Goal: Task Accomplishment & Management: Use online tool/utility

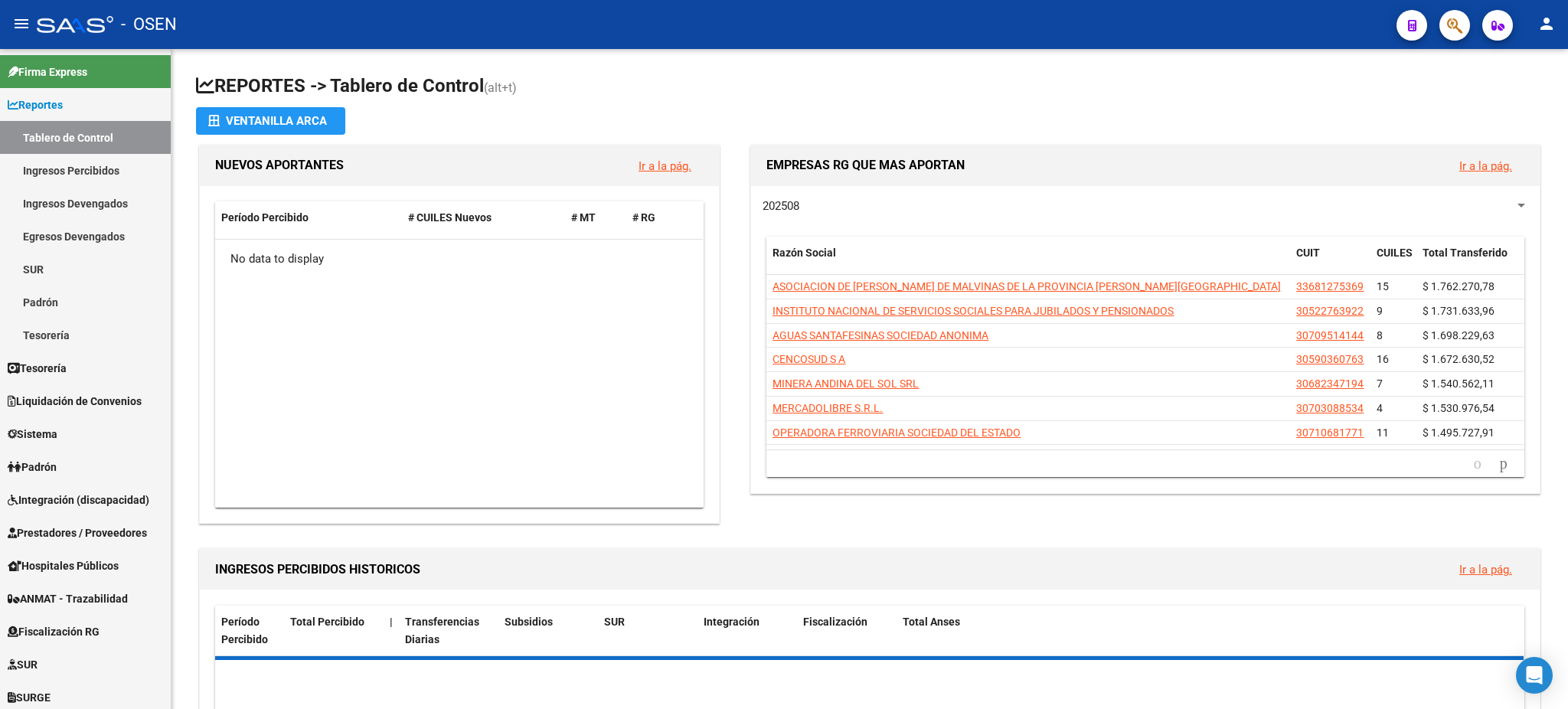
click at [1466, 20] on button "button" at bounding box center [1454, 25] width 31 height 31
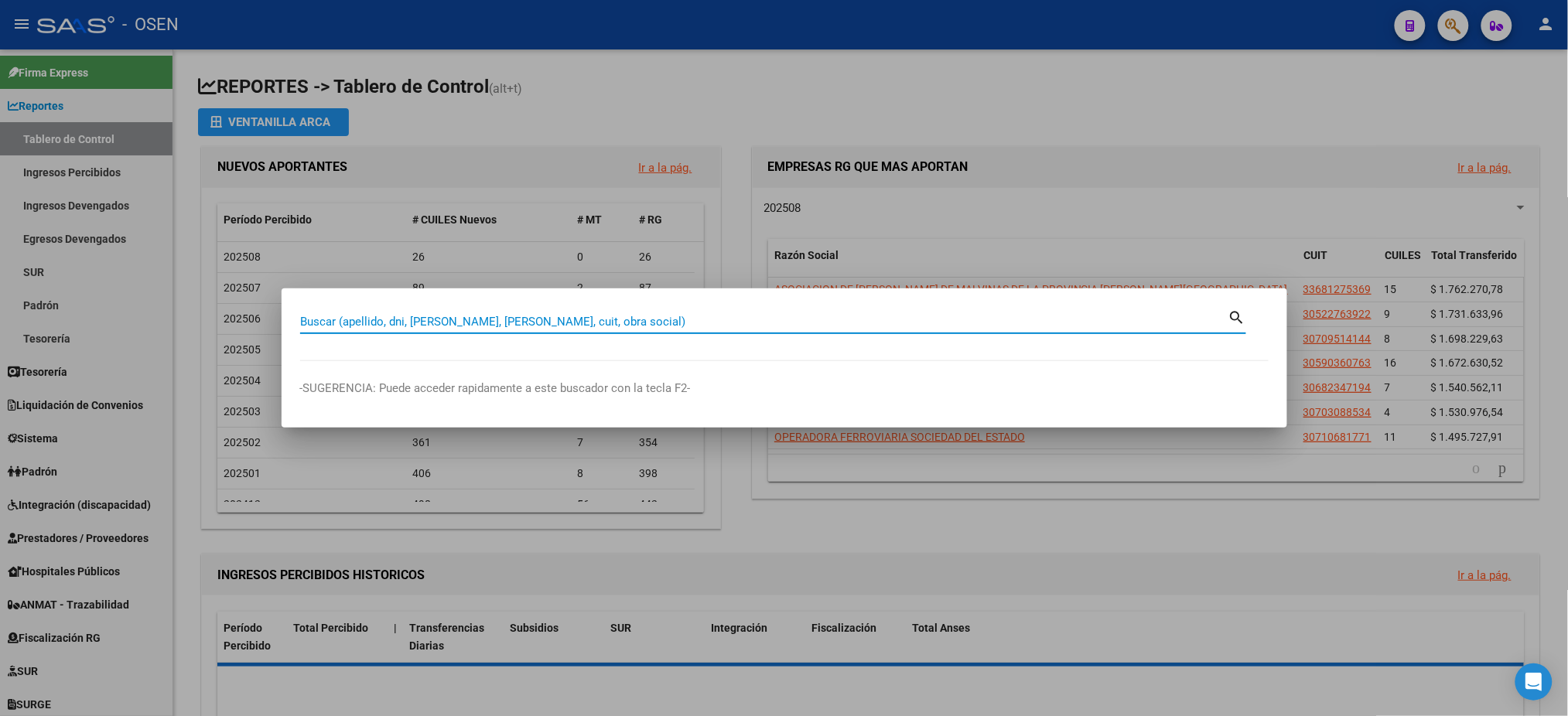
paste input "94300209"
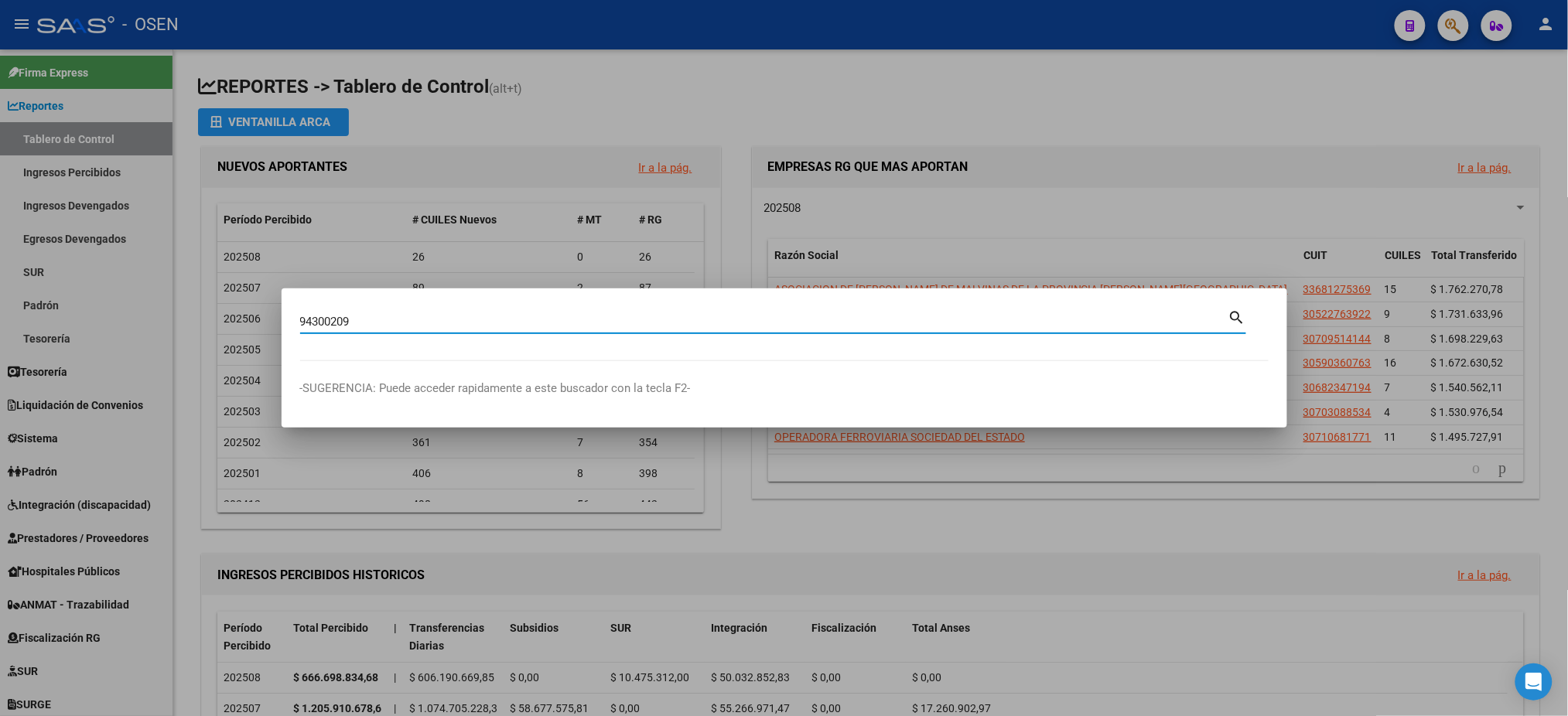
type input "94300209"
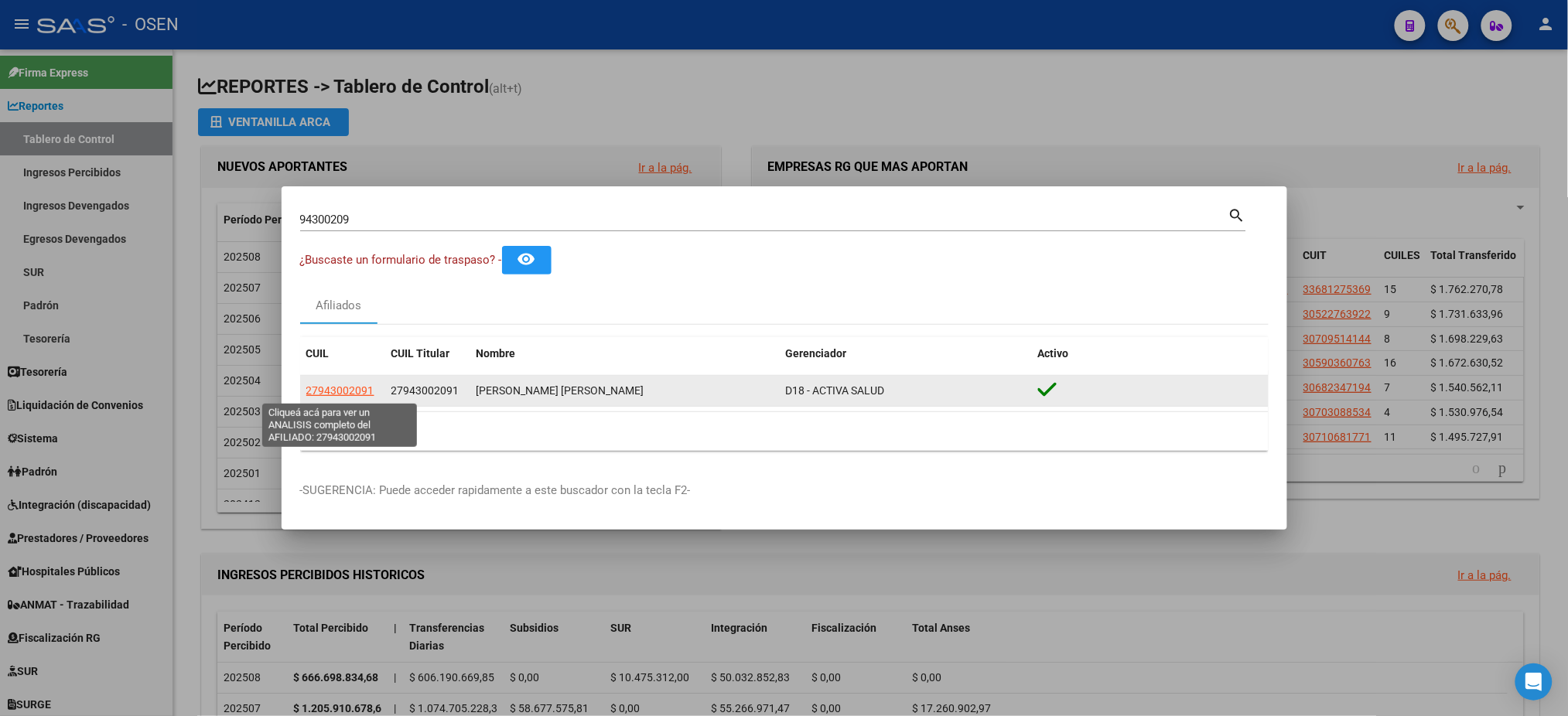
click at [333, 388] on span "27943002091" at bounding box center [341, 390] width 68 height 12
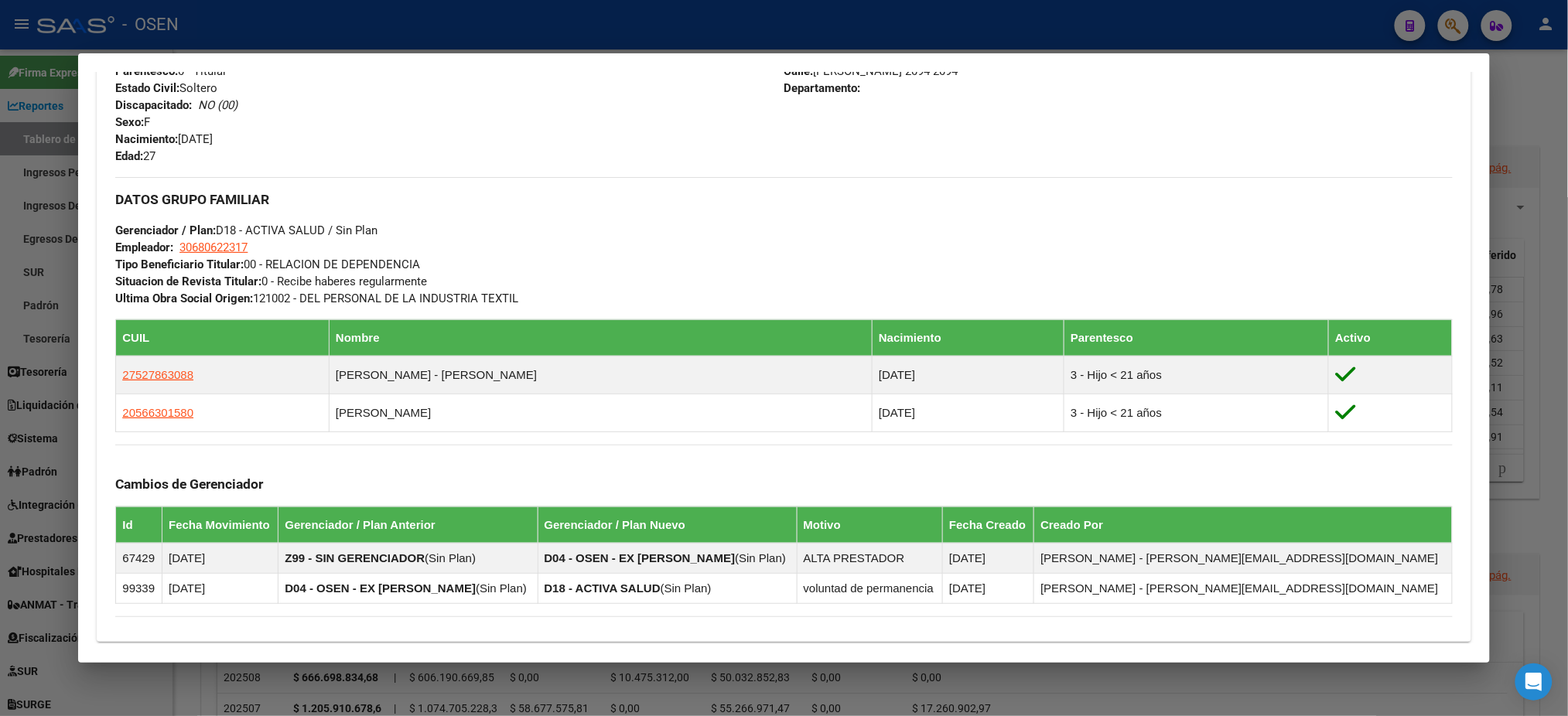
scroll to position [819, 0]
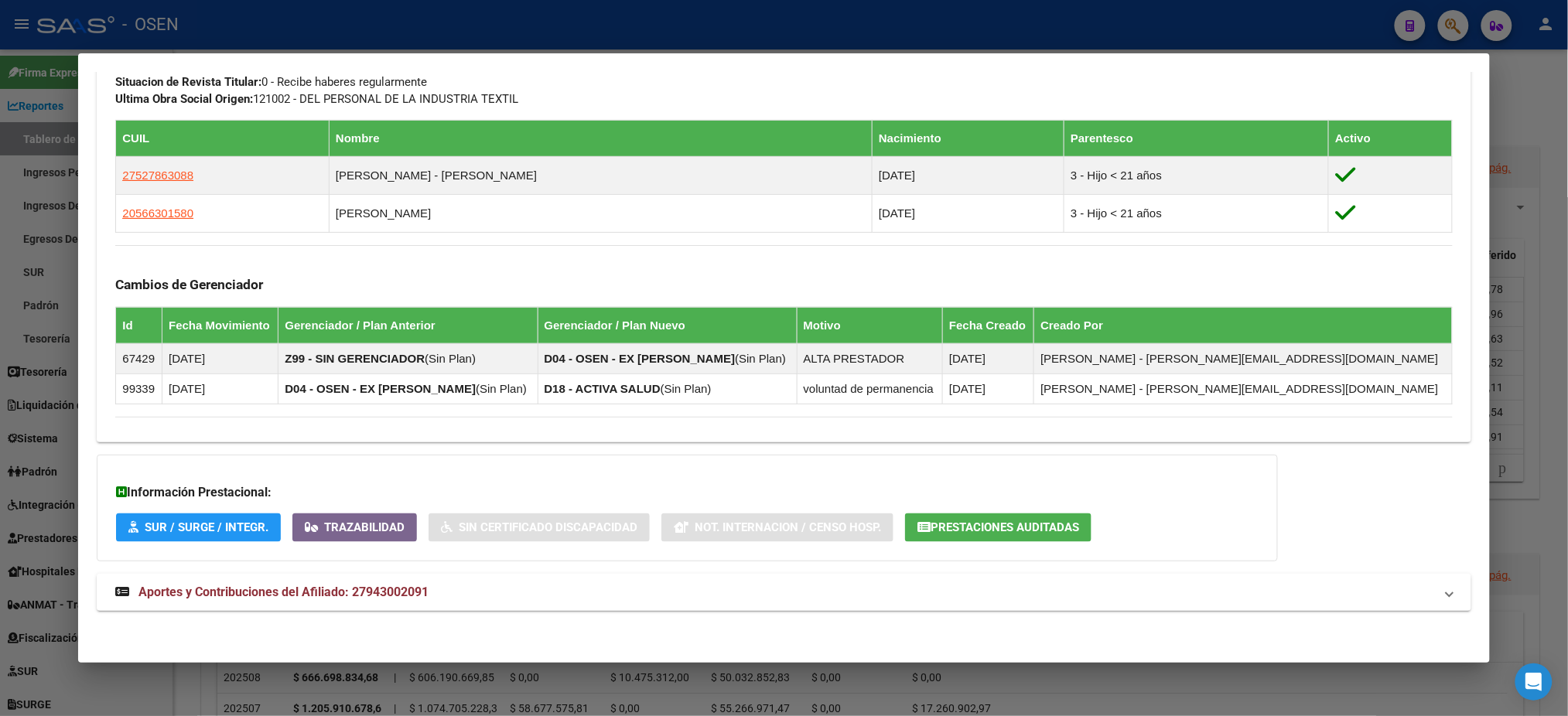
click at [451, 584] on mat-panel-title "Aportes y Contribuciones del Afiliado: 27943002091" at bounding box center [775, 593] width 1319 height 19
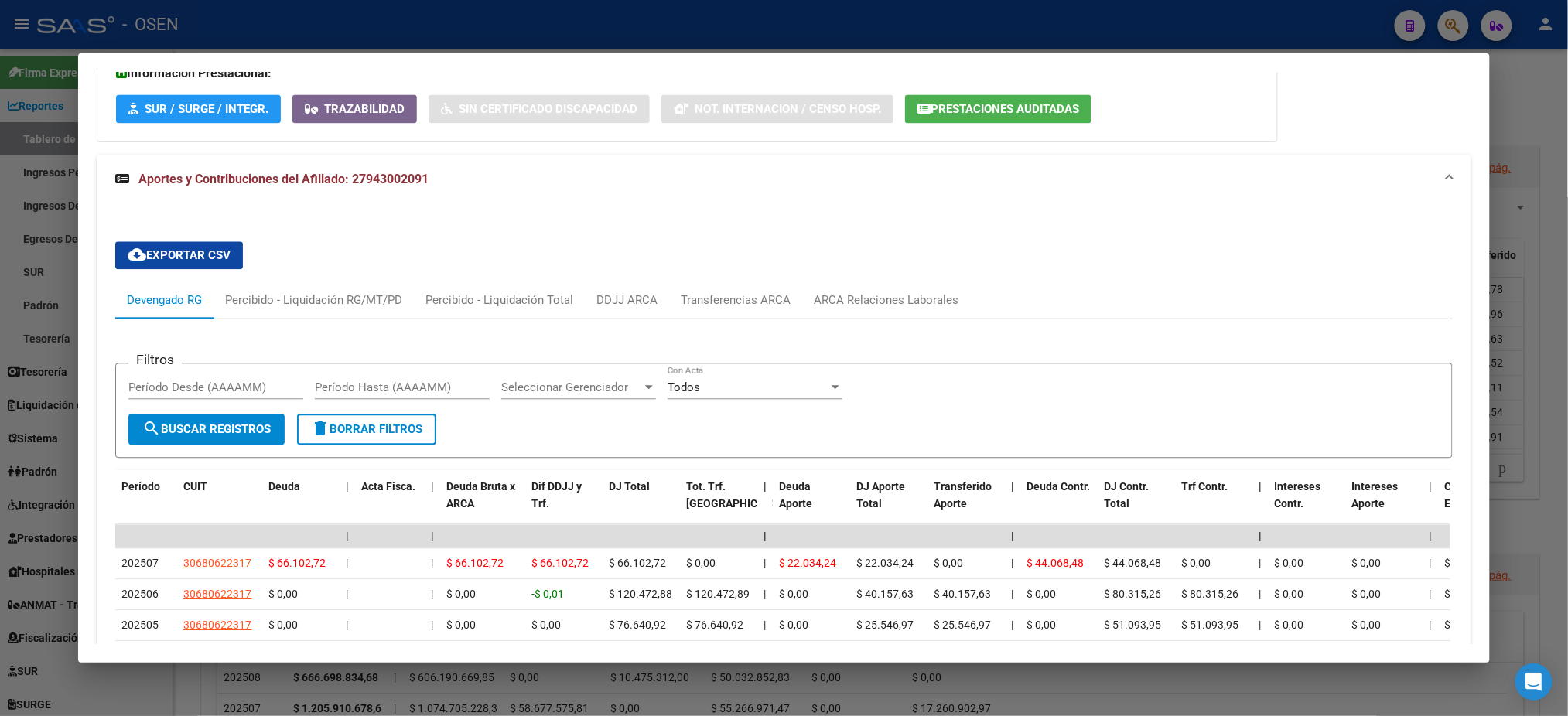
scroll to position [1584, 0]
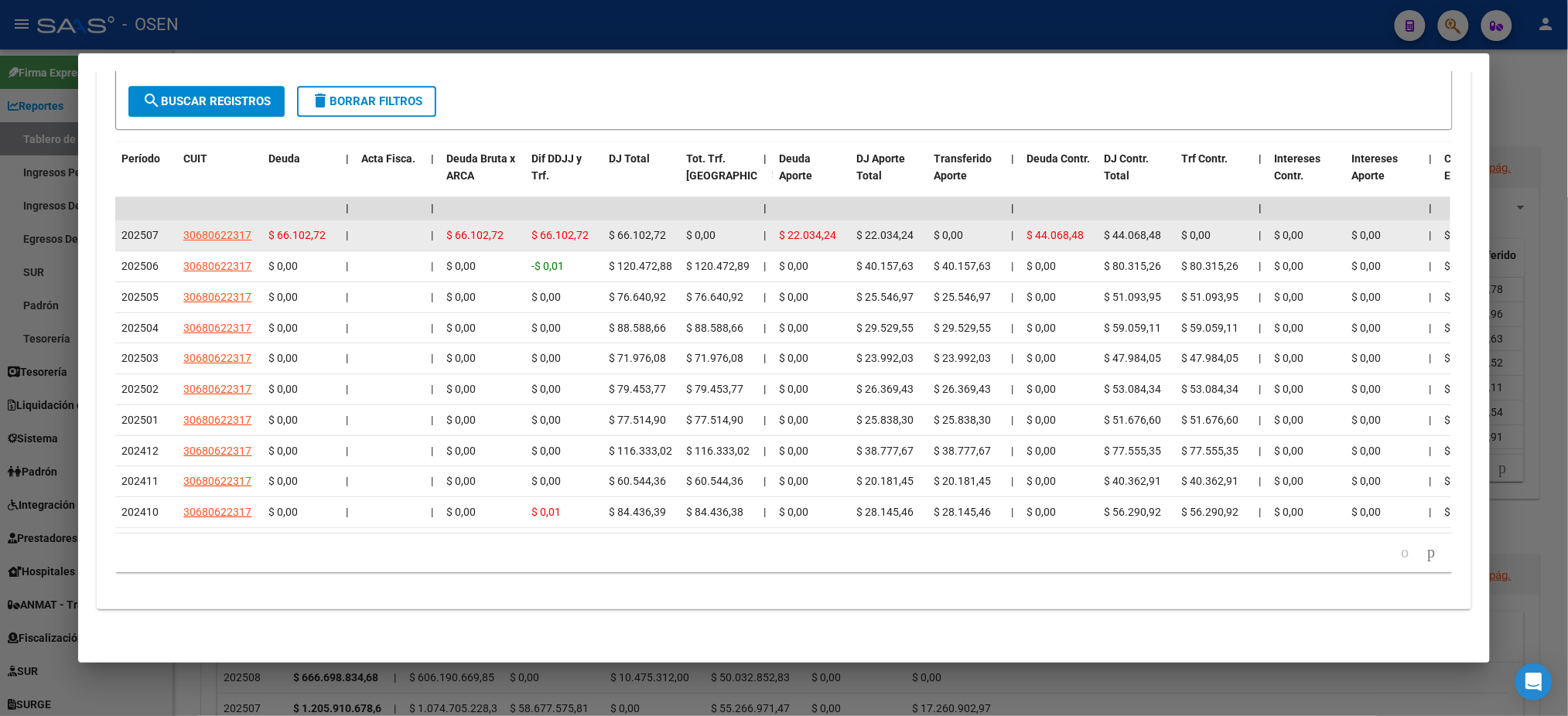
drag, startPoint x: 768, startPoint y: 416, endPoint x: 641, endPoint y: 211, distance: 241.2
click at [641, 229] on span "$ 66.102,72" at bounding box center [637, 235] width 57 height 12
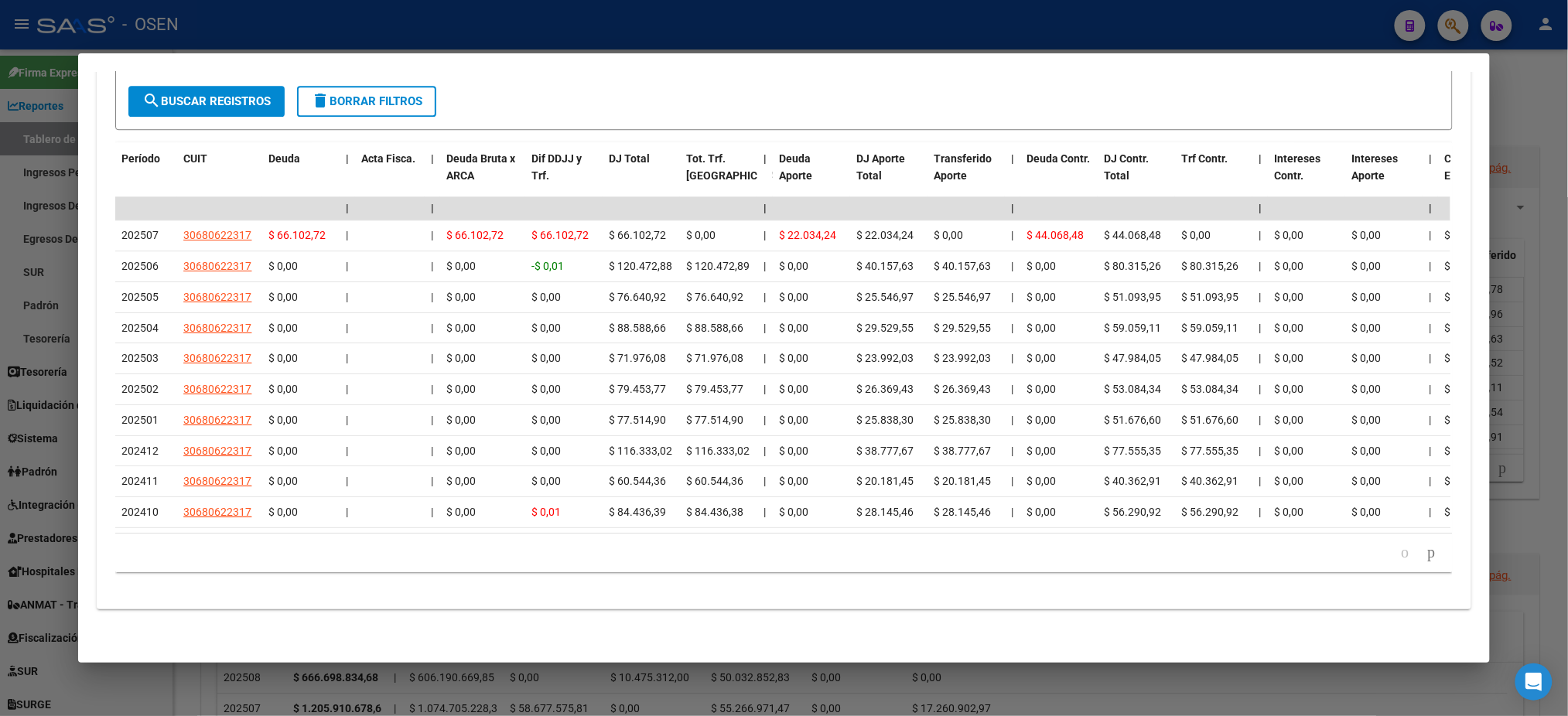
click at [676, 96] on form "Filtros Período Desde (AAAAMM) Período Hasta (AAAAMM) Seleccionar Gerenciador S…" at bounding box center [784, 83] width 1337 height 96
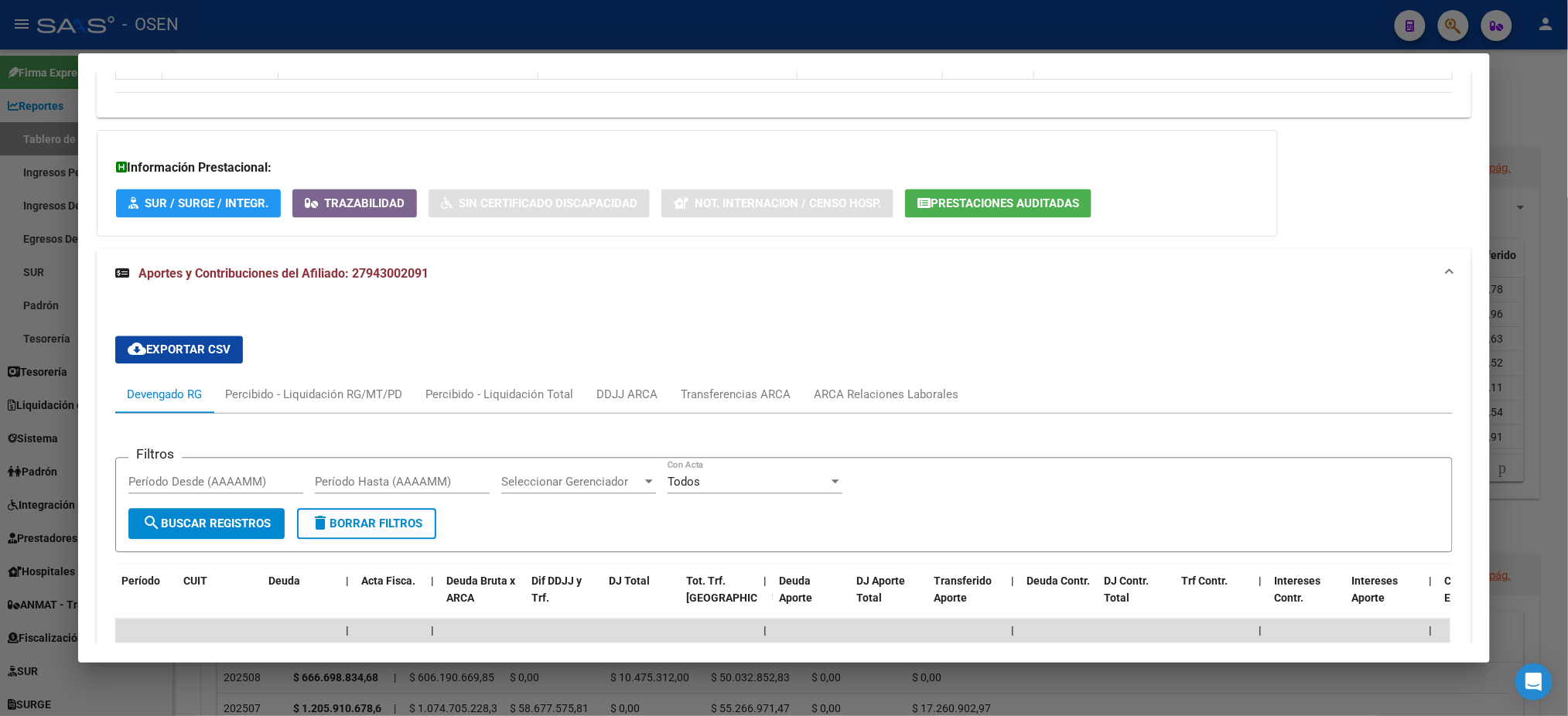
scroll to position [1069, 0]
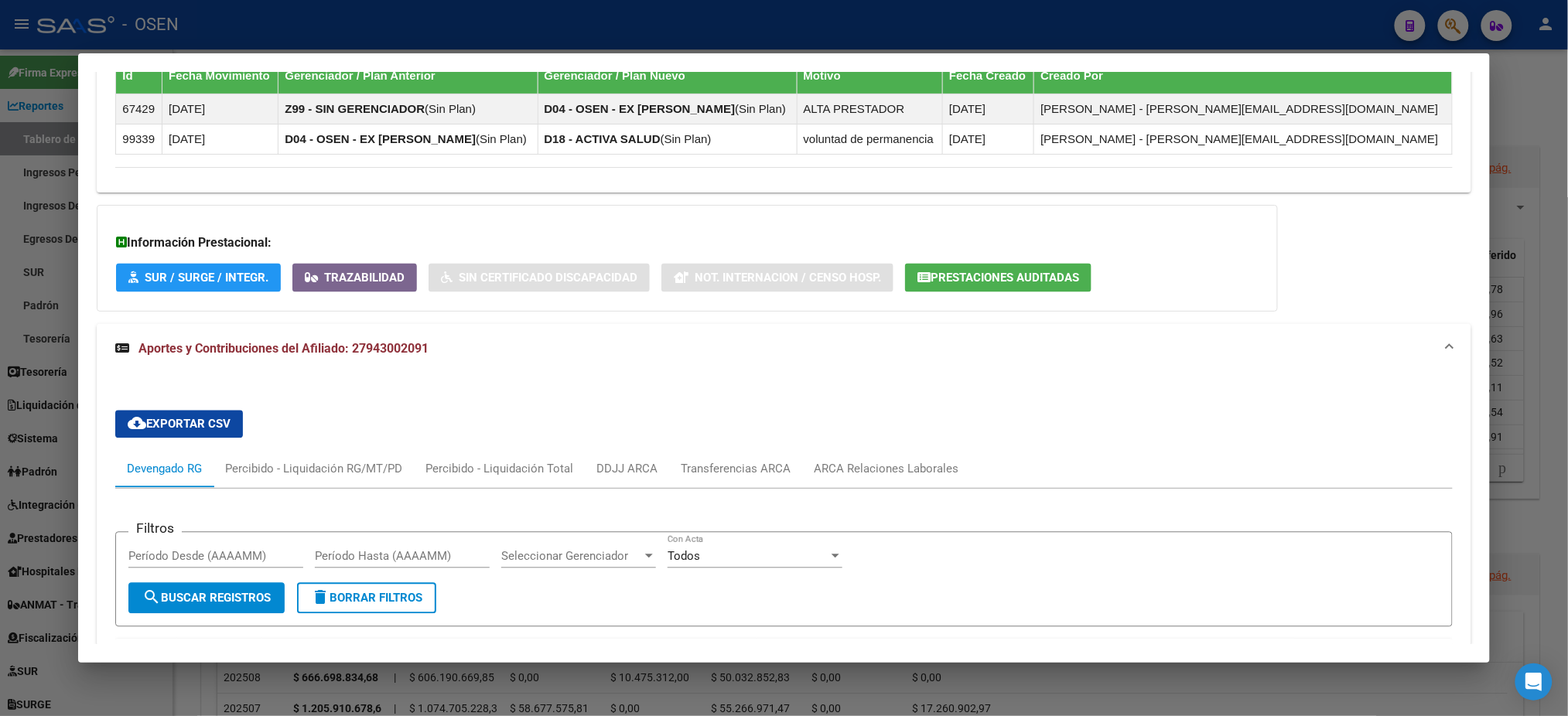
click at [983, 272] on span "Prestaciones Auditadas" at bounding box center [1004, 279] width 148 height 14
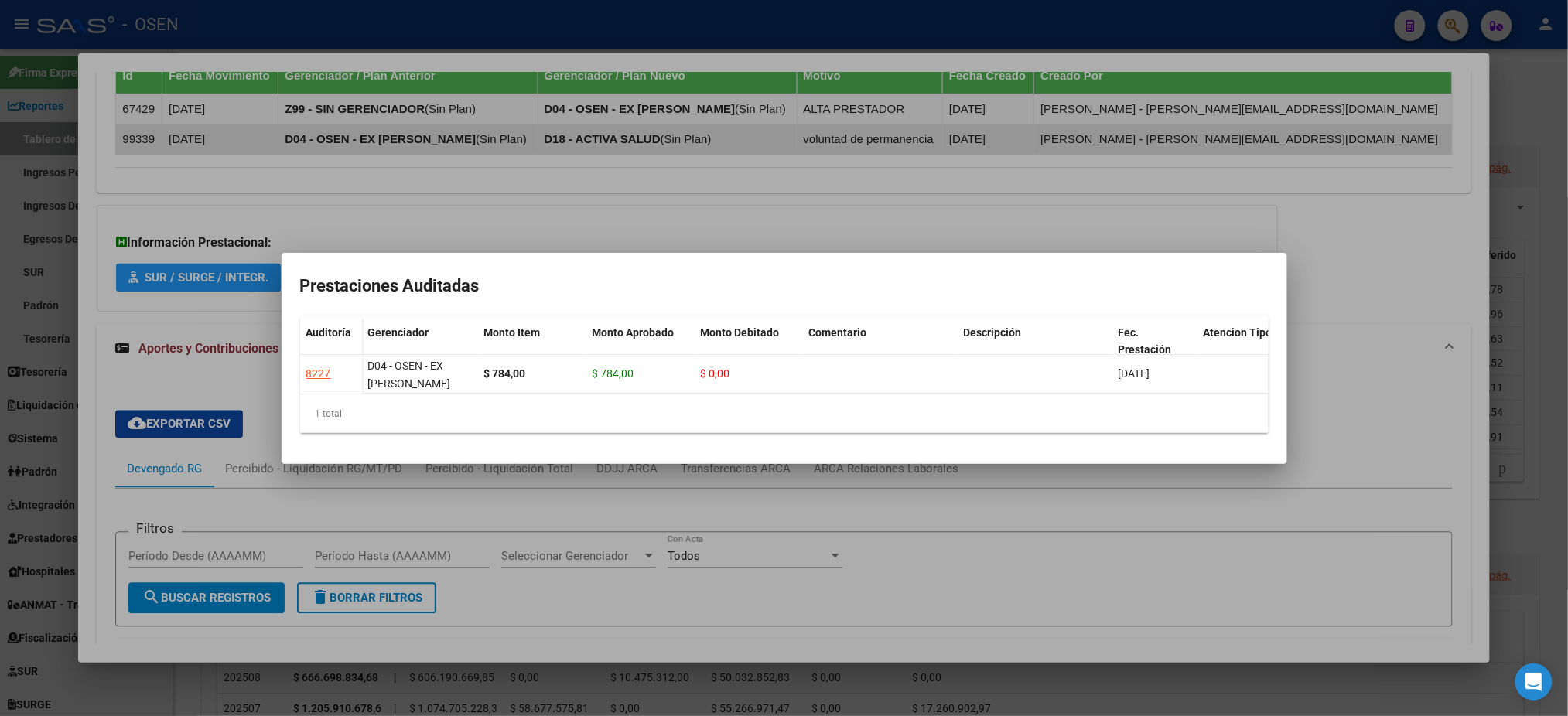
click at [624, 128] on div at bounding box center [784, 358] width 1568 height 716
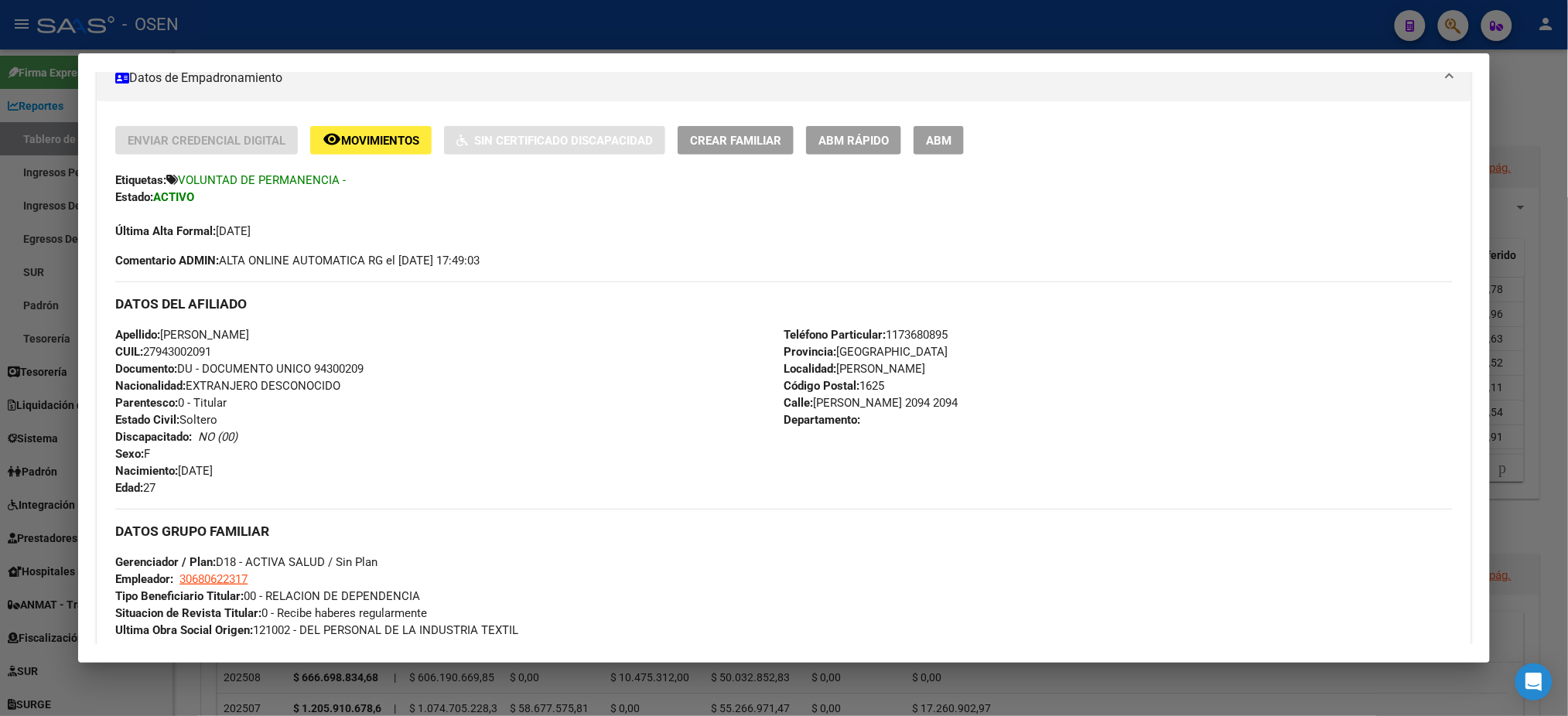
scroll to position [0, 0]
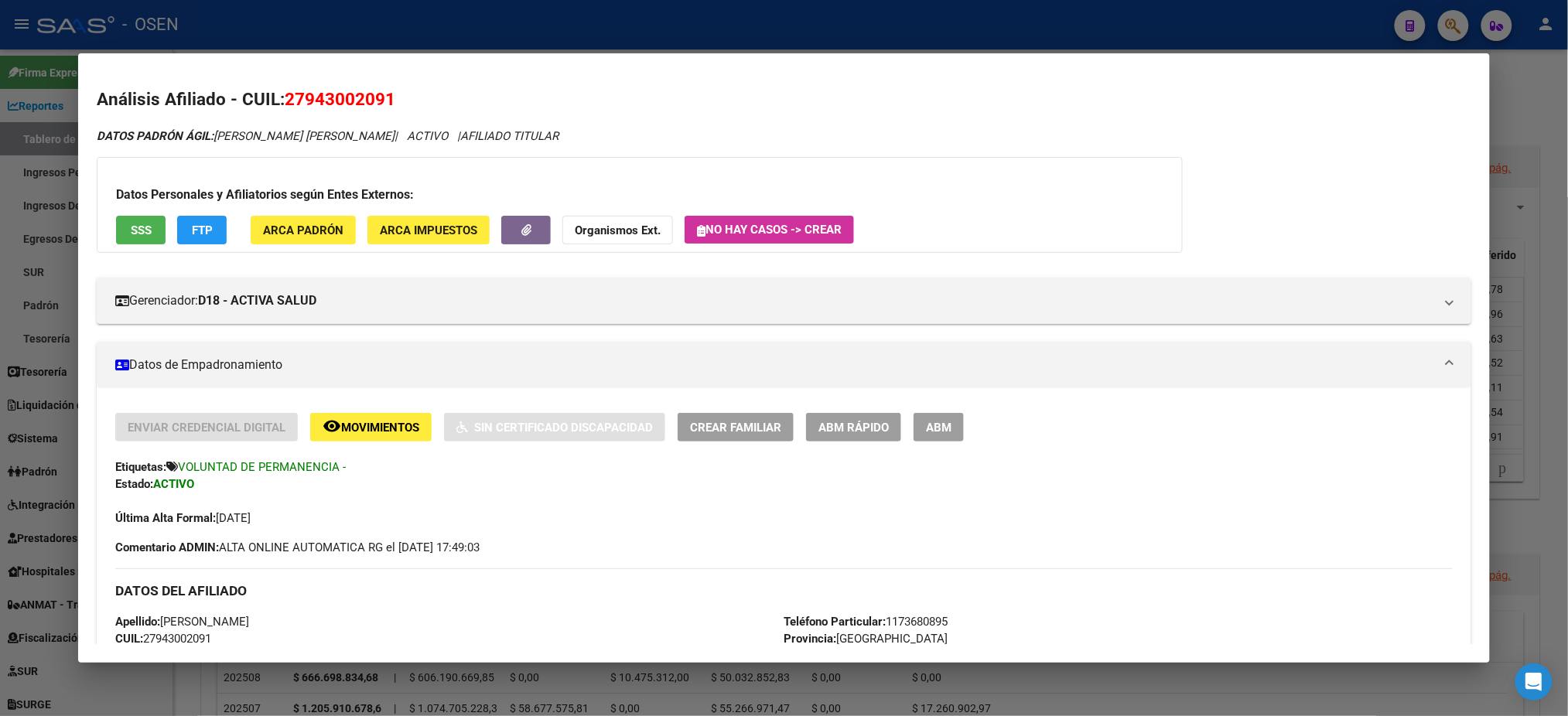
click at [487, 31] on div at bounding box center [784, 358] width 1568 height 716
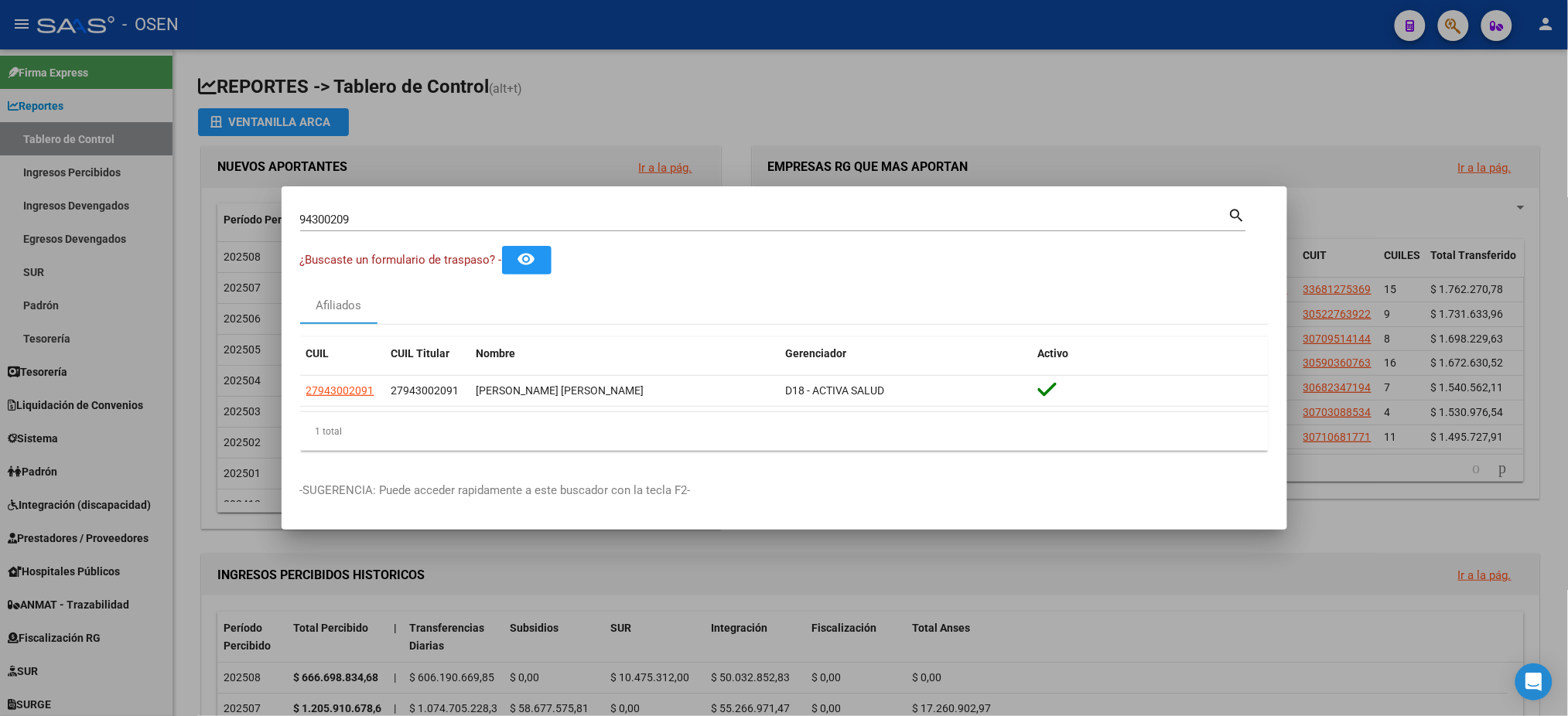
click at [826, 94] on div at bounding box center [784, 358] width 1568 height 716
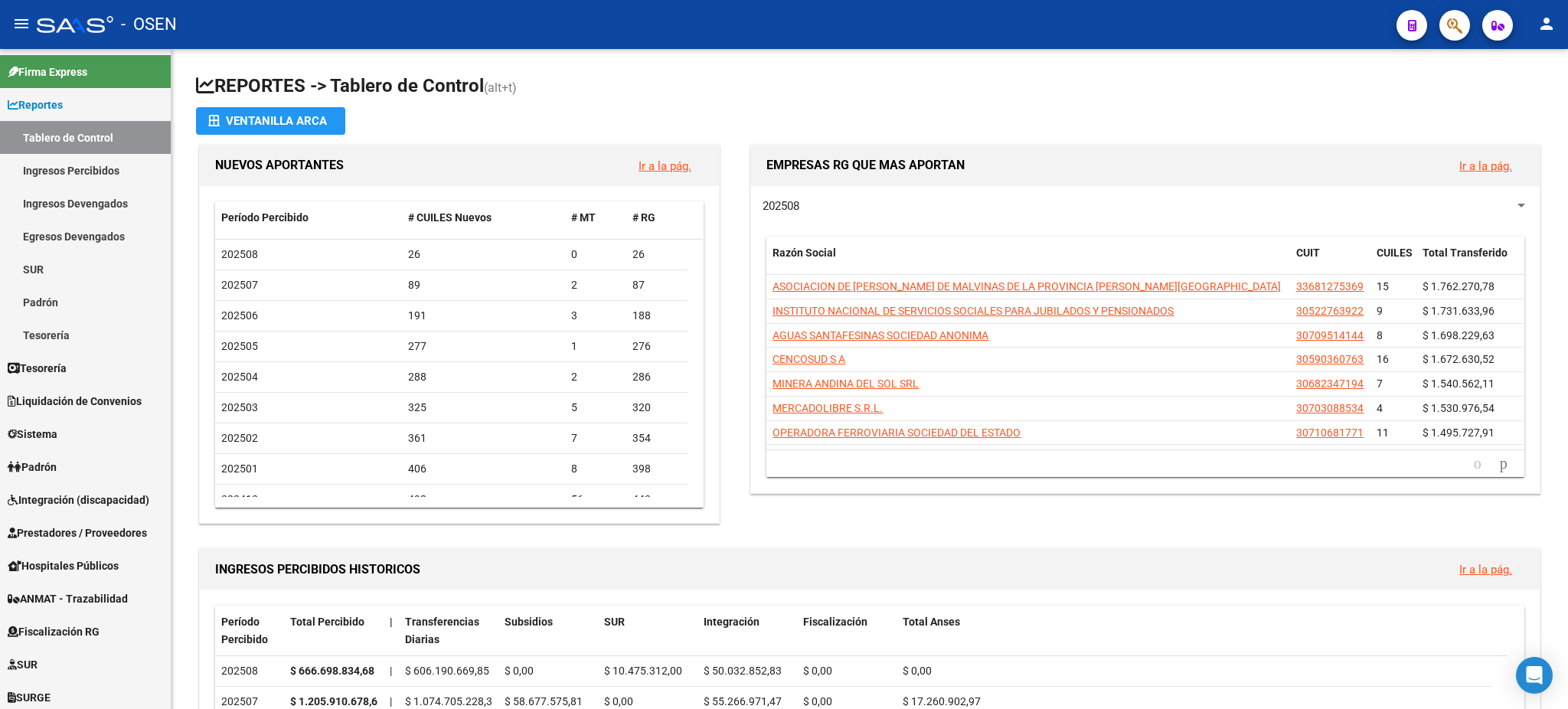
drag, startPoint x: 1430, startPoint y: 20, endPoint x: 1448, endPoint y: 26, distance: 19.0
click at [1431, 22] on div at bounding box center [1448, 25] width 42 height 32
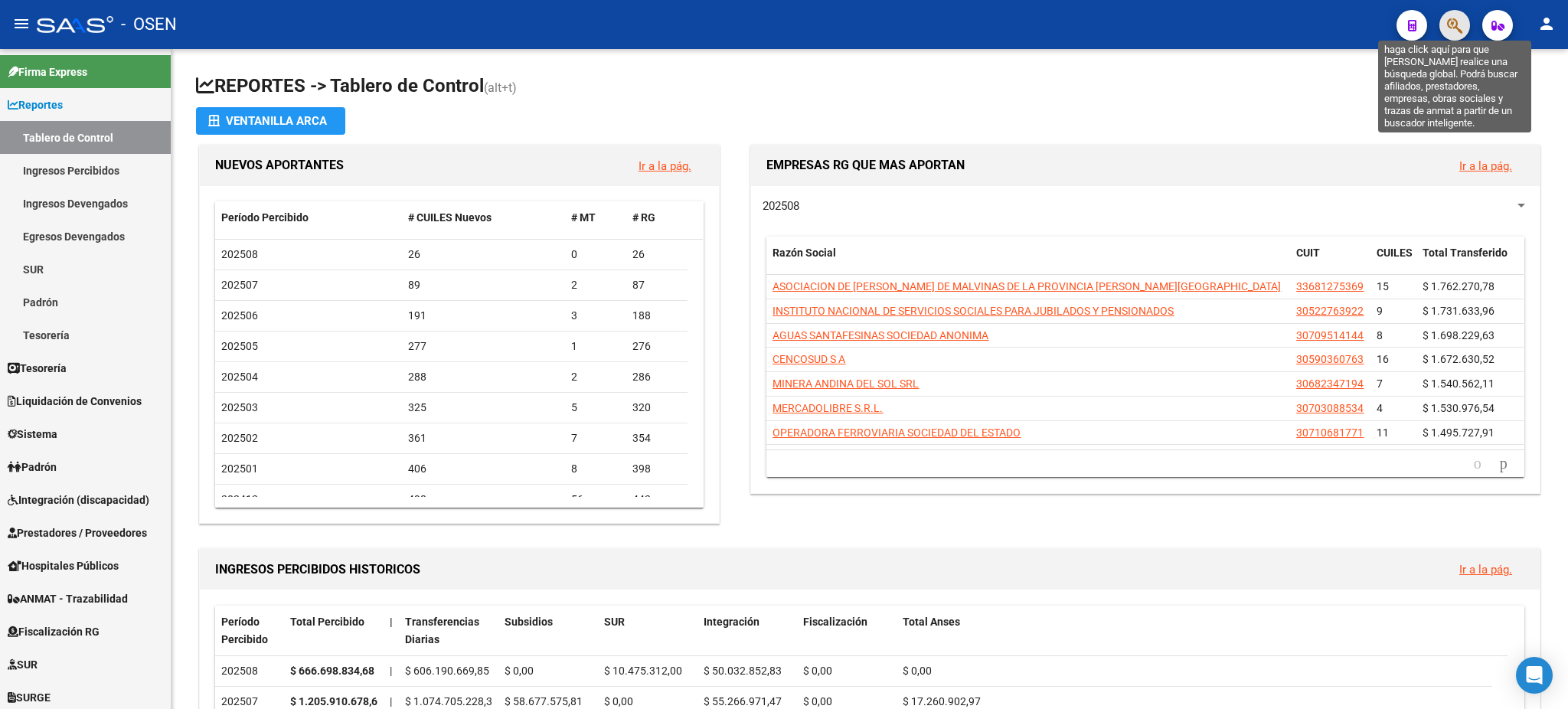
click at [1448, 26] on icon "button" at bounding box center [1455, 26] width 16 height 18
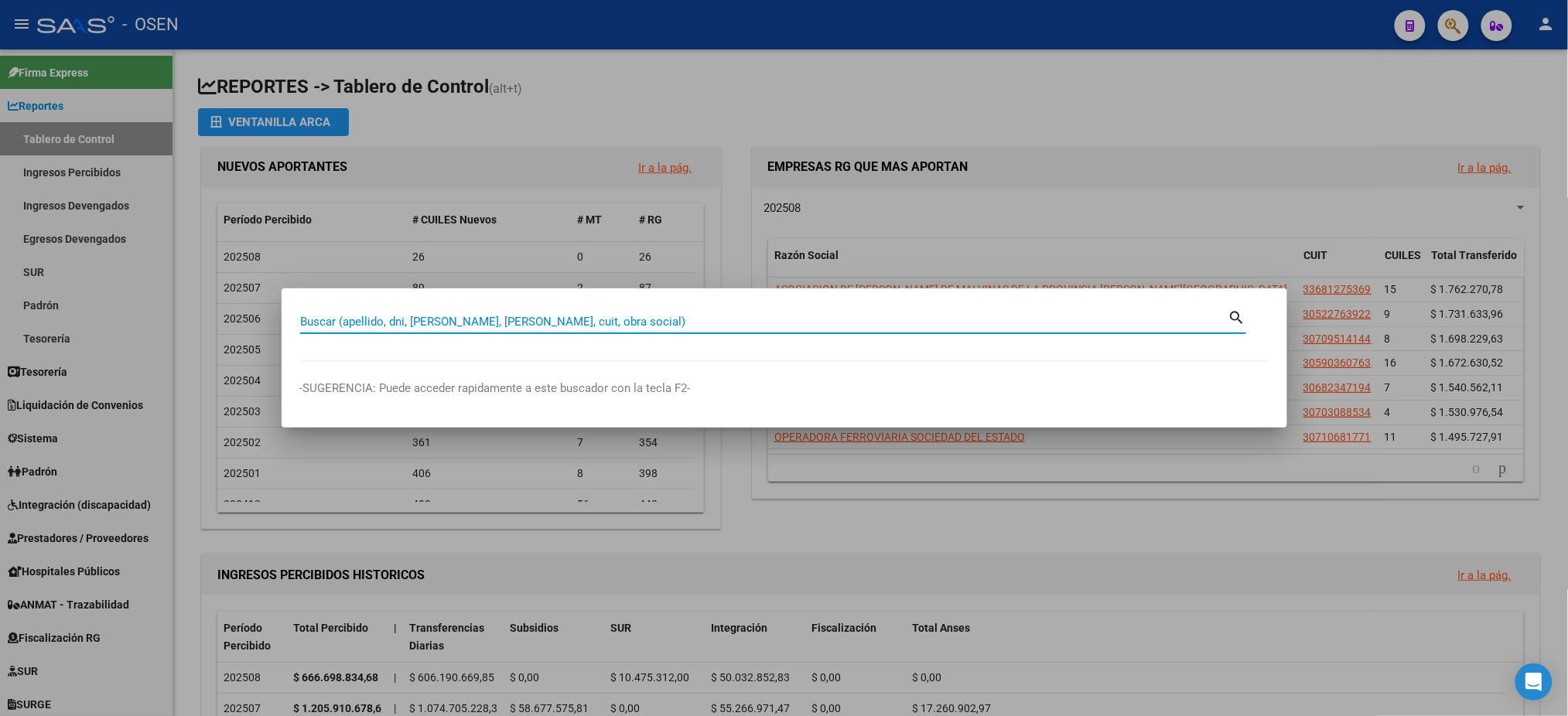
paste input "20-12439235-8"
type input "20124392358"
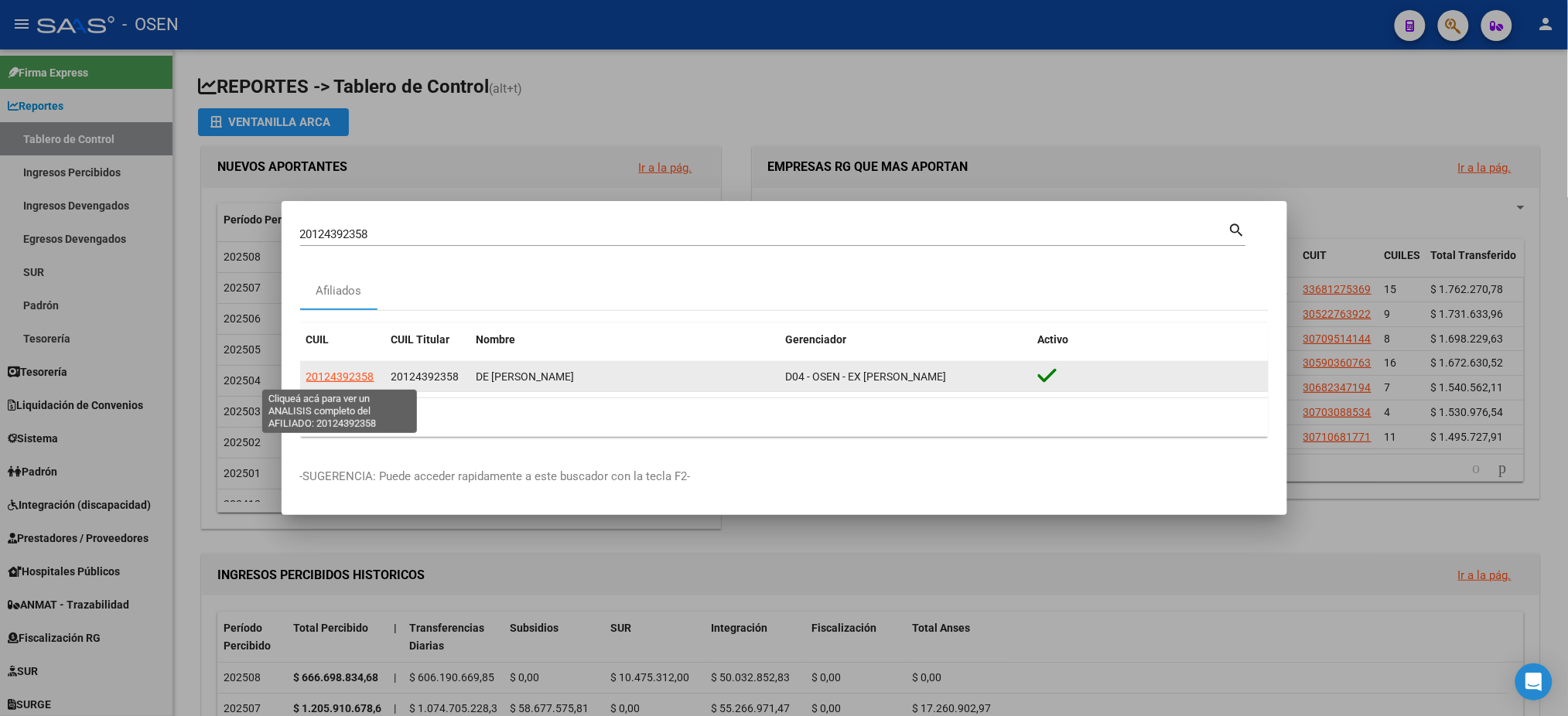
click at [369, 377] on span "20124392358" at bounding box center [341, 376] width 68 height 12
type textarea "20124392358"
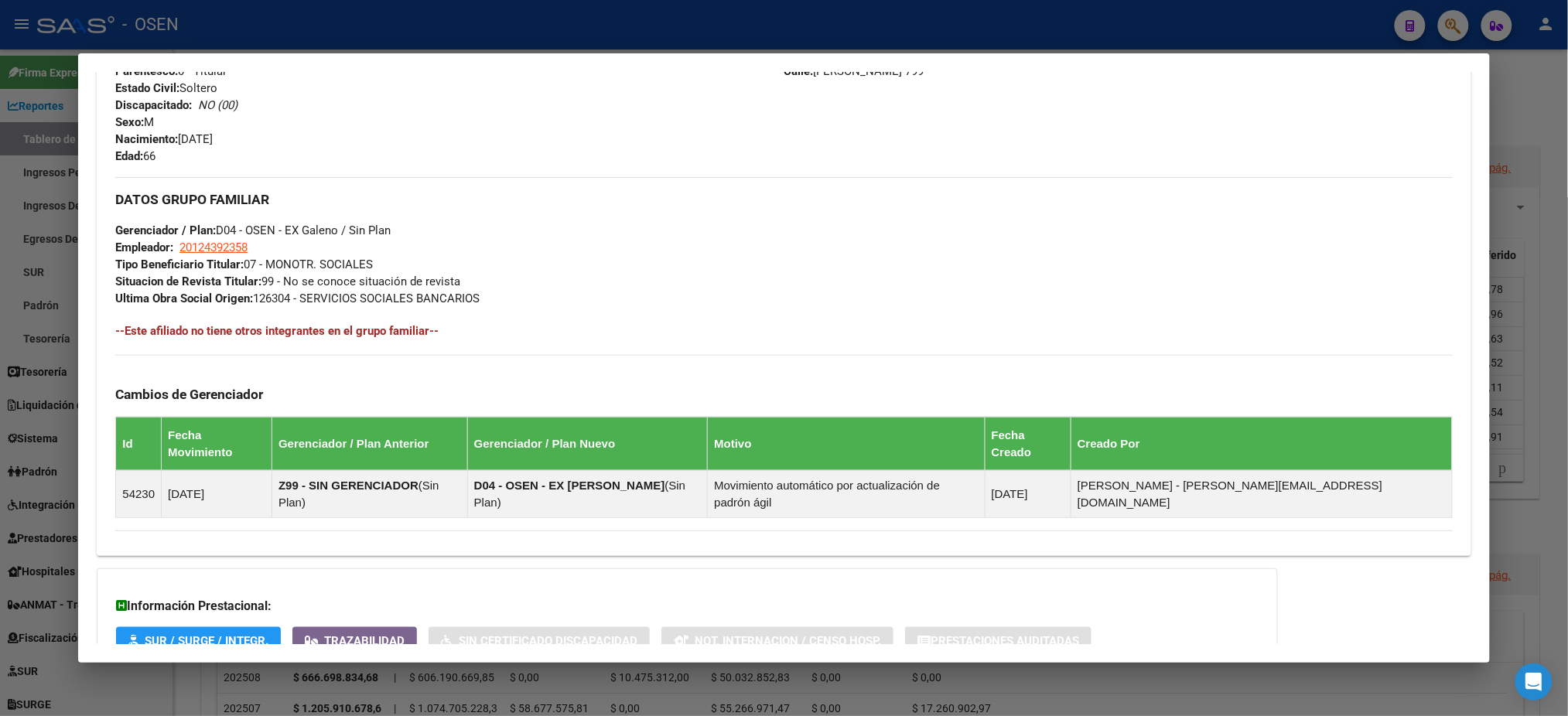
scroll to position [698, 0]
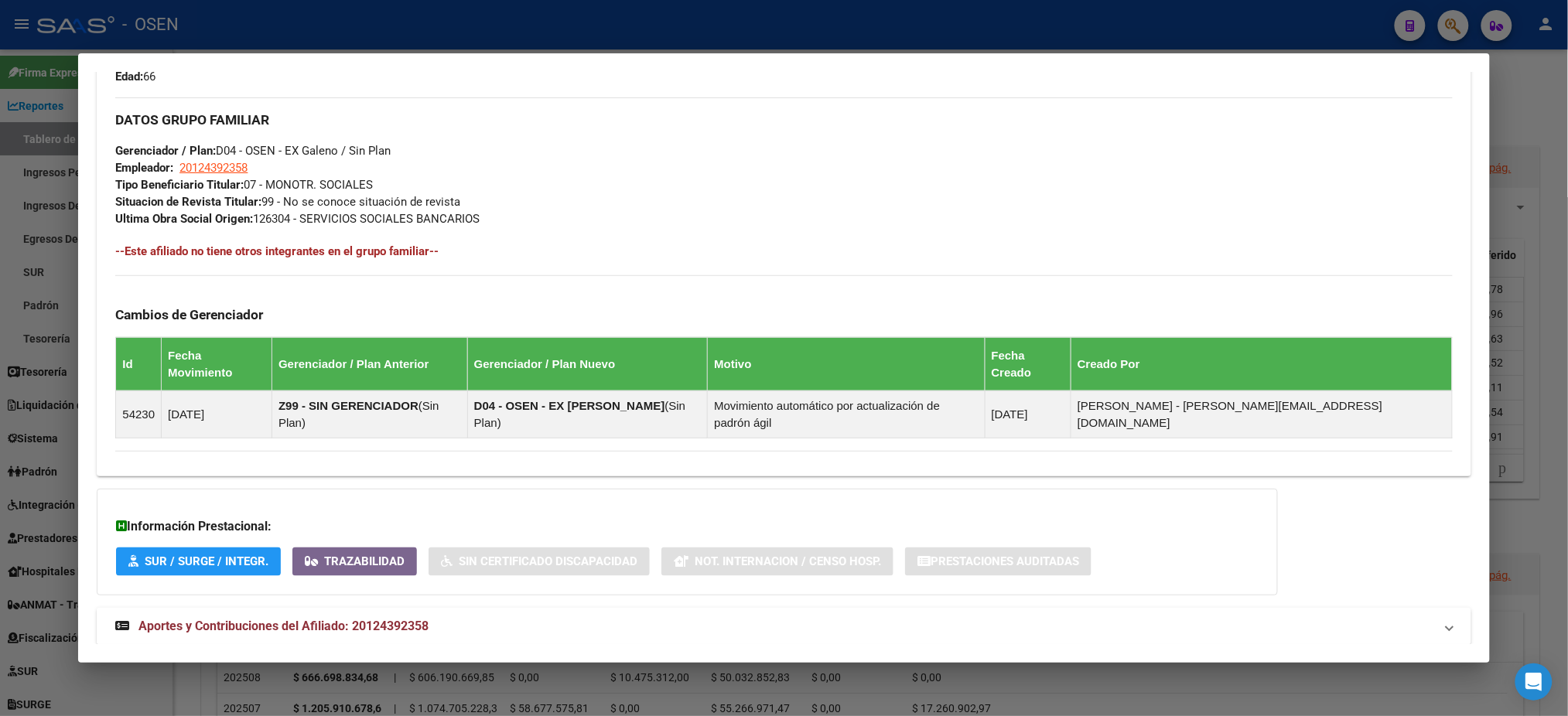
click at [634, 607] on mat-expansion-panel-header "Aportes y Contribuciones del Afiliado: 20124392358" at bounding box center [783, 625] width 1374 height 37
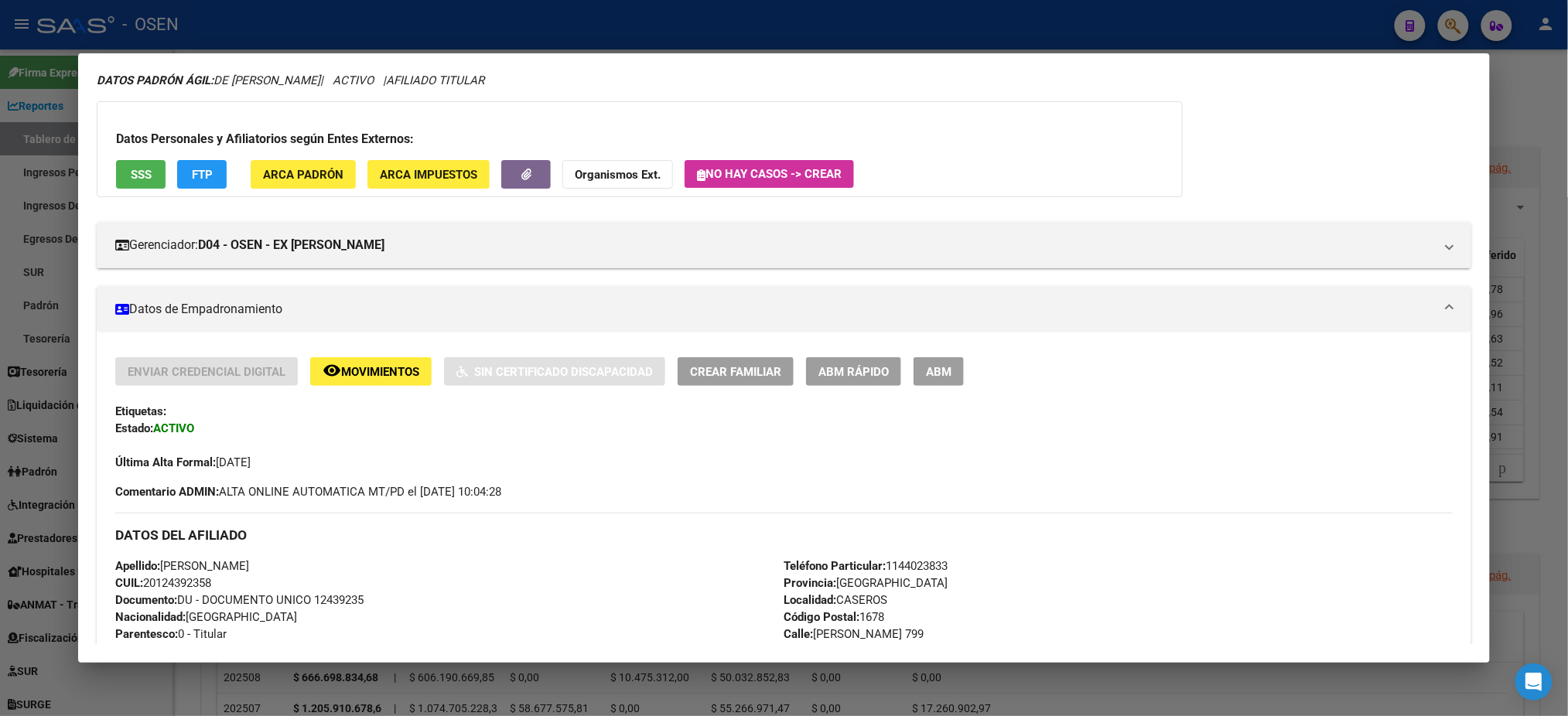
scroll to position [0, 0]
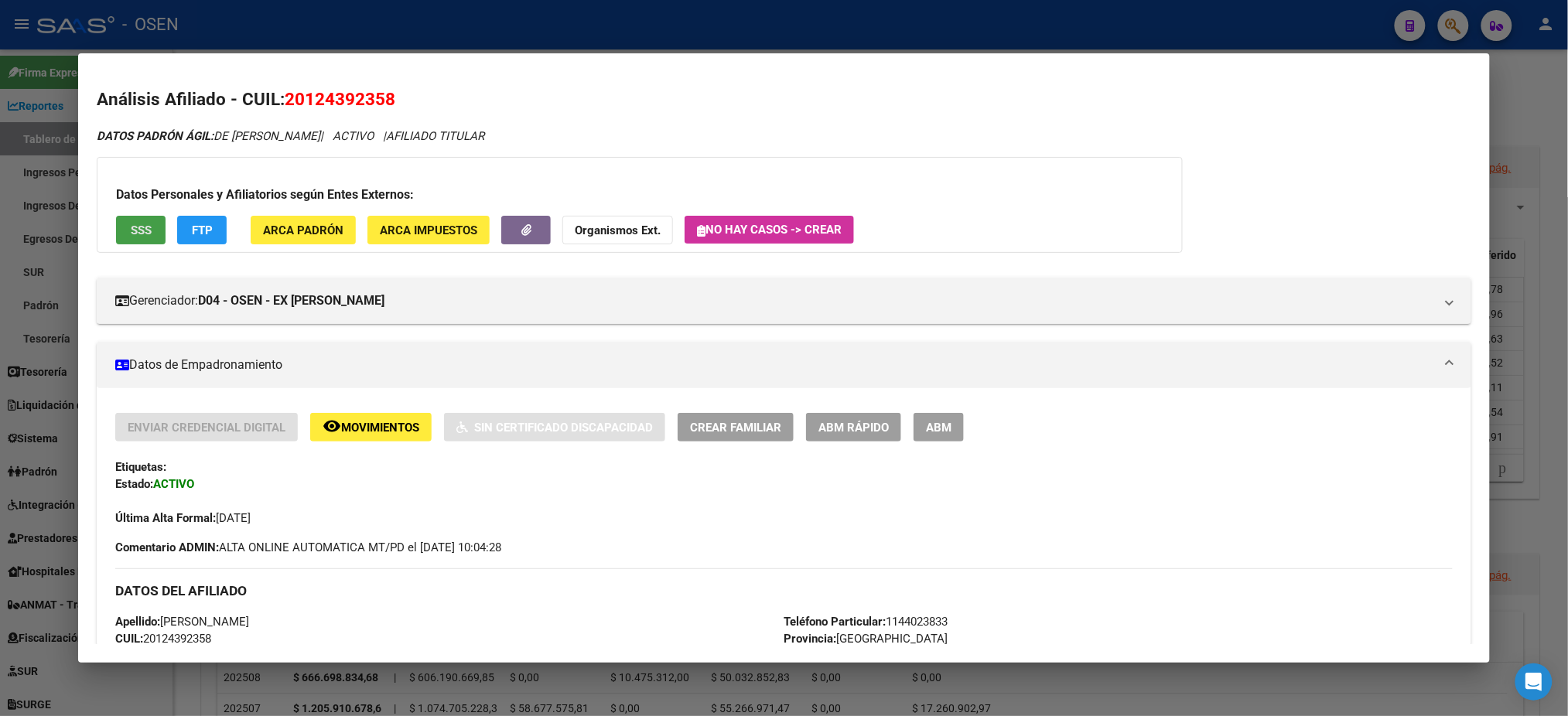
click at [140, 218] on button "SSS" at bounding box center [141, 230] width 50 height 29
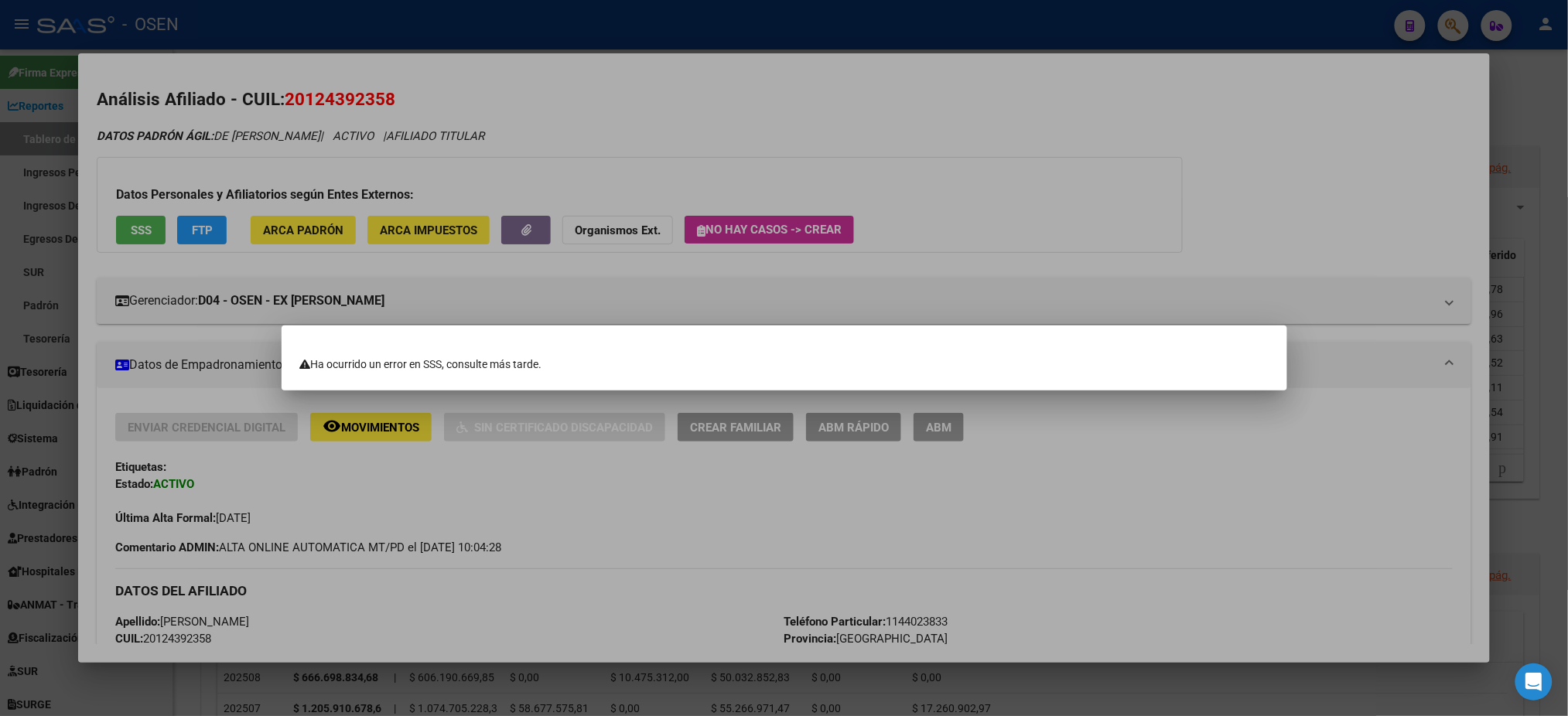
click at [1307, 31] on div at bounding box center [784, 358] width 1568 height 716
click at [1304, 30] on div at bounding box center [784, 358] width 1568 height 716
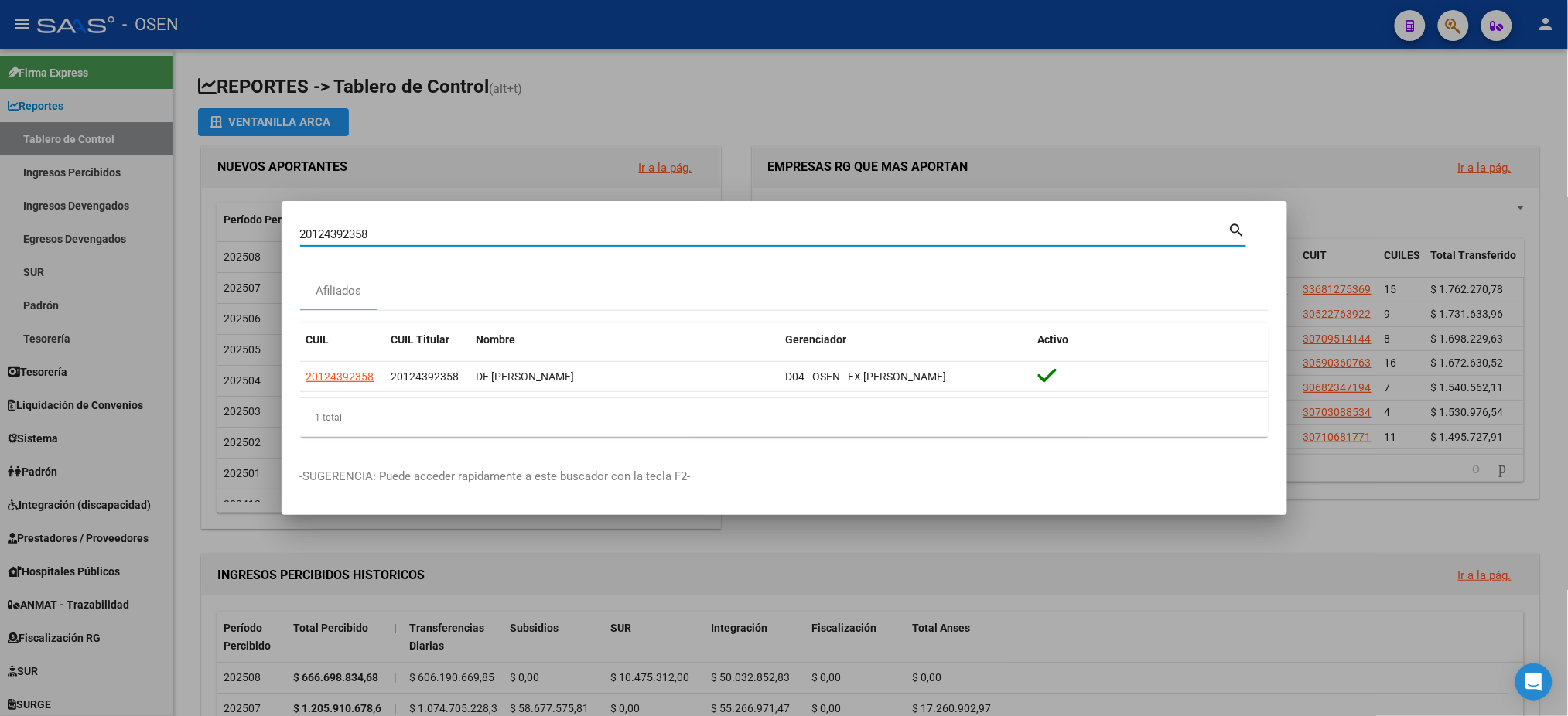
drag, startPoint x: 454, startPoint y: 228, endPoint x: 0, endPoint y: 50, distance: 487.6
click at [0, 191] on div "20124392358 Buscar (apellido, dni, cuil, nro traspaso, cuit, obra social) searc…" at bounding box center [784, 358] width 1568 height 716
paste input "207487229"
type input "20207487229"
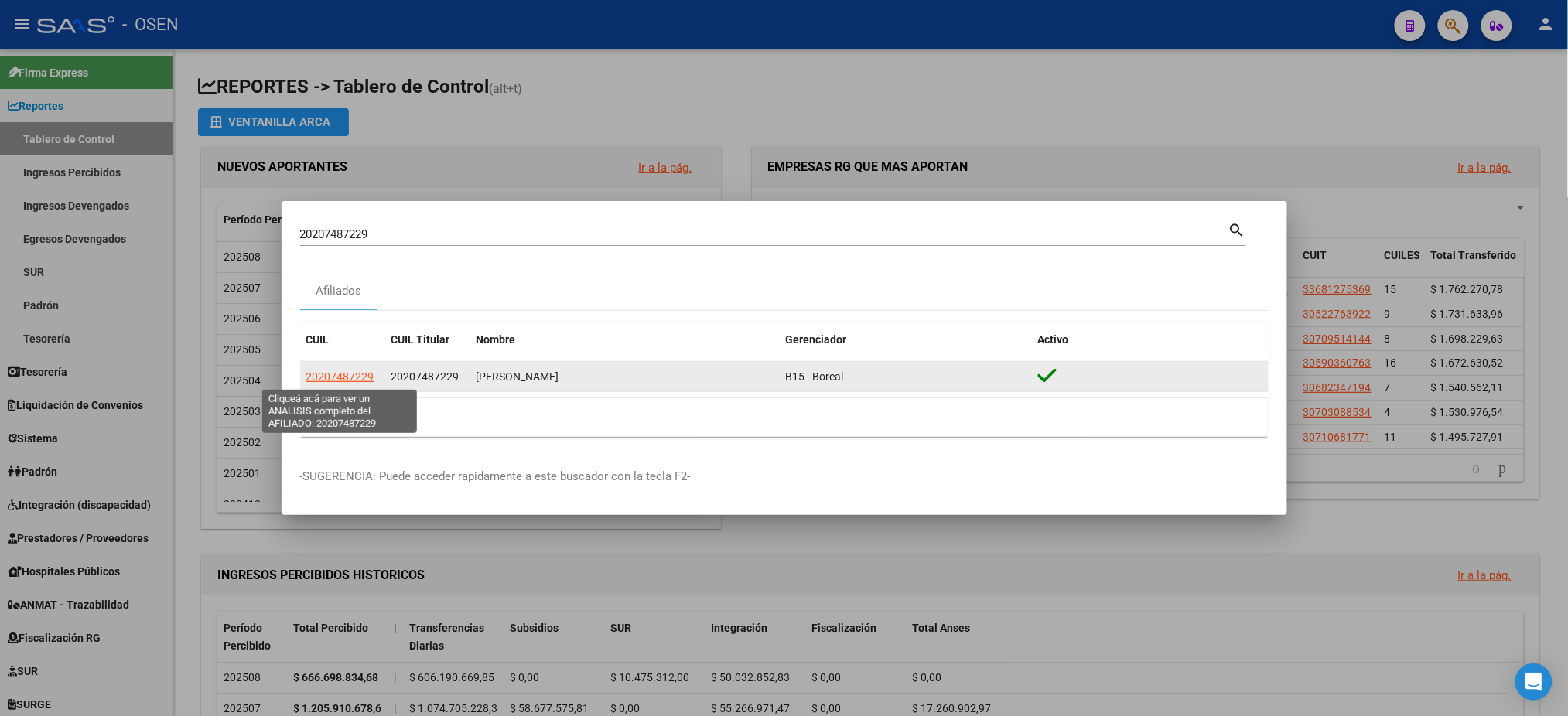
click at [340, 374] on span "20207487229" at bounding box center [341, 376] width 68 height 12
type textarea "20207487229"
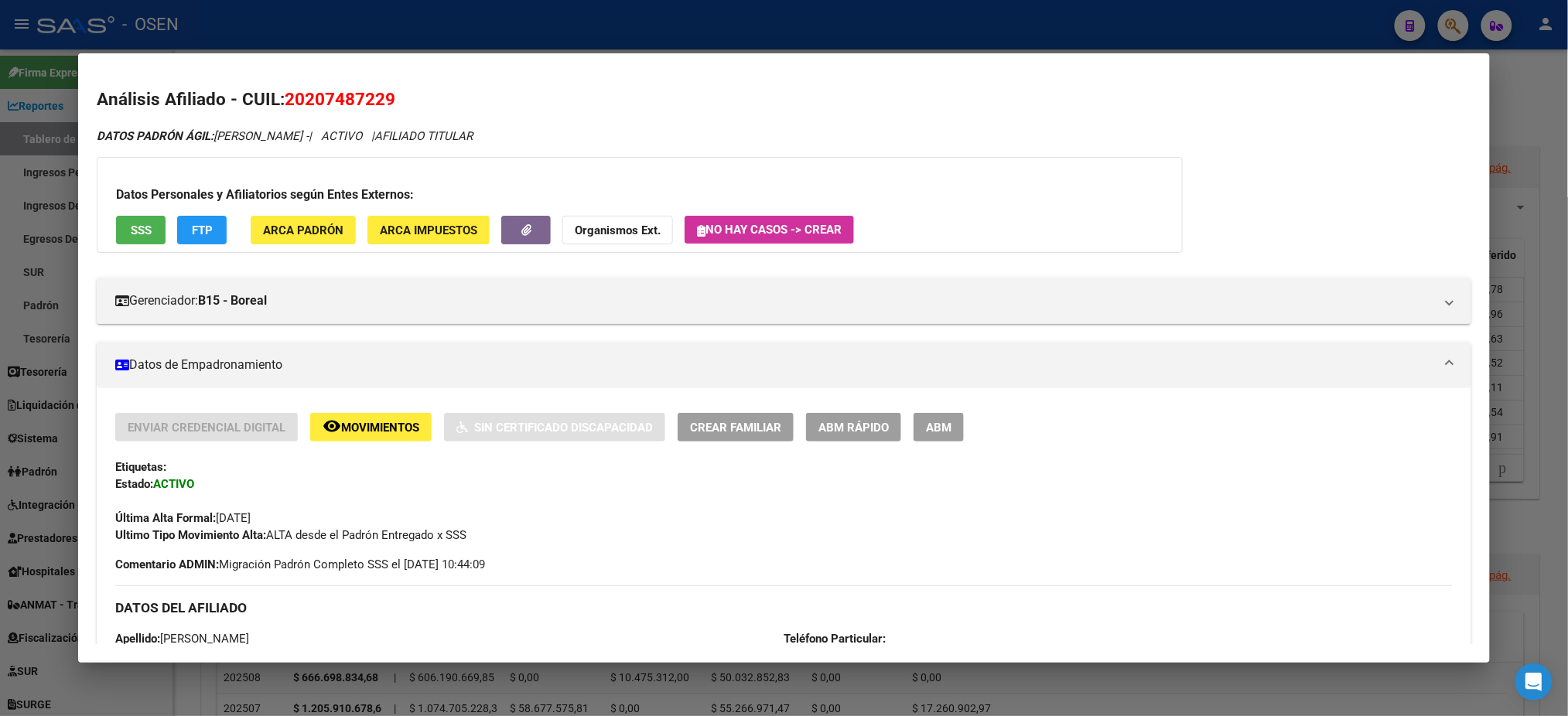
click at [570, 17] on div at bounding box center [784, 358] width 1568 height 716
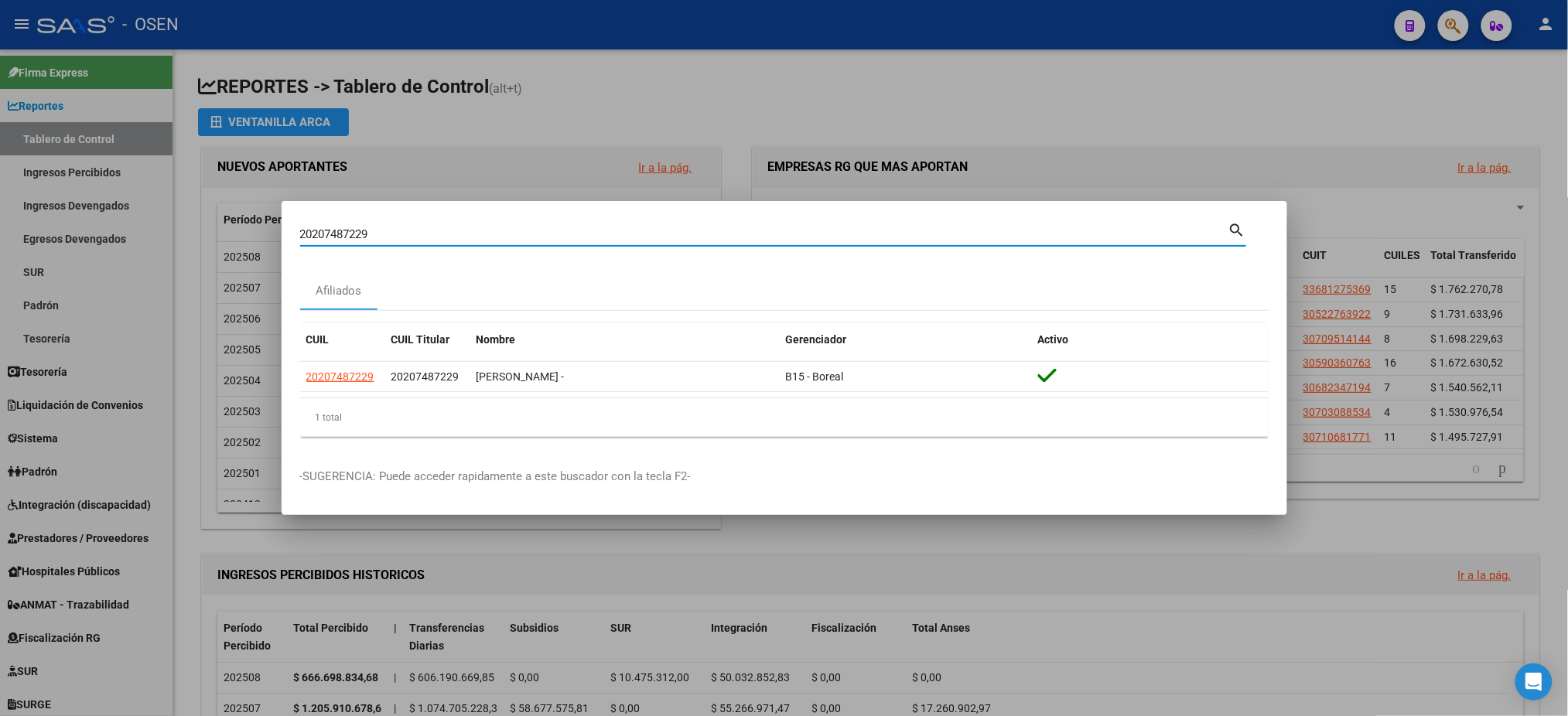
drag, startPoint x: 521, startPoint y: 233, endPoint x: 501, endPoint y: 227, distance: 20.9
click at [506, 226] on div "20207487229 Buscar (apellido, dni, cuil, nro traspaso, cuit, obra social)" at bounding box center [764, 234] width 928 height 23
drag, startPoint x: 87, startPoint y: 185, endPoint x: 16, endPoint y: 162, distance: 74.6
click at [16, 162] on div at bounding box center [784, 358] width 1568 height 716
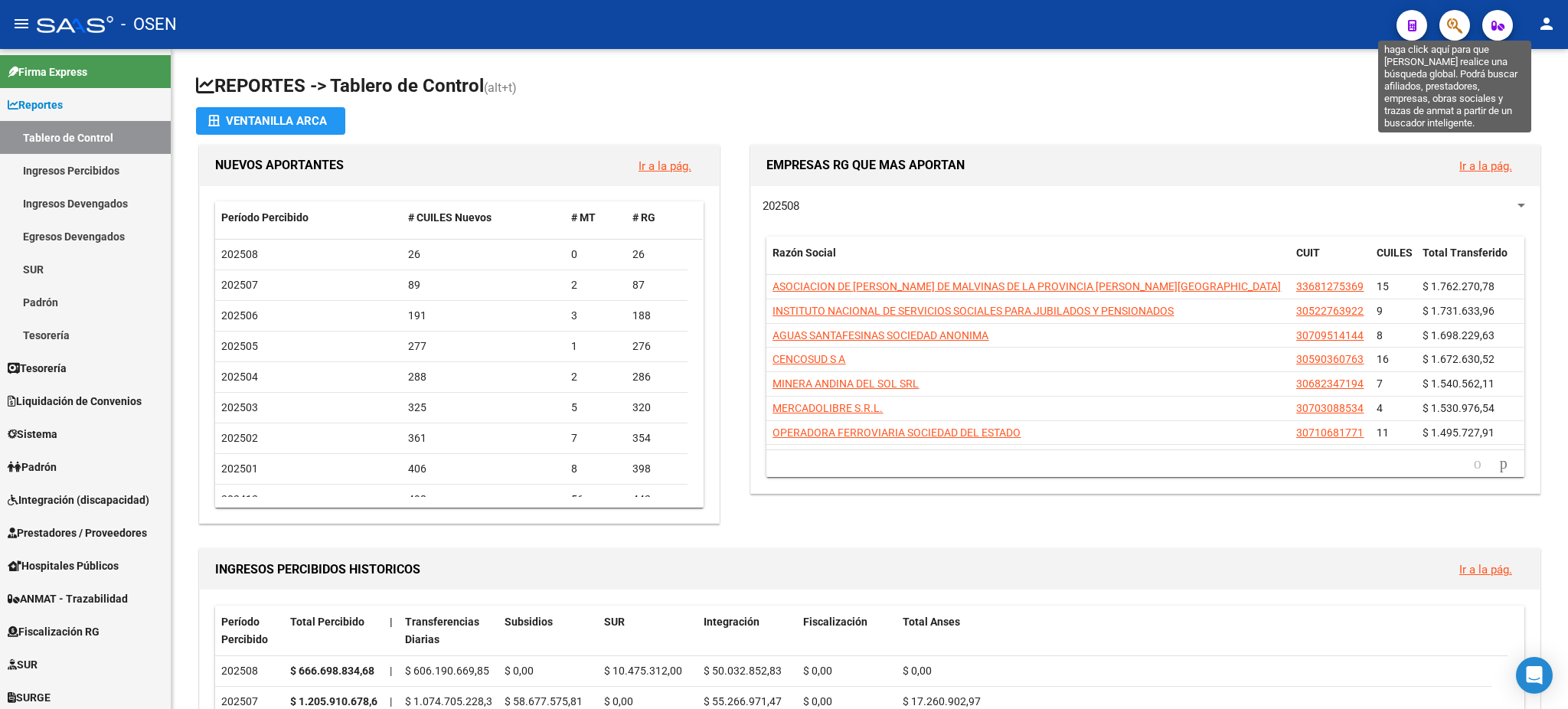
click at [1456, 30] on icon "button" at bounding box center [1455, 26] width 16 height 18
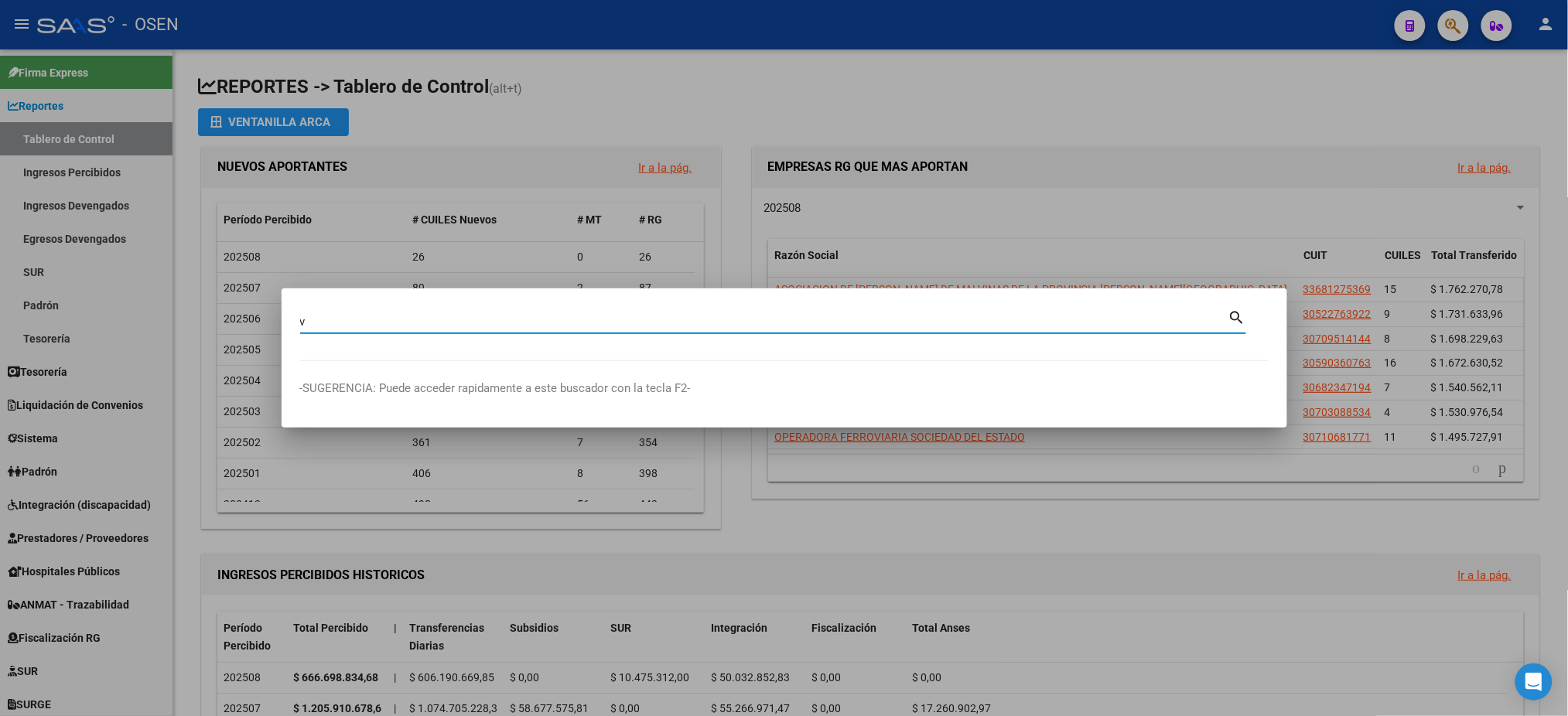
type input "v"
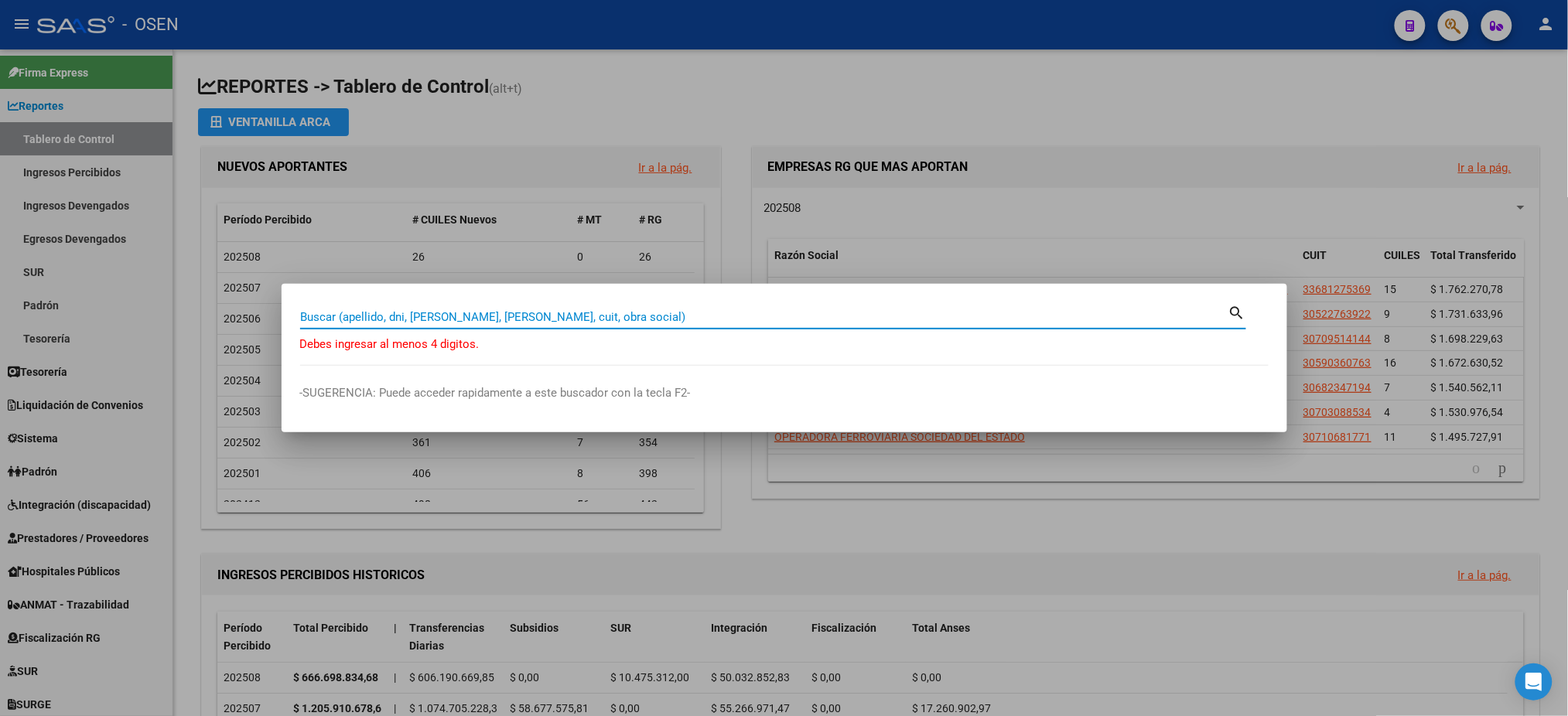
paste input "20510033338"
type input "20510033338"
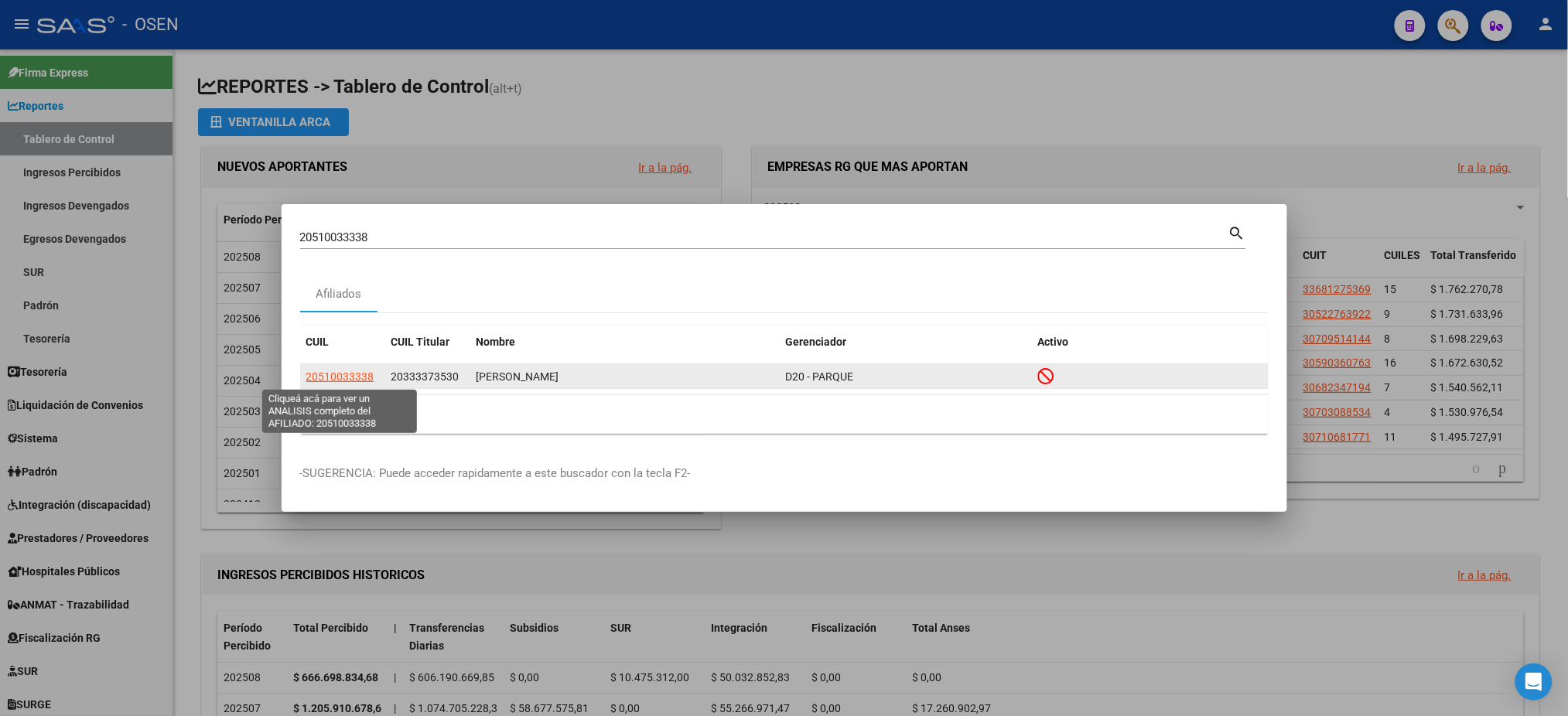
click at [324, 376] on span "20510033338" at bounding box center [341, 376] width 68 height 12
type textarea "20510033338"
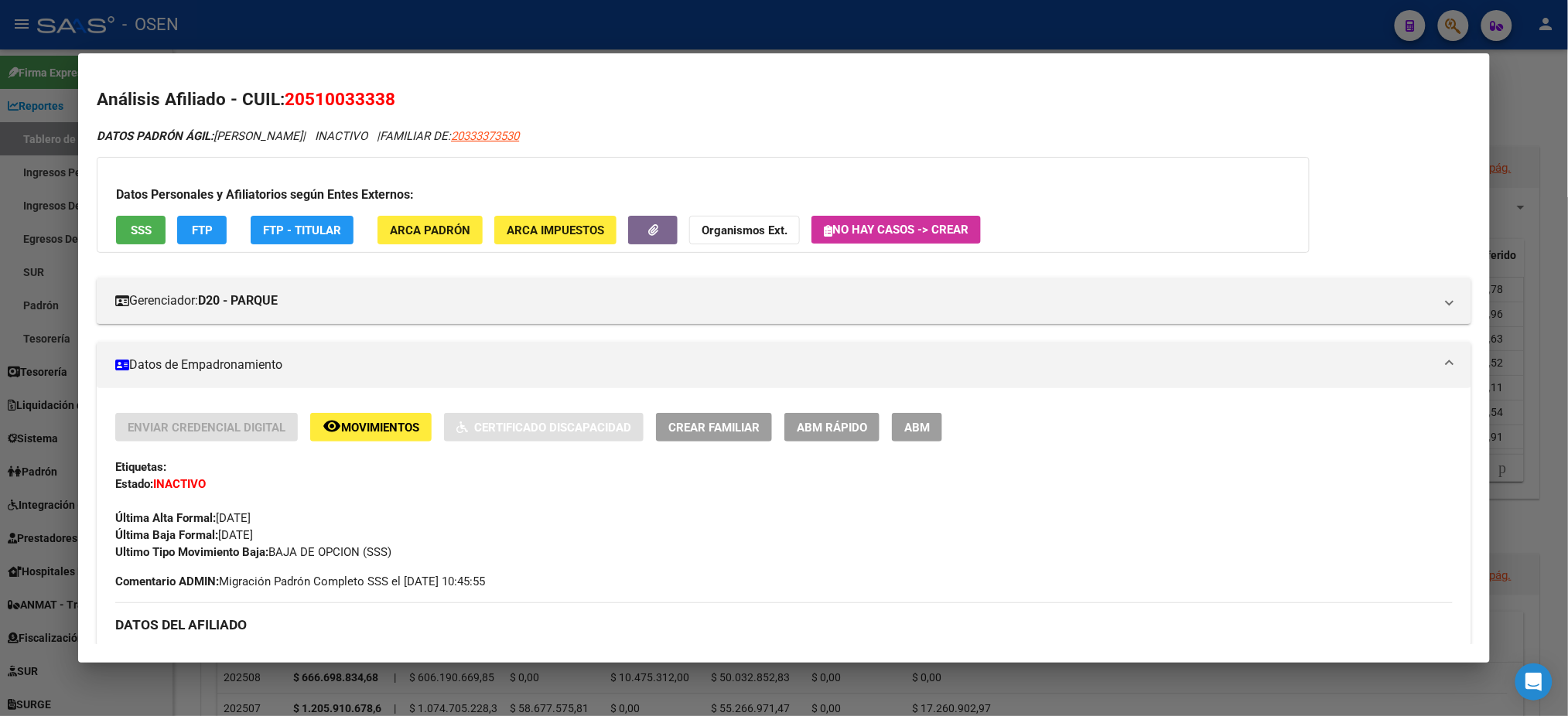
click at [141, 227] on span "SSS" at bounding box center [140, 230] width 21 height 14
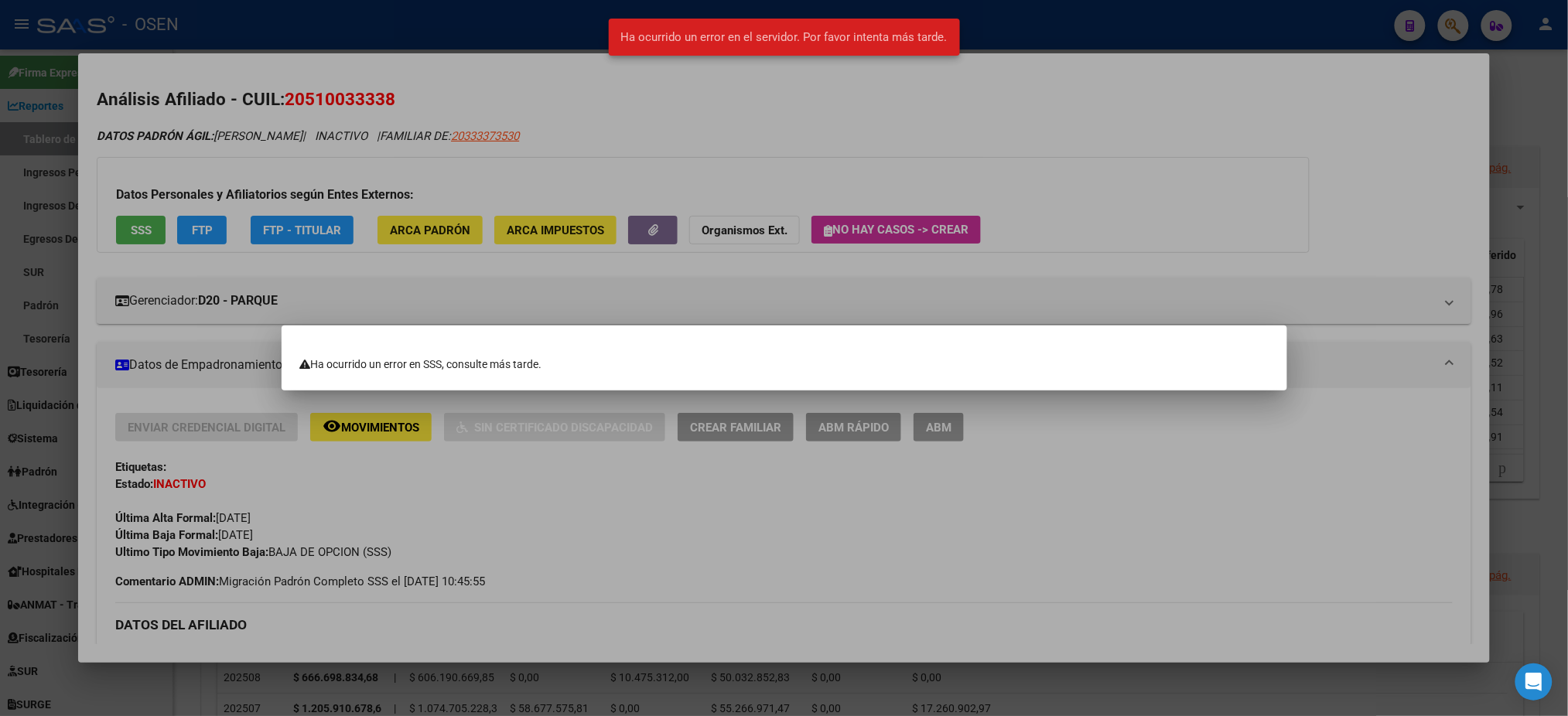
click at [1247, 178] on div at bounding box center [784, 358] width 1568 height 716
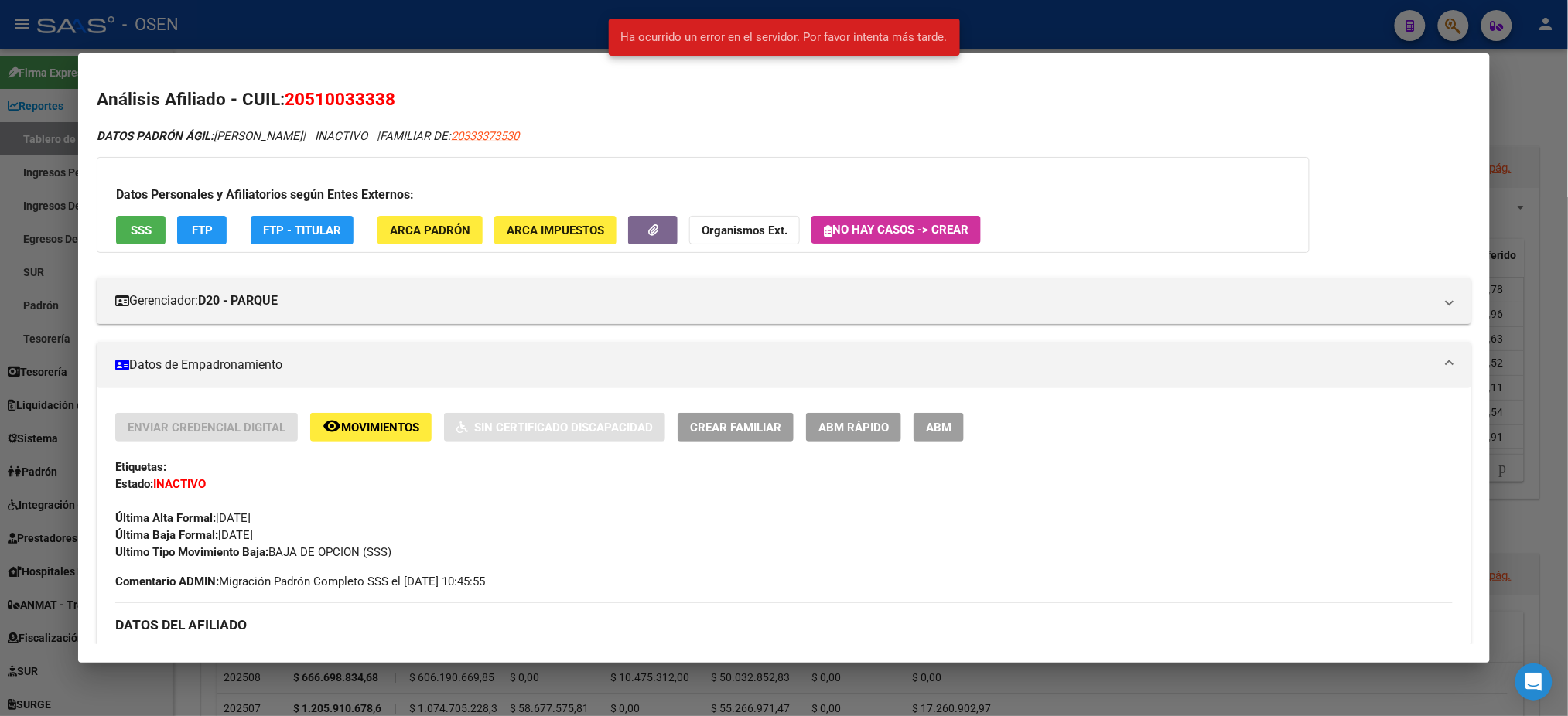
drag, startPoint x: 403, startPoint y: 99, endPoint x: 282, endPoint y: 104, distance: 121.1
click at [282, 104] on h2 "Análisis Afiliado - CUIL: 20510033338" at bounding box center [783, 100] width 1374 height 26
copy span "20510033338"
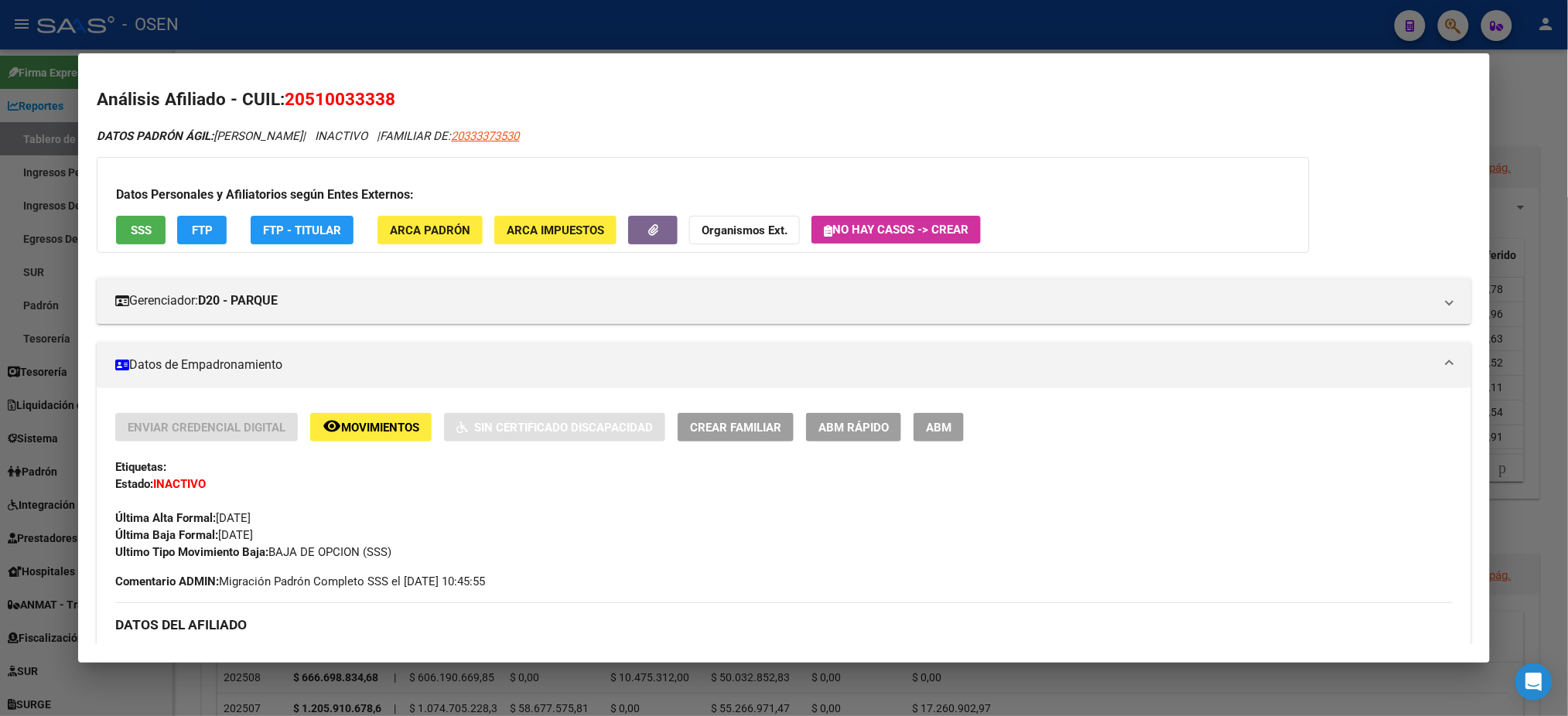
click at [1464, 33] on div at bounding box center [784, 358] width 1568 height 716
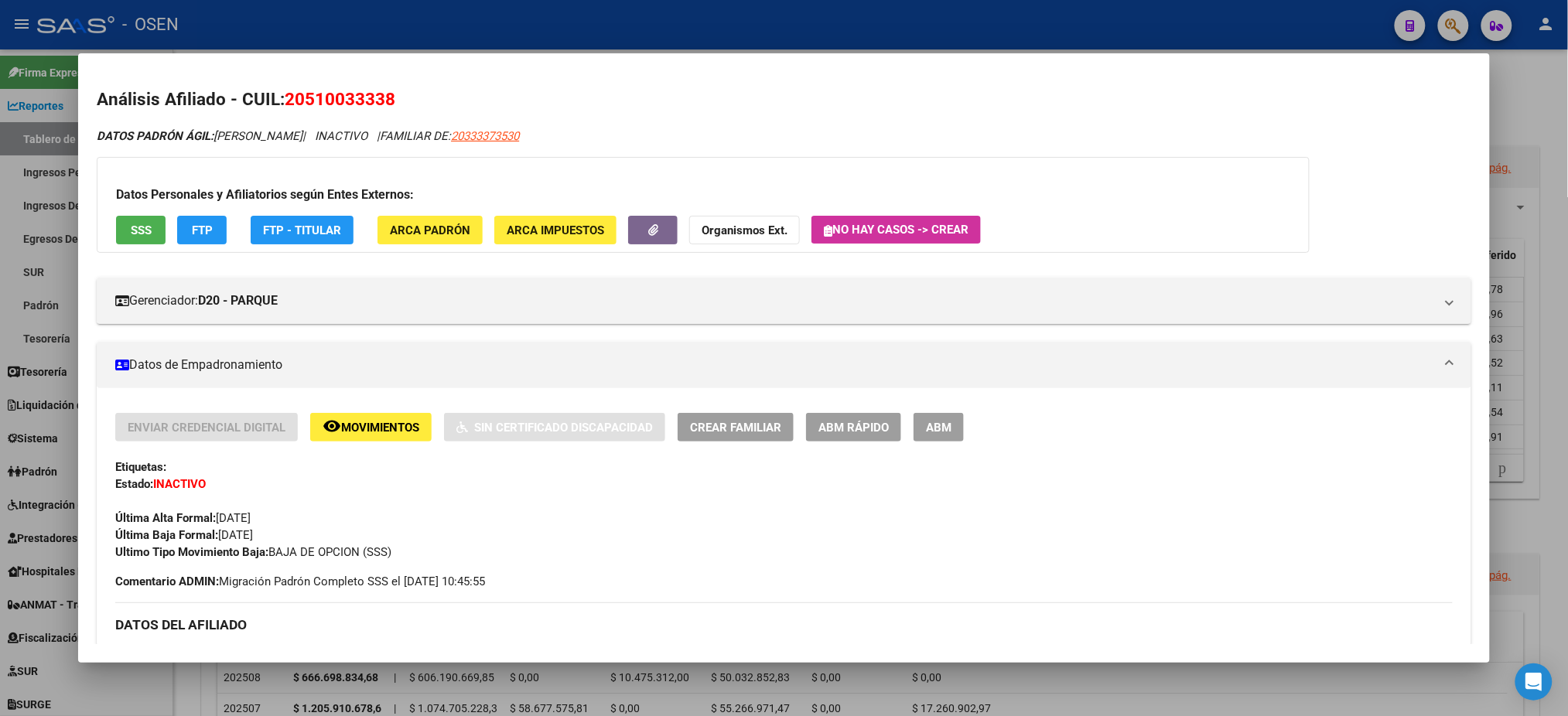
click at [1118, 44] on div at bounding box center [784, 358] width 1568 height 716
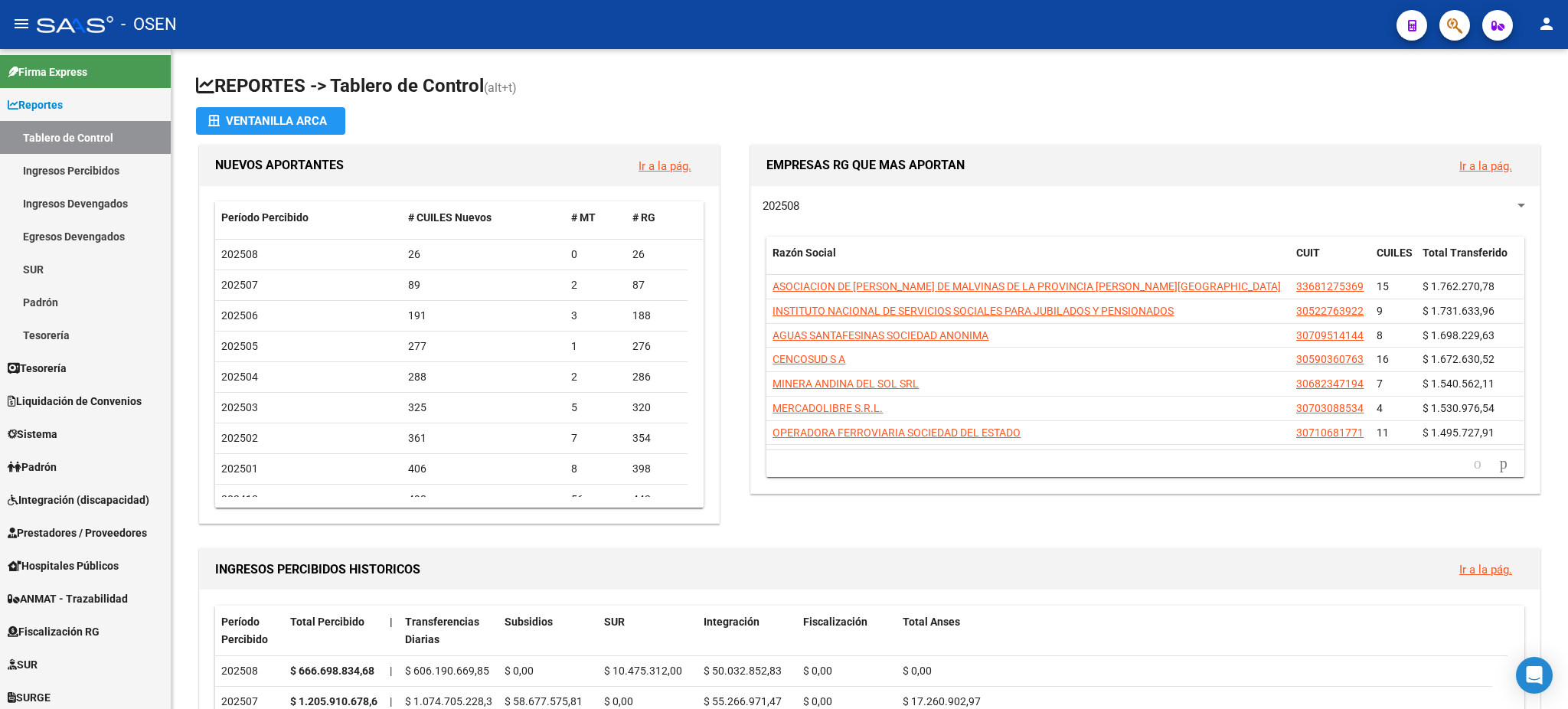
click at [1447, 34] on icon "button" at bounding box center [1455, 26] width 16 height 18
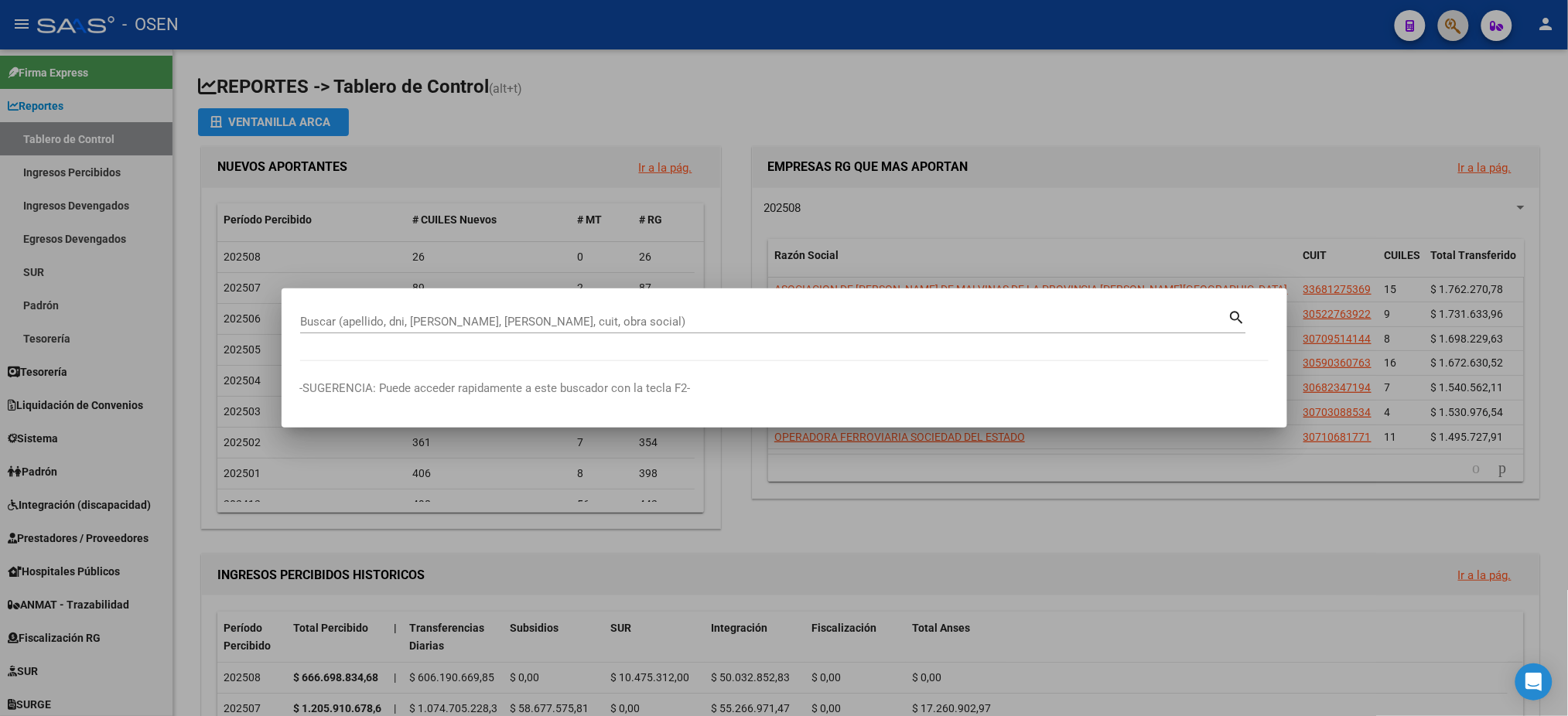
paste input "27367928"
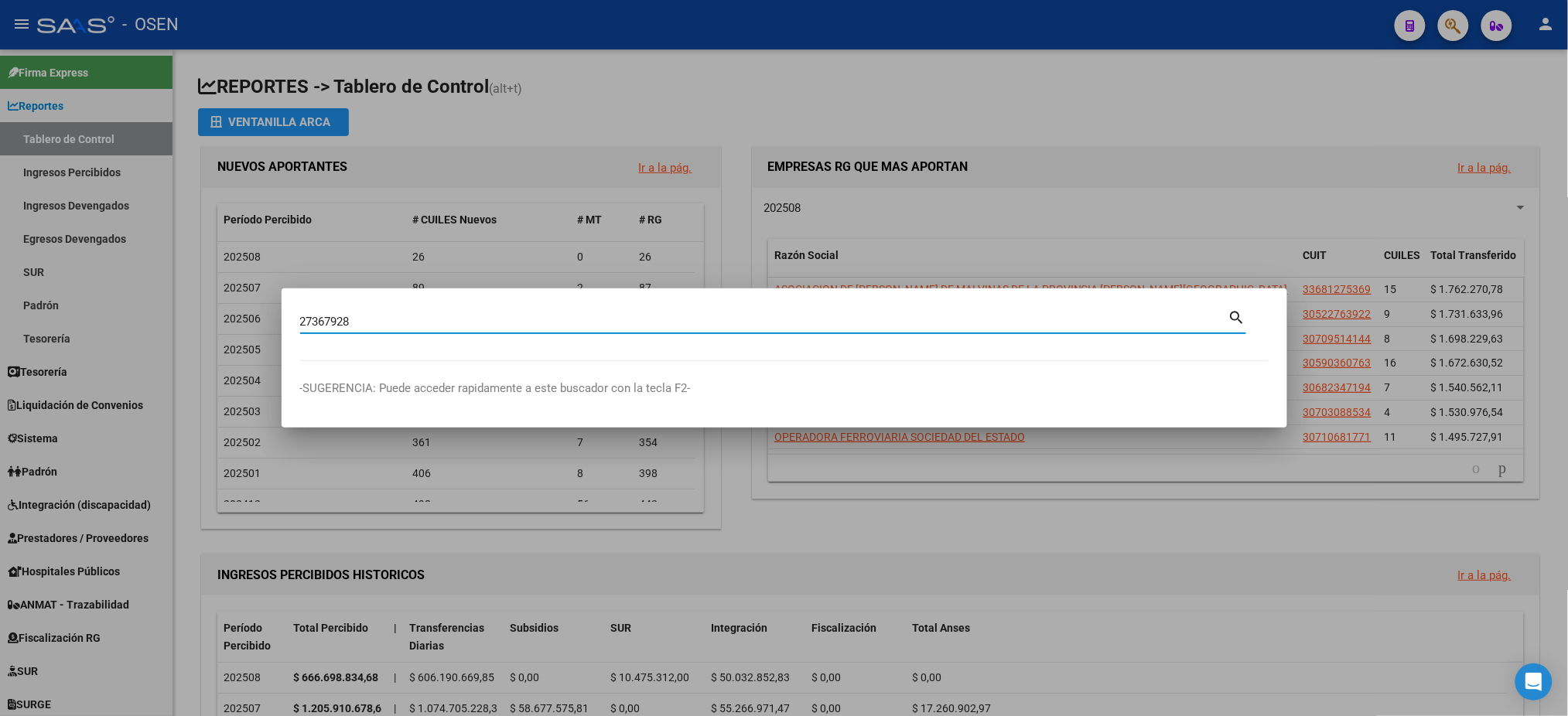
type input "27367928"
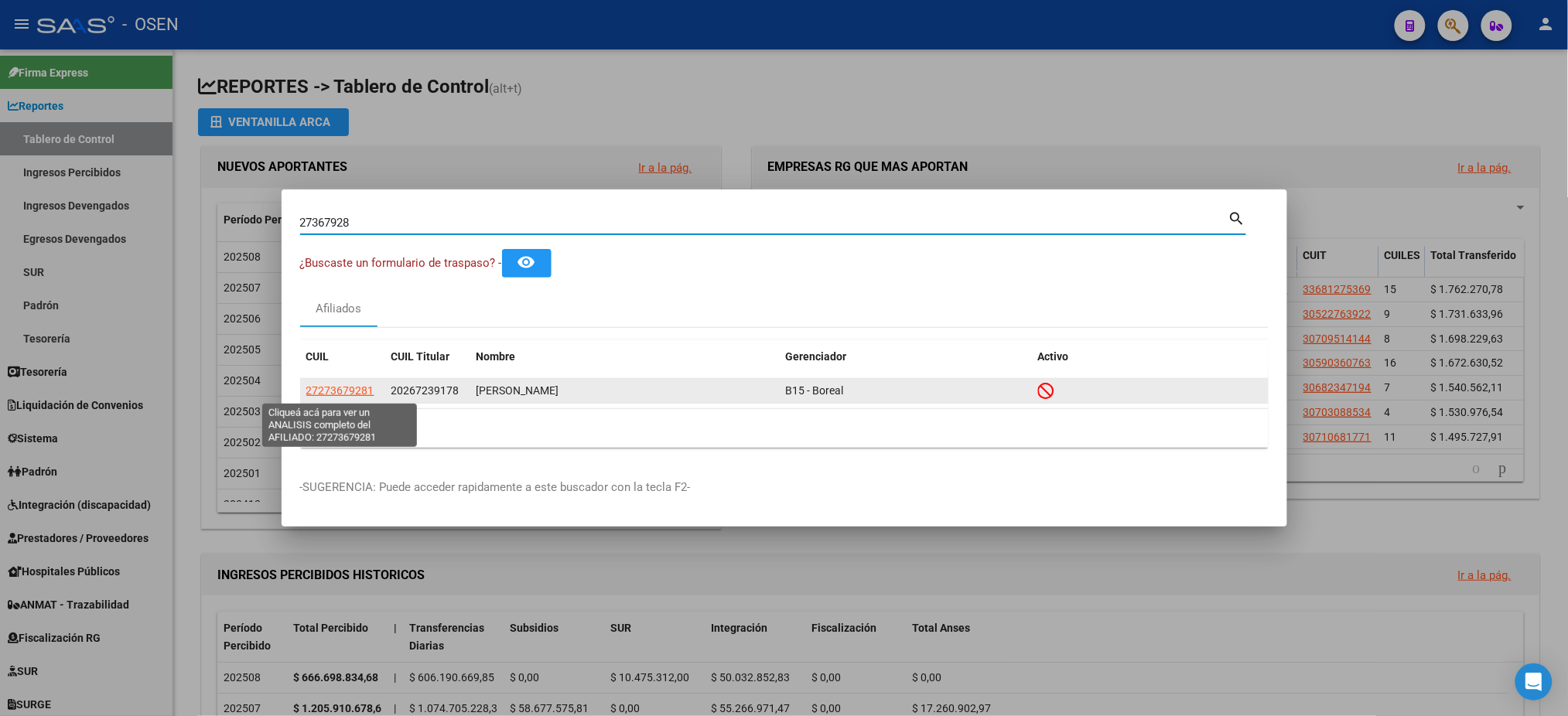
click at [307, 393] on span "27273679281" at bounding box center [341, 390] width 68 height 12
type textarea "27273679281"
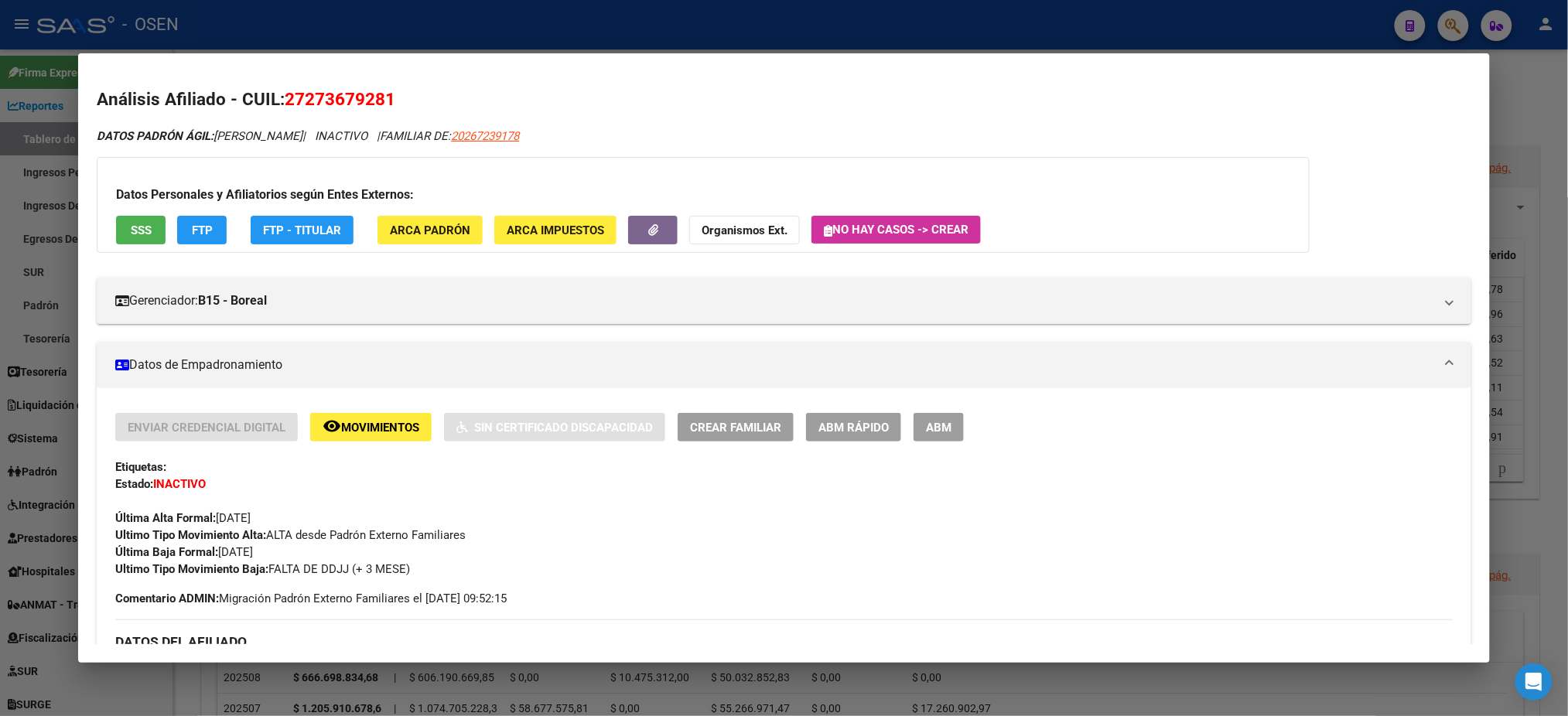
click at [133, 245] on div "Datos Personales y Afiliatorios según Entes Externos: SSS FTP FTP - Titular ARC…" at bounding box center [703, 205] width 1213 height 96
click at [132, 236] on span "SSS" at bounding box center [140, 230] width 21 height 14
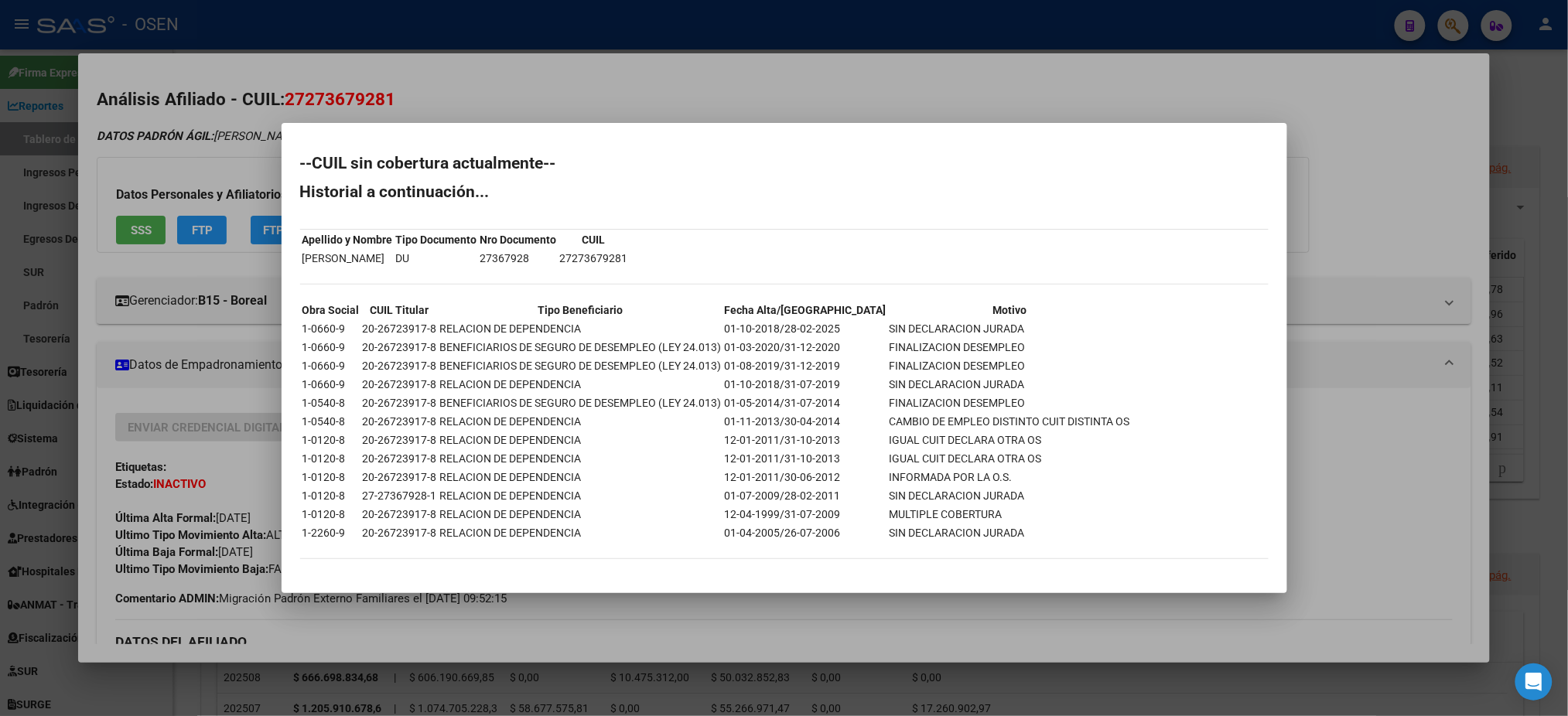
click at [1492, 316] on div at bounding box center [784, 358] width 1568 height 716
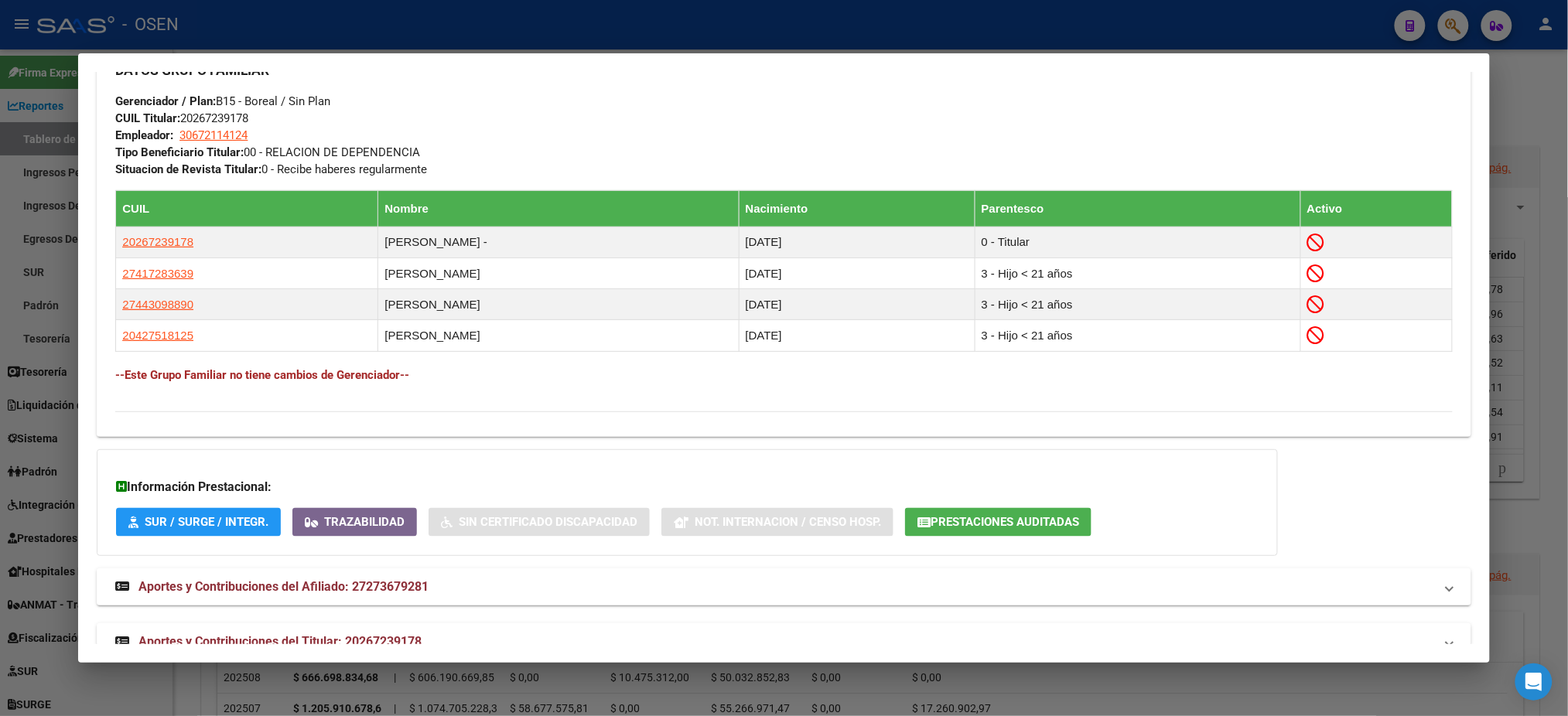
scroll to position [833, 0]
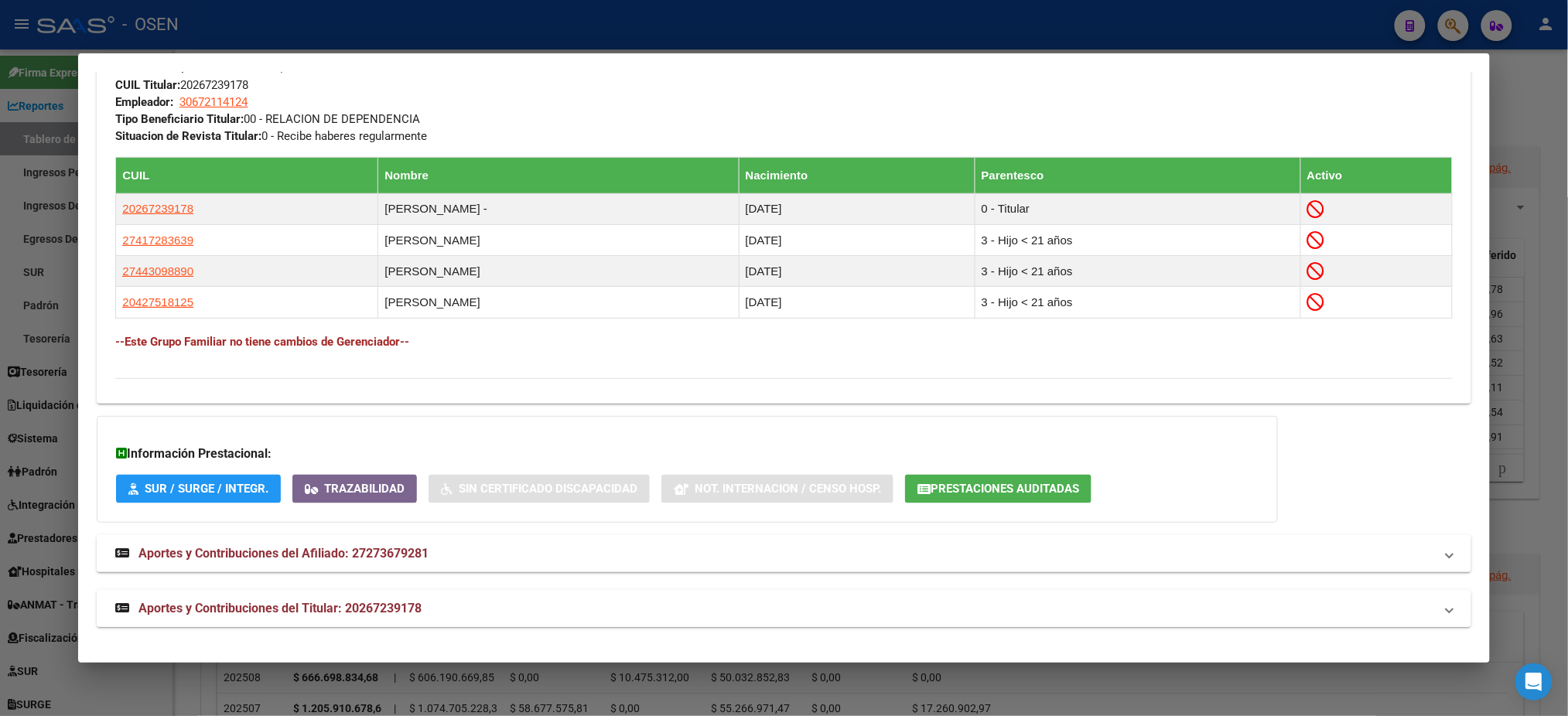
click at [511, 610] on mat-panel-title "Aportes y Contribuciones del Titular: 20267239178" at bounding box center [775, 608] width 1319 height 19
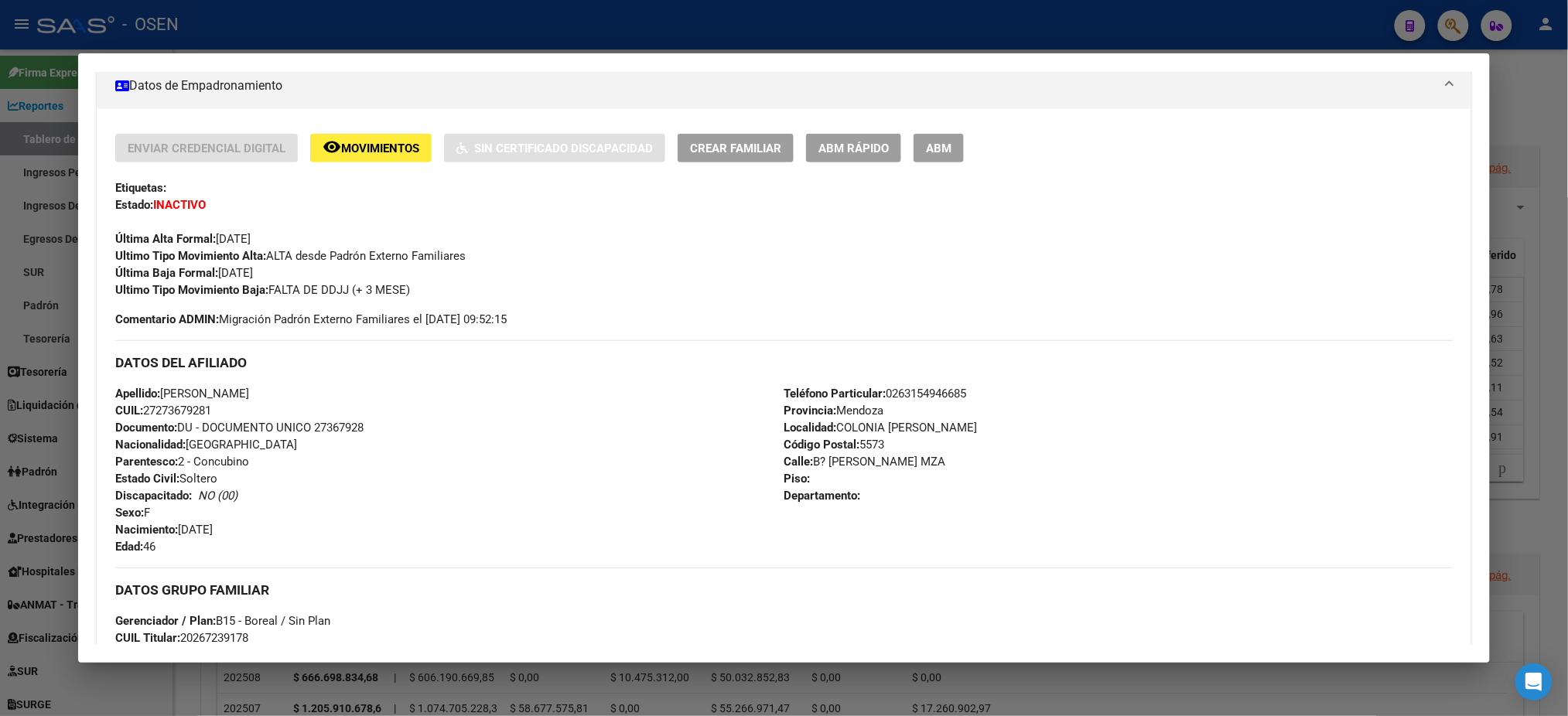
scroll to position [257, 0]
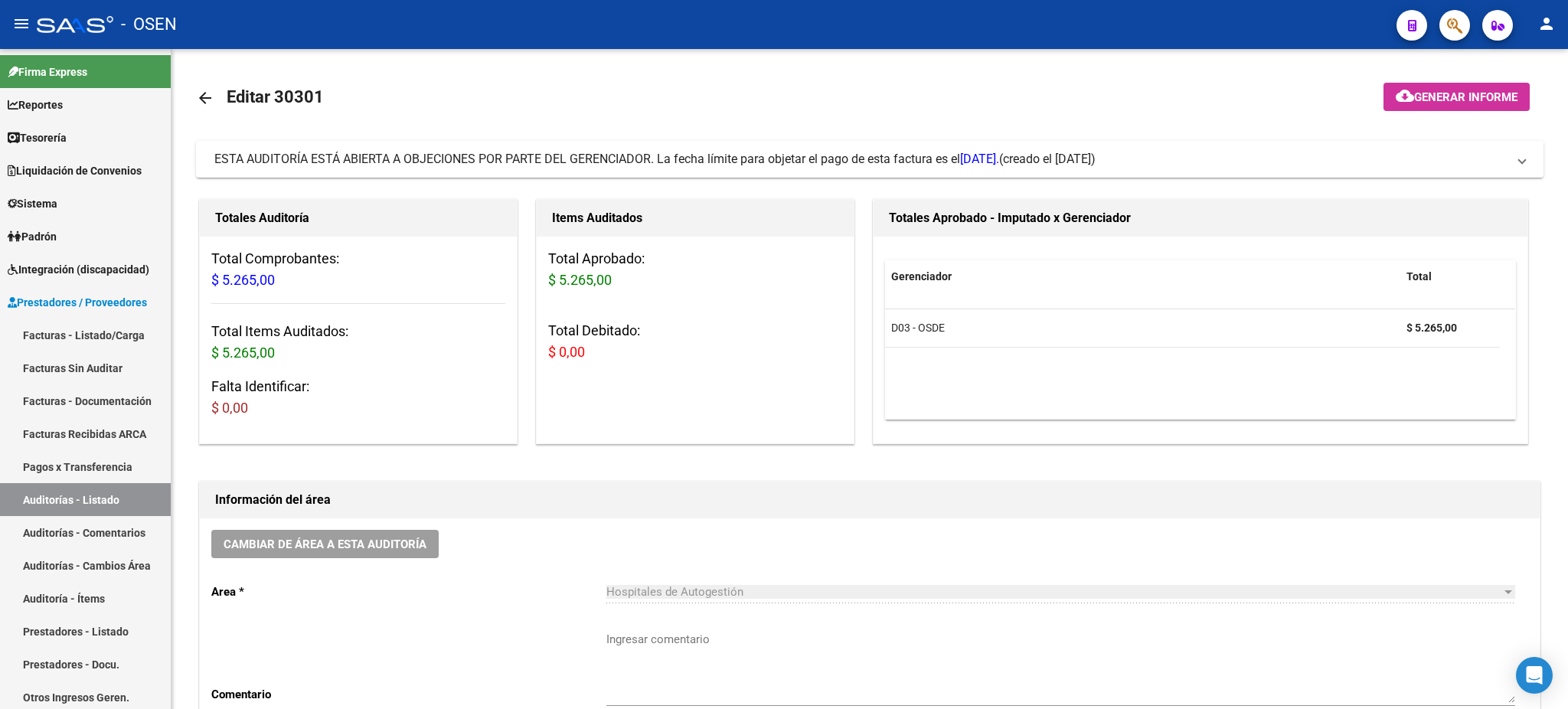
click at [503, 155] on span "ESTA AUDITORÍA ESTÁ ABIERTA A OBJECIONES POR PARTE DEL GERENCIADOR. La fecha lí…" at bounding box center [606, 159] width 784 height 15
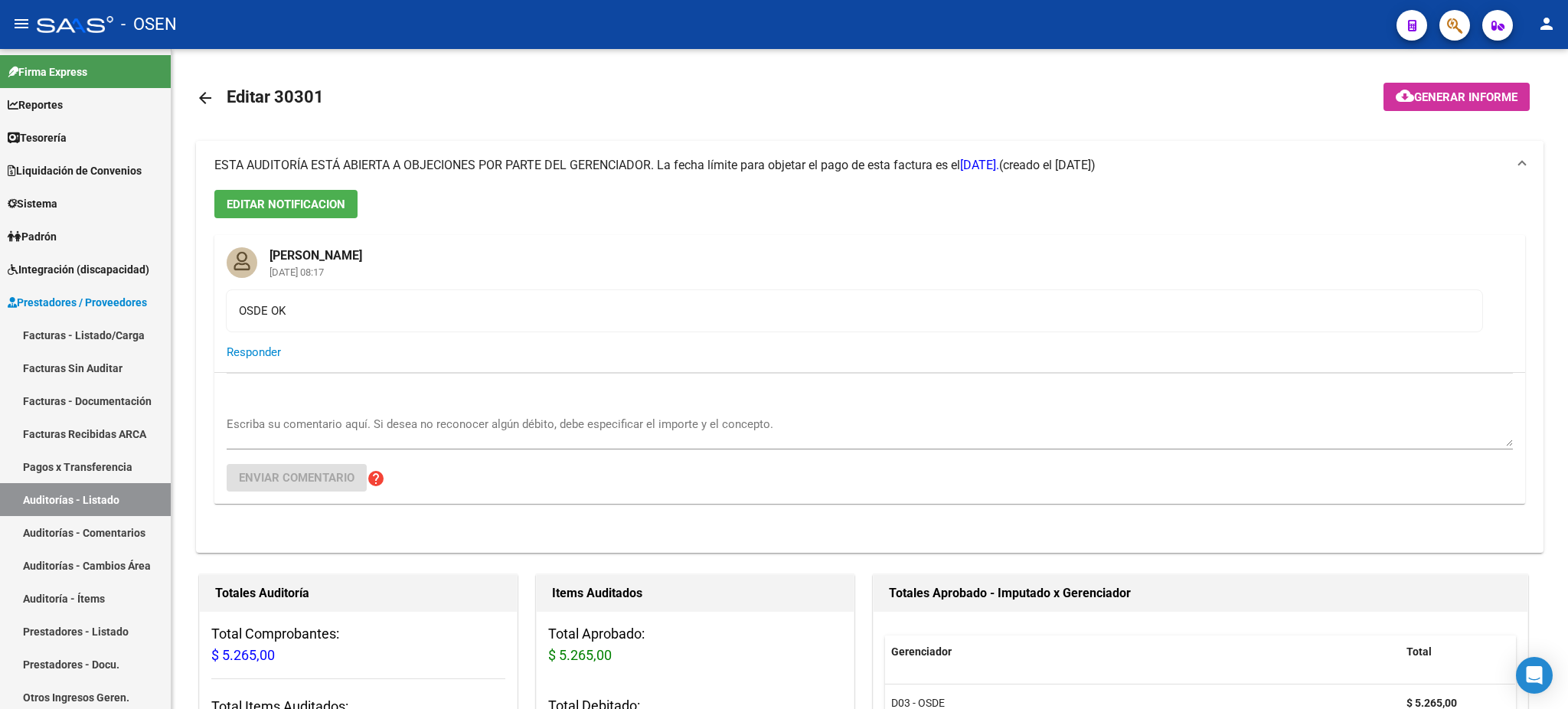
click at [503, 154] on mat-expansion-panel-header "ESTA AUDITORÍA ESTÁ ABIERTA A OBJECIONES POR PARTE DEL GERENCIADOR. La fecha lí…" at bounding box center [869, 166] width 1347 height 49
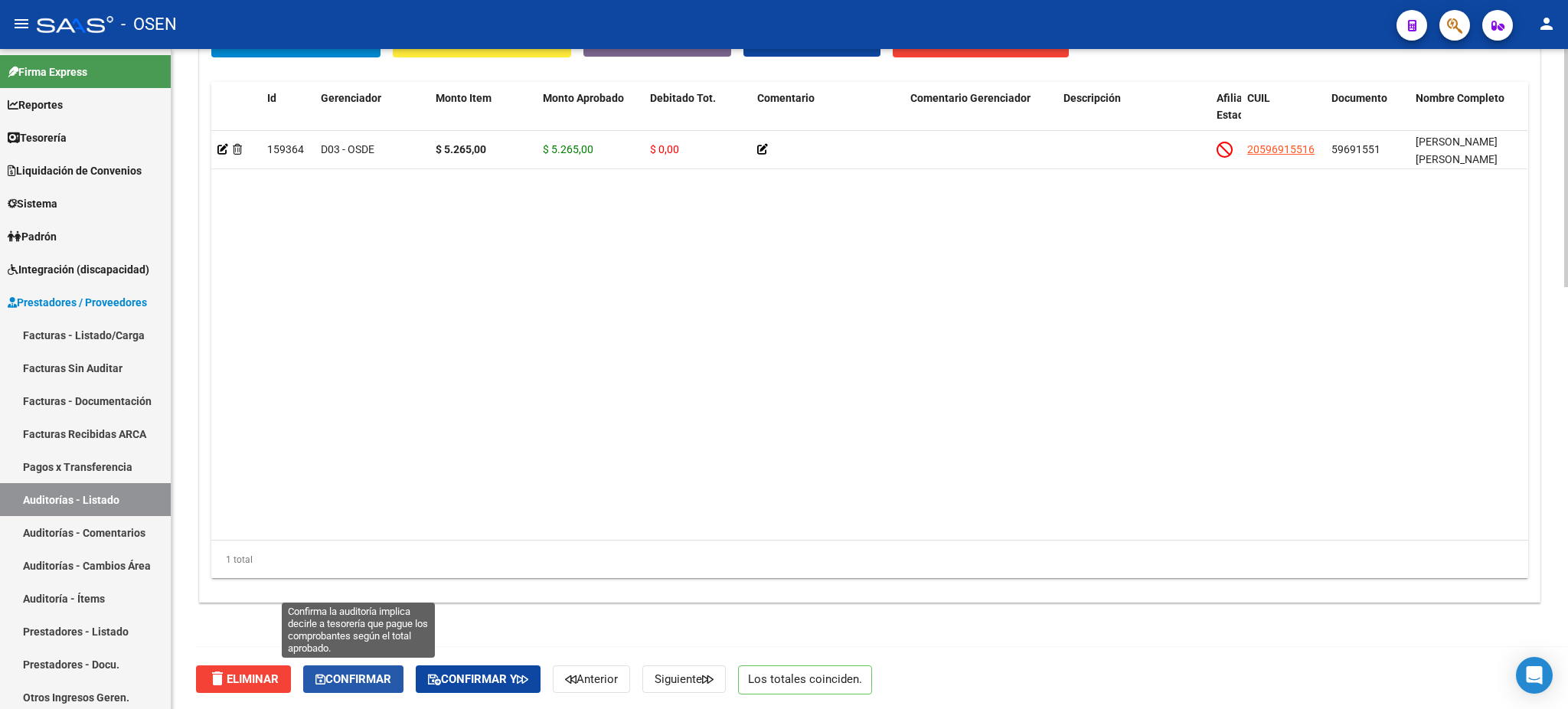
click at [381, 685] on button "Confirmar" at bounding box center [354, 679] width 101 height 28
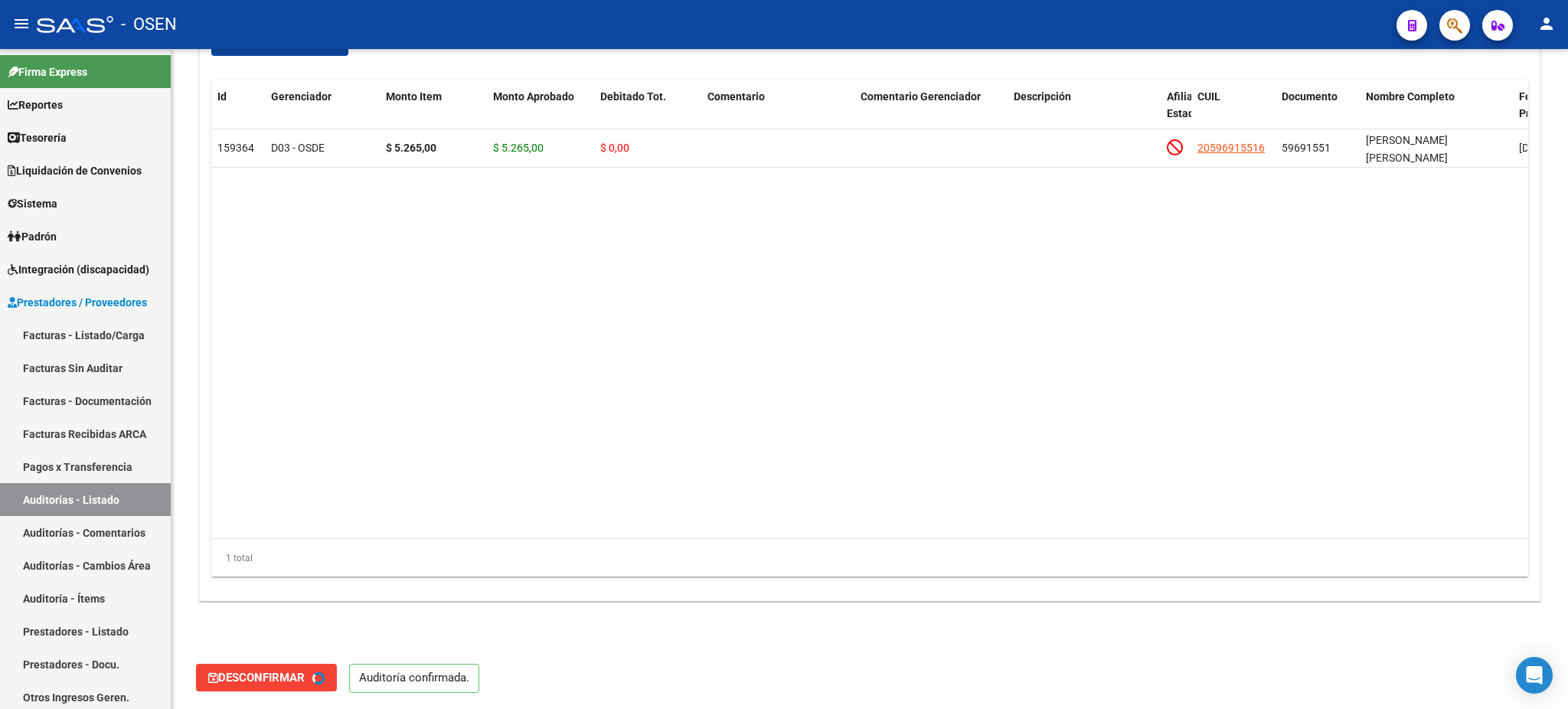
type input "202508"
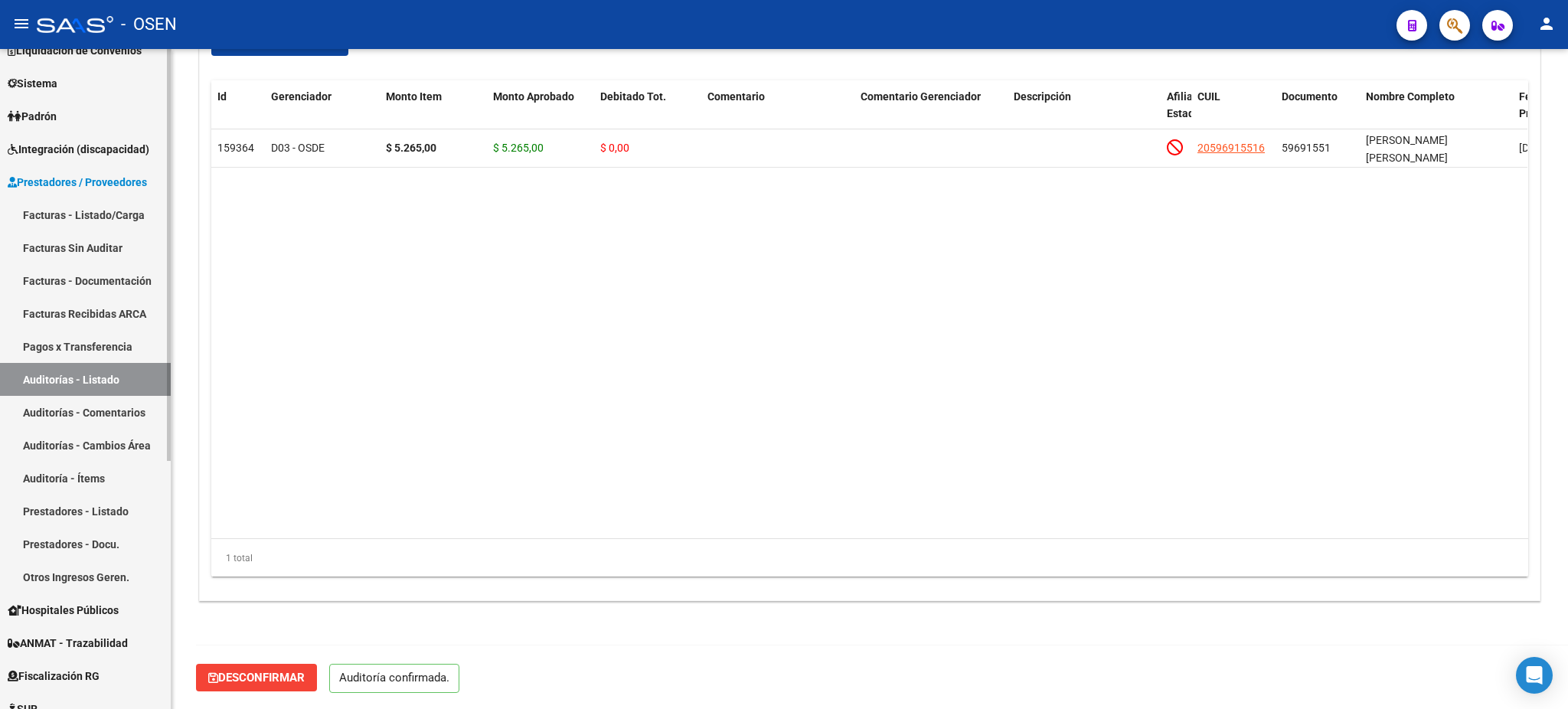
scroll to position [0, 0]
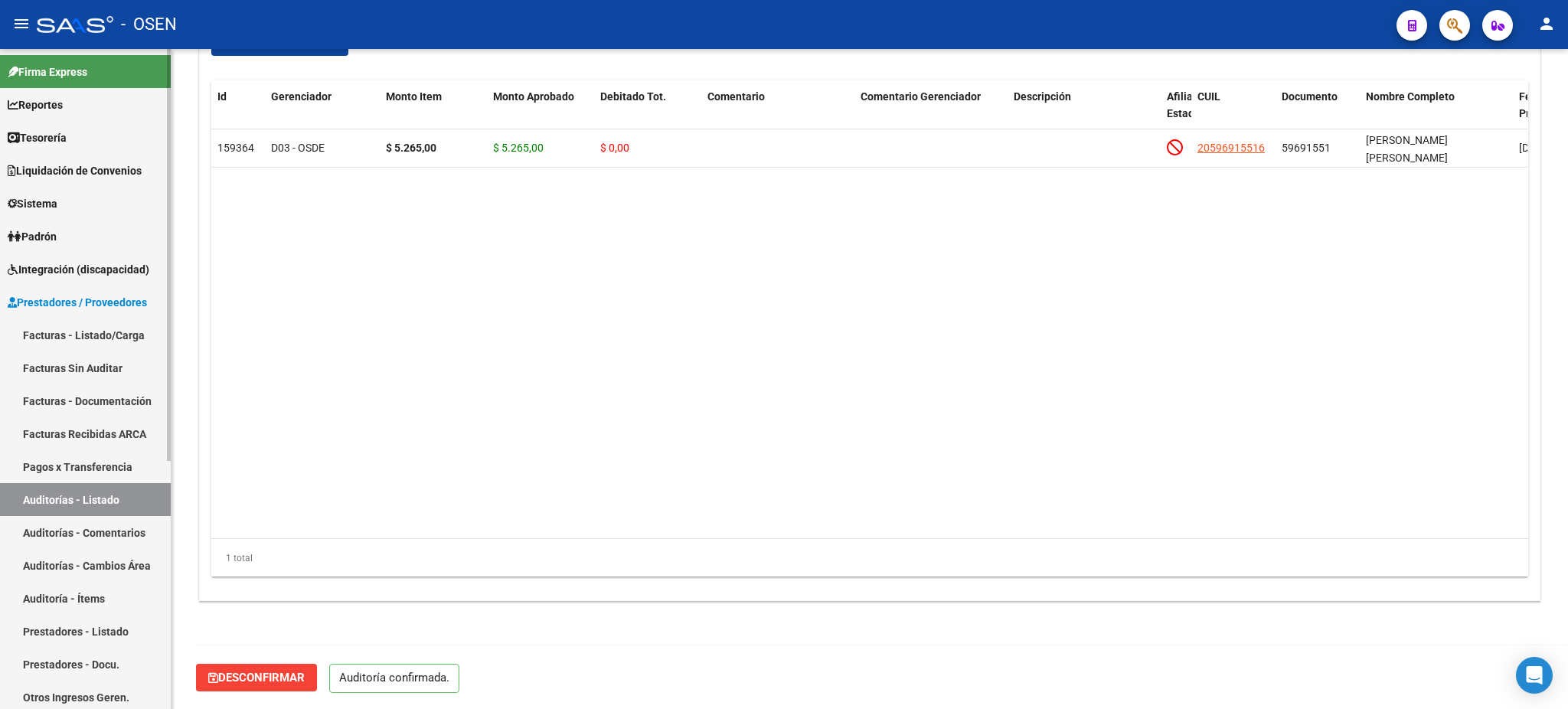
click at [41, 236] on span "Padrón" at bounding box center [33, 236] width 49 height 17
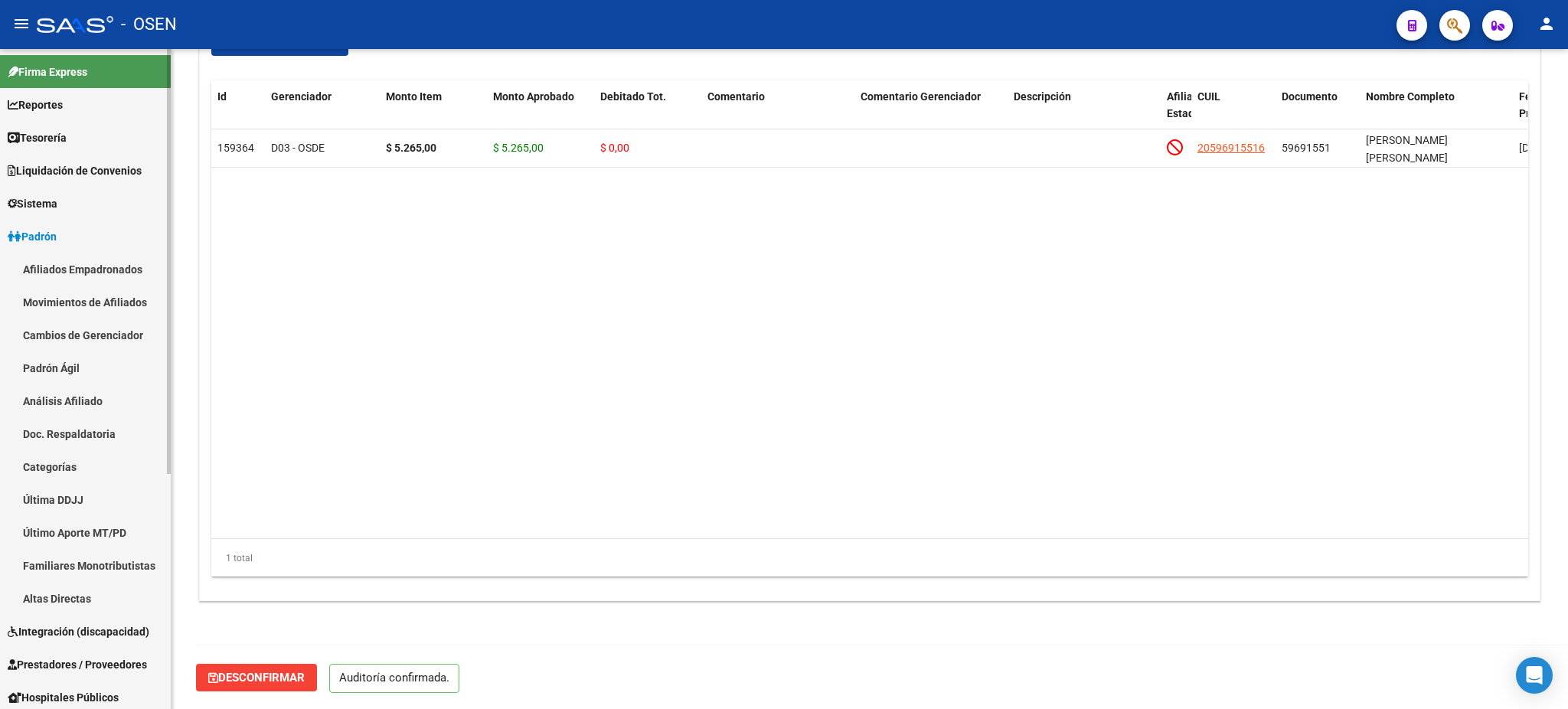
click at [67, 262] on link "Afiliados Empadronados" at bounding box center [85, 268] width 170 height 33
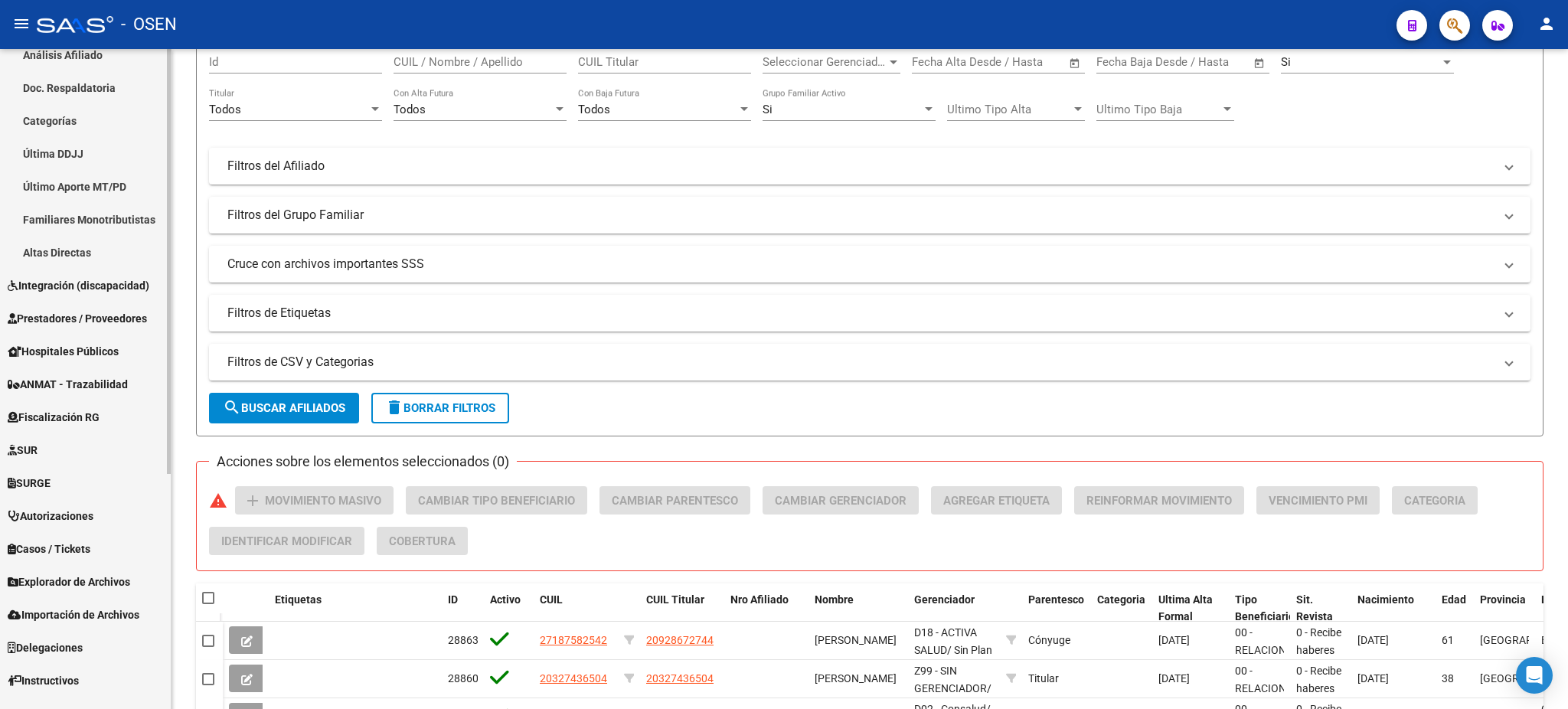
scroll to position [365, 0]
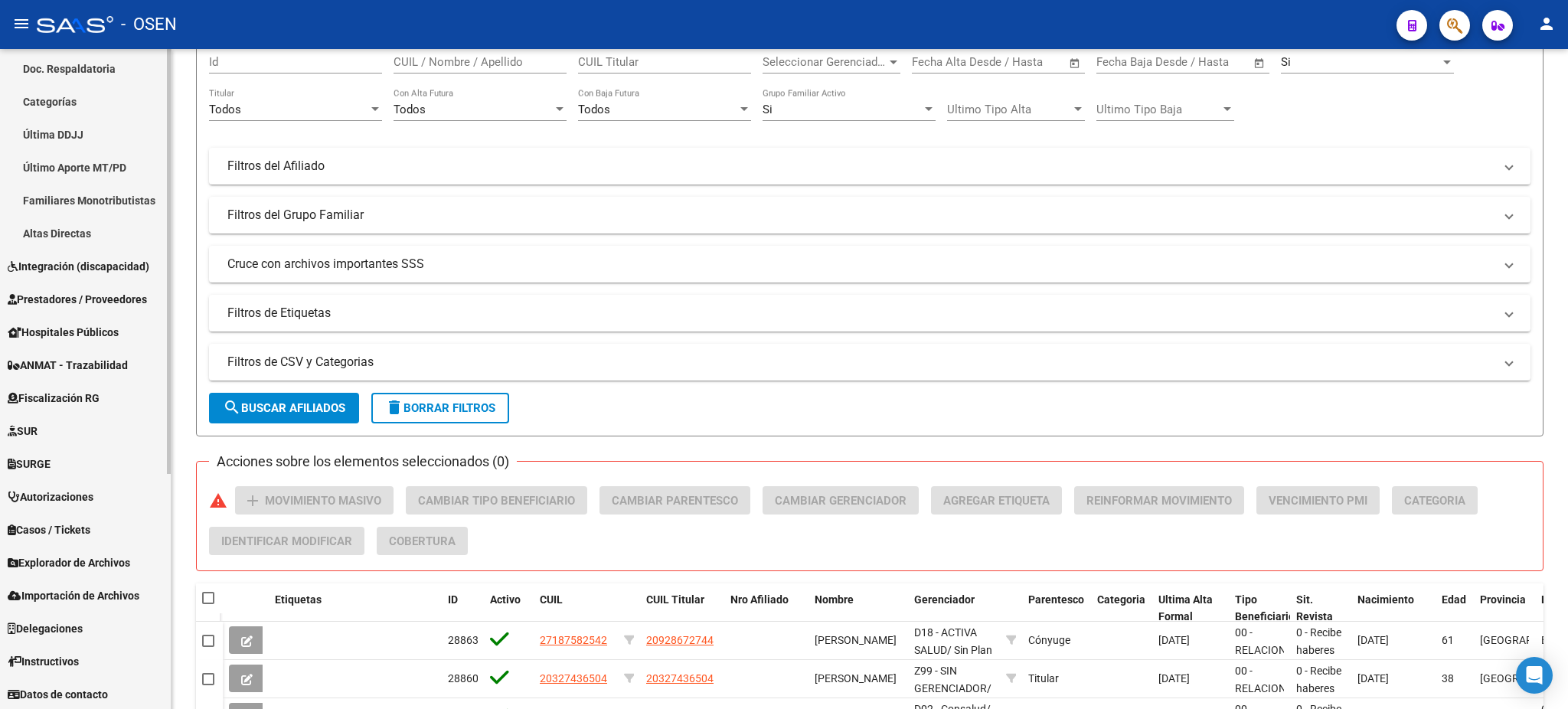
click at [102, 550] on link "Explorador de Archivos" at bounding box center [85, 562] width 170 height 33
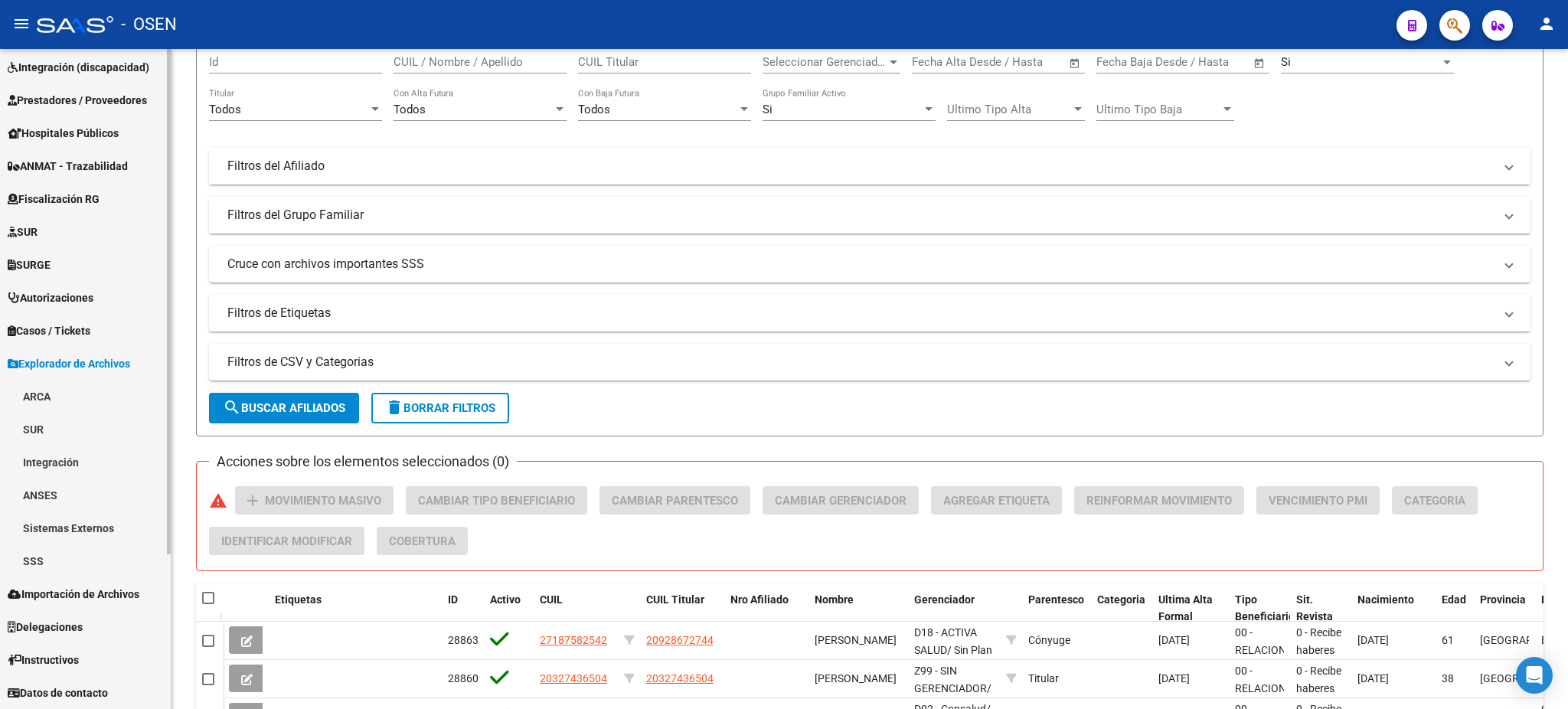
scroll to position [201, 0]
click at [98, 556] on link "SSS" at bounding box center [85, 561] width 170 height 33
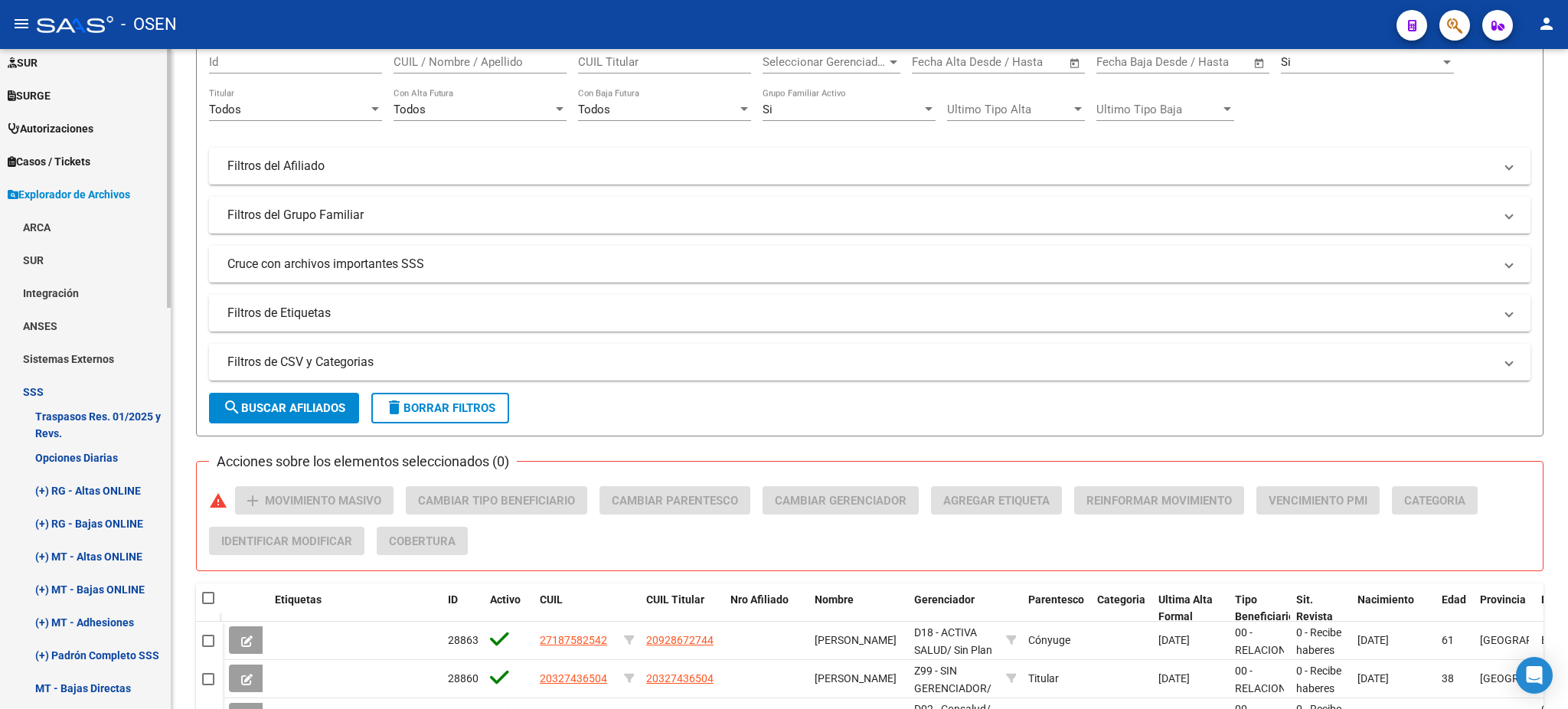
scroll to position [406, 0]
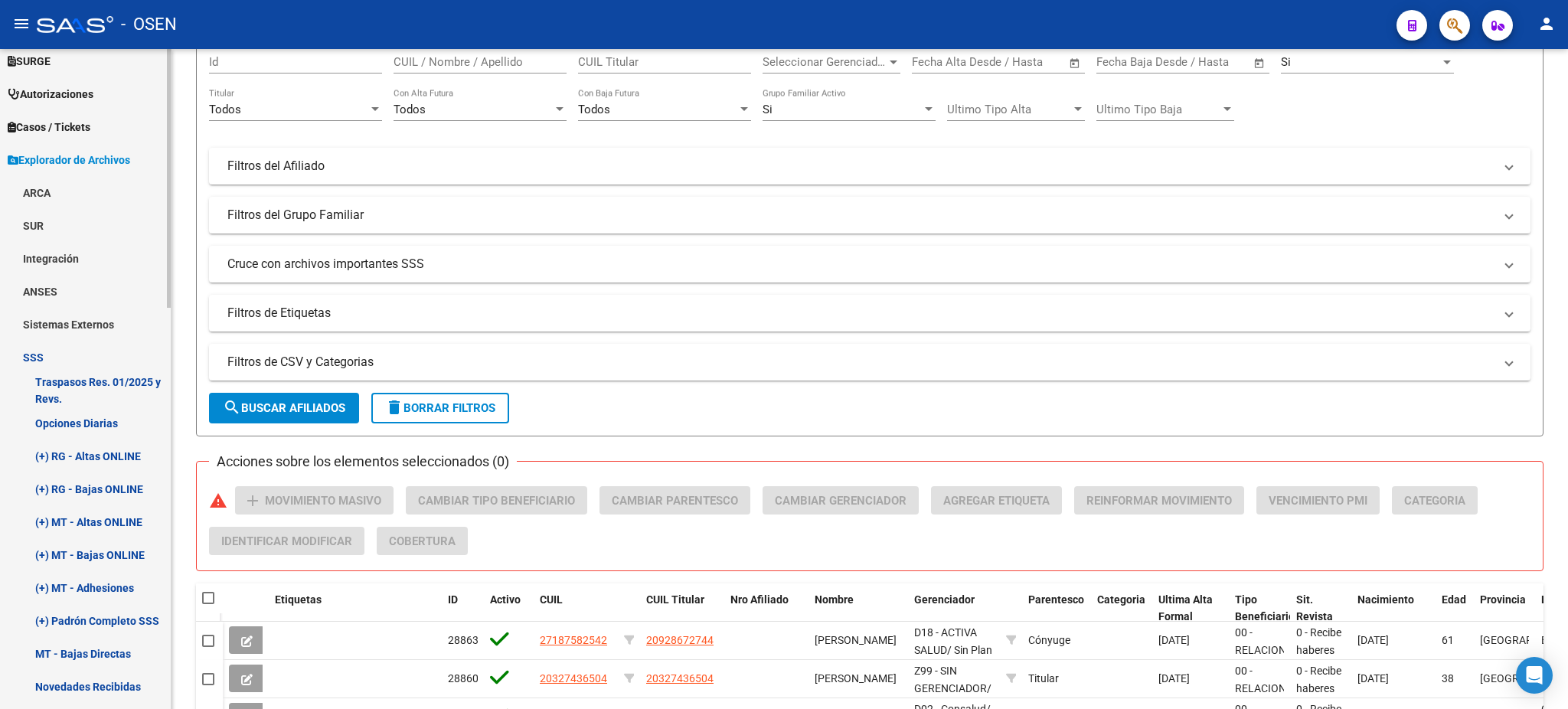
click at [99, 466] on link "(+) RG - Altas ONLINE" at bounding box center [85, 456] width 170 height 33
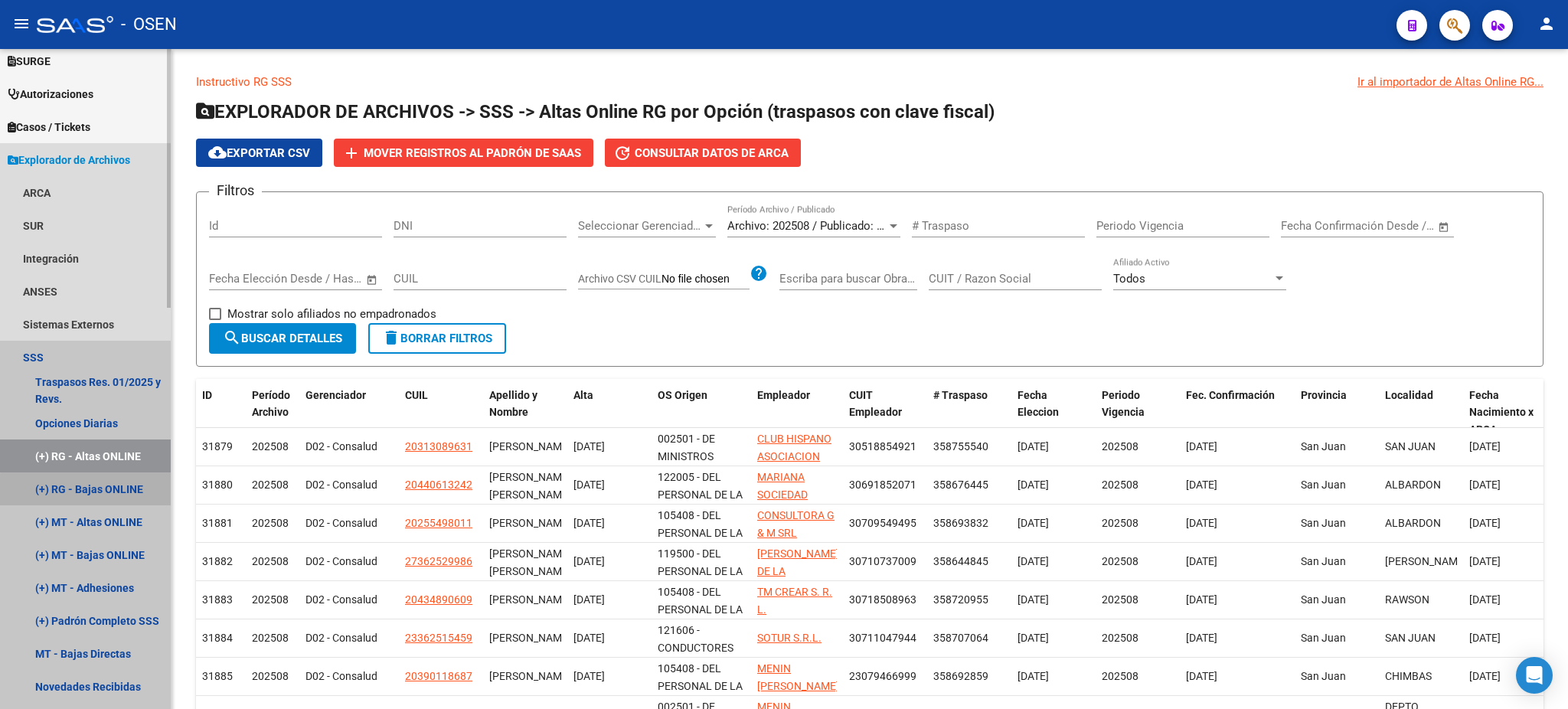
click at [88, 490] on link "(+) RG - Bajas ONLINE" at bounding box center [85, 488] width 170 height 33
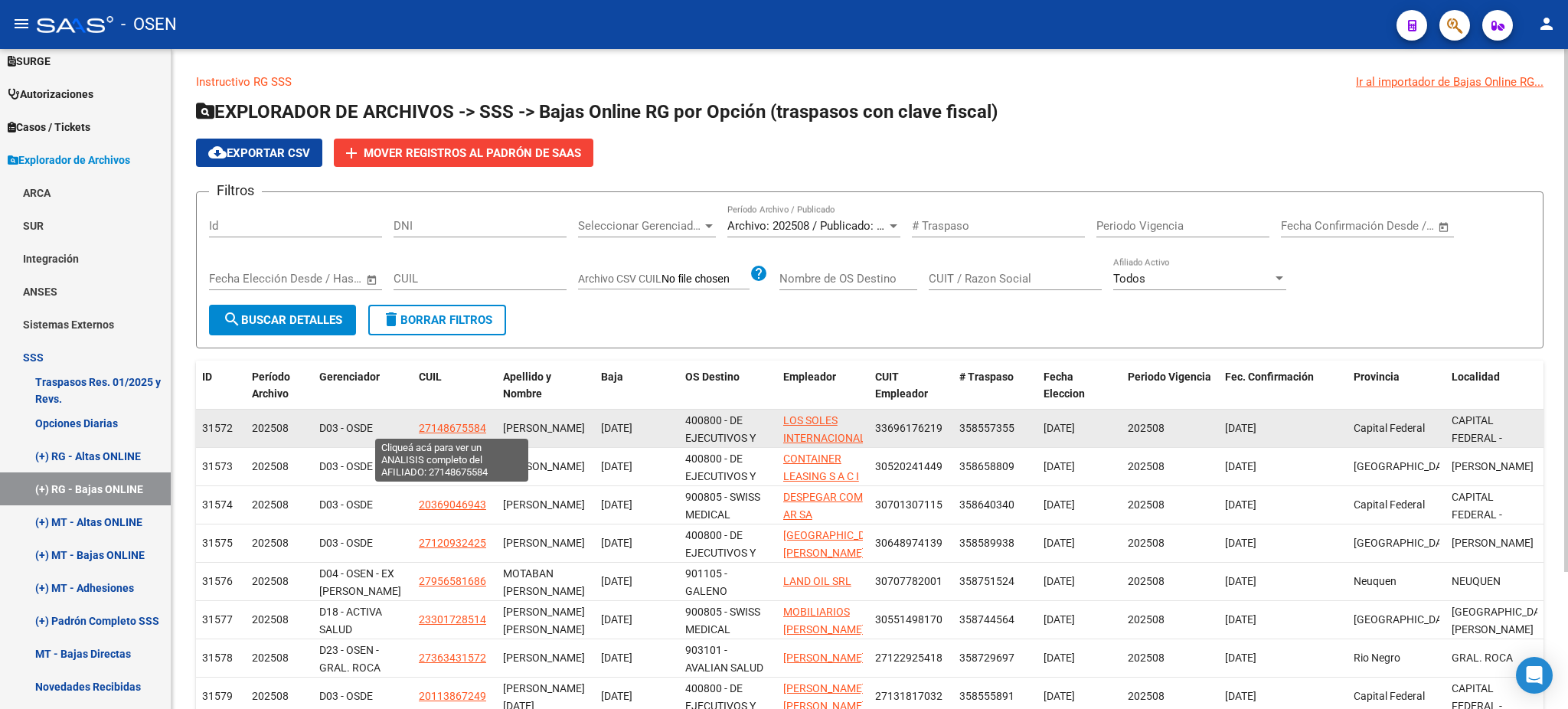
click at [450, 424] on span "27148675584" at bounding box center [452, 428] width 67 height 12
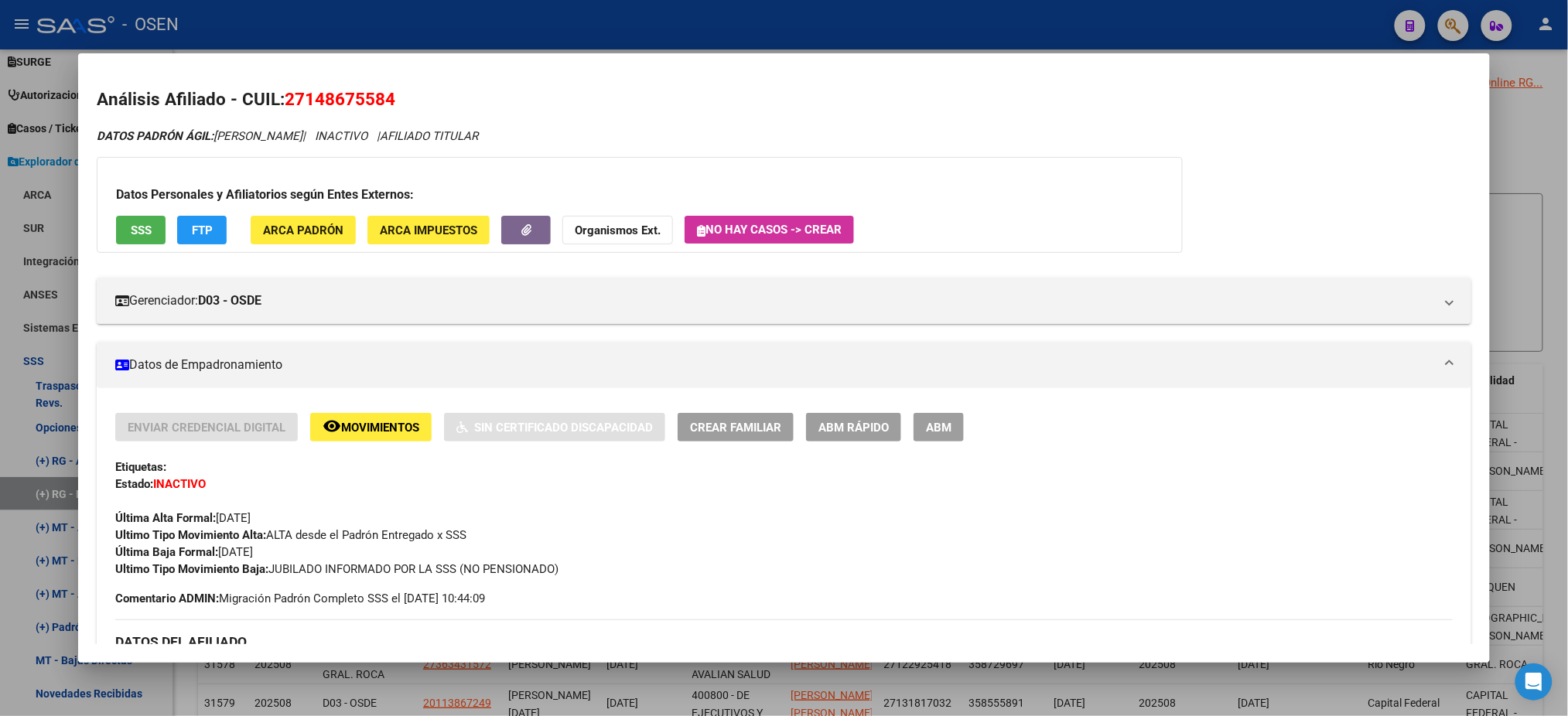
click at [131, 230] on span "SSS" at bounding box center [140, 230] width 21 height 14
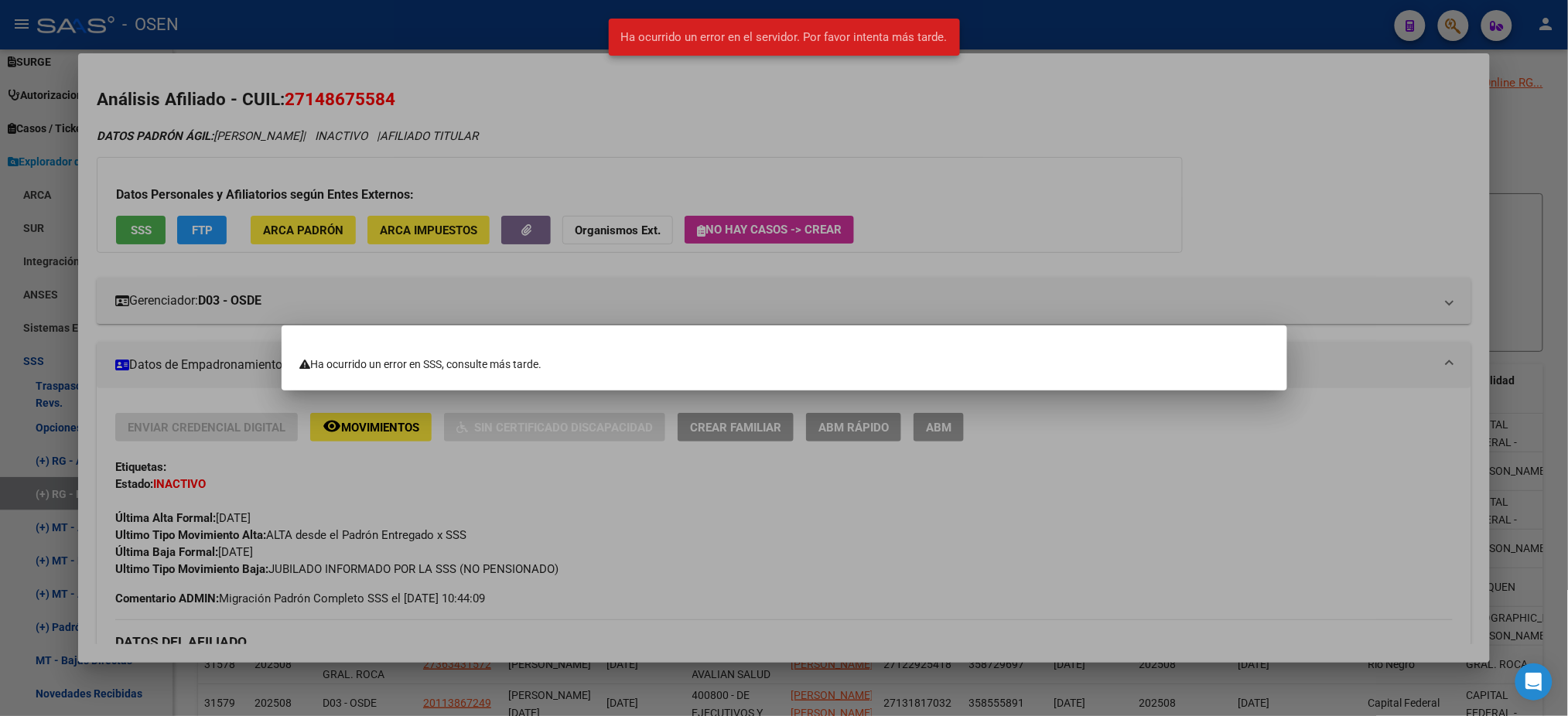
click at [1026, 179] on div at bounding box center [784, 358] width 1568 height 716
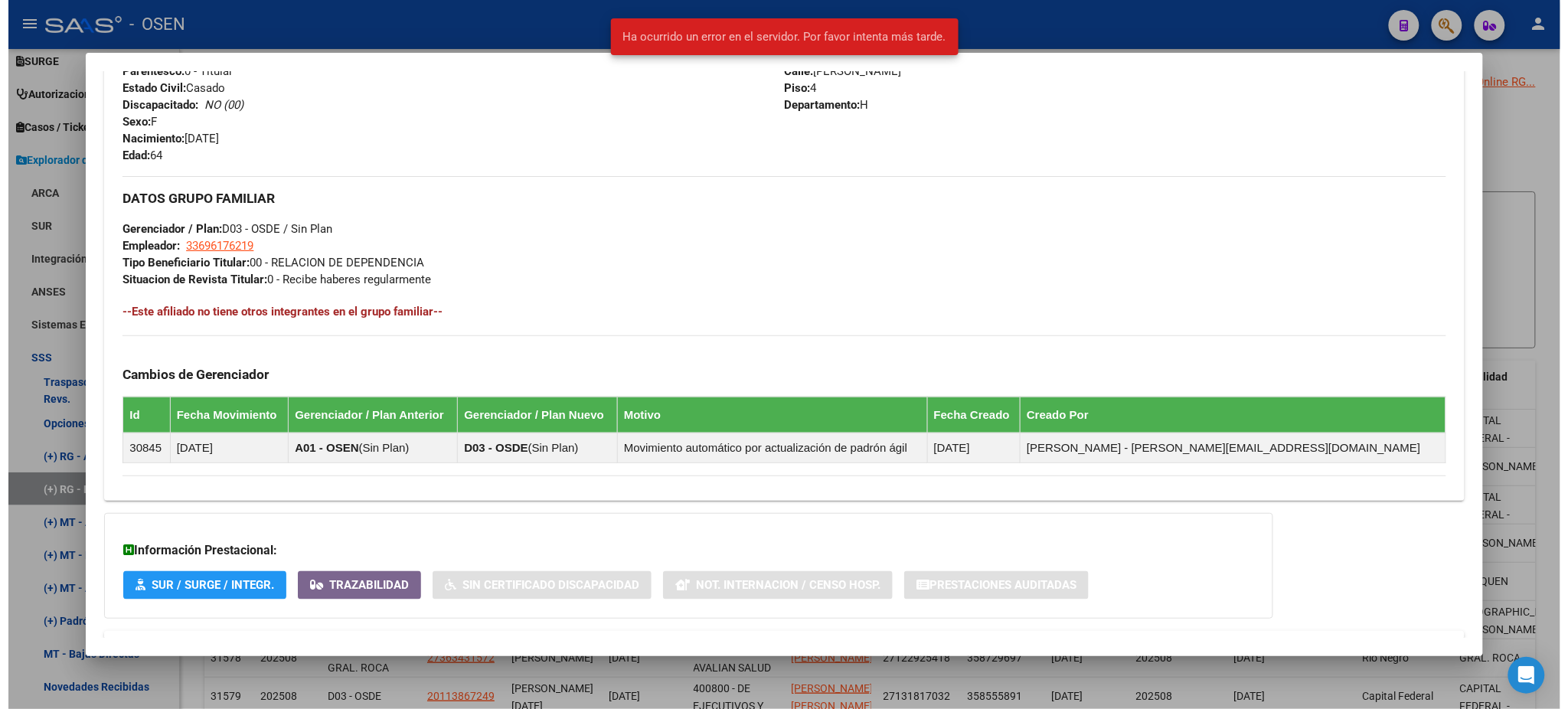
scroll to position [726, 0]
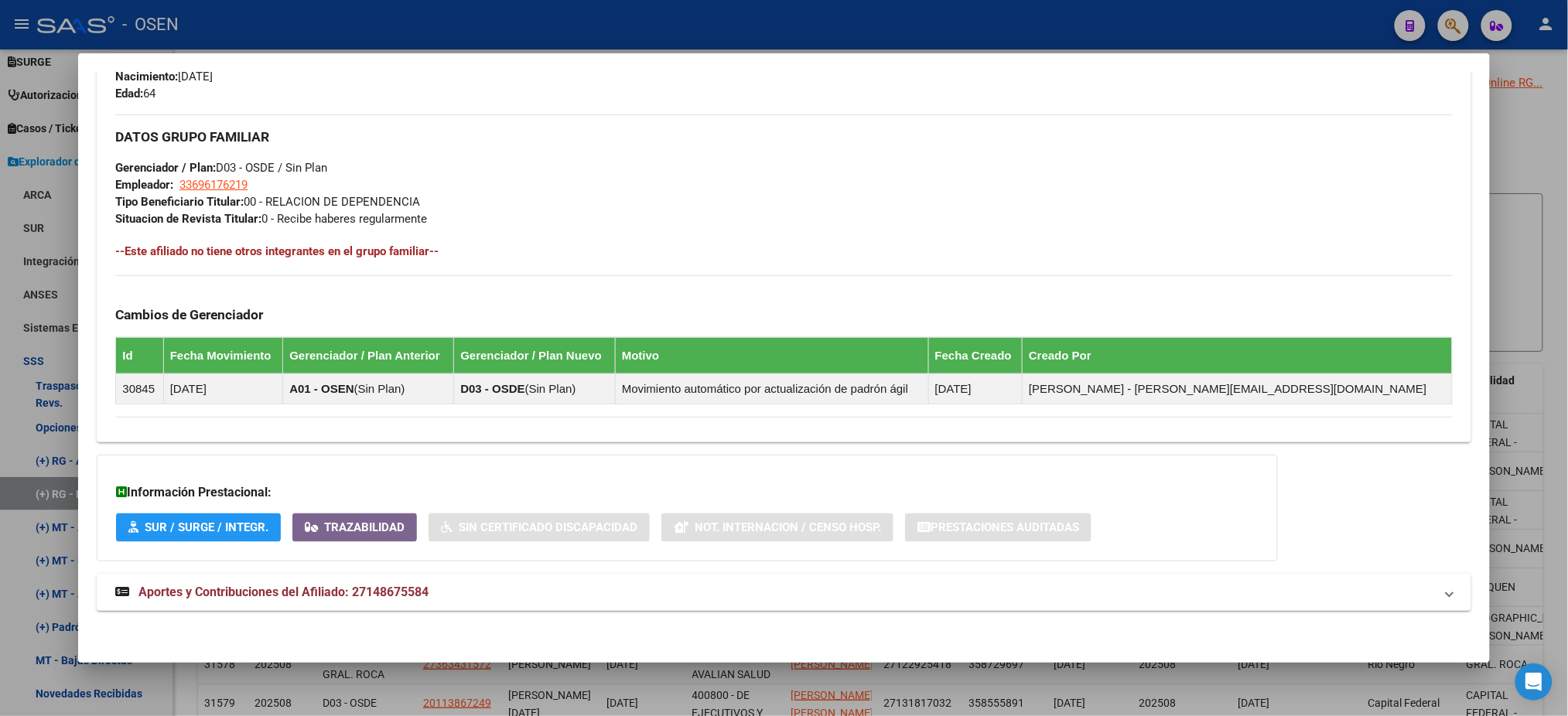
click at [374, 5] on div at bounding box center [784, 358] width 1568 height 716
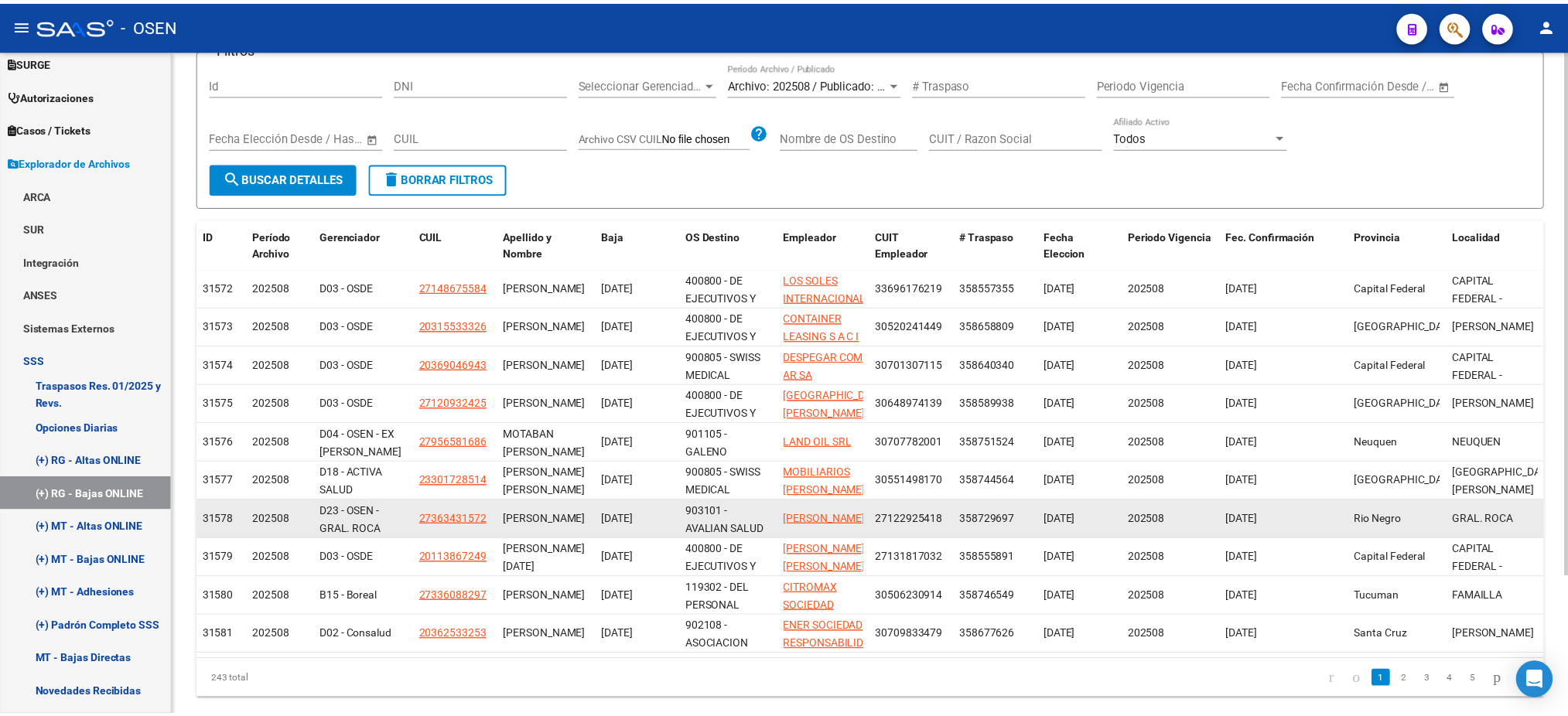
scroll to position [175, 0]
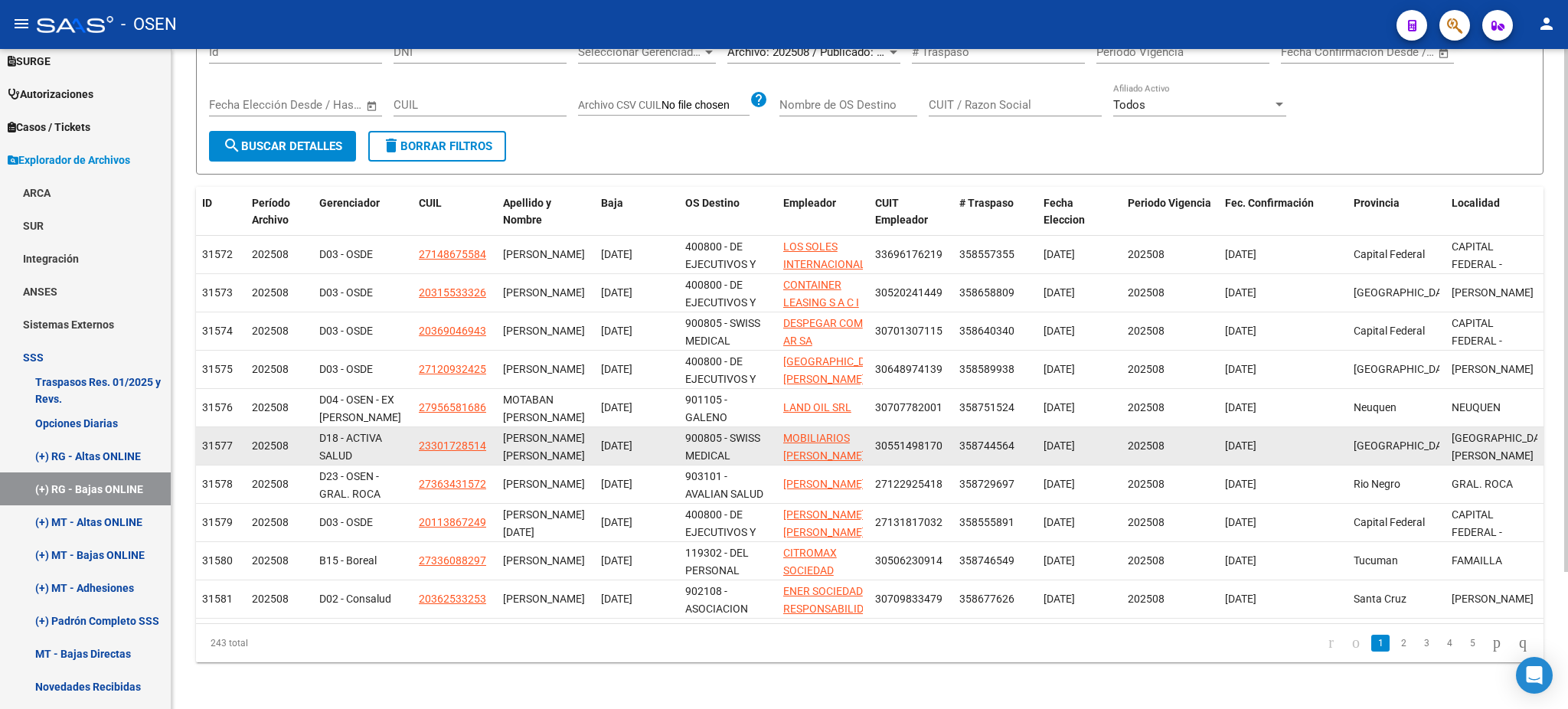
click at [423, 454] on datatable-body-cell "23301728514" at bounding box center [454, 446] width 84 height 37
click at [439, 442] on span "23301728514" at bounding box center [452, 446] width 67 height 12
type textarea "23301728514"
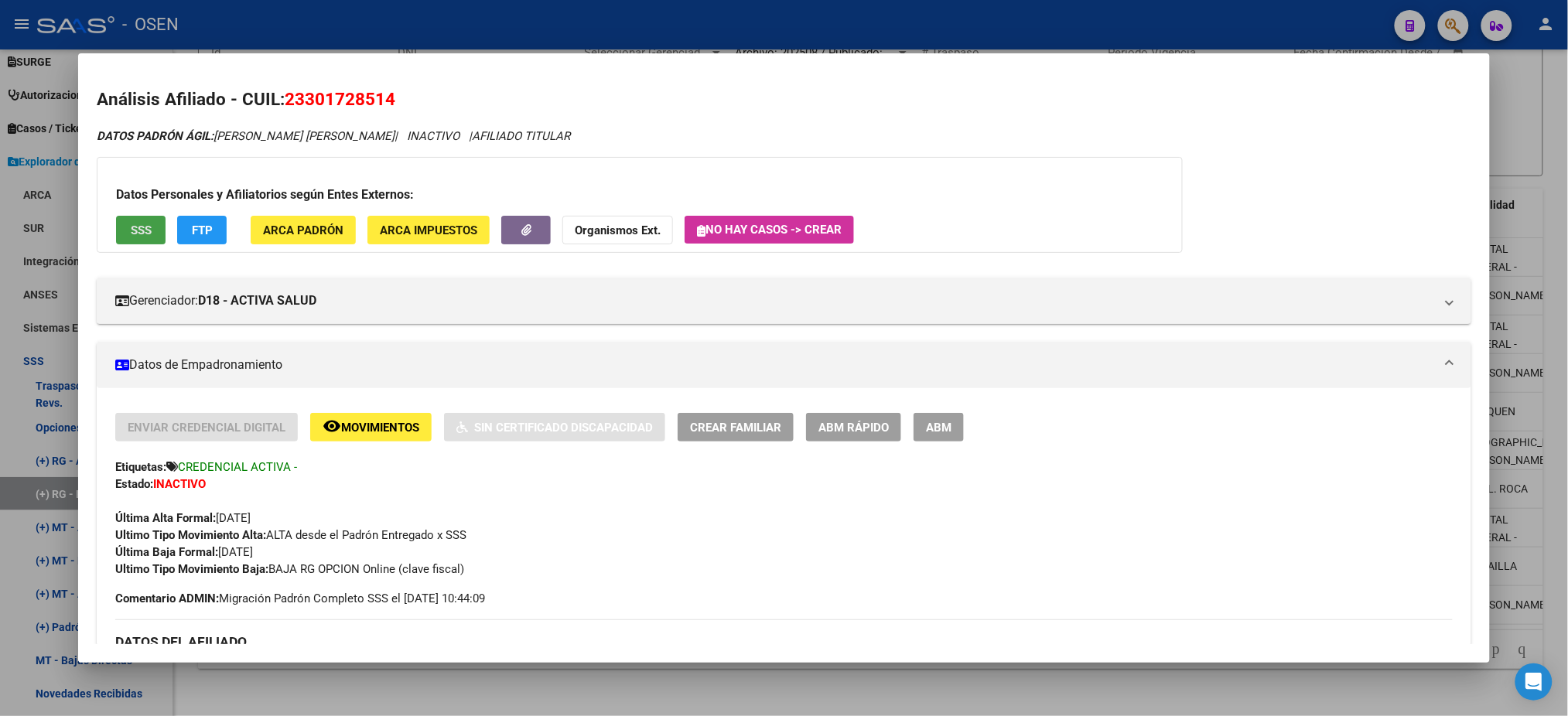
click at [131, 234] on span "SSS" at bounding box center [140, 230] width 21 height 14
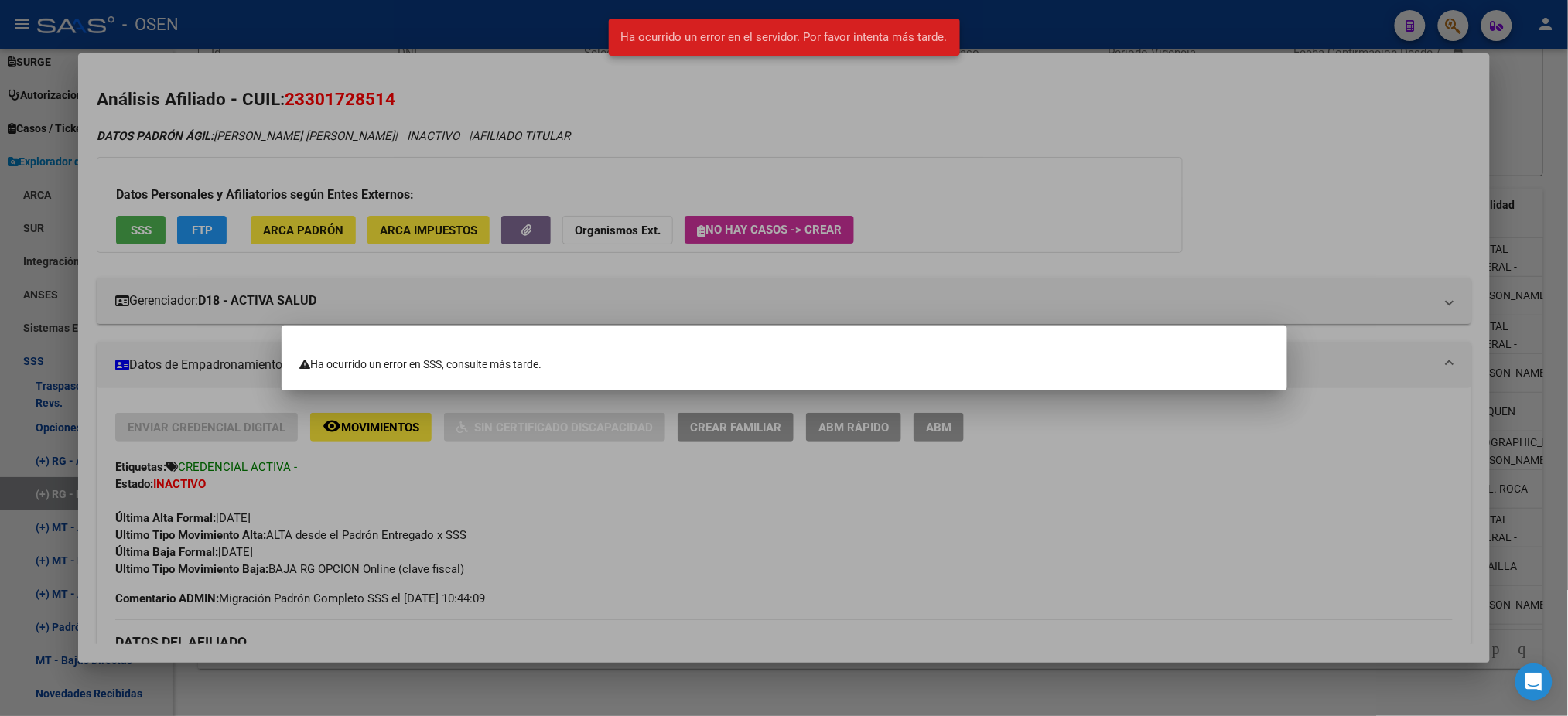
click at [1028, 206] on div at bounding box center [784, 358] width 1568 height 716
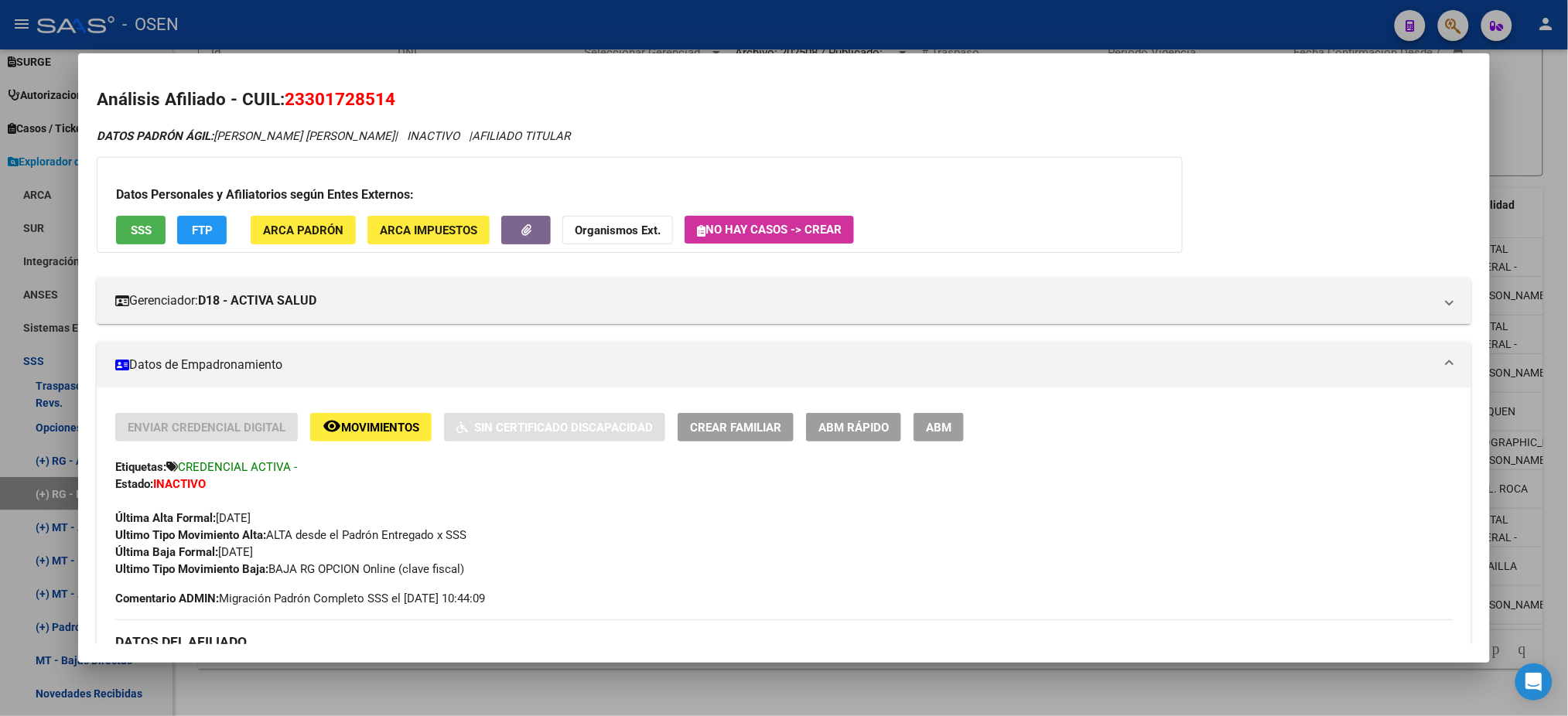
click at [246, 637] on h3 "DATOS DEL AFILIADO" at bounding box center [784, 641] width 1337 height 17
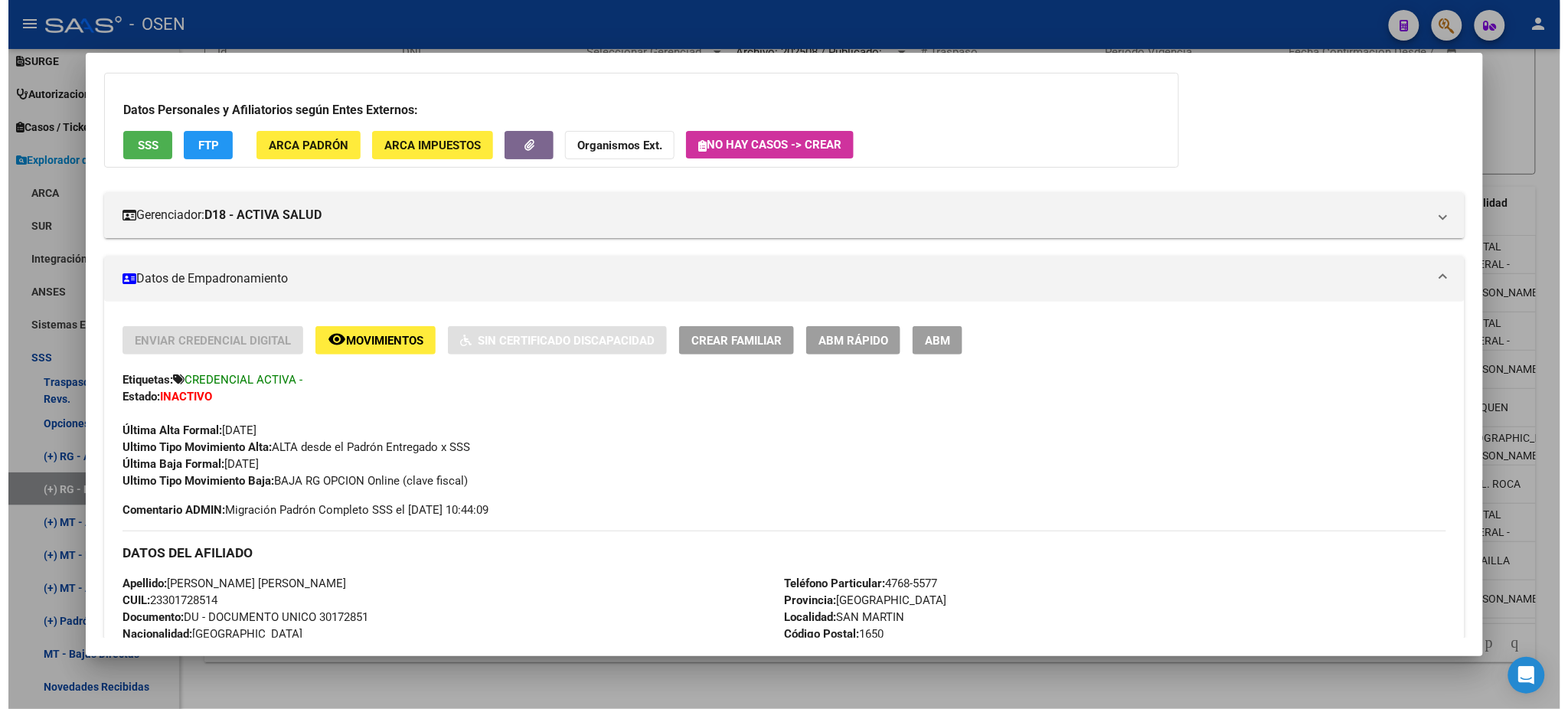
scroll to position [204, 0]
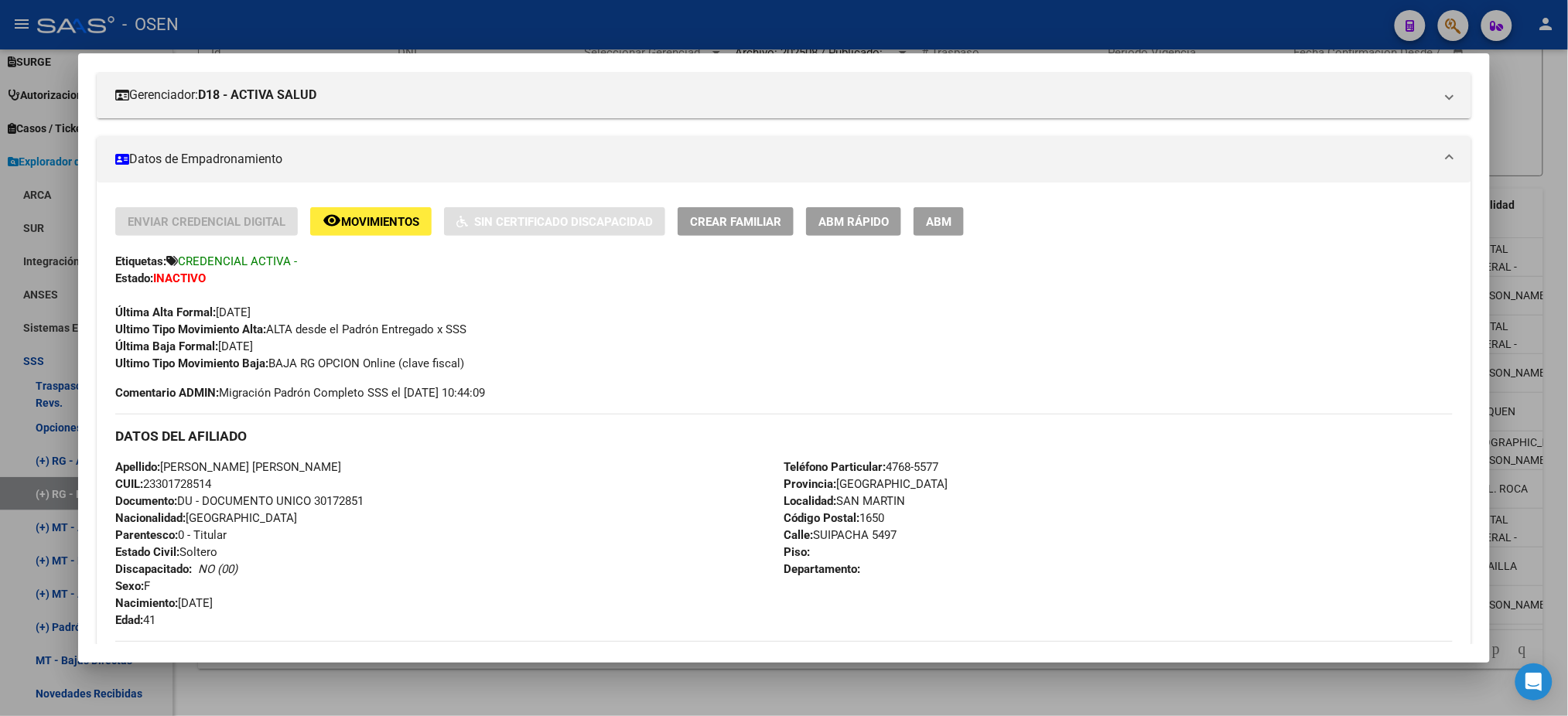
click at [424, 28] on div at bounding box center [784, 358] width 1568 height 716
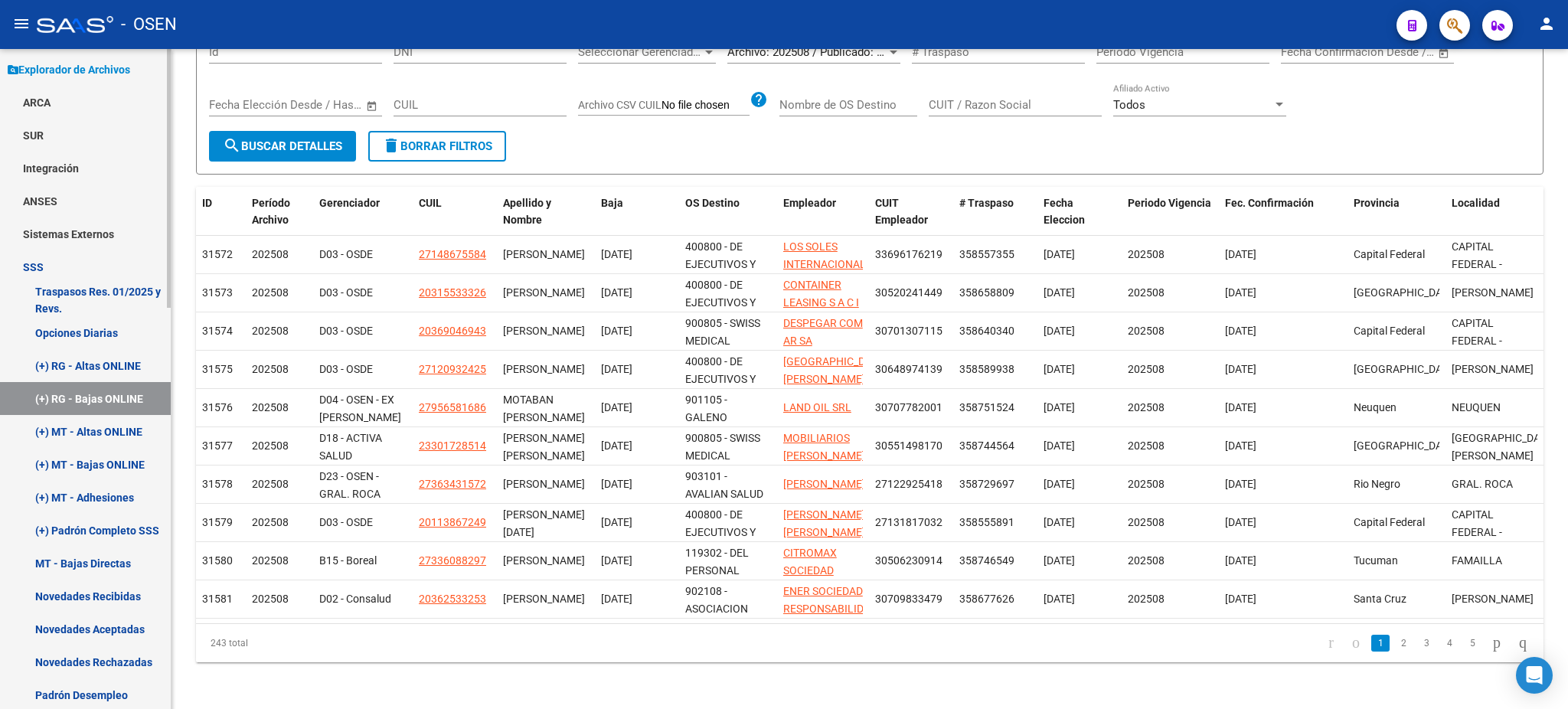
scroll to position [609, 0]
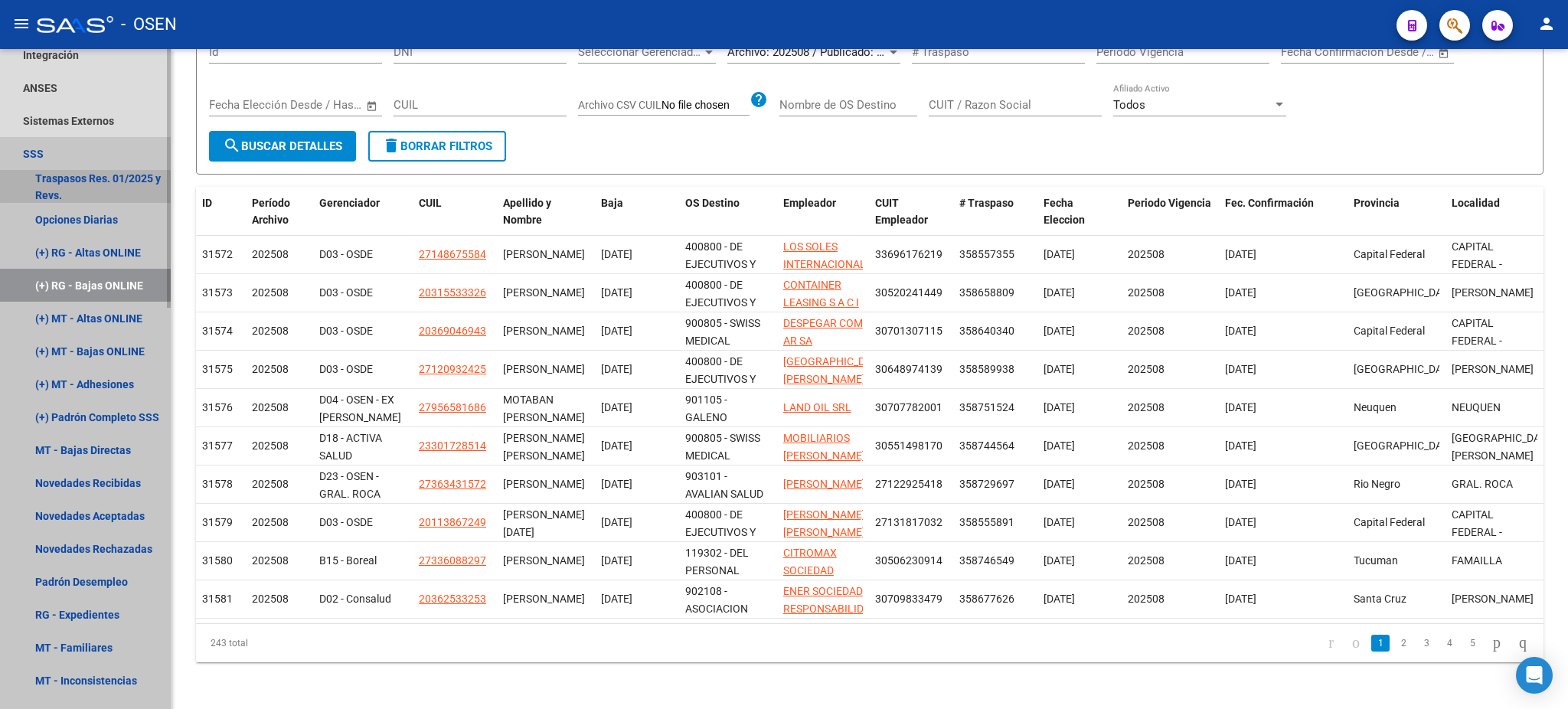
click at [104, 170] on link "Traspasos Res. 01/2025 y Revs." at bounding box center [85, 185] width 170 height 33
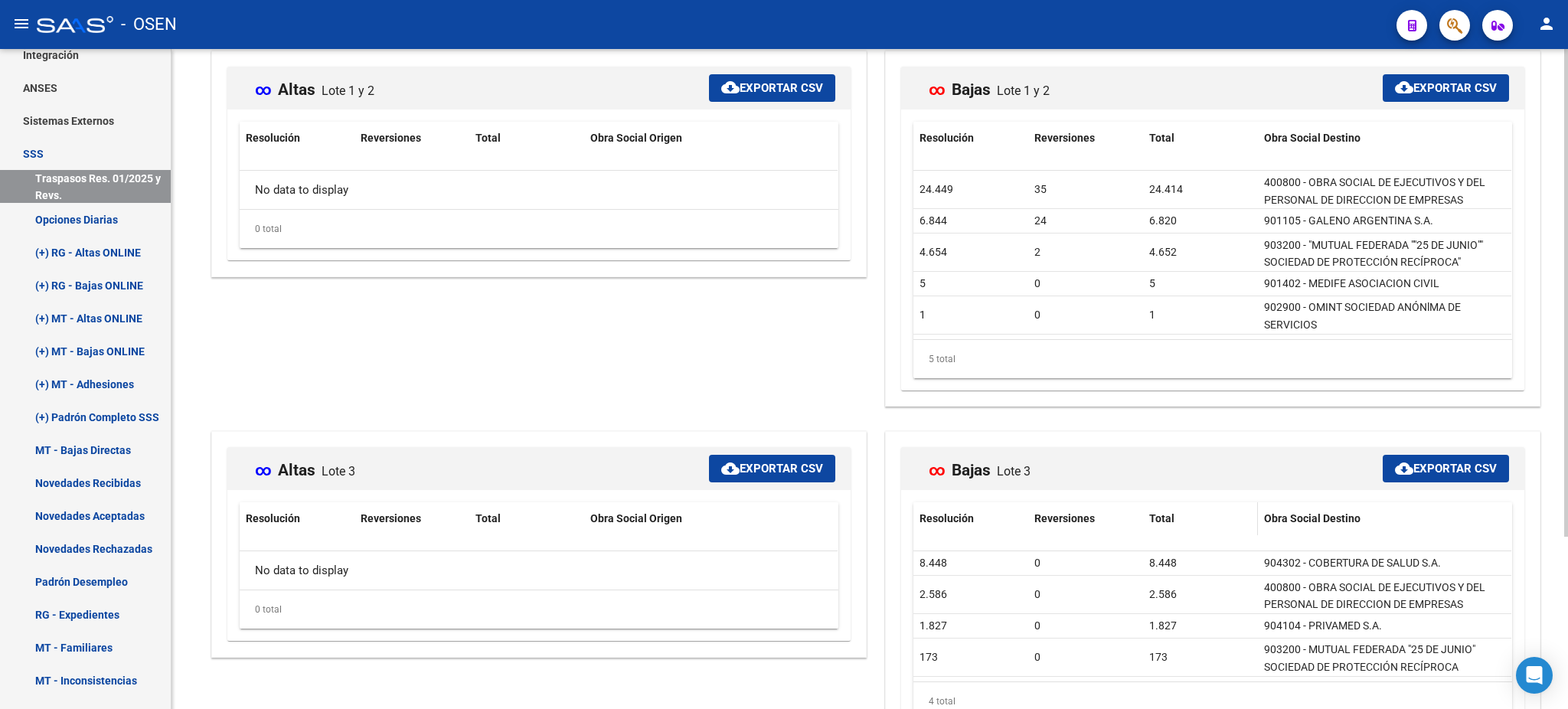
scroll to position [235, 0]
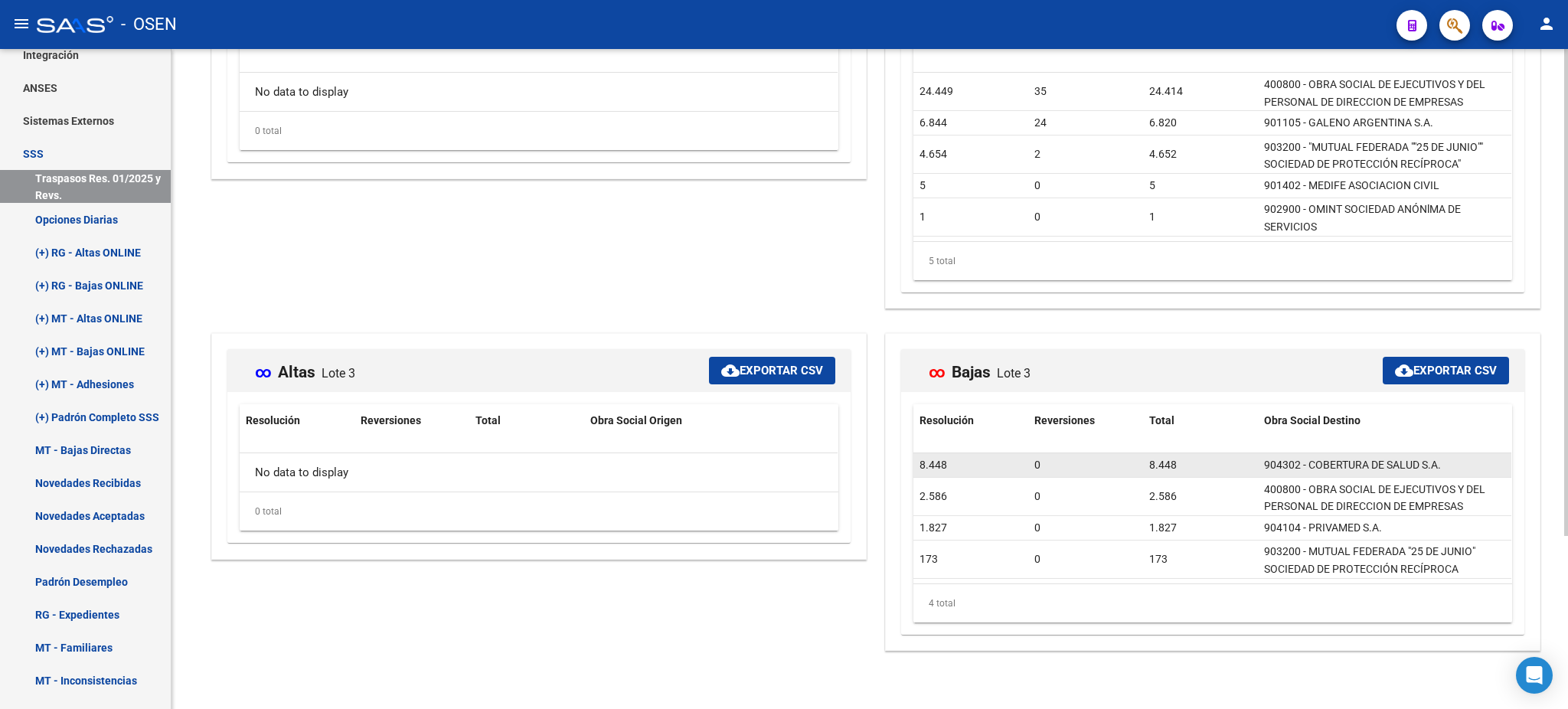
click at [979, 467] on div "8.448" at bounding box center [971, 465] width 102 height 18
click at [1305, 461] on span "904302 - COBERTURA DE SALUD S.A." at bounding box center [1351, 464] width 176 height 12
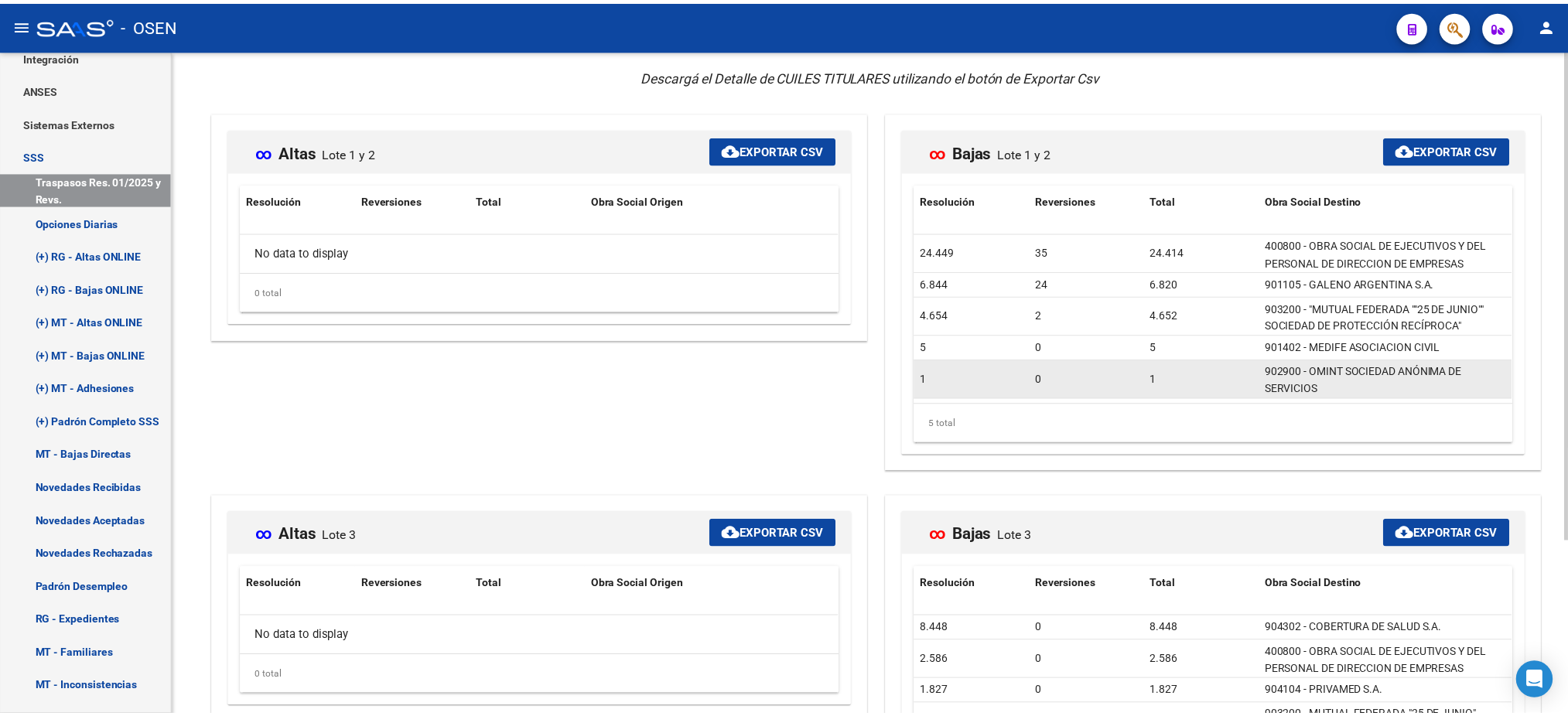
scroll to position [0, 0]
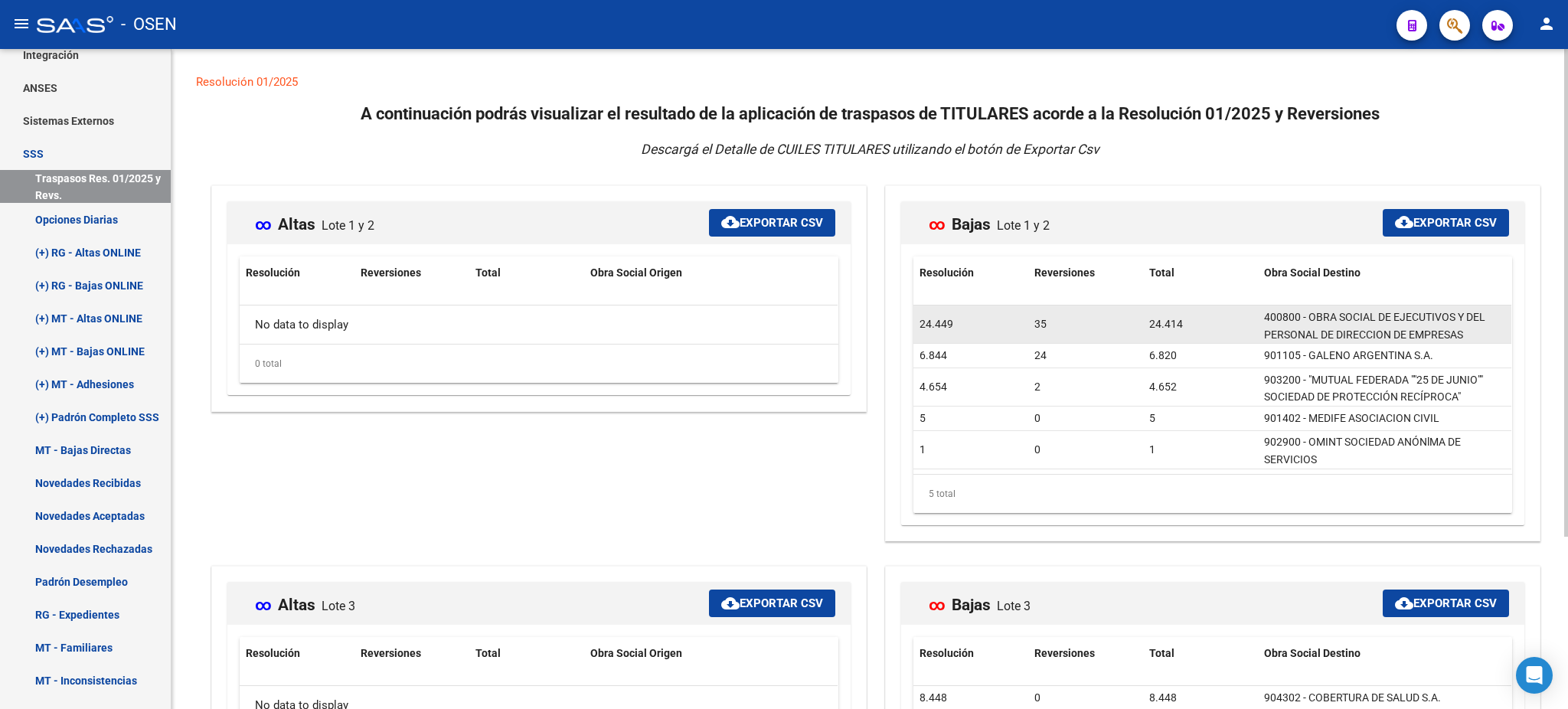
click at [1167, 328] on div "24.414" at bounding box center [1200, 324] width 102 height 18
drag, startPoint x: 1167, startPoint y: 328, endPoint x: 1178, endPoint y: 328, distance: 11.0
click at [1174, 328] on div "24.414" at bounding box center [1200, 324] width 102 height 18
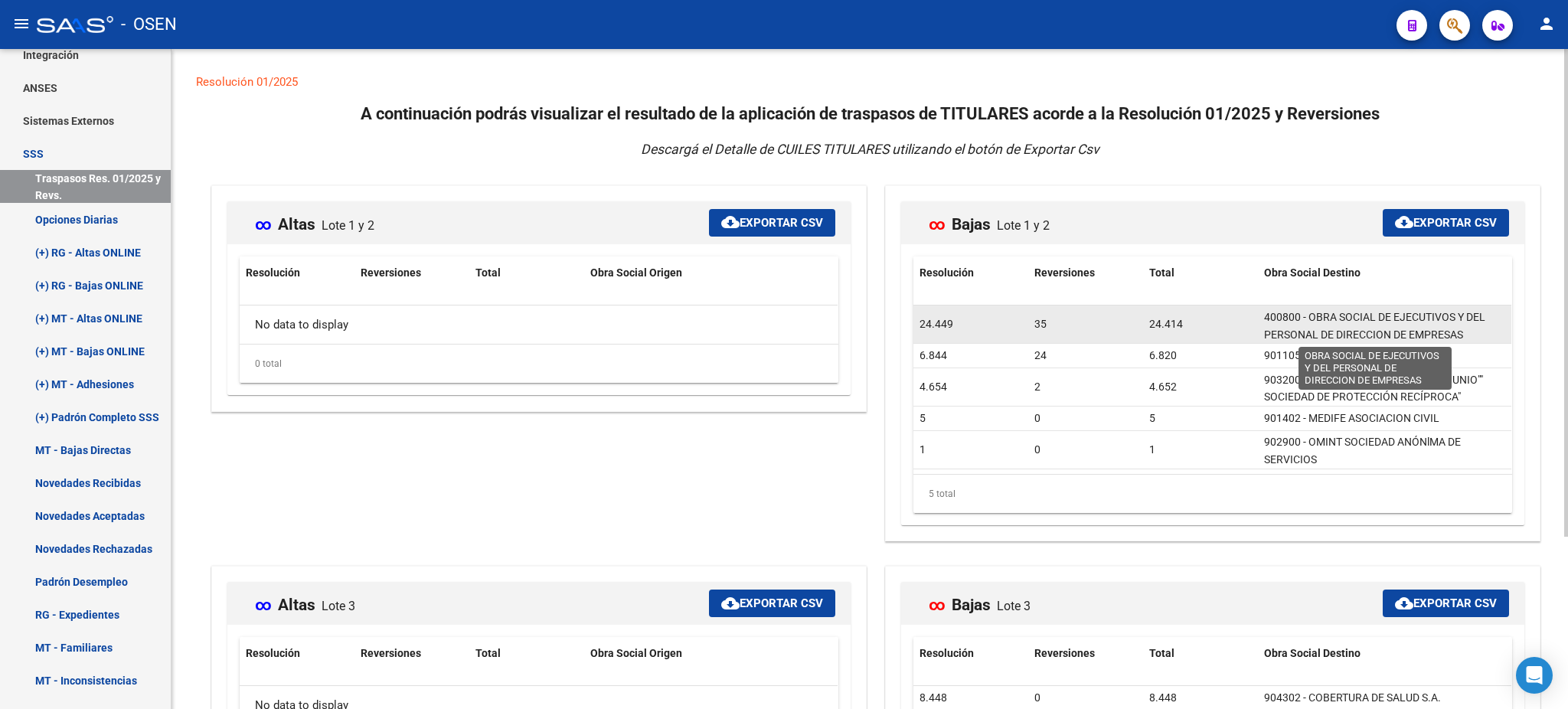
click at [1352, 322] on span "400800 - OBRA SOCIAL DE EJECUTIVOS Y DEL PERSONAL DE DIRECCION DE EMPRESAS" at bounding box center [1374, 325] width 221 height 30
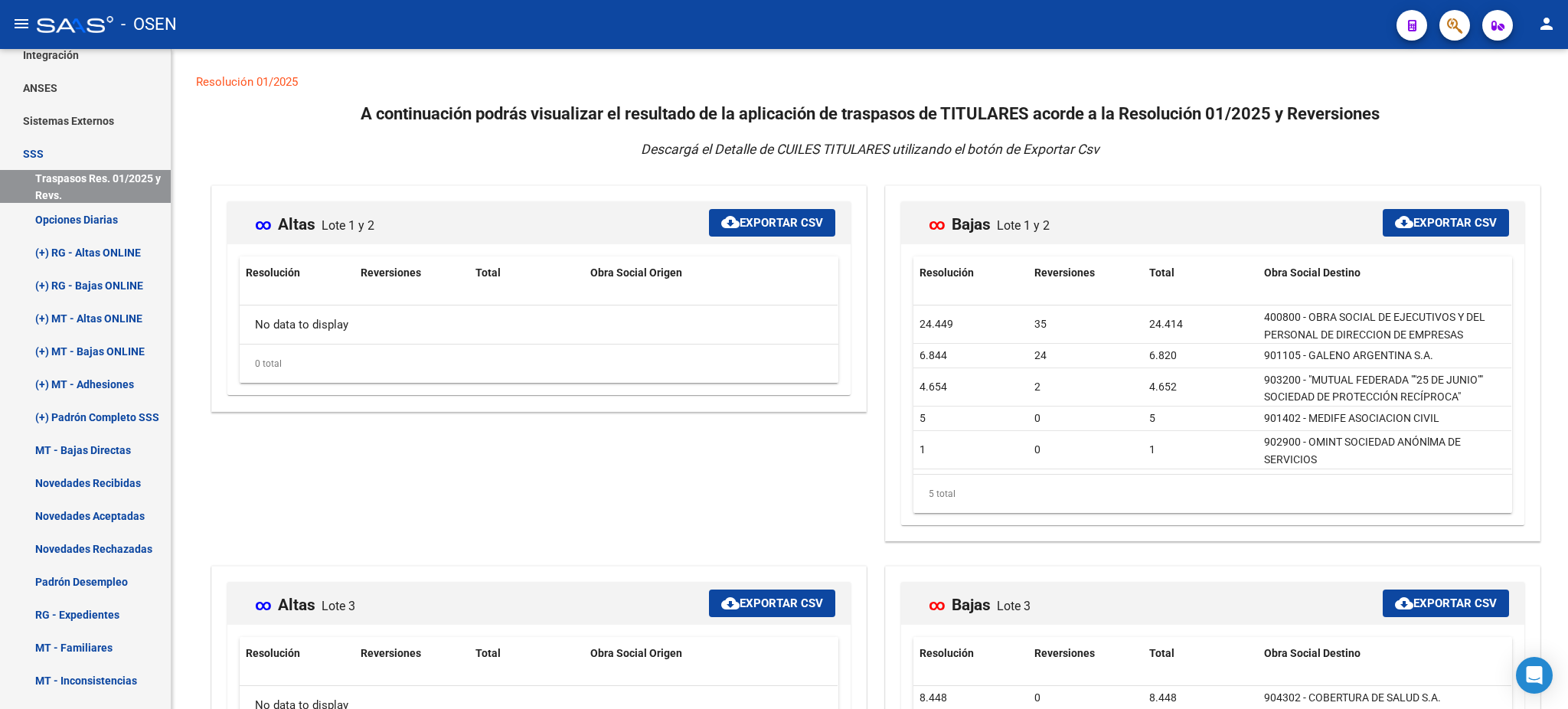
click at [1449, 24] on icon "button" at bounding box center [1455, 26] width 16 height 18
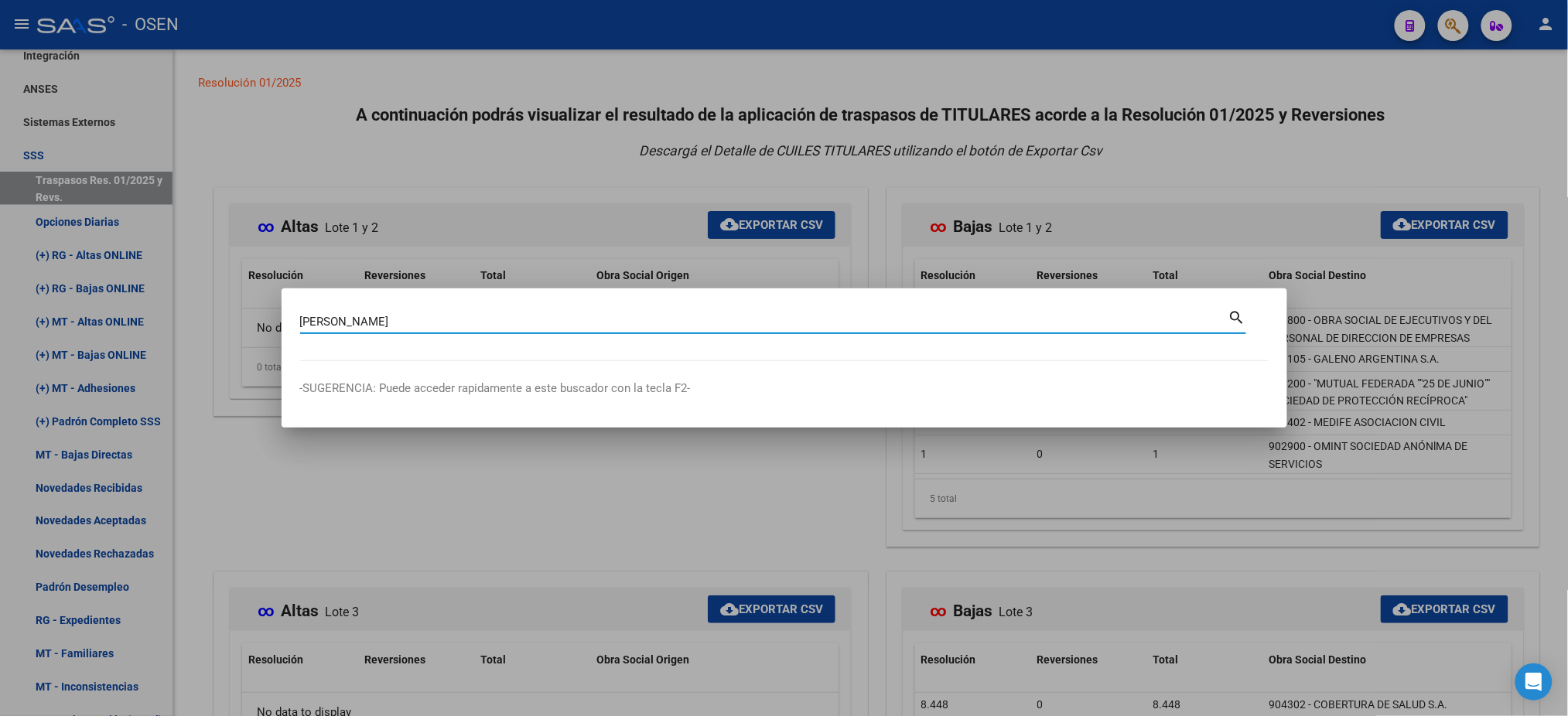
type input "roggiano"
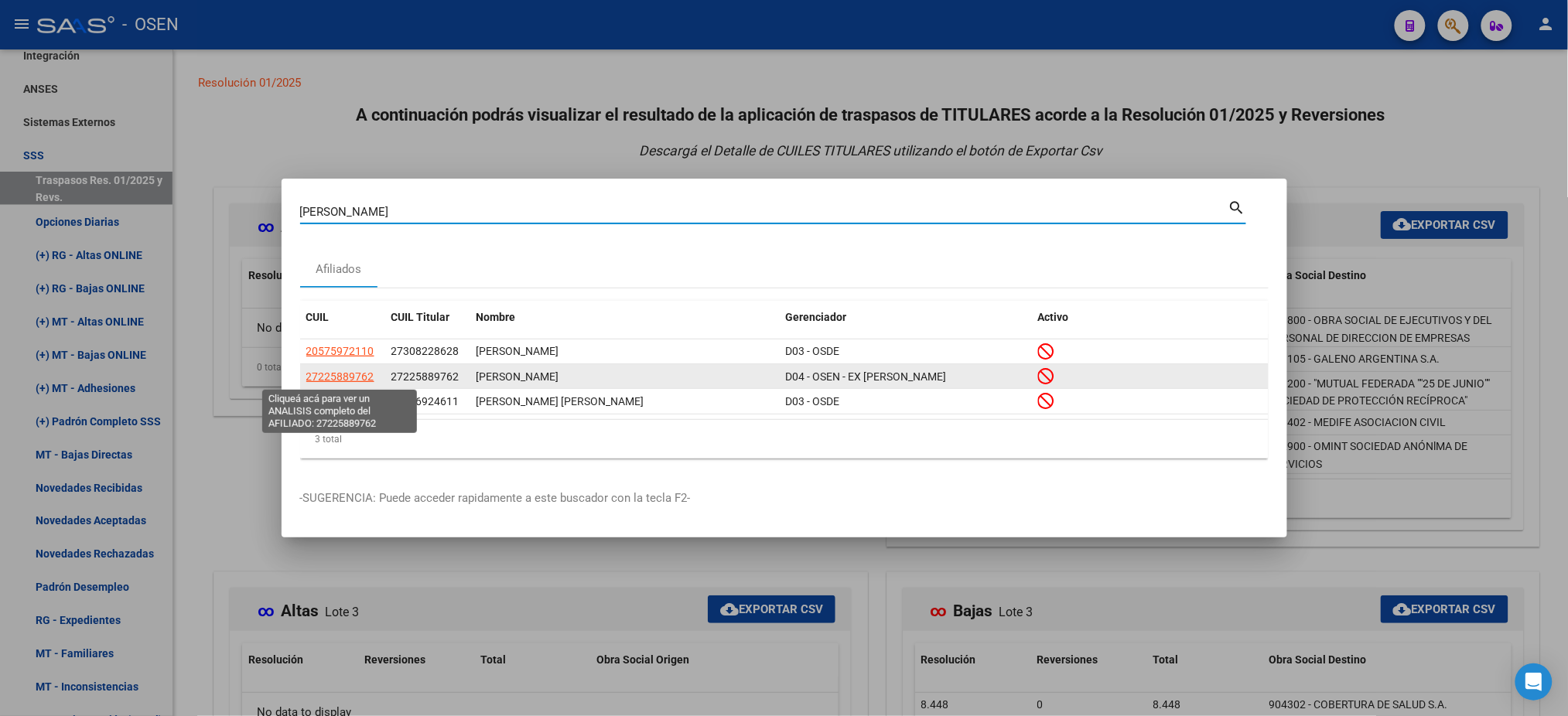
click at [353, 374] on span "27225889762" at bounding box center [341, 376] width 68 height 12
type textarea "27225889762"
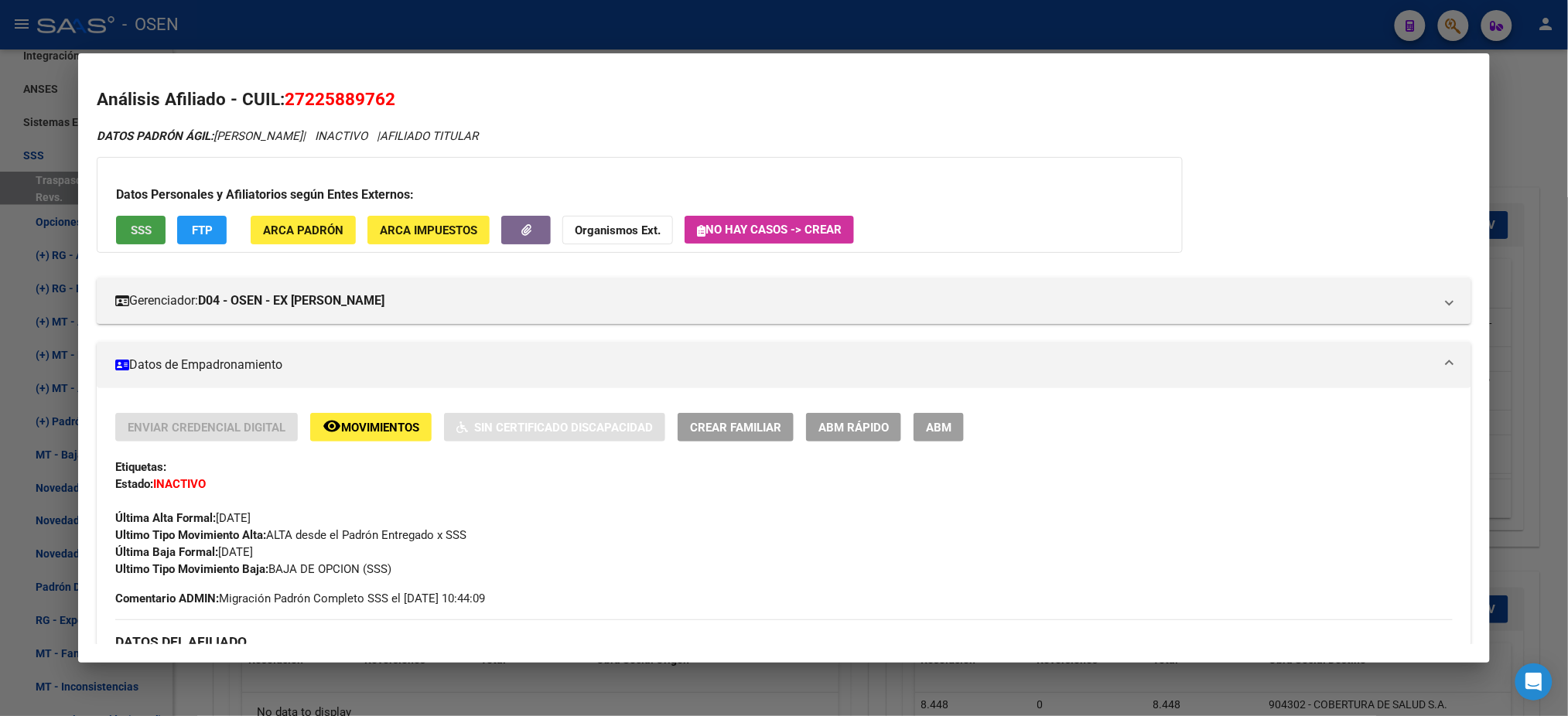
click at [140, 230] on span "SSS" at bounding box center [140, 230] width 21 height 14
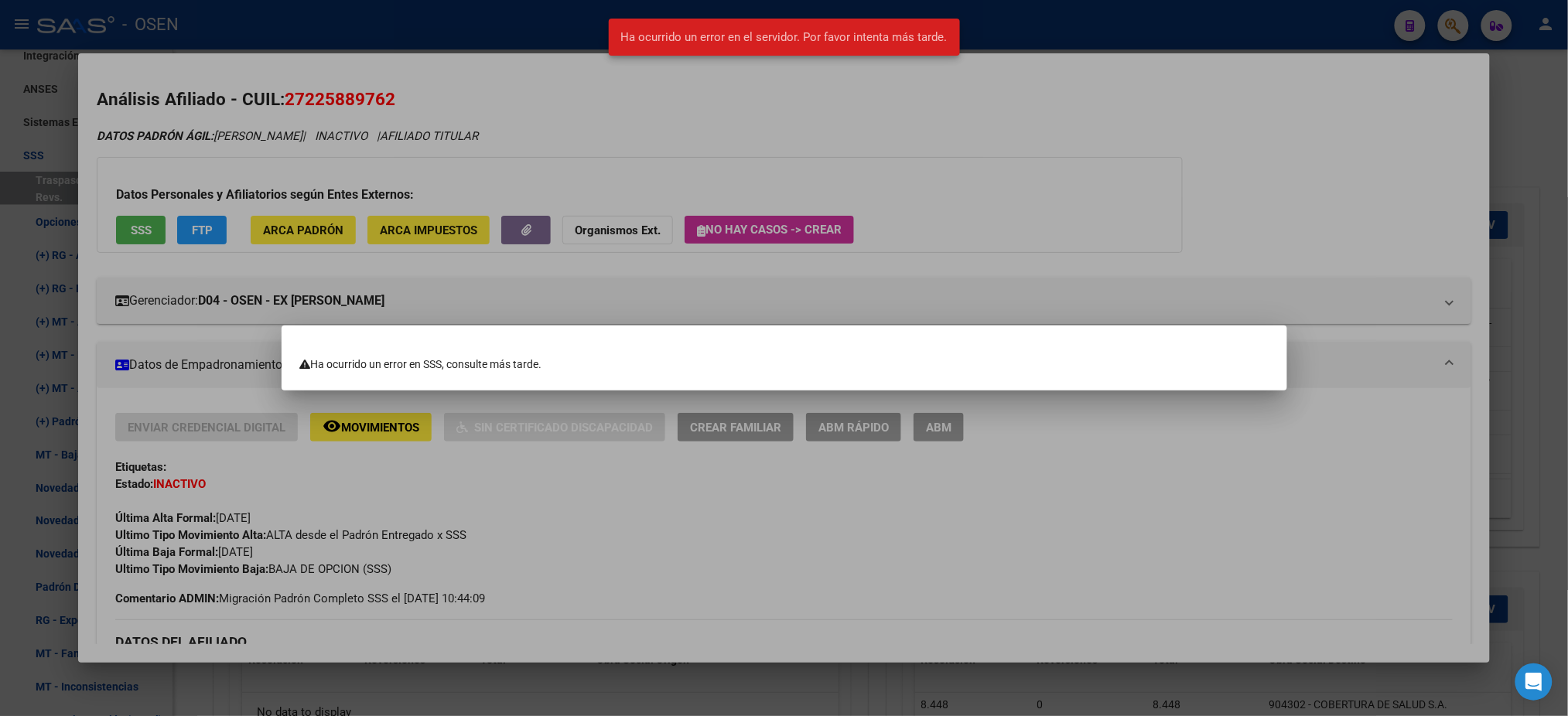
click at [459, 113] on div at bounding box center [784, 358] width 1568 height 716
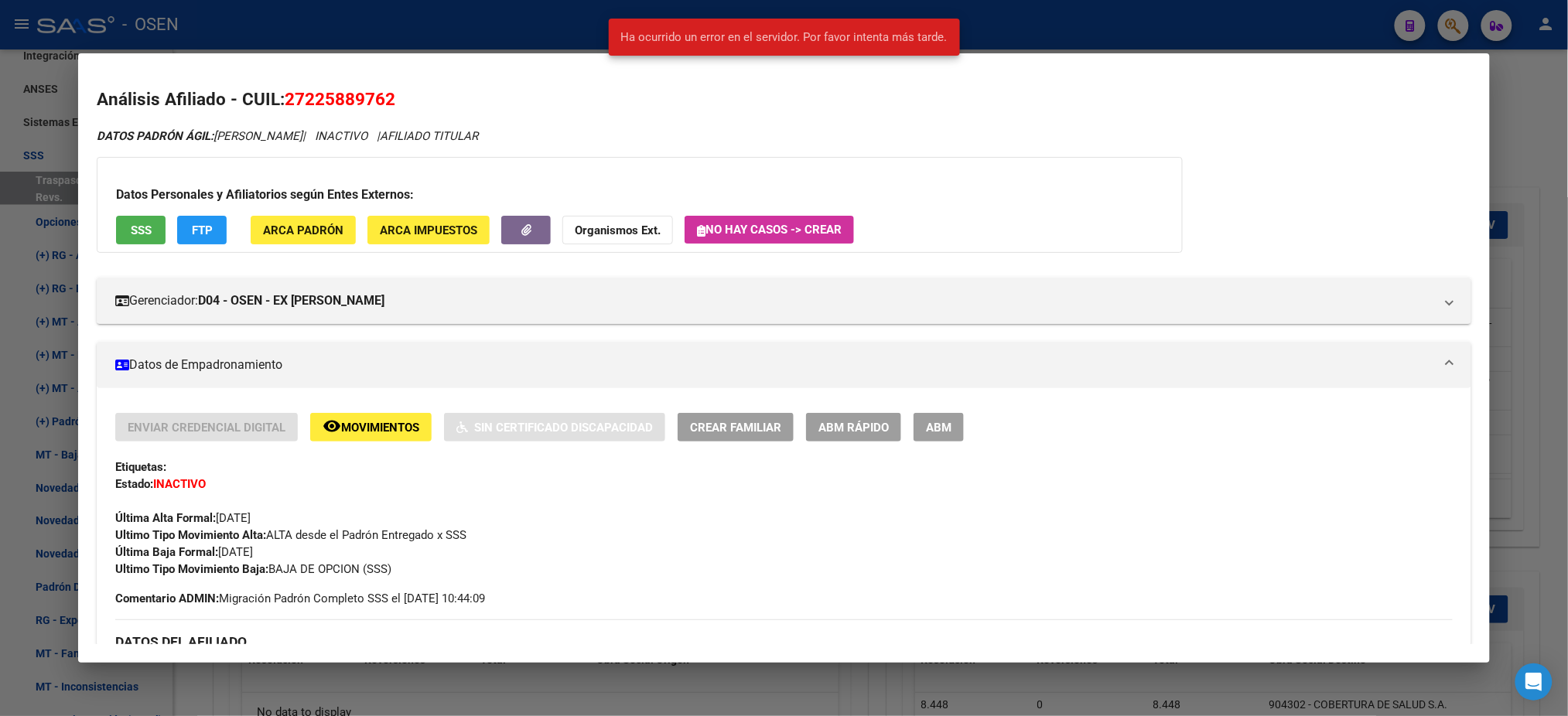
drag, startPoint x: 394, startPoint y: 99, endPoint x: 279, endPoint y: 103, distance: 115.1
click at [279, 103] on h2 "Análisis Afiliado - CUIL: 27225889762" at bounding box center [783, 100] width 1374 height 26
copy span "27225889762"
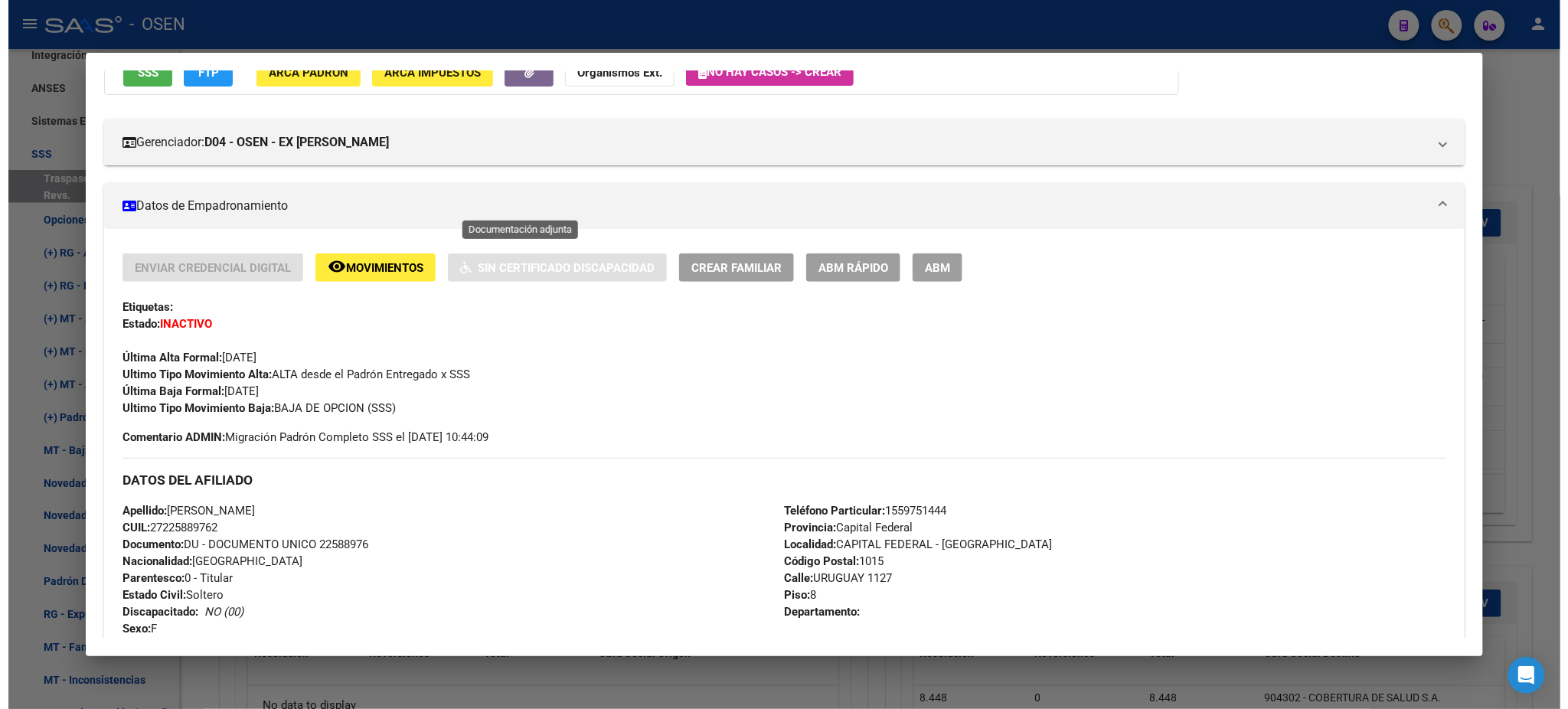
scroll to position [307, 0]
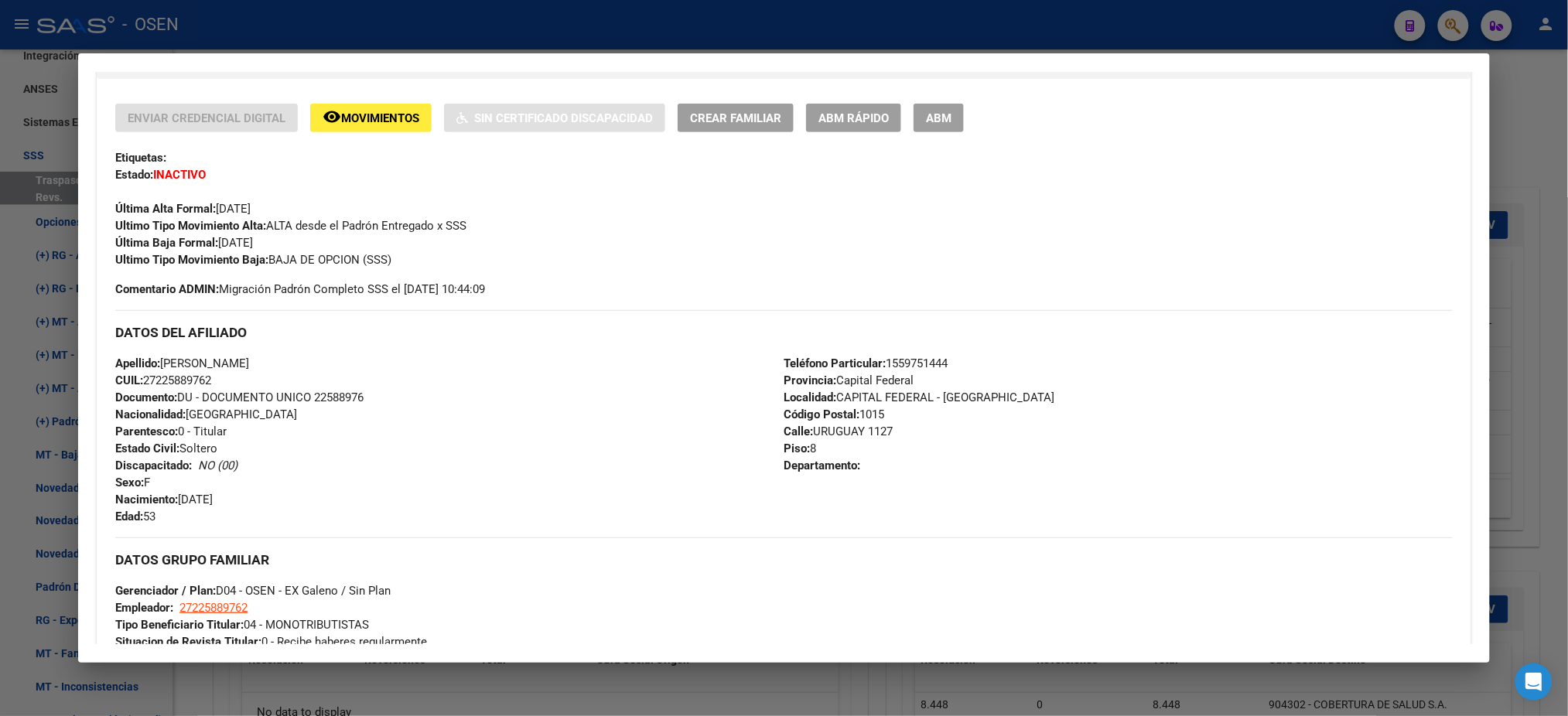
click at [428, 35] on div at bounding box center [784, 358] width 1568 height 716
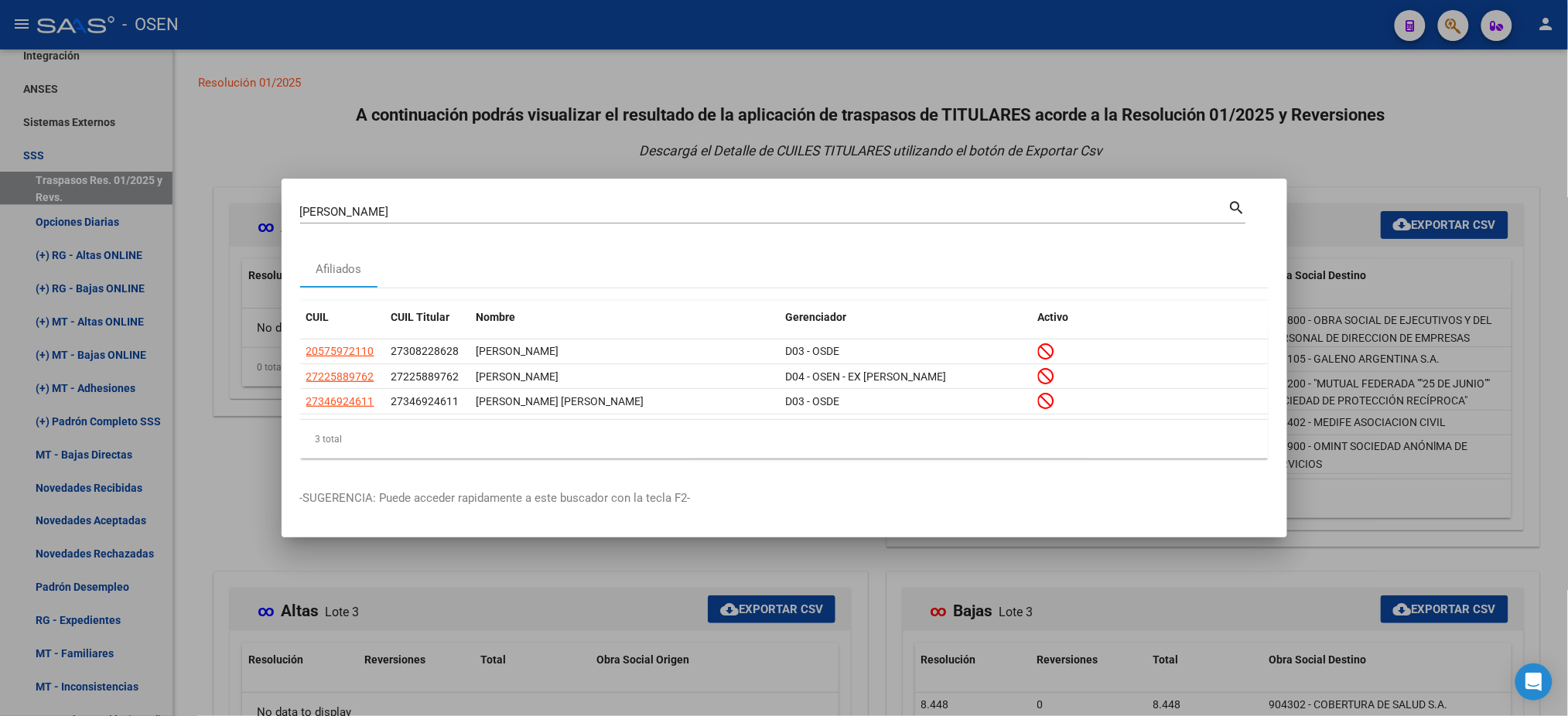
click at [57, 150] on div at bounding box center [784, 358] width 1568 height 716
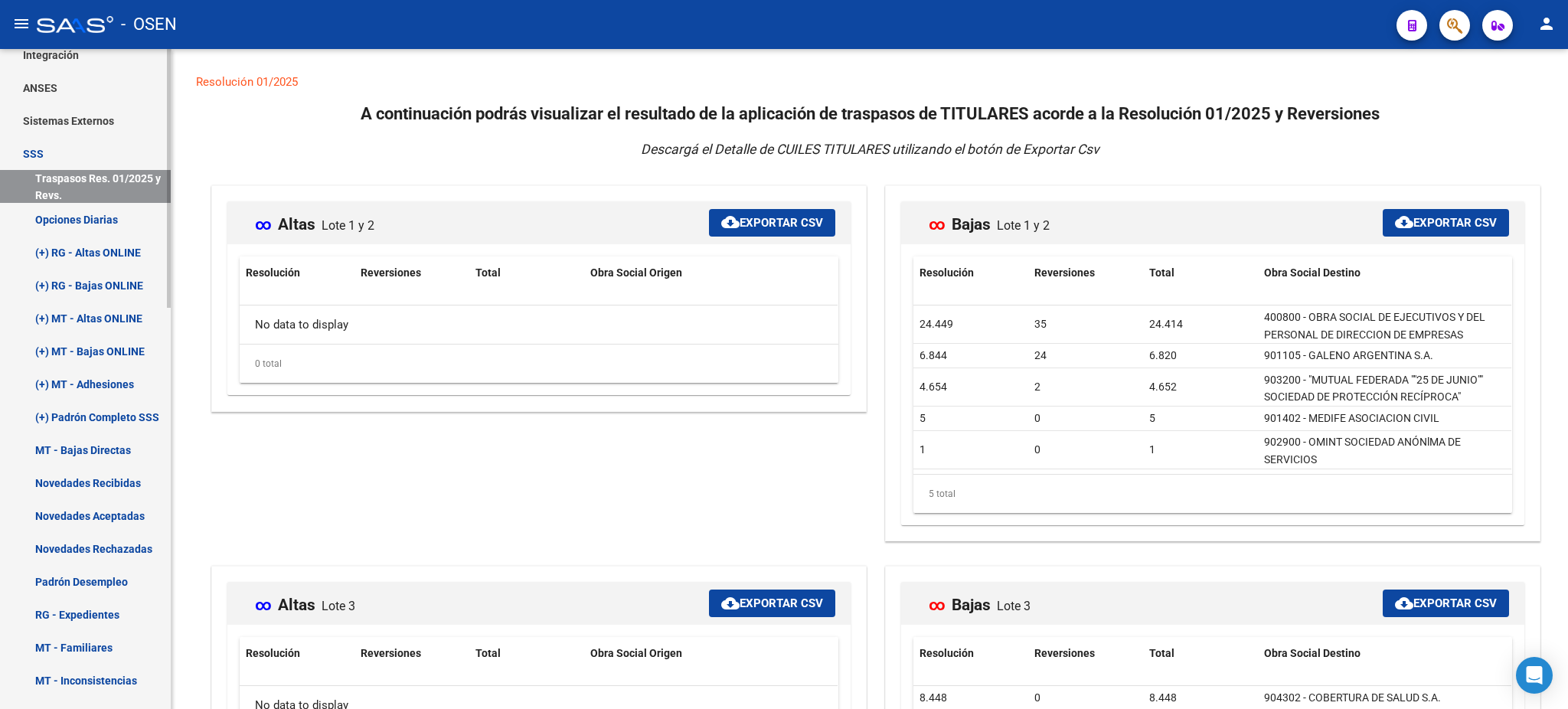
click at [38, 147] on link "SSS" at bounding box center [85, 153] width 170 height 33
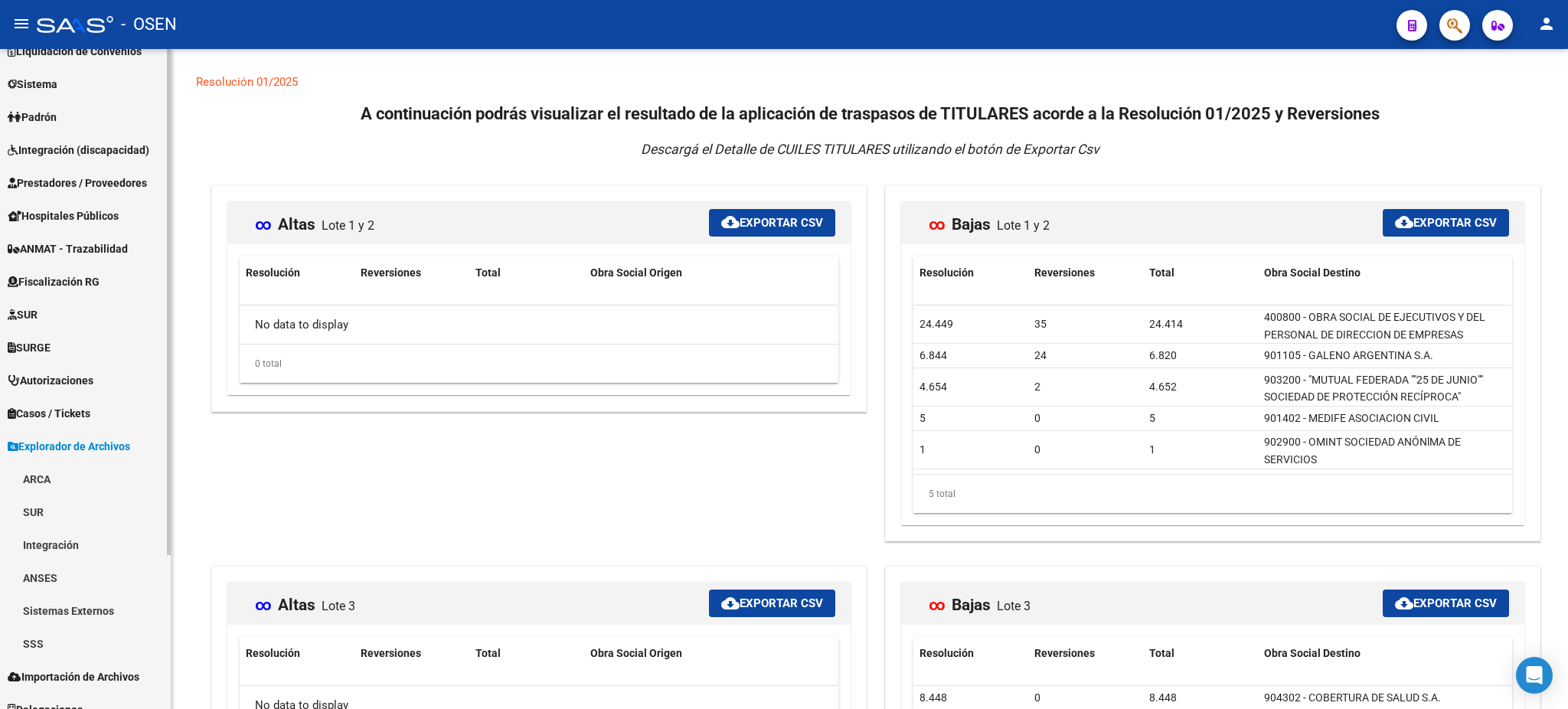
scroll to position [0, 0]
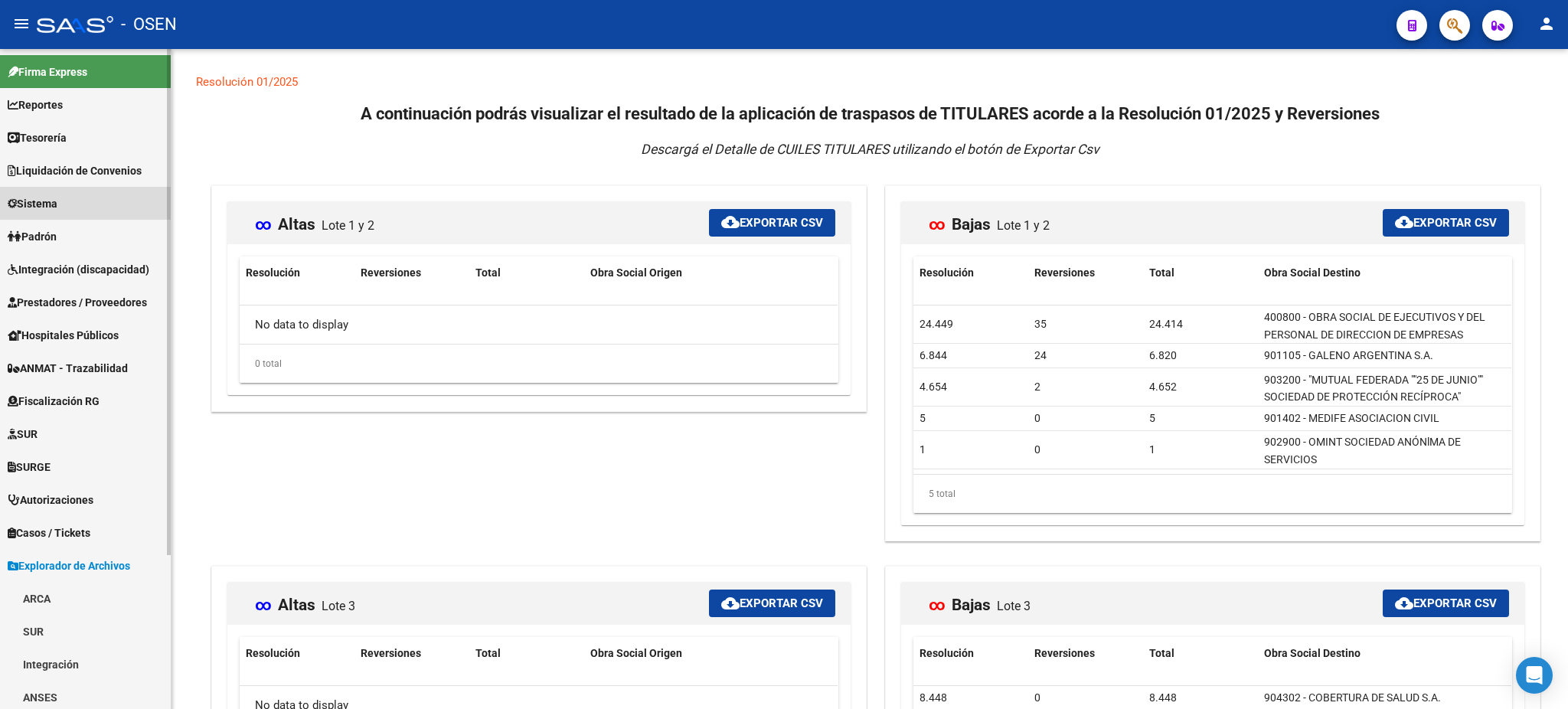
click at [57, 210] on span "Sistema" at bounding box center [33, 203] width 49 height 17
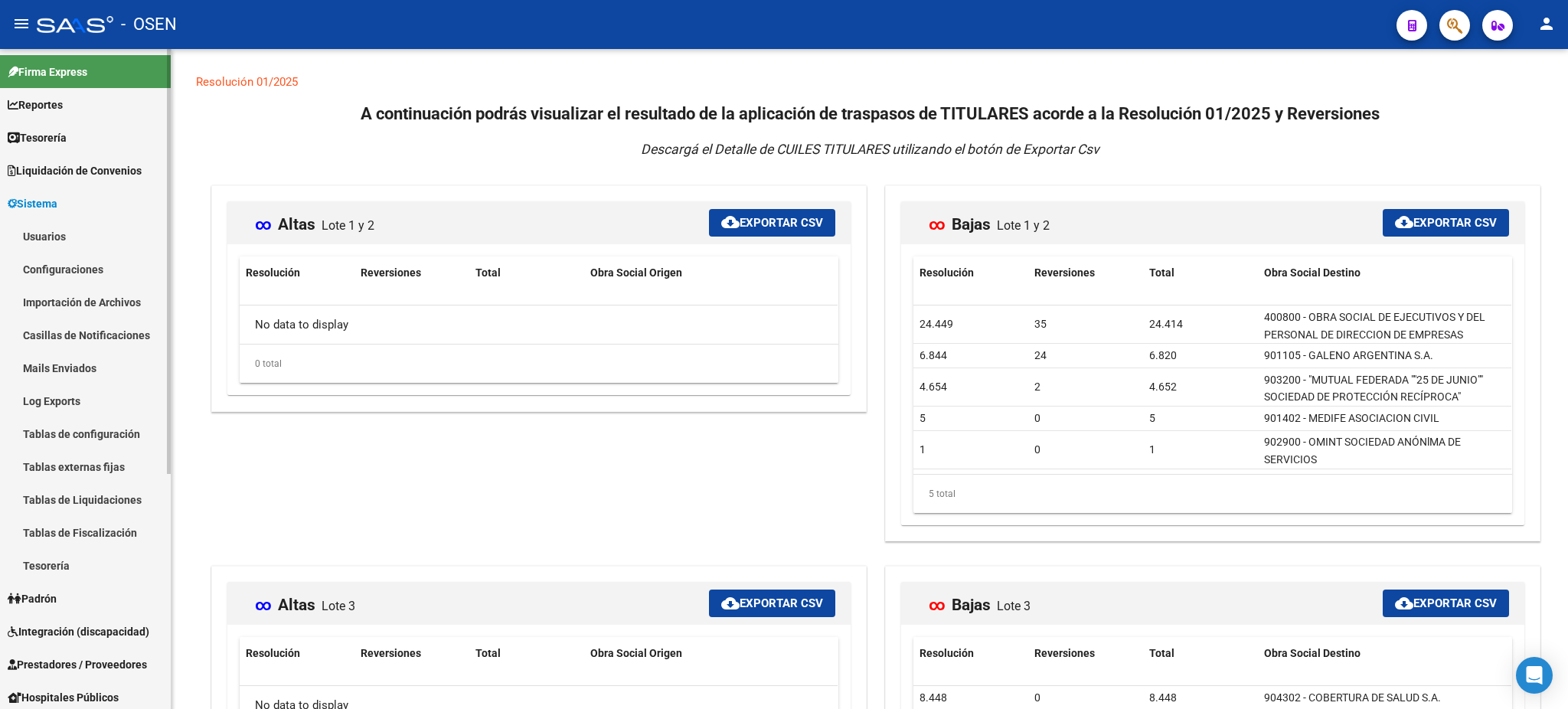
click at [84, 243] on link "Usuarios" at bounding box center [85, 236] width 170 height 33
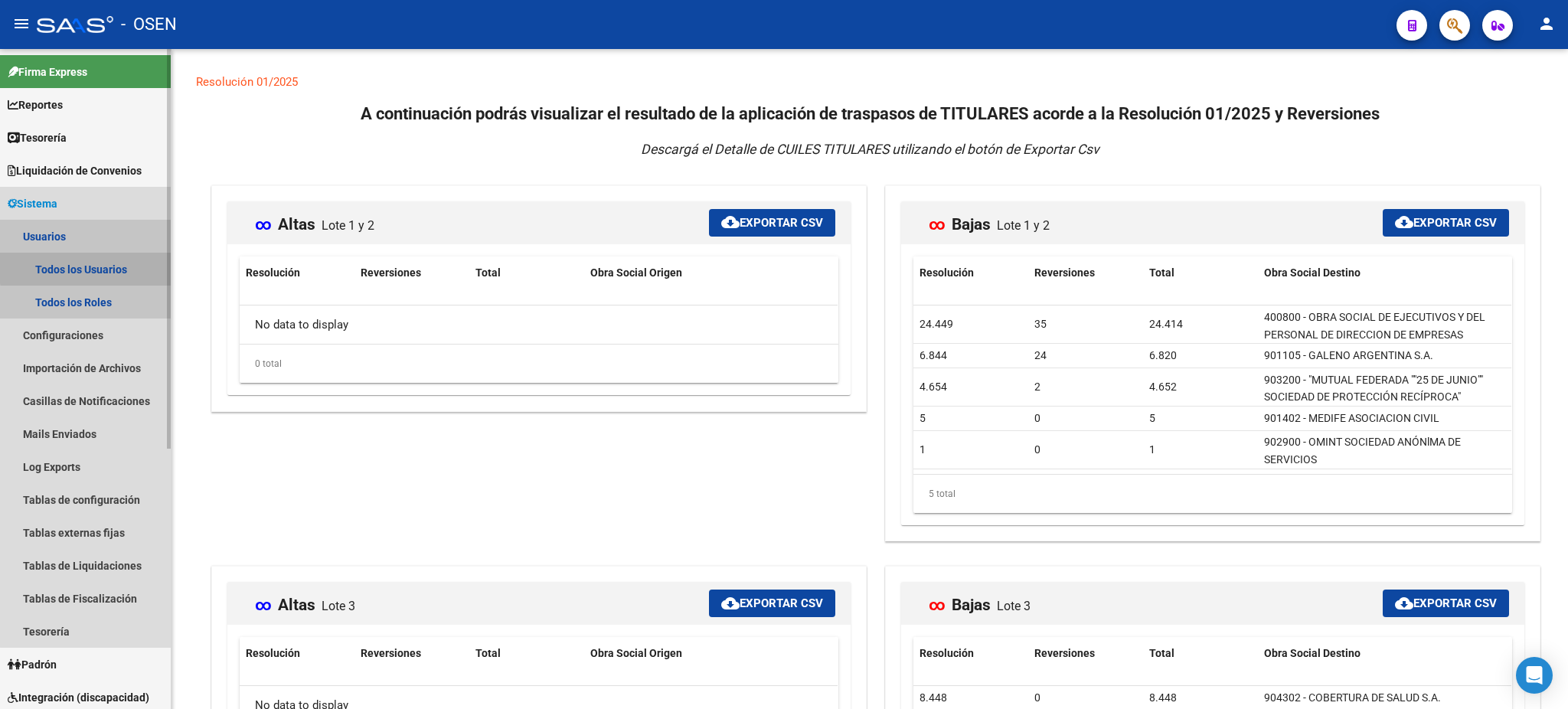
click at [91, 267] on link "Todos los Usuarios" at bounding box center [85, 268] width 170 height 33
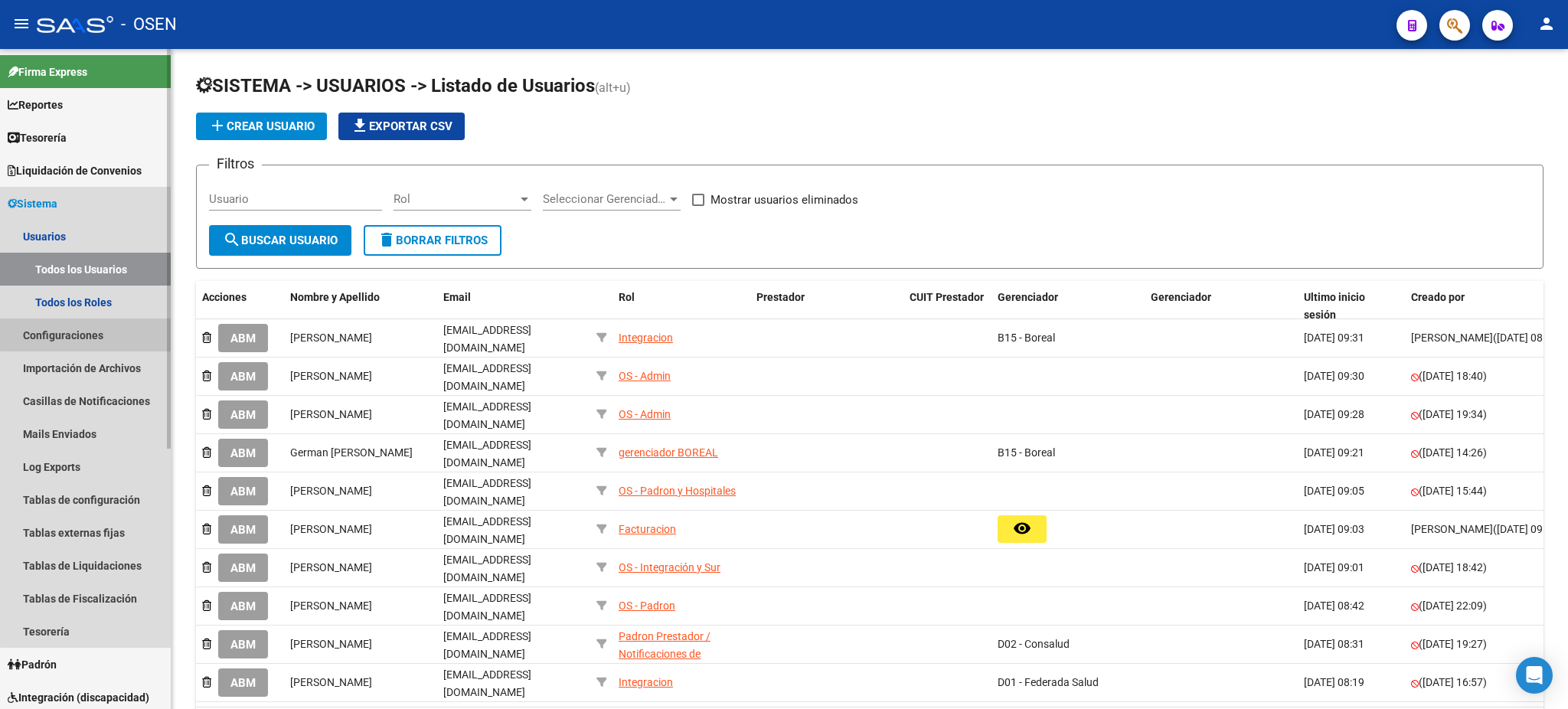
click at [110, 331] on link "Configuraciones" at bounding box center [85, 334] width 170 height 33
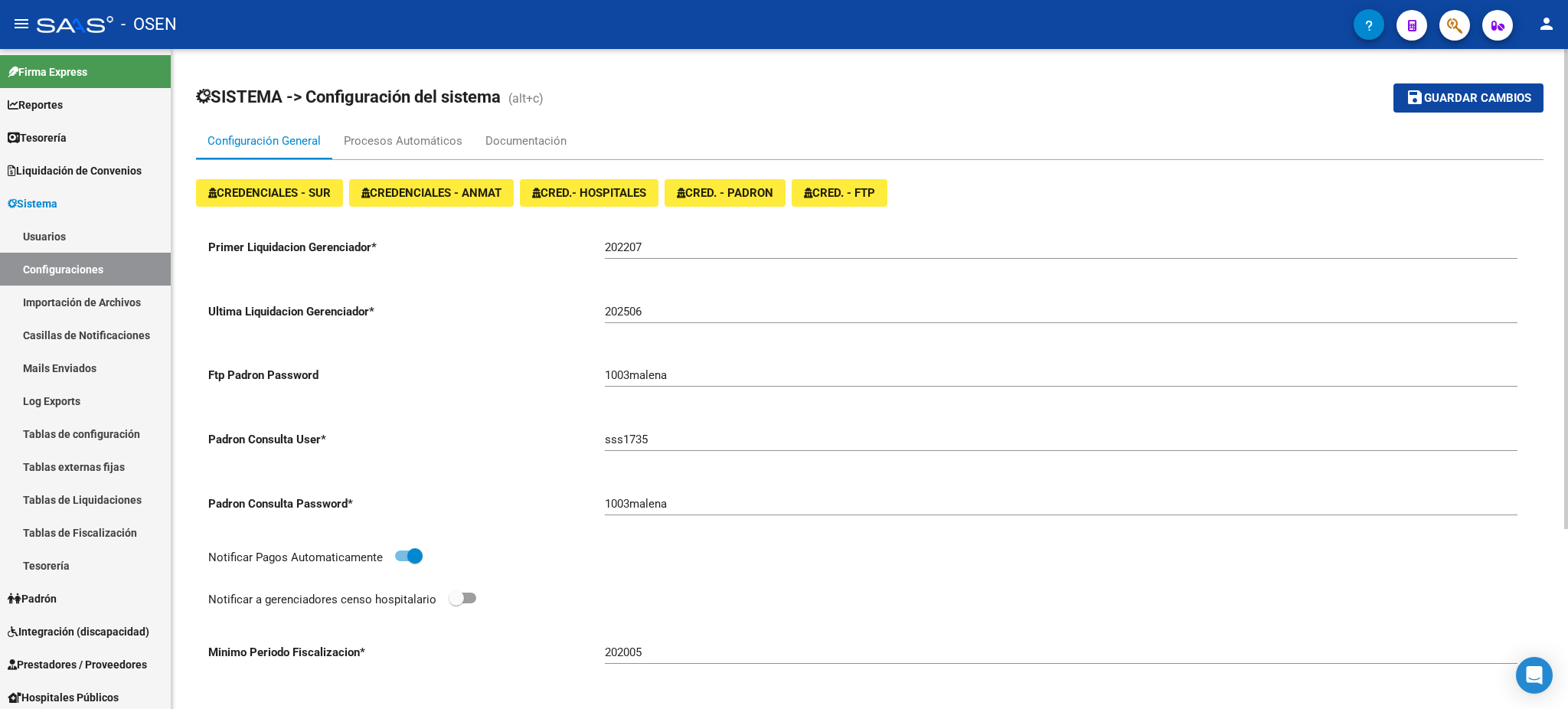
drag, startPoint x: 1454, startPoint y: 105, endPoint x: 1105, endPoint y: 229, distance: 370.4
click at [1120, 229] on div "SISTEMA -> Configuración del sistema (alt+c) save Guardar cambios Configuración…" at bounding box center [869, 497] width 1347 height 846
click at [724, 197] on span "CRED. - PADRON" at bounding box center [725, 193] width 97 height 14
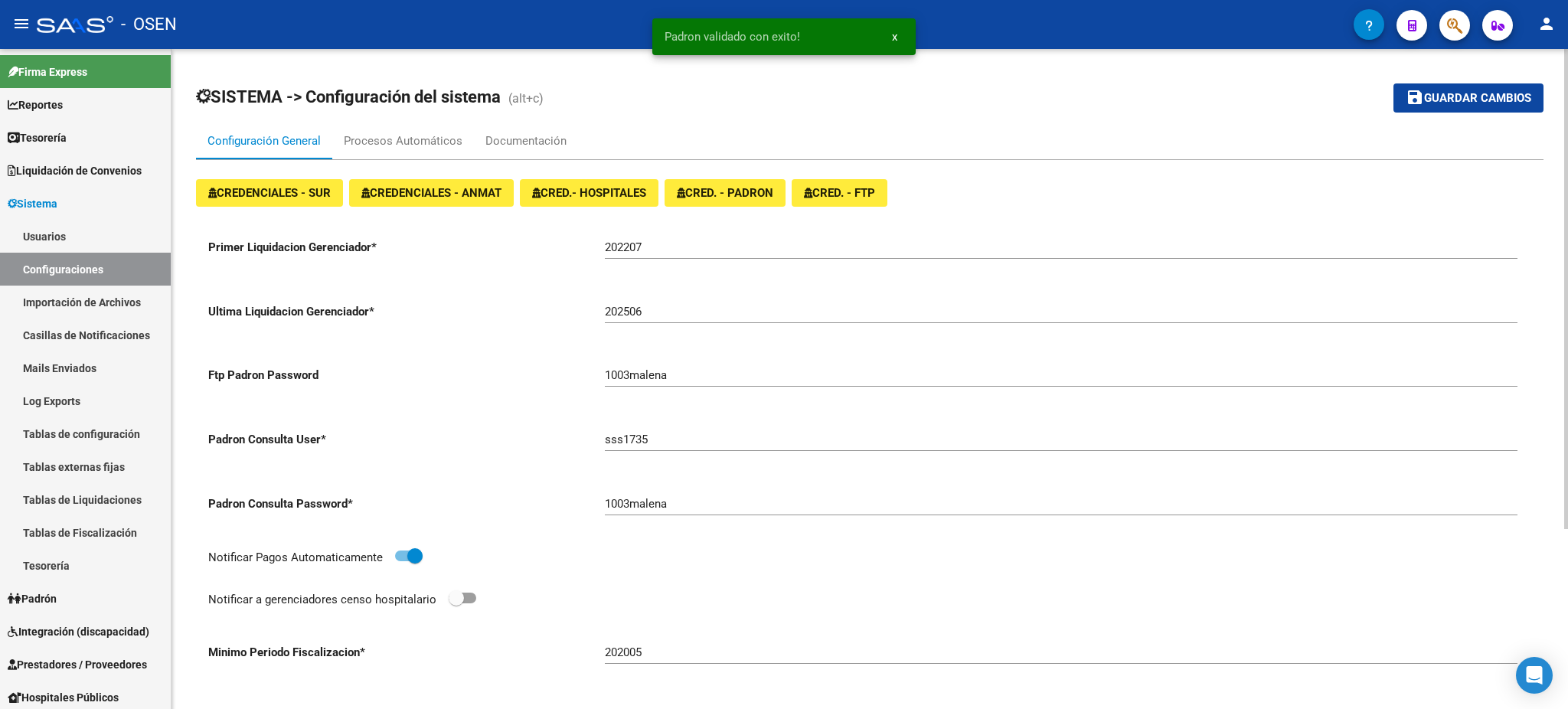
click at [867, 191] on span "CRED. - FTP" at bounding box center [840, 193] width 71 height 14
click at [1467, 80] on mat-toolbar-row "save Guardar cambios" at bounding box center [1403, 99] width 280 height 49
click at [1469, 89] on button "save Guardar cambios" at bounding box center [1468, 98] width 150 height 29
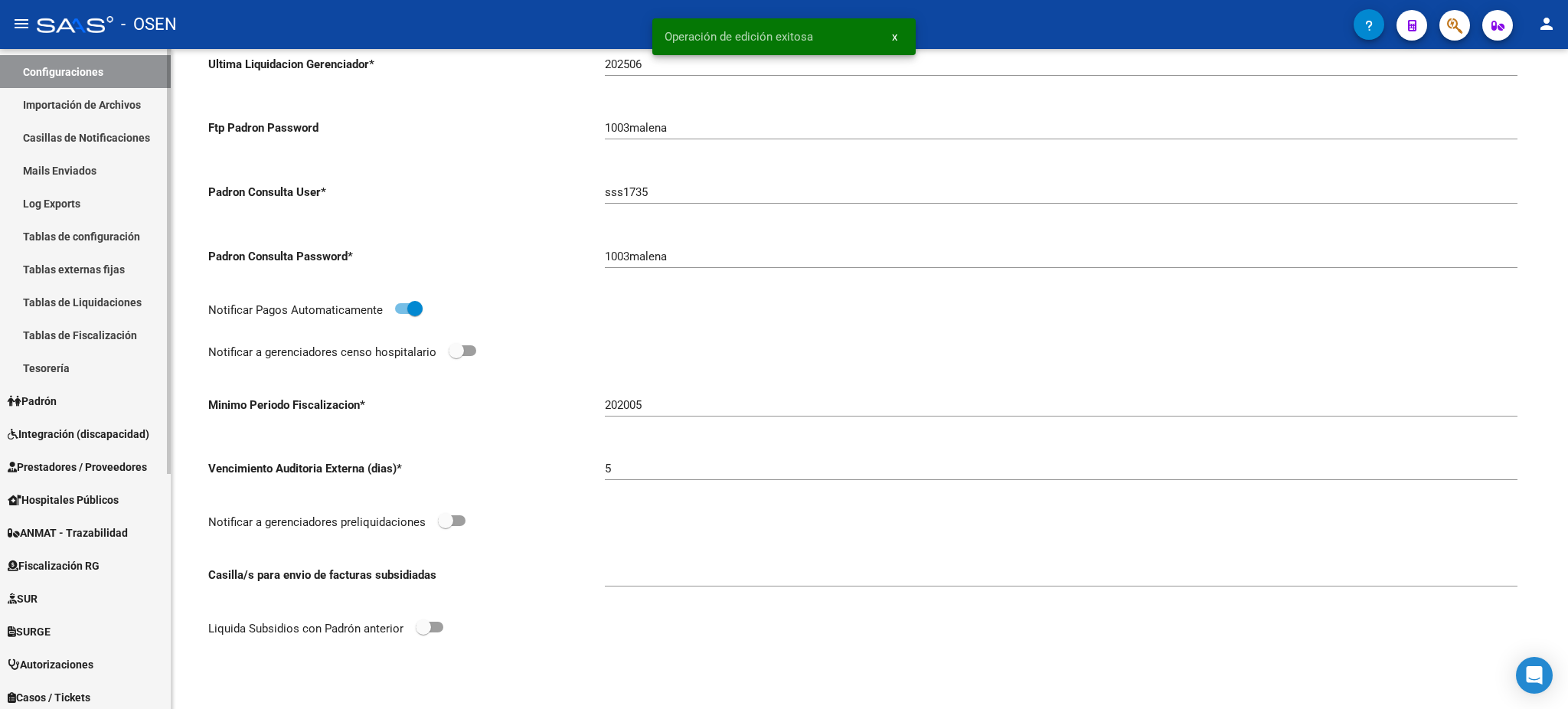
scroll to position [204, 0]
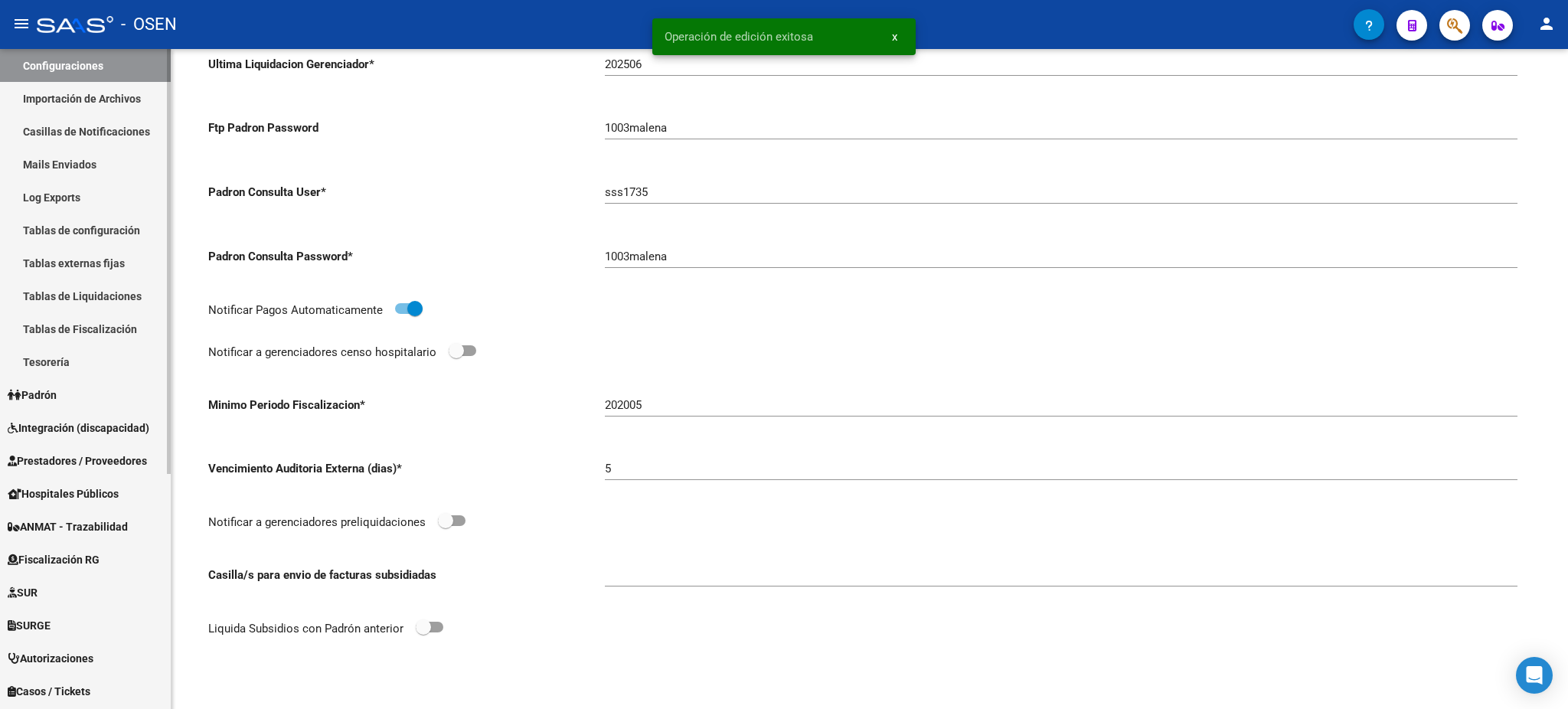
click at [125, 464] on span "Prestadores / Proveedores" at bounding box center [77, 461] width 139 height 17
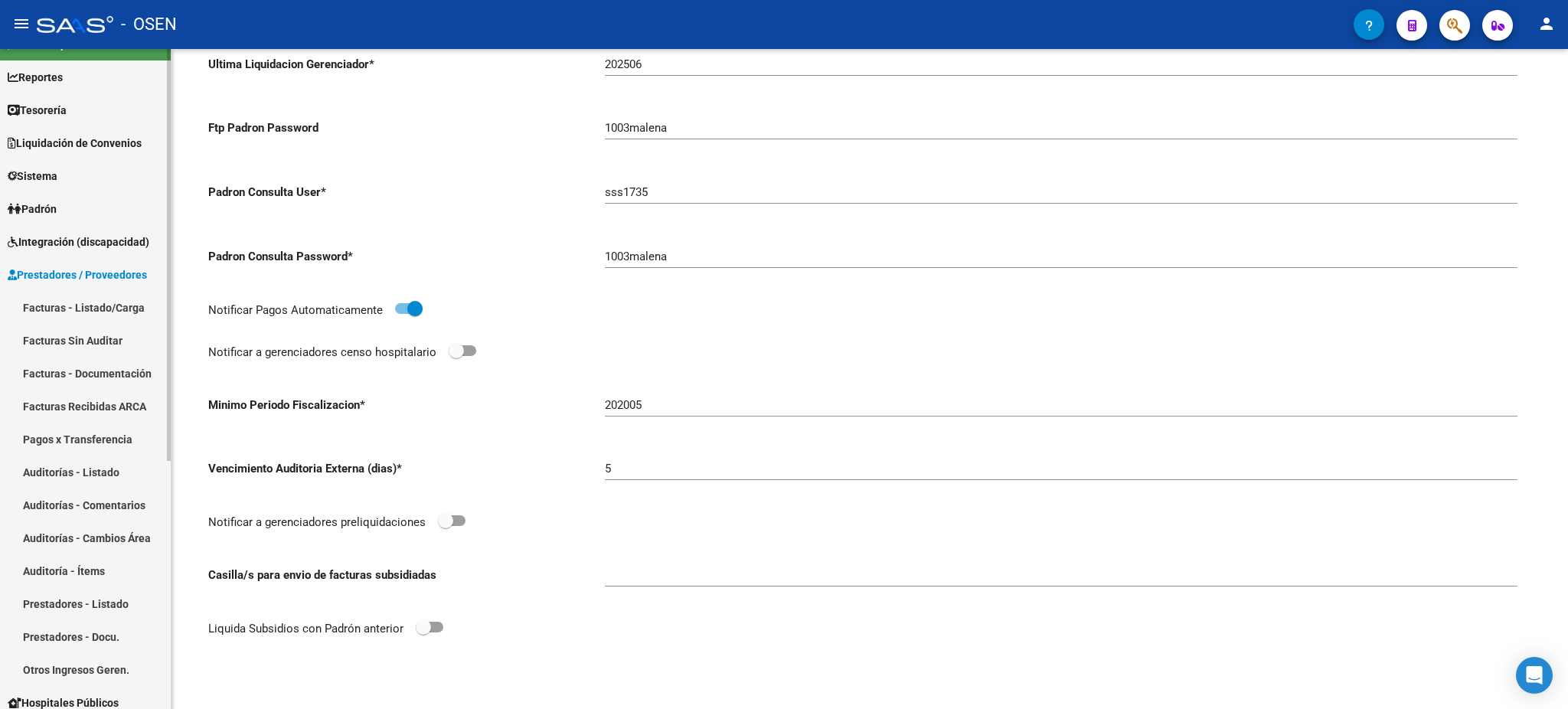
scroll to position [0, 0]
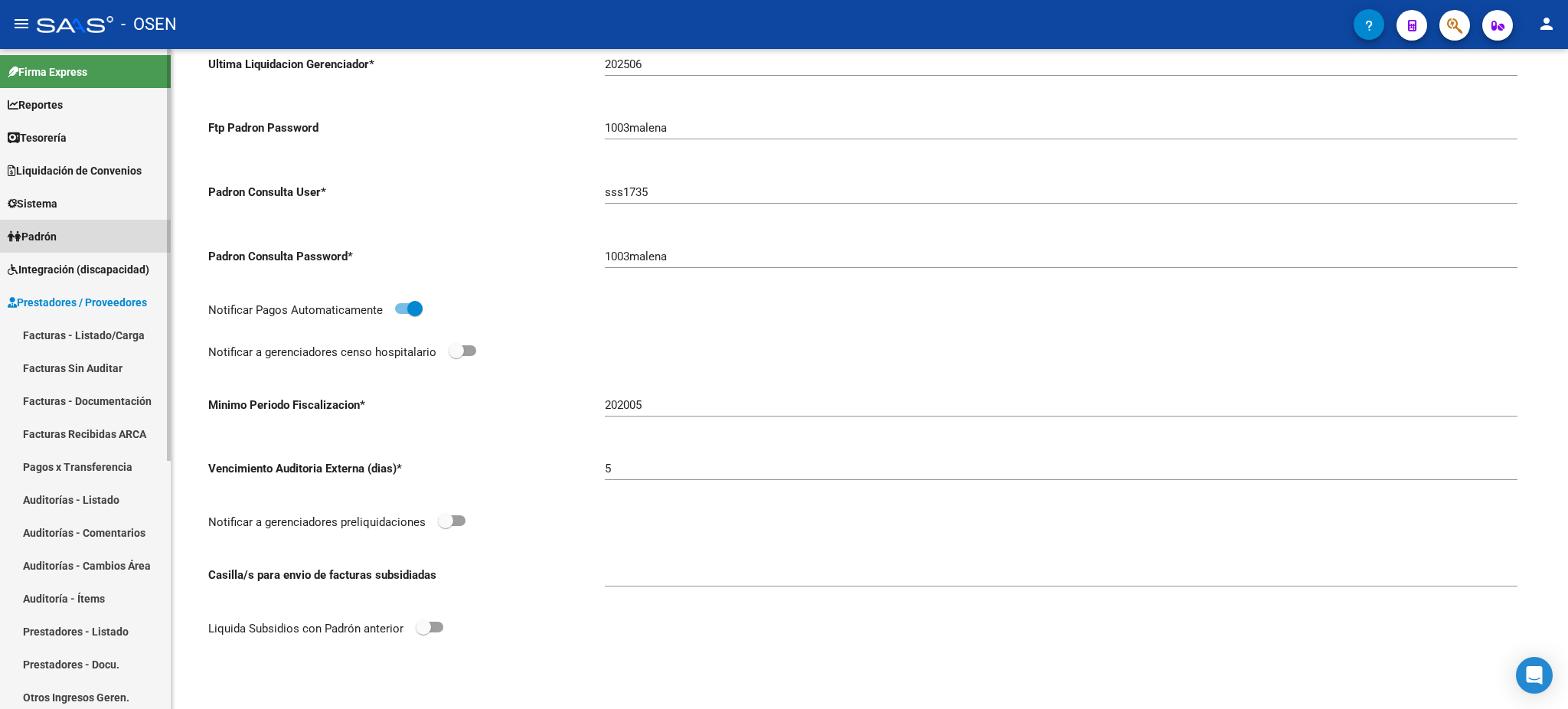
click at [56, 233] on span "Padrón" at bounding box center [33, 236] width 49 height 17
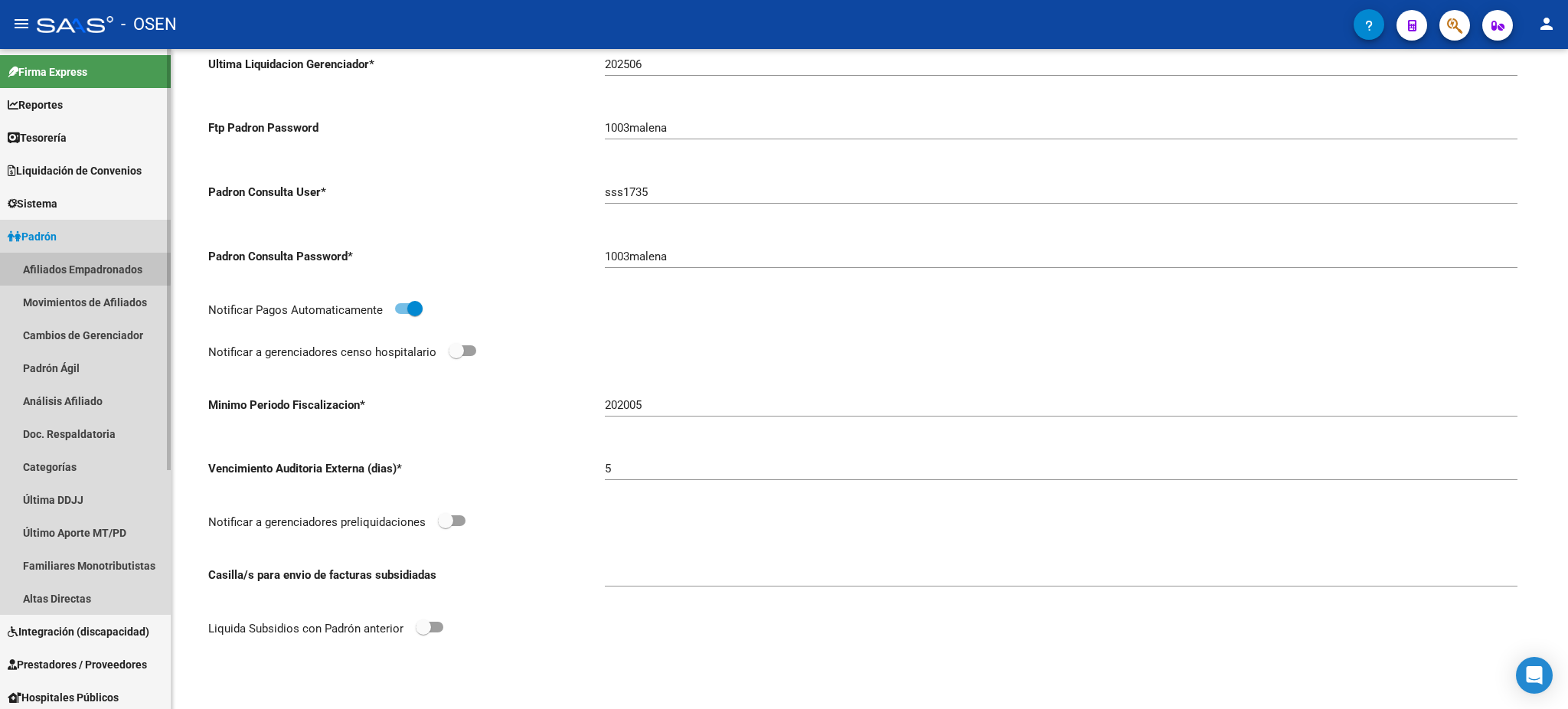
click at [81, 267] on link "Afiliados Empadronados" at bounding box center [85, 268] width 170 height 33
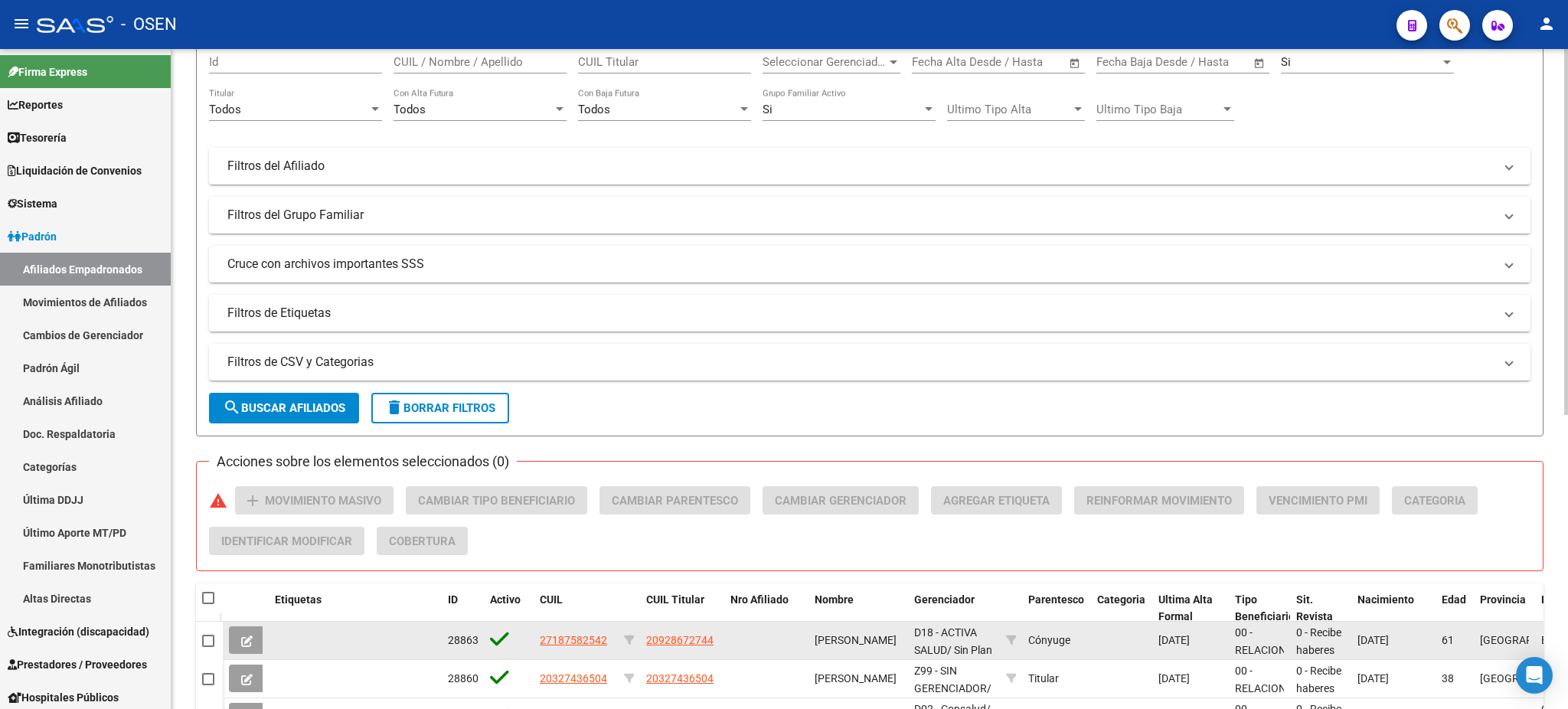
scroll to position [444, 0]
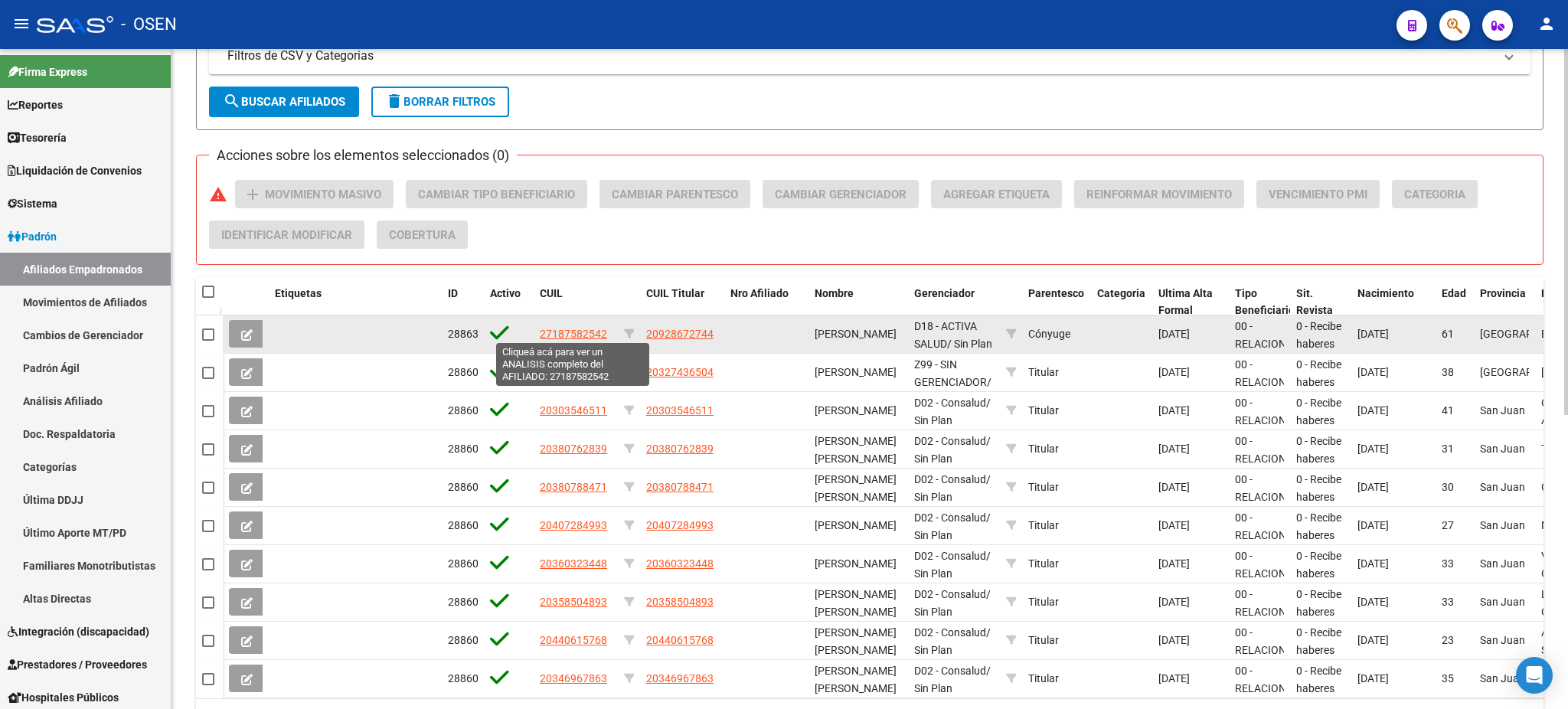
click at [551, 327] on span "27187582542" at bounding box center [574, 333] width 67 height 12
type textarea "27187582542"
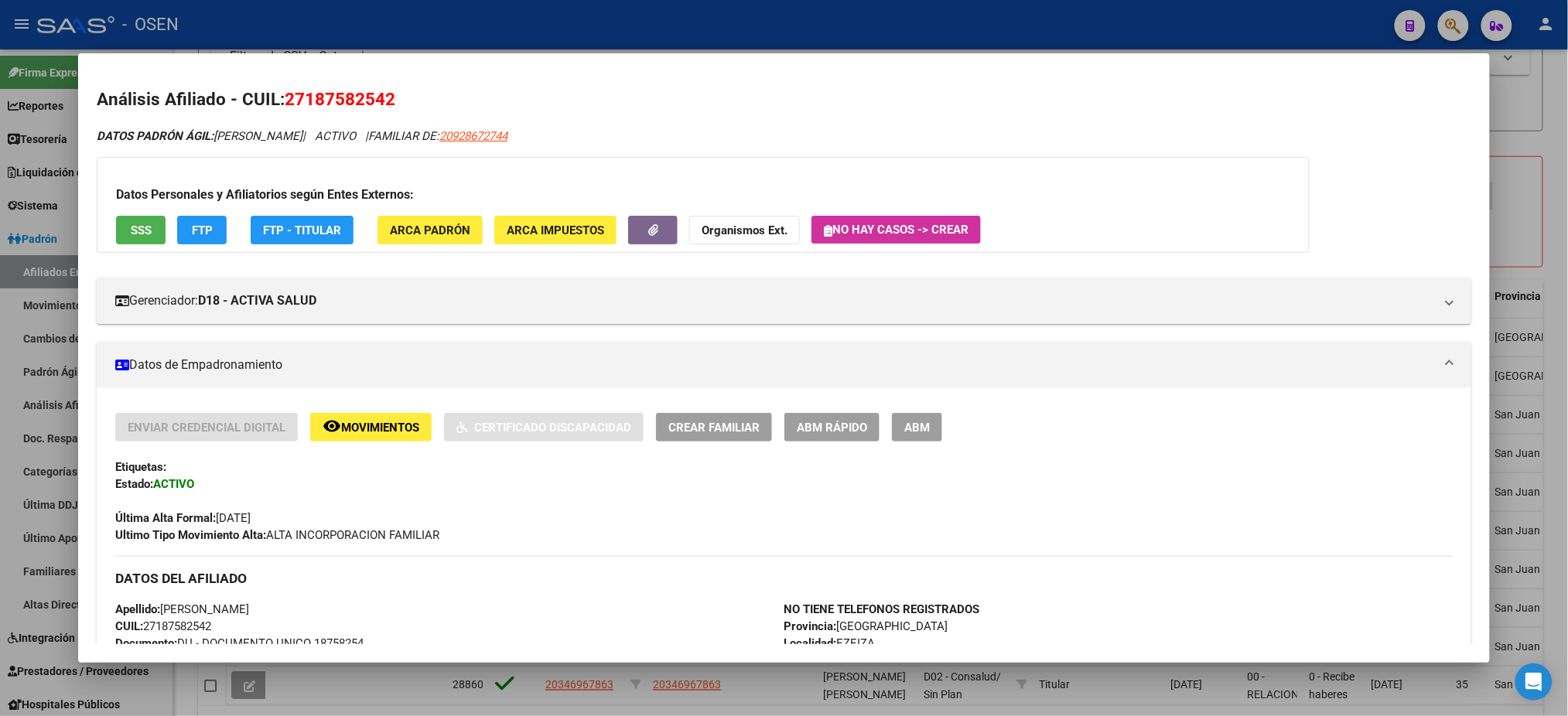
click at [131, 236] on span "SSS" at bounding box center [140, 230] width 21 height 14
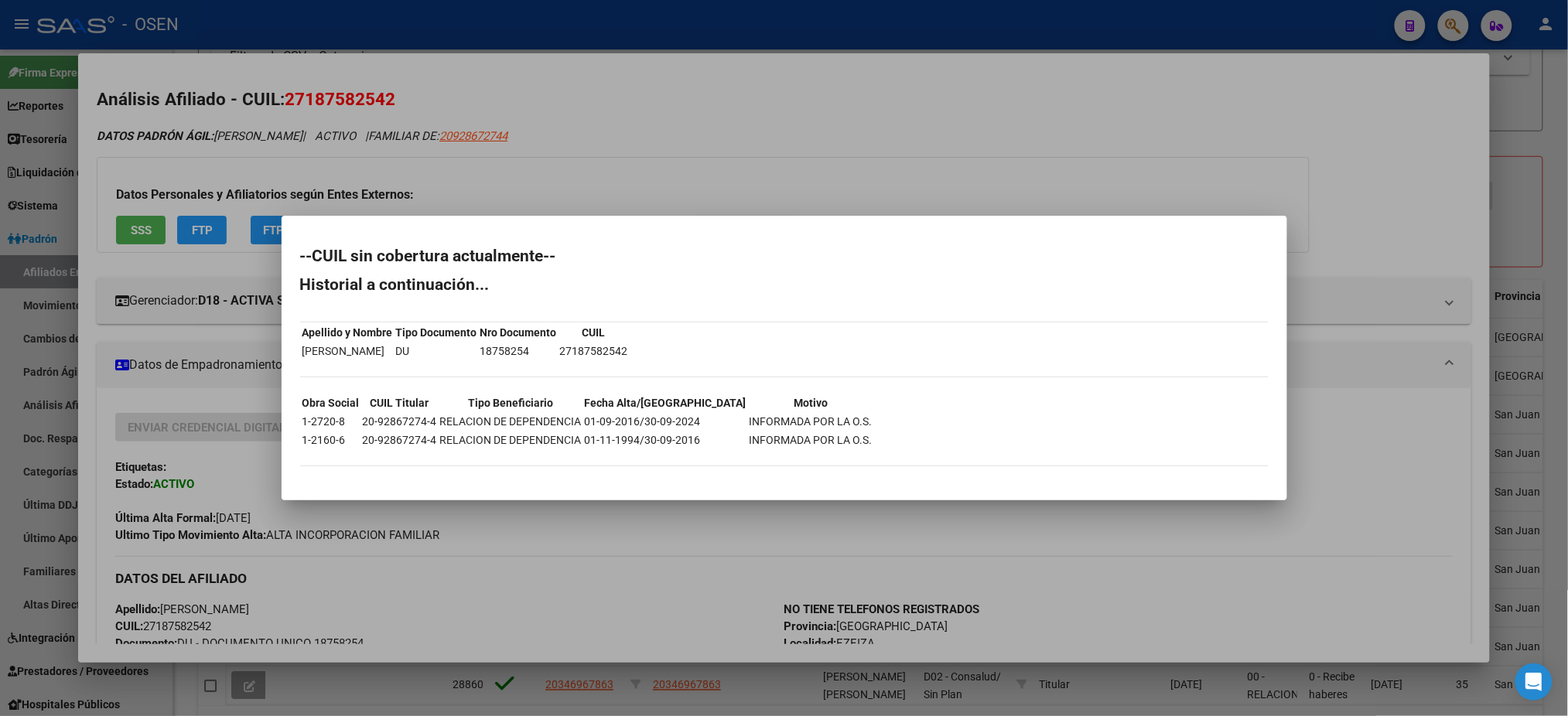
click at [786, 9] on div at bounding box center [784, 358] width 1568 height 716
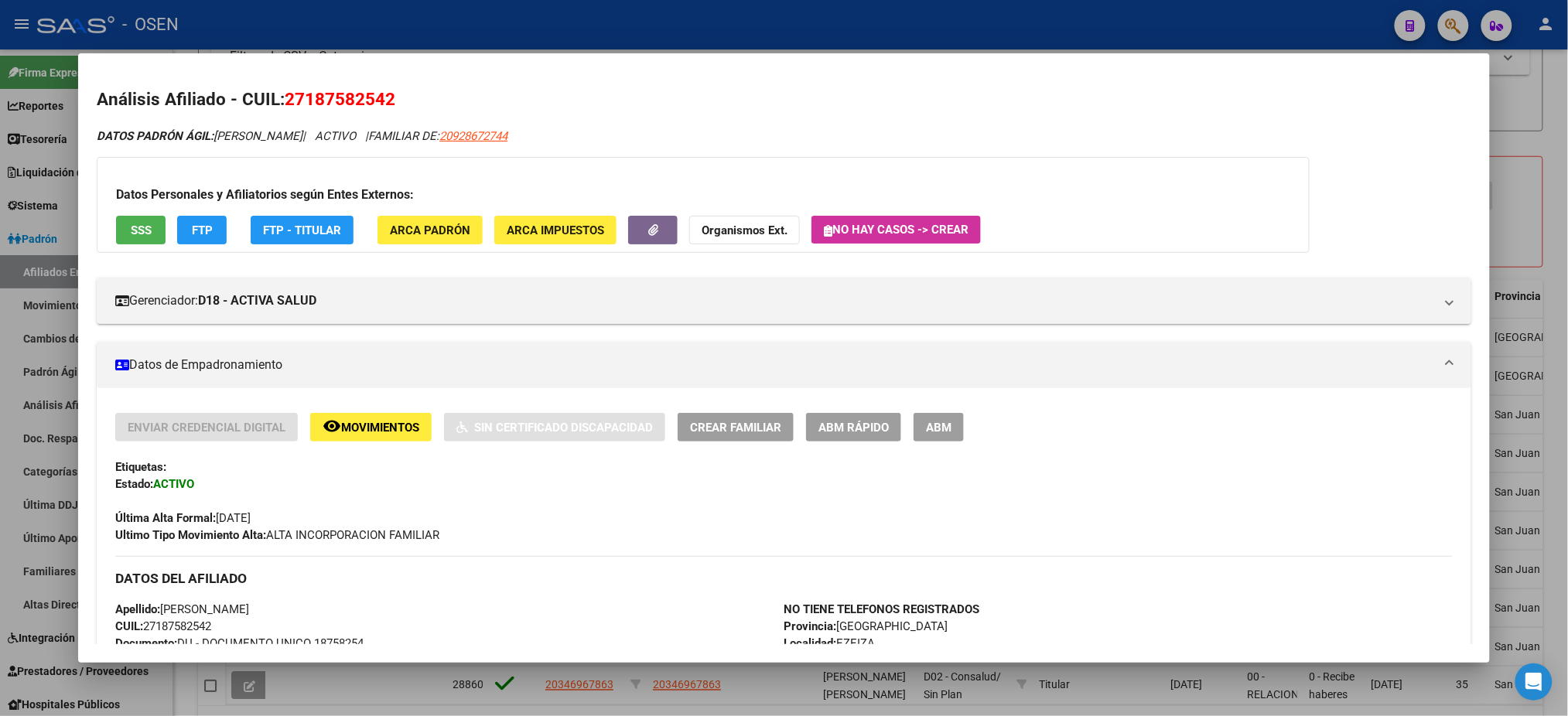
click at [462, 40] on div at bounding box center [784, 358] width 1568 height 716
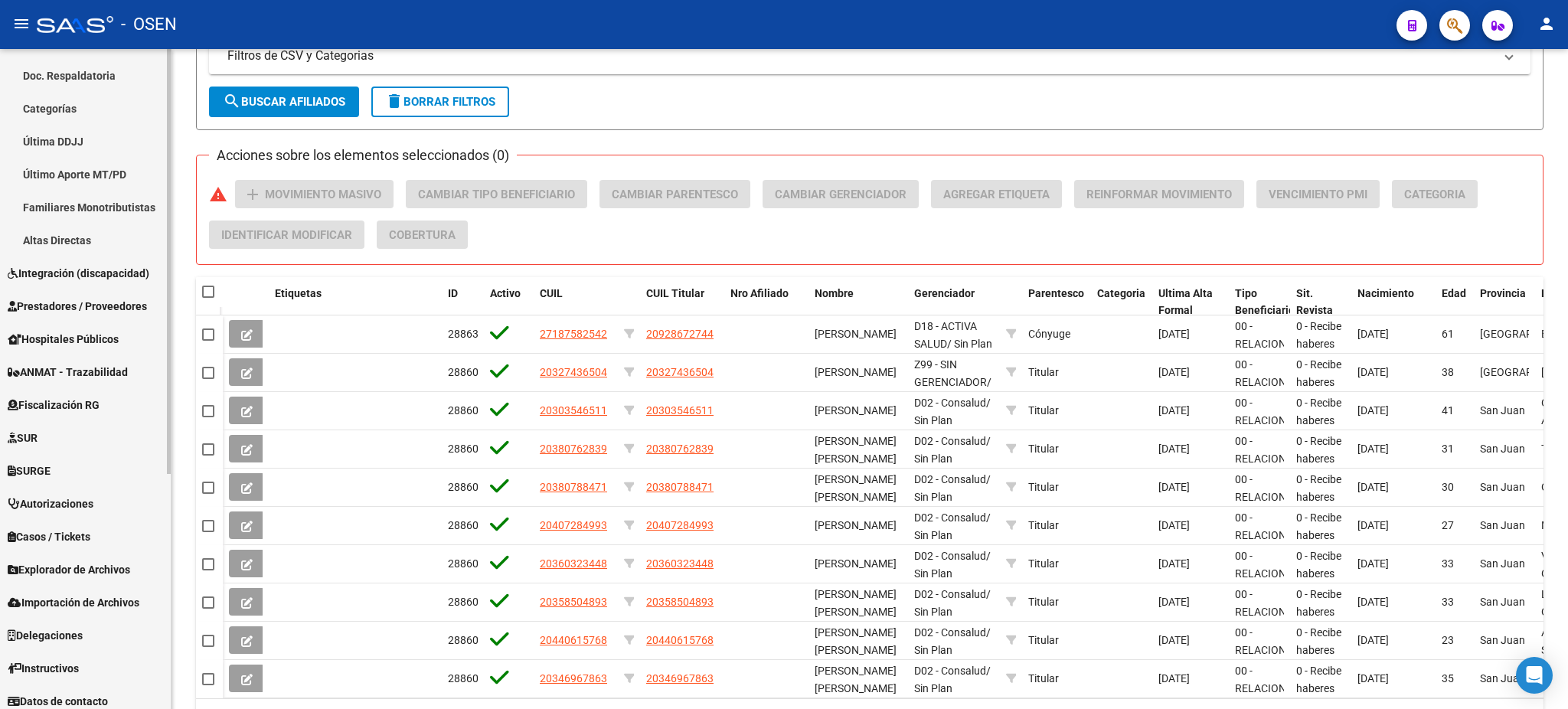
scroll to position [365, 0]
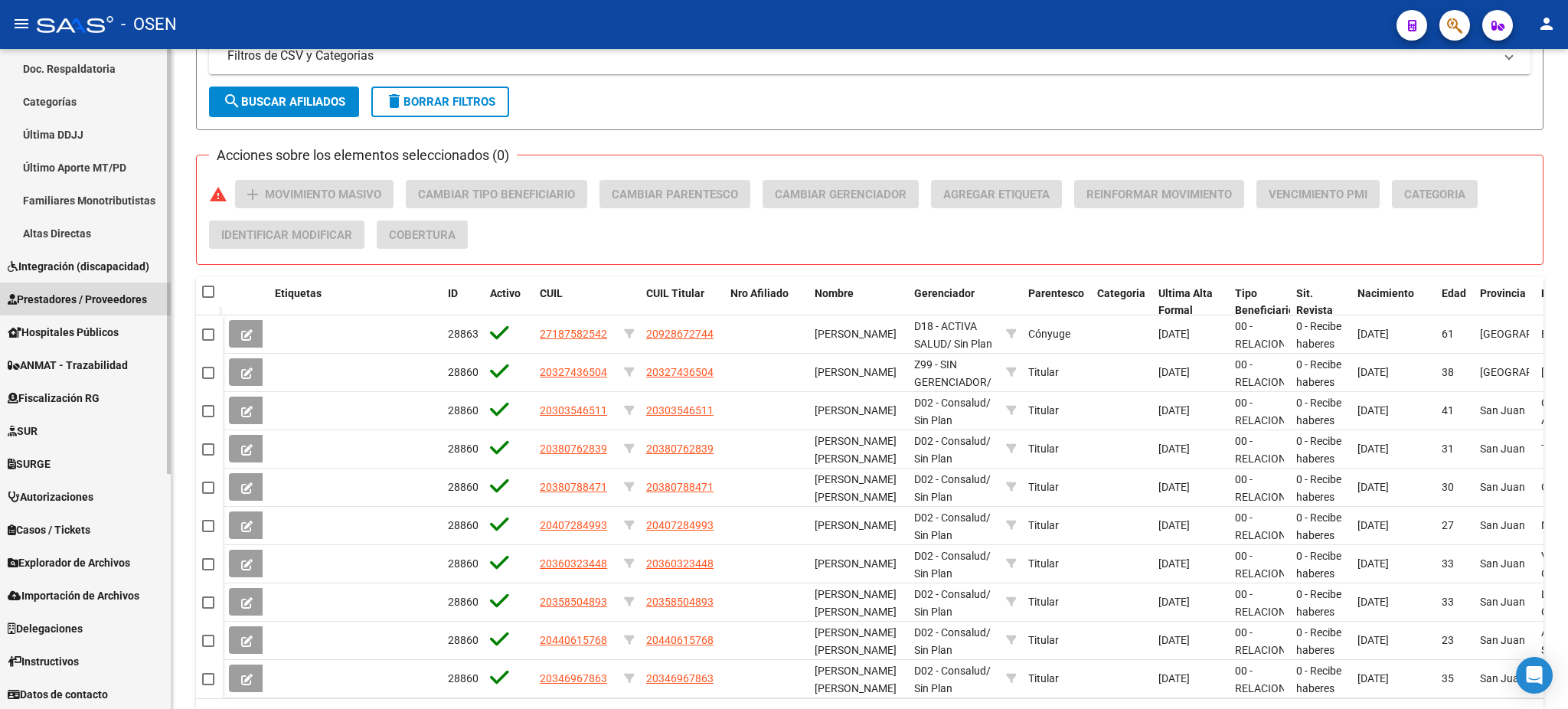
click at [120, 296] on span "Prestadores / Proveedores" at bounding box center [77, 299] width 139 height 17
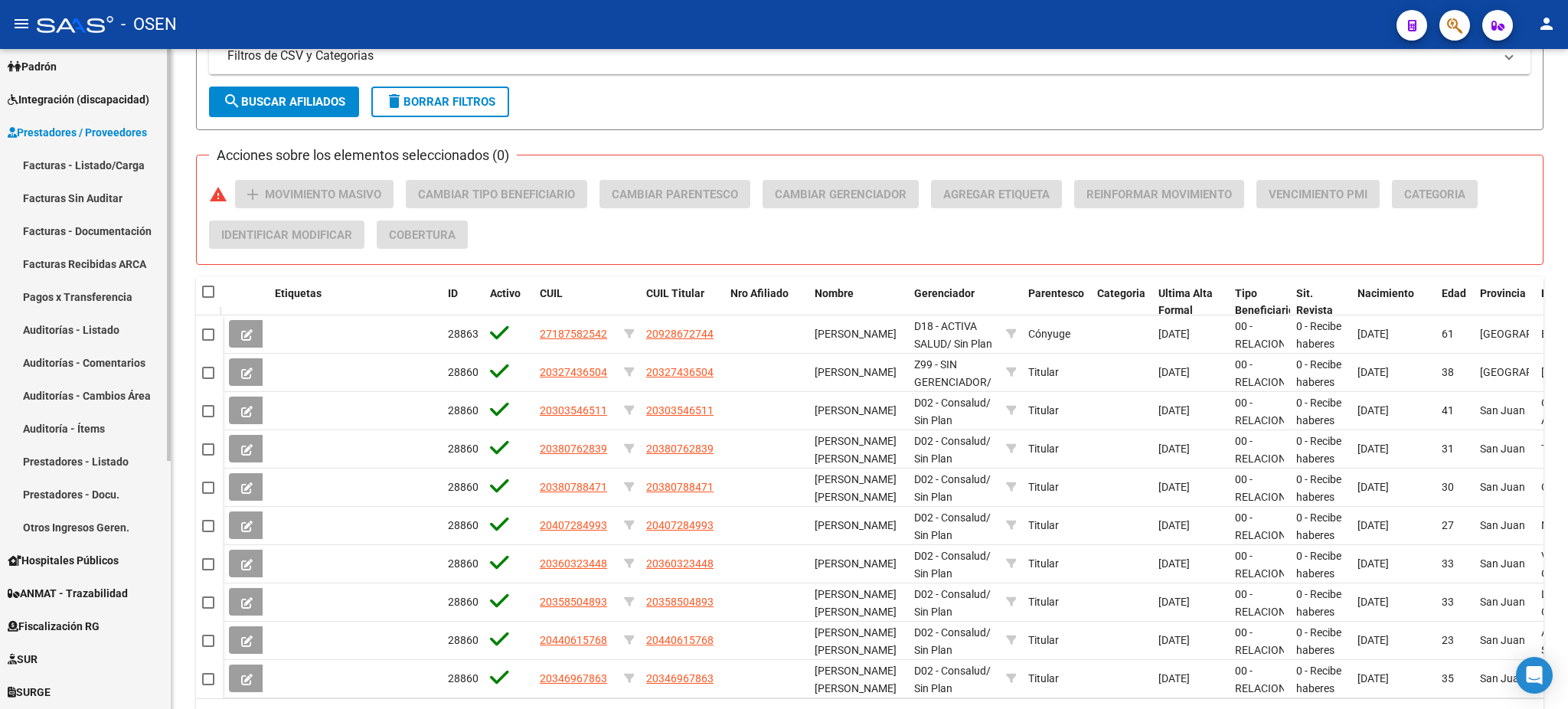
scroll to position [162, 0]
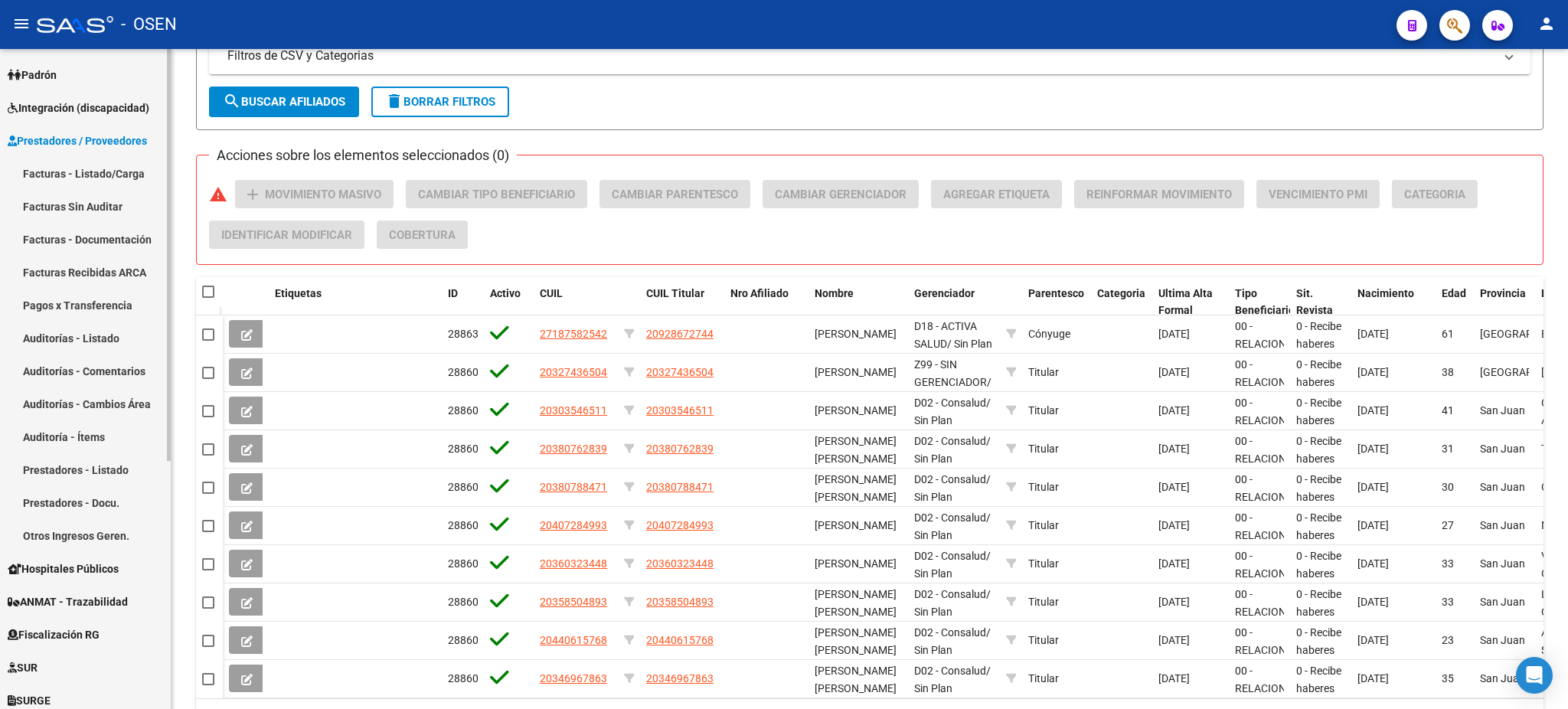
click at [110, 342] on link "Auditorías - Listado" at bounding box center [85, 337] width 170 height 33
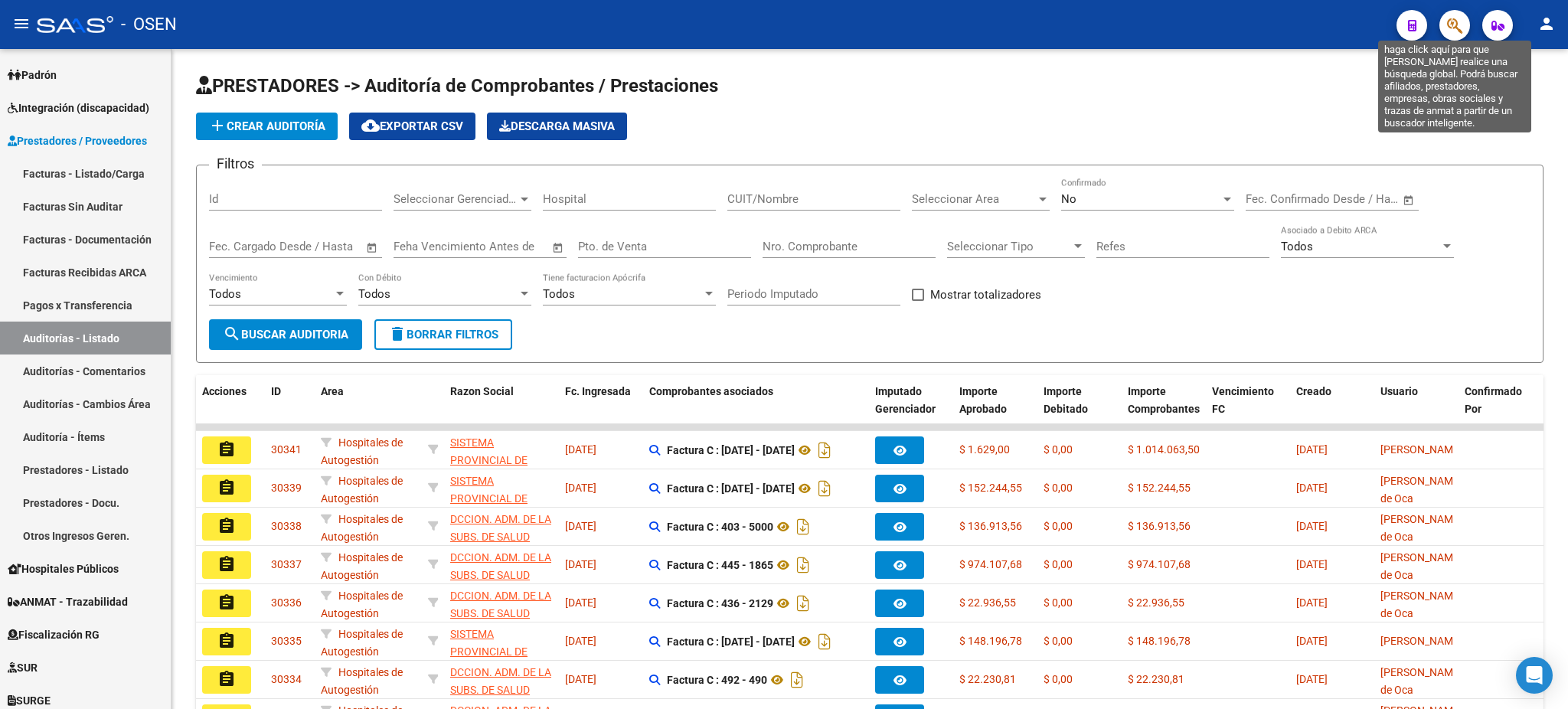
click at [1452, 30] on icon "button" at bounding box center [1455, 26] width 16 height 18
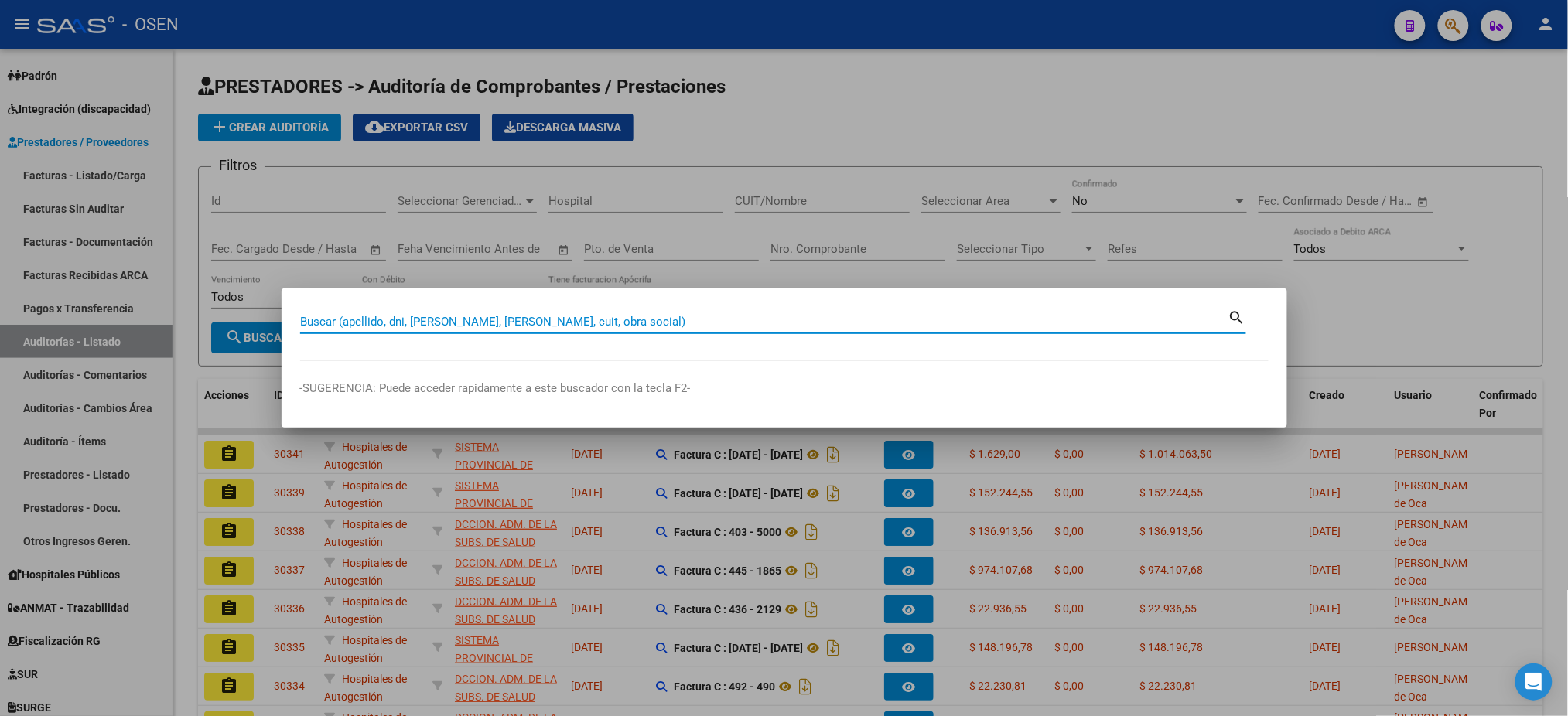
paste input "14630693"
type input "14630693"
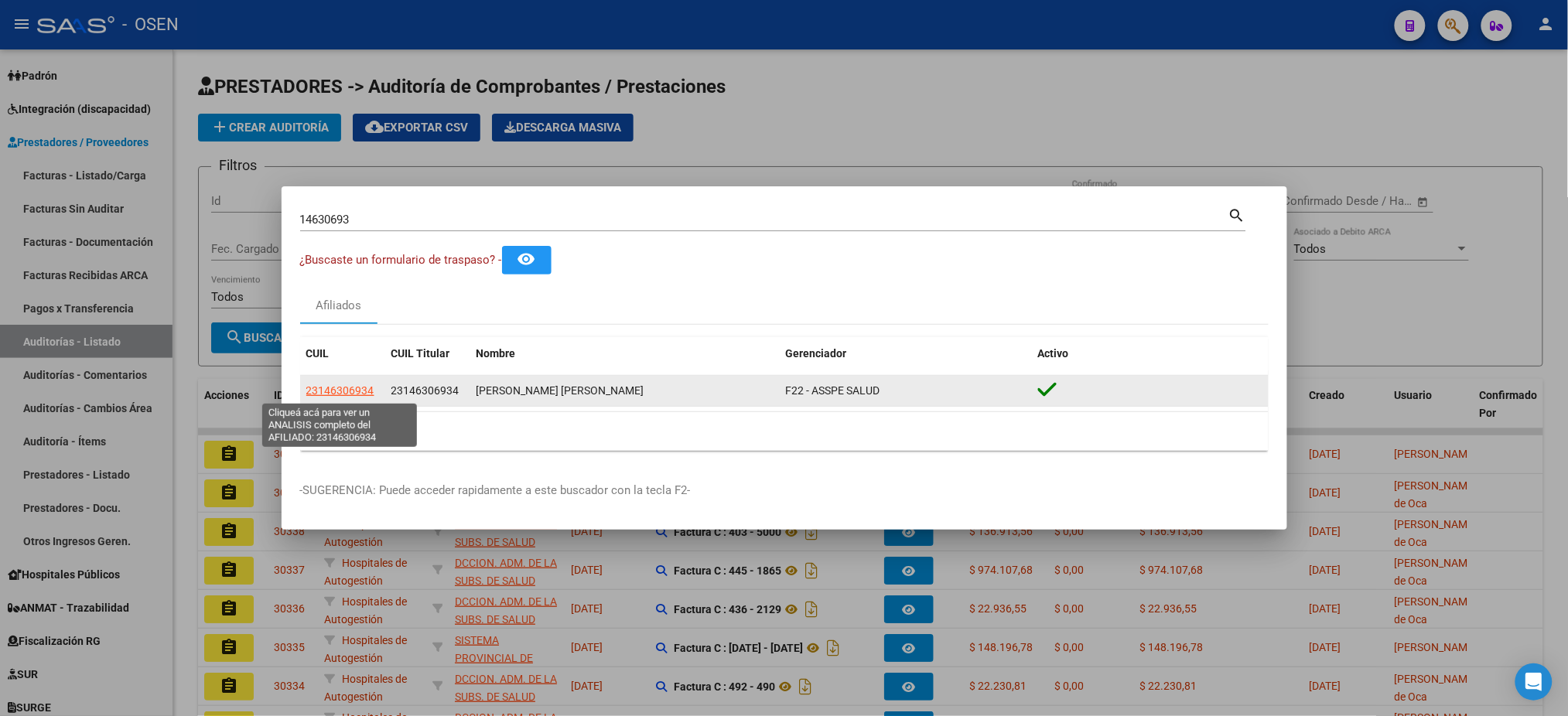
click at [329, 387] on span "23146306934" at bounding box center [341, 390] width 68 height 12
type textarea "23146306934"
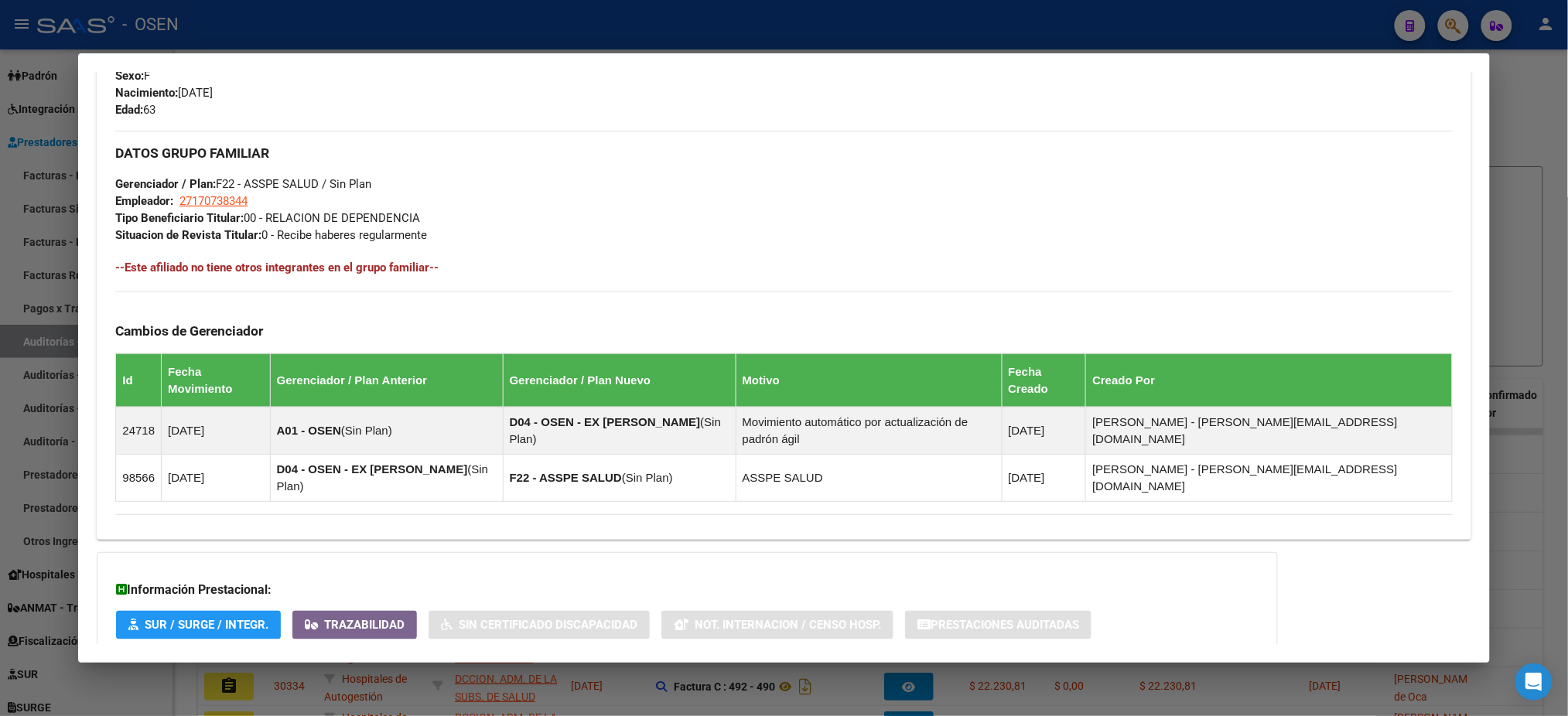
scroll to position [728, 0]
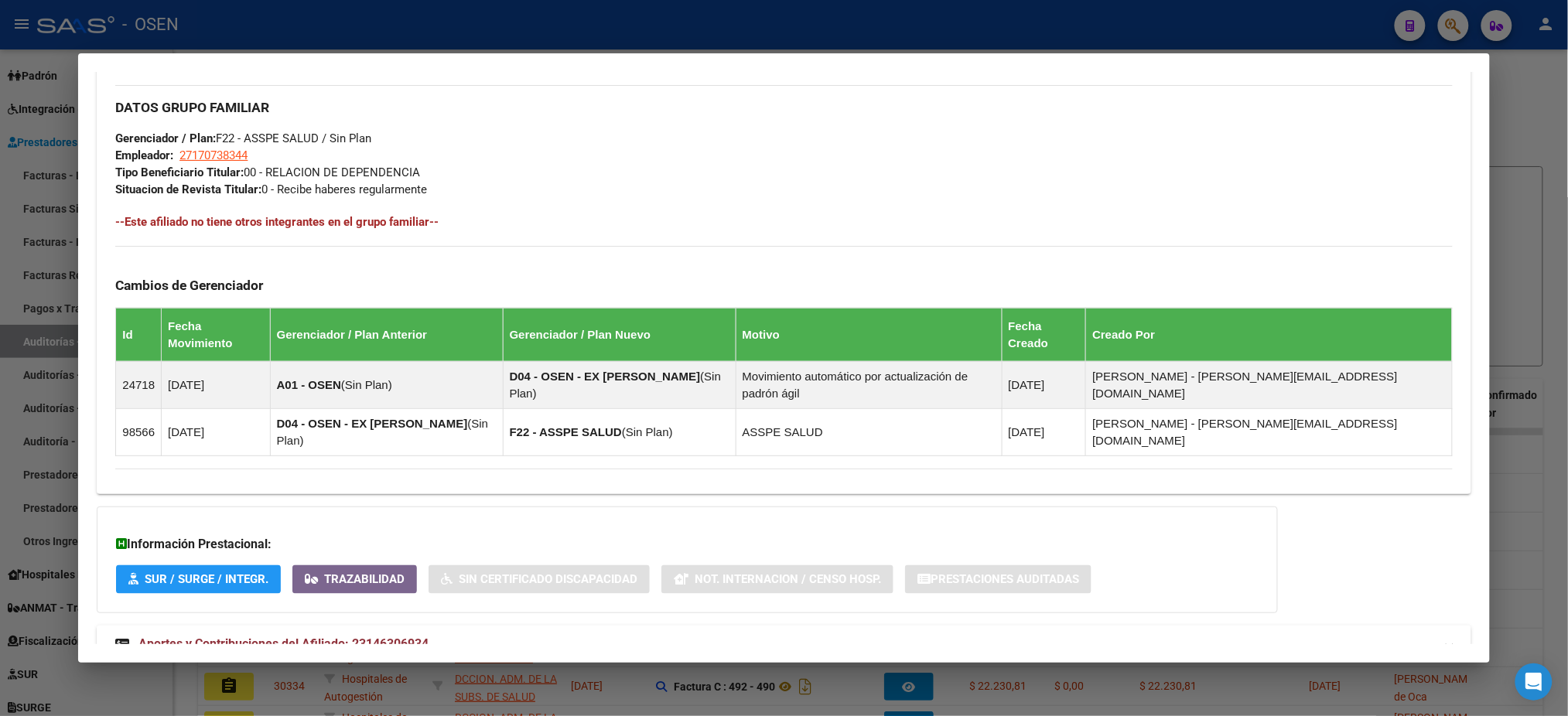
click at [536, 635] on mat-panel-title "Aportes y Contribuciones del Afiliado: 23146306934" at bounding box center [775, 644] width 1319 height 19
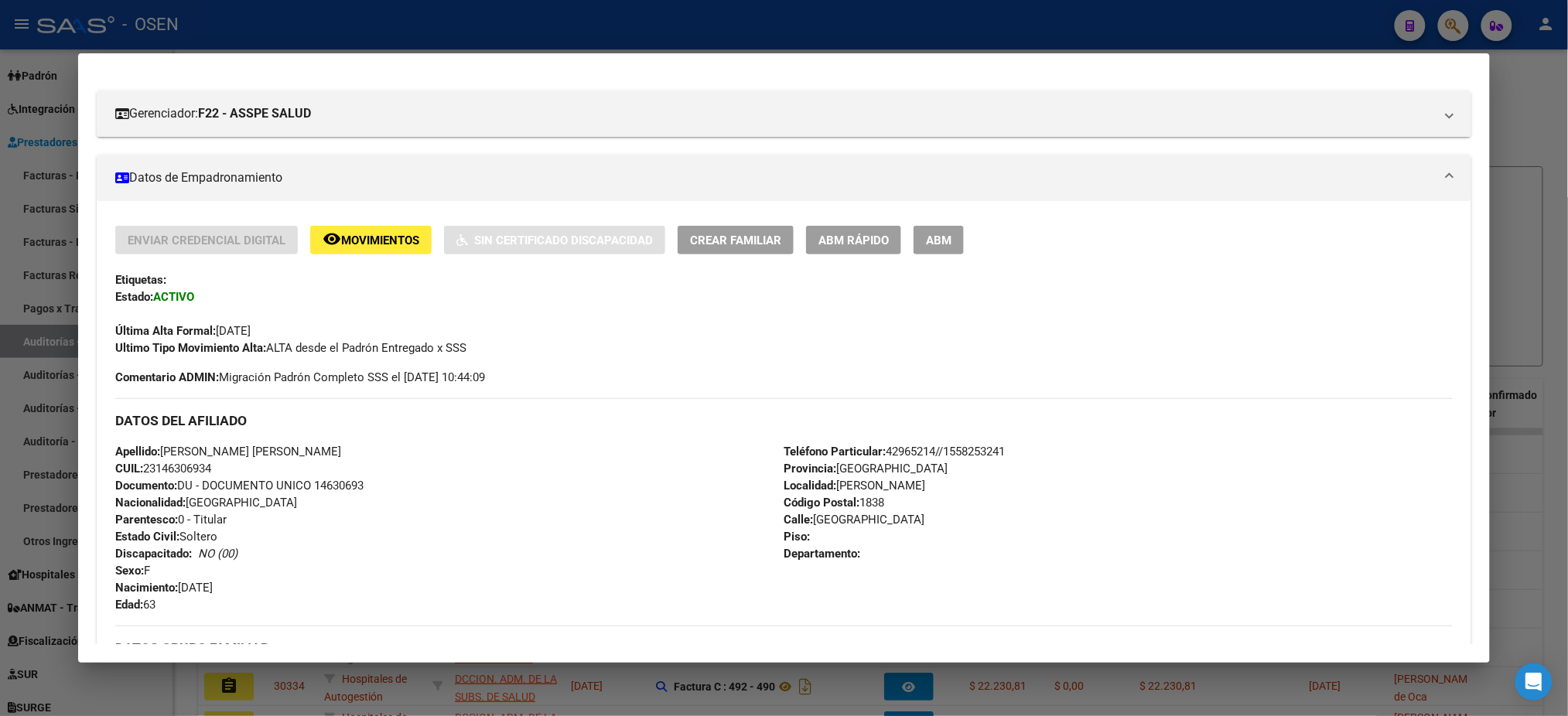
scroll to position [0, 0]
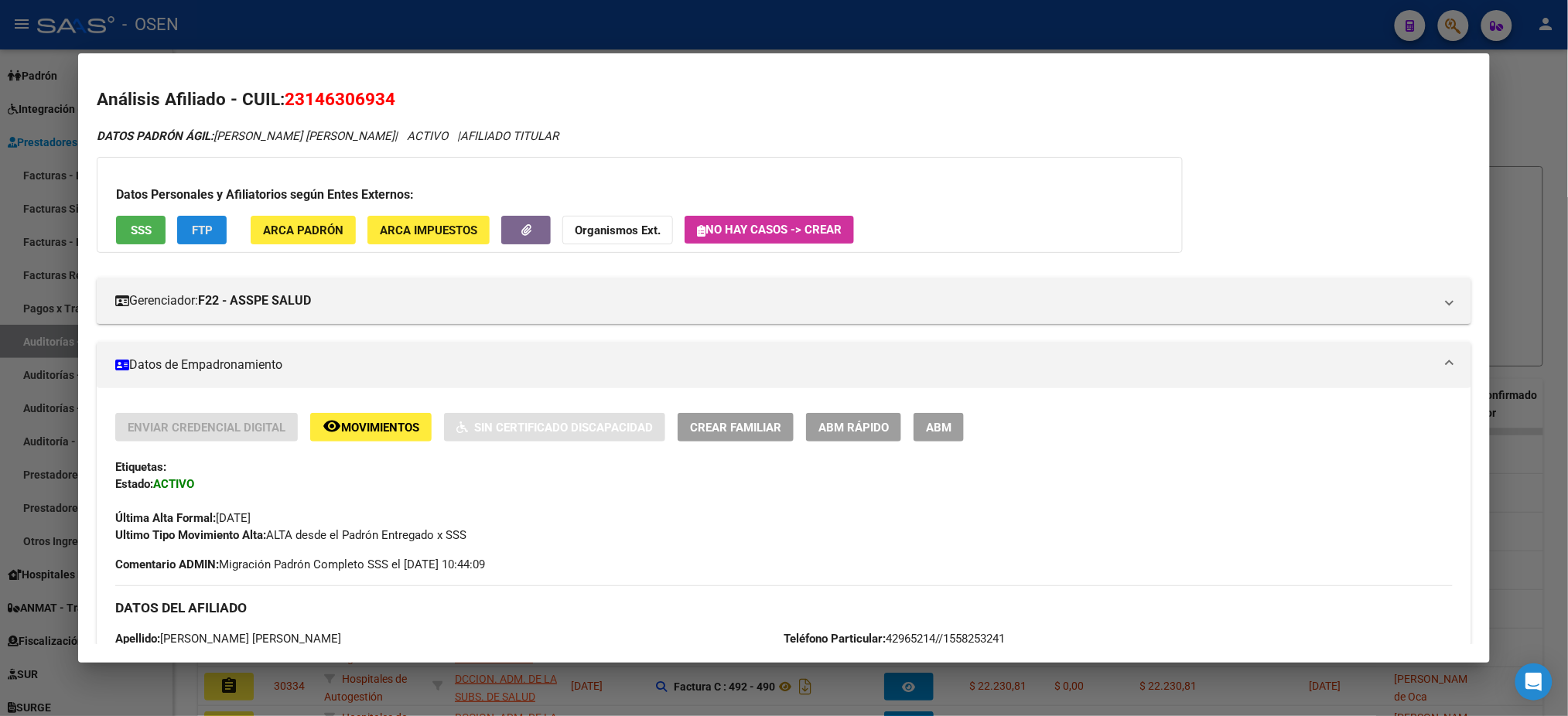
click at [192, 227] on span "FTP" at bounding box center [202, 230] width 21 height 14
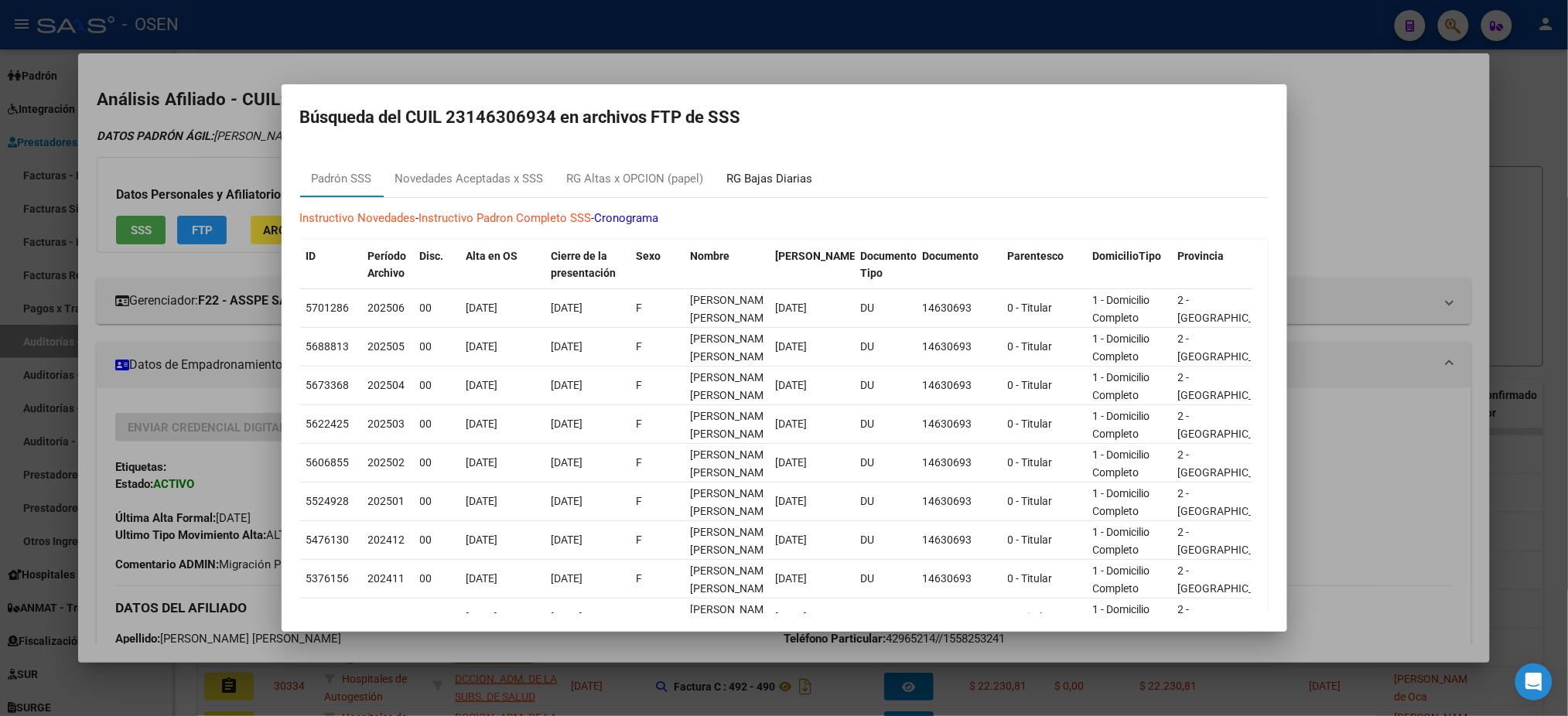
click at [800, 173] on div "RG Bajas Diarias" at bounding box center [770, 179] width 86 height 18
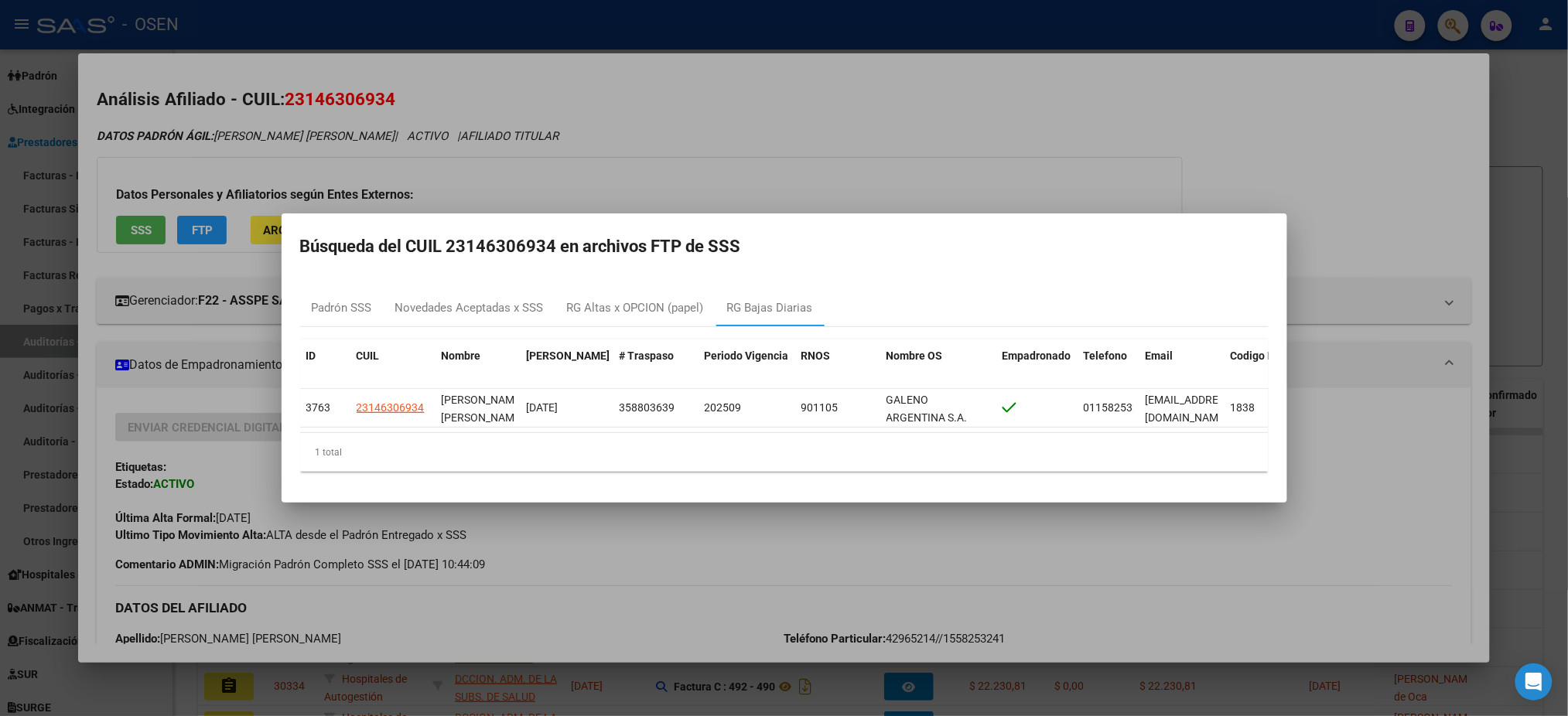
click at [760, 185] on div at bounding box center [784, 358] width 1568 height 716
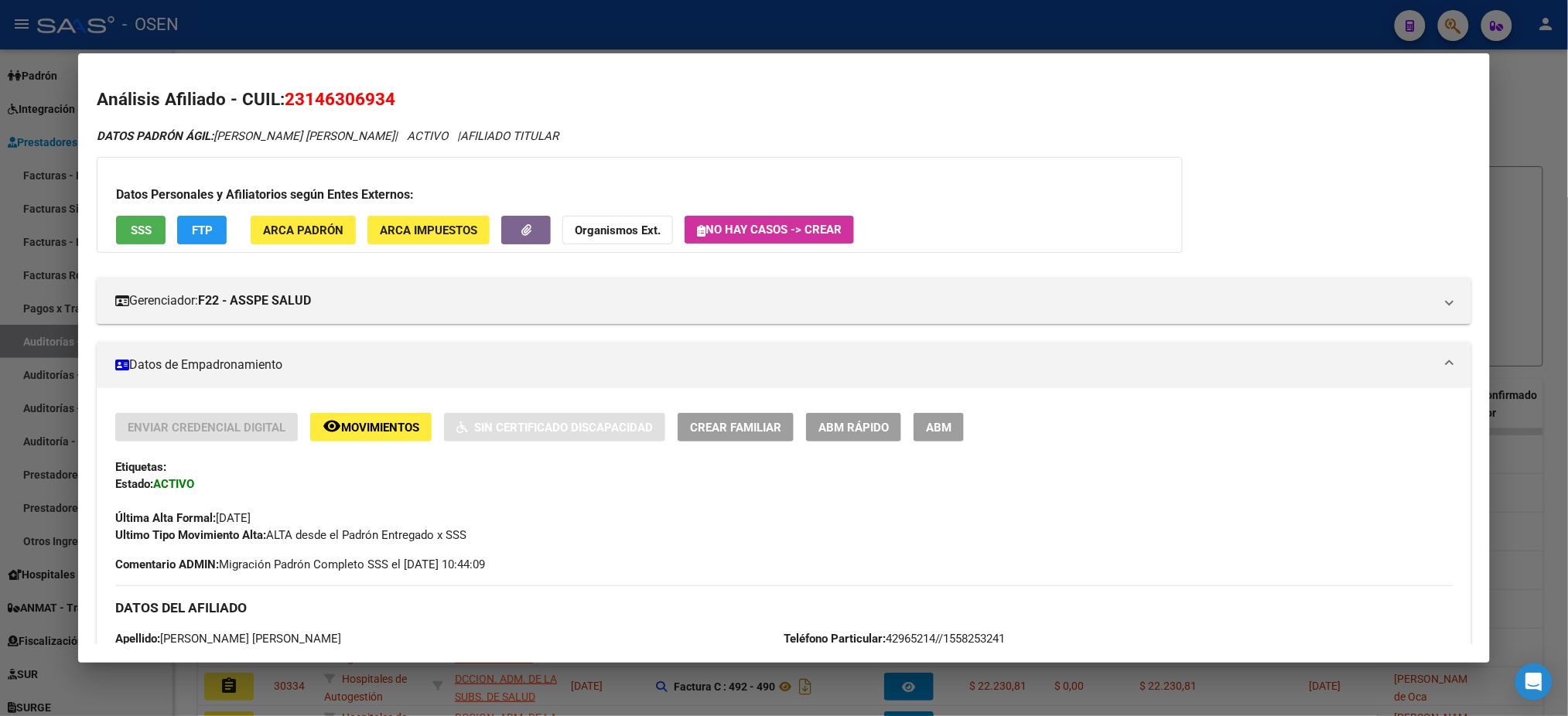
drag, startPoint x: 1307, startPoint y: 39, endPoint x: 1263, endPoint y: 55, distance: 46.8
click at [1304, 39] on div at bounding box center [784, 358] width 1568 height 716
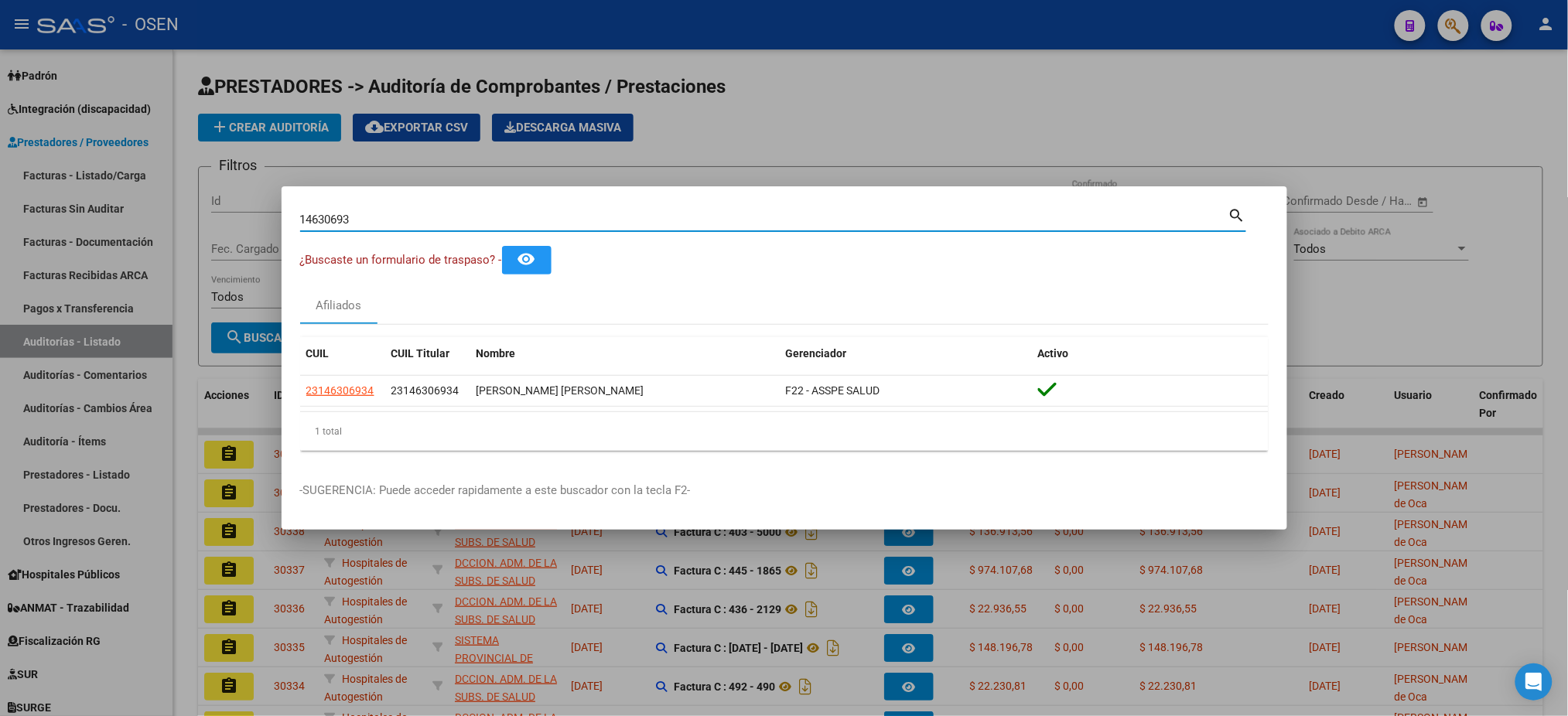
drag, startPoint x: 633, startPoint y: 218, endPoint x: 0, endPoint y: 124, distance: 639.9
click at [0, 272] on div "14630693 Buscar (apellido, dni, cuil, nro traspaso, cuit, obra social) search ¿…" at bounding box center [784, 358] width 1568 height 716
paste input "20903694"
type input "20903694"
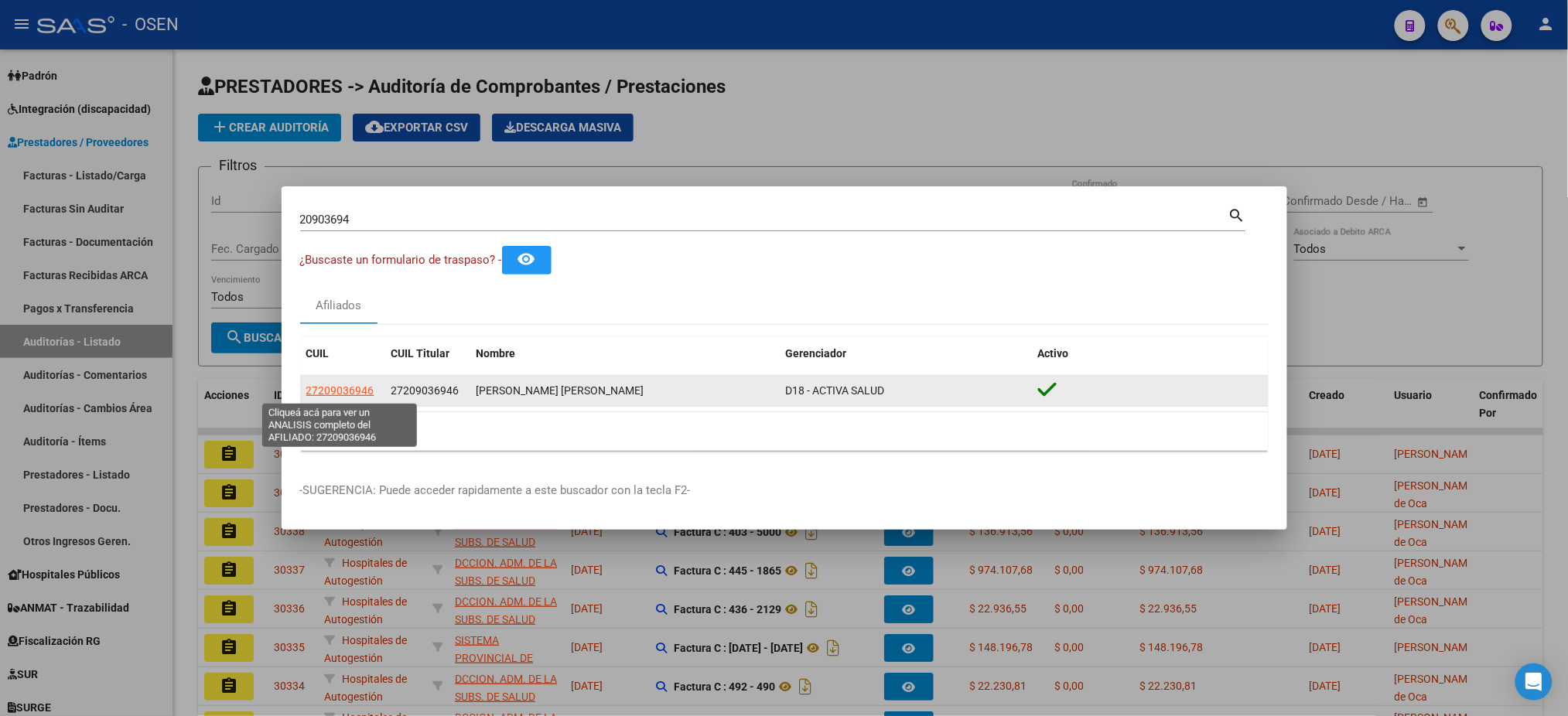
click at [356, 385] on span "27209036946" at bounding box center [341, 390] width 68 height 12
type textarea "27209036946"
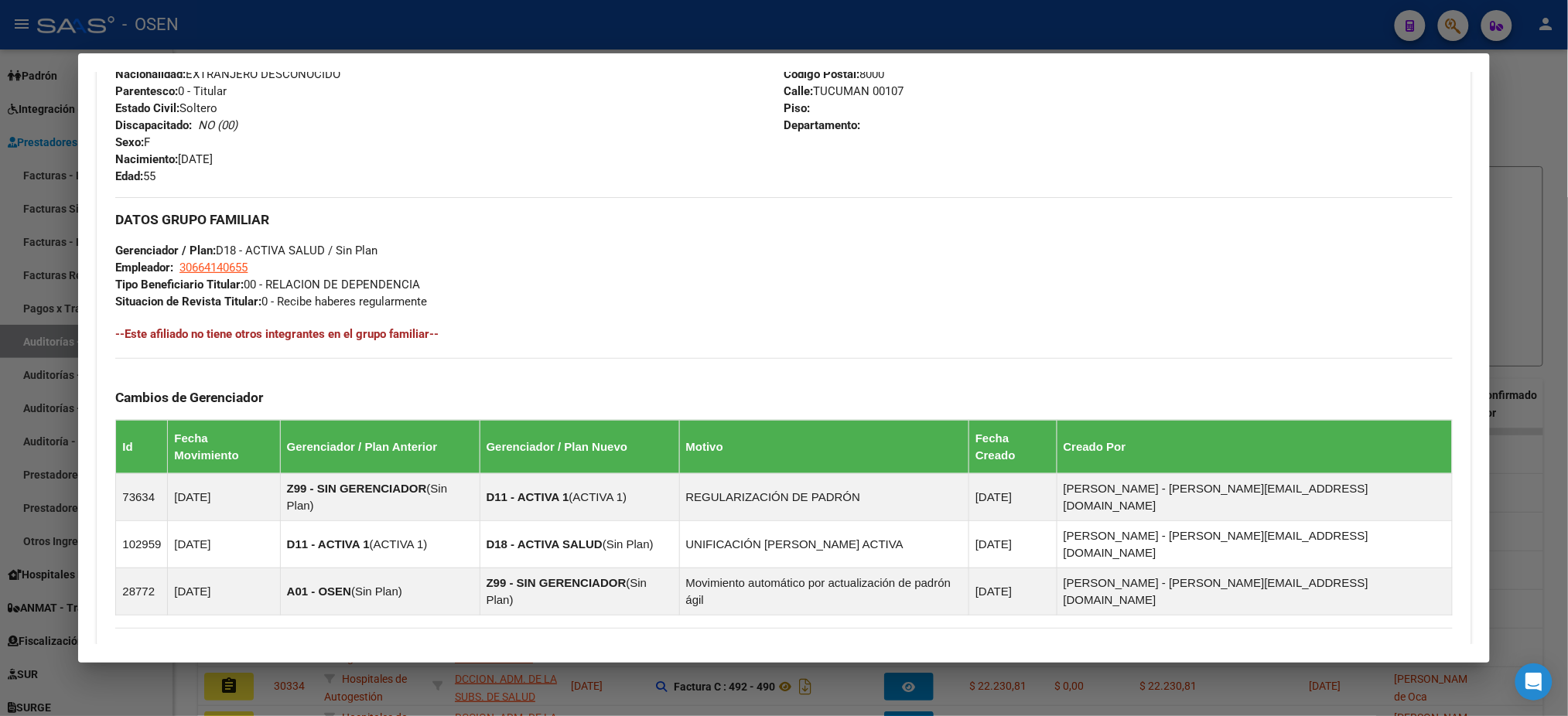
scroll to position [759, 0]
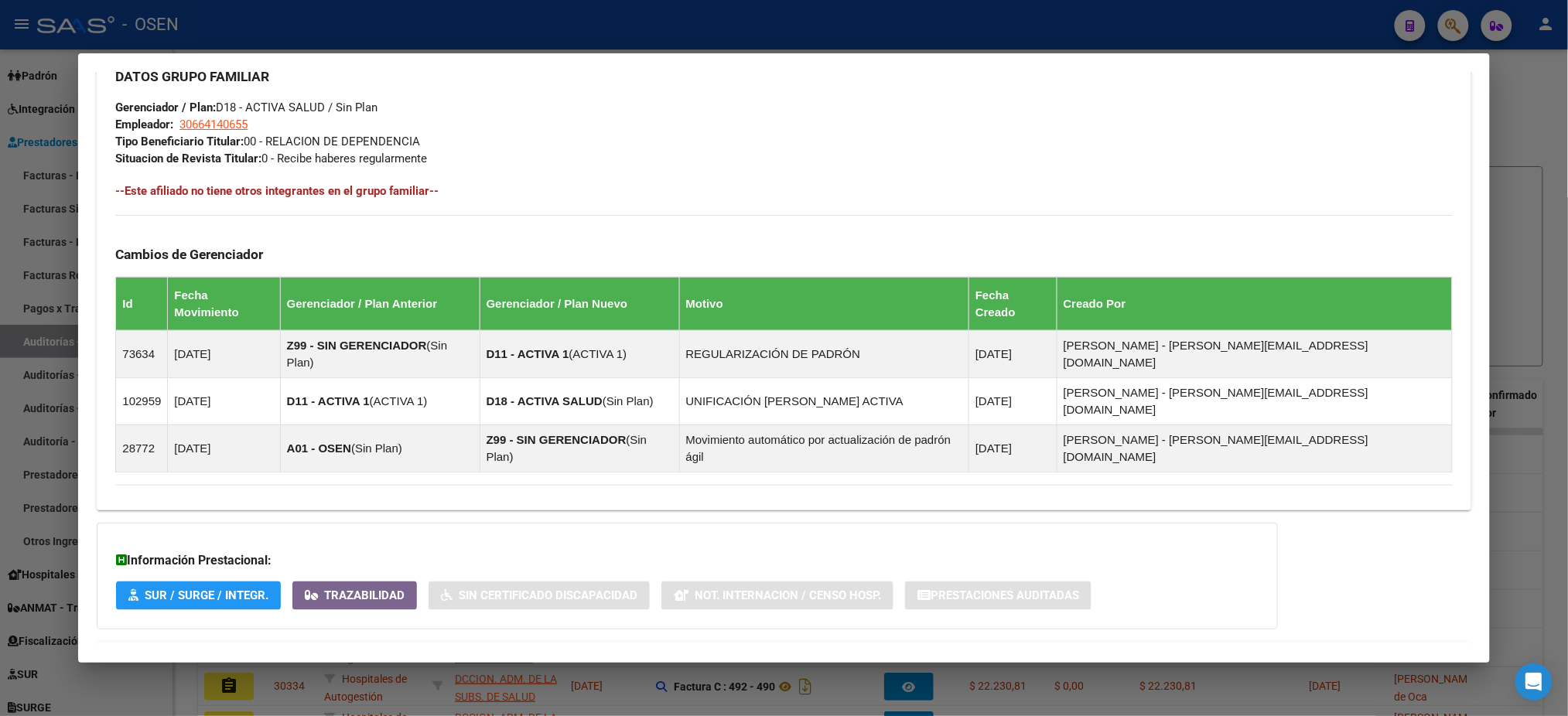
click at [709, 651] on mat-panel-title "Aportes y Contribuciones del Afiliado: 27209036946" at bounding box center [775, 660] width 1319 height 19
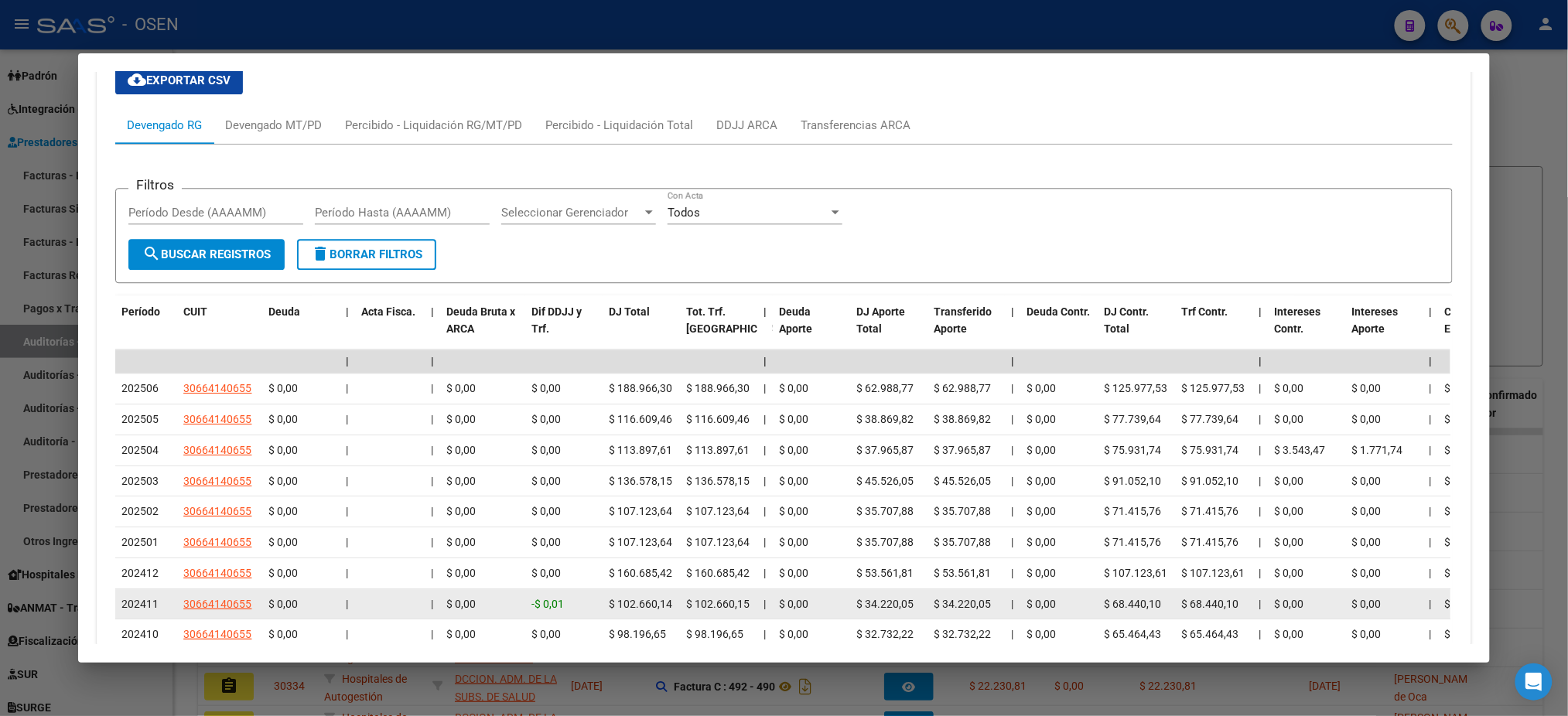
scroll to position [1318, 0]
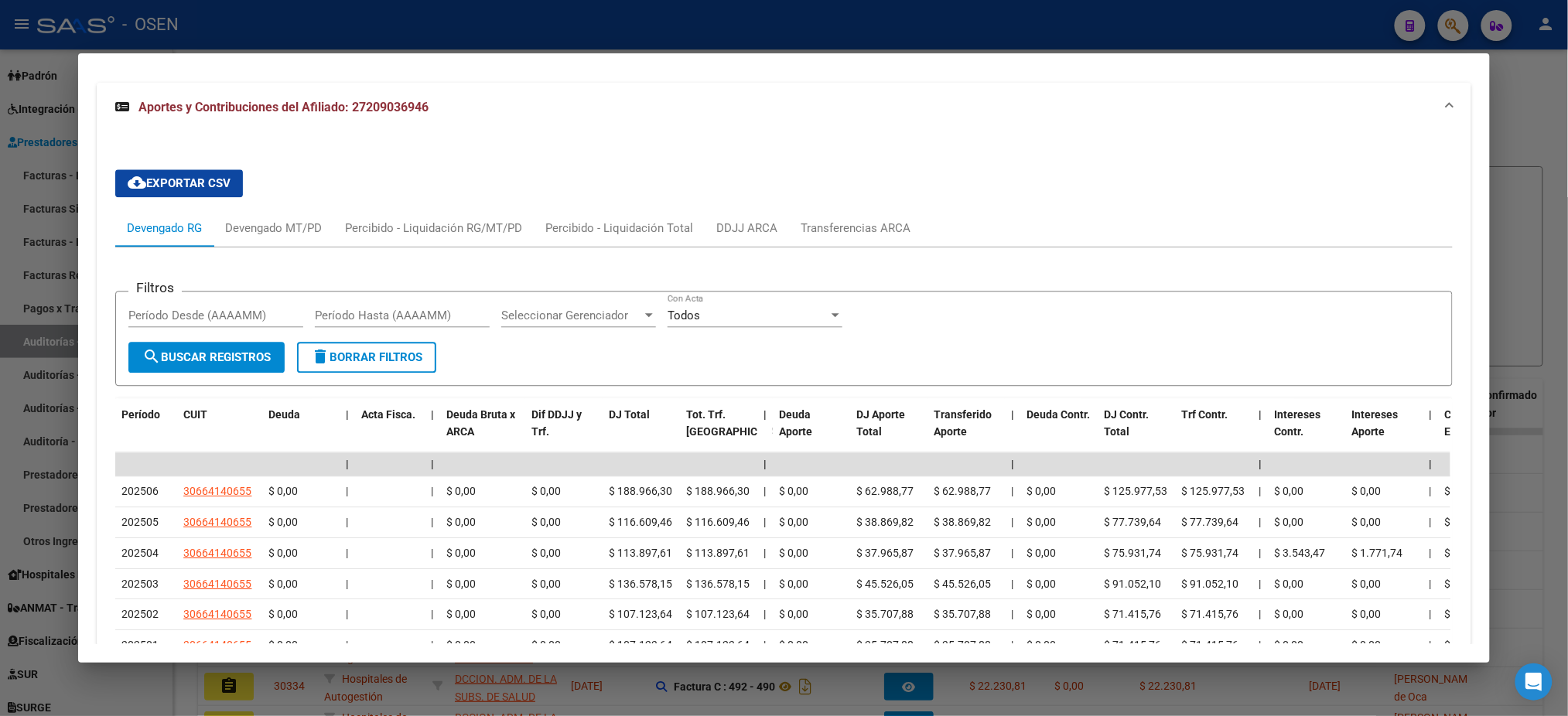
click at [1104, 51] on div at bounding box center [784, 358] width 1568 height 716
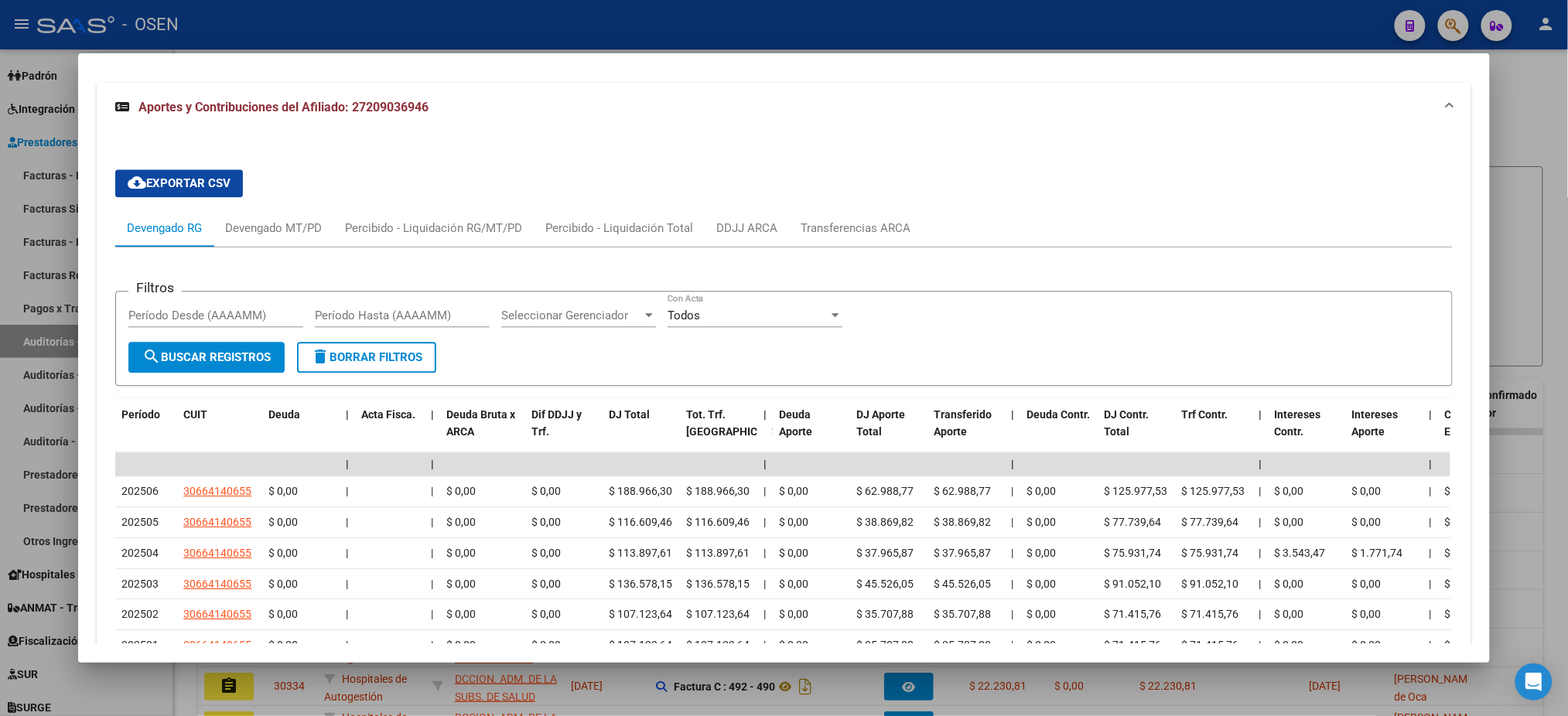
click at [1097, 35] on div at bounding box center [784, 358] width 1568 height 716
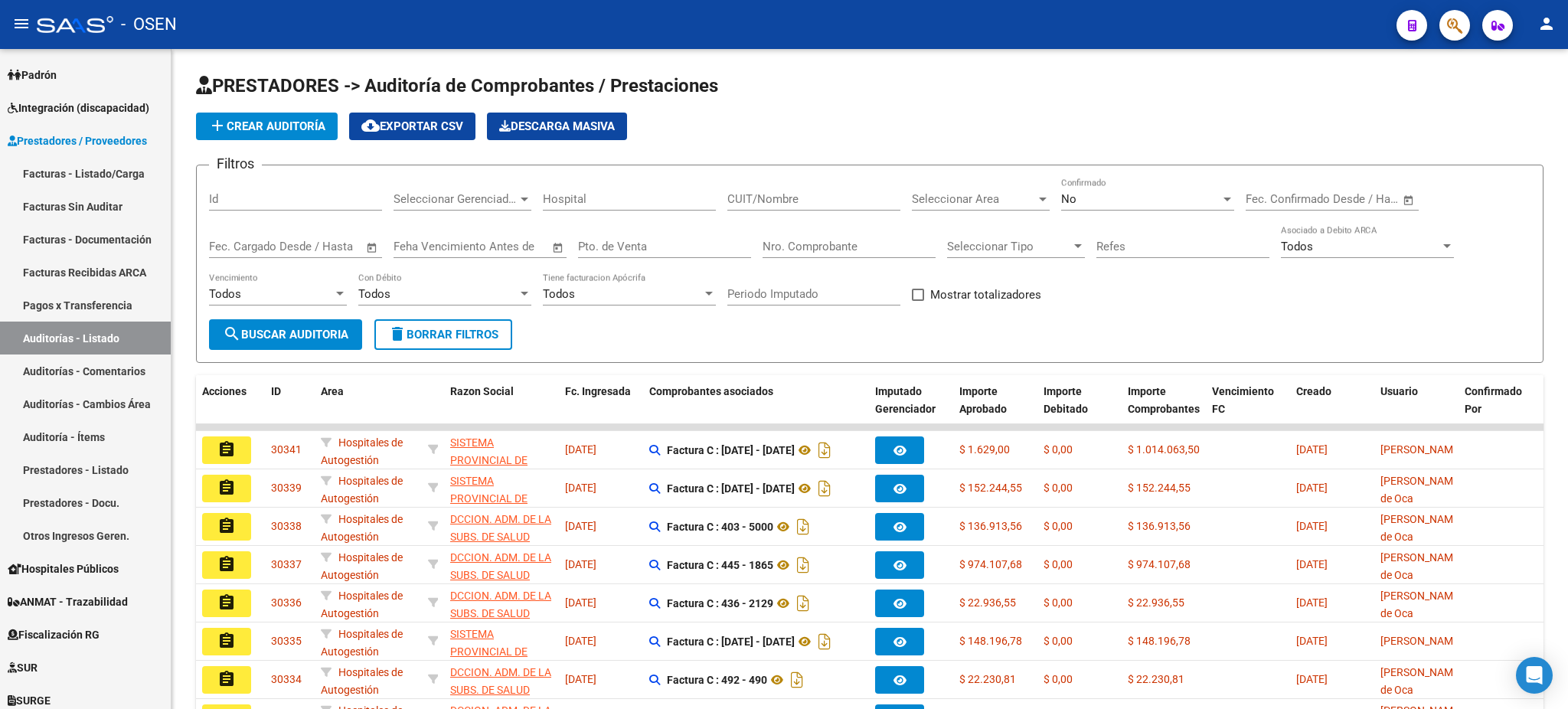
click at [1470, 30] on mat-toolbar "menu - OSEN person" at bounding box center [784, 25] width 1568 height 49
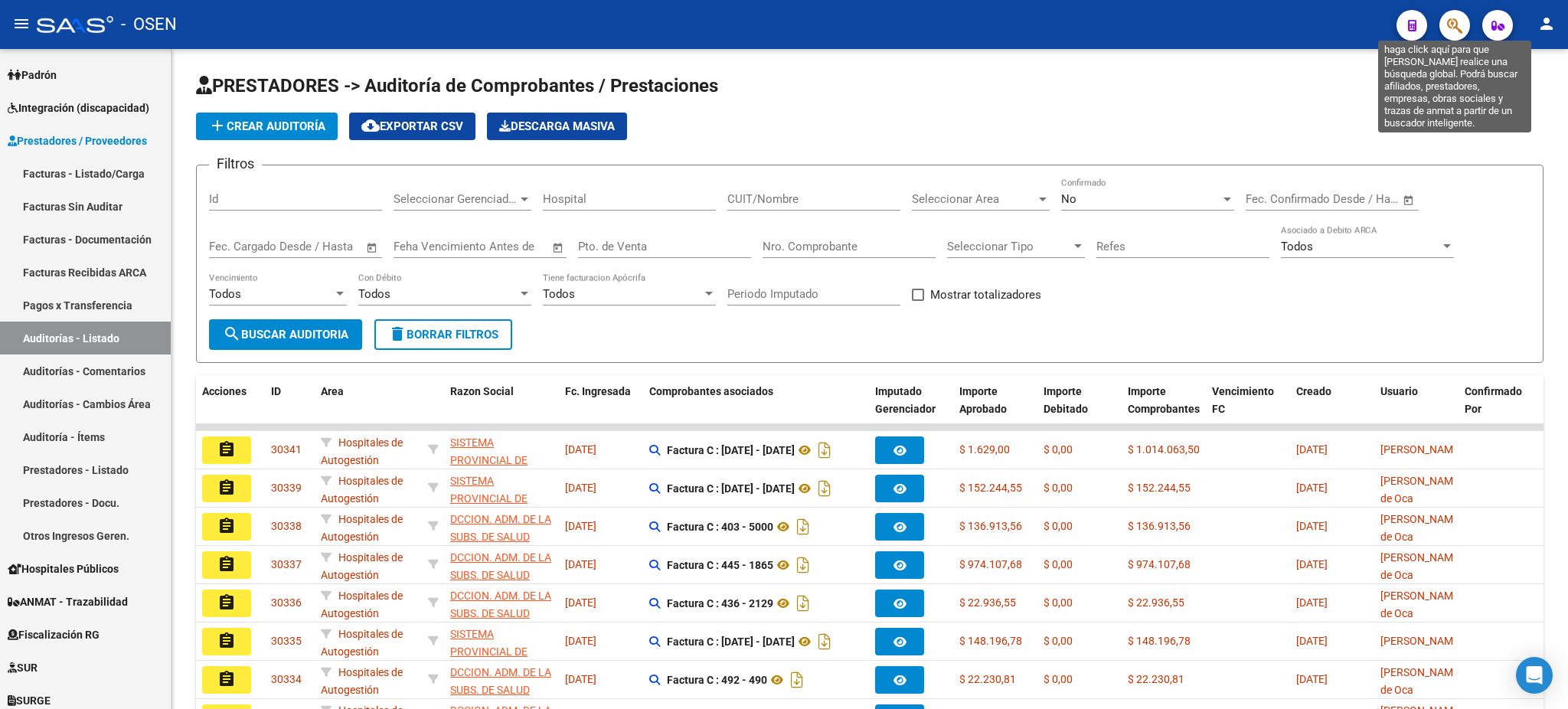
click at [1458, 29] on icon "button" at bounding box center [1455, 26] width 16 height 18
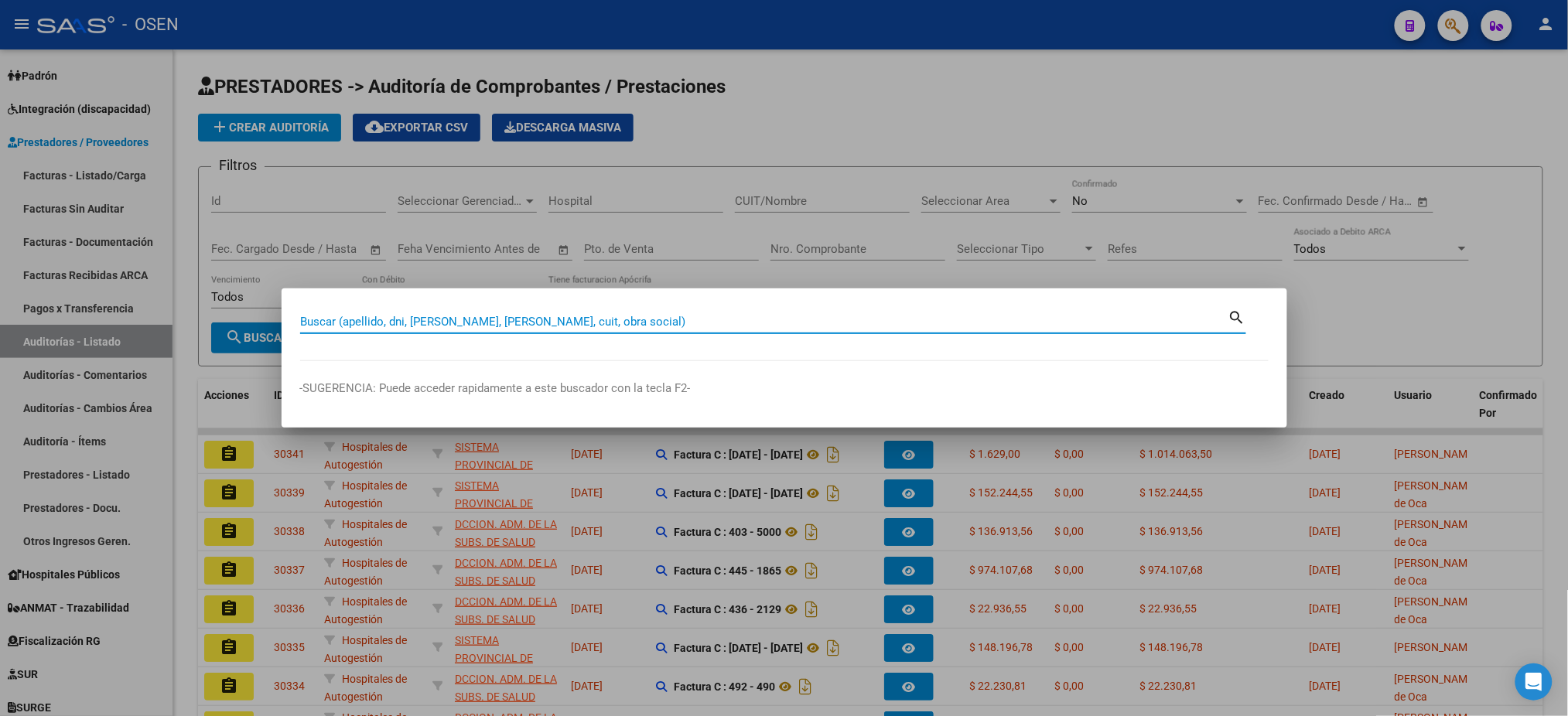
paste input "53107774"
type input "53107774"
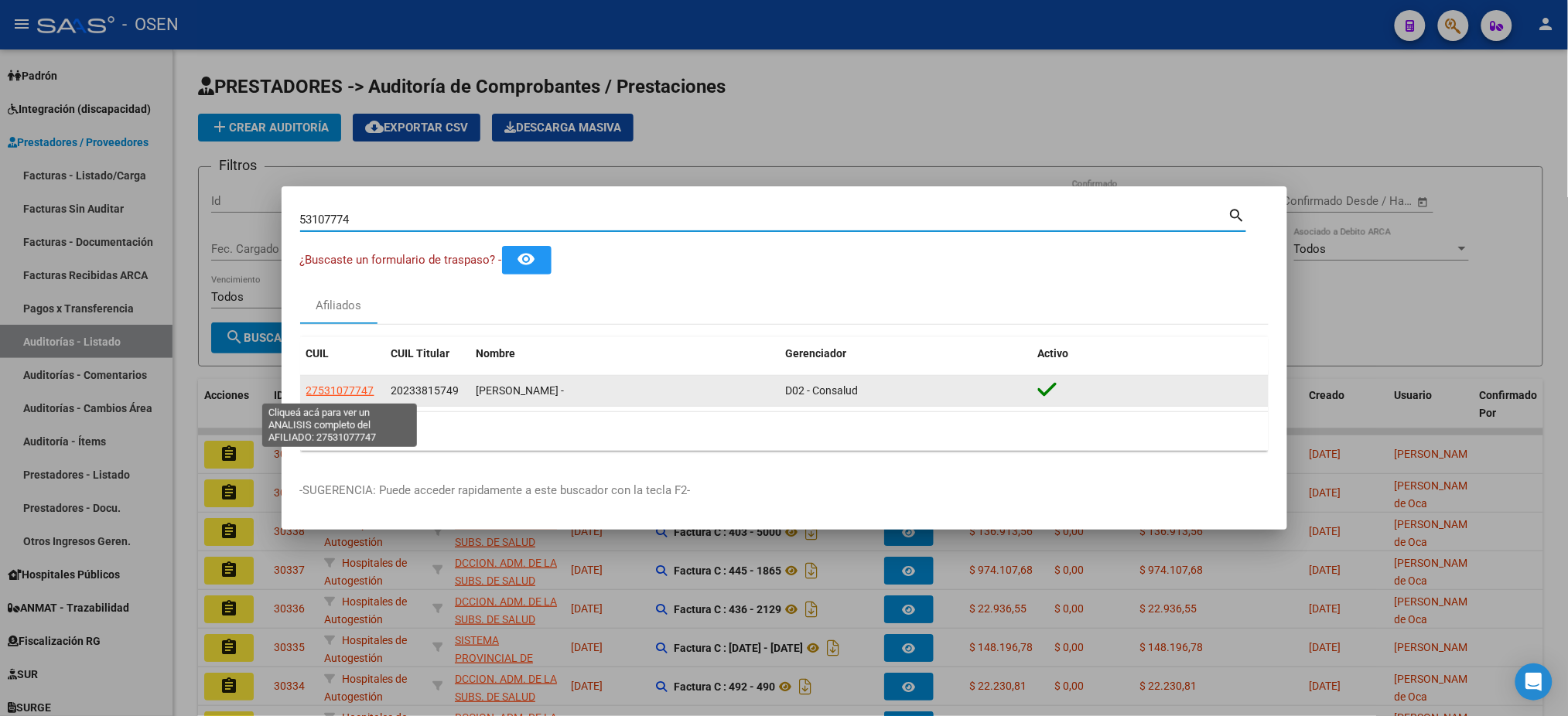
click at [353, 383] on app-link-go-to "27531077747" at bounding box center [341, 391] width 68 height 18
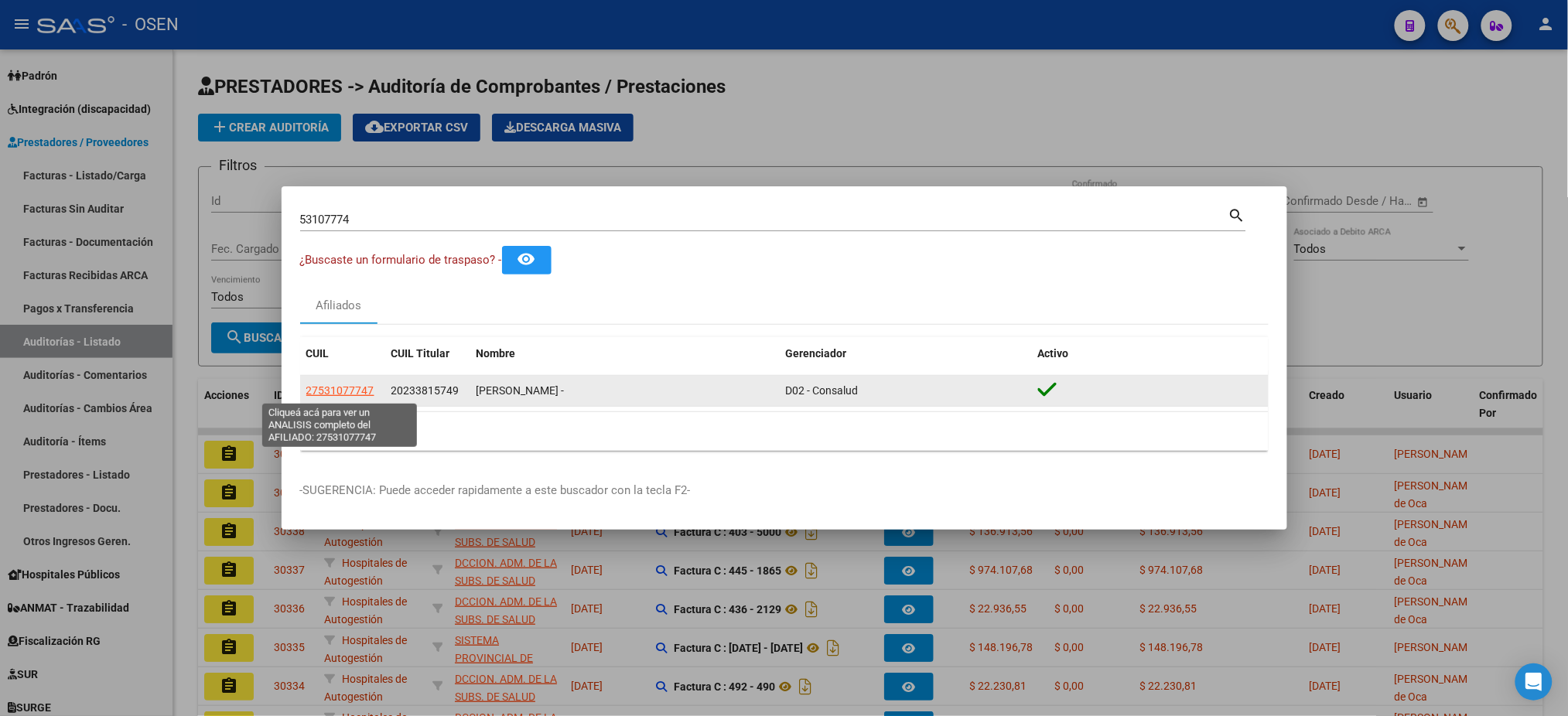
click at [358, 393] on span "27531077747" at bounding box center [341, 390] width 68 height 12
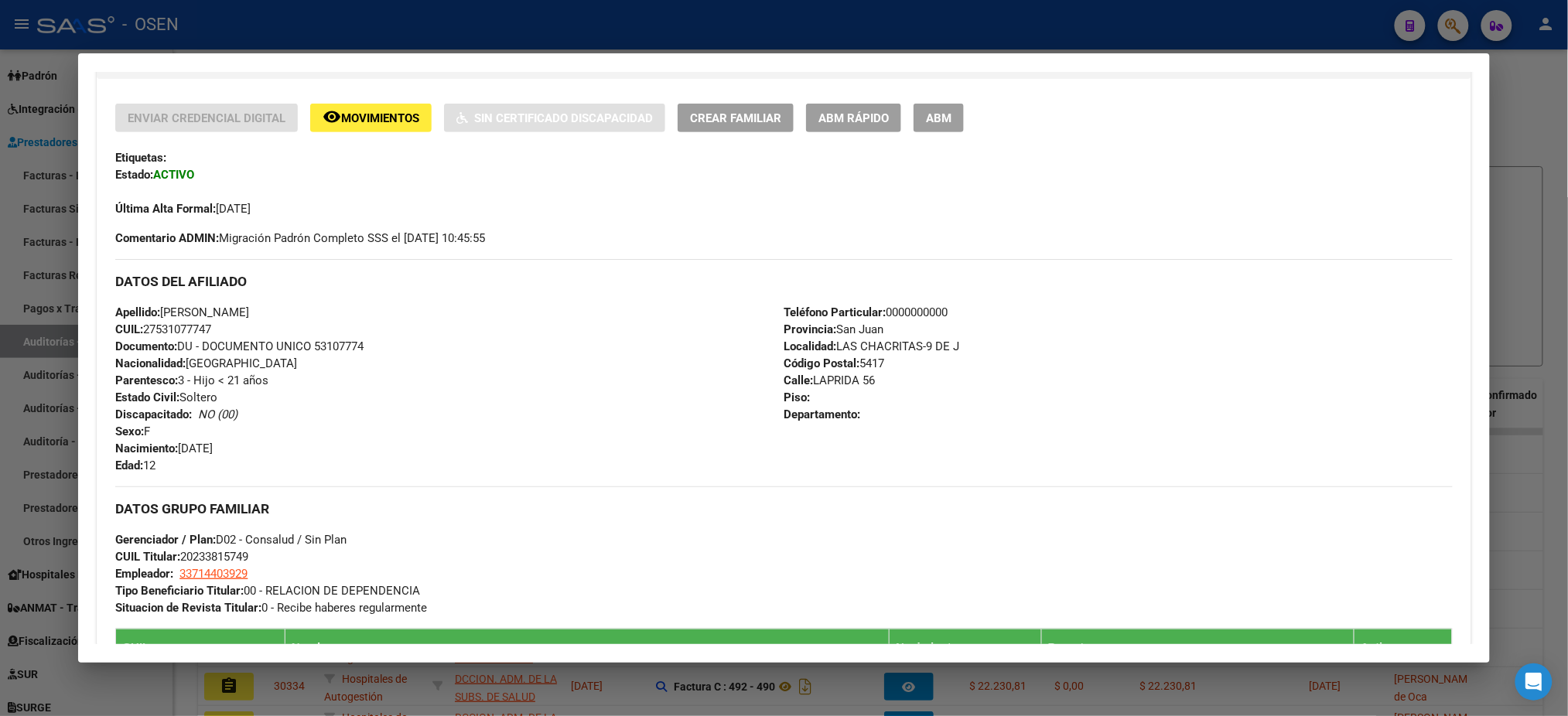
scroll to position [0, 0]
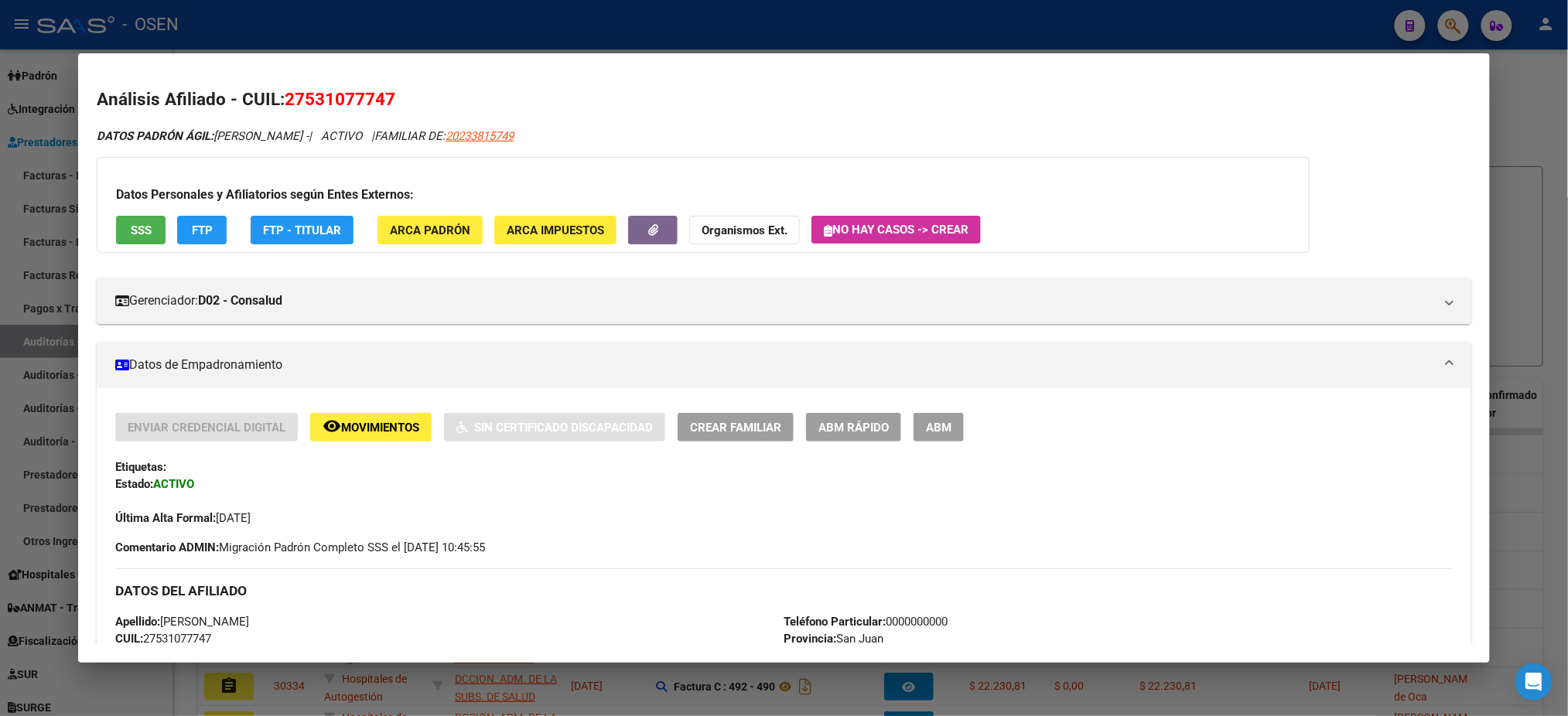
click at [159, 221] on div "Datos Personales y Afiliatorios según Entes Externos: SSS FTP FTP - Titular ARC…" at bounding box center [703, 205] width 1213 height 96
click at [150, 218] on button "SSS" at bounding box center [141, 230] width 50 height 29
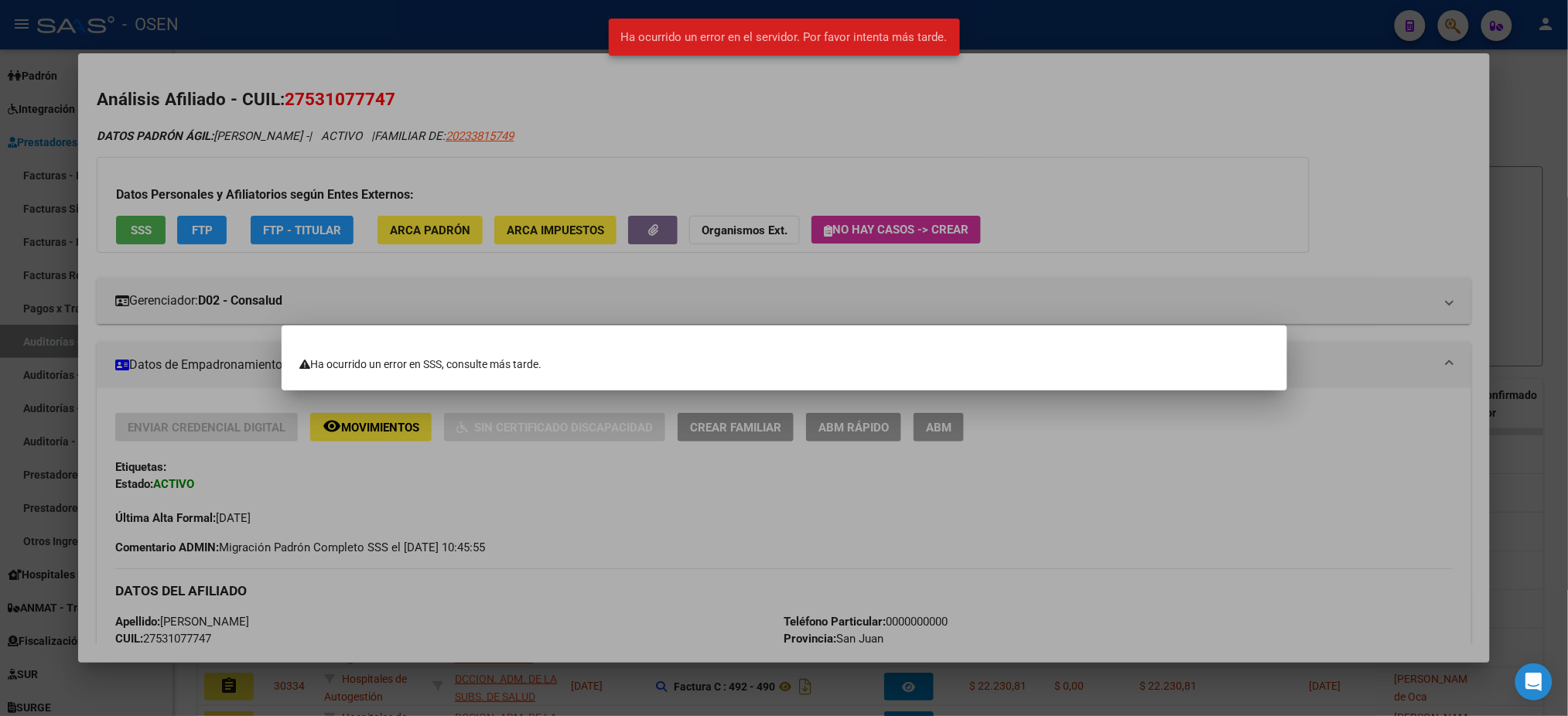
click at [1281, 555] on div at bounding box center [784, 358] width 1568 height 716
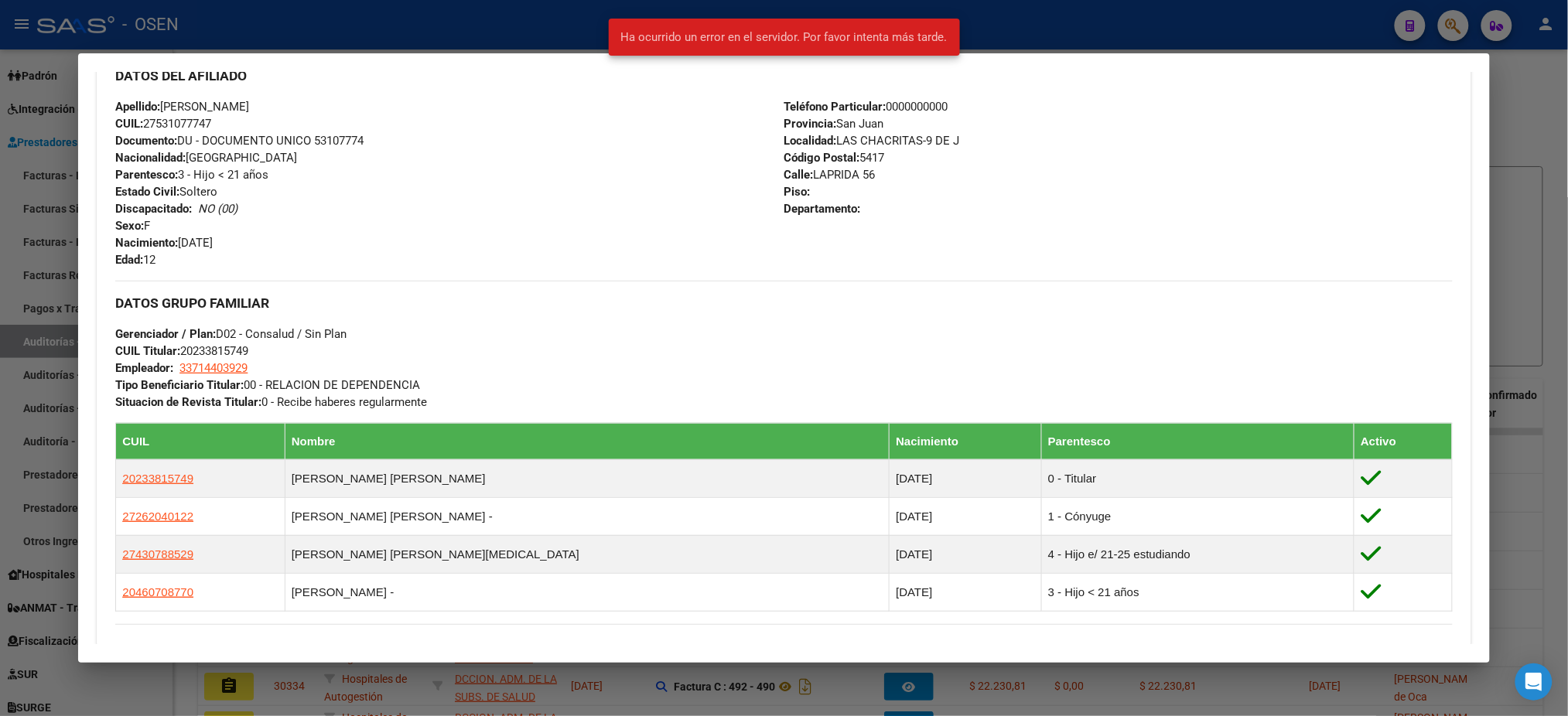
scroll to position [722, 0]
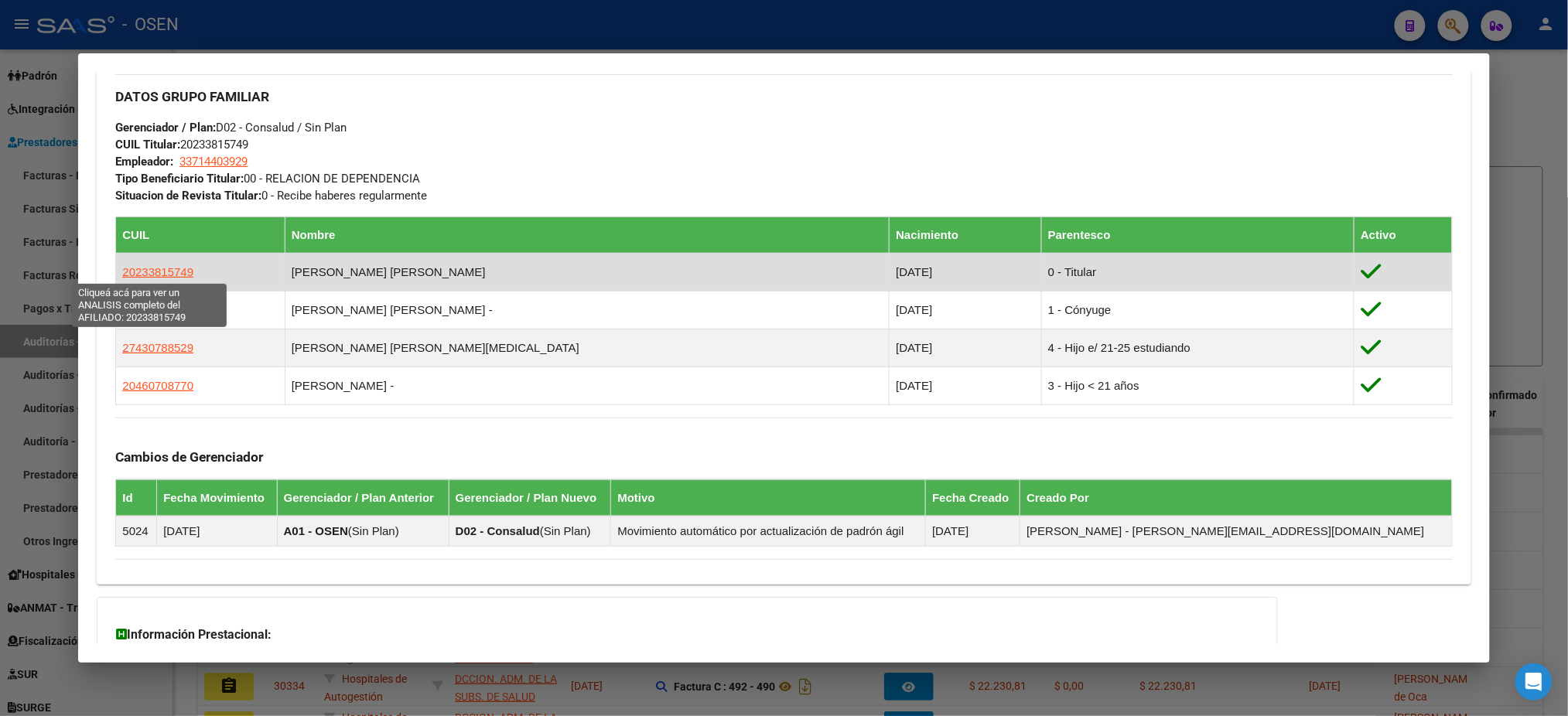
click at [127, 265] on span "20233815749" at bounding box center [157, 271] width 71 height 13
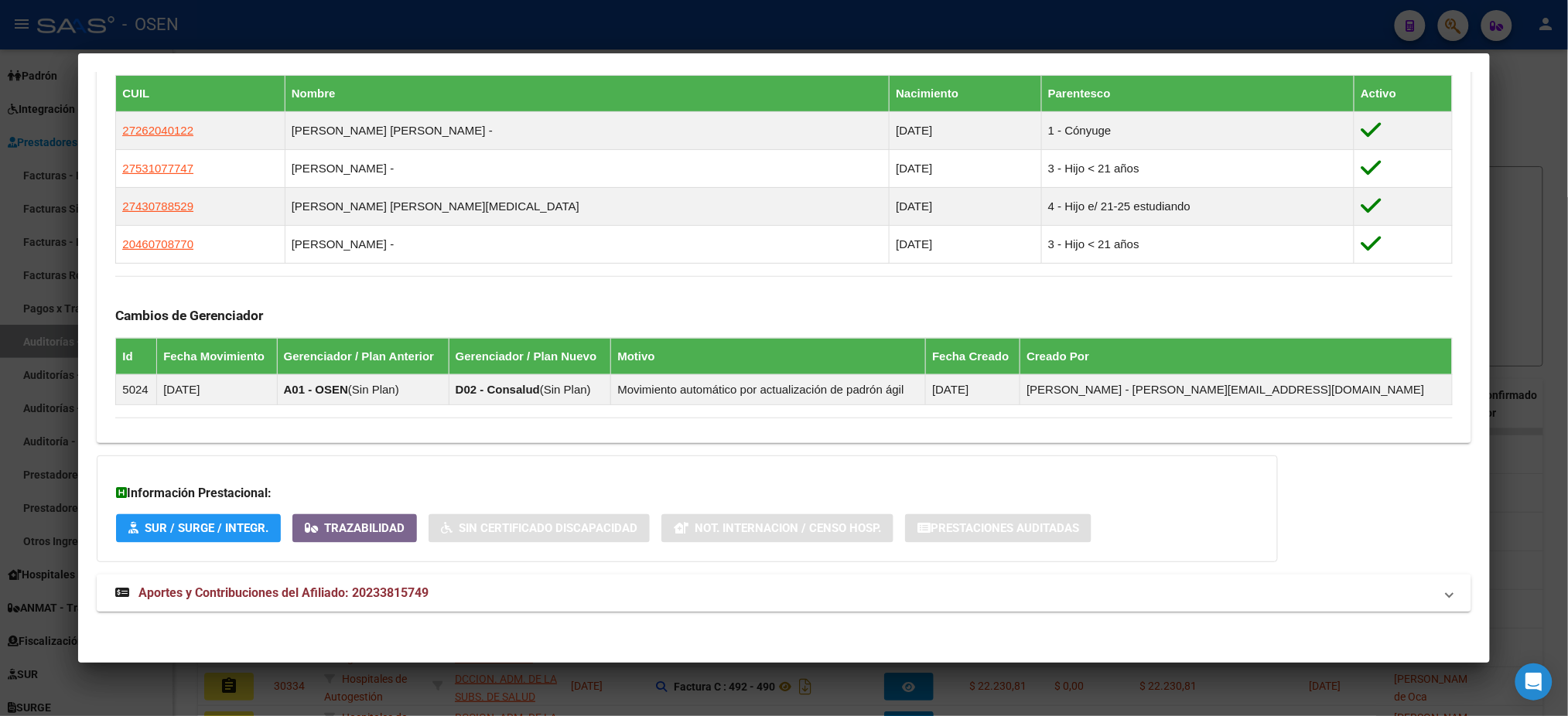
click at [806, 599] on mat-panel-title "Aportes y Contribuciones del Afiliado: 20233815749" at bounding box center [775, 593] width 1319 height 19
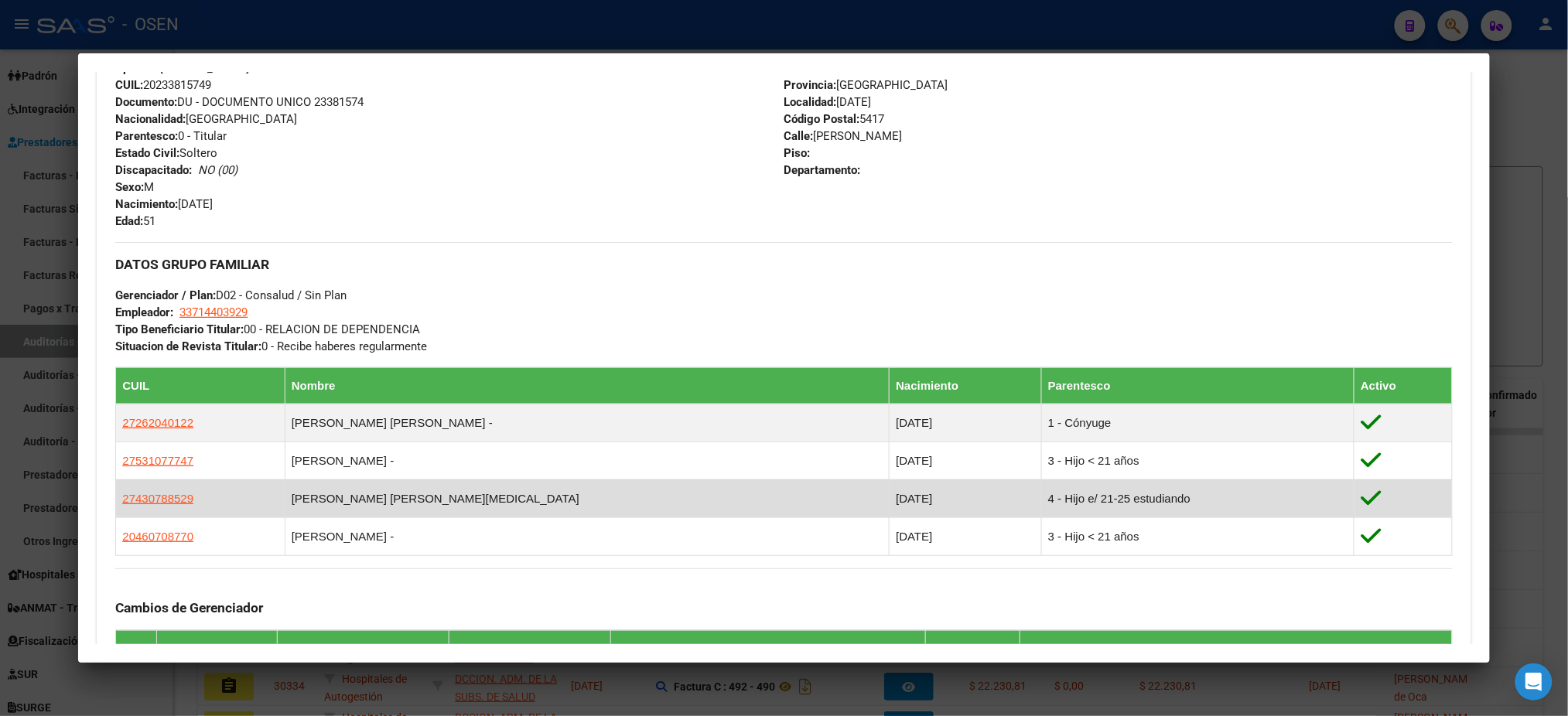
scroll to position [618, 0]
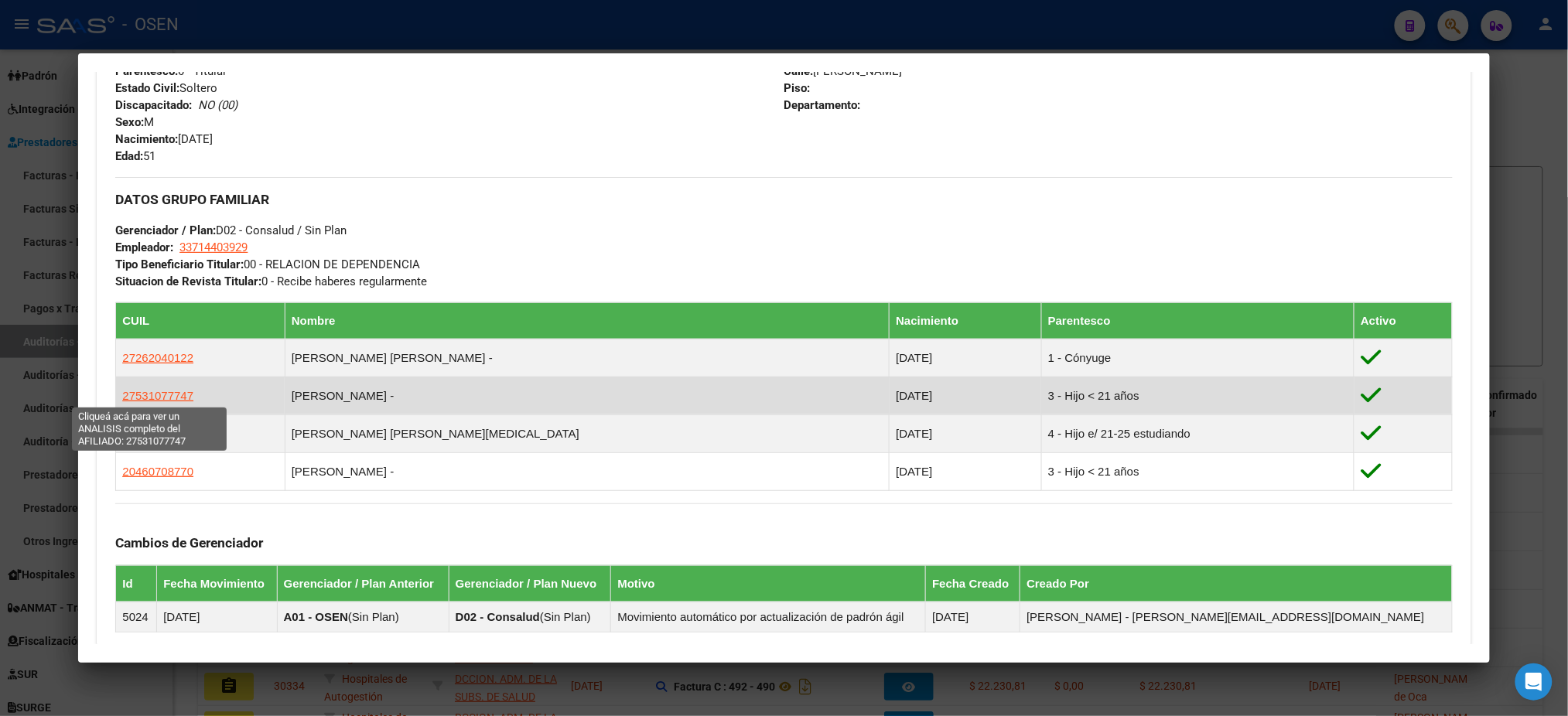
click at [168, 394] on span "27531077747" at bounding box center [157, 395] width 71 height 13
type textarea "27531077747"
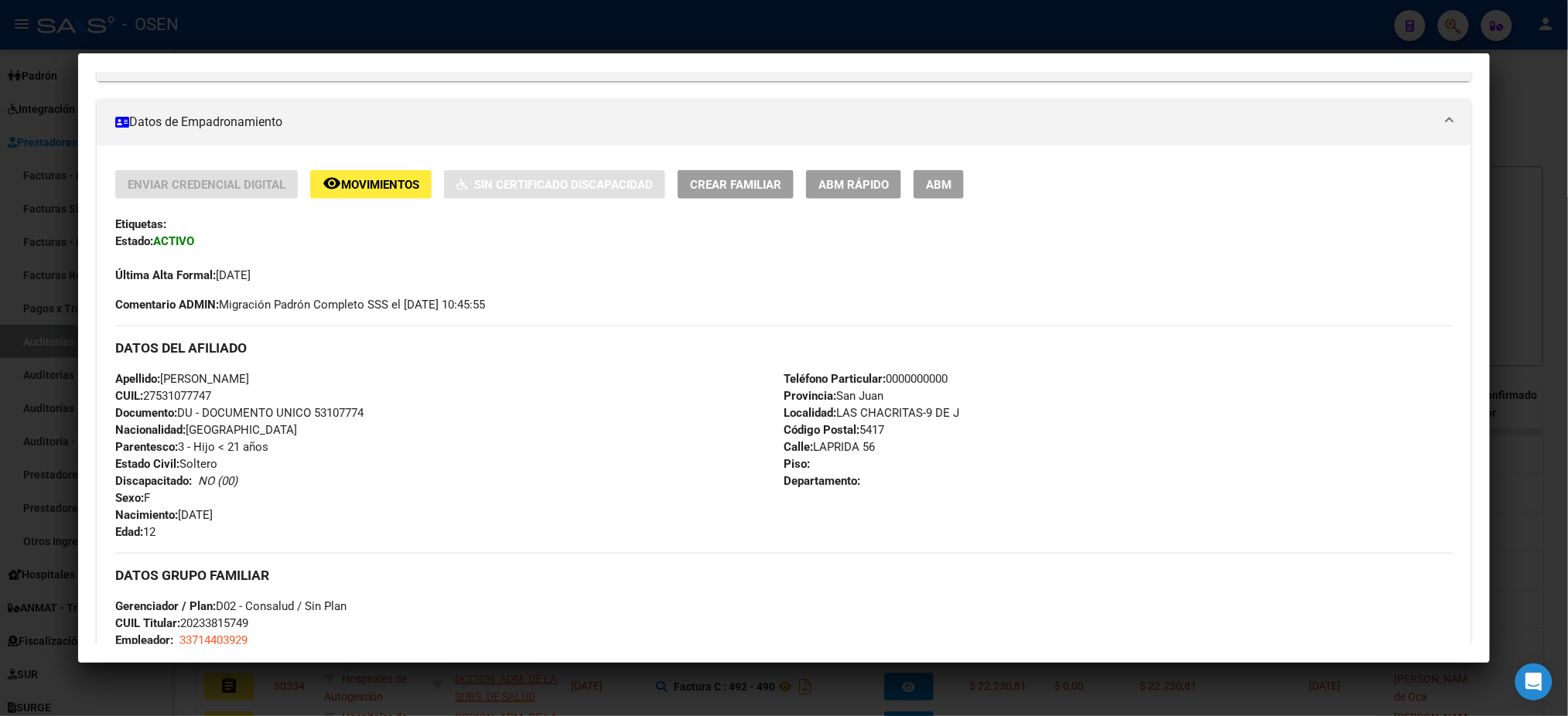
scroll to position [310, 0]
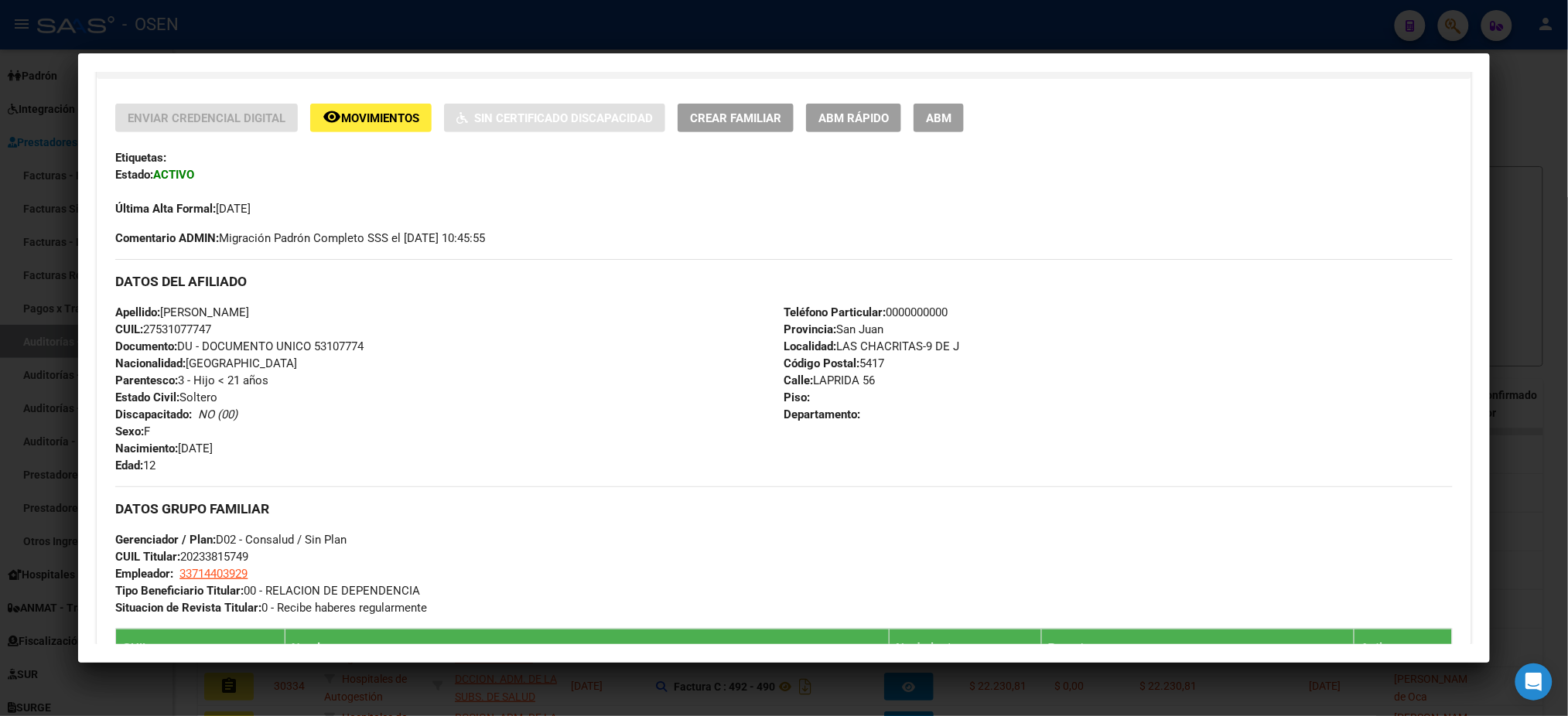
drag, startPoint x: 212, startPoint y: 333, endPoint x: 106, endPoint y: 315, distance: 107.5
click at [106, 315] on div "Enviar Credencial Digital remove_red_eye Movimientos Sin Certificado Discapacid…" at bounding box center [783, 544] width 1374 height 881
copy div "Apellido: FLUIXA TORRES, ANTONELLA CUIL: 27531077747"
click at [234, 59] on mat-dialog-container "Análisis Afiliado - CUIL: 27531077747 DATOS PADRÓN ÁGIL: FLUIXA TORRES, ANTONEL…" at bounding box center [783, 358] width 1412 height 608
click at [248, 35] on div at bounding box center [784, 358] width 1568 height 716
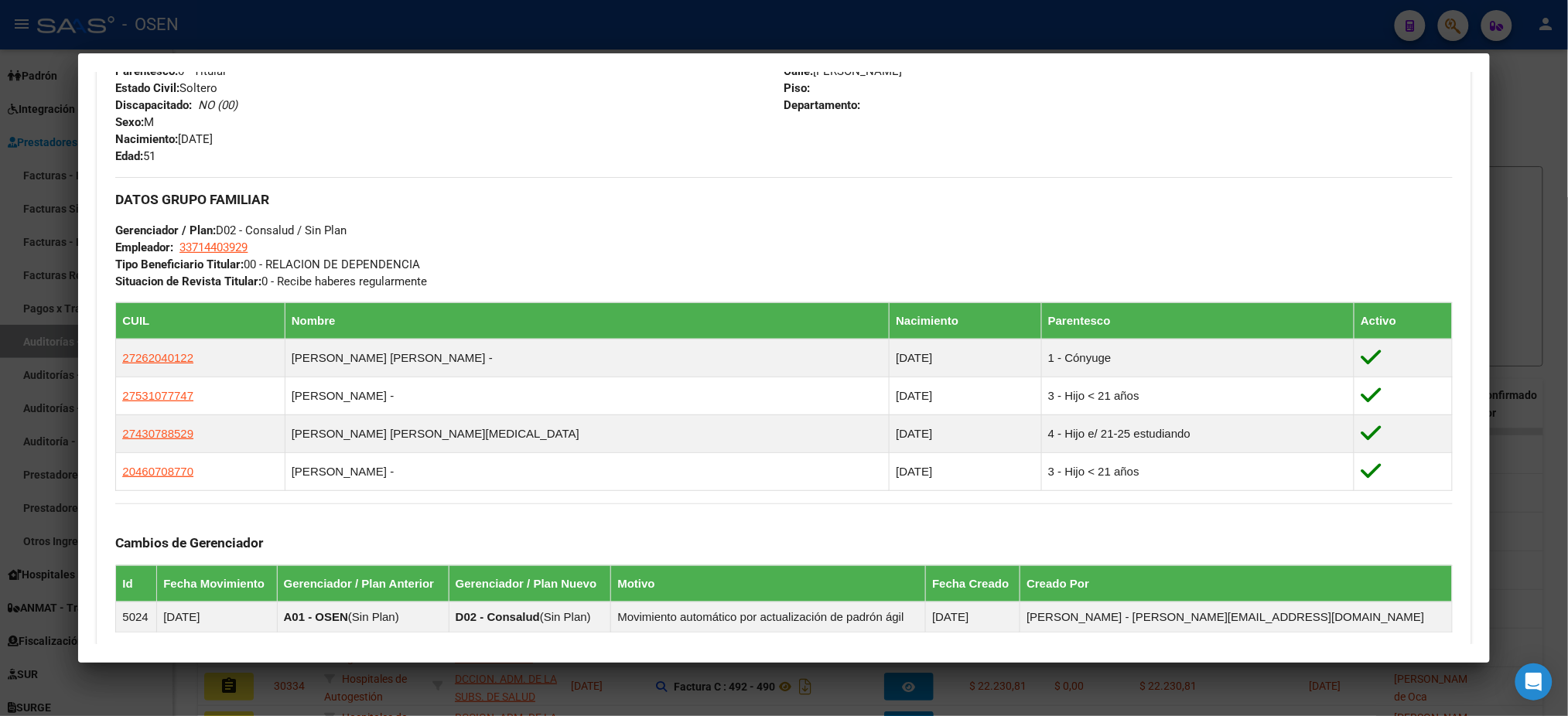
click at [248, 35] on div at bounding box center [784, 358] width 1568 height 716
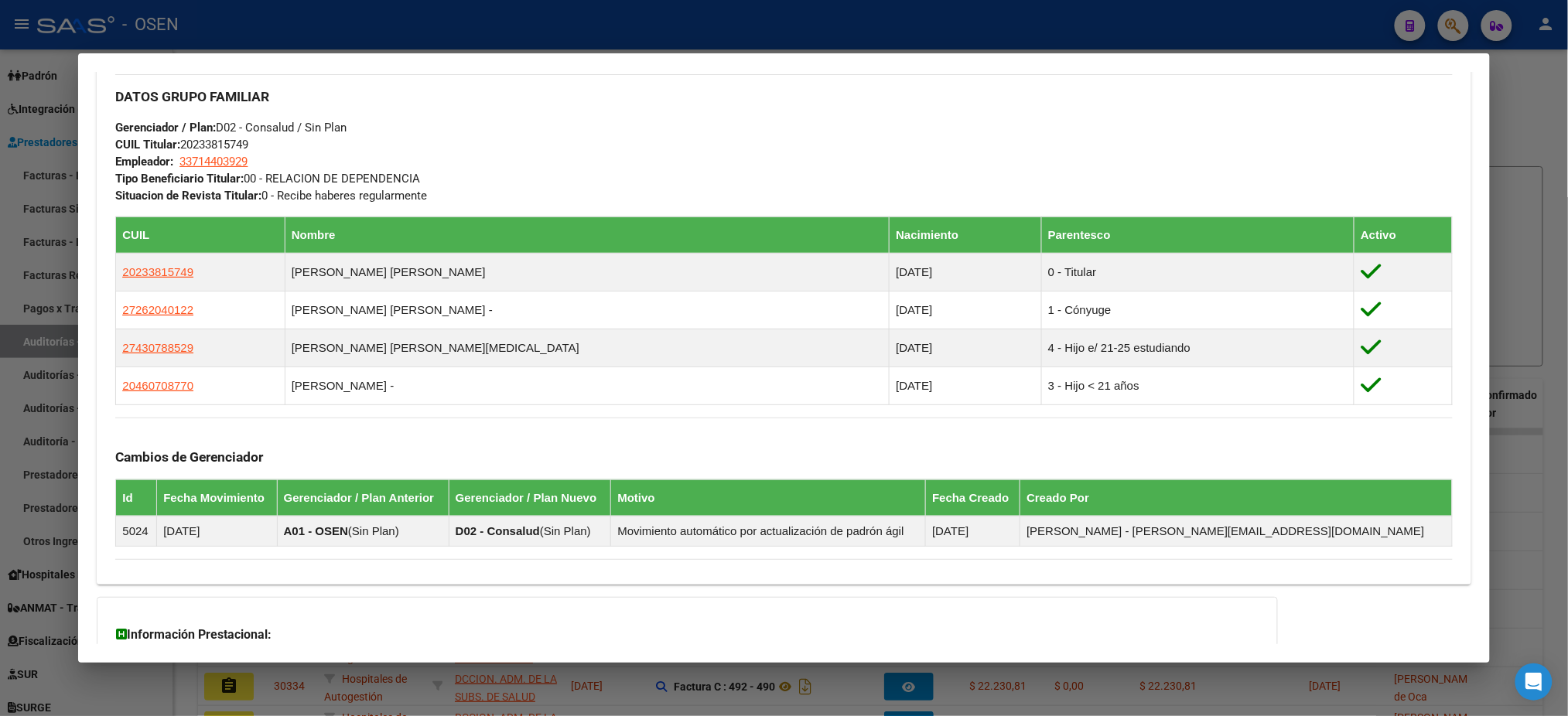
click at [70, 617] on div "53107774 Buscar (apellido, dni, cuil, nro traspaso, cuit, obra social) search ¿…" at bounding box center [784, 358] width 1568 height 716
click at [48, 574] on div at bounding box center [784, 358] width 1568 height 716
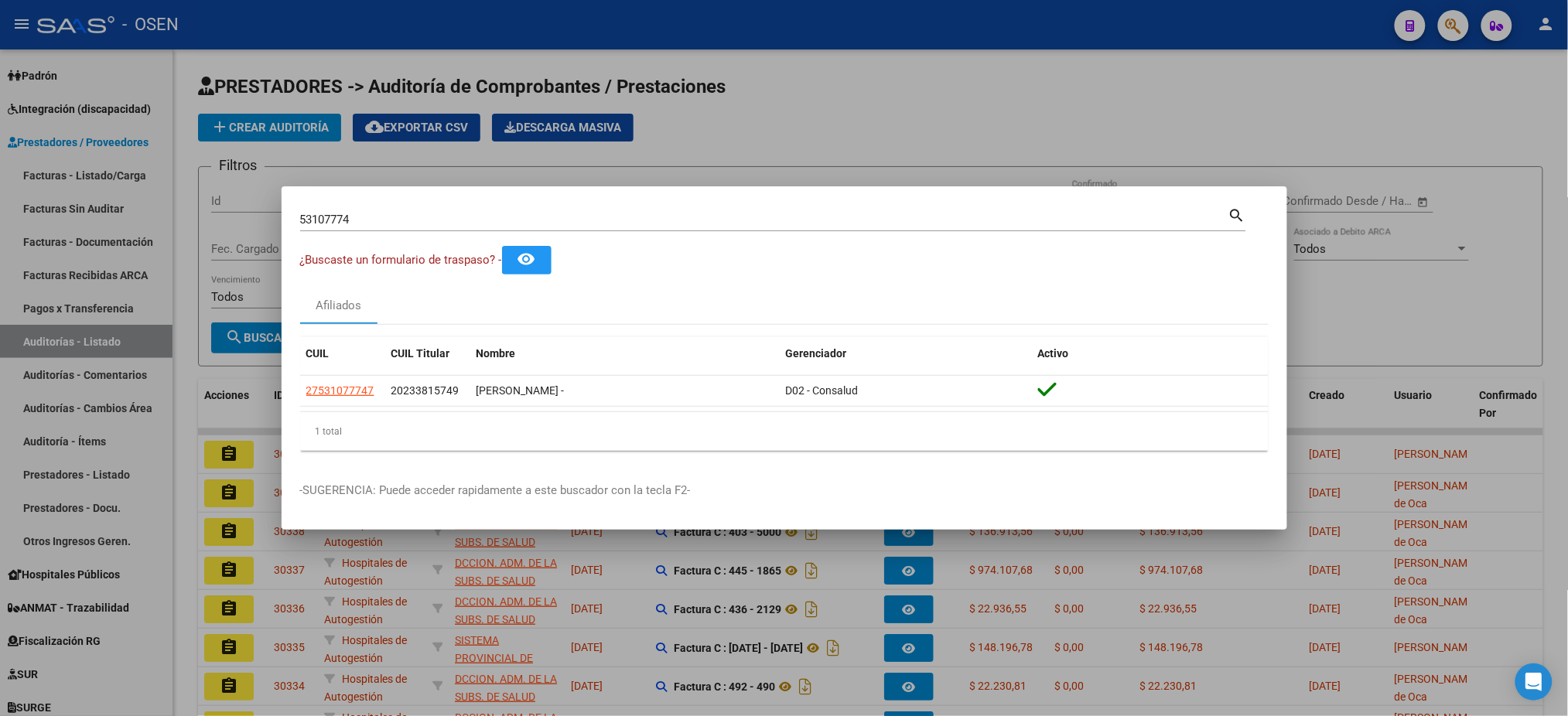
click at [48, 574] on div at bounding box center [784, 358] width 1568 height 716
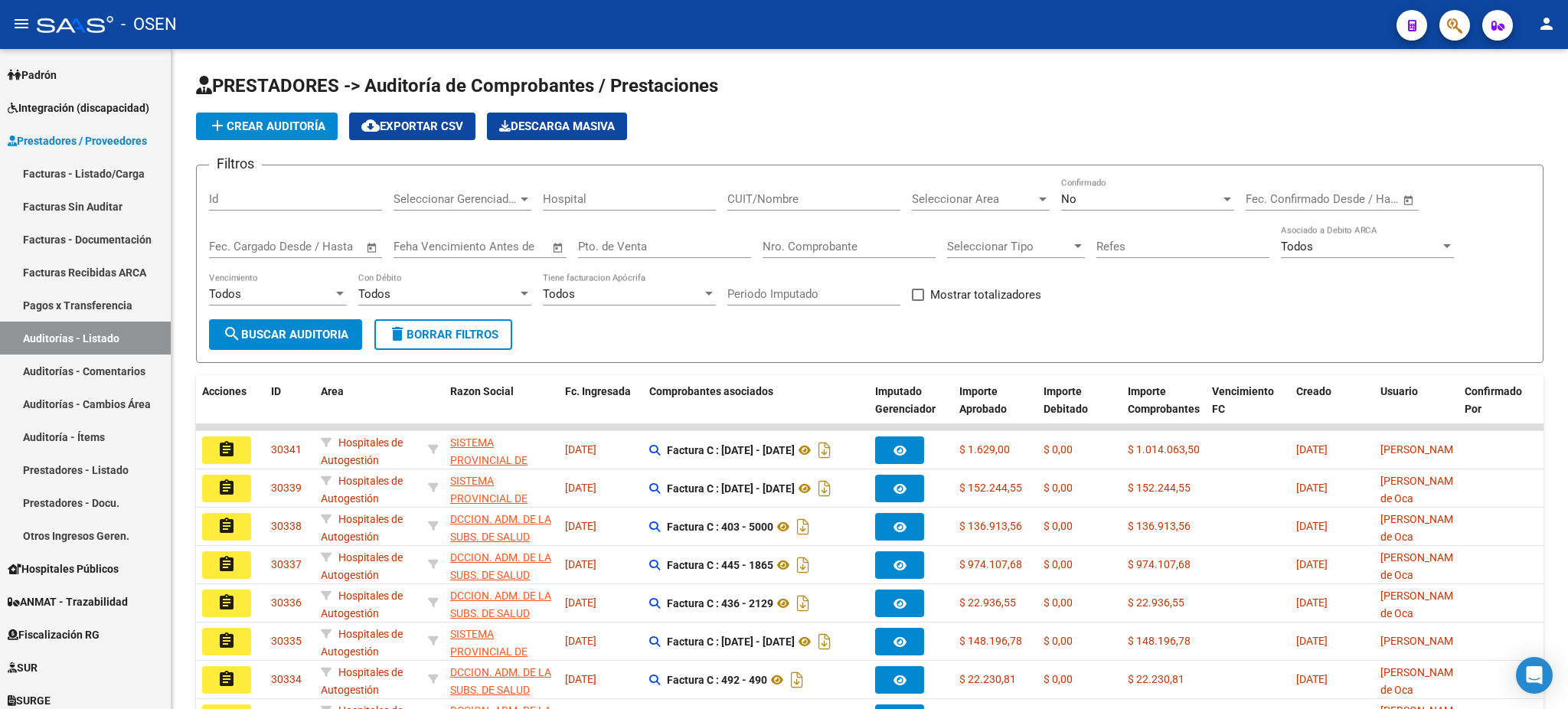
click at [47, 568] on span "Hospitales Públicos" at bounding box center [63, 569] width 111 height 17
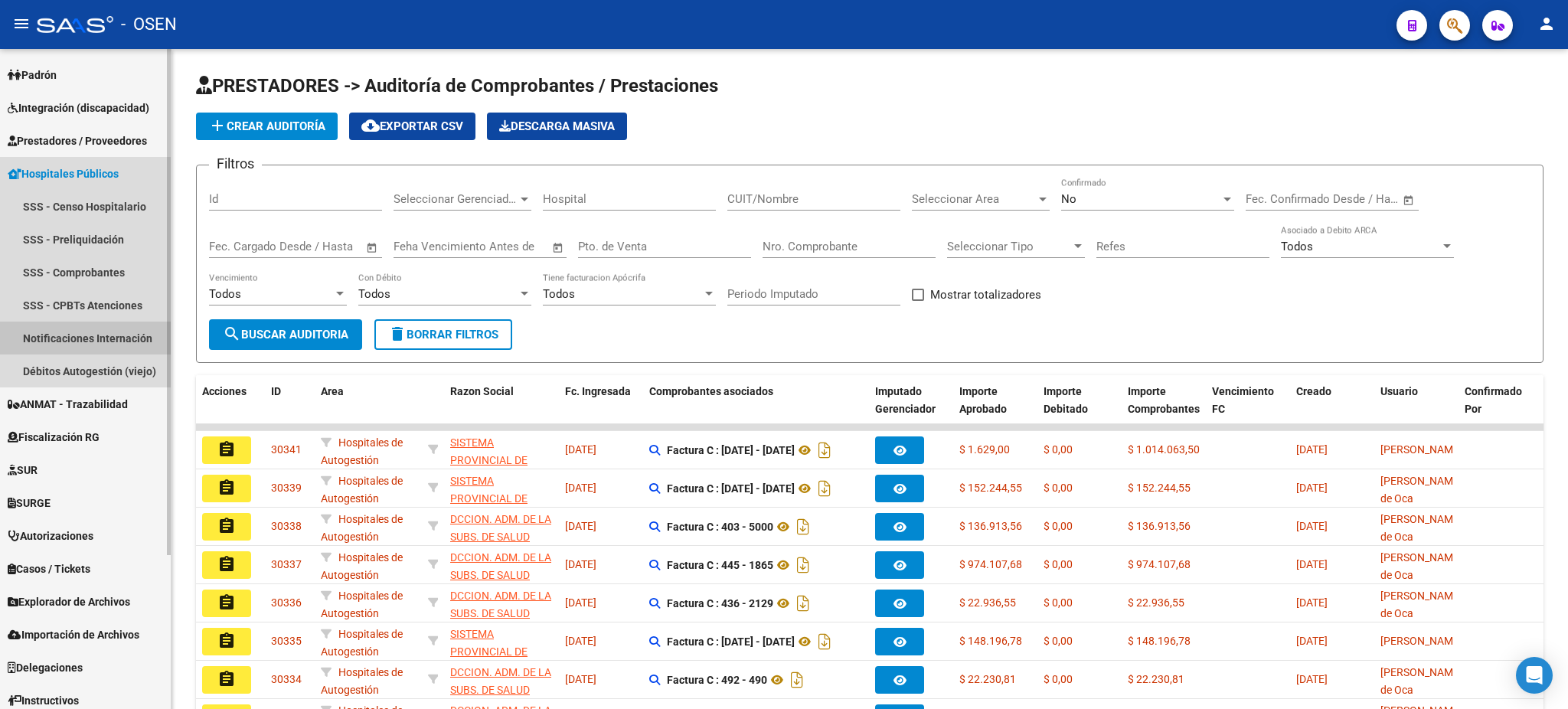
click at [80, 325] on link "Notificaciones Internación" at bounding box center [85, 337] width 170 height 33
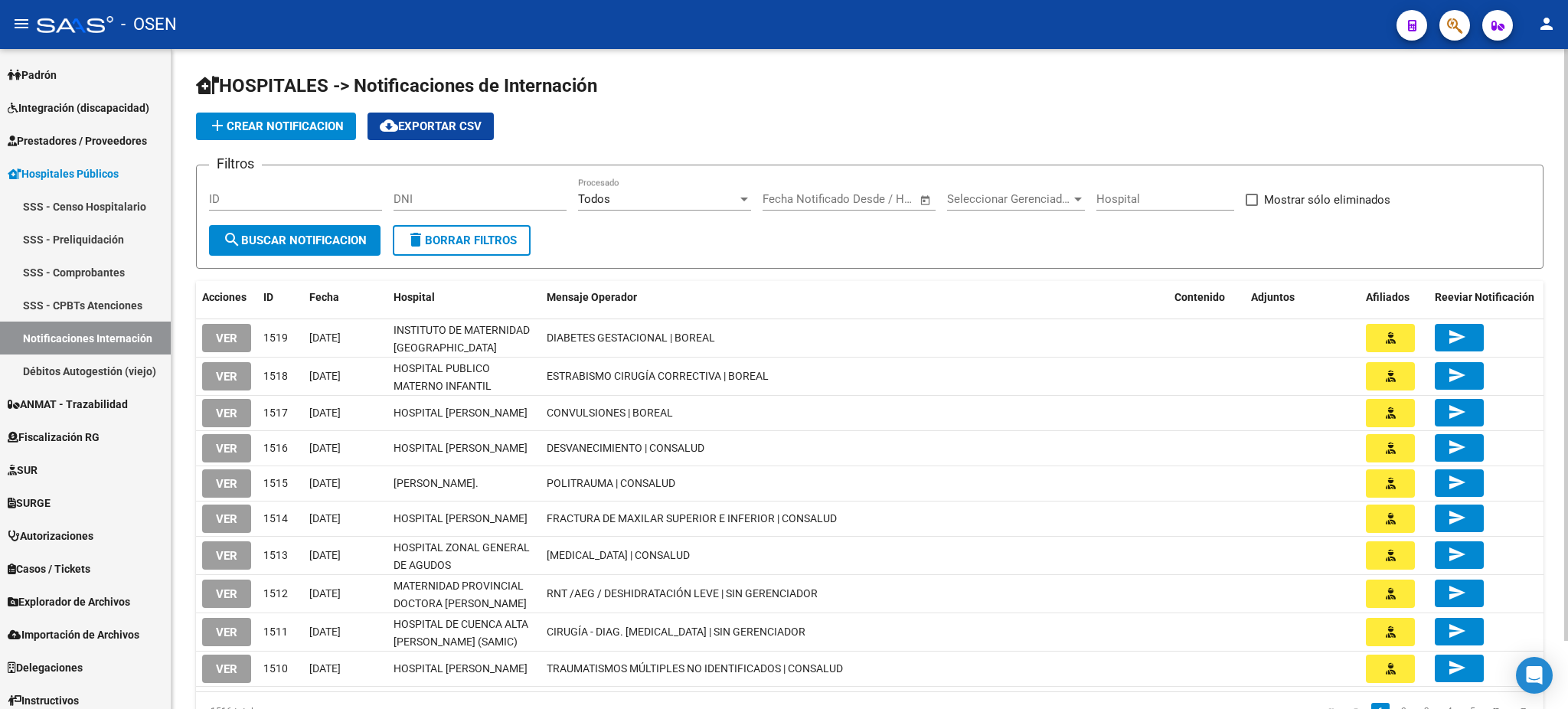
click at [249, 127] on span "add Crear Notificacion" at bounding box center [275, 126] width 135 height 14
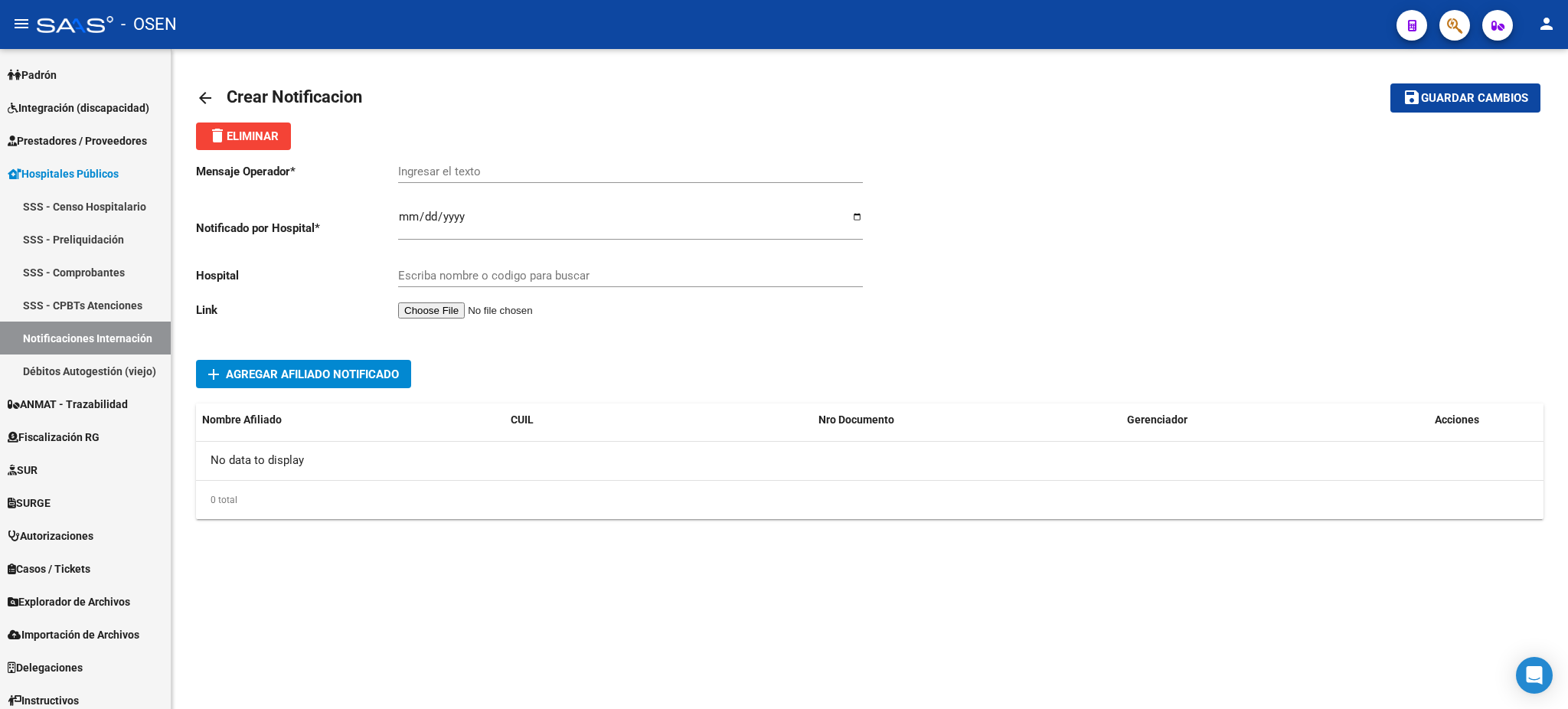
click at [475, 167] on input "Ingresar el texto" at bounding box center [630, 172] width 464 height 14
type input "i"
click at [519, 165] on input "INSUFICIENCIA RENAL |CONSALUD" at bounding box center [630, 172] width 464 height 14
type input "INSUFICIENCIA RENAL | CONSALUD"
click at [410, 221] on input "Ingresar el fecha" at bounding box center [630, 223] width 464 height 25
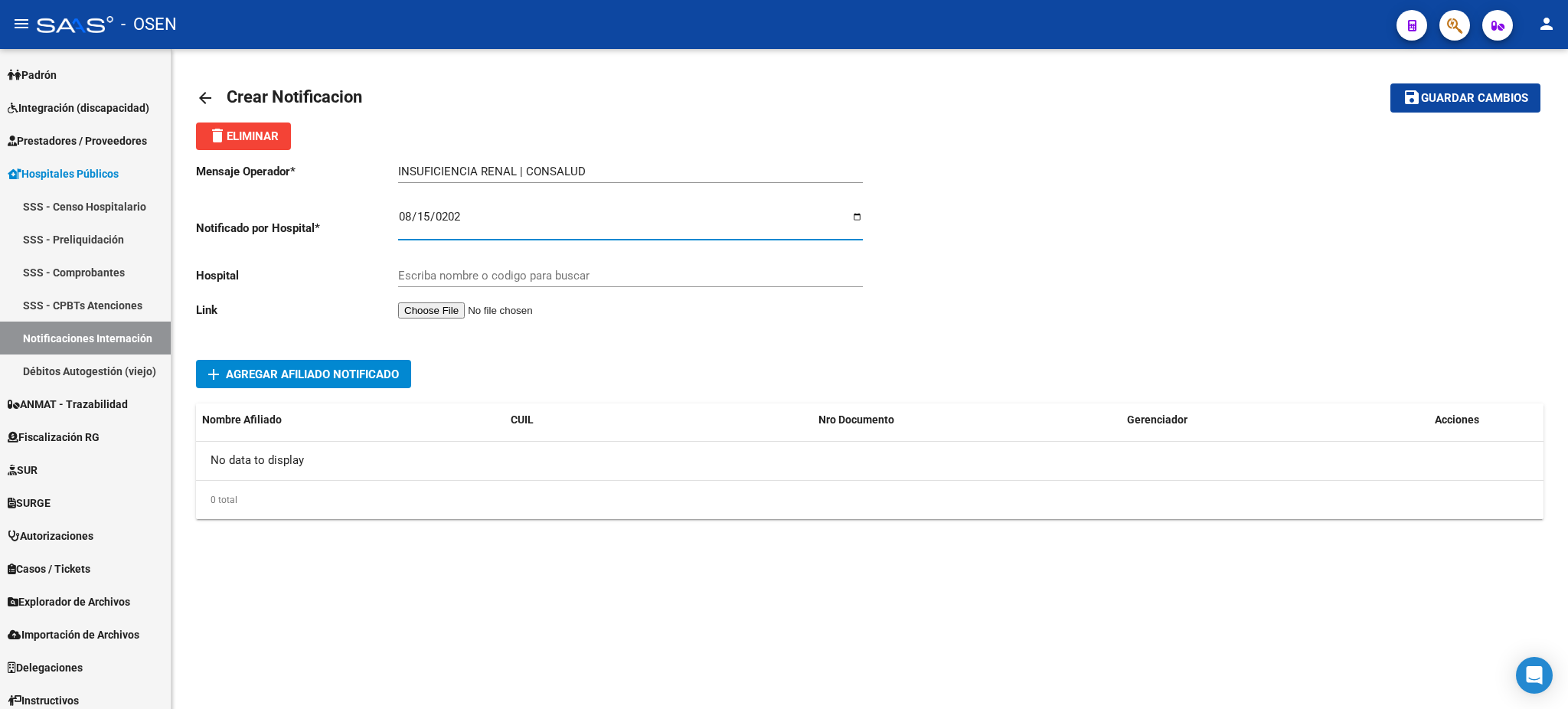
type input "2025-08-15"
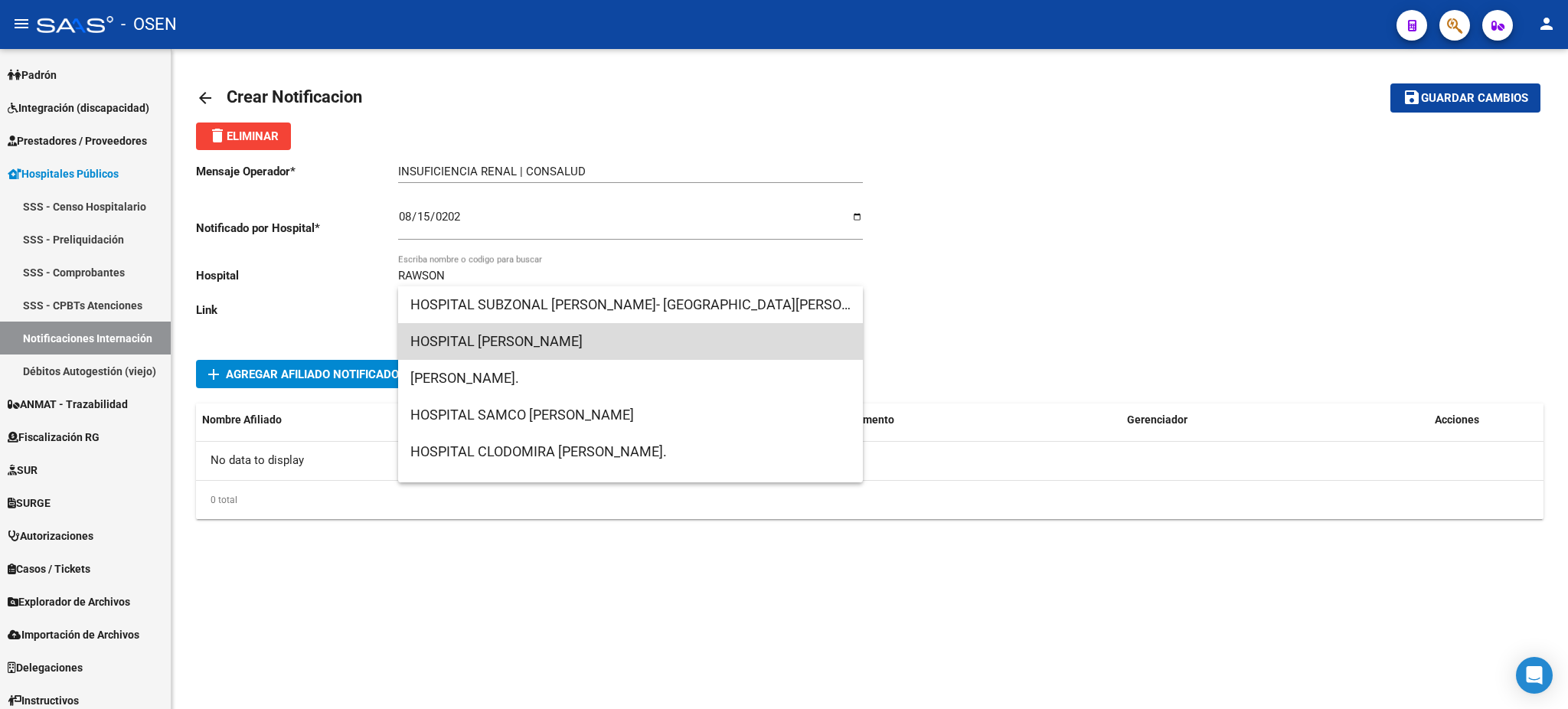
click at [689, 343] on span "HOSPITAL DR.GUILLERMO RAWSON" at bounding box center [630, 341] width 441 height 36
type input "HOSPITAL DR.GUILLERMO RAWSON"
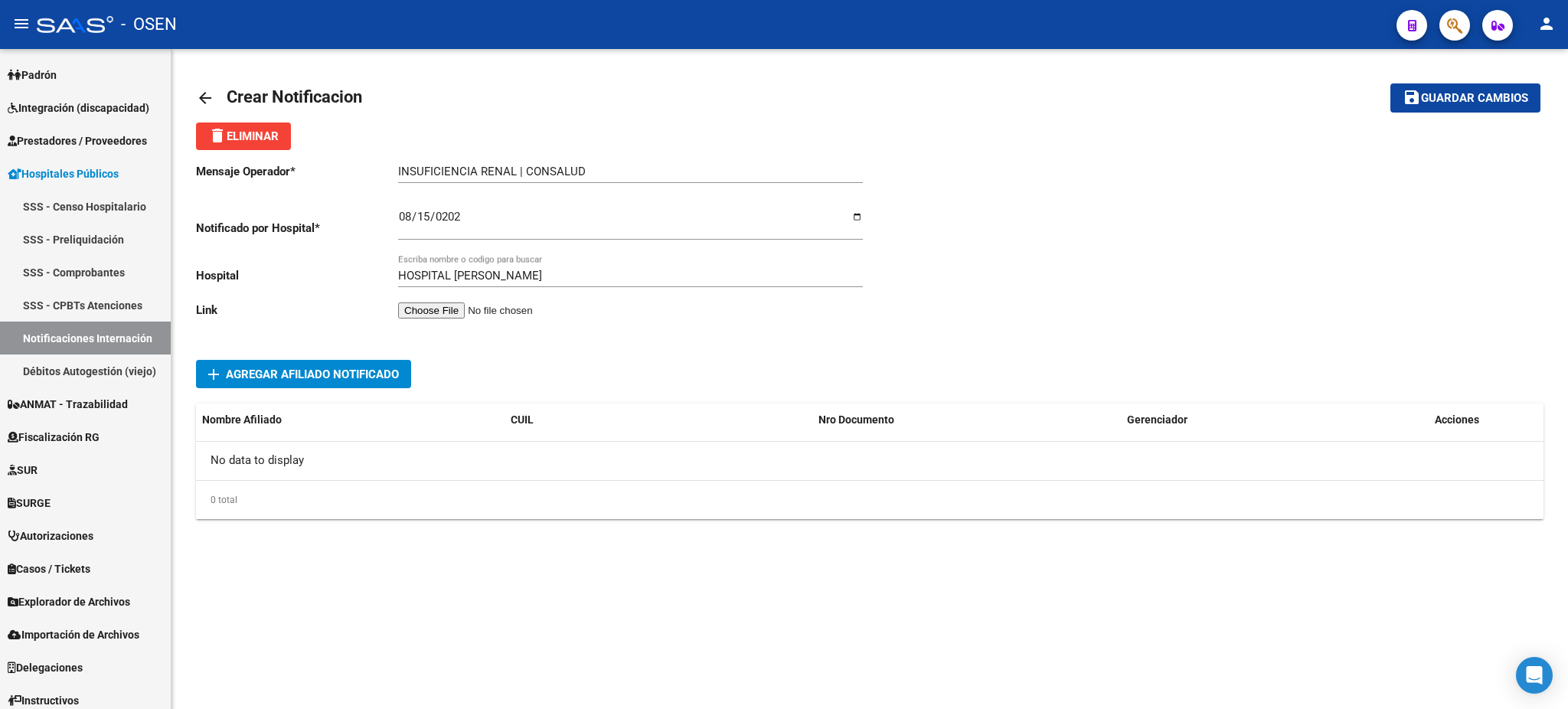
click at [431, 320] on div "Mensaje Operador * INSUFICIENCIA RENAL | CONSALUD Ingresar el texto Notificado …" at bounding box center [532, 244] width 673 height 187
click at [431, 310] on input "file" at bounding box center [495, 311] width 194 height 16
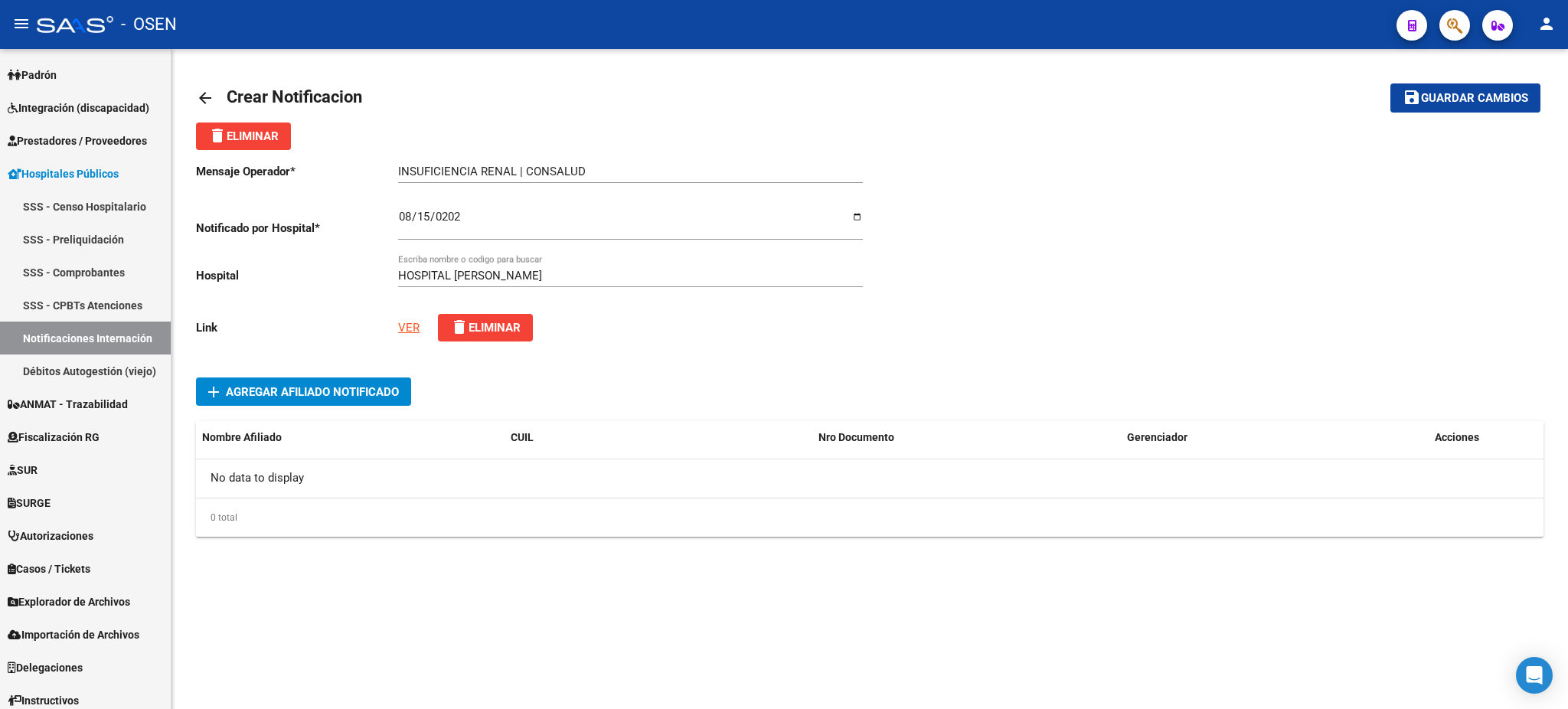
click at [277, 383] on span "add Agregar Afiliado Notificado" at bounding box center [303, 391] width 190 height 29
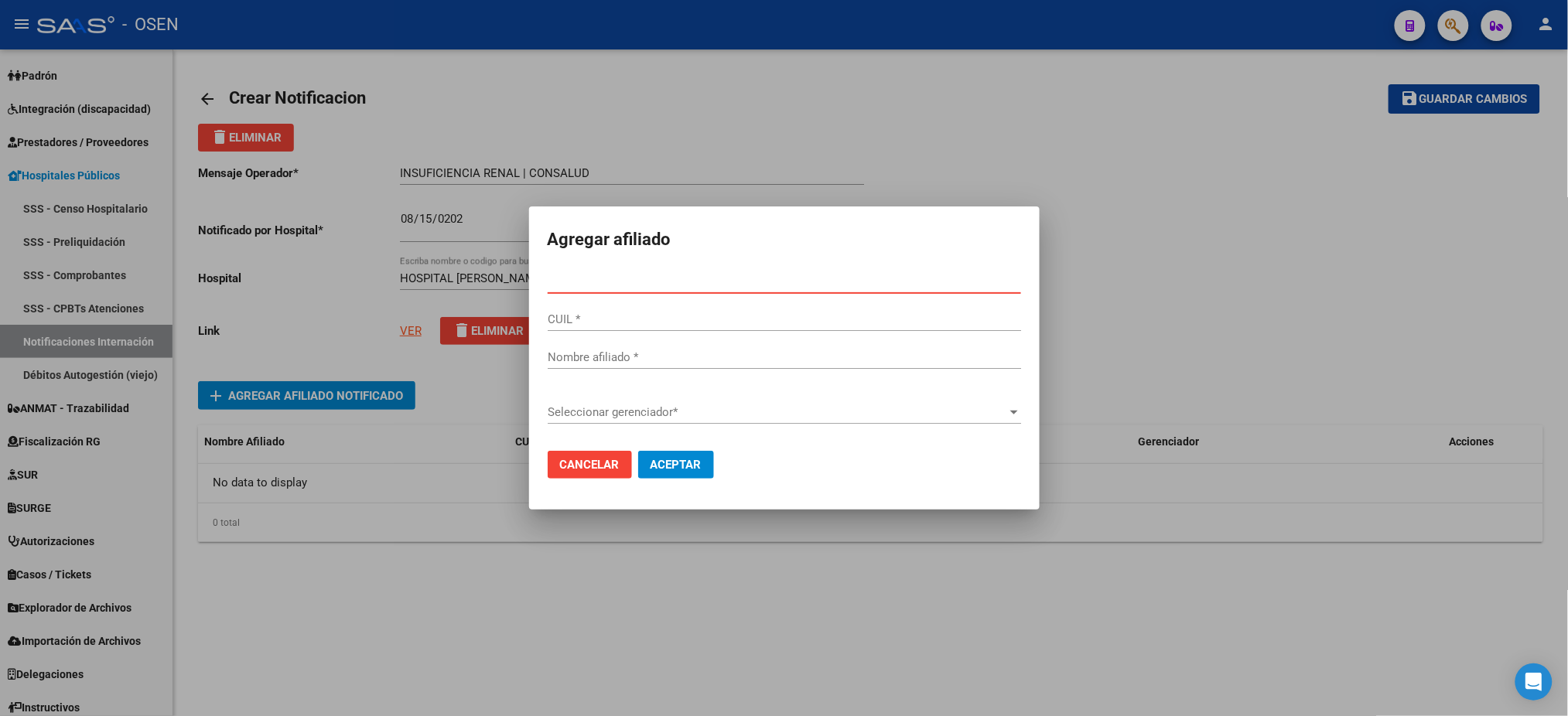
paste input "53107774"
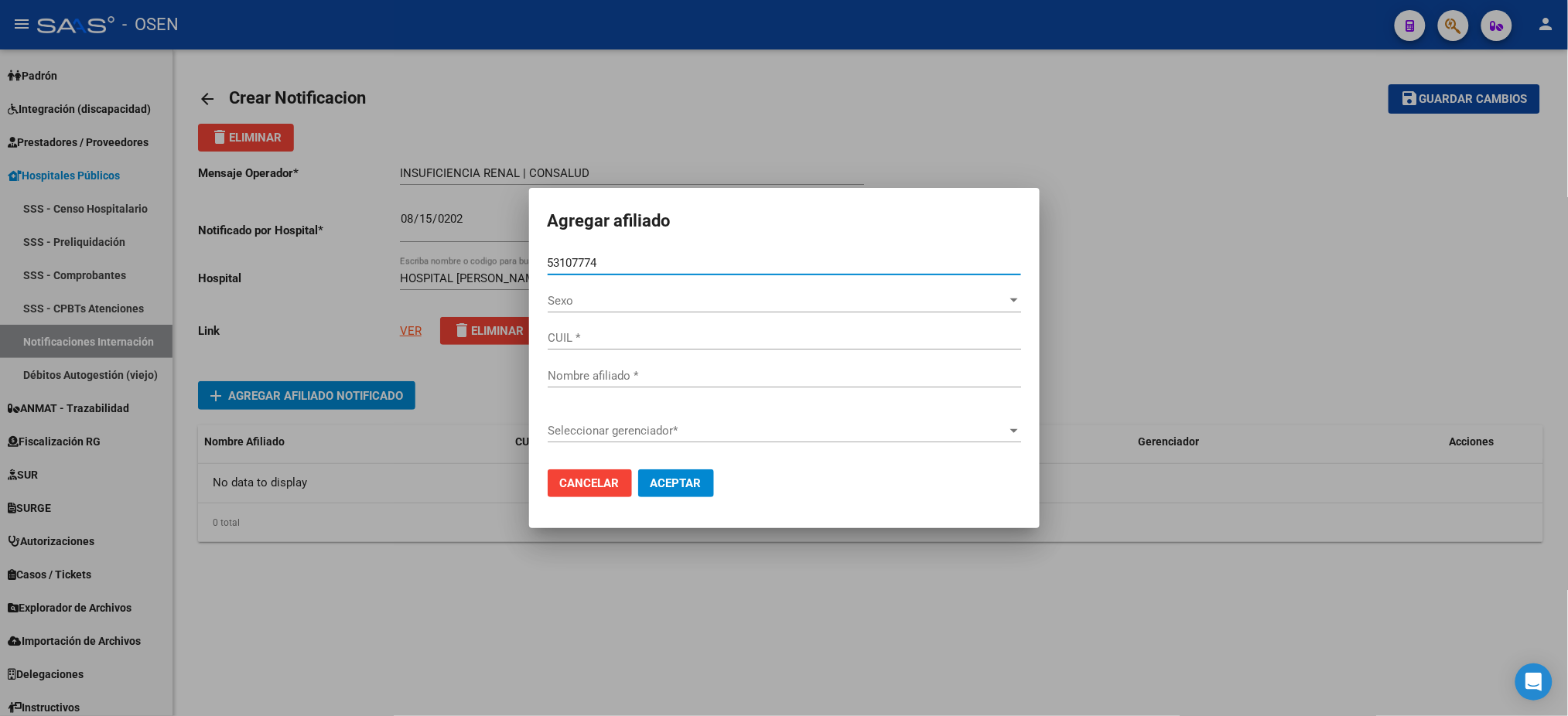
type input "53107774"
type input "27531077747"
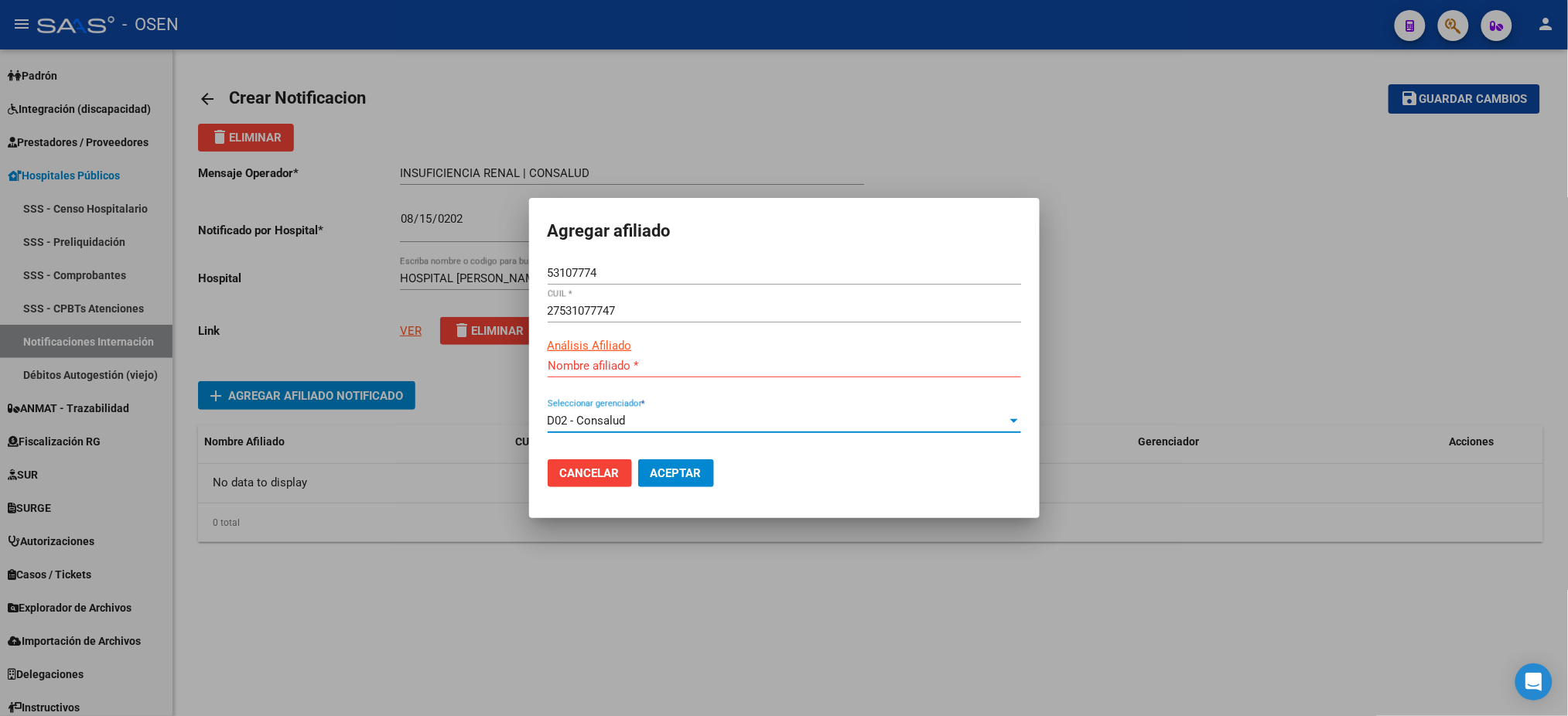
type input "FLUIXA TORRES ANTONELLA LUISANA"
click at [673, 474] on span "Aceptar" at bounding box center [675, 473] width 51 height 14
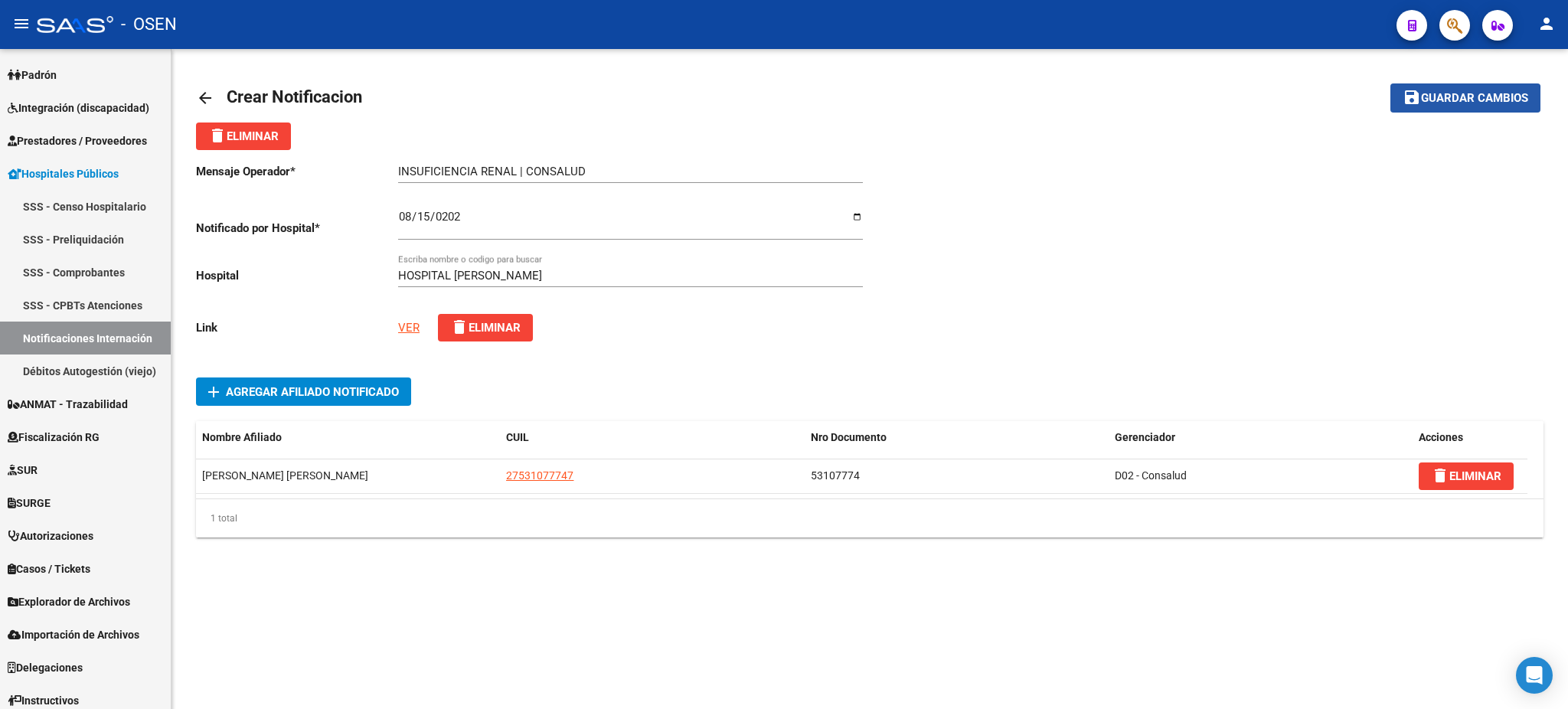
click at [1402, 105] on mat-icon "save" at bounding box center [1411, 97] width 19 height 19
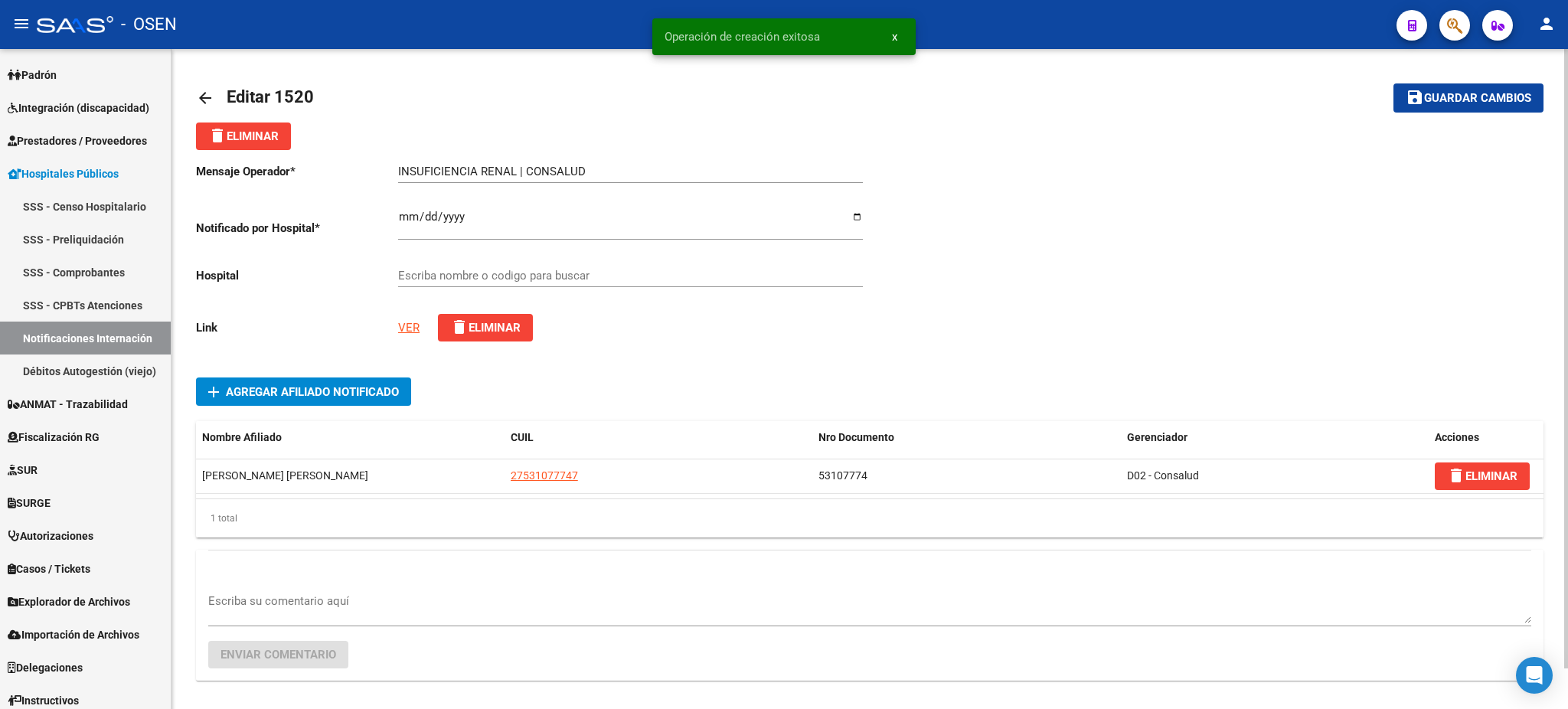
type input "HOSPITAL DR.GUILLERMO RAWSON"
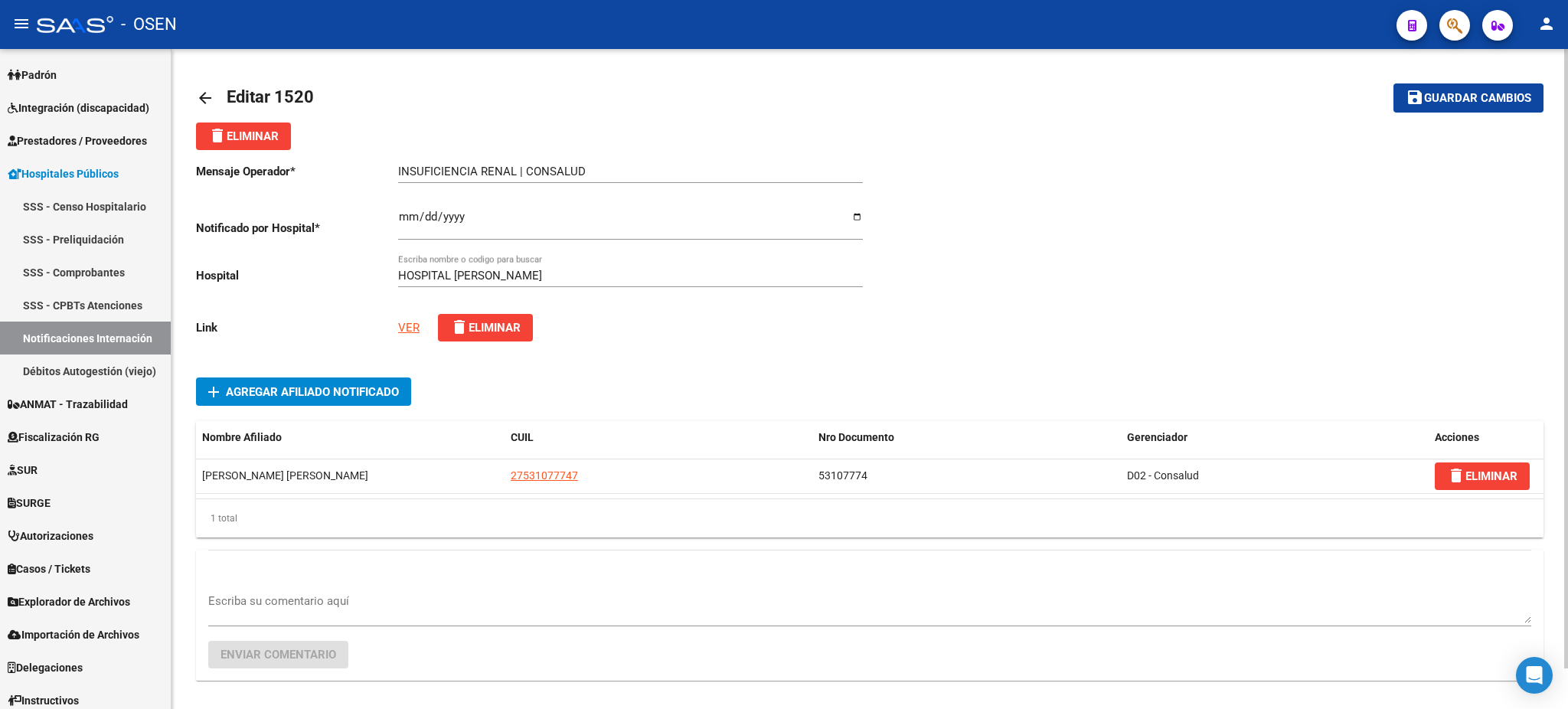
click at [1531, 70] on div "arrow_back Editar 1520 save Guardar cambios delete Eliminar Mensaje Operador * …" at bounding box center [869, 401] width 1397 height 705
click at [1520, 105] on button "save Guardar cambios" at bounding box center [1468, 98] width 150 height 29
click at [1456, 98] on span "Guardar cambios" at bounding box center [1477, 99] width 107 height 14
click at [1463, 23] on button "button" at bounding box center [1454, 25] width 31 height 31
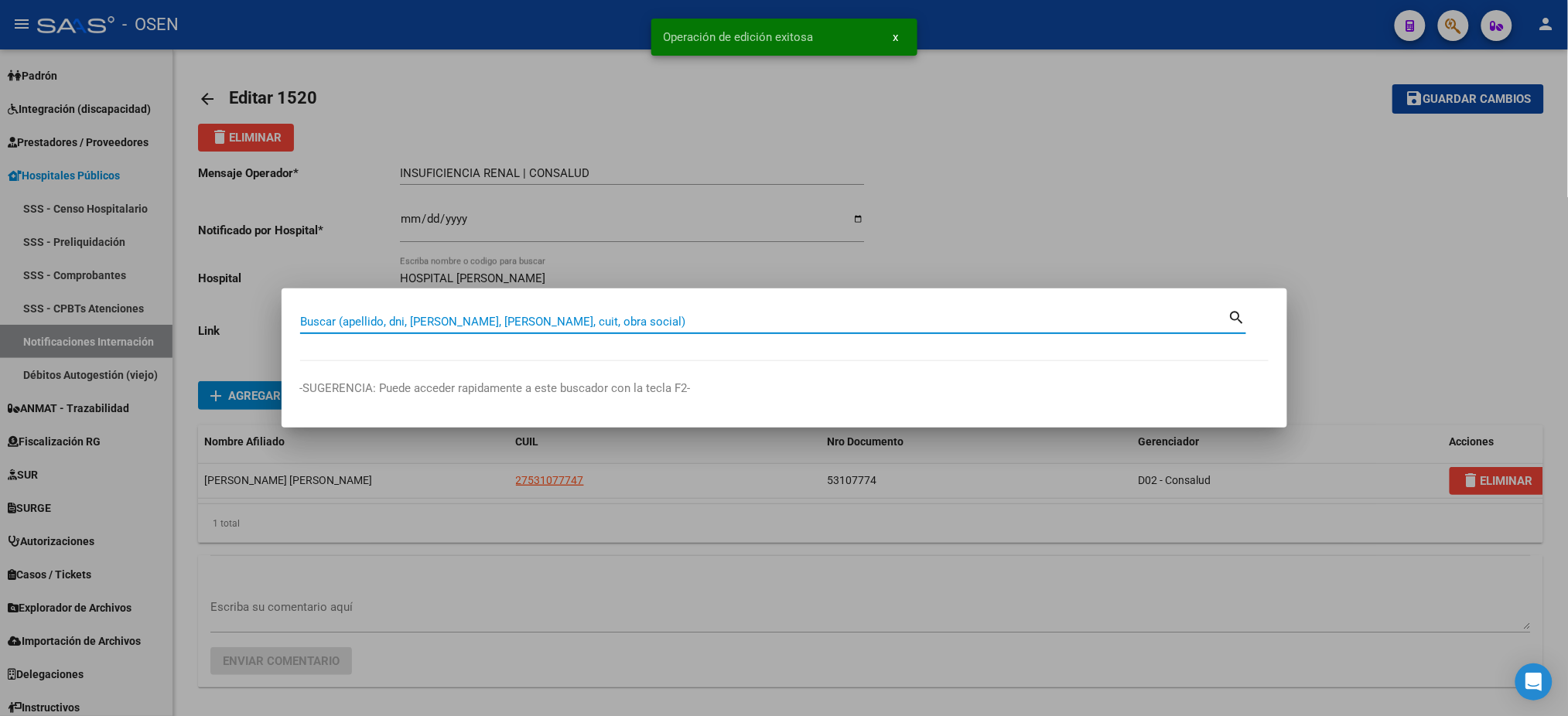
paste input "39359833"
type input "39359833"
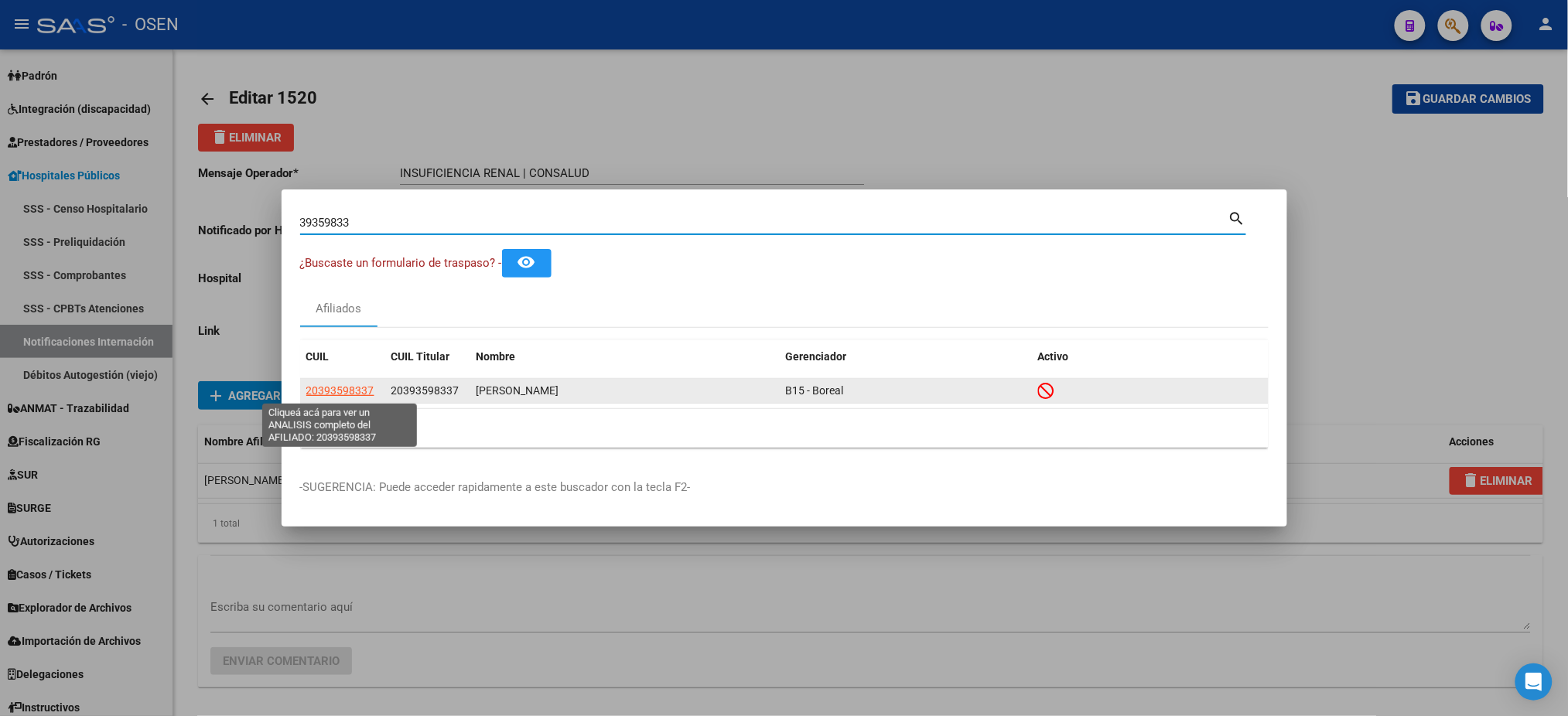
click at [333, 392] on span "20393598337" at bounding box center [341, 390] width 68 height 12
type textarea "20393598337"
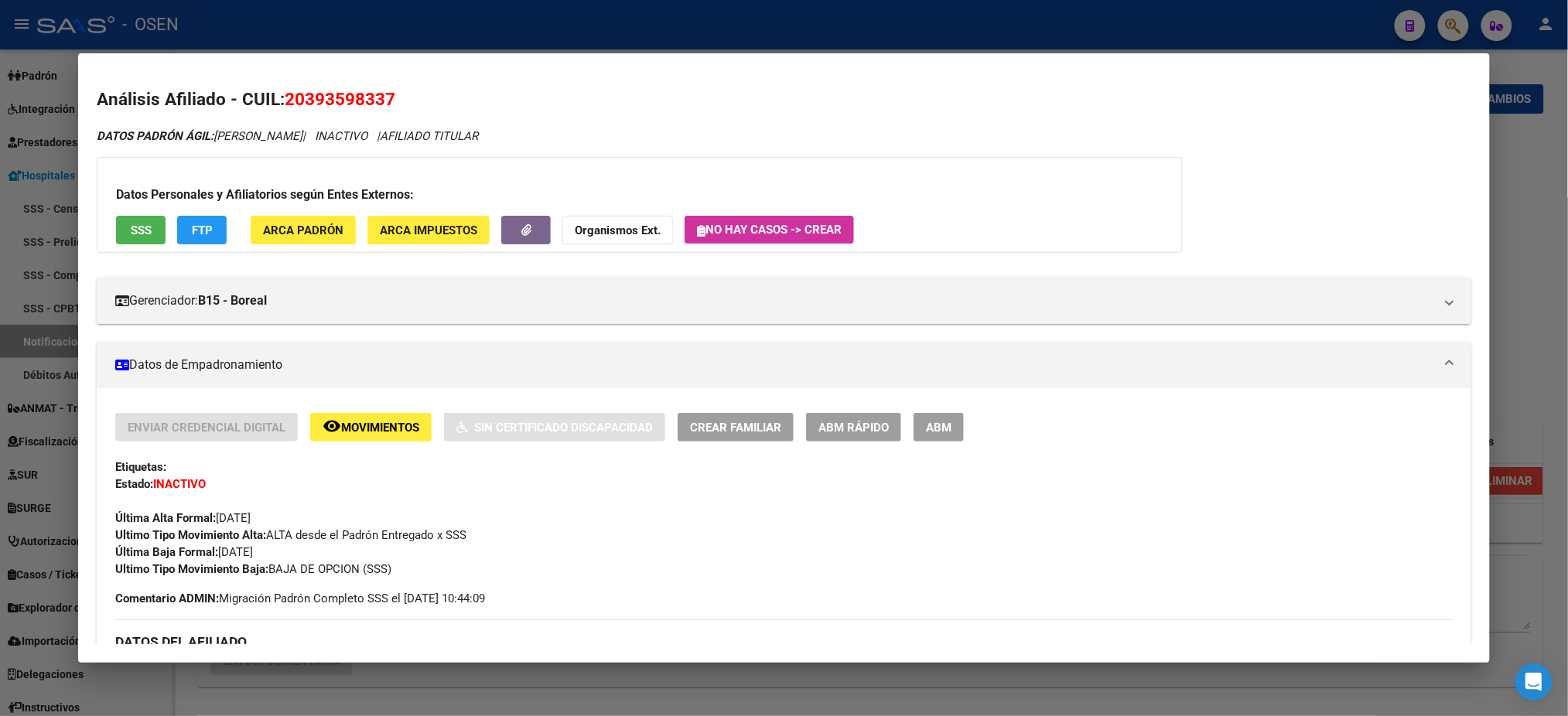
click at [145, 234] on button "SSS" at bounding box center [141, 230] width 50 height 29
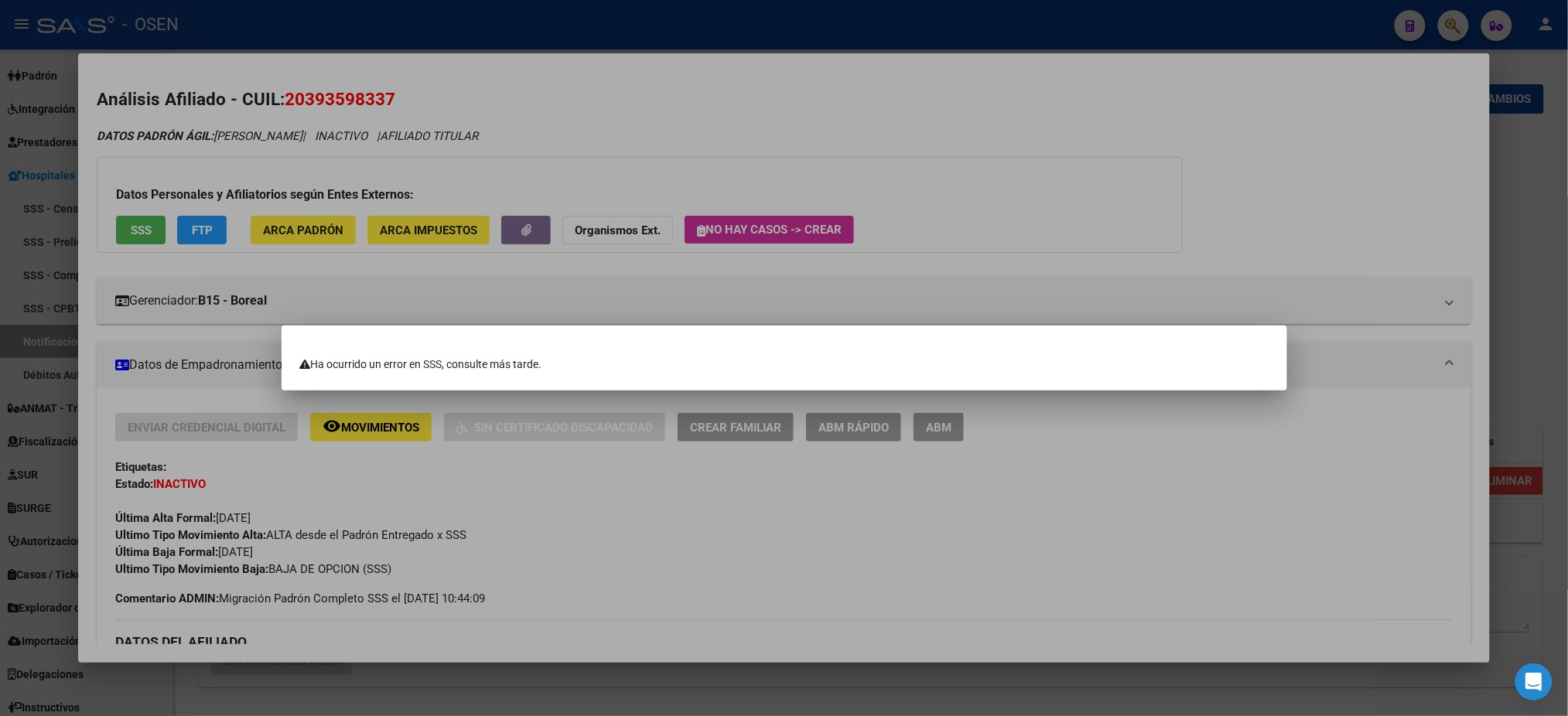
click at [320, 600] on div at bounding box center [784, 358] width 1568 height 716
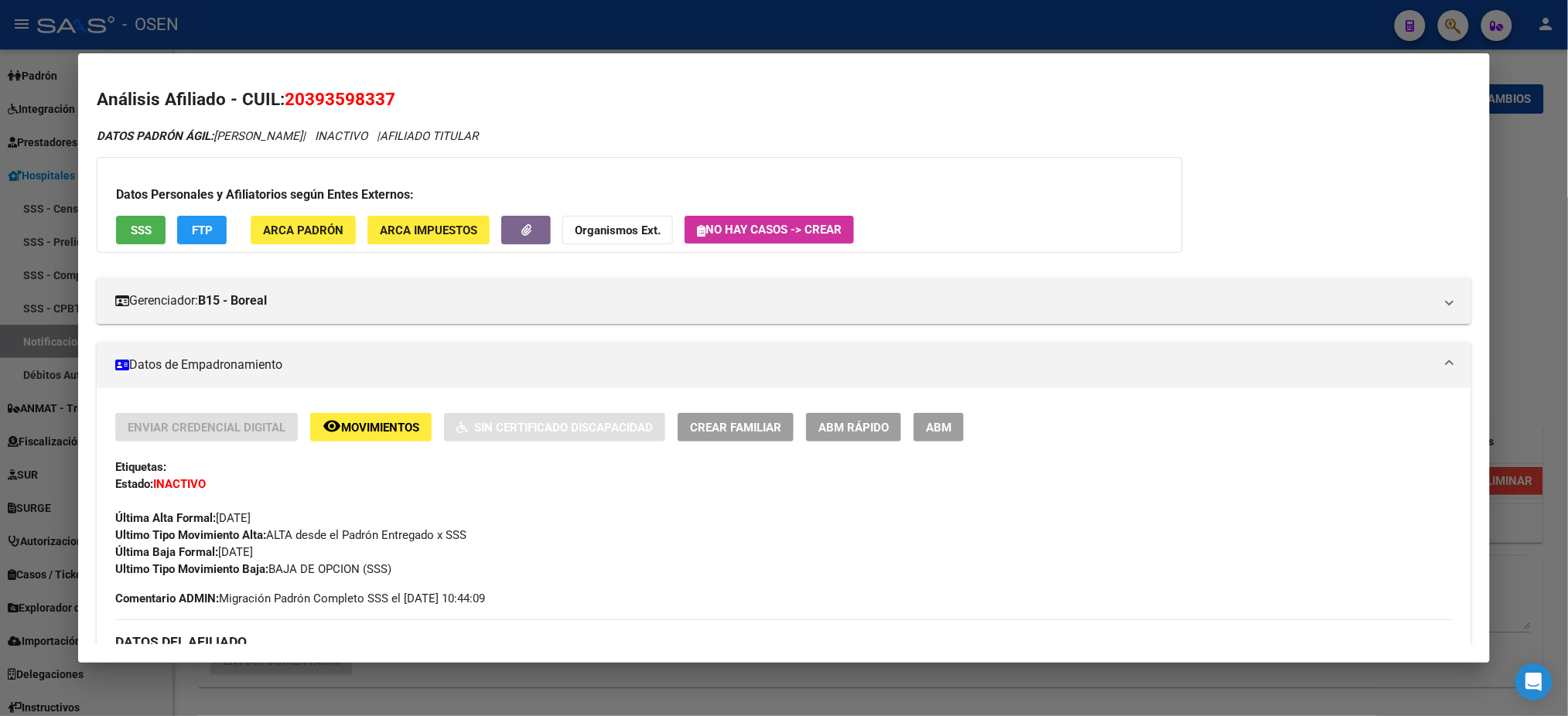
drag, startPoint x: 396, startPoint y: 90, endPoint x: 275, endPoint y: 90, distance: 121.0
click at [275, 90] on h2 "Análisis Afiliado - CUIL: 20393598337" at bounding box center [783, 100] width 1374 height 26
copy h2 "20393598337"
click at [762, 687] on div at bounding box center [784, 358] width 1568 height 716
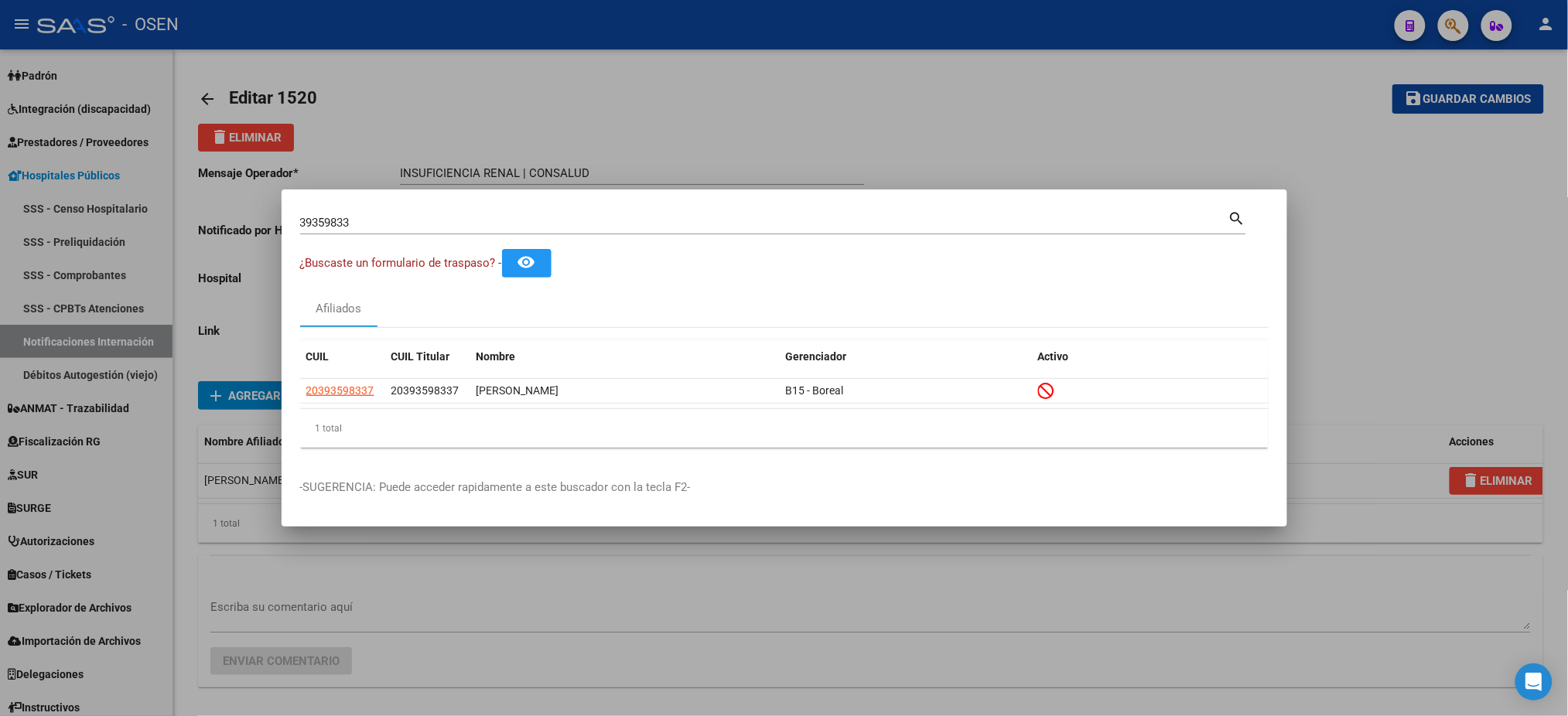
click at [650, 125] on div at bounding box center [784, 358] width 1568 height 716
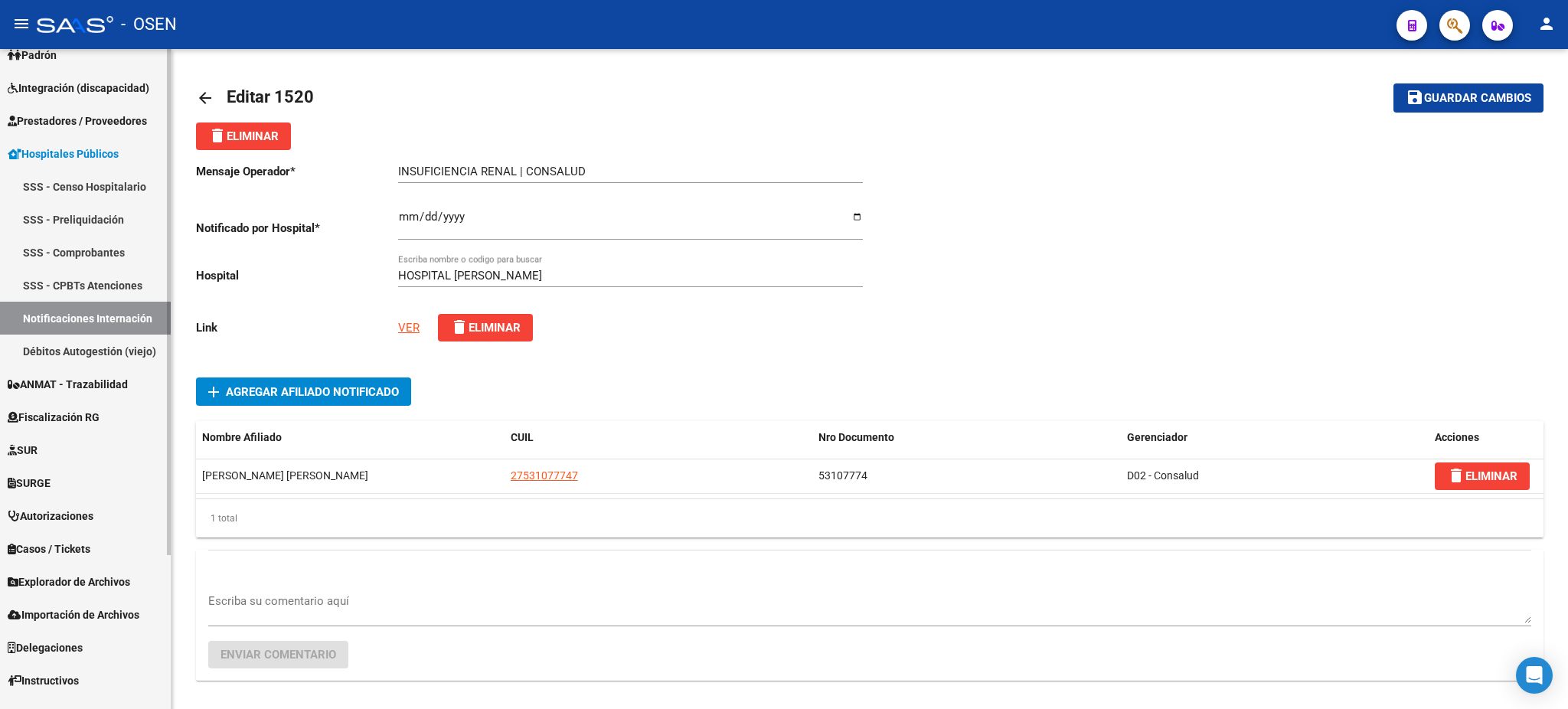
scroll to position [201, 0]
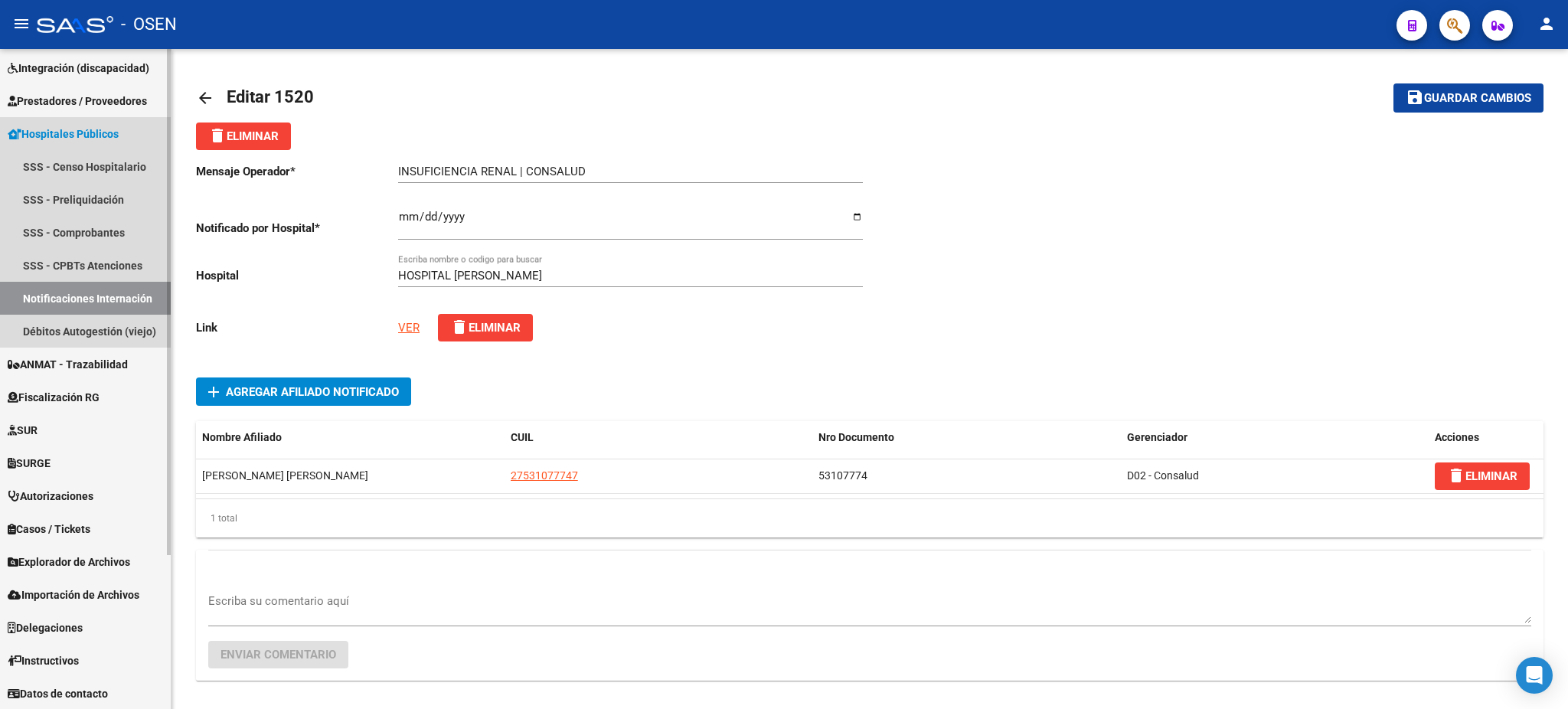
click at [79, 128] on span "Hospitales Públicos" at bounding box center [63, 133] width 111 height 17
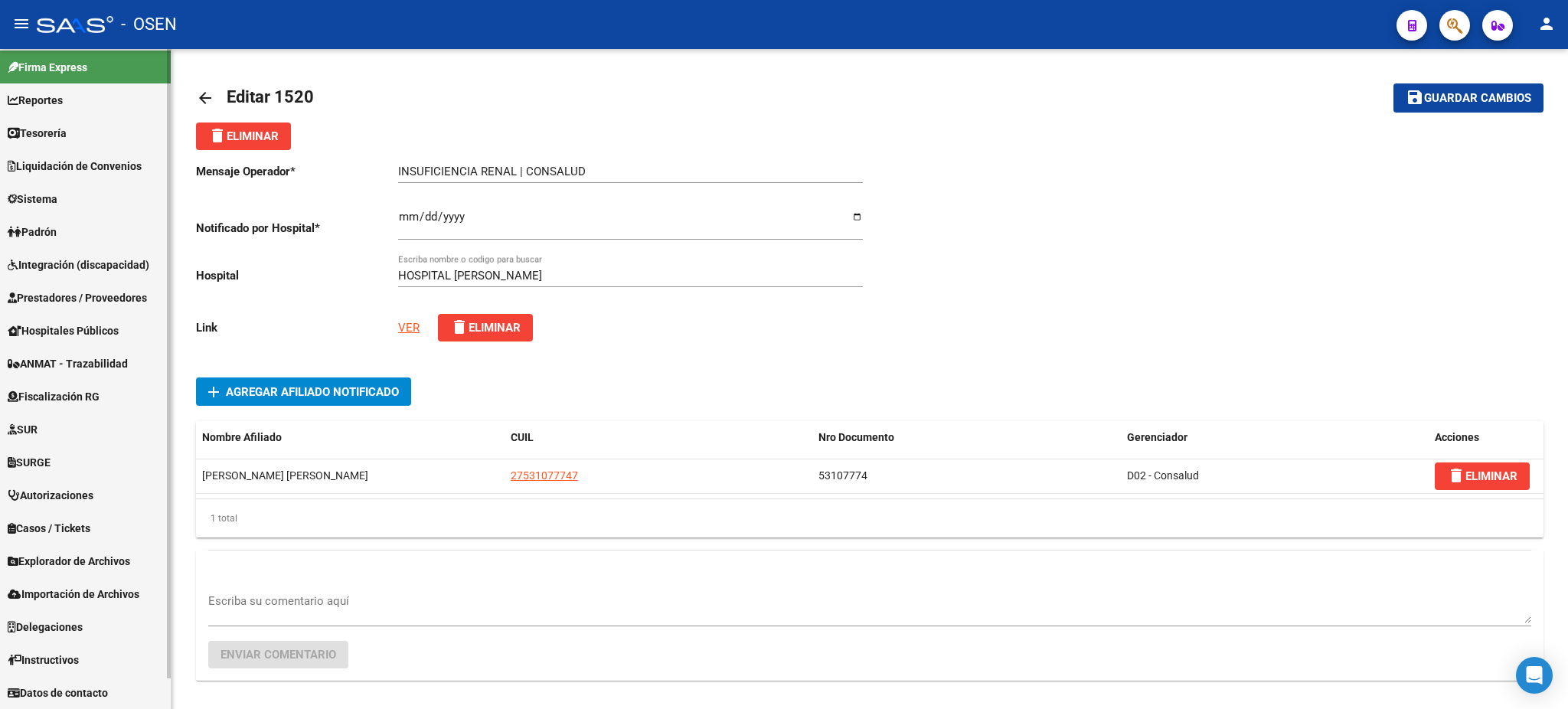
scroll to position [4, 0]
click at [132, 300] on span "Prestadores / Proveedores" at bounding box center [77, 298] width 139 height 17
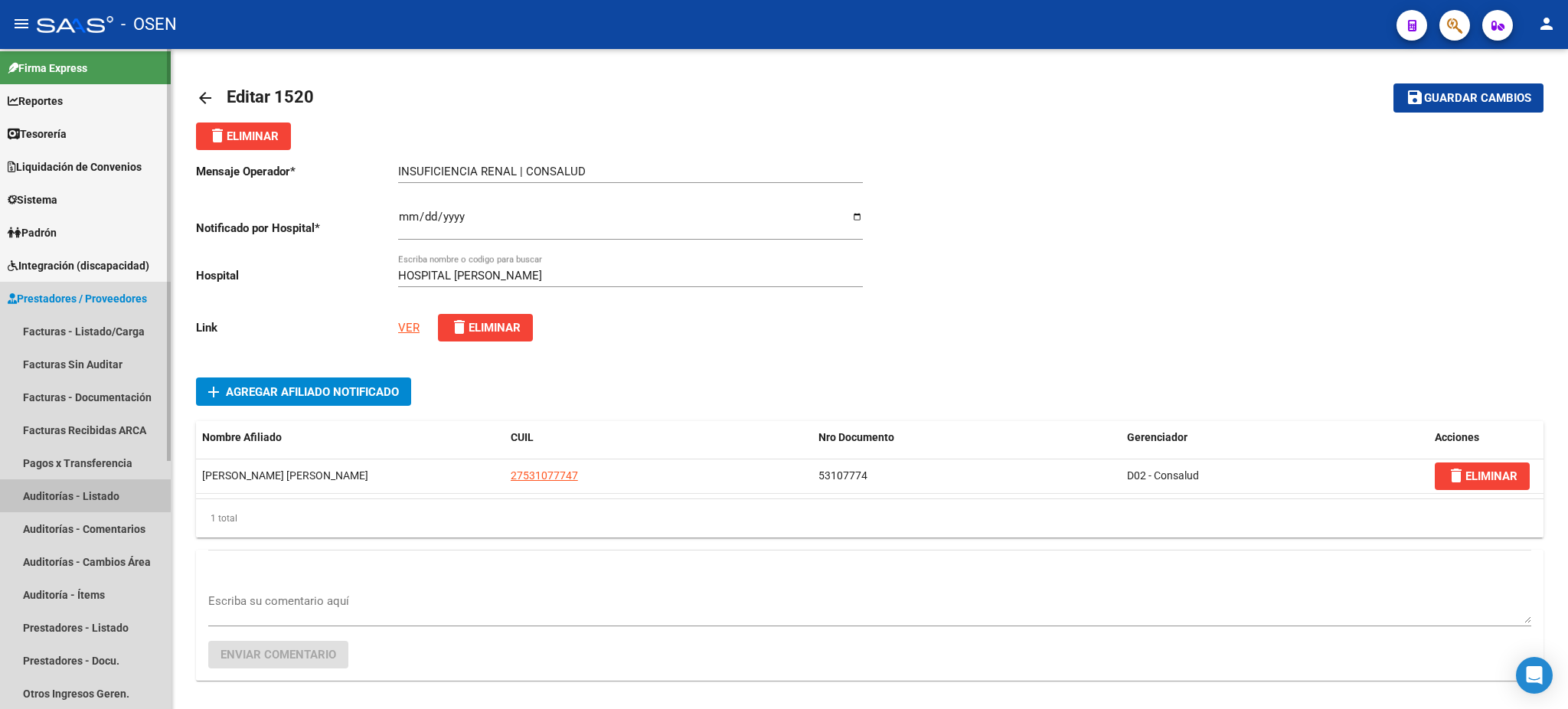
click at [81, 495] on link "Auditorías - Listado" at bounding box center [85, 495] width 170 height 33
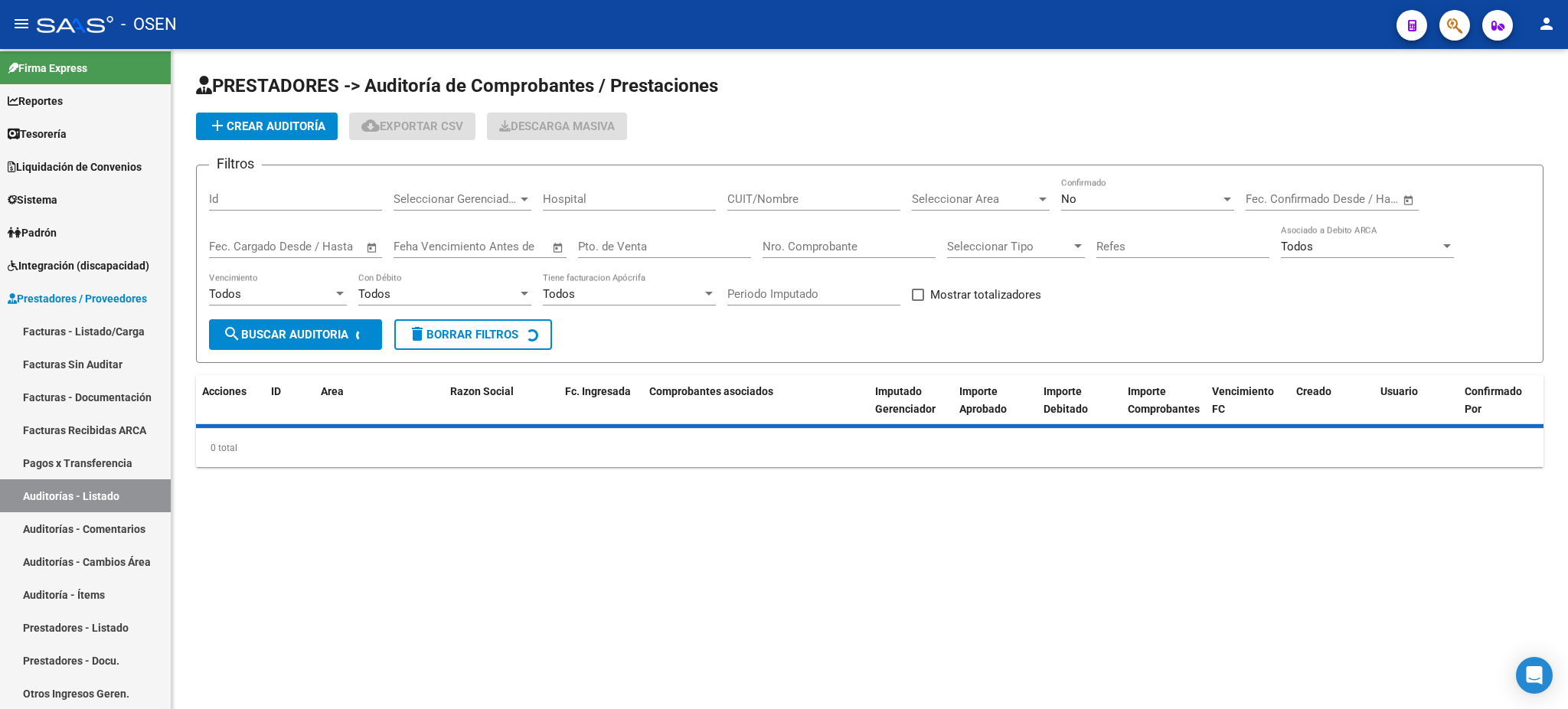
click at [852, 262] on div "Nro. Comprobante" at bounding box center [850, 248] width 173 height 47
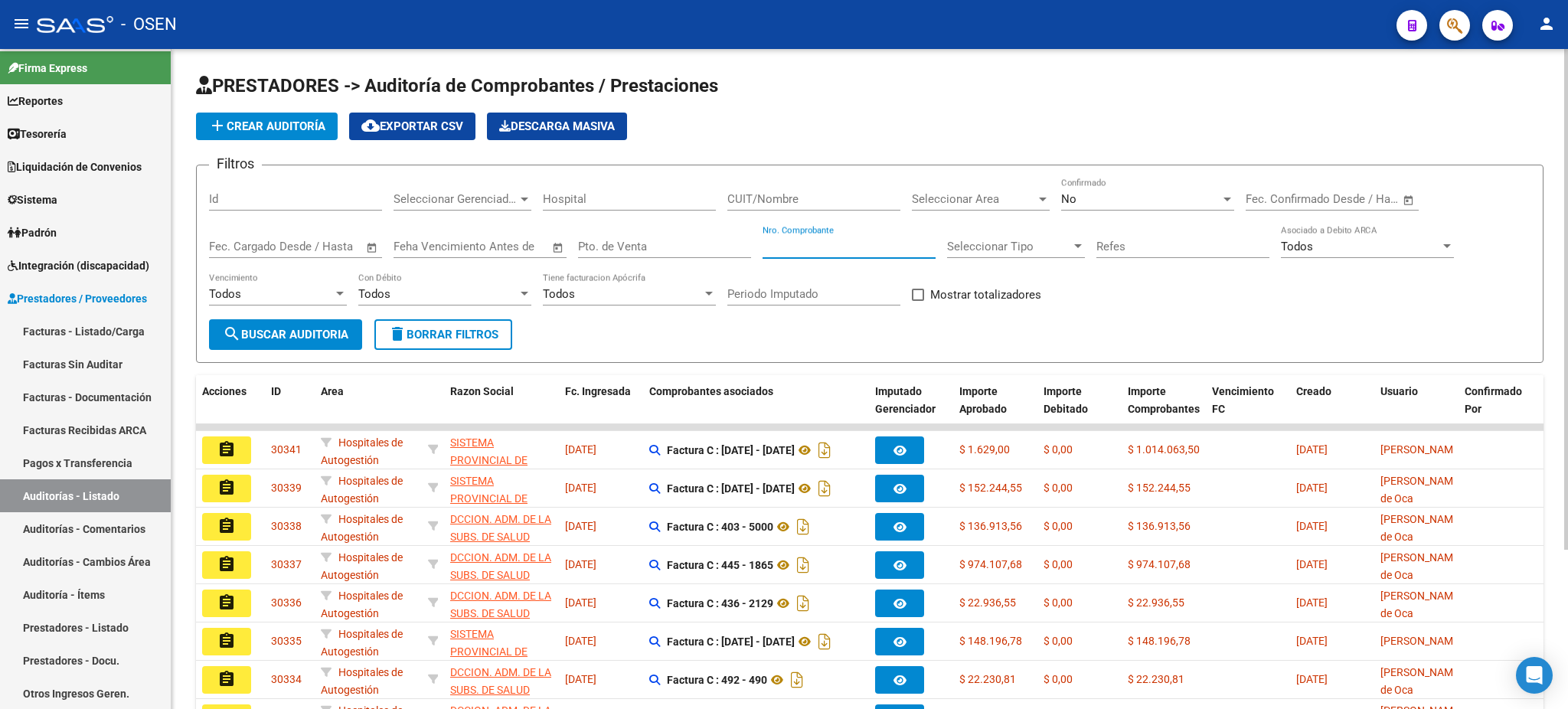
click at [852, 251] on input "Nro. Comprobante" at bounding box center [850, 247] width 173 height 14
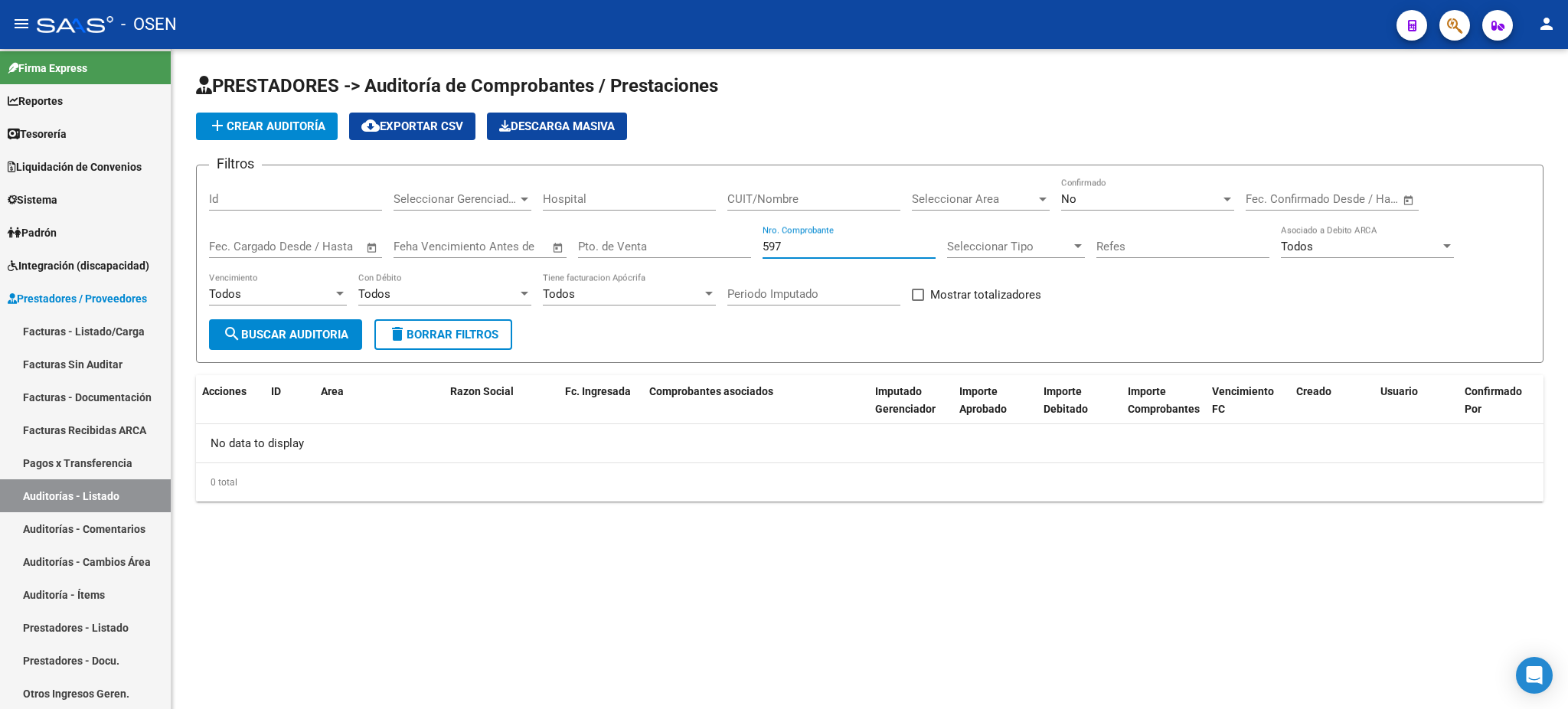
type input "597"
click at [1088, 192] on div "No" at bounding box center [1141, 199] width 160 height 14
drag, startPoint x: 1074, startPoint y: 203, endPoint x: 1068, endPoint y: 180, distance: 23.8
click at [1070, 188] on span "No" at bounding box center [1148, 198] width 173 height 35
click at [1067, 177] on div "No Confirmado" at bounding box center [1148, 193] width 173 height 33
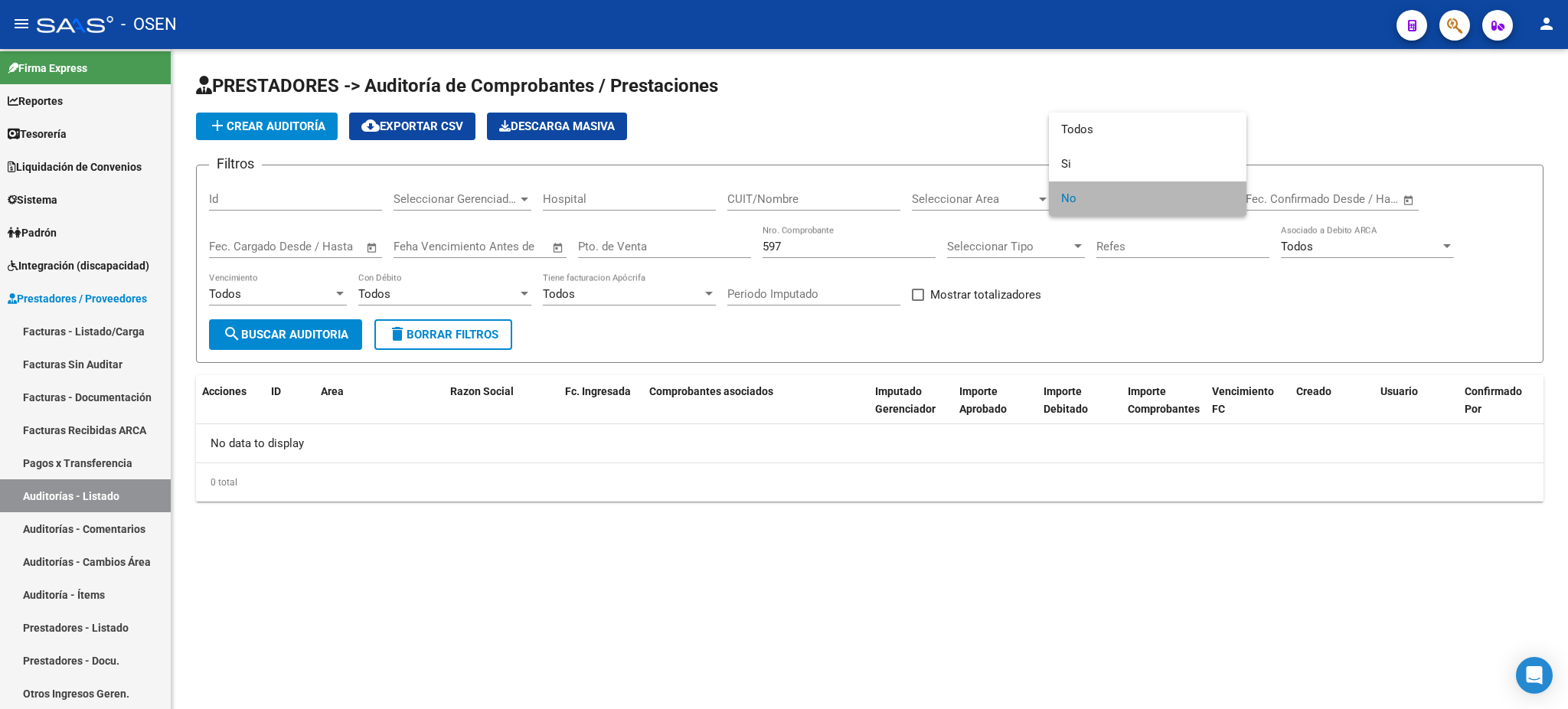
click at [1066, 196] on span "No" at bounding box center [1148, 198] width 173 height 35
click at [1074, 209] on div "No Confirmado" at bounding box center [1148, 193] width 173 height 33
click at [1078, 155] on span "Si" at bounding box center [1148, 164] width 173 height 35
click at [297, 323] on button "search Buscar Auditoria" at bounding box center [285, 334] width 153 height 31
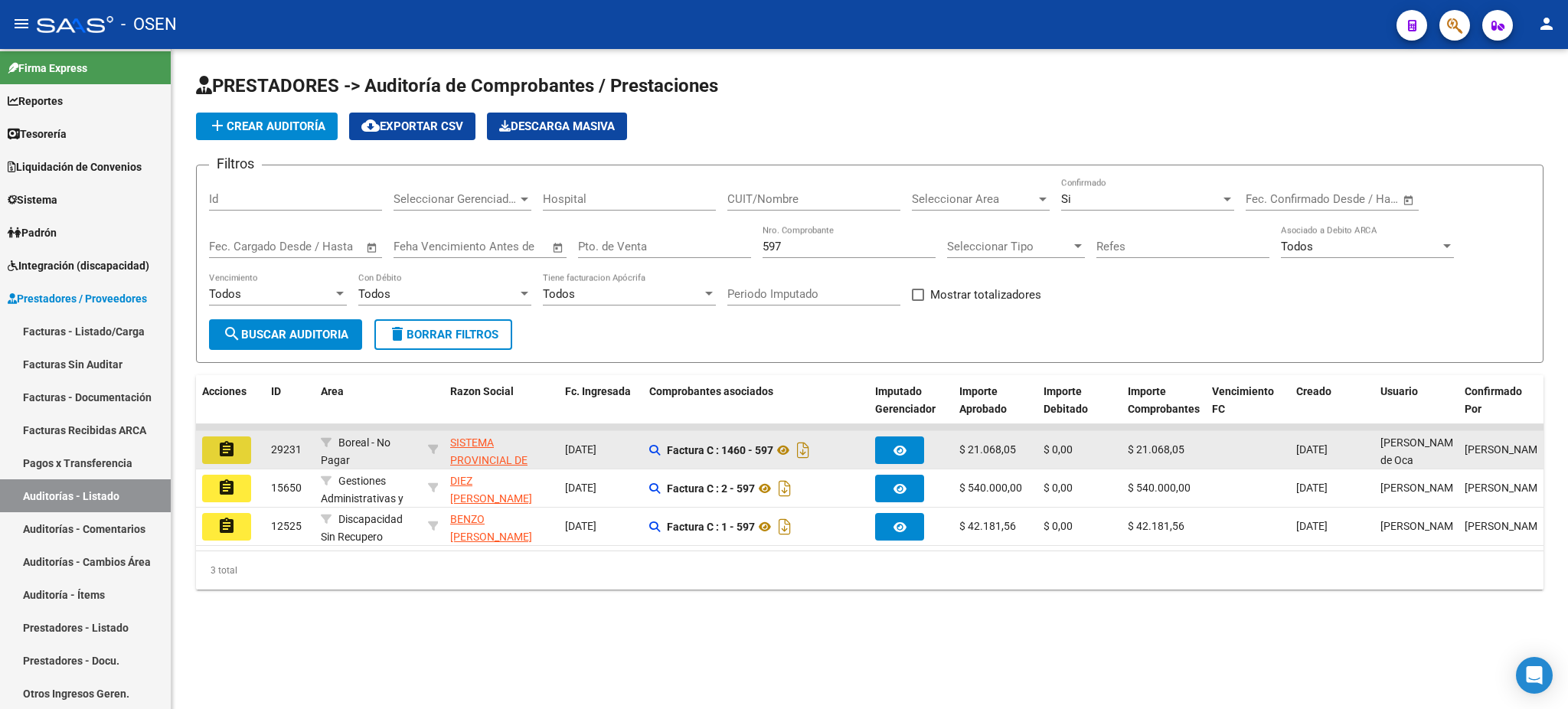
click at [235, 449] on mat-icon "assignment" at bounding box center [227, 450] width 19 height 19
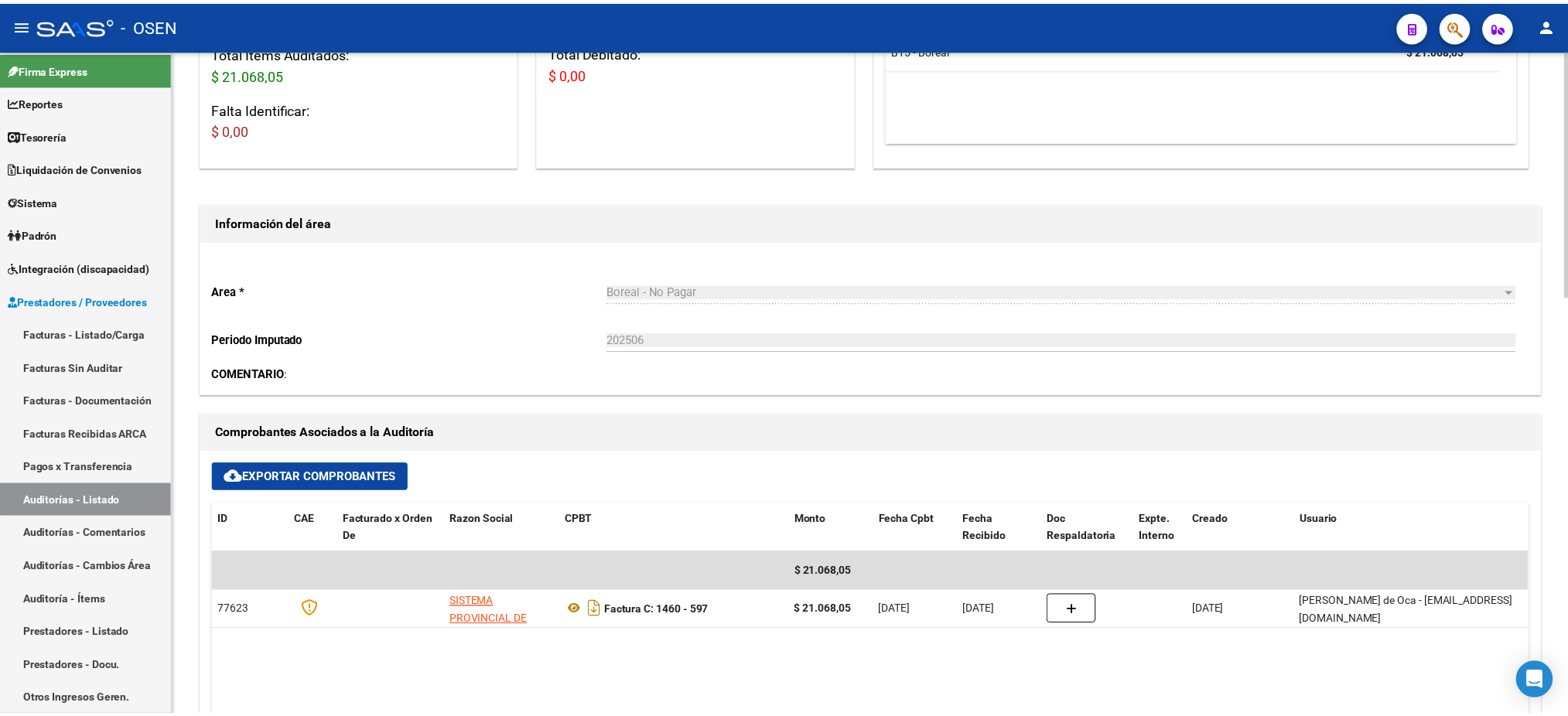
scroll to position [515, 0]
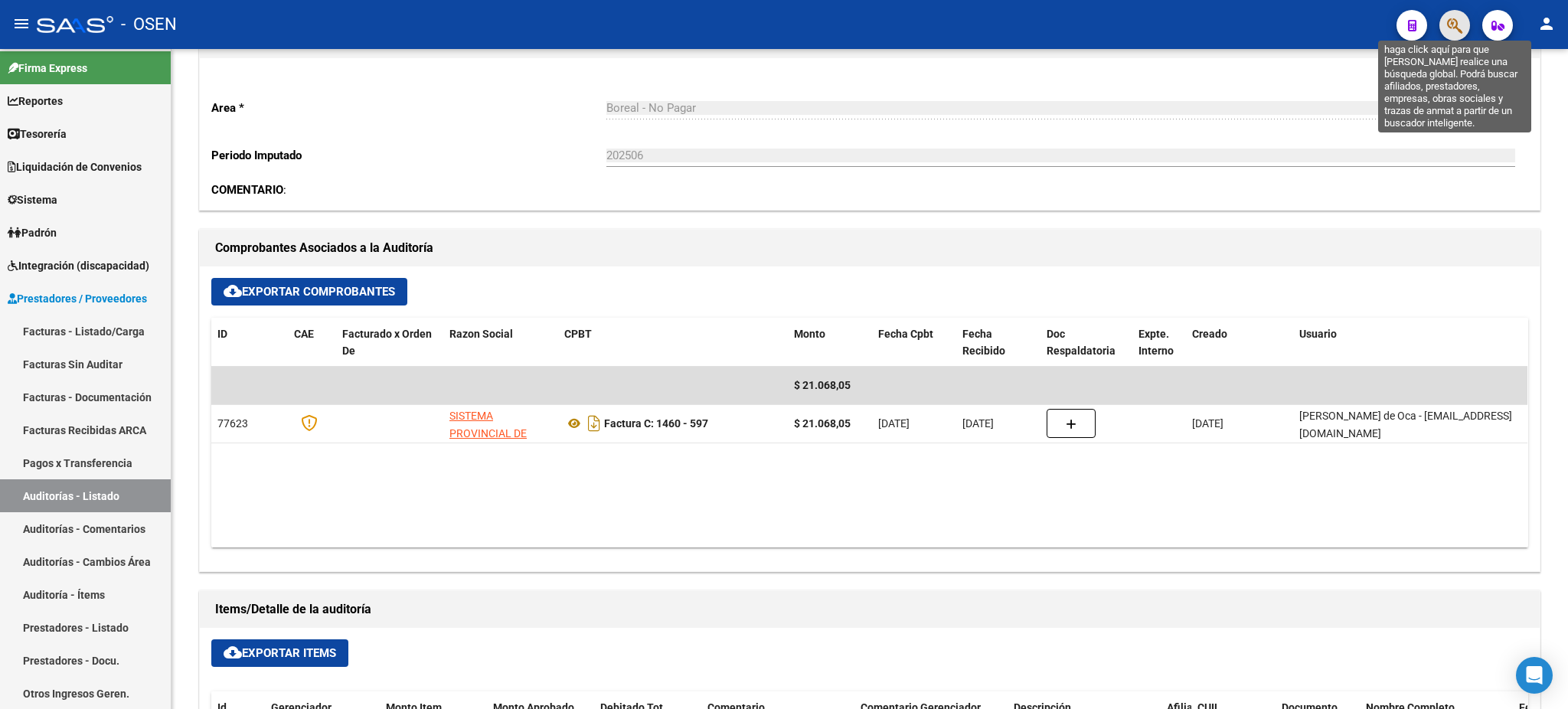
click at [1454, 26] on icon "button" at bounding box center [1455, 26] width 16 height 18
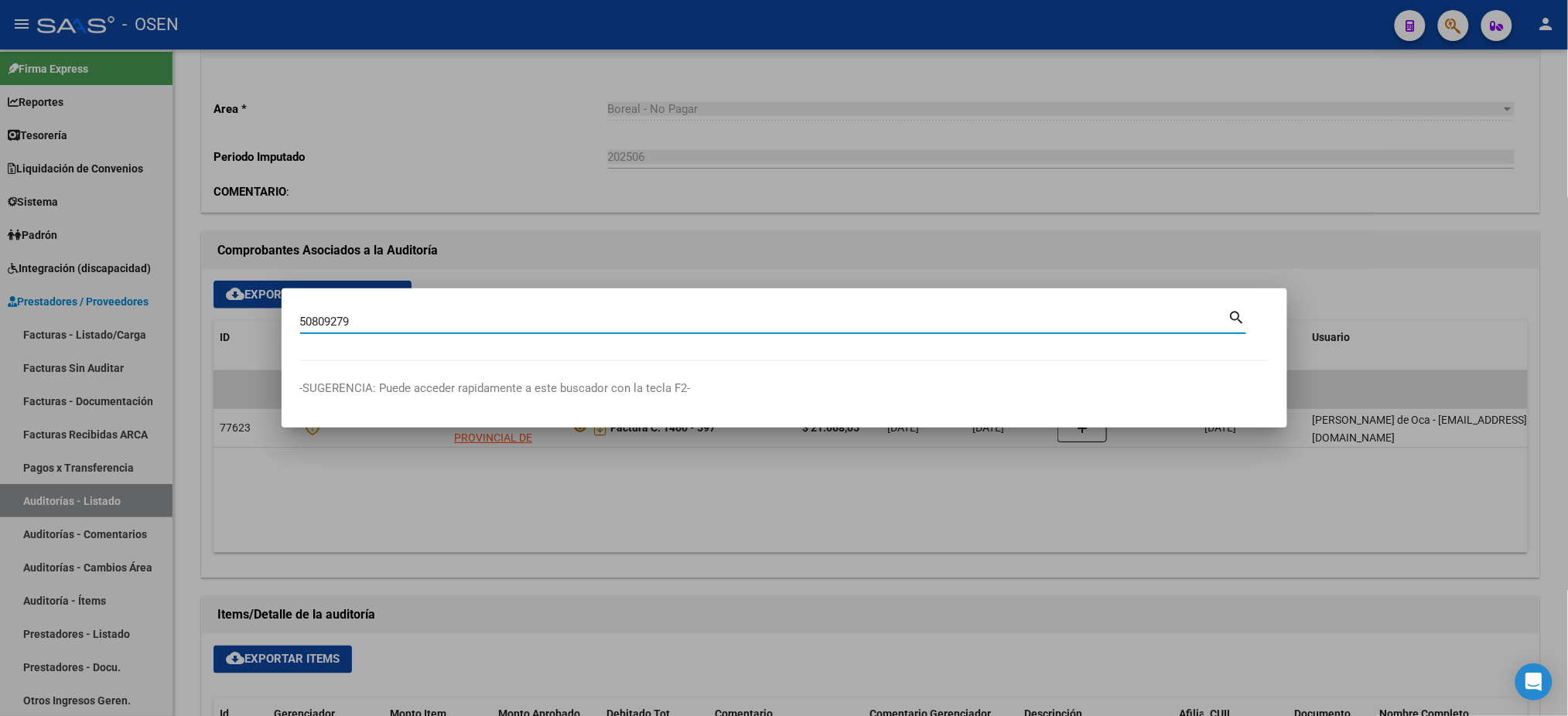
type input "50809279"
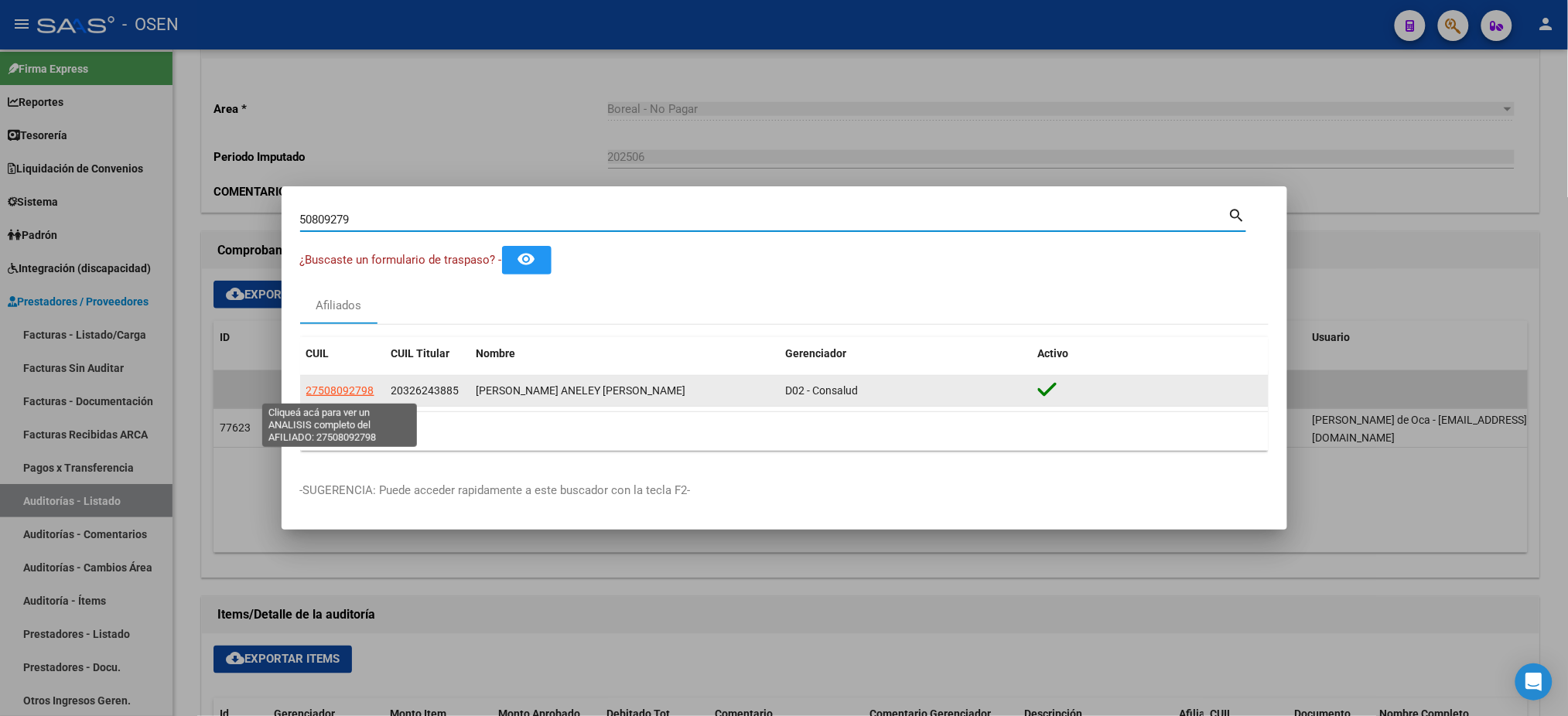
click at [362, 393] on span "27508092798" at bounding box center [341, 390] width 68 height 12
type textarea "27508092798"
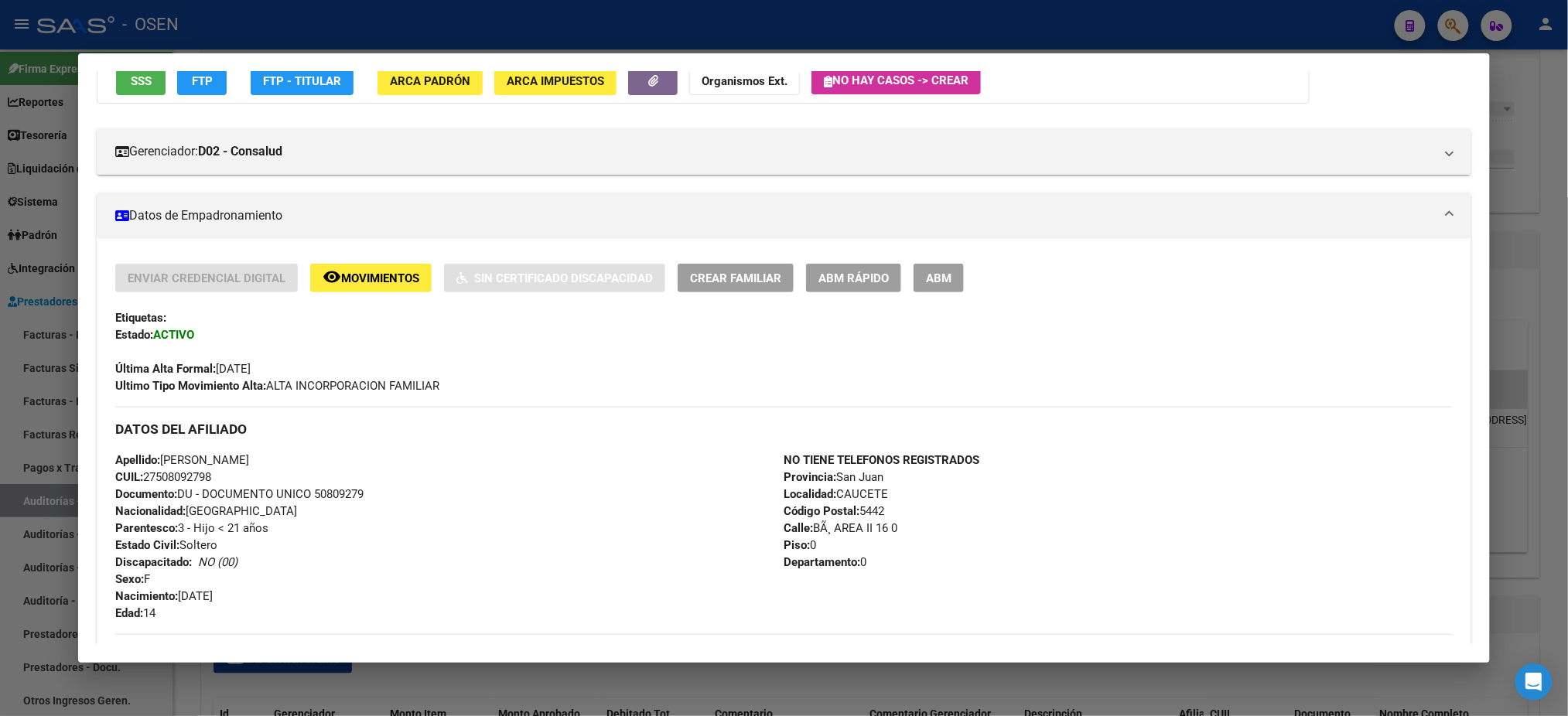
scroll to position [0, 0]
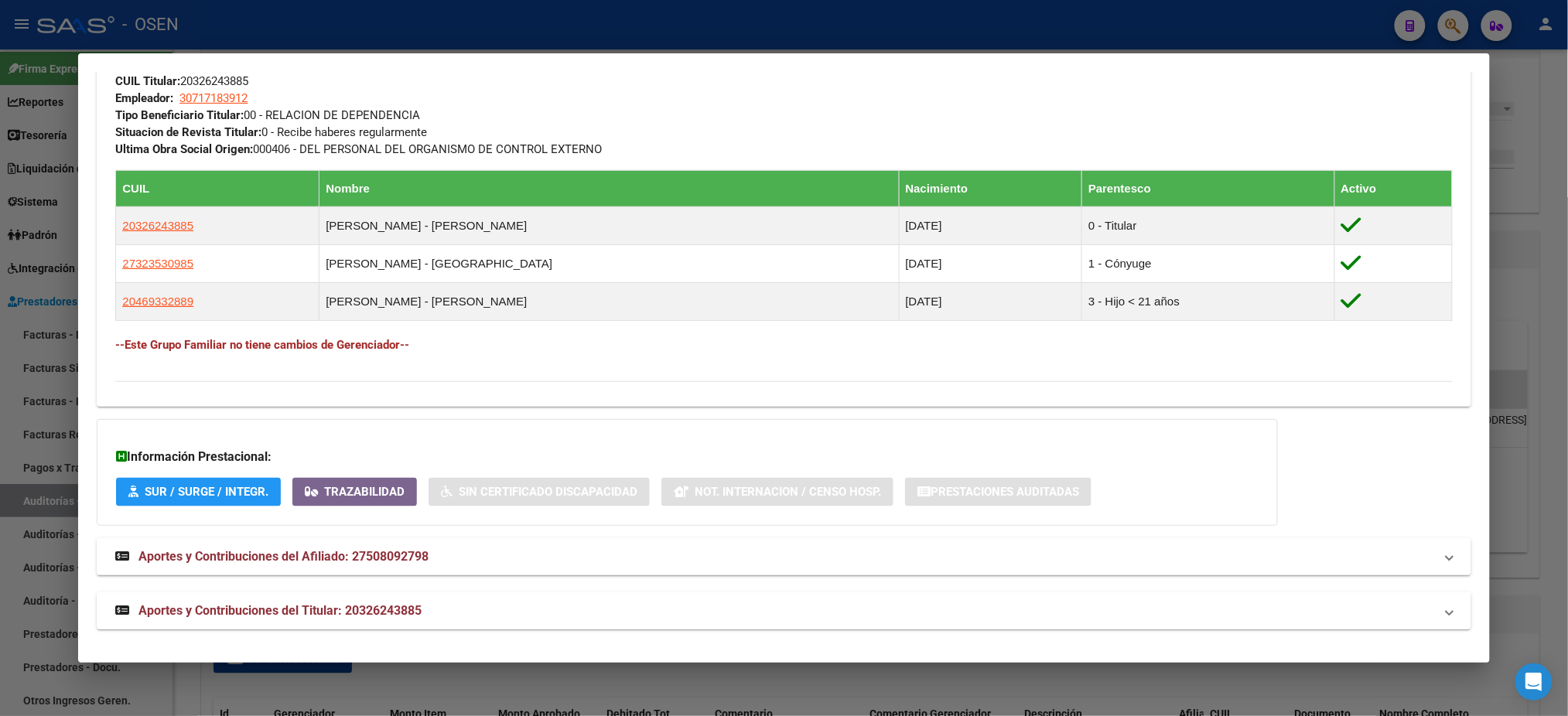
click at [605, 602] on mat-panel-title "Aportes y Contribuciones del Titular: 20326243885" at bounding box center [775, 610] width 1319 height 19
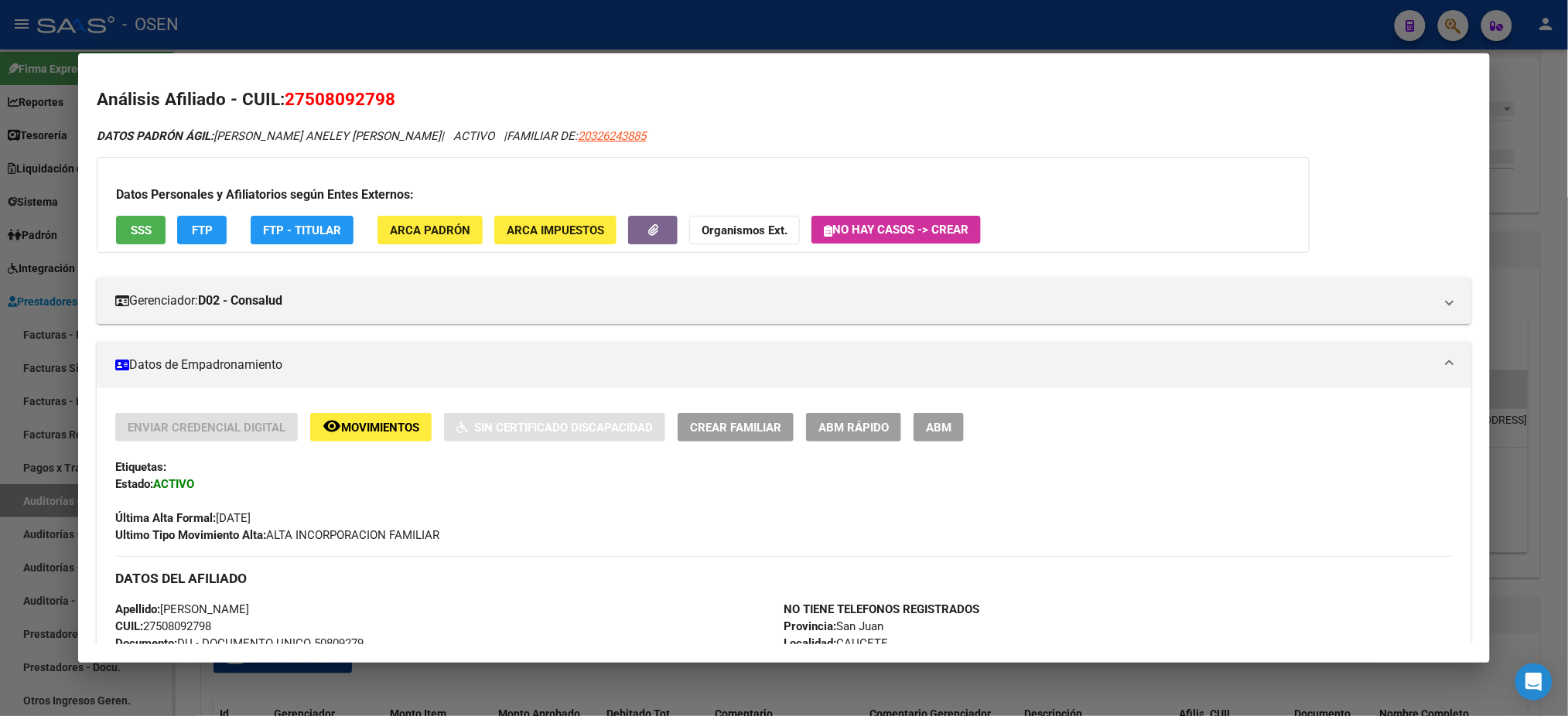
click at [188, 214] on div "Datos Personales y Afiliatorios según Entes Externos: SSS FTP FTP - Titular ARC…" at bounding box center [703, 205] width 1213 height 96
click at [292, 223] on span "FTP - Titular" at bounding box center [302, 230] width 78 height 14
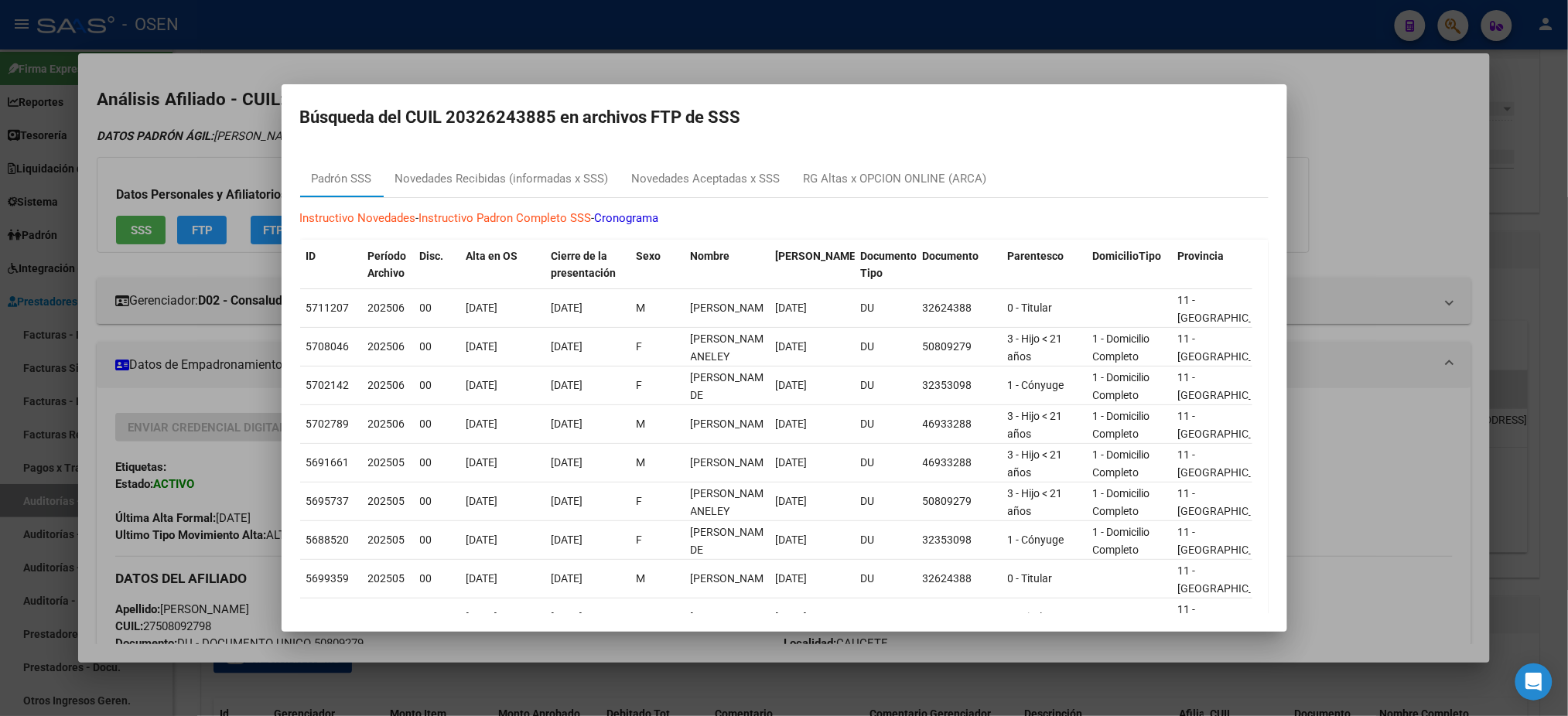
click at [1376, 196] on div at bounding box center [784, 358] width 1568 height 716
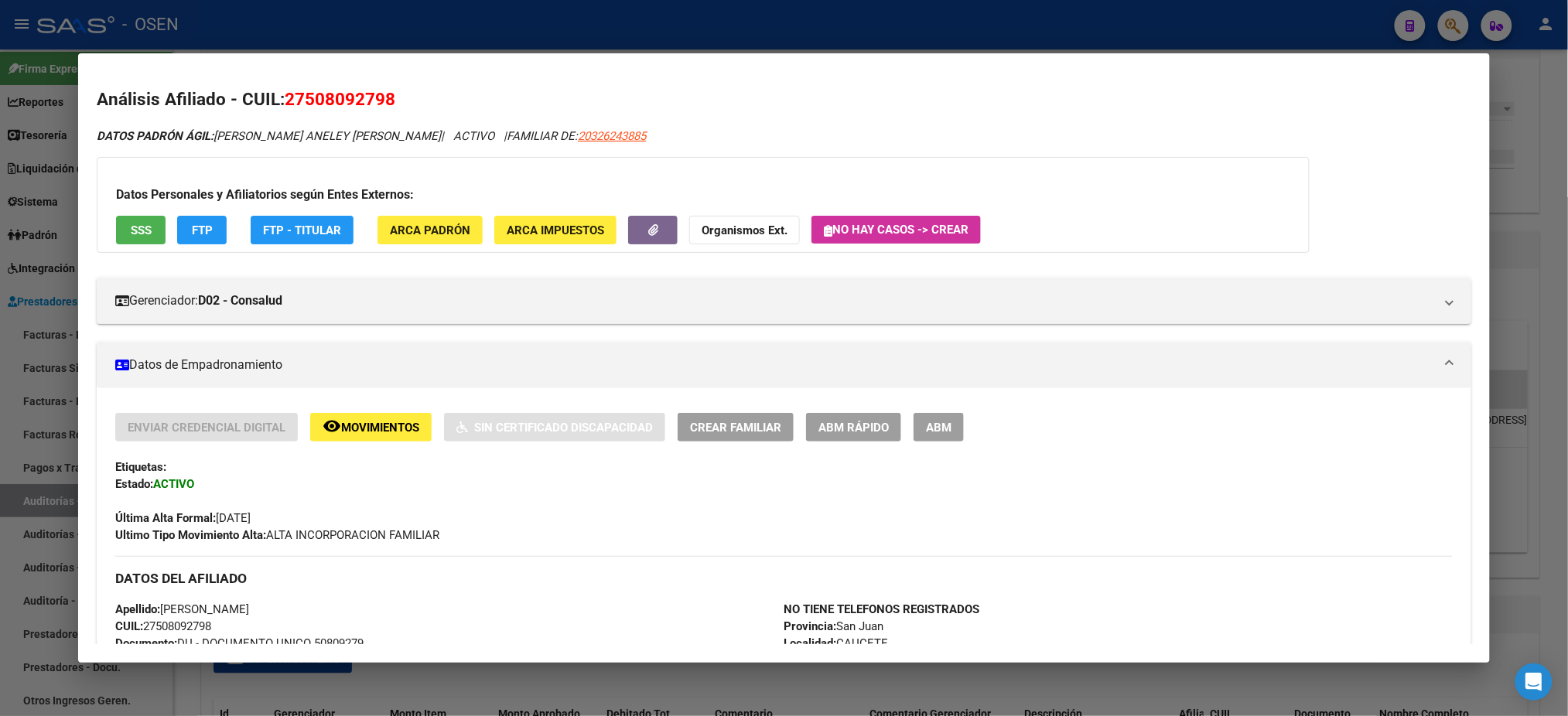
click at [888, 5] on div at bounding box center [784, 358] width 1568 height 716
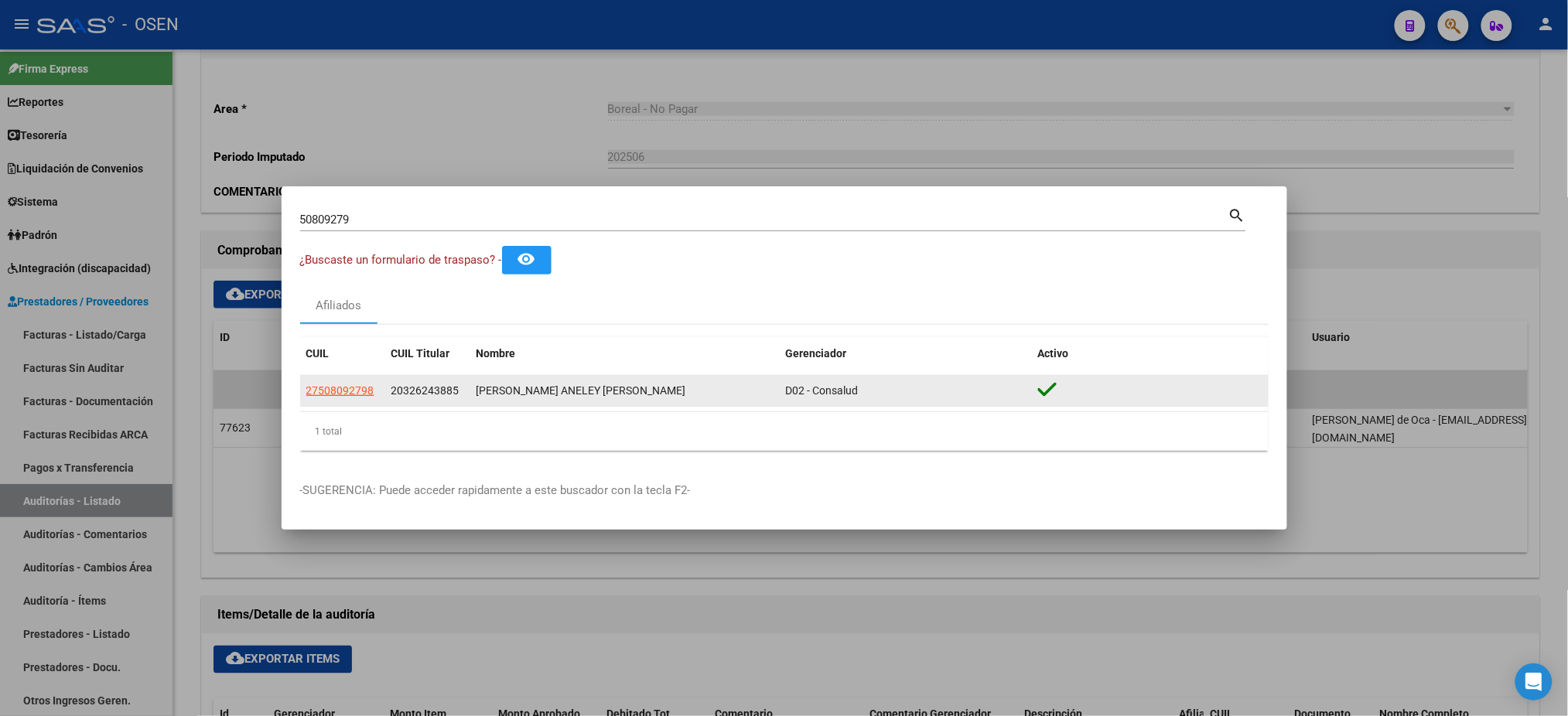
click at [331, 397] on app-link-go-to "27508092798" at bounding box center [341, 391] width 68 height 18
click at [330, 393] on span "27508092798" at bounding box center [341, 390] width 68 height 12
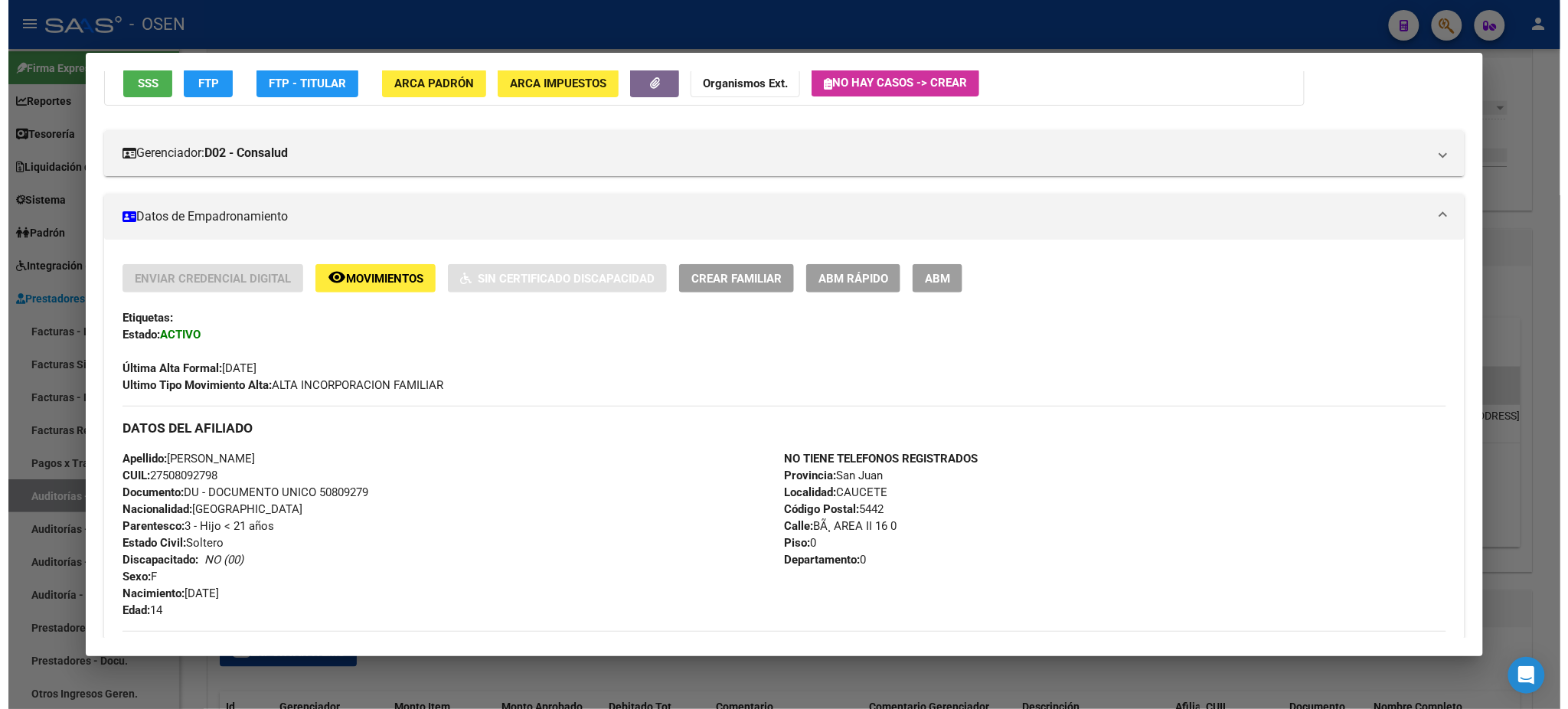
scroll to position [204, 0]
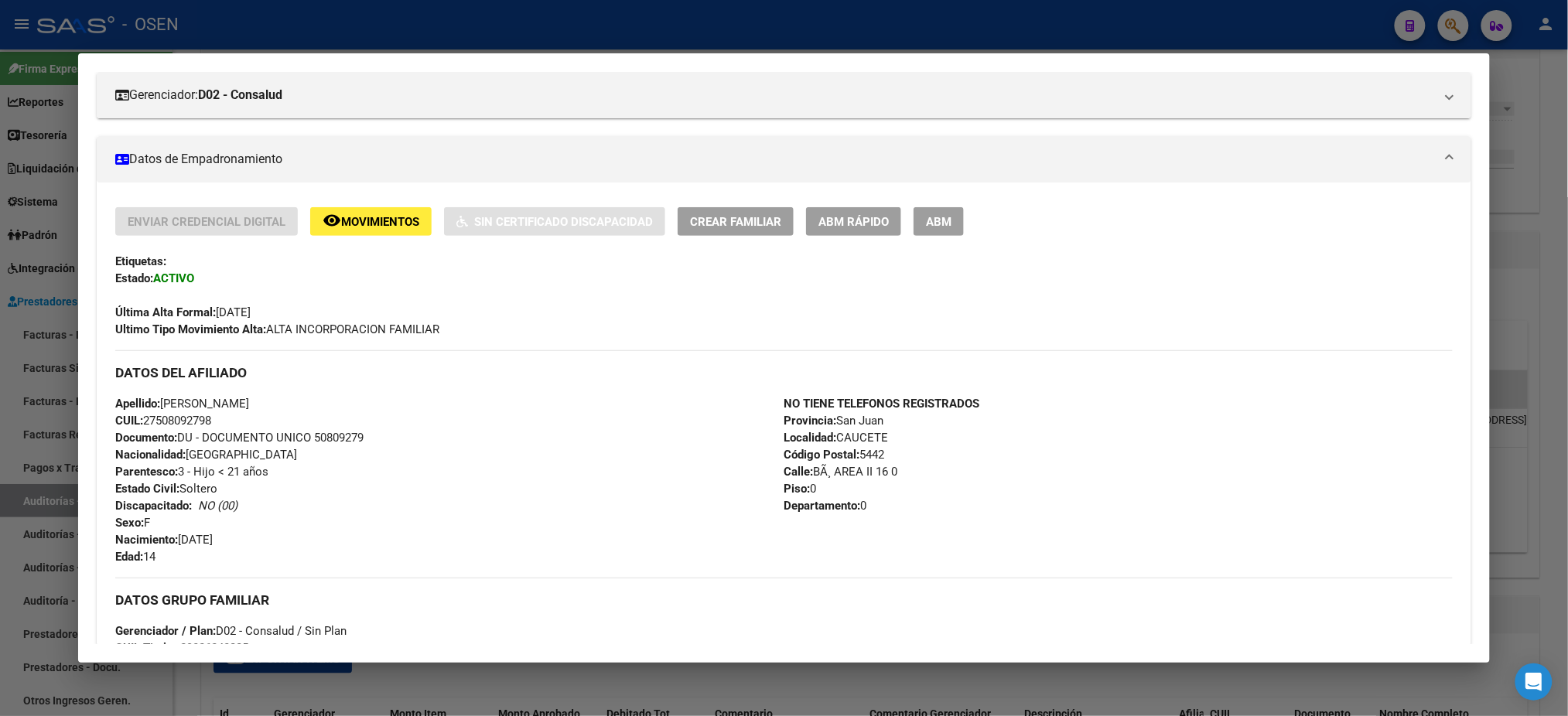
drag, startPoint x: 217, startPoint y: 414, endPoint x: 108, endPoint y: 403, distance: 109.6
click at [116, 403] on div "Apellido: ANELEY MAITE MARTINEZ CUIL: 27508092798 Documento: DU - DOCUMENTO UNI…" at bounding box center [449, 480] width 668 height 170
copy div "Apellido: ANELEY MAITE MARTINEZ CUIL: 27508092798"
click at [381, 36] on div at bounding box center [784, 358] width 1568 height 716
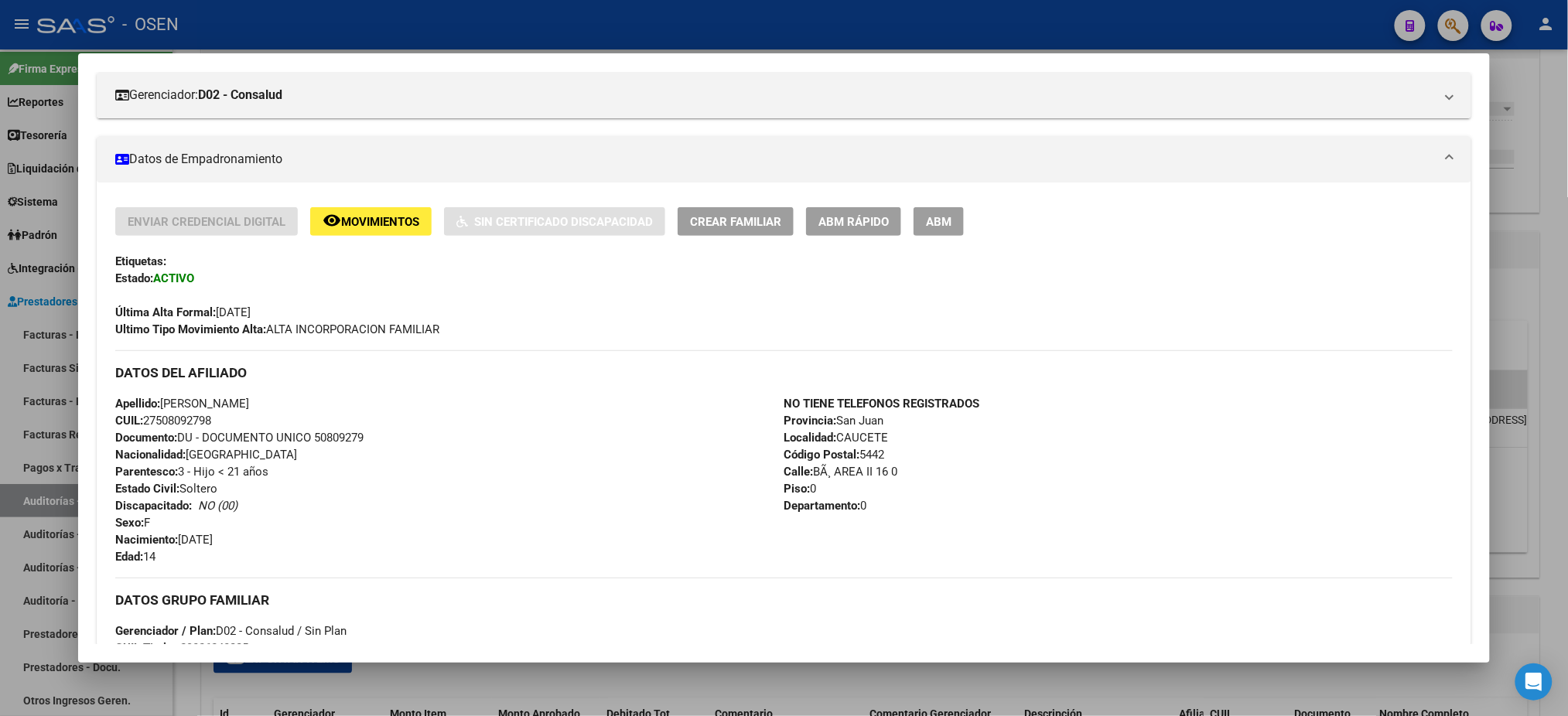
click at [380, 35] on div at bounding box center [784, 358] width 1568 height 716
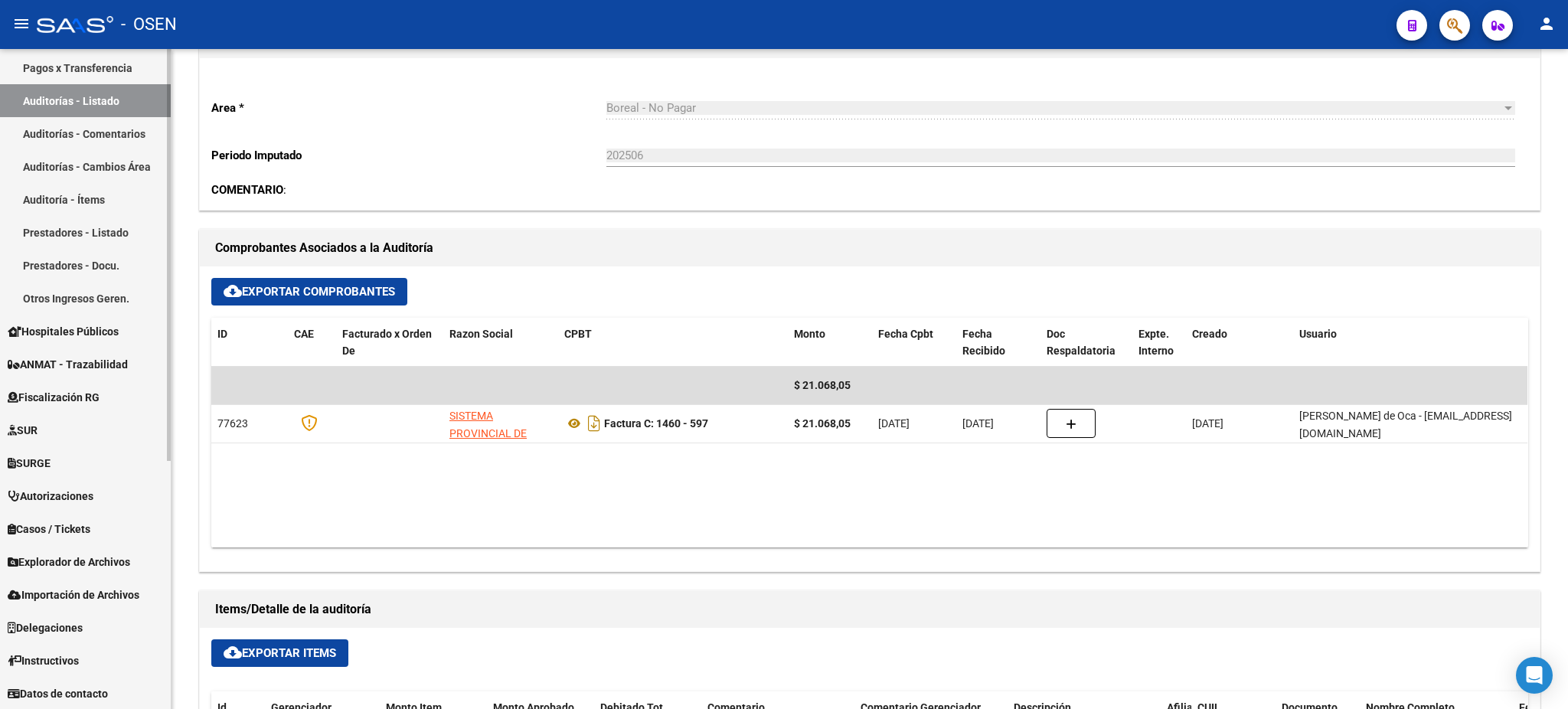
scroll to position [194, 0]
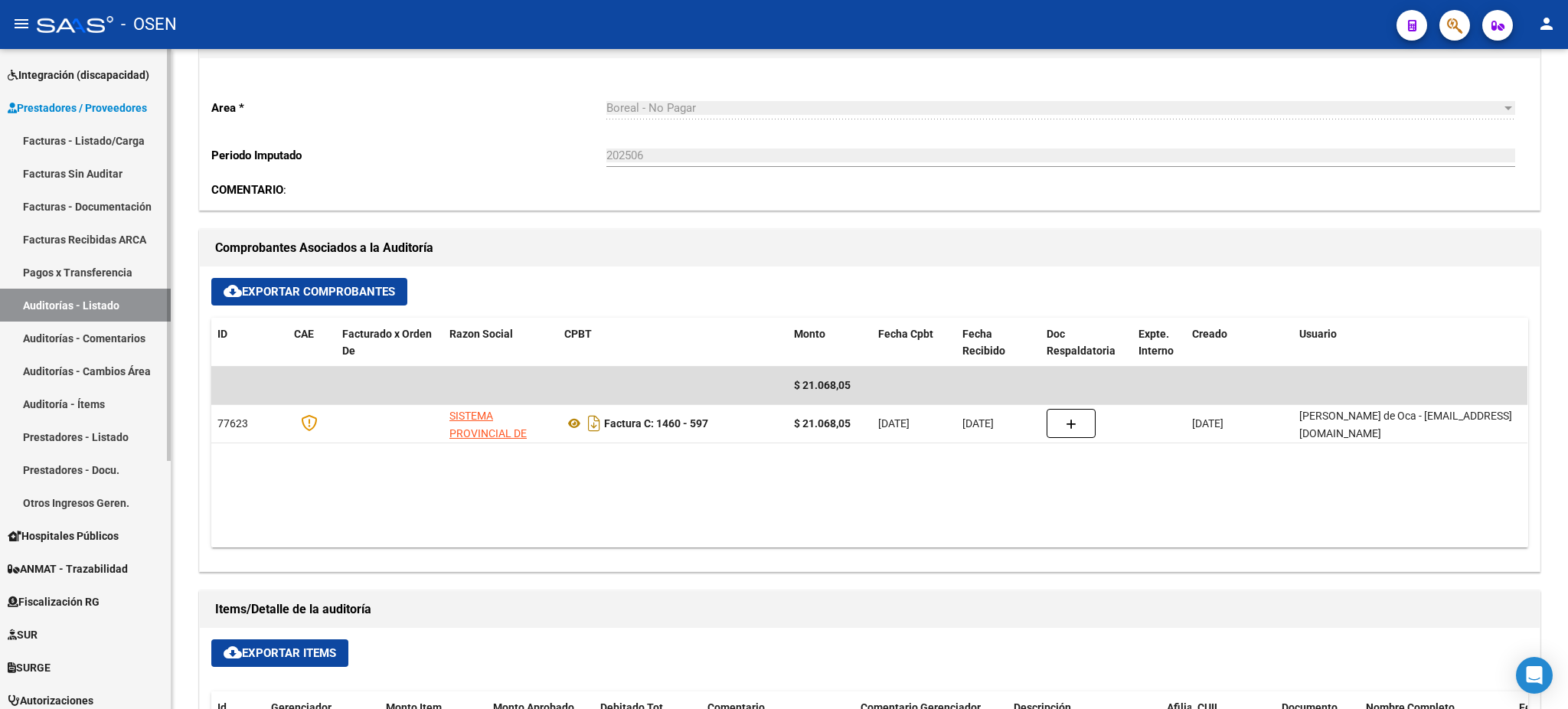
click at [103, 536] on span "Hospitales Públicos" at bounding box center [63, 535] width 111 height 17
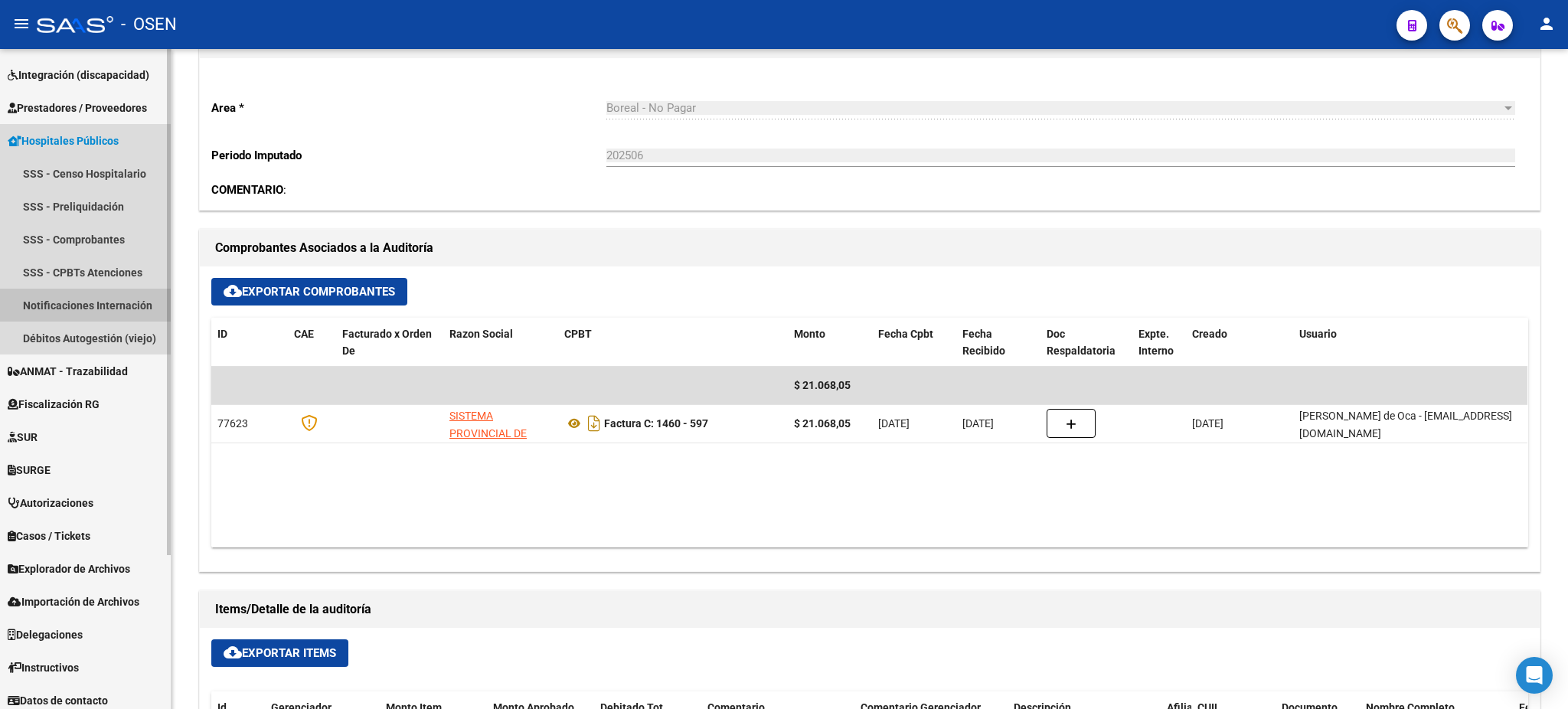
click at [95, 304] on link "Notificaciones Internación" at bounding box center [85, 305] width 170 height 33
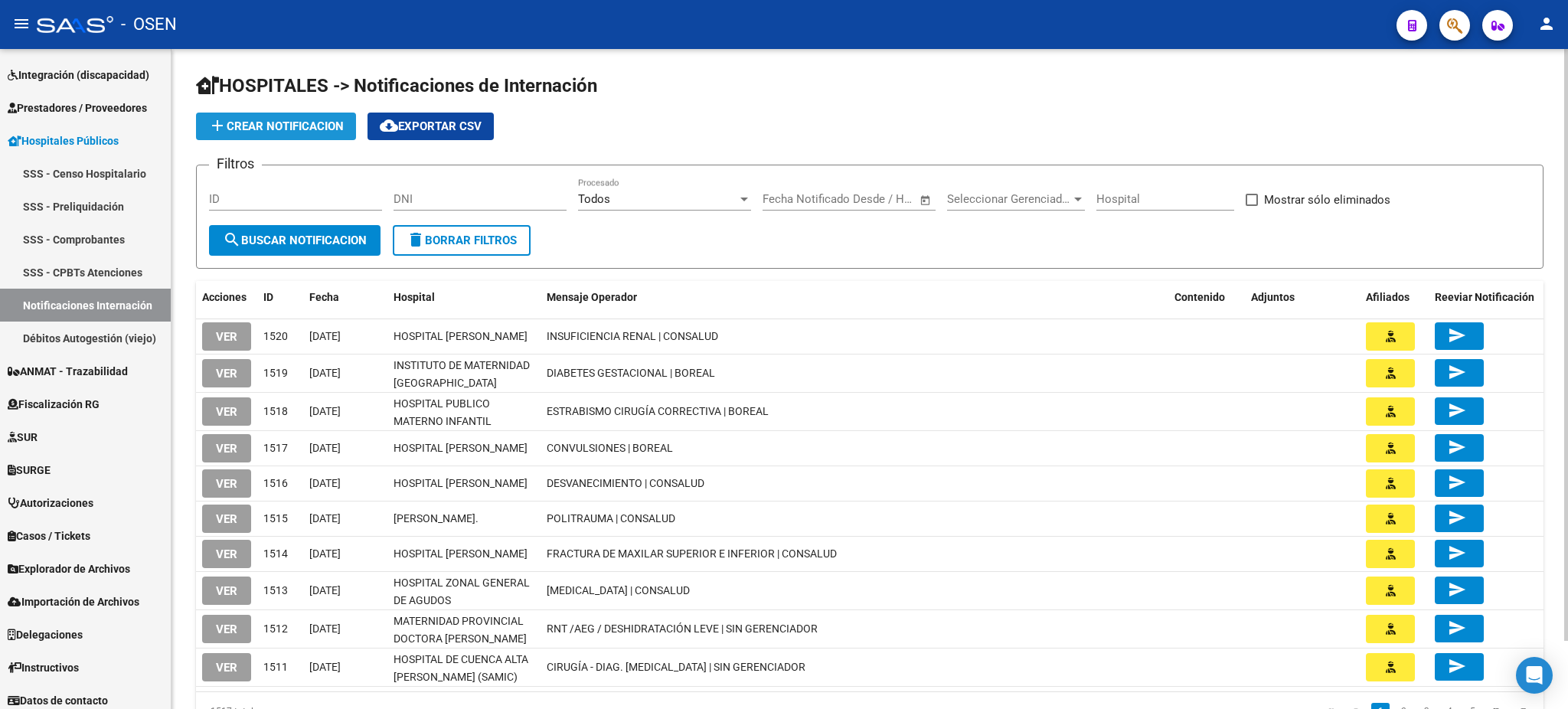
click at [265, 122] on span "add Crear Notificacion" at bounding box center [275, 126] width 135 height 14
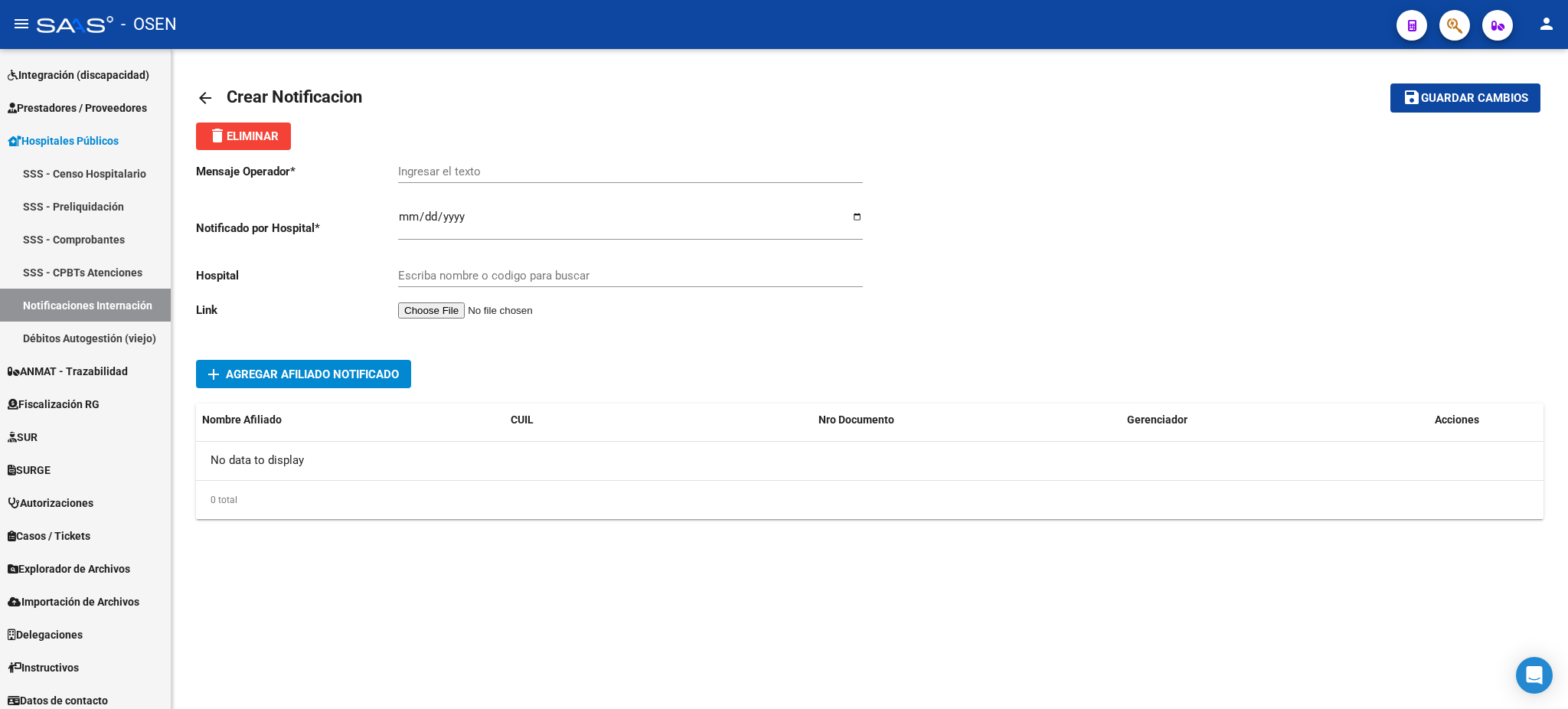
click at [440, 308] on input "file" at bounding box center [495, 311] width 194 height 16
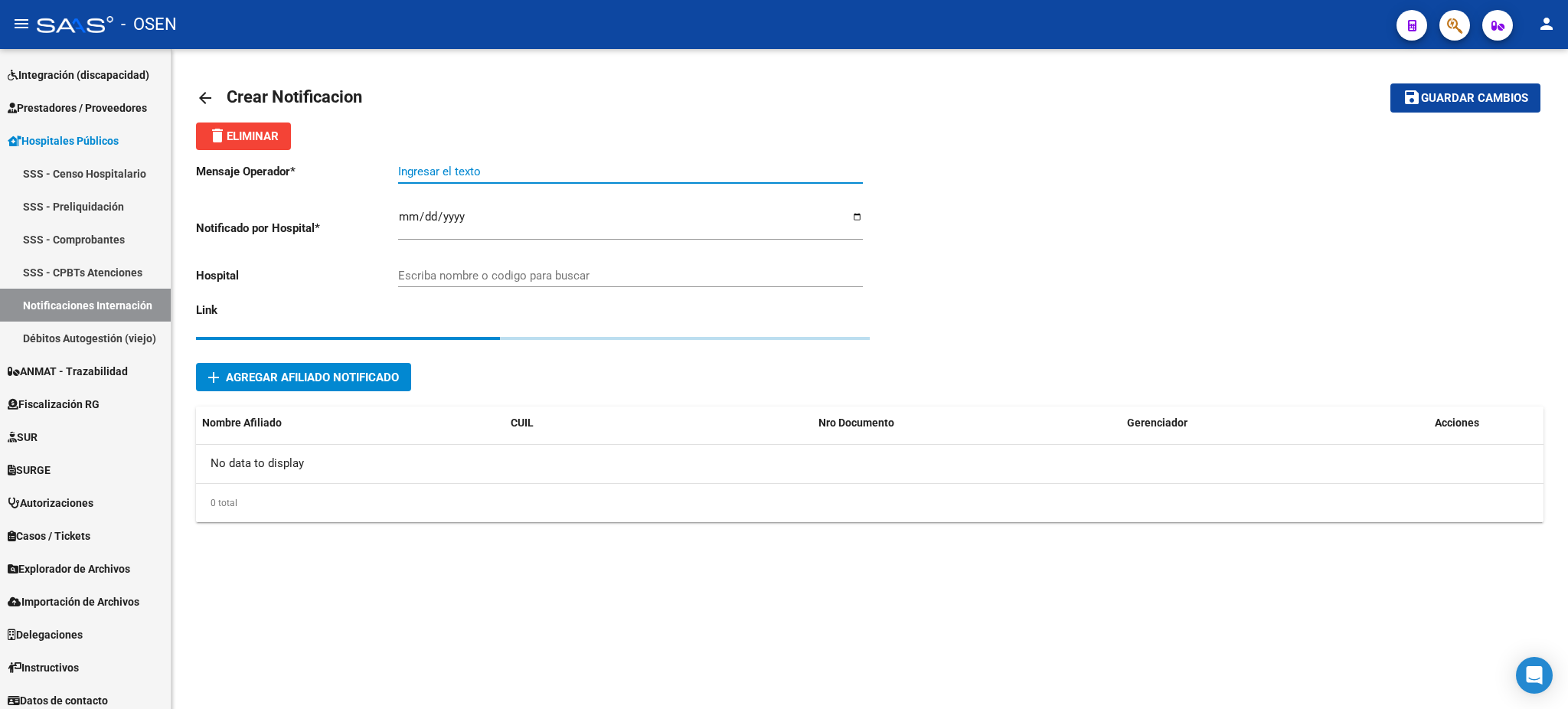
click at [577, 167] on input "Ingresar el texto" at bounding box center [630, 172] width 464 height 14
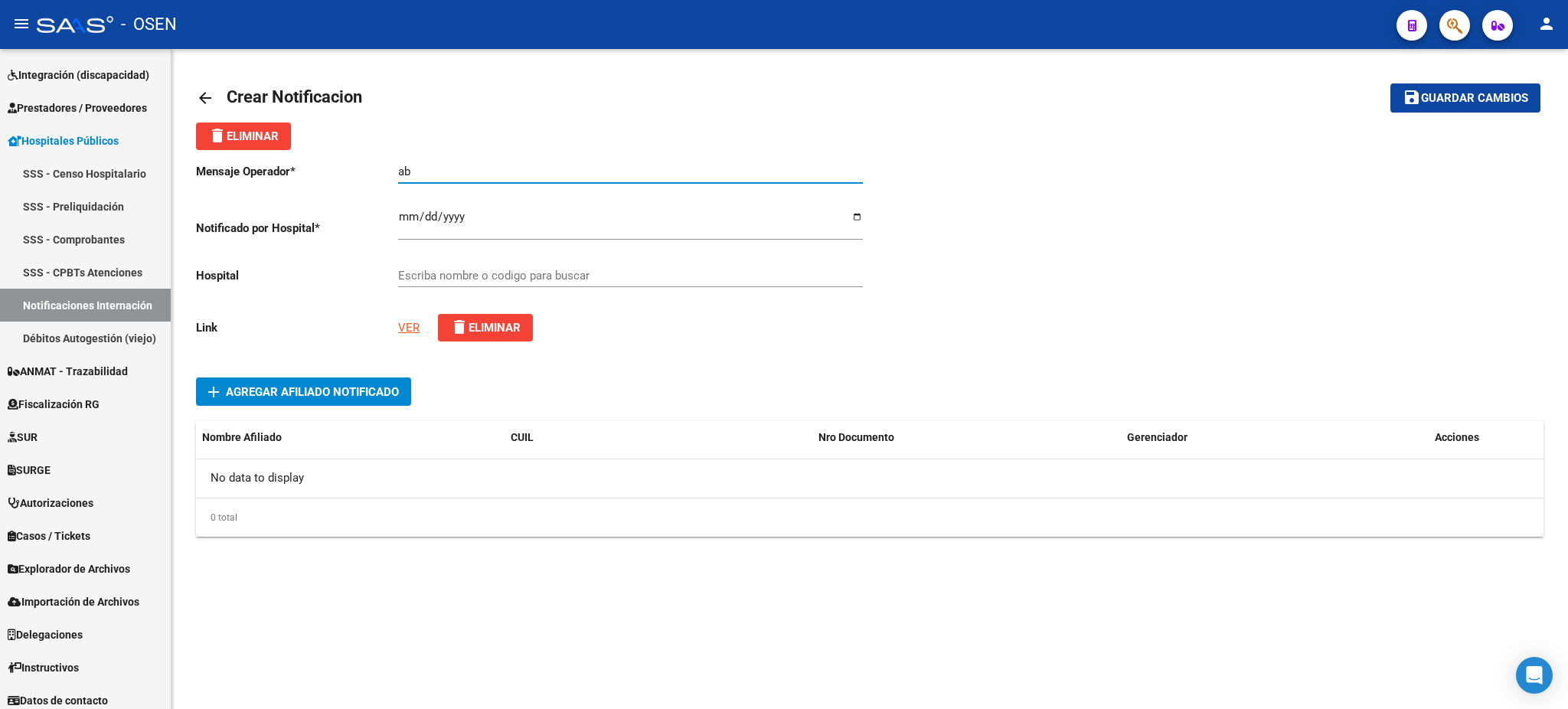
type input "a"
type input "ABDOMEN AGUDO / CONSALUD"
type input "2025-08-17"
click at [530, 276] on input "Escriba nombre o codigo para buscar" at bounding box center [630, 276] width 464 height 14
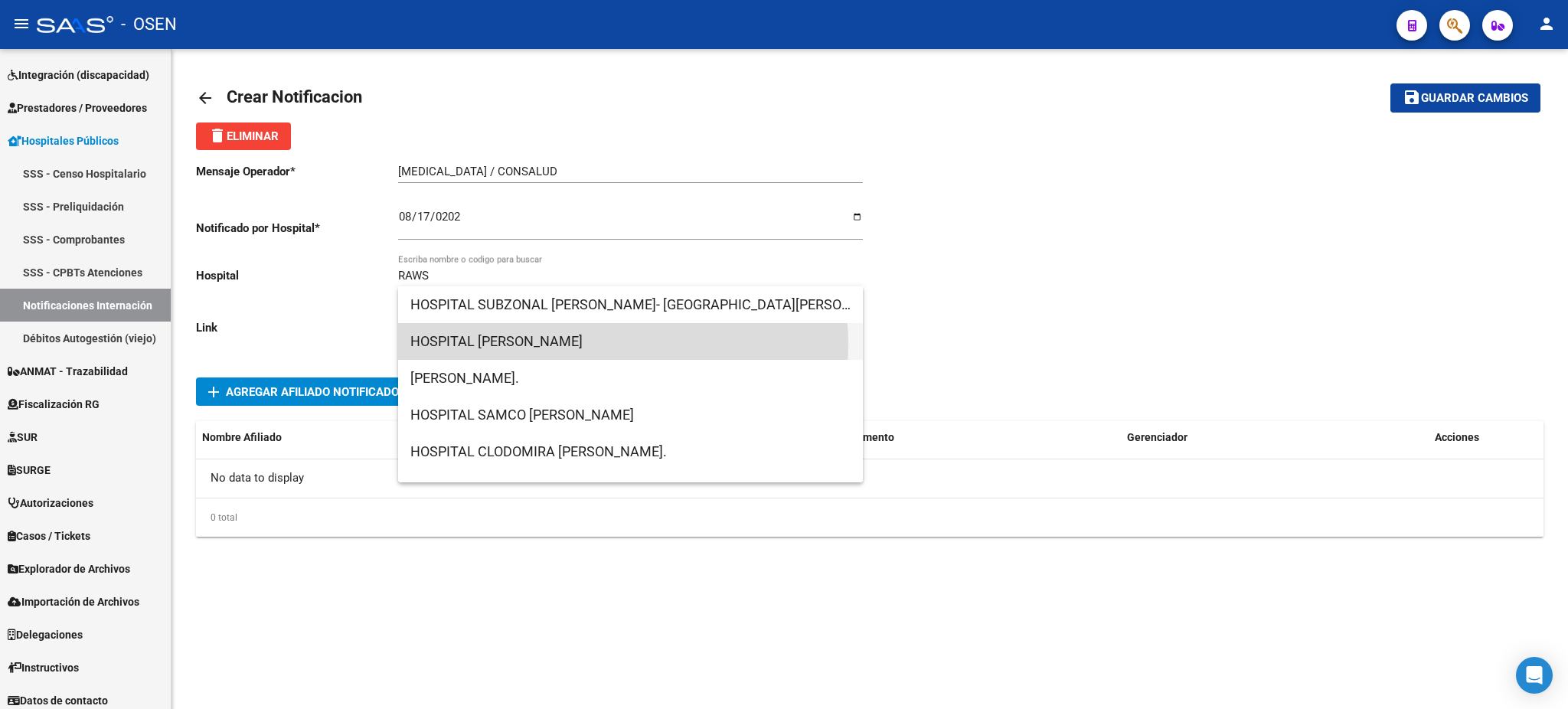
click at [581, 345] on span "HOSPITAL DR.GUILLERMO RAWSON" at bounding box center [630, 341] width 441 height 36
type input "HOSPITAL DR.GUILLERMO RAWSON"
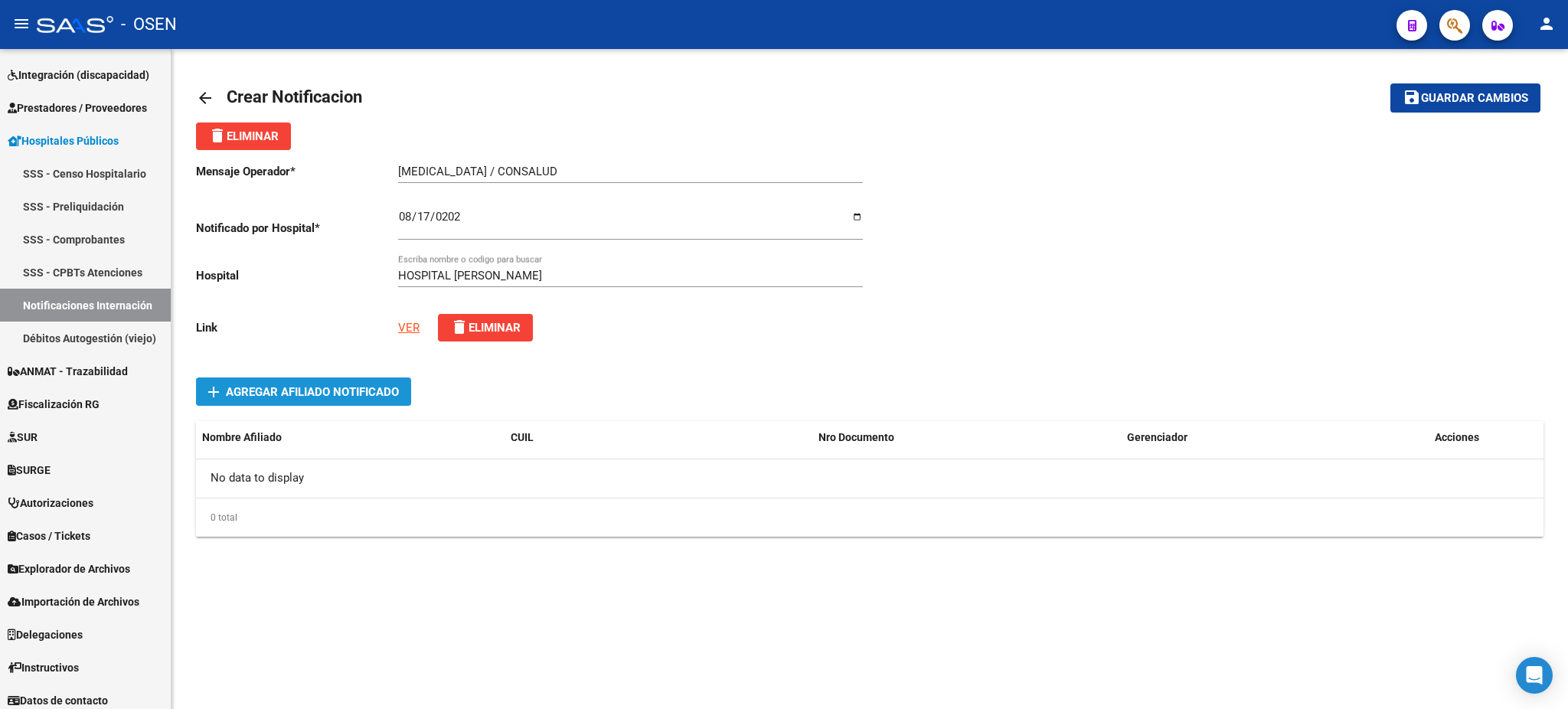
click at [338, 389] on span "Agregar Afiliado Notificado" at bounding box center [312, 392] width 173 height 14
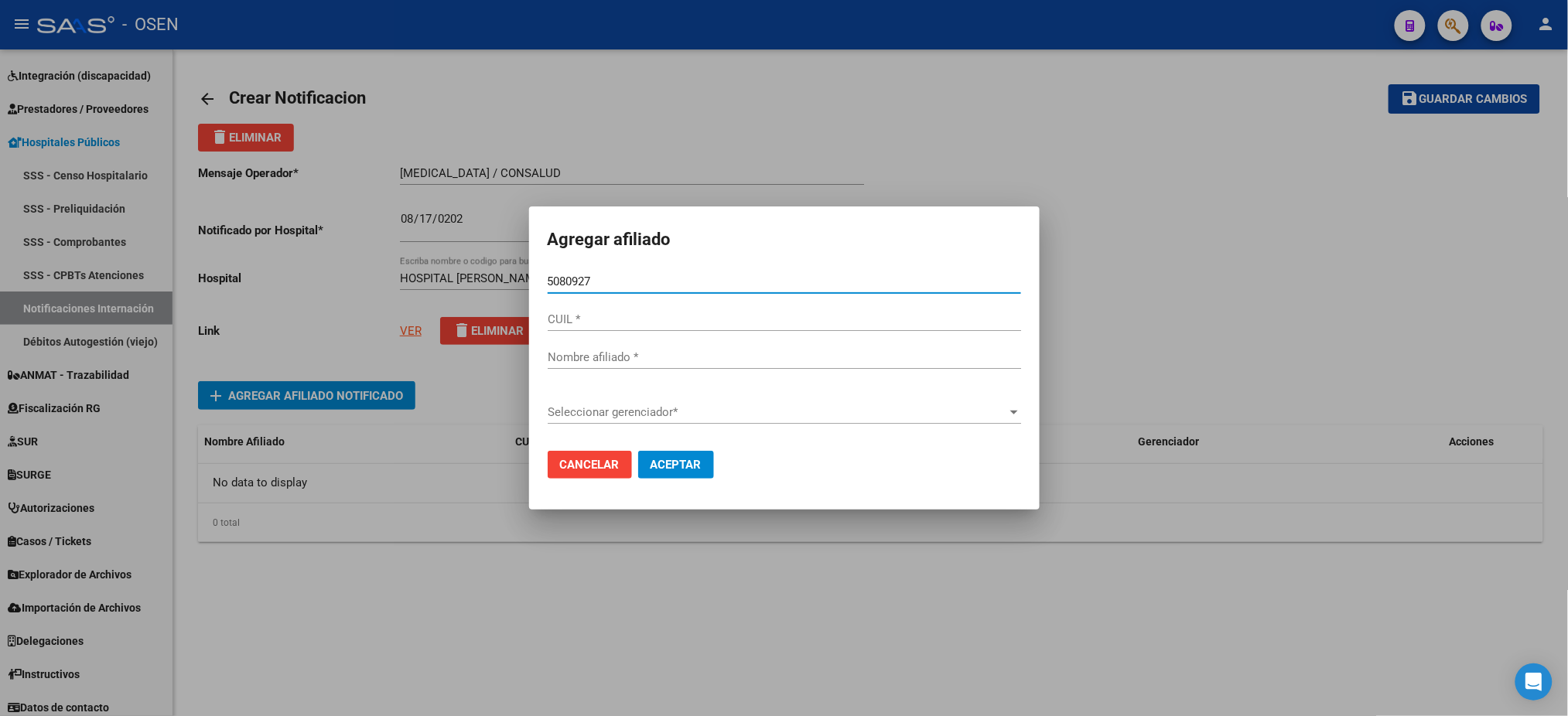
type input "50809279"
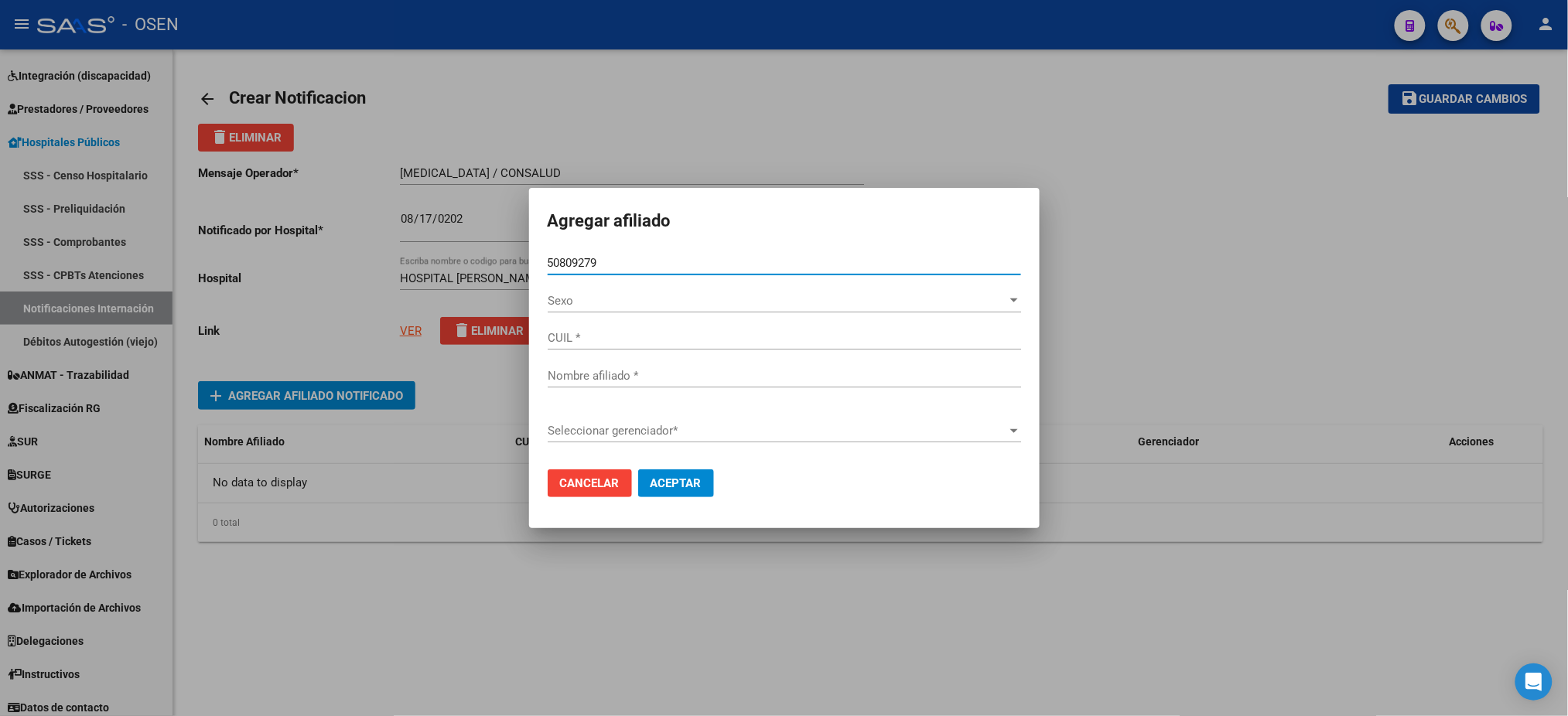
type input "27508092798"
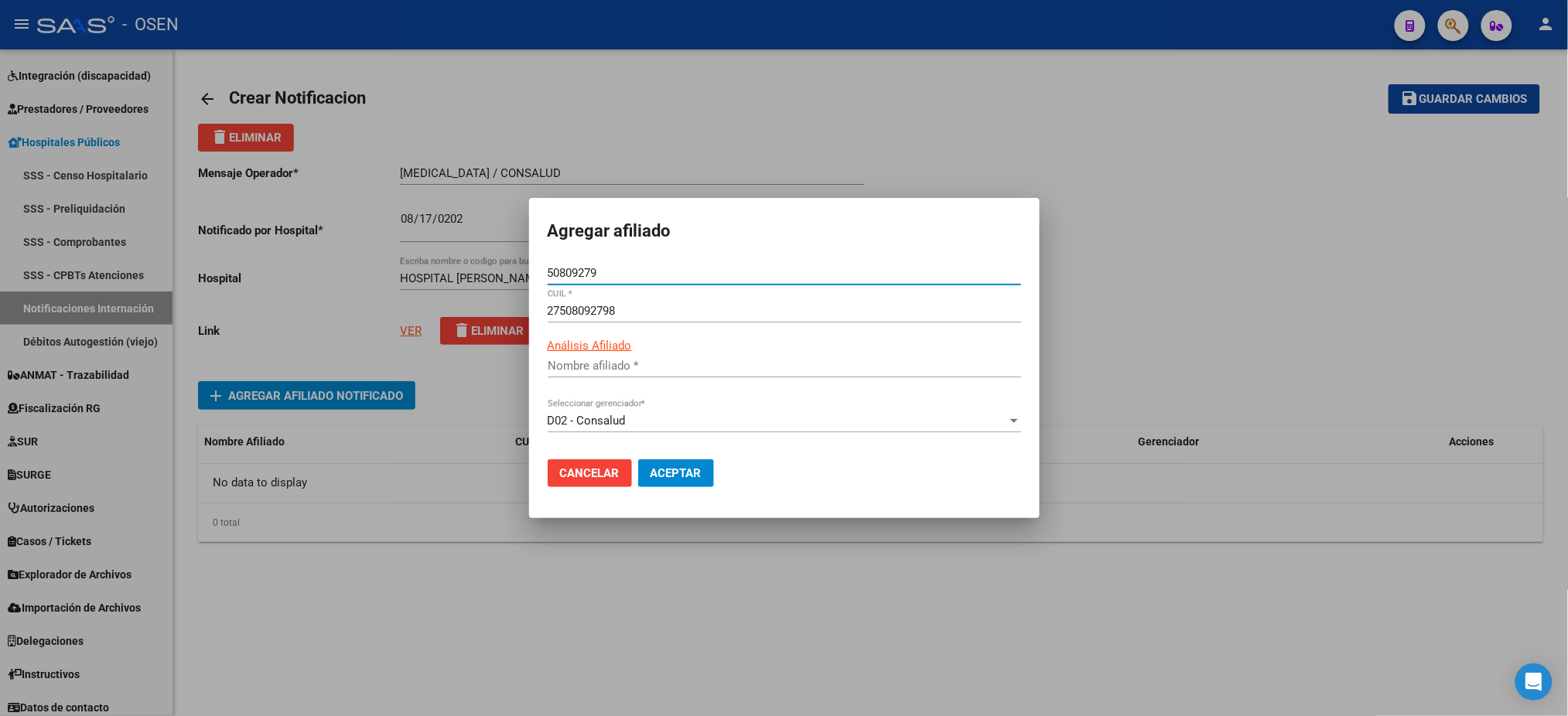
type input "50809279"
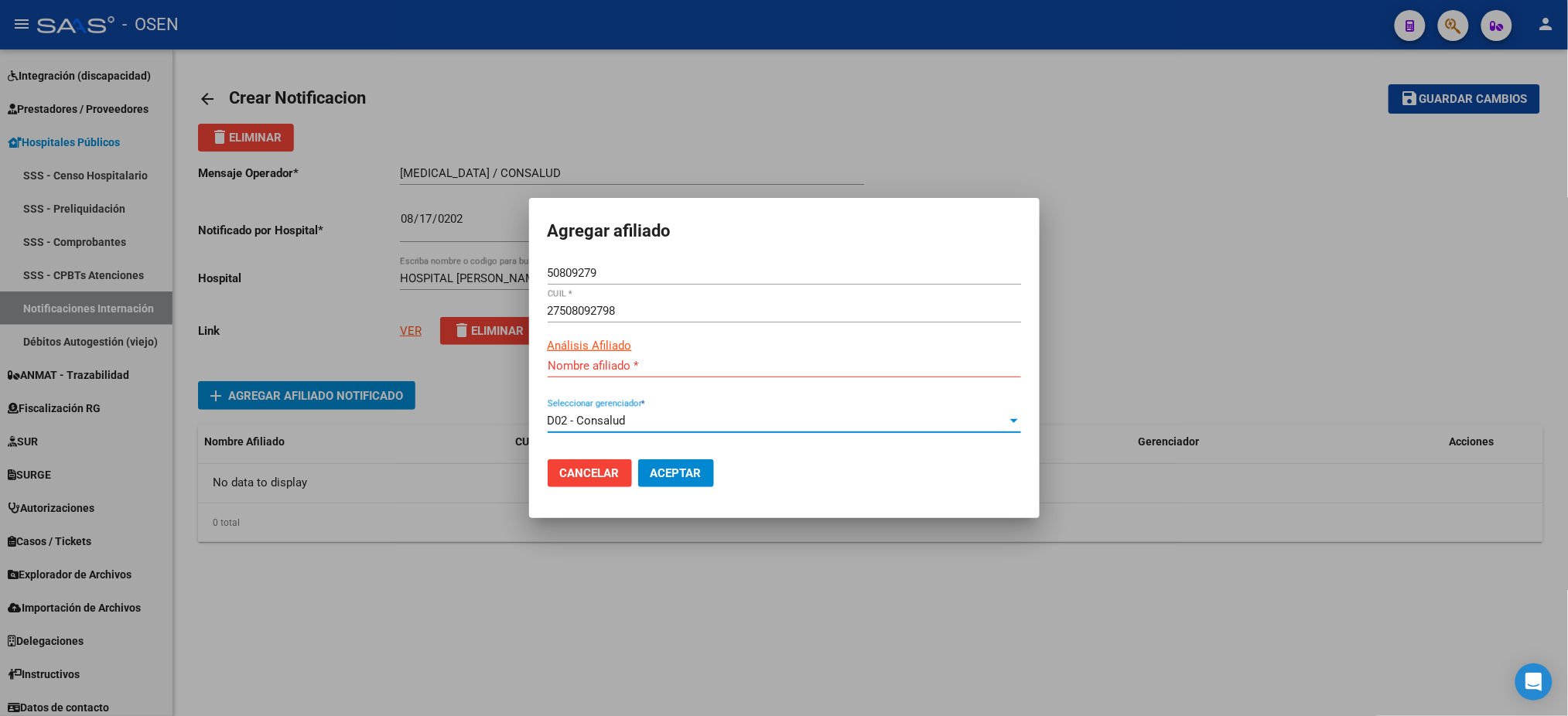
type input "MARTINEZ ANELEY MAITE"
click at [650, 465] on button "Aceptar" at bounding box center [676, 473] width 76 height 28
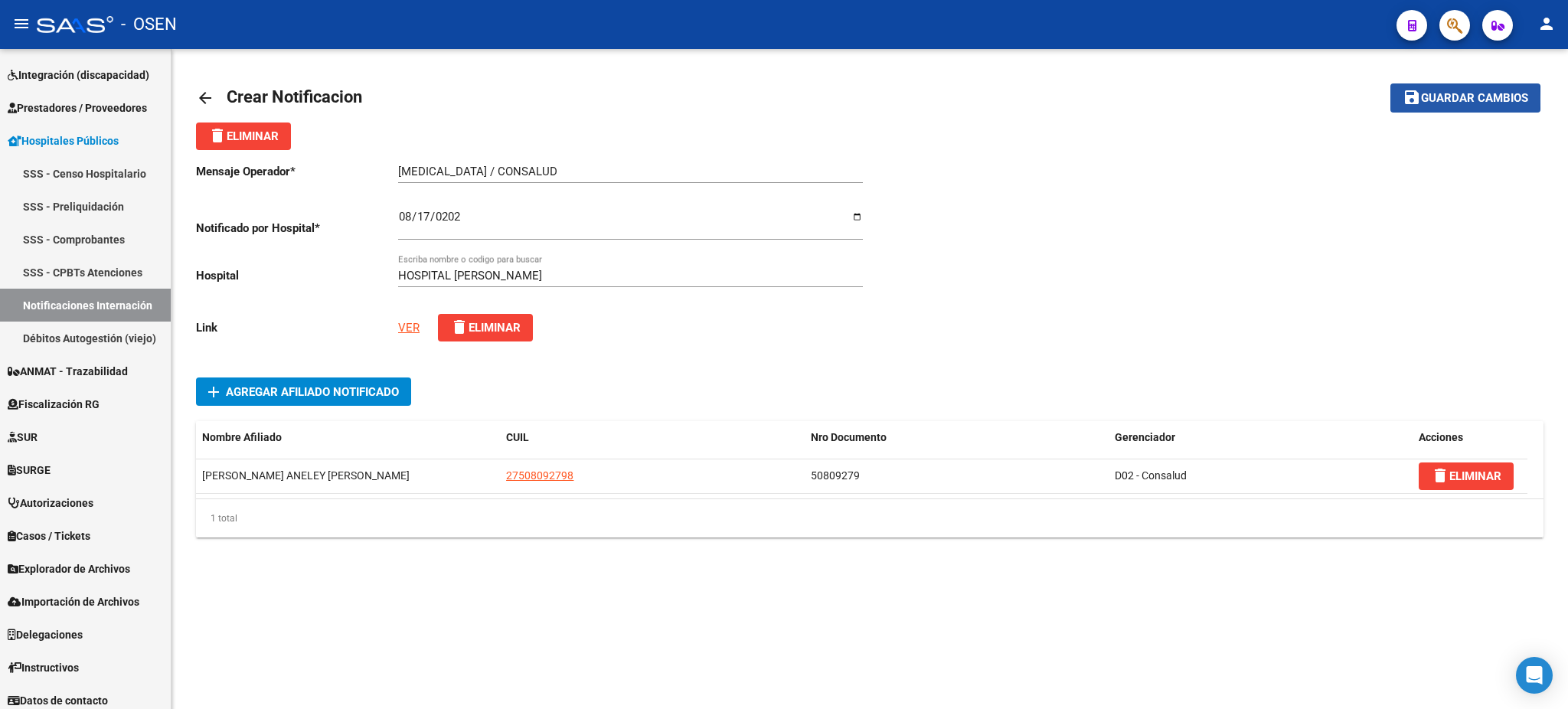
click at [1426, 99] on span "Guardar cambios" at bounding box center [1474, 99] width 107 height 14
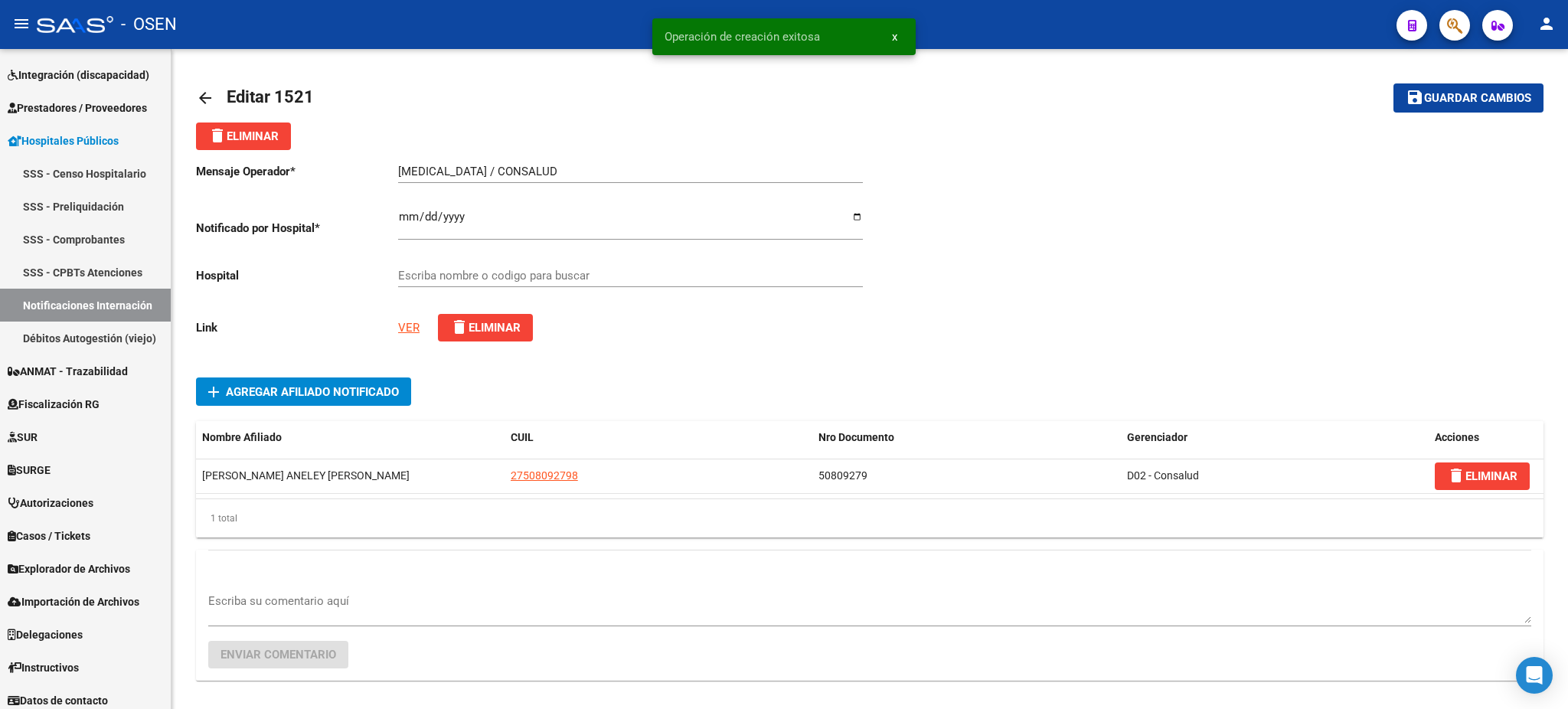
type input "HOSPITAL DR.GUILLERMO RAWSON"
click at [33, 307] on link "Notificaciones Internación" at bounding box center [85, 305] width 170 height 33
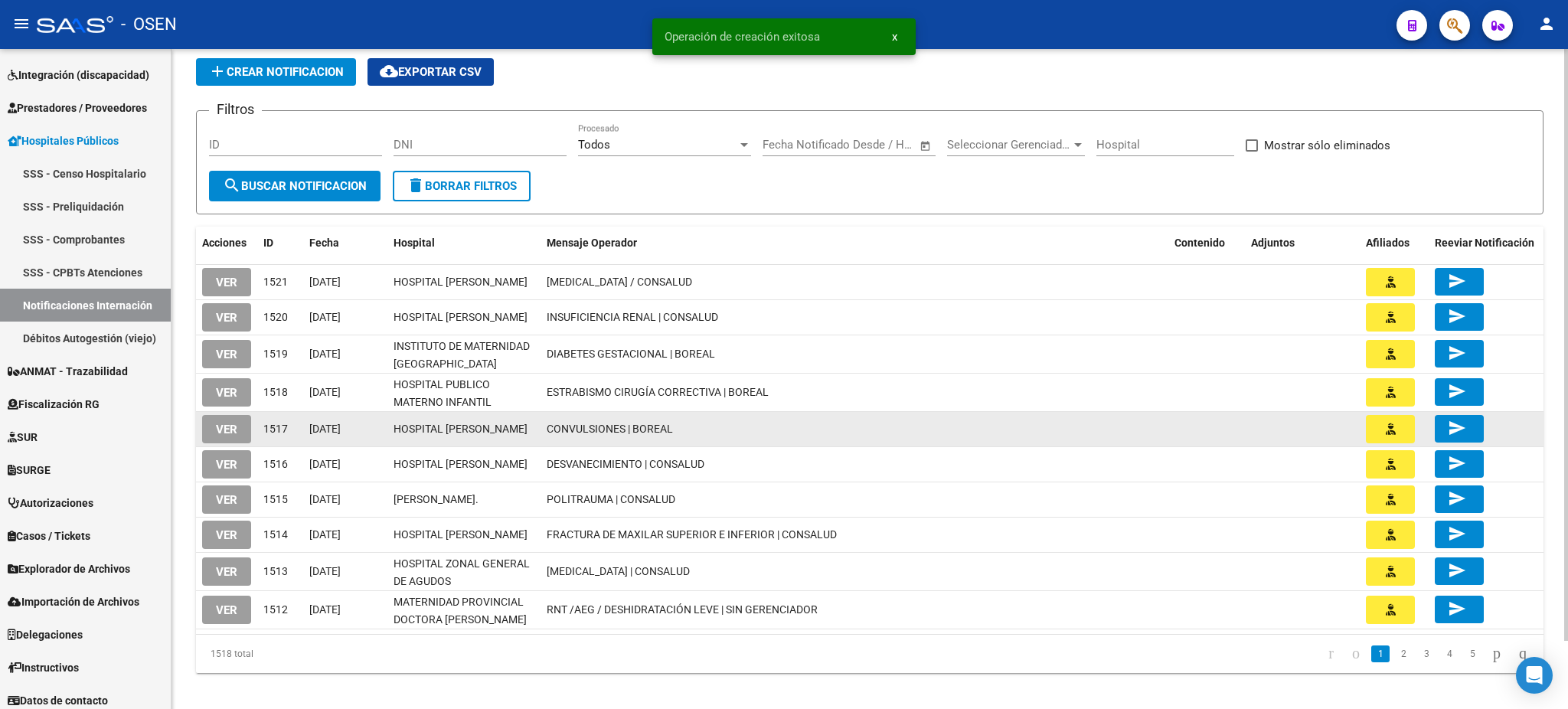
scroll to position [77, 0]
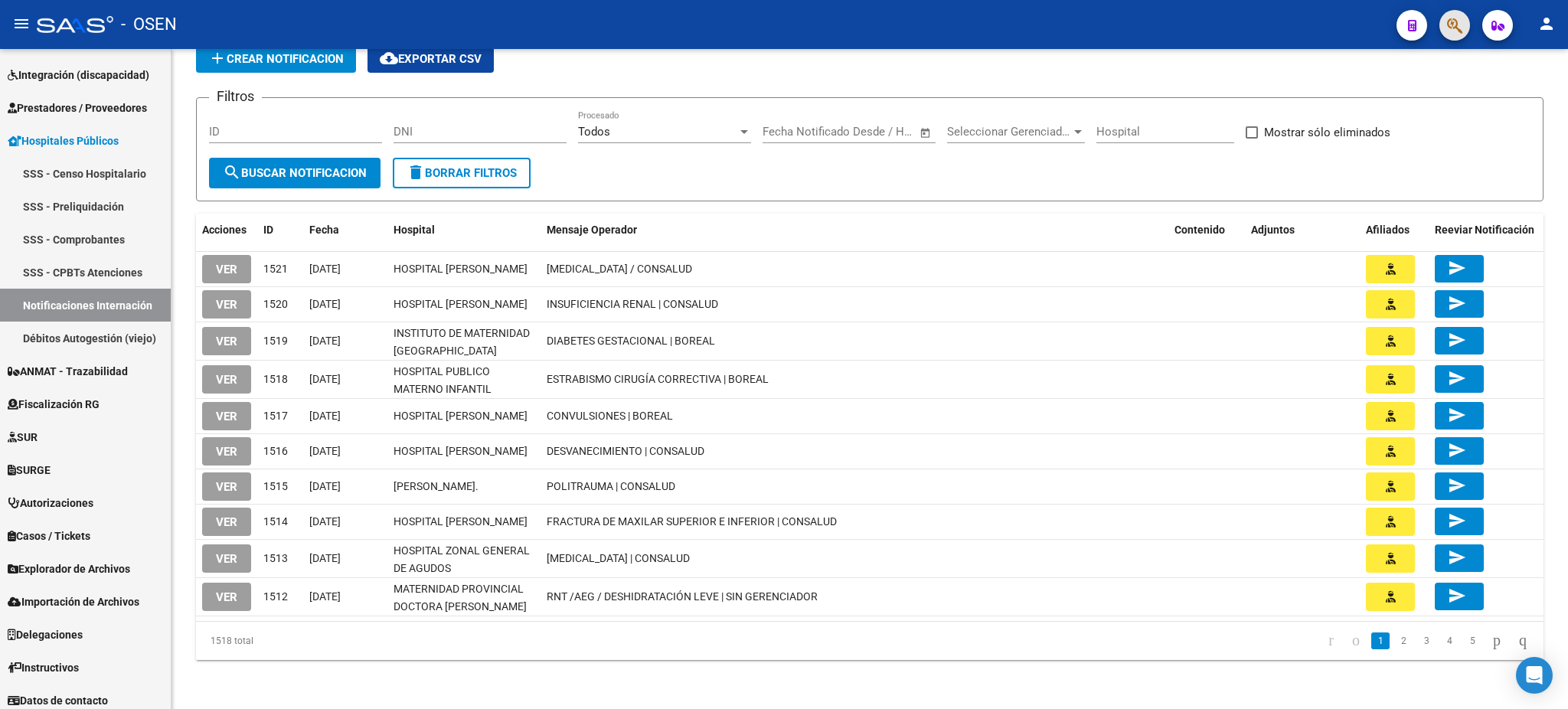
click at [1439, 29] on button "button" at bounding box center [1454, 25] width 31 height 31
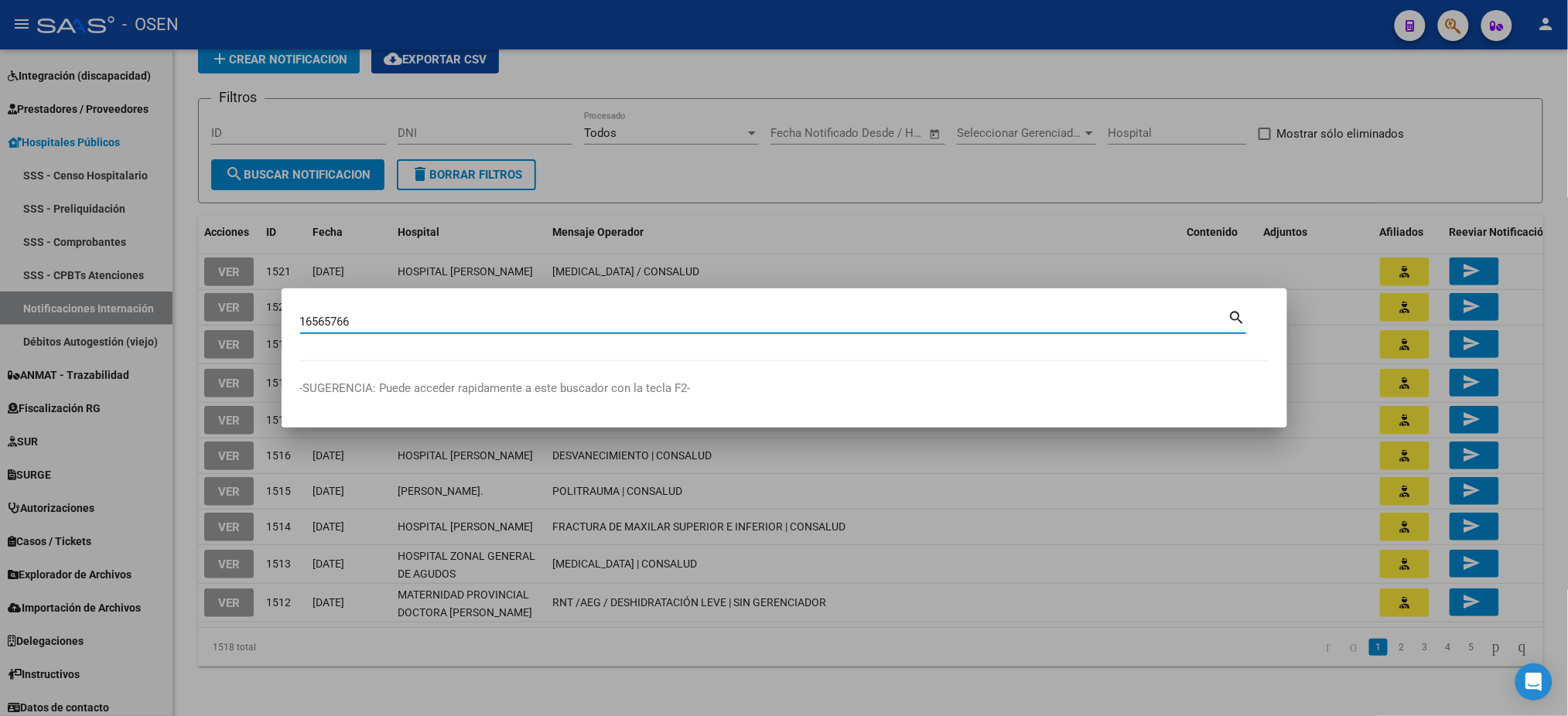
type input "16565766"
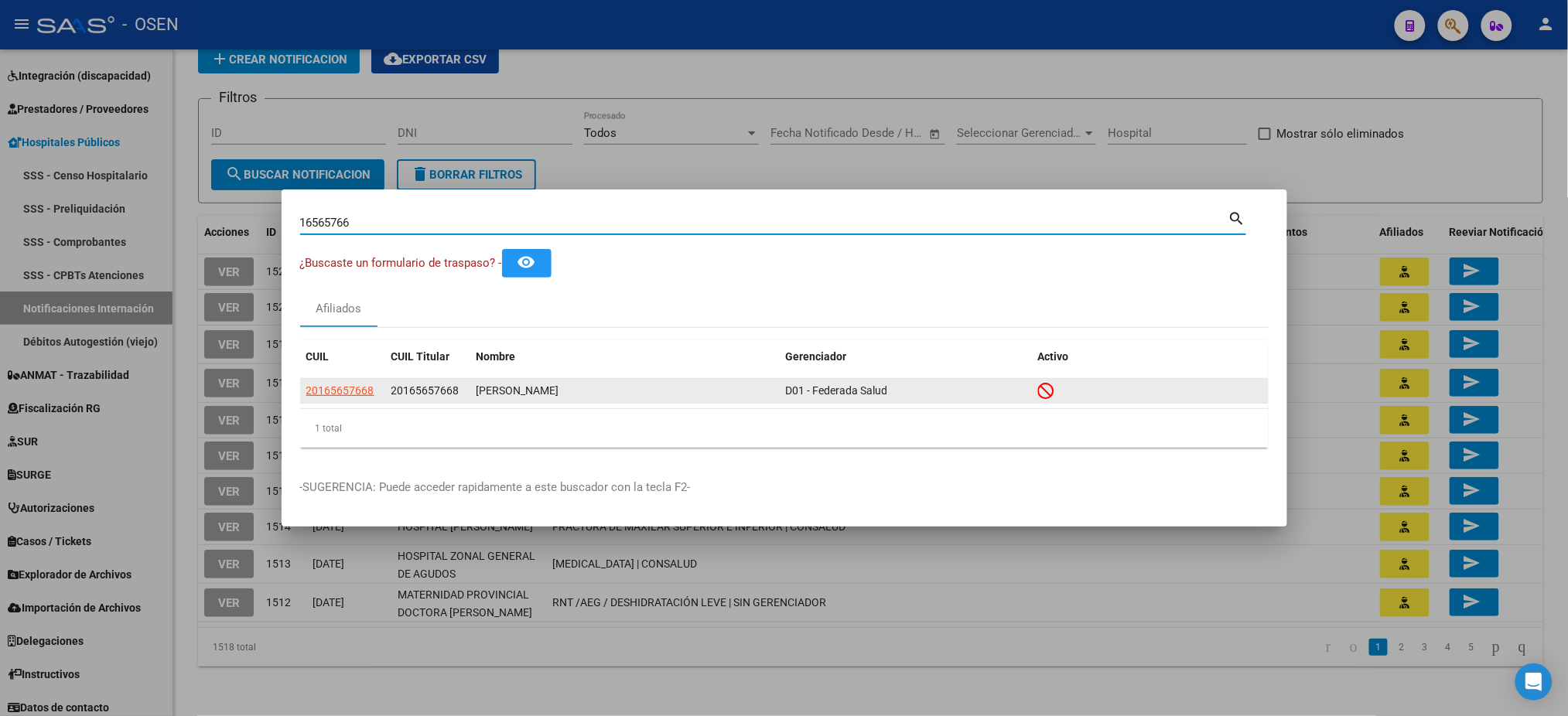
click at [356, 381] on datatable-body-cell "20165657668" at bounding box center [342, 391] width 85 height 24
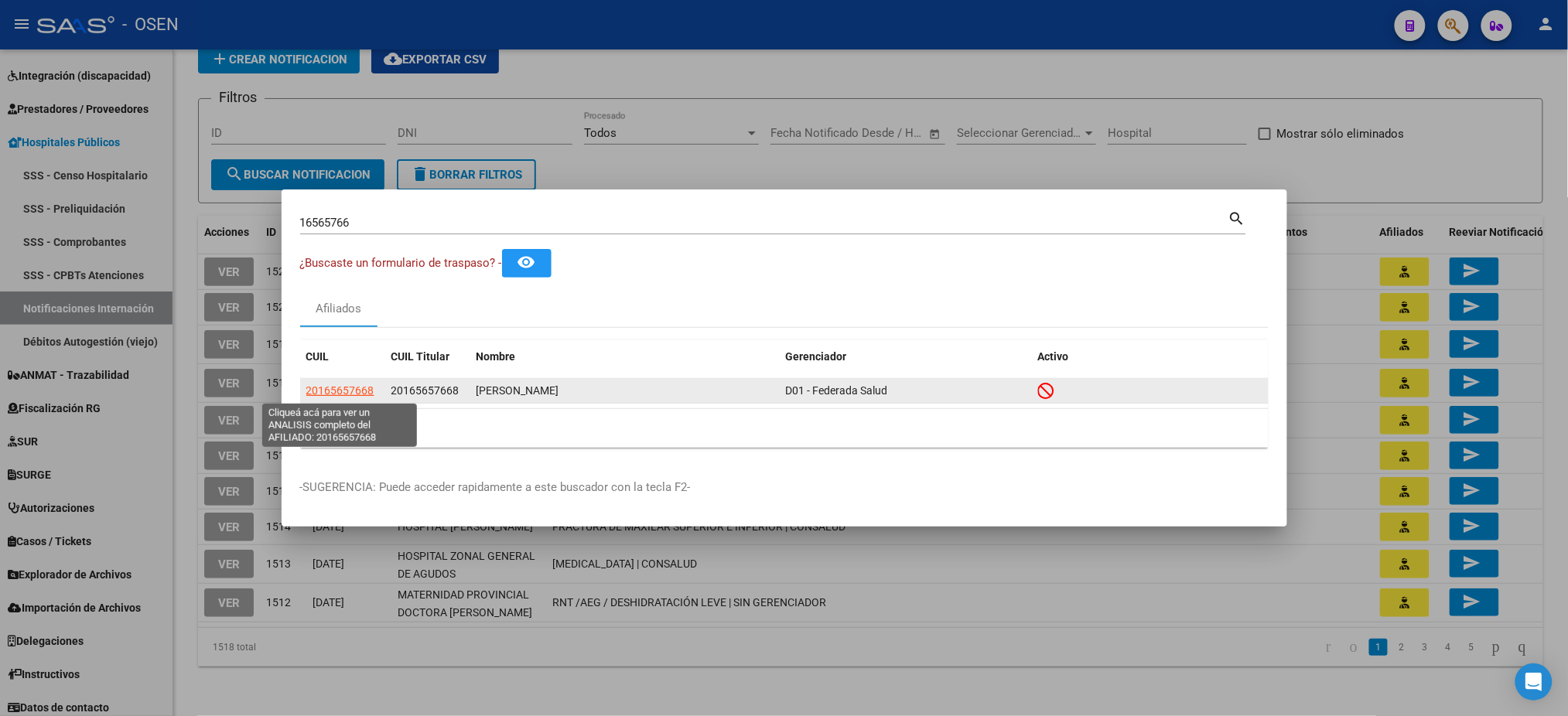
click at [354, 388] on span "20165657668" at bounding box center [341, 390] width 68 height 12
type textarea "20165657668"
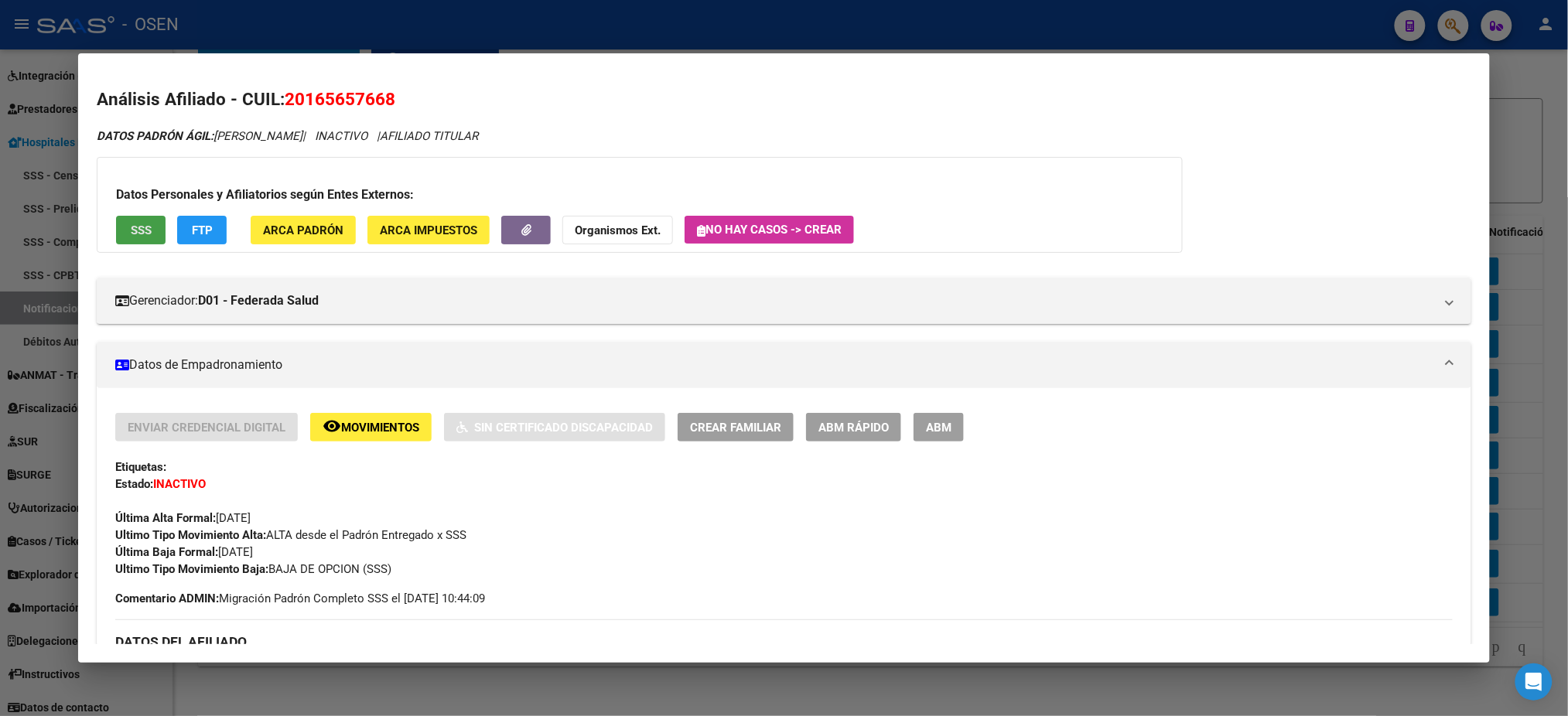
click at [144, 239] on button "SSS" at bounding box center [141, 230] width 50 height 29
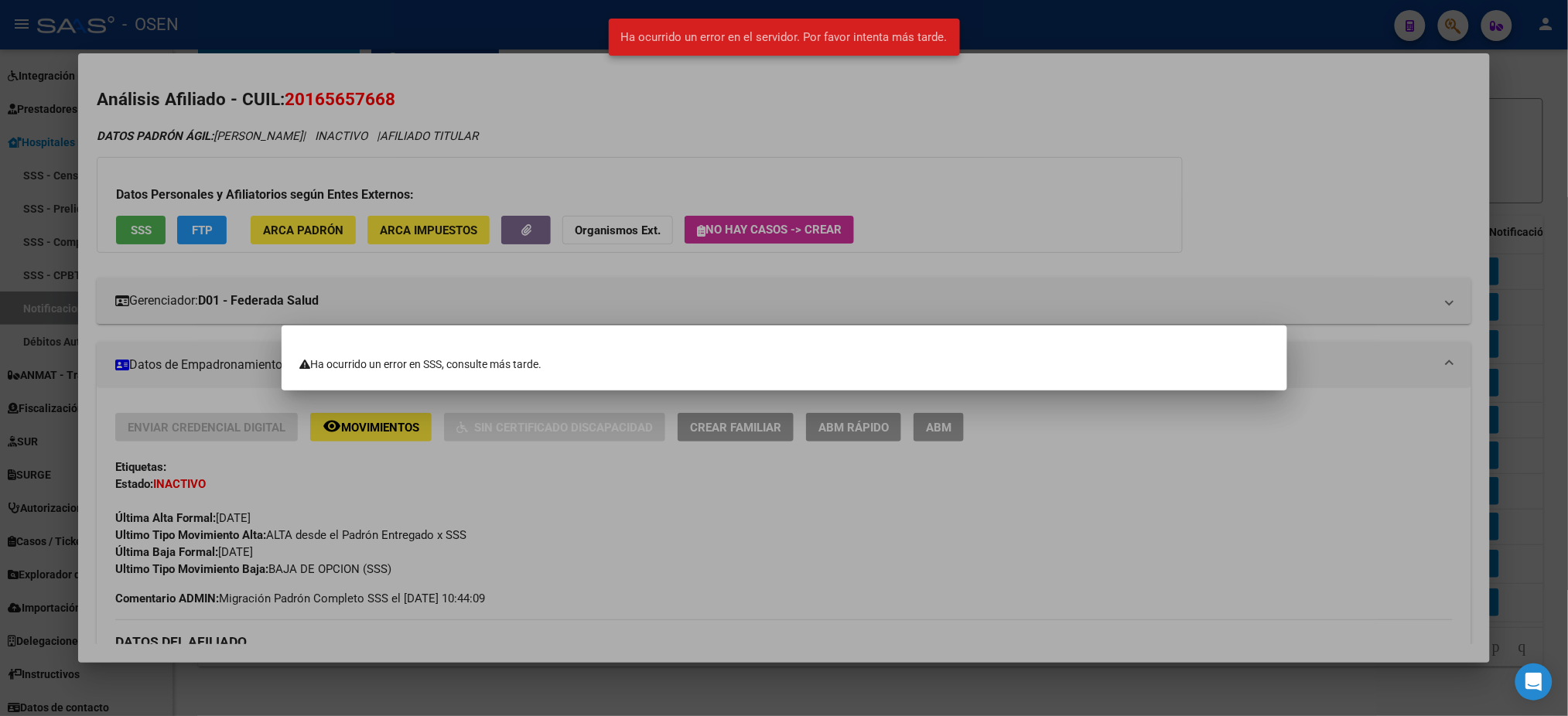
click at [466, 149] on div at bounding box center [784, 358] width 1568 height 716
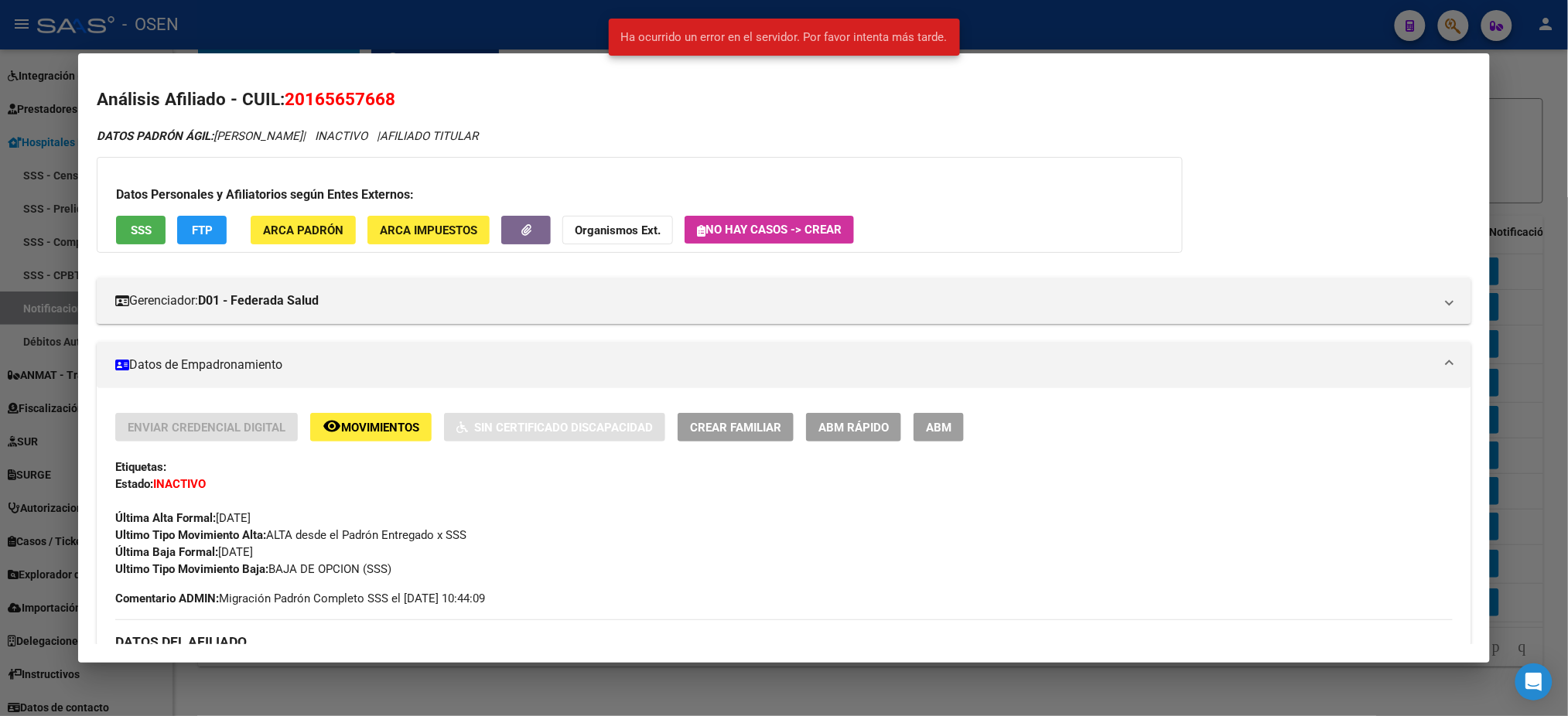
click at [131, 226] on span "SSS" at bounding box center [140, 230] width 21 height 14
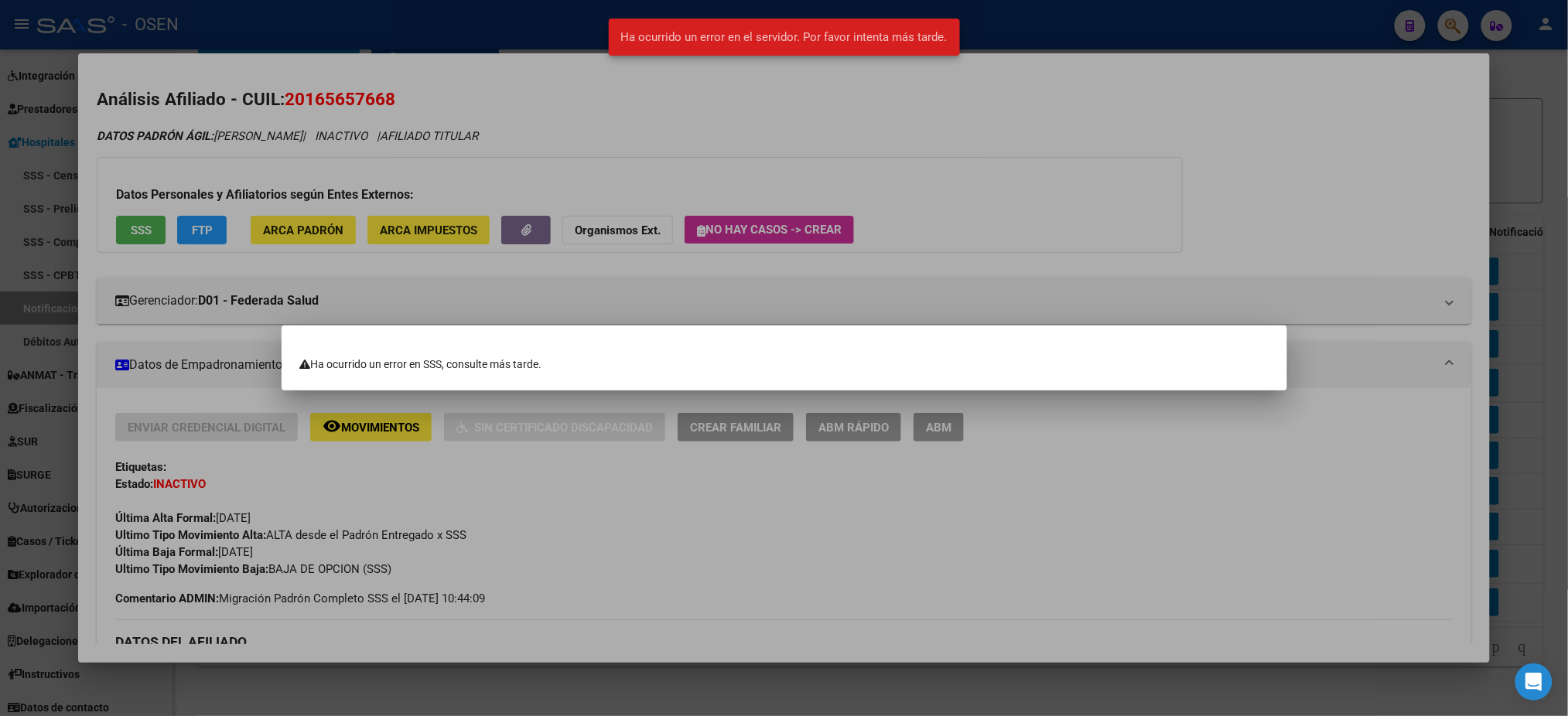
click at [567, 106] on div at bounding box center [784, 358] width 1568 height 716
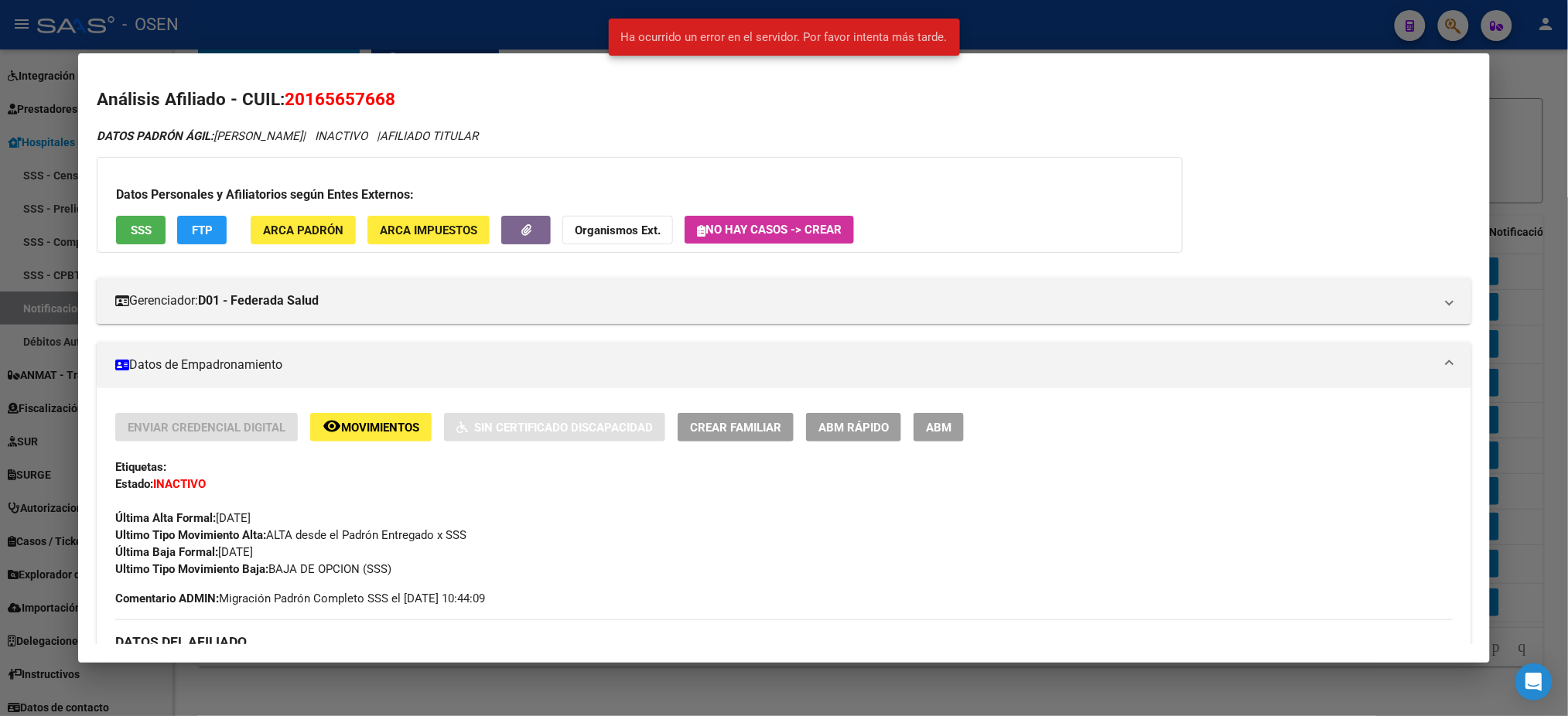
drag, startPoint x: 391, startPoint y: 101, endPoint x: 276, endPoint y: 92, distance: 115.4
click at [276, 92] on h2 "Análisis Afiliado - CUIL: 20165657668" at bounding box center [783, 100] width 1374 height 26
copy h2 "20165657668"
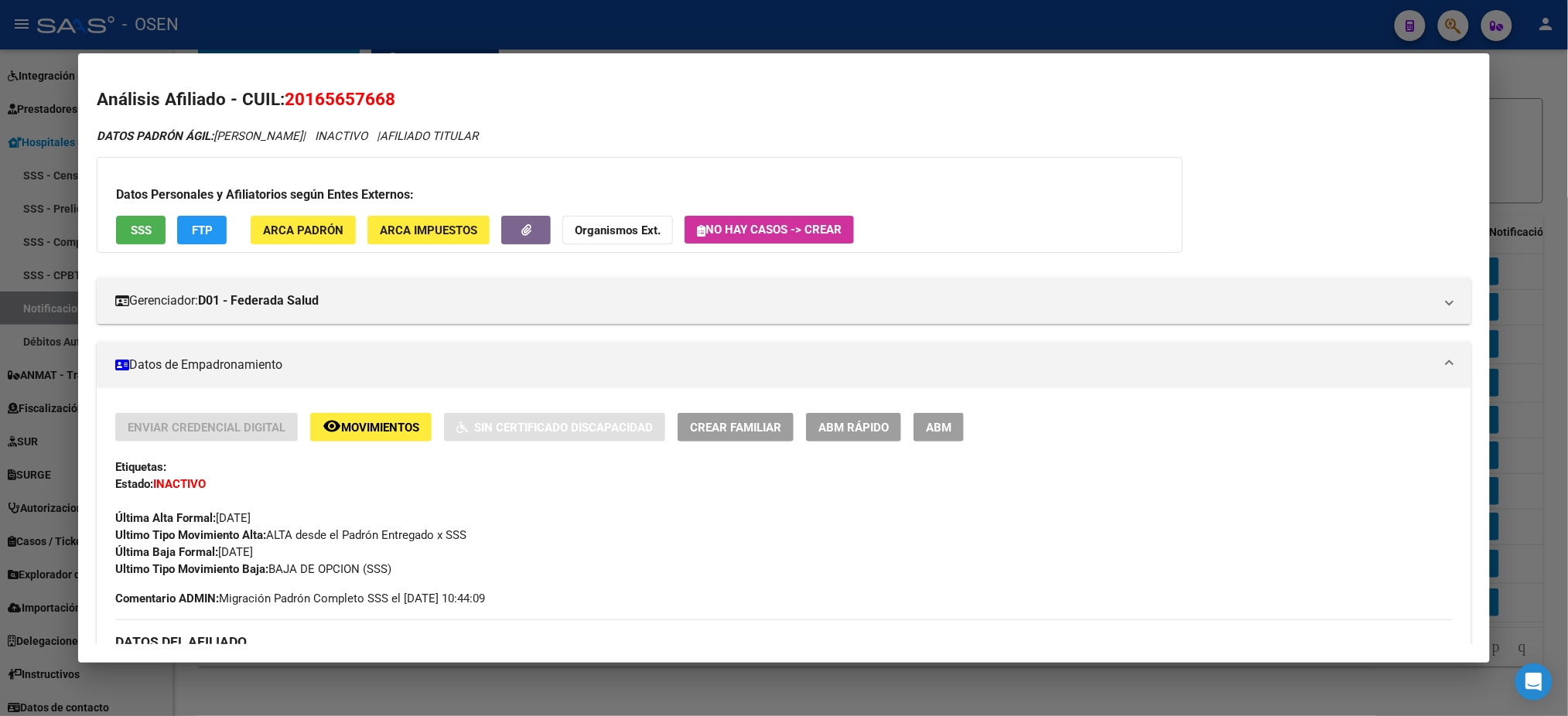
click at [404, 41] on div at bounding box center [784, 358] width 1568 height 716
click at [409, 39] on div at bounding box center [784, 358] width 1568 height 716
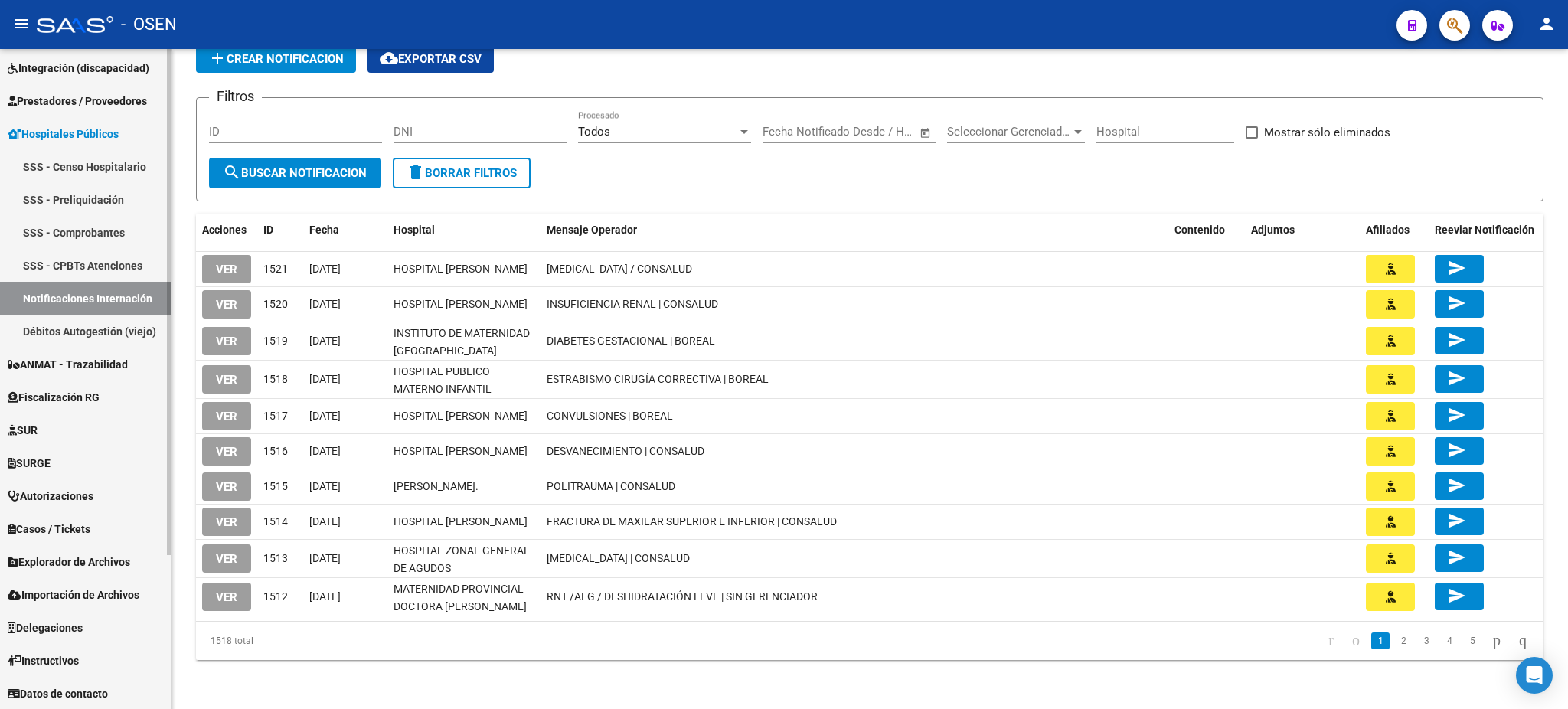
scroll to position [100, 0]
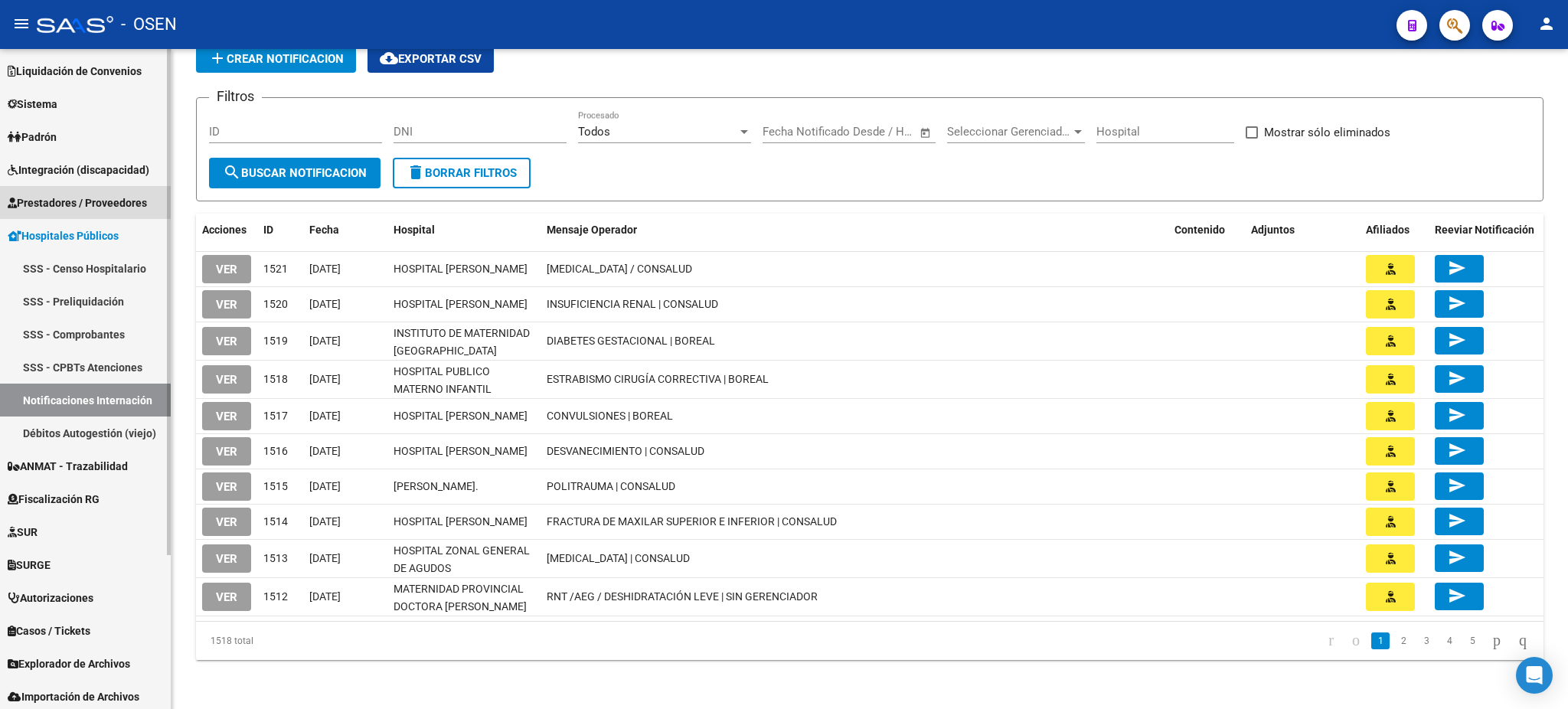
click at [95, 187] on link "Prestadores / Proveedores" at bounding box center [85, 202] width 170 height 33
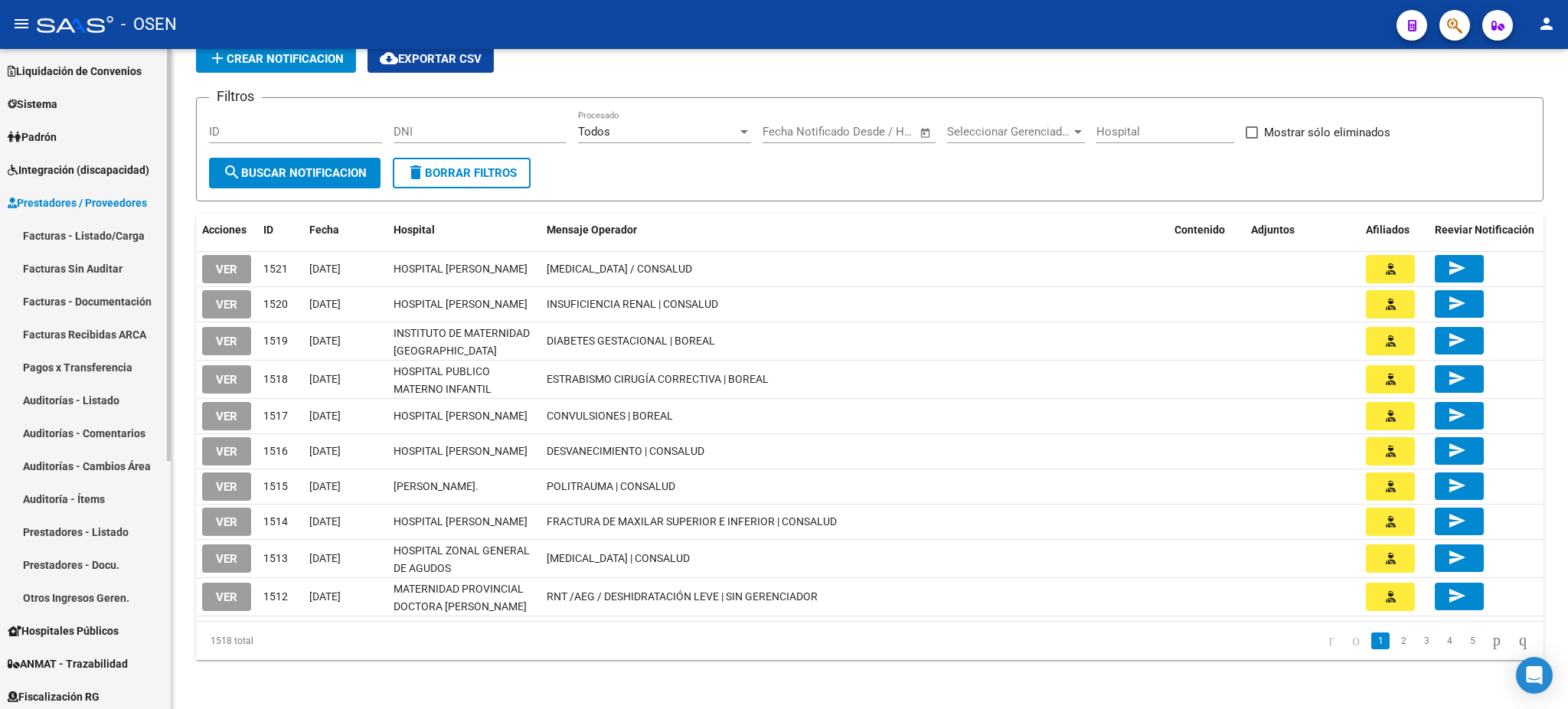
click at [77, 227] on link "Facturas - Listado/Carga" at bounding box center [85, 235] width 170 height 33
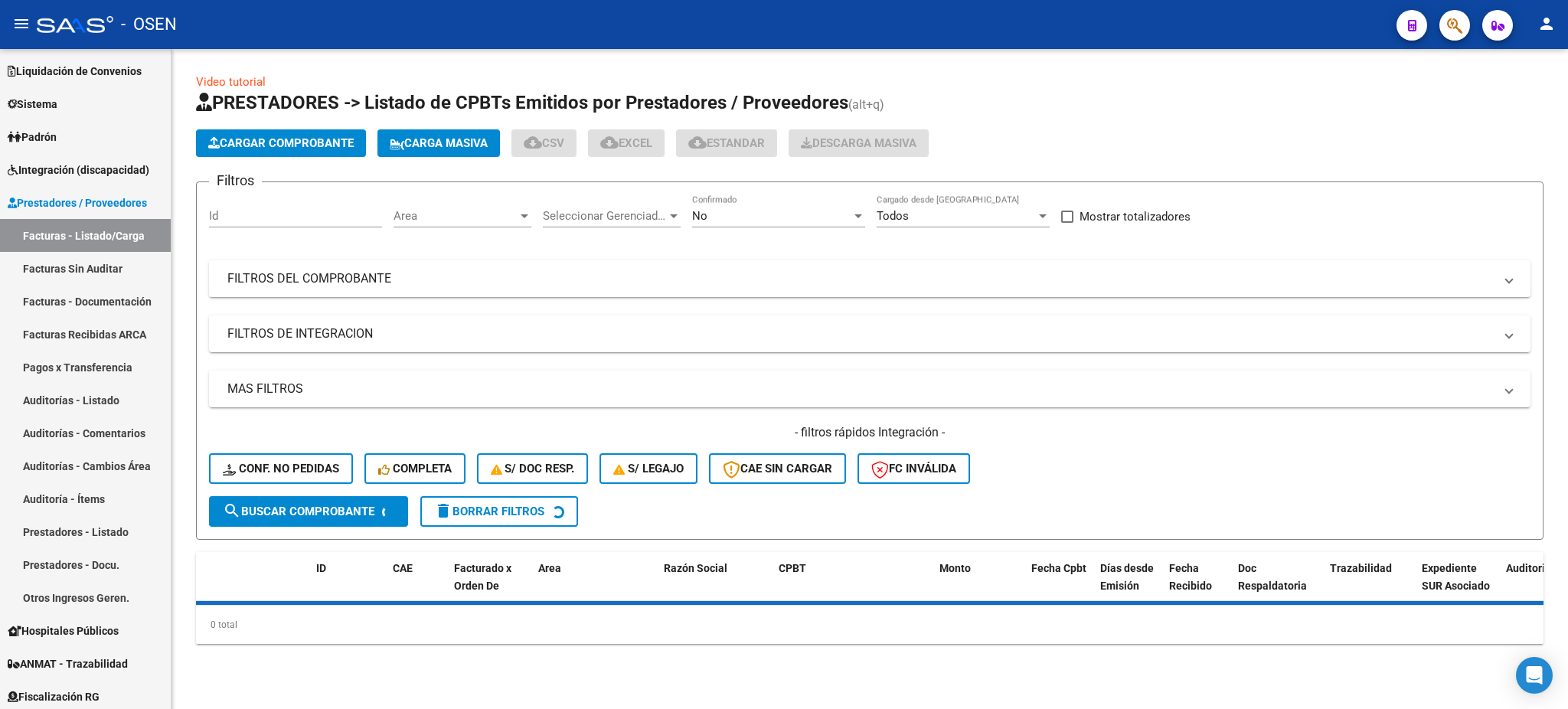
click at [316, 118] on app-list-header "PRESTADORES -> Listado de CPBTs Emitidos por Prestadores / Proveedores (alt+q) …" at bounding box center [869, 316] width 1347 height 450
click at [316, 142] on span "Cargar Comprobante" at bounding box center [281, 143] width 146 height 14
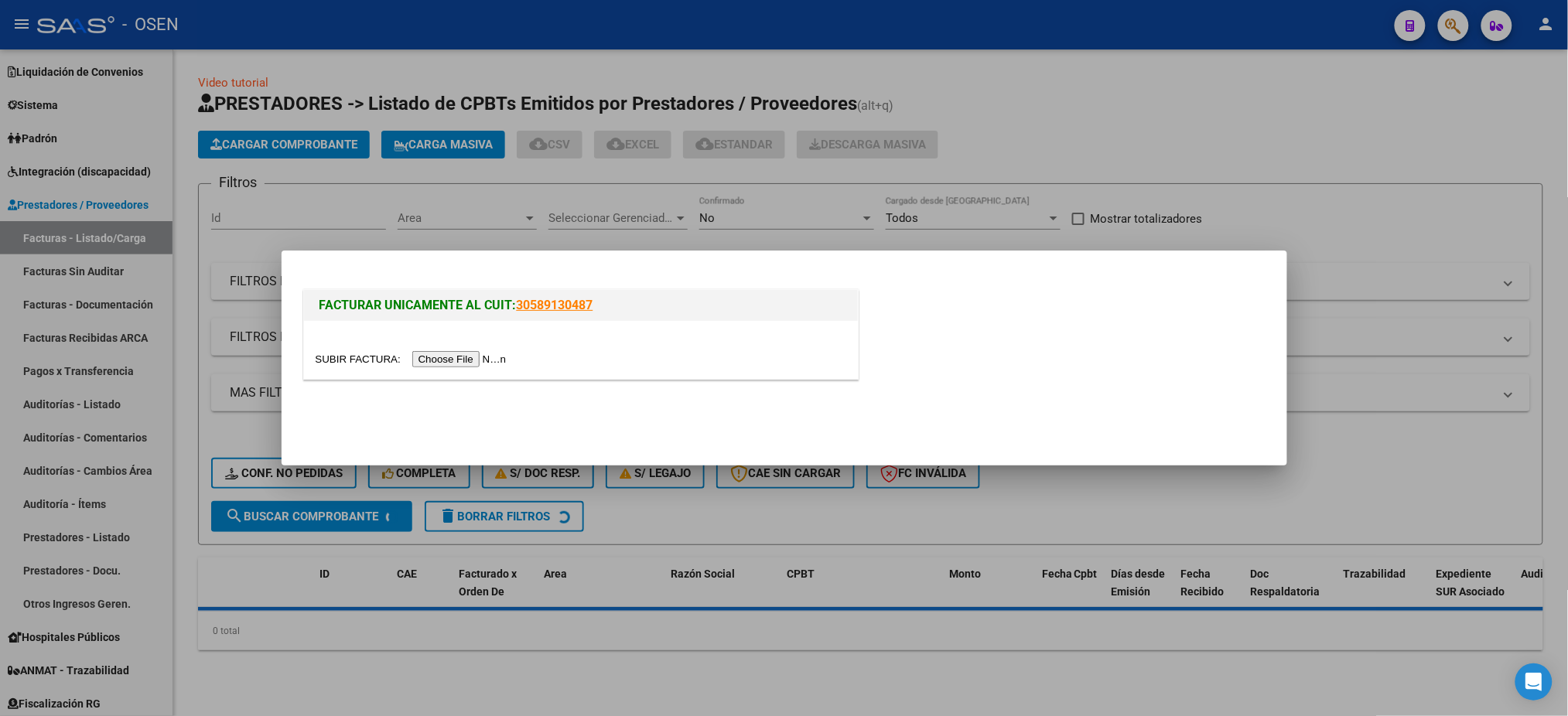
click at [483, 361] on input "file" at bounding box center [413, 359] width 196 height 16
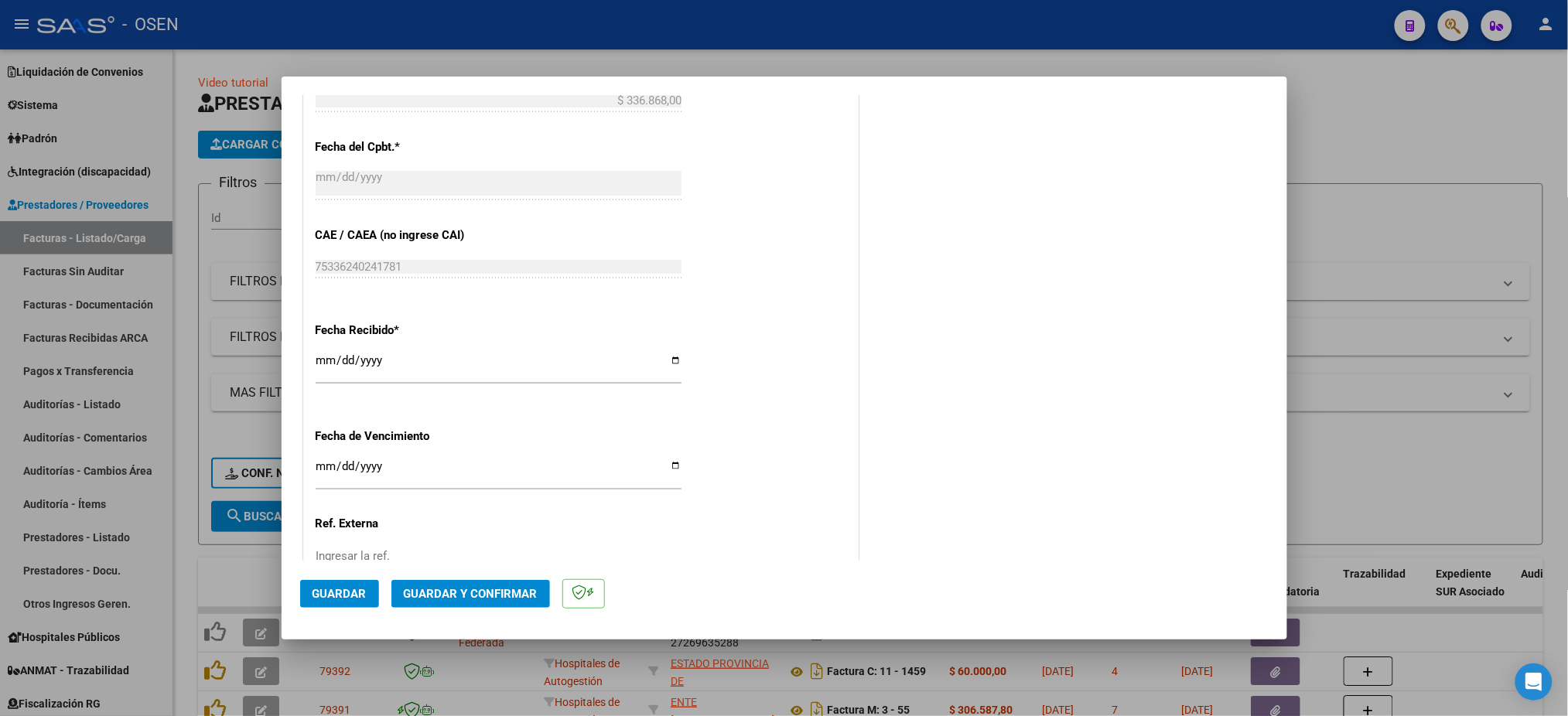
scroll to position [827, 0]
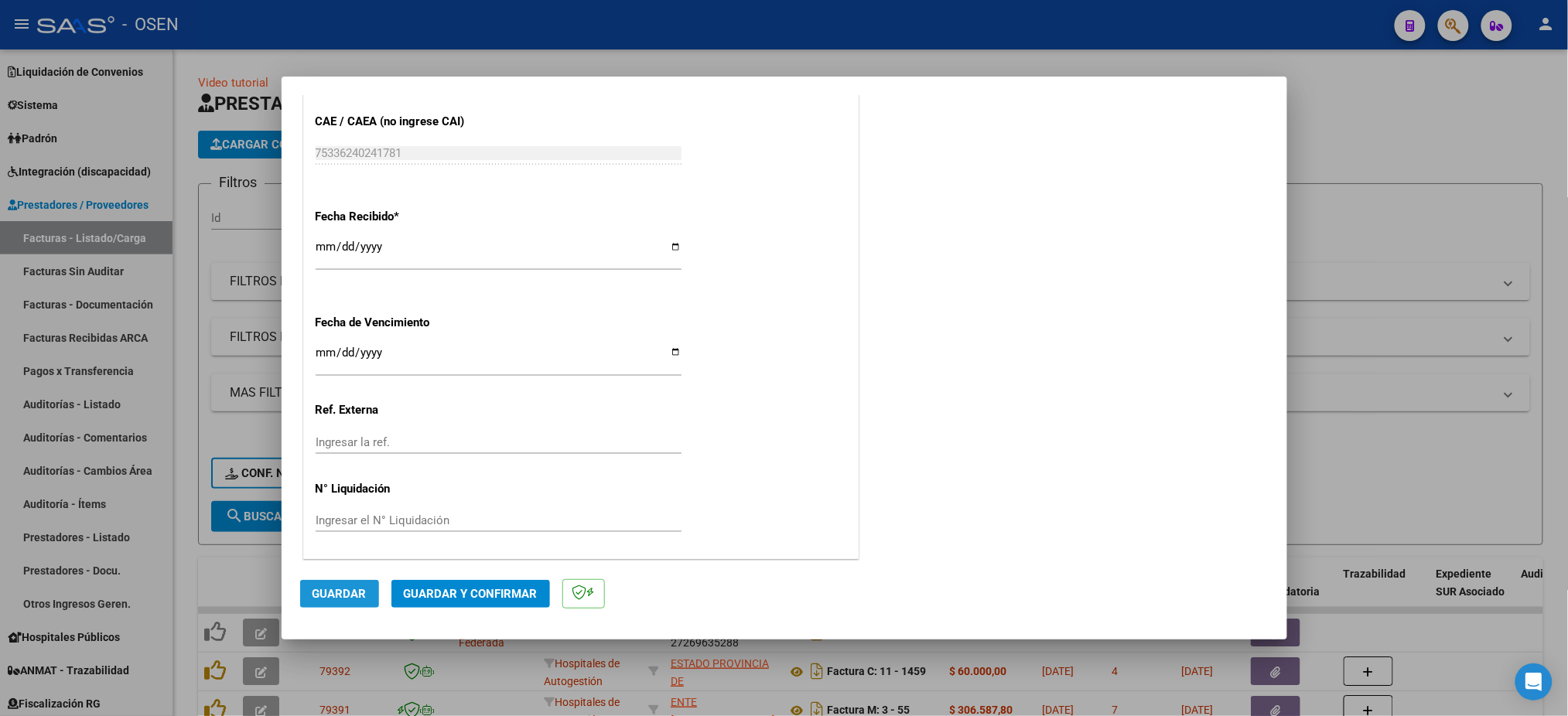
click at [323, 588] on span "Guardar" at bounding box center [340, 595] width 54 height 14
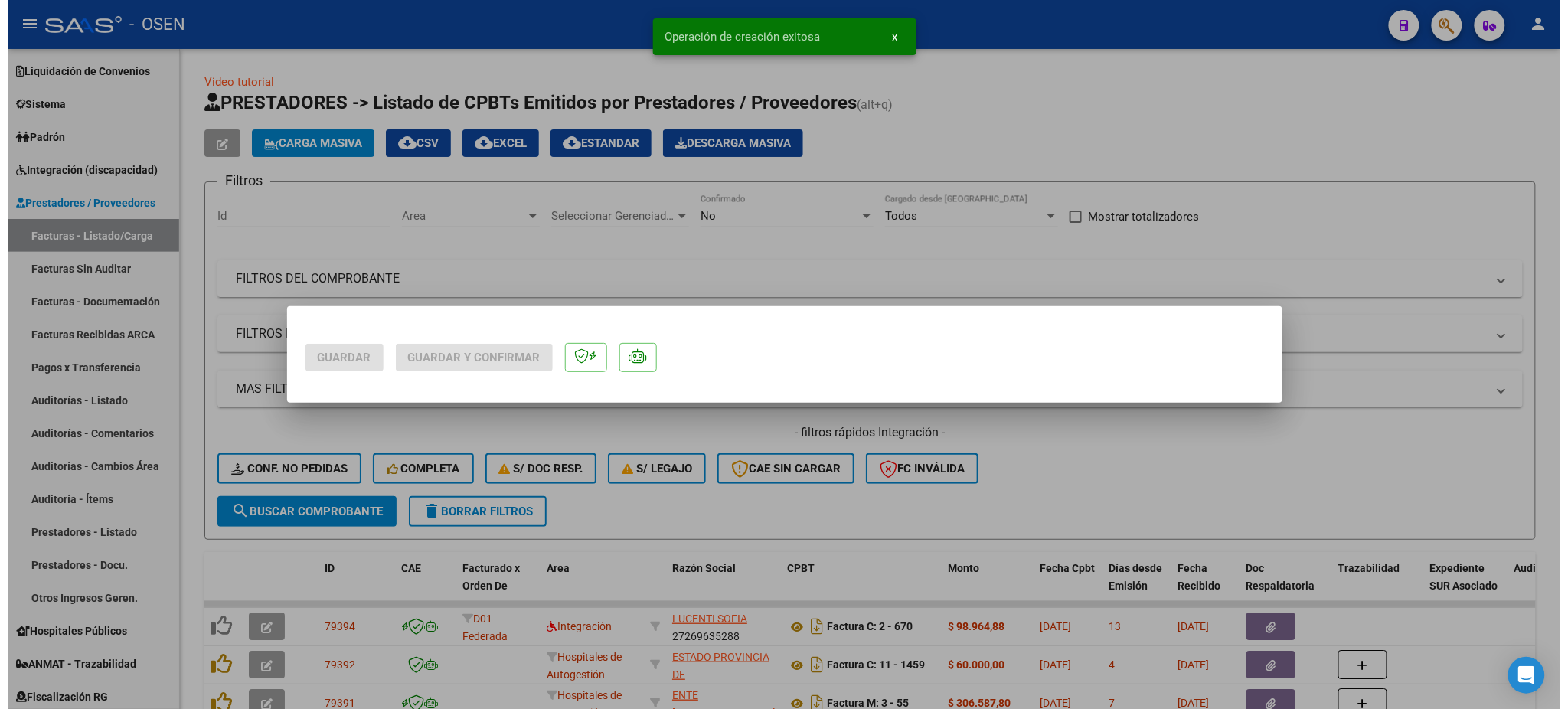
scroll to position [0, 0]
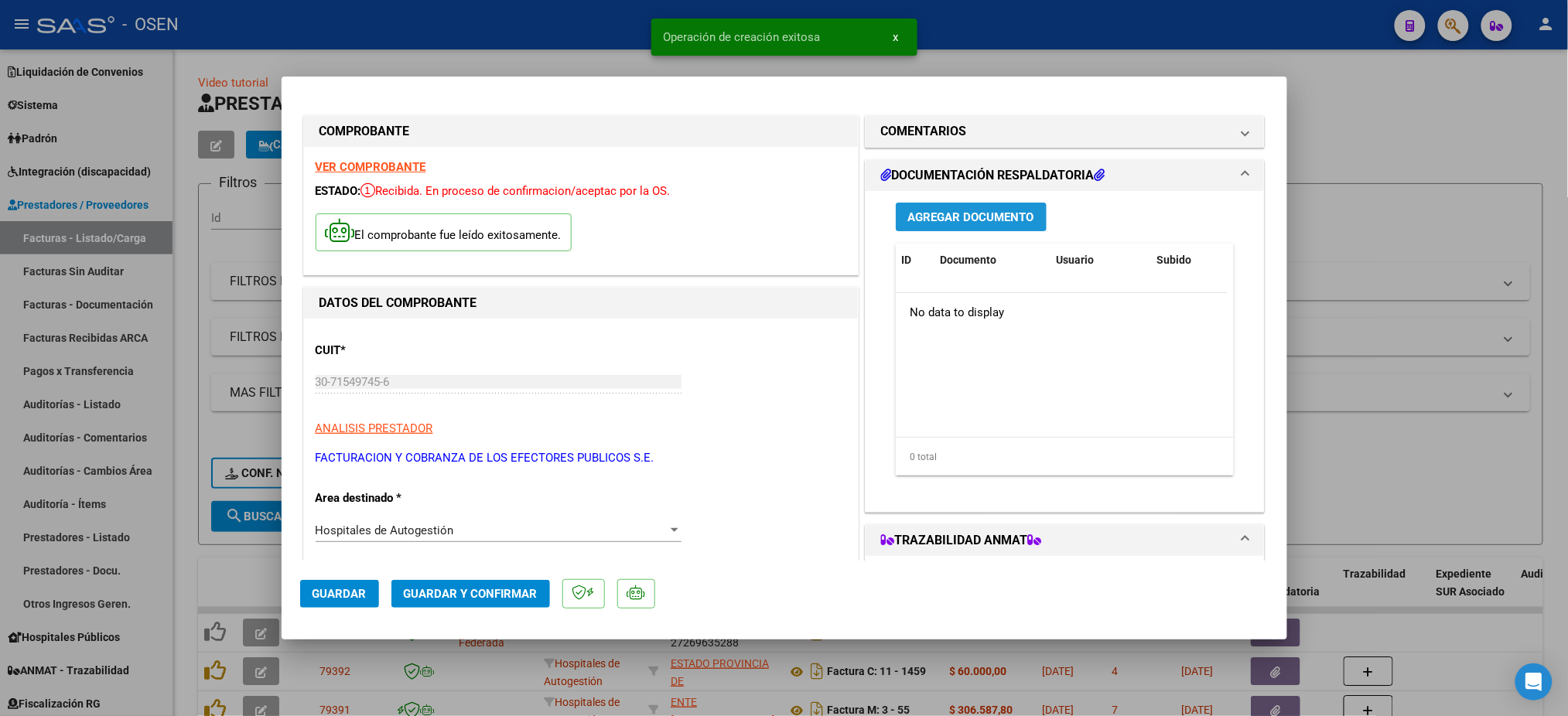
click at [967, 207] on button "Agregar Documento" at bounding box center [970, 216] width 150 height 29
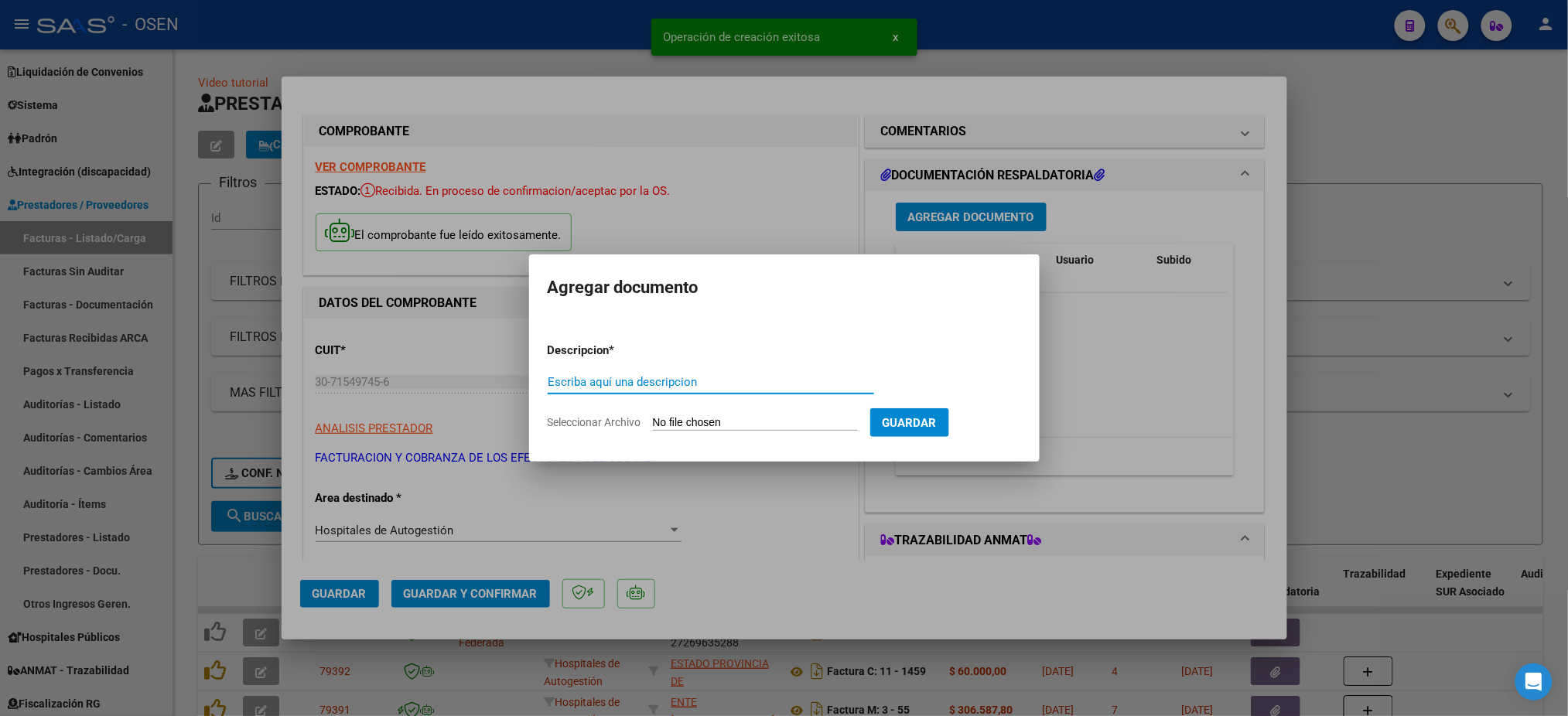
type input "l"
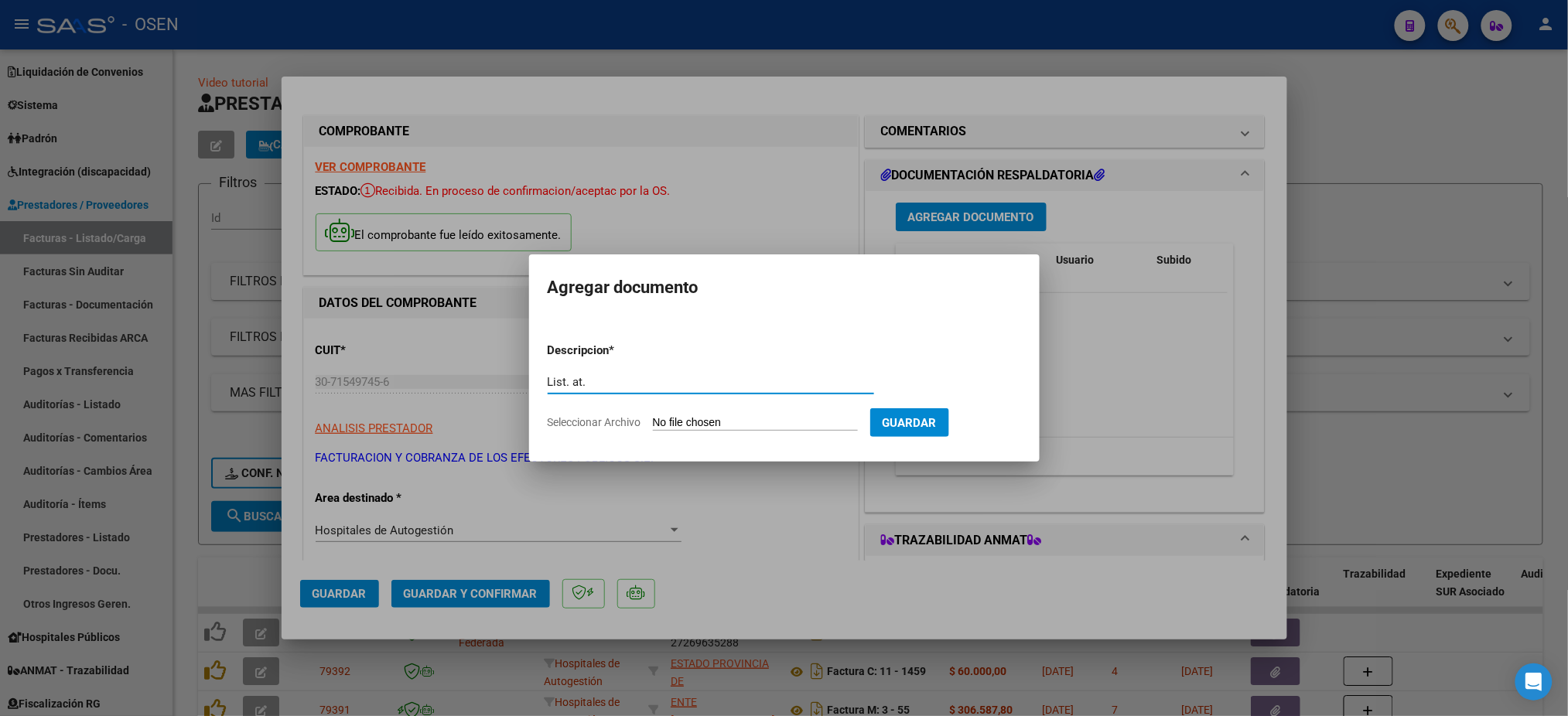
type input "List. at."
click at [755, 424] on input "Seleccionar Archivo" at bounding box center [756, 423] width 205 height 15
type input "C:\fakepath\LIST. AT. 25425.pdf"
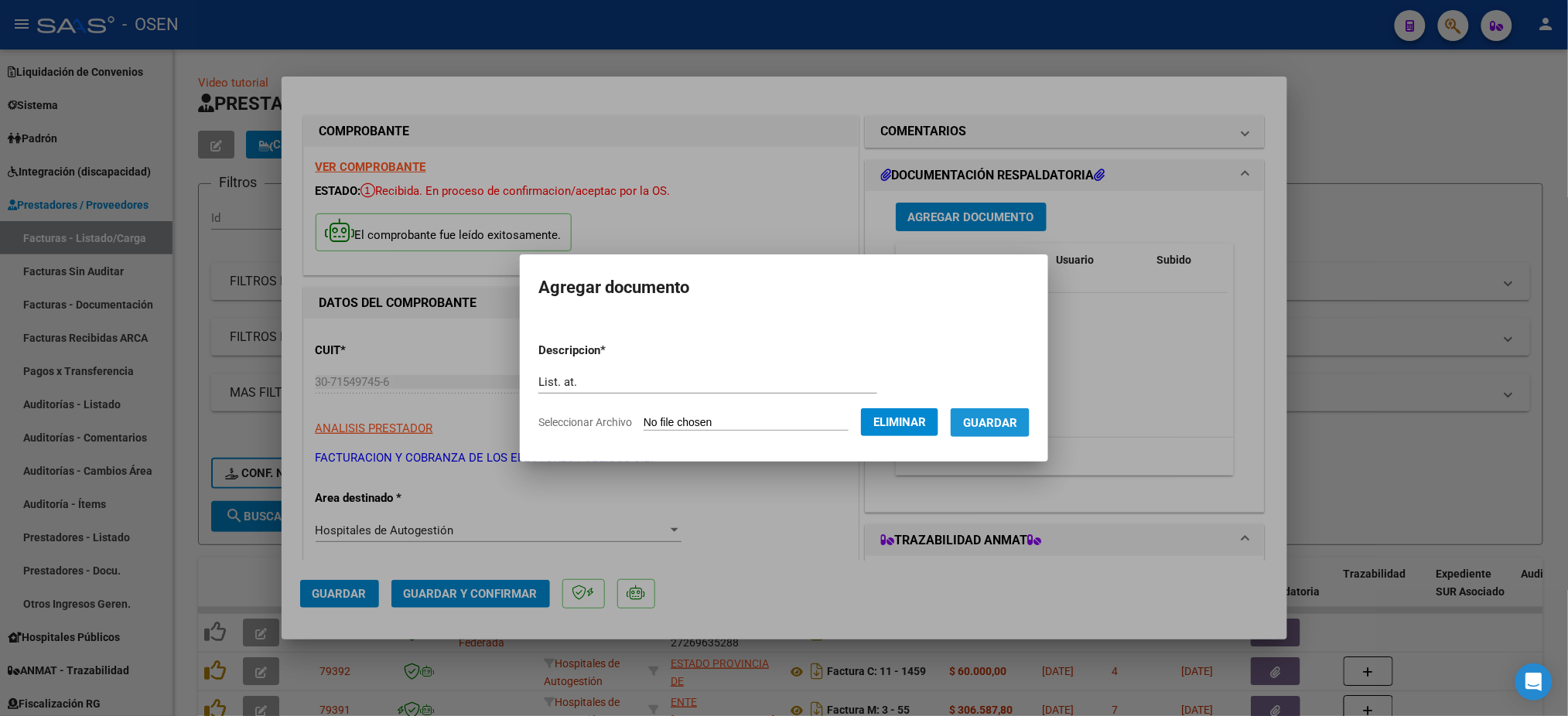
click at [999, 436] on button "Guardar" at bounding box center [990, 422] width 79 height 29
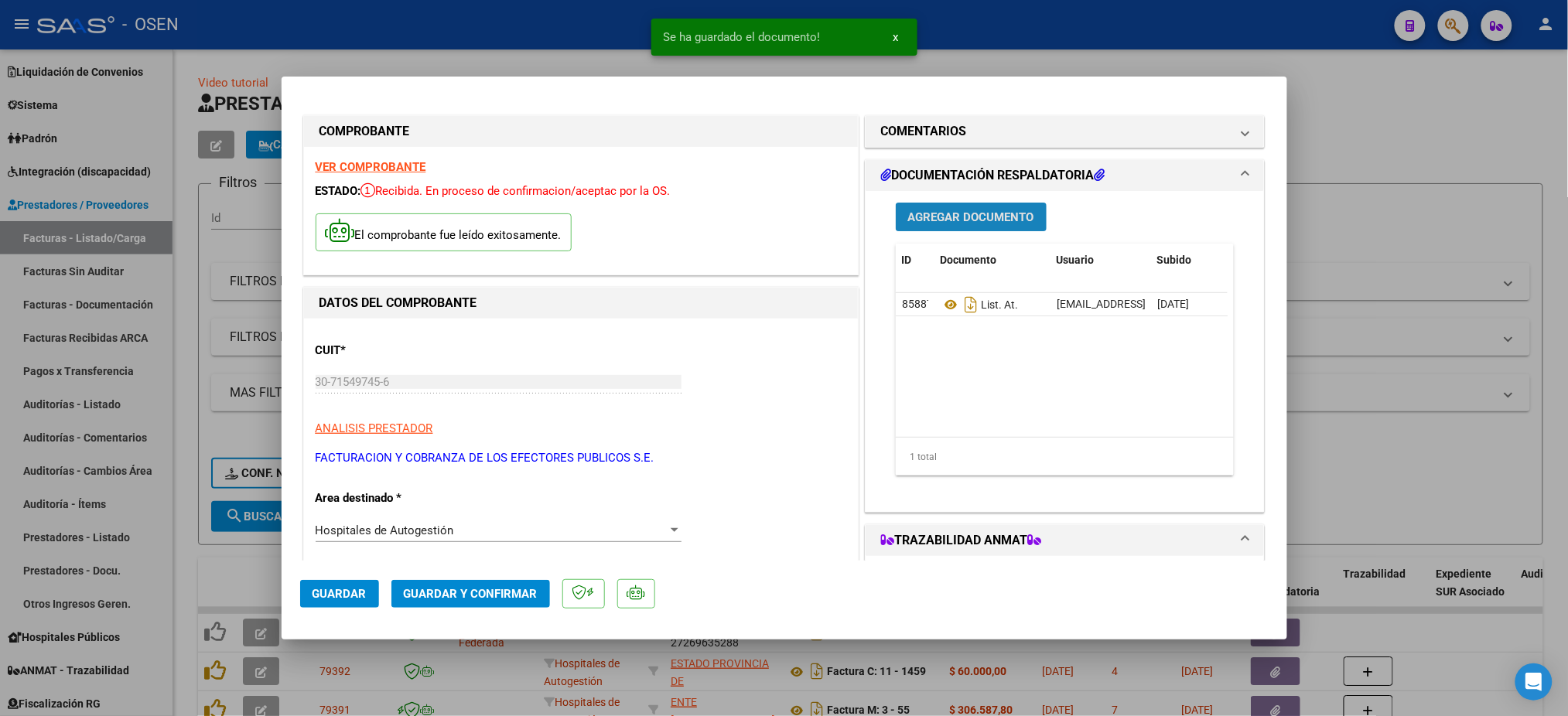
click at [973, 206] on button "Agregar Documento" at bounding box center [970, 216] width 150 height 29
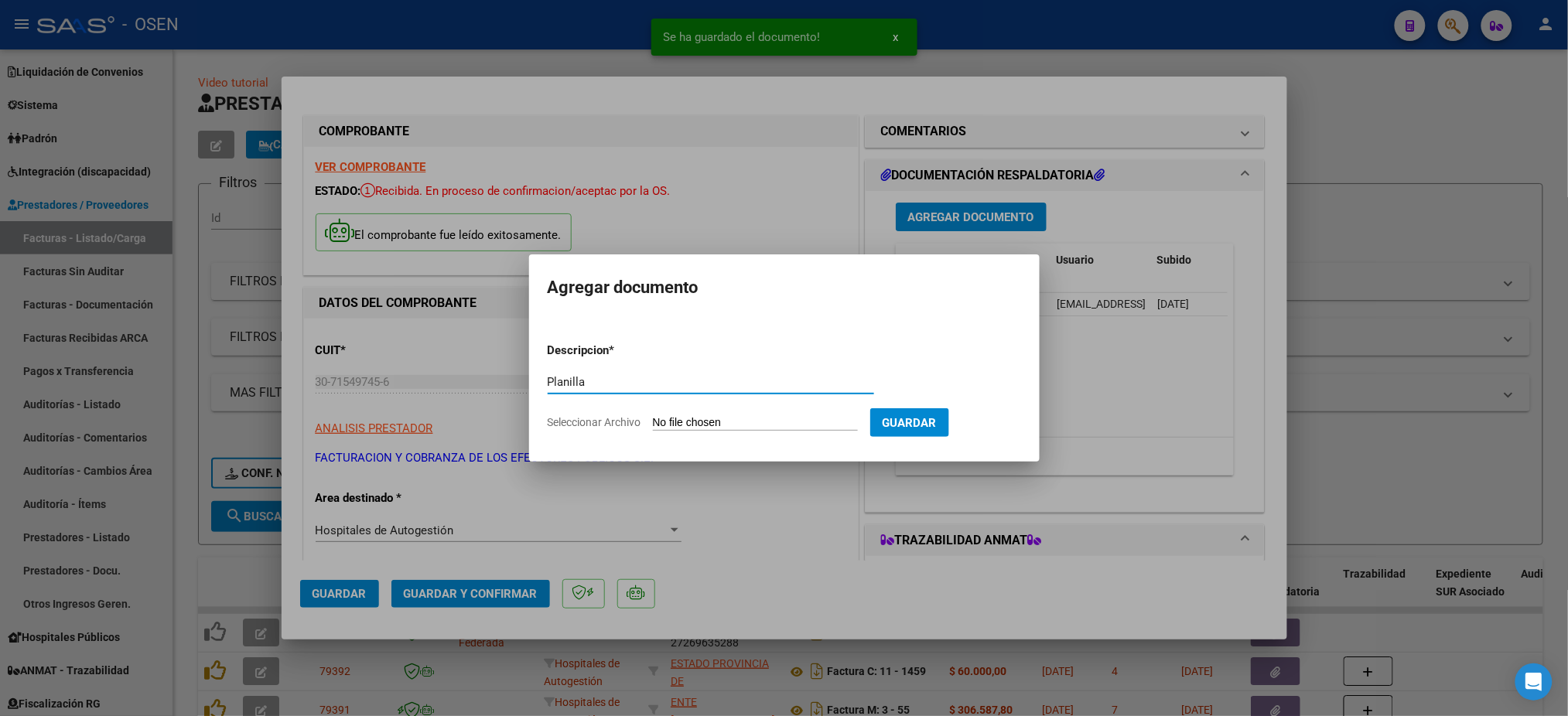
type input "Planilla"
click at [733, 425] on input "Seleccionar Archivo" at bounding box center [756, 423] width 205 height 15
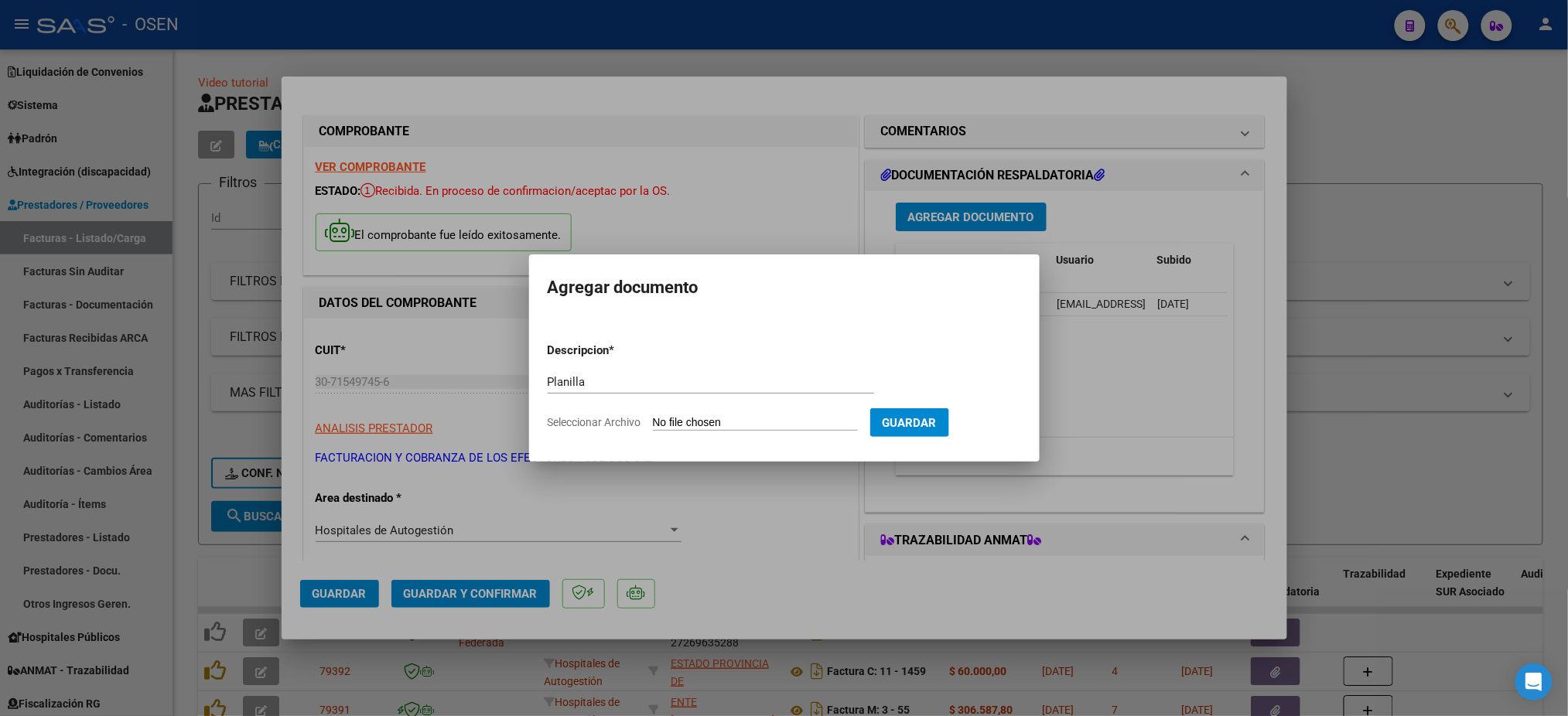
type input "C:\fakepath\NuevoAnexo-9332.xlsx"
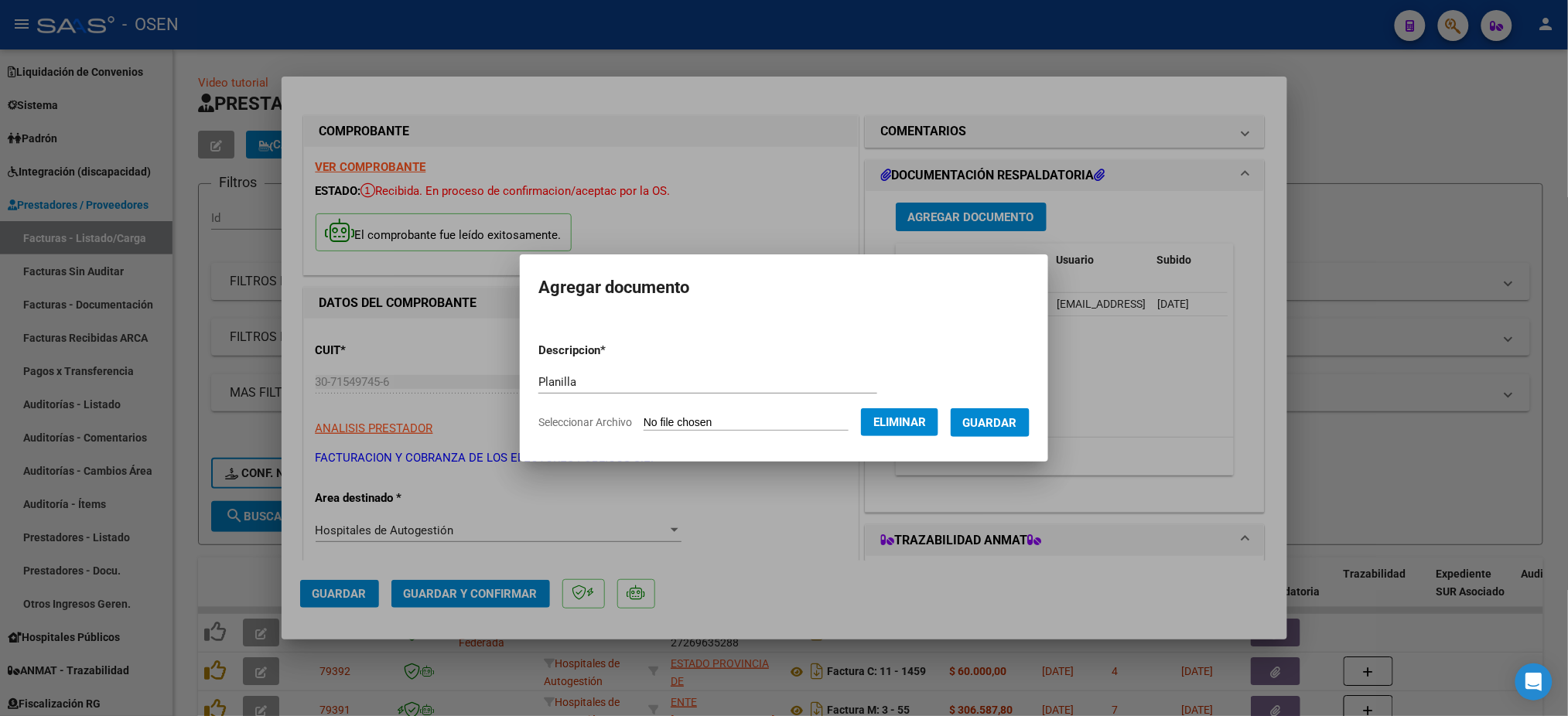
click at [1017, 426] on span "Guardar" at bounding box center [990, 423] width 54 height 14
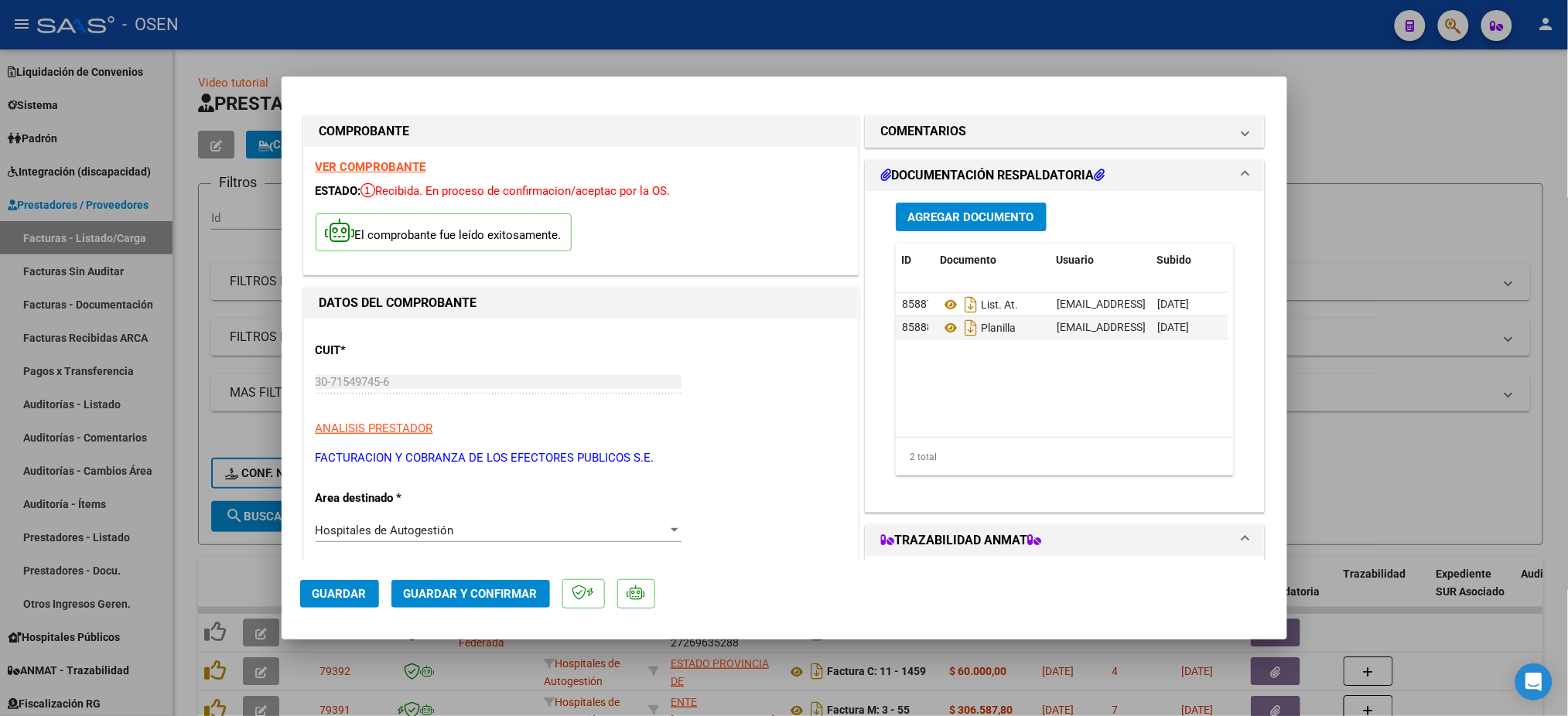
click at [975, 202] on div "Agregar Documento ID Documento Usuario Subido Acción 85887 List. At. ecanosa@os…" at bounding box center [1065, 346] width 362 height 309
click at [974, 219] on span "Agregar Documento" at bounding box center [971, 217] width 127 height 14
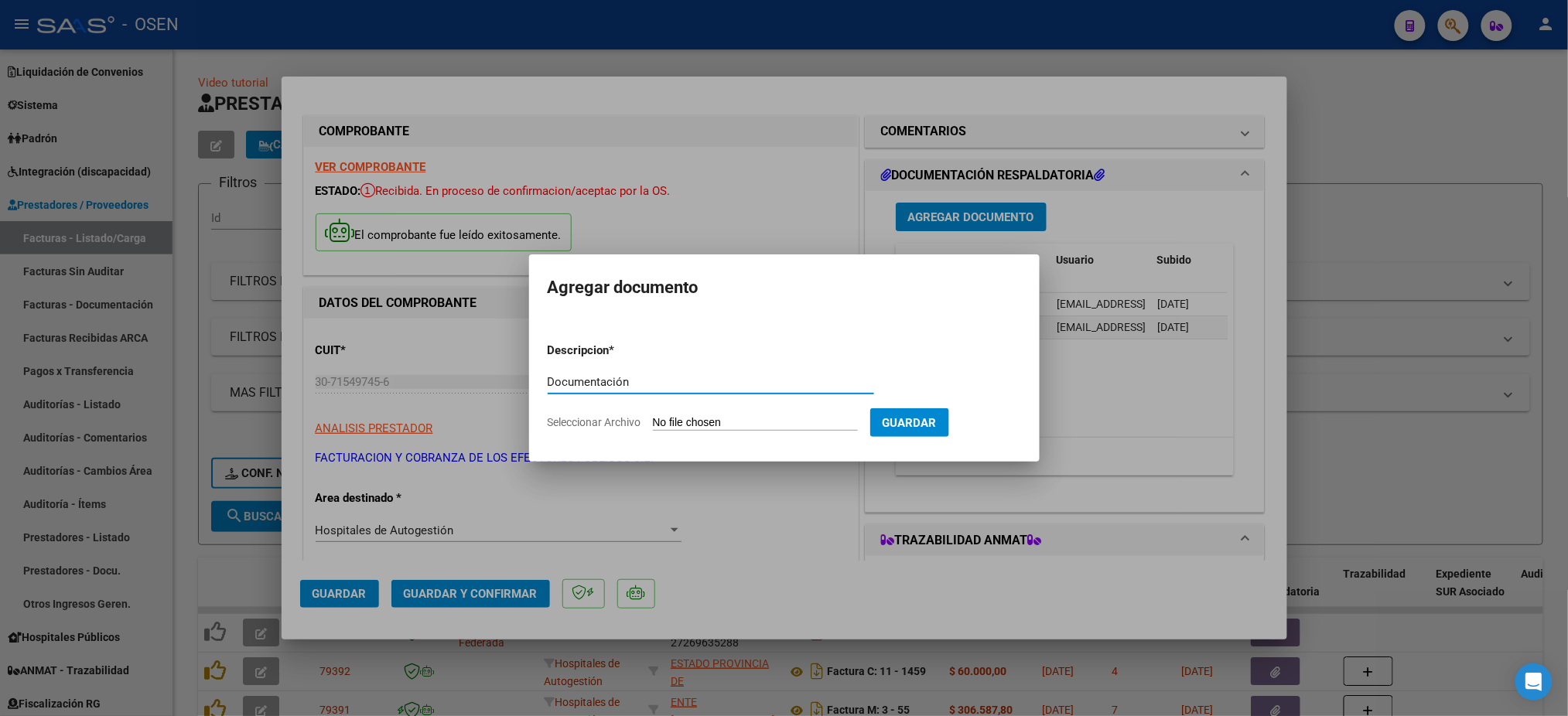
type input "Documentación"
click at [750, 416] on input "Seleccionar Archivo" at bounding box center [756, 423] width 205 height 15
type input "C:\fakepath\doc 25425.zip"
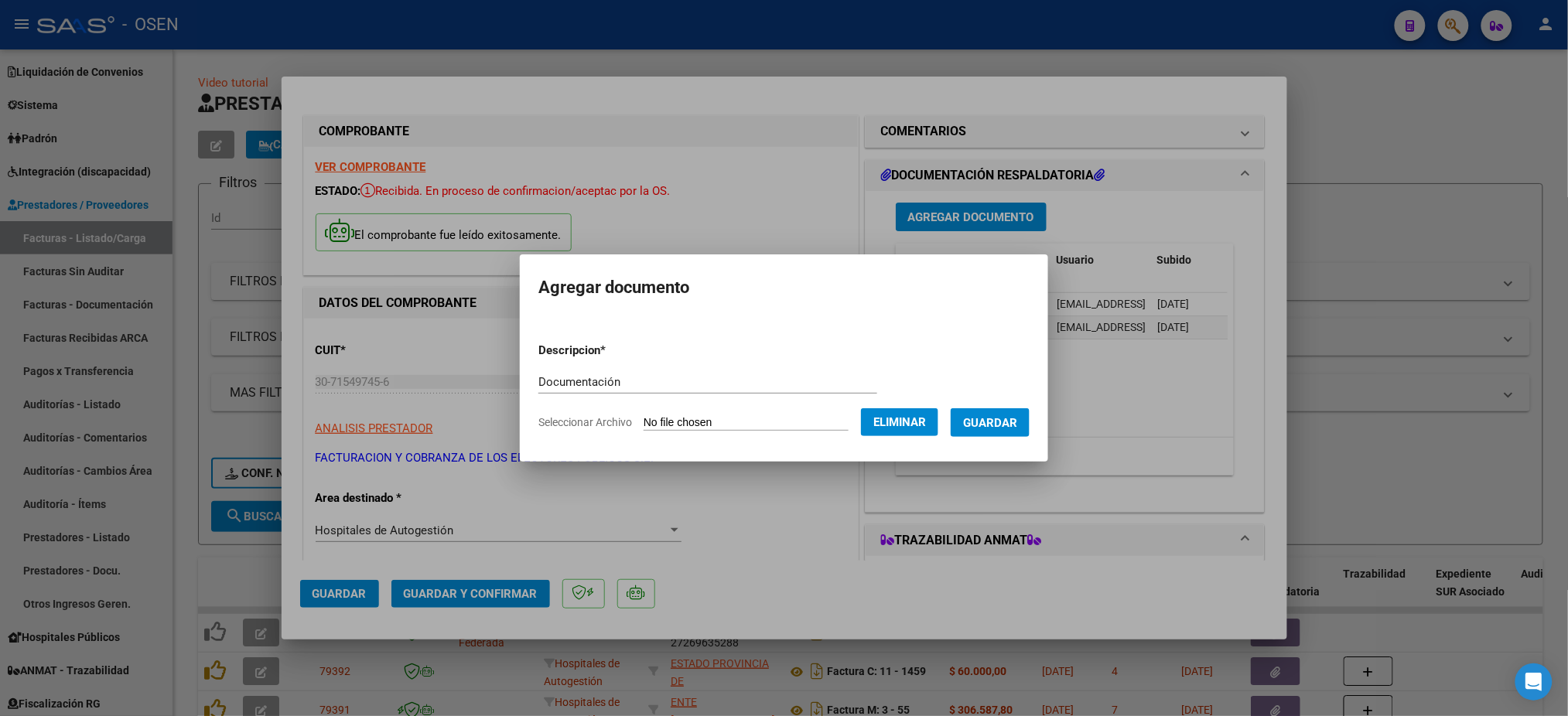
click at [982, 421] on span "Guardar" at bounding box center [990, 423] width 54 height 14
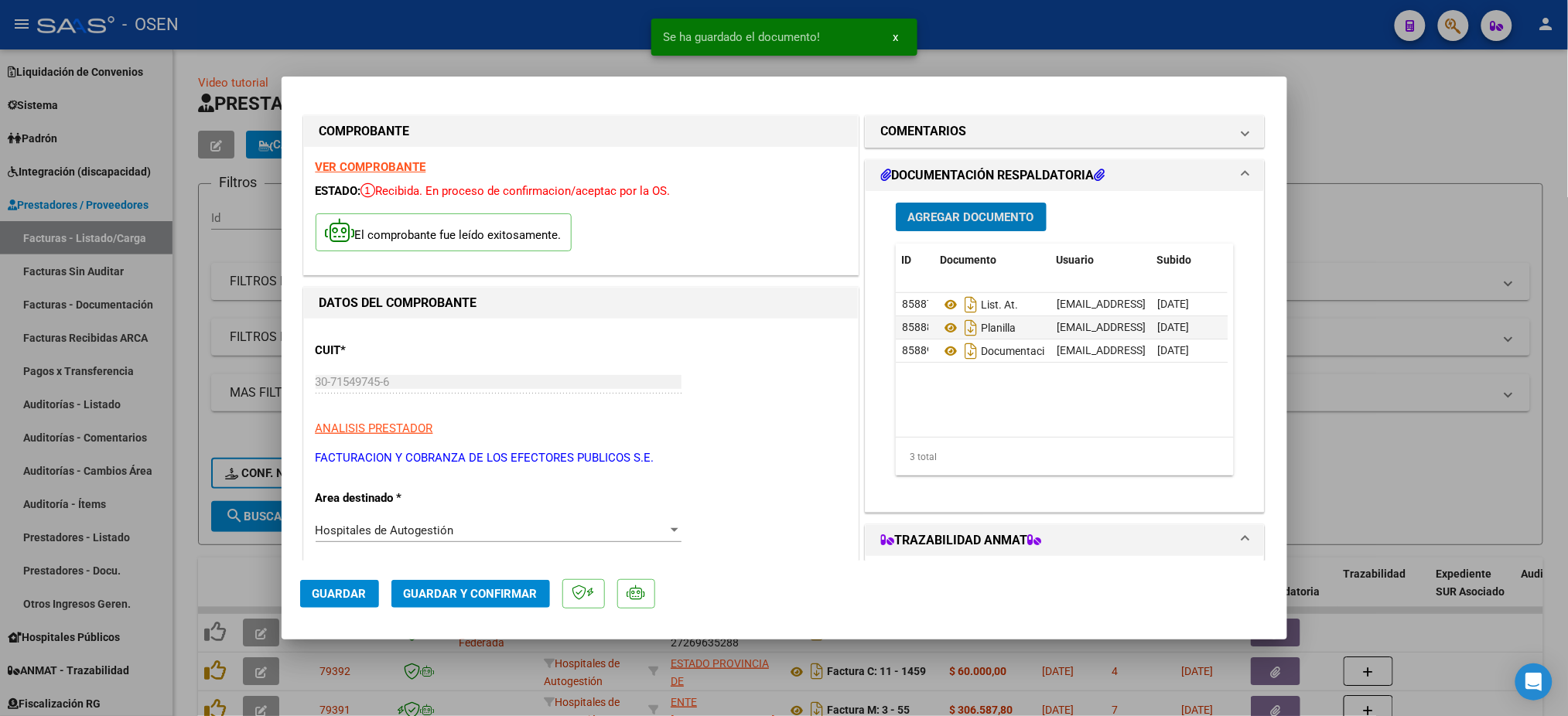
click at [338, 597] on span "Guardar" at bounding box center [340, 595] width 54 height 14
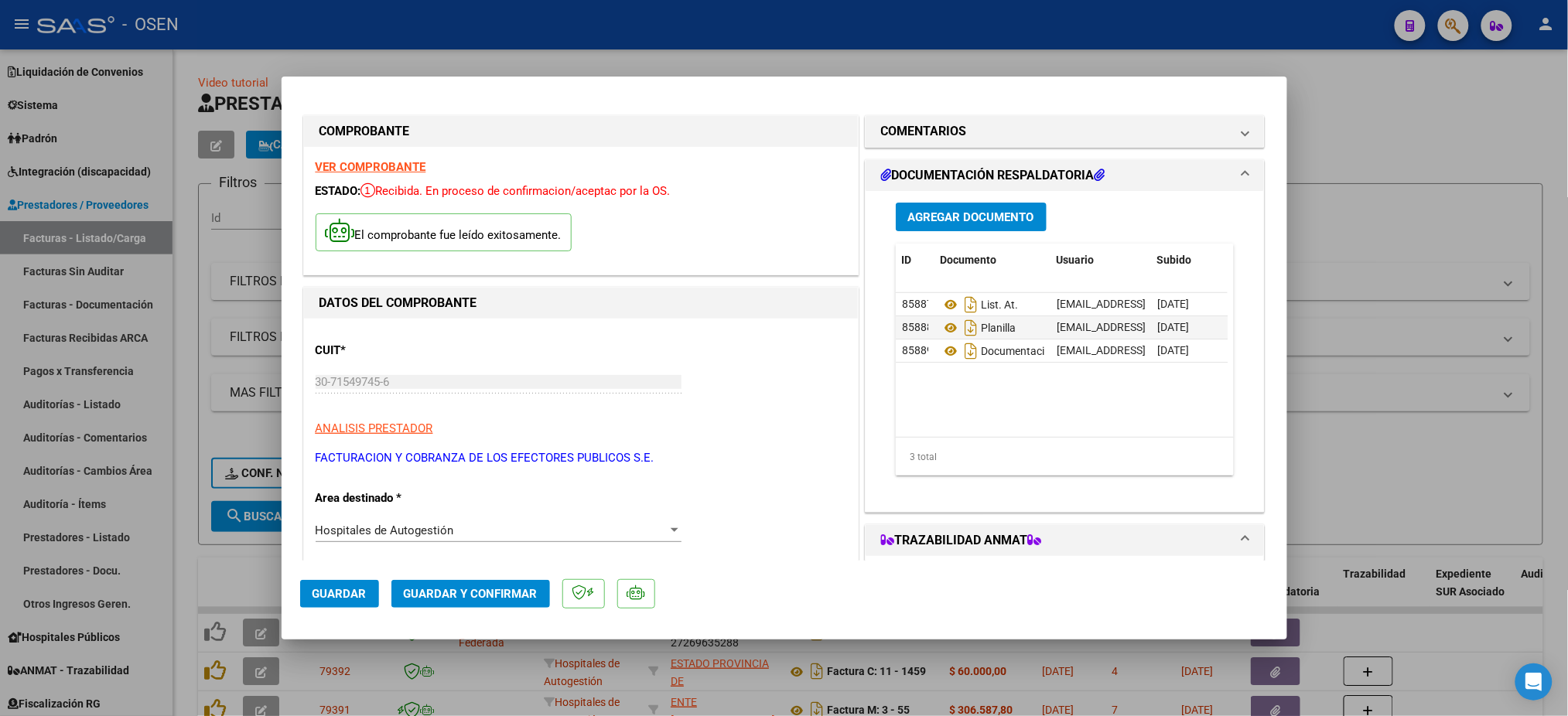
click at [1159, 50] on div at bounding box center [784, 358] width 1568 height 716
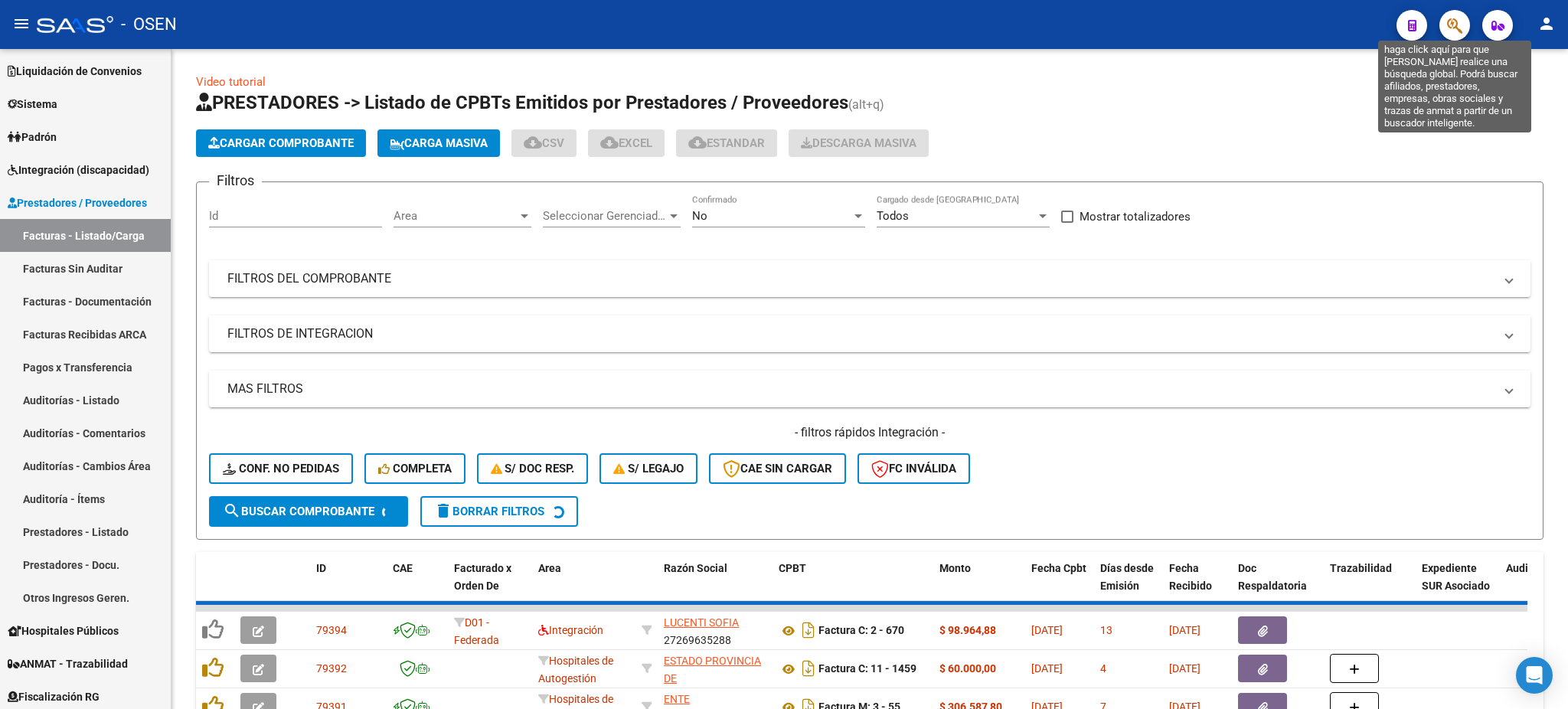
click at [1456, 17] on icon "button" at bounding box center [1455, 26] width 16 height 18
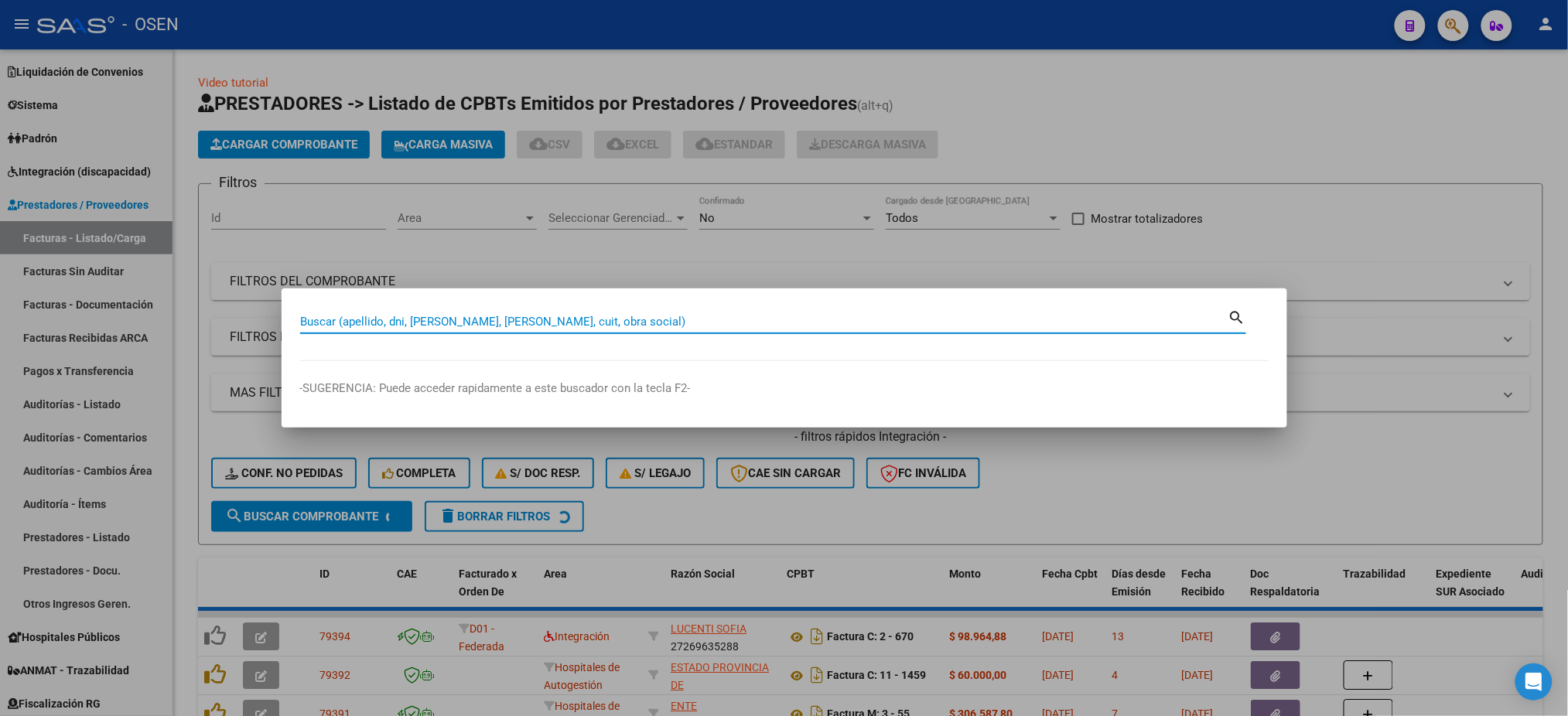
paste input "23210614729"
type input "23210614729"
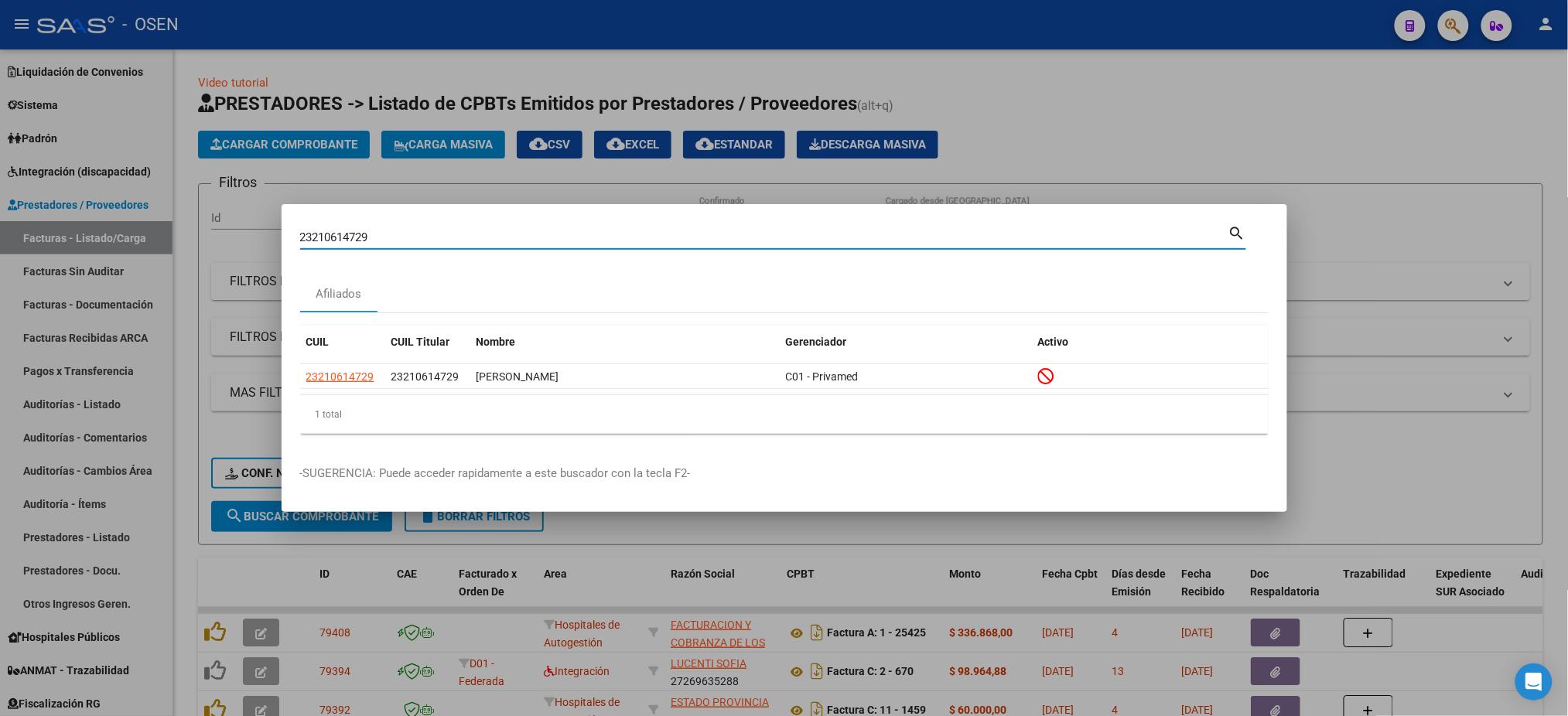
click at [93, 390] on div at bounding box center [784, 358] width 1568 height 716
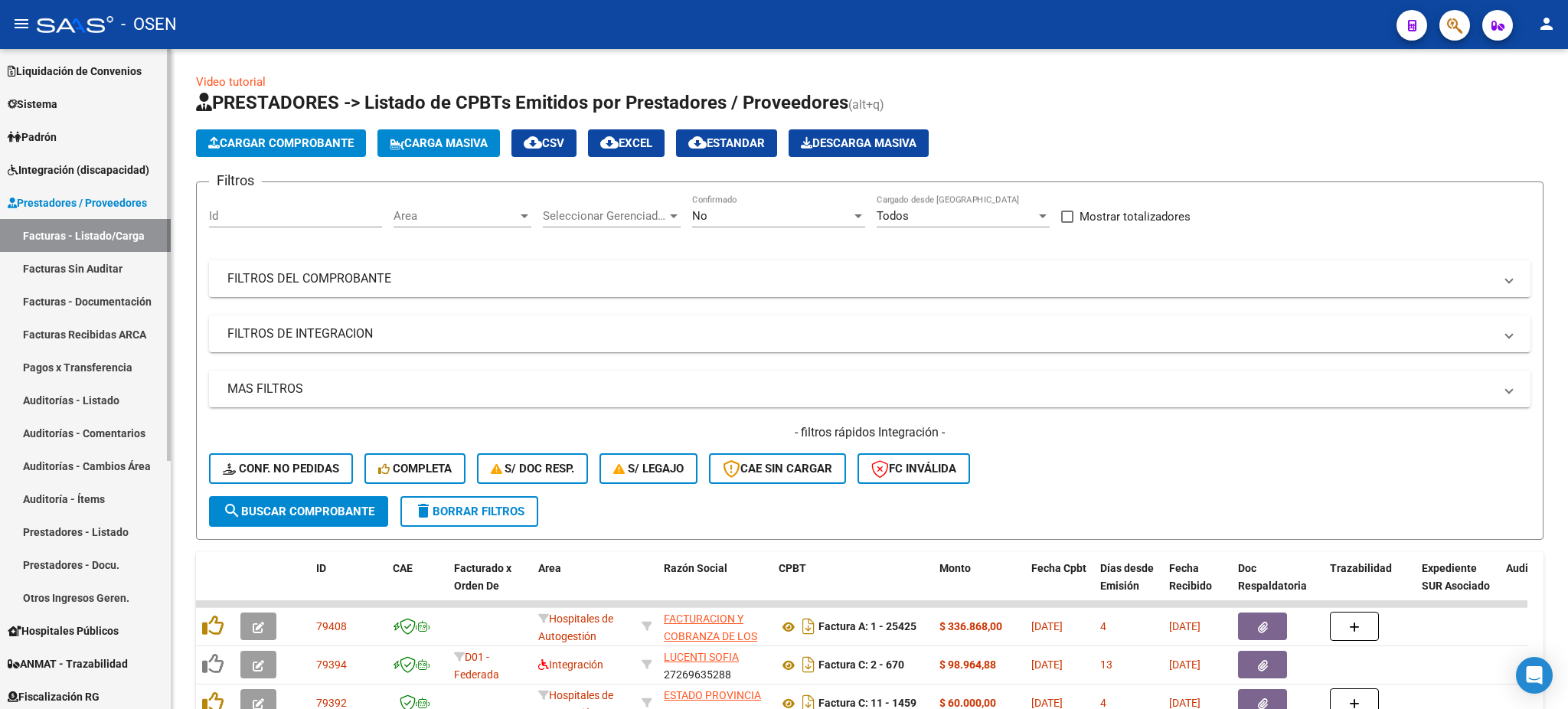
click at [89, 236] on link "Facturas - Listado/Carga" at bounding box center [85, 235] width 170 height 33
click at [341, 499] on button "search Buscar Comprobante" at bounding box center [299, 511] width 179 height 31
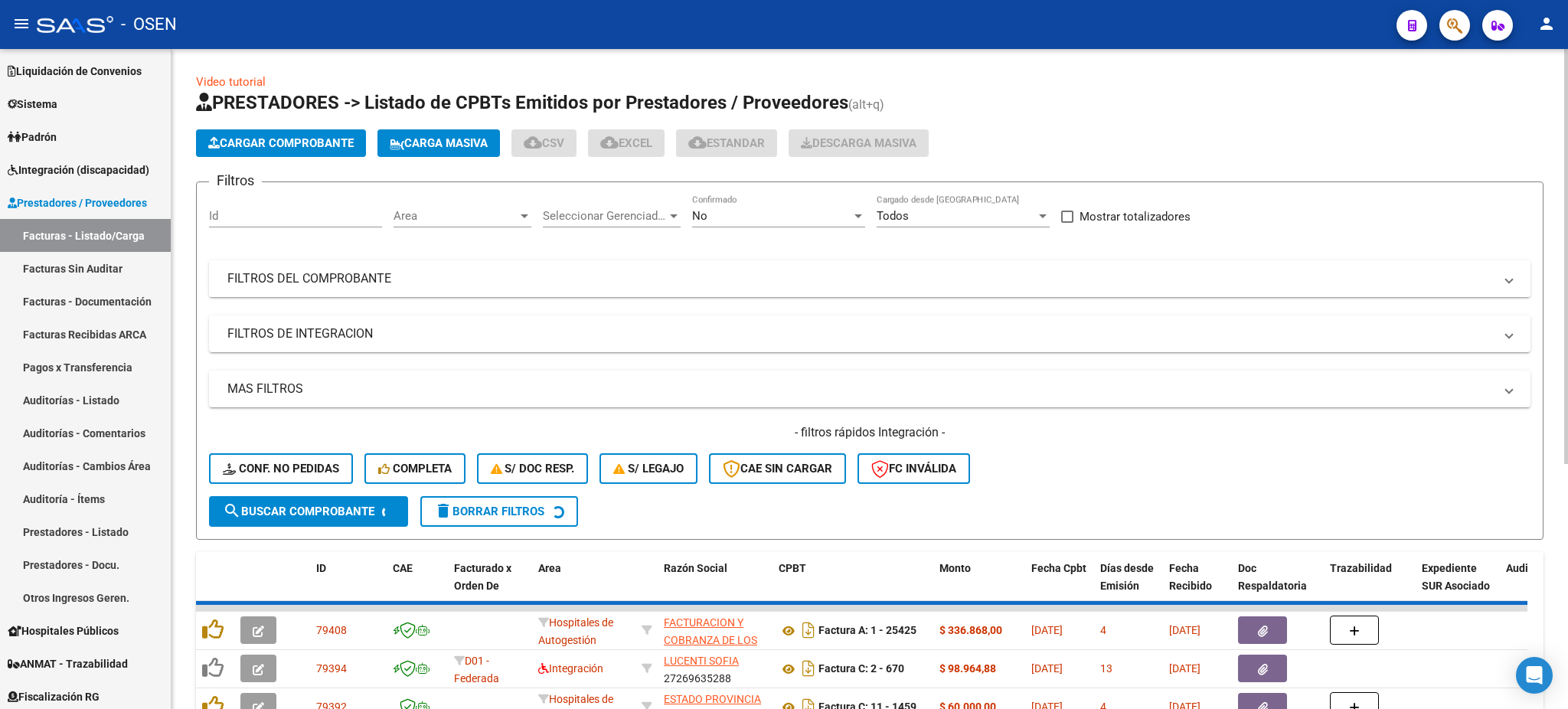
click at [839, 273] on mat-panel-title "FILTROS DEL COMPROBANTE" at bounding box center [860, 278] width 1266 height 17
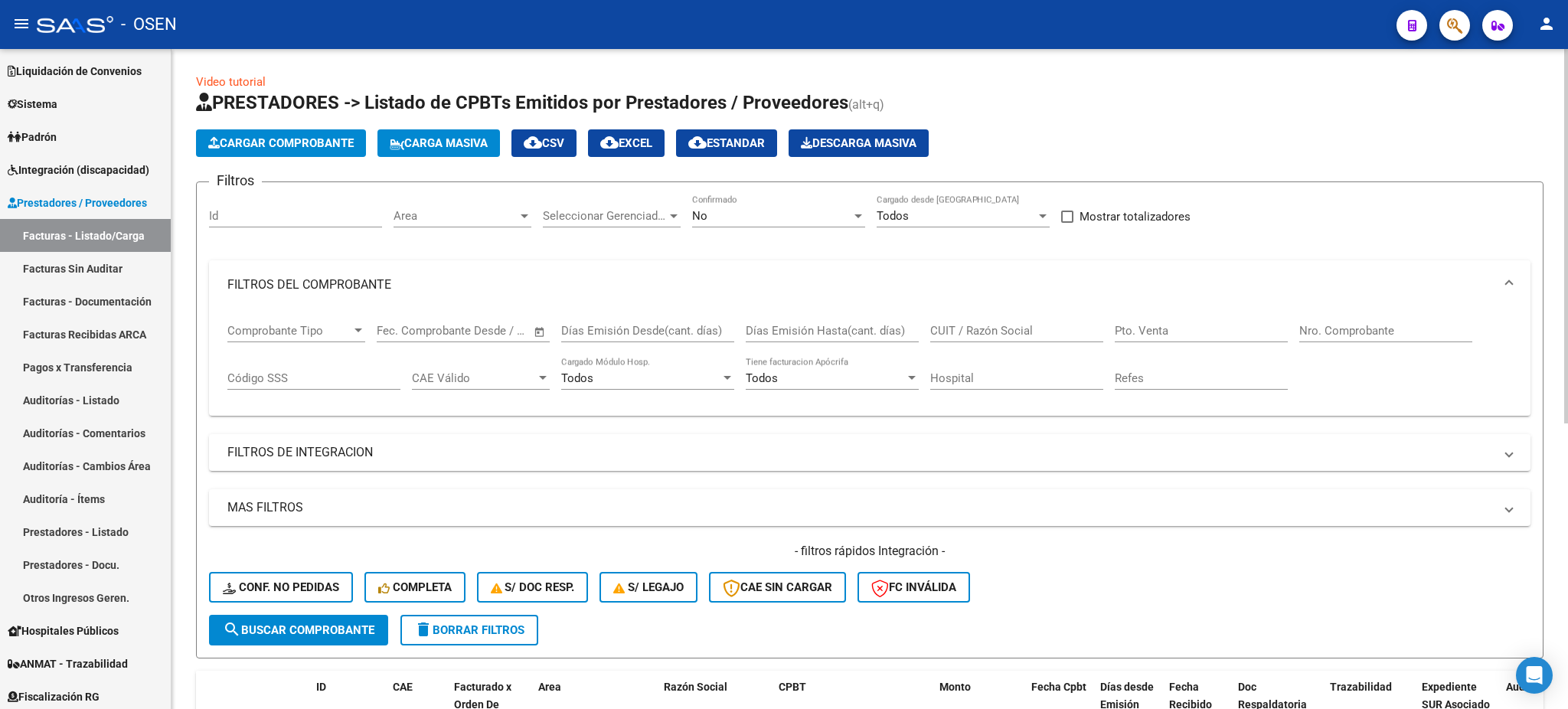
click at [1345, 334] on input "Nro. Comprobante" at bounding box center [1386, 331] width 173 height 14
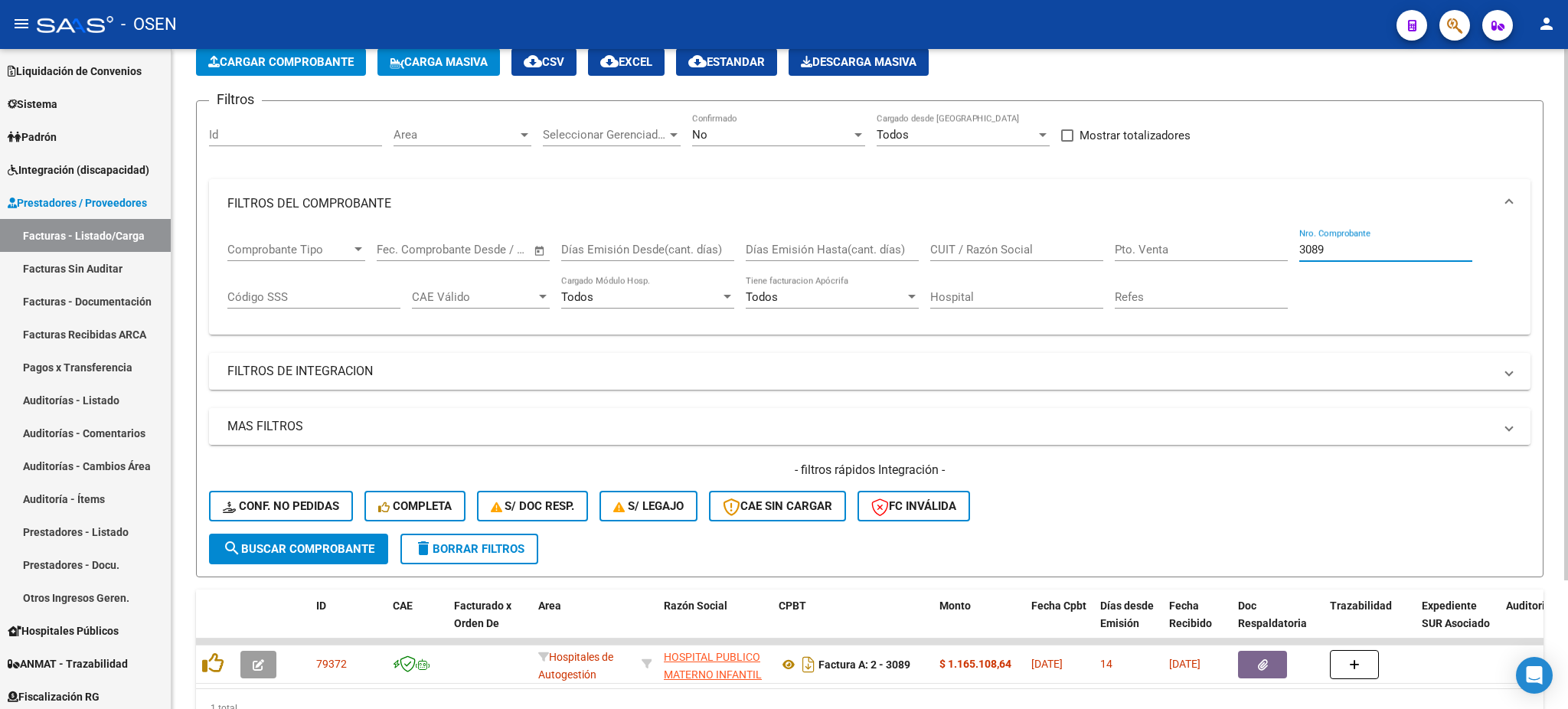
scroll to position [161, 0]
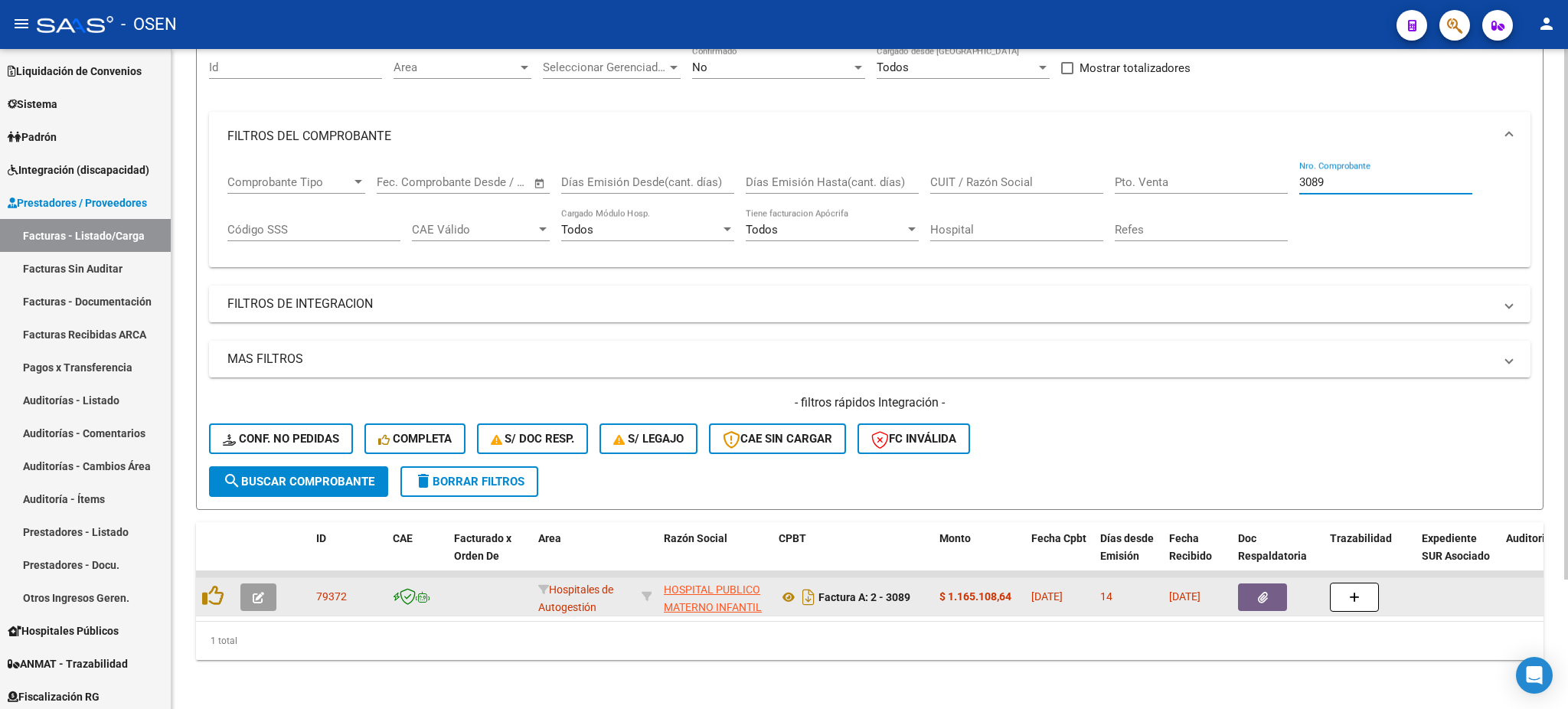
click at [1272, 584] on button "button" at bounding box center [1262, 598] width 49 height 28
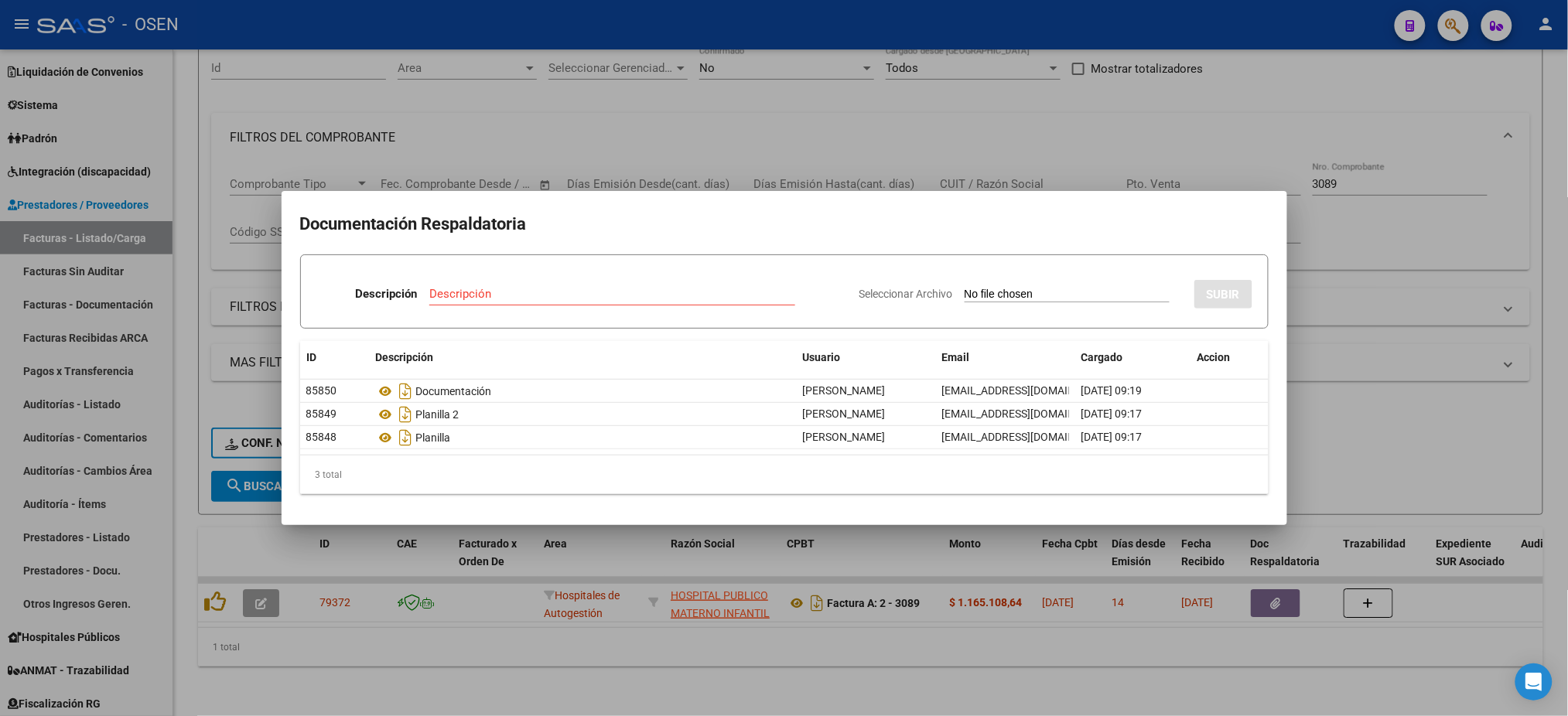
click at [532, 146] on div at bounding box center [784, 358] width 1568 height 716
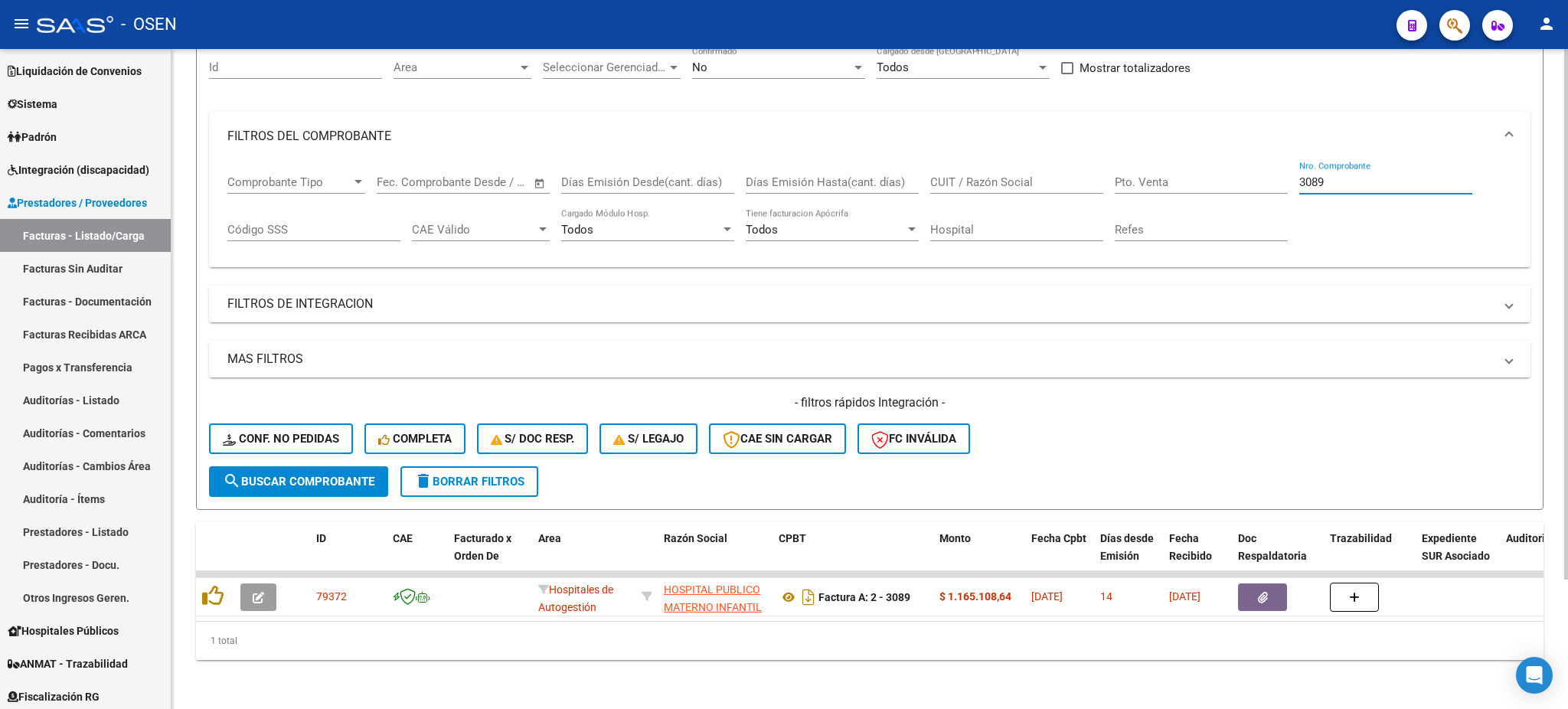
drag, startPoint x: 1366, startPoint y: 163, endPoint x: 1157, endPoint y: 163, distance: 209.0
click at [1157, 163] on div "Comprobante Tipo Comprobante Tipo Start date – End date Fec. Comprobante Desde …" at bounding box center [869, 208] width 1284 height 95
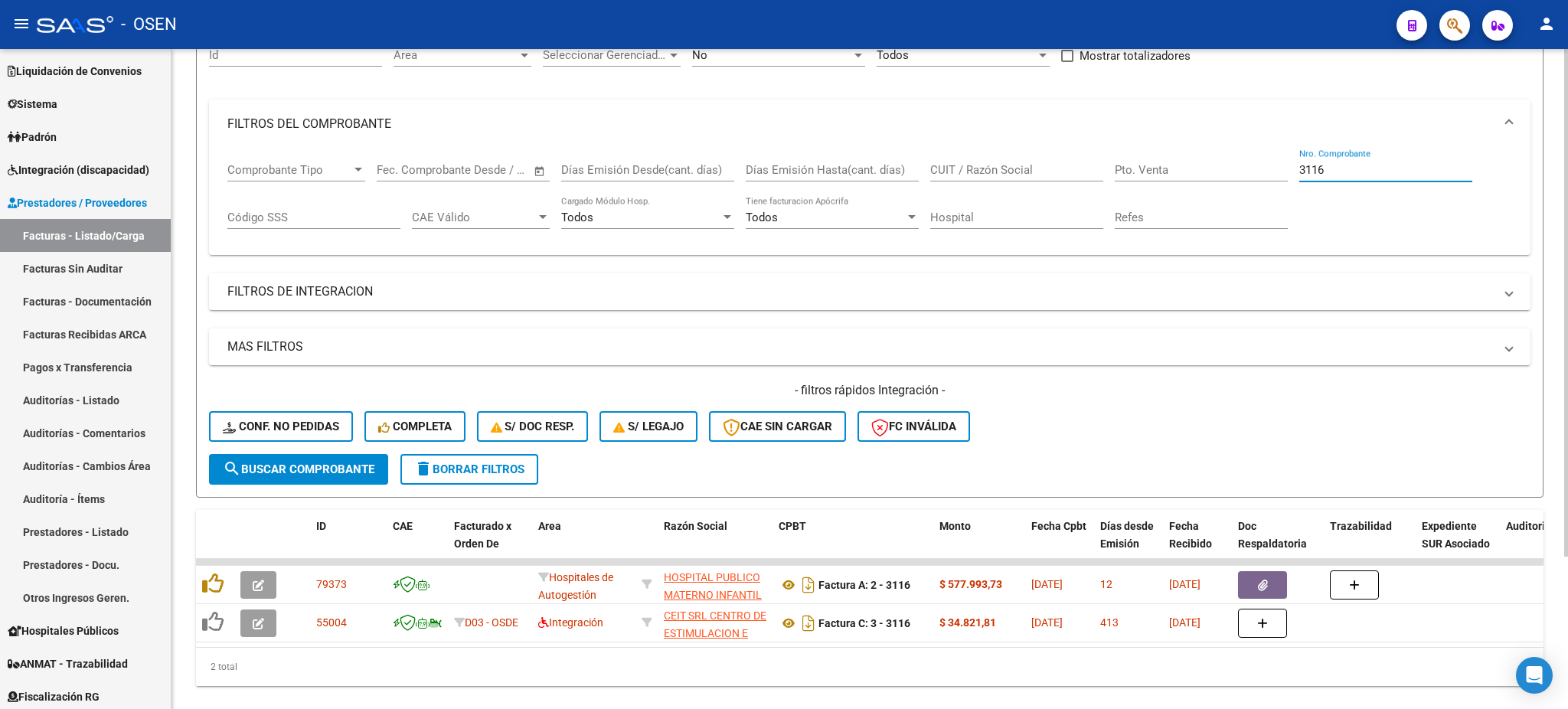
drag, startPoint x: 1329, startPoint y: 168, endPoint x: 1312, endPoint y: 168, distance: 17.0
click at [1312, 168] on input "3116" at bounding box center [1386, 170] width 173 height 14
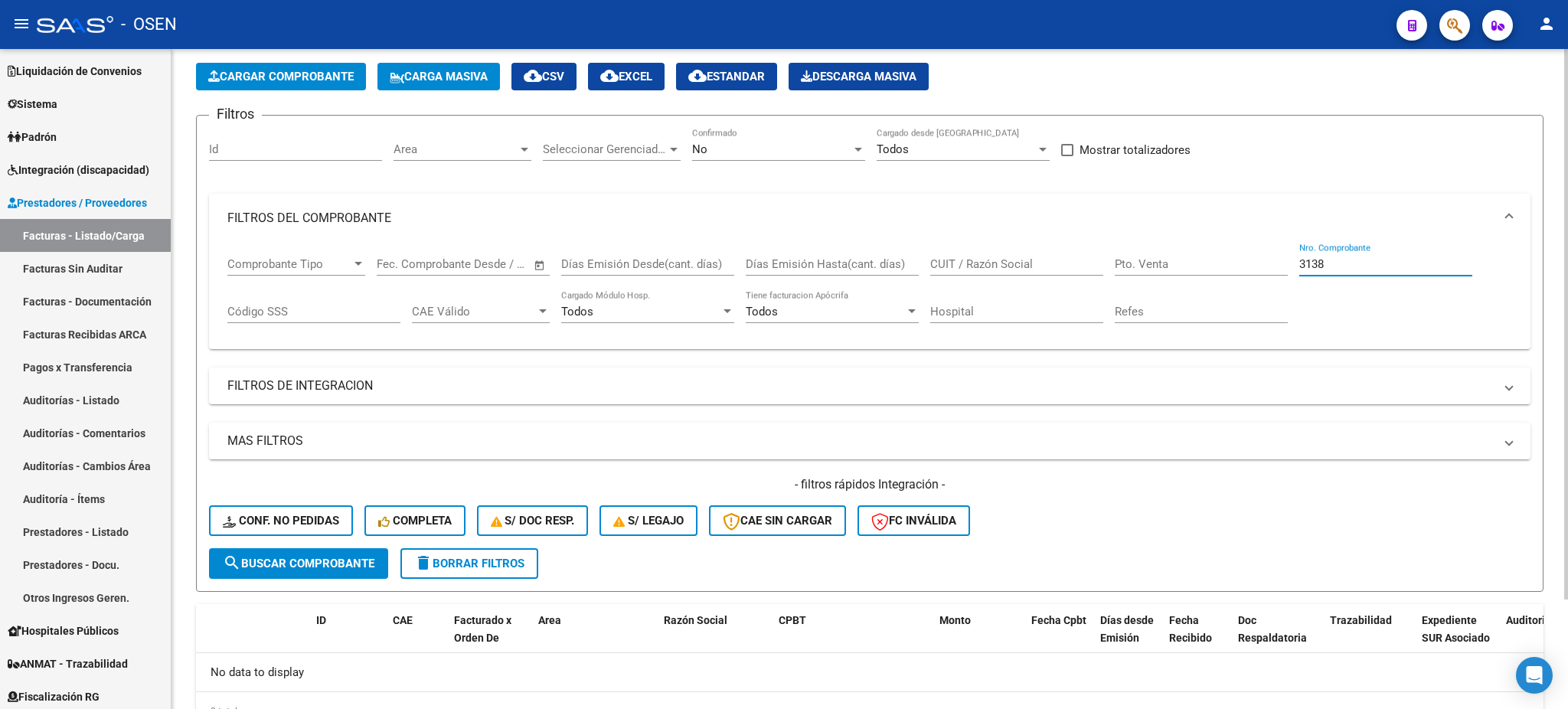
scroll to position [0, 0]
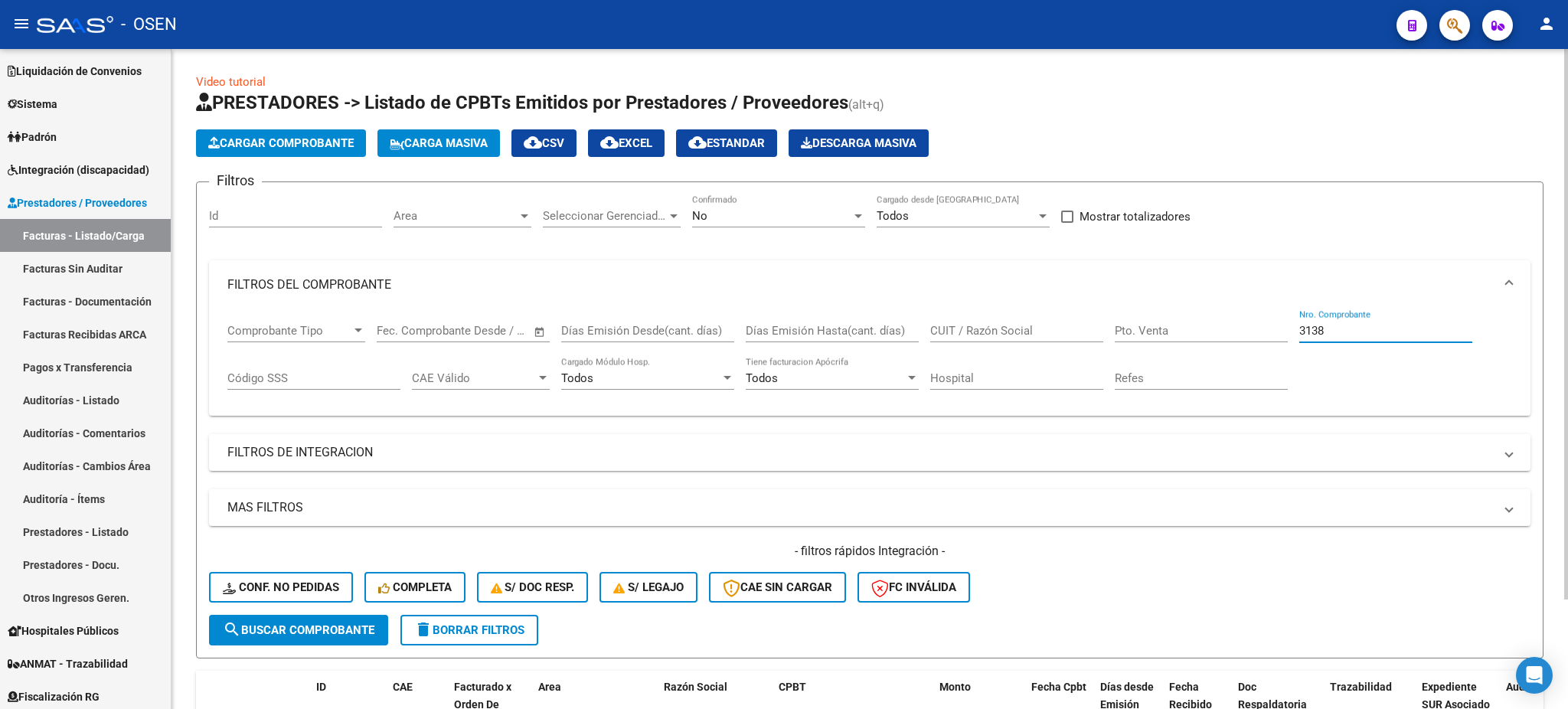
type input "3138"
click at [790, 219] on div "No" at bounding box center [772, 216] width 160 height 14
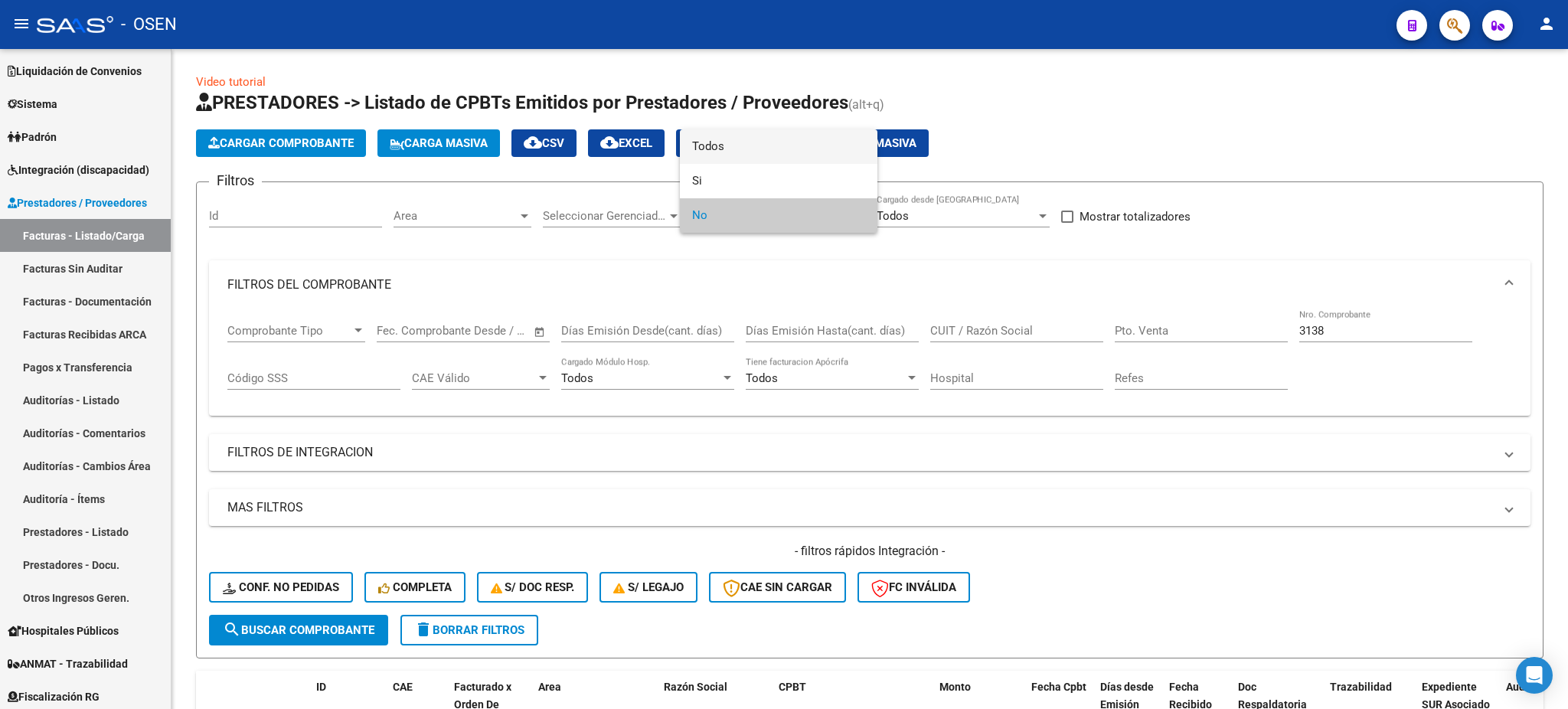
click at [749, 157] on span "Todos" at bounding box center [779, 146] width 173 height 35
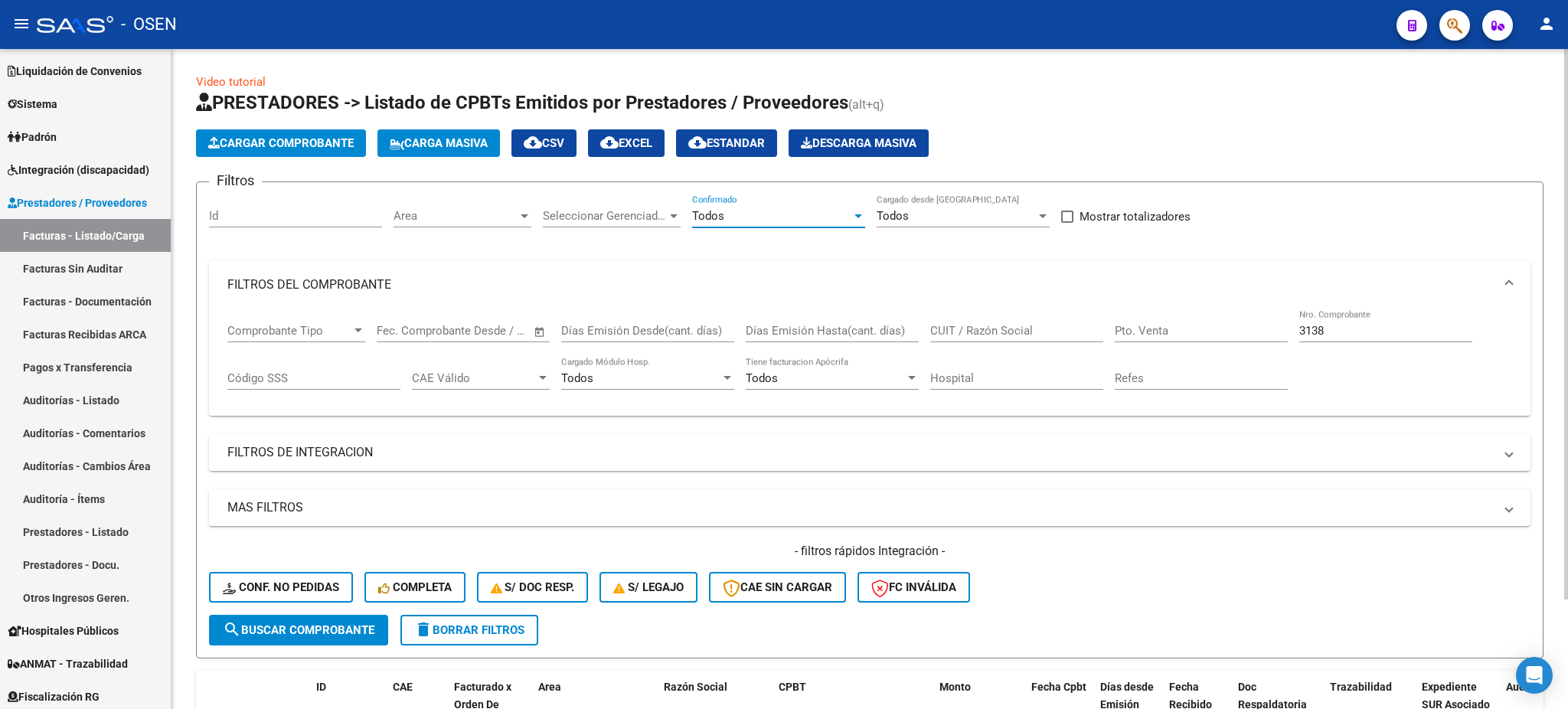
click at [308, 608] on div "- filtros rápidos Integración - Conf. no pedidas Completa S/ Doc Resp. S/ legaj…" at bounding box center [869, 579] width 1322 height 72
click at [317, 625] on span "search Buscar Comprobante" at bounding box center [299, 630] width 152 height 14
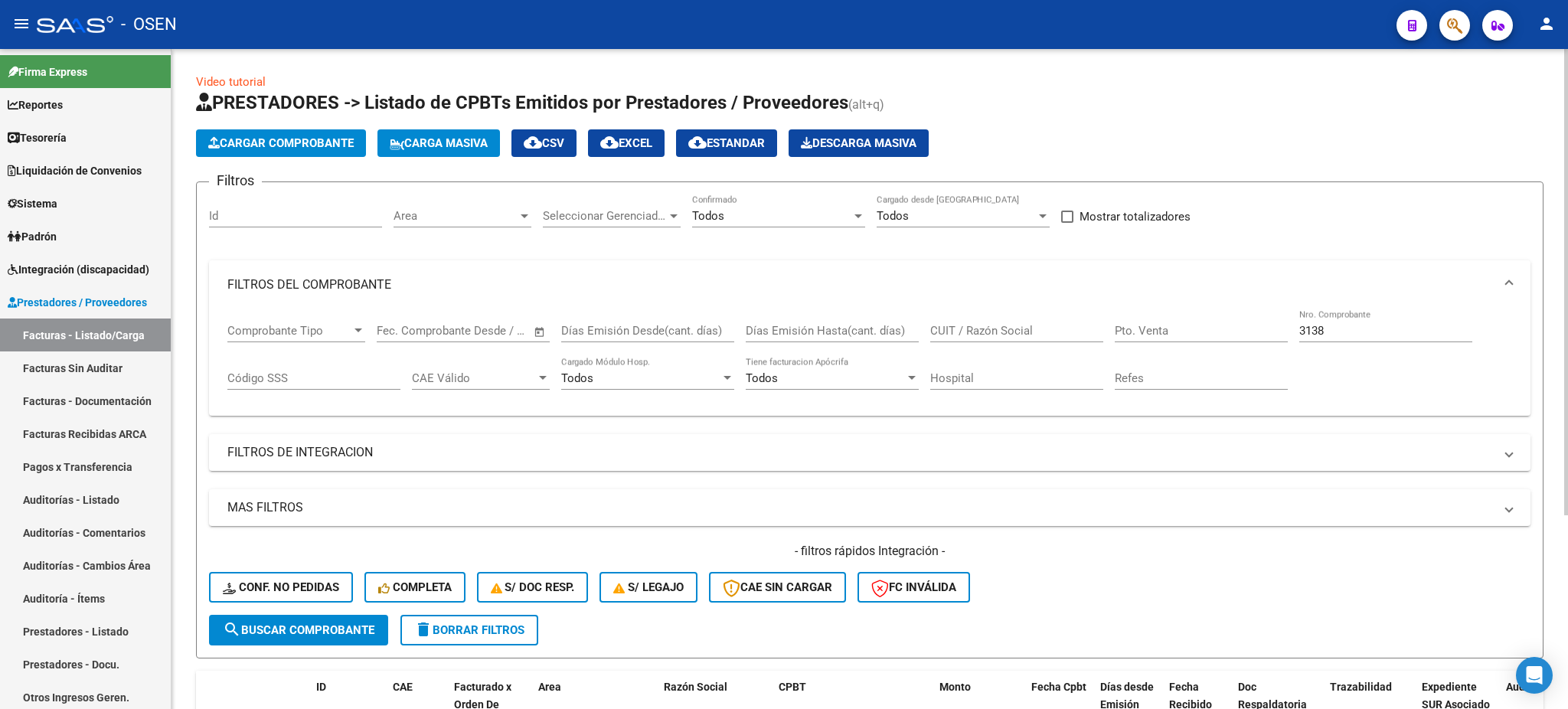
click at [276, 147] on span "Cargar Comprobante" at bounding box center [281, 143] width 146 height 14
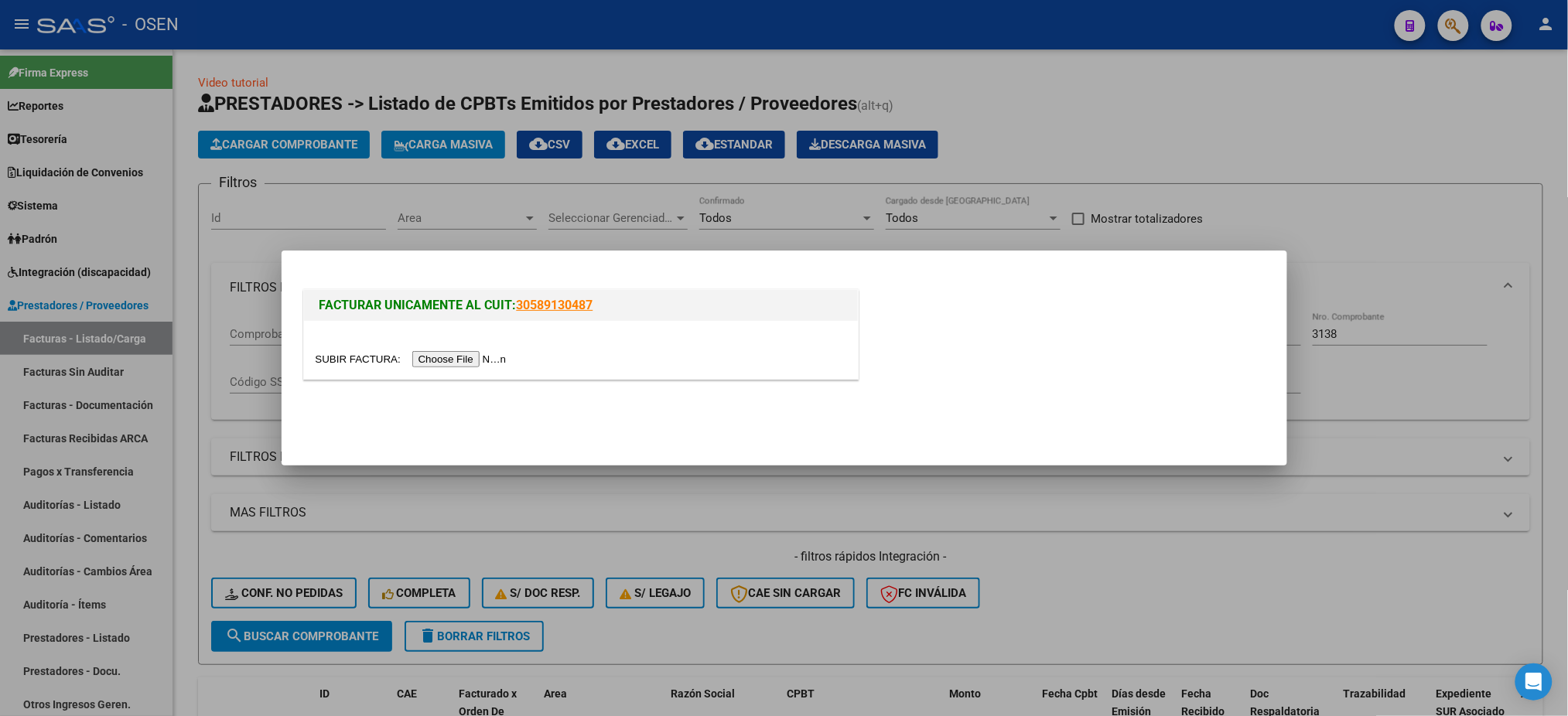
click at [418, 363] on input "file" at bounding box center [413, 359] width 196 height 16
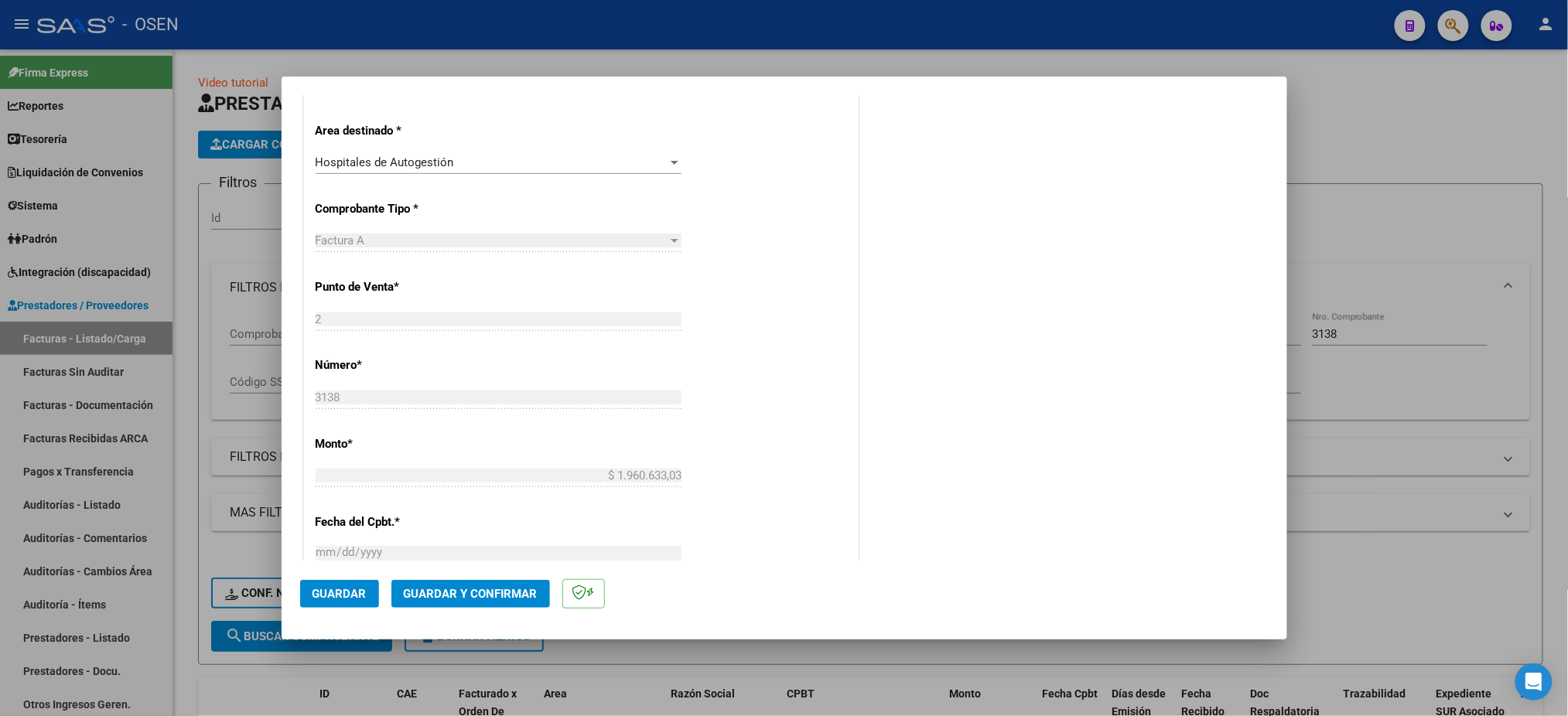
scroll to position [515, 0]
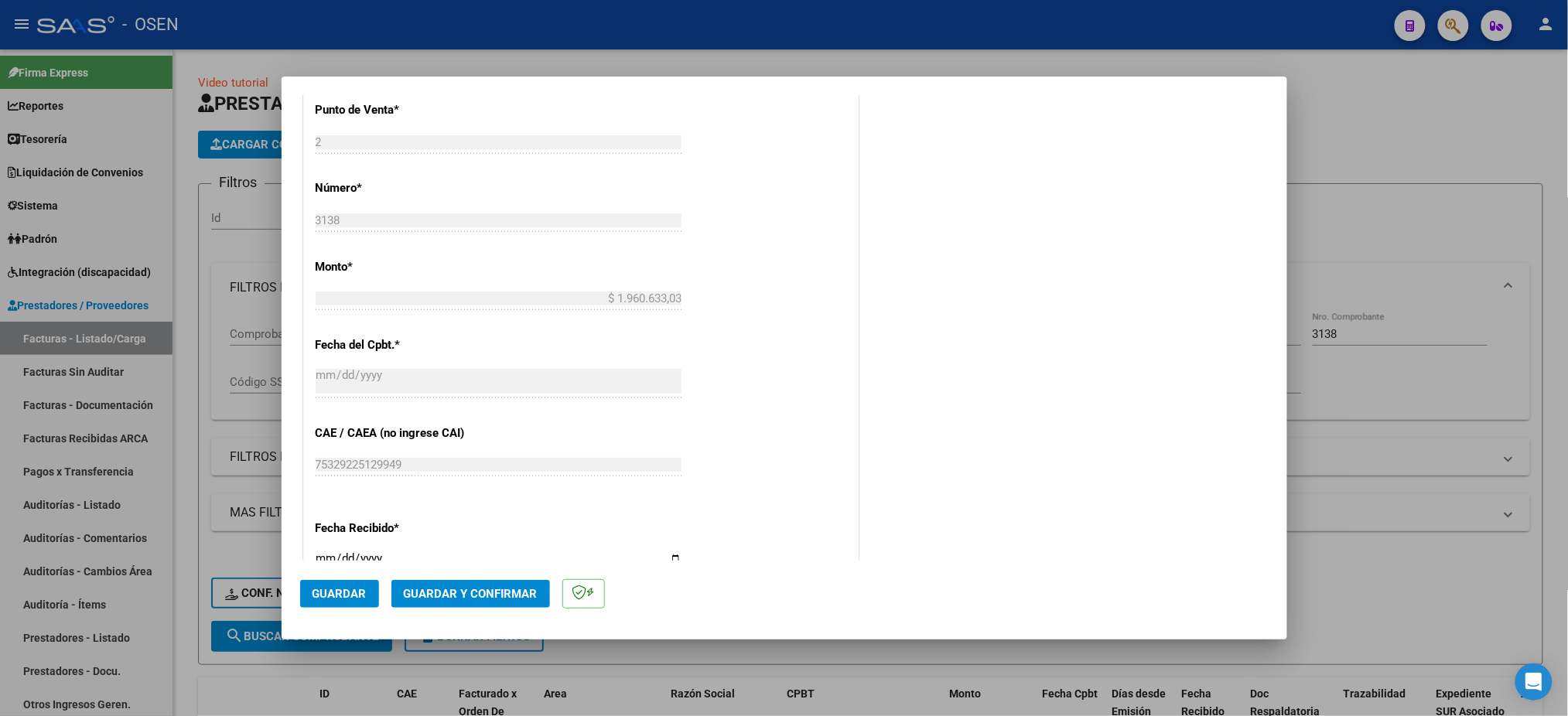
click at [352, 607] on button "Guardar" at bounding box center [339, 595] width 79 height 28
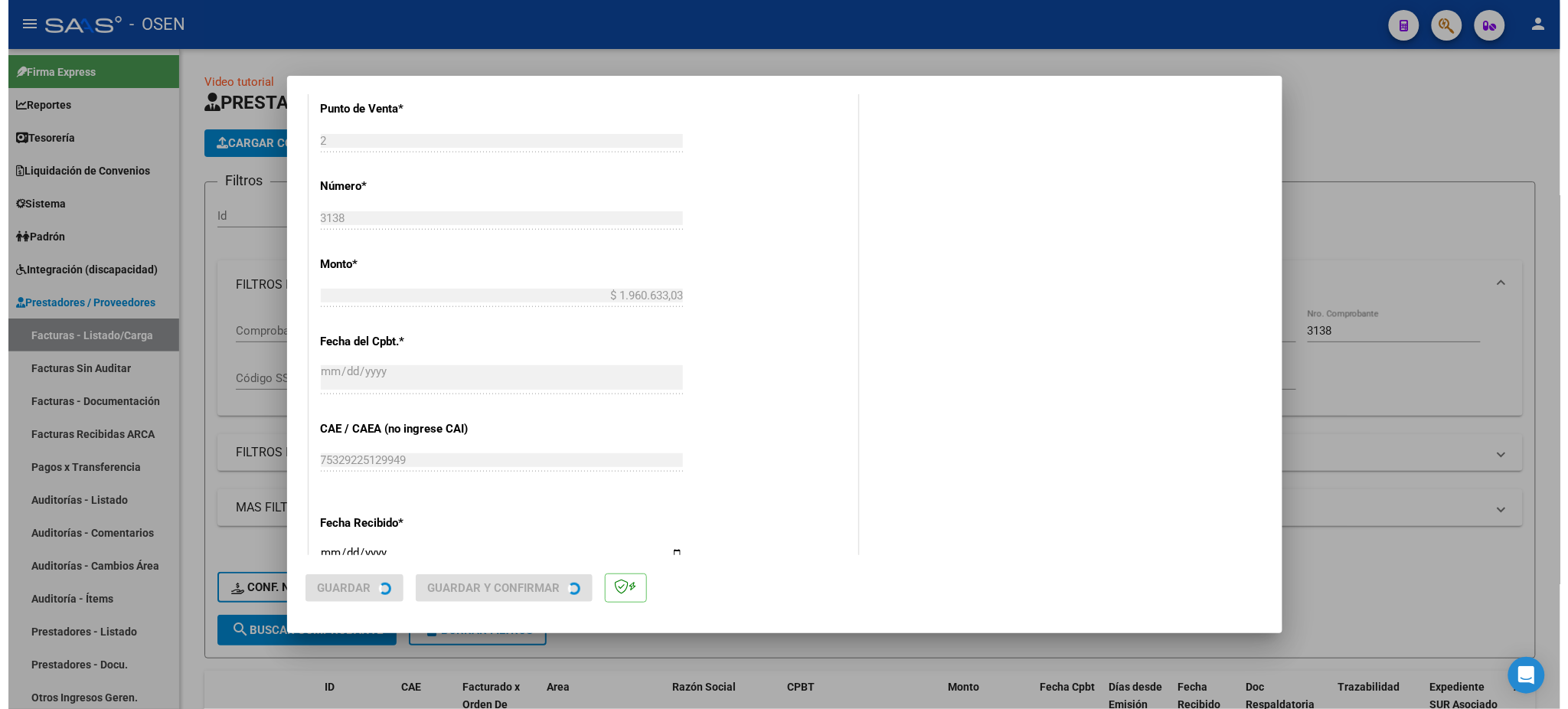
scroll to position [0, 0]
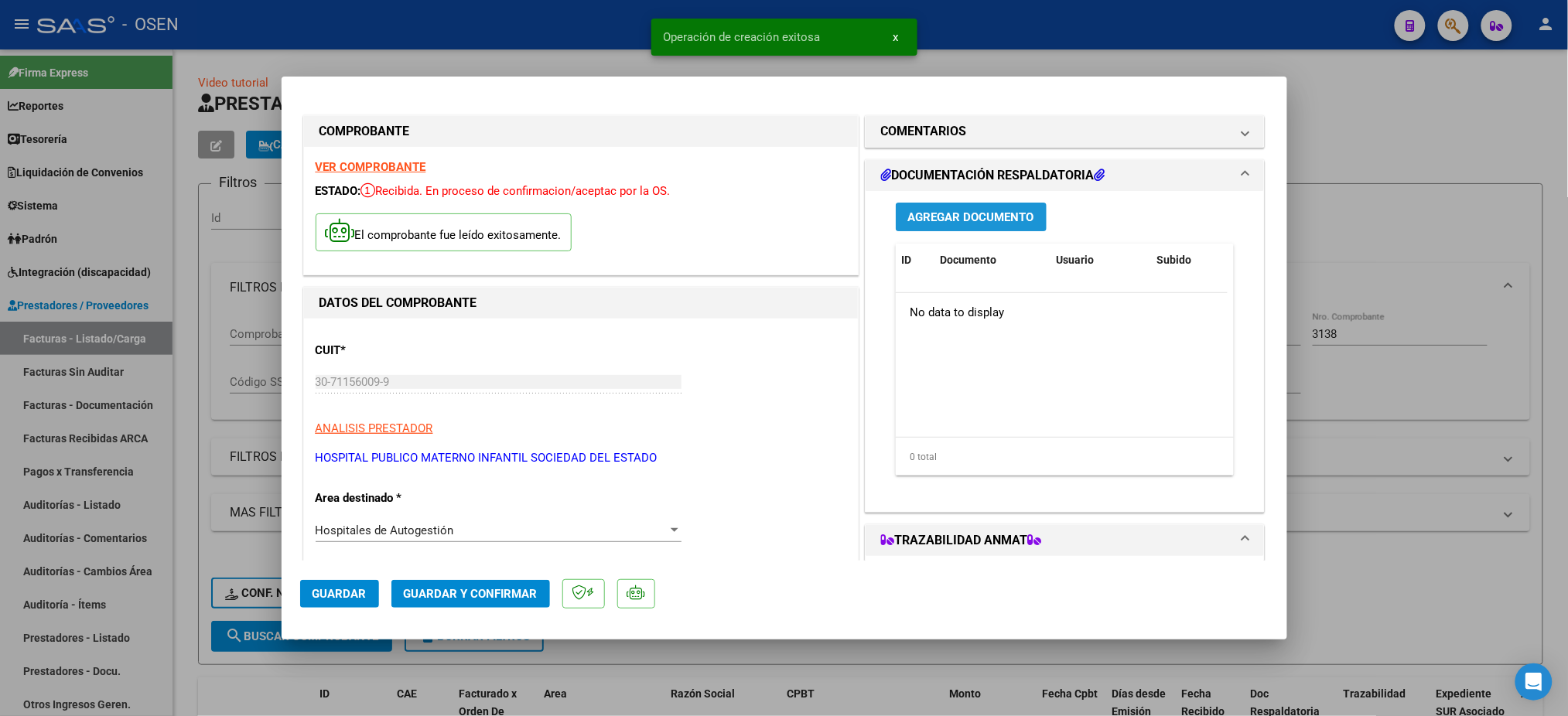
click at [987, 215] on span "Agregar Documento" at bounding box center [971, 217] width 127 height 14
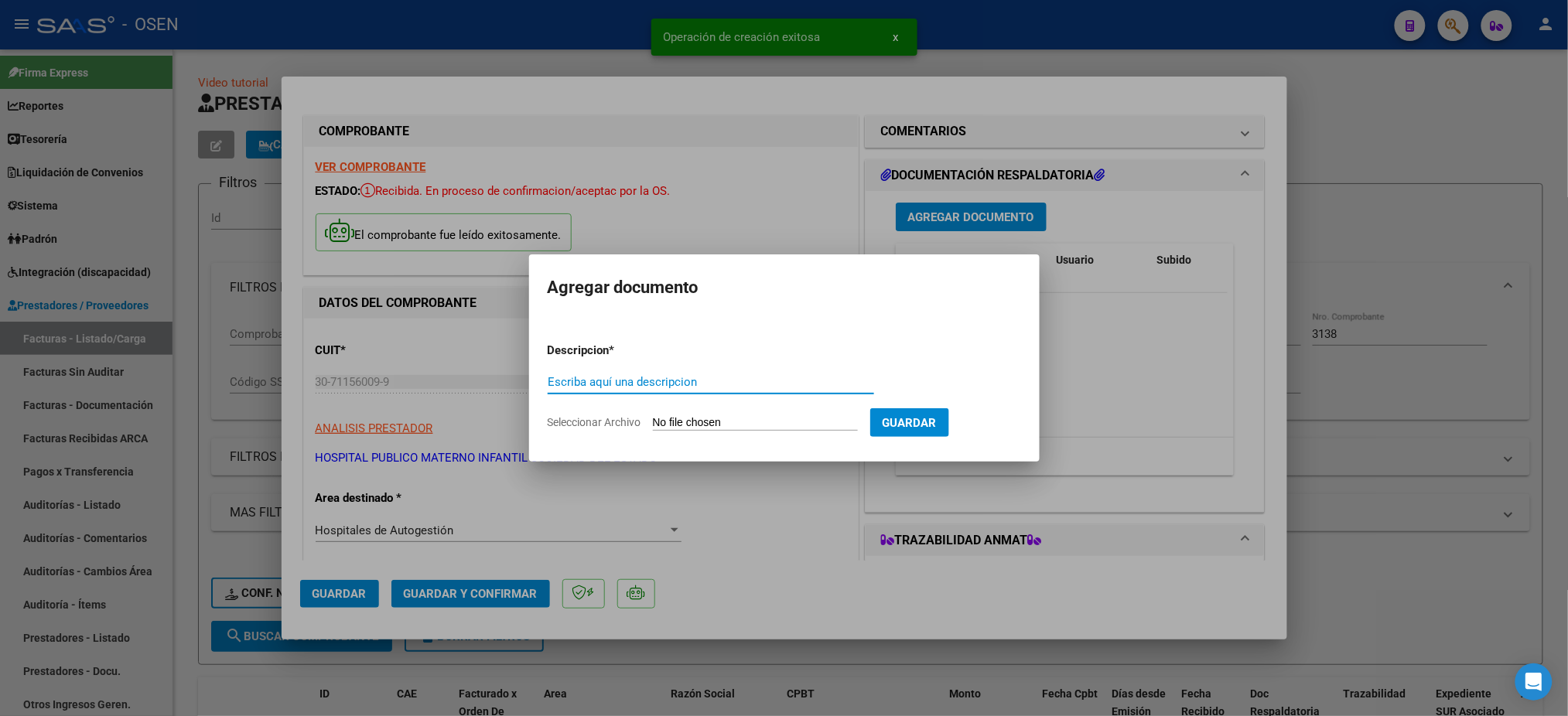
click at [722, 420] on input "Seleccionar Archivo" at bounding box center [756, 423] width 205 height 15
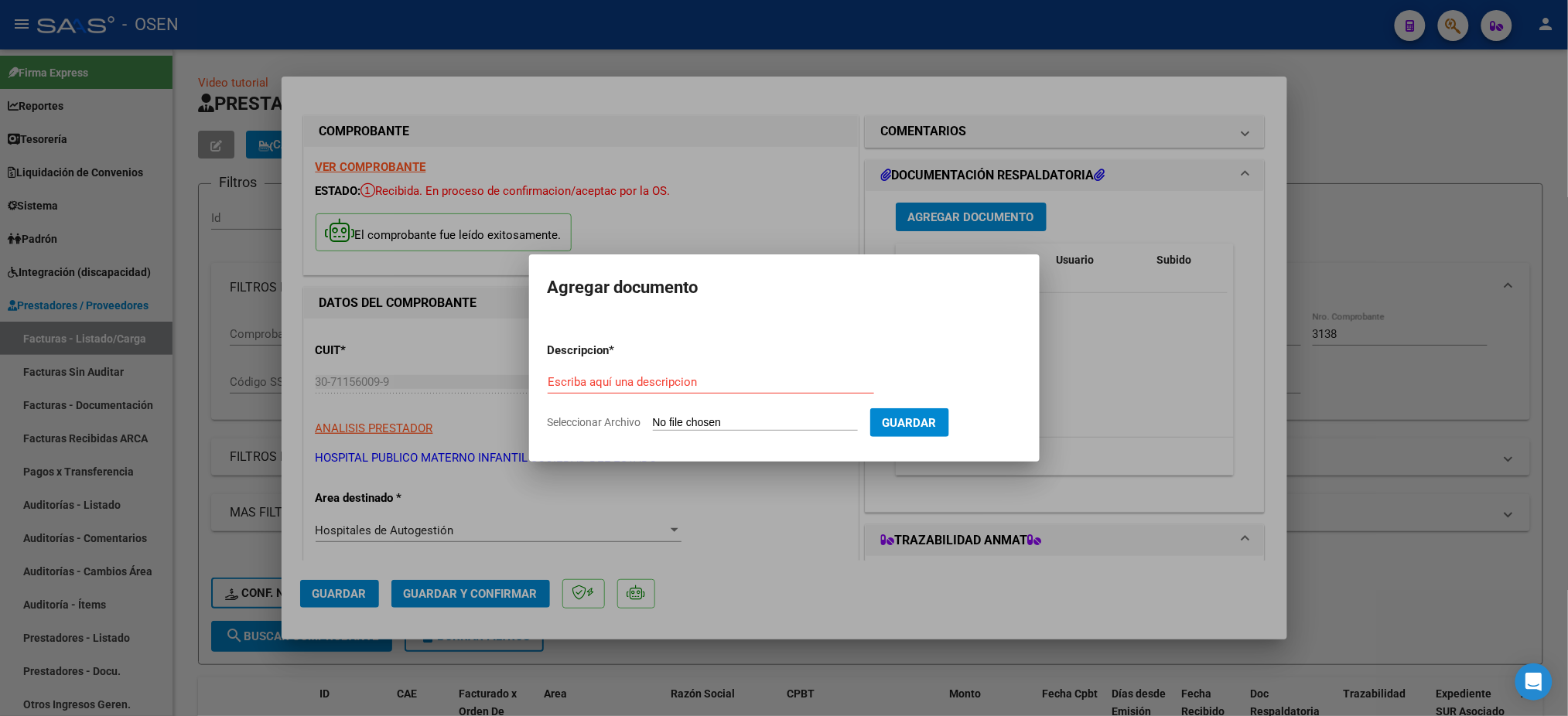
type input "C:\fakepath\Planilla-18952 I - O.S. ELECTRICISTAS NAVALES.pdf"
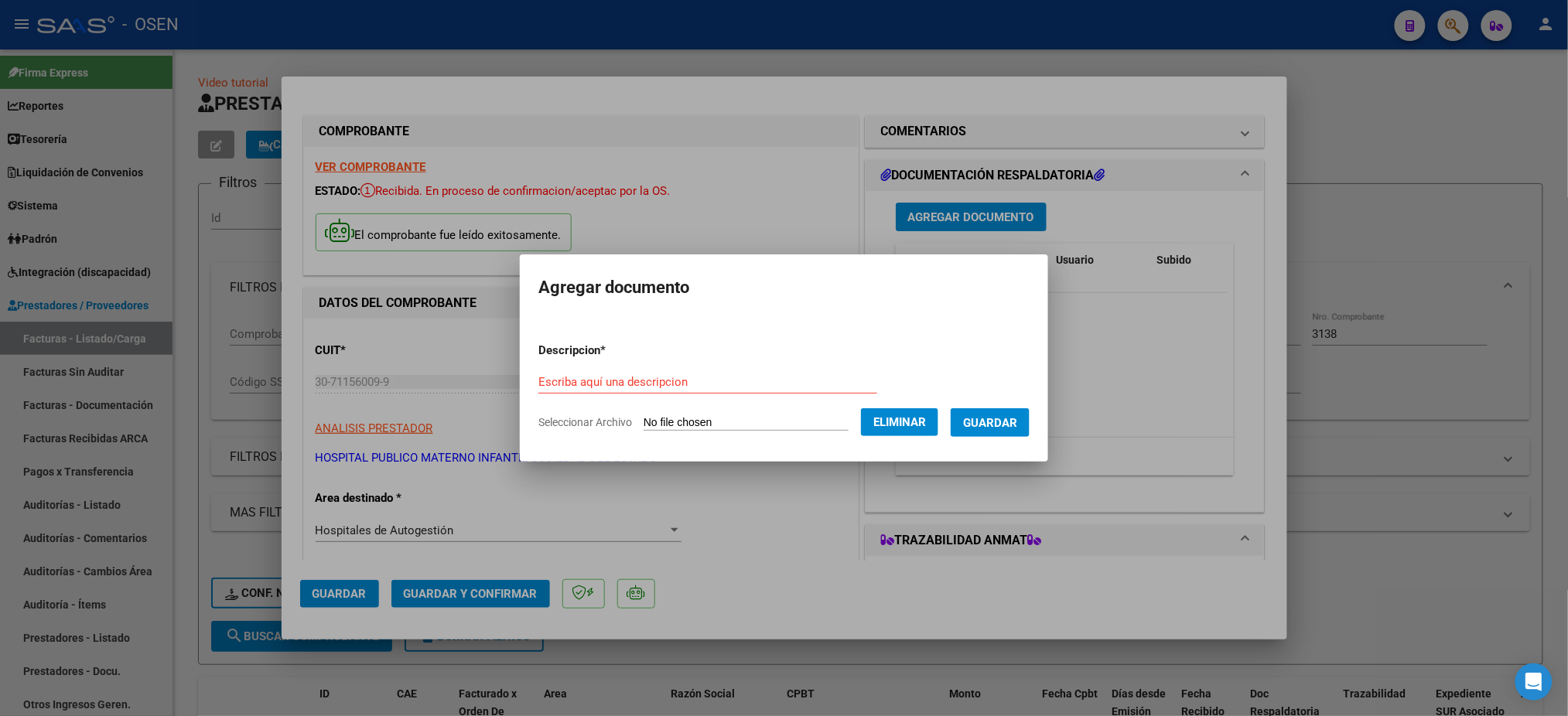
click at [766, 361] on form "Descripcion * Escriba aquí una descripcion Seleccionar Archivo Eliminar Guardar" at bounding box center [784, 386] width 491 height 113
click at [754, 385] on input "Escriba aquí una descripcion" at bounding box center [708, 382] width 339 height 14
type input "Planilla"
click at [1010, 416] on span "Guardar" at bounding box center [990, 423] width 54 height 14
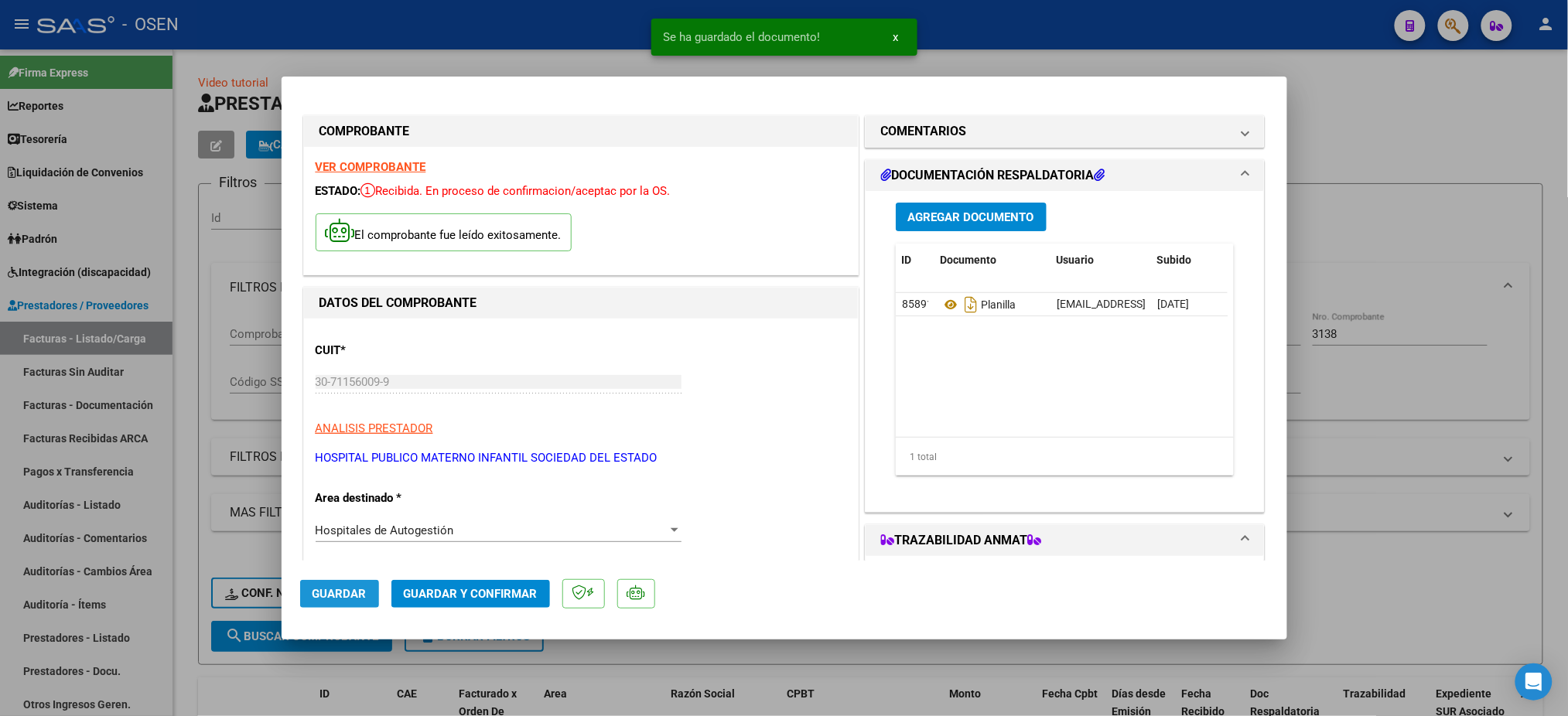
click at [338, 595] on span "Guardar" at bounding box center [340, 595] width 54 height 14
click at [997, 212] on span "Agregar Documento" at bounding box center [971, 217] width 127 height 14
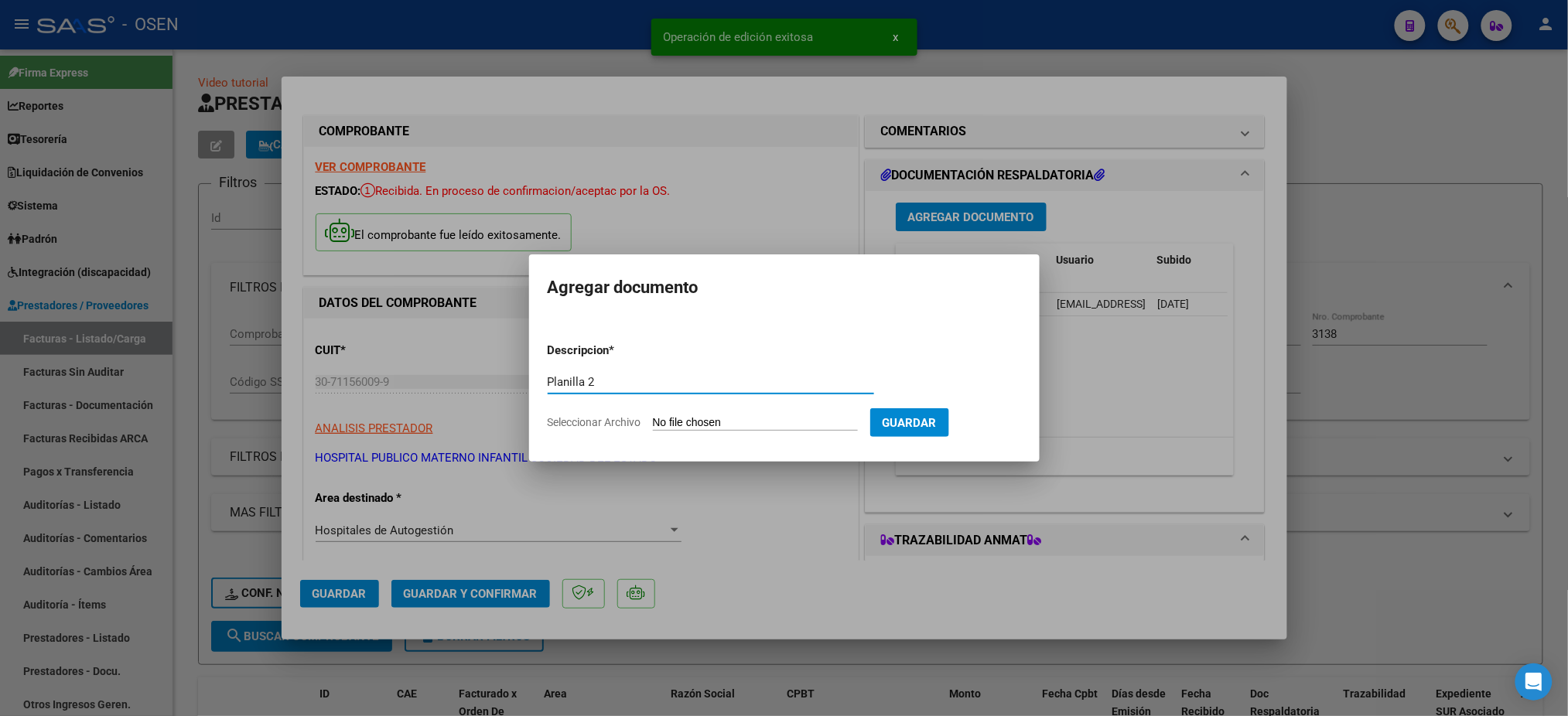
type input "Planilla 2"
click at [758, 414] on form "Descripcion * Planilla 2 Escriba aquí una descripcion Seleccionar Archivo Guard…" at bounding box center [784, 386] width 473 height 113
click at [755, 430] on input "Seleccionar Archivo" at bounding box center [756, 423] width 205 height 15
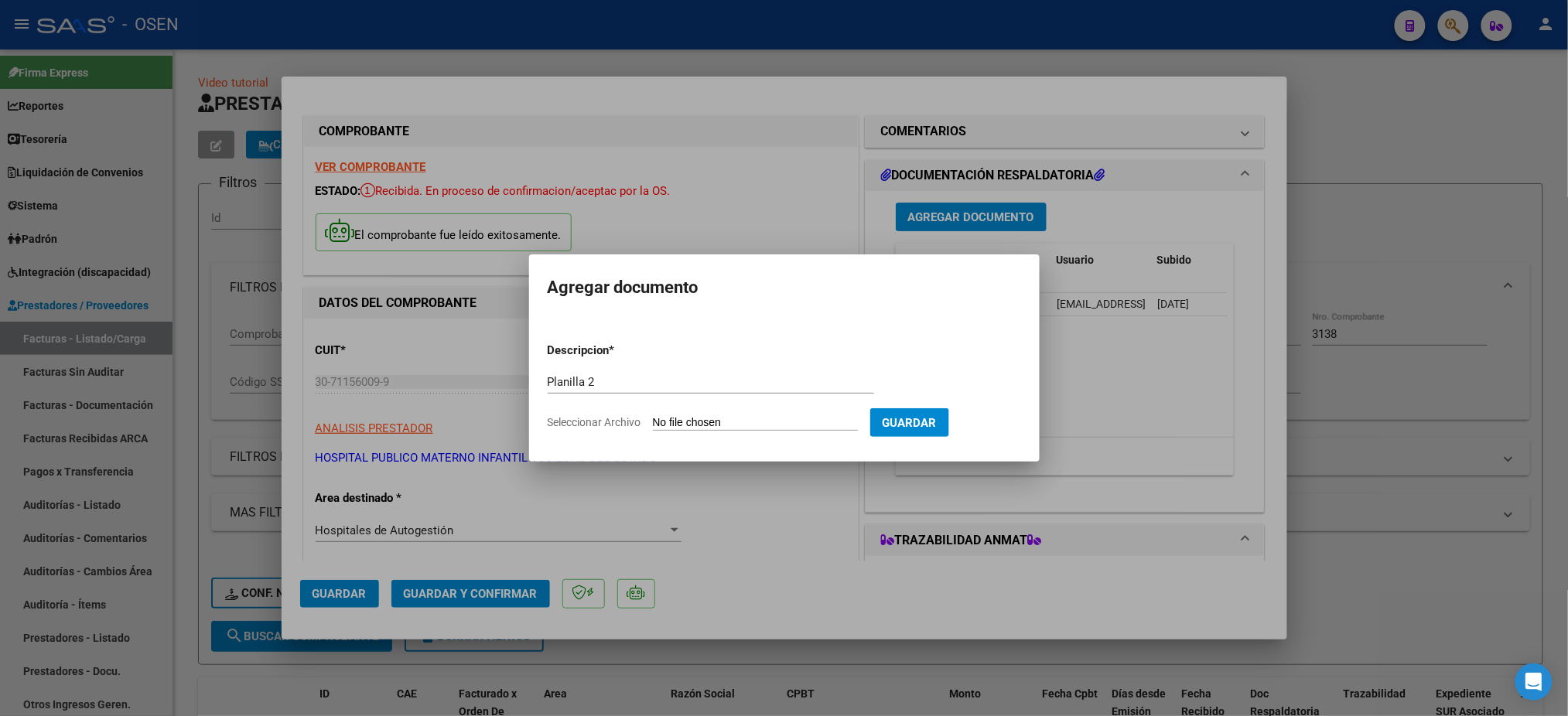
type input "C:\fakepath\PlanillaMed-18952 I - O.S. ELECTRICISTAS NAVALES.pdf"
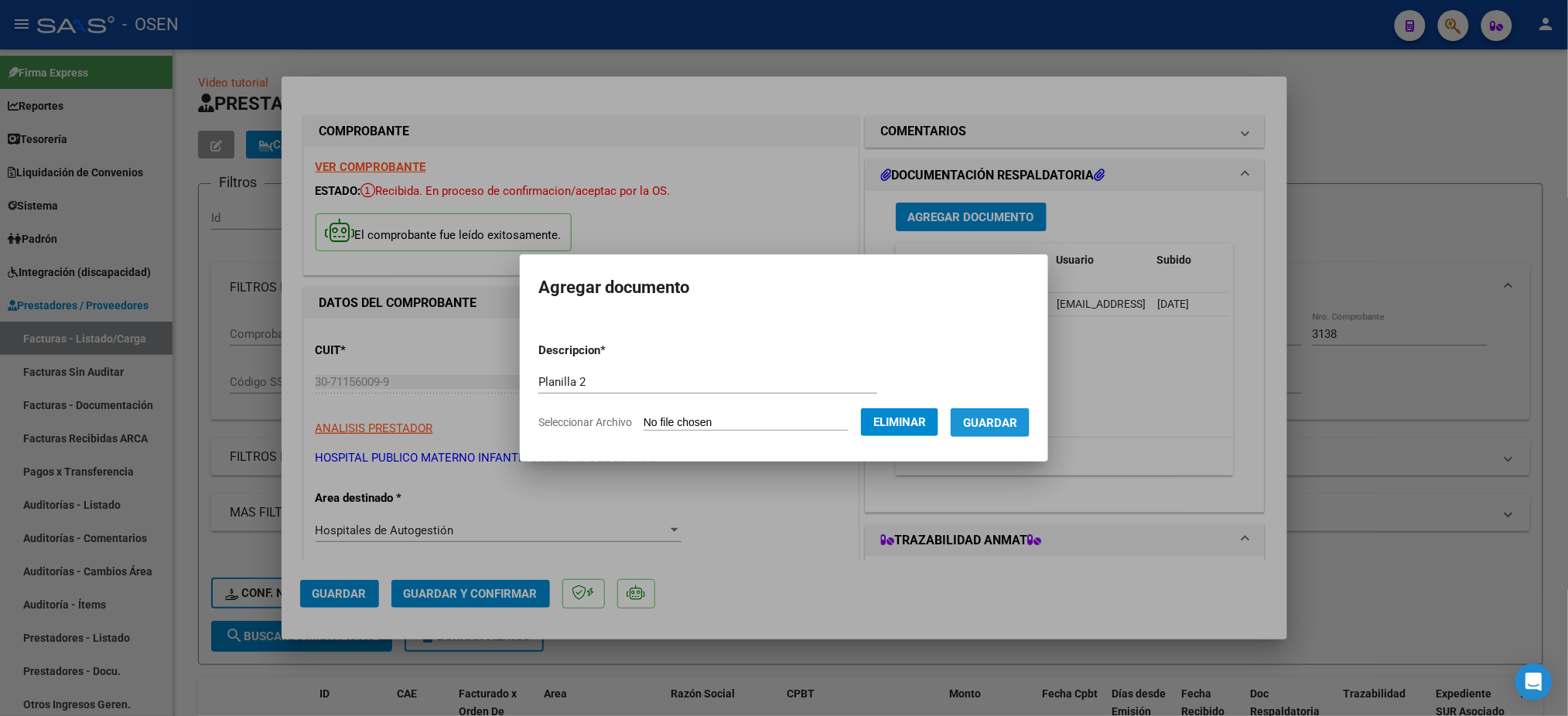
click at [998, 428] on span "Guardar" at bounding box center [990, 423] width 54 height 14
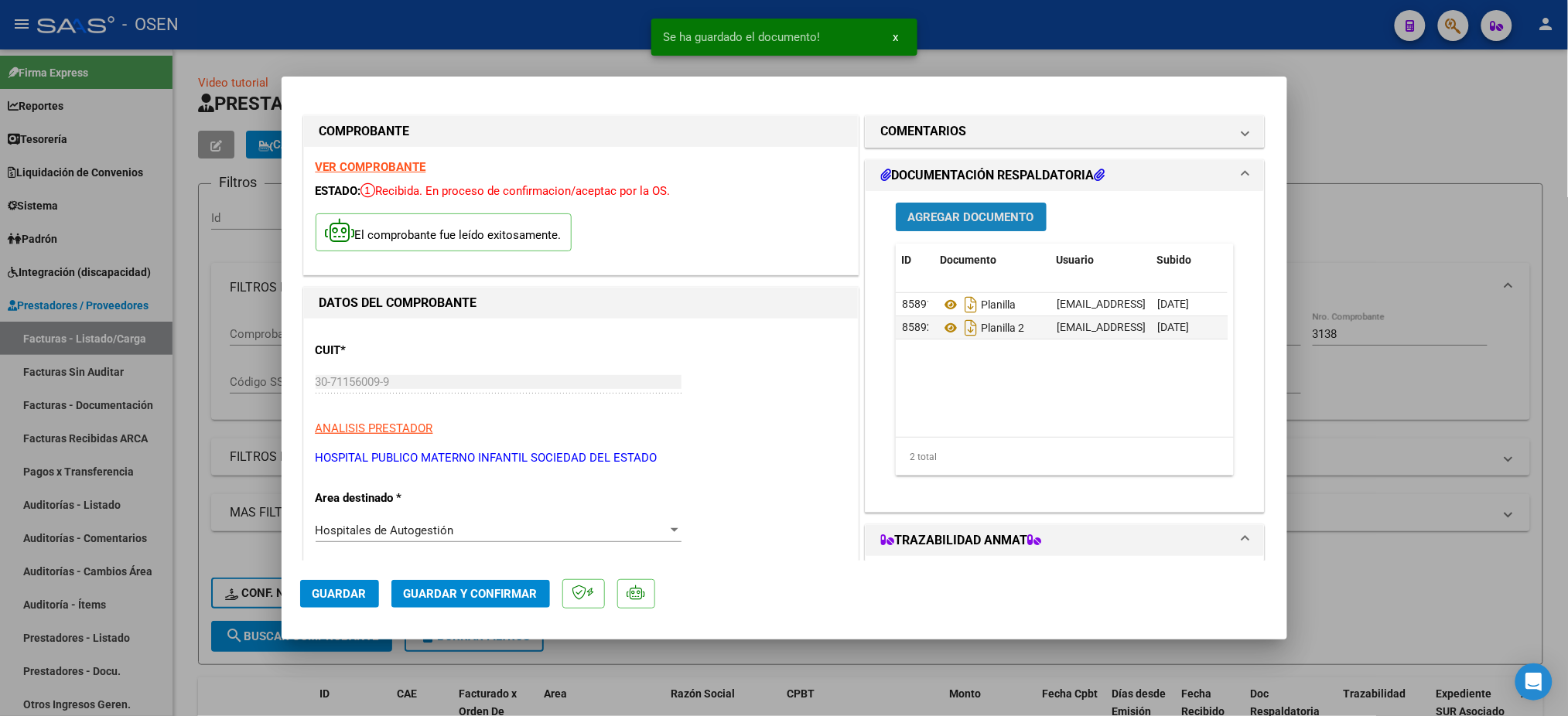
click at [978, 215] on span "Agregar Documento" at bounding box center [971, 217] width 127 height 14
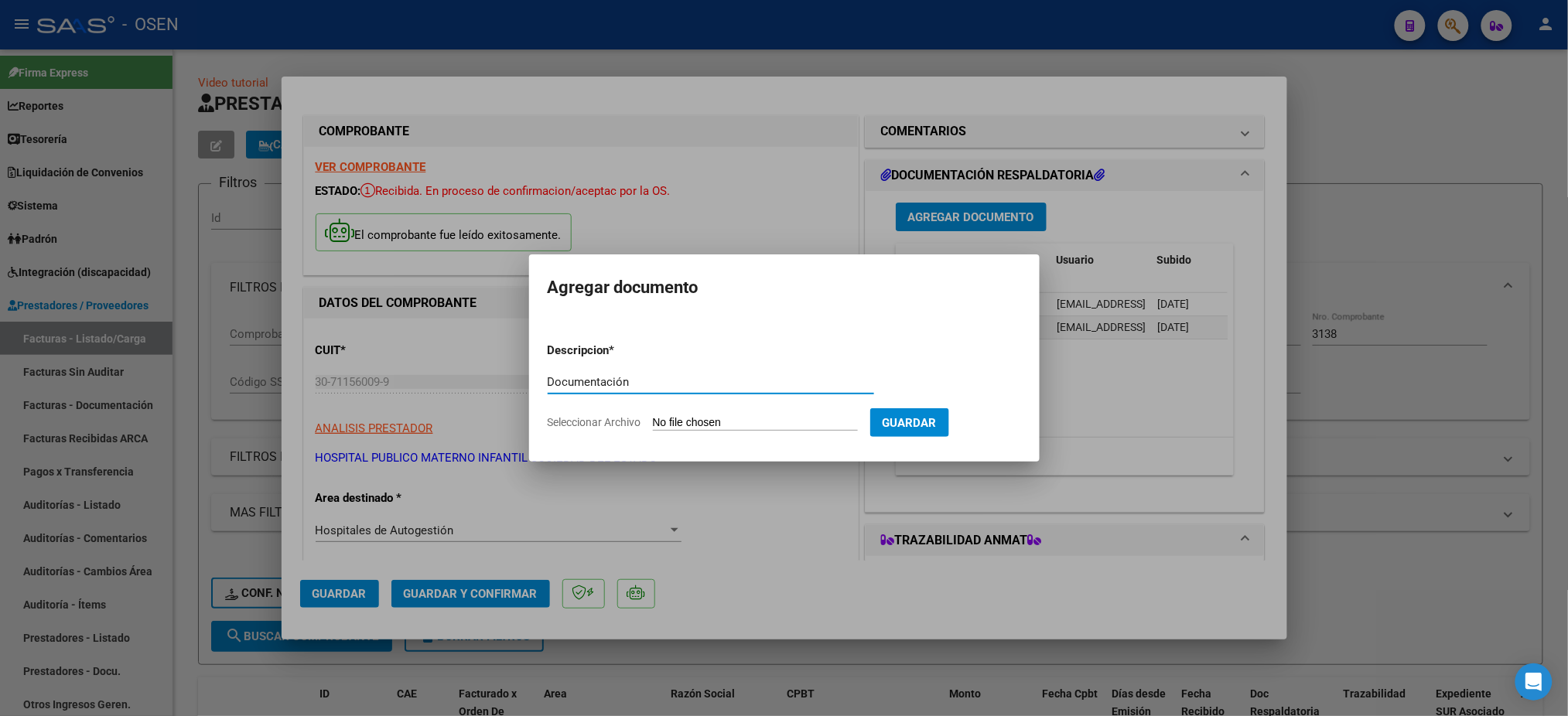
type input "Documentación"
click at [730, 421] on input "Seleccionar Archivo" at bounding box center [756, 423] width 205 height 15
type input "C:\fakepath\OSEN INT 11-2024.zip"
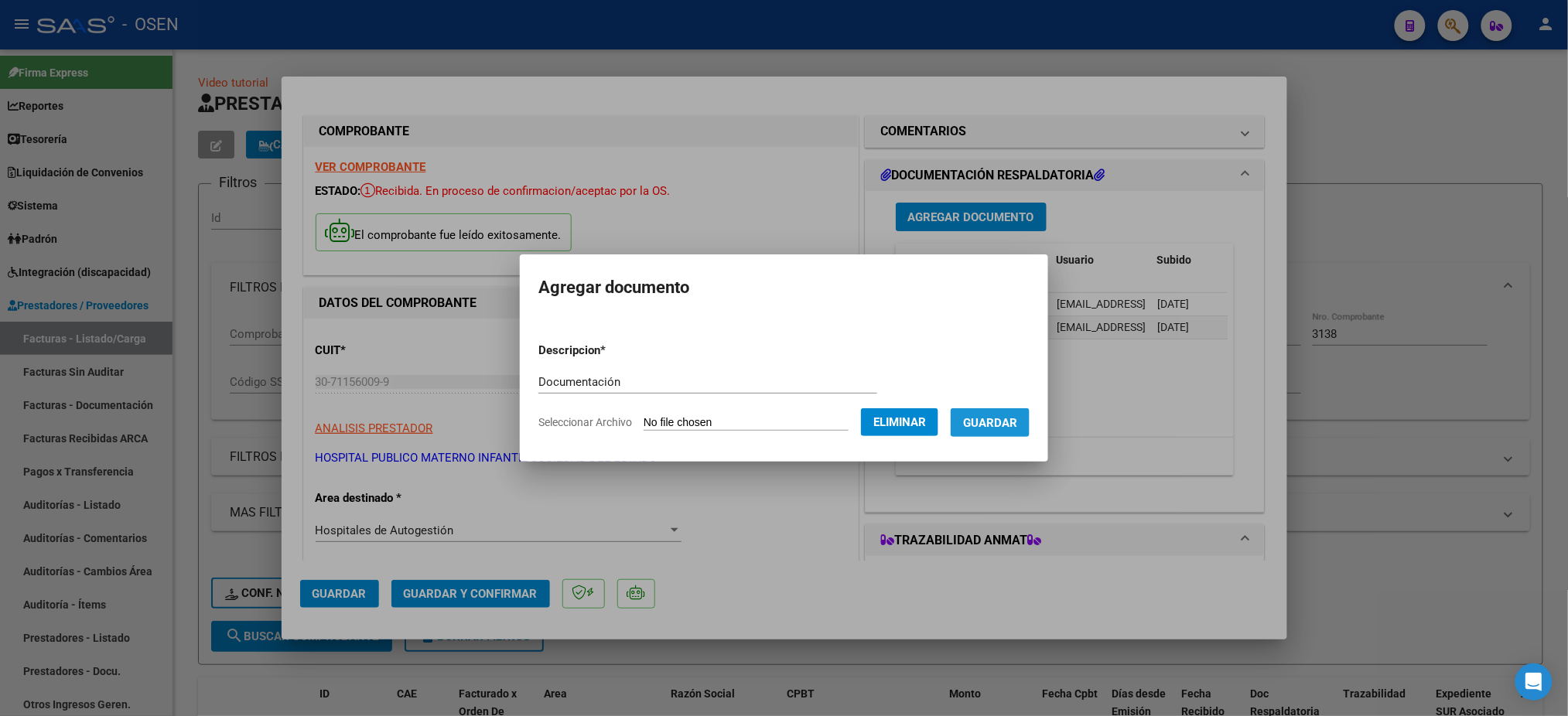
click at [1006, 424] on span "Guardar" at bounding box center [990, 423] width 54 height 14
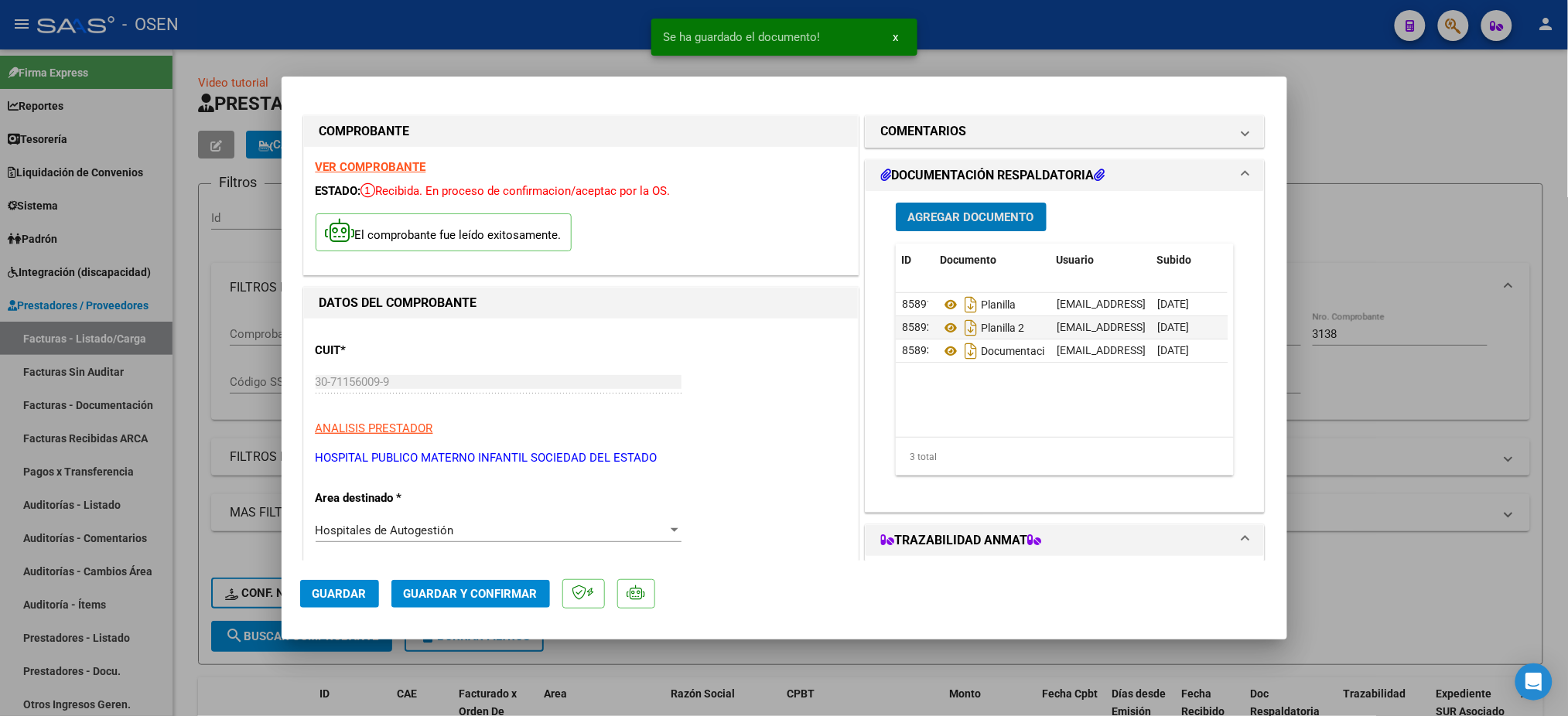
click at [342, 590] on span "Guardar" at bounding box center [340, 595] width 54 height 14
click at [1494, 357] on div at bounding box center [784, 358] width 1568 height 716
type input "$ 0,00"
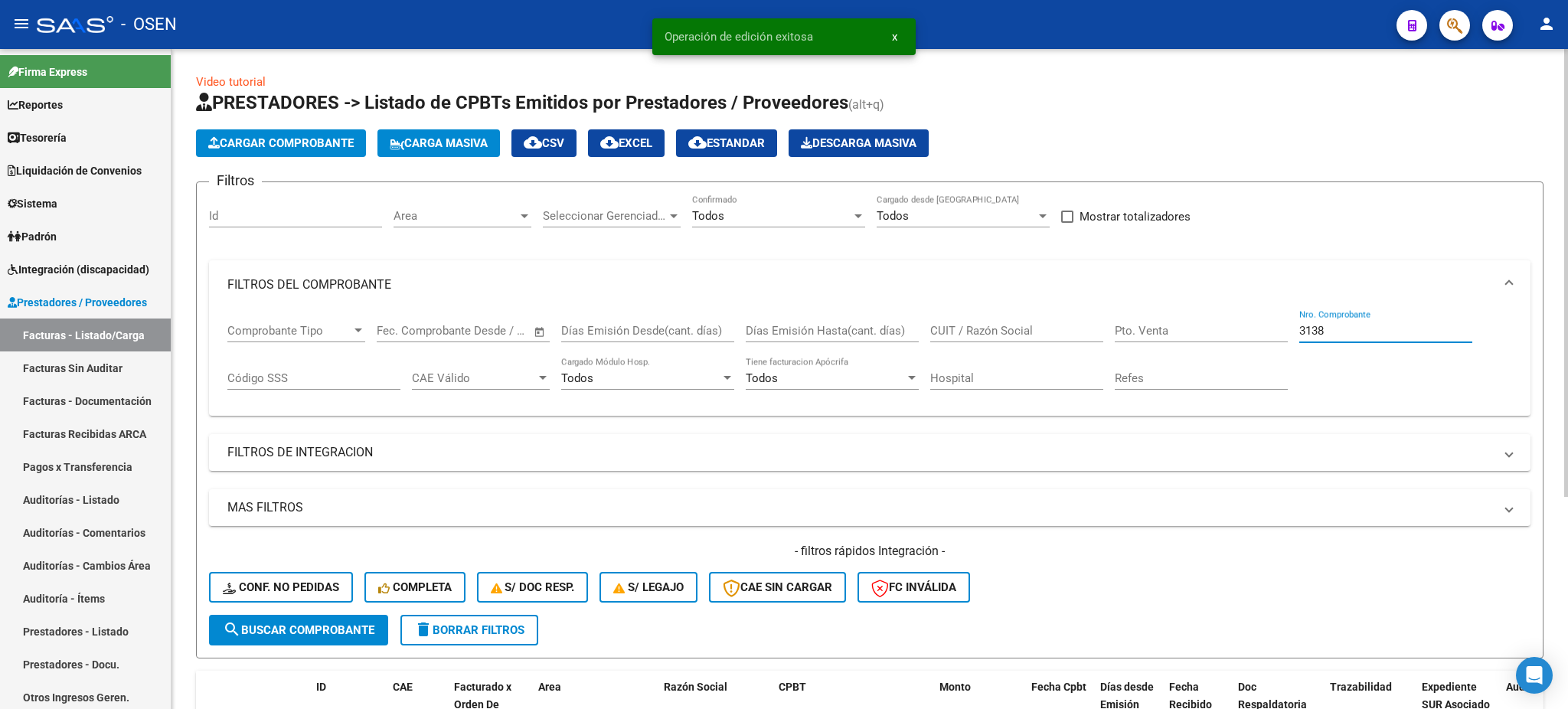
drag, startPoint x: 1382, startPoint y: 329, endPoint x: 858, endPoint y: 310, distance: 524.3
click at [1013, 319] on div "Comprobante Tipo Comprobante Tipo Start date – End date Fec. Comprobante Desde …" at bounding box center [869, 357] width 1284 height 95
click at [320, 633] on span "search Buscar Comprobante" at bounding box center [299, 630] width 152 height 14
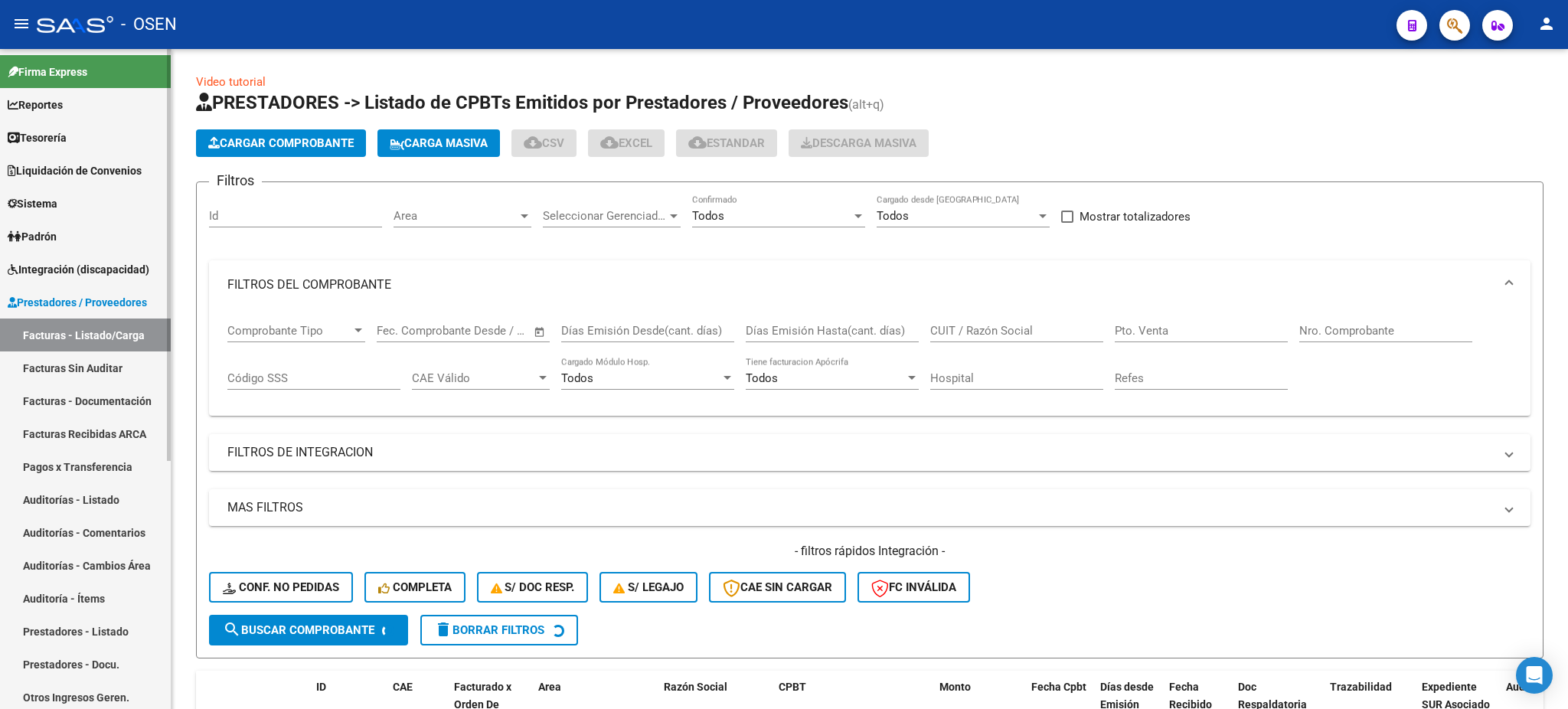
click at [77, 341] on link "Facturas - Listado/Carga" at bounding box center [85, 334] width 170 height 33
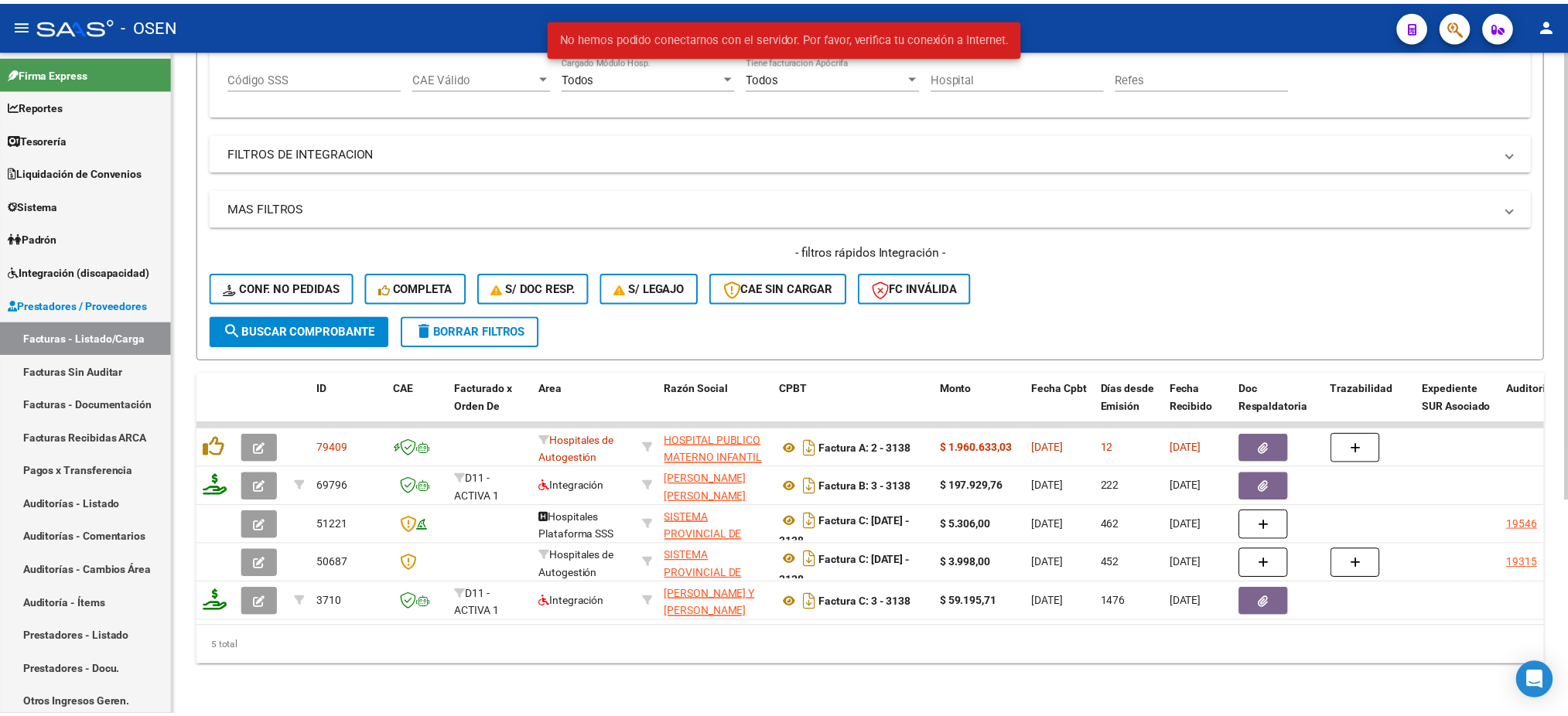
scroll to position [317, 0]
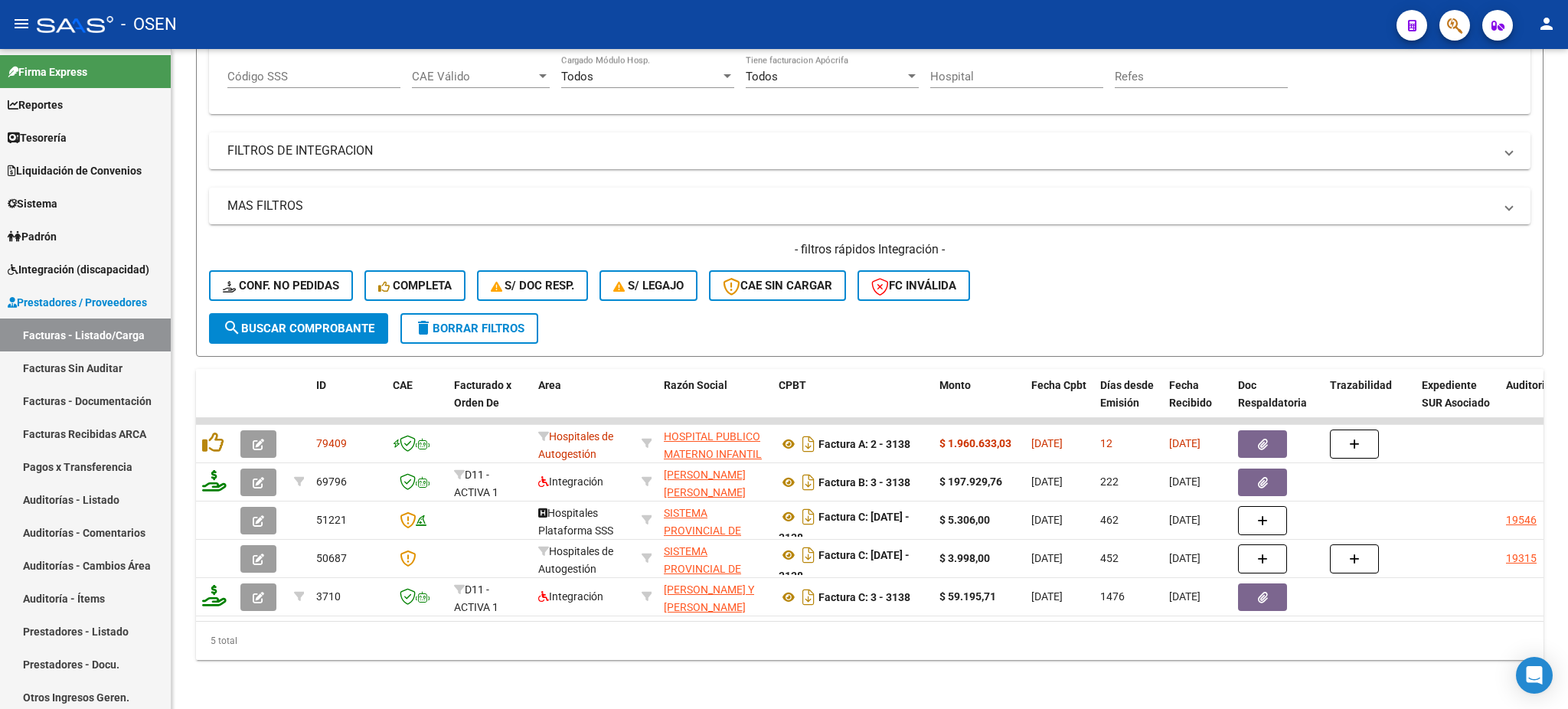
click at [1439, 22] on div at bounding box center [1448, 25] width 42 height 32
click at [1442, 25] on button "button" at bounding box center [1454, 25] width 31 height 31
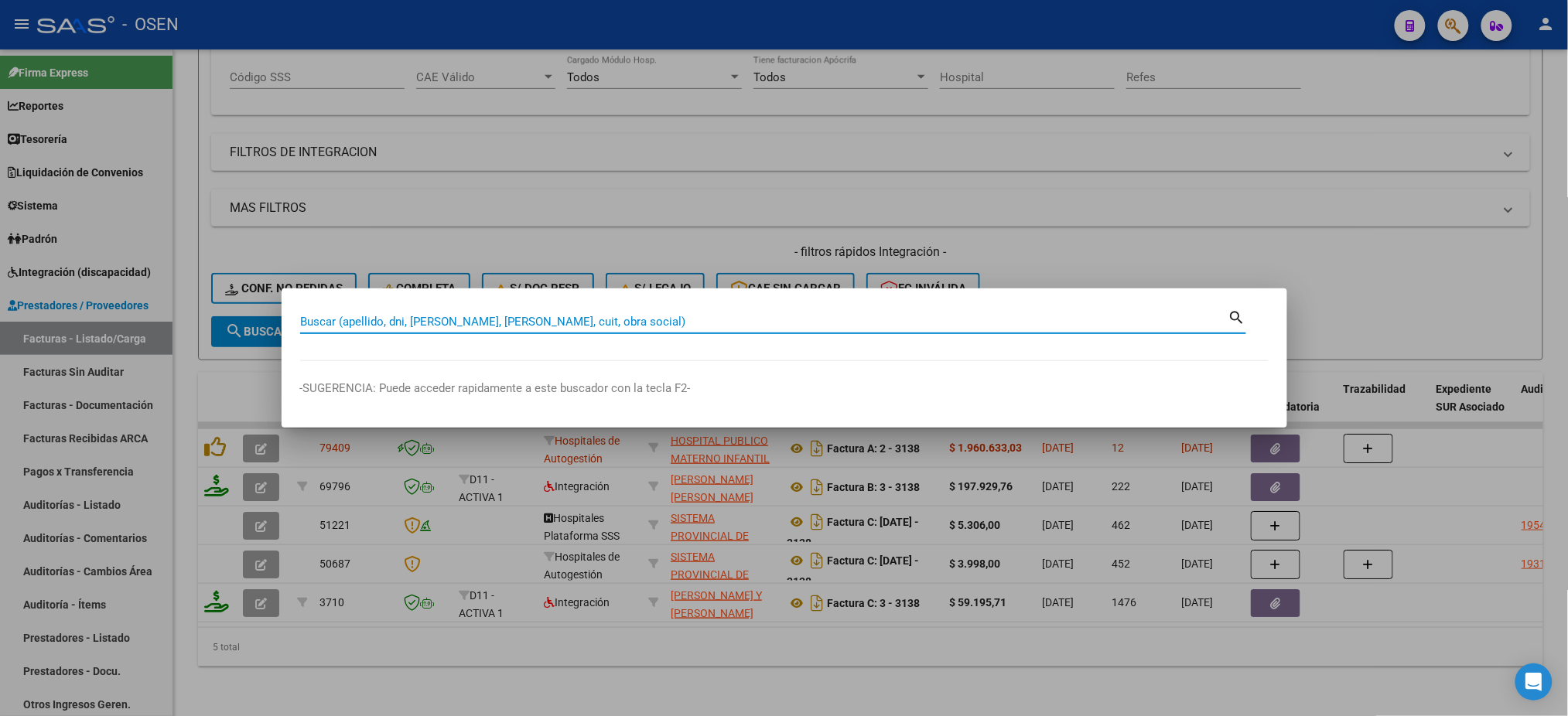
paste input "23210614729"
type input "23210614729"
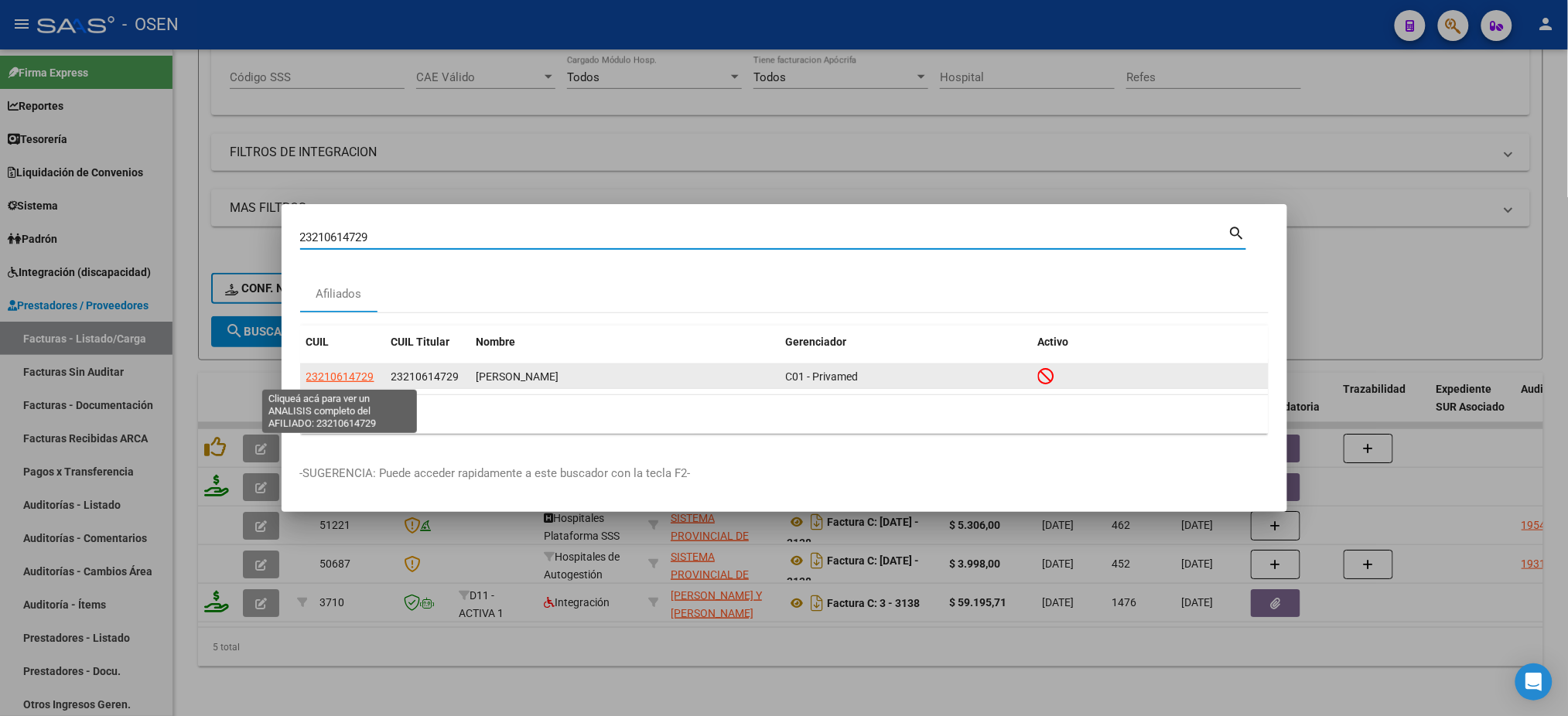
click at [336, 379] on span "23210614729" at bounding box center [341, 376] width 68 height 12
type textarea "23210614729"
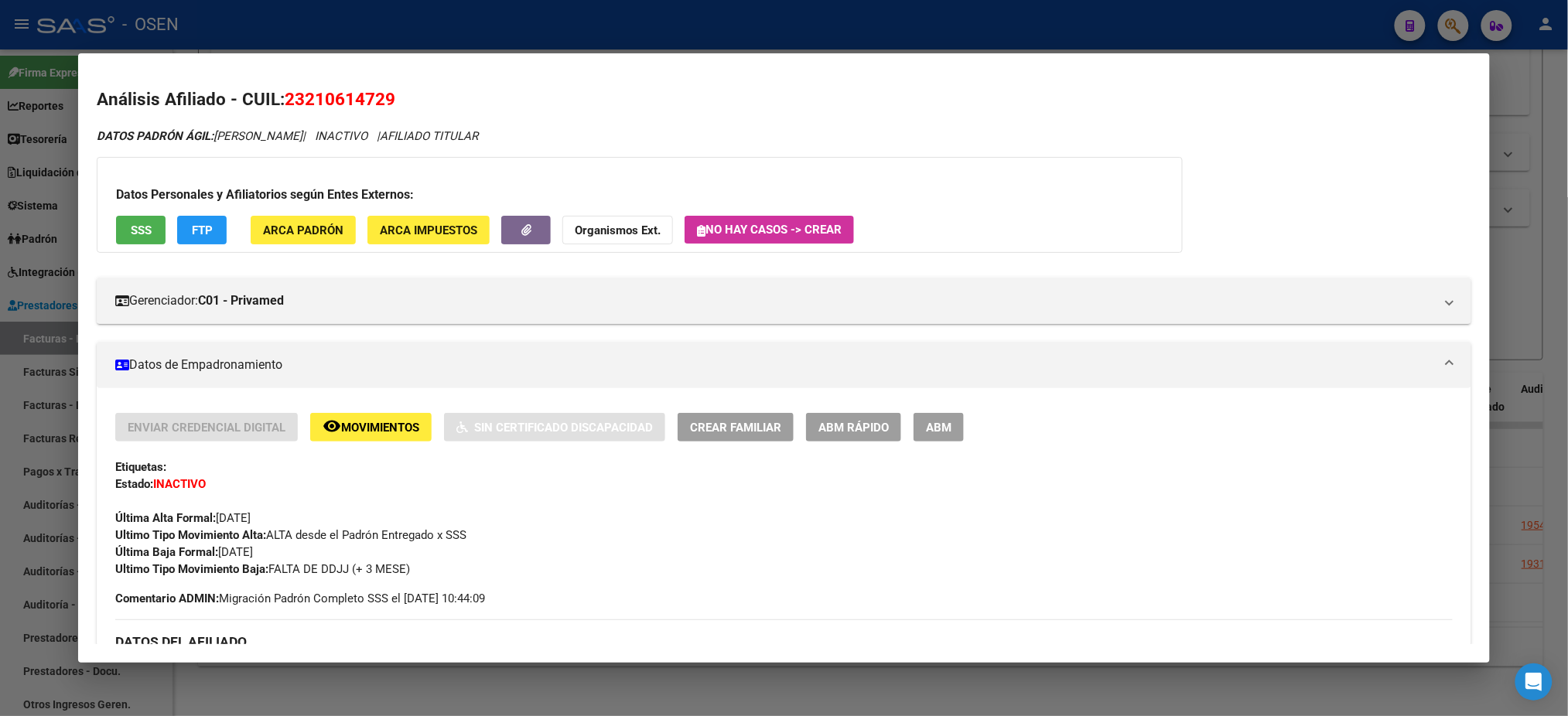
click at [944, 26] on div at bounding box center [784, 358] width 1568 height 716
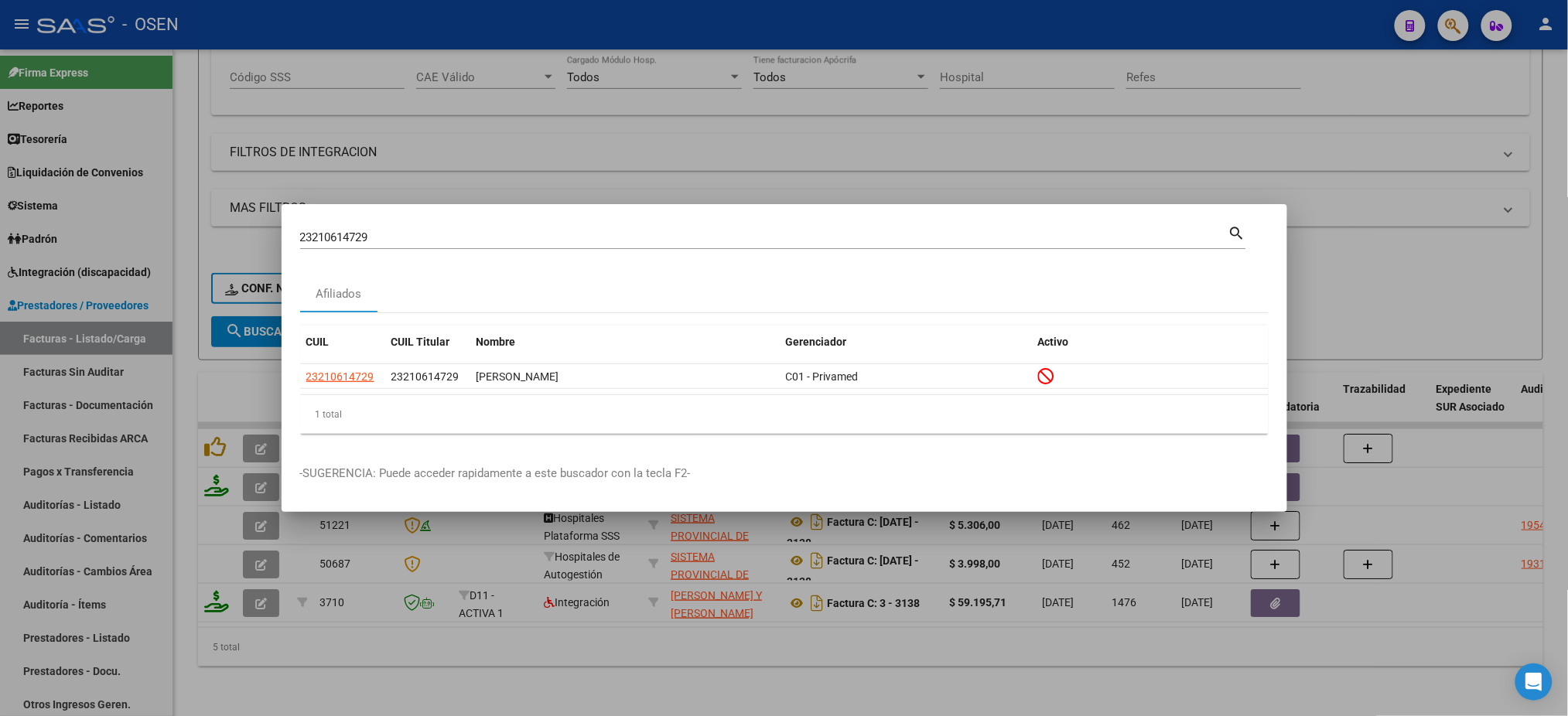
drag, startPoint x: 567, startPoint y: 227, endPoint x: 0, endPoint y: 218, distance: 567.1
click at [0, 223] on div "23210614729 Buscar (apellido, dni, cuil, nro traspaso, cuit, obra social) searc…" at bounding box center [784, 358] width 1568 height 716
drag, startPoint x: 496, startPoint y: 234, endPoint x: 0, endPoint y: 1, distance: 548.0
click at [0, 202] on div "23210614729 Buscar (apellido, dni, cuil, nro traspaso, cuit, obra social) searc…" at bounding box center [784, 358] width 1568 height 716
paste input "7-92794691-8"
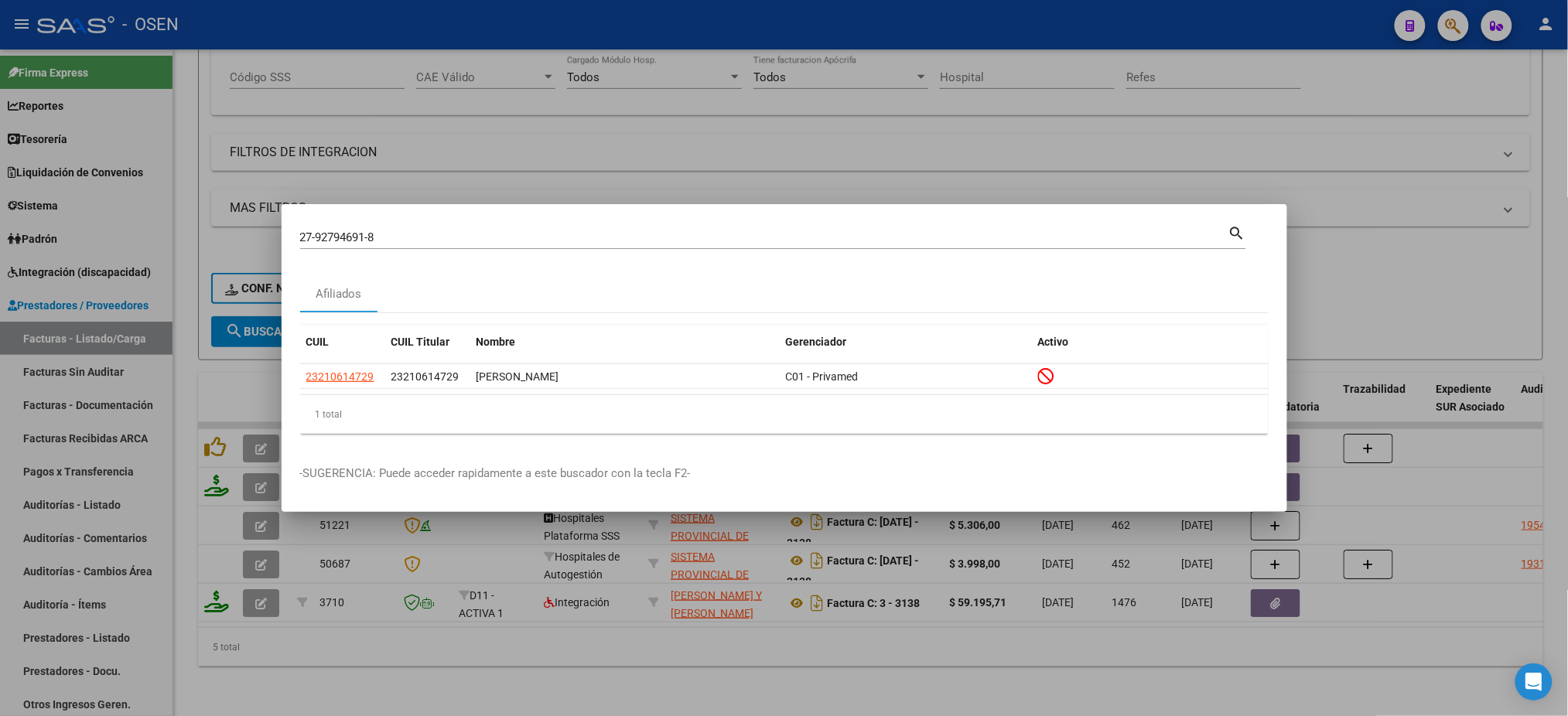
click at [483, 244] on div "27-92794691-8 Buscar (apellido, dni, cuil, nro traspaso, cuit, obra social)" at bounding box center [764, 237] width 928 height 23
click at [473, 234] on input "27-92794691-8" at bounding box center [764, 237] width 928 height 14
type input "27927946918"
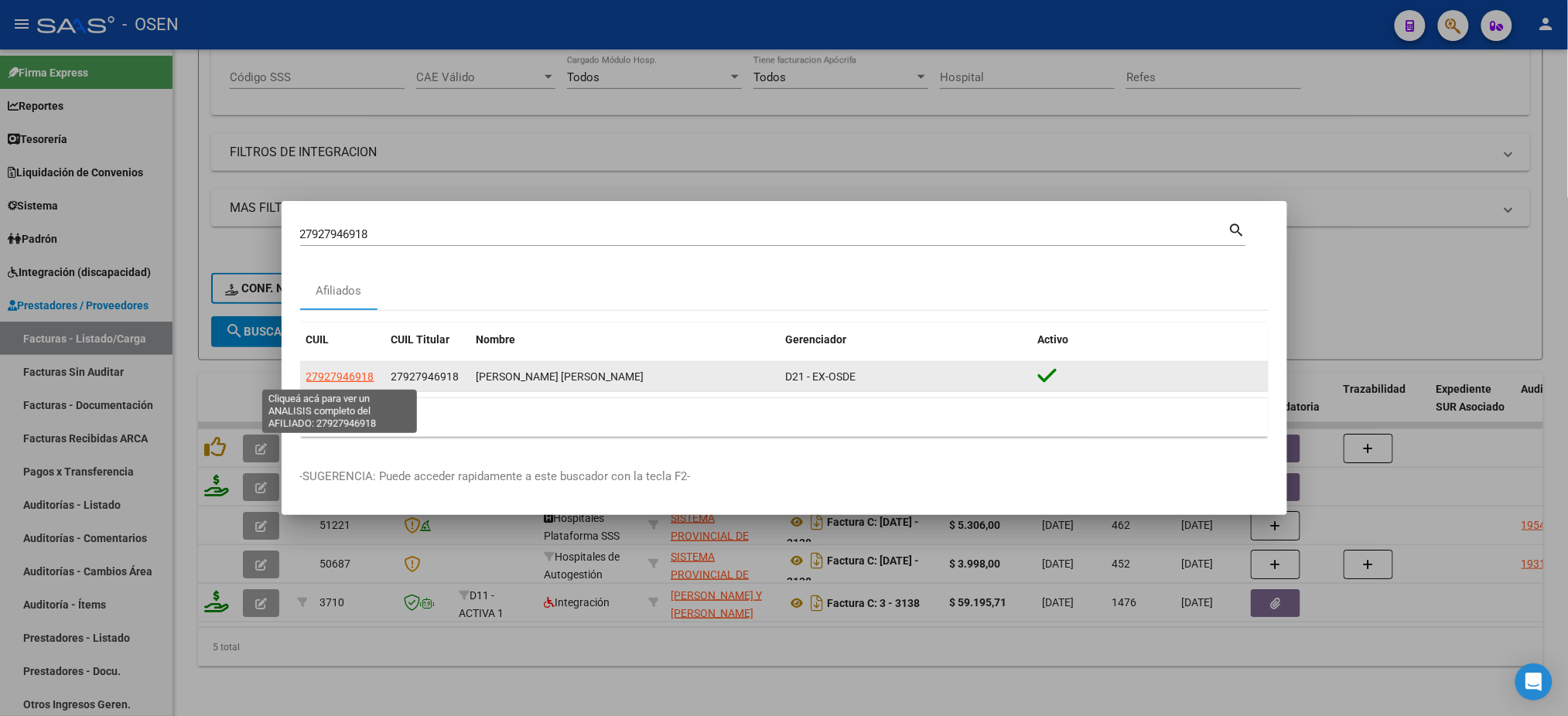
click at [328, 375] on span "27927946918" at bounding box center [341, 376] width 68 height 12
type textarea "27927946918"
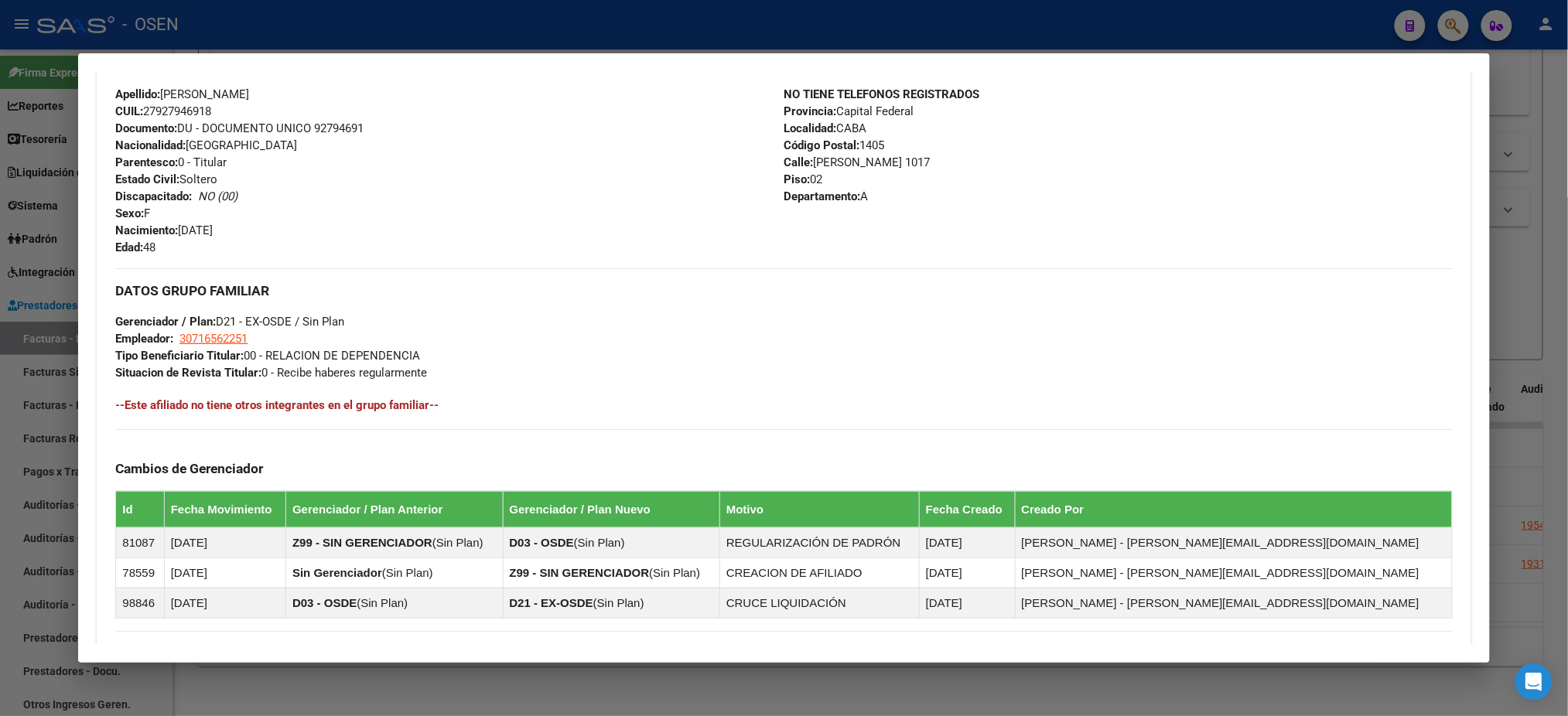
scroll to position [729, 0]
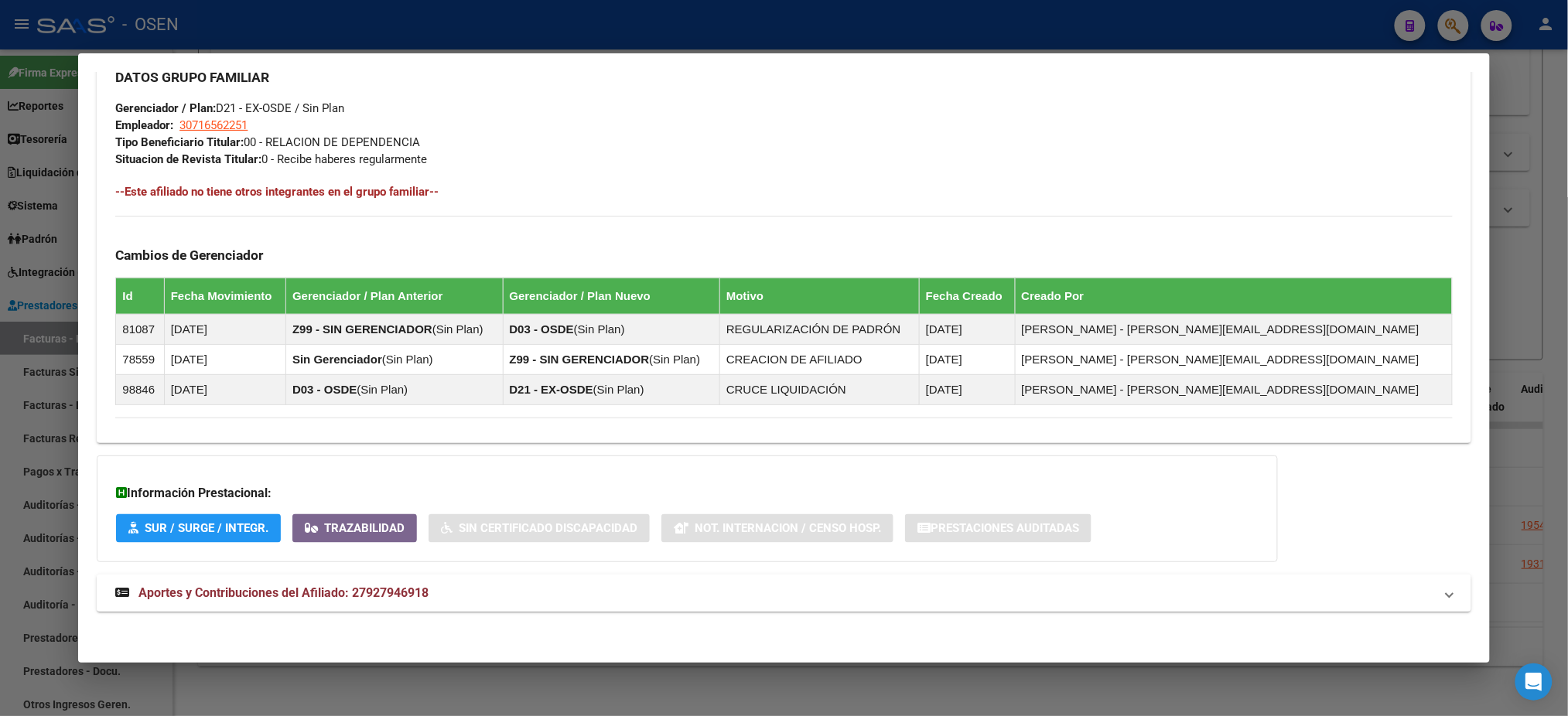
click at [736, 588] on mat-panel-title "Aportes y Contribuciones del Afiliado: 27927946918" at bounding box center [775, 593] width 1319 height 19
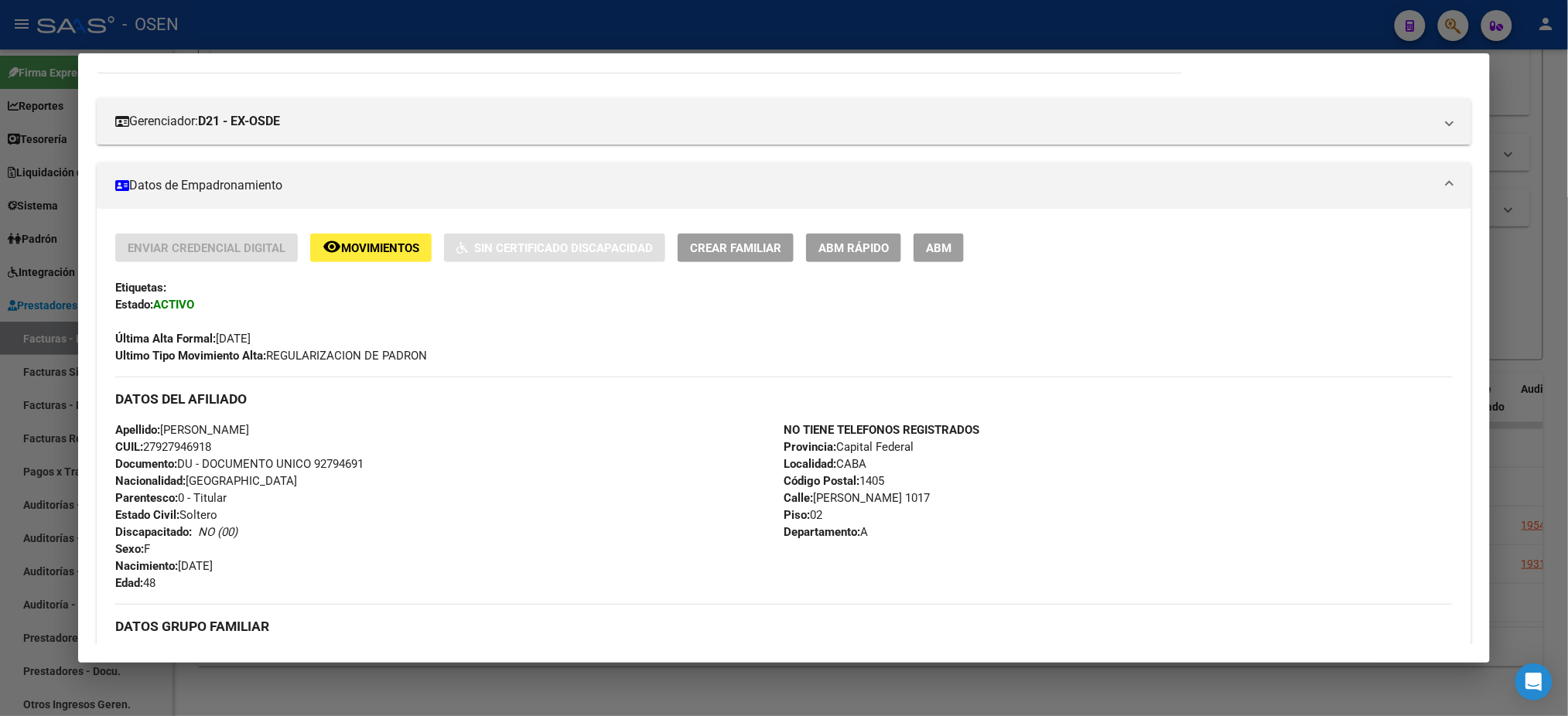
scroll to position [0, 0]
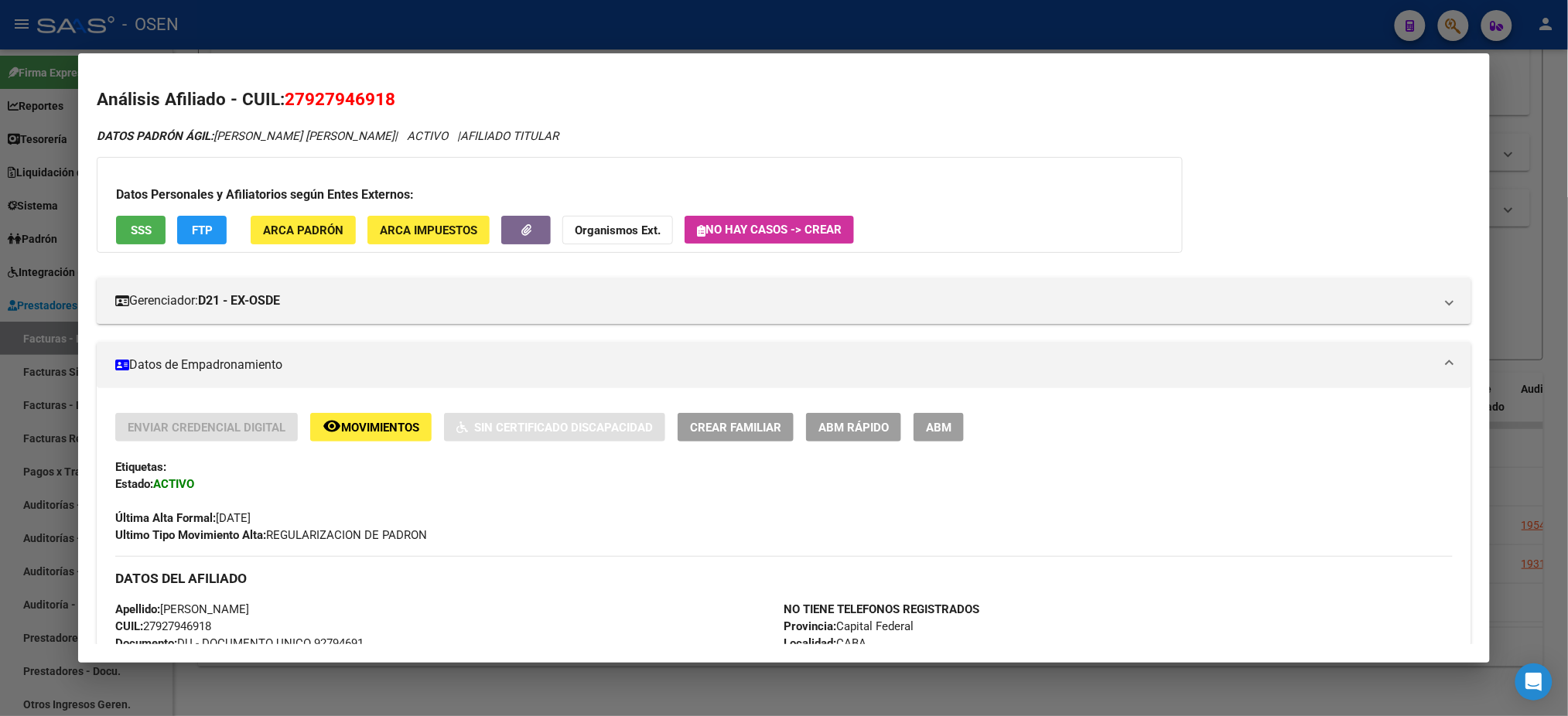
click at [133, 234] on span "SSS" at bounding box center [140, 230] width 21 height 14
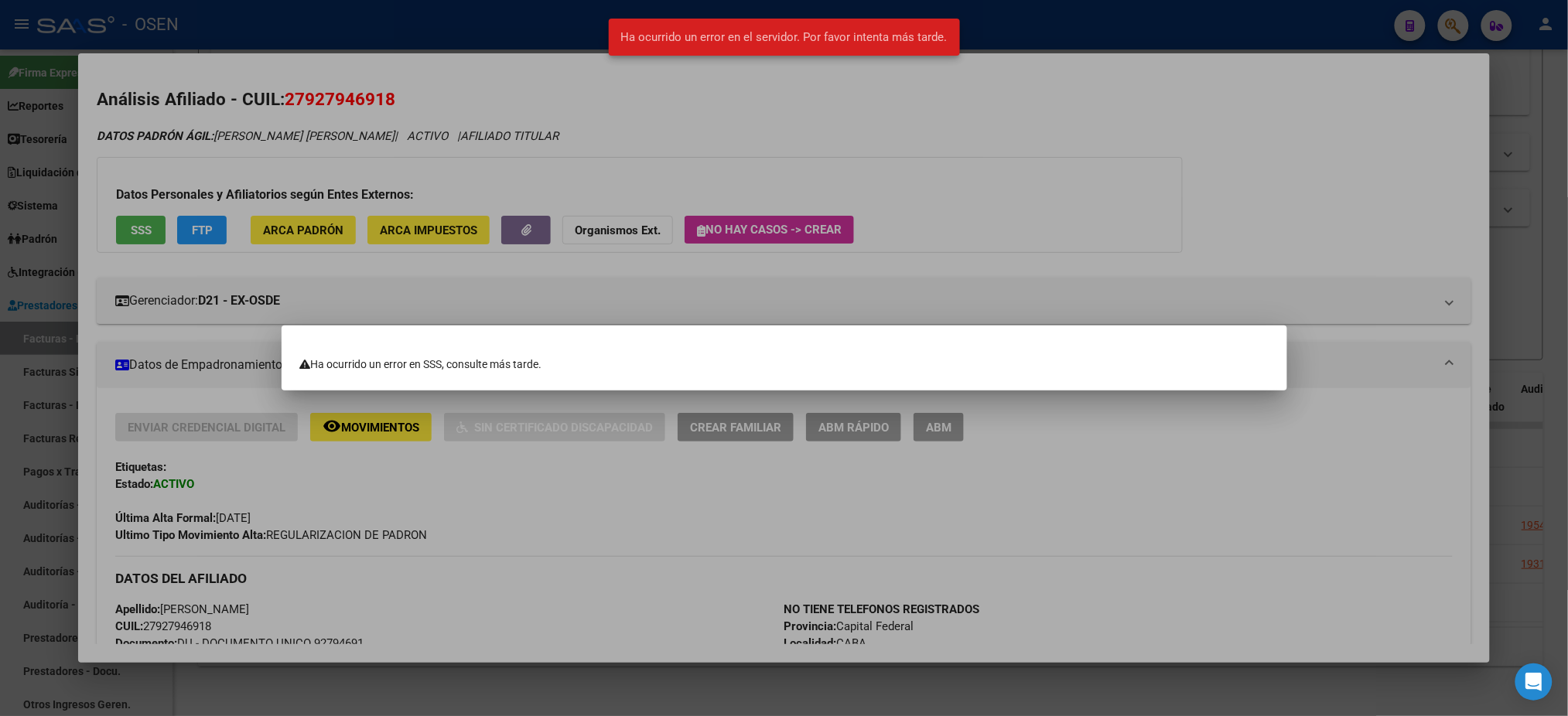
click at [1305, 167] on div at bounding box center [784, 358] width 1568 height 716
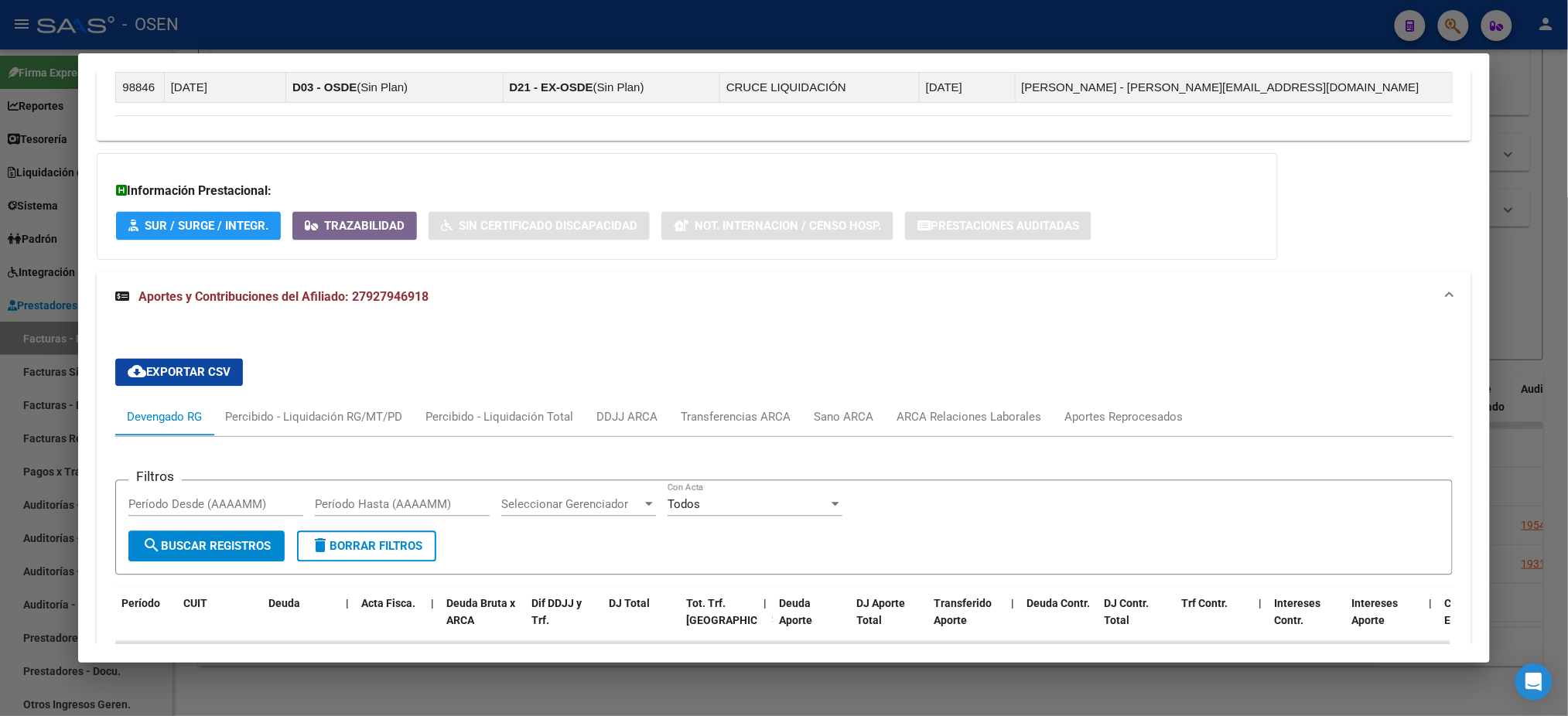
scroll to position [1495, 0]
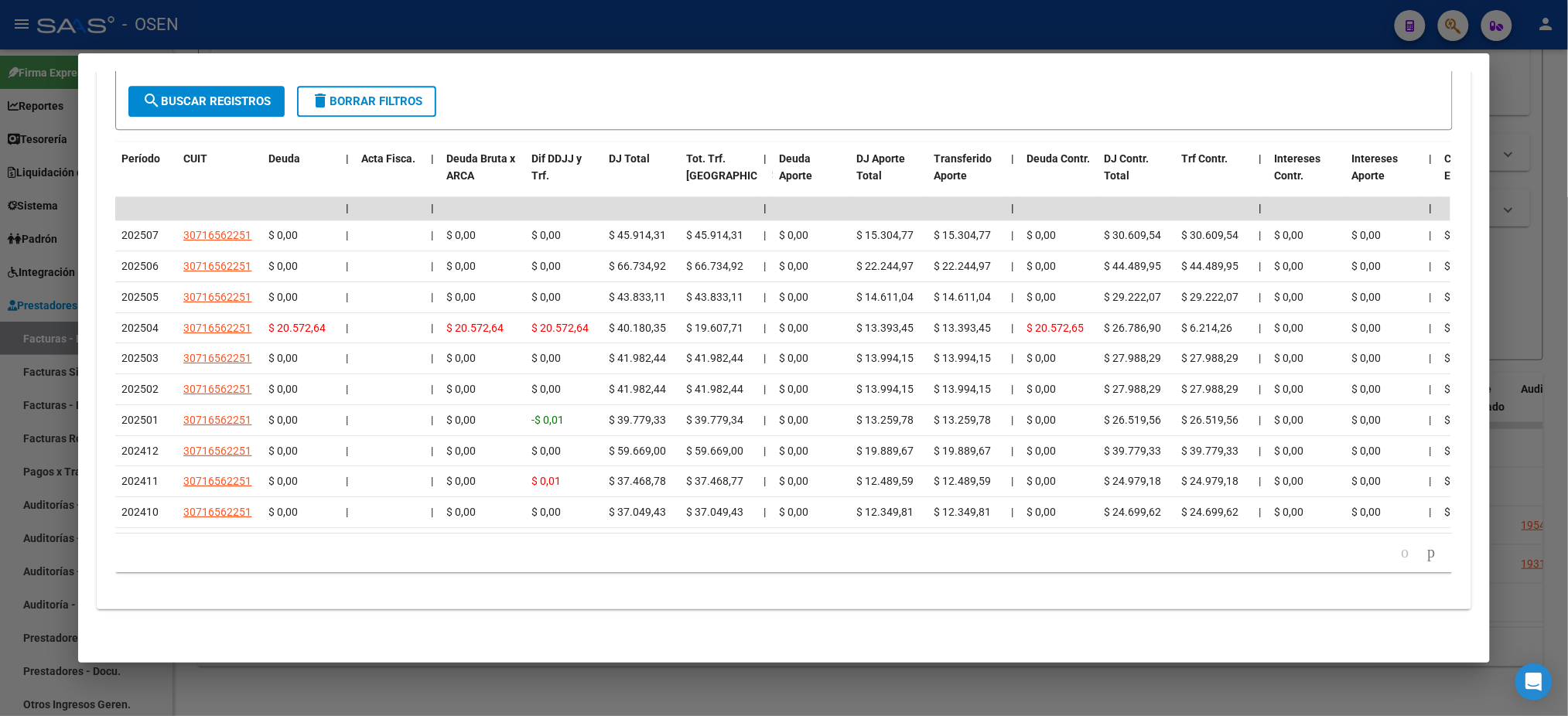
click at [497, 38] on div at bounding box center [784, 358] width 1568 height 716
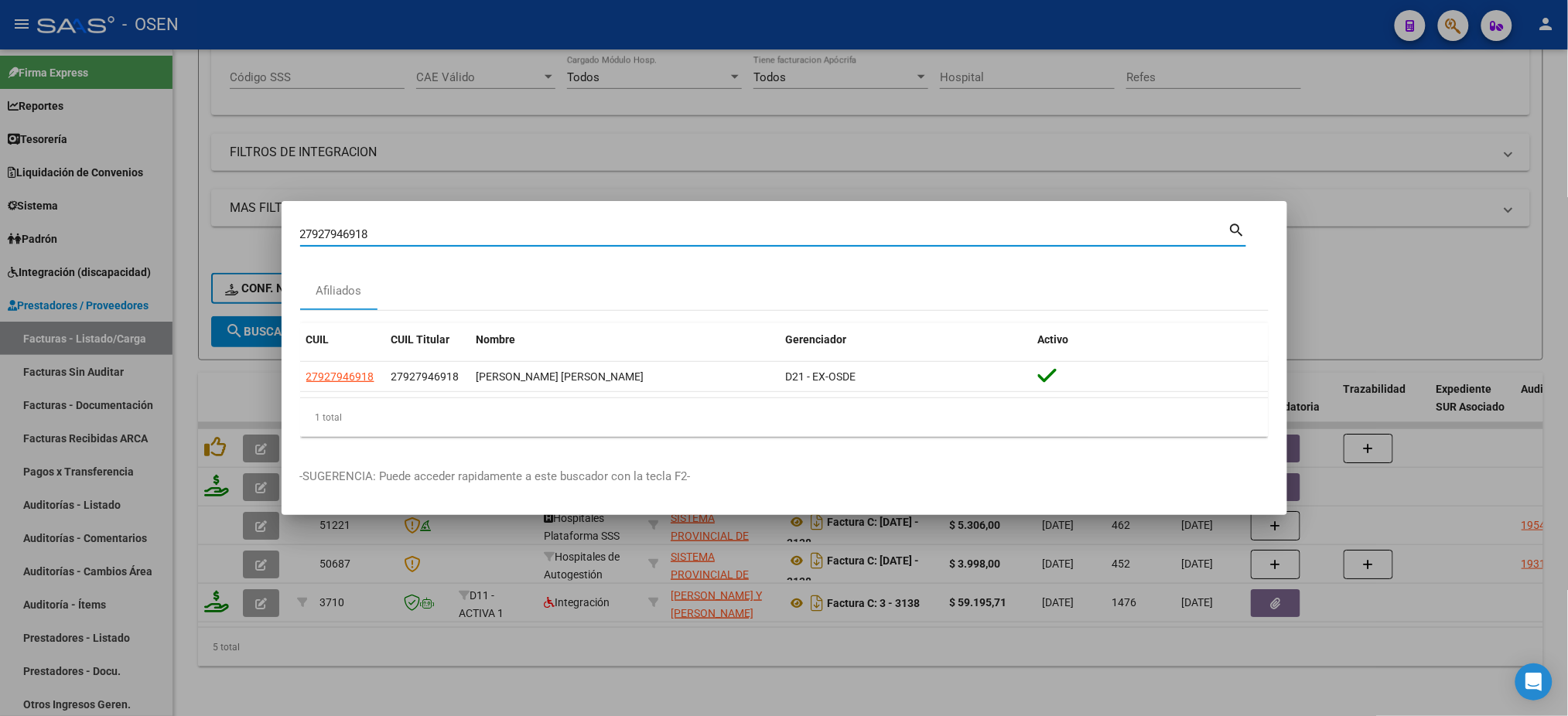
drag, startPoint x: 466, startPoint y: 234, endPoint x: 0, endPoint y: 113, distance: 481.5
click at [0, 129] on div "27927946918 Buscar (apellido, dni, cuil, nro traspaso, cuit, obra social) searc…" at bounding box center [784, 358] width 1568 height 716
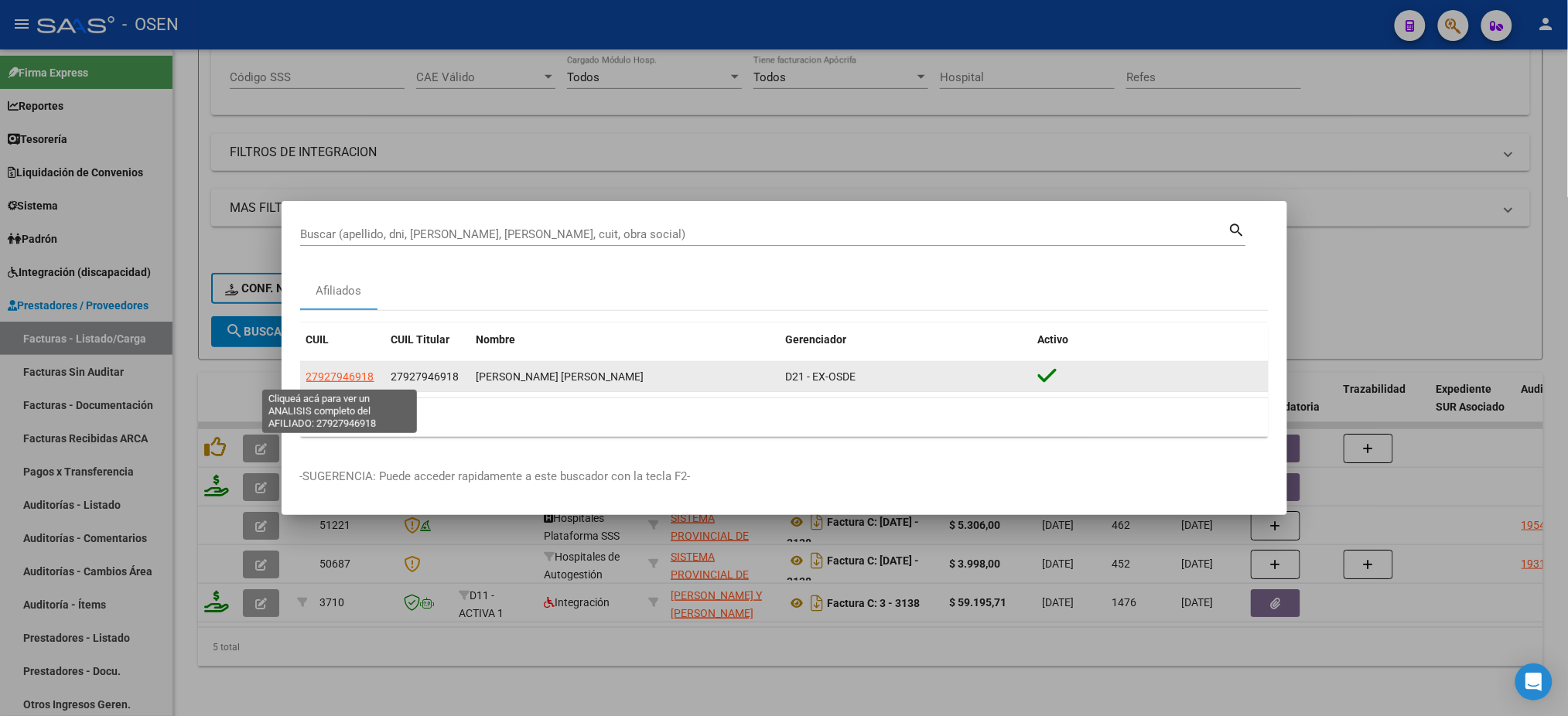
click at [345, 379] on span "27927946918" at bounding box center [341, 376] width 68 height 12
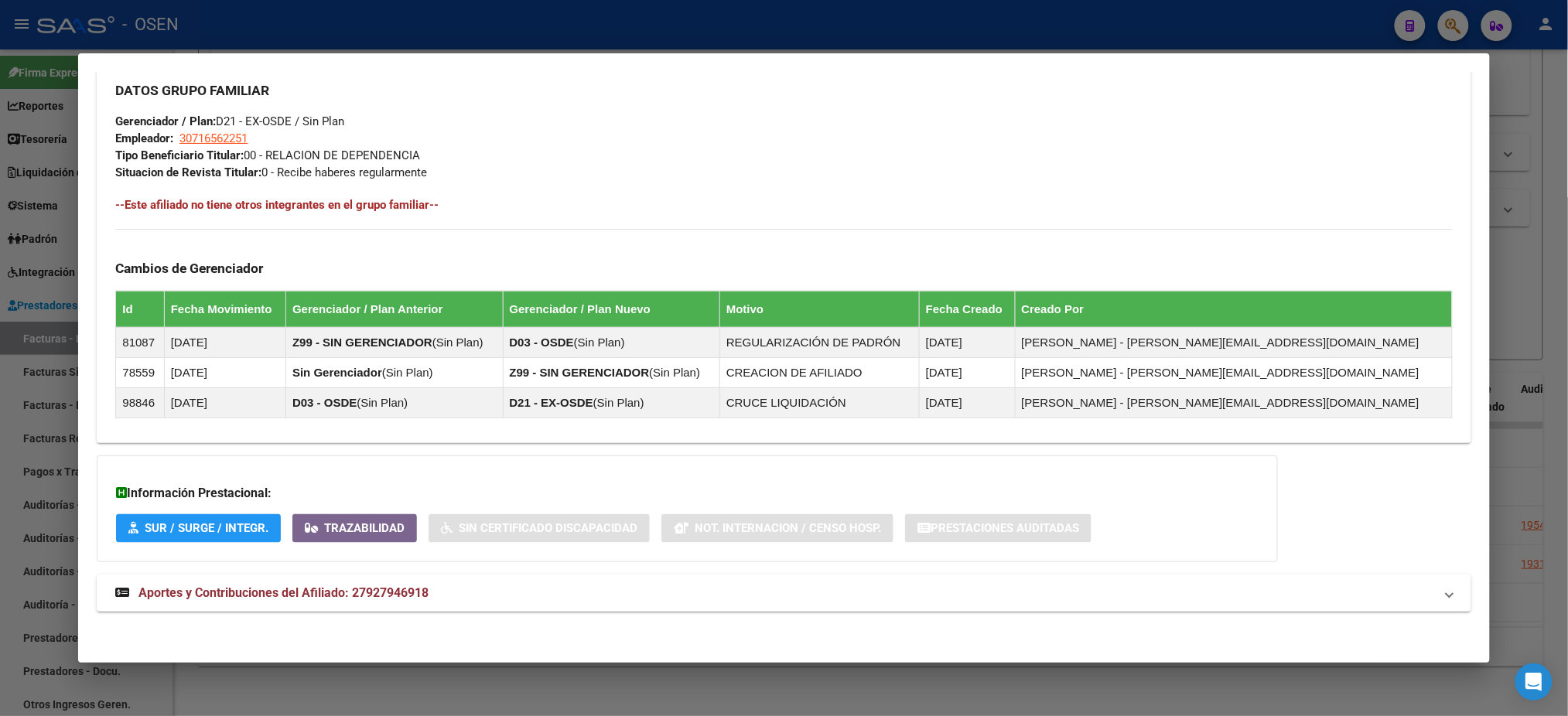
scroll to position [716, 0]
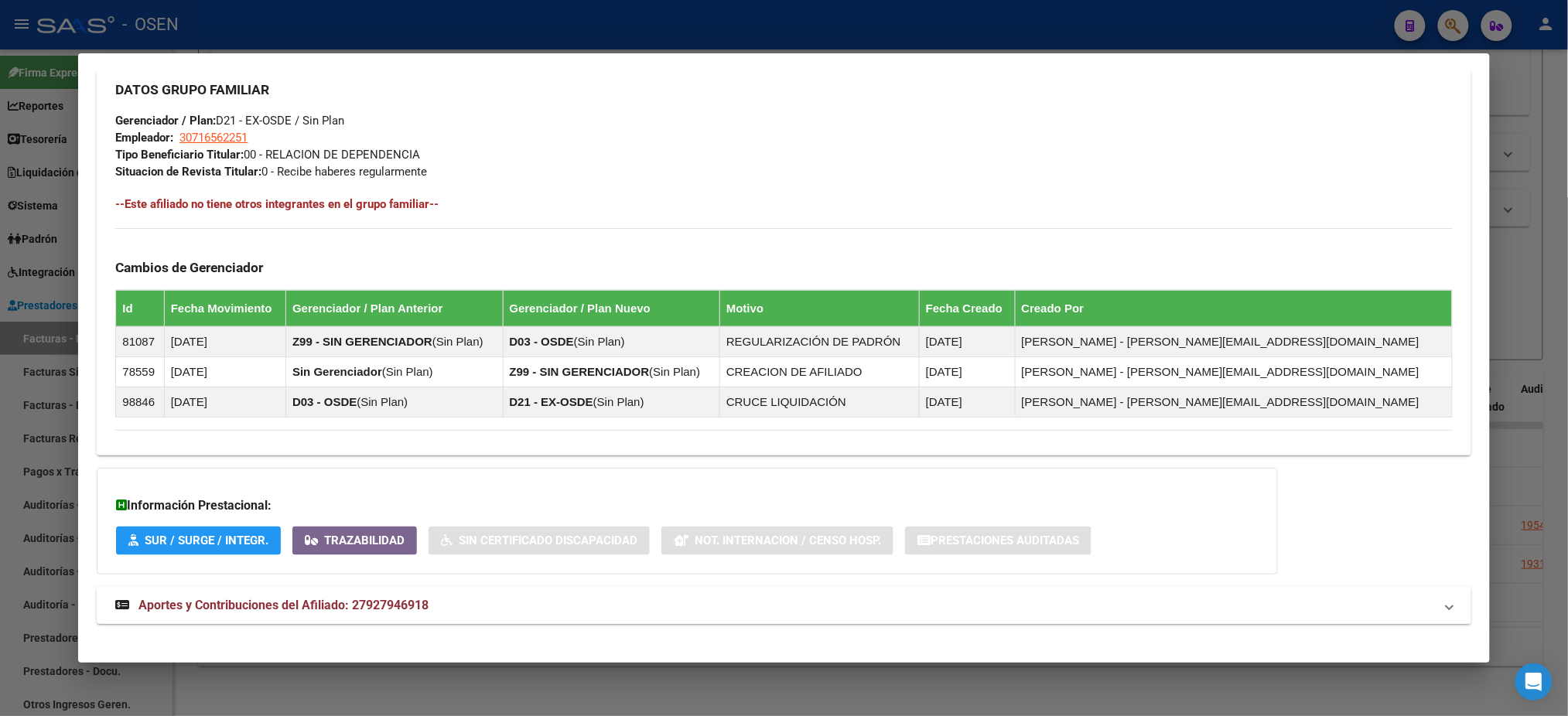
click at [464, 609] on mat-panel-title "Aportes y Contribuciones del Afiliado: 27927946918" at bounding box center [775, 605] width 1319 height 19
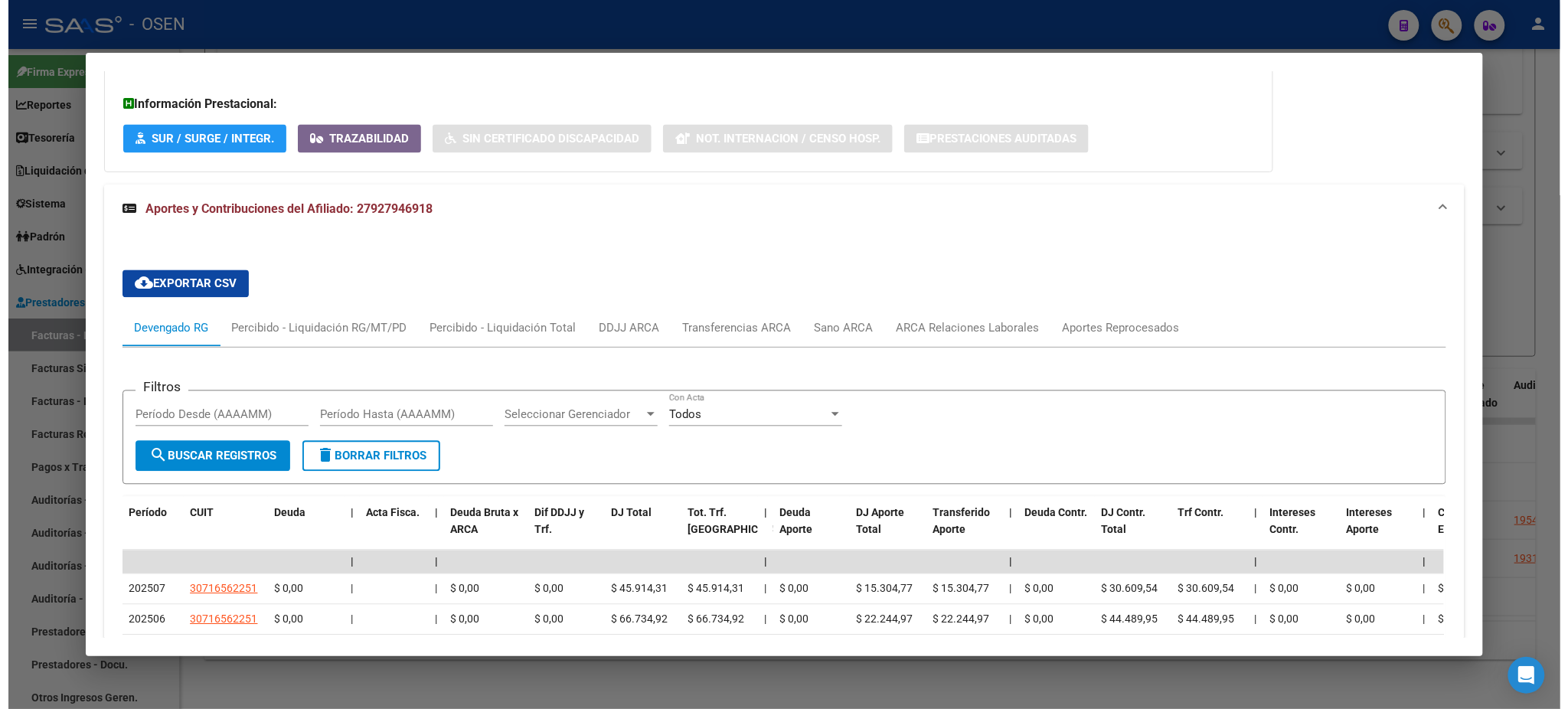
scroll to position [1480, 0]
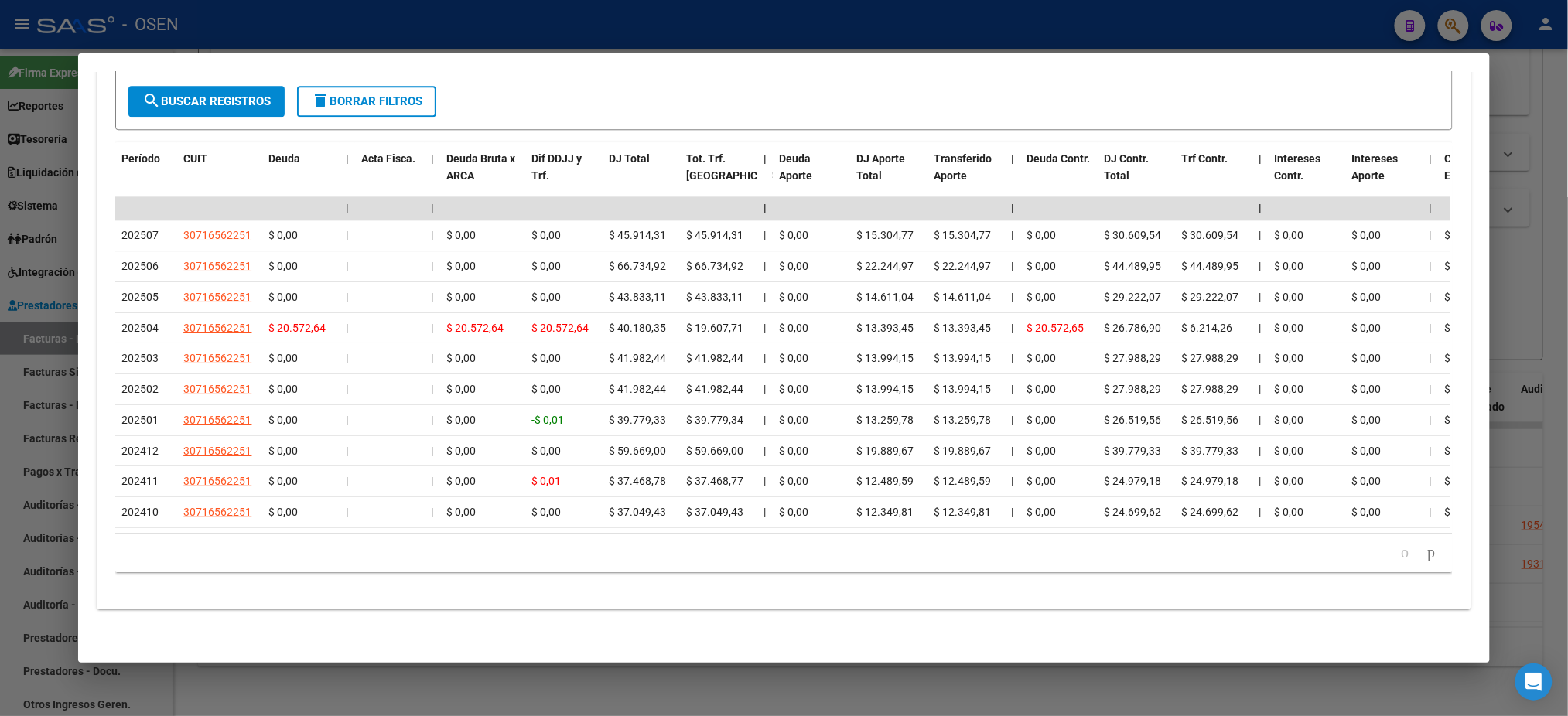
click at [538, 31] on div at bounding box center [784, 358] width 1568 height 716
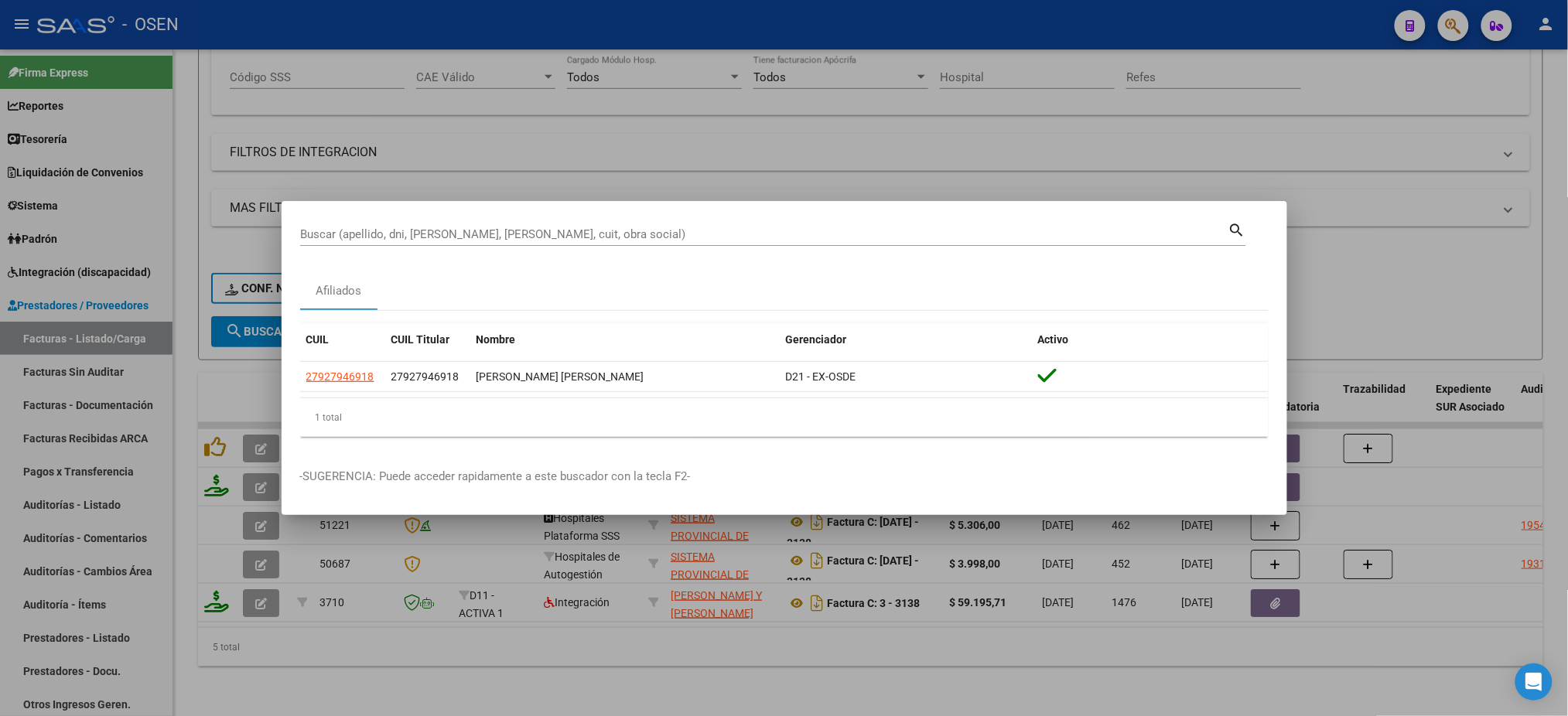
click at [678, 139] on div at bounding box center [784, 358] width 1568 height 716
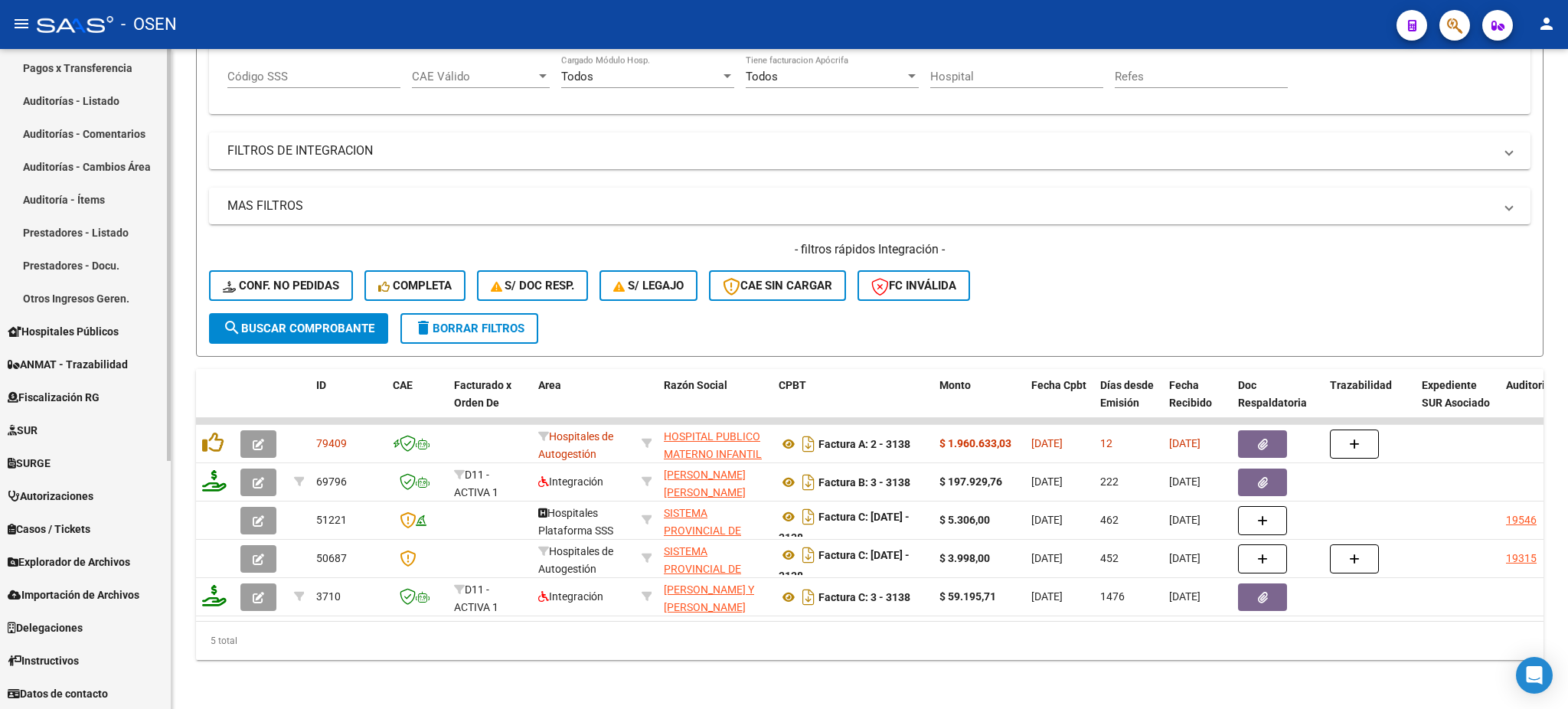
click at [111, 547] on link "Explorador de Archivos" at bounding box center [85, 561] width 170 height 33
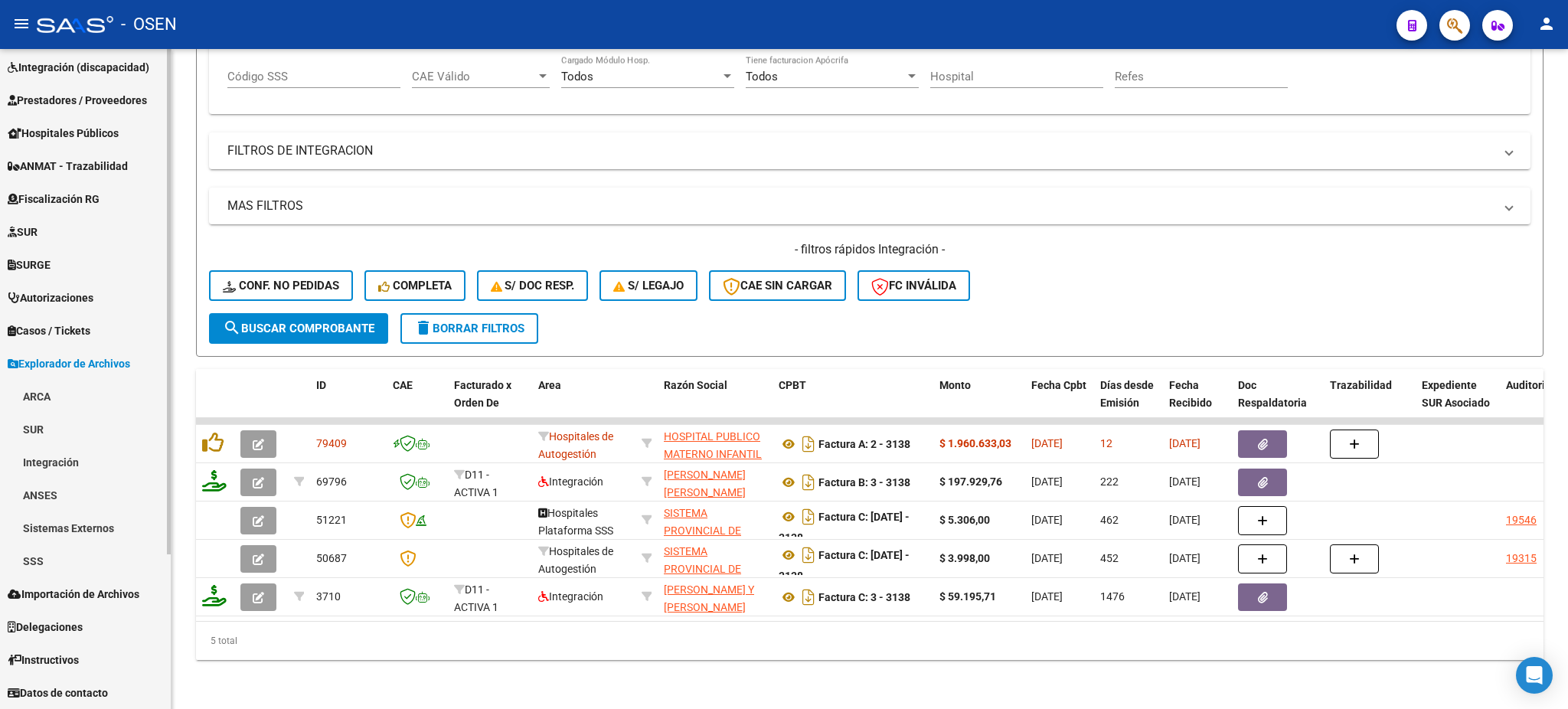
scroll to position [201, 0]
click at [95, 559] on link "SSS" at bounding box center [85, 561] width 170 height 33
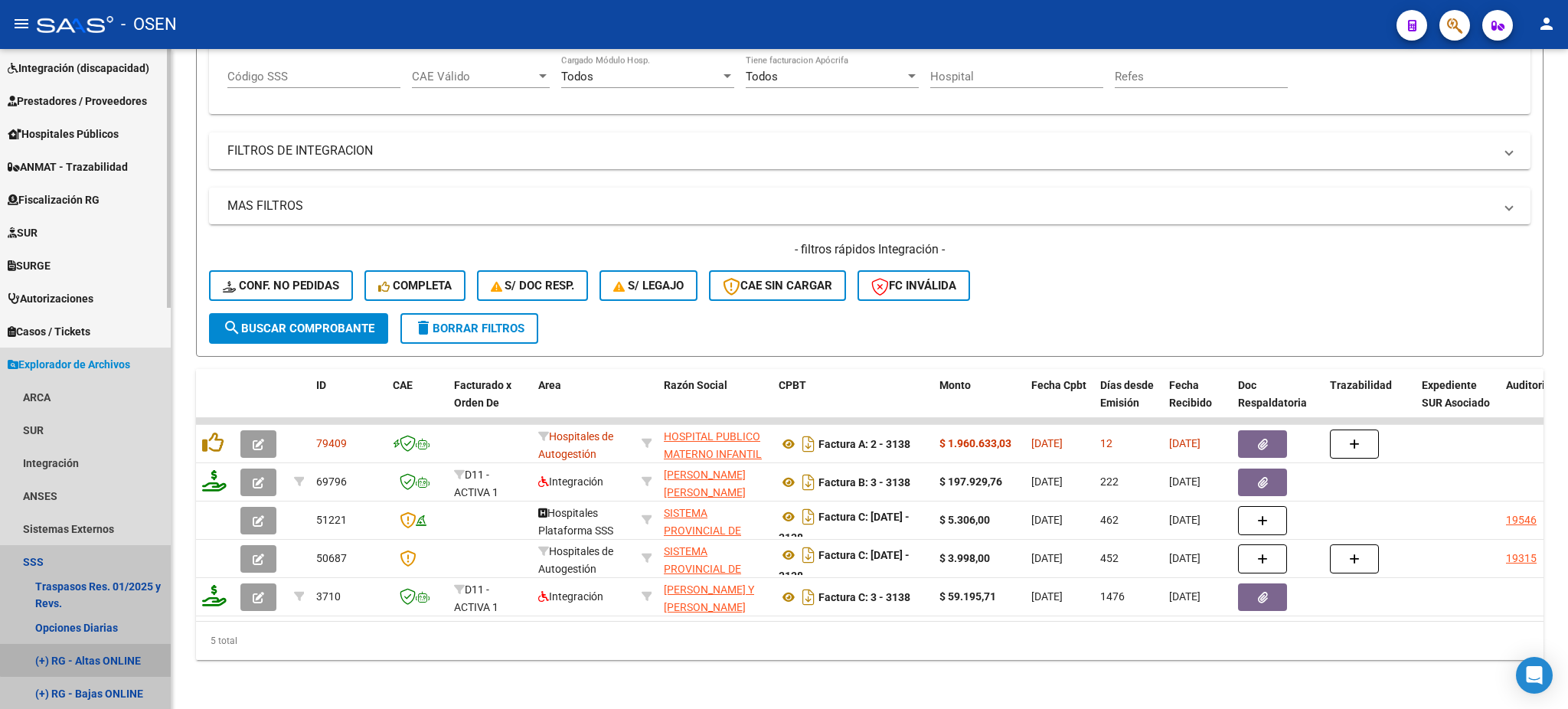
click at [102, 647] on link "(+) RG - Altas ONLINE" at bounding box center [85, 660] width 170 height 33
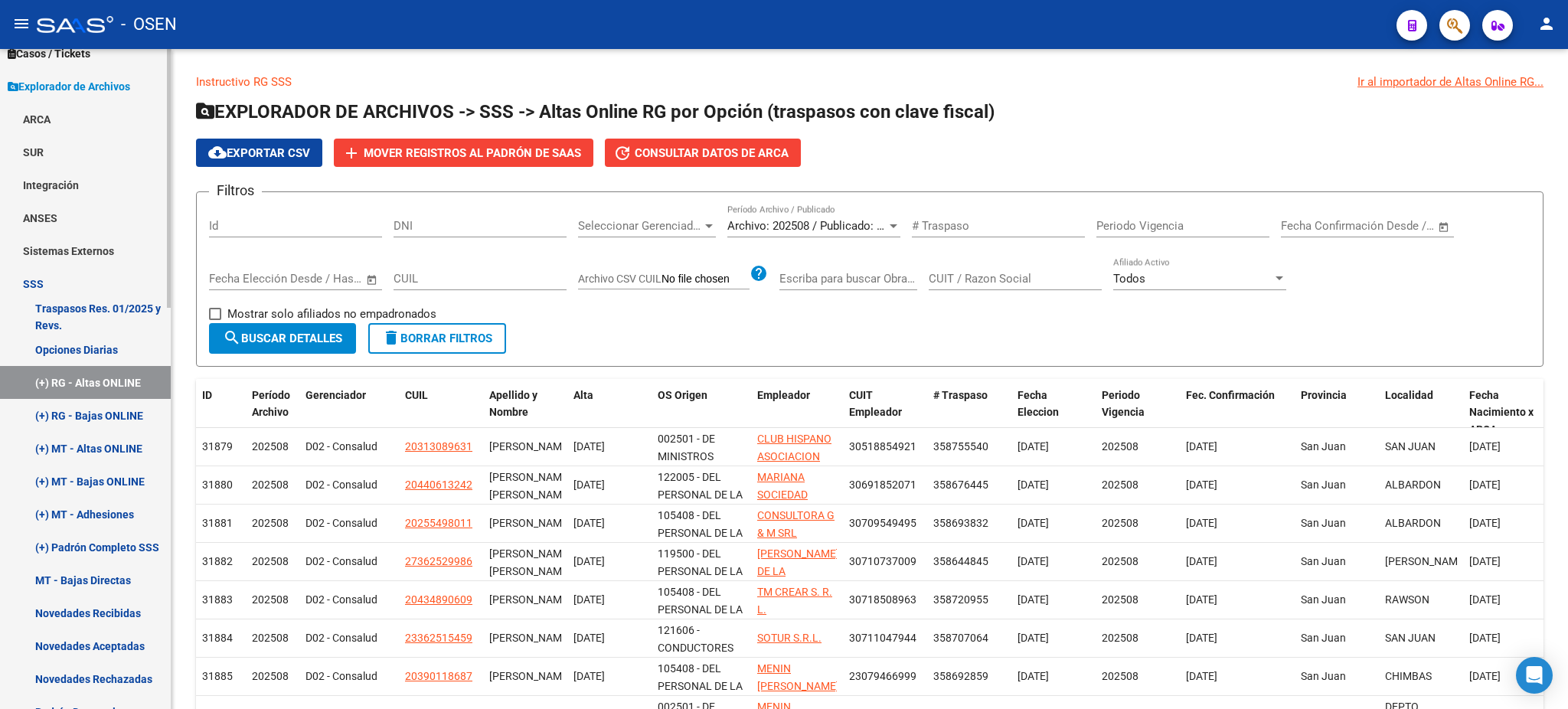
scroll to position [508, 0]
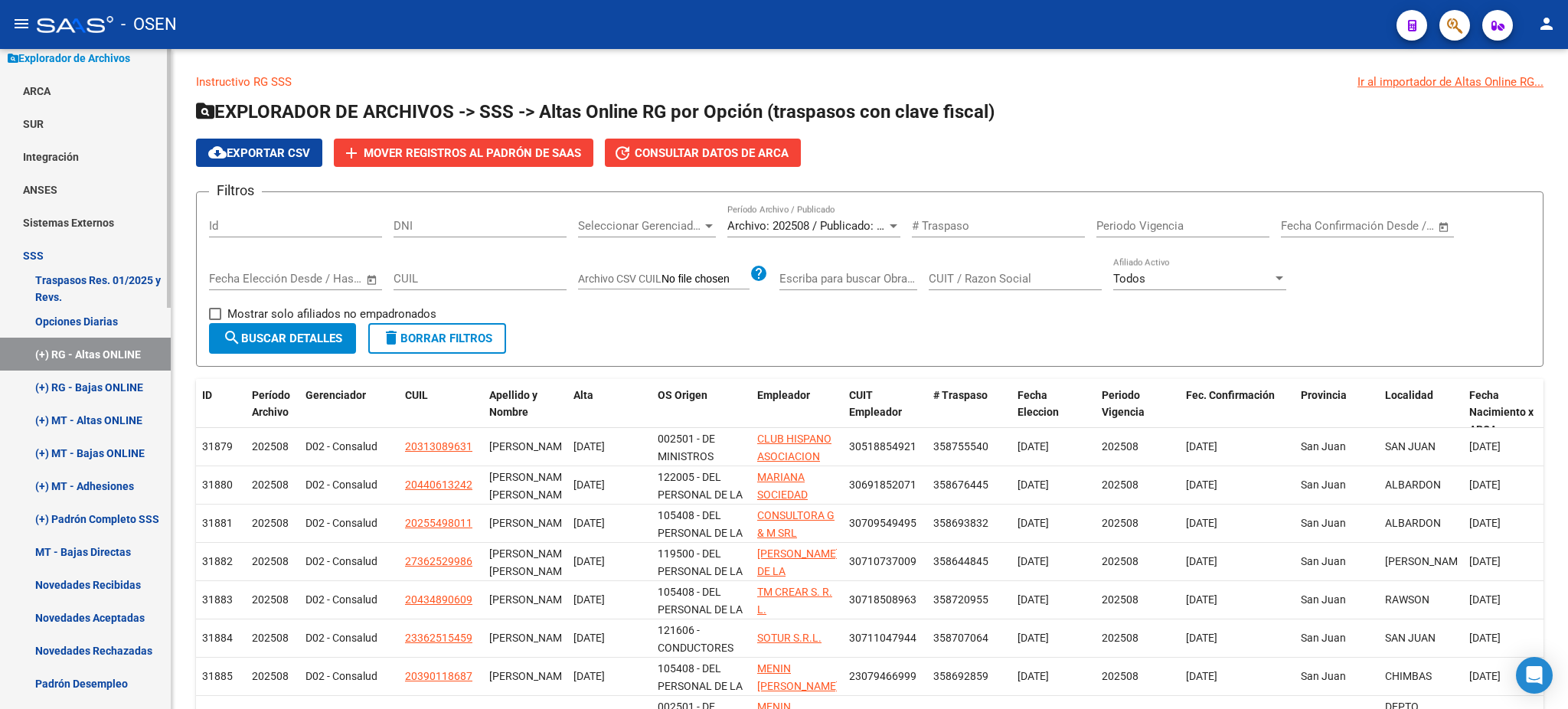
click at [121, 578] on link "Novedades Recibidas" at bounding box center [85, 584] width 170 height 33
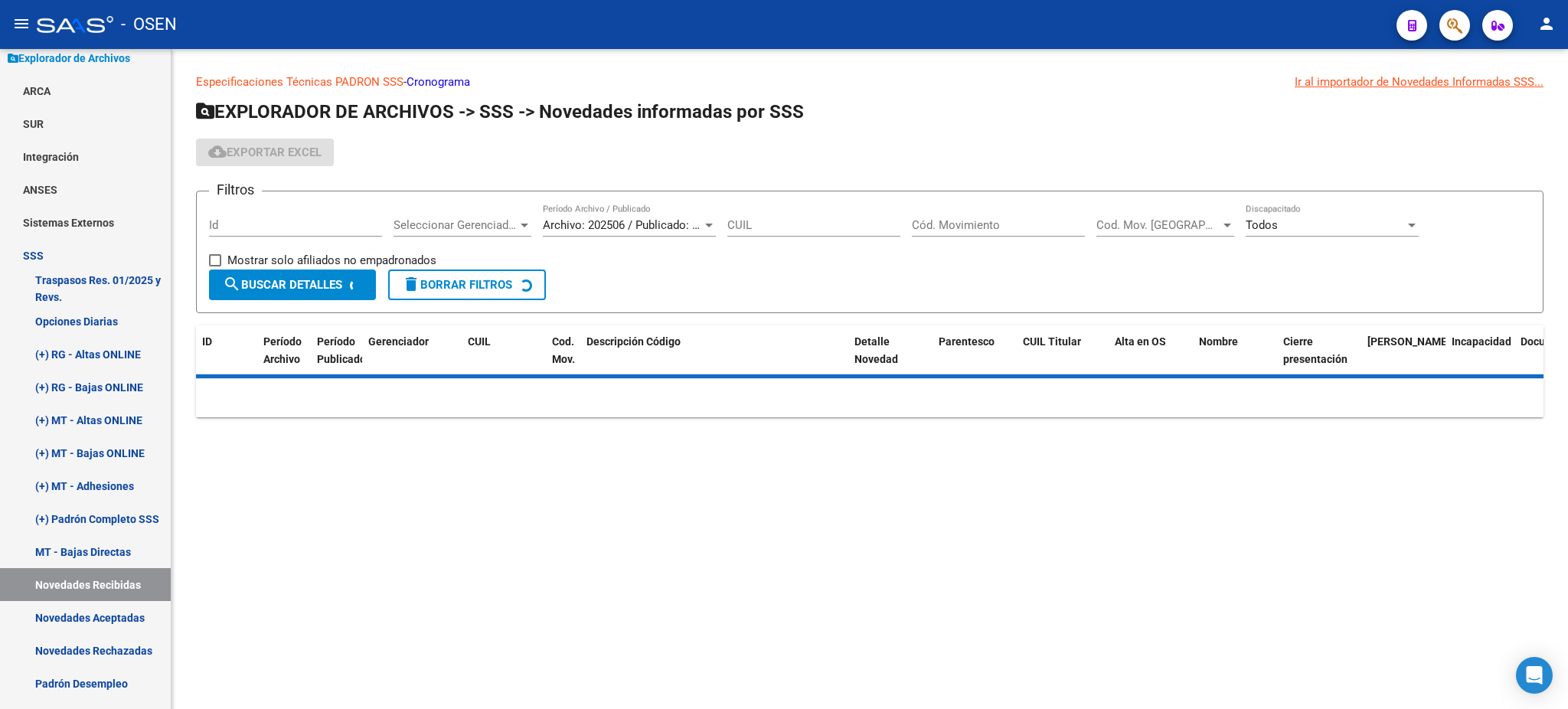
click at [439, 81] on link "Cronograma" at bounding box center [438, 82] width 63 height 14
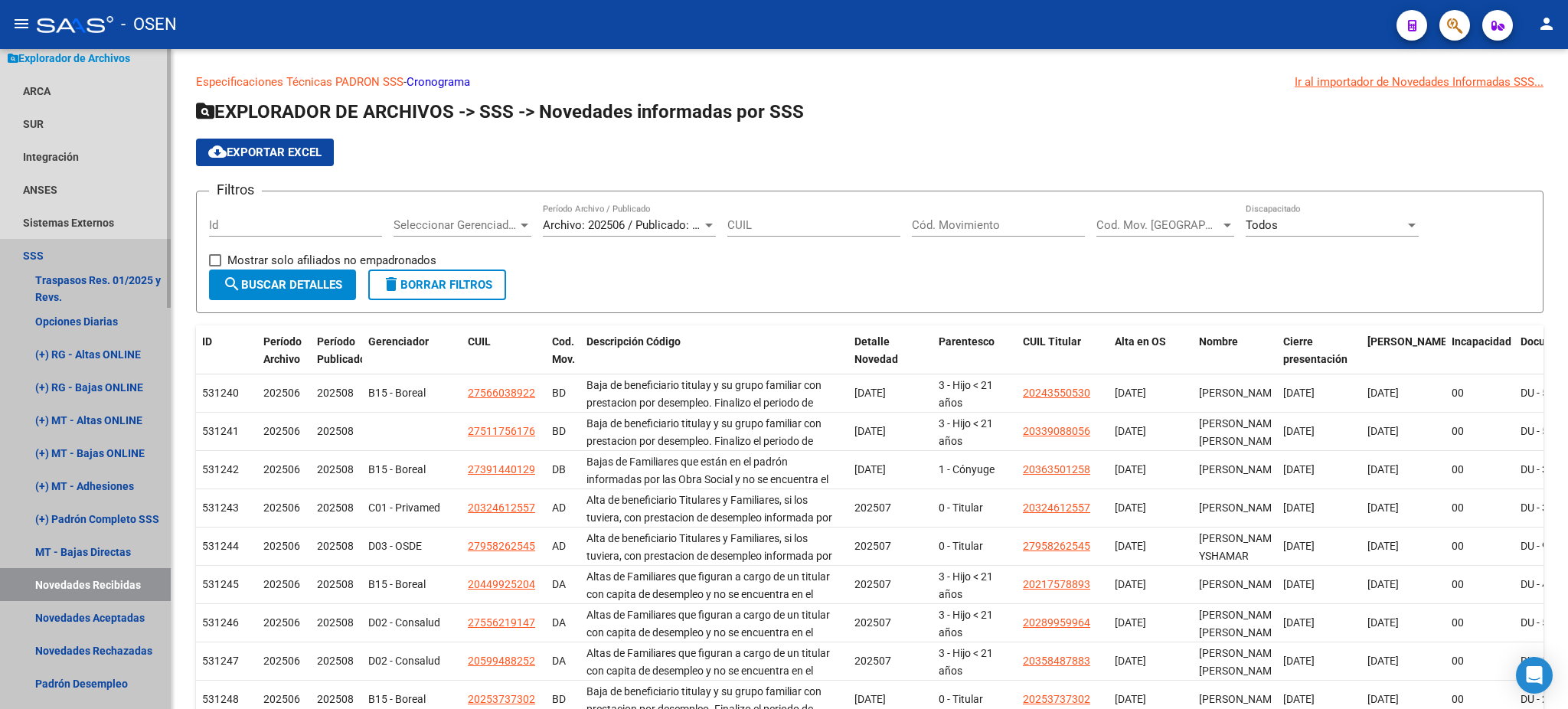
click at [40, 253] on link "SSS" at bounding box center [85, 254] width 170 height 33
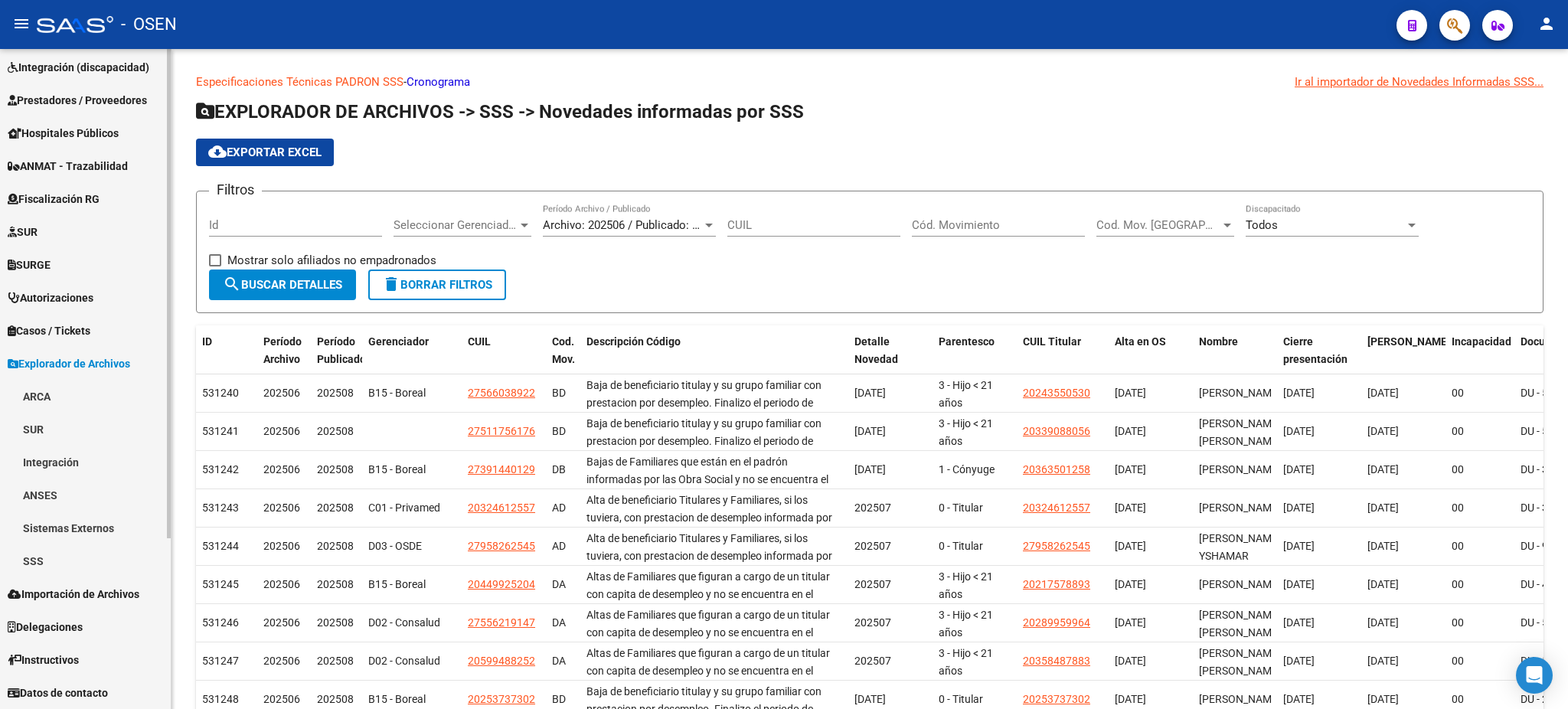
scroll to position [201, 0]
click at [104, 104] on span "Prestadores / Proveedores" at bounding box center [77, 101] width 139 height 17
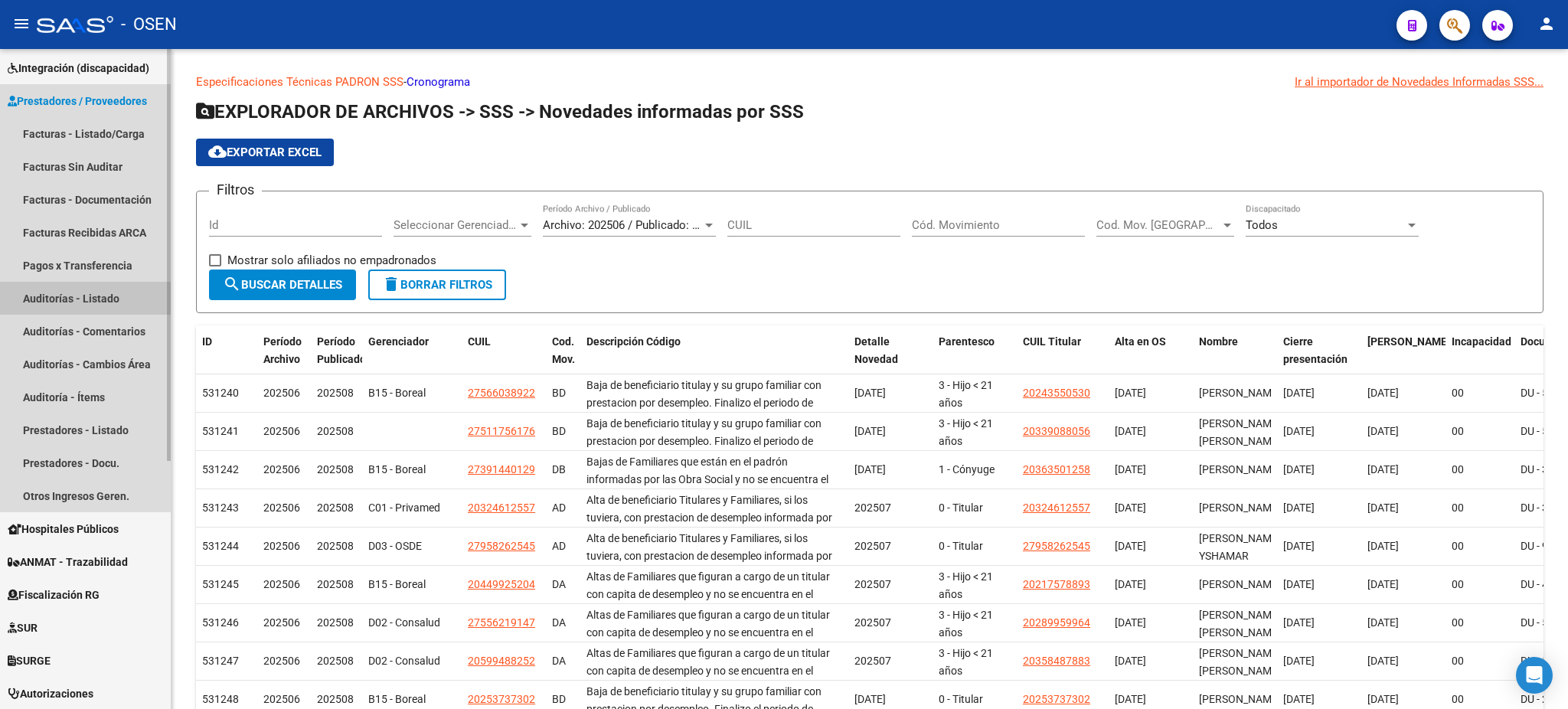
click at [67, 292] on link "Auditorías - Listado" at bounding box center [85, 298] width 170 height 33
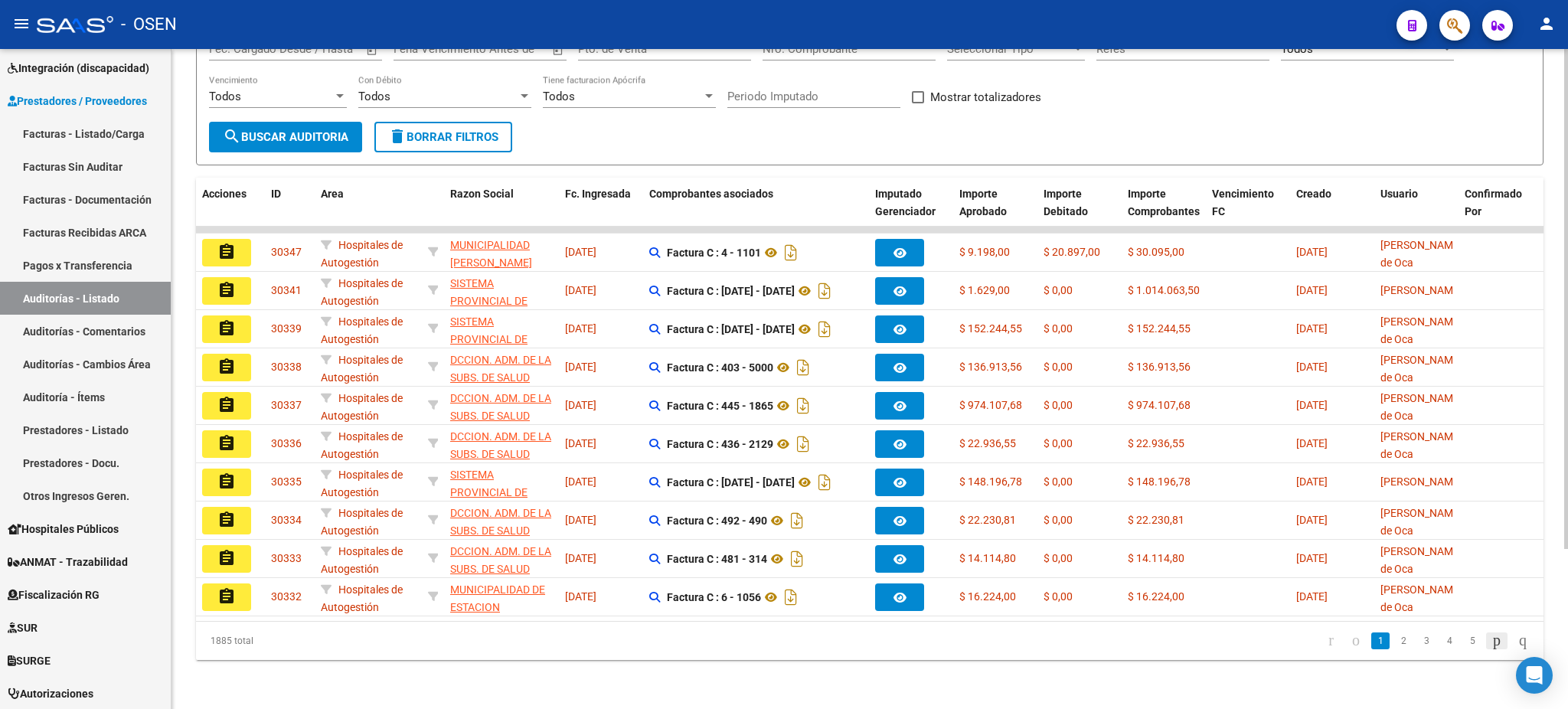
scroll to position [211, 0]
click at [1394, 643] on link "2" at bounding box center [1402, 641] width 19 height 17
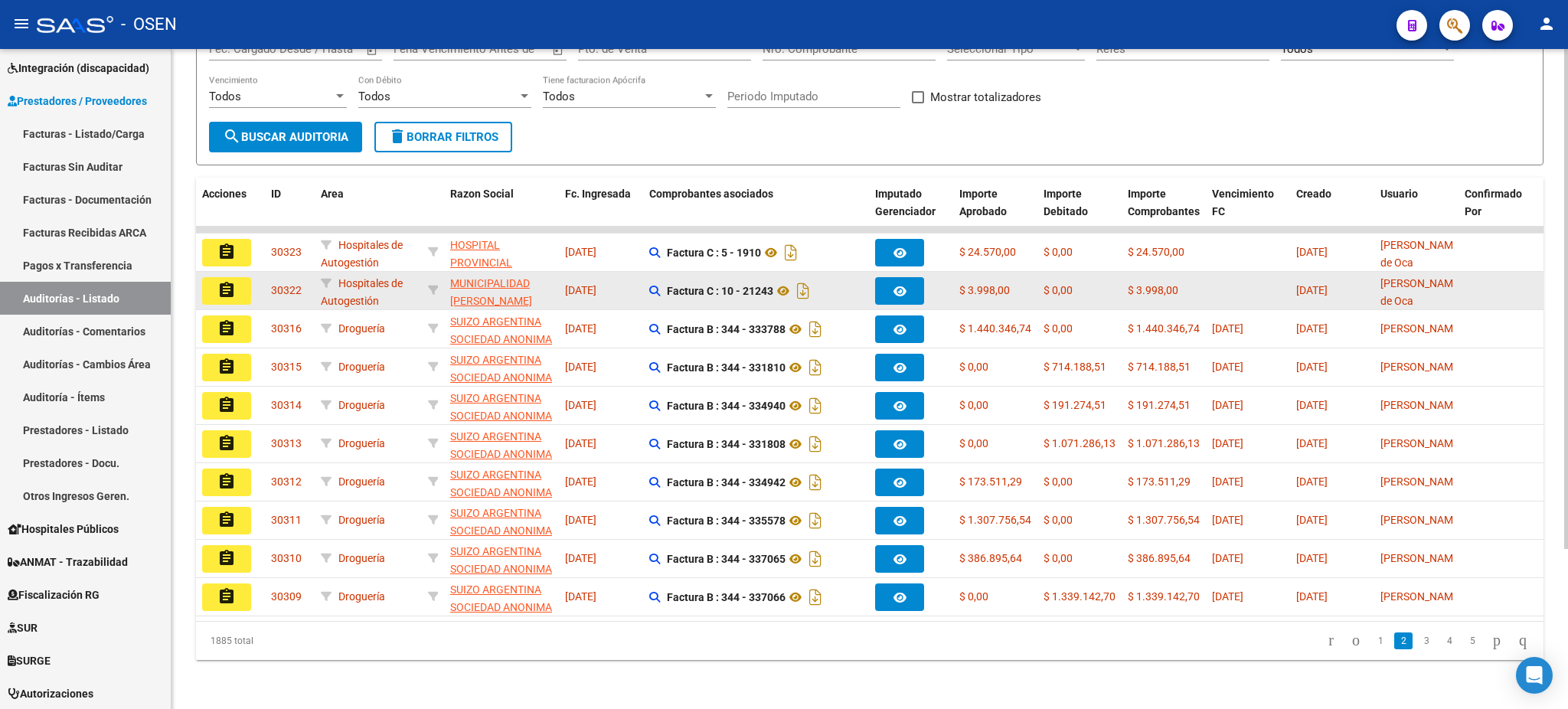
click at [225, 281] on mat-icon "assignment" at bounding box center [227, 290] width 19 height 19
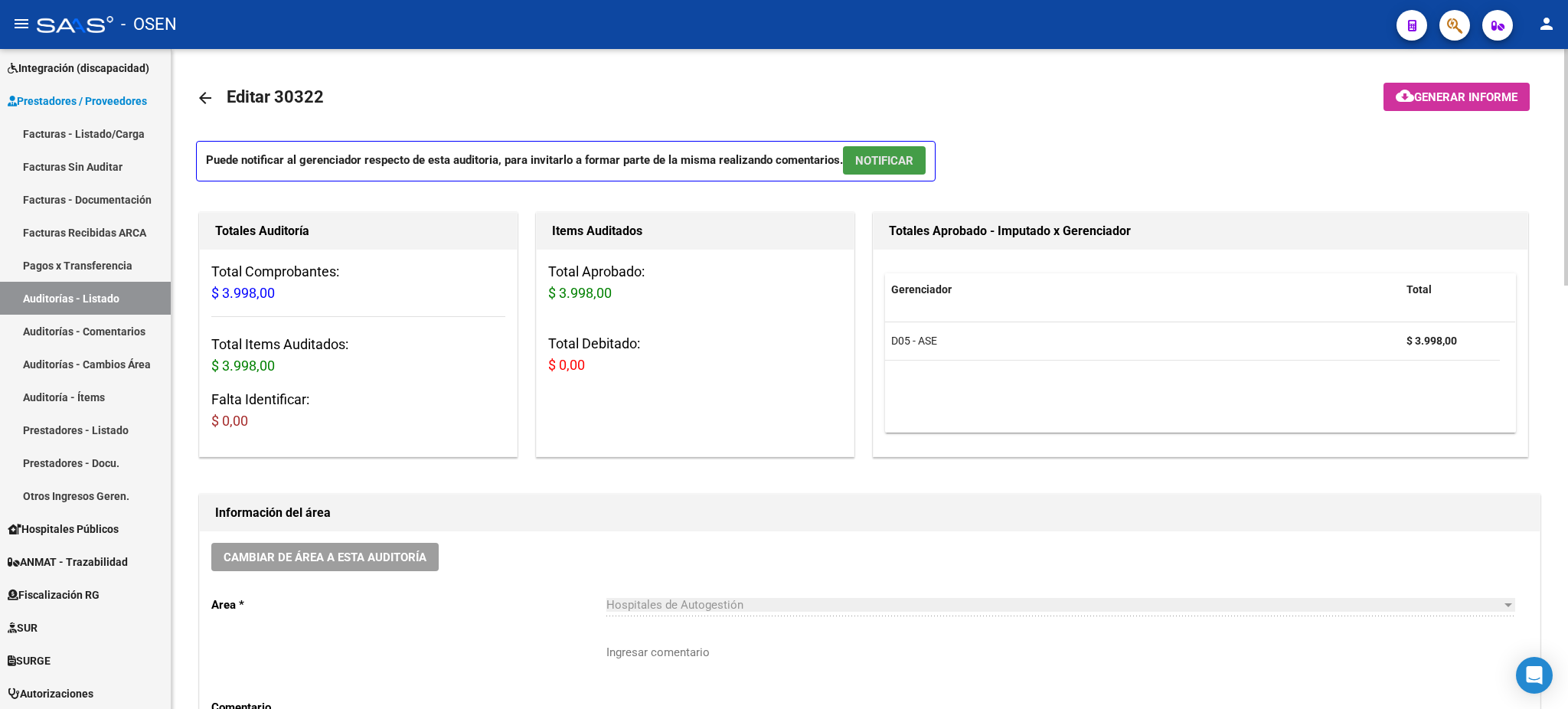
click at [886, 170] on button "NOTIFICAR" at bounding box center [884, 160] width 83 height 29
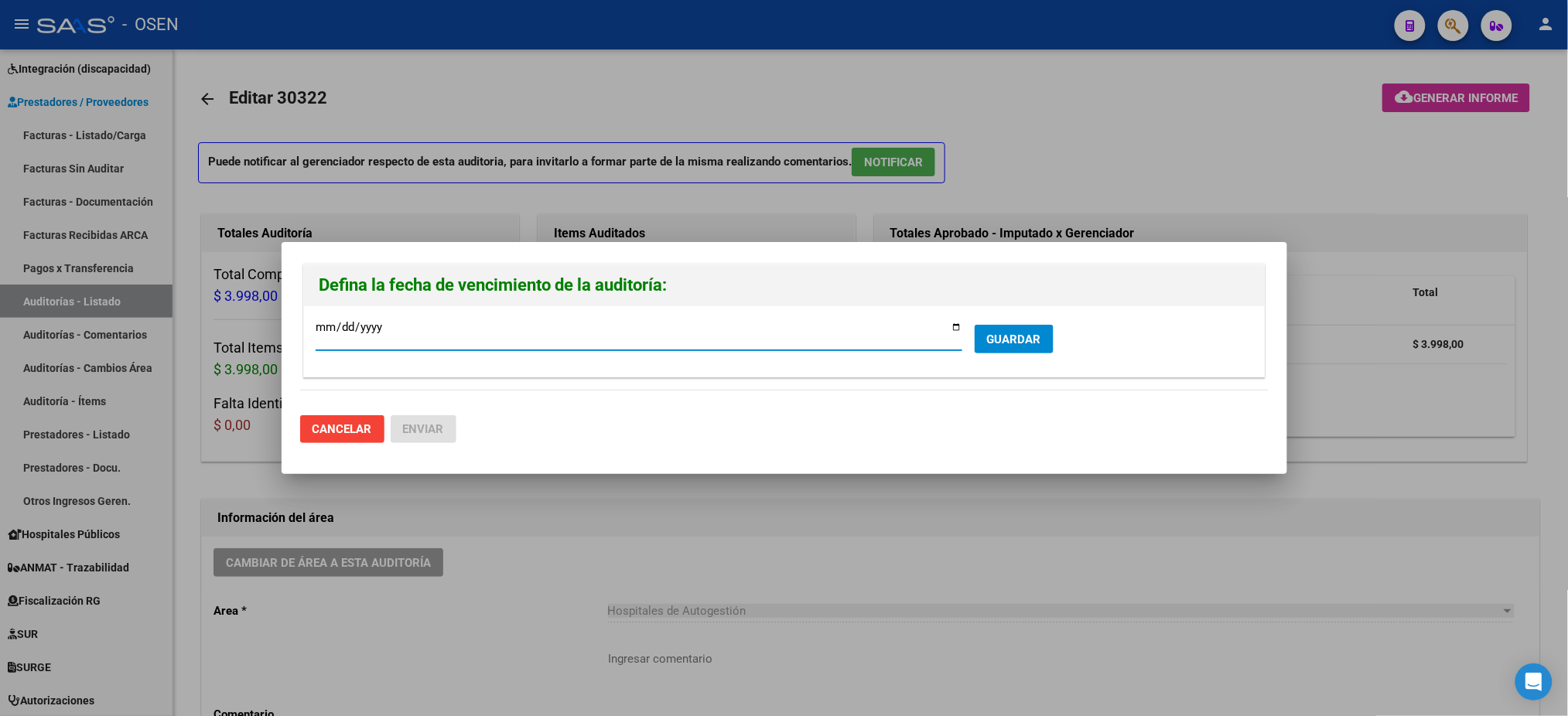
click at [1028, 355] on form "2025-08-23 Ingresar la fecha * GUARDAR" at bounding box center [784, 341] width 937 height 47
click at [1029, 343] on span "GUARDAR" at bounding box center [1014, 340] width 54 height 14
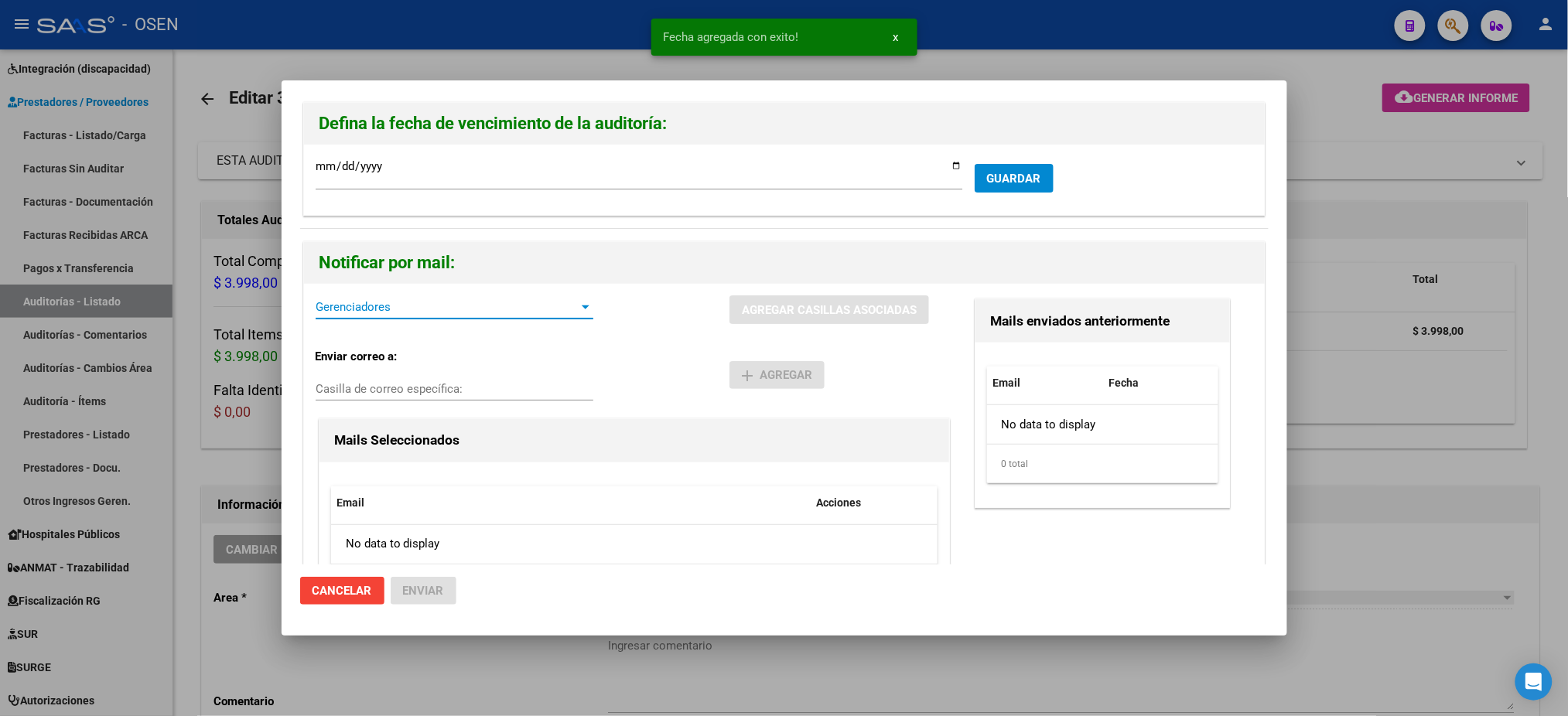
click at [388, 309] on span "Gerenciadores" at bounding box center [447, 307] width 264 height 14
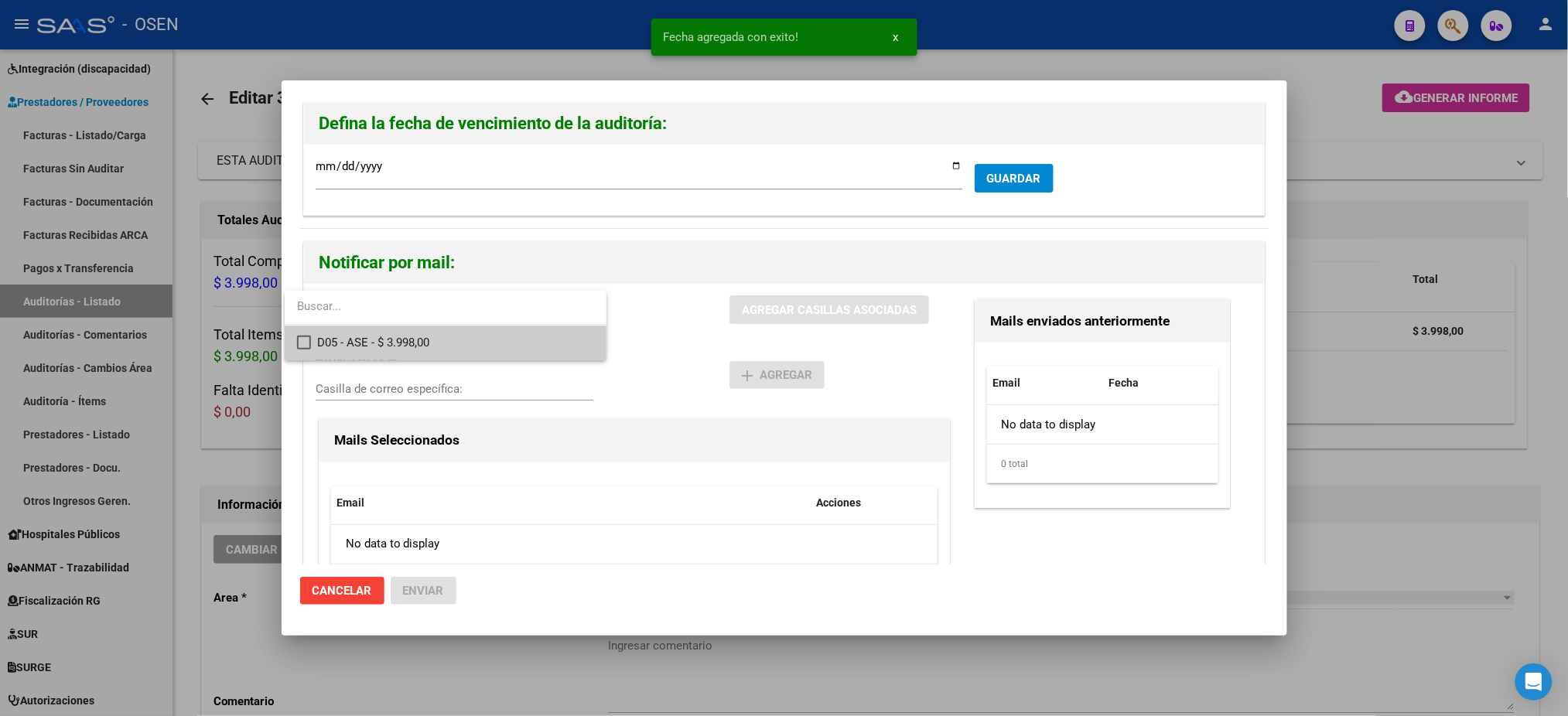
drag, startPoint x: 413, startPoint y: 336, endPoint x: 427, endPoint y: 339, distance: 14.3
click at [419, 338] on span "D05 - ASE - $ 3.998,00" at bounding box center [455, 343] width 277 height 35
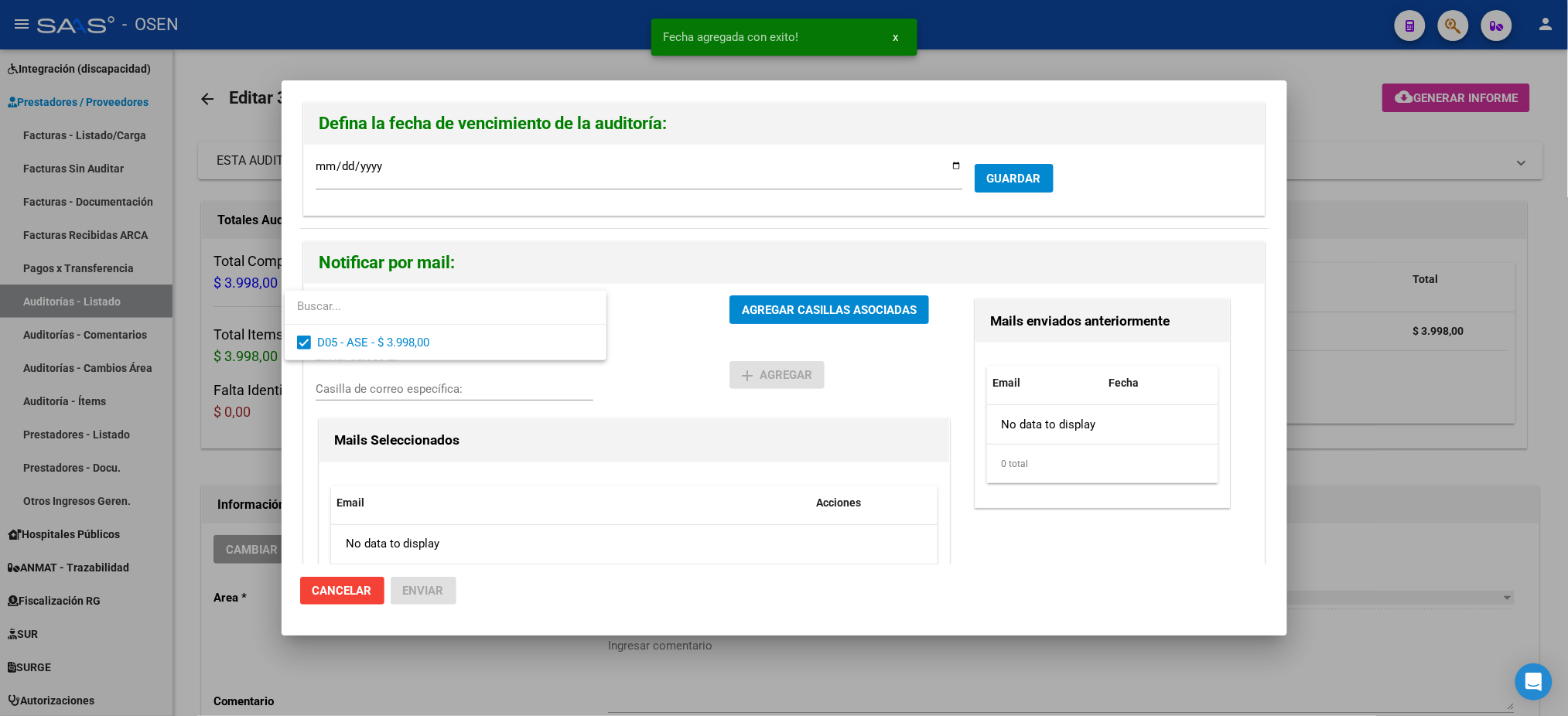
click at [678, 358] on div at bounding box center [784, 358] width 1568 height 716
click at [724, 334] on div "D05 - ASE - $ 3.998,00 Gerenciadores AGREGAR CASILLAS ASOCIADAS" at bounding box center [635, 316] width 638 height 41
click at [742, 317] on span "AGREGAR CASILLAS ASOCIADAS" at bounding box center [830, 310] width 175 height 14
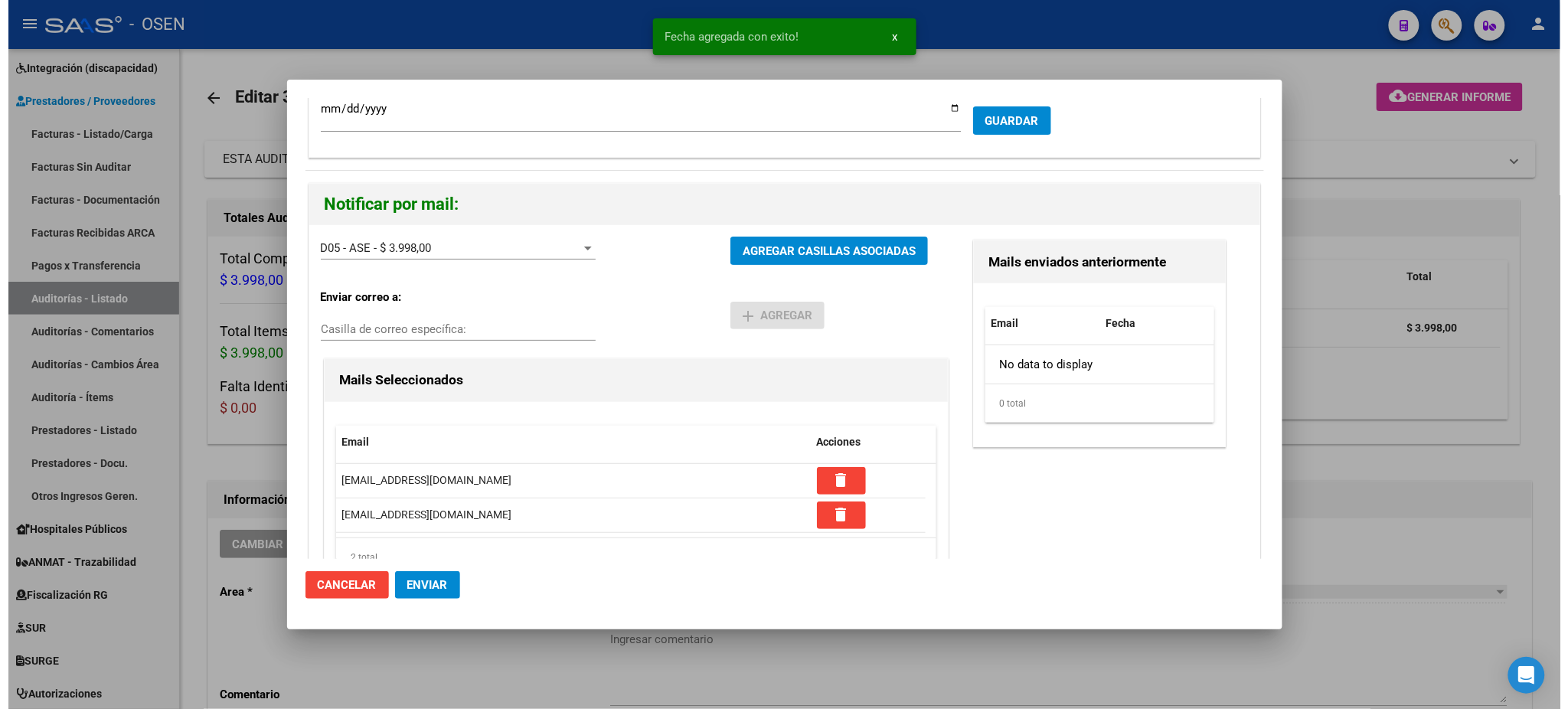
scroll to position [115, 0]
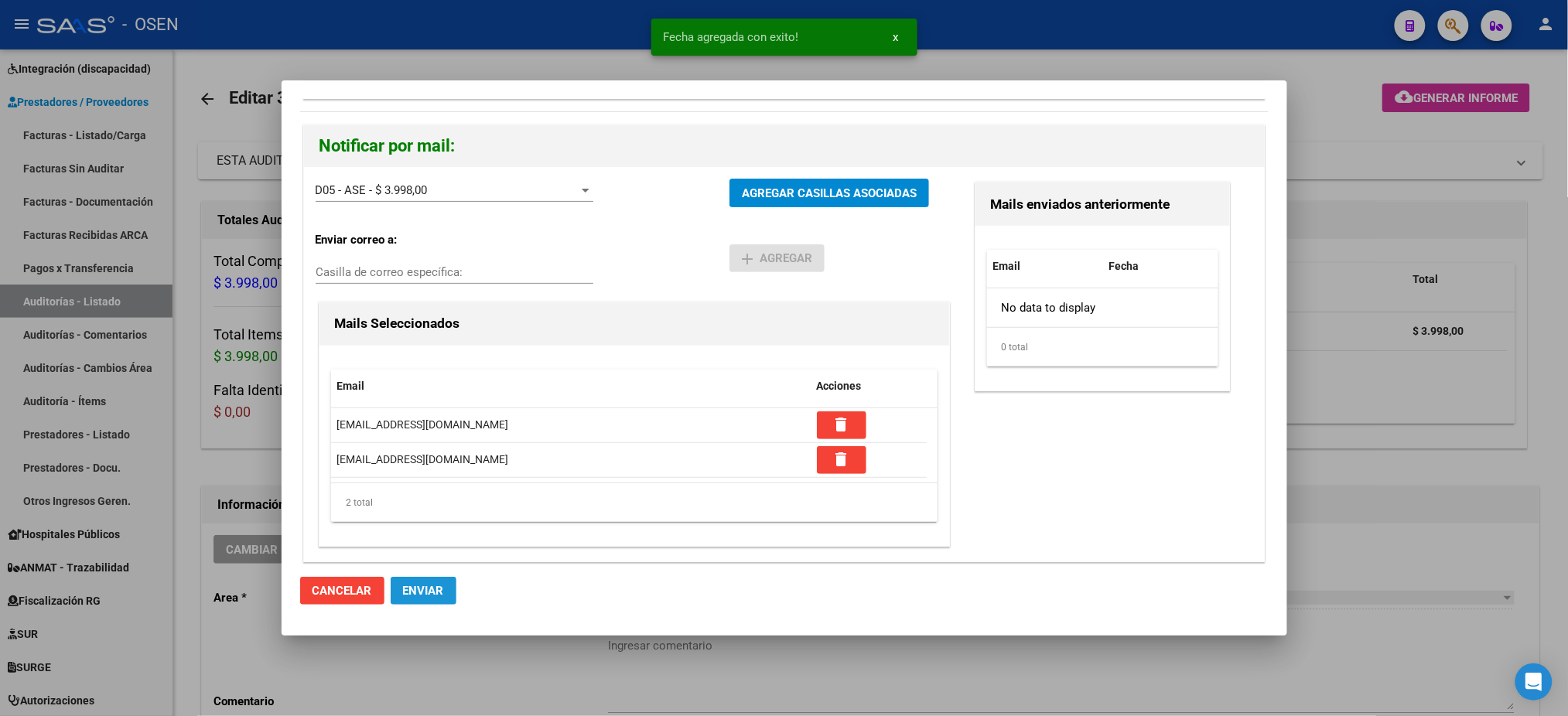
click at [440, 590] on span "Enviar" at bounding box center [423, 591] width 41 height 14
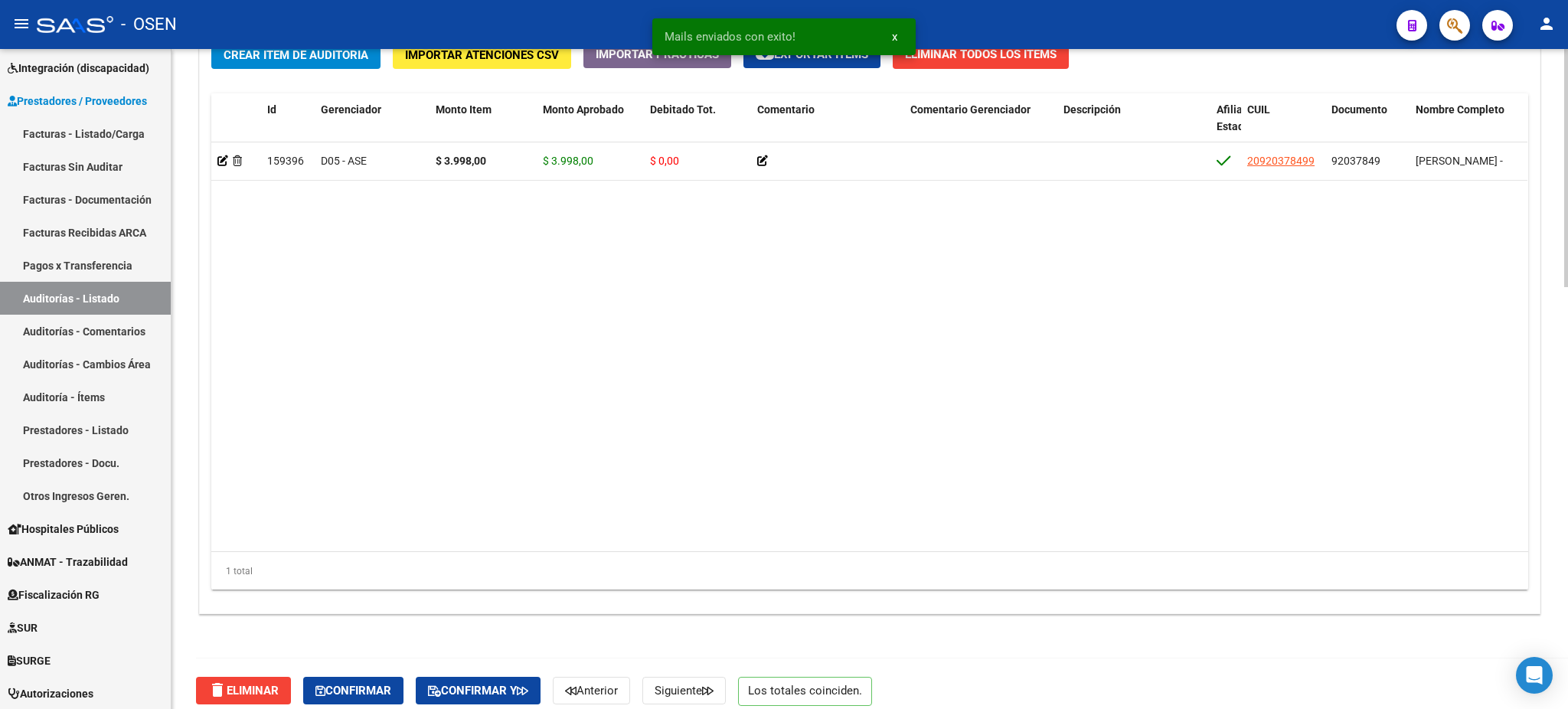
scroll to position [1173, 0]
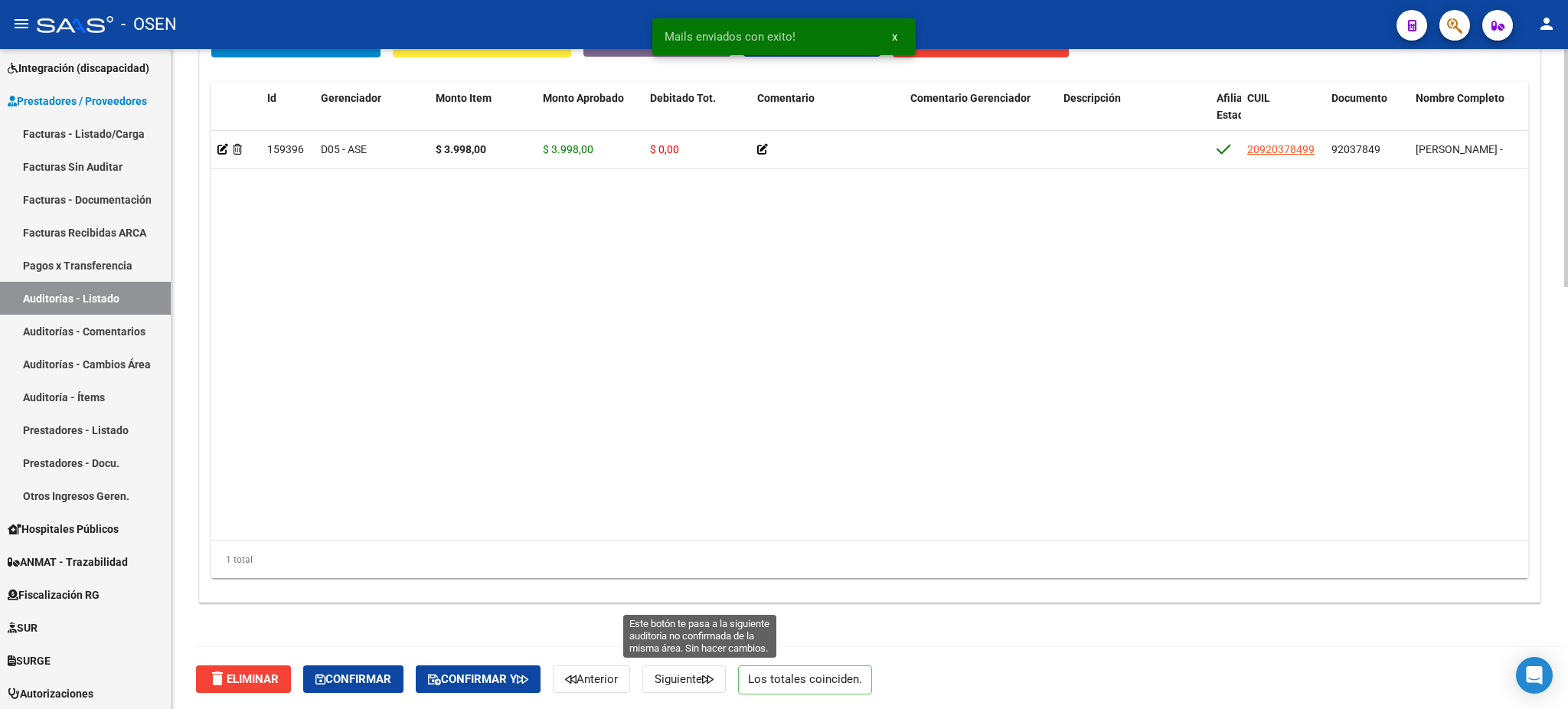
click at [694, 668] on button "Siguiente" at bounding box center [684, 679] width 84 height 28
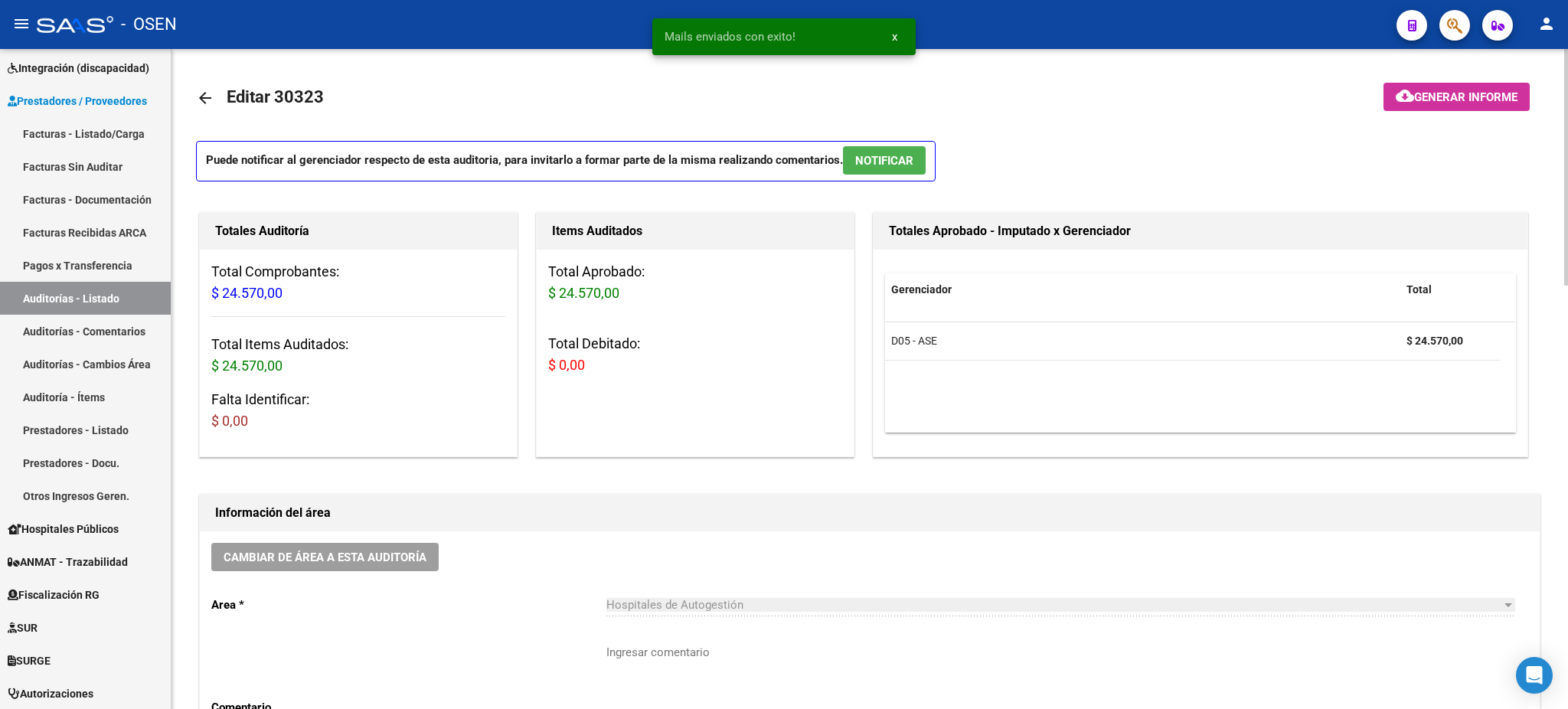
click at [896, 142] on p "Puede notificar al gerenciador respecto de esta auditoria, para invitarlo a for…" at bounding box center [566, 161] width 739 height 40
click at [900, 159] on span "NOTIFICAR" at bounding box center [884, 161] width 58 height 14
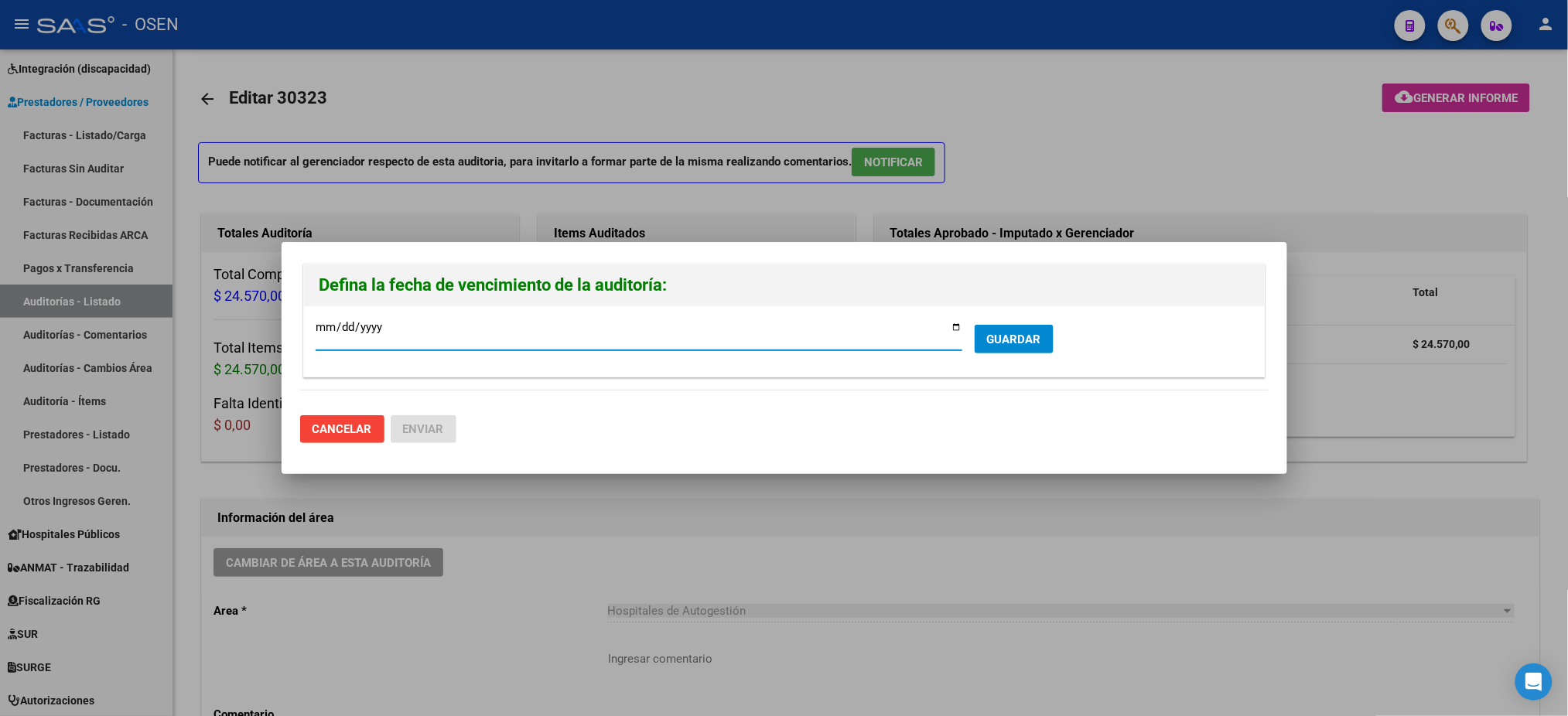
click at [1020, 358] on form "2025-08-23 Ingresar la fecha * GUARDAR" at bounding box center [784, 341] width 937 height 47
click at [1024, 341] on span "GUARDAR" at bounding box center [1014, 340] width 54 height 14
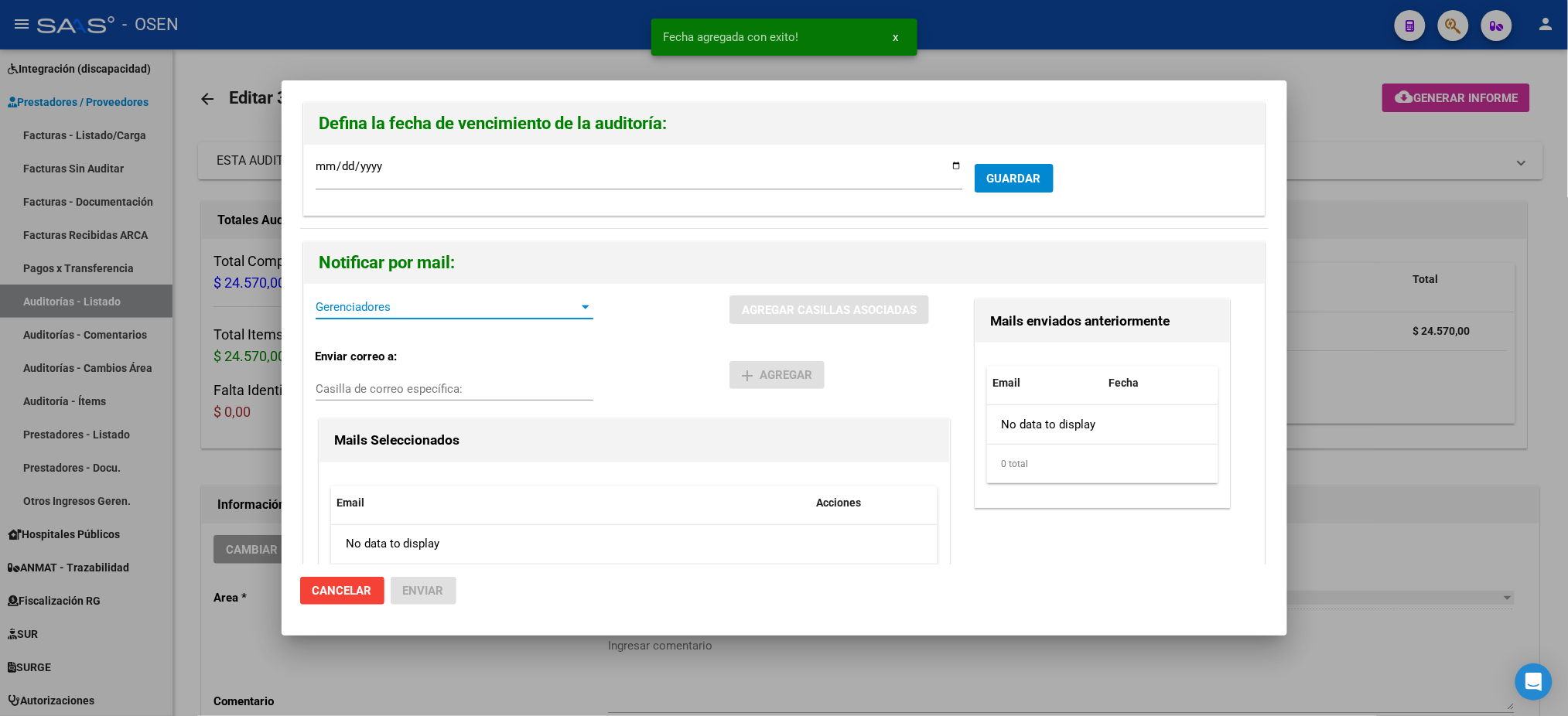
click at [501, 307] on span "Gerenciadores" at bounding box center [447, 307] width 264 height 14
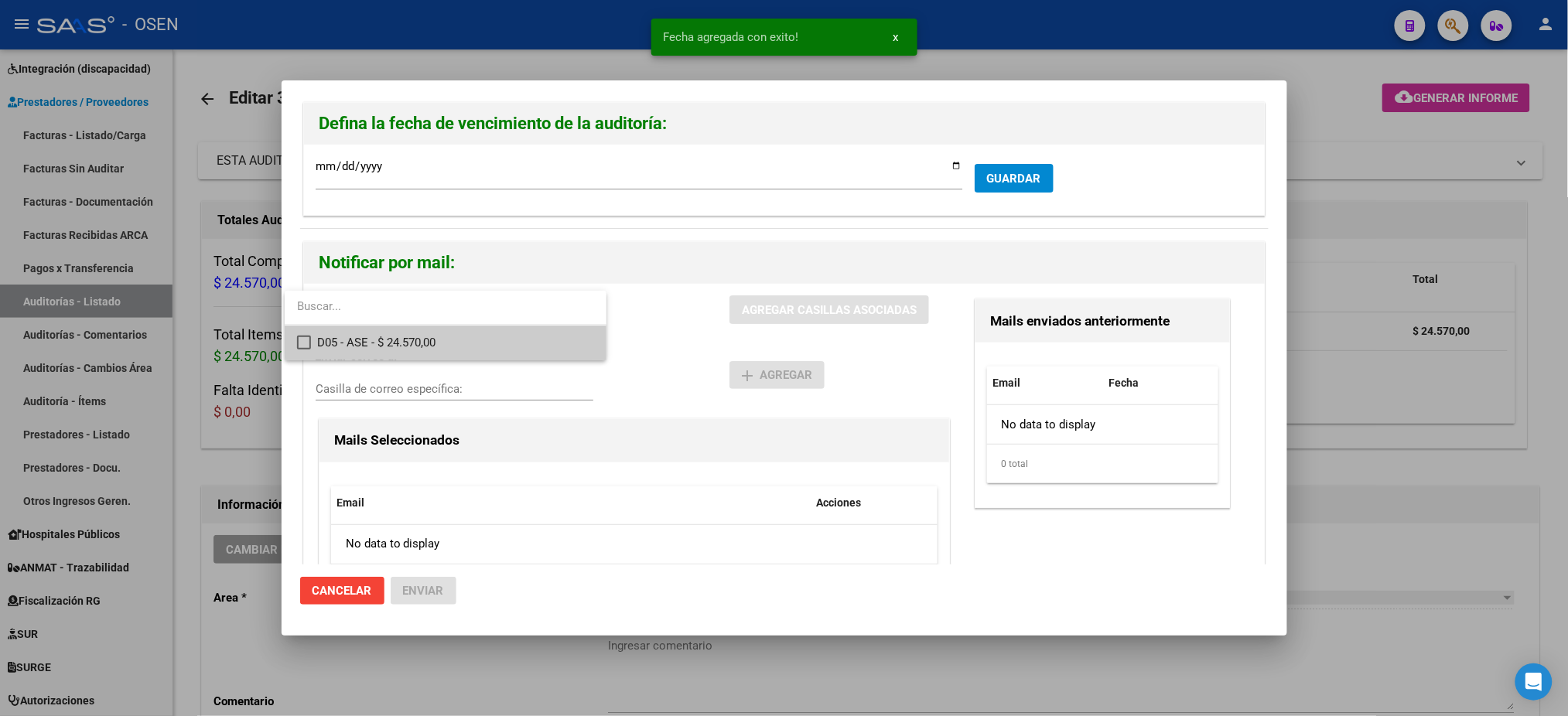
click at [497, 356] on span "D05 - ASE - $ 24.570,00" at bounding box center [455, 343] width 277 height 35
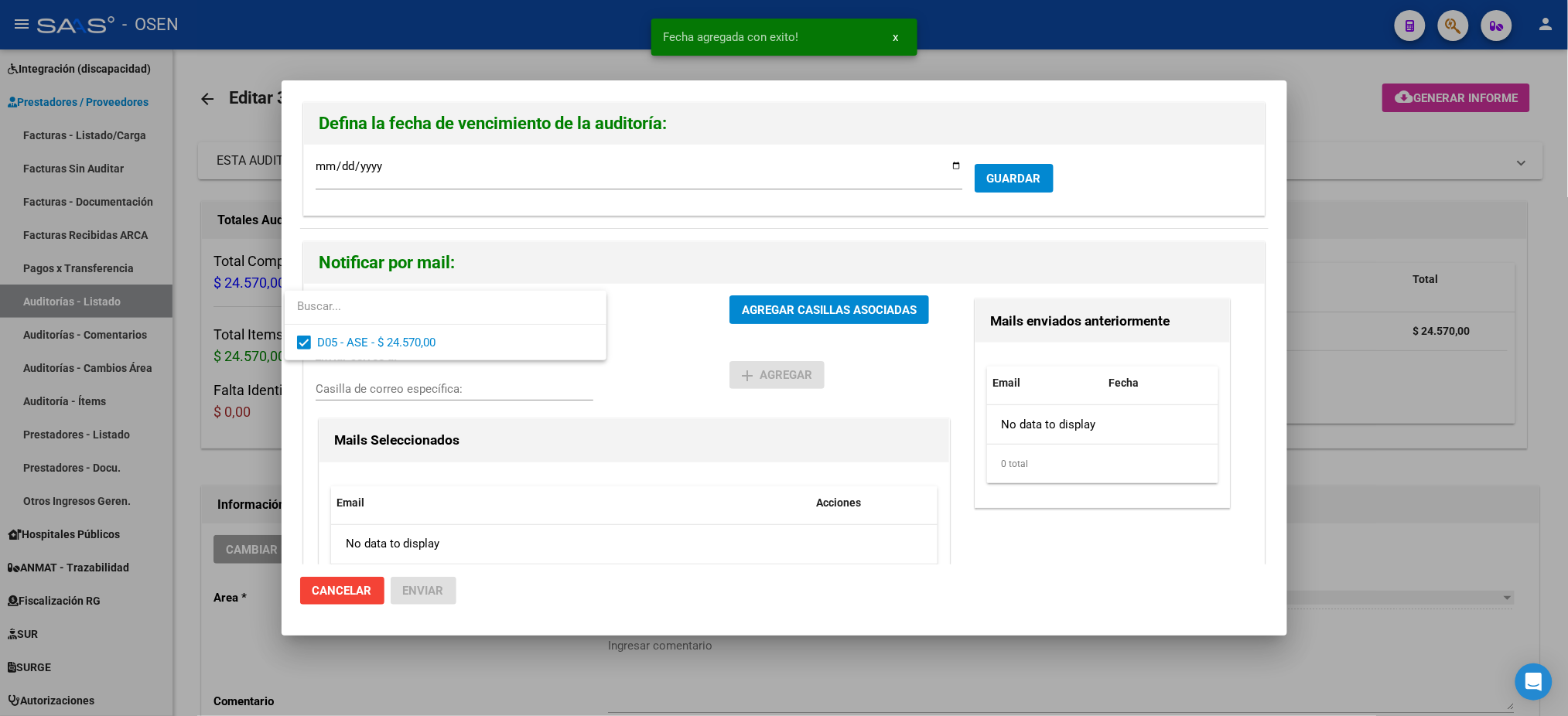
click at [745, 358] on div at bounding box center [784, 358] width 1568 height 716
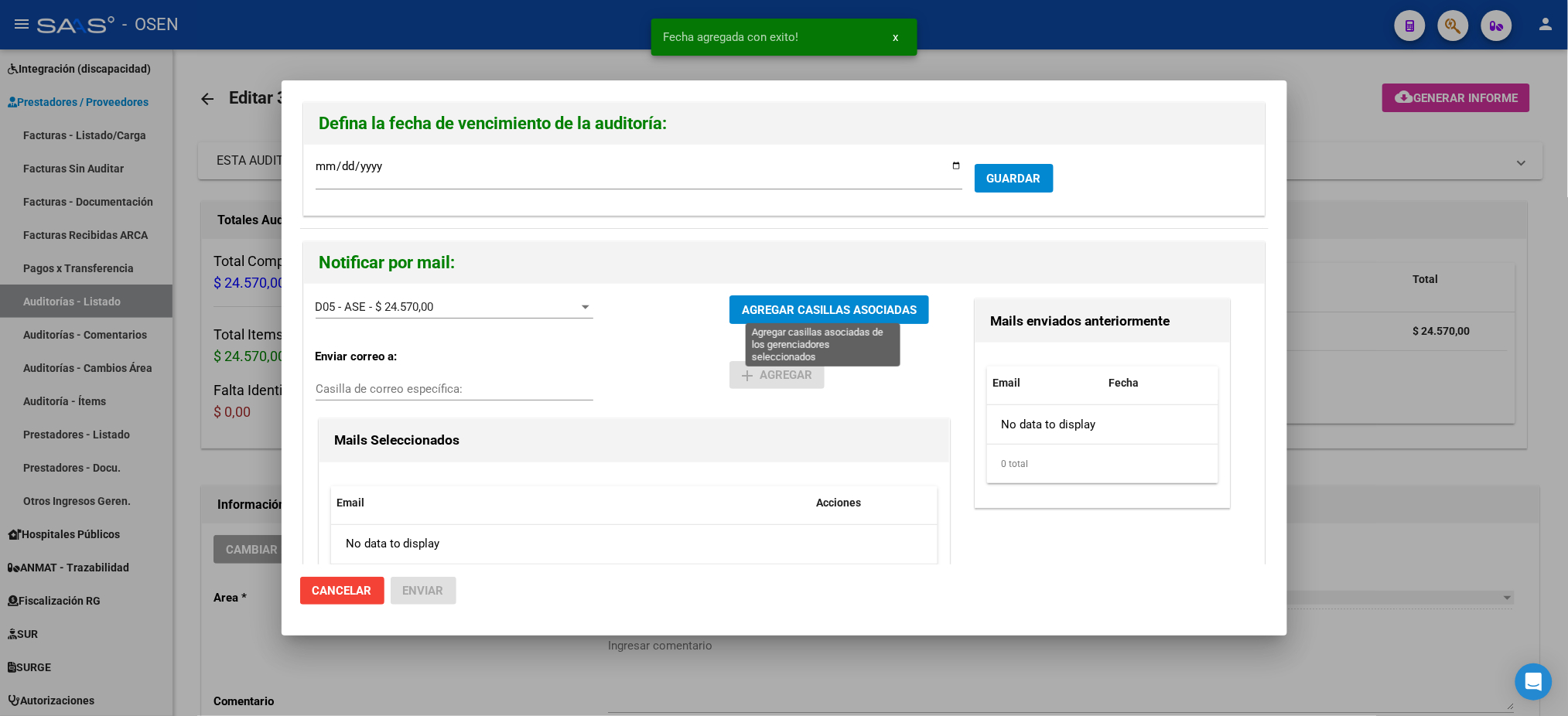
click at [797, 315] on span "AGREGAR CASILLAS ASOCIADAS" at bounding box center [830, 310] width 175 height 14
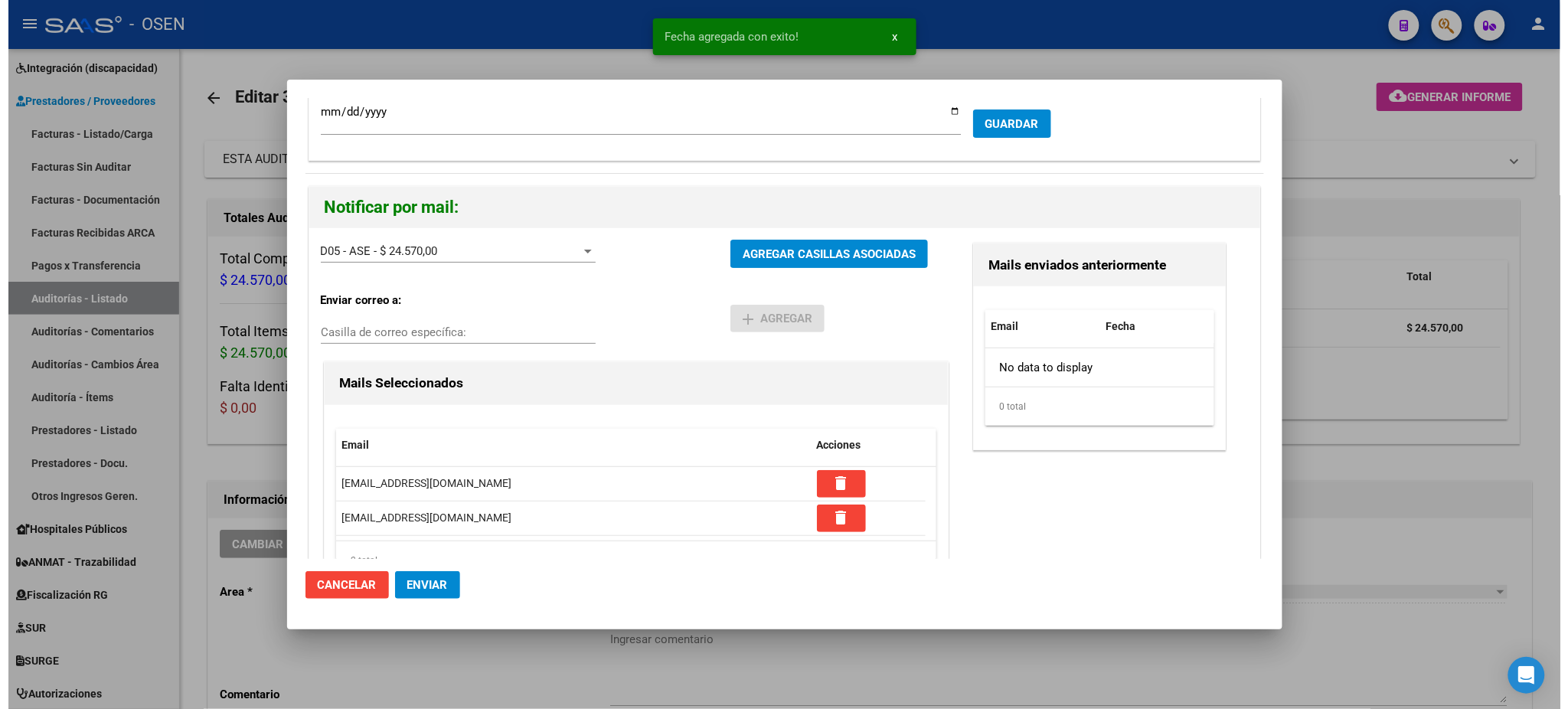
scroll to position [80, 0]
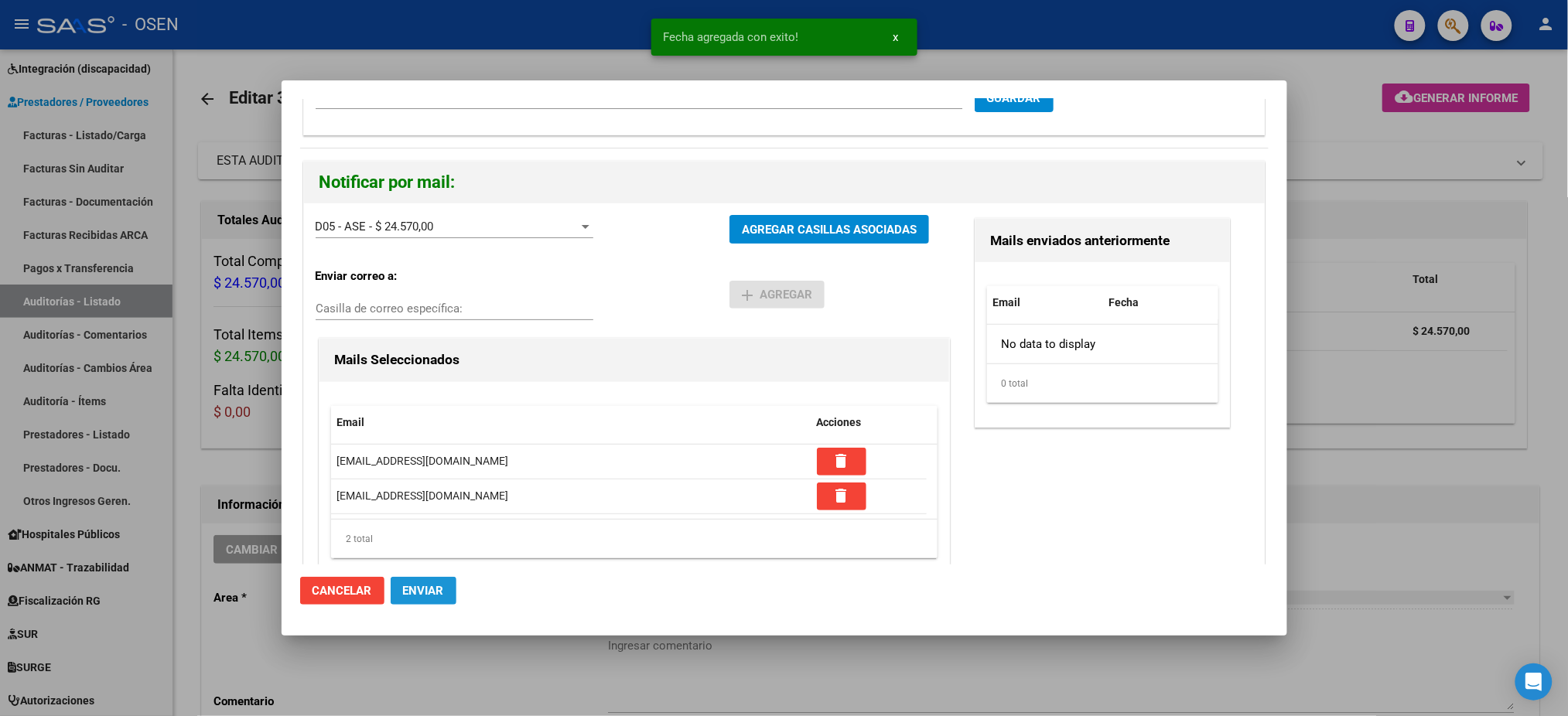
click at [433, 600] on button "Enviar" at bounding box center [423, 591] width 66 height 28
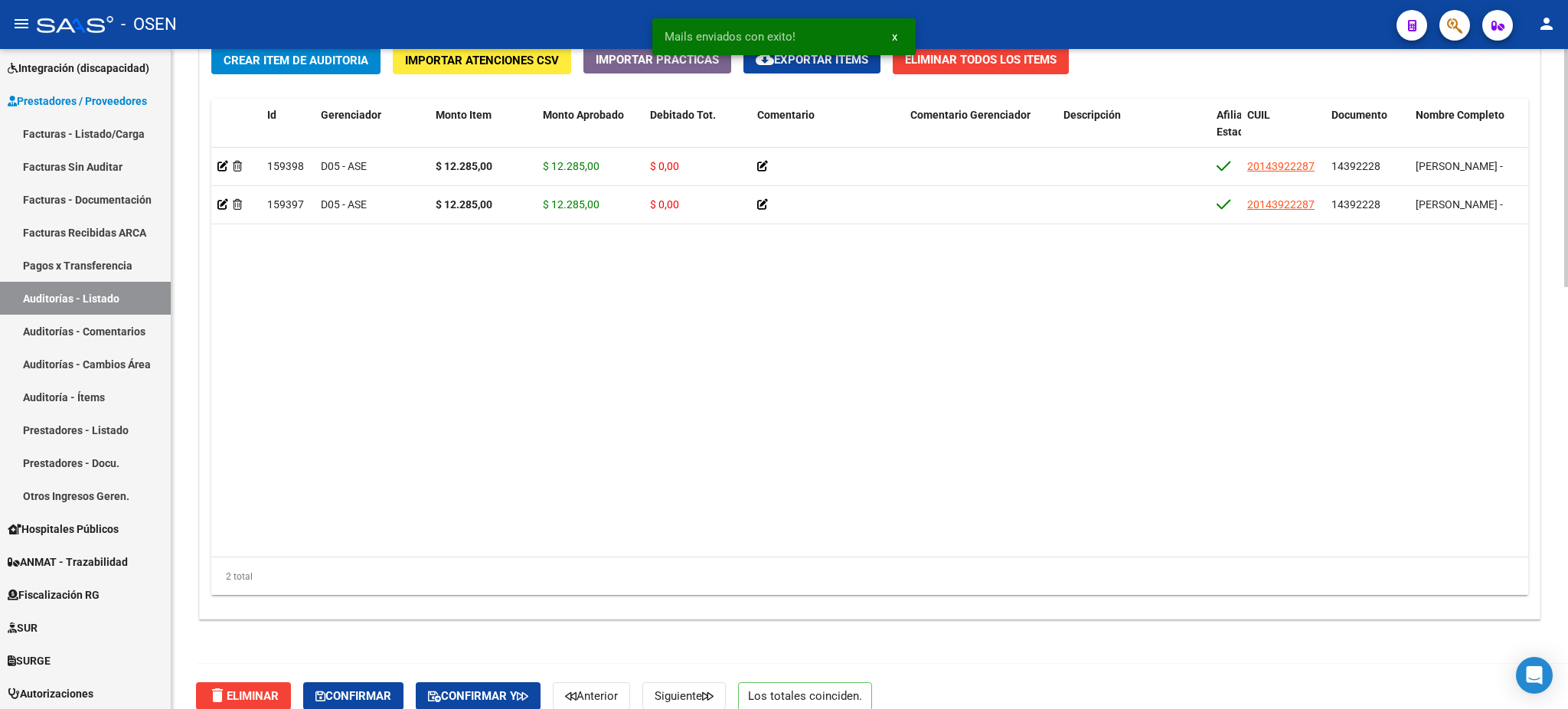
scroll to position [1173, 0]
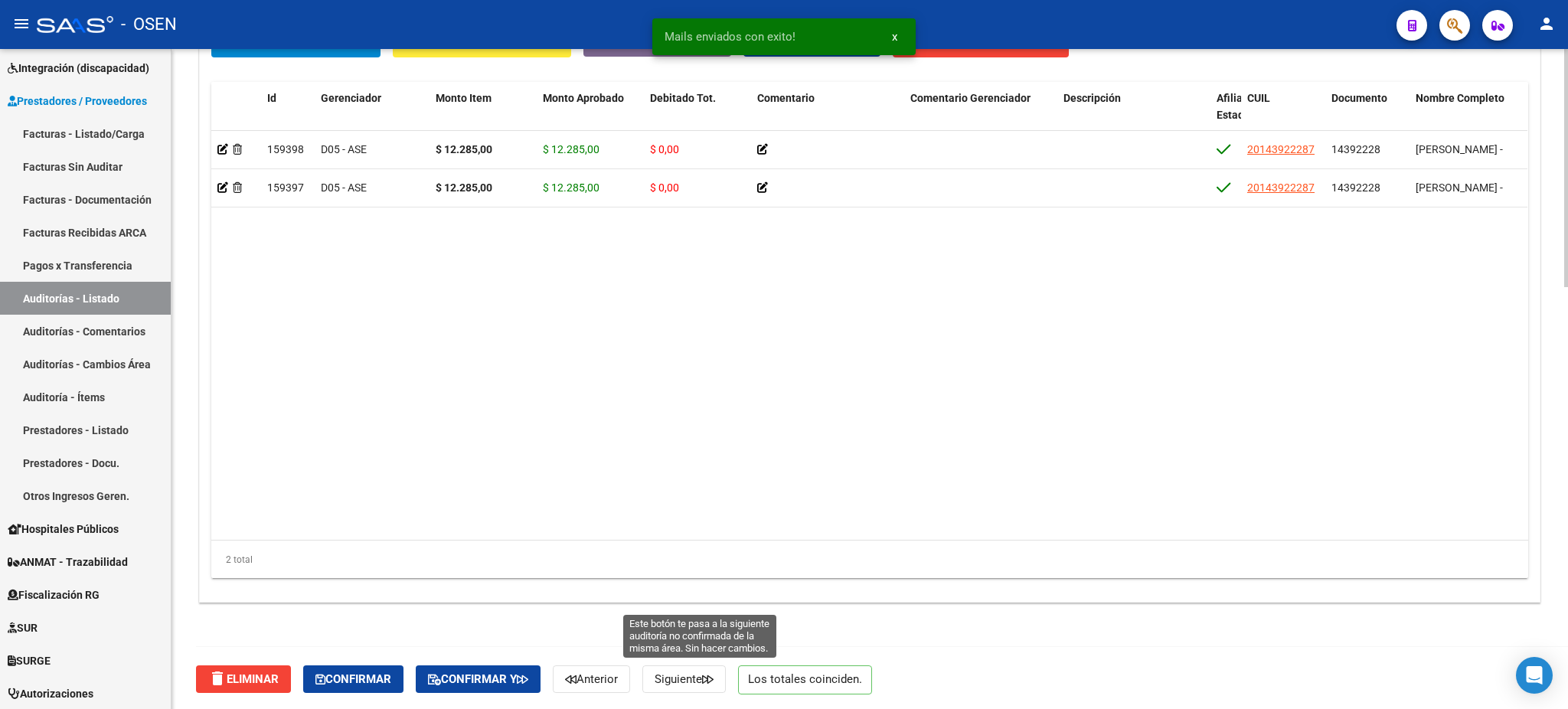
click at [718, 684] on button "Siguiente" at bounding box center [684, 679] width 84 height 28
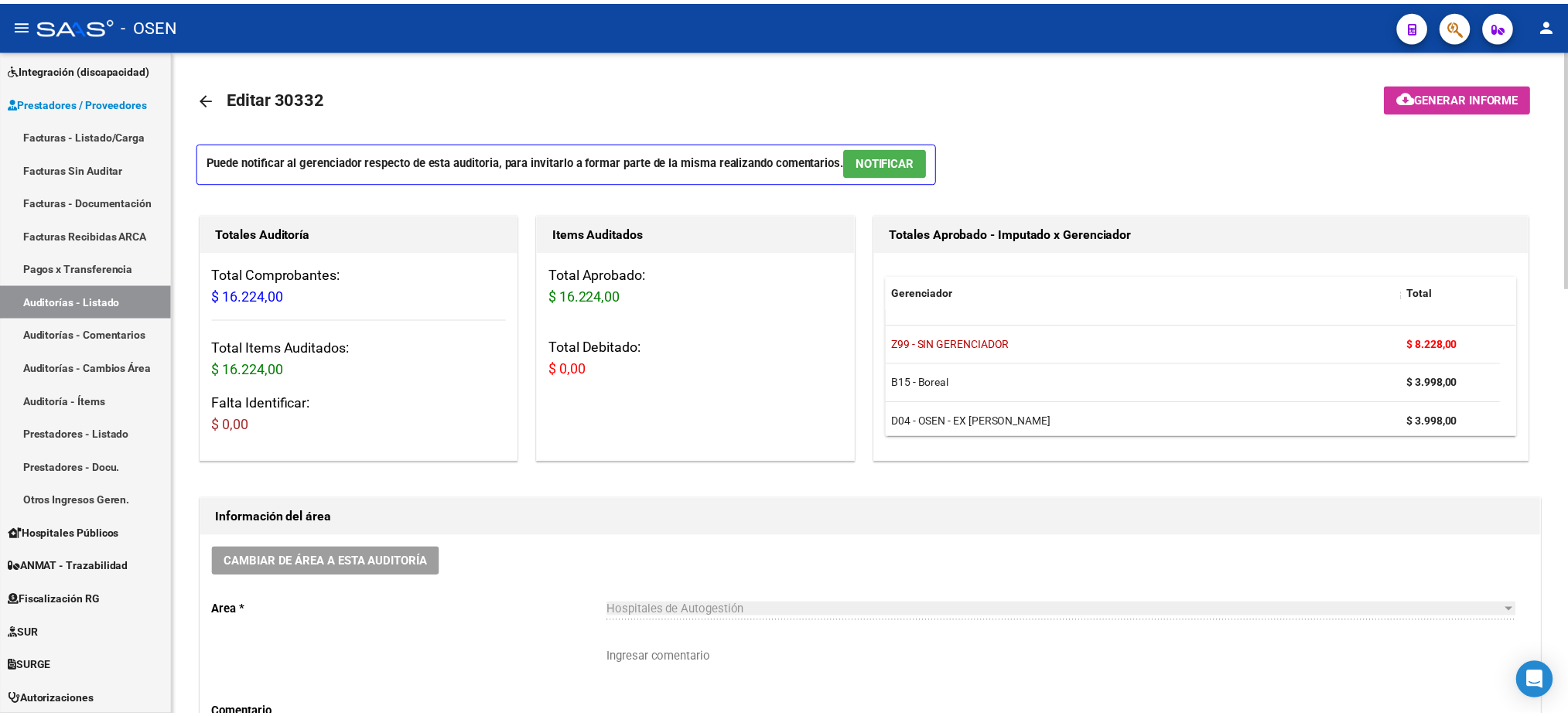
scroll to position [9, 0]
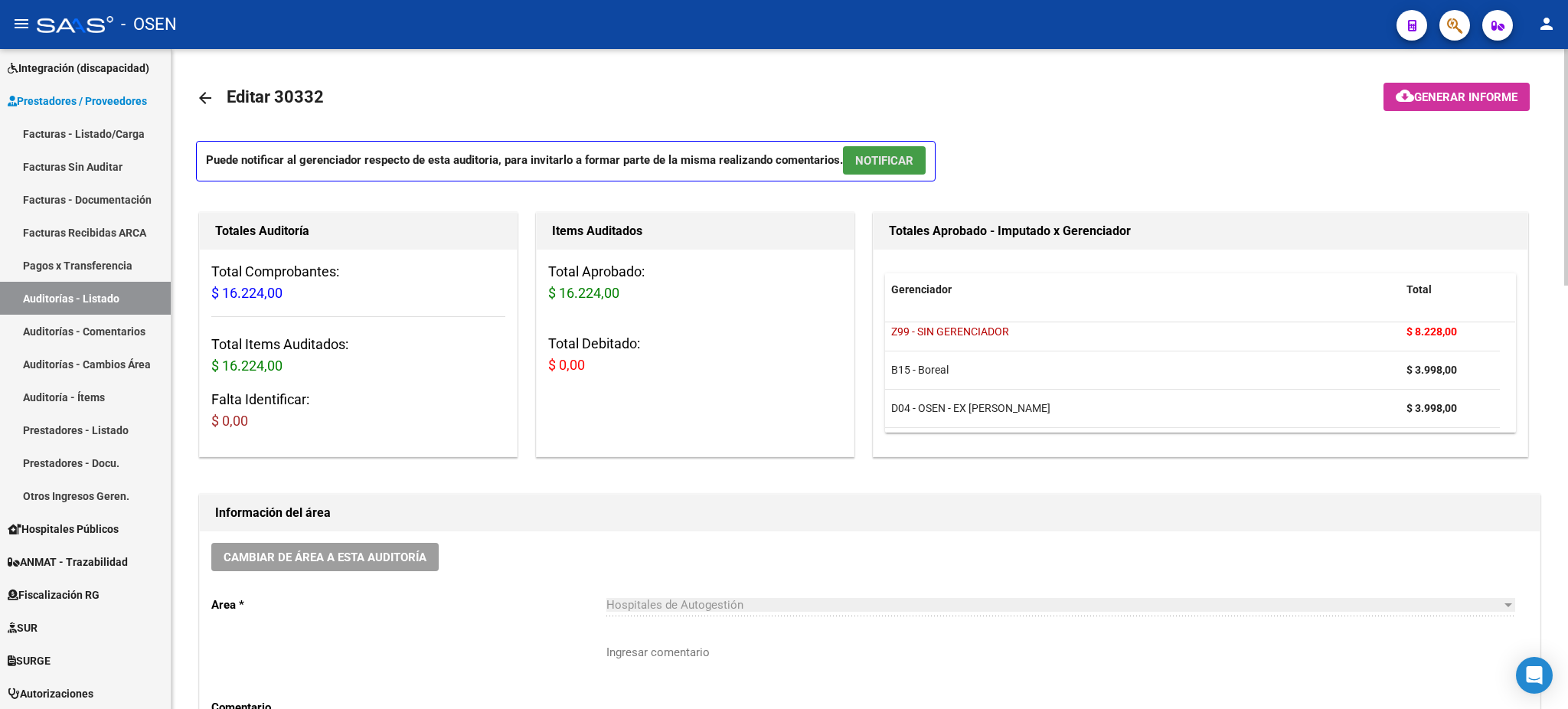
click at [885, 167] on span "NOTIFICAR" at bounding box center [884, 161] width 58 height 14
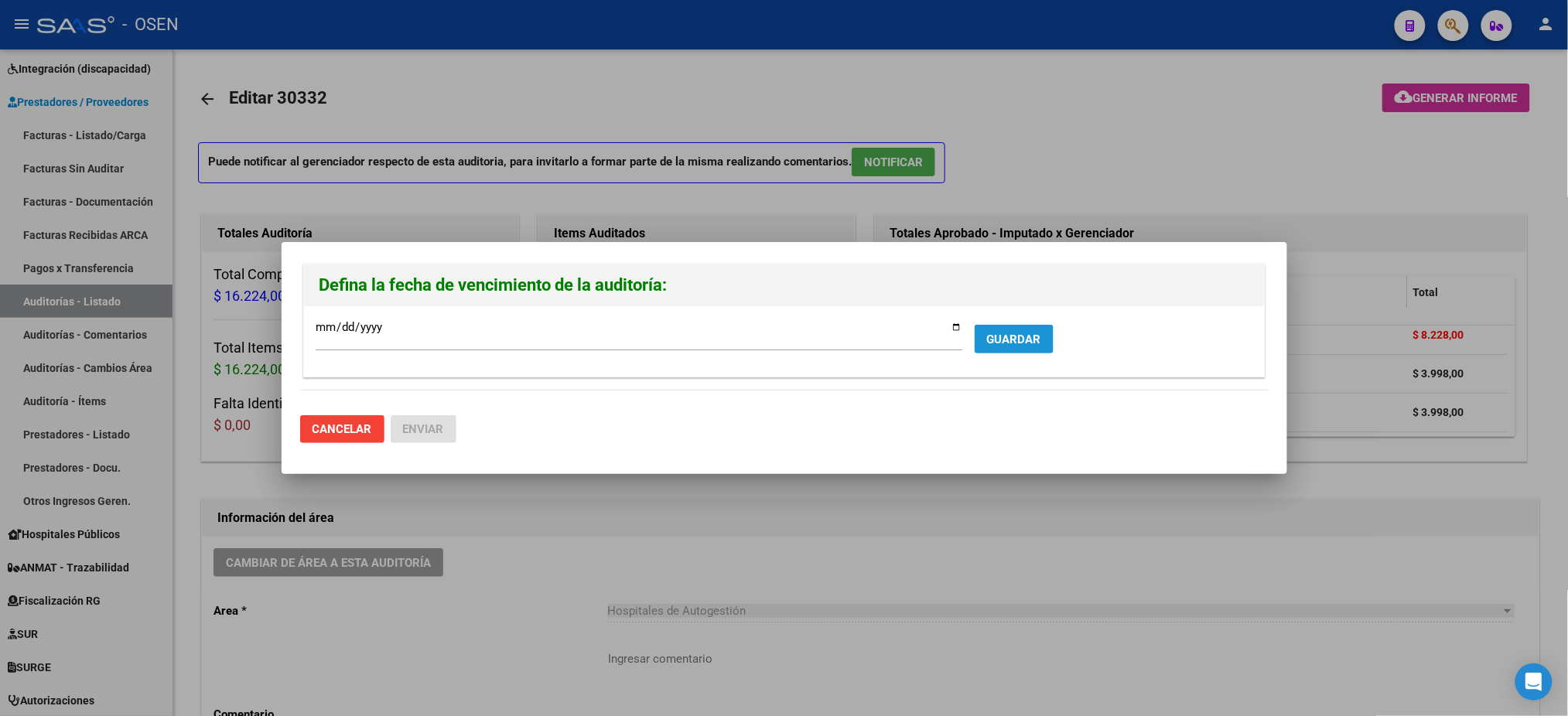
click at [1020, 353] on button "GUARDAR" at bounding box center [1014, 339] width 79 height 29
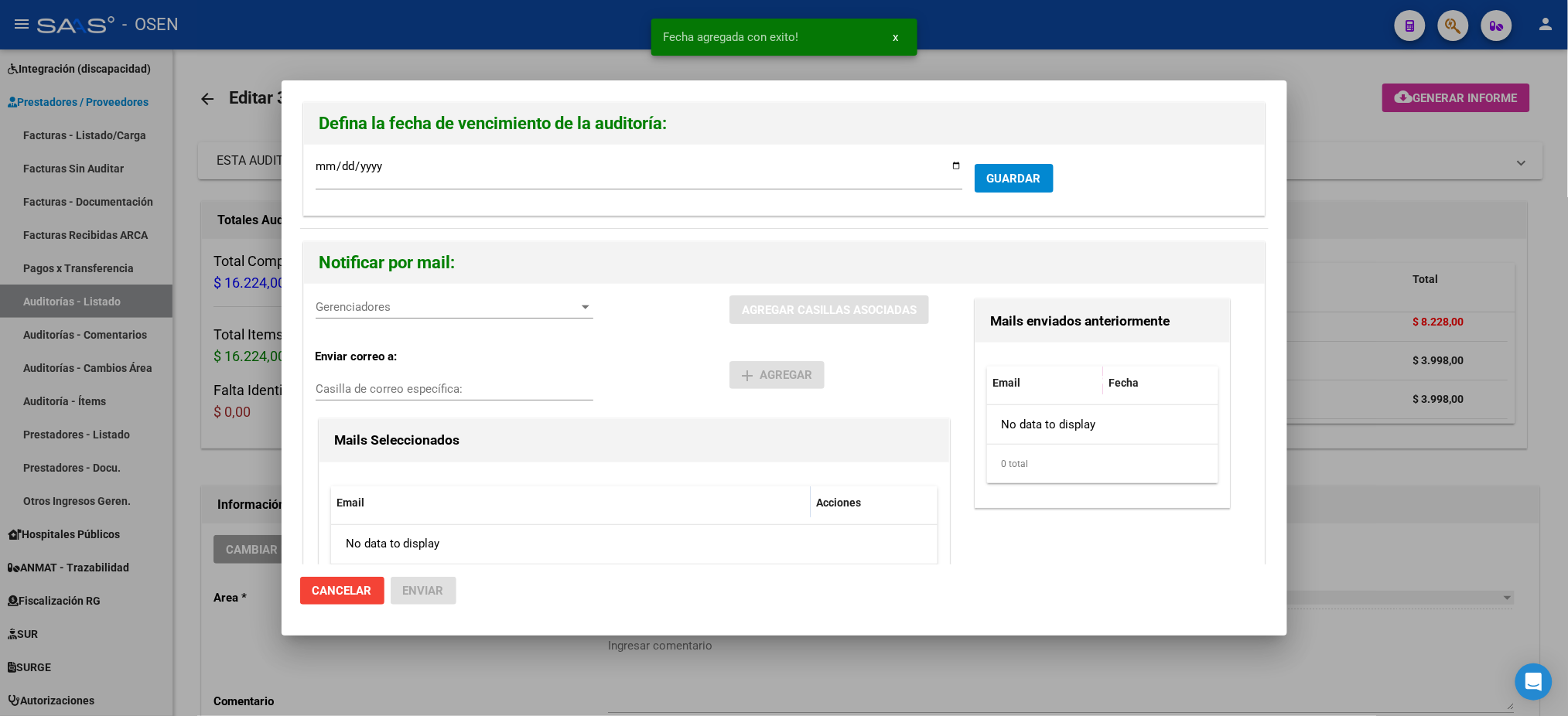
click at [397, 307] on span "Gerenciadores" at bounding box center [447, 307] width 264 height 14
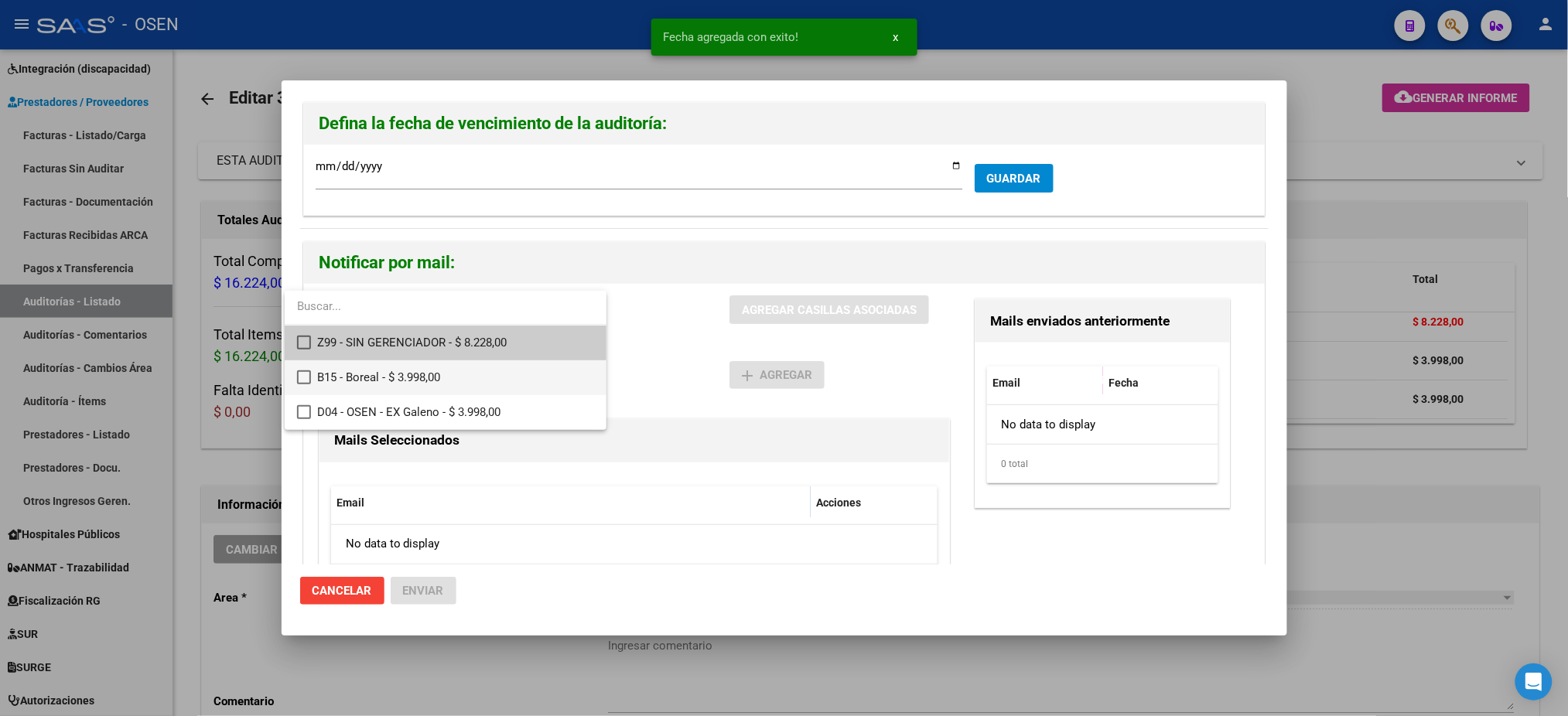
click at [423, 367] on span "B15 - Boreal - $ 3.998,00" at bounding box center [455, 377] width 277 height 35
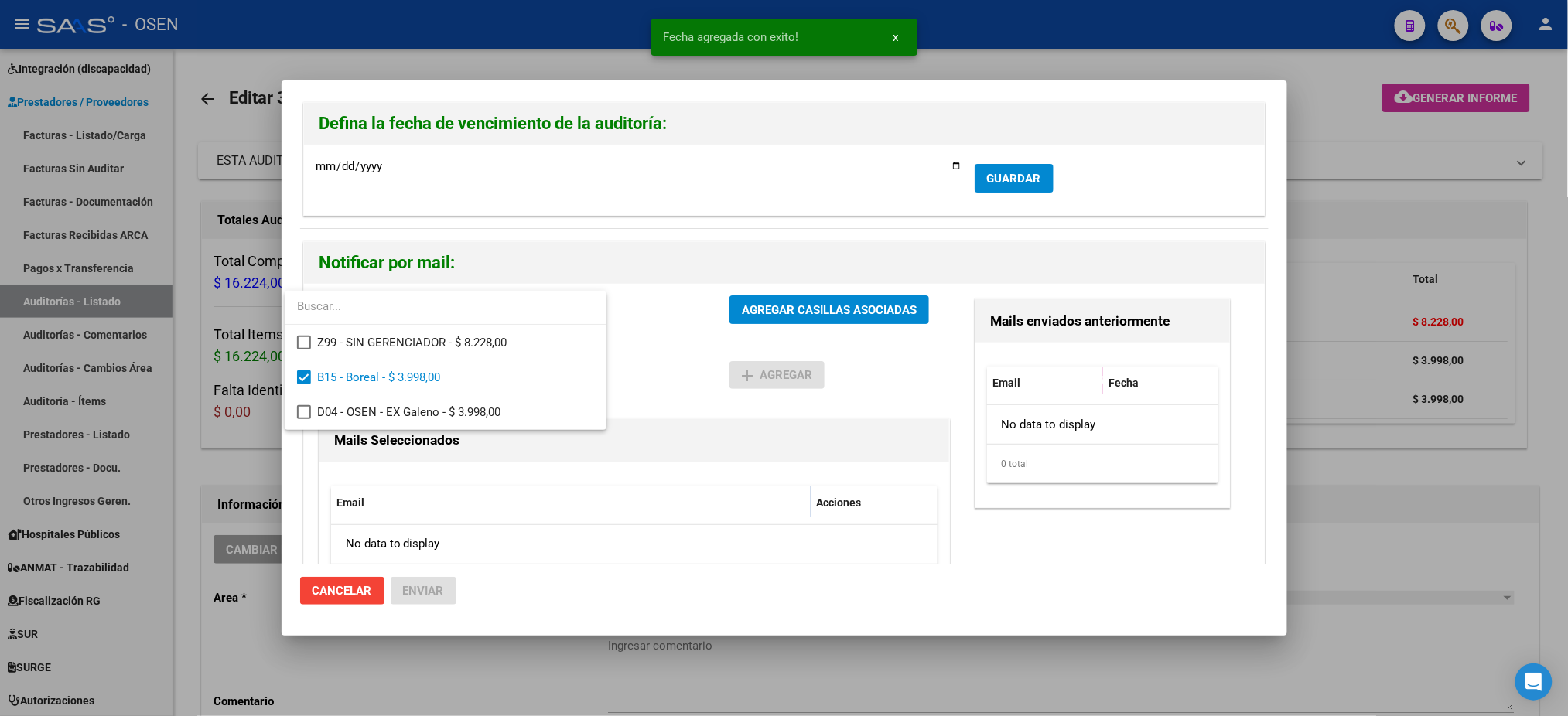
drag, startPoint x: 727, startPoint y: 414, endPoint x: 751, endPoint y: 377, distance: 44.1
click at [731, 416] on div at bounding box center [784, 358] width 1568 height 716
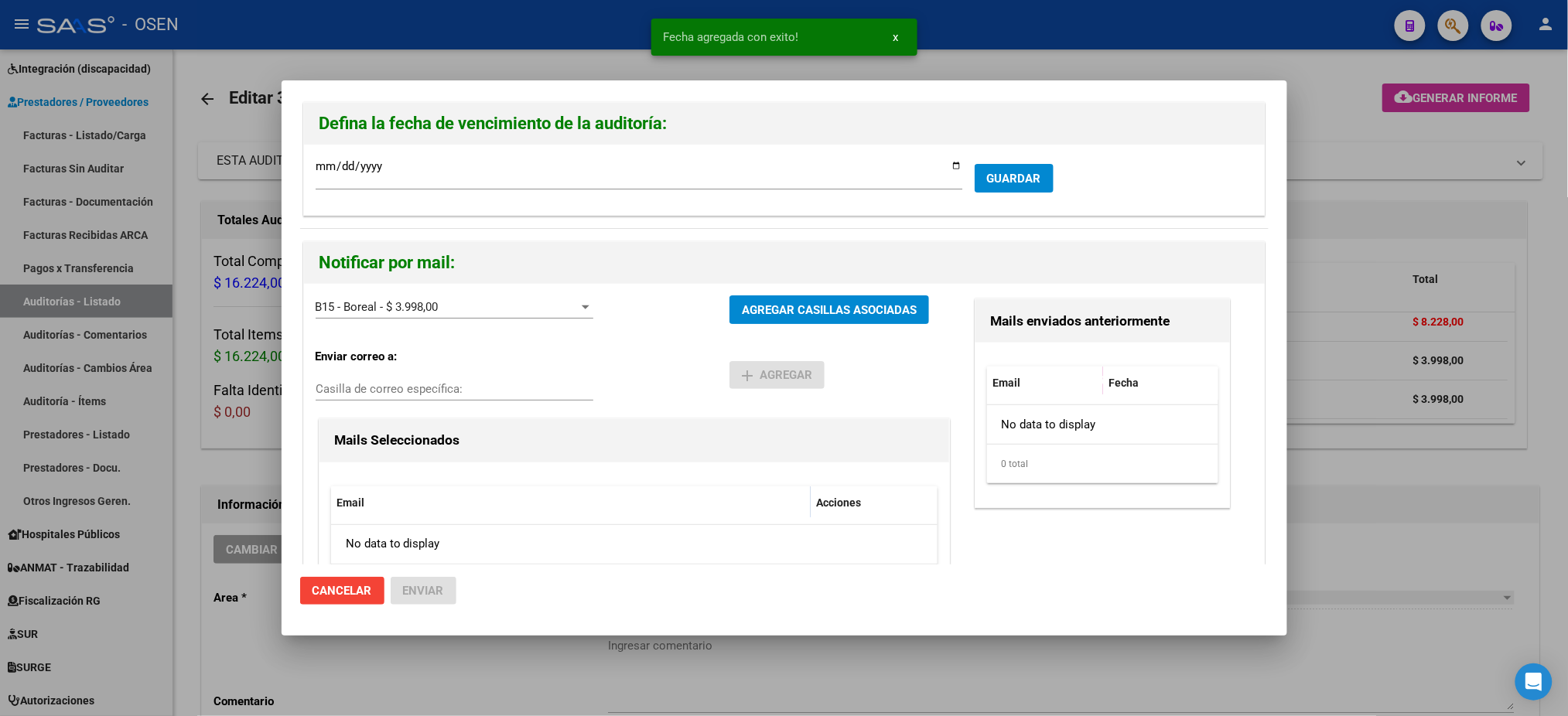
click at [788, 303] on span "AGREGAR CASILLAS ASOCIADAS" at bounding box center [830, 310] width 175 height 14
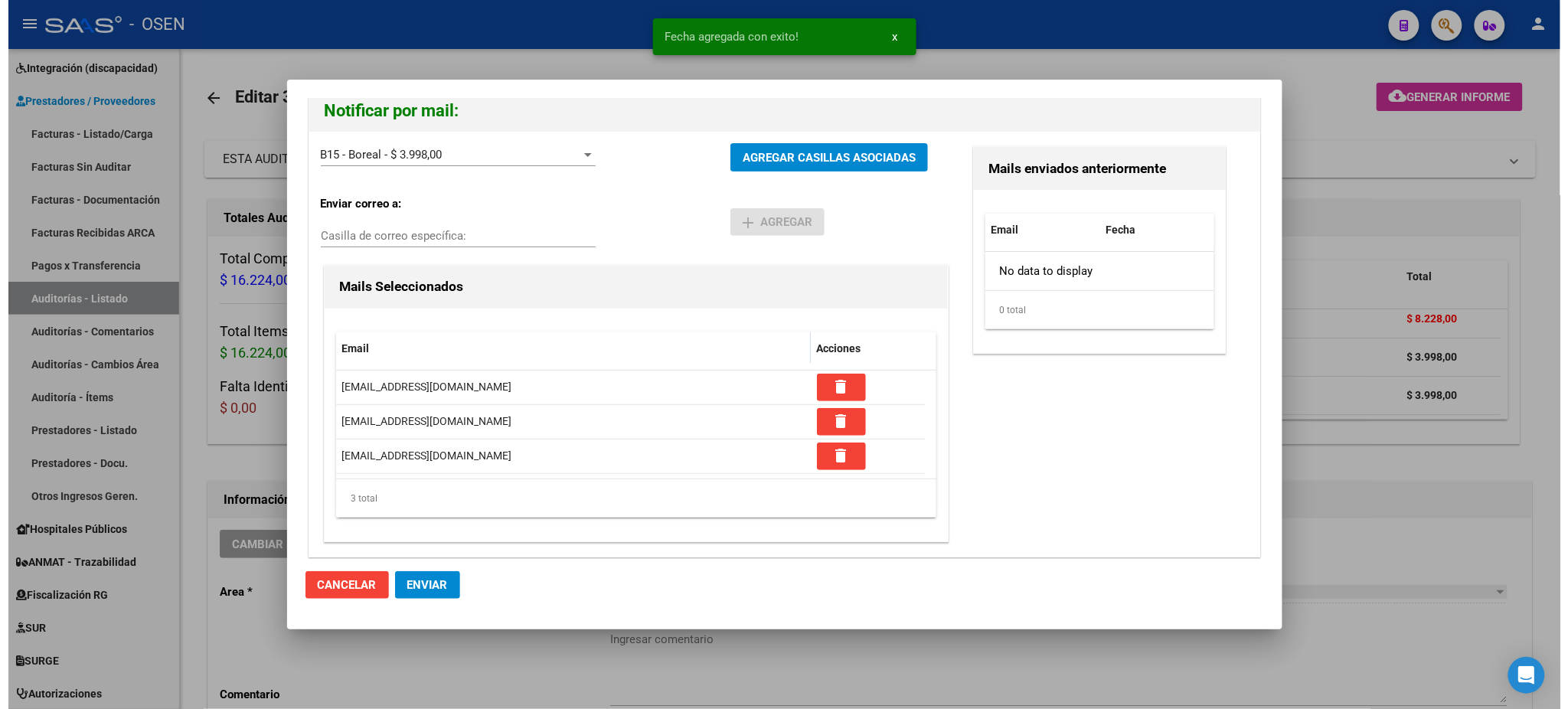
scroll to position [150, 0]
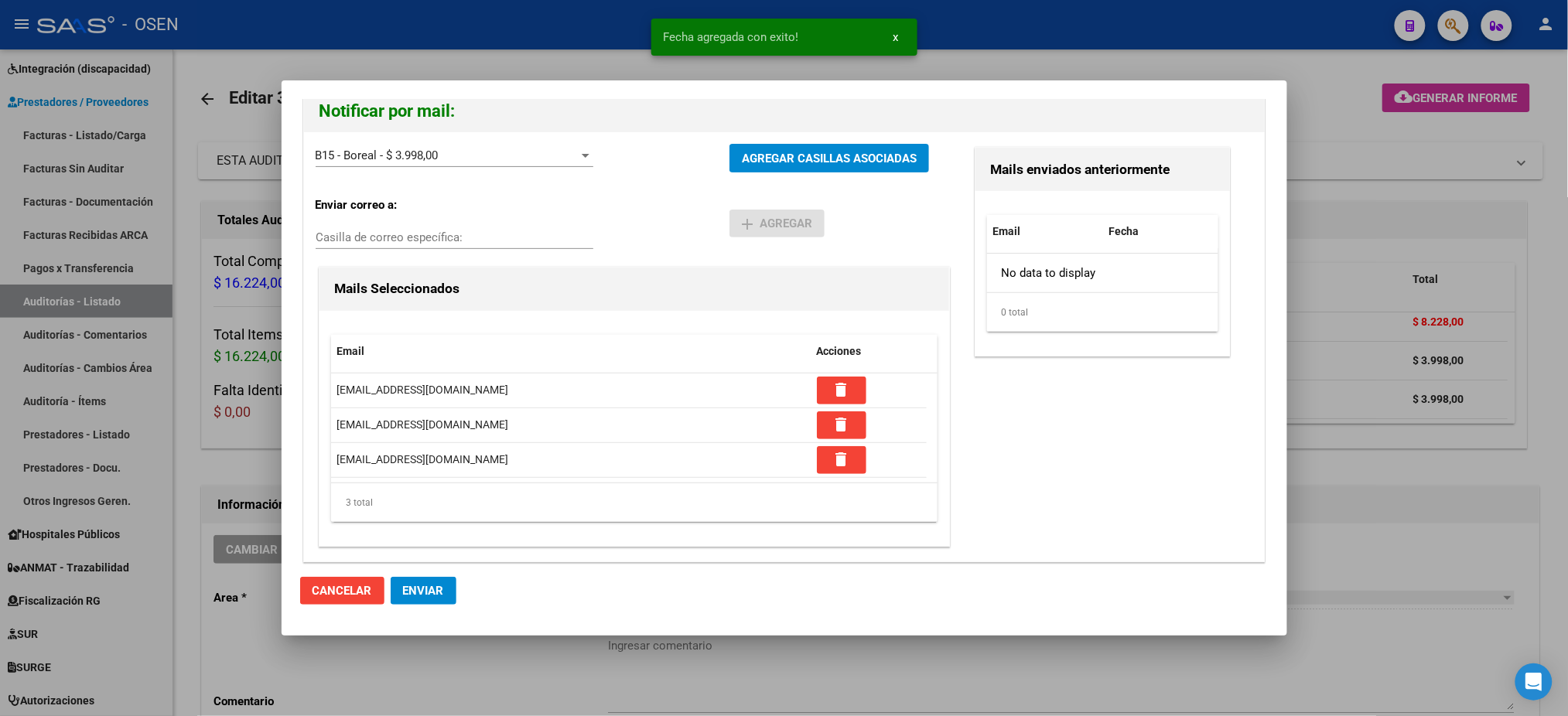
click at [410, 595] on span "Enviar" at bounding box center [423, 591] width 41 height 14
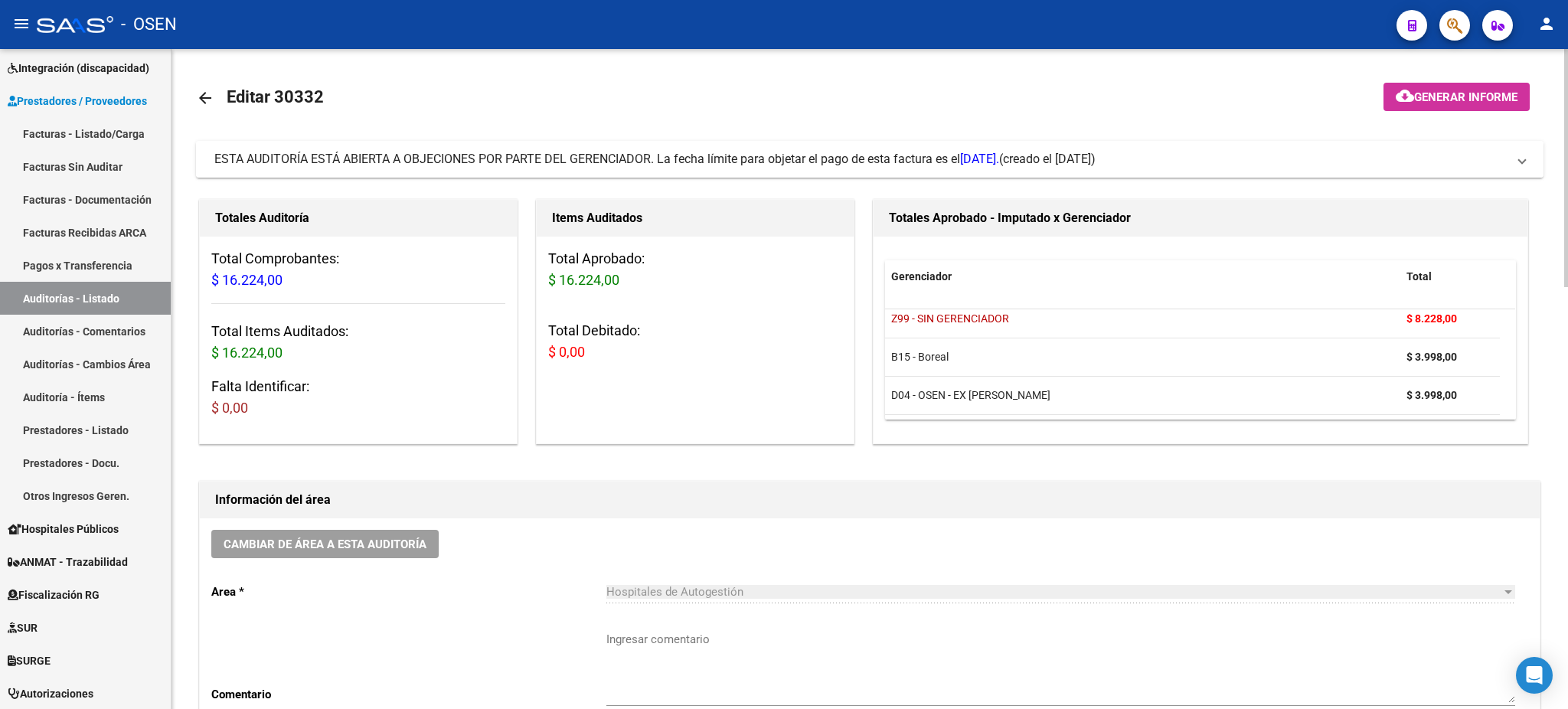
click at [782, 156] on span "ESTA AUDITORÍA ESTÁ ABIERTA A OBJECIONES POR PARTE DEL GERENCIADOR. La fecha lí…" at bounding box center [606, 159] width 784 height 15
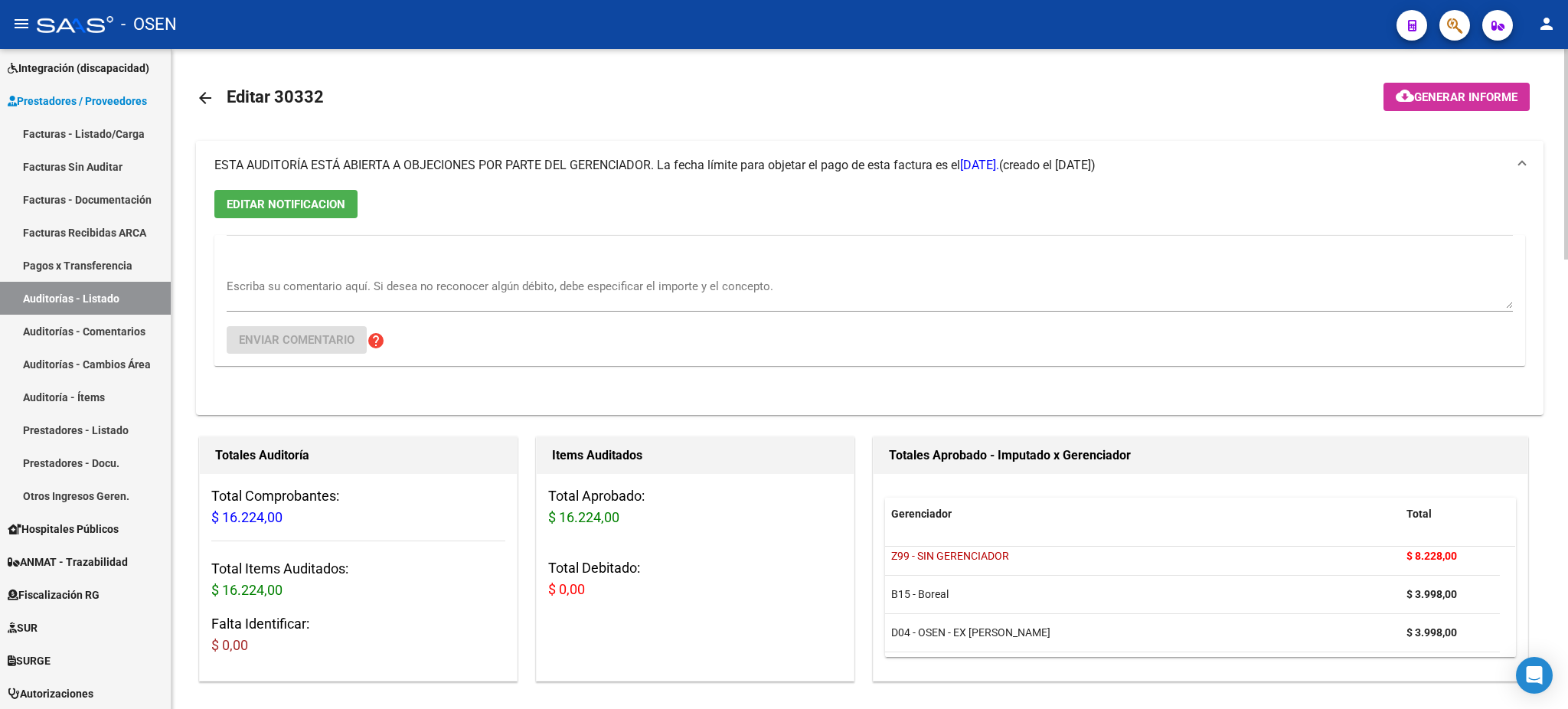
click at [782, 156] on mat-expansion-panel-header "ESTA AUDITORÍA ESTÁ ABIERTA A OBJECIONES POR PARTE DEL GERENCIADOR. La fecha lí…" at bounding box center [869, 166] width 1347 height 49
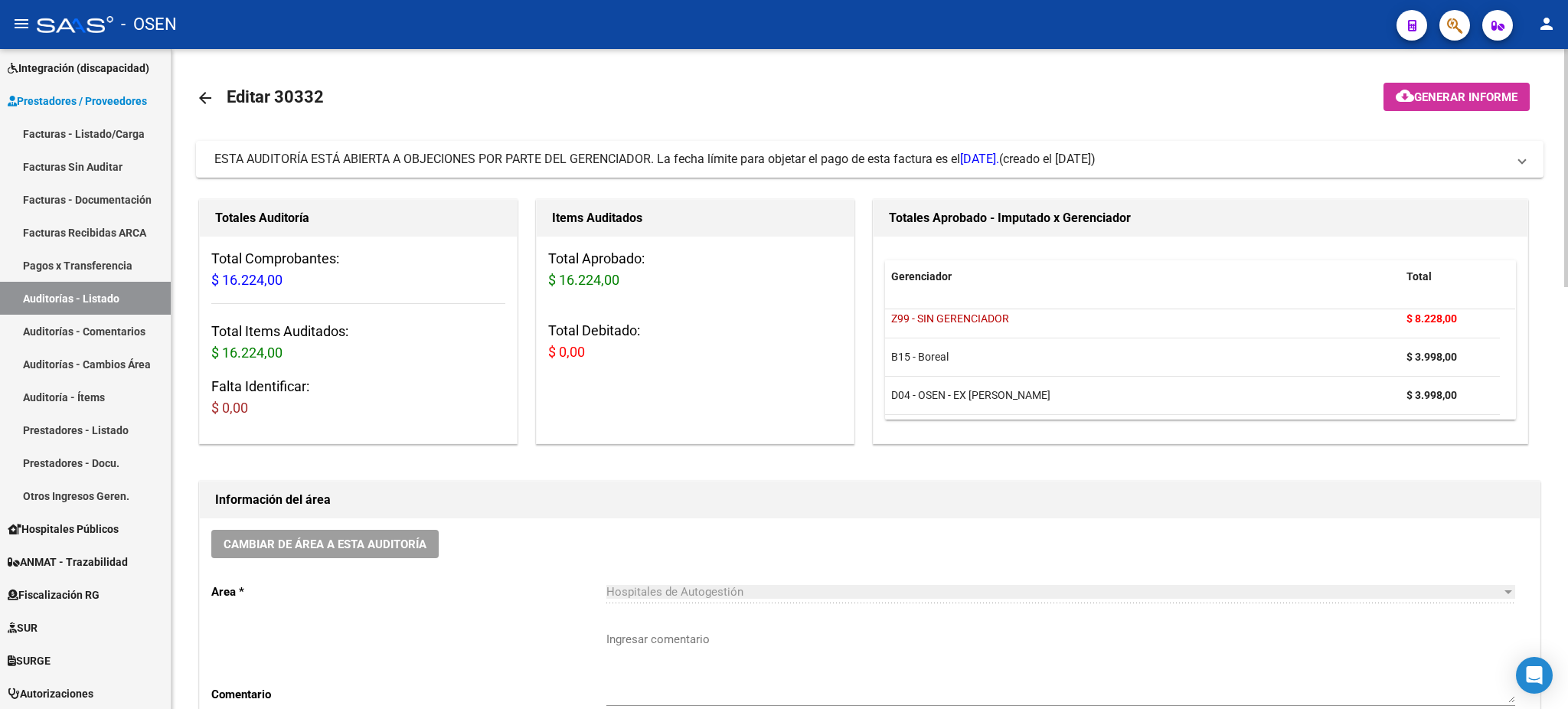
drag, startPoint x: 1515, startPoint y: 374, endPoint x: 1400, endPoint y: 523, distance: 188.2
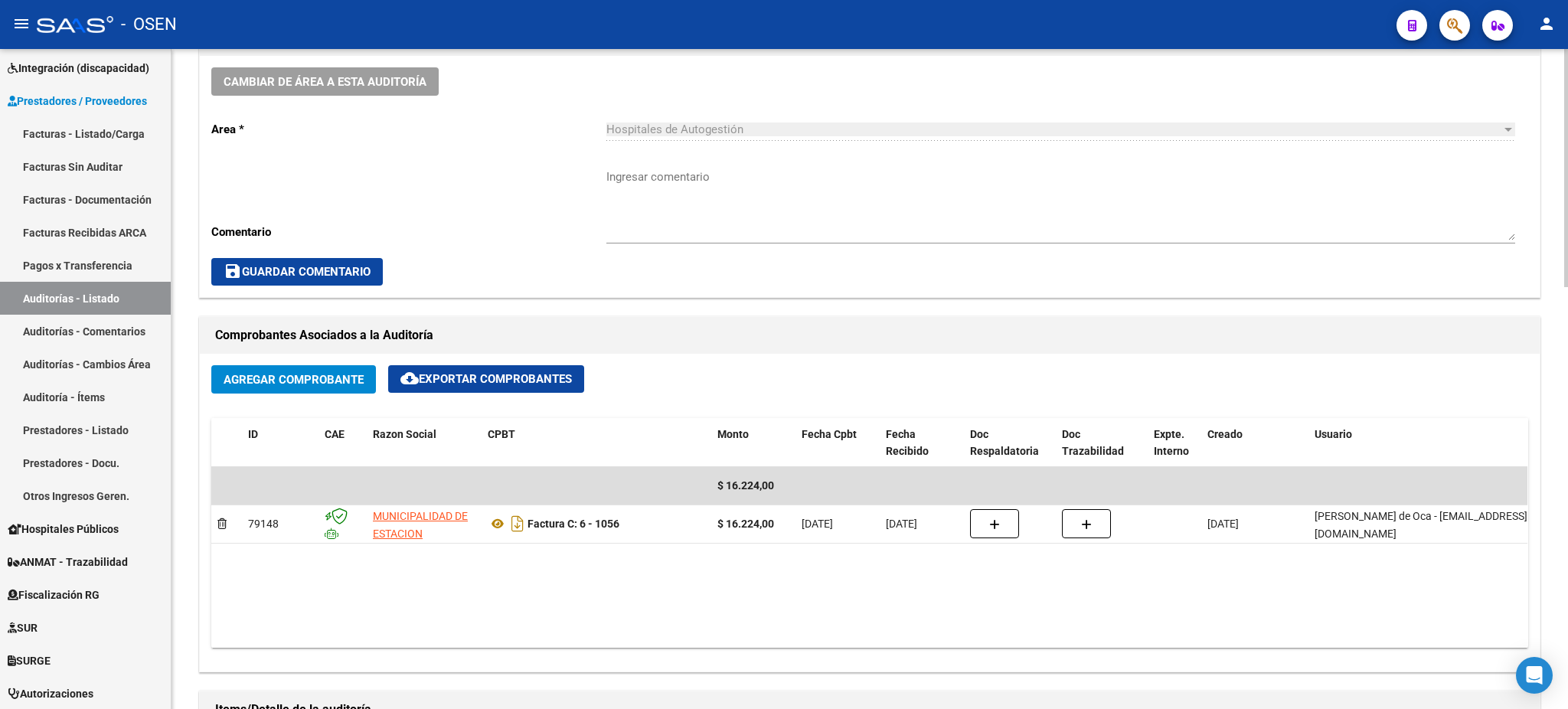
scroll to position [510, 0]
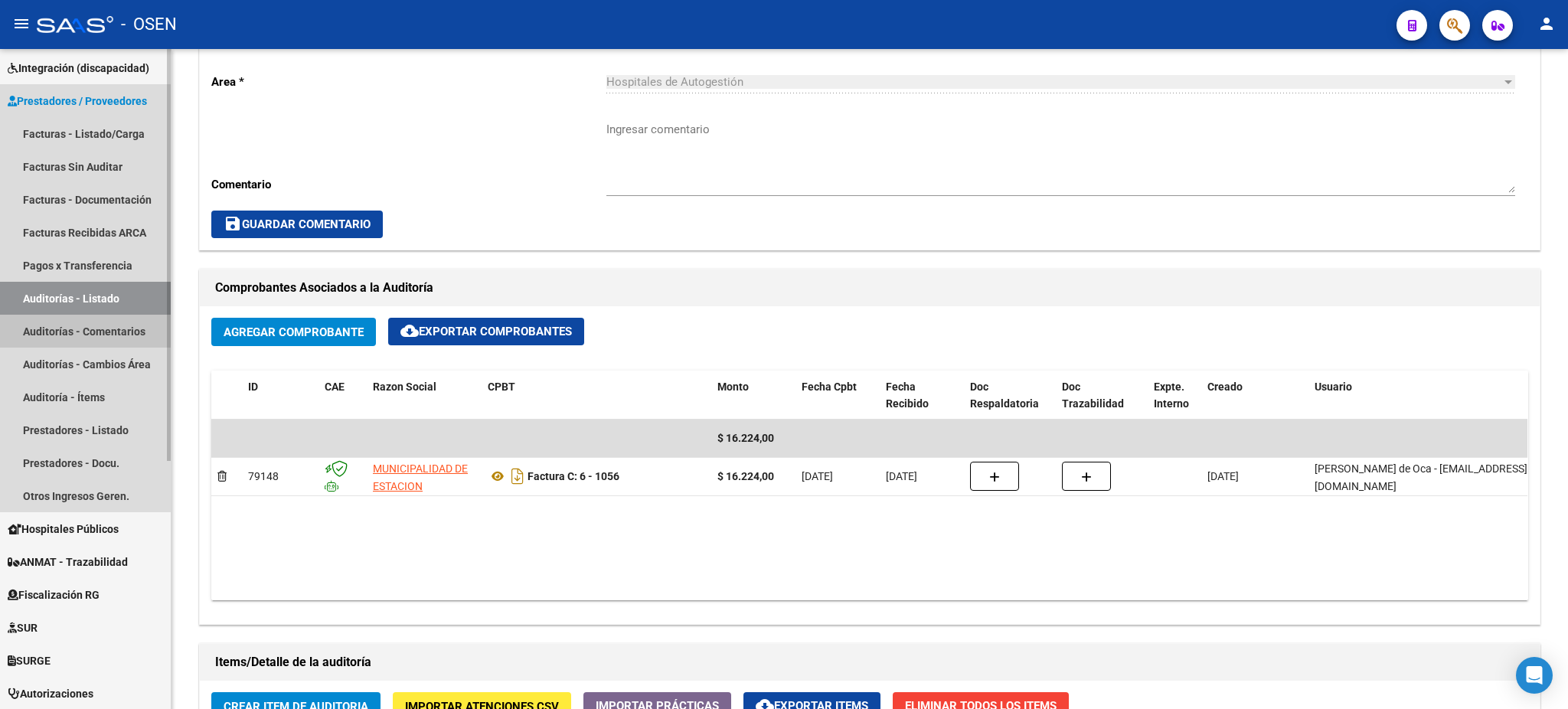
click at [144, 318] on link "Auditorías - Comentarios" at bounding box center [85, 330] width 170 height 33
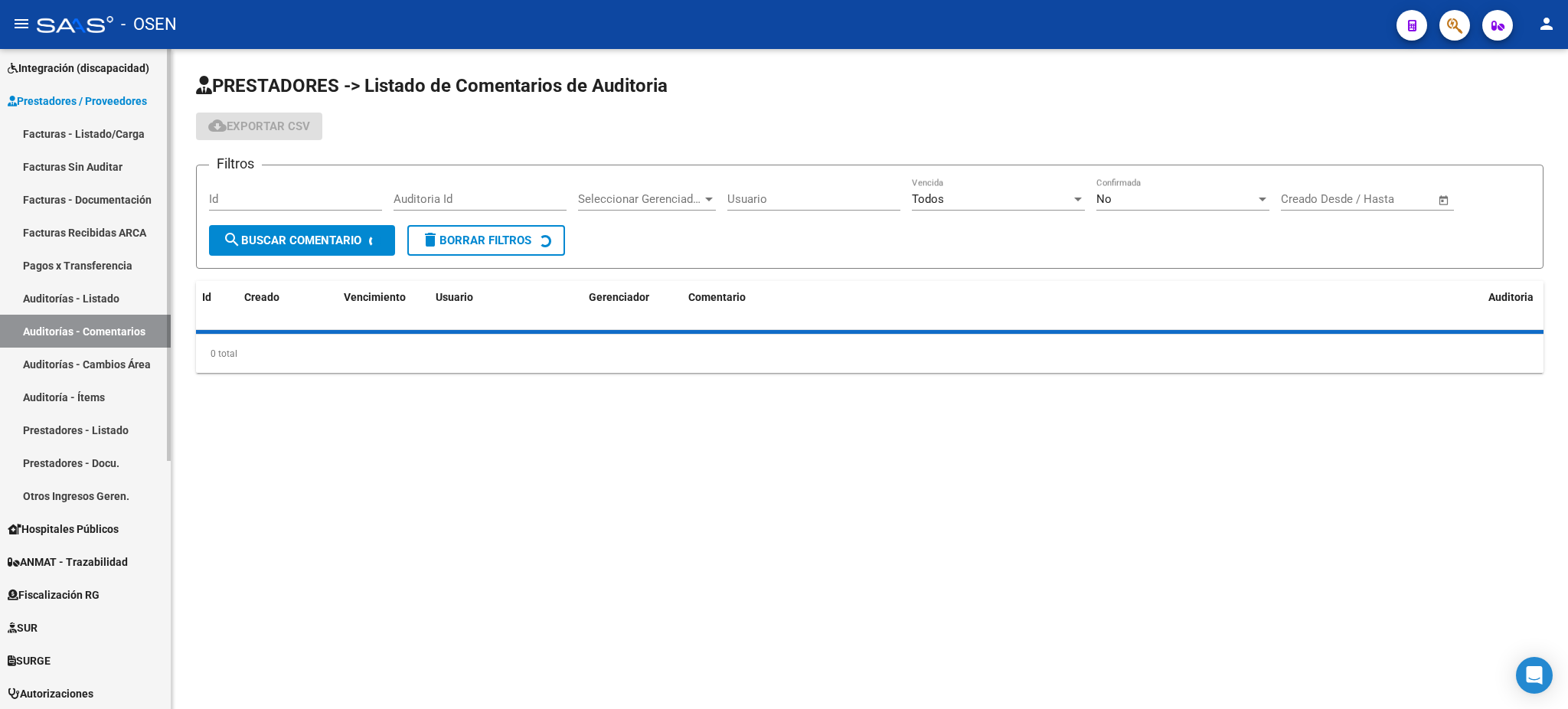
click at [144, 300] on link "Auditorías - Listado" at bounding box center [85, 298] width 170 height 33
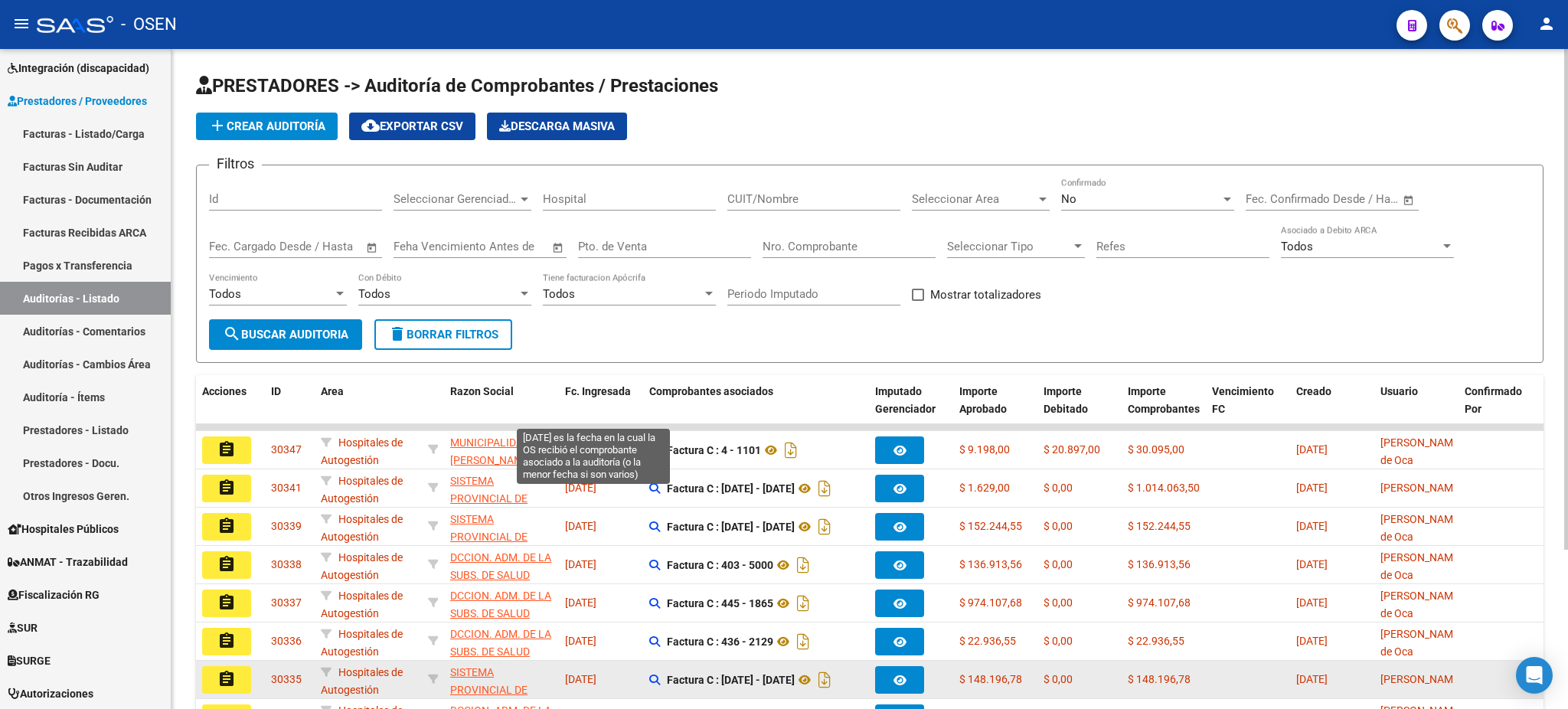
scroll to position [211, 0]
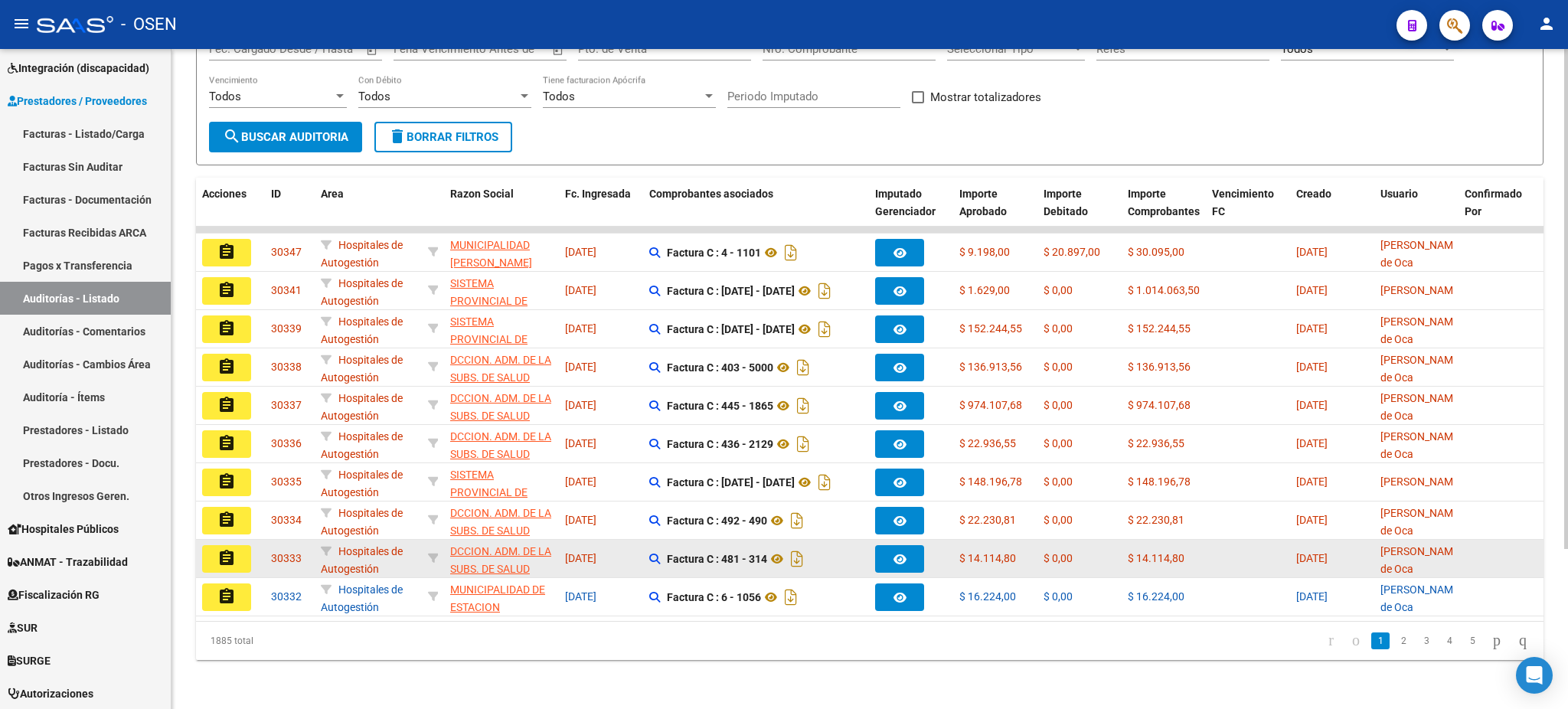
click at [235, 549] on mat-icon "assignment" at bounding box center [227, 558] width 19 height 19
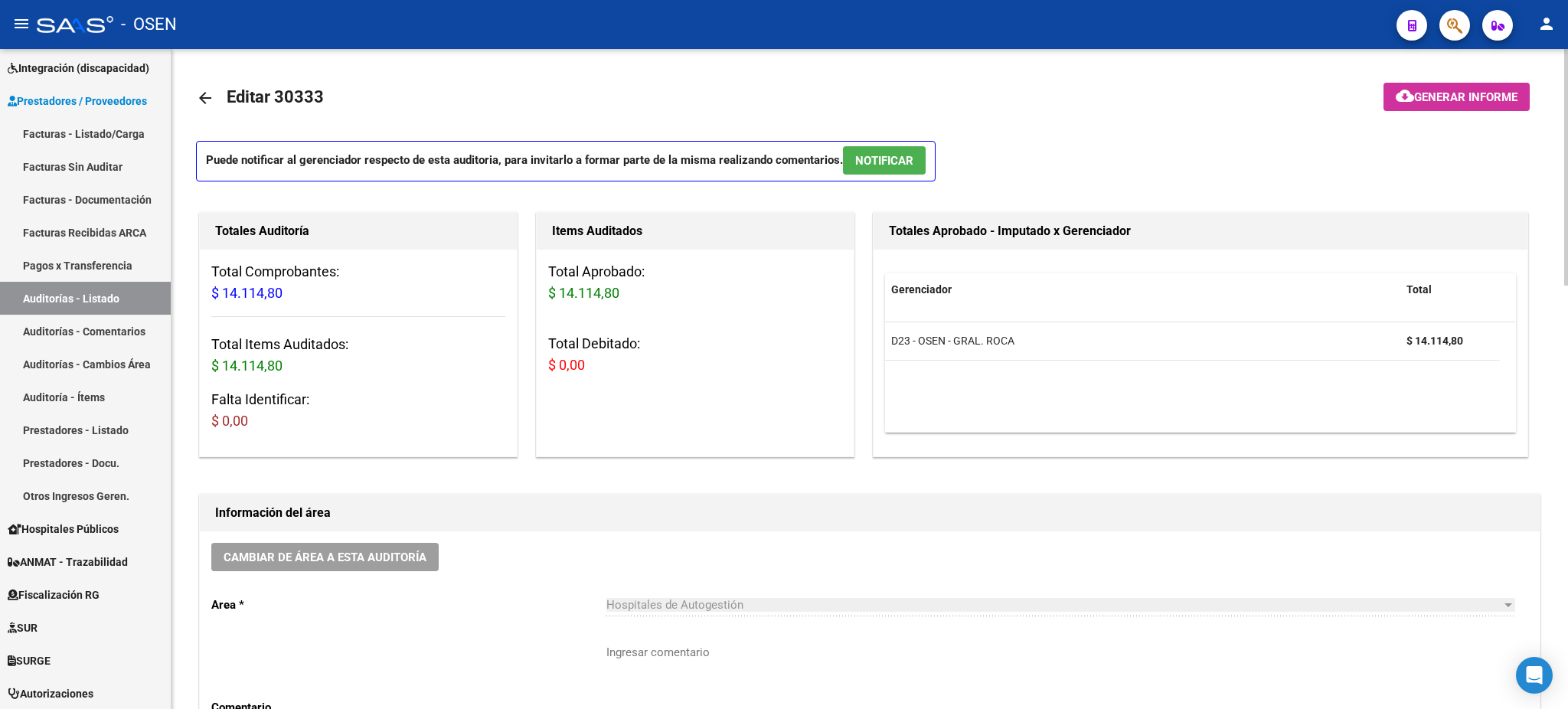
click at [904, 146] on button "NOTIFICAR" at bounding box center [884, 160] width 83 height 29
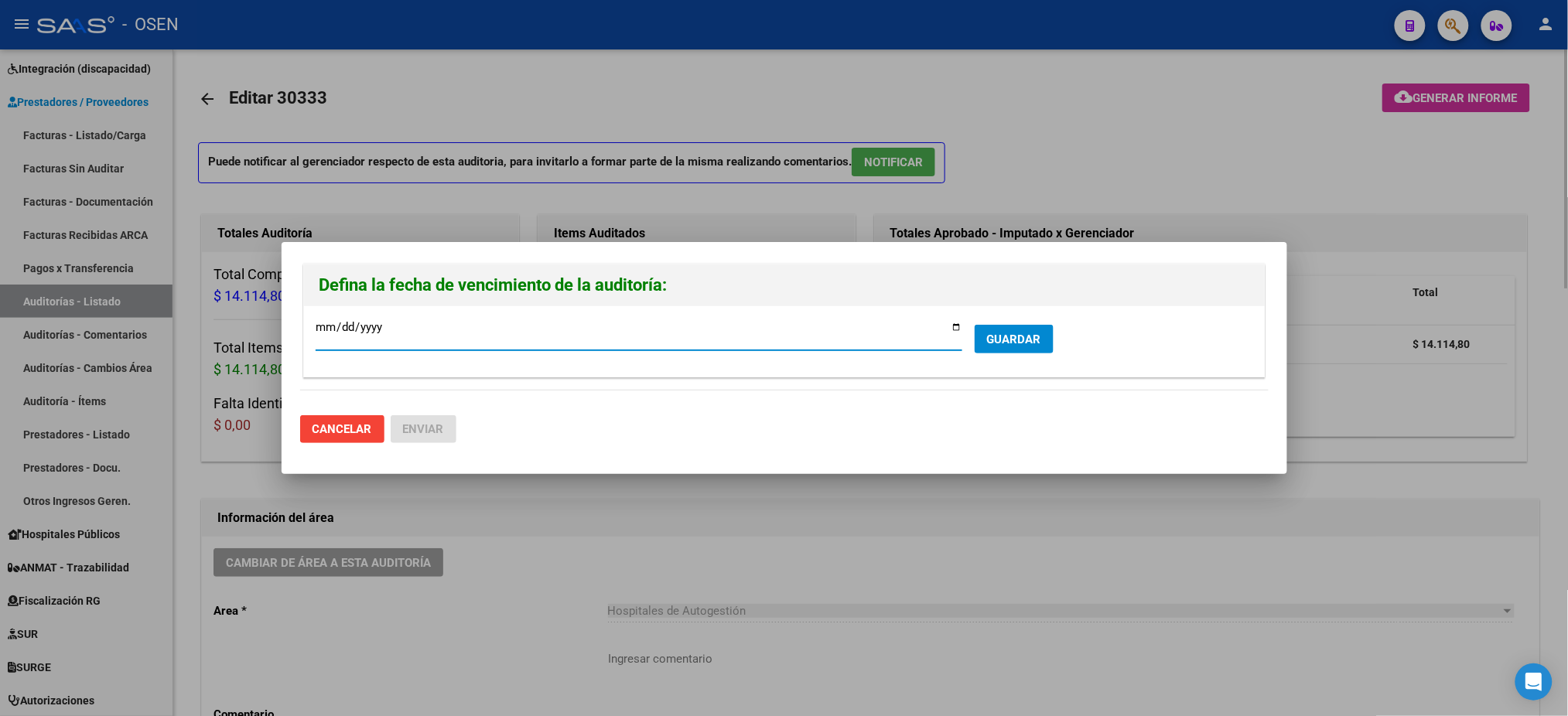
click at [881, 532] on div at bounding box center [784, 358] width 1568 height 716
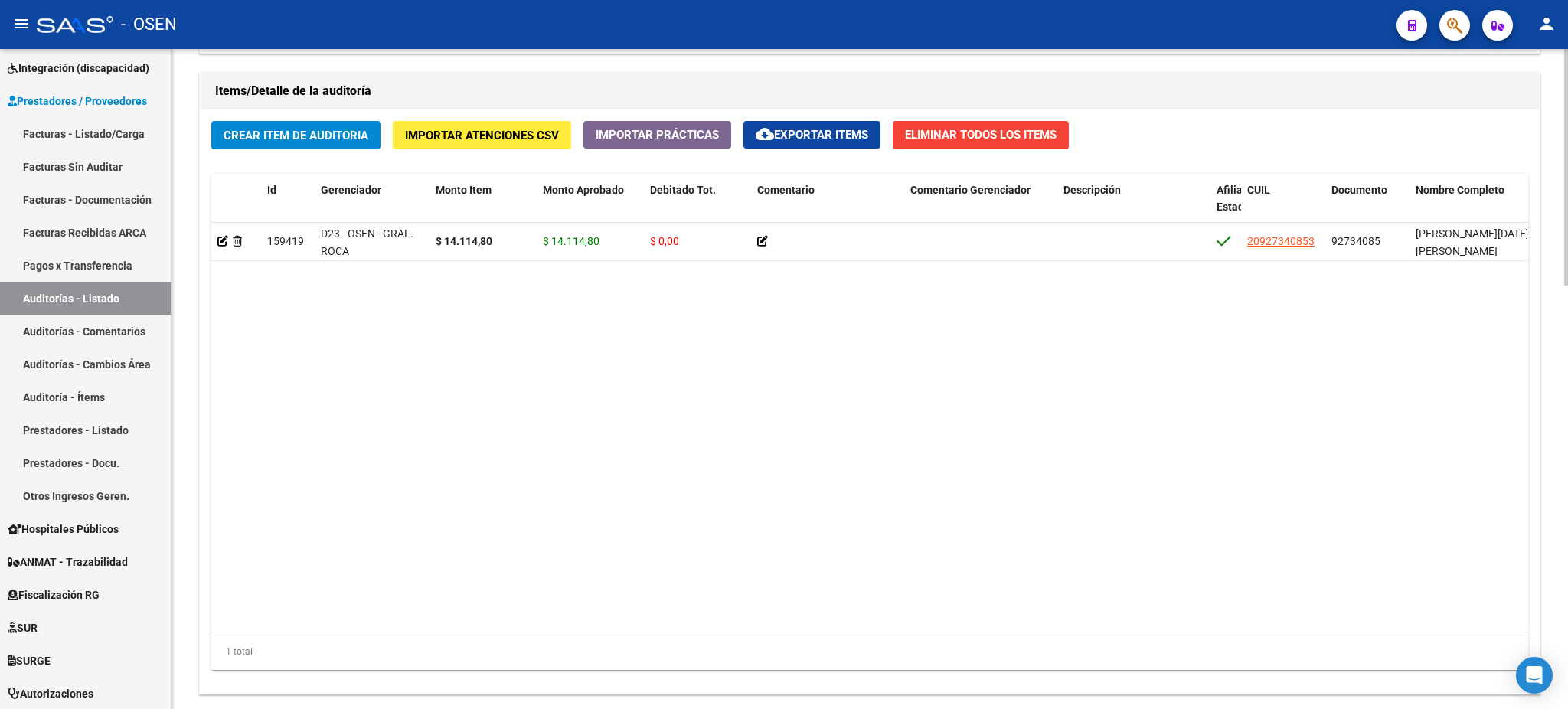
scroll to position [1123, 0]
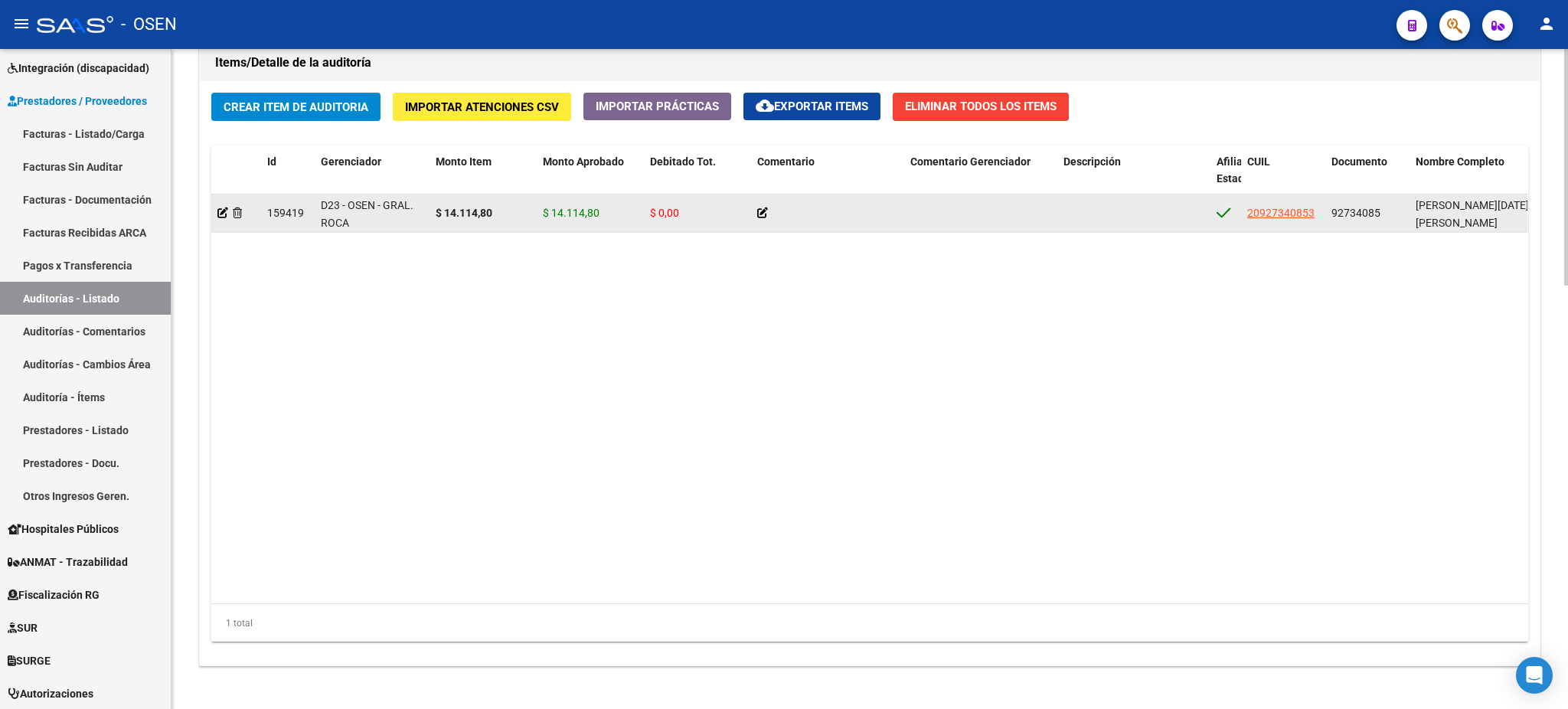
click at [1320, 204] on datatable-body-cell "20927340853" at bounding box center [1282, 213] width 84 height 37
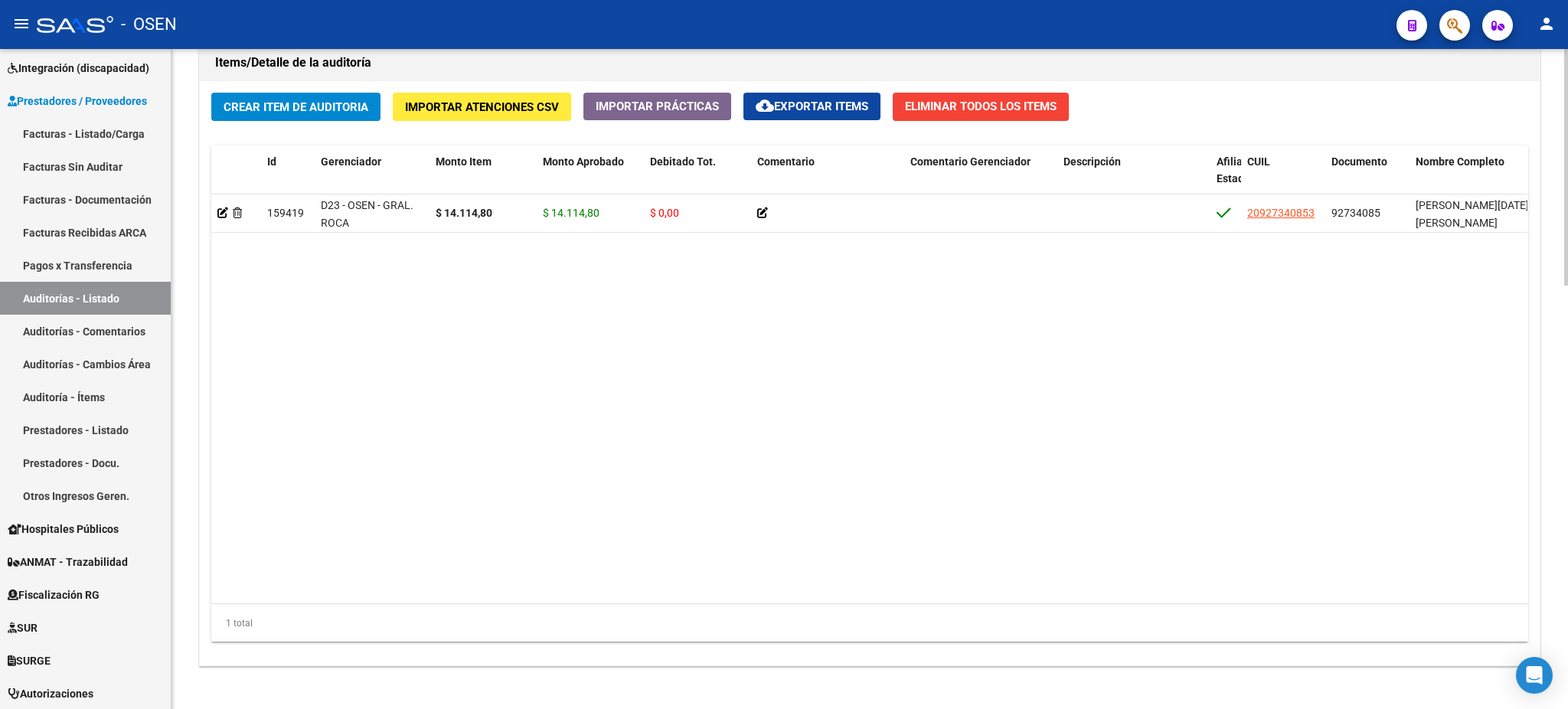
drag, startPoint x: 917, startPoint y: 604, endPoint x: 919, endPoint y: 596, distance: 8.2
click at [917, 604] on div "1 total" at bounding box center [869, 623] width 1317 height 38
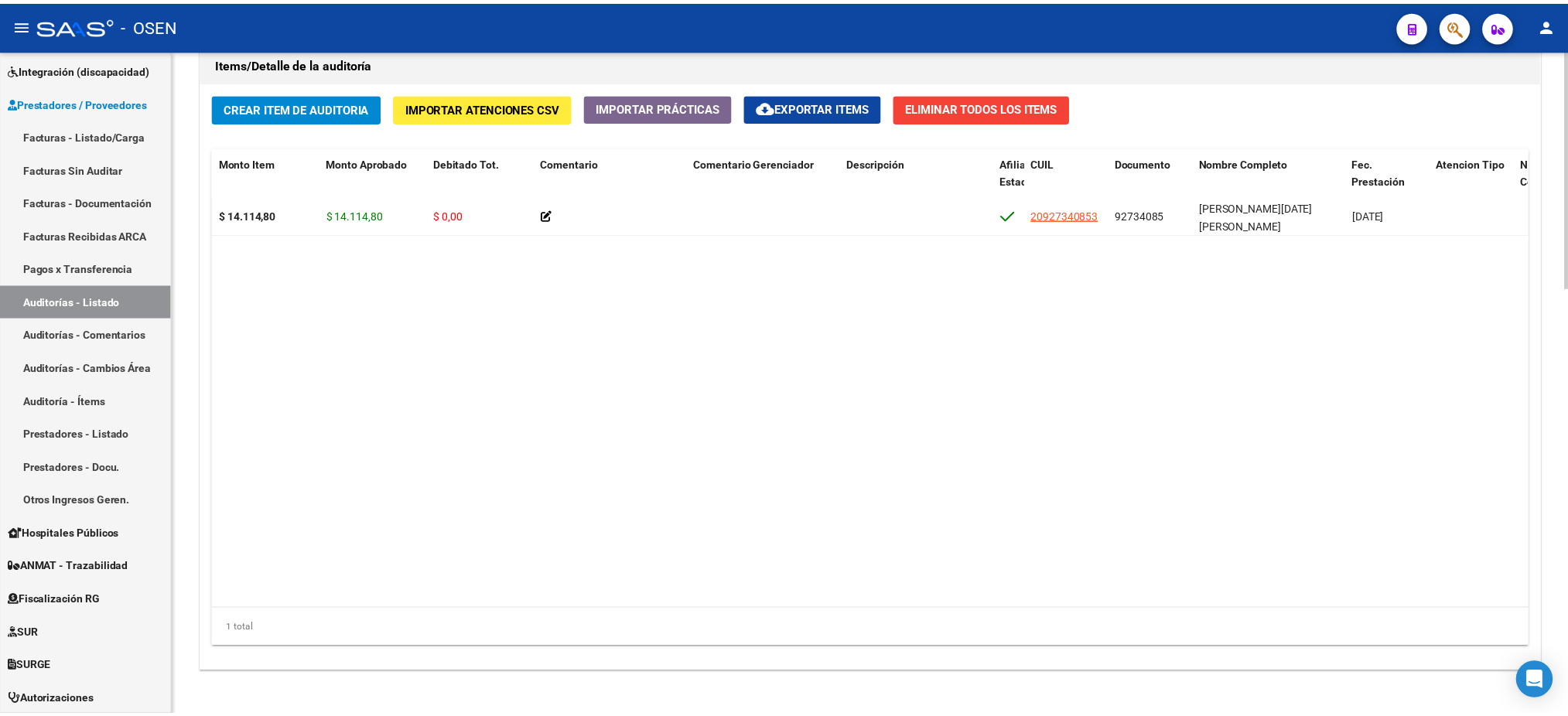
scroll to position [0, 224]
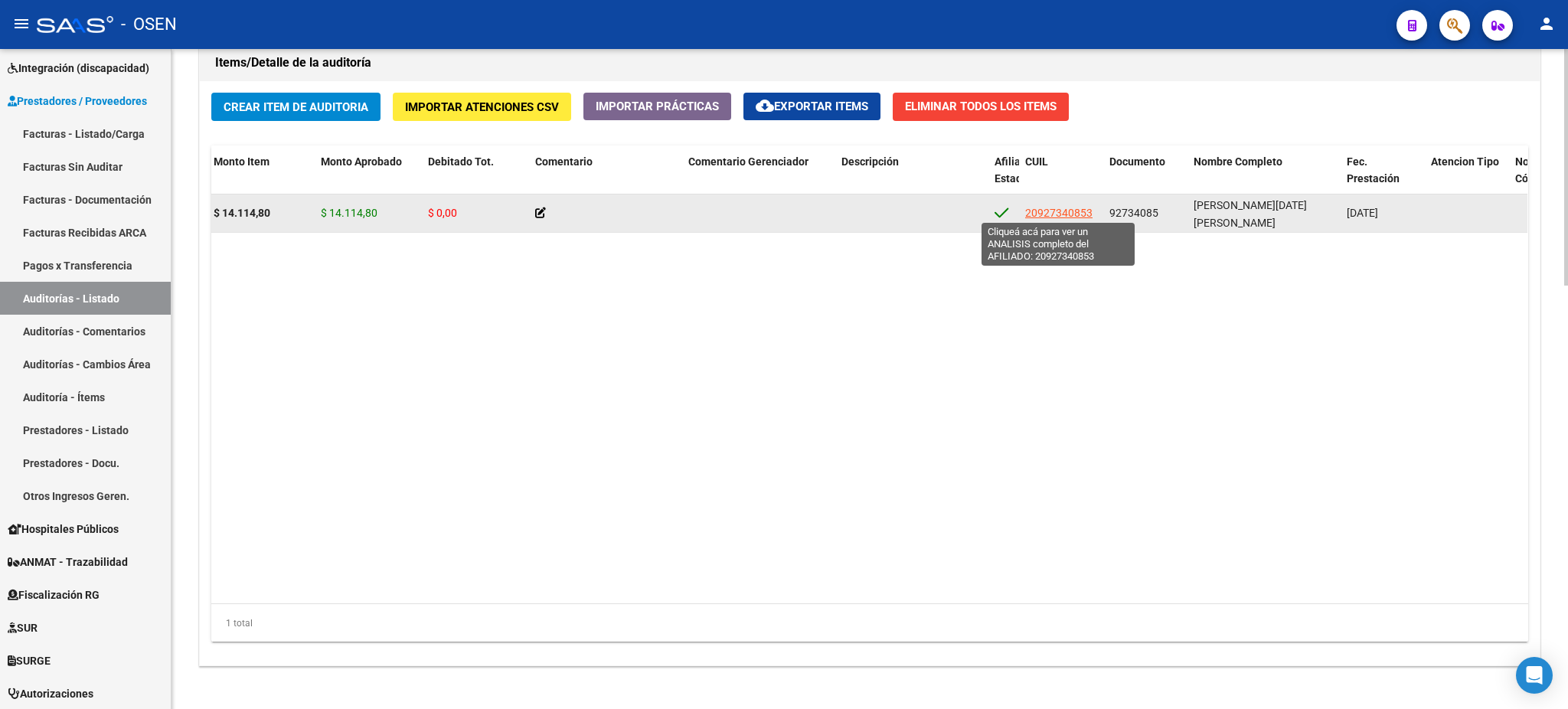
click at [1040, 215] on span "20927340853" at bounding box center [1058, 213] width 67 height 12
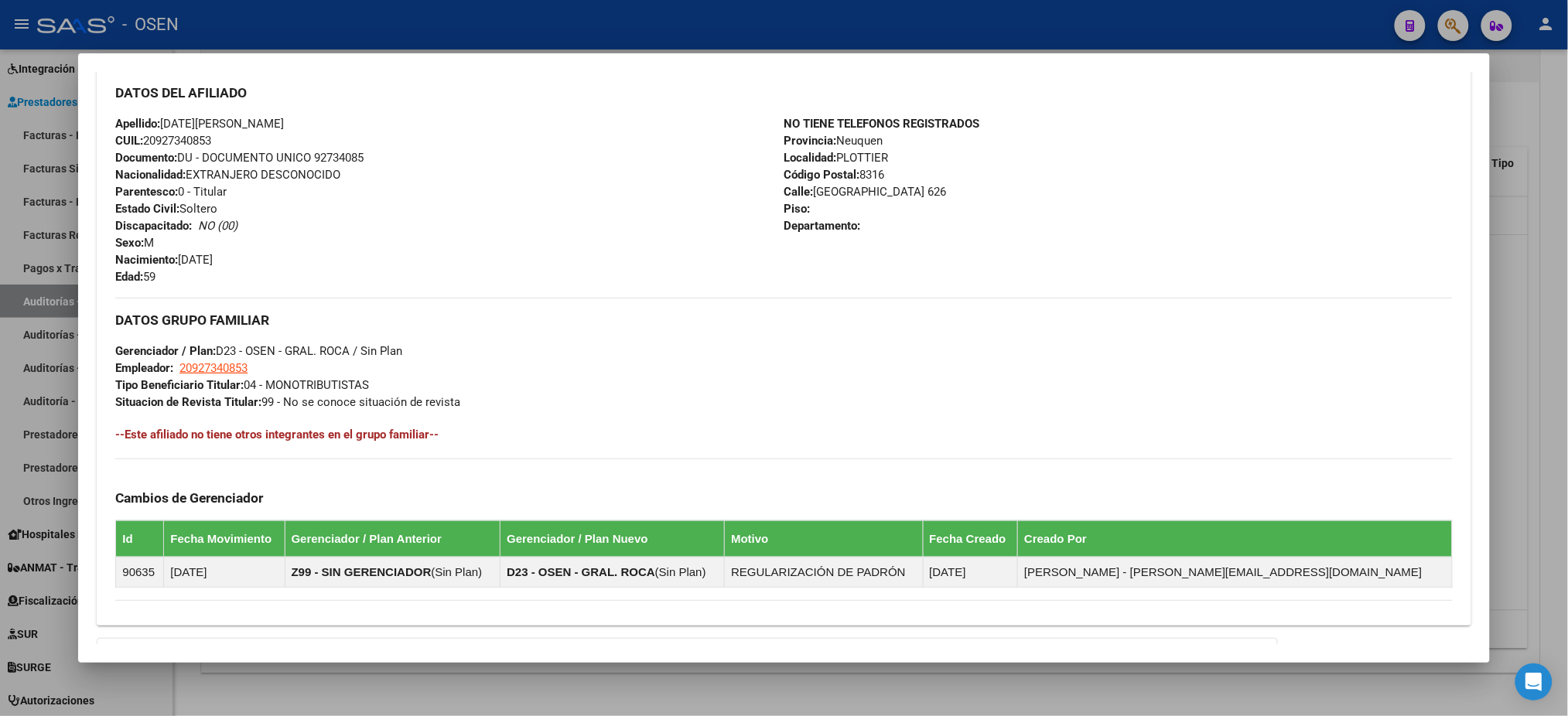
scroll to position [698, 0]
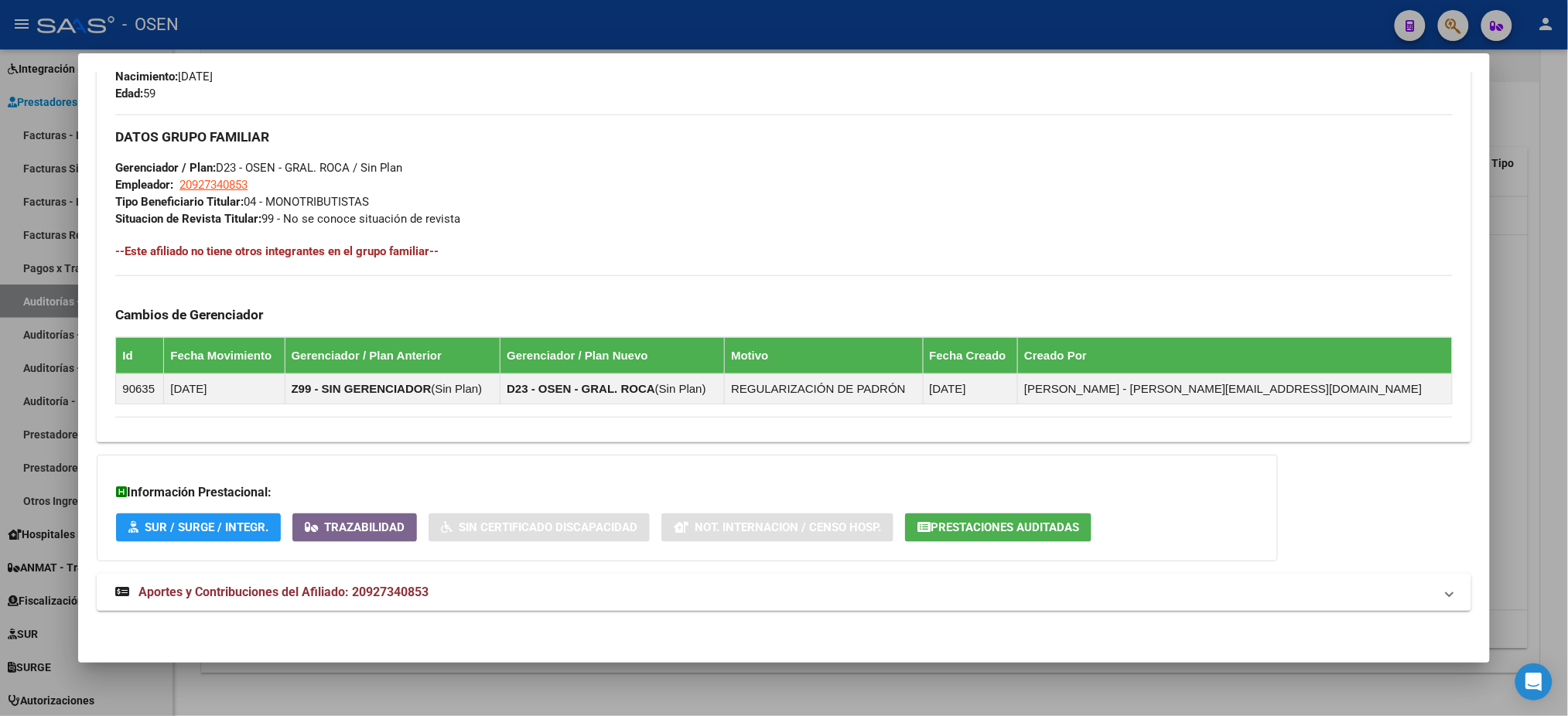
click at [712, 612] on div "DATOS PADRÓN ÁGIL: OBREGON RAPIMAN DOMINGO ELEAZAR | ACTIVO | AFILIADO TITULAR …" at bounding box center [783, 29] width 1374 height 1200
click at [726, 594] on mat-panel-title "Aportes y Contribuciones del Afiliado: 20927340853" at bounding box center [775, 593] width 1319 height 19
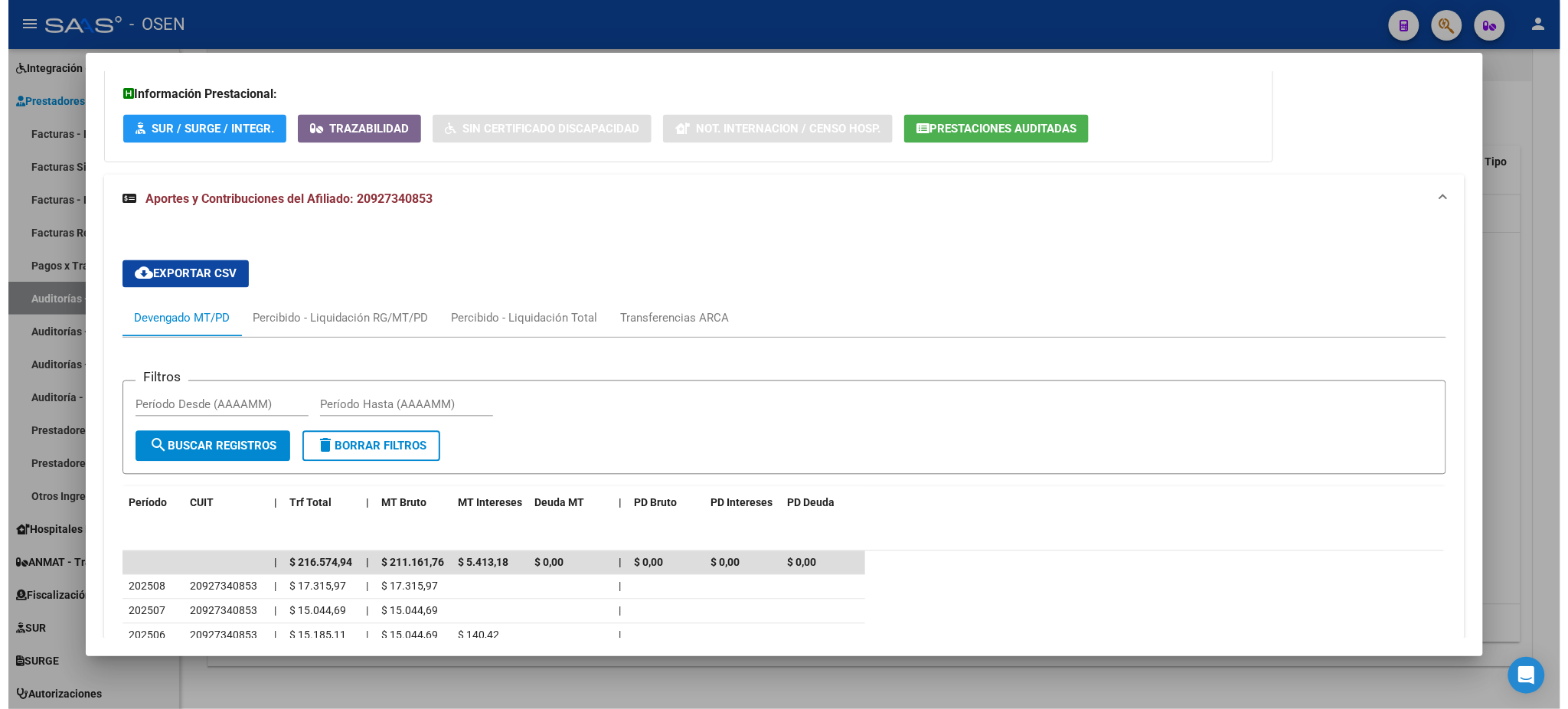
scroll to position [1380, 0]
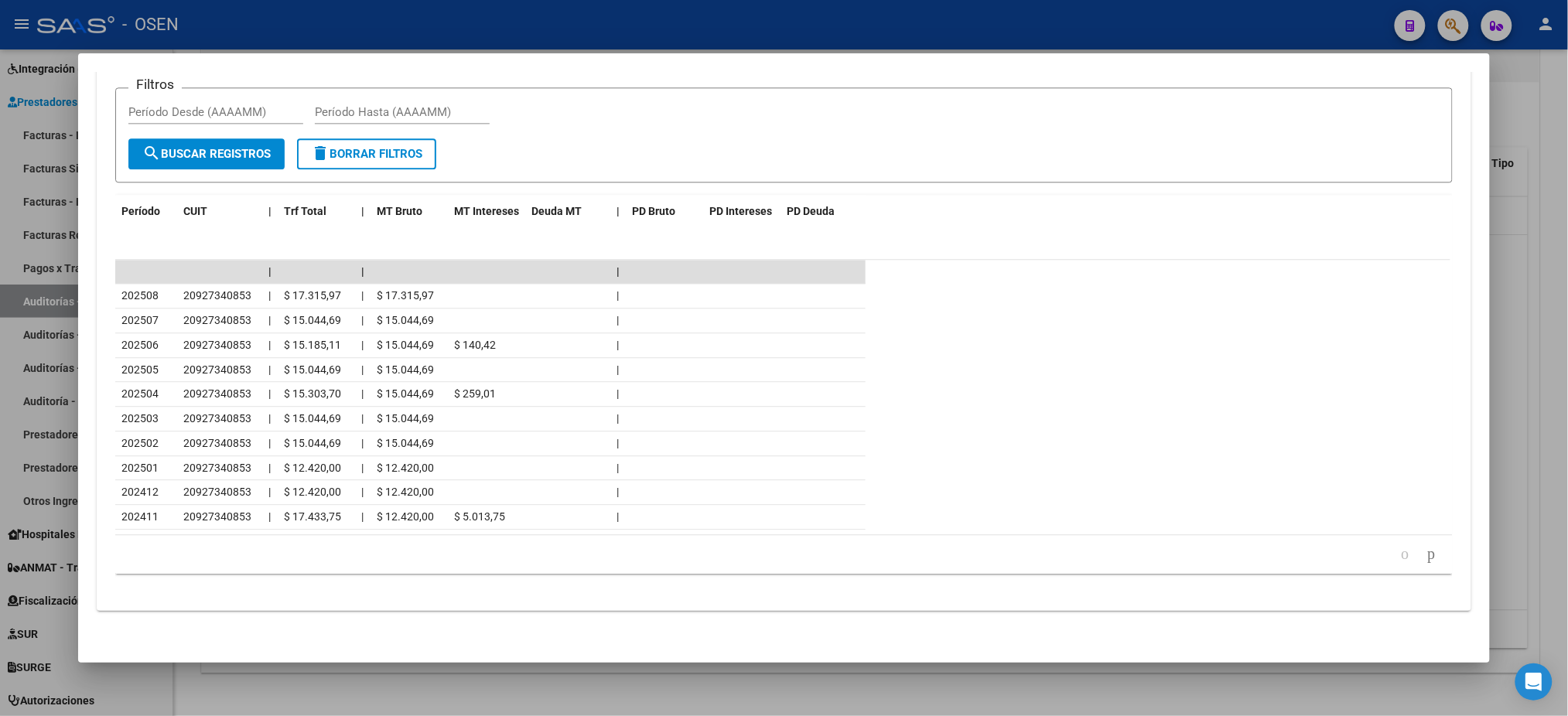
click at [610, 12] on div at bounding box center [784, 358] width 1568 height 716
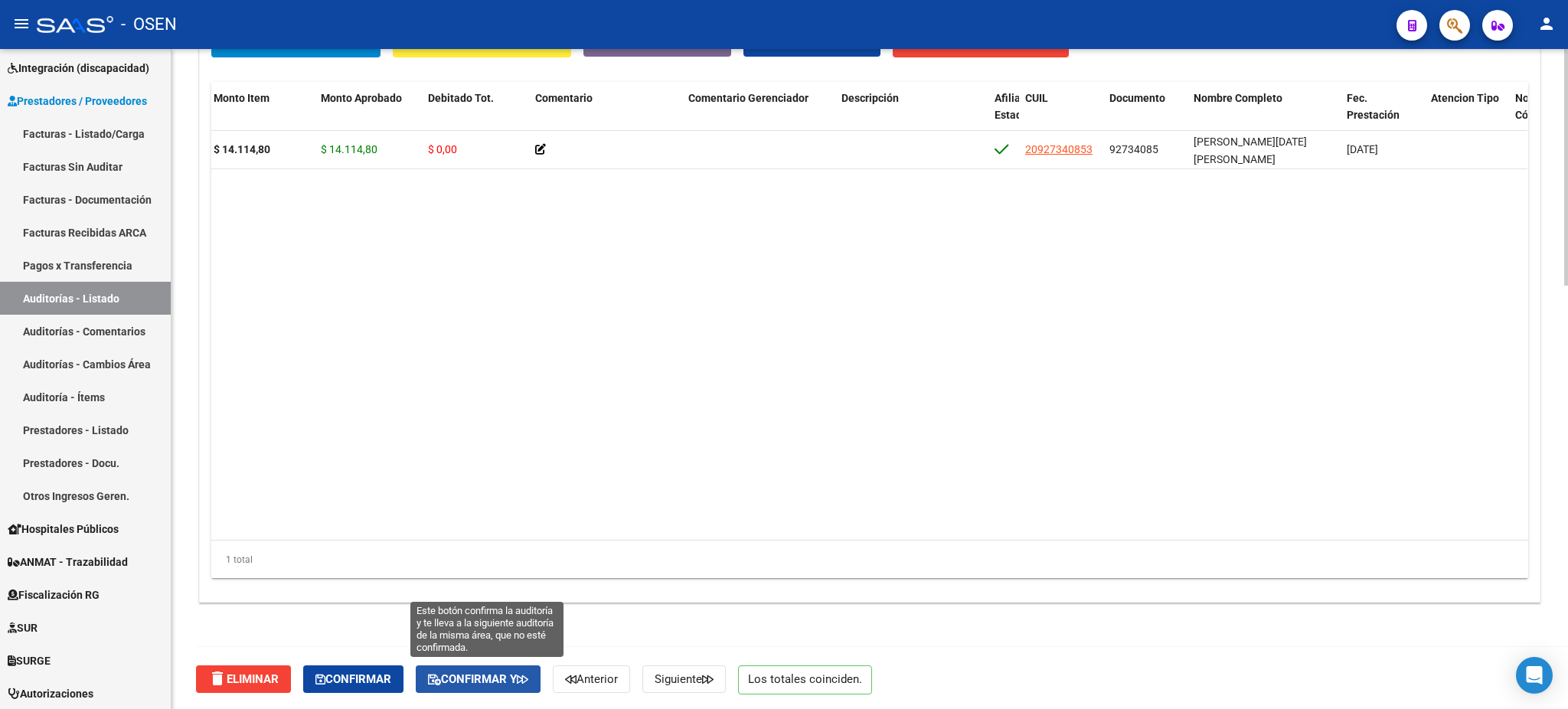
click at [454, 674] on span "Confirmar y" at bounding box center [478, 679] width 101 height 14
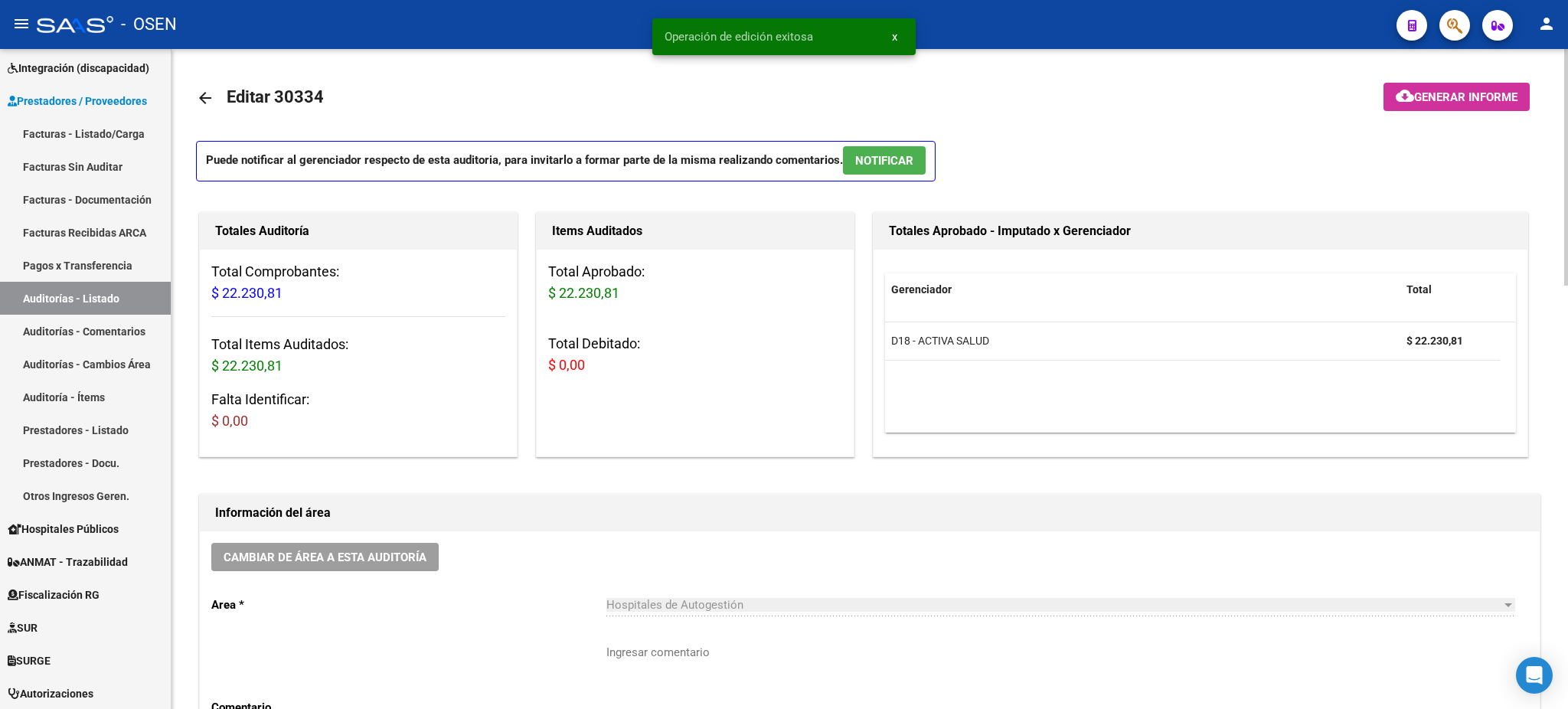
click at [907, 152] on button "NOTIFICAR" at bounding box center [884, 160] width 83 height 29
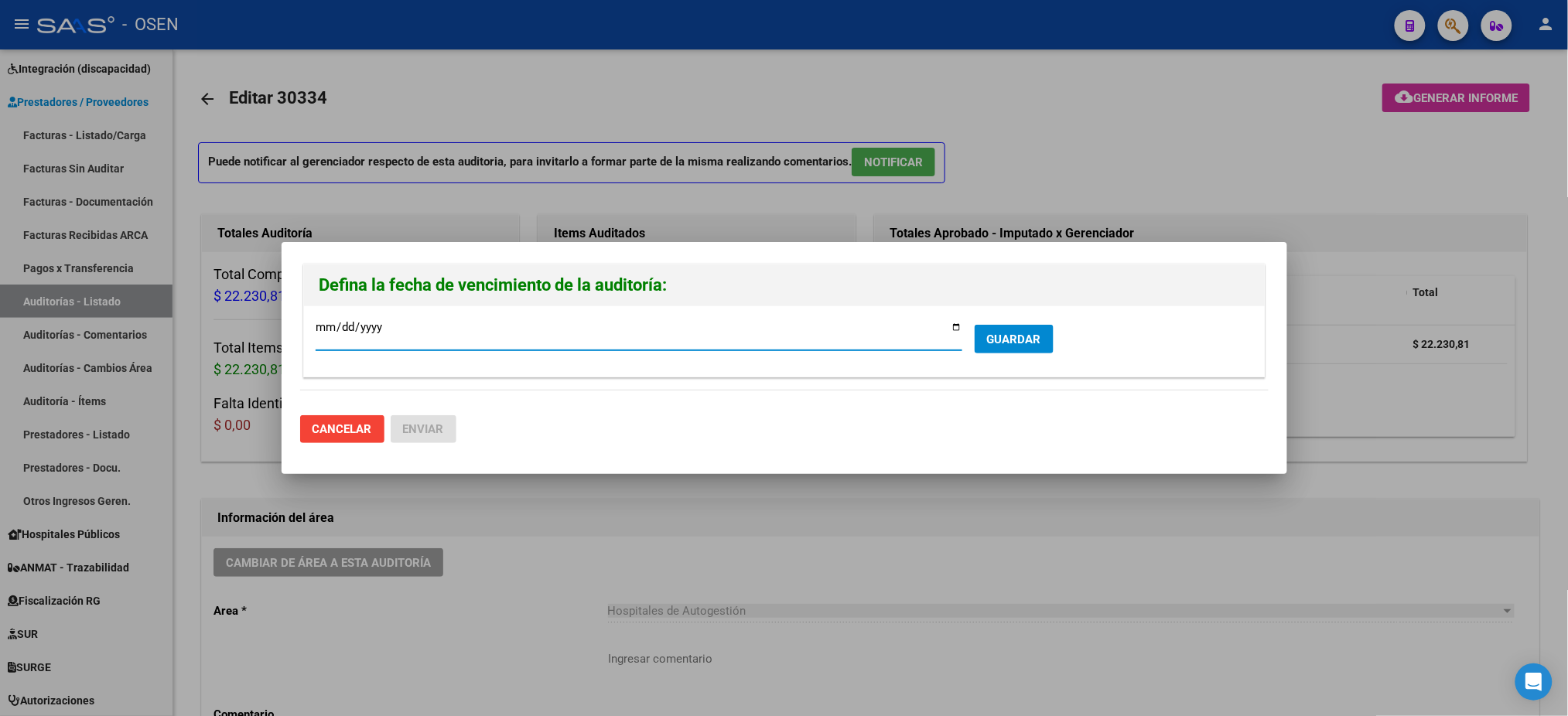
click at [995, 341] on span "GUARDAR" at bounding box center [1014, 340] width 54 height 14
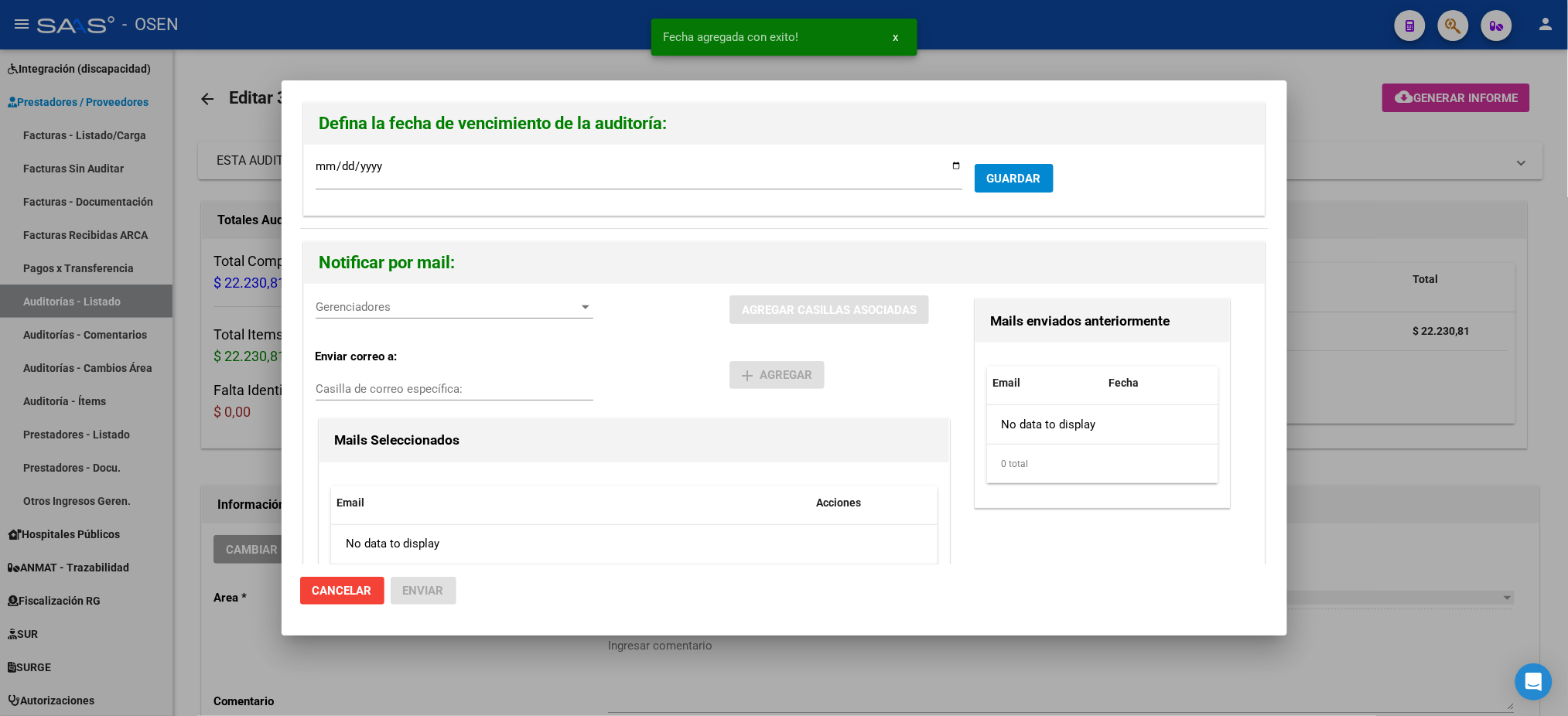
click at [476, 317] on div "Gerenciadores Gerenciadores" at bounding box center [454, 315] width 278 height 38
click at [475, 308] on span "Gerenciadores" at bounding box center [447, 307] width 264 height 14
click at [471, 350] on span "D18 - ACTIVA SALUD - $ 22.230,81" at bounding box center [455, 343] width 277 height 35
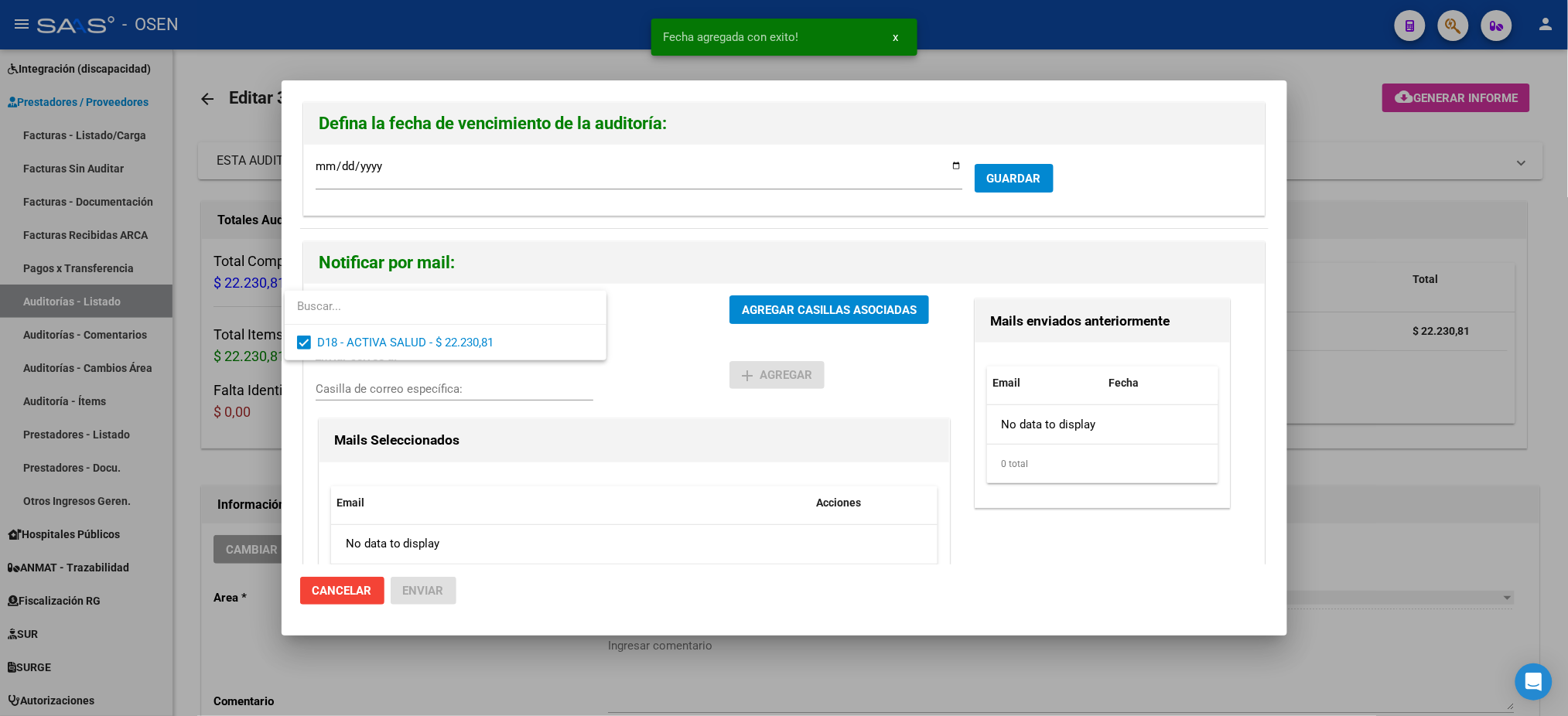
drag, startPoint x: 725, startPoint y: 368, endPoint x: 788, endPoint y: 327, distance: 75.2
click at [730, 369] on div at bounding box center [784, 358] width 1568 height 716
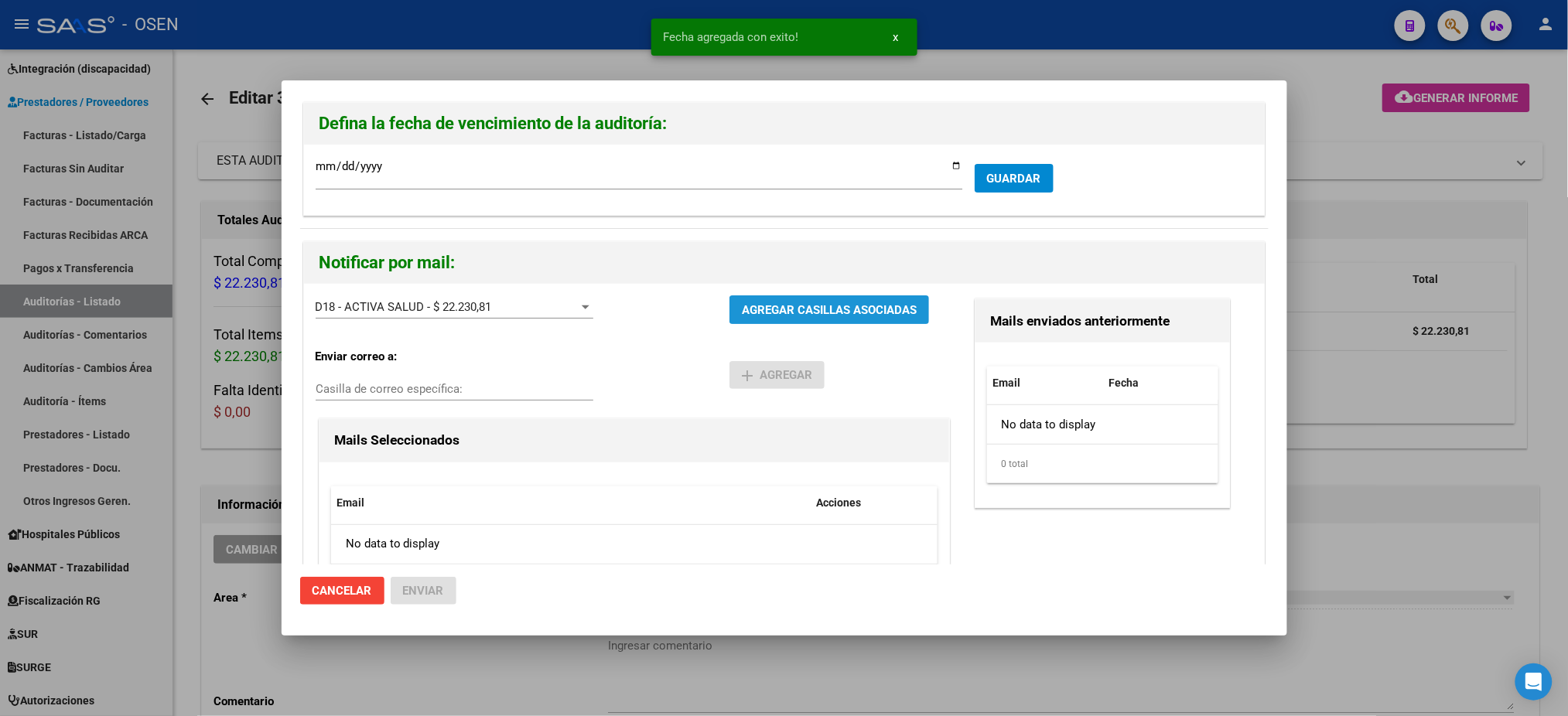
click at [794, 322] on button "AGREGAR CASILLAS ASOCIADAS" at bounding box center [829, 310] width 199 height 29
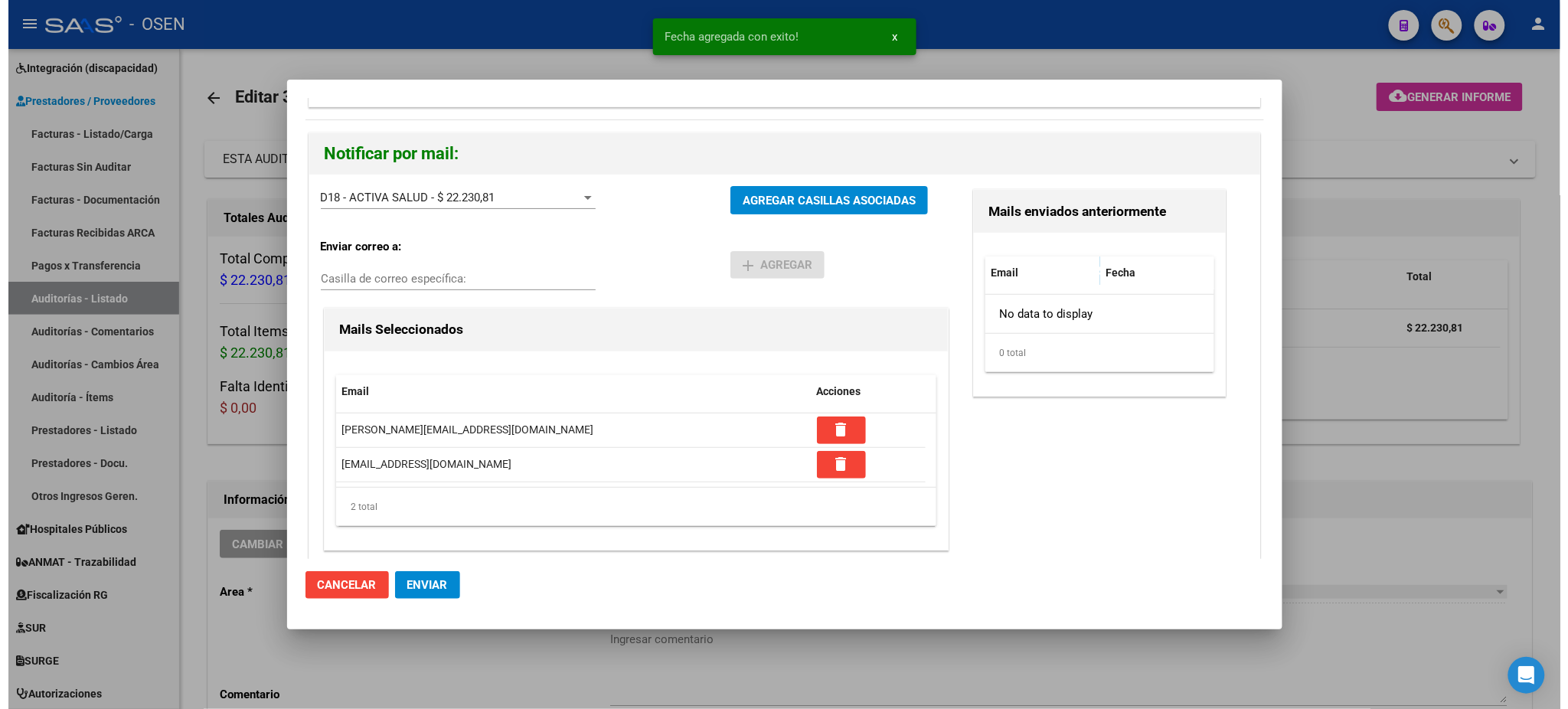
scroll to position [115, 0]
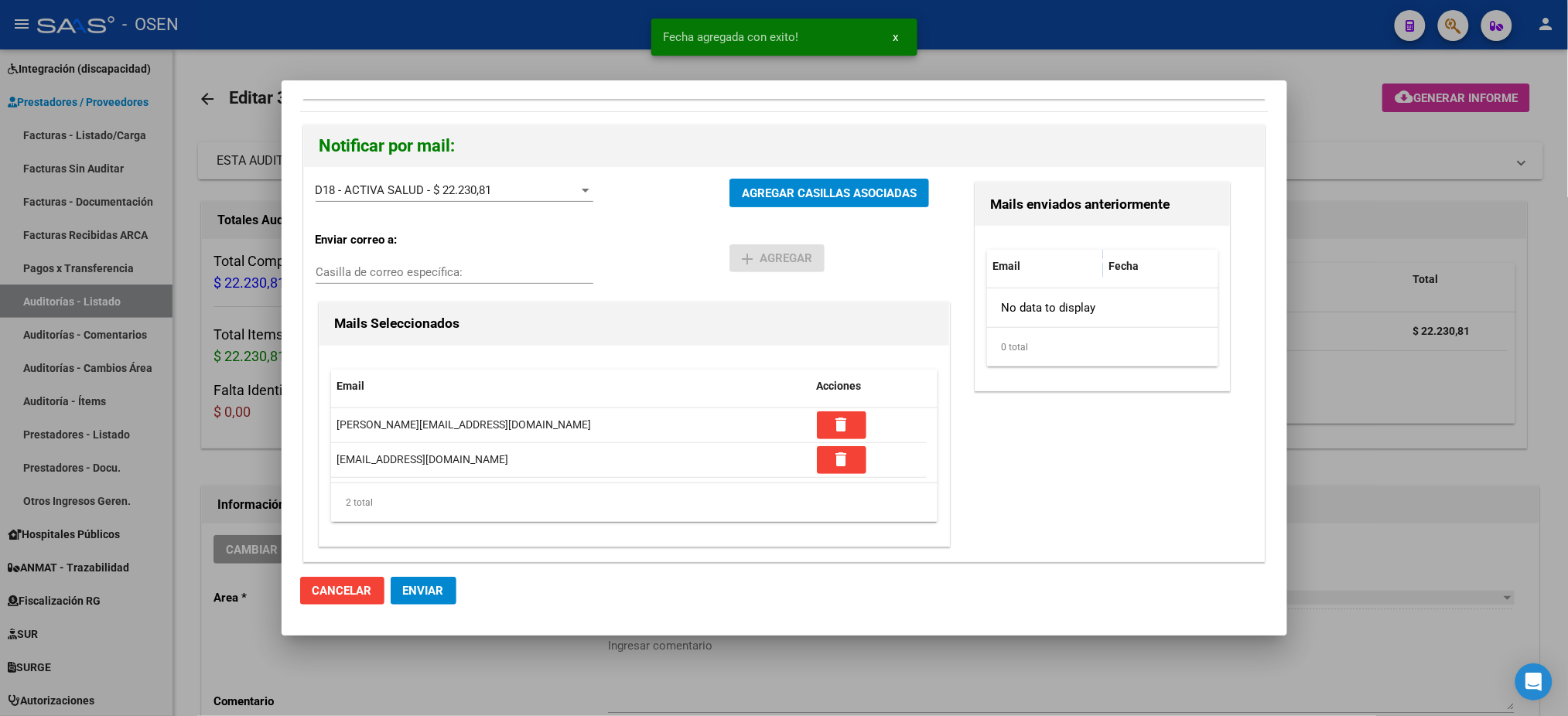
click at [456, 602] on mat-dialog-actions "Cancelar Enviar" at bounding box center [784, 591] width 968 height 53
click at [448, 595] on button "Enviar" at bounding box center [423, 591] width 66 height 28
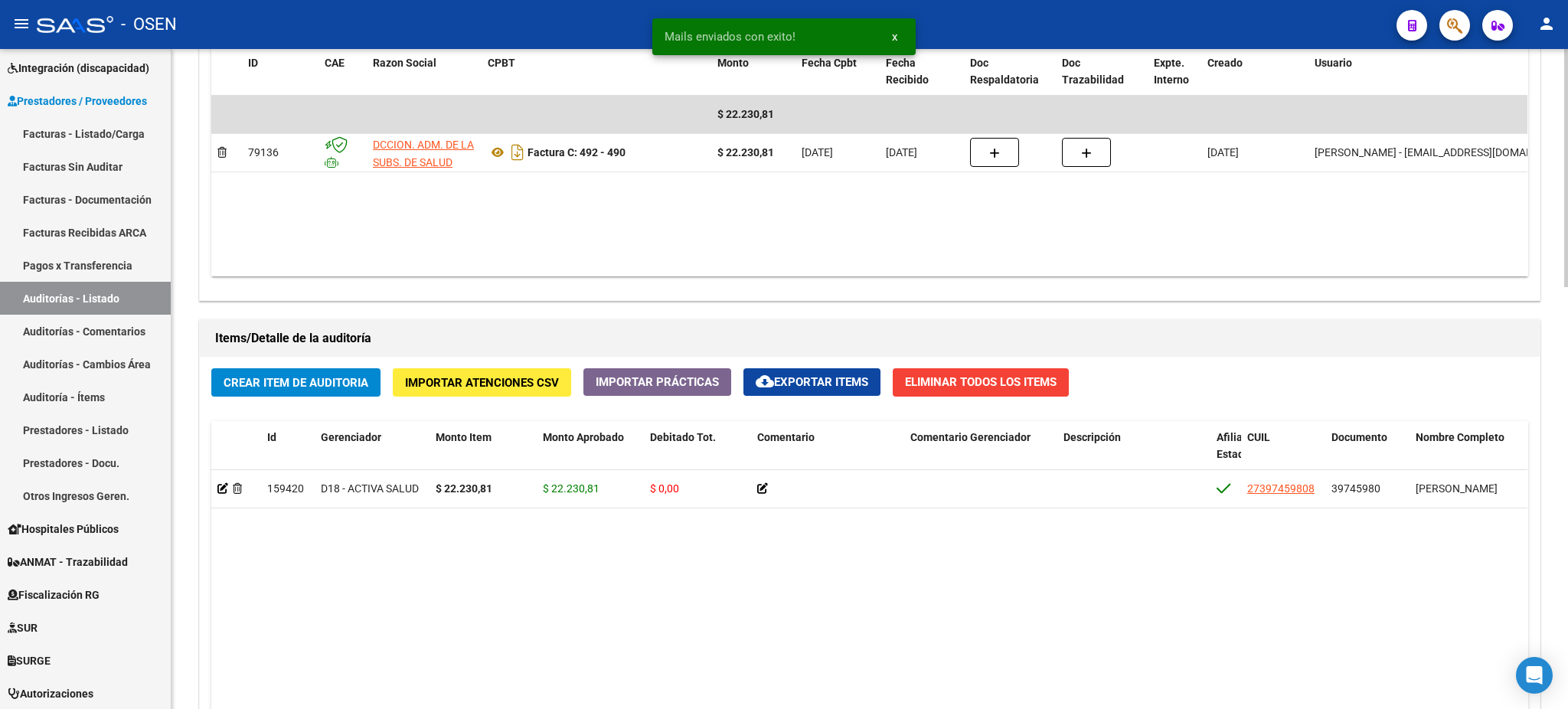
scroll to position [1173, 0]
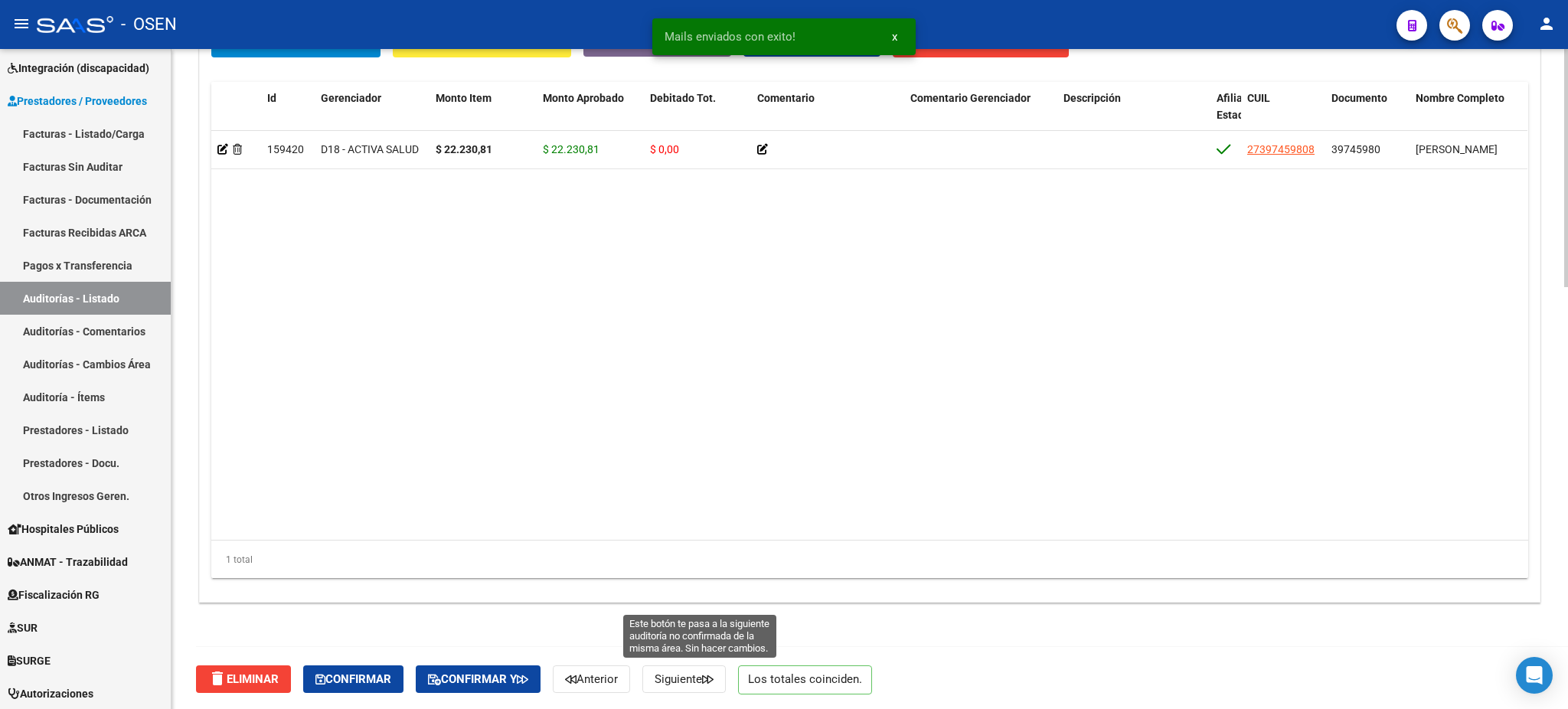
click at [694, 682] on span "Siguiente" at bounding box center [684, 679] width 59 height 14
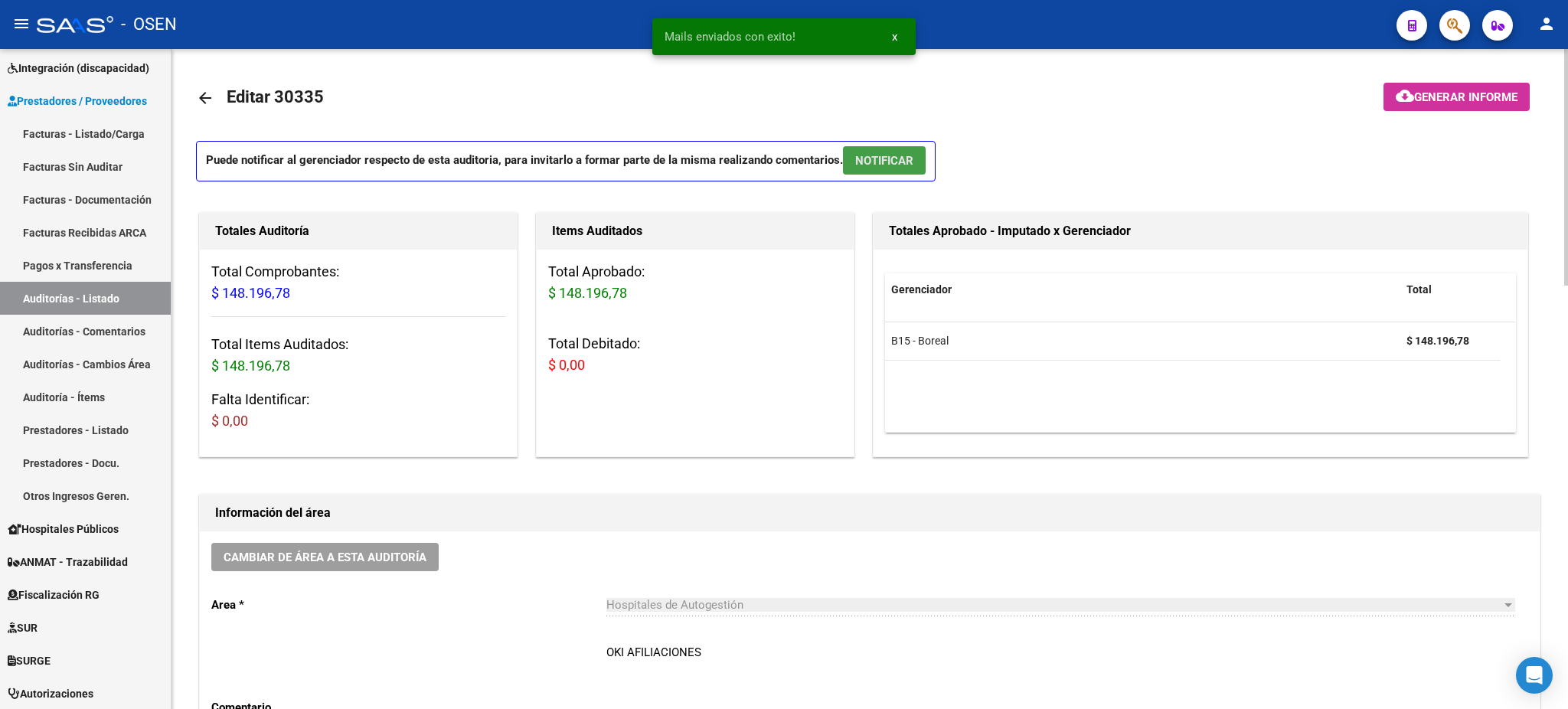
click at [896, 156] on span "NOTIFICAR" at bounding box center [884, 161] width 58 height 14
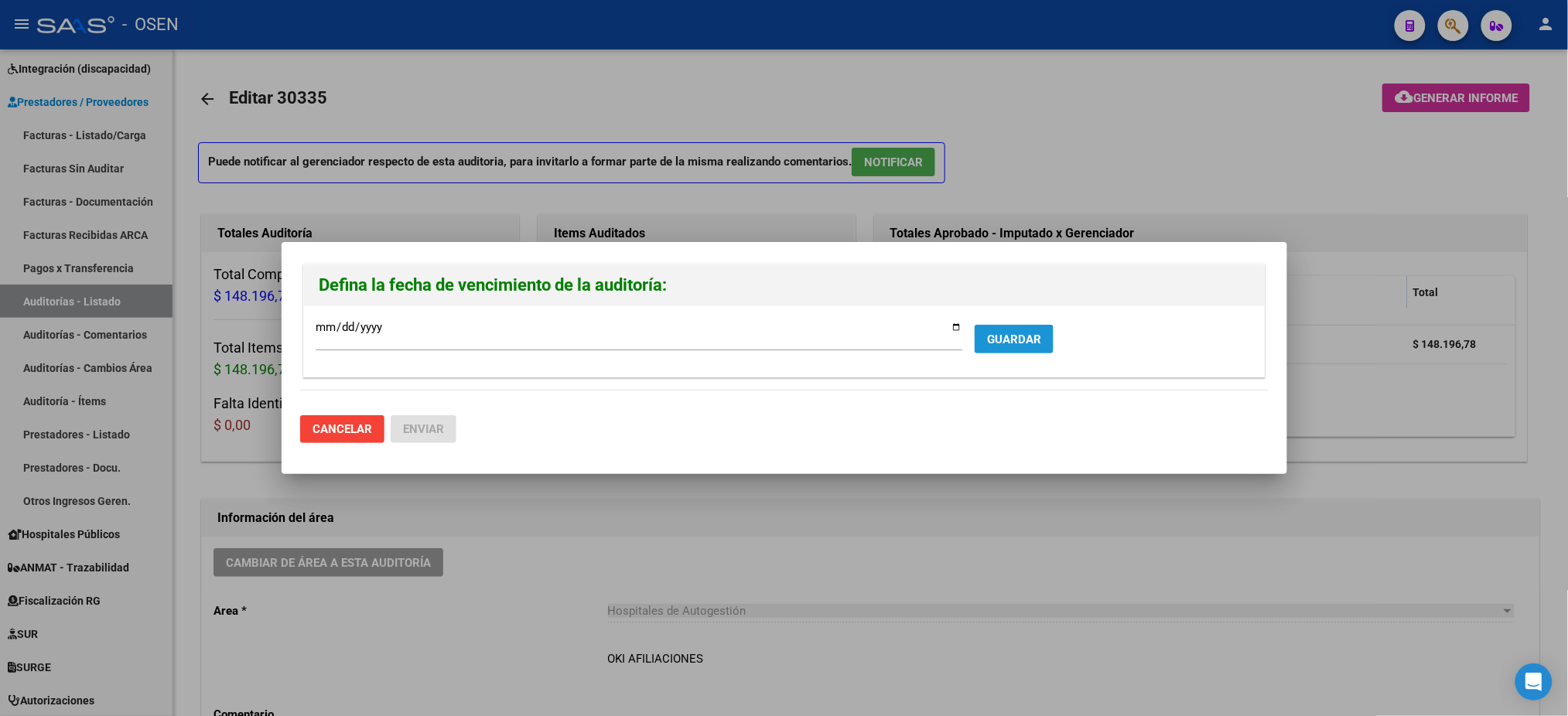
click at [975, 341] on button "GUARDAR" at bounding box center [1014, 339] width 79 height 29
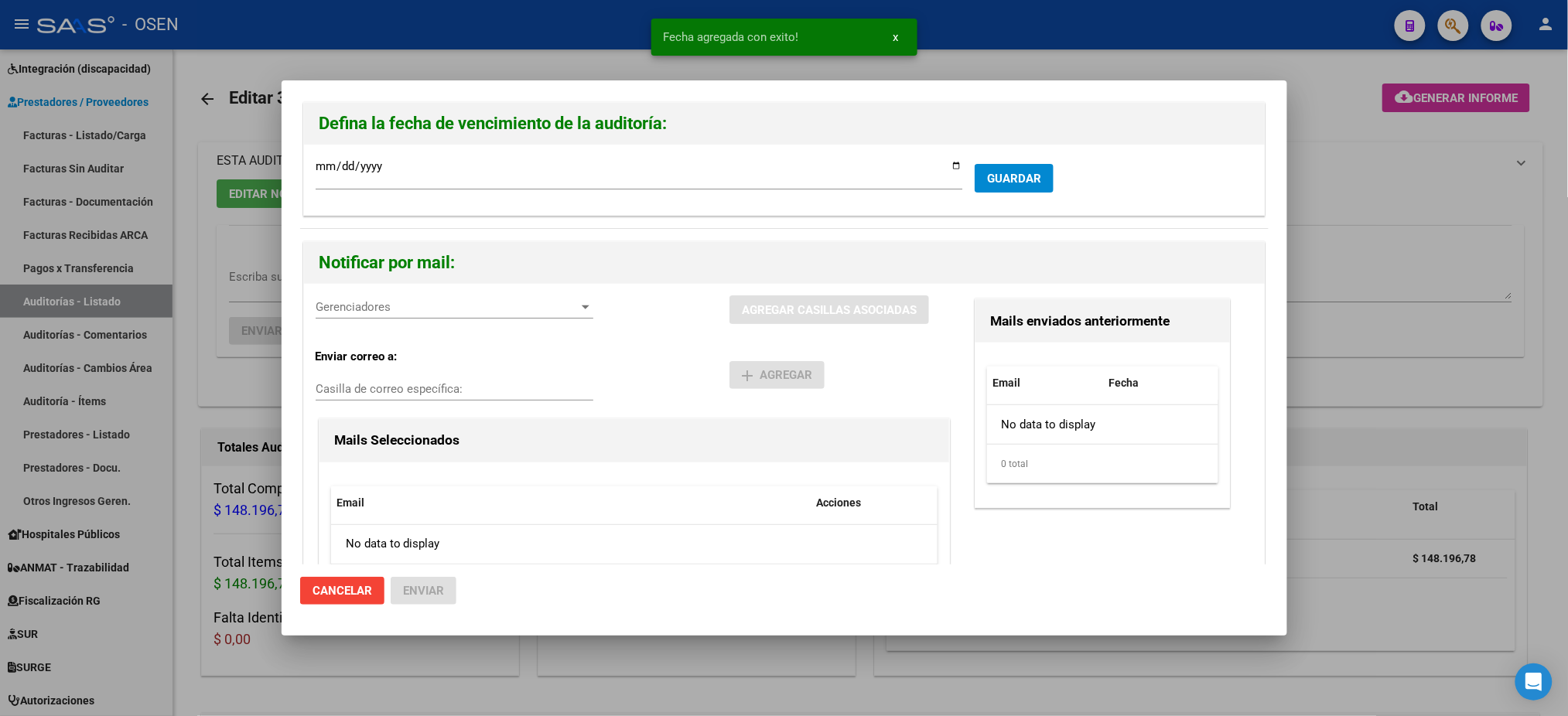
click at [410, 304] on span "Gerenciadores" at bounding box center [447, 307] width 264 height 14
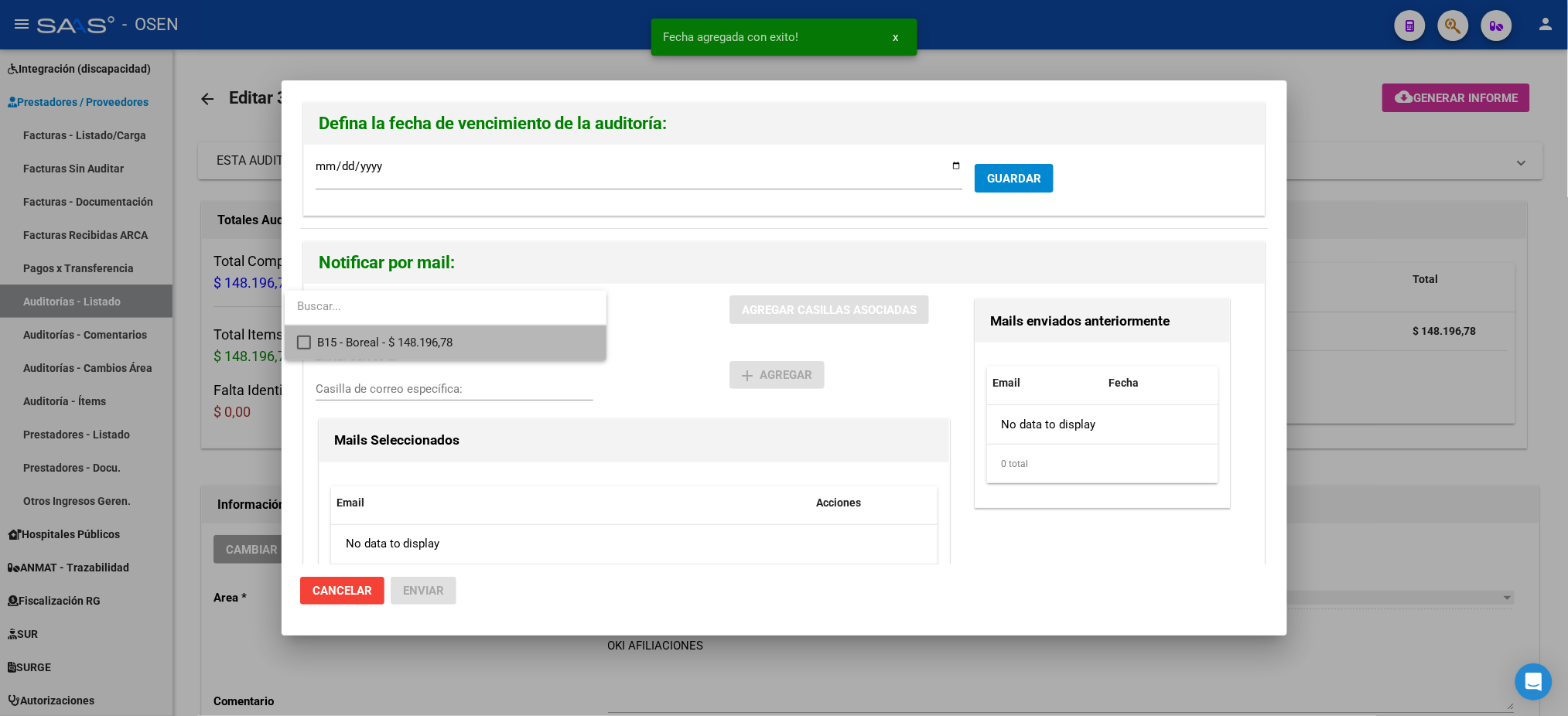
drag, startPoint x: 438, startPoint y: 358, endPoint x: 487, endPoint y: 356, distance: 49.0
click at [442, 358] on span "B15 - Boreal - $ 148.196,78" at bounding box center [455, 343] width 277 height 35
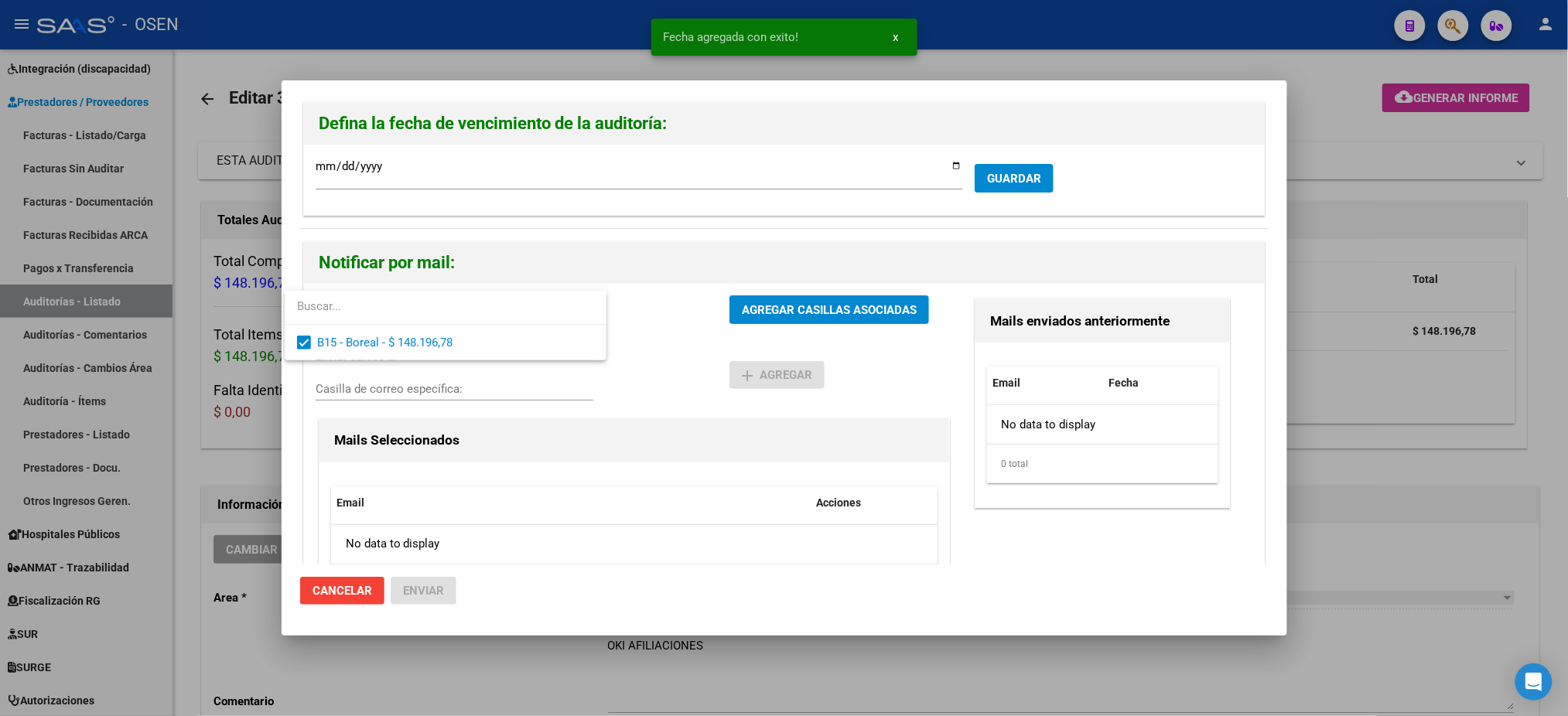
drag, startPoint x: 723, startPoint y: 353, endPoint x: 765, endPoint y: 325, distance: 50.5
click at [726, 352] on div at bounding box center [784, 358] width 1568 height 716
drag, startPoint x: 770, startPoint y: 322, endPoint x: 736, endPoint y: 358, distance: 49.5
click at [771, 321] on button "AGREGAR CASILLAS ASOCIADAS" at bounding box center [829, 310] width 199 height 29
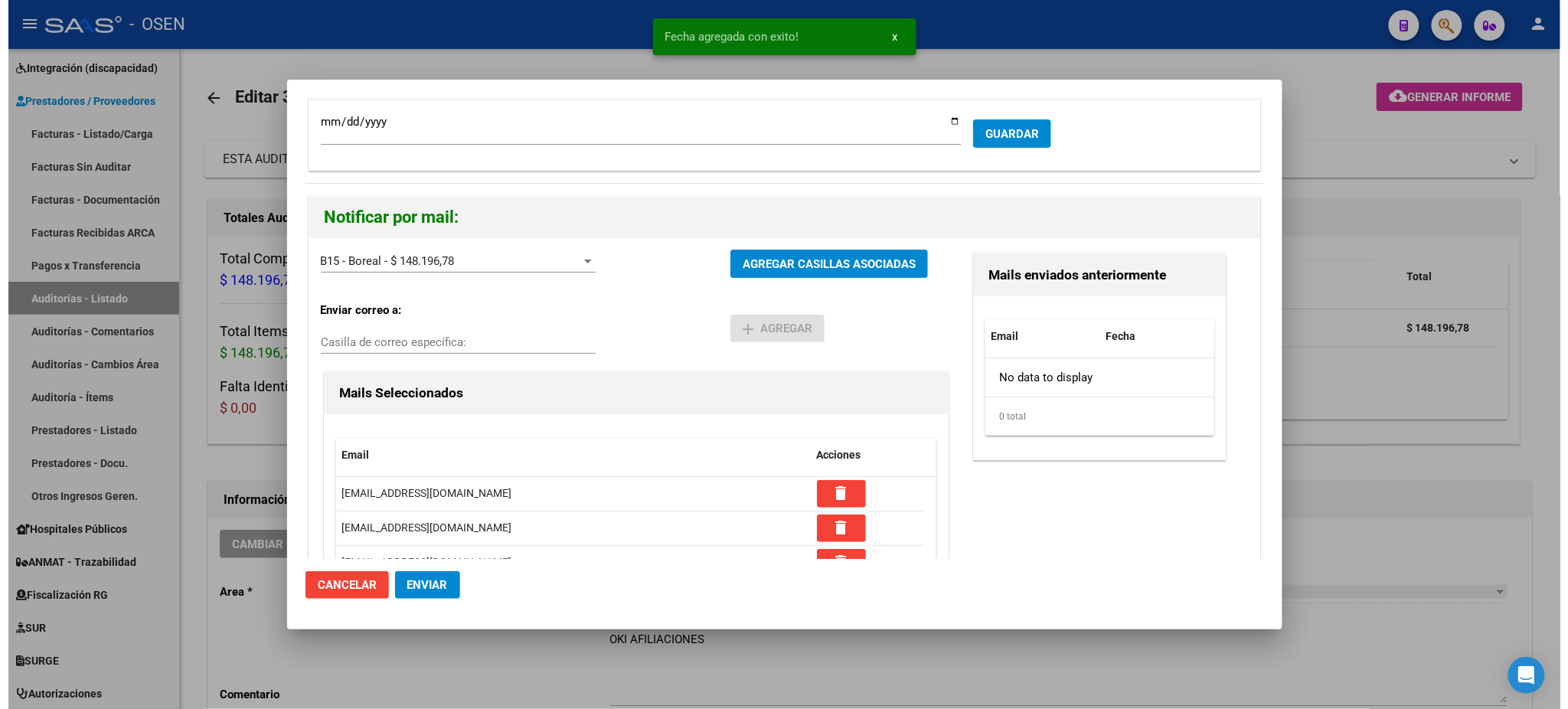
scroll to position [150, 0]
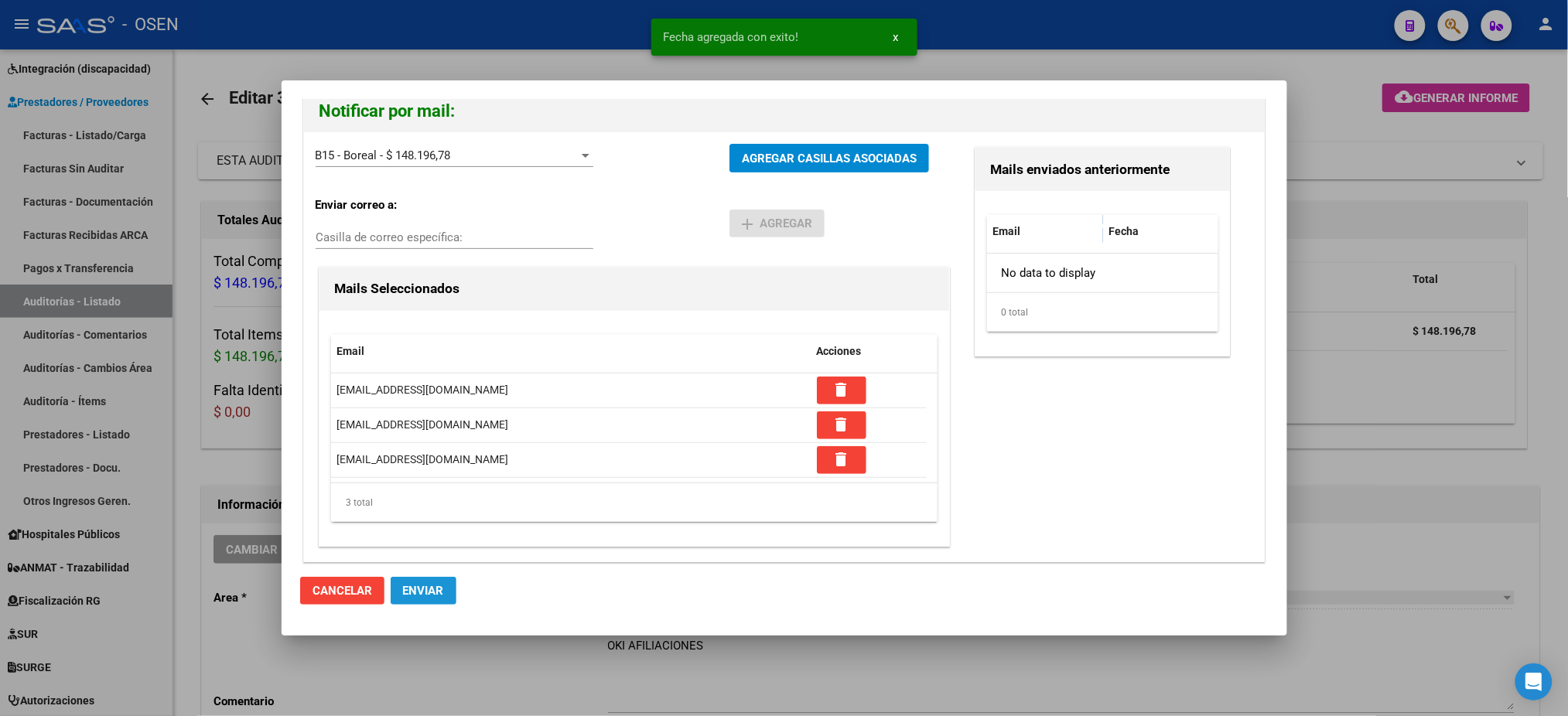
click at [433, 581] on button "Enviar" at bounding box center [423, 591] width 66 height 28
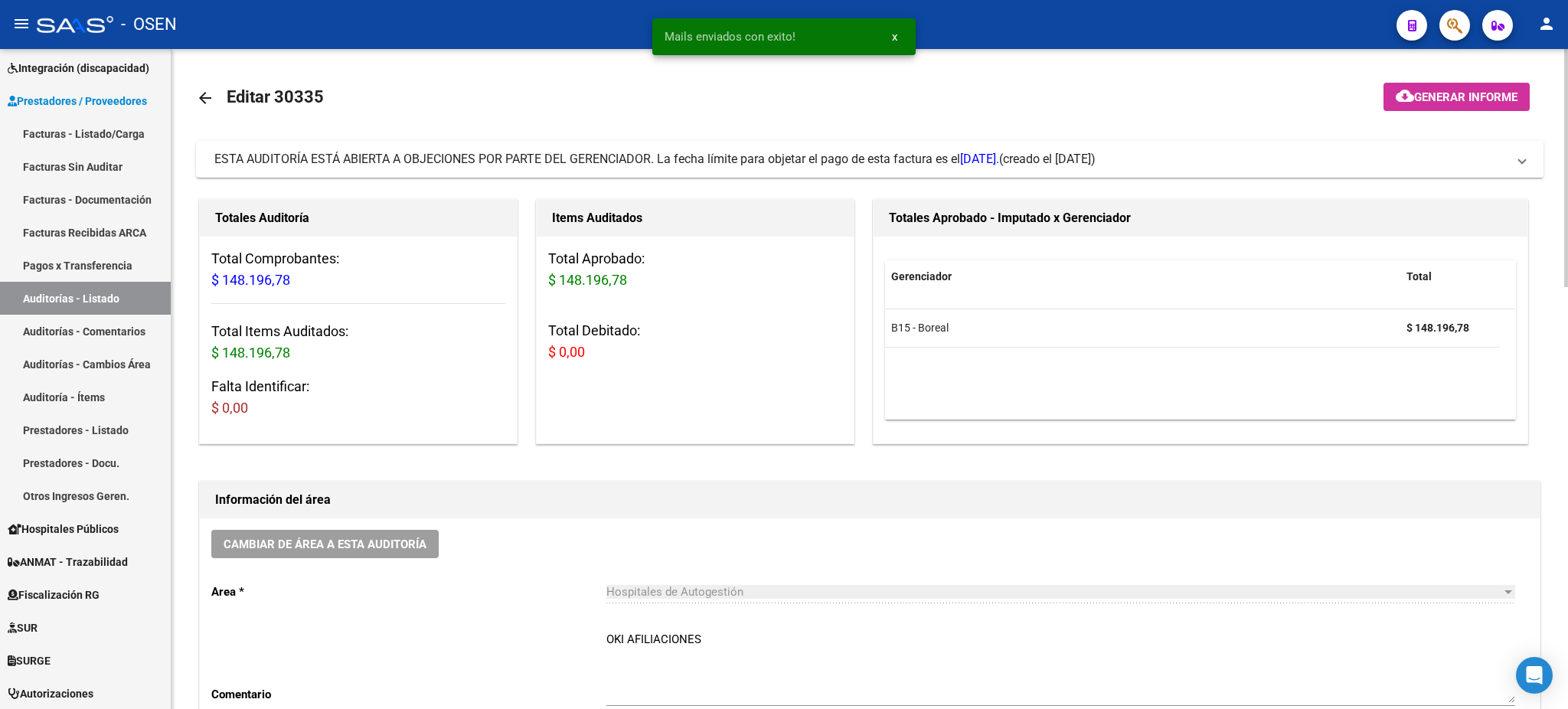
click at [1215, 569] on div "Cambiar de área a esta auditoría Area * Hospitales de Autogestión Seleccionar a…" at bounding box center [869, 639] width 1339 height 242
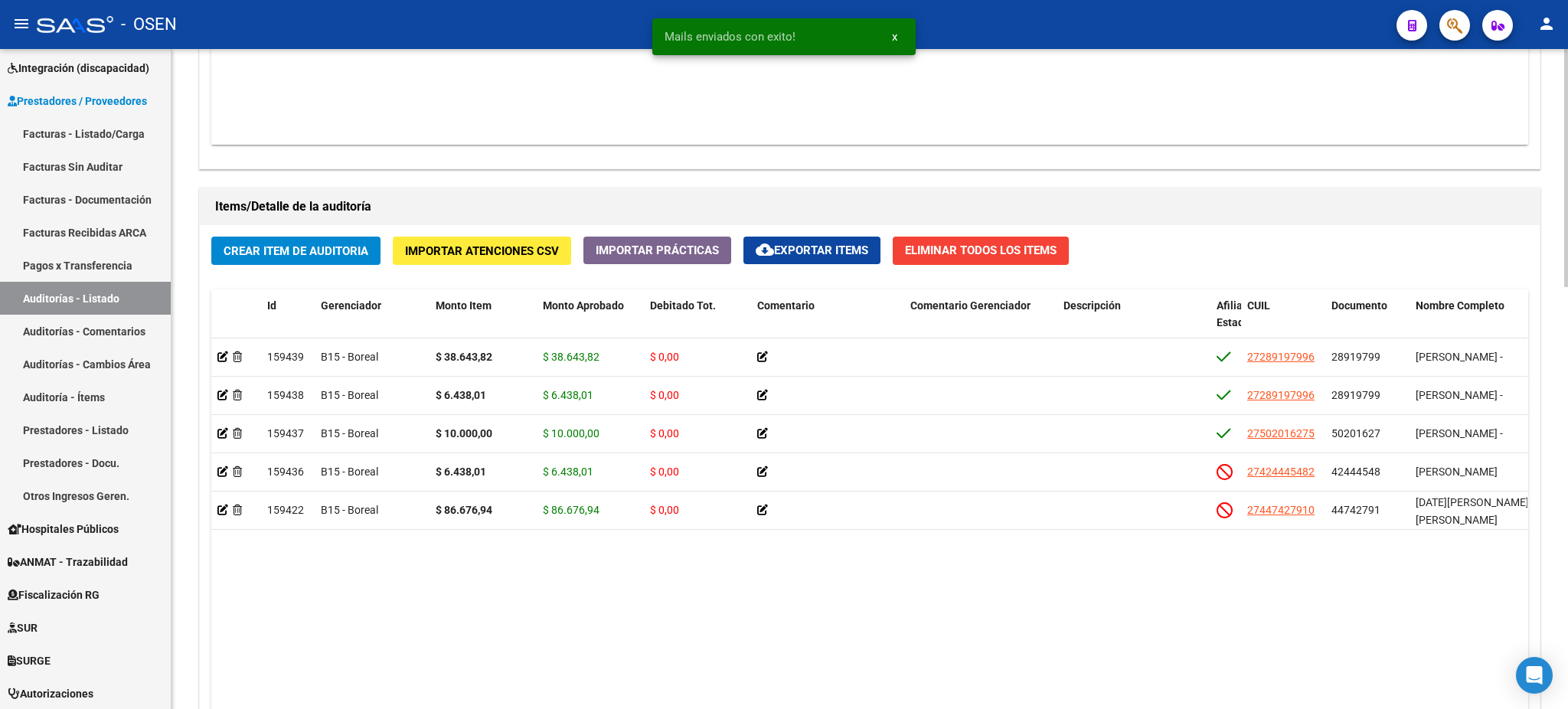
scroll to position [1123, 0]
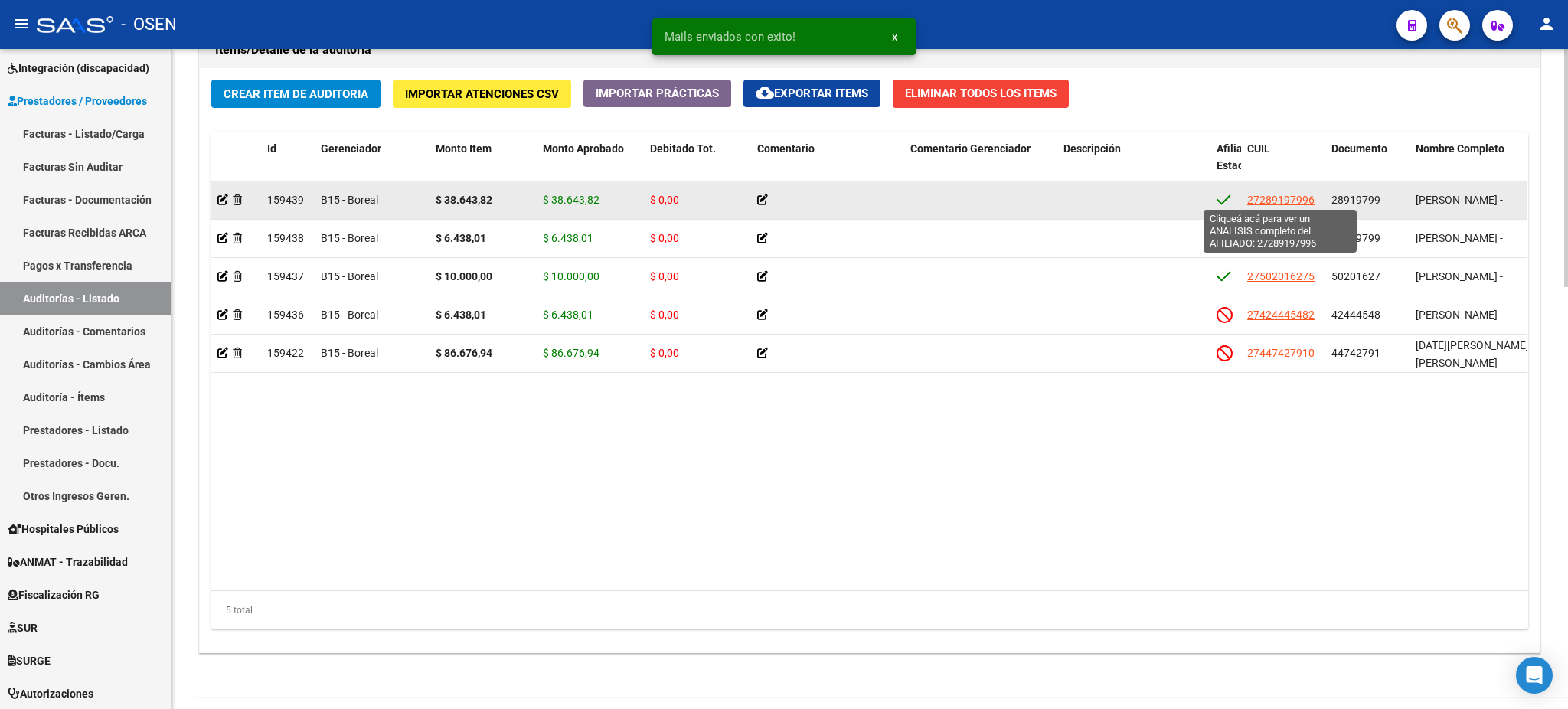
click at [1282, 202] on span "27289197996" at bounding box center [1280, 200] width 67 height 12
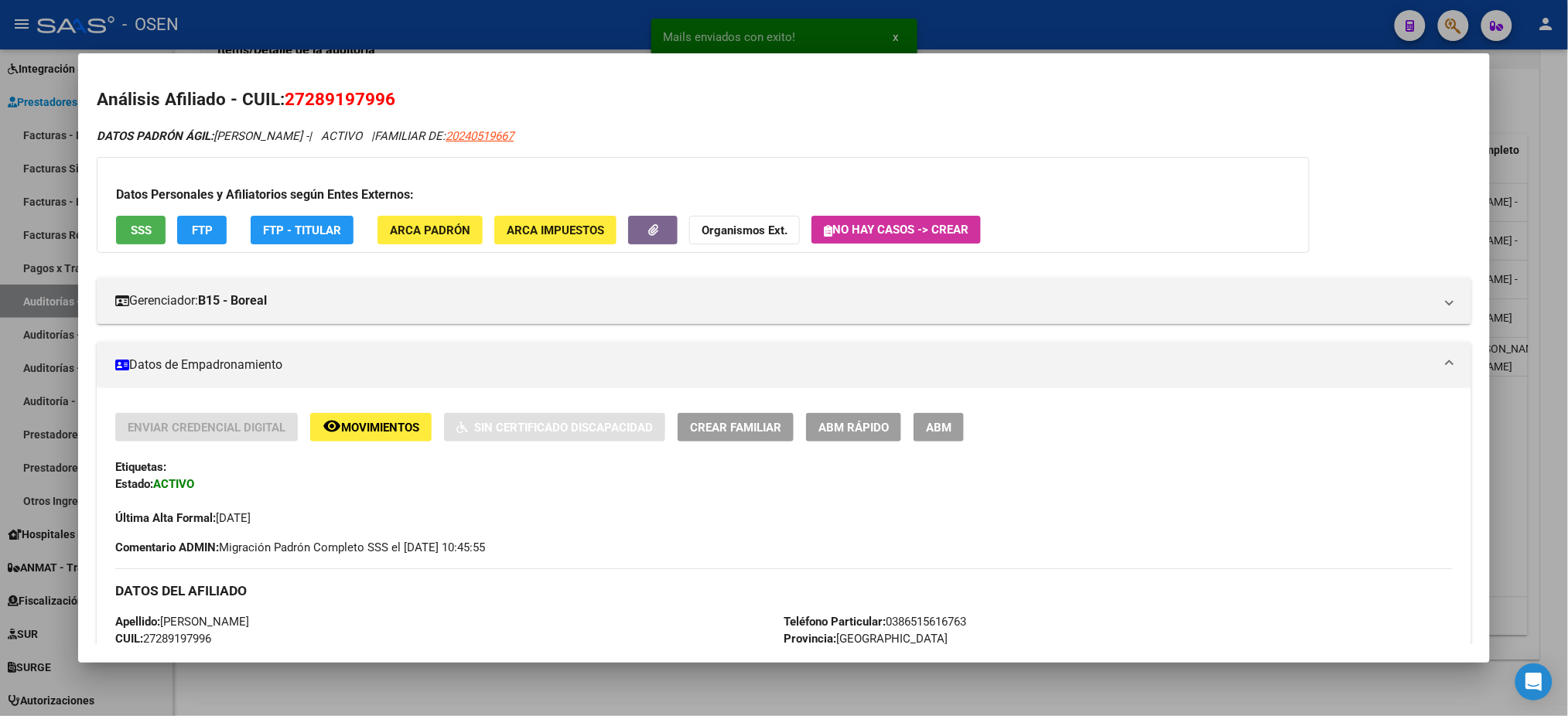
click at [131, 245] on div "Datos Personales y Afiliatorios según Entes Externos: SSS FTP FTP - Titular ARC…" at bounding box center [703, 205] width 1213 height 96
click at [131, 230] on span "SSS" at bounding box center [140, 230] width 21 height 14
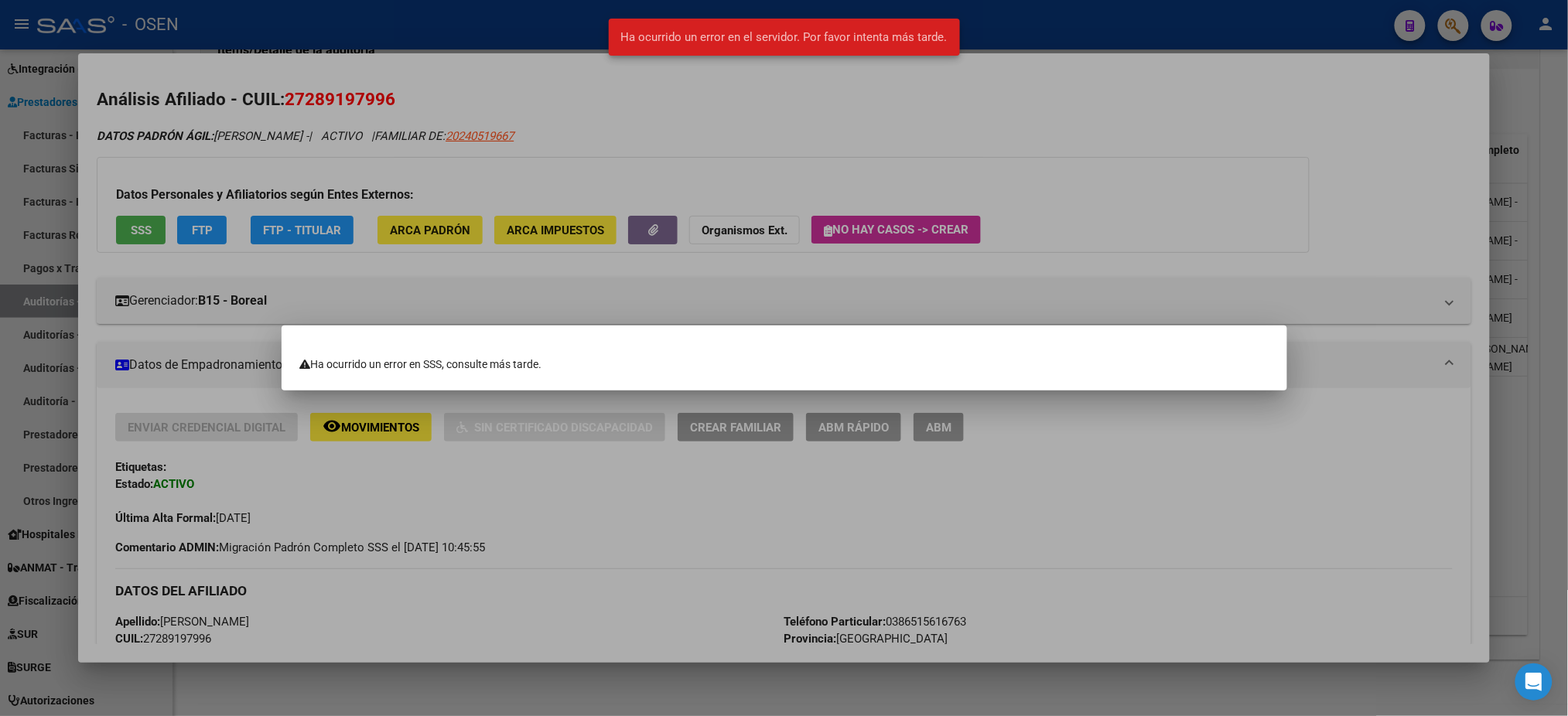
click at [1092, 192] on div at bounding box center [784, 358] width 1568 height 716
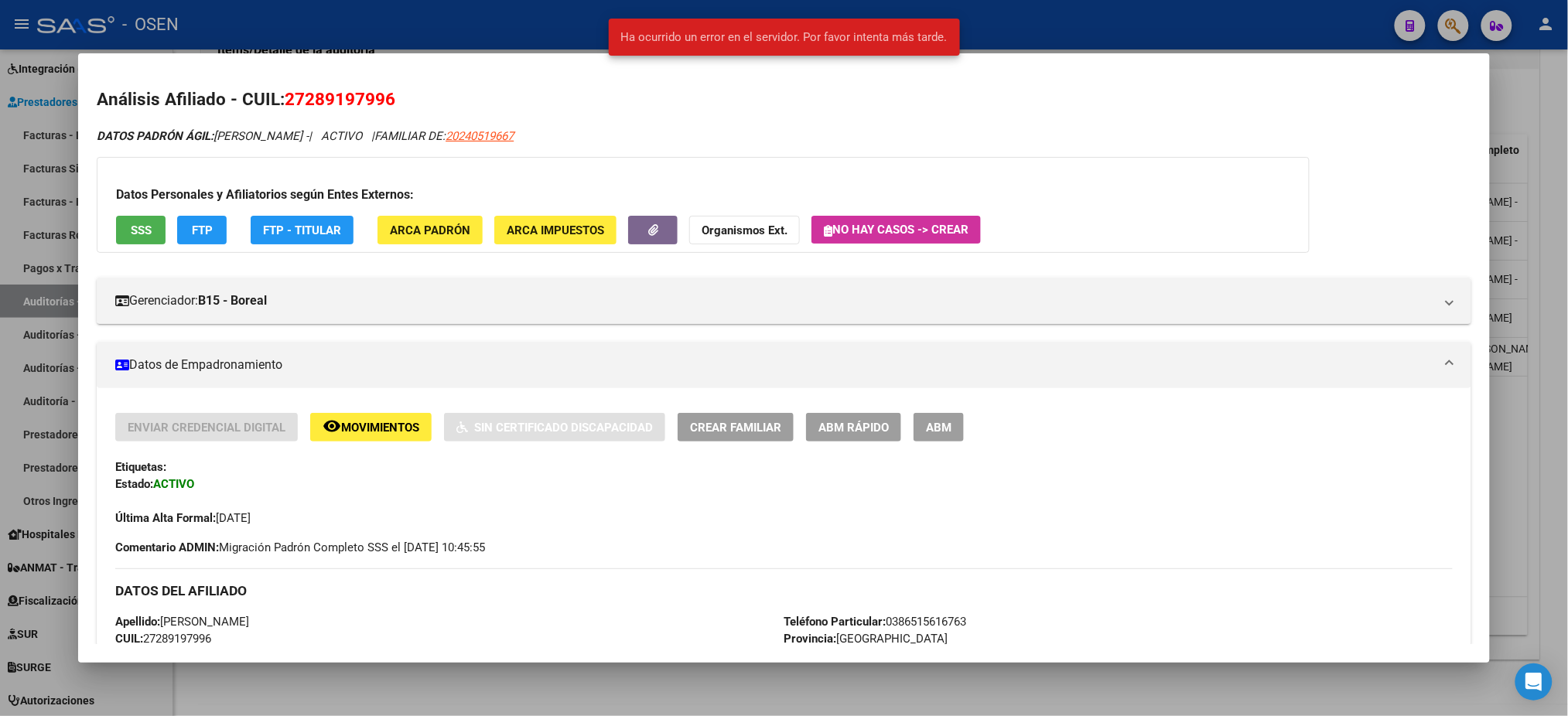
click at [1067, 39] on div at bounding box center [784, 358] width 1568 height 716
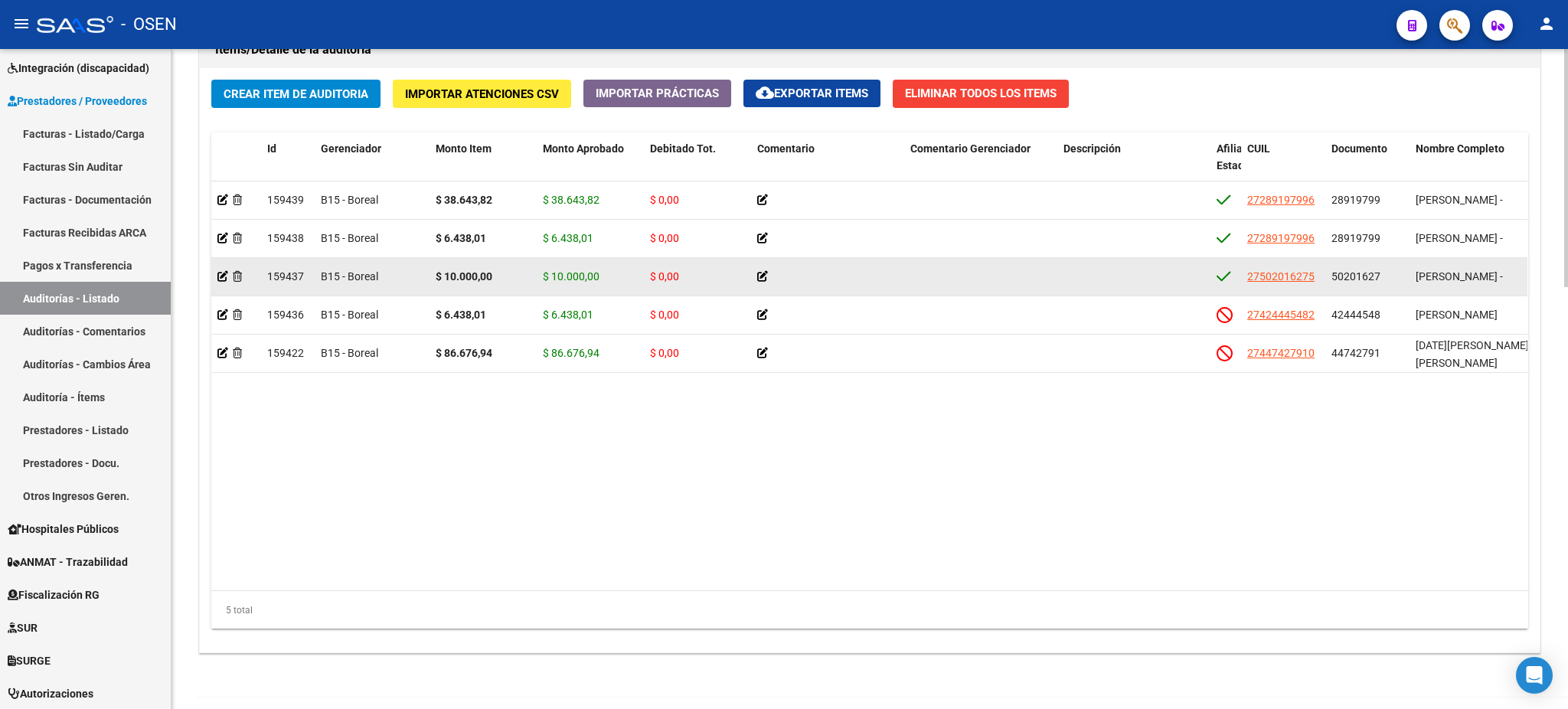
click at [1263, 287] on datatable-body-cell "27502016275" at bounding box center [1282, 277] width 84 height 37
click at [1263, 273] on span "27502016275" at bounding box center [1280, 276] width 67 height 12
type textarea "27502016275"
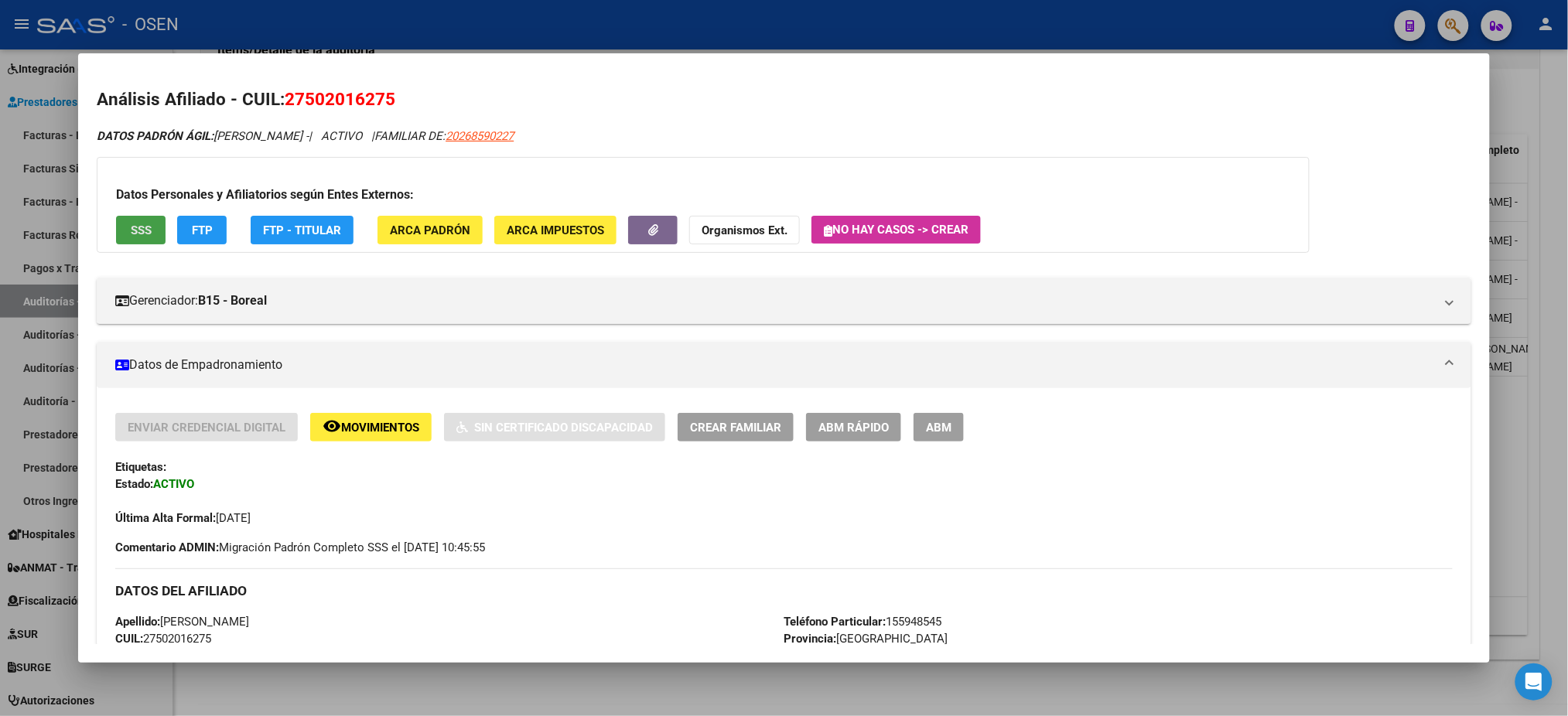
click at [123, 239] on button "SSS" at bounding box center [141, 230] width 50 height 29
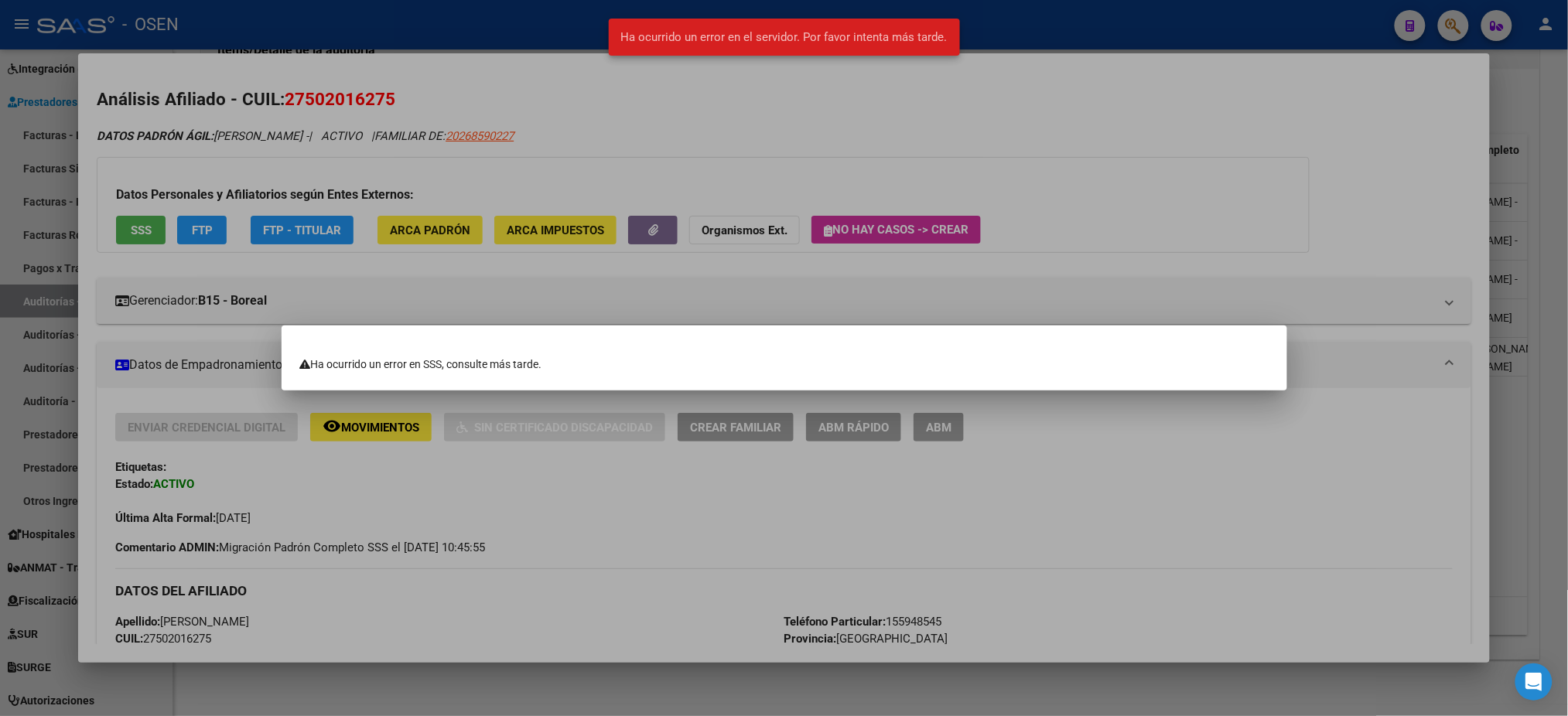
click at [672, 205] on div at bounding box center [784, 358] width 1568 height 716
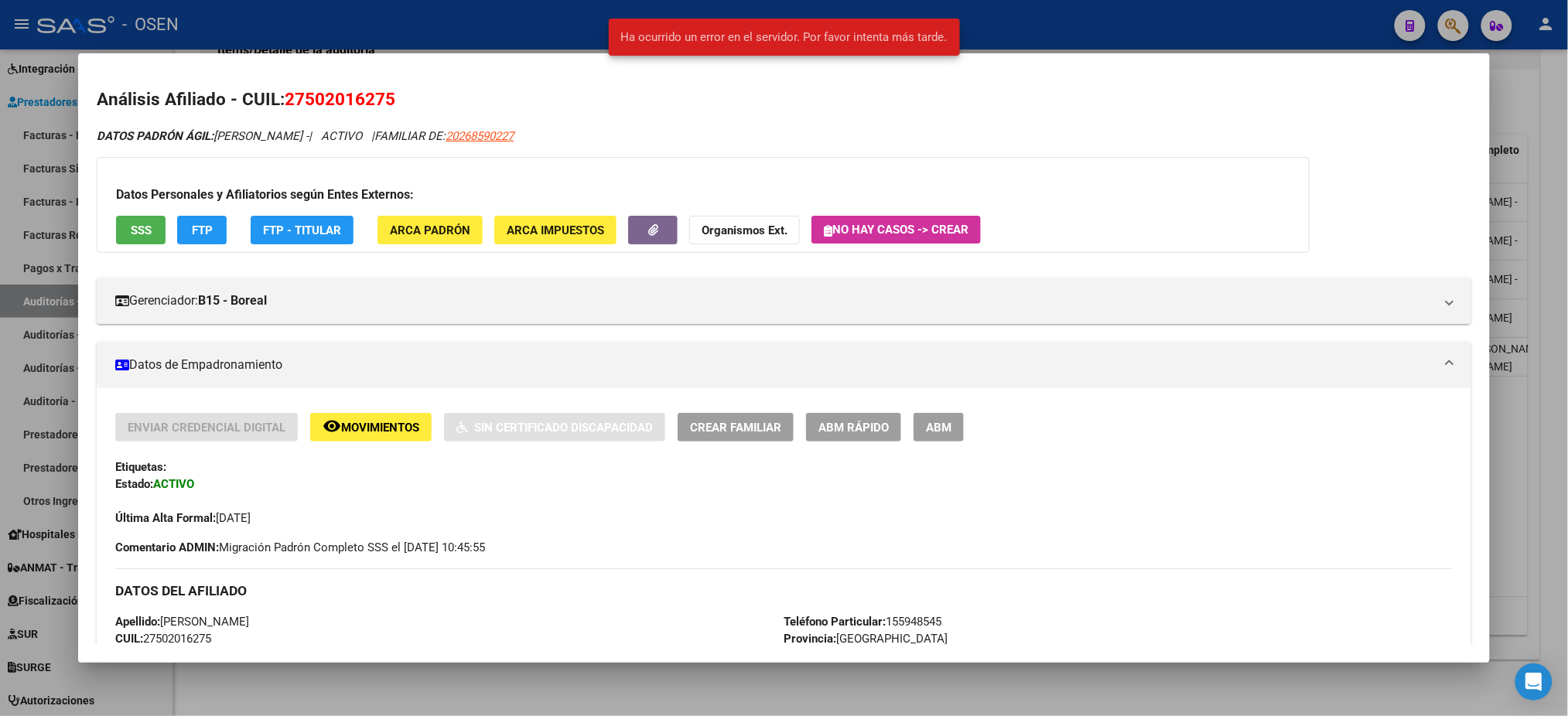
click at [589, 11] on div at bounding box center [784, 358] width 1568 height 716
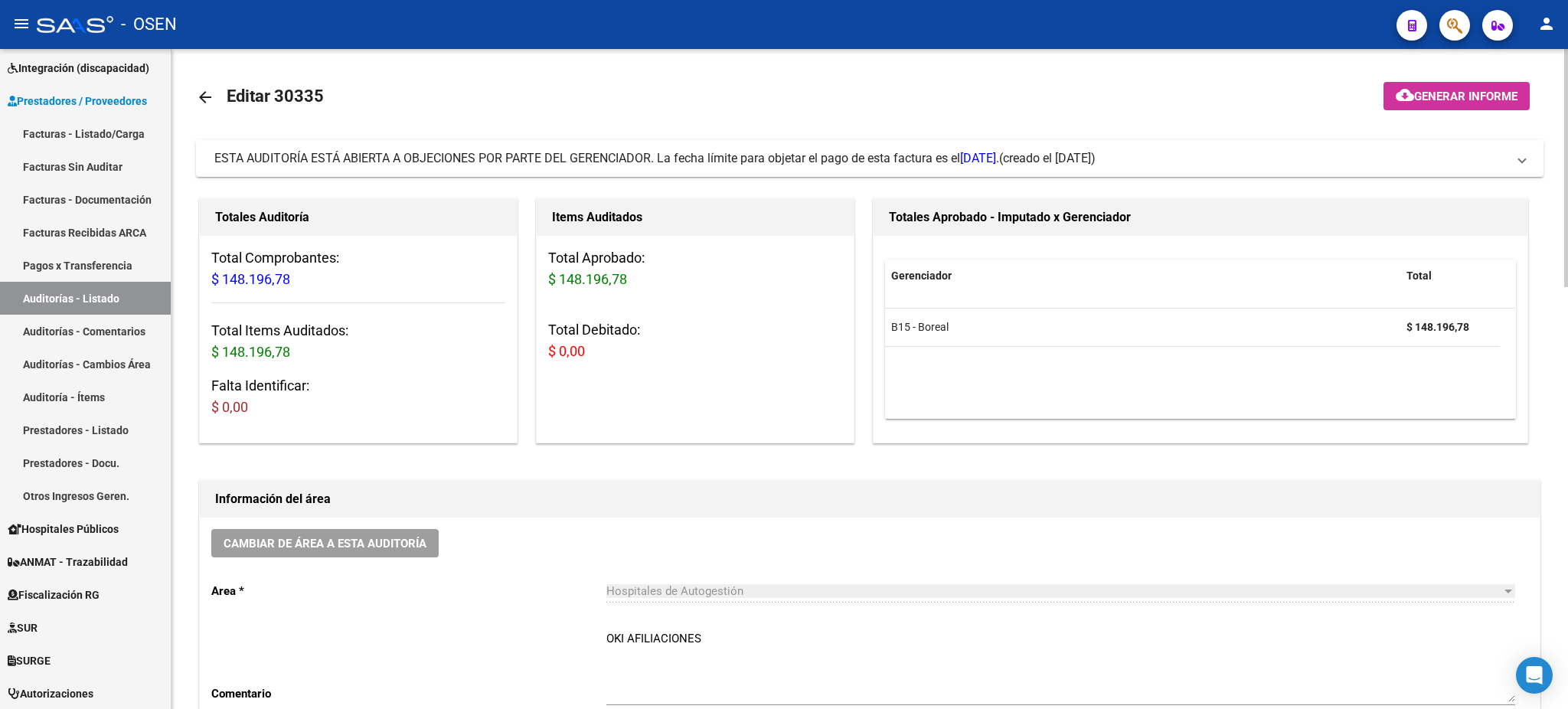
scroll to position [0, 0]
click at [346, 543] on span "Cambiar de área a esta auditoría" at bounding box center [325, 544] width 203 height 14
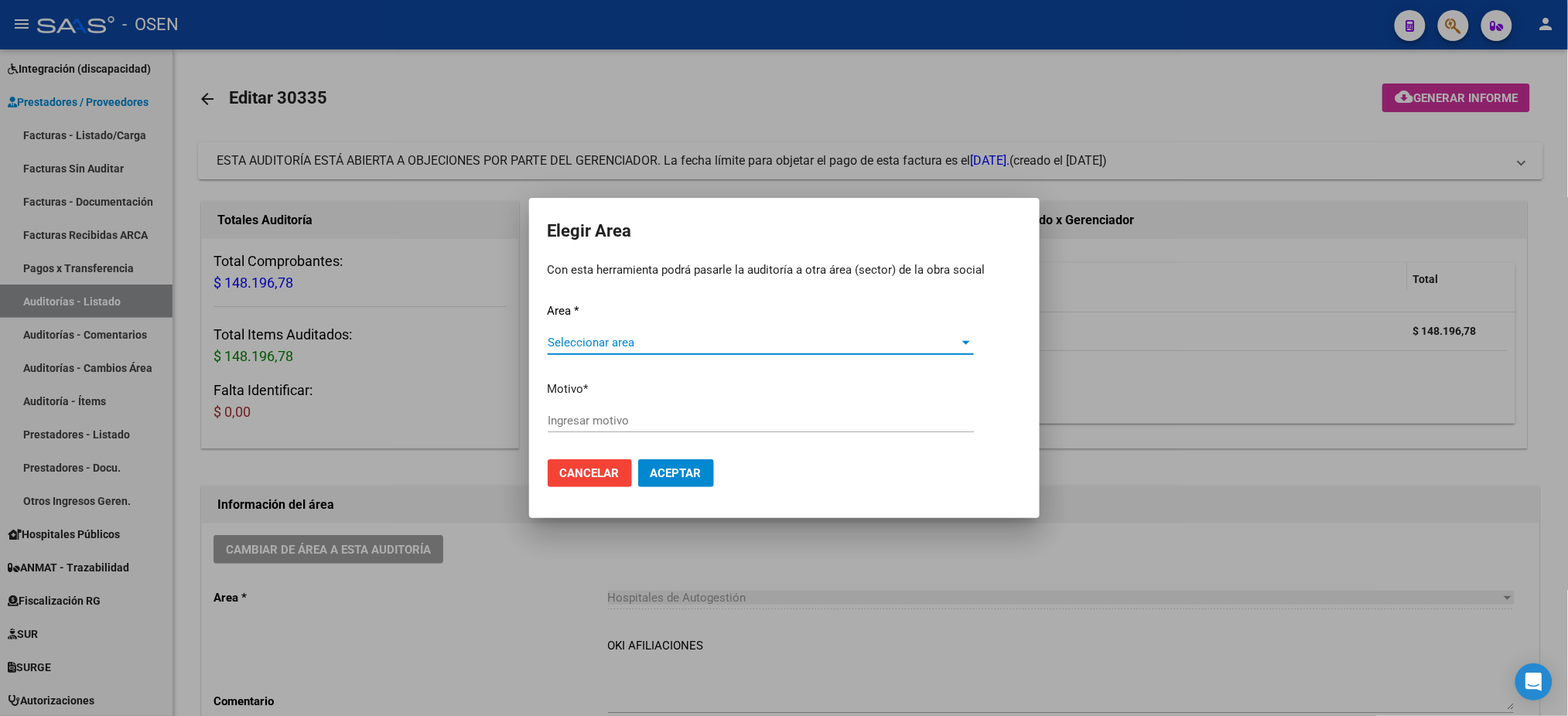
click at [686, 336] on span "Seleccionar area" at bounding box center [754, 343] width 412 height 14
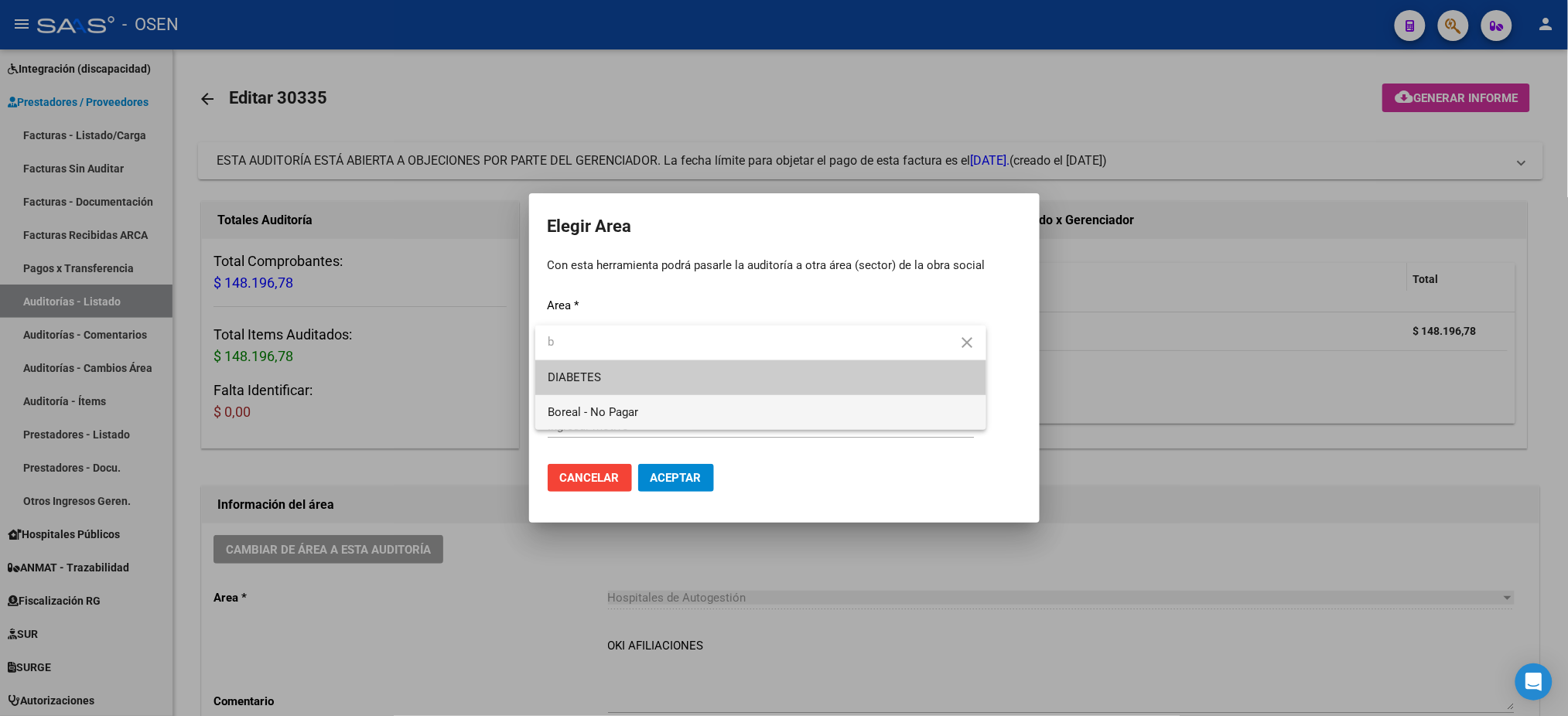
type input "b"
click at [652, 411] on span "Boreal - No Pagar" at bounding box center [761, 412] width 426 height 35
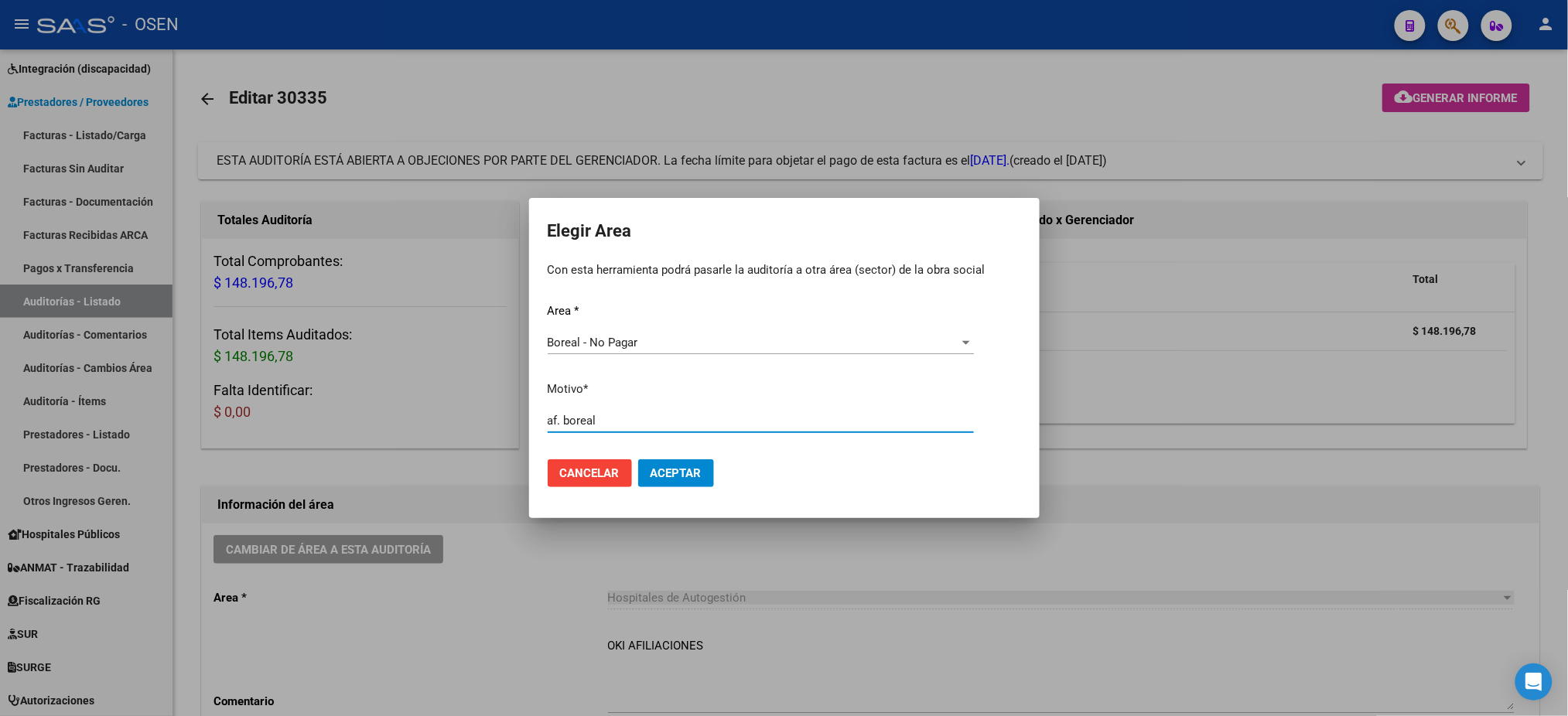
type input "af. boreal"
click at [658, 476] on span "Aceptar" at bounding box center [675, 473] width 51 height 14
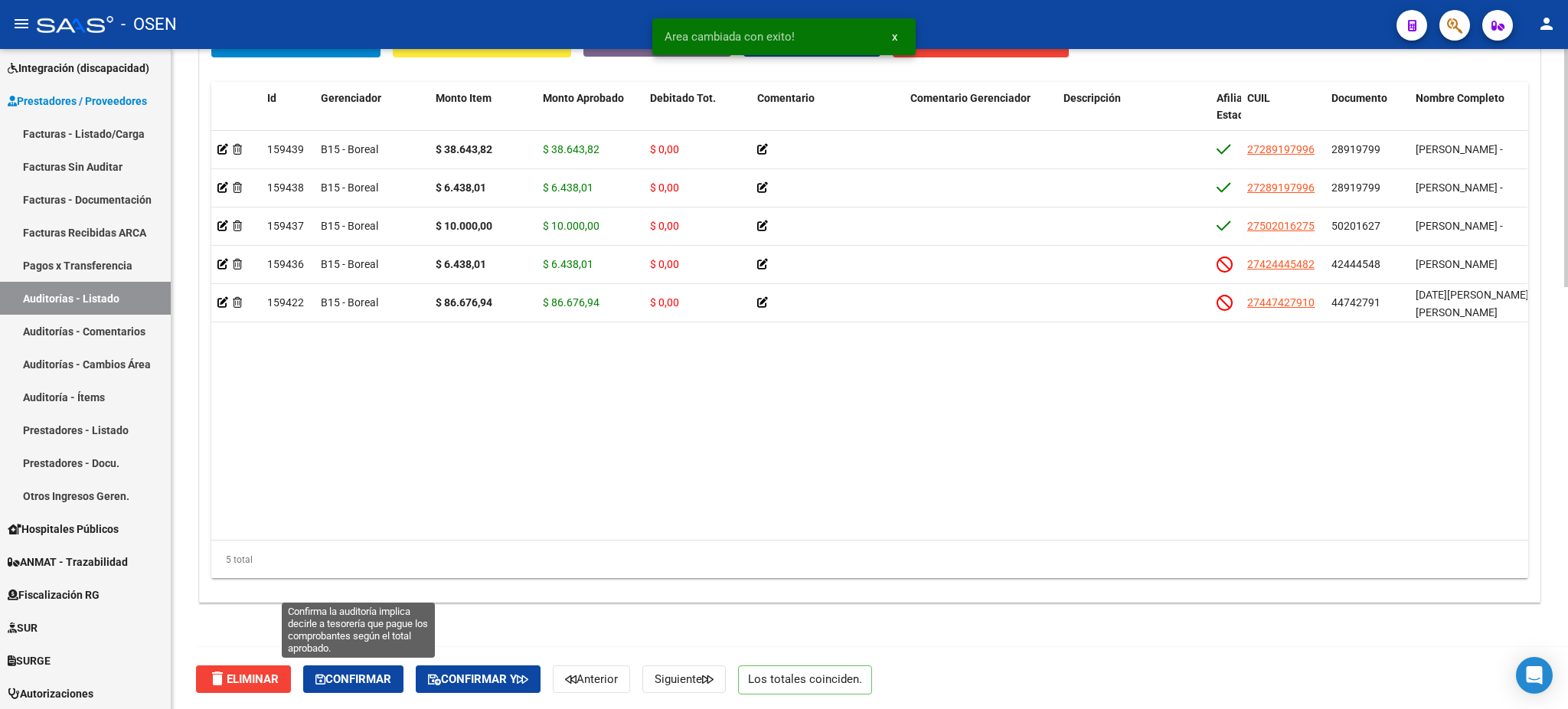
click at [365, 687] on button "Confirmar" at bounding box center [354, 679] width 101 height 28
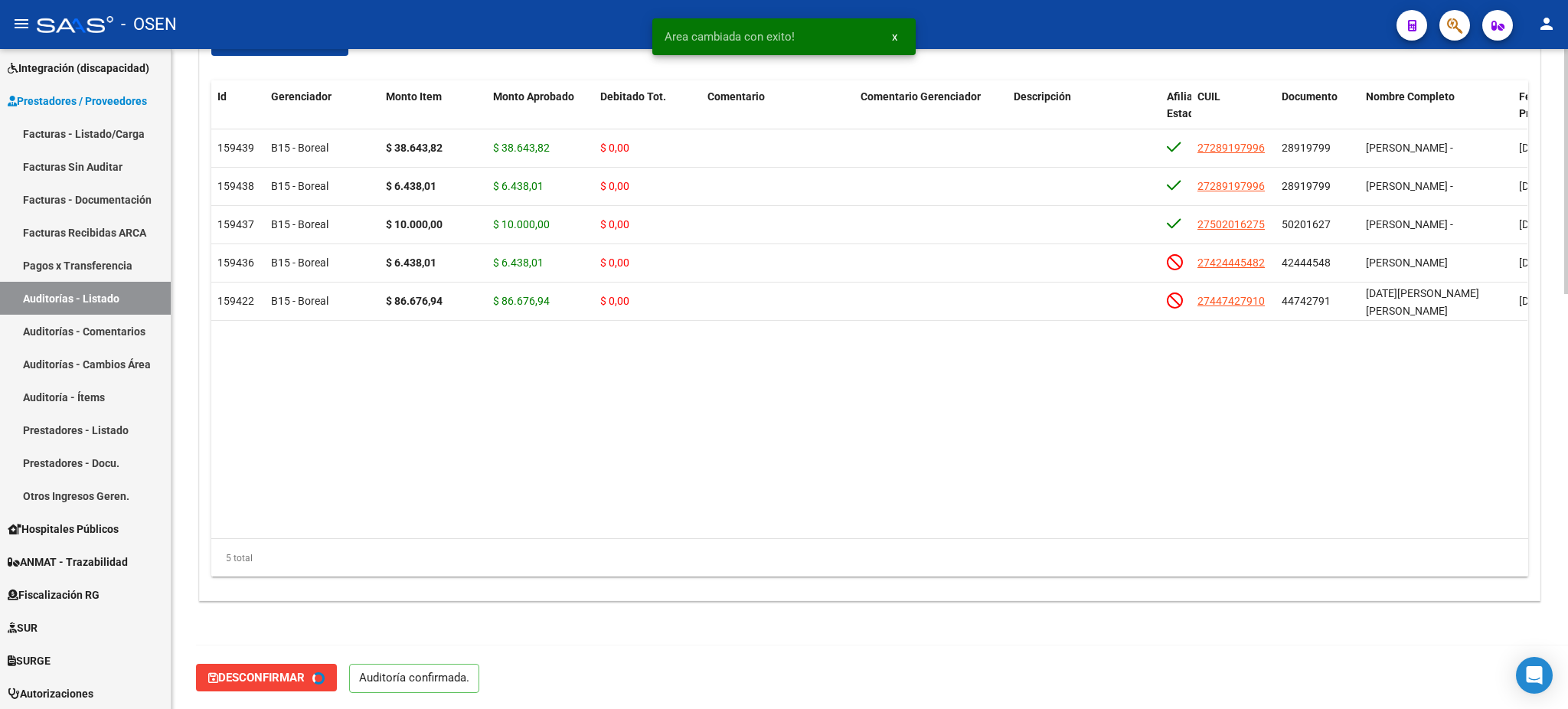
type input "202508"
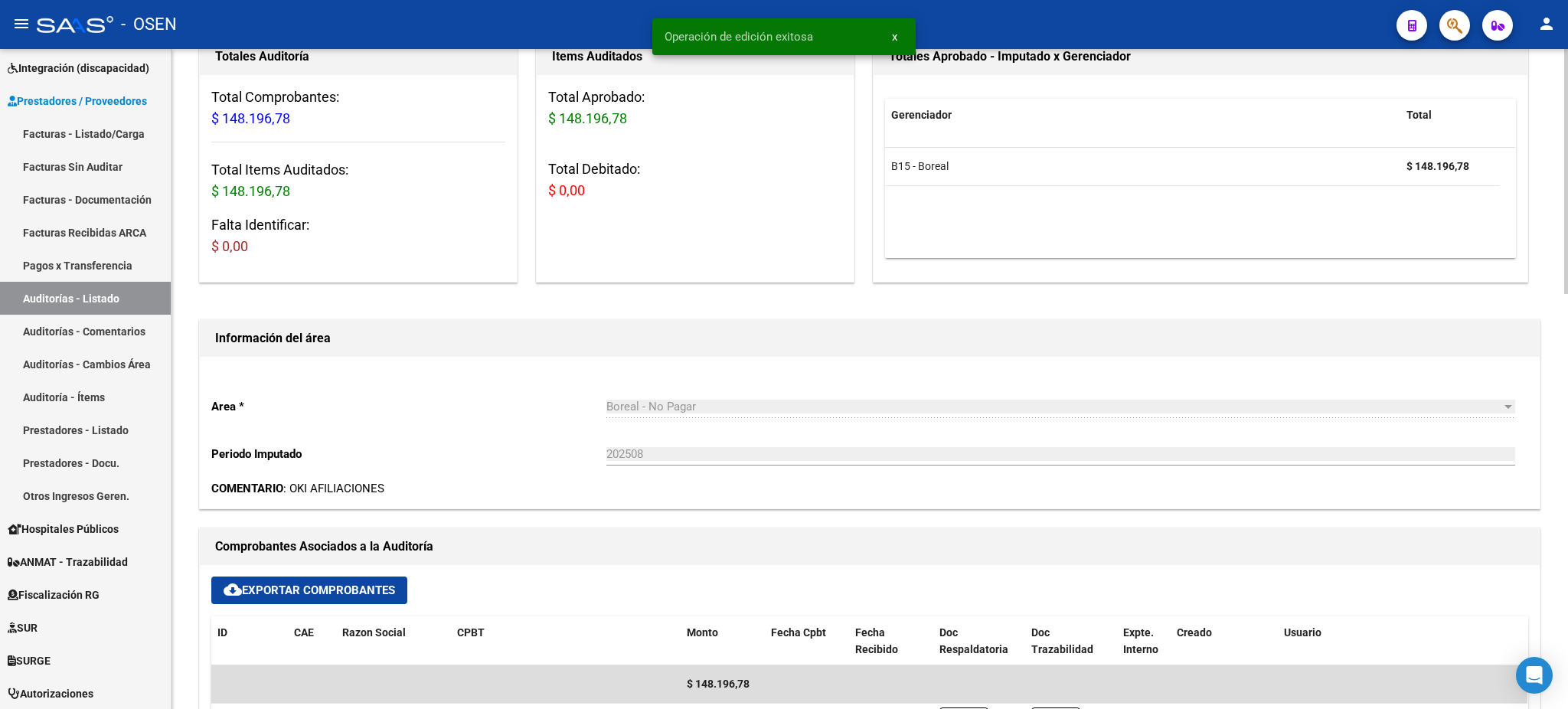
scroll to position [202, 0]
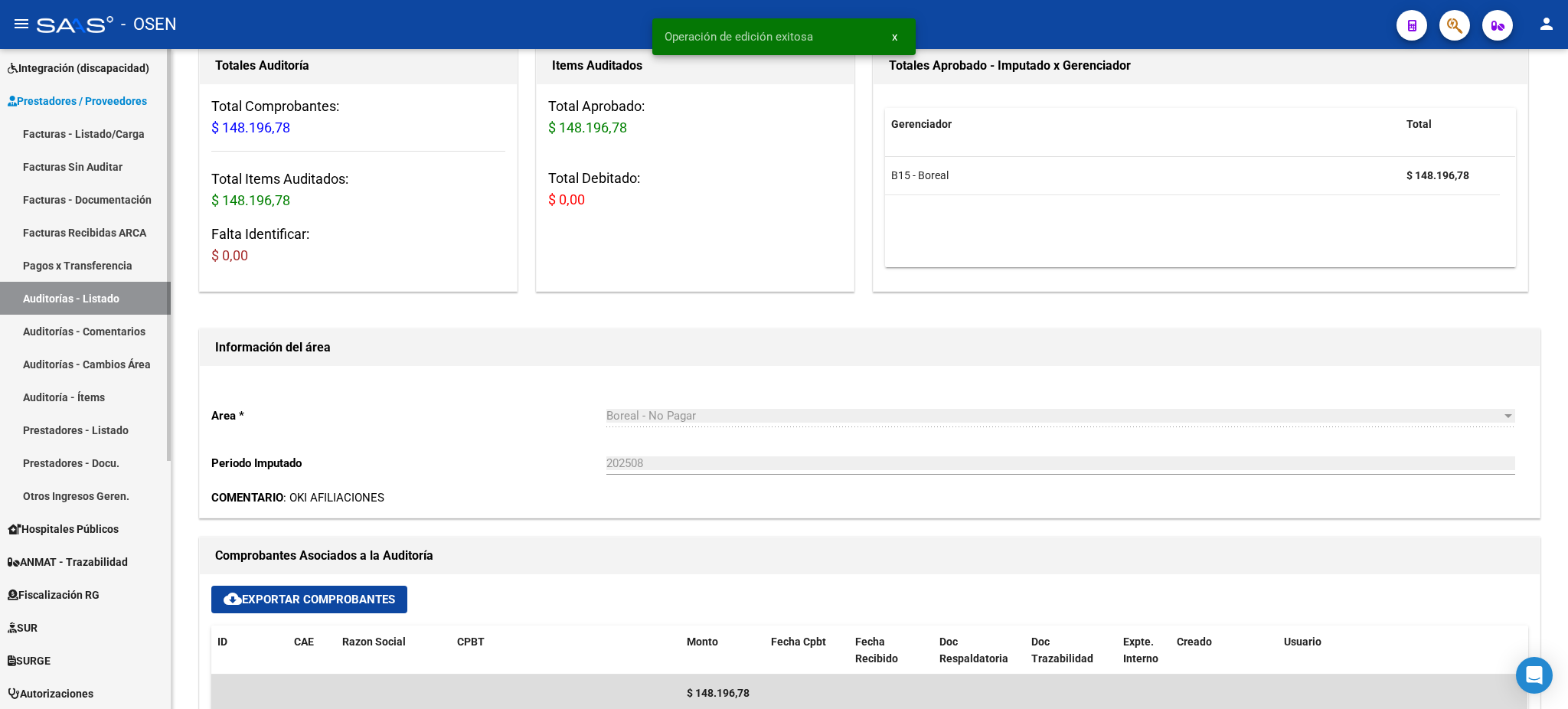
click at [105, 302] on link "Auditorías - Listado" at bounding box center [85, 298] width 170 height 33
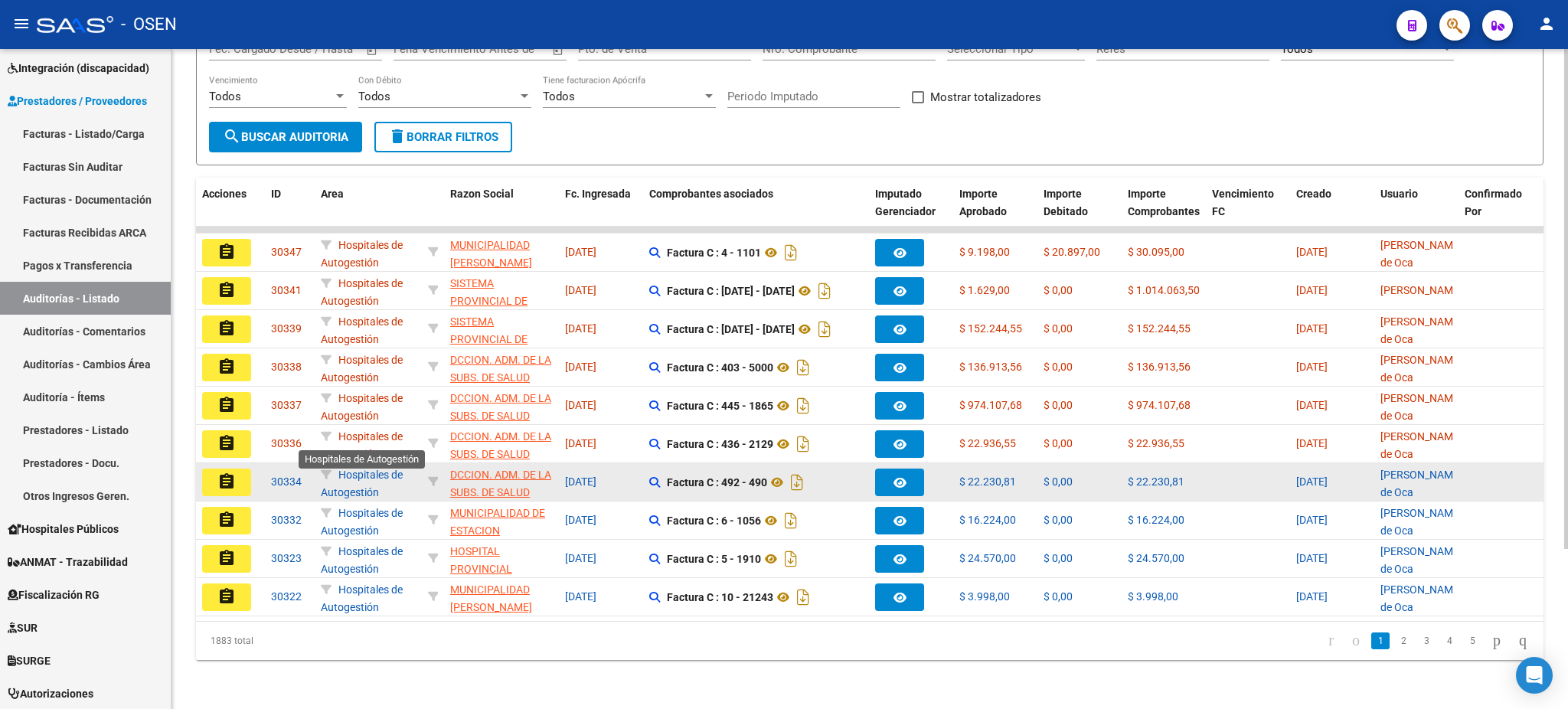
scroll to position [211, 0]
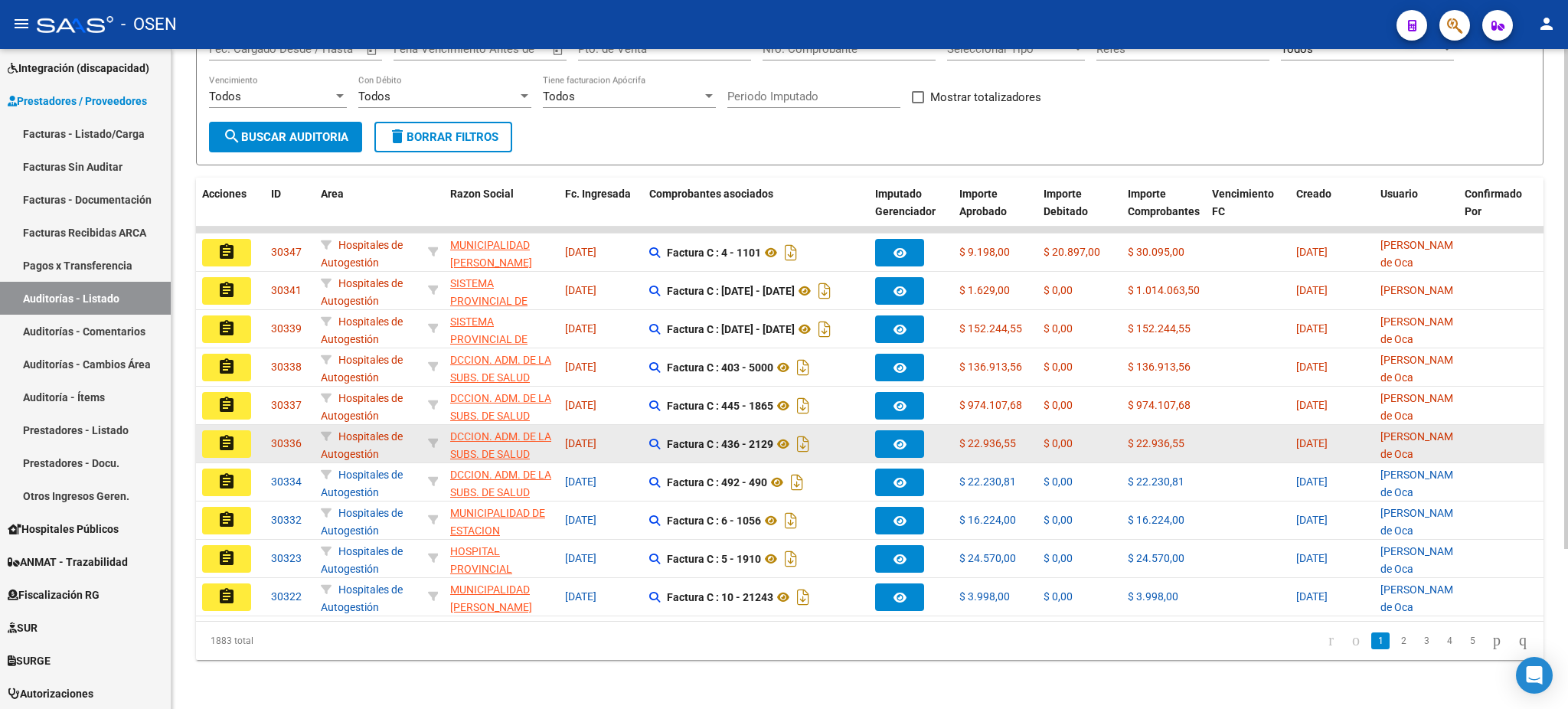
click at [218, 434] on mat-icon "assignment" at bounding box center [227, 443] width 19 height 19
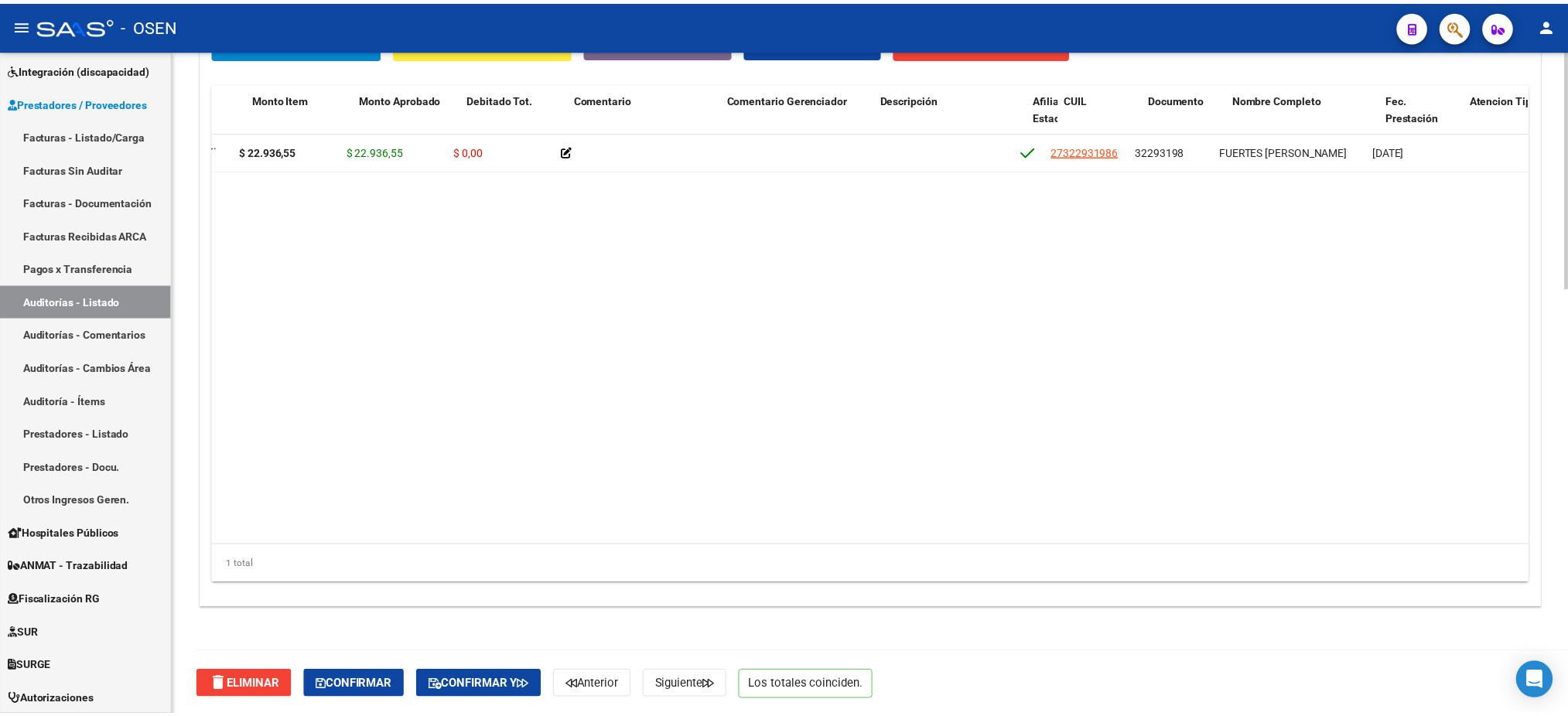
scroll to position [0, 202]
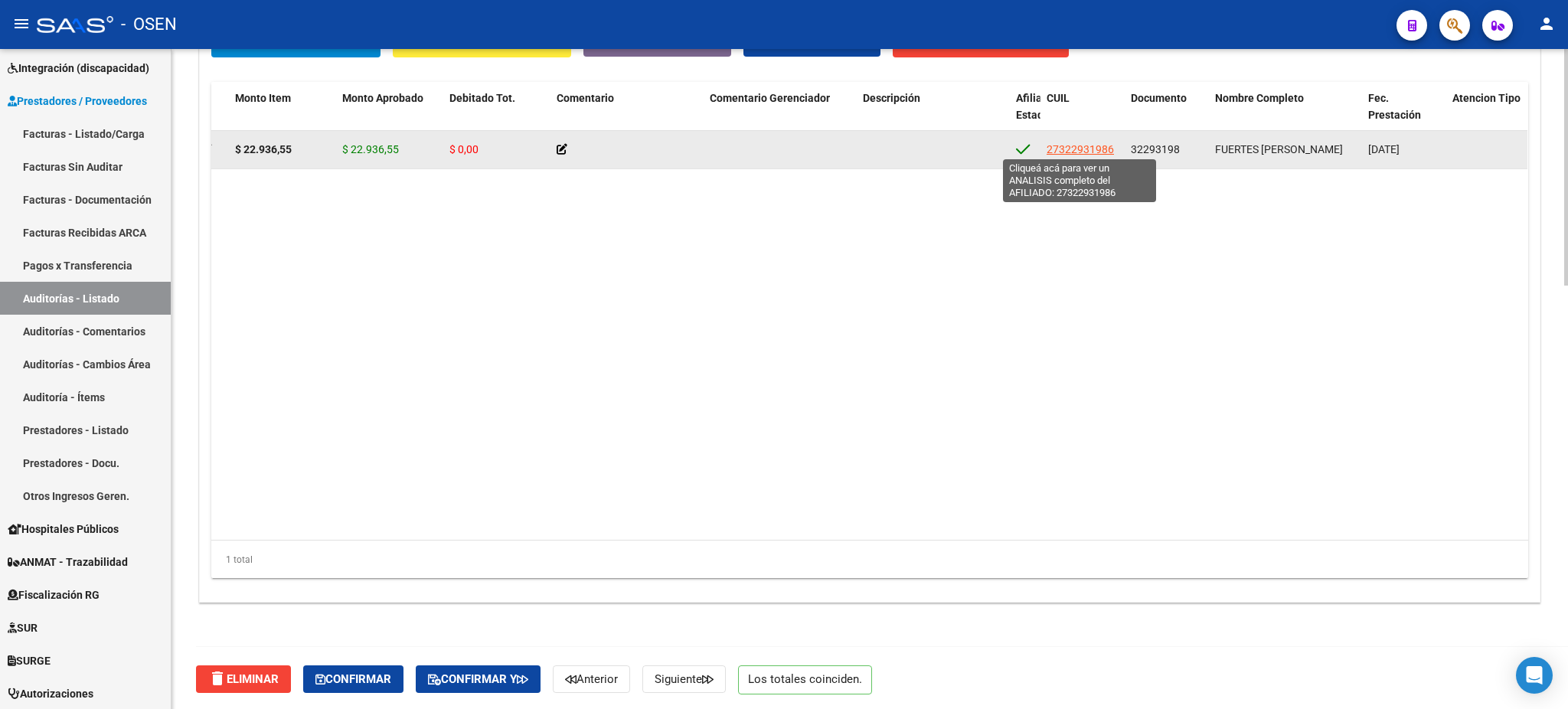
click at [1106, 143] on span "27322931986" at bounding box center [1080, 149] width 67 height 12
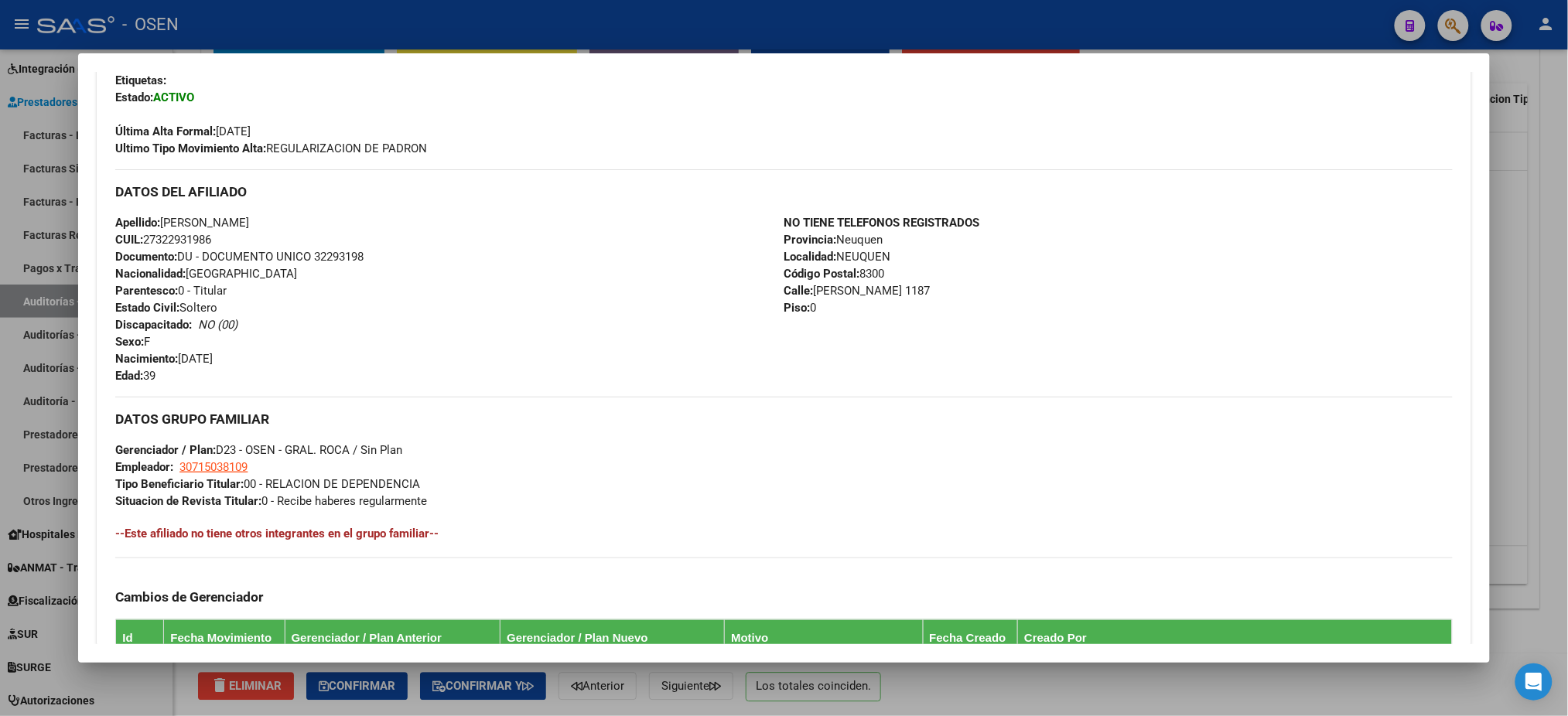
scroll to position [699, 0]
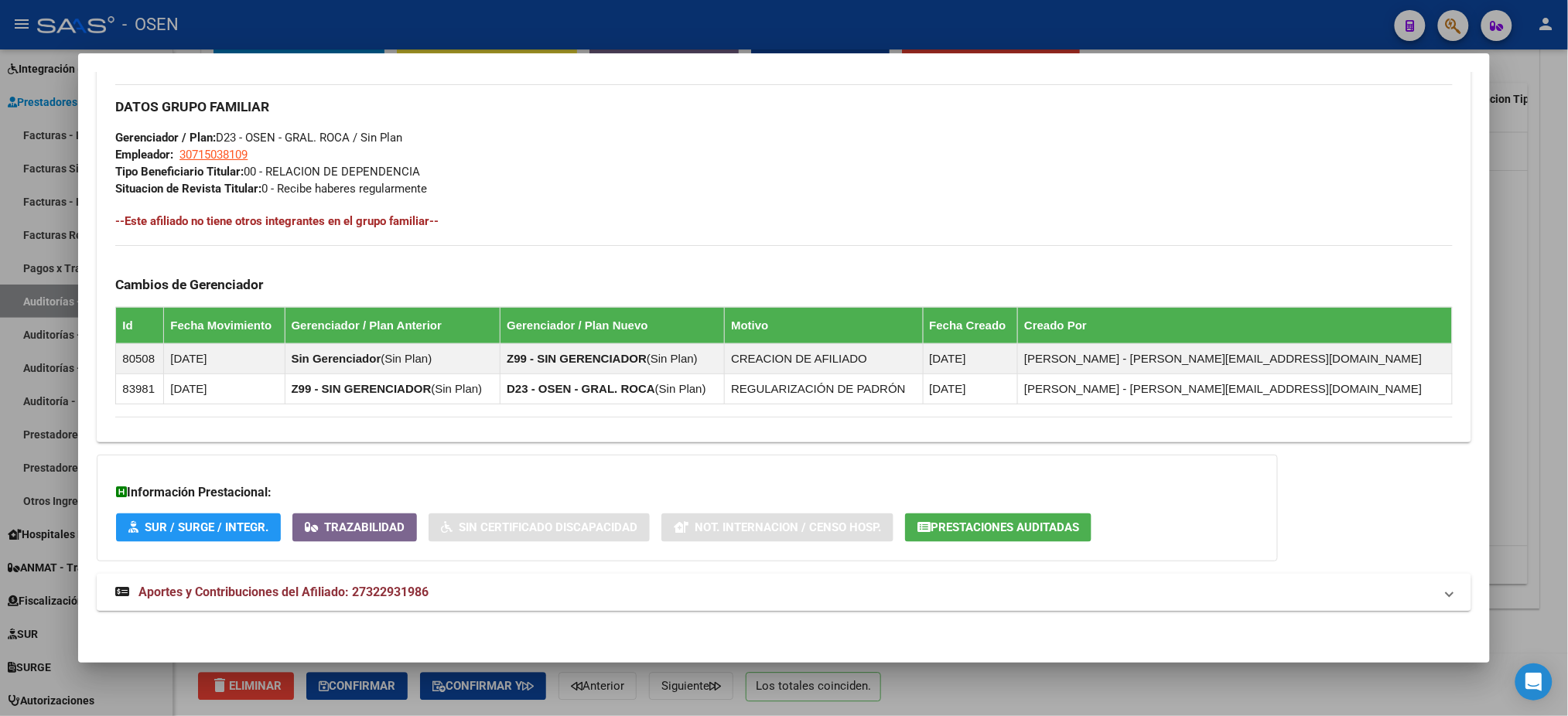
click at [1038, 598] on mat-panel-title "Aportes y Contribuciones del Afiliado: 27322931986" at bounding box center [775, 593] width 1319 height 19
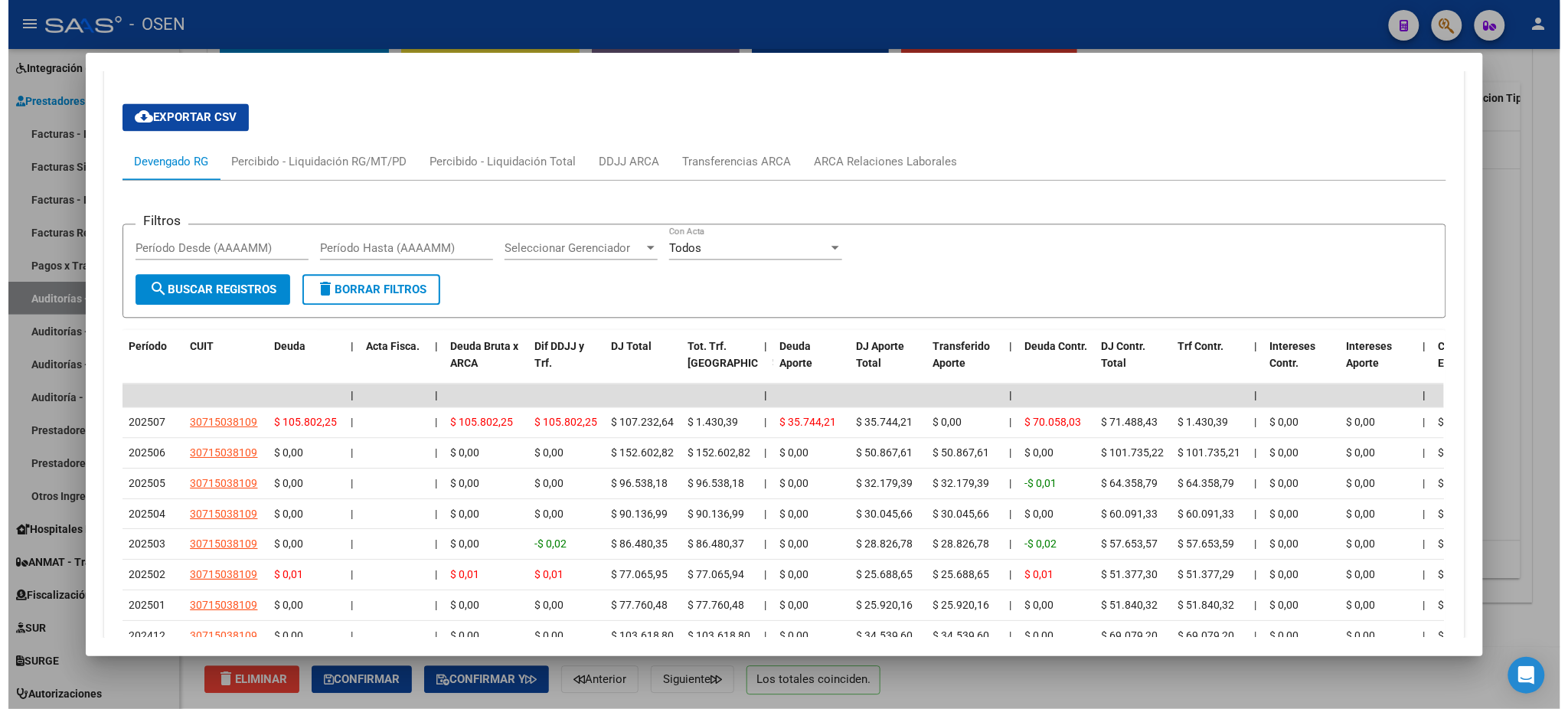
scroll to position [1382, 0]
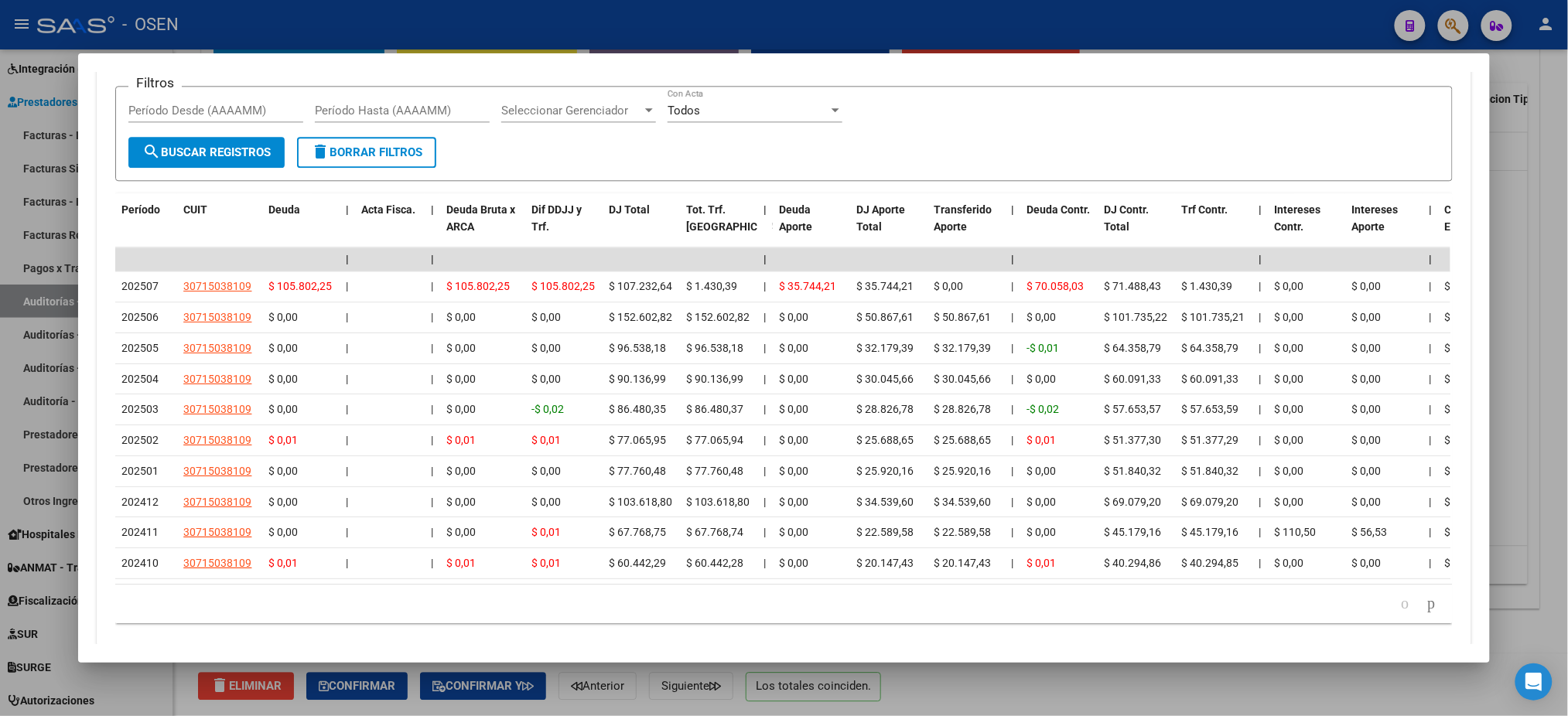
click at [444, 31] on div at bounding box center [784, 358] width 1568 height 716
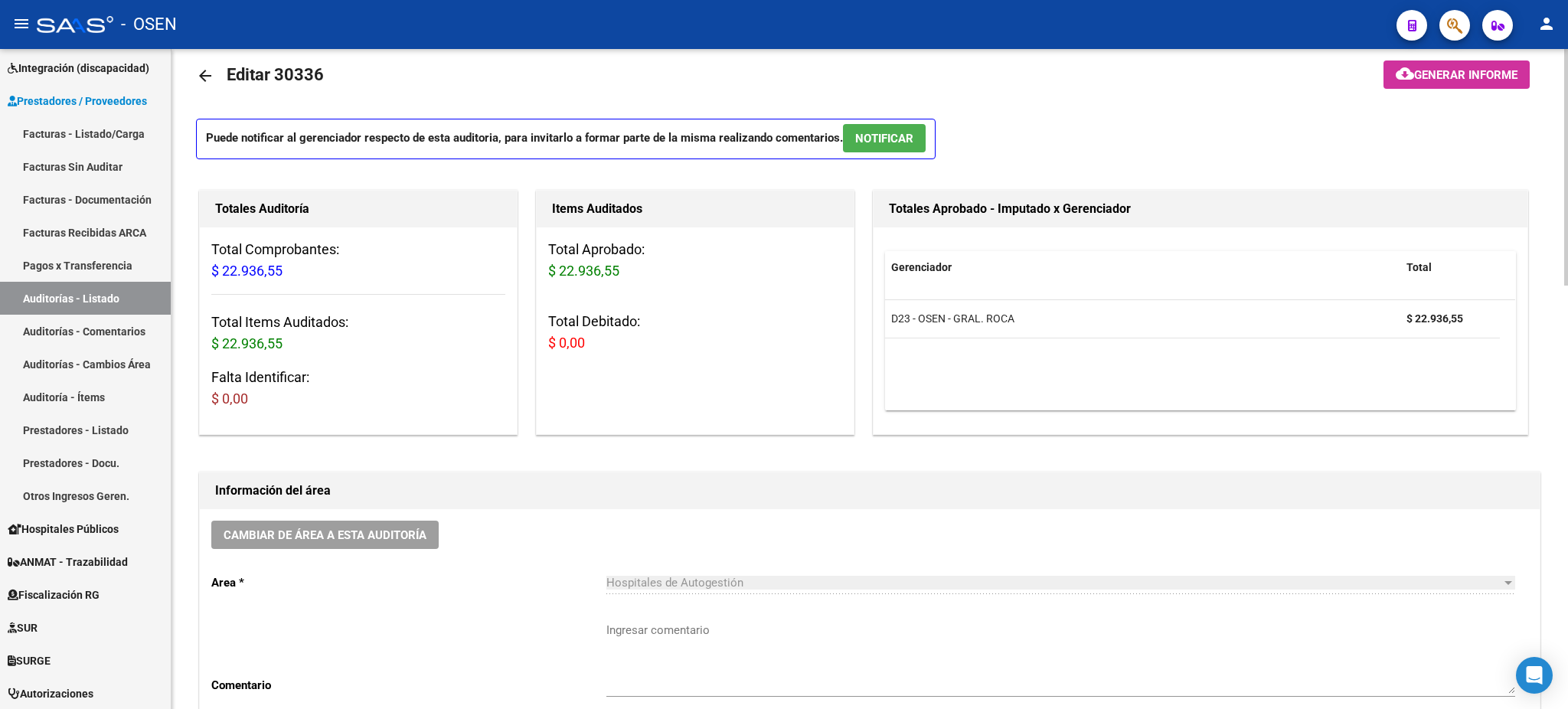
scroll to position [0, 0]
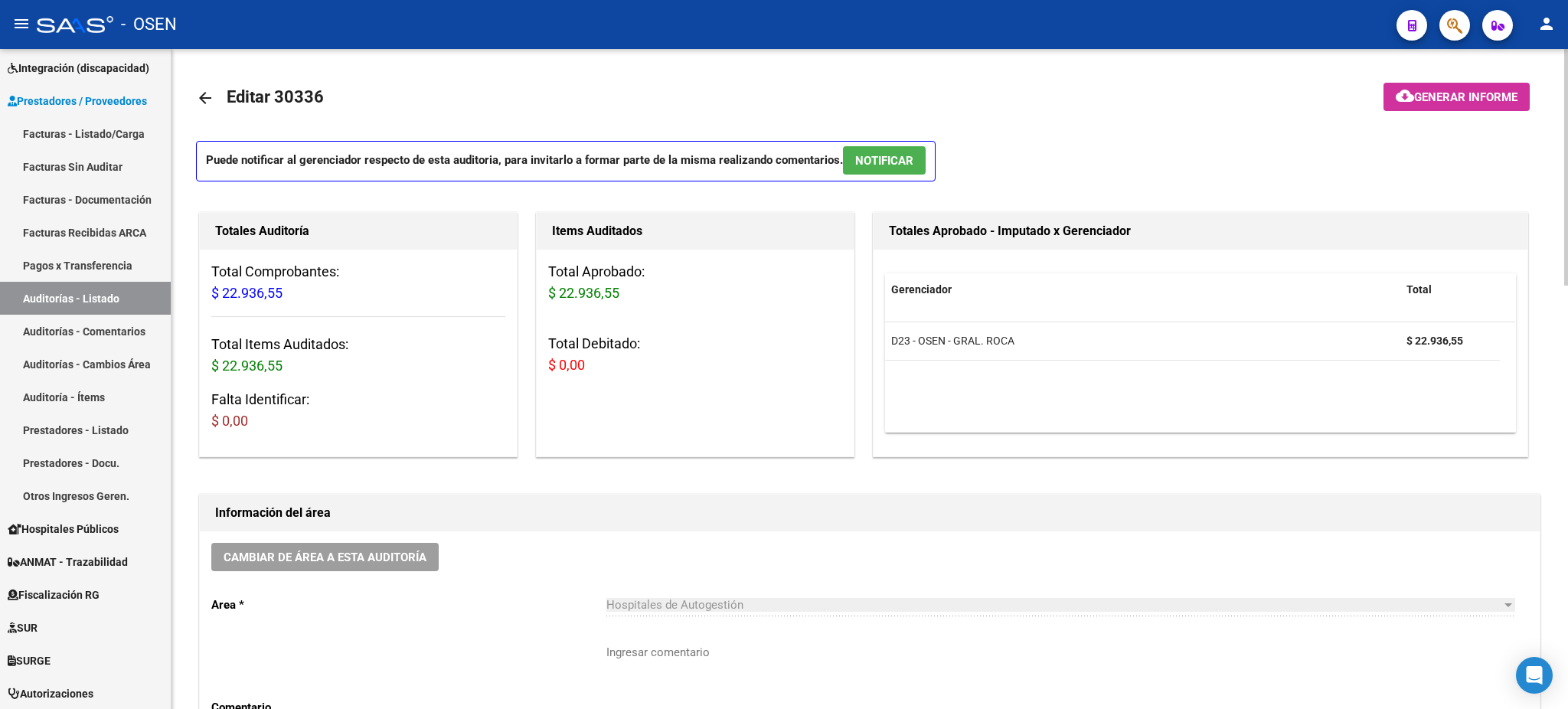
click at [895, 177] on p "Puede notificar al gerenciador respecto de esta auditoria, para invitarlo a for…" at bounding box center [566, 161] width 739 height 40
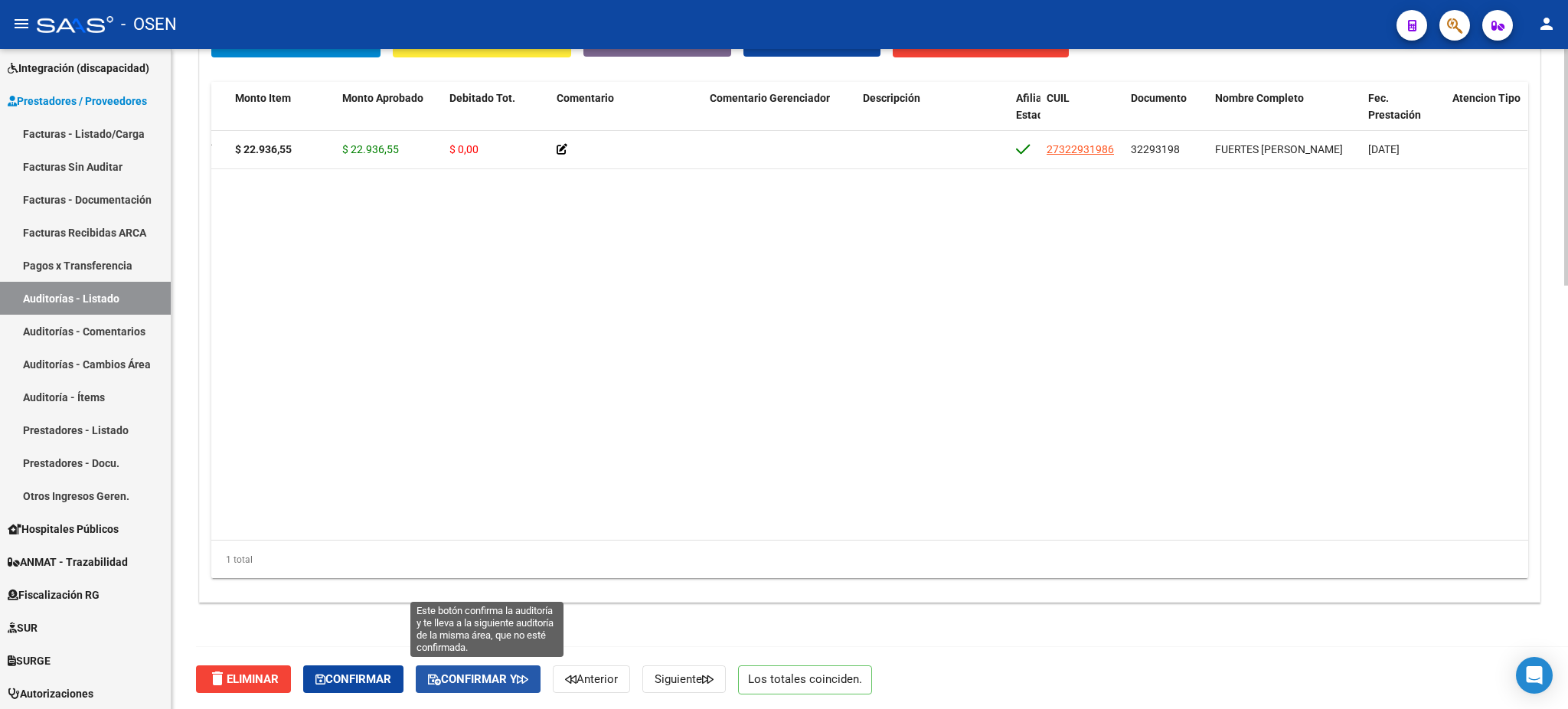
click at [489, 682] on span "Confirmar y" at bounding box center [478, 679] width 101 height 14
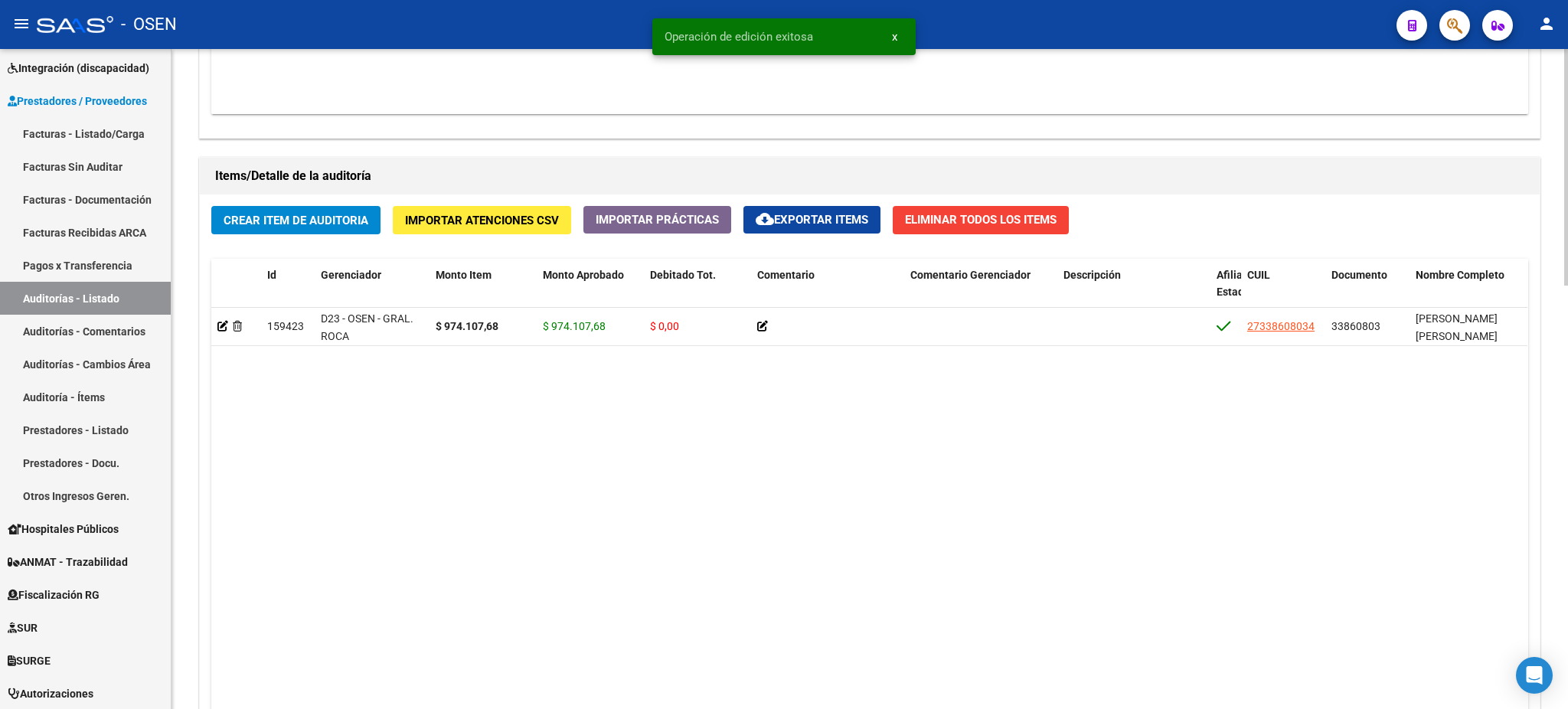
scroll to position [1123, 0]
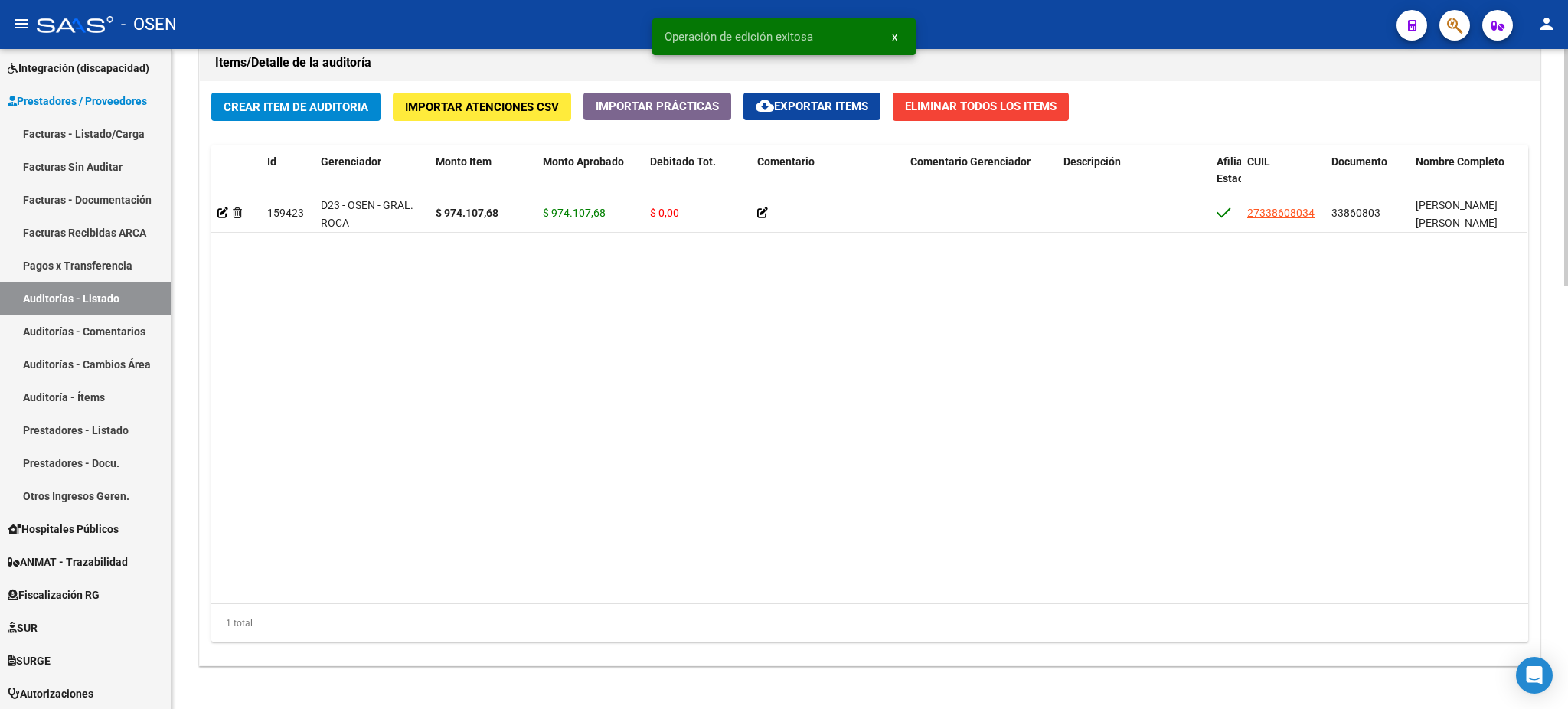
click at [861, 582] on datatable-body "159423 D23 - OSEN - GRAL. ROCA $ 974.107,68 $ 974.107,68 $ 0,00 27338608034 338…" at bounding box center [868, 399] width 1316 height 410
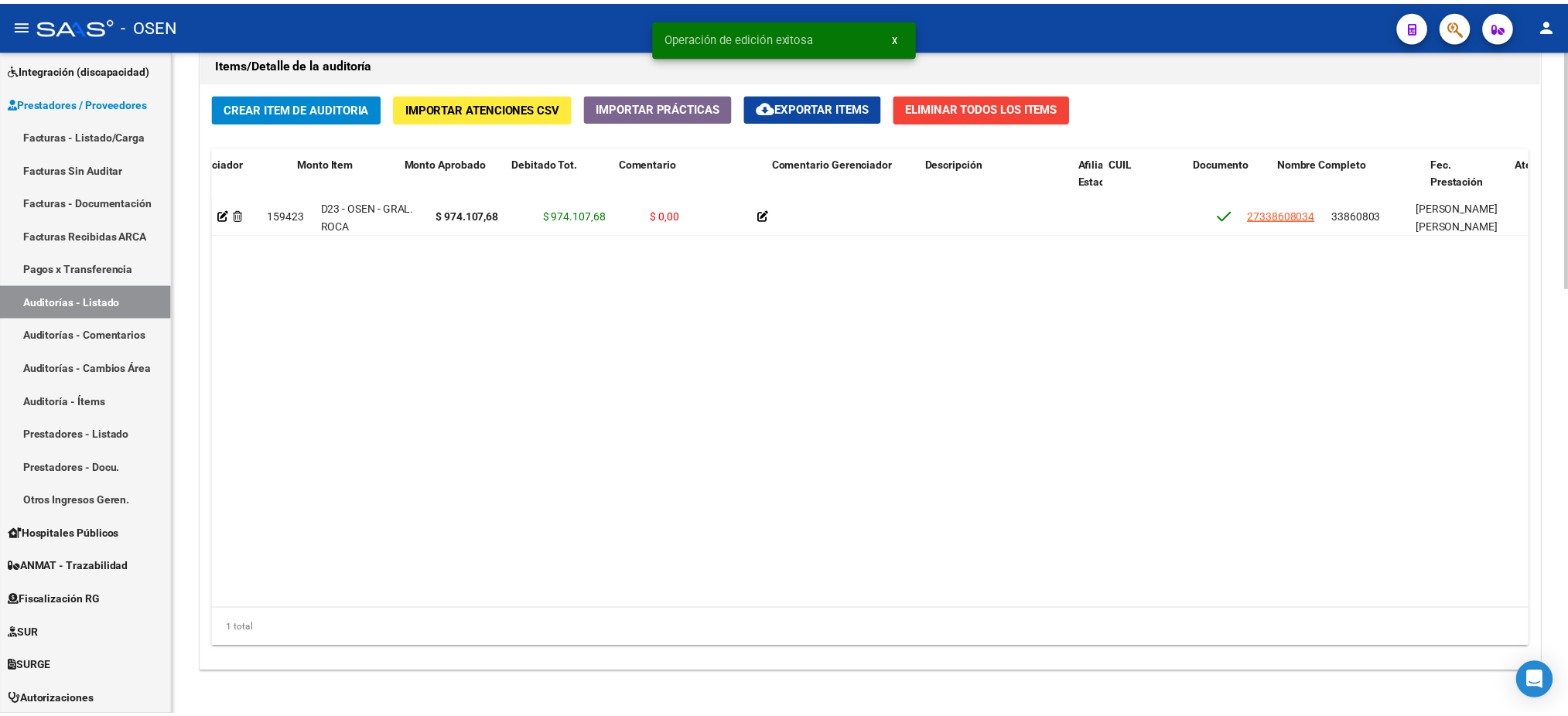
scroll to position [0, 424]
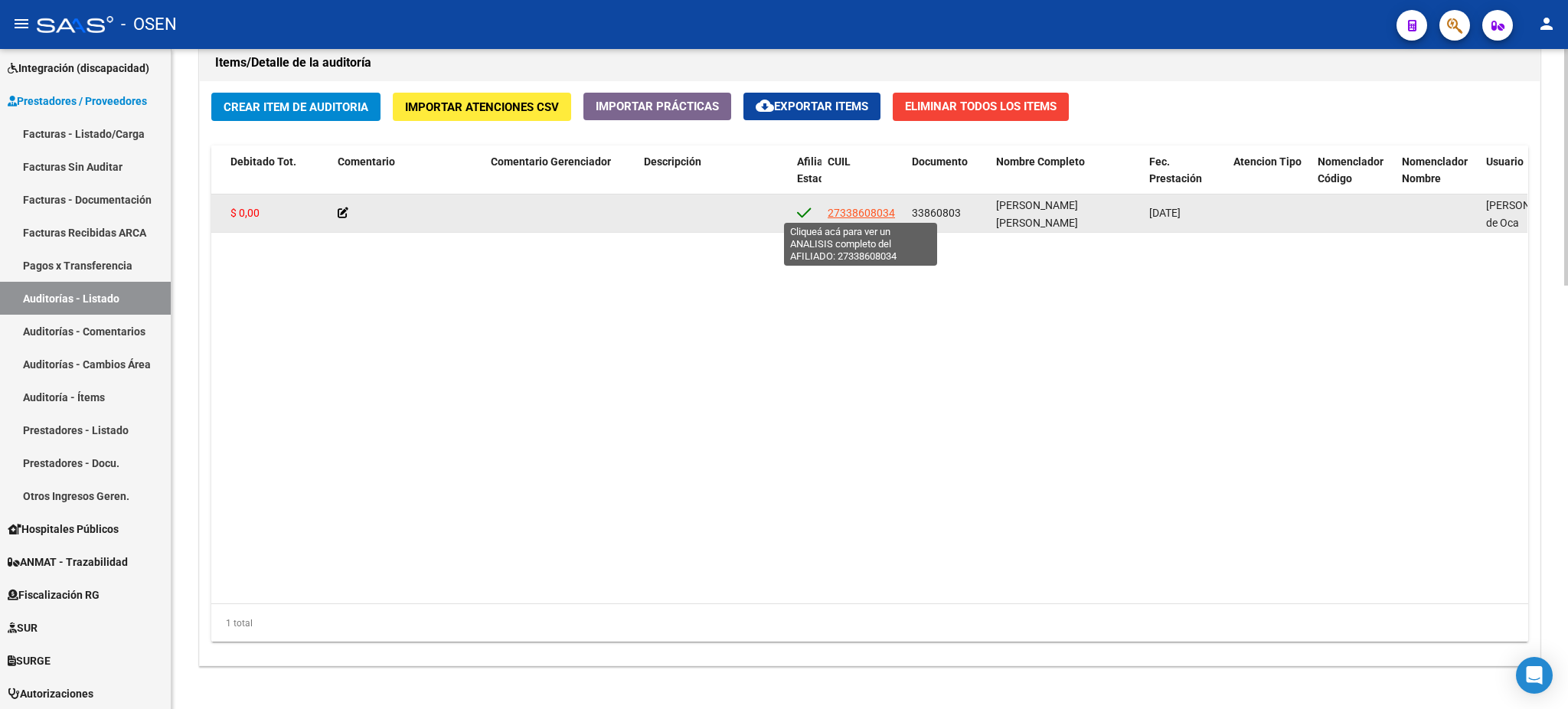
click at [863, 215] on span "27338608034" at bounding box center [861, 213] width 67 height 12
type textarea "27338608034"
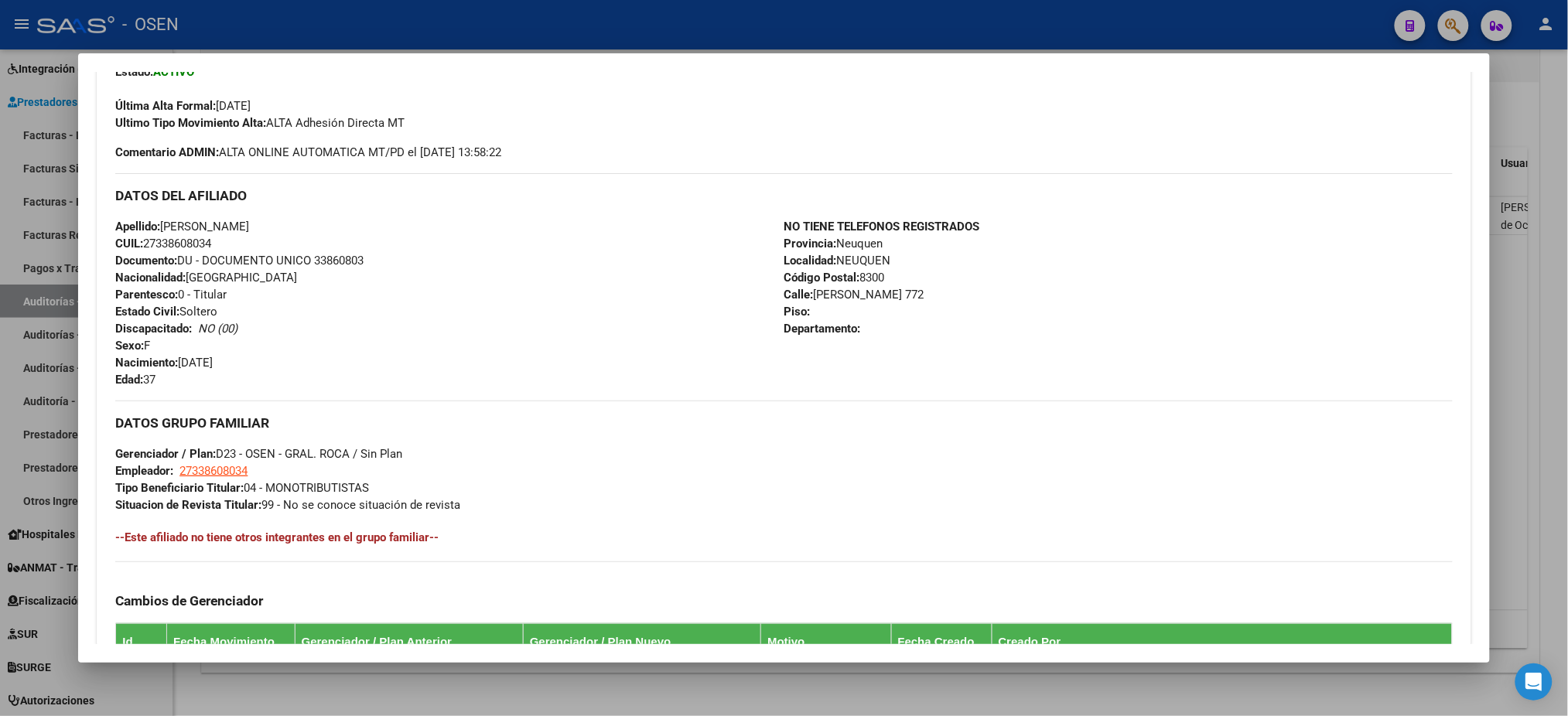
scroll to position [698, 0]
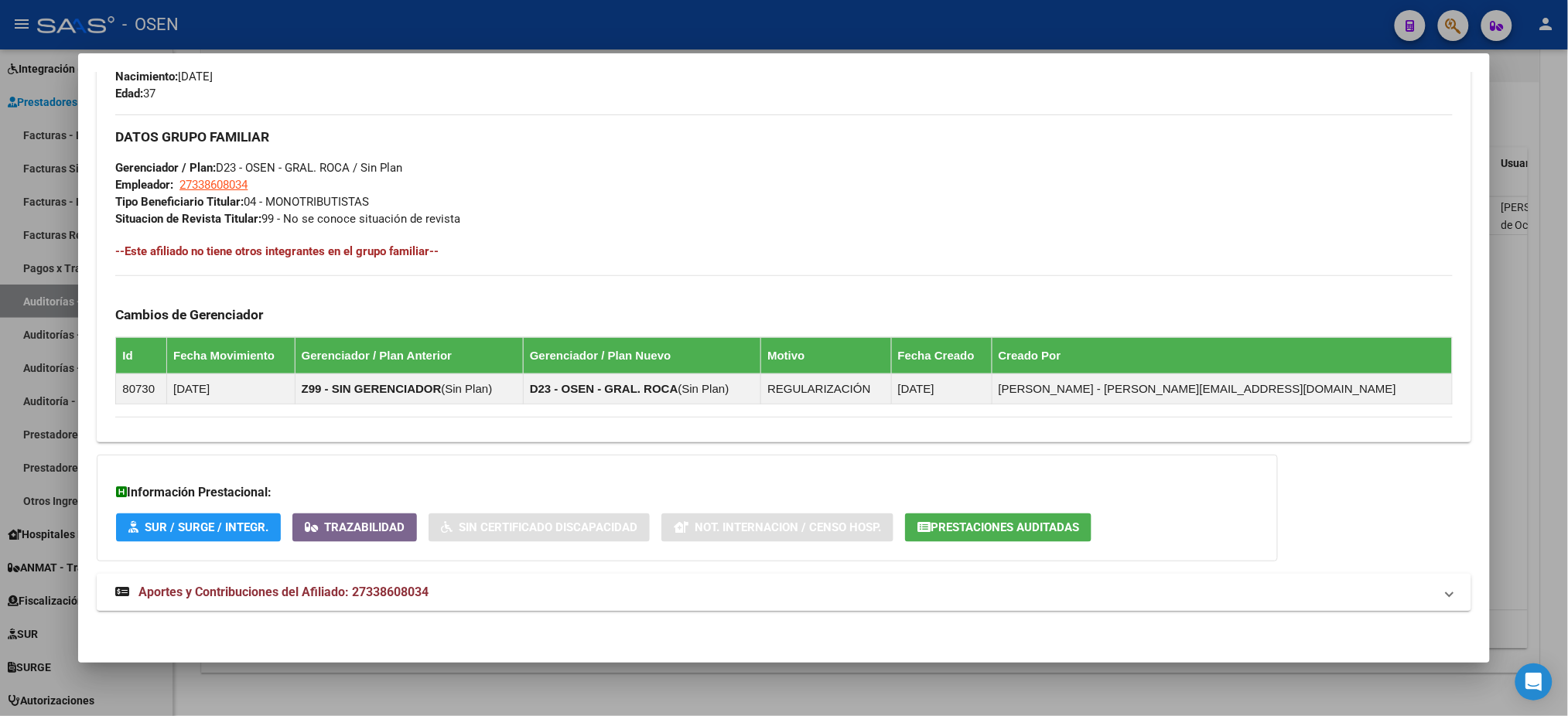
drag, startPoint x: 672, startPoint y: 588, endPoint x: 663, endPoint y: 539, distance: 49.8
click at [669, 584] on mat-panel-title "Aportes y Contribuciones del Afiliado: 27338608034" at bounding box center [775, 593] width 1319 height 19
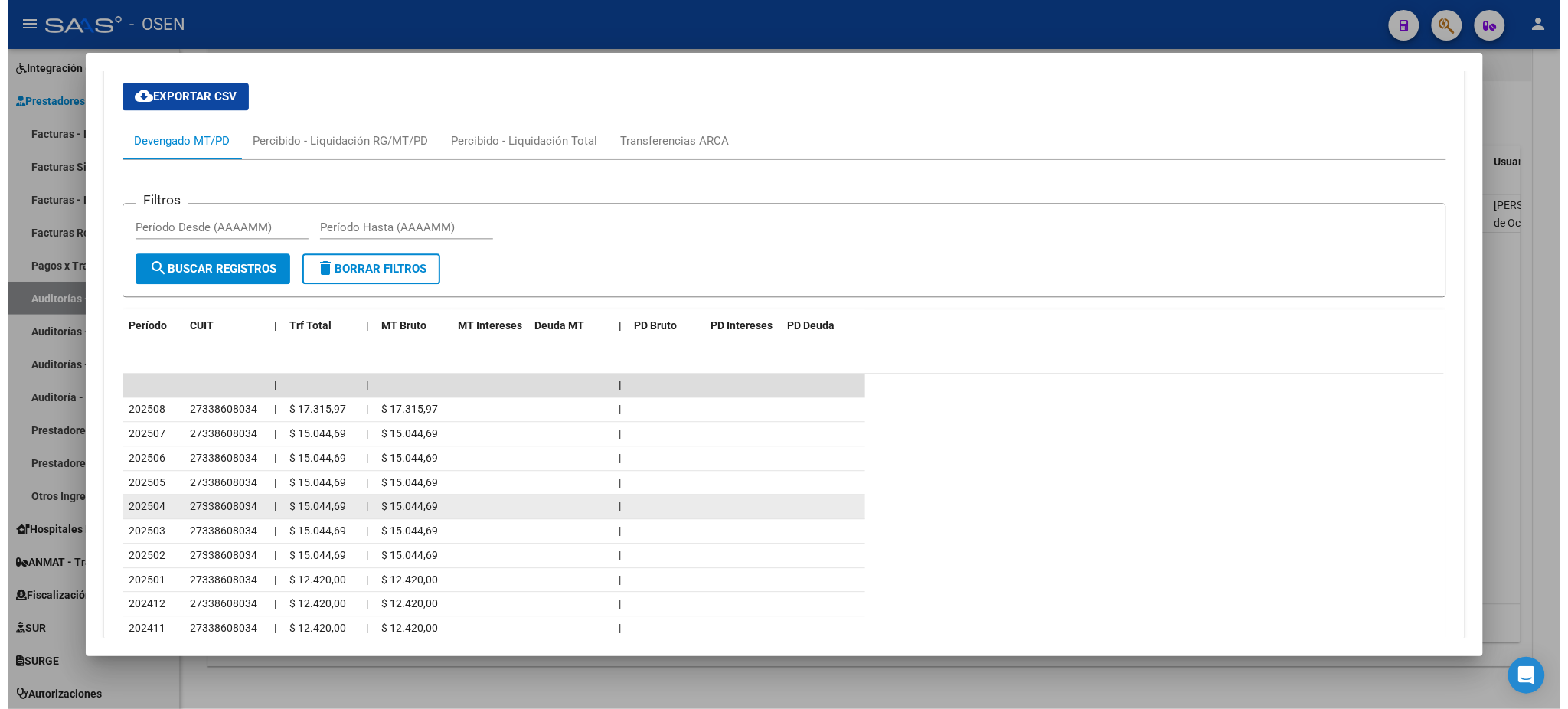
scroll to position [1380, 0]
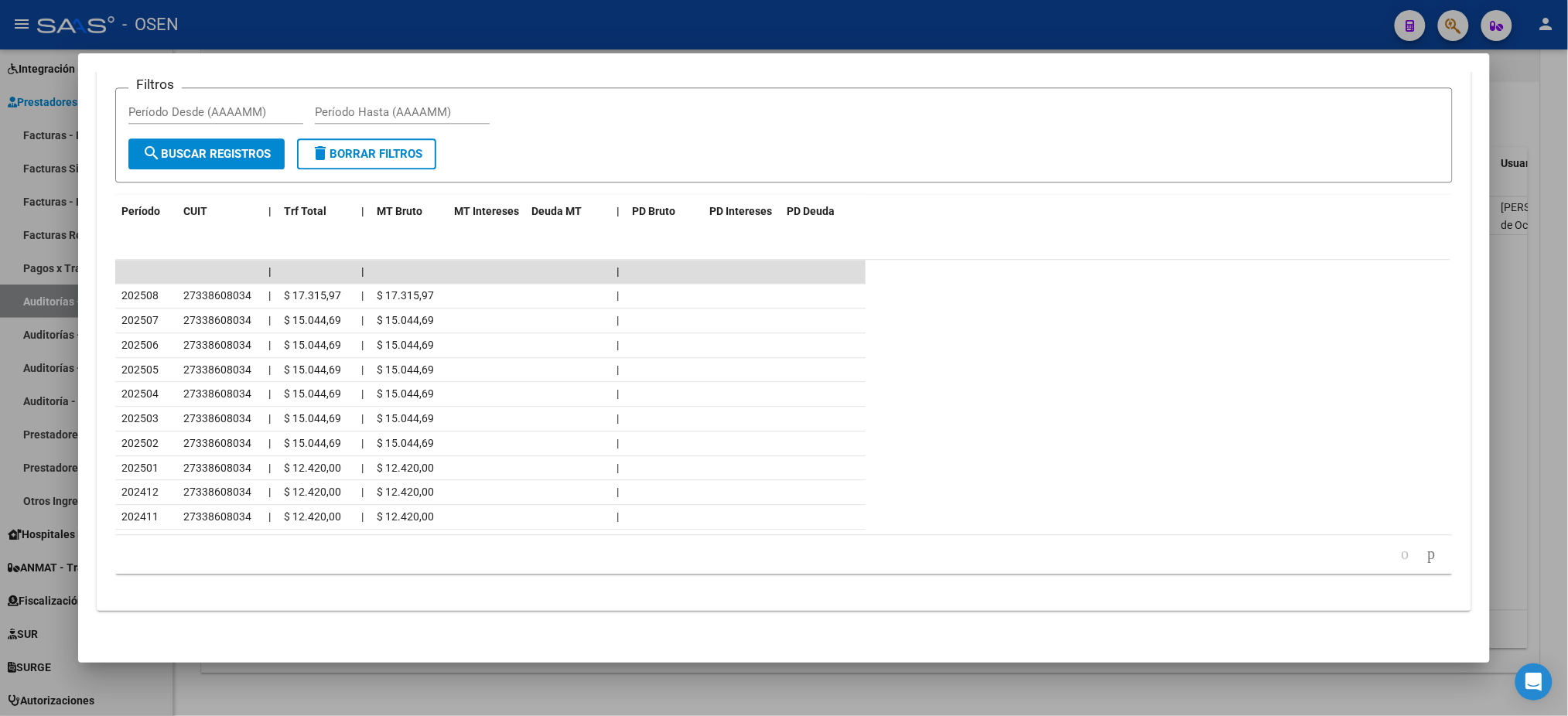
click at [224, 24] on div at bounding box center [784, 358] width 1568 height 716
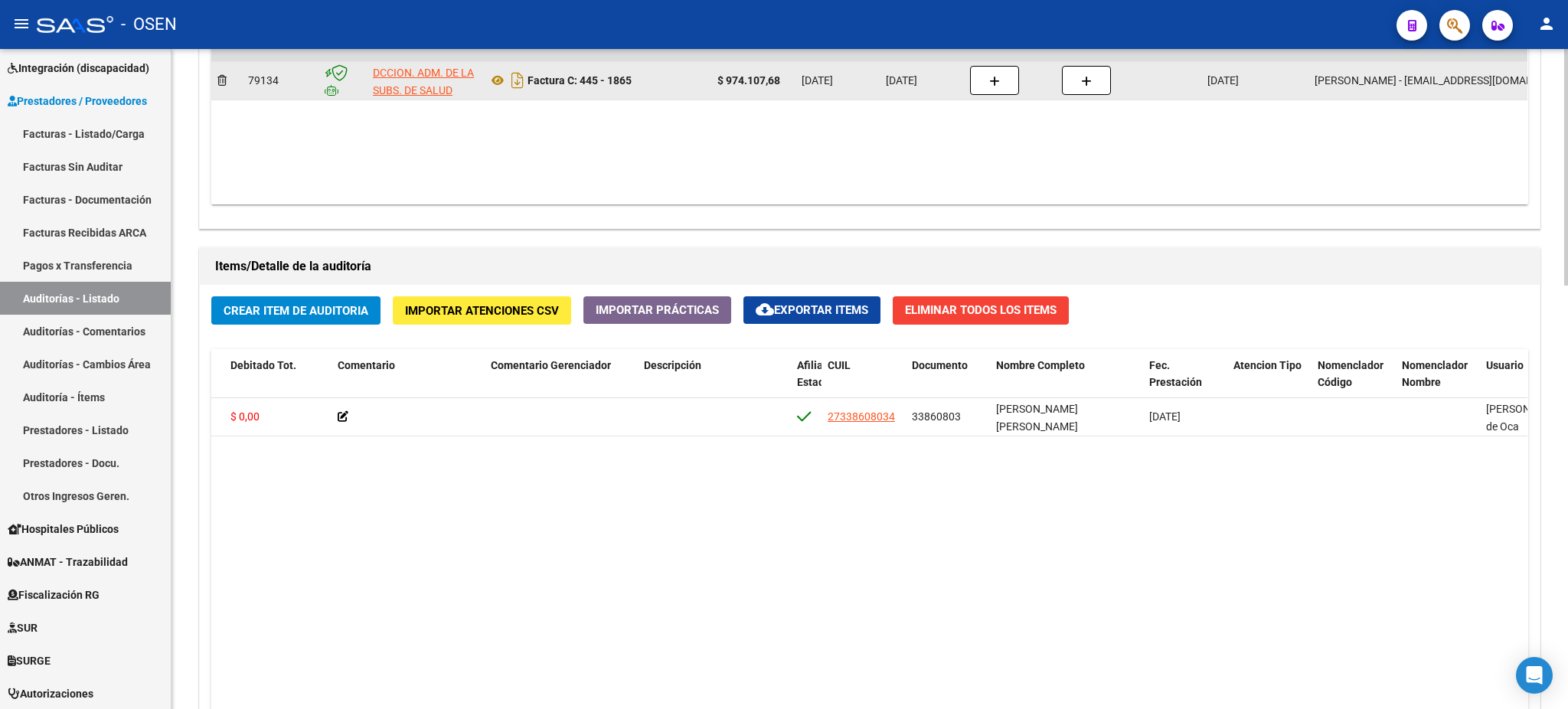
scroll to position [715, 0]
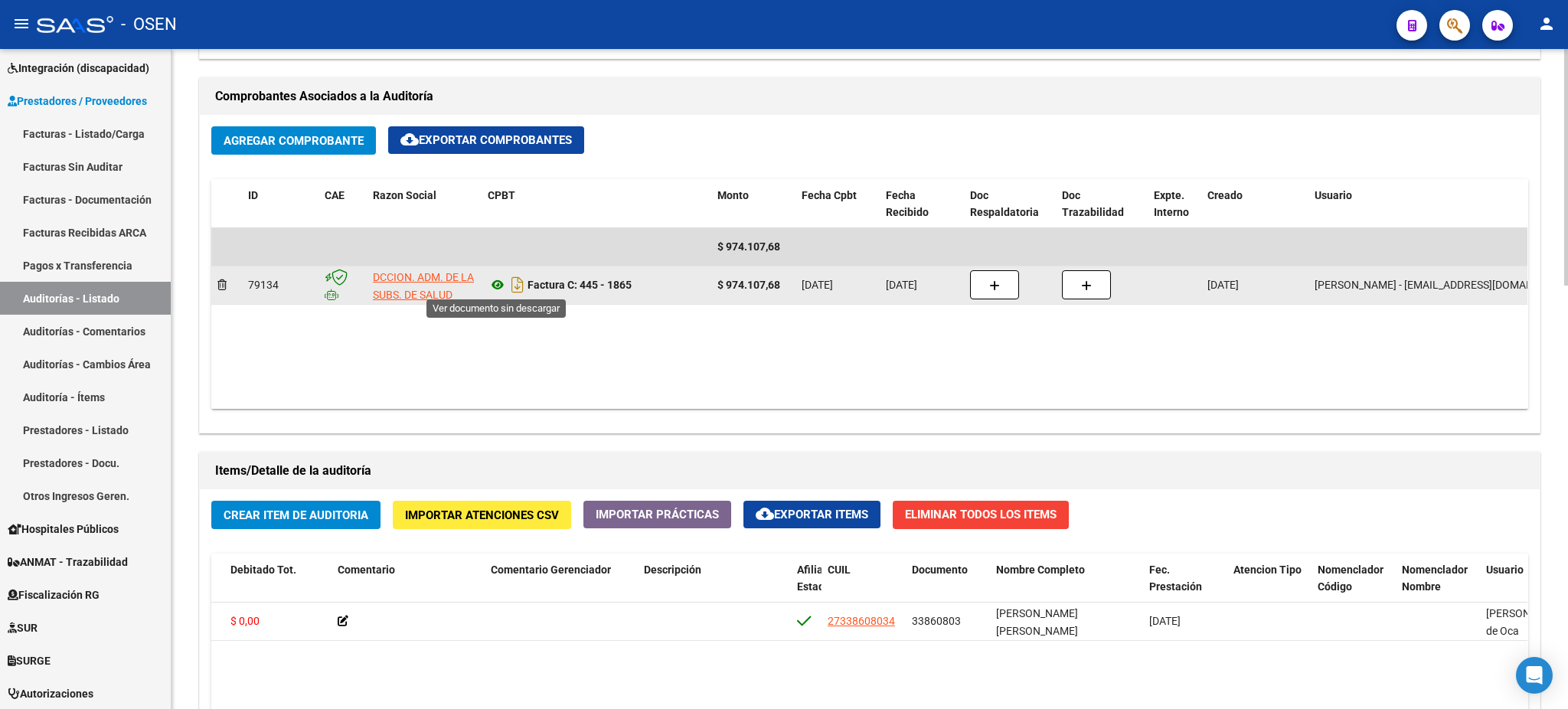
click at [496, 283] on icon at bounding box center [498, 285] width 20 height 19
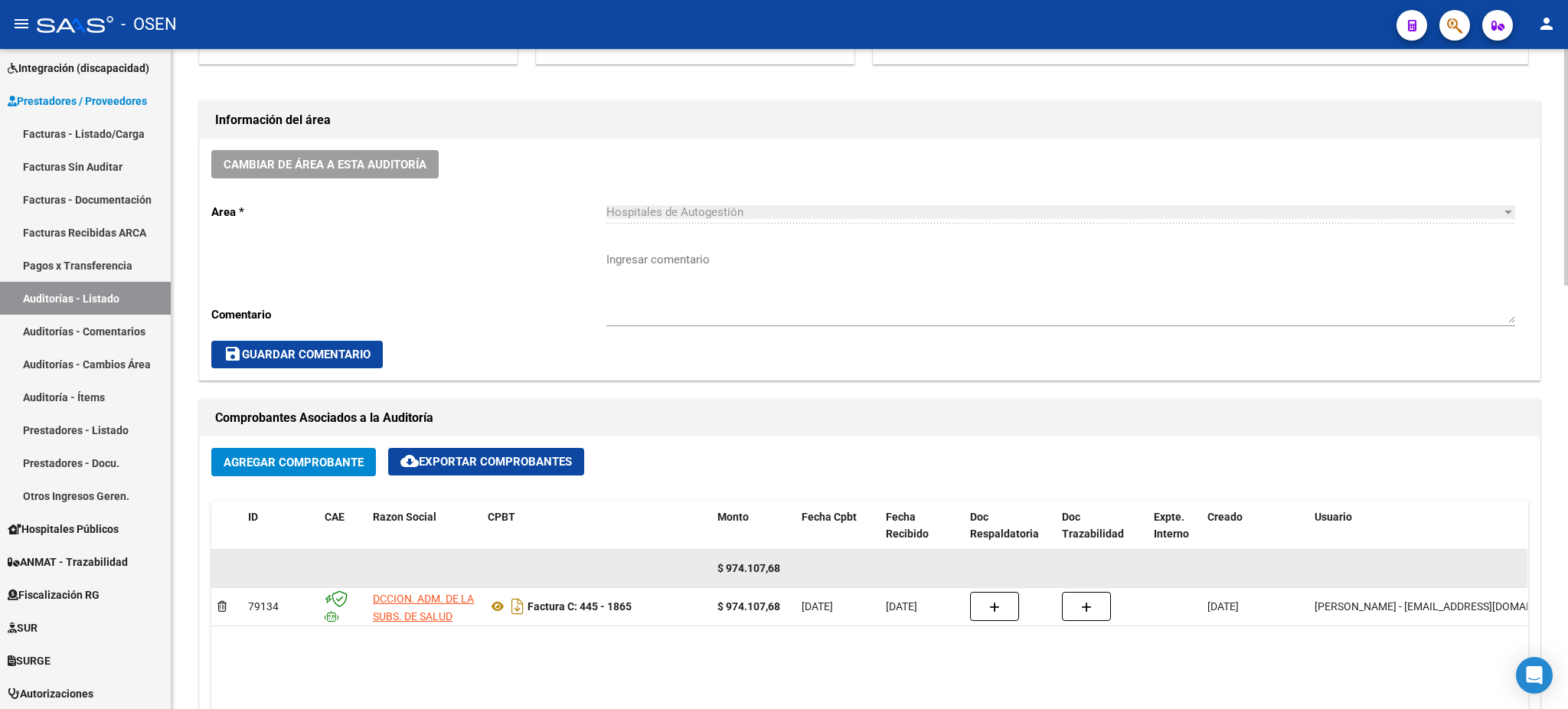
scroll to position [510, 0]
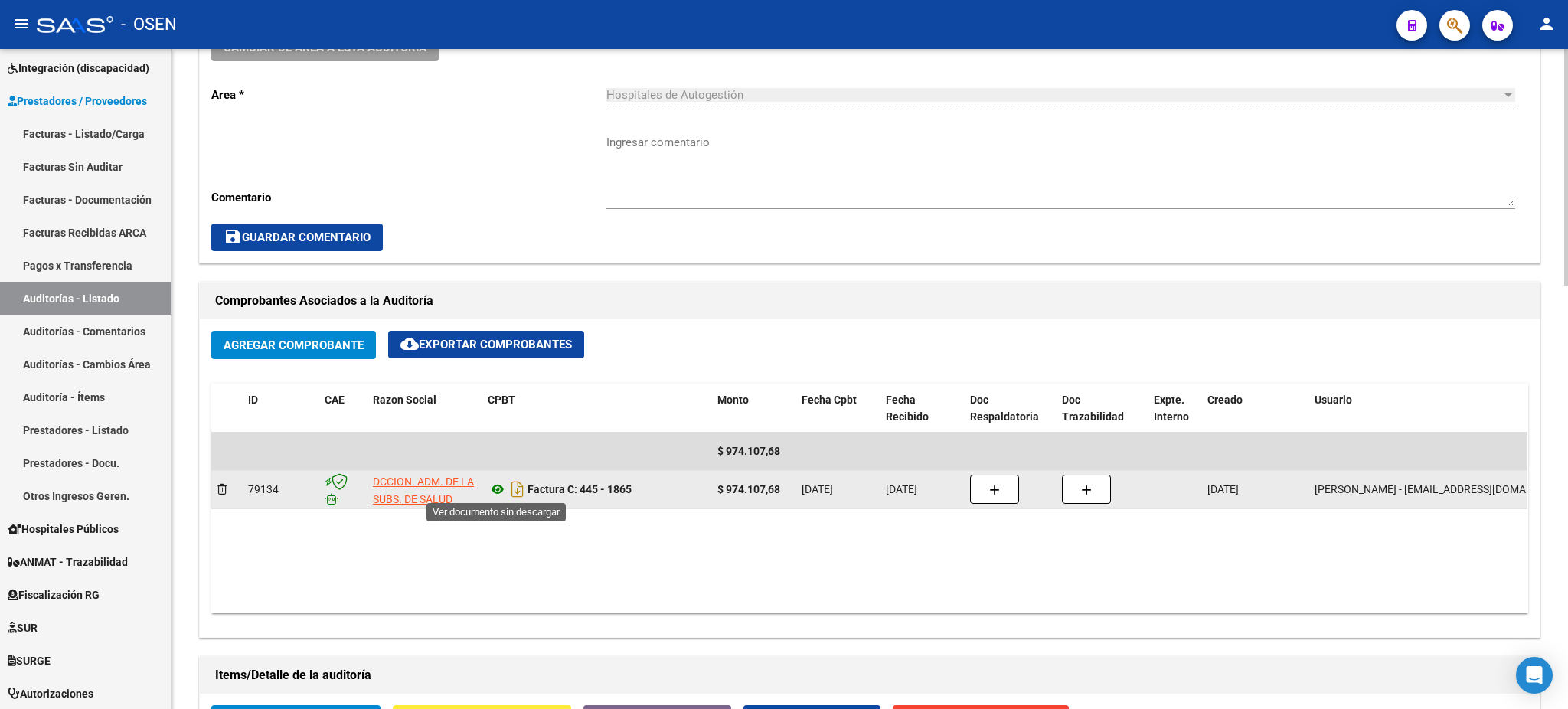
click at [501, 482] on icon at bounding box center [498, 489] width 20 height 19
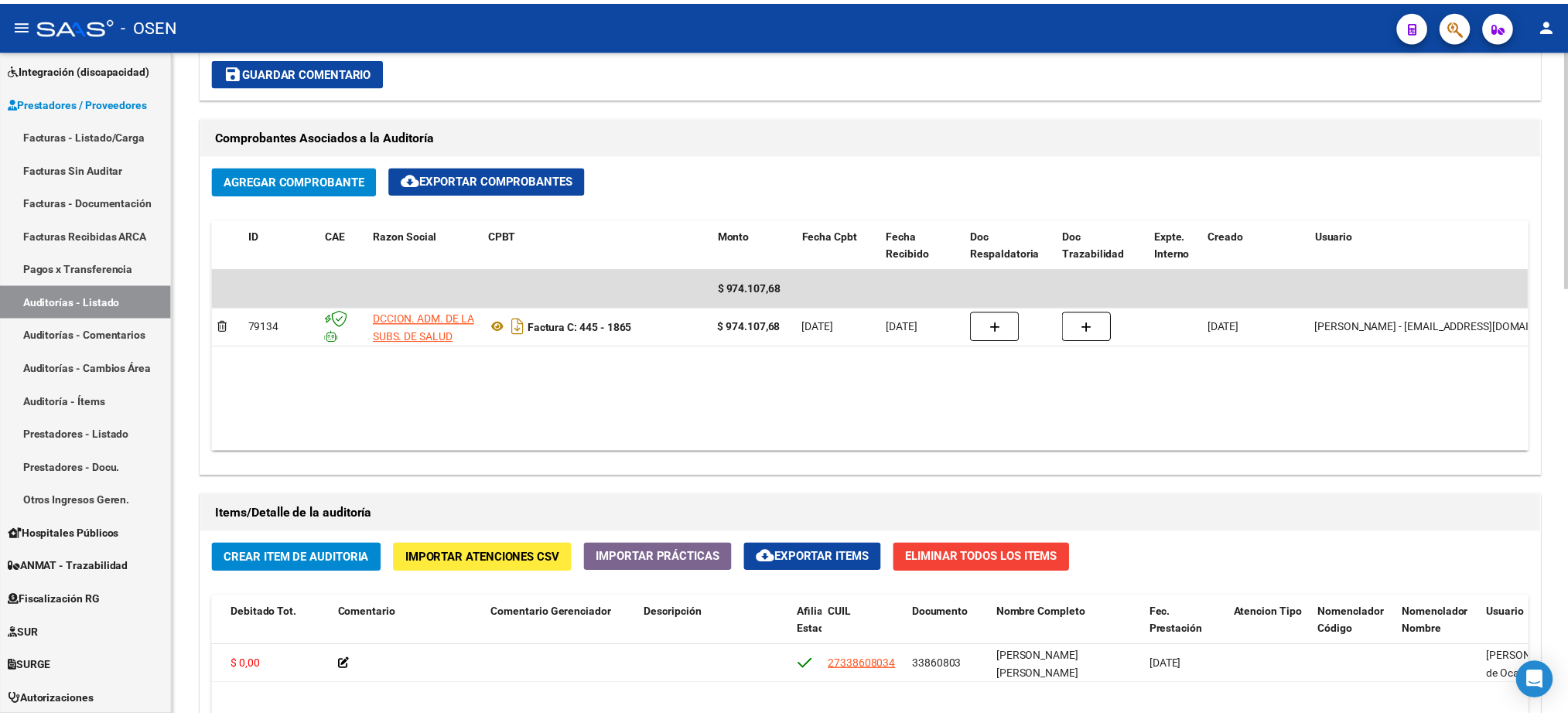
scroll to position [928, 0]
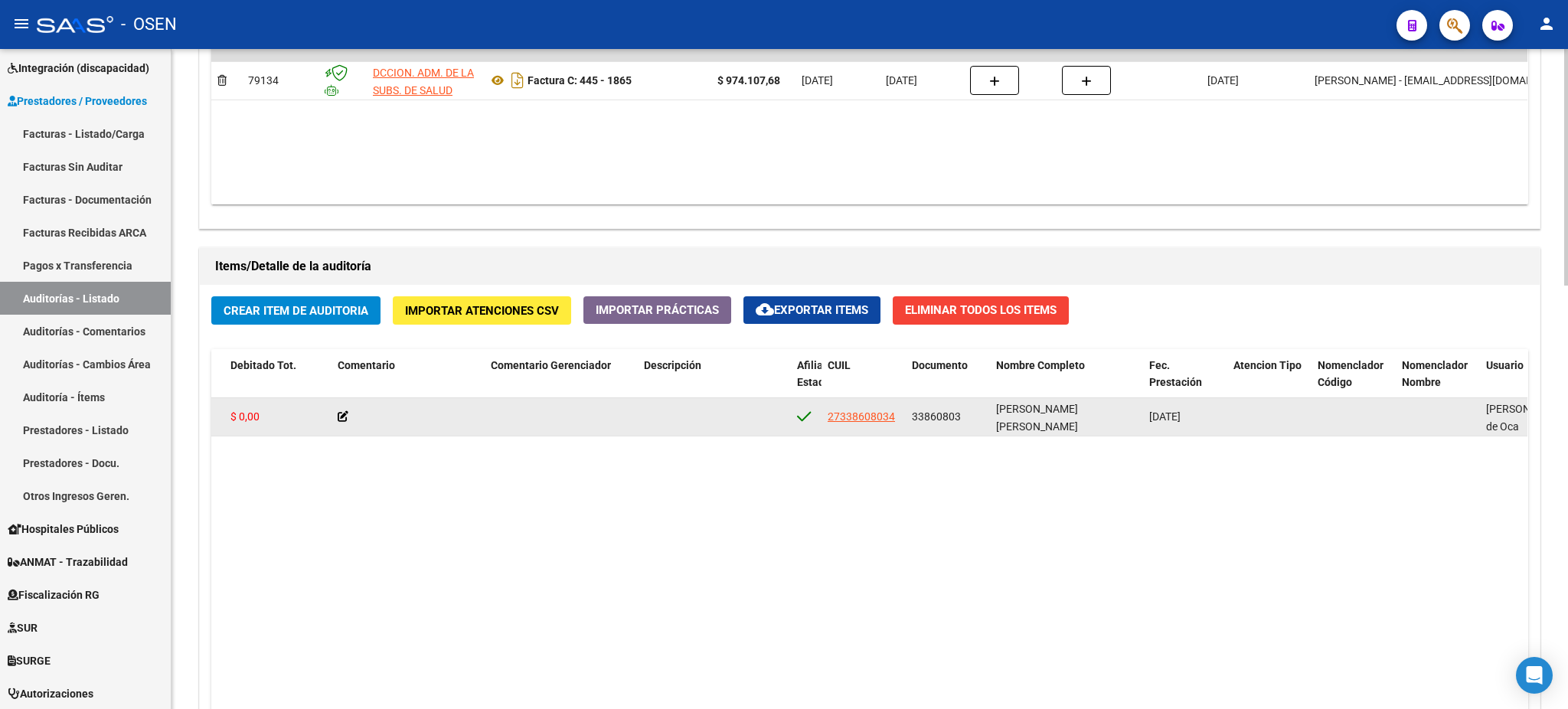
click at [912, 408] on div "33860803" at bounding box center [947, 417] width 72 height 18
click at [850, 410] on span "27338608034" at bounding box center [861, 416] width 67 height 12
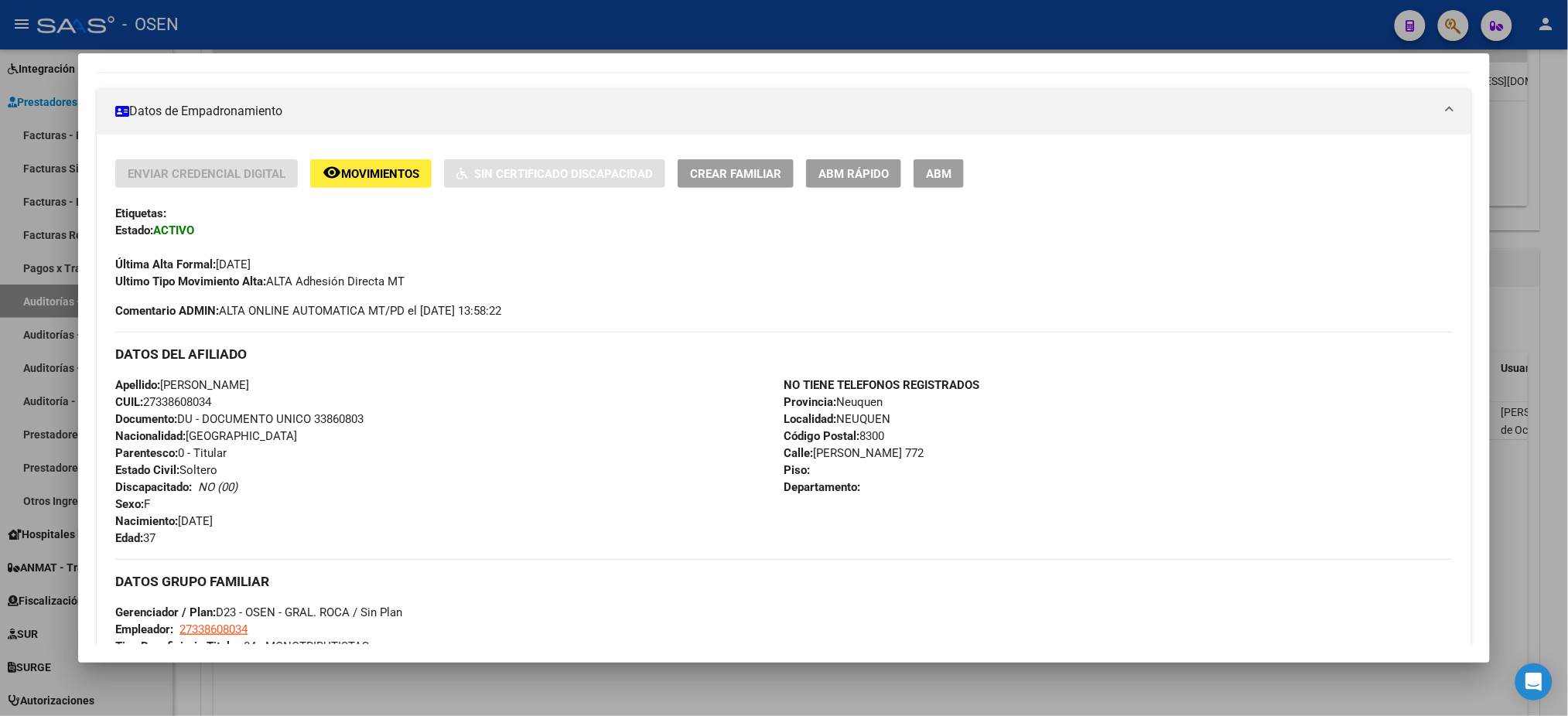
scroll to position [412, 0]
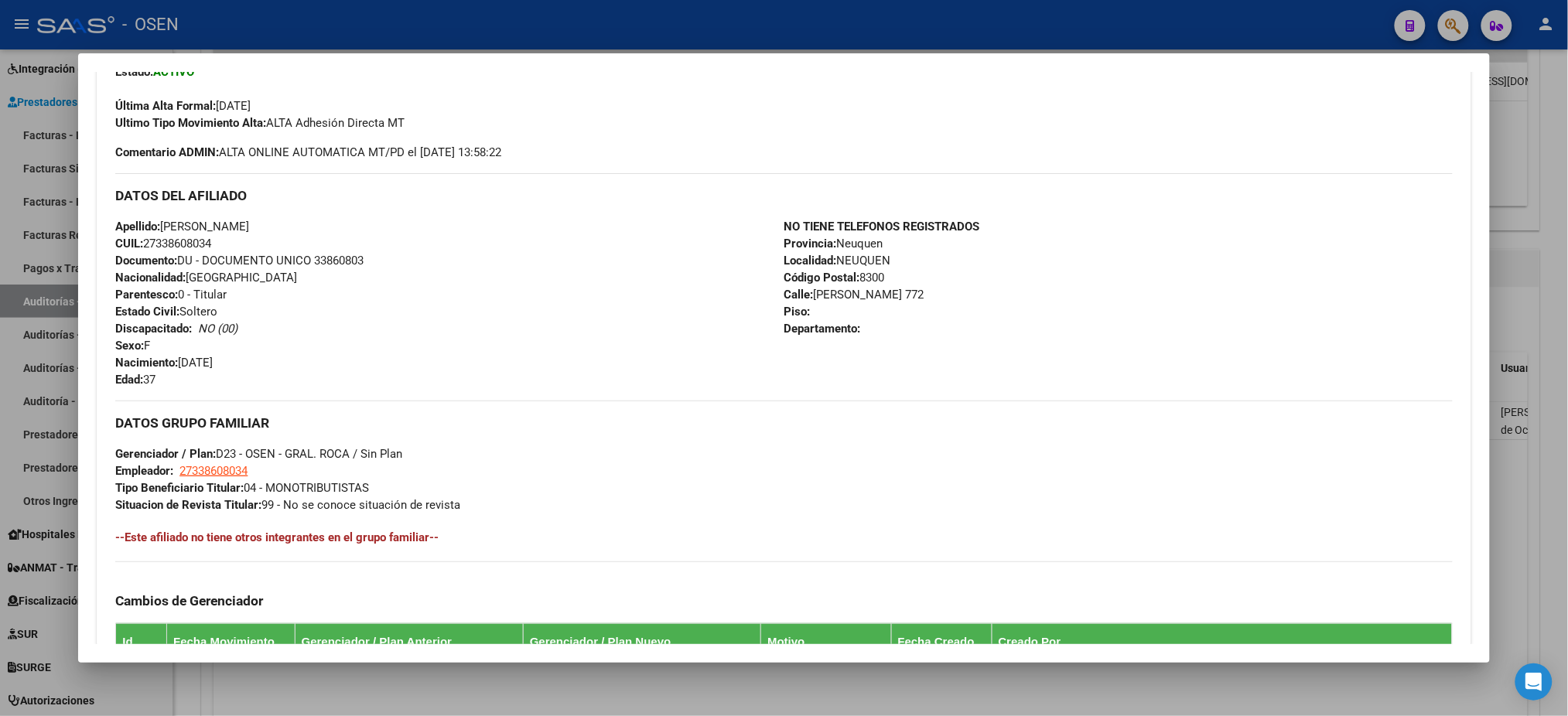
drag, startPoint x: 220, startPoint y: 244, endPoint x: 95, endPoint y: 229, distance: 125.9
click at [97, 229] on div "Enviar Credencial Digital remove_red_eye Movimientos Sin Certificado Discapacid…" at bounding box center [783, 358] width 1374 height 715
copy div "Apellido: NADIA KAREN ALARCON CUIL: 27338608034"
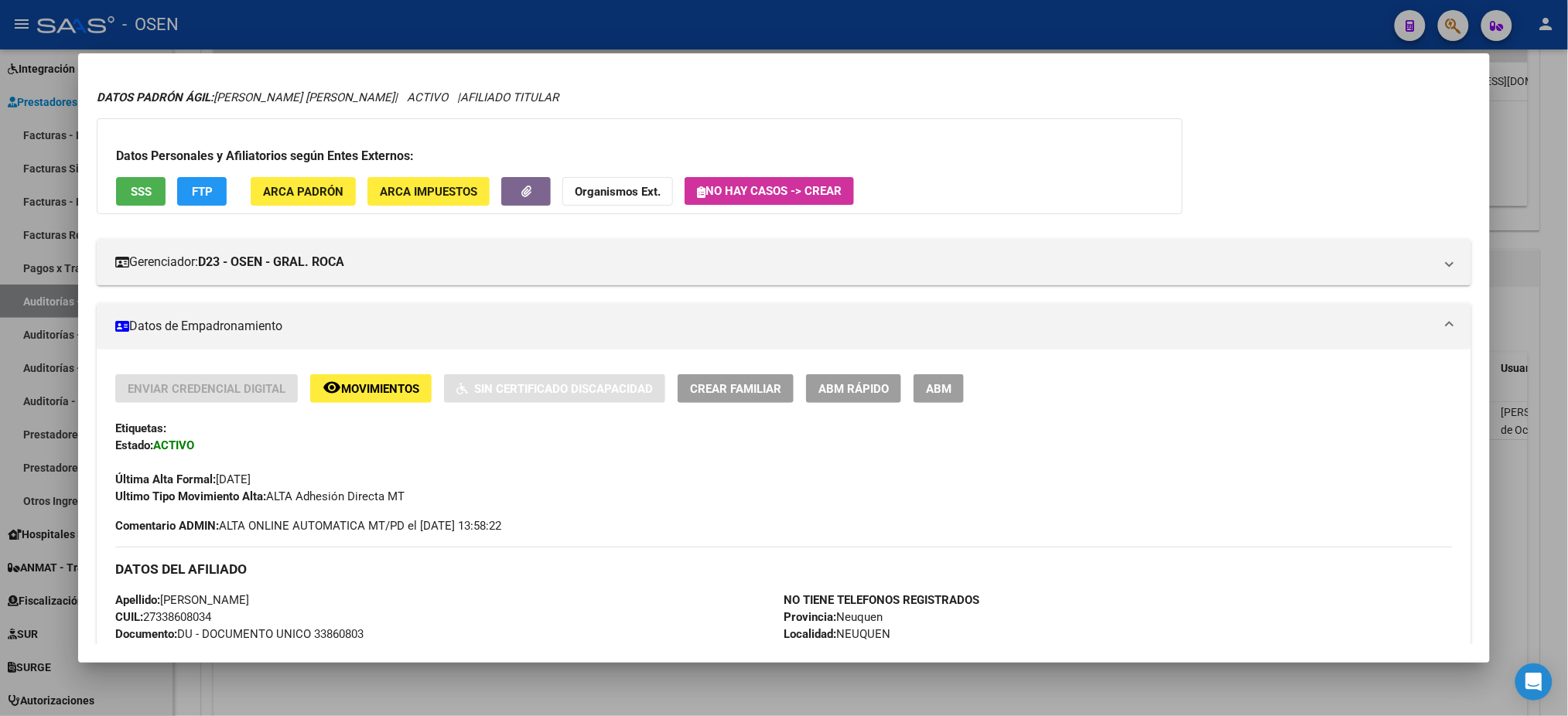
scroll to position [0, 0]
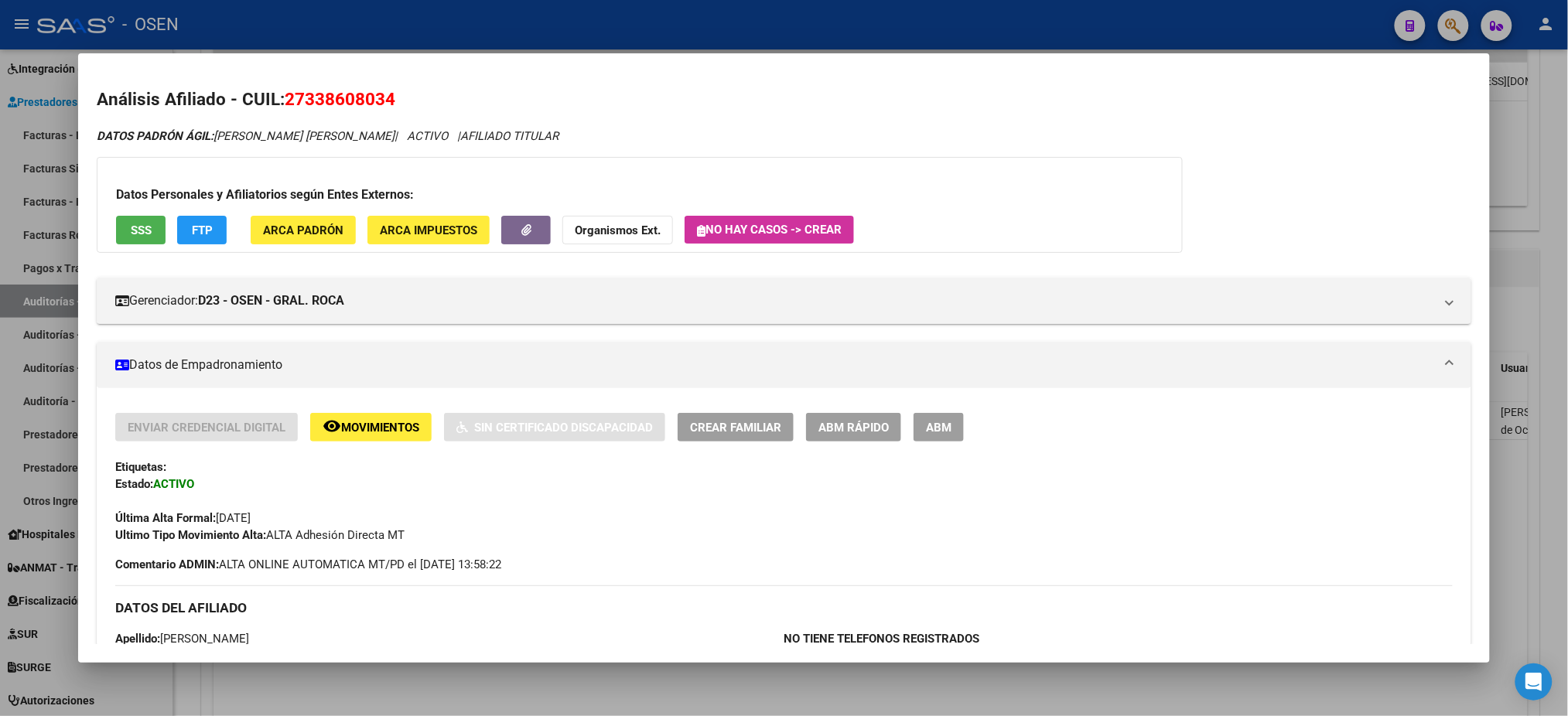
click at [142, 216] on button "SSS" at bounding box center [141, 230] width 50 height 29
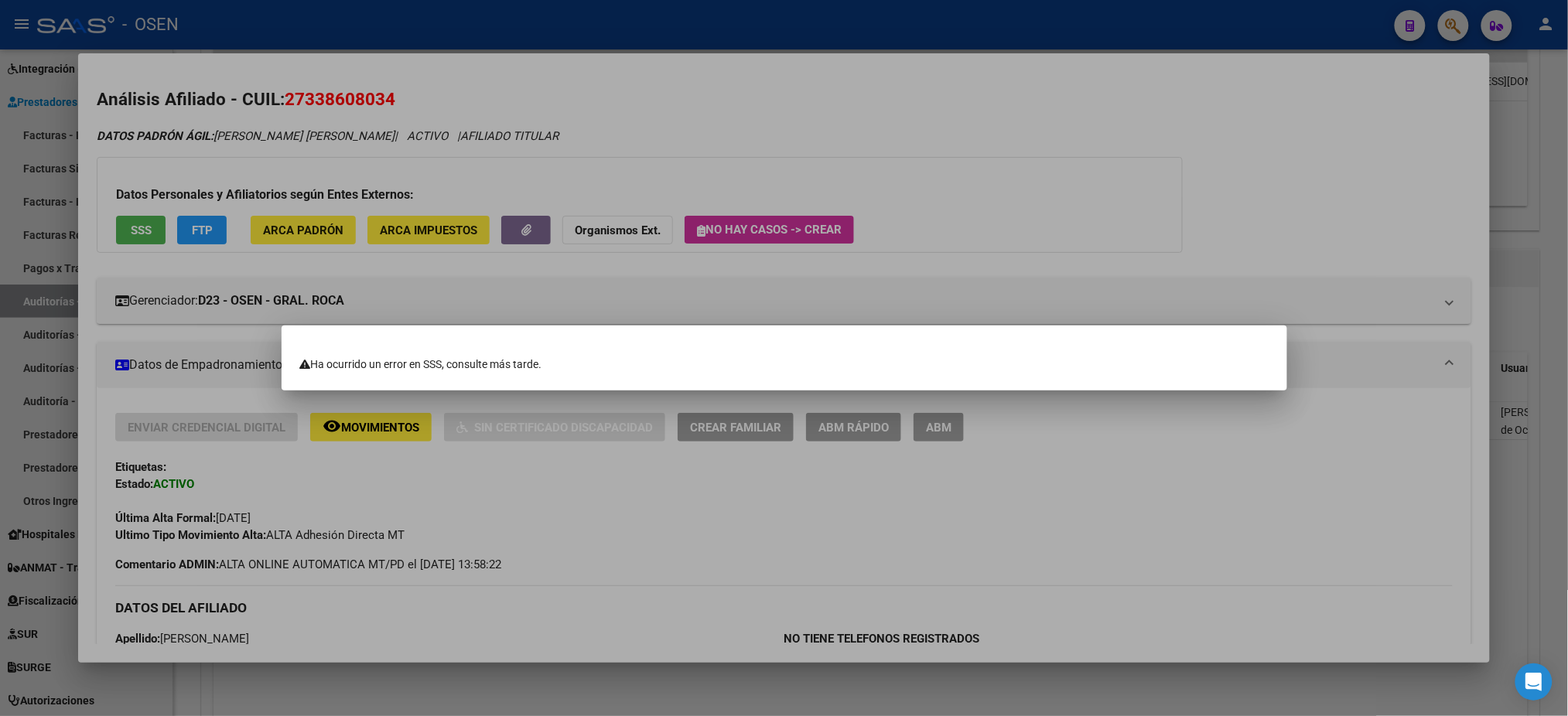
click at [837, 161] on div at bounding box center [784, 358] width 1568 height 716
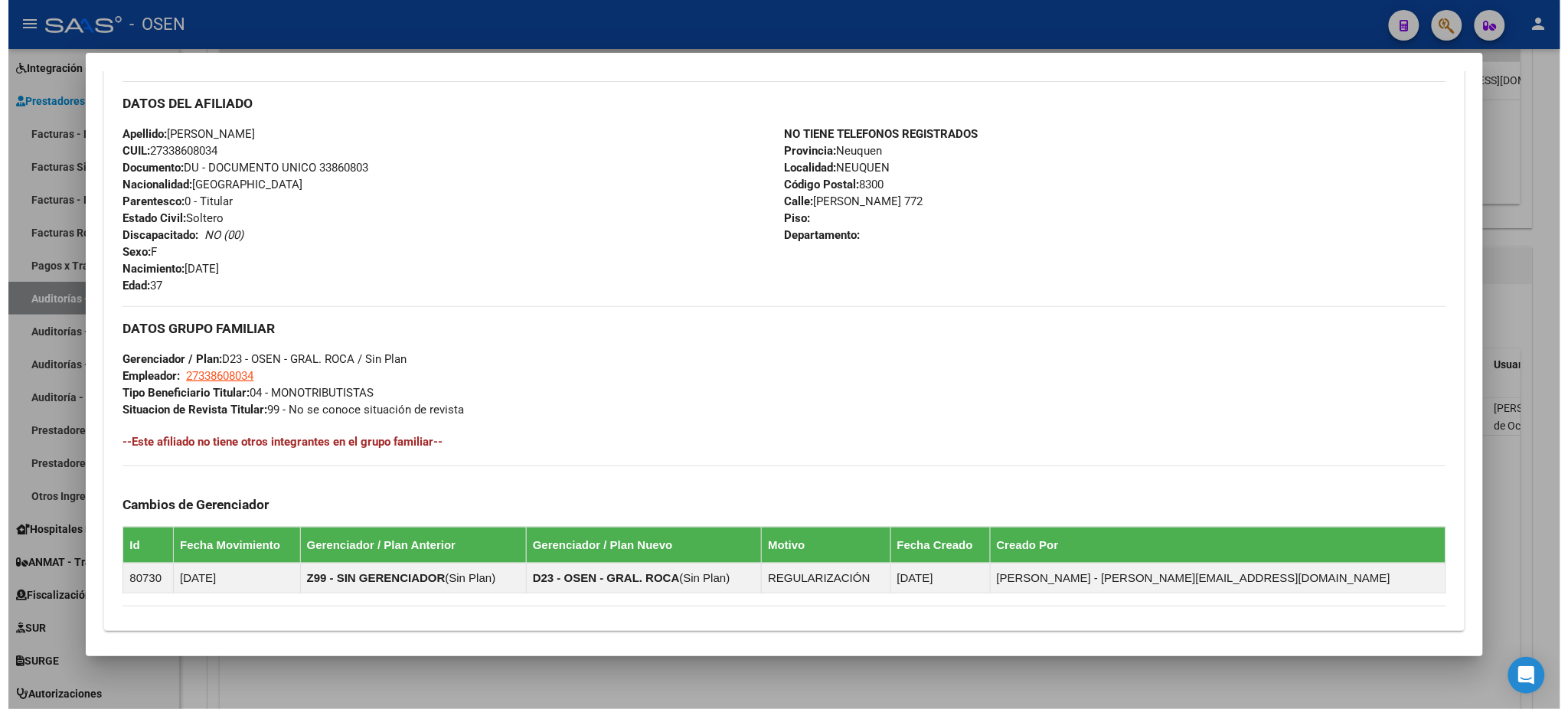
scroll to position [487, 0]
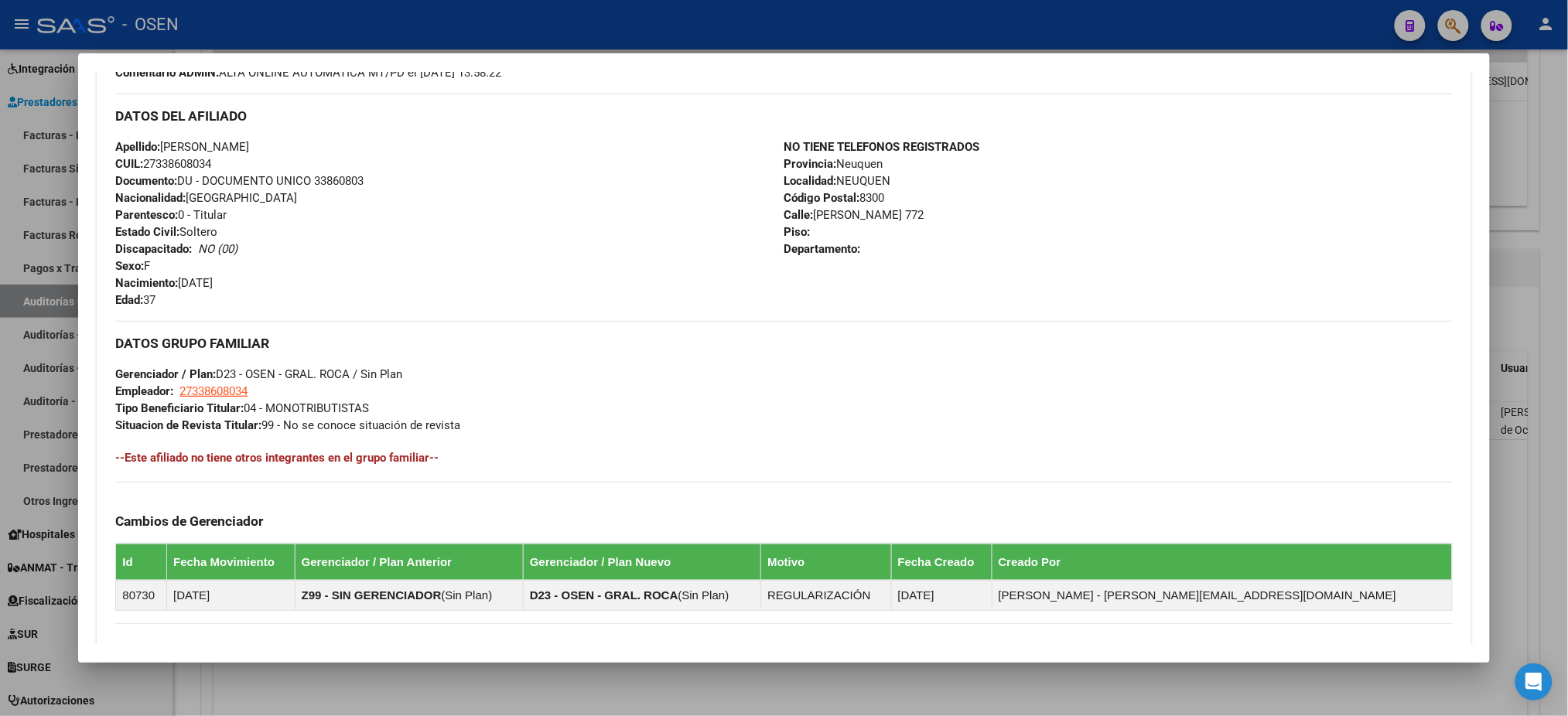
click at [393, 21] on div at bounding box center [784, 358] width 1568 height 716
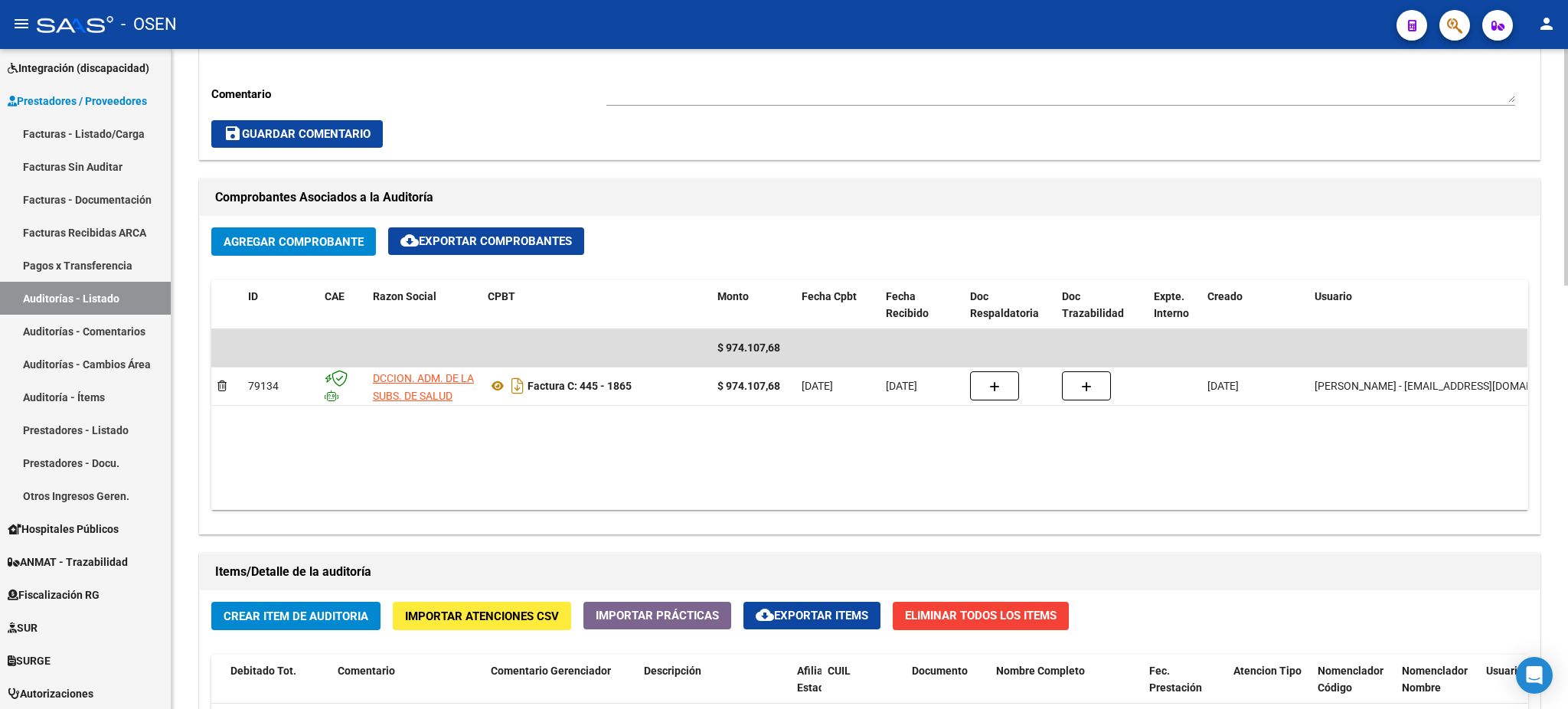
scroll to position [715, 0]
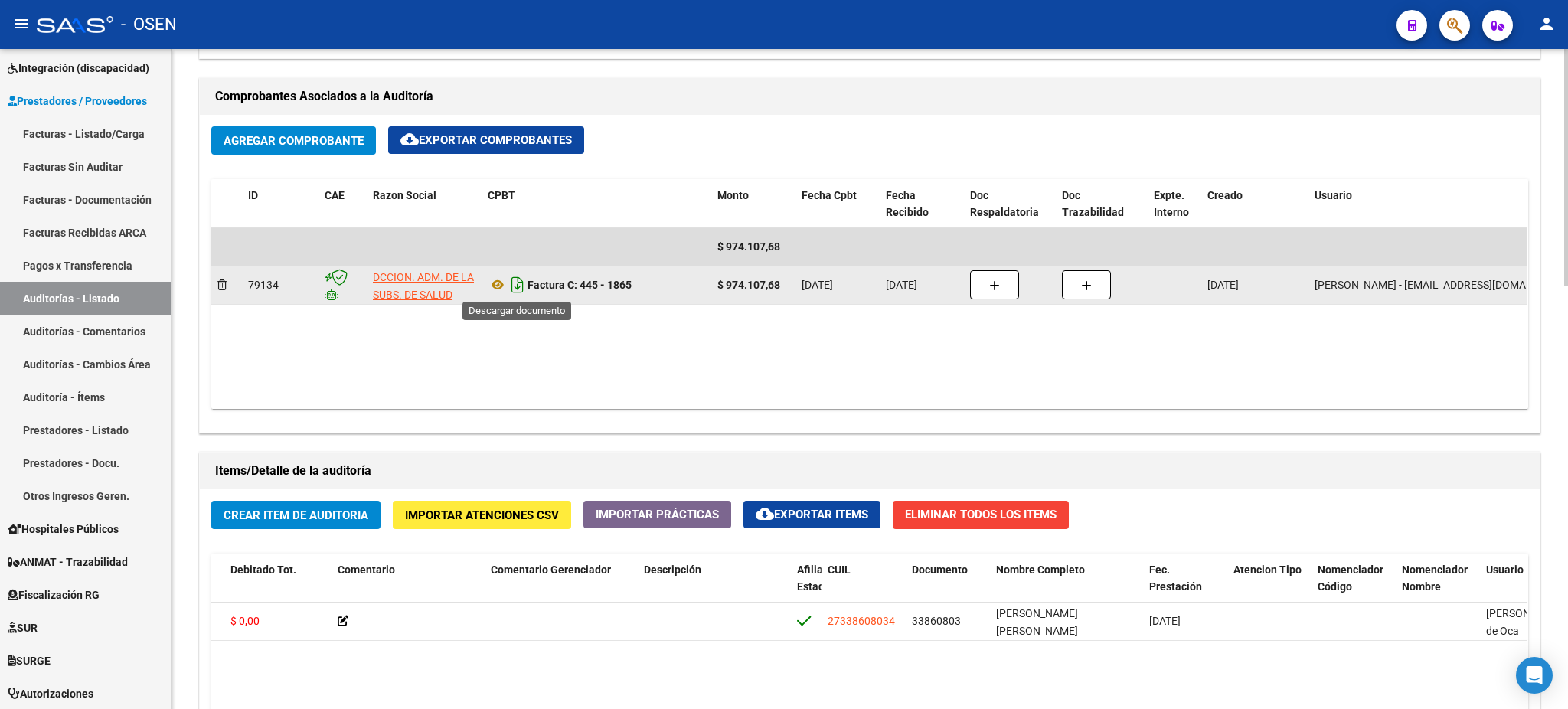
click at [521, 290] on icon "Descargar documento" at bounding box center [517, 285] width 20 height 25
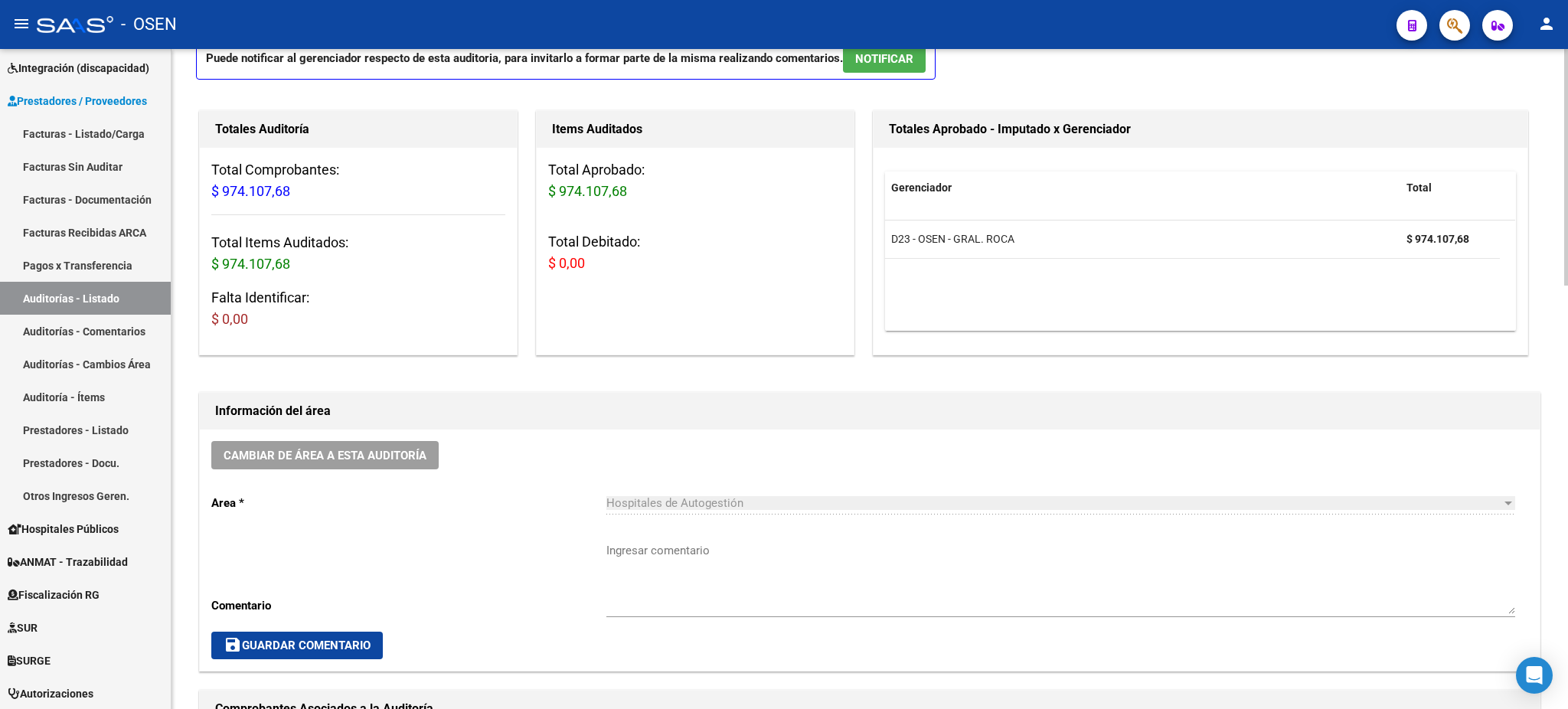
scroll to position [0, 0]
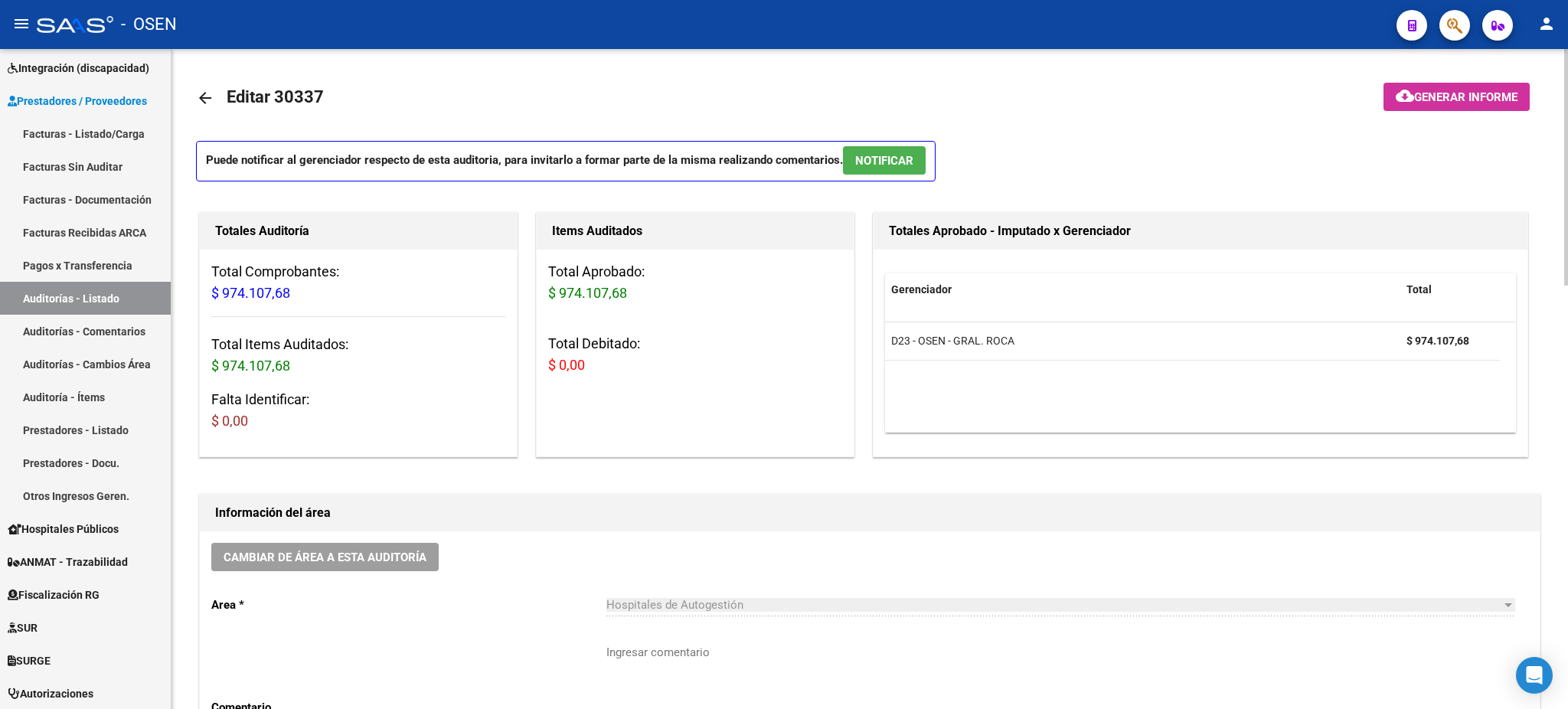
click at [900, 163] on span "NOTIFICAR" at bounding box center [884, 161] width 58 height 14
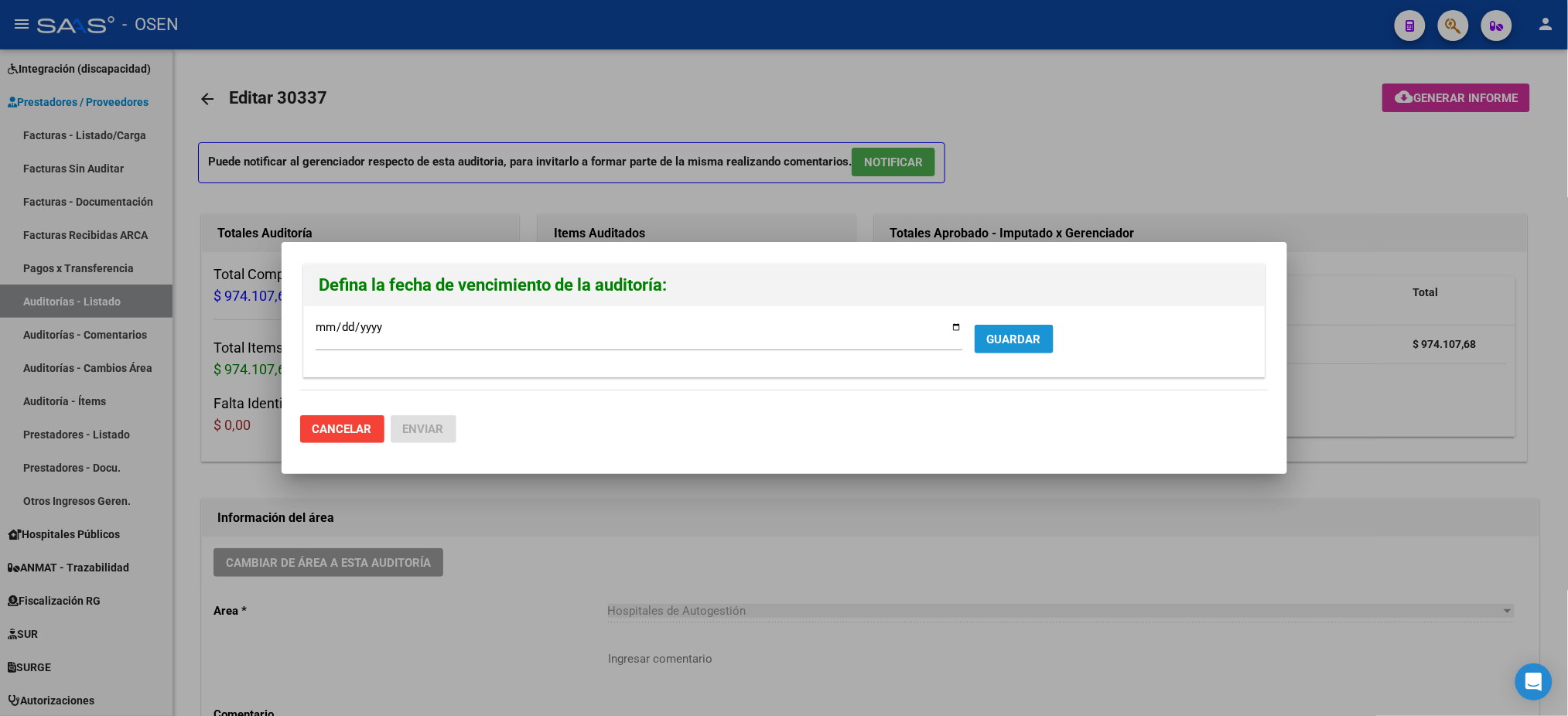
click at [1027, 333] on span "GUARDAR" at bounding box center [1014, 340] width 54 height 14
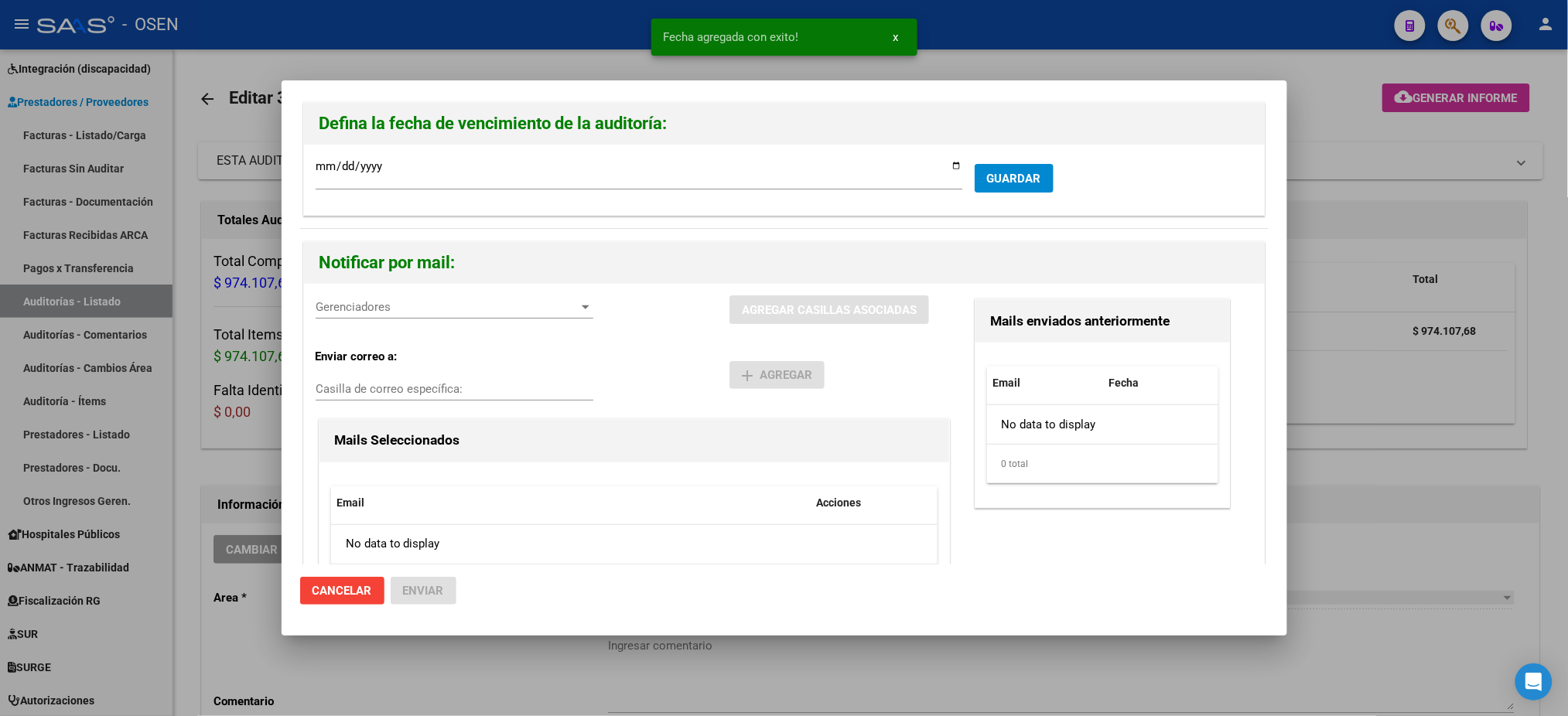
click at [57, 307] on div at bounding box center [784, 358] width 1568 height 716
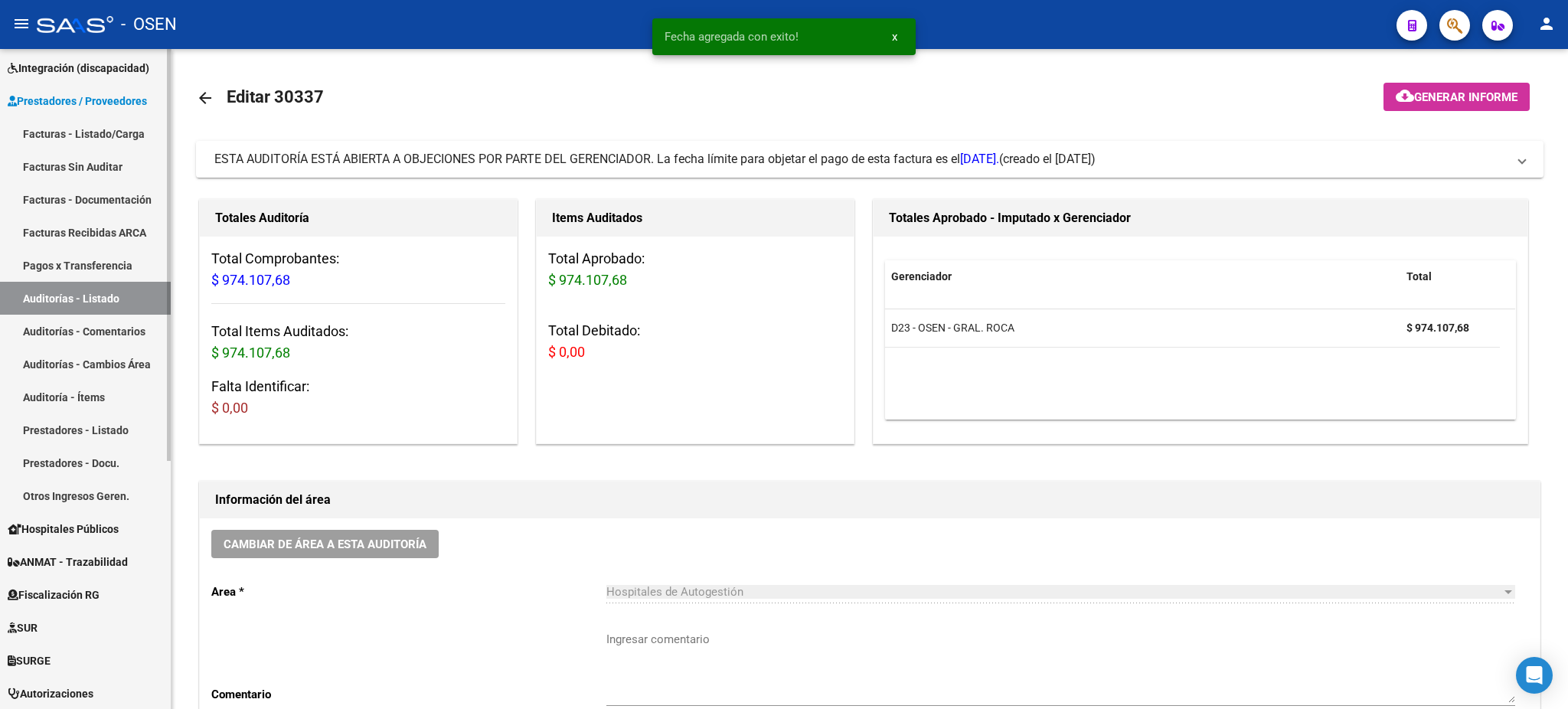
click at [64, 311] on link "Auditorías - Listado" at bounding box center [85, 298] width 170 height 33
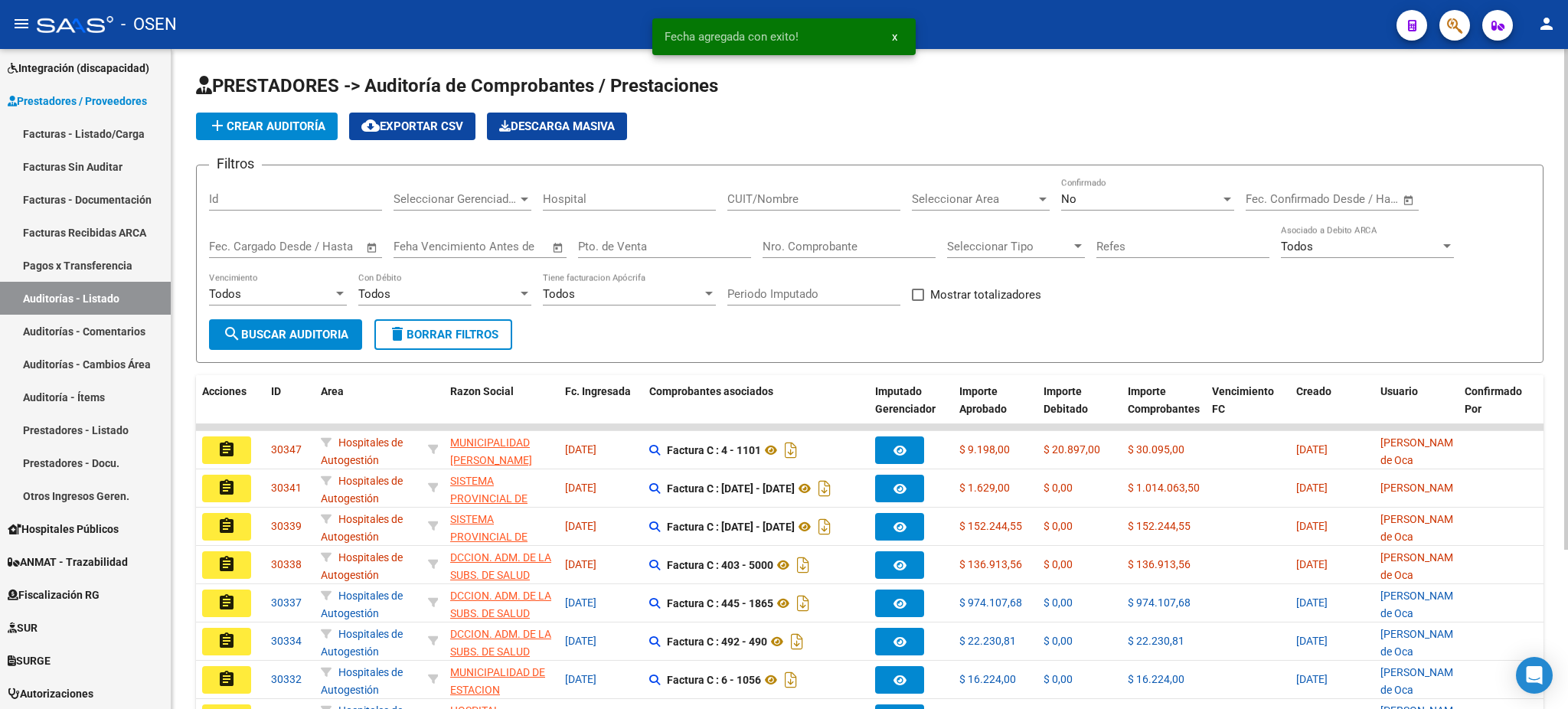
click at [798, 201] on input "CUIT/Nombre" at bounding box center [814, 199] width 173 height 14
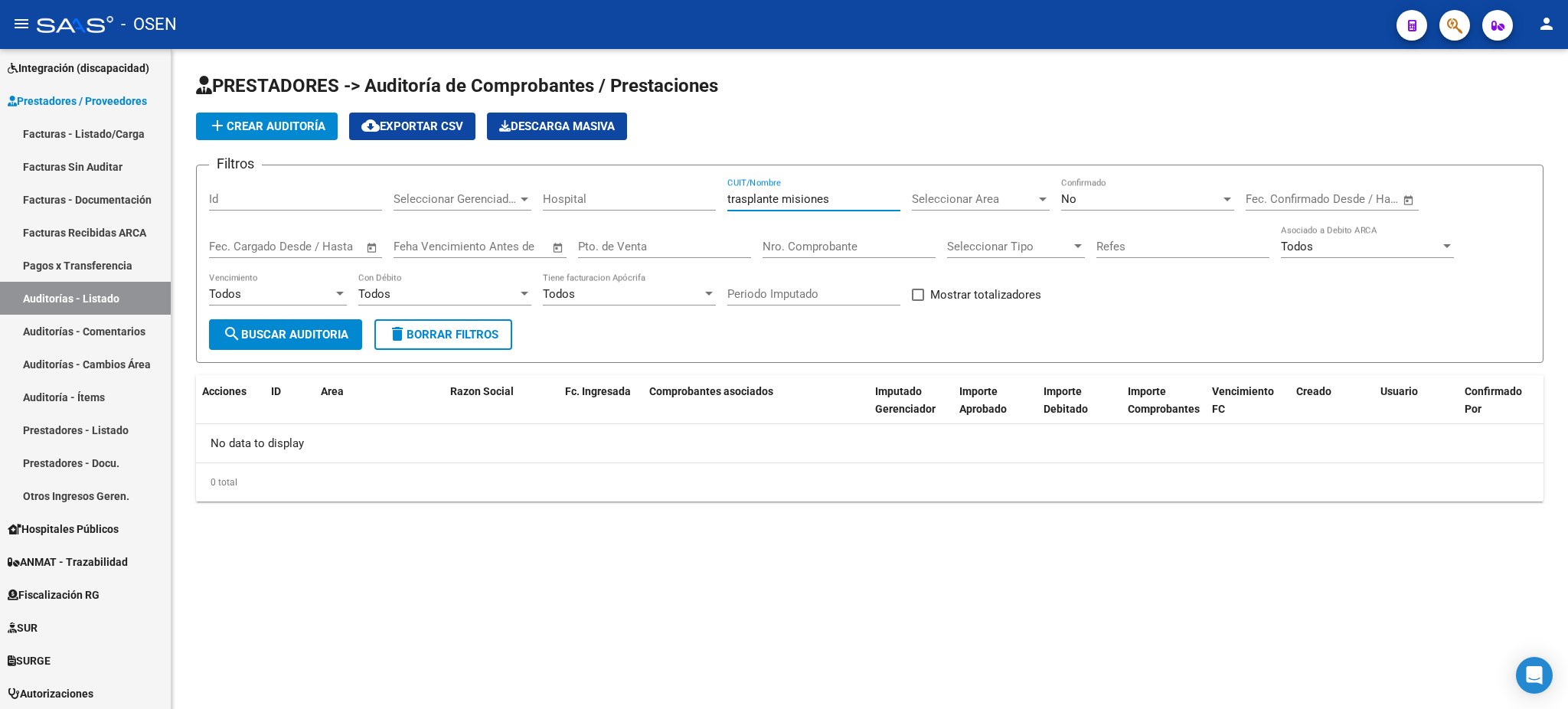
drag, startPoint x: 1120, startPoint y: 222, endPoint x: 1123, endPoint y: 207, distance: 15.3
click at [1120, 220] on div "No Confirmado" at bounding box center [1148, 201] width 173 height 47
click at [1125, 201] on div "No" at bounding box center [1141, 199] width 160 height 14
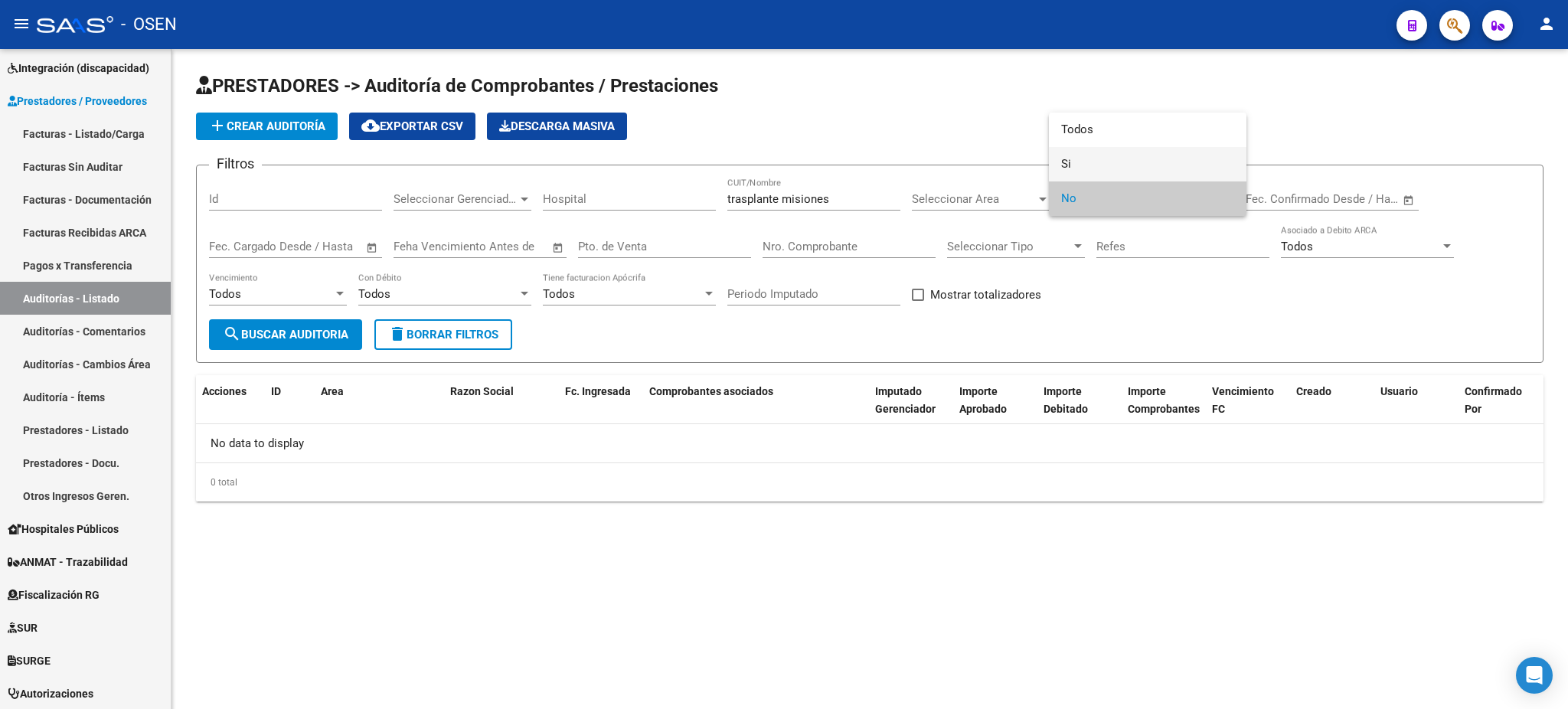
click at [1123, 150] on span "Si" at bounding box center [1148, 164] width 173 height 35
click at [338, 319] on button "search Buscar Auditoria" at bounding box center [285, 334] width 153 height 31
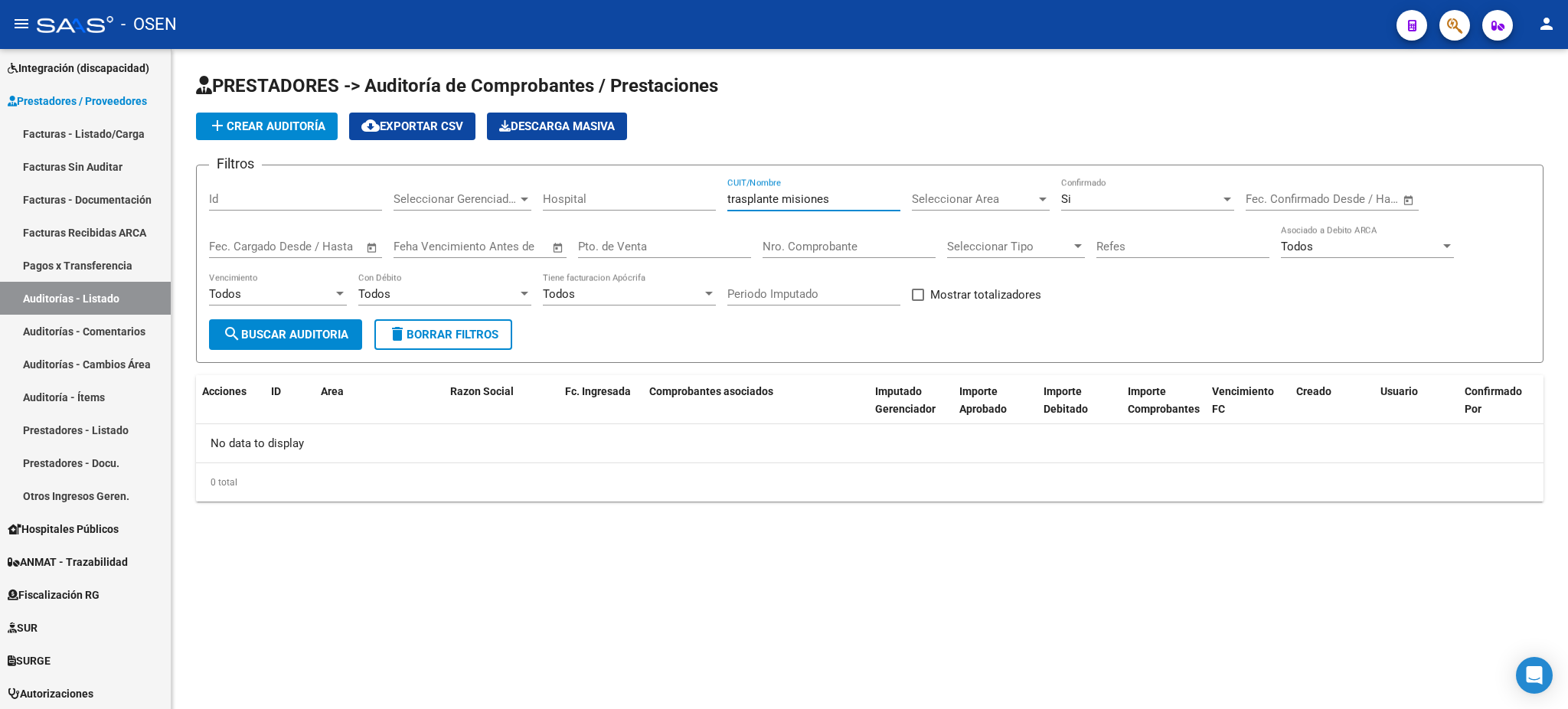
click at [789, 196] on input "trasplante misiones" at bounding box center [814, 199] width 173 height 14
click at [740, 196] on input "trasplante misiones" at bounding box center [814, 199] width 173 height 14
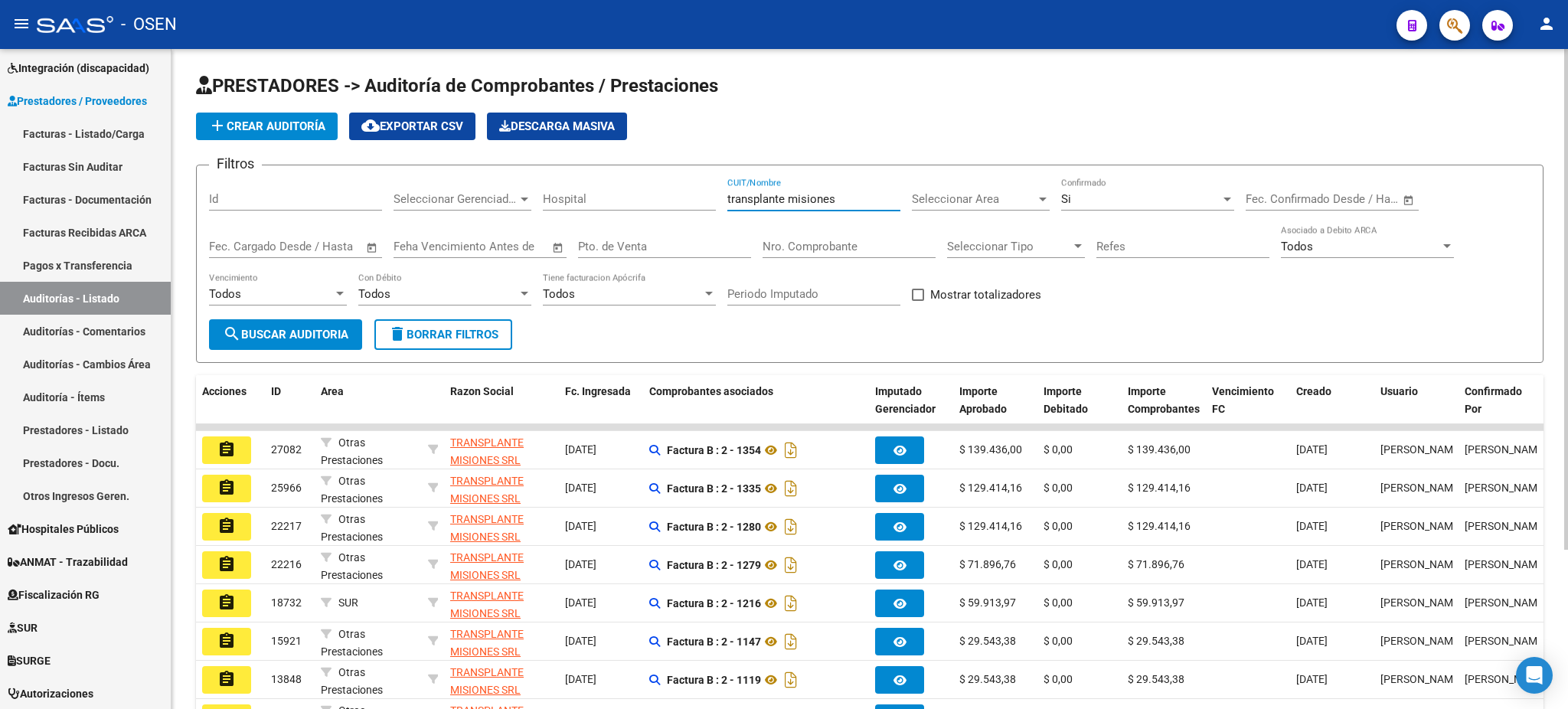
type input "transplante misiones"
click at [1093, 192] on div "Si" at bounding box center [1141, 199] width 160 height 14
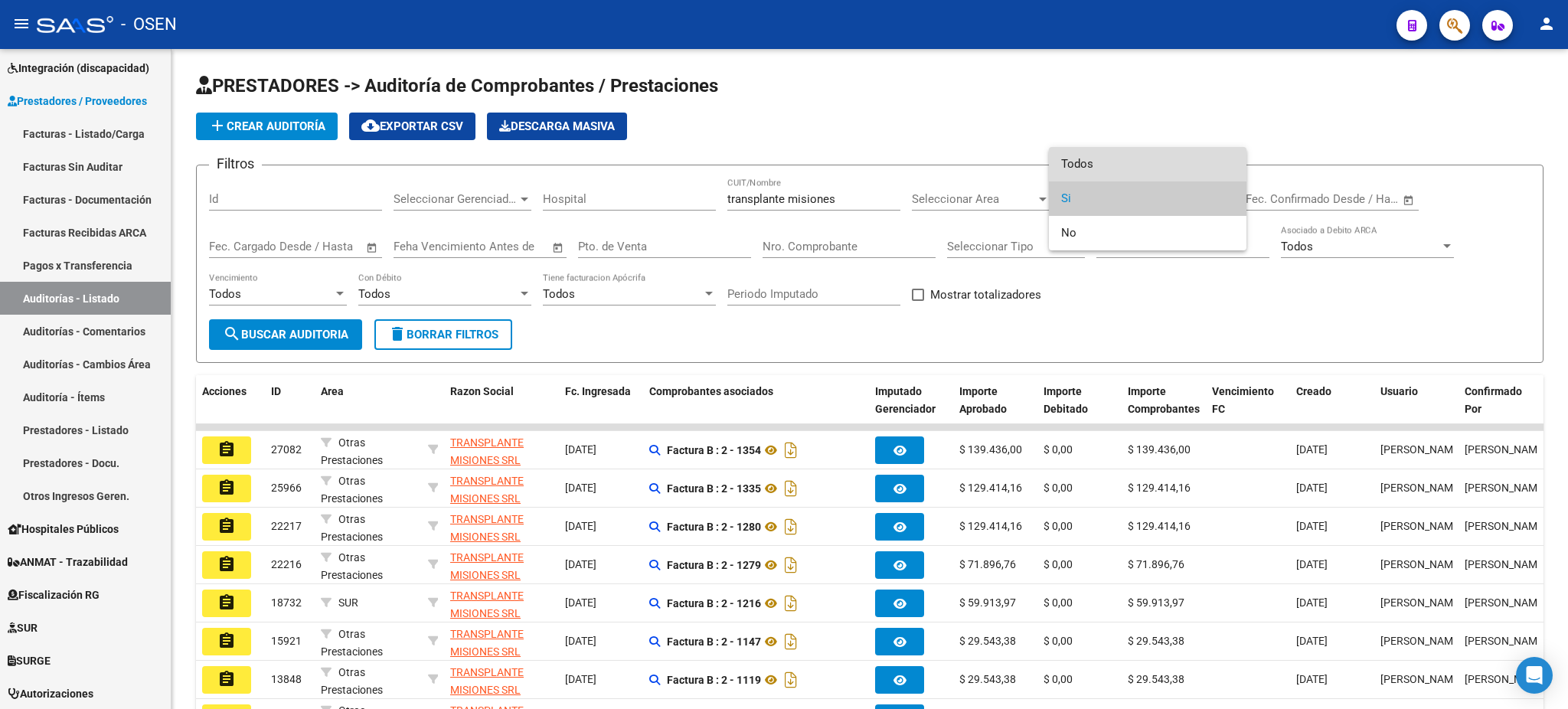
click at [1106, 148] on span "Todos" at bounding box center [1148, 164] width 173 height 35
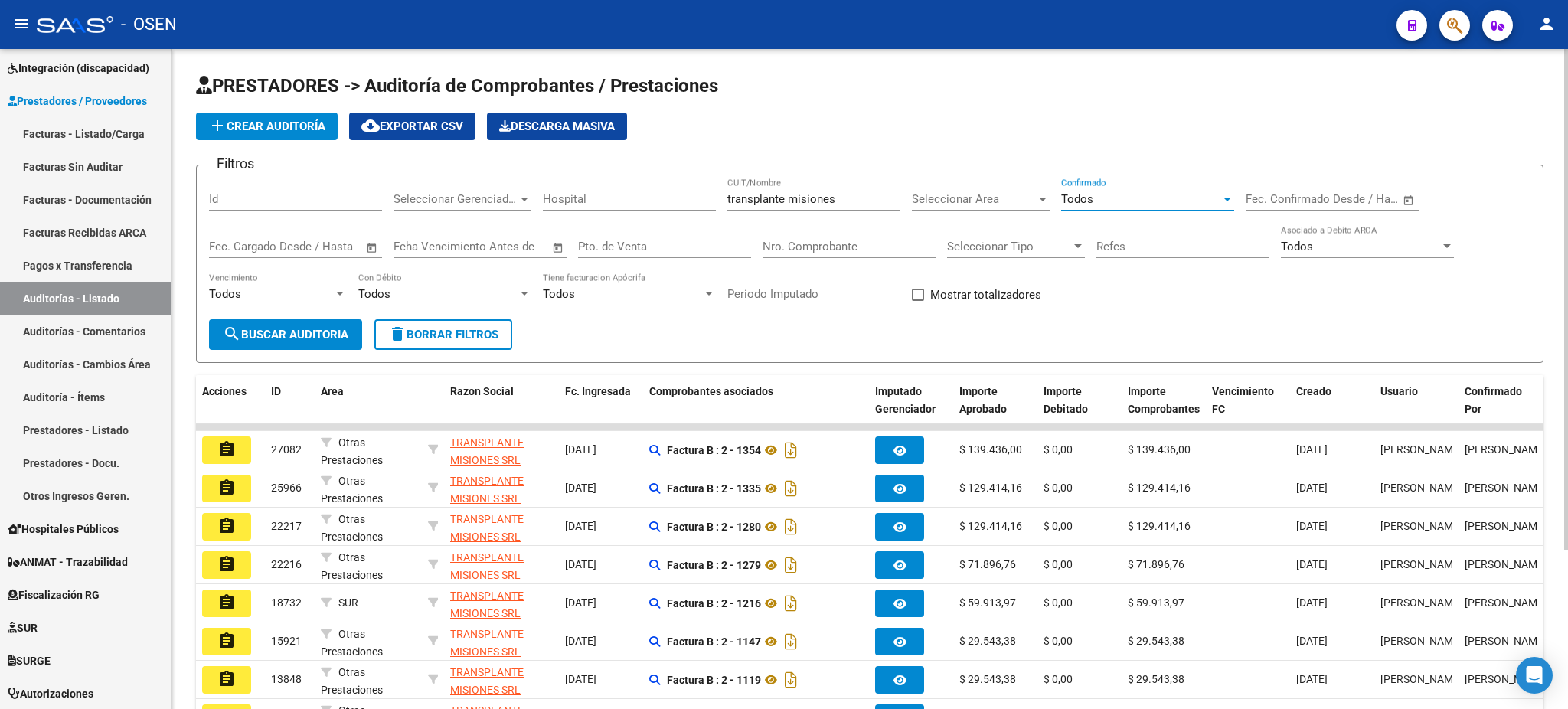
click at [243, 348] on form "Filtros Id Seleccionar Gerenciador Seleccionar Gerenciador Hospital transplante…" at bounding box center [869, 263] width 1347 height 198
click at [243, 334] on span "search Buscar Auditoria" at bounding box center [285, 334] width 125 height 14
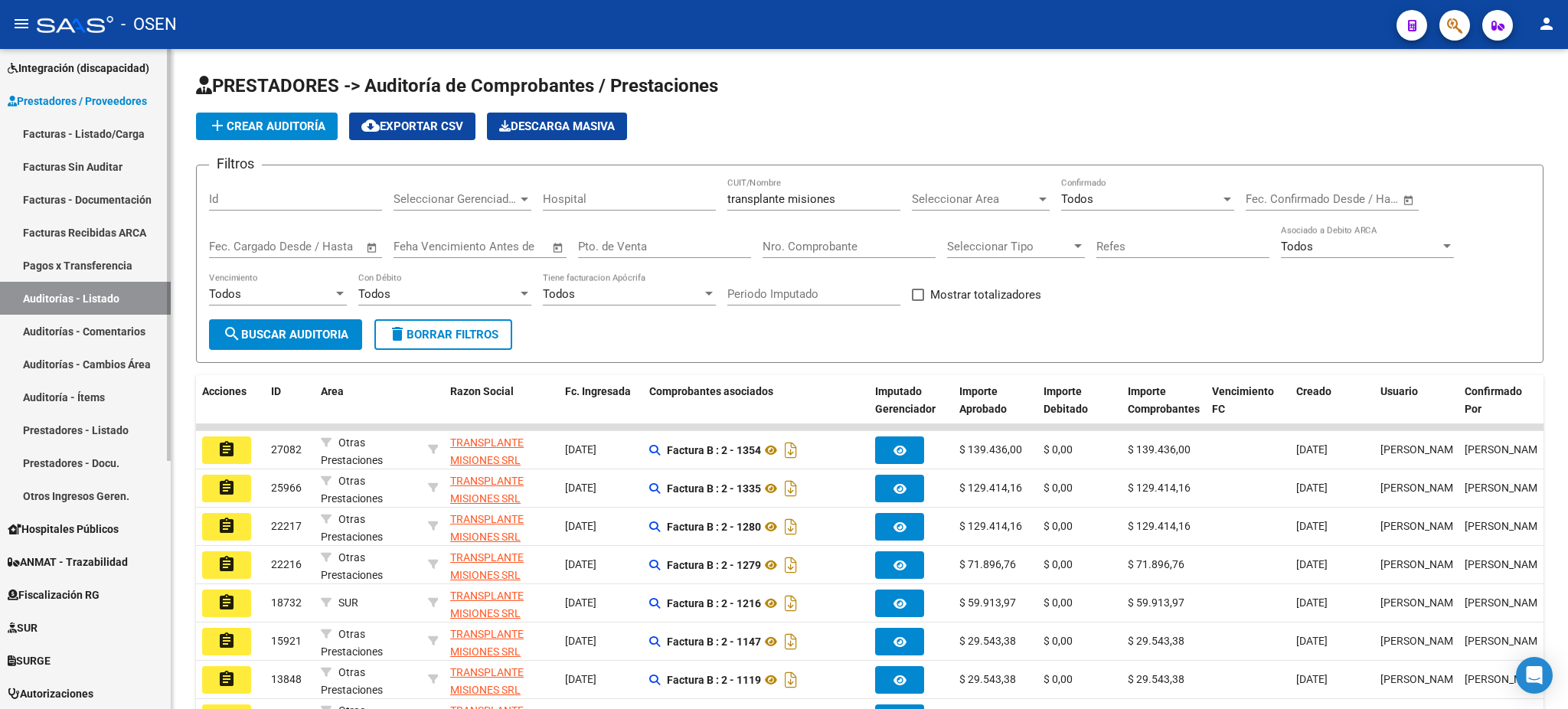
click at [51, 145] on link "Facturas - Listado/Carga" at bounding box center [85, 133] width 170 height 33
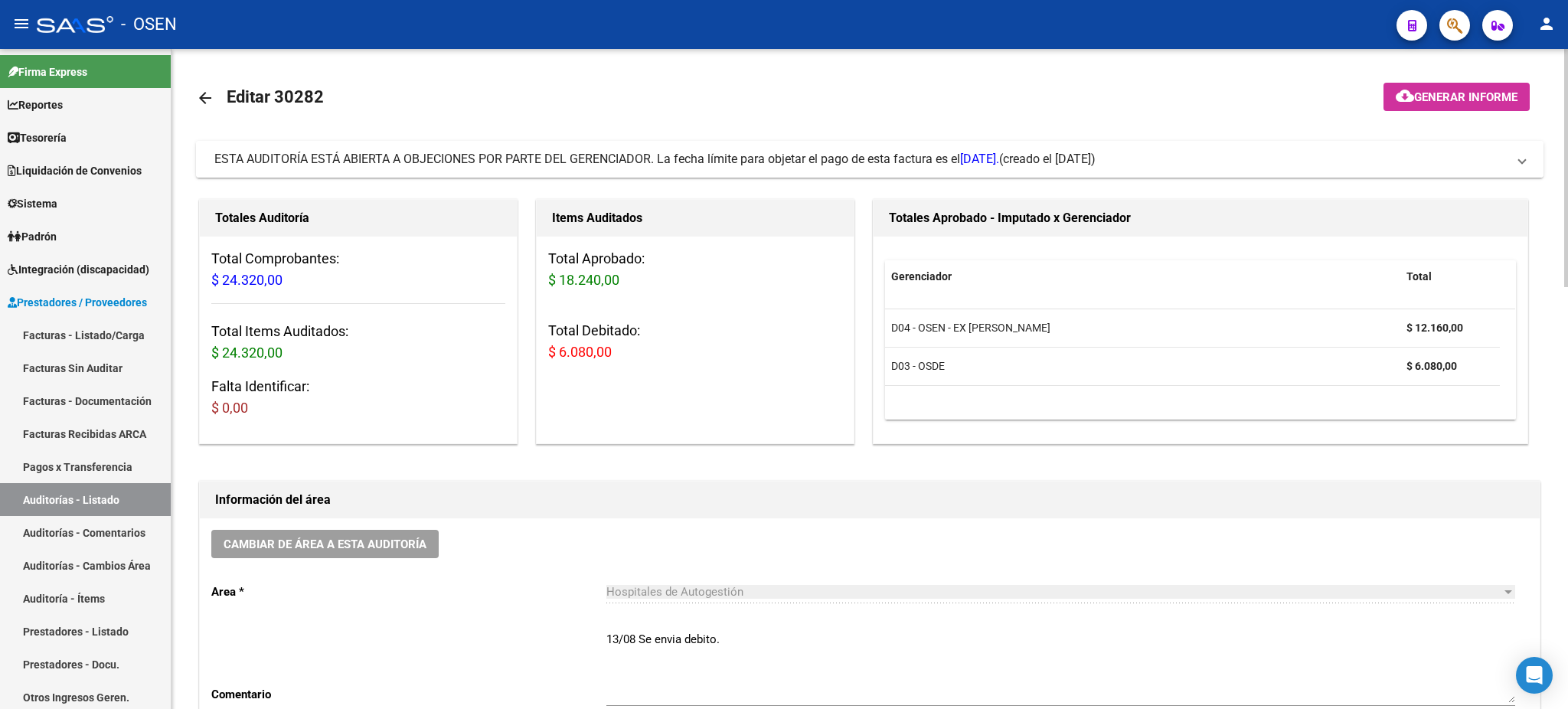
click at [637, 170] on mat-expansion-panel-header "ESTA AUDITORÍA ESTÁ ABIERTA A OBJECIONES POR PARTE DEL GERENCIADOR. La fecha lí…" at bounding box center [869, 159] width 1347 height 36
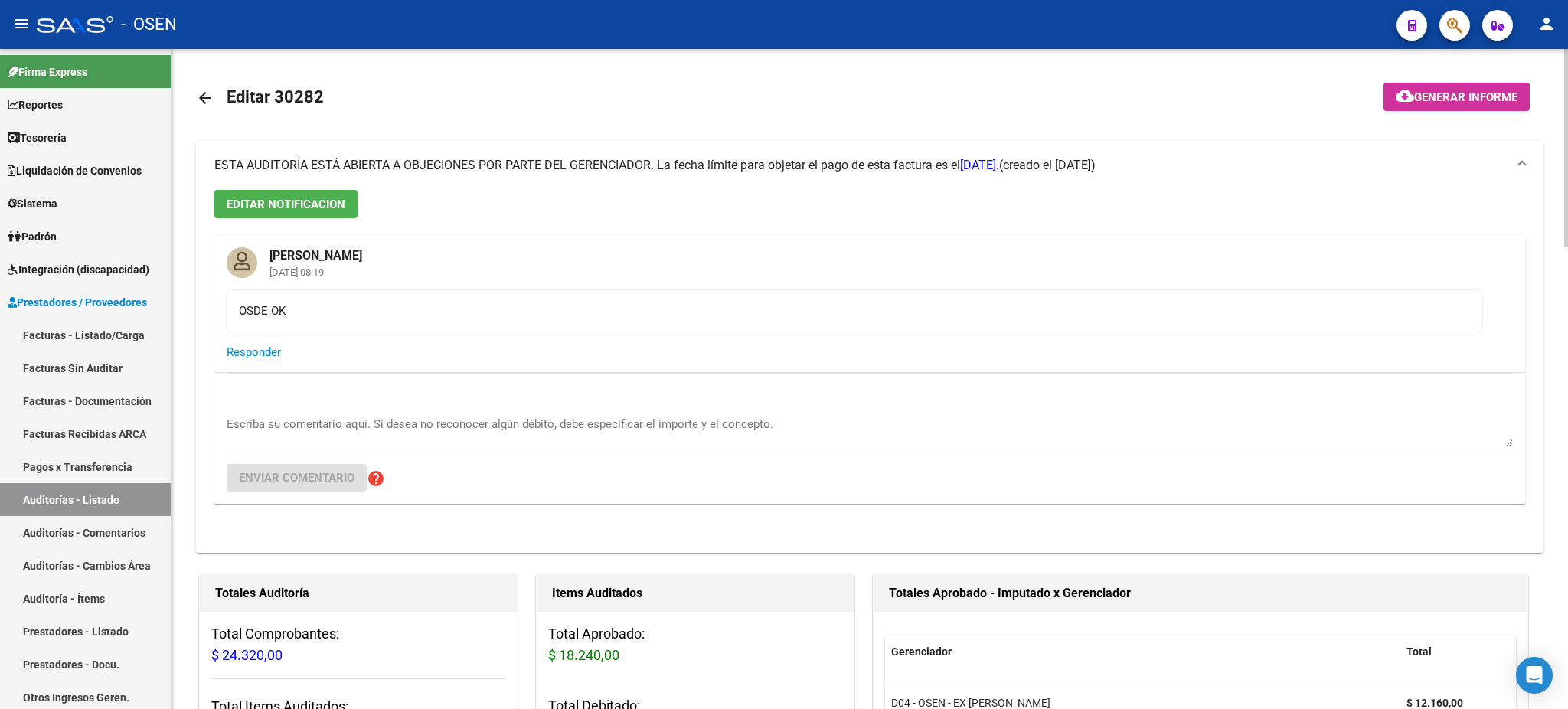
click at [643, 165] on span "ESTA AUDITORÍA ESTÁ ABIERTA A OBJECIONES POR PARTE DEL GERENCIADOR. La fecha lí…" at bounding box center [606, 165] width 784 height 15
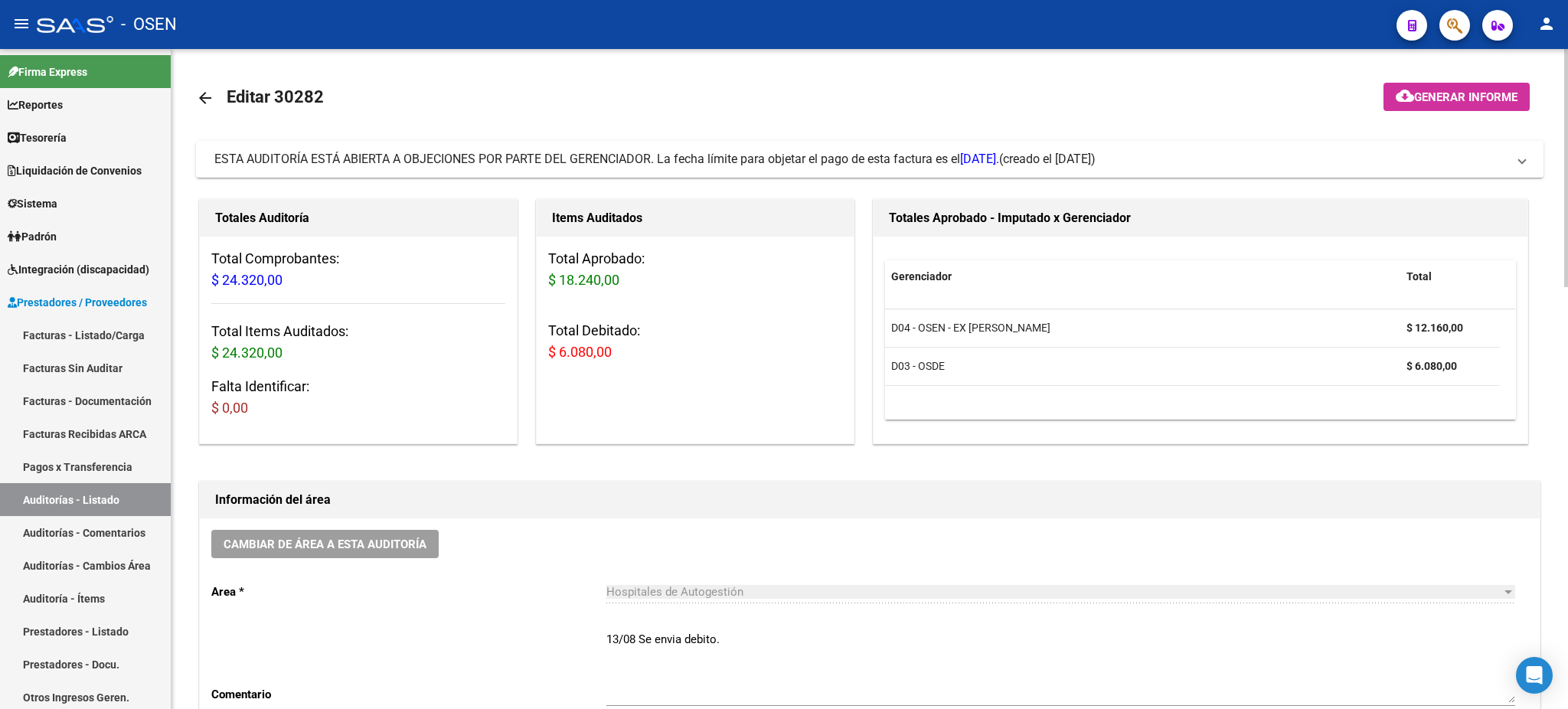
click at [716, 197] on div "Items Auditados Total Aprobado: $ 18.240,00 Total Debitado: $ 6.080,00" at bounding box center [695, 321] width 324 height 251
click at [699, 160] on span "ESTA AUDITORÍA ESTÁ ABIERTA A OBJECIONES POR PARTE DEL GERENCIADOR. La fecha lí…" at bounding box center [606, 159] width 784 height 15
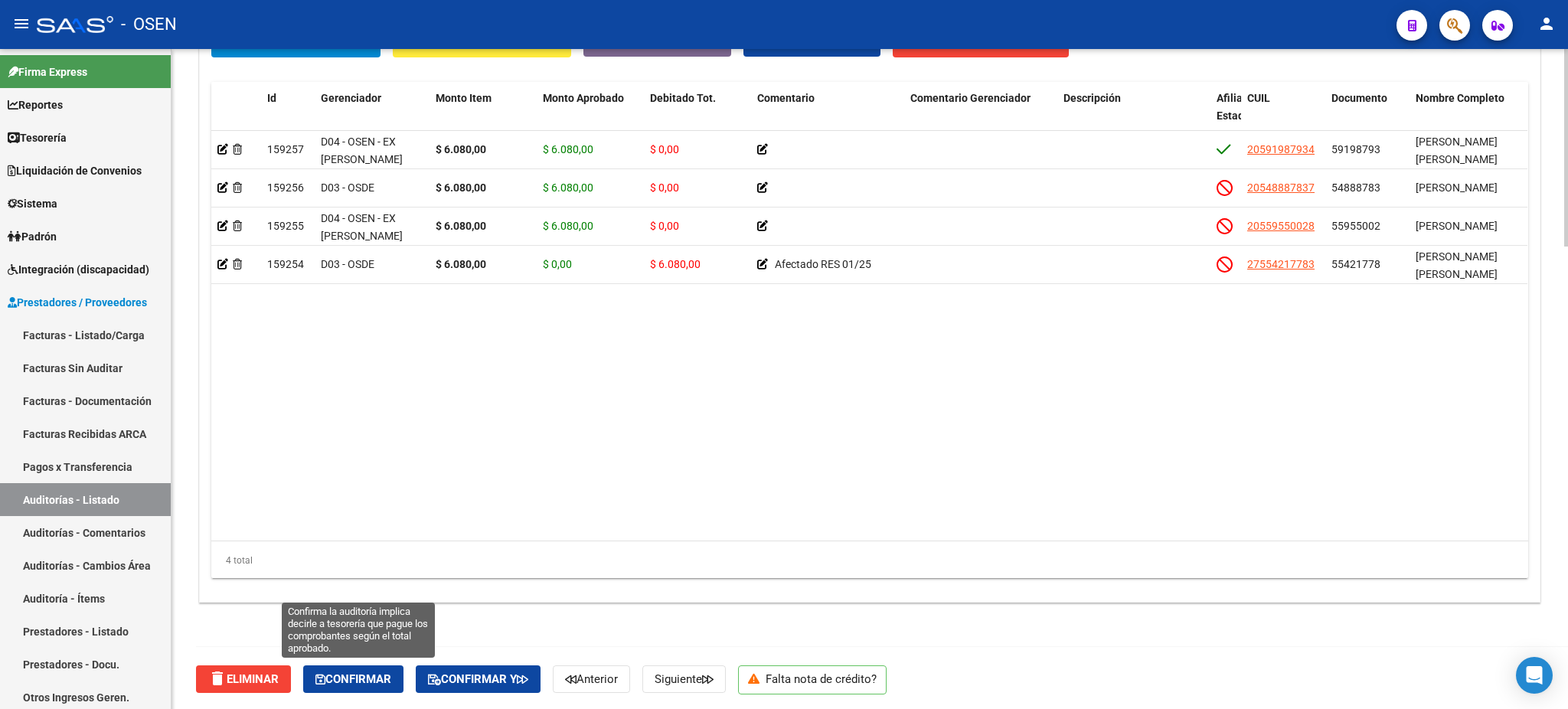
click at [361, 682] on span "Confirmar" at bounding box center [353, 679] width 76 height 14
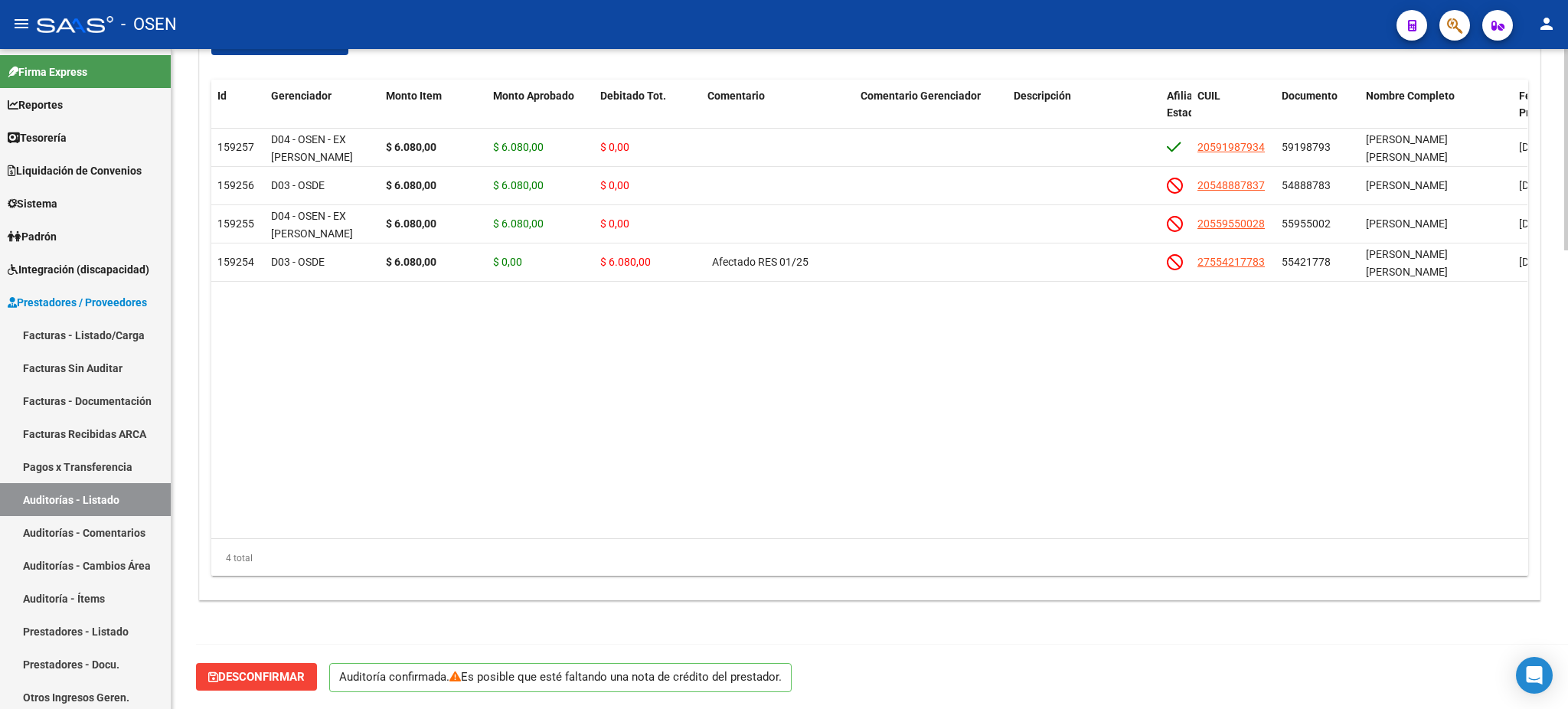
scroll to position [1497, 0]
type input "202508"
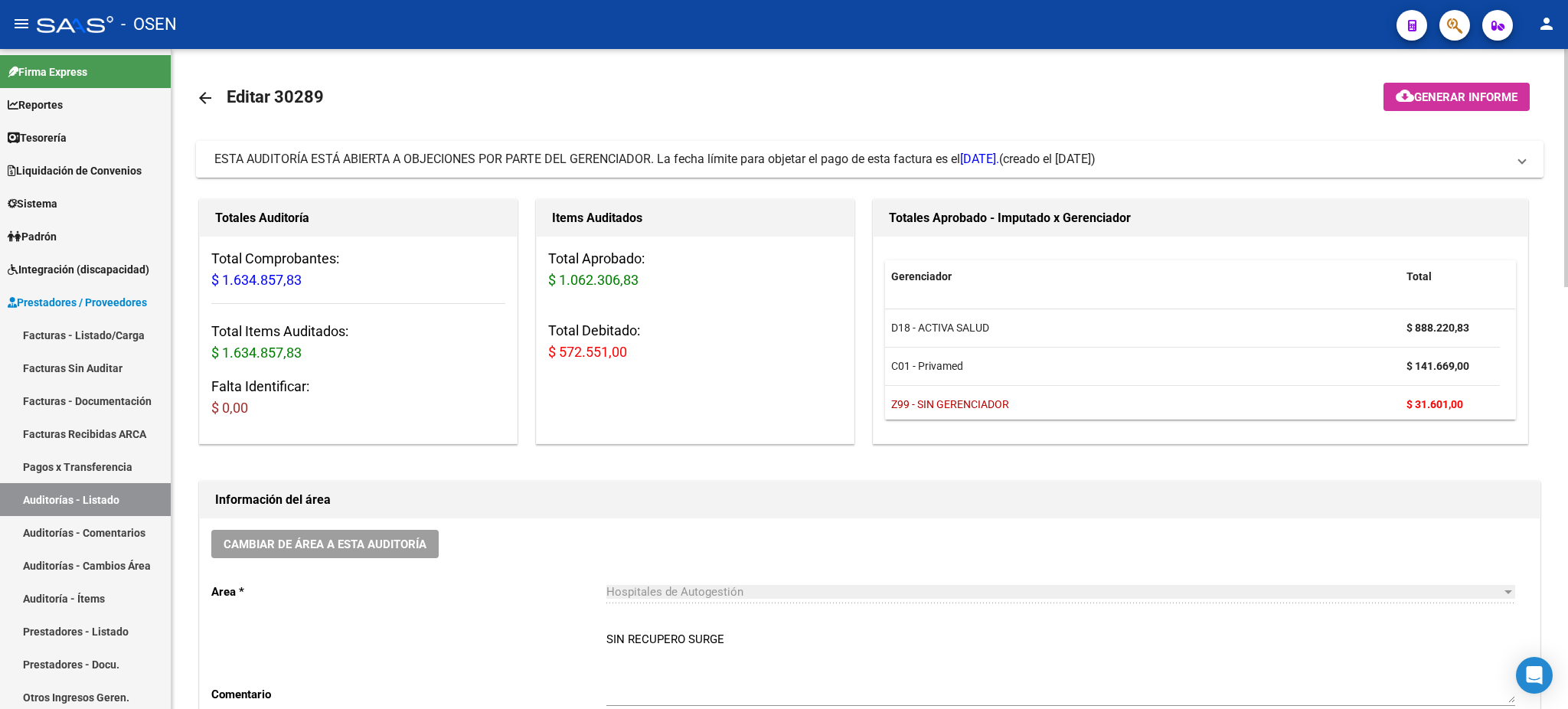
click at [643, 174] on mat-expansion-panel-header "ESTA AUDITORÍA ESTÁ ABIERTA A OBJECIONES POR PARTE DEL GERENCIADOR. La fecha lí…" at bounding box center [869, 159] width 1347 height 36
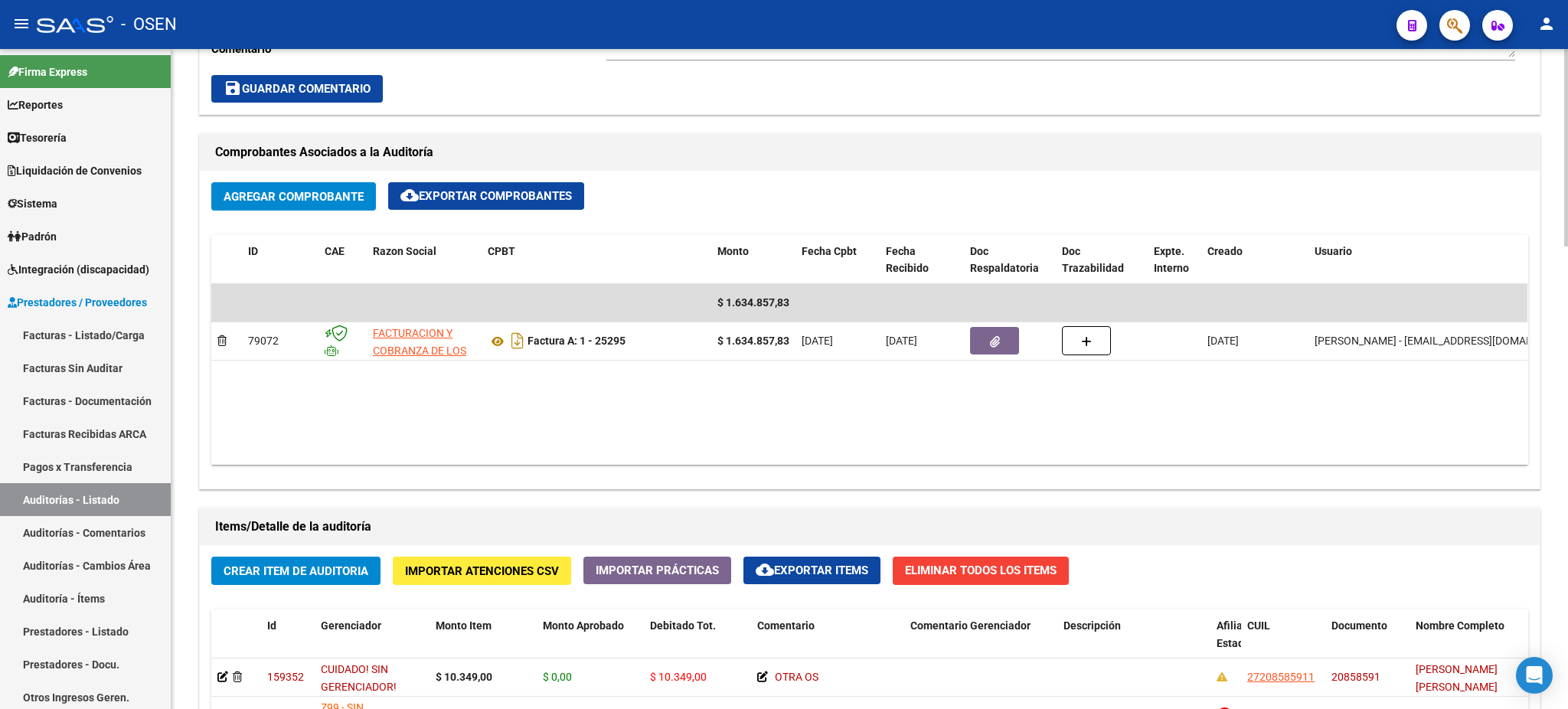
scroll to position [1429, 0]
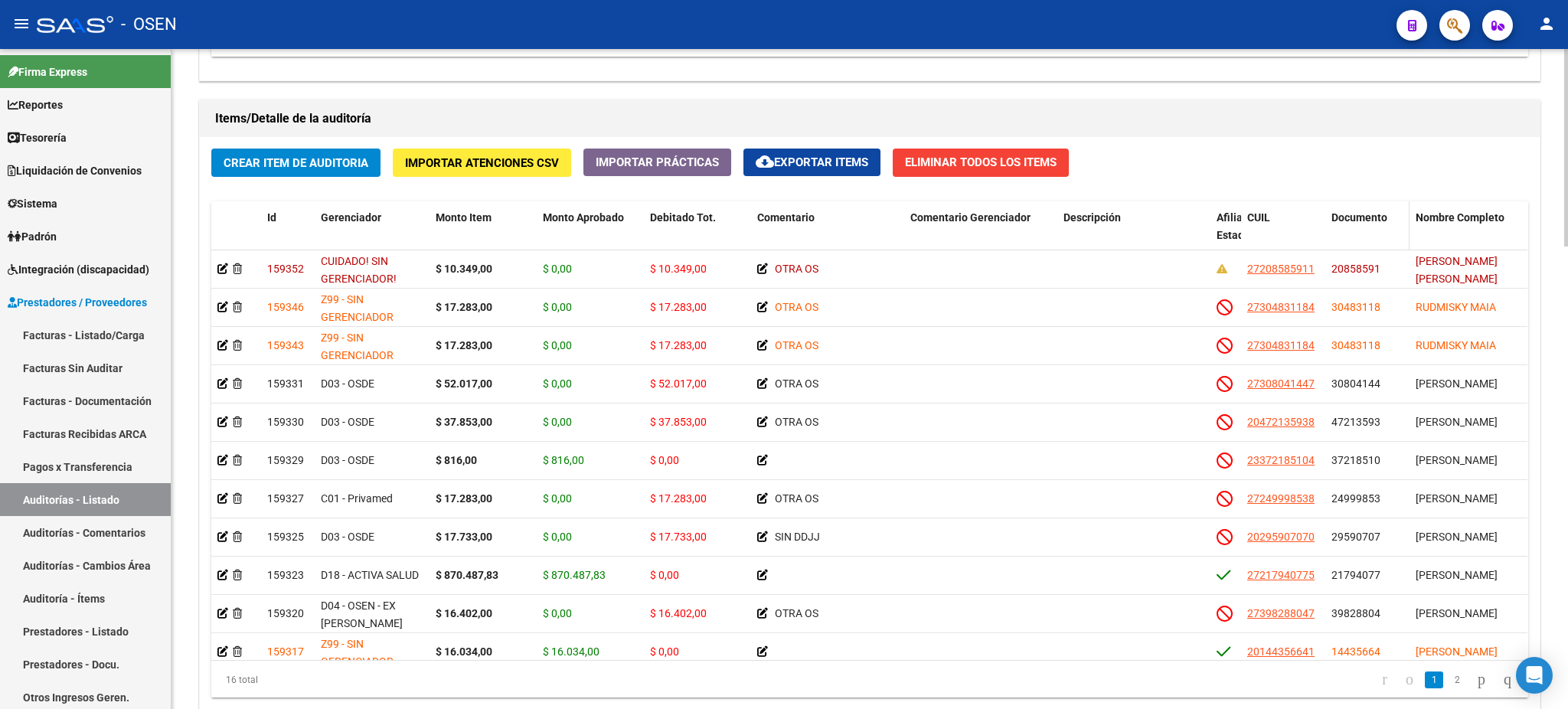
click at [1379, 220] on span "Documento" at bounding box center [1359, 217] width 56 height 12
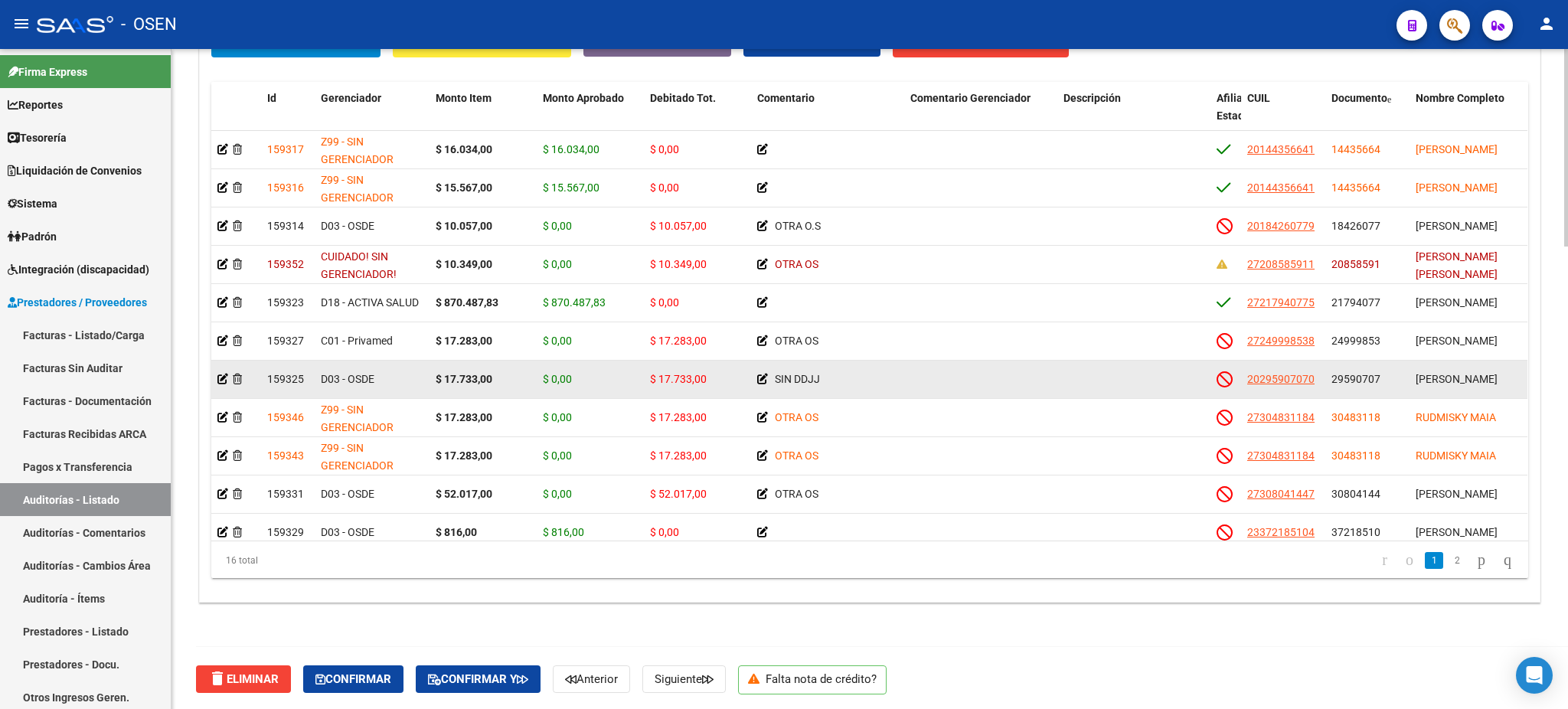
scroll to position [1037, 0]
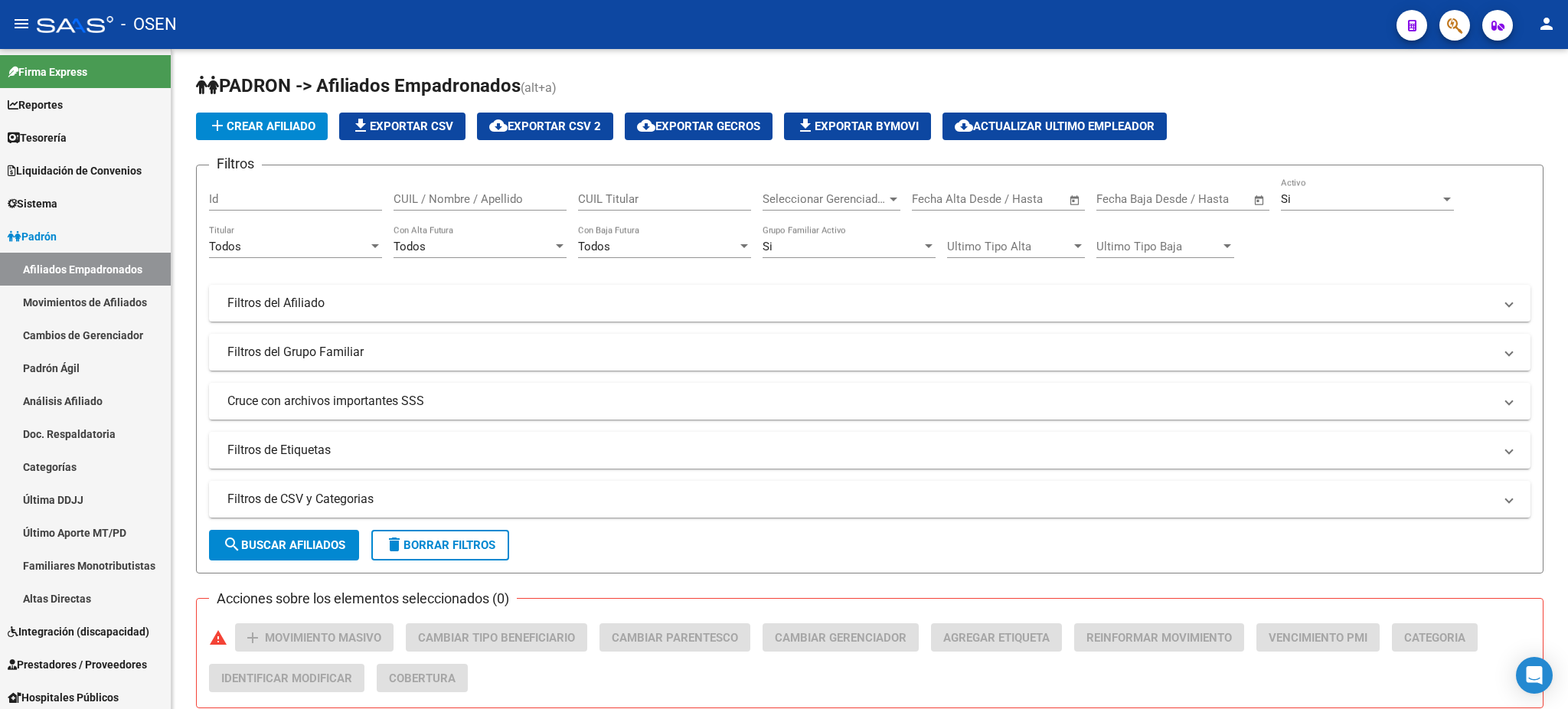
drag, startPoint x: 1263, startPoint y: 13, endPoint x: 836, endPoint y: 26, distance: 427.2
click at [836, 26] on div "- OSEN" at bounding box center [710, 25] width 1347 height 34
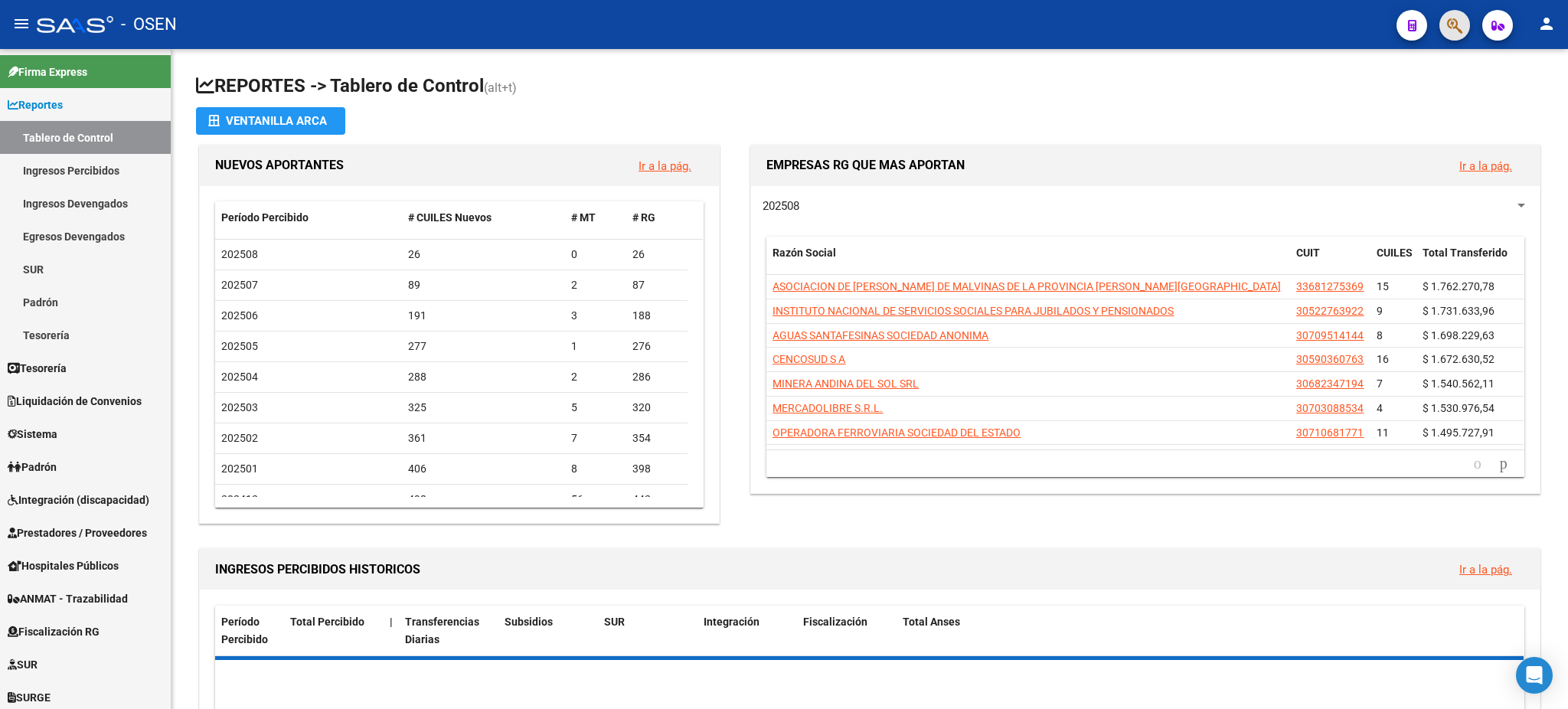
click at [1460, 16] on span "button" at bounding box center [1455, 26] width 16 height 32
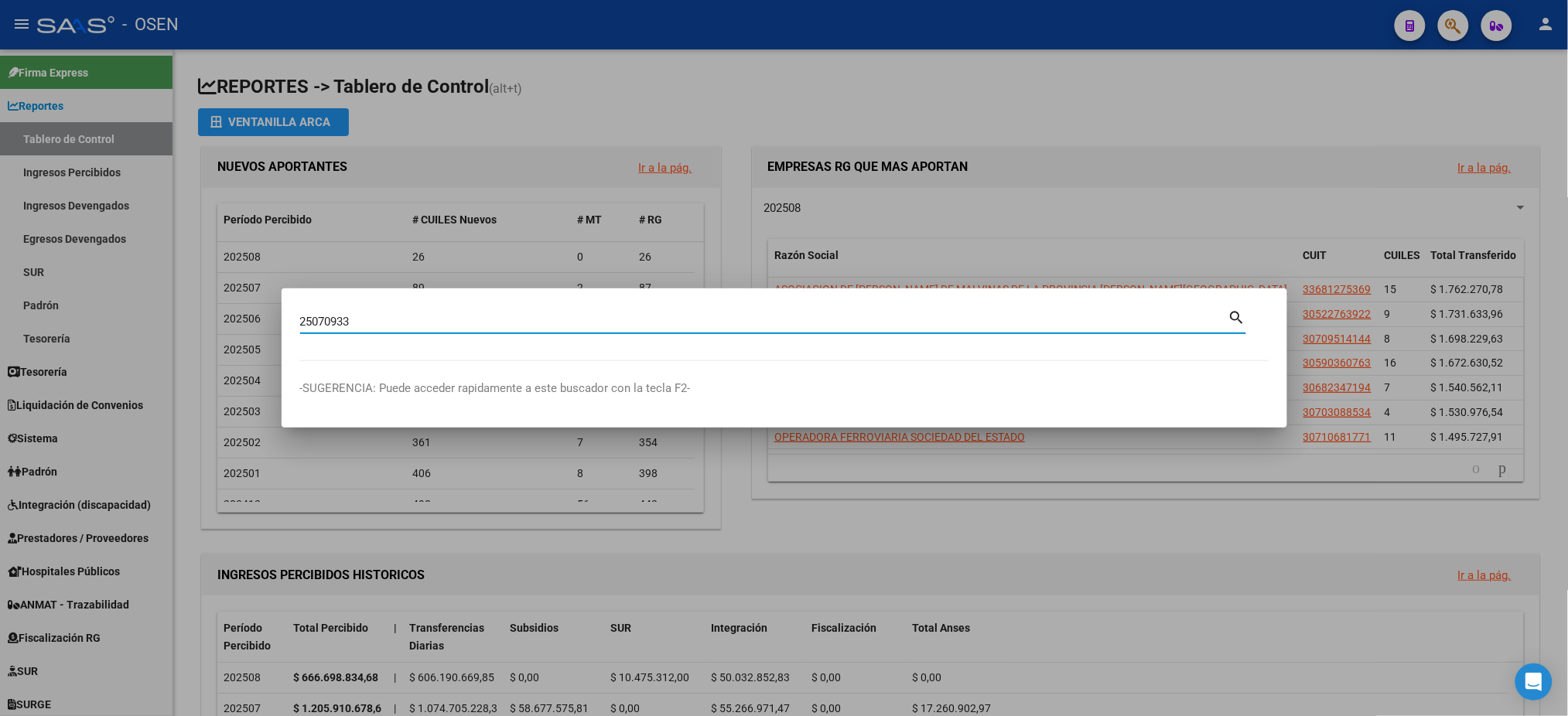
type input "25070933"
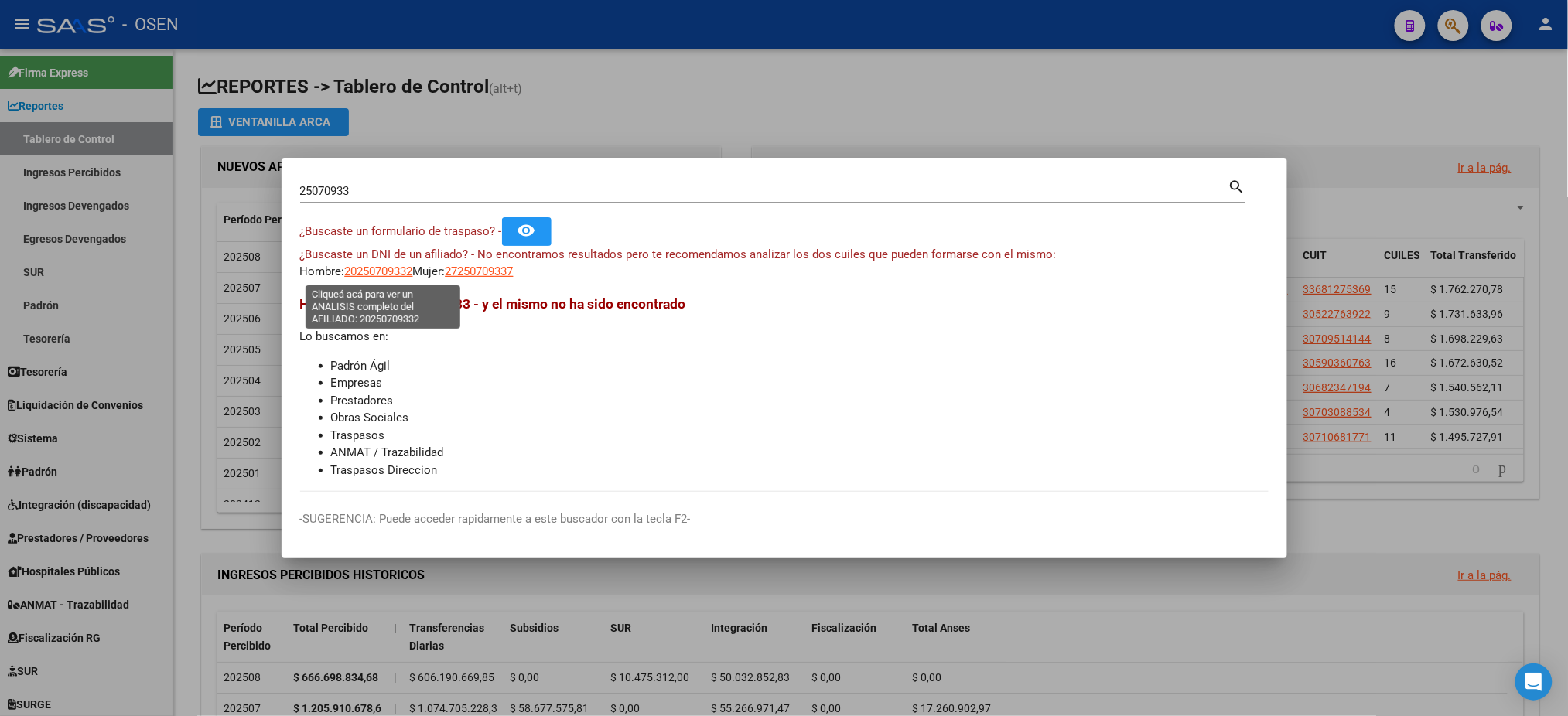
click at [387, 271] on span "20250709332" at bounding box center [379, 272] width 68 height 14
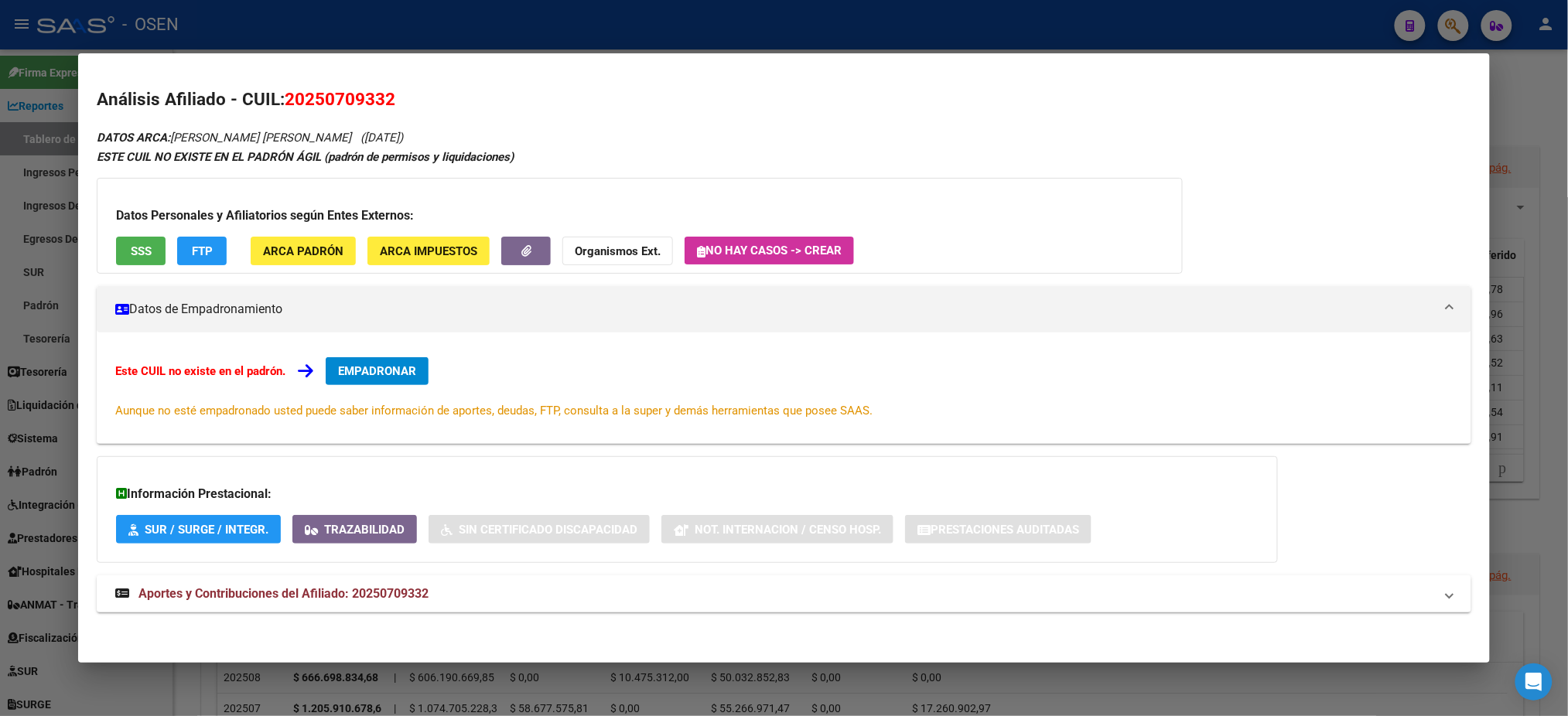
click at [131, 244] on span "SSS" at bounding box center [140, 251] width 21 height 14
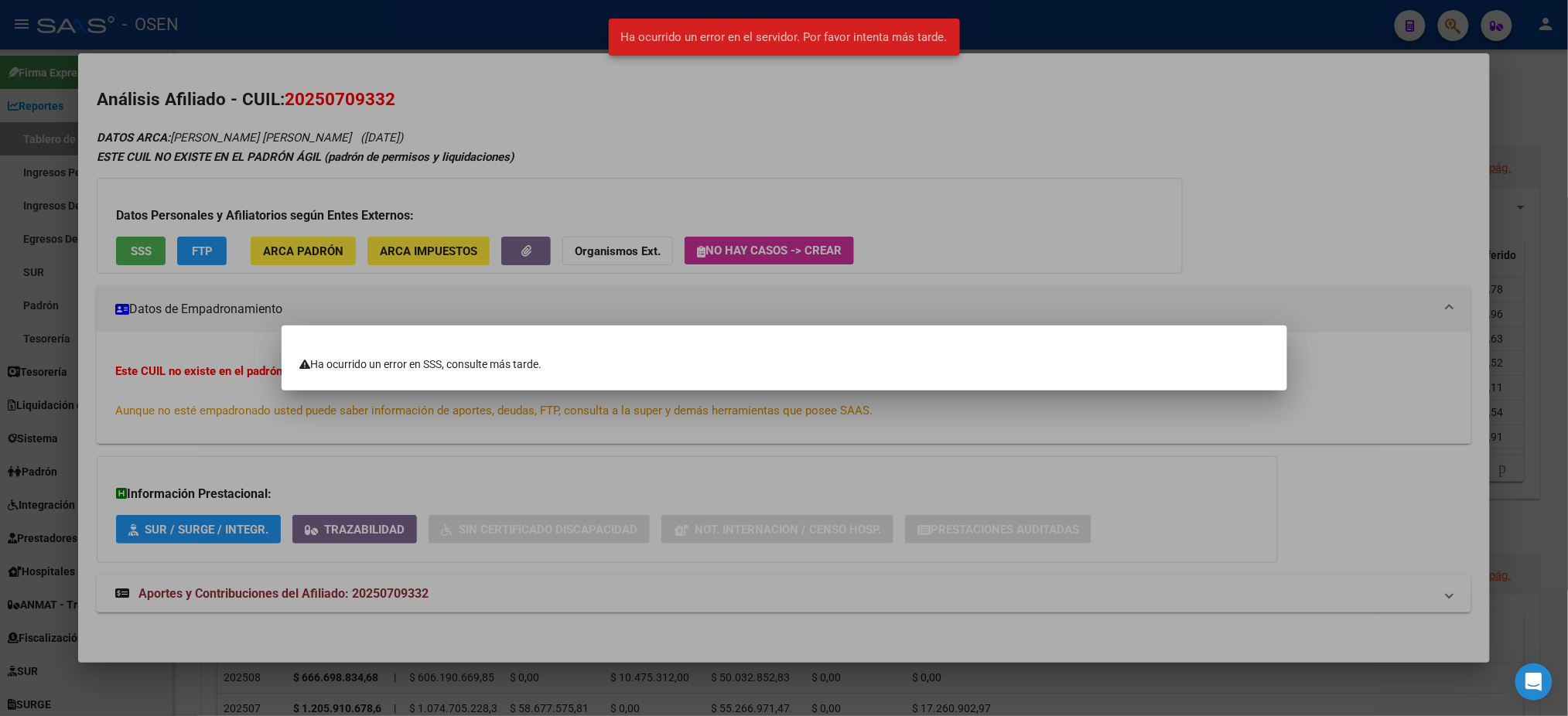
drag, startPoint x: 636, startPoint y: 161, endPoint x: 342, endPoint y: 117, distance: 297.3
click at [633, 159] on div at bounding box center [784, 358] width 1568 height 716
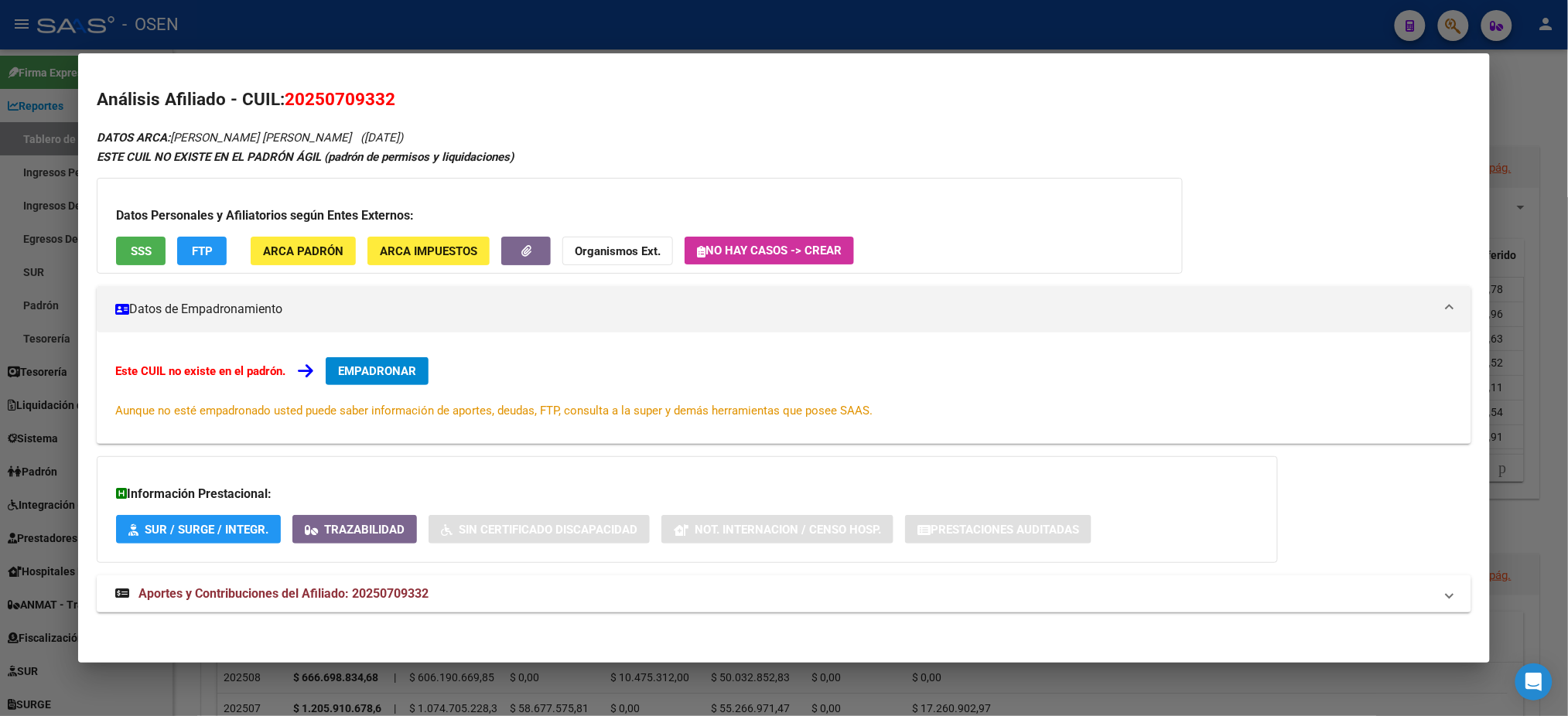
drag, startPoint x: 399, startPoint y: 107, endPoint x: 278, endPoint y: 111, distance: 121.1
click at [278, 111] on h2 "Análisis Afiliado - CUIL: 20250709332" at bounding box center [783, 100] width 1374 height 26
click at [494, 16] on div at bounding box center [784, 358] width 1568 height 716
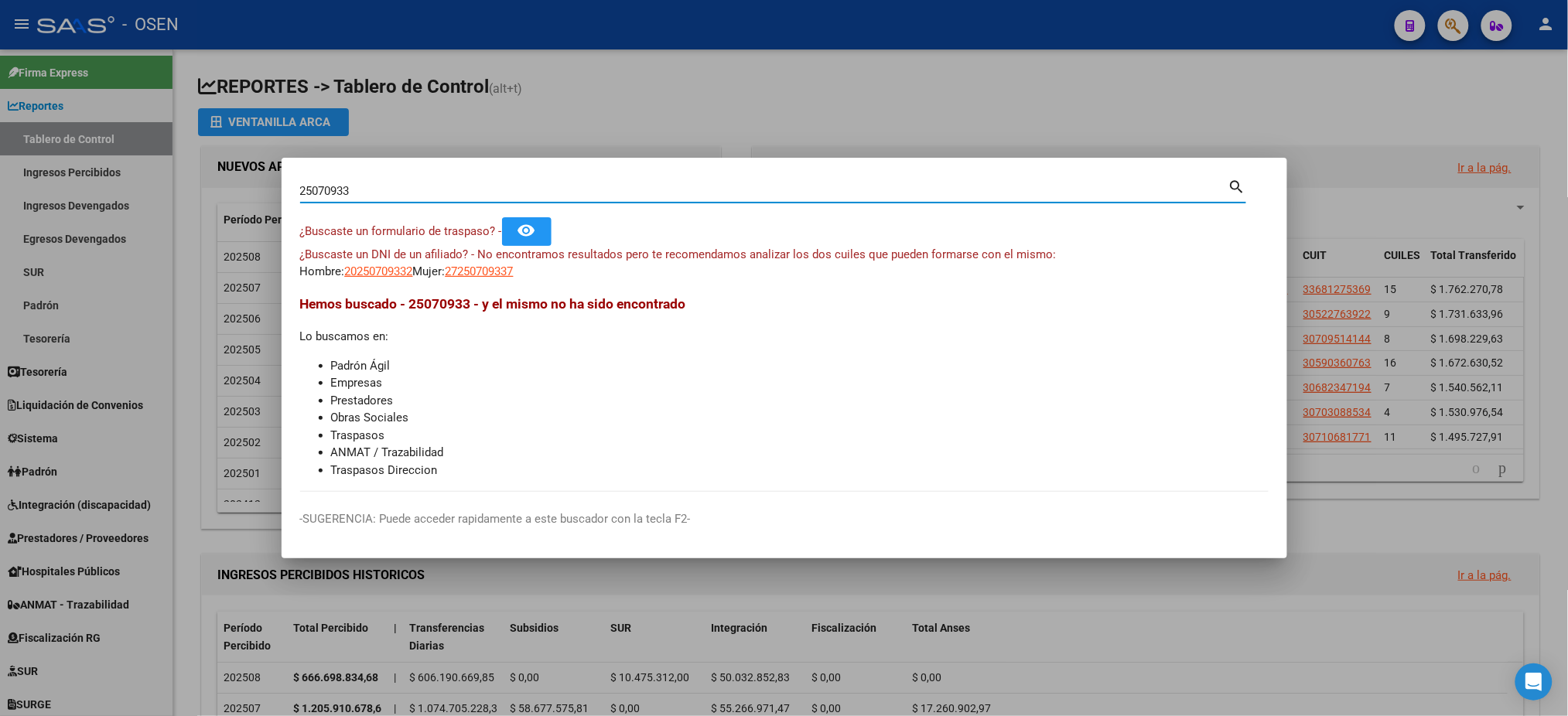
drag, startPoint x: 408, startPoint y: 193, endPoint x: 0, endPoint y: 13, distance: 445.9
click at [0, 13] on div "25070933 Buscar (apellido, dni, cuil, nro traspaso, cuit, obra social) search ¿…" at bounding box center [784, 358] width 1568 height 716
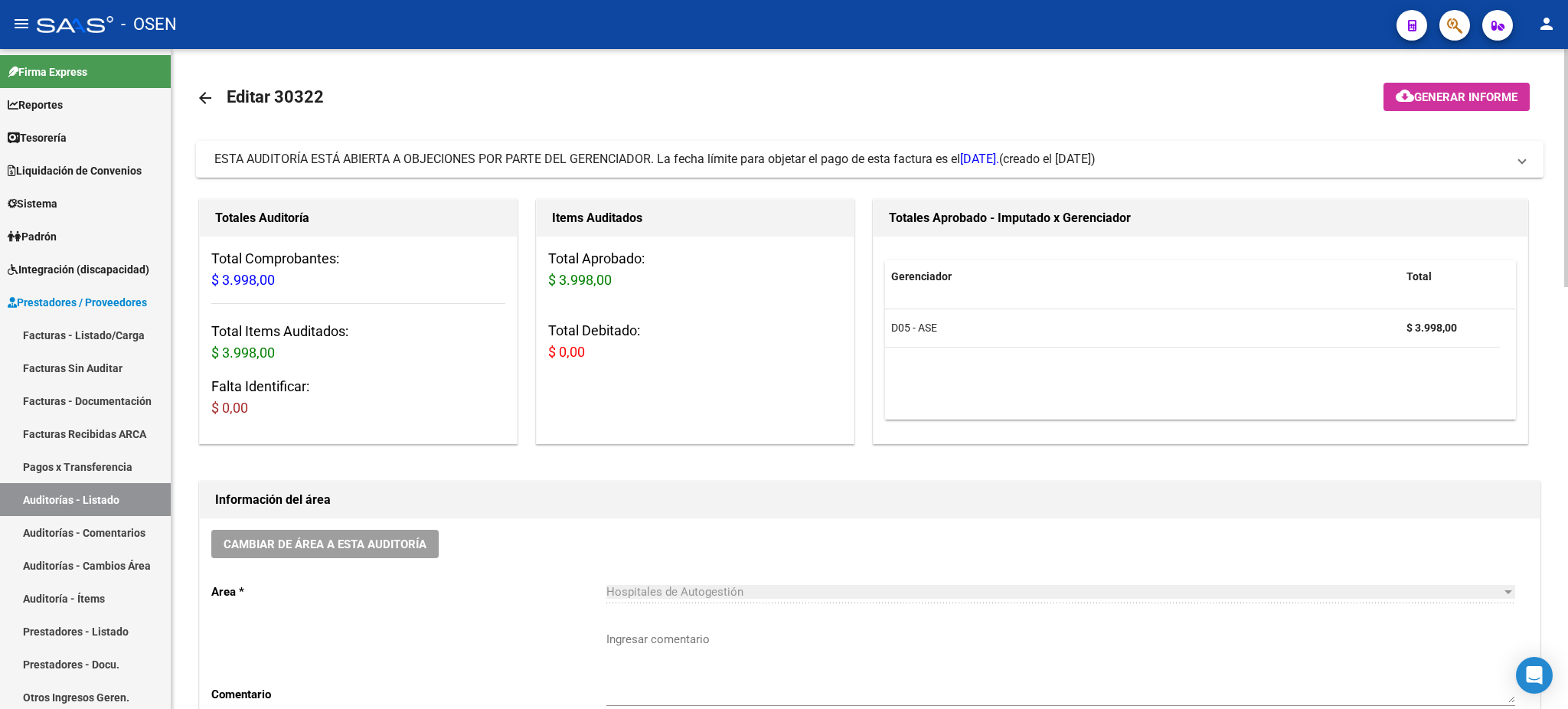
click at [752, 156] on span "ESTA AUDITORÍA ESTÁ ABIERTA A OBJECIONES POR PARTE DEL GERENCIADOR. La fecha lí…" at bounding box center [606, 159] width 784 height 15
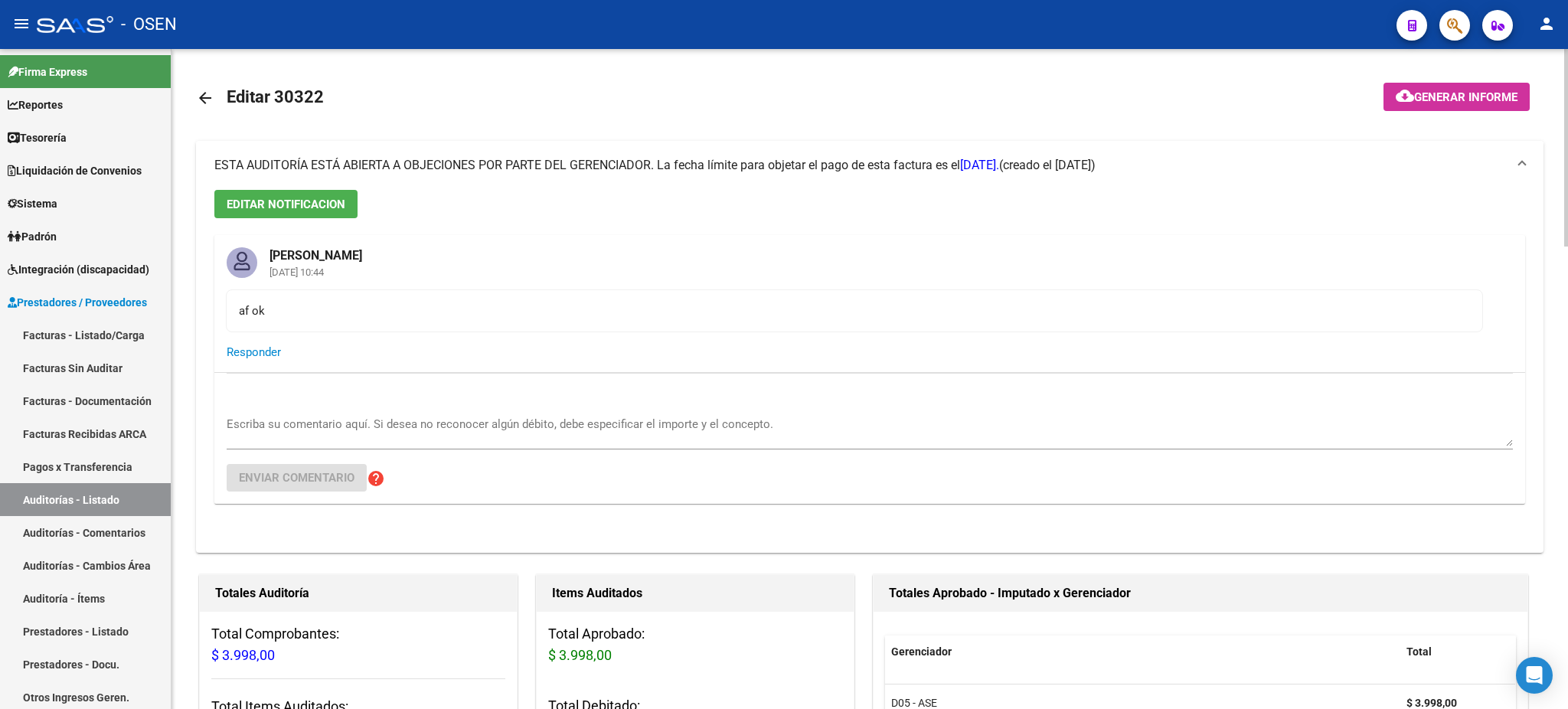
click at [752, 156] on mat-expansion-panel-header "ESTA AUDITORÍA ESTÁ ABIERTA A OBJECIONES POR PARTE DEL GERENCIADOR. La fecha lí…" at bounding box center [869, 166] width 1347 height 49
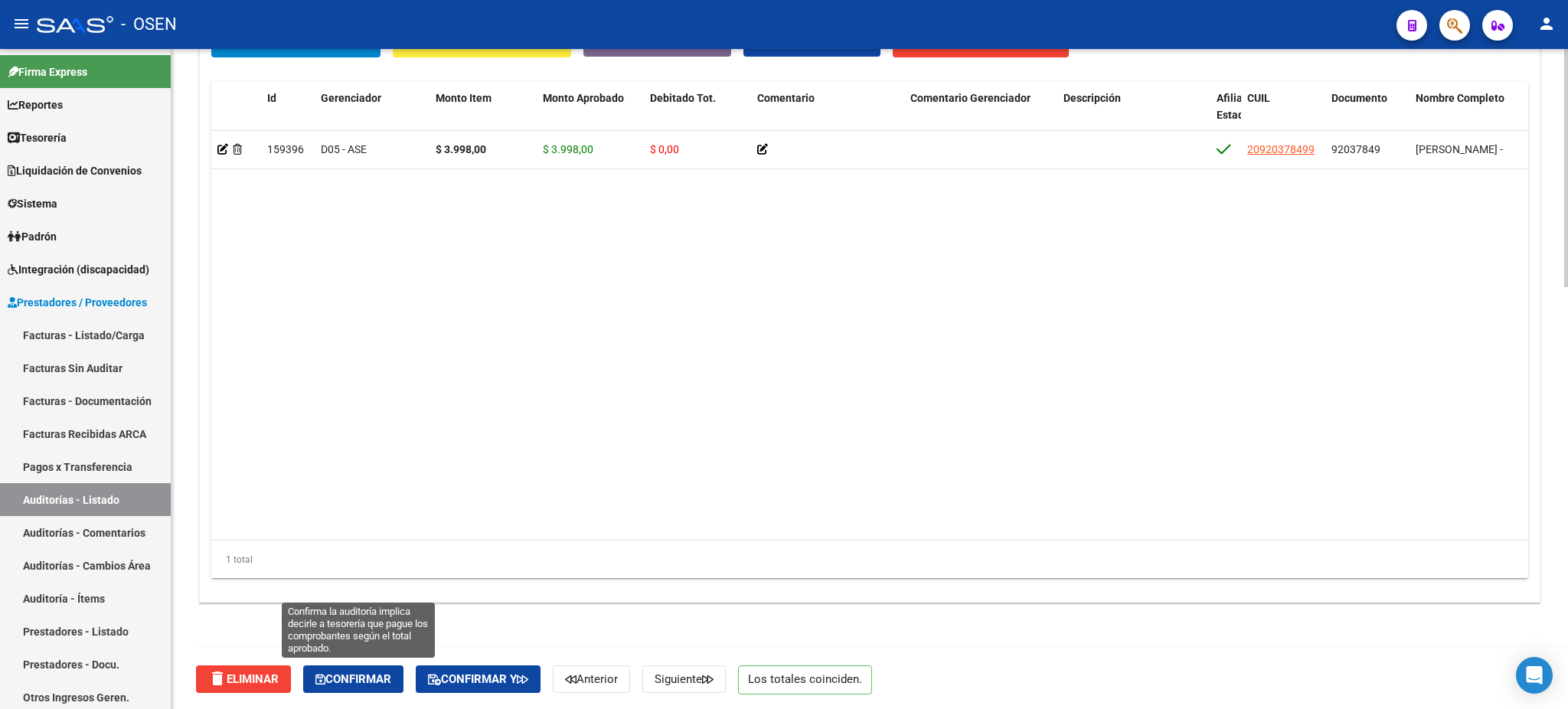
click at [388, 668] on button "Confirmar" at bounding box center [354, 679] width 101 height 28
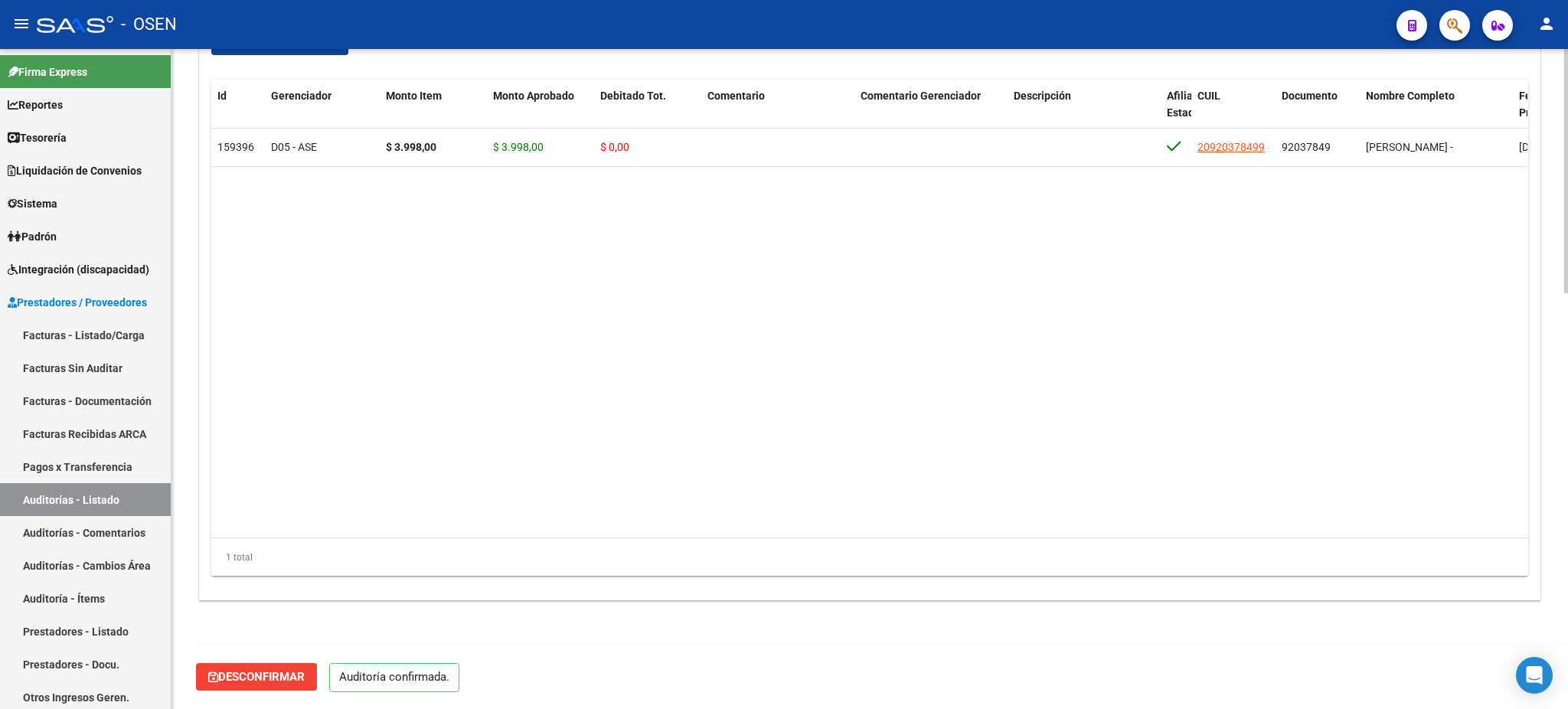
scroll to position [1121, 0]
type input "202508"
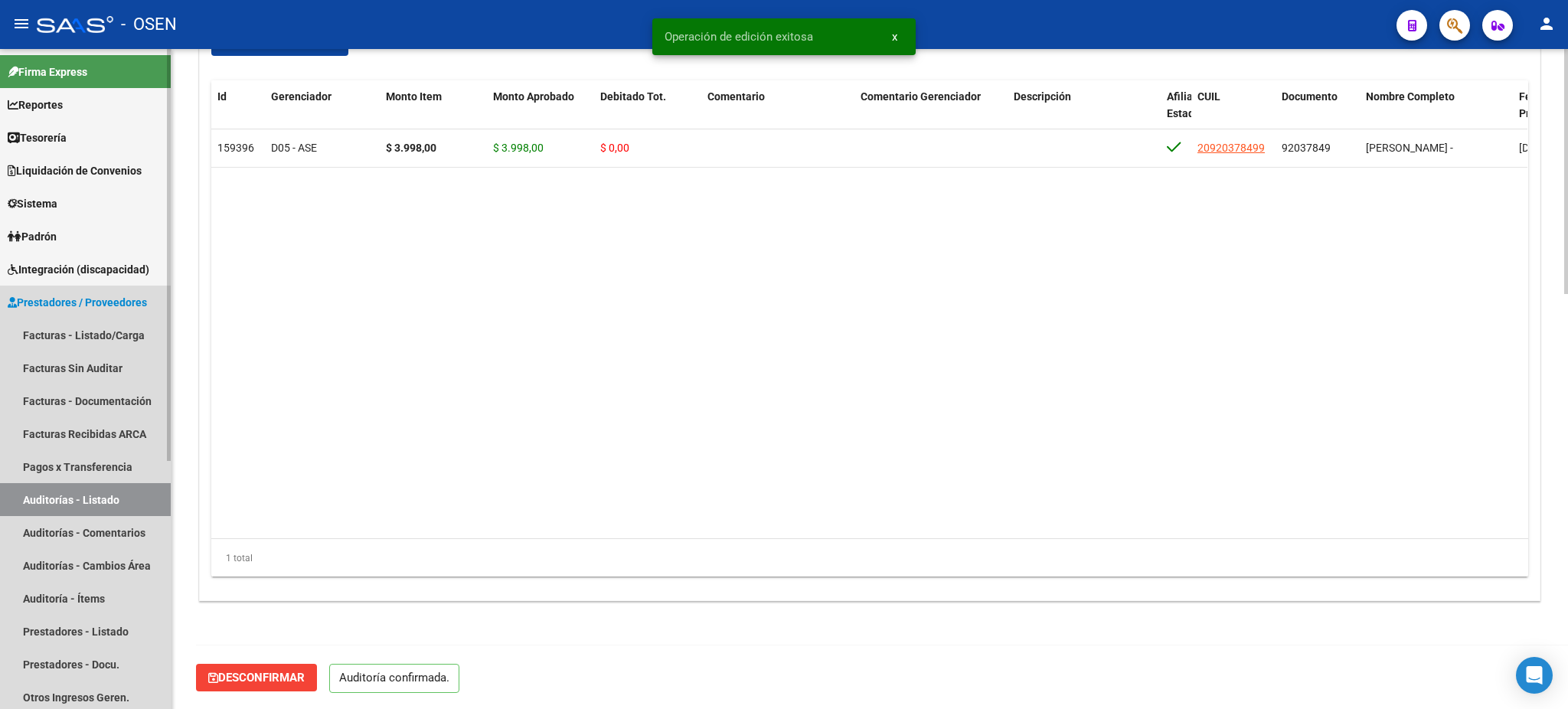
click at [142, 488] on link "Auditorías - Listado" at bounding box center [85, 499] width 170 height 33
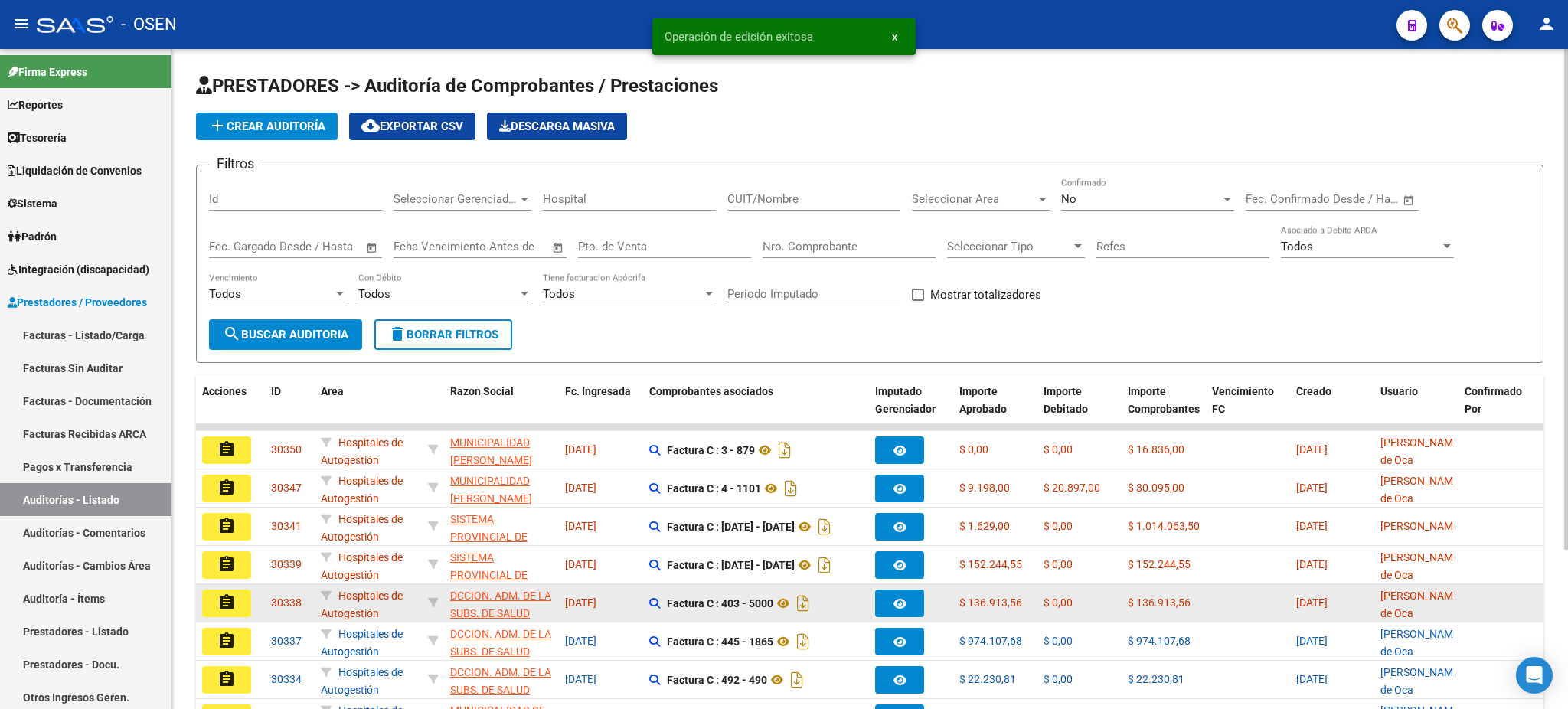
click at [238, 590] on button "assignment" at bounding box center [227, 603] width 49 height 28
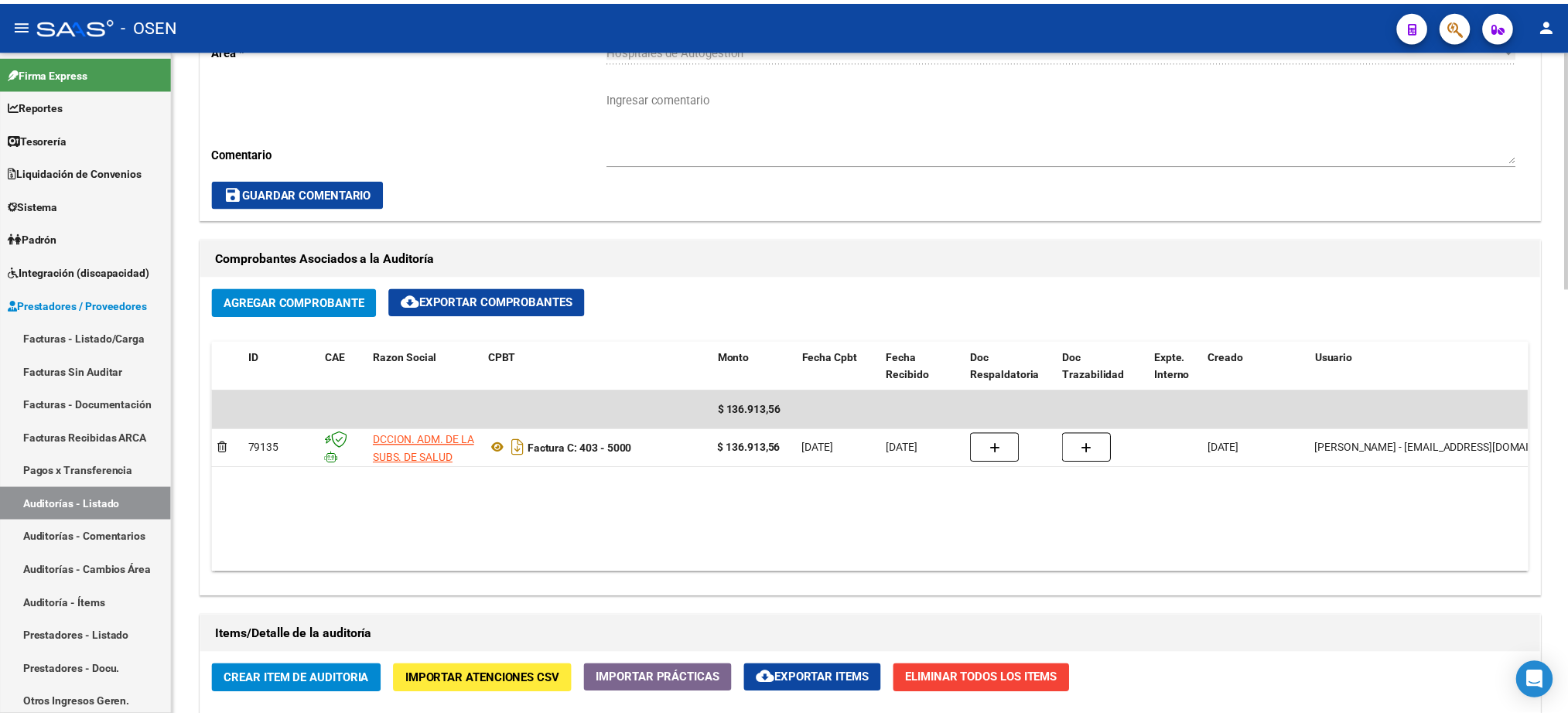
scroll to position [928, 0]
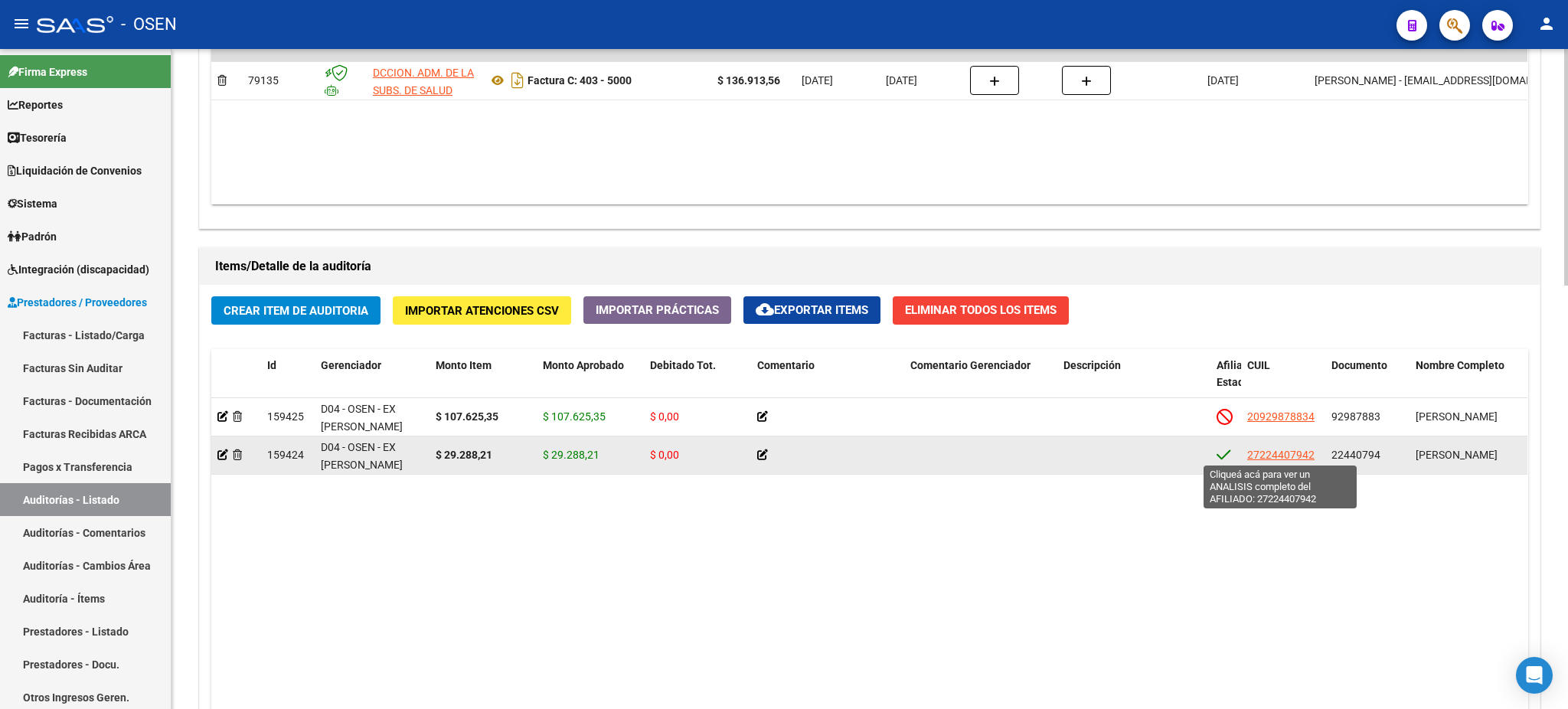
click at [1297, 451] on span "27224407942" at bounding box center [1280, 455] width 67 height 12
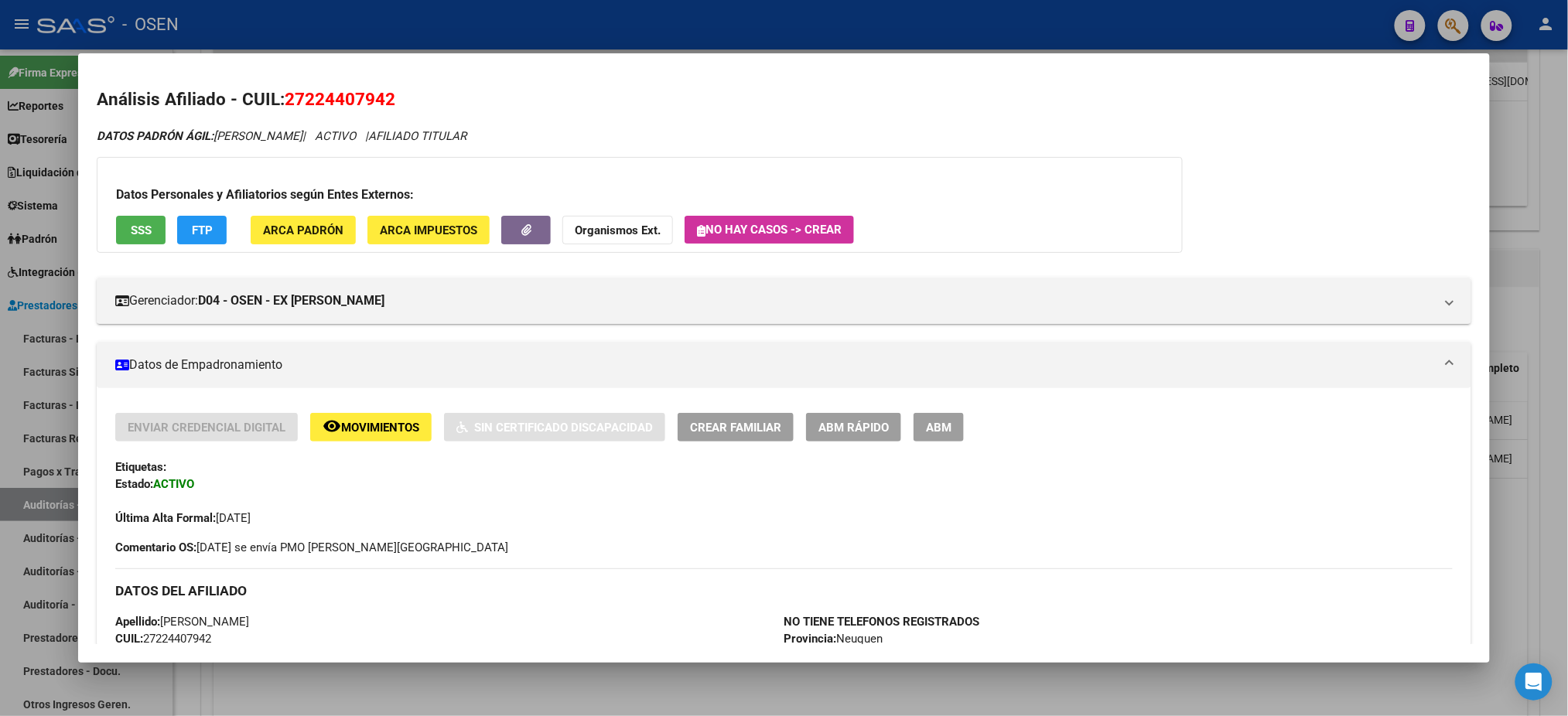
click at [143, 221] on button "SSS" at bounding box center [141, 230] width 50 height 29
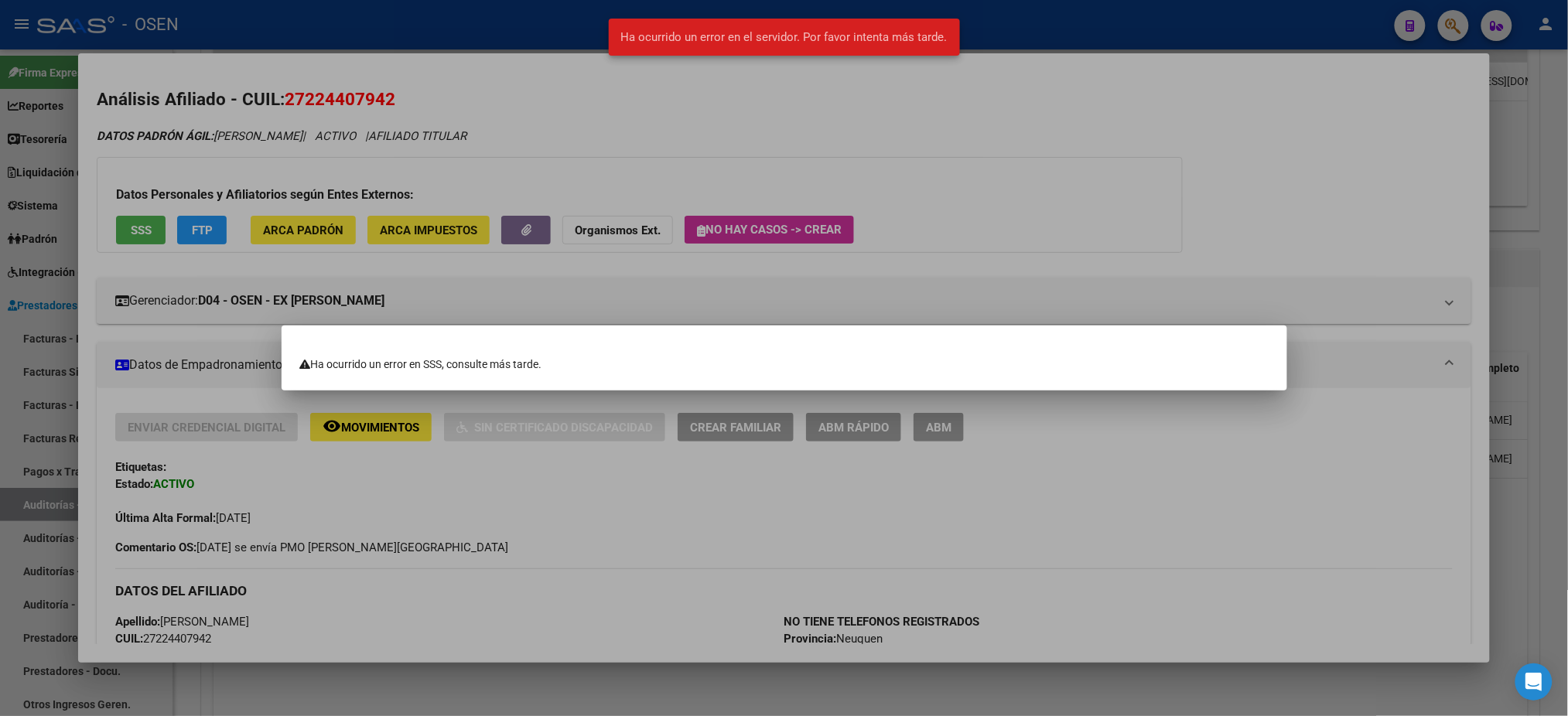
click at [1163, 210] on div at bounding box center [784, 358] width 1568 height 716
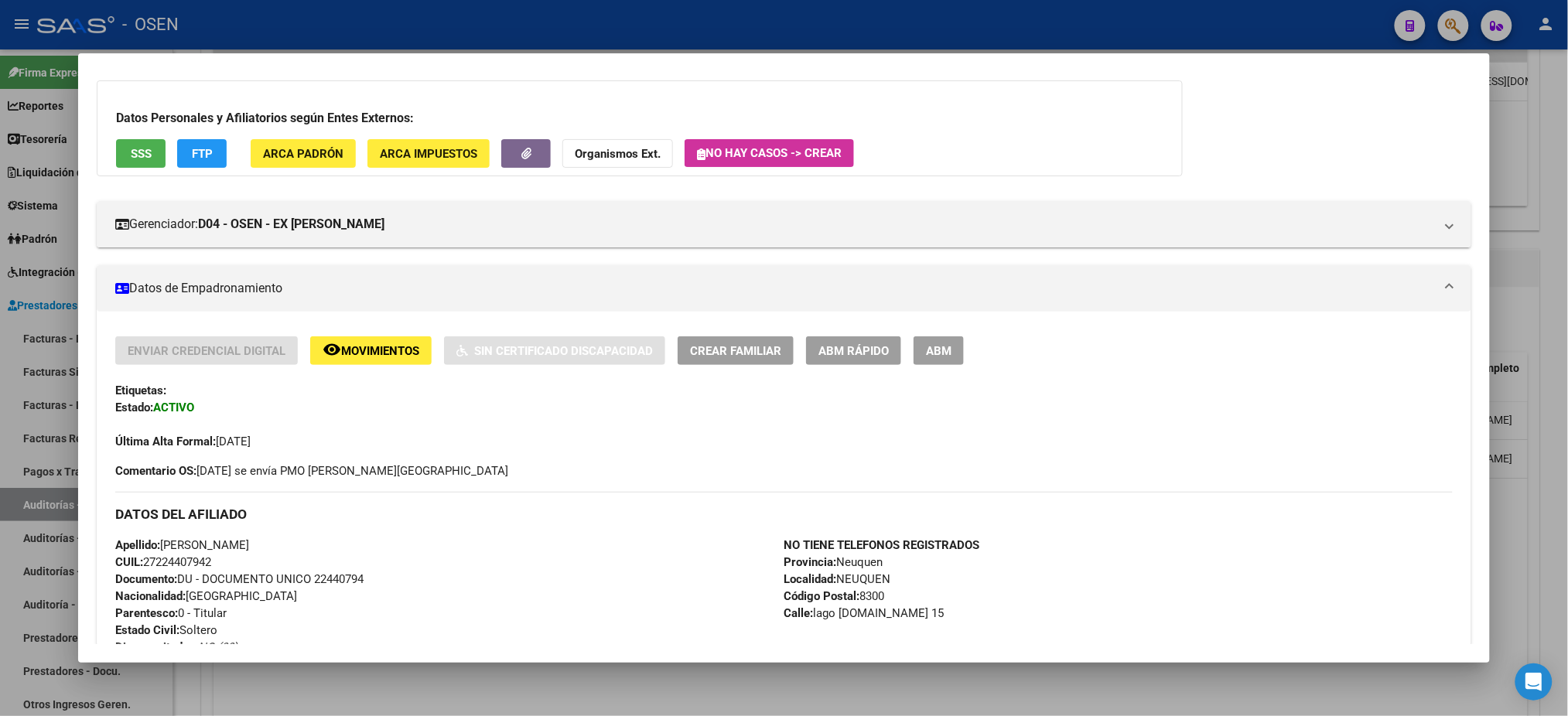
scroll to position [206, 0]
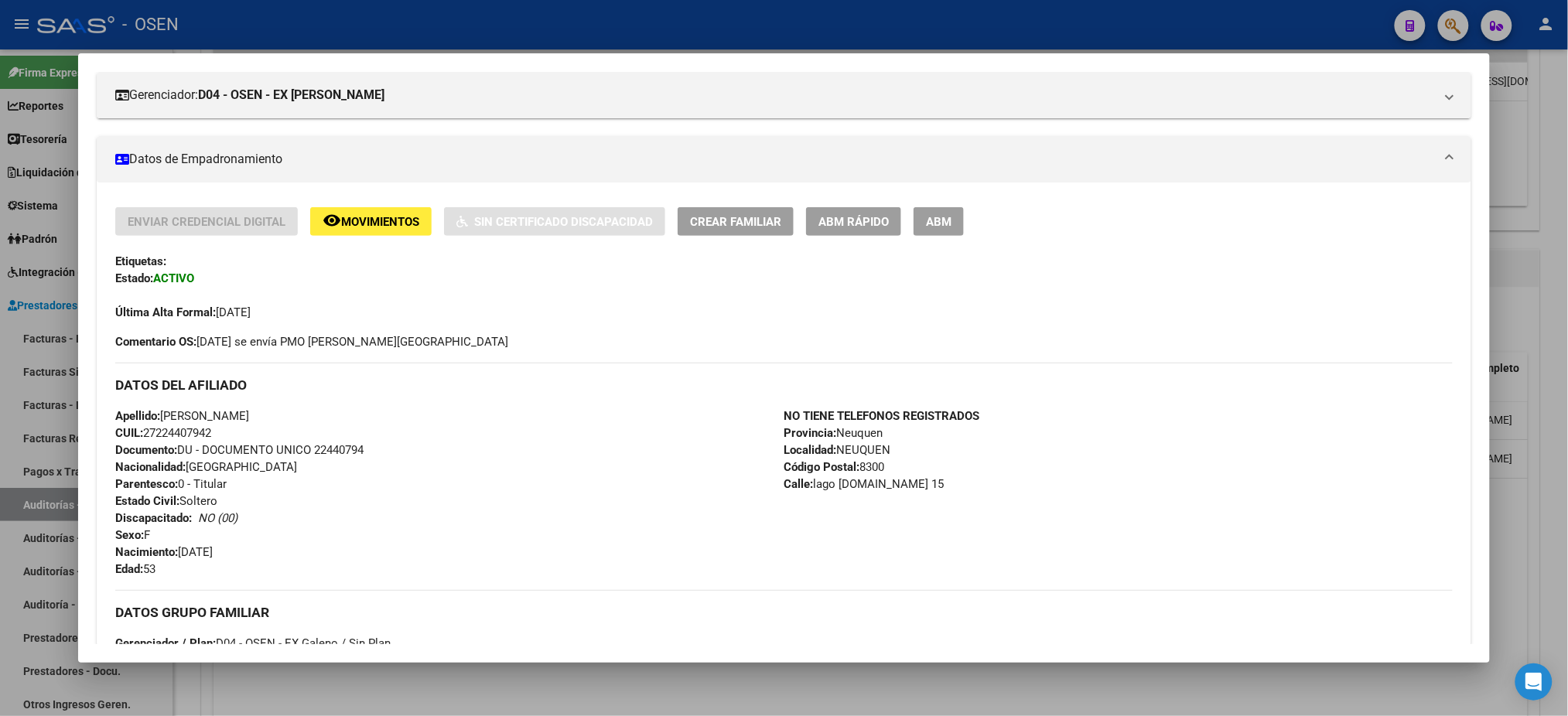
drag, startPoint x: 219, startPoint y: 429, endPoint x: 139, endPoint y: 428, distance: 80.0
click at [139, 428] on div "Apellido: GRACIELA JUDITH HUARTE CUIL: 27224407942 Documento: DU - DOCUMENTO UN…" at bounding box center [449, 492] width 668 height 170
copy span "27224407942"
click at [599, 32] on div at bounding box center [784, 358] width 1568 height 716
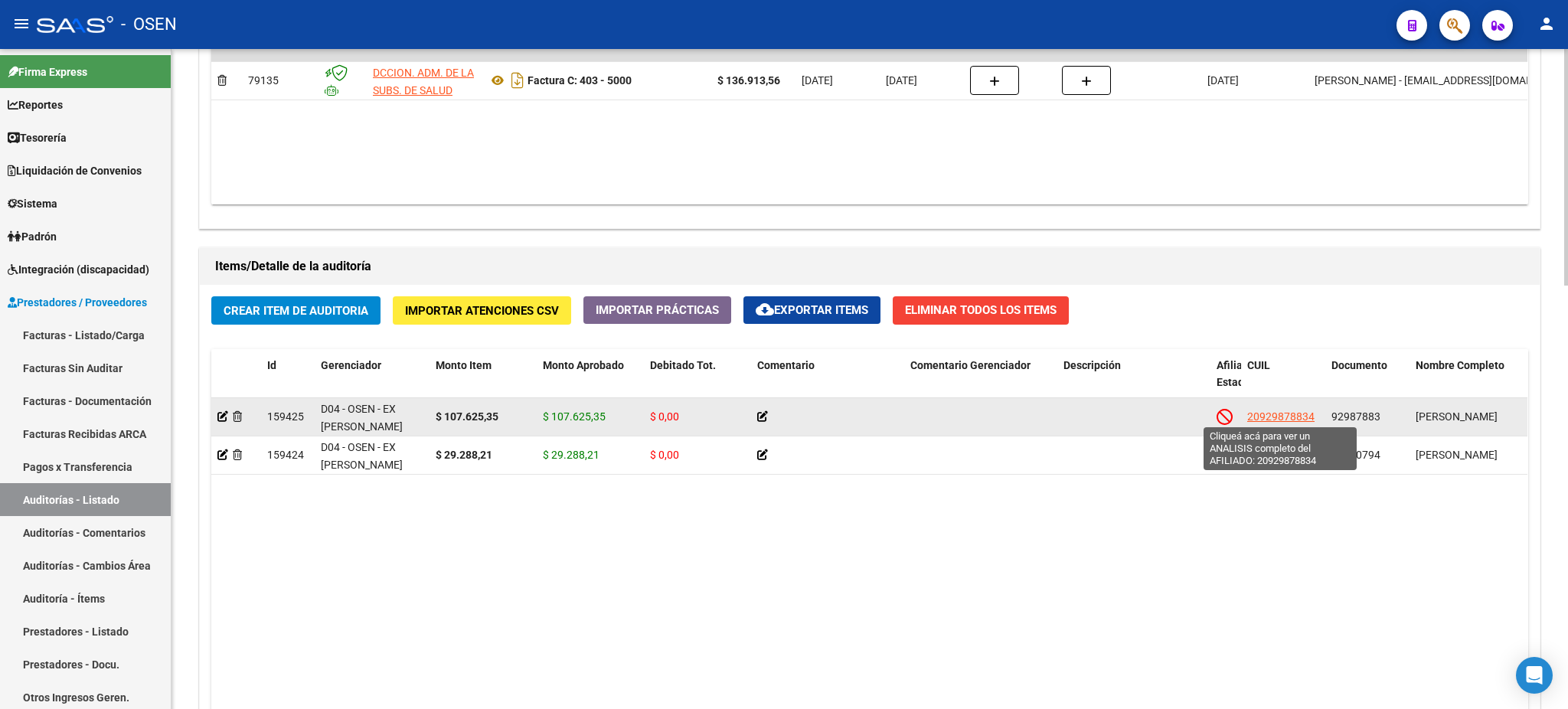
click at [1270, 412] on span "20929878834" at bounding box center [1280, 416] width 67 height 12
type textarea "20929878834"
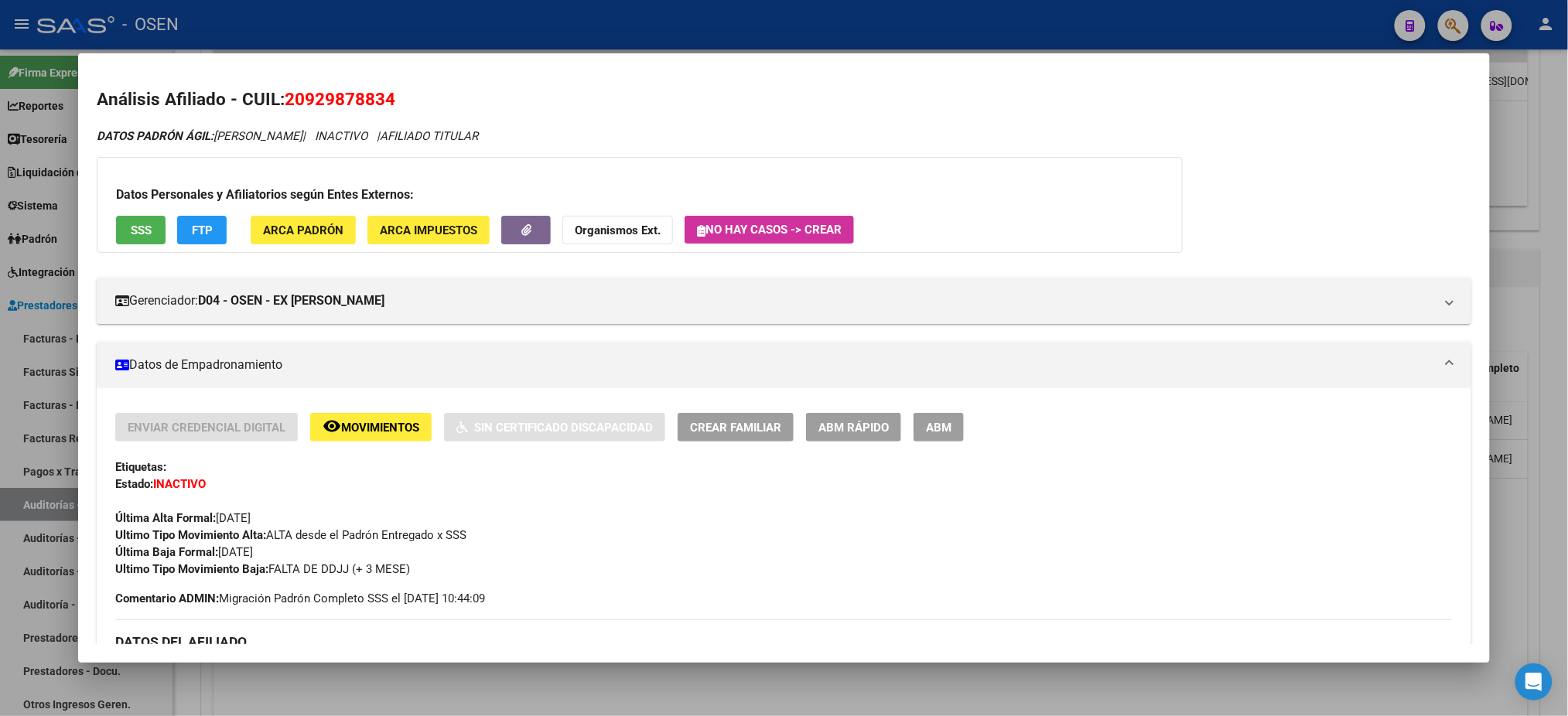
click at [127, 243] on div "Datos Personales y Afiliatorios según Entes Externos: SSS FTP ARCA Padrón ARCA …" at bounding box center [640, 205] width 1086 height 96
click at [122, 231] on button "SSS" at bounding box center [141, 230] width 50 height 29
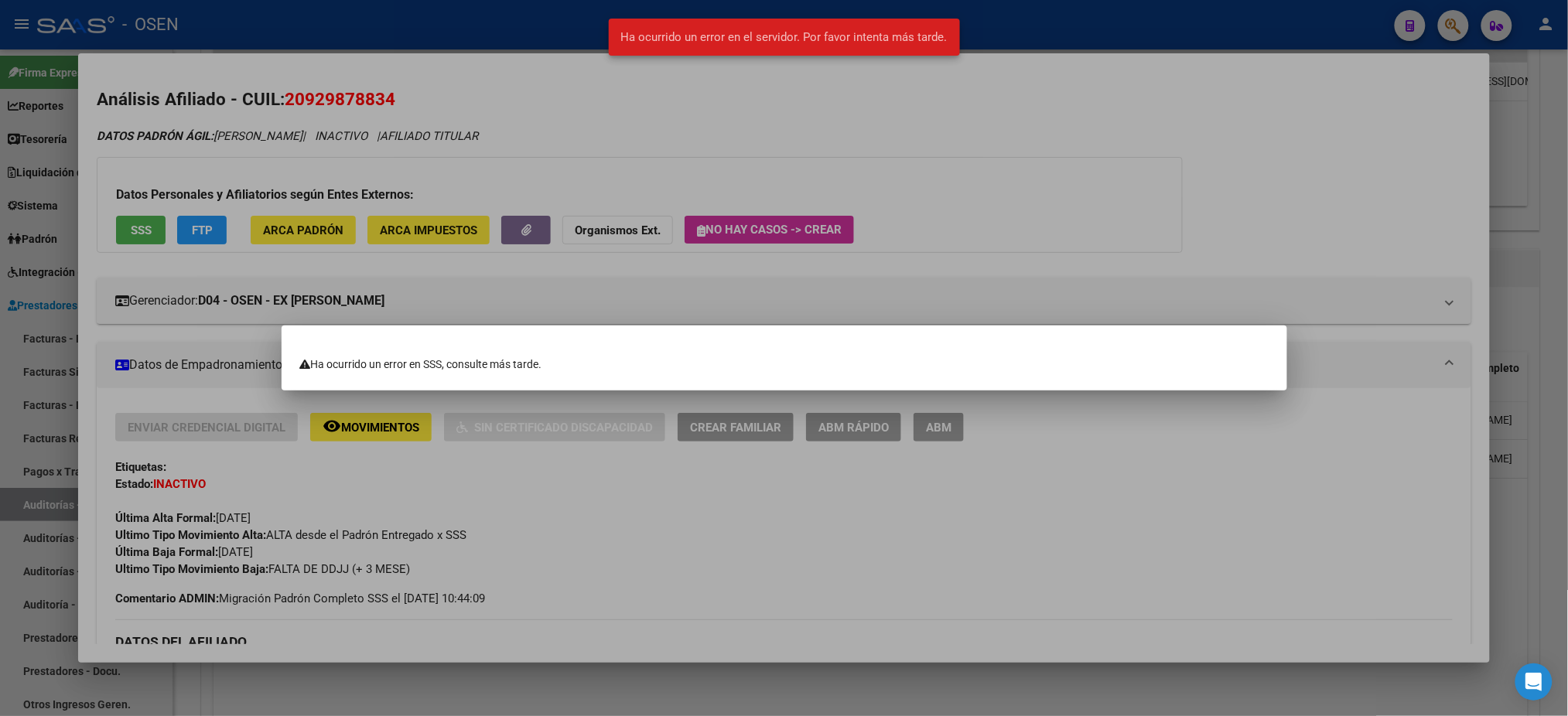
click at [525, 156] on div at bounding box center [784, 358] width 1568 height 716
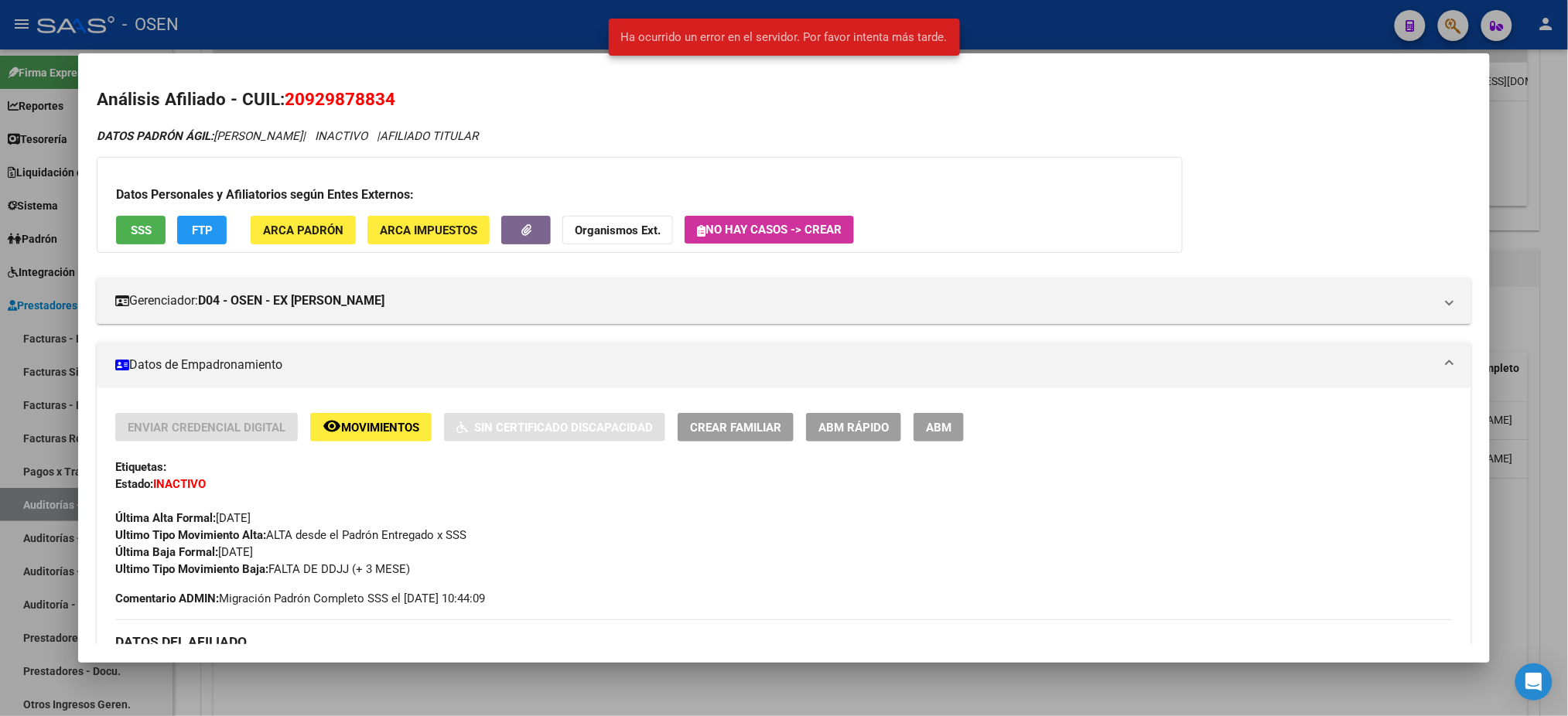
drag, startPoint x: 397, startPoint y: 97, endPoint x: 280, endPoint y: 96, distance: 117.0
click at [280, 96] on h2 "Análisis Afiliado - CUIL: 20929878834" at bounding box center [783, 100] width 1374 height 26
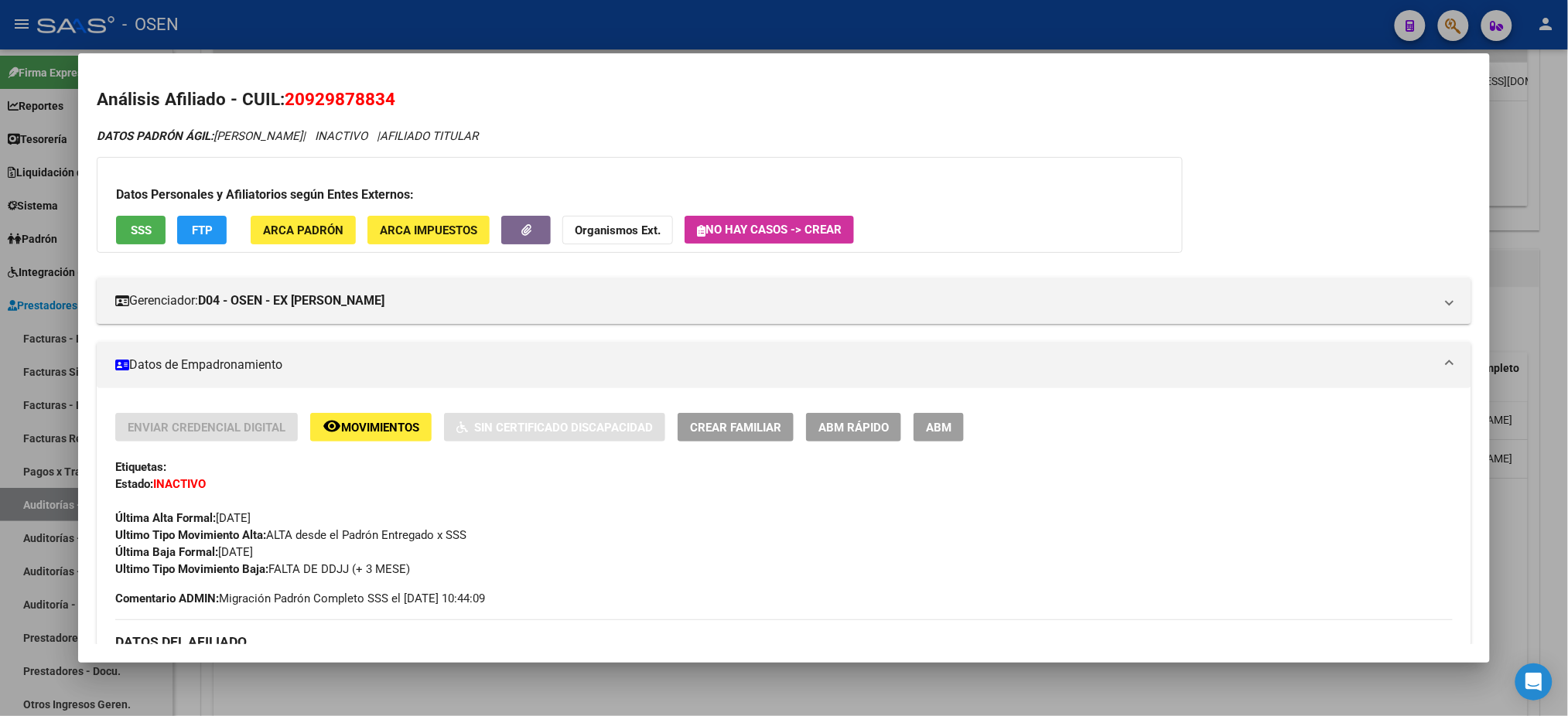
copy span "20929878834"
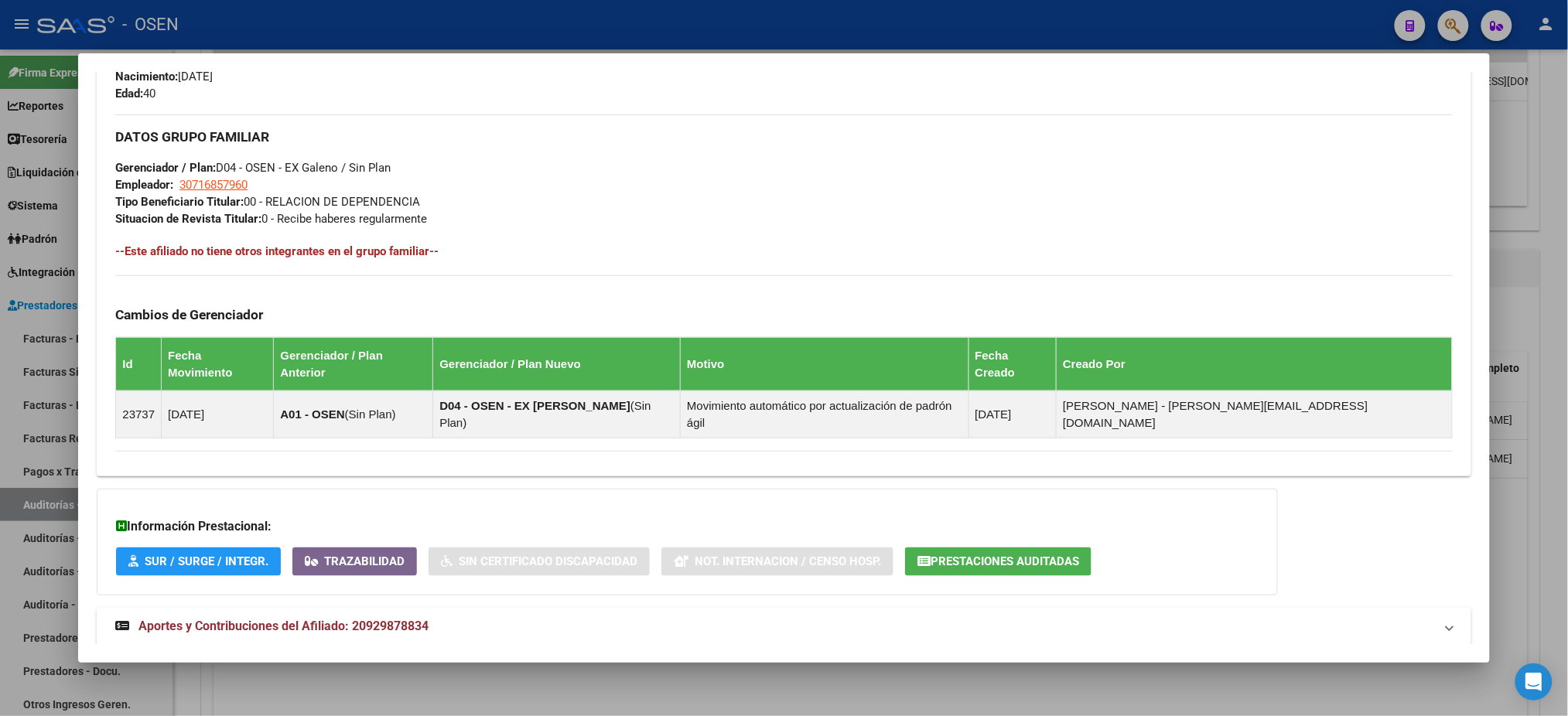
click at [545, 607] on mat-expansion-panel-header "Aportes y Contribuciones del Afiliado: 20929878834" at bounding box center [783, 625] width 1374 height 37
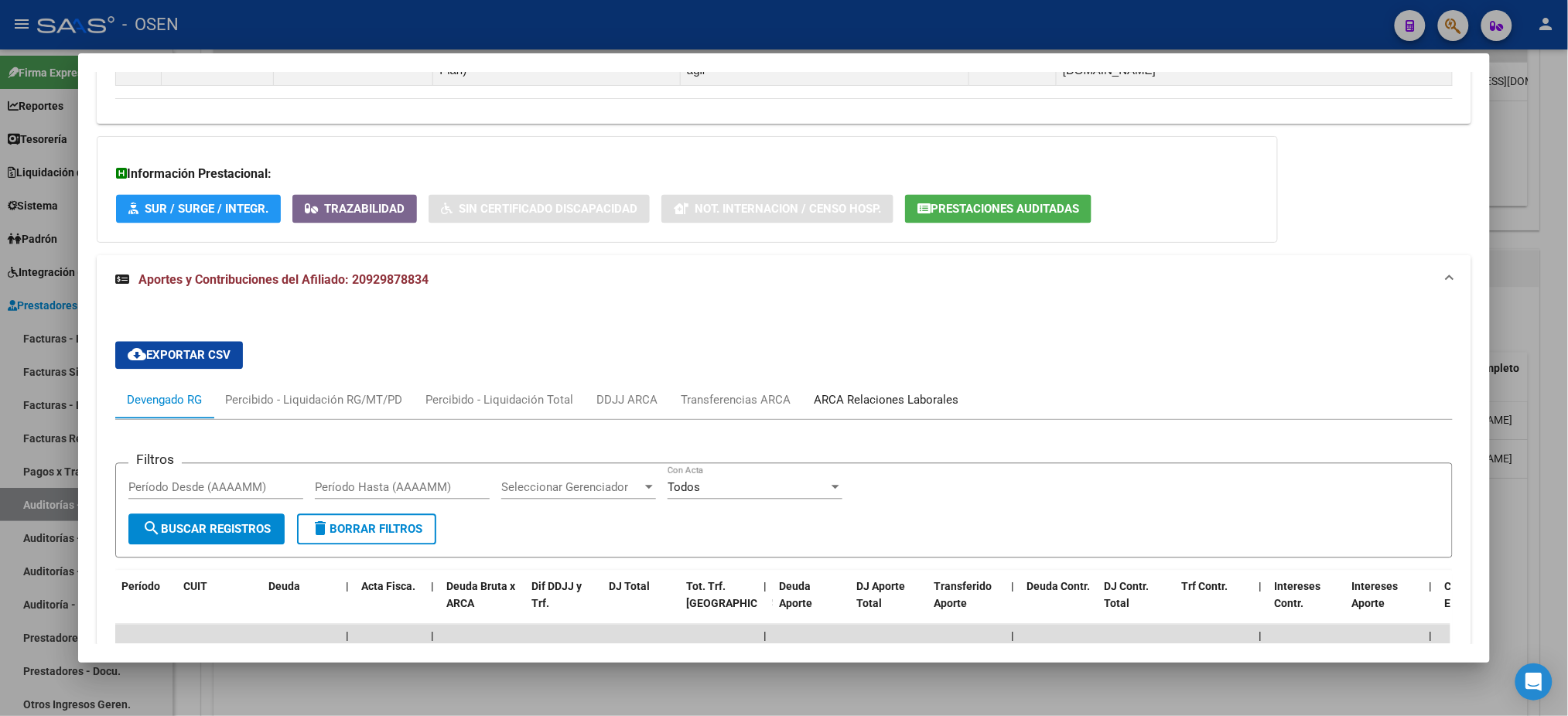
click at [930, 392] on div "ARCA Relaciones Laborales" at bounding box center [886, 400] width 144 height 17
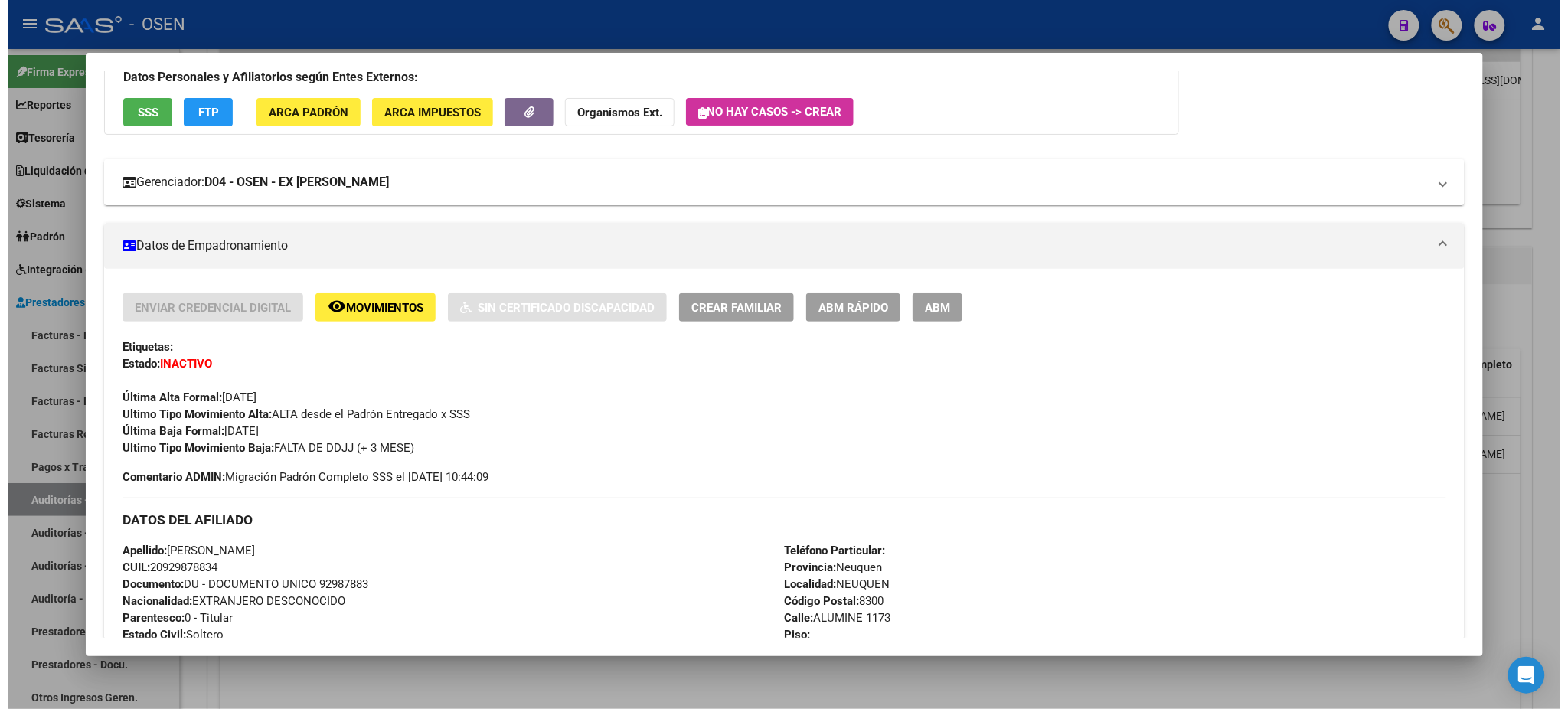
scroll to position [0, 0]
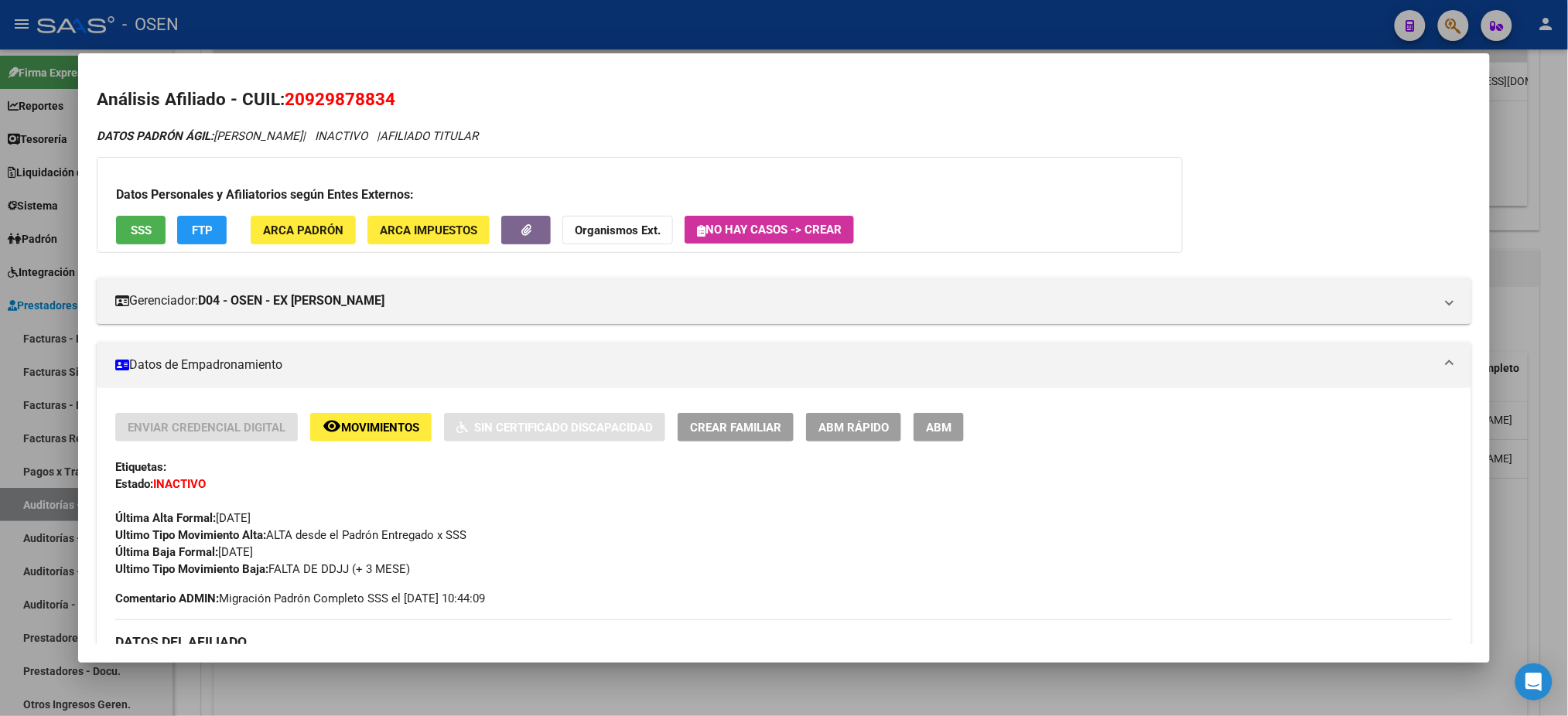
click at [216, 246] on div "Datos Personales y Afiliatorios según Entes Externos: SSS FTP ARCA Padrón ARCA …" at bounding box center [640, 205] width 1086 height 96
click at [191, 218] on button "FTP" at bounding box center [202, 230] width 50 height 29
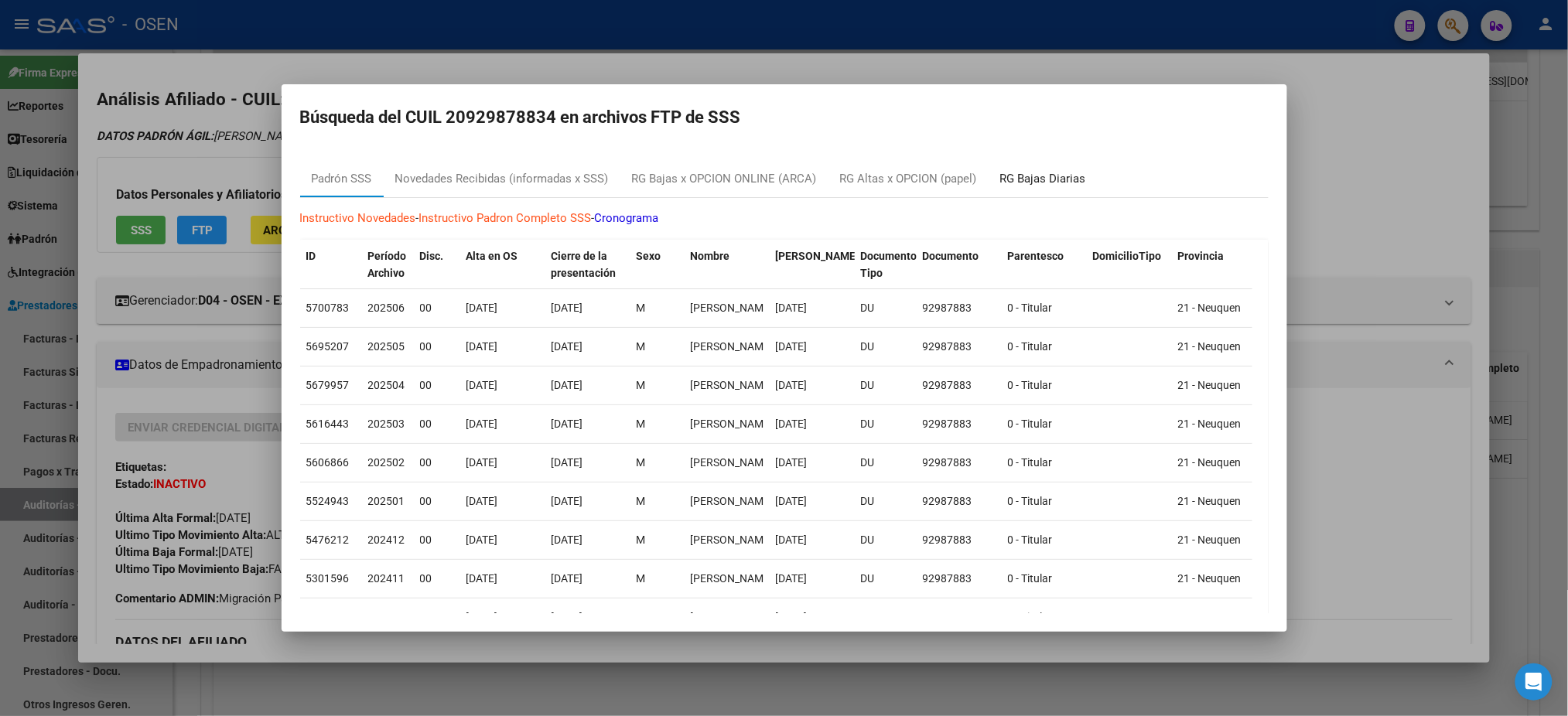
click at [1051, 164] on div "RG Bajas Diarias" at bounding box center [1044, 178] width 110 height 37
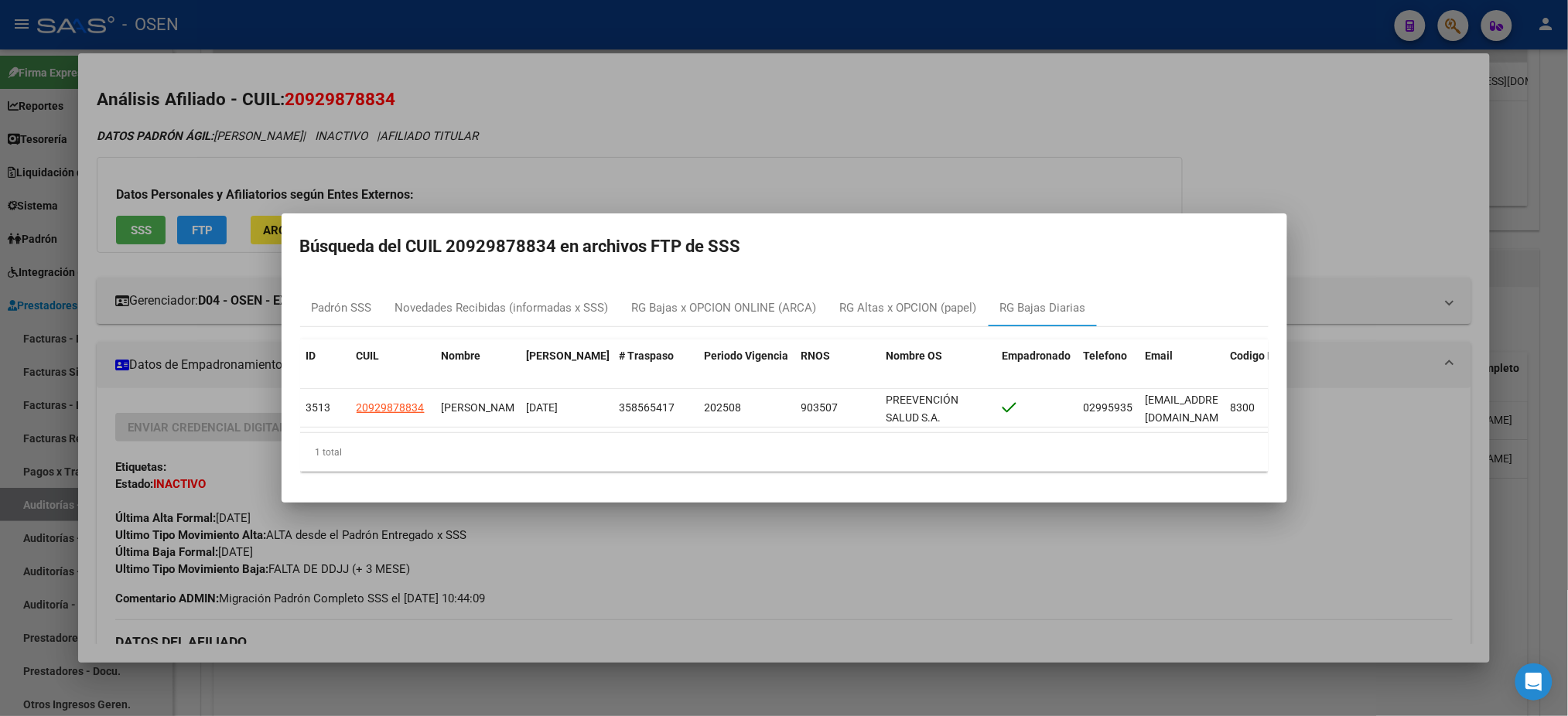
click at [1004, 119] on div at bounding box center [784, 358] width 1568 height 716
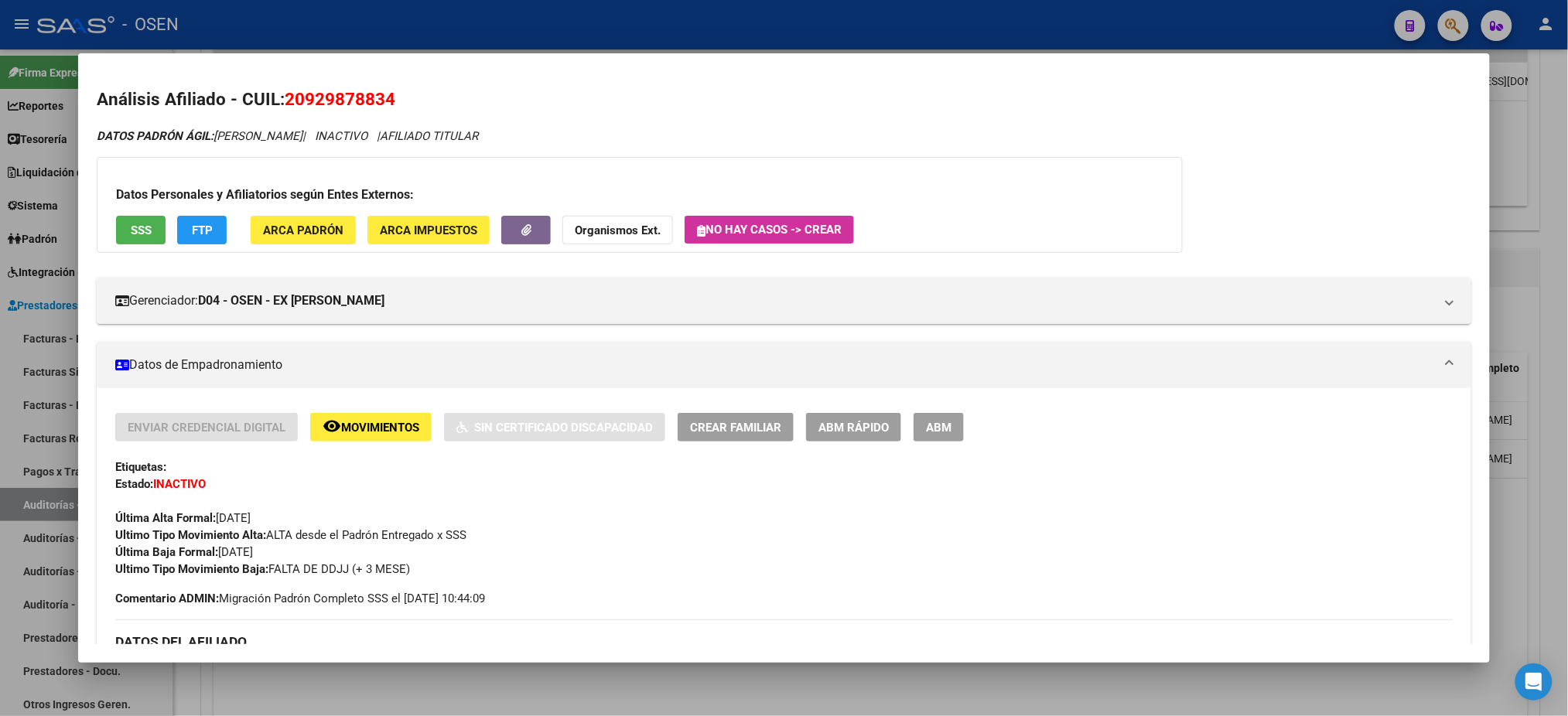
click at [873, 46] on div at bounding box center [784, 358] width 1568 height 716
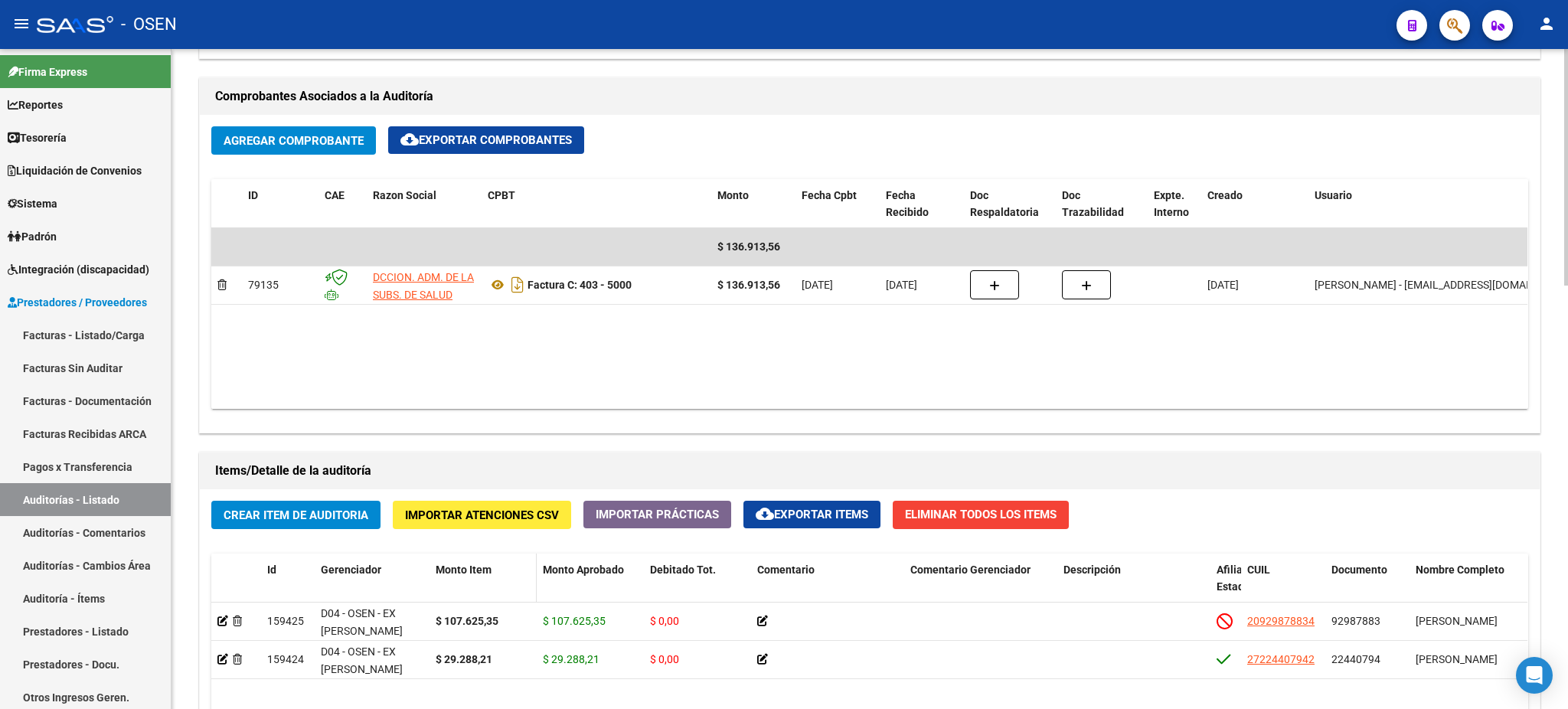
scroll to position [2, 0]
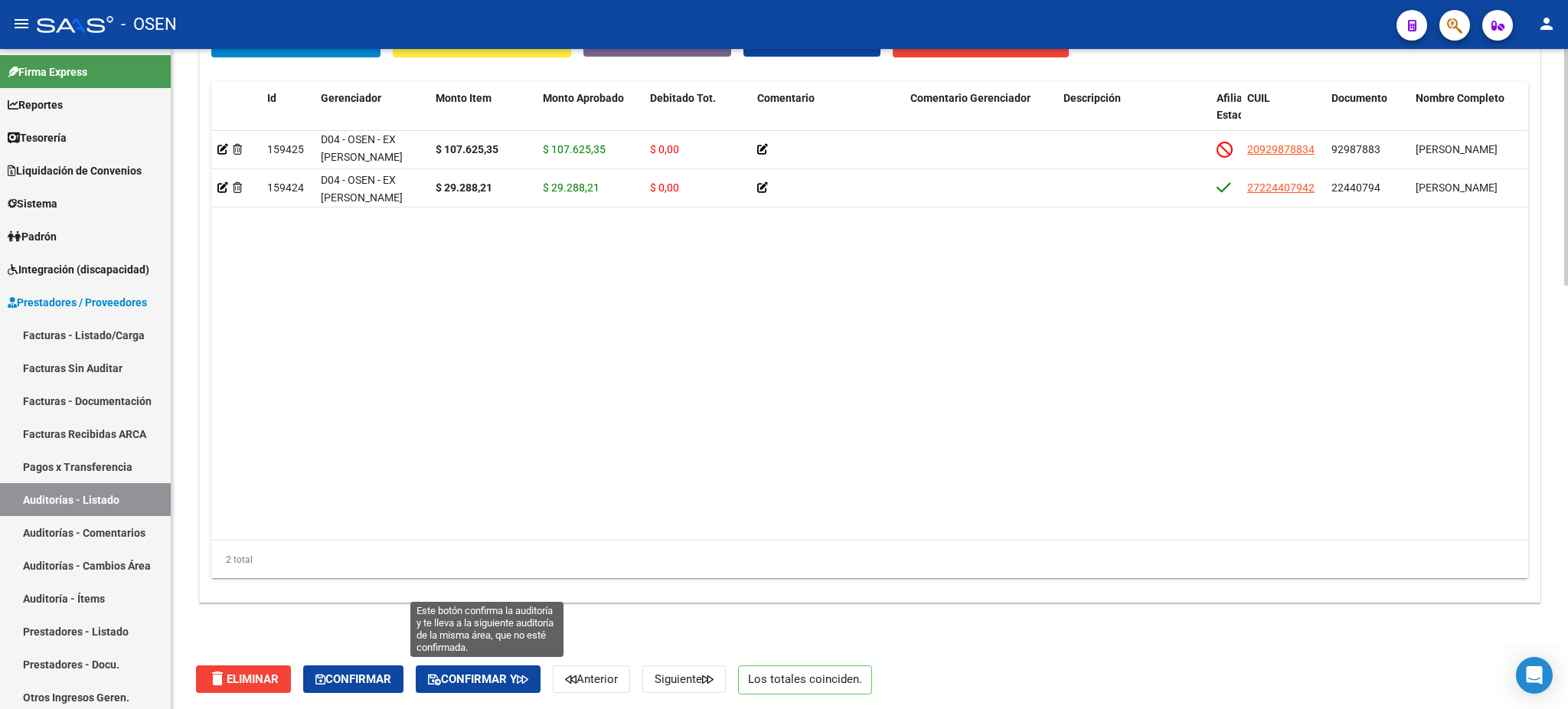
click at [463, 677] on span "Confirmar y" at bounding box center [478, 679] width 101 height 14
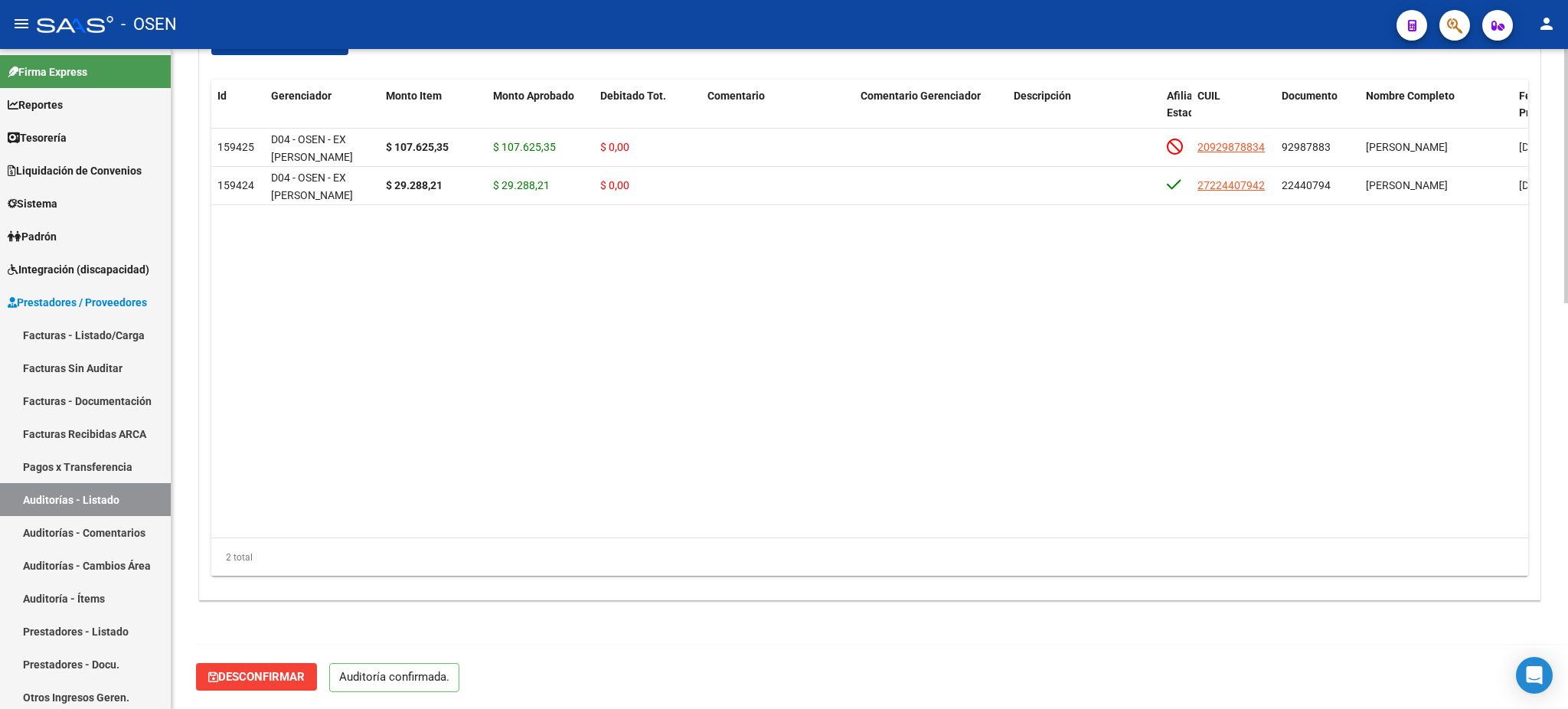
scroll to position [1051, 0]
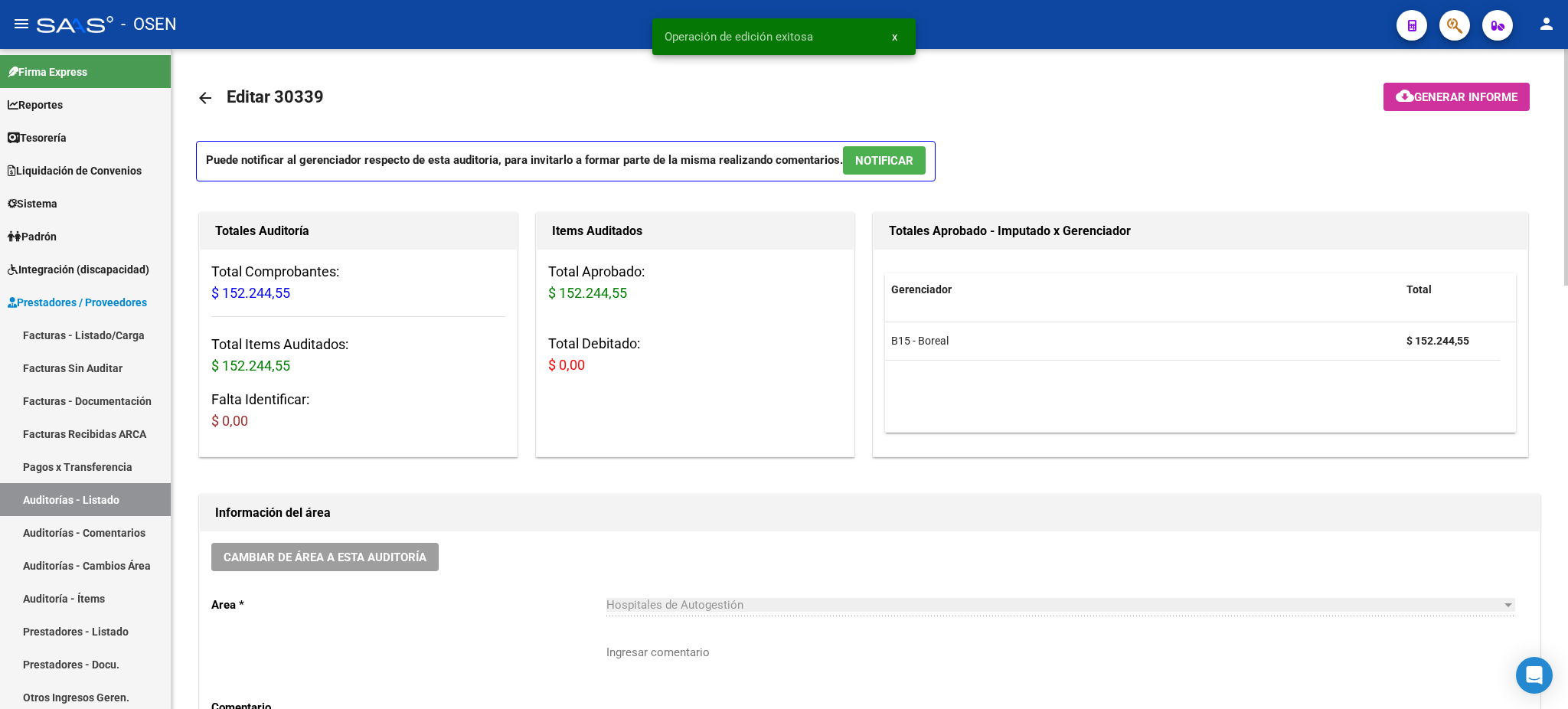
click at [869, 167] on button "NOTIFICAR" at bounding box center [884, 160] width 83 height 29
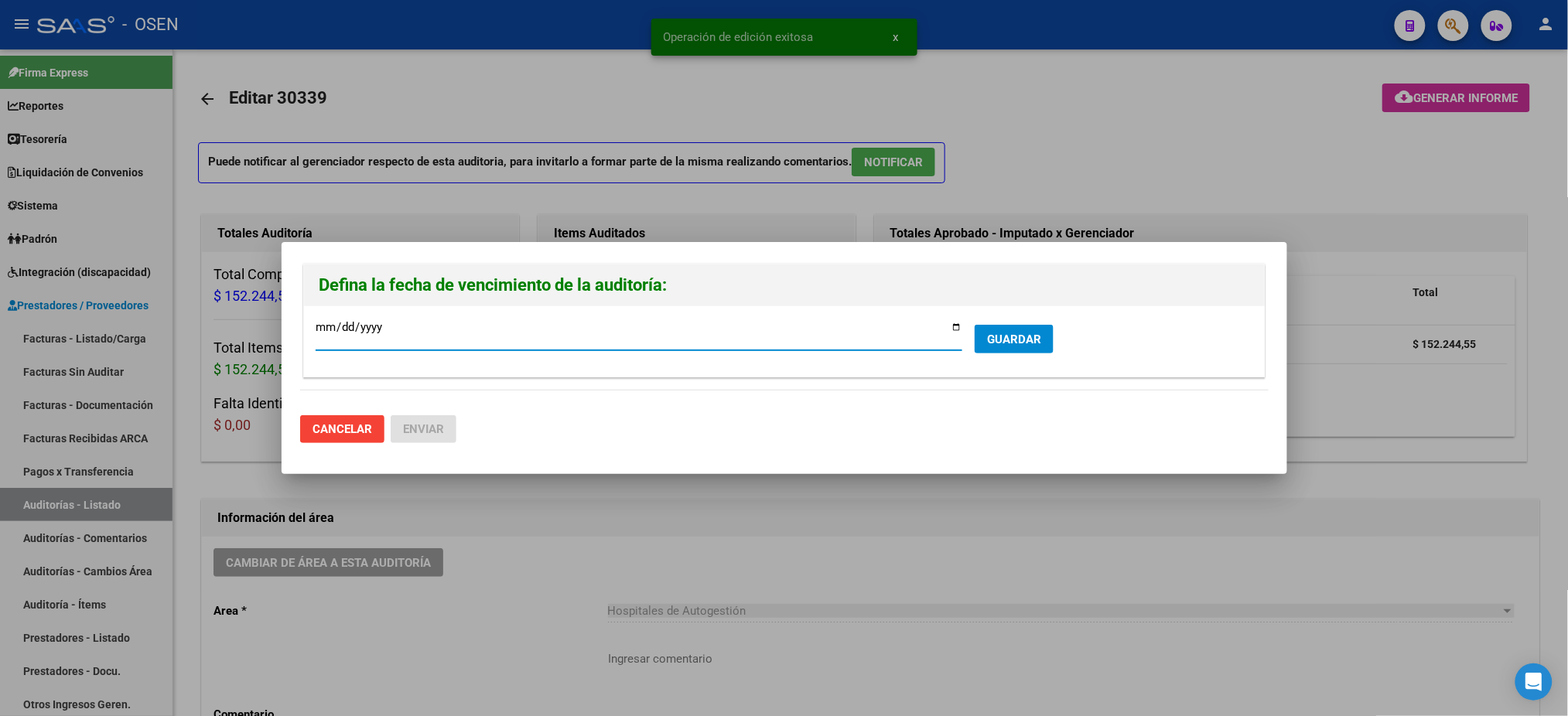
drag, startPoint x: 947, startPoint y: 335, endPoint x: 986, endPoint y: 338, distance: 39.1
click at [951, 336] on input "[DATE]" at bounding box center [639, 333] width 647 height 25
click at [1000, 338] on span "GUARDAR" at bounding box center [1014, 340] width 54 height 14
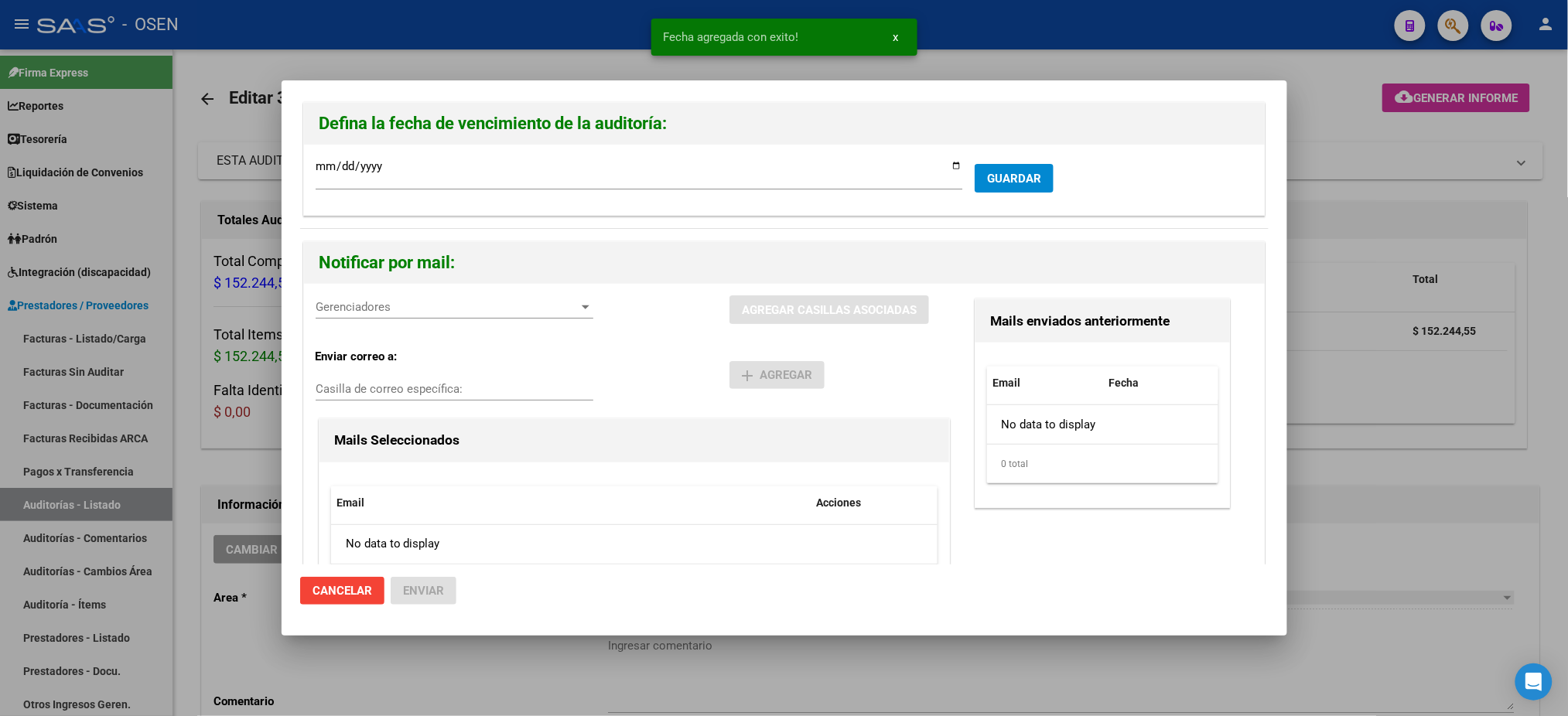
click at [400, 317] on div "Gerenciadores Gerenciadores" at bounding box center [454, 307] width 278 height 23
click at [410, 345] on span "B15 - Boreal - $ 152.244,55" at bounding box center [455, 343] width 277 height 35
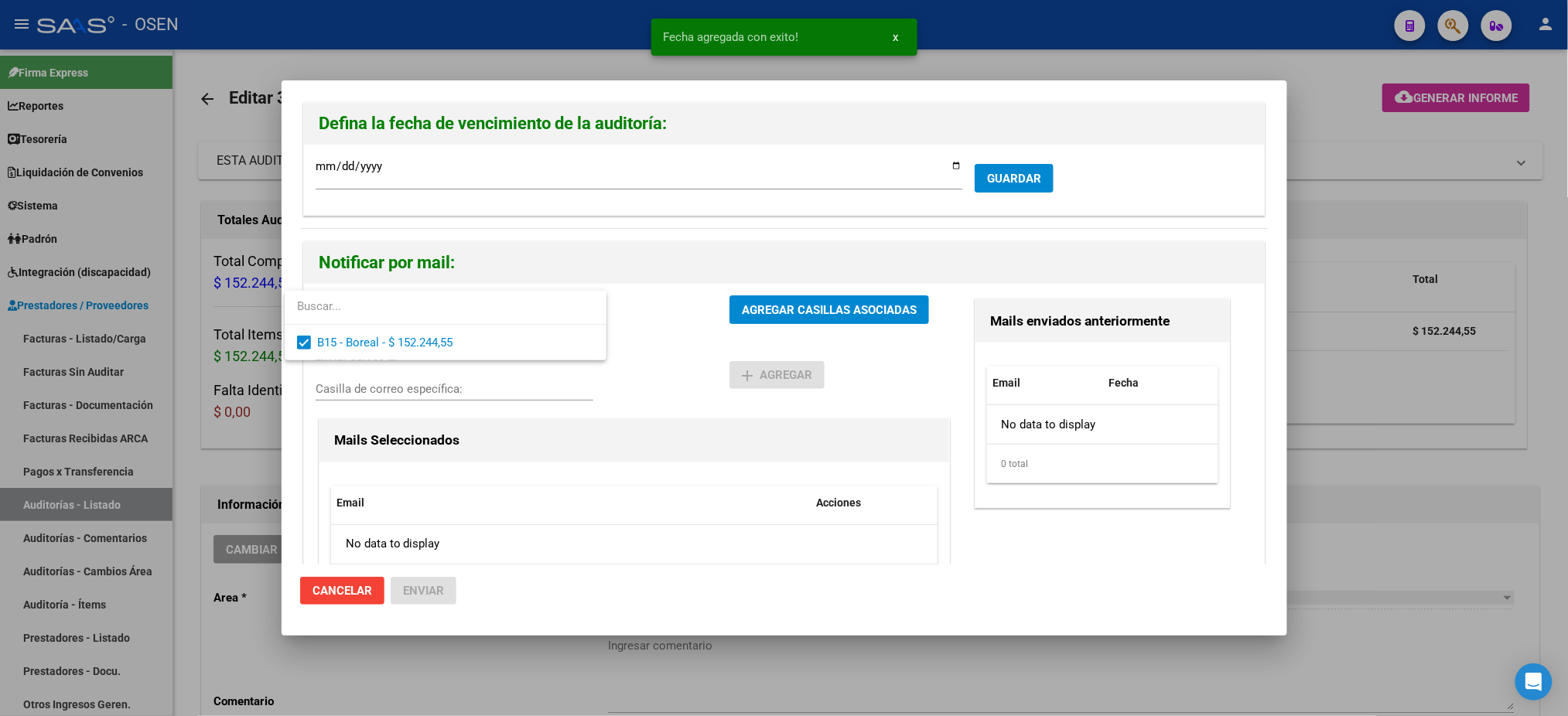
click at [629, 393] on div at bounding box center [784, 358] width 1568 height 716
click at [773, 293] on div "B15 - Boreal - $ 152.244,55 Gerenciadores AGREGAR CASILLAS ASOCIADAS Enviar cor…" at bounding box center [784, 463] width 961 height 358
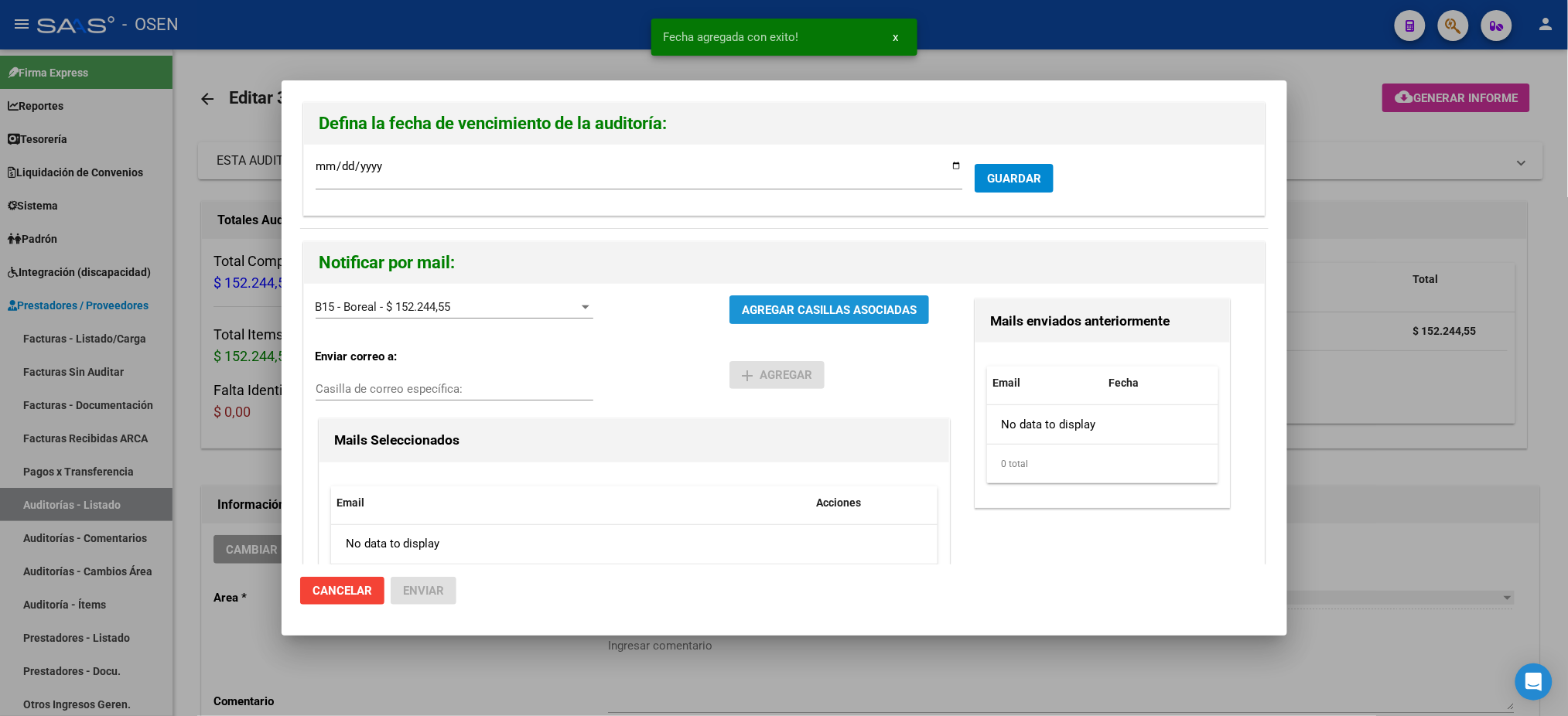
click at [774, 324] on button "AGREGAR CASILLAS ASOCIADAS" at bounding box center [829, 310] width 199 height 29
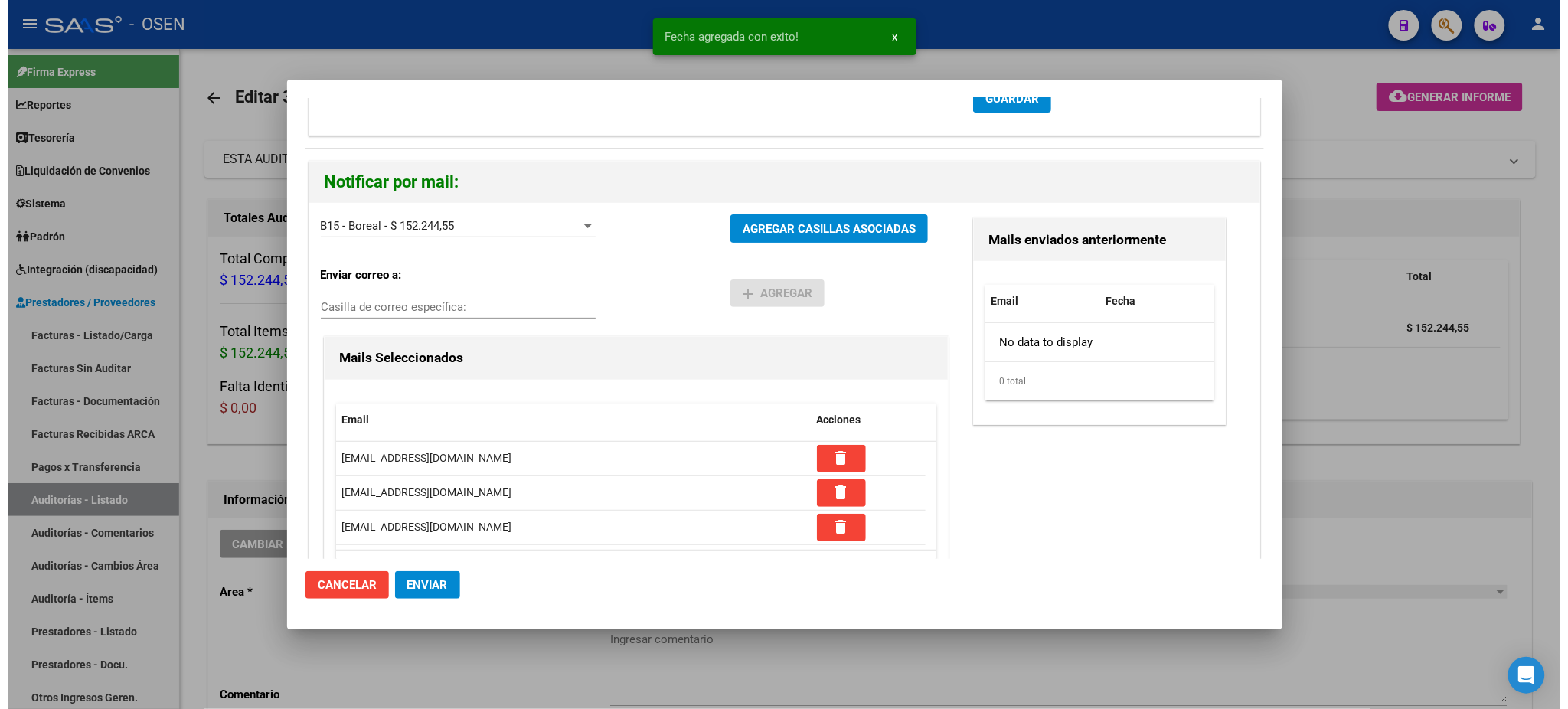
scroll to position [150, 0]
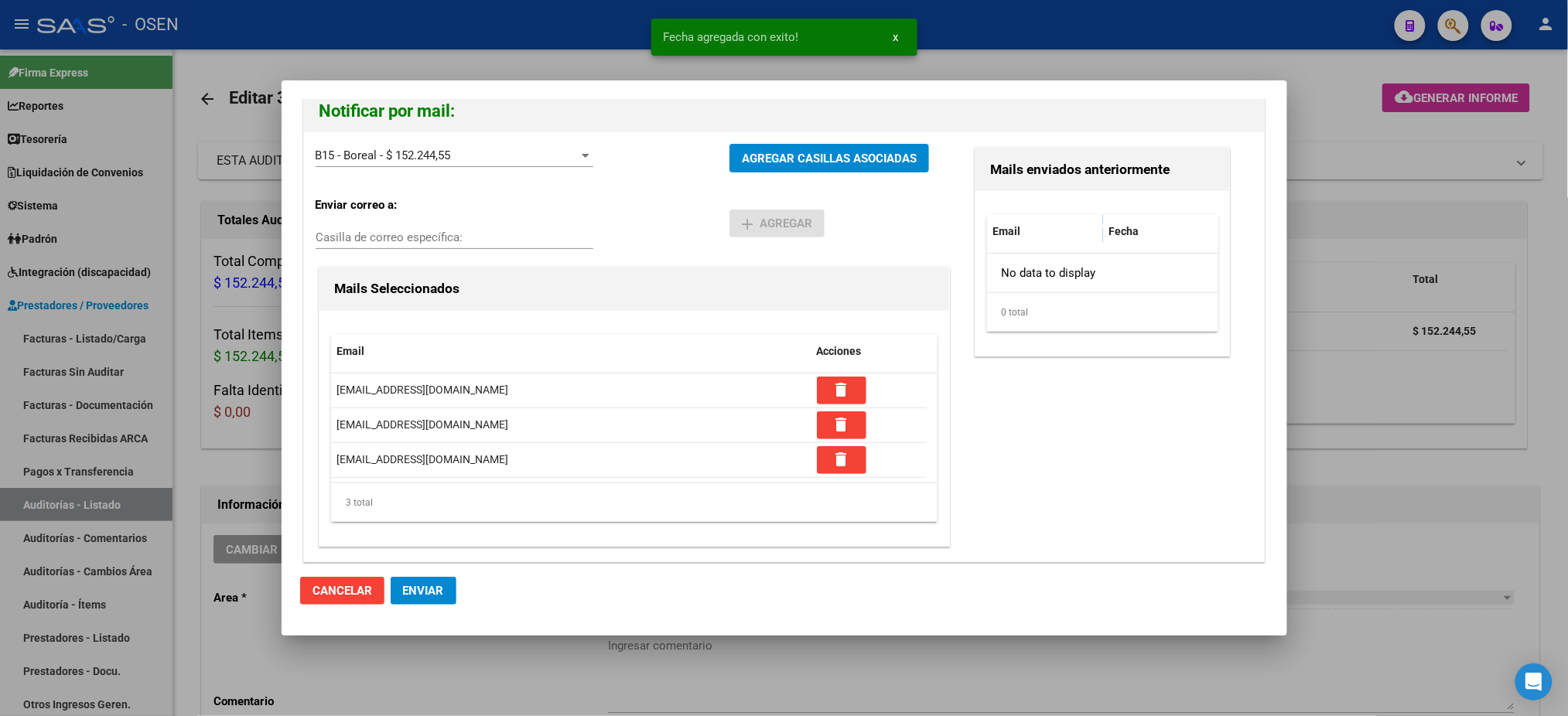
click at [451, 584] on button "Enviar" at bounding box center [423, 591] width 66 height 28
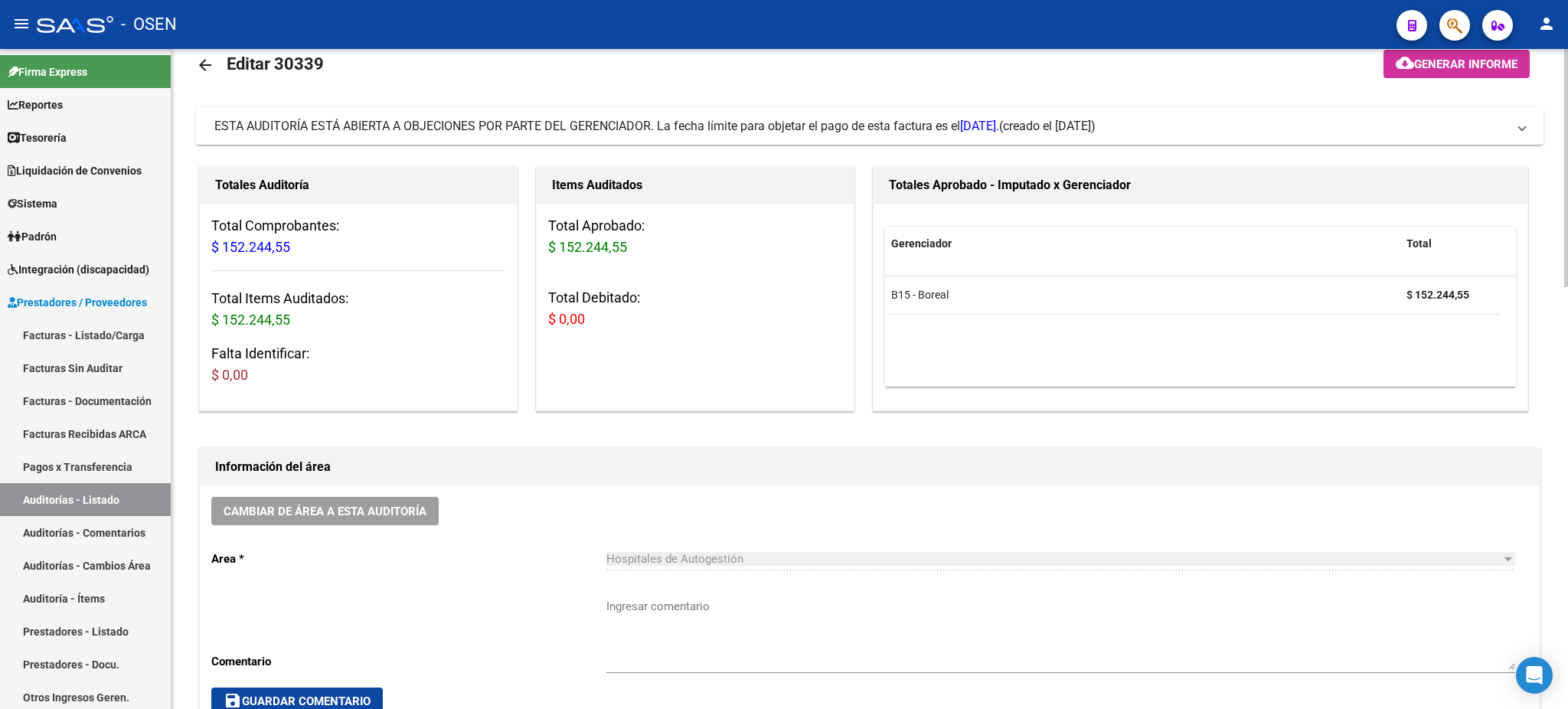
scroll to position [0, 0]
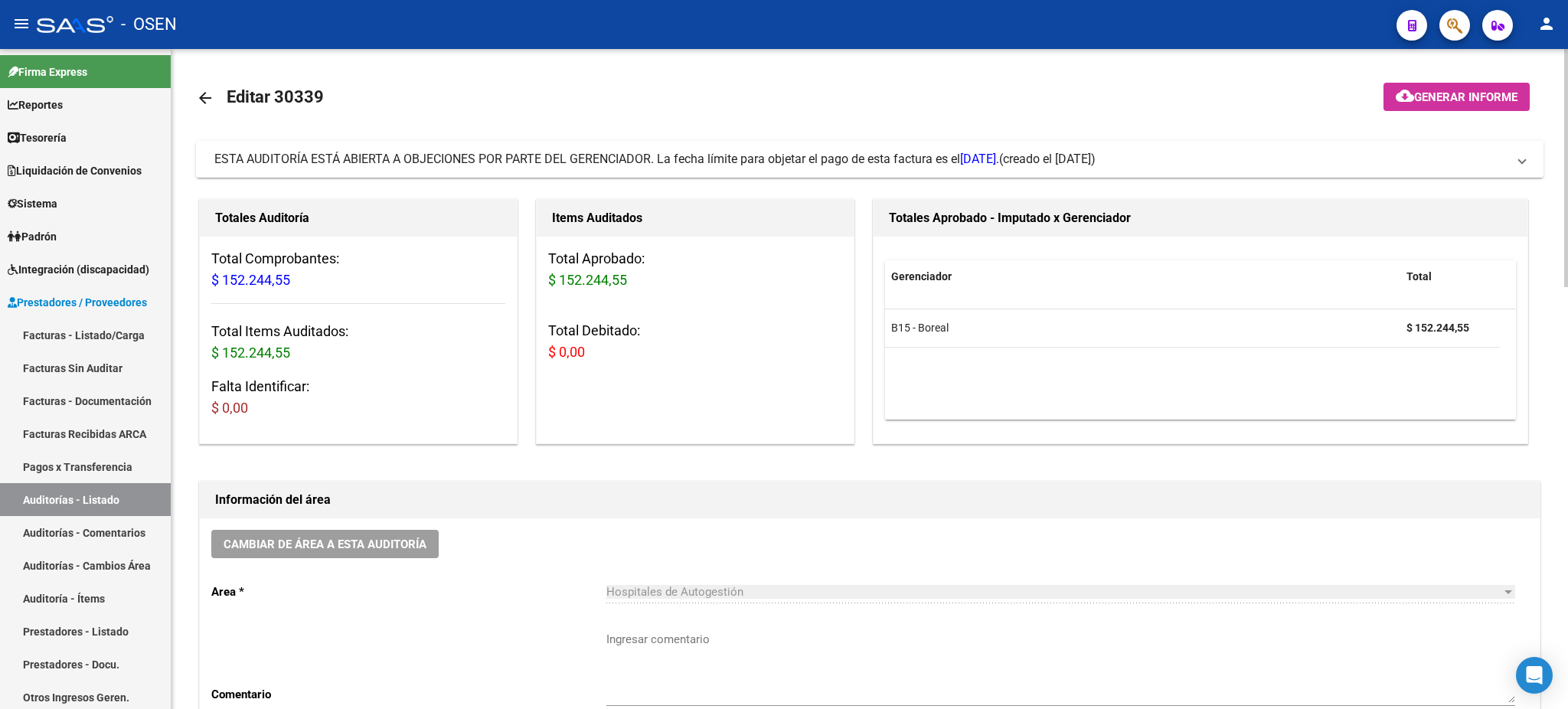
click at [836, 152] on span "ESTA AUDITORÍA ESTÁ ABIERTA A OBJECIONES POR PARTE DEL GERENCIADOR. La fecha lí…" at bounding box center [606, 159] width 784 height 15
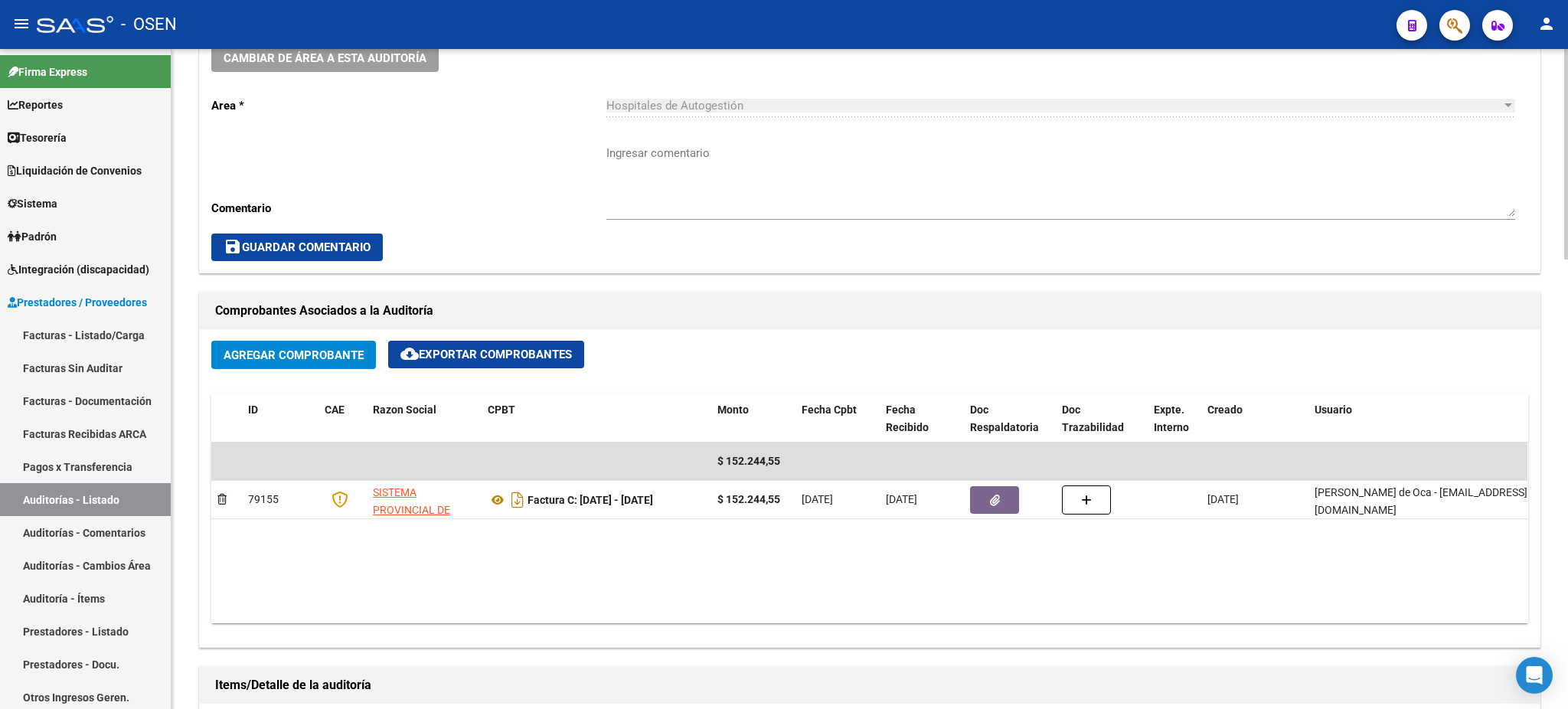
scroll to position [612, 0]
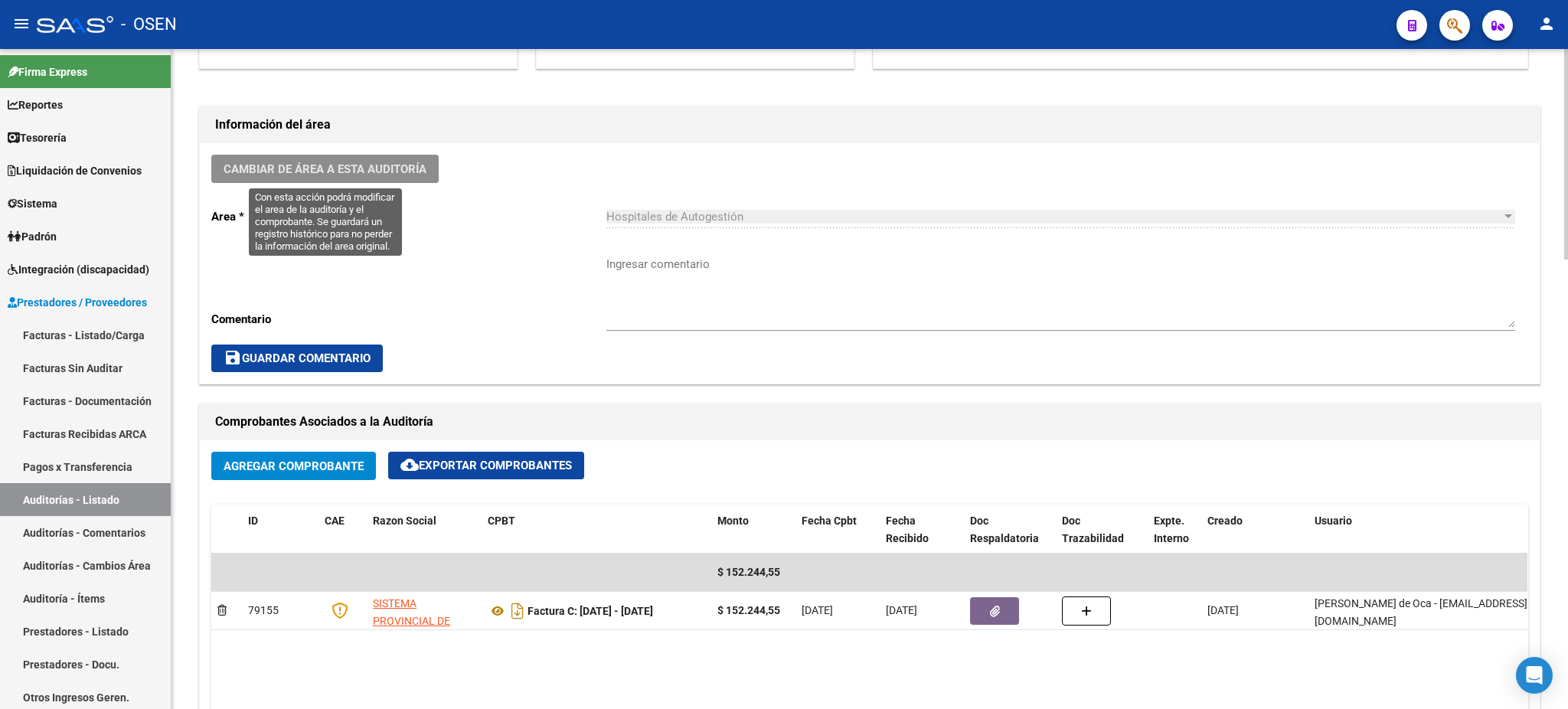
click at [283, 171] on span "Cambiar de área a esta auditoría" at bounding box center [325, 170] width 203 height 14
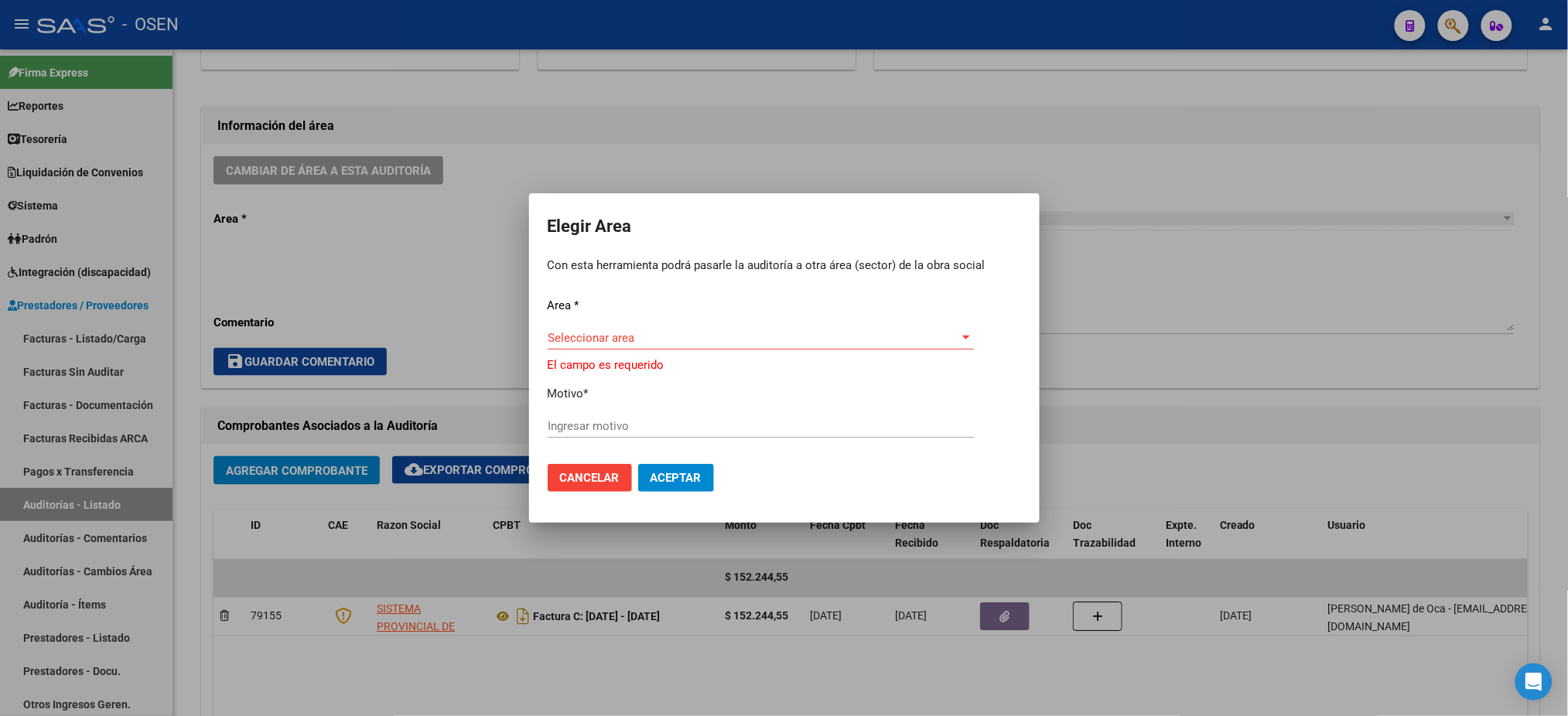
drag, startPoint x: 690, startPoint y: 361, endPoint x: 677, endPoint y: 342, distance: 23.0
click at [690, 360] on div "Seleccionar area Seleccionar area" at bounding box center [761, 346] width 426 height 38
click at [676, 342] on span "Seleccionar area" at bounding box center [754, 338] width 412 height 14
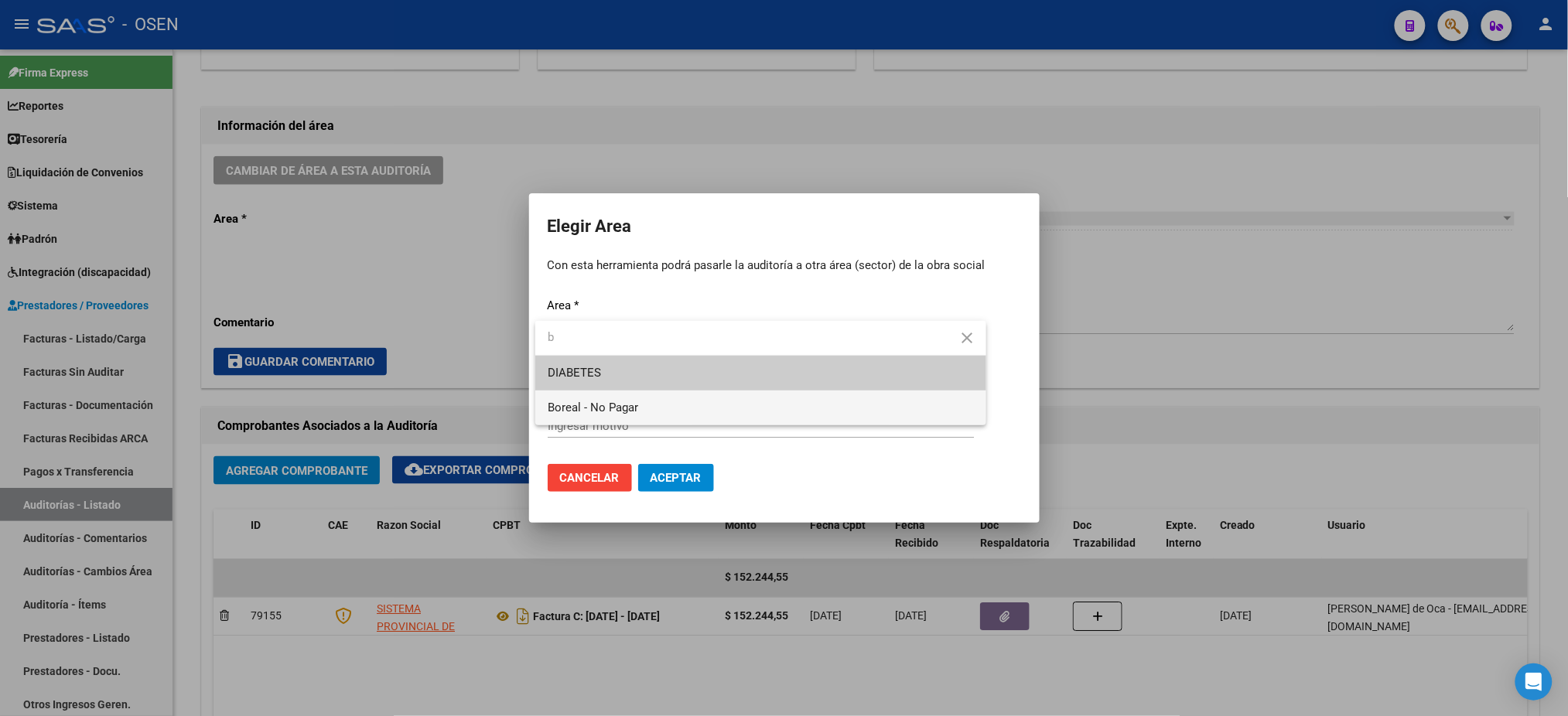
type input "b"
click at [702, 406] on span "Boreal - No Pagar" at bounding box center [761, 407] width 426 height 35
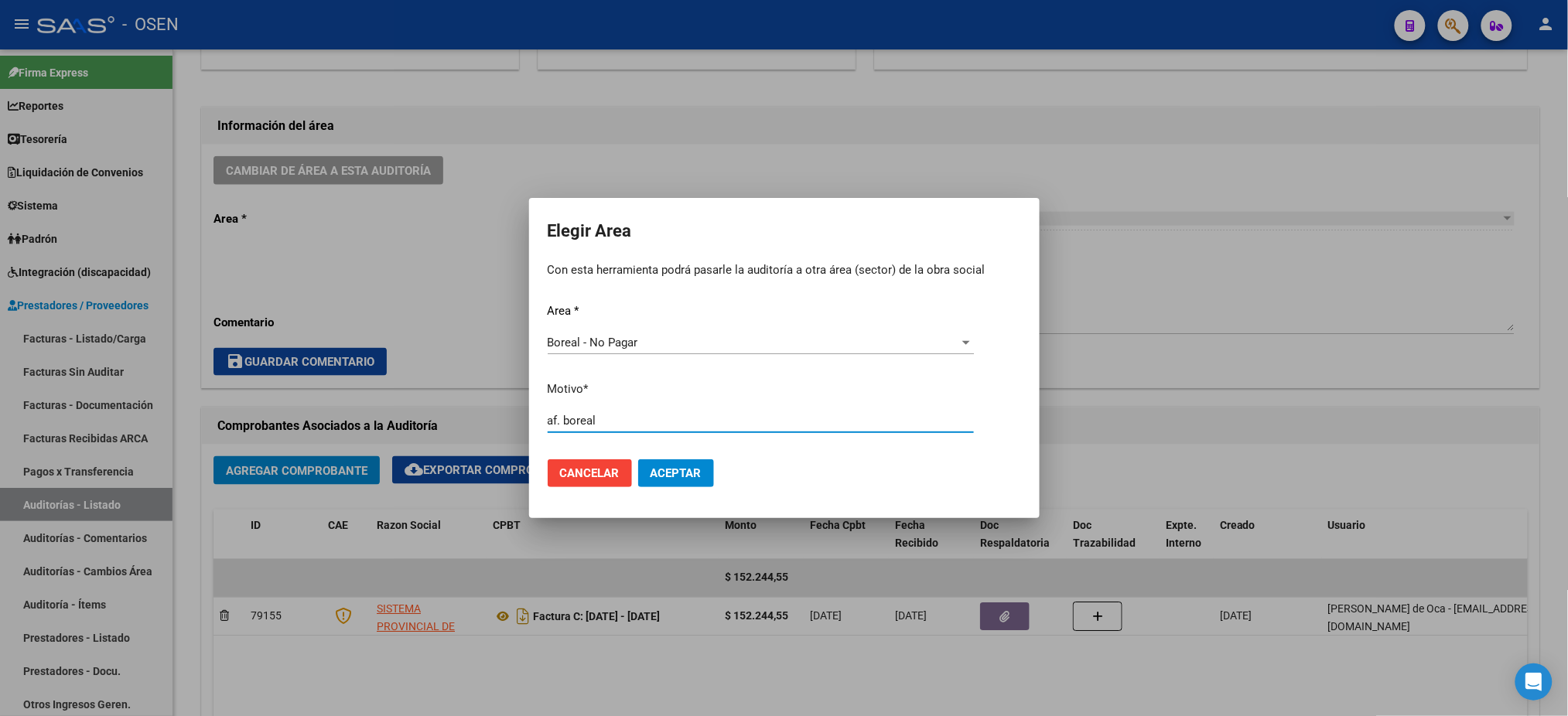
type input "af. boreal"
click at [706, 459] on button "Aceptar" at bounding box center [676, 473] width 76 height 28
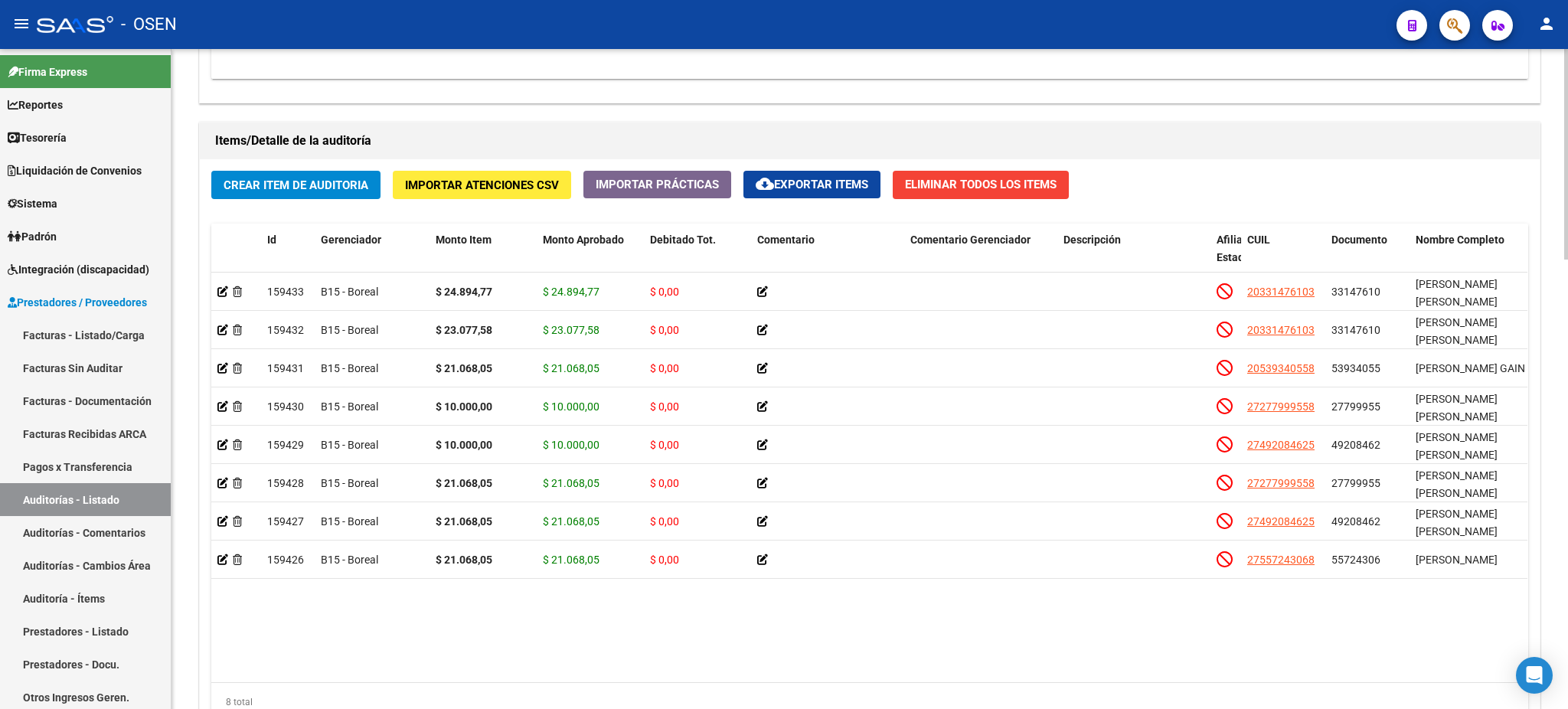
scroll to position [1411, 0]
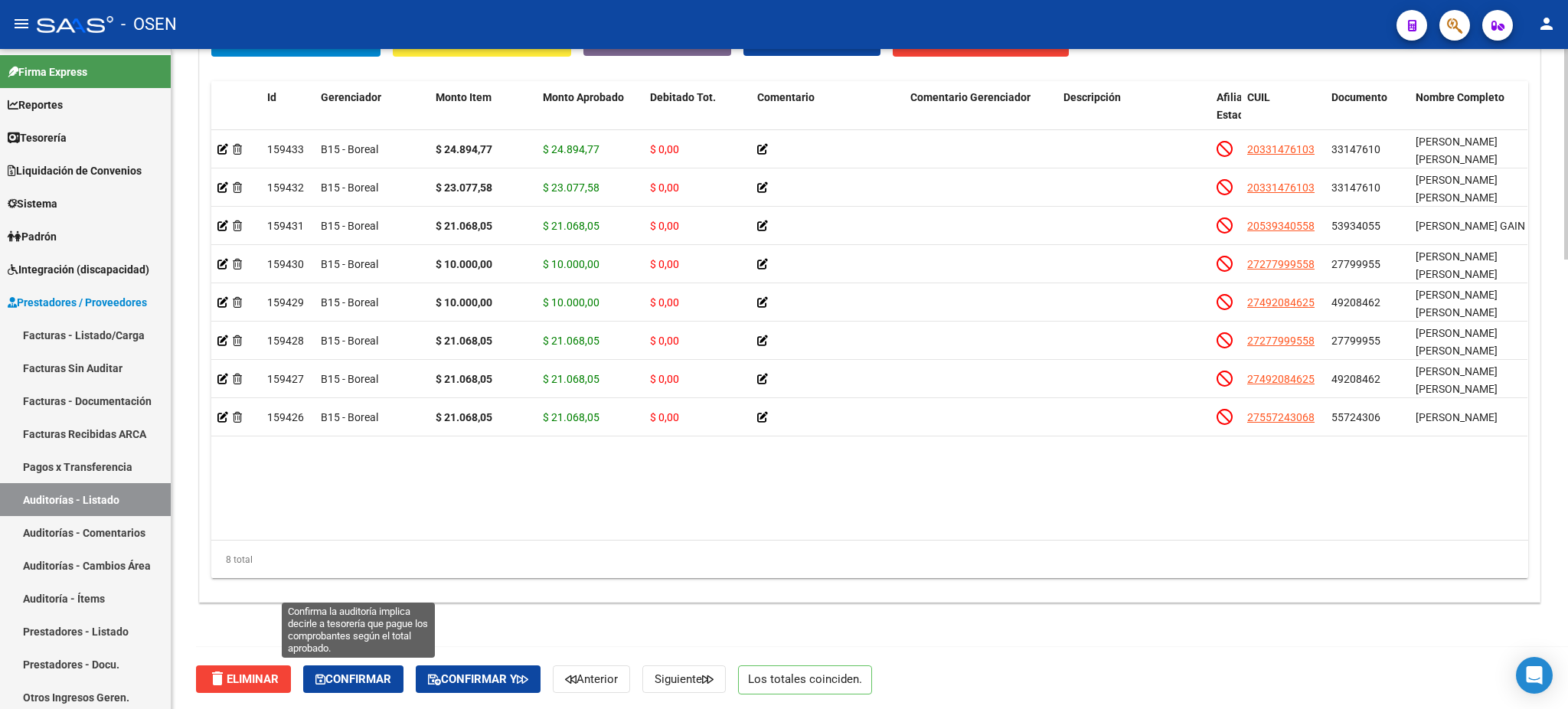
click at [369, 674] on span "Confirmar" at bounding box center [353, 679] width 76 height 14
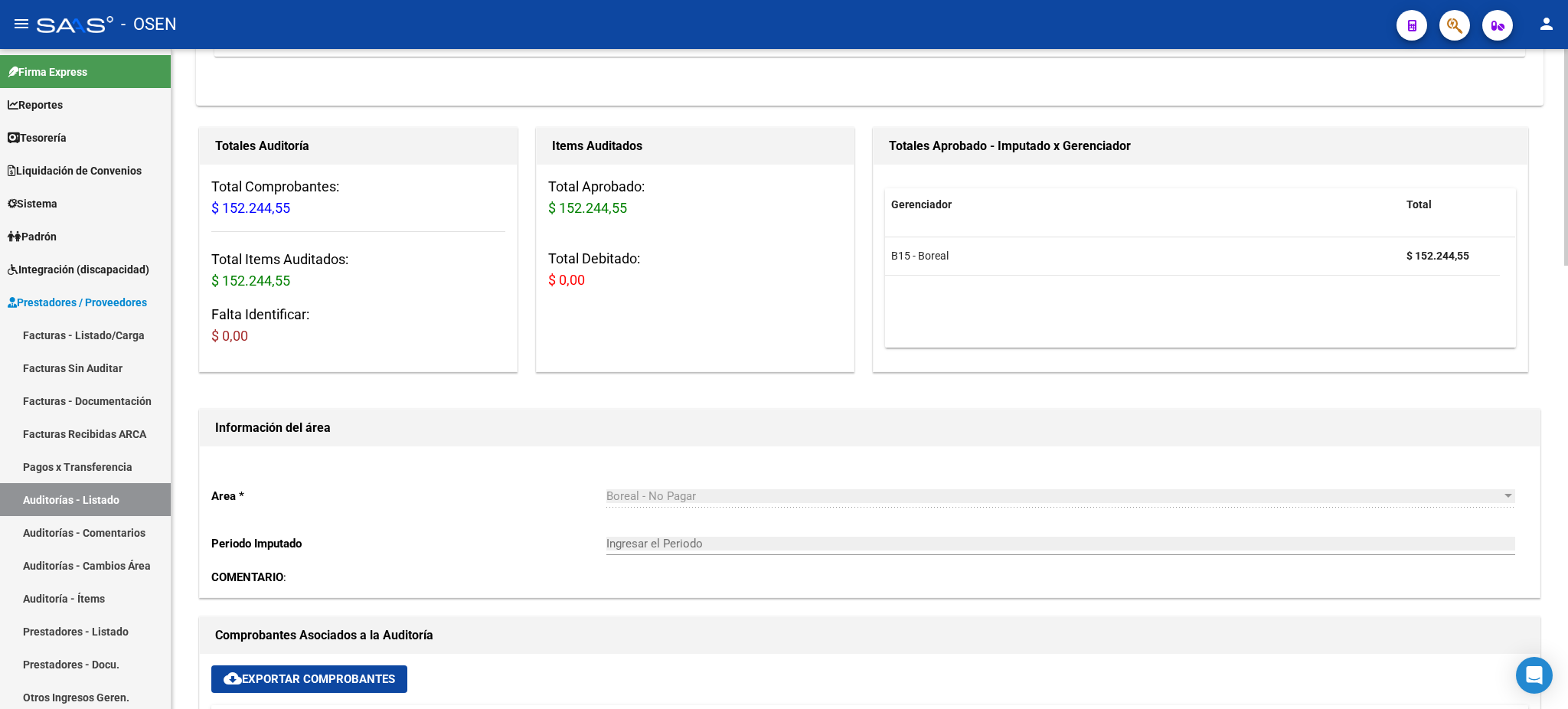
type input "202508"
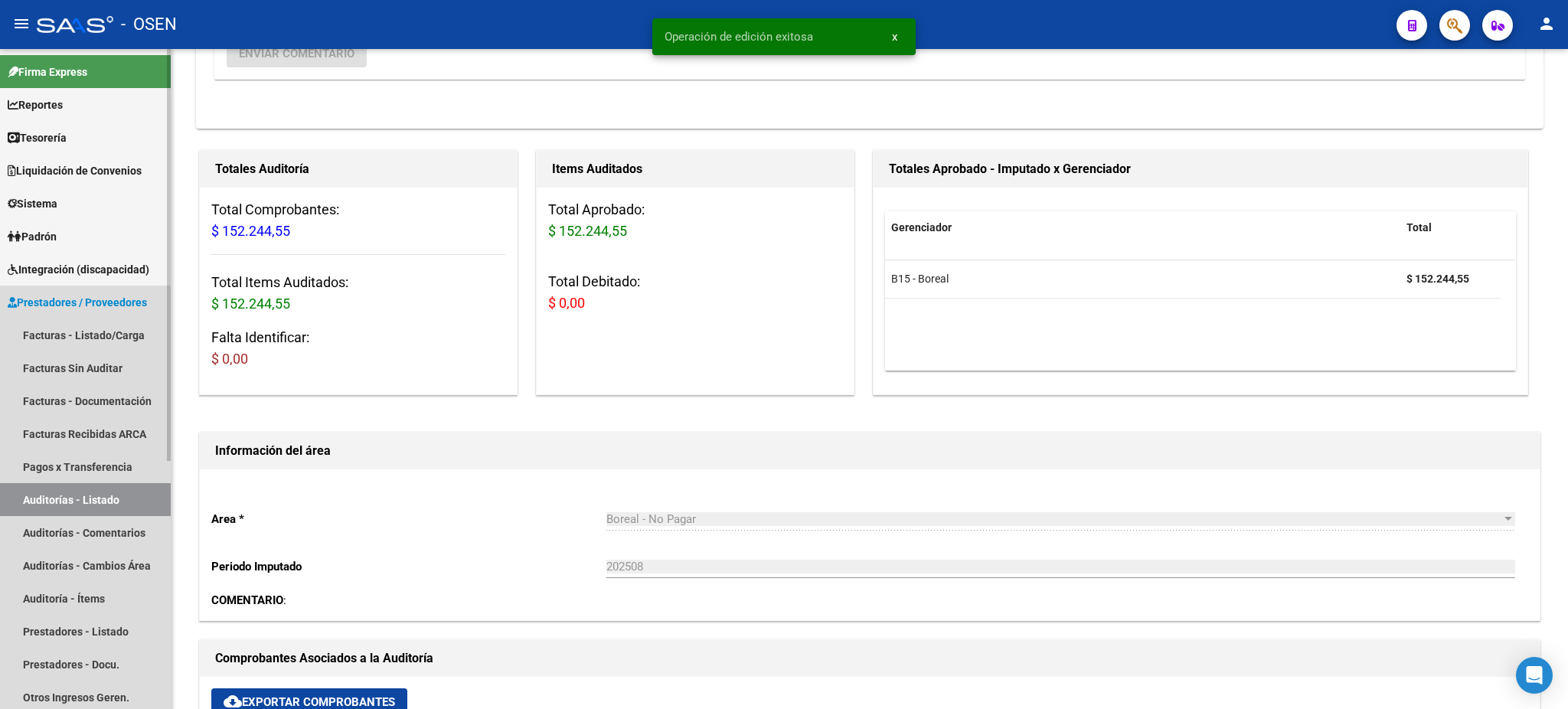
click at [102, 503] on link "Auditorías - Listado" at bounding box center [85, 499] width 170 height 33
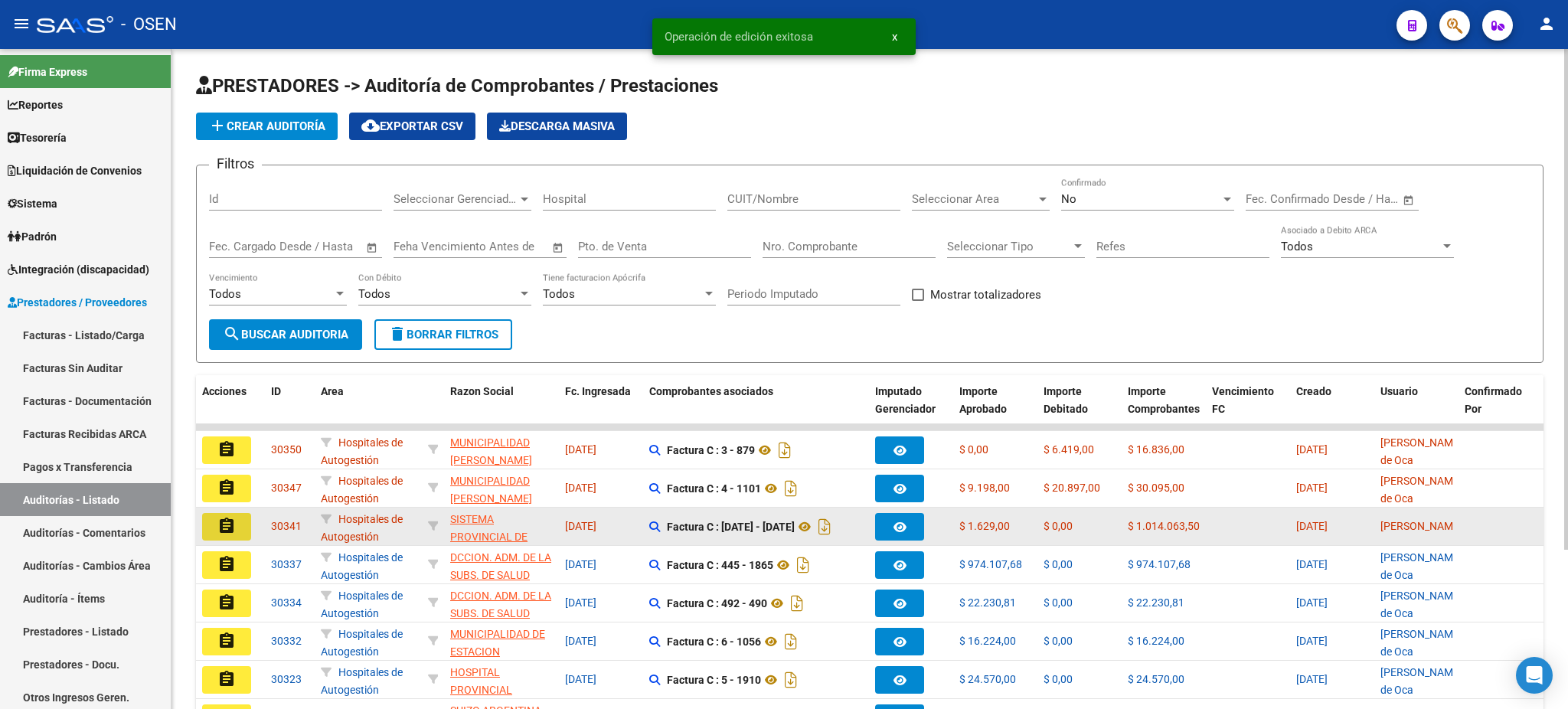
click at [237, 530] on button "assignment" at bounding box center [227, 527] width 49 height 28
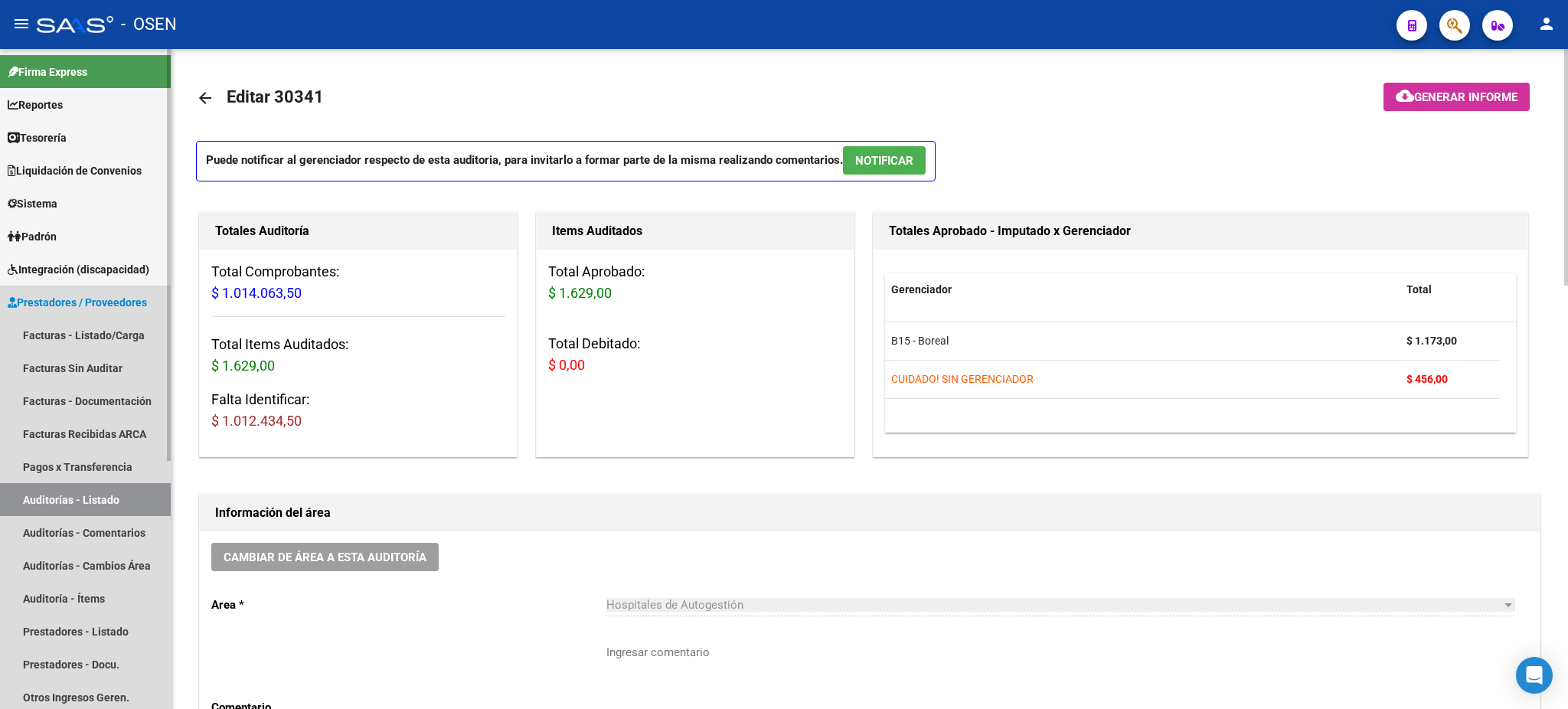
click at [121, 495] on link "Auditorías - Listado" at bounding box center [85, 499] width 170 height 33
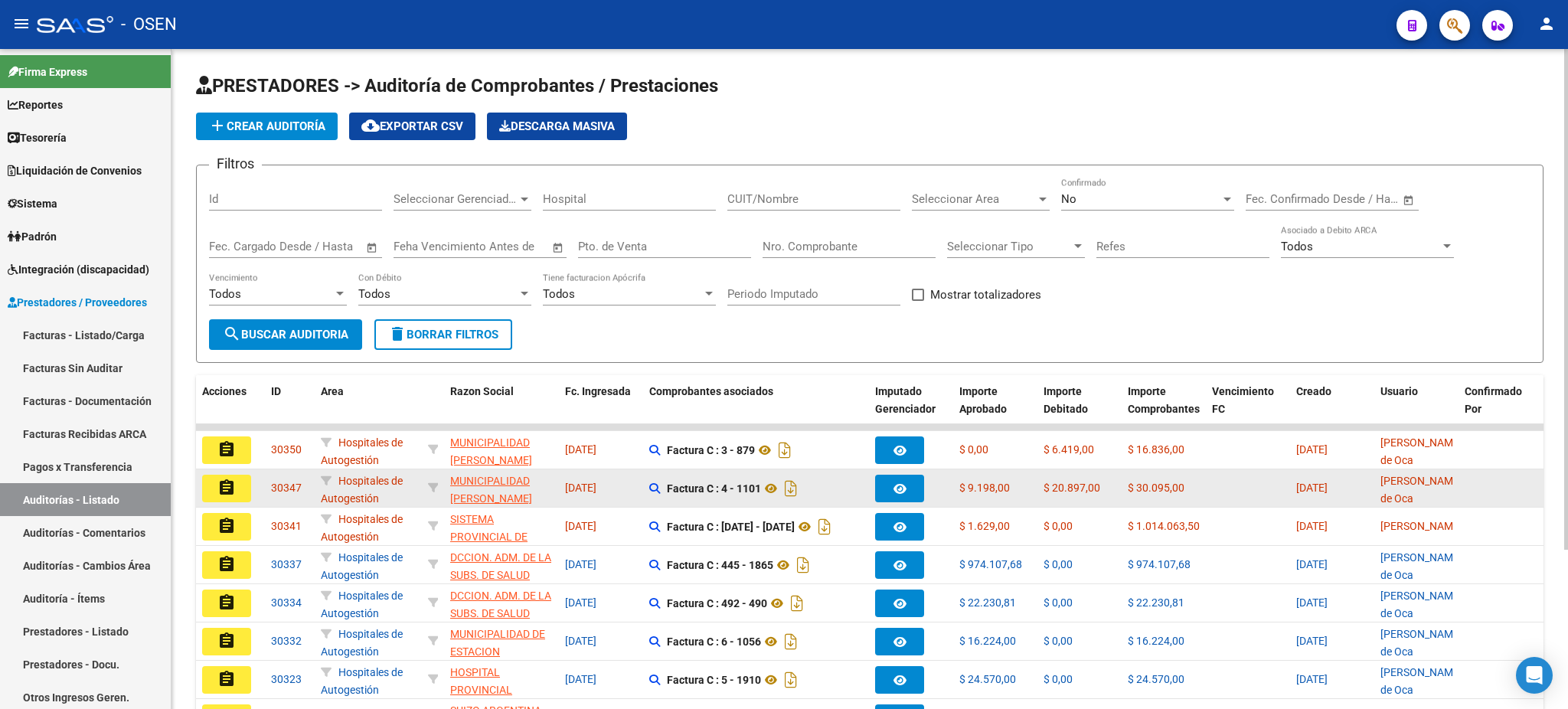
click at [239, 487] on button "assignment" at bounding box center [227, 489] width 49 height 28
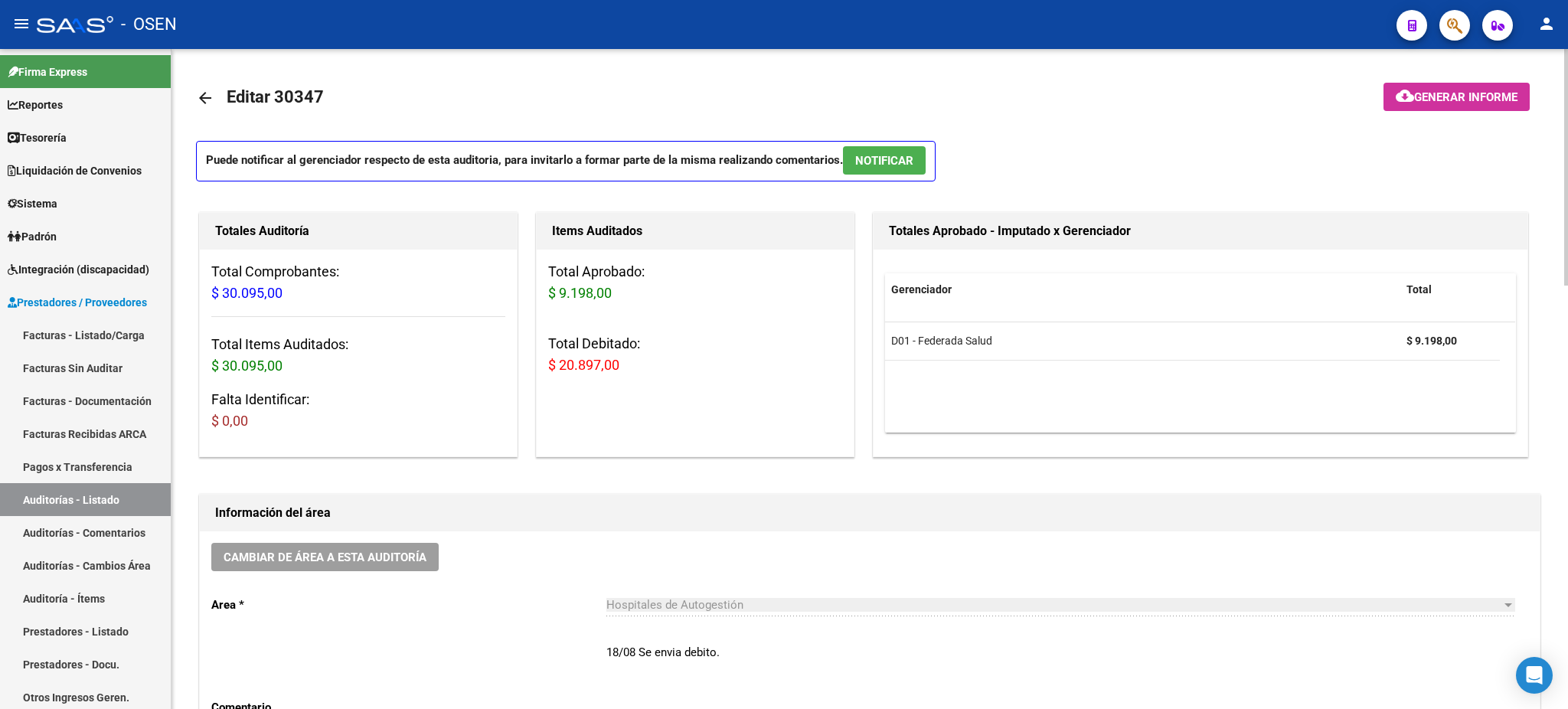
click at [890, 145] on p "Puede notificar al gerenciador respecto de esta auditoria, para invitarlo a for…" at bounding box center [566, 161] width 739 height 40
click at [900, 160] on span "NOTIFICAR" at bounding box center [884, 161] width 58 height 14
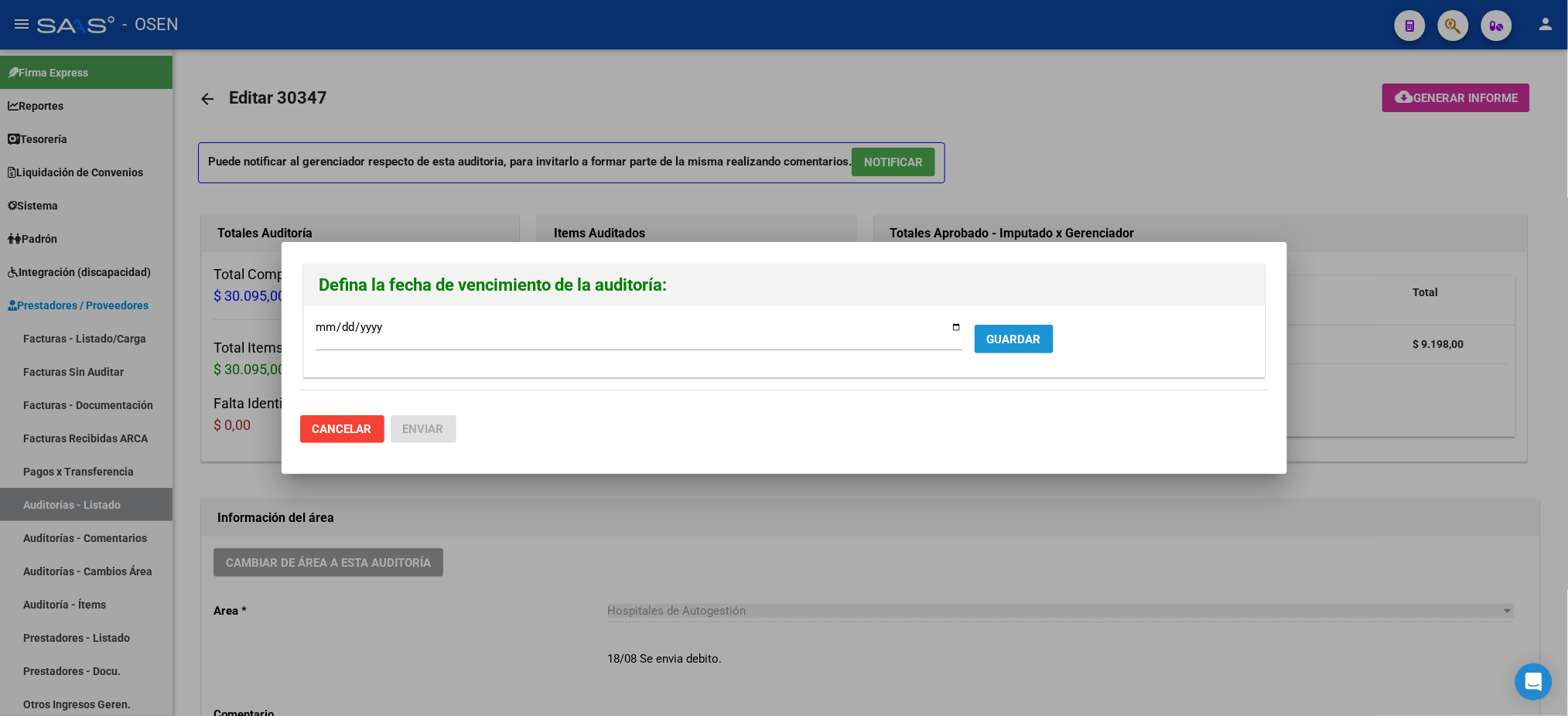
click at [1000, 338] on span "GUARDAR" at bounding box center [1014, 340] width 54 height 14
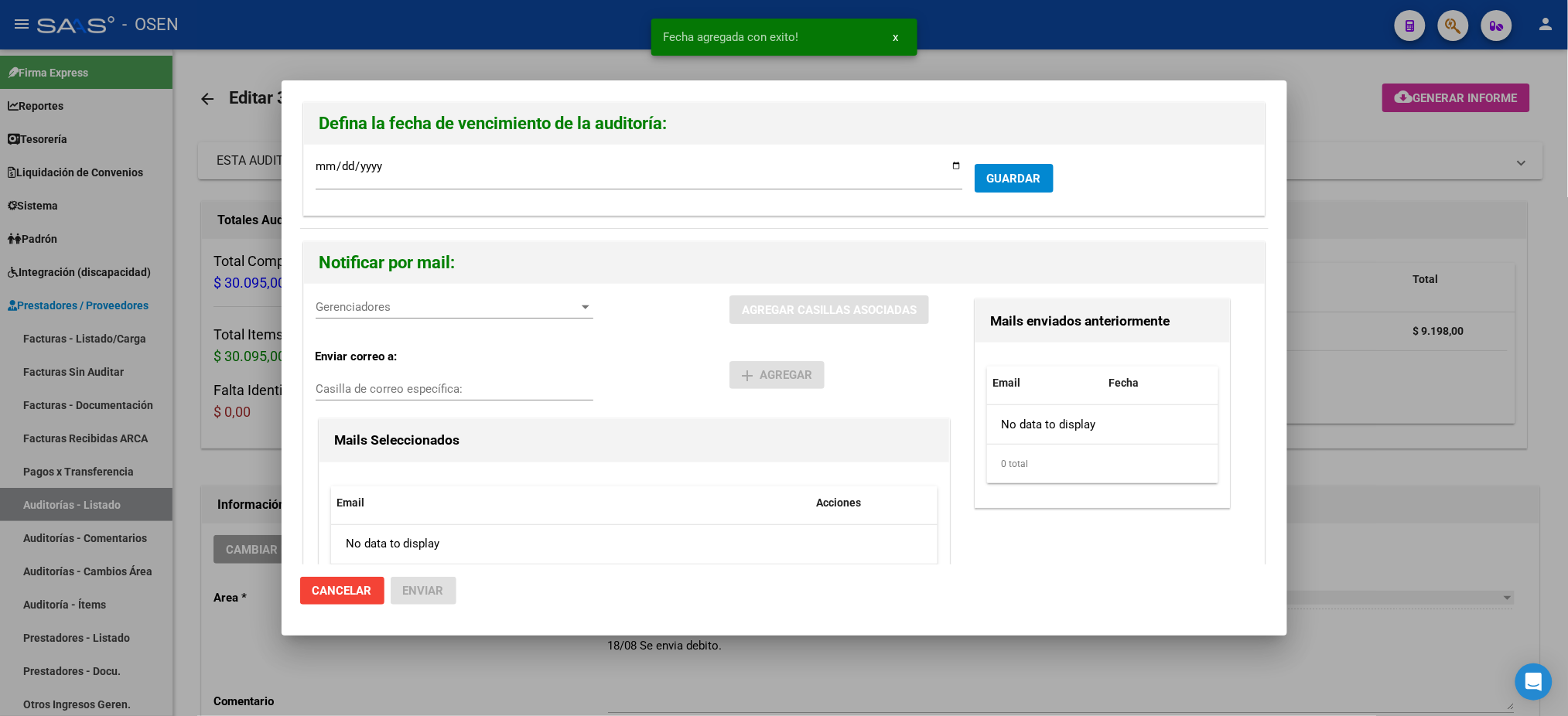
click at [1069, 57] on div at bounding box center [784, 358] width 1568 height 716
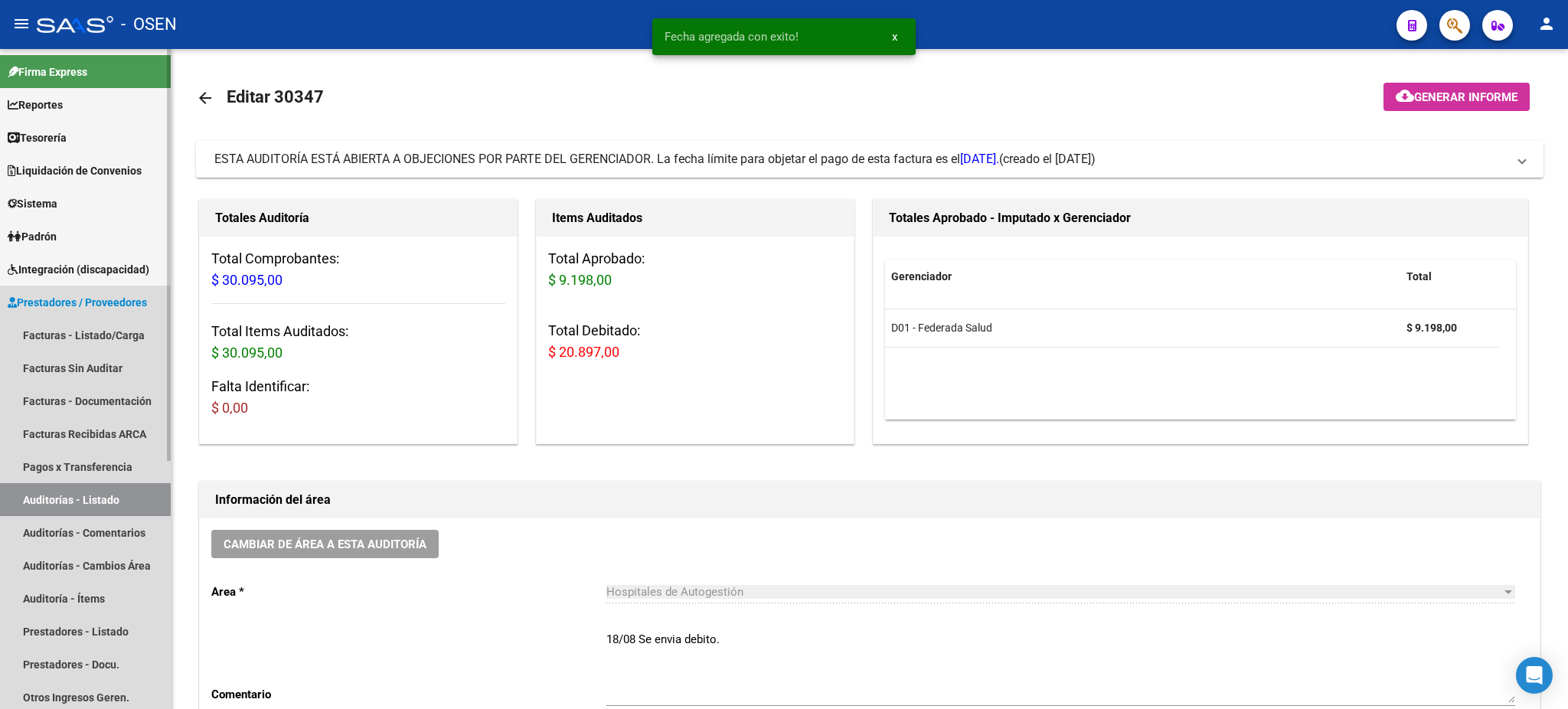
click at [103, 503] on link "Auditorías - Listado" at bounding box center [85, 499] width 170 height 33
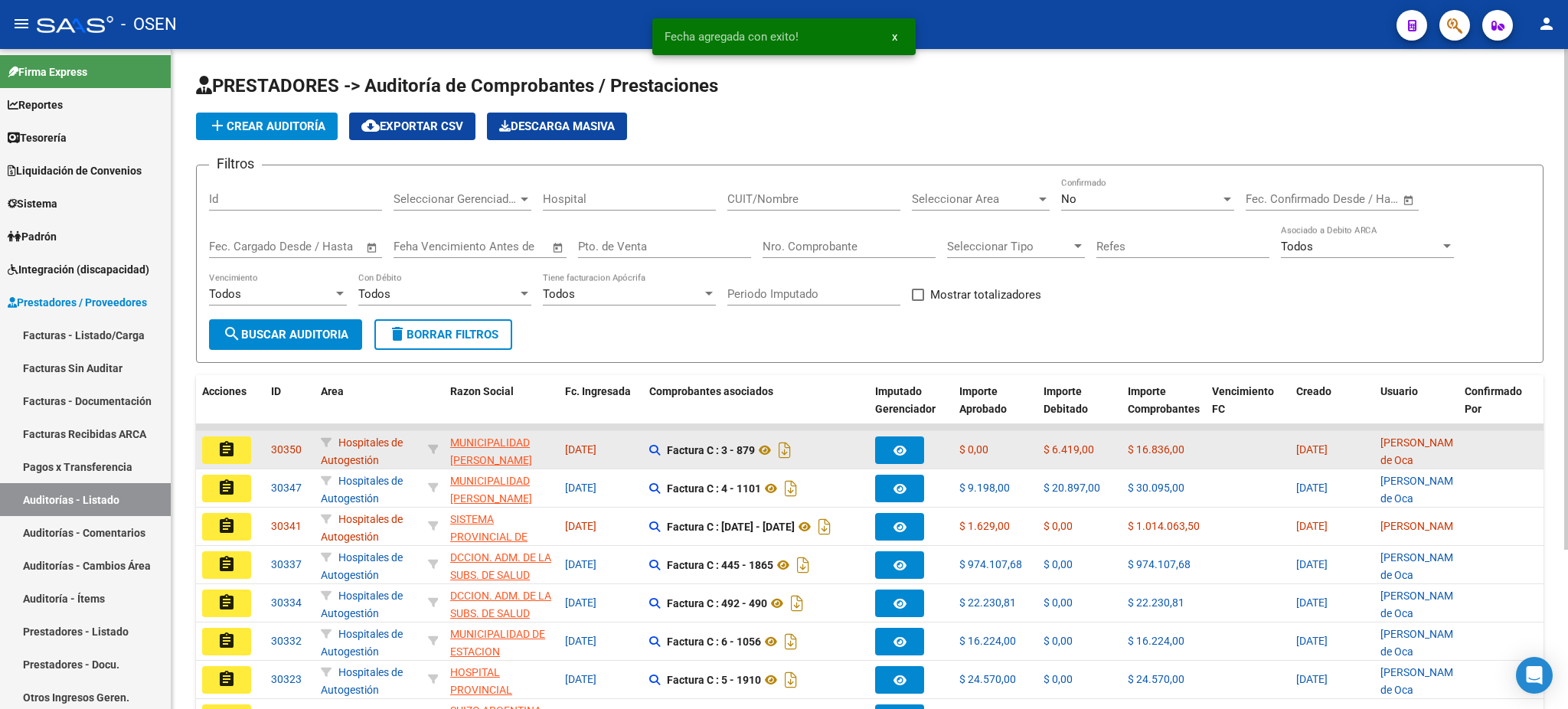
click at [230, 441] on mat-icon "assignment" at bounding box center [227, 450] width 19 height 19
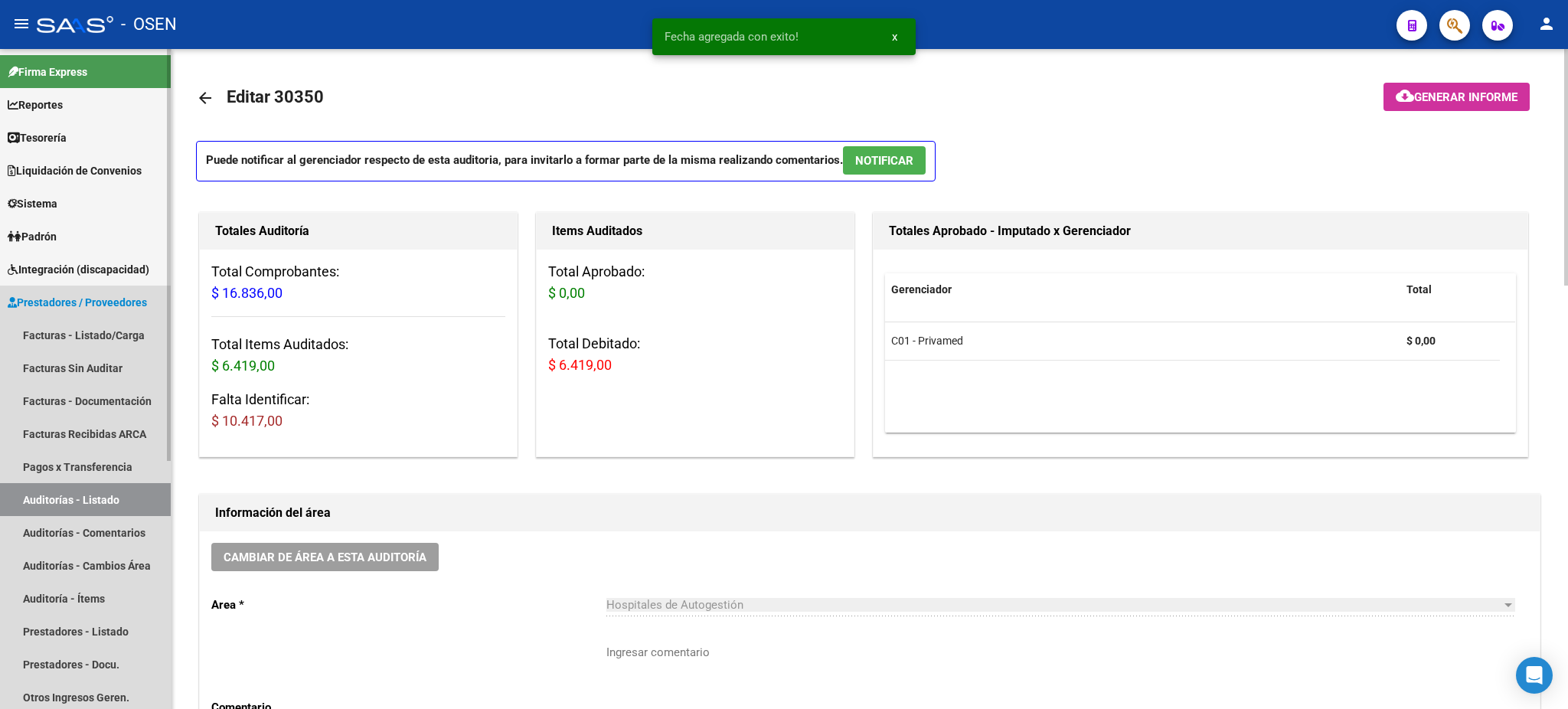
click at [160, 487] on link "Auditorías - Listado" at bounding box center [85, 499] width 170 height 33
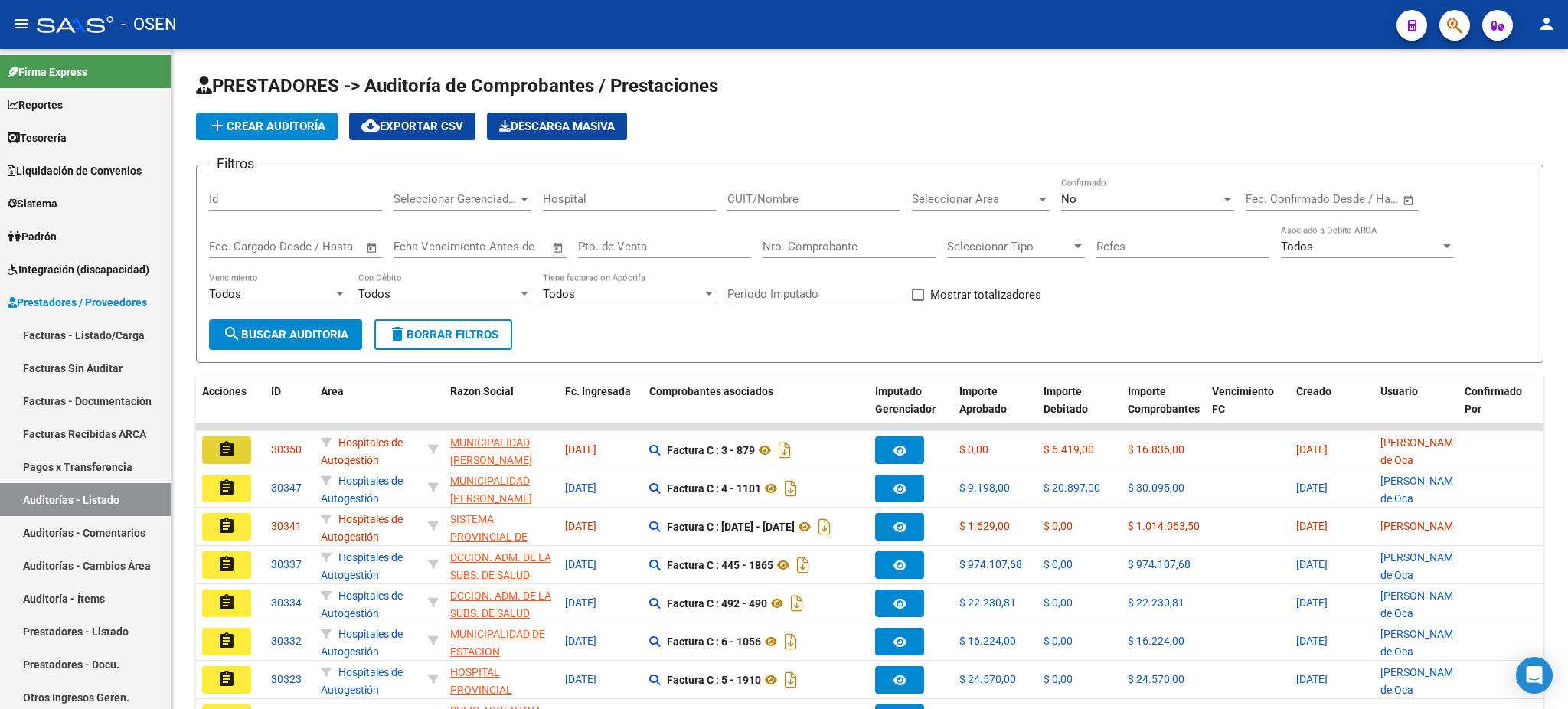
drag, startPoint x: 201, startPoint y: 437, endPoint x: 213, endPoint y: 441, distance: 12.6
click at [204, 438] on button "assignment" at bounding box center [227, 451] width 49 height 28
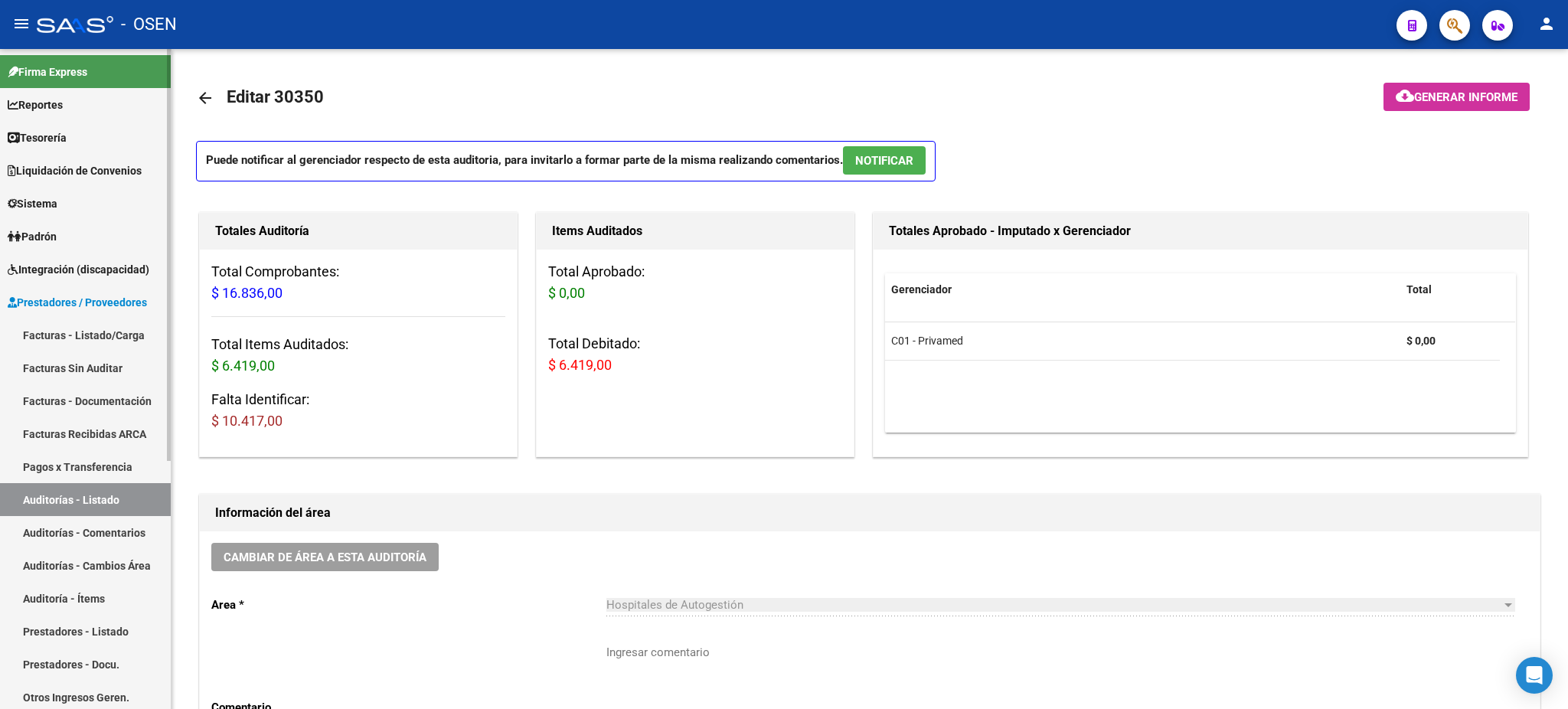
click at [63, 493] on link "Auditorías - Listado" at bounding box center [85, 499] width 170 height 33
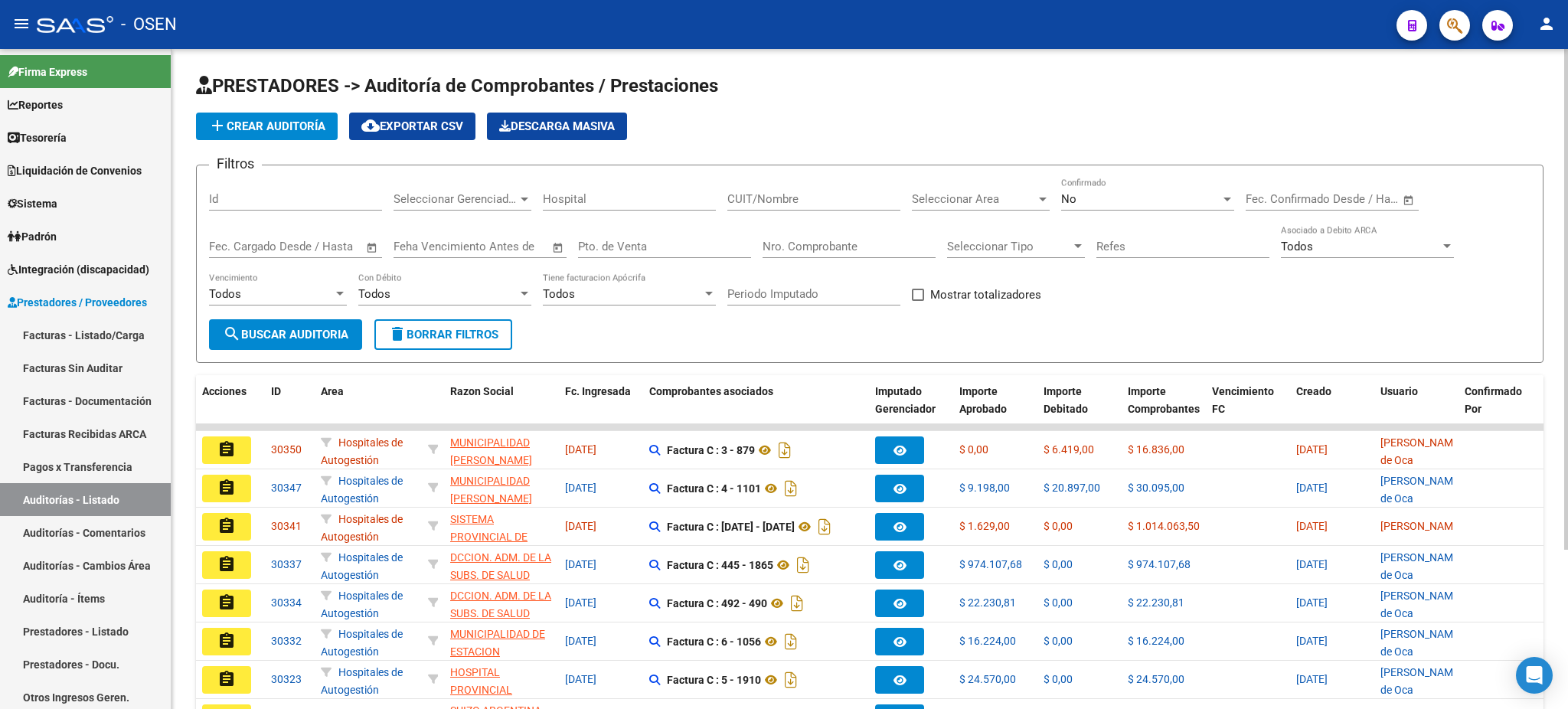
click at [1024, 184] on div "Seleccionar Area Seleccionar Area" at bounding box center [981, 193] width 138 height 33
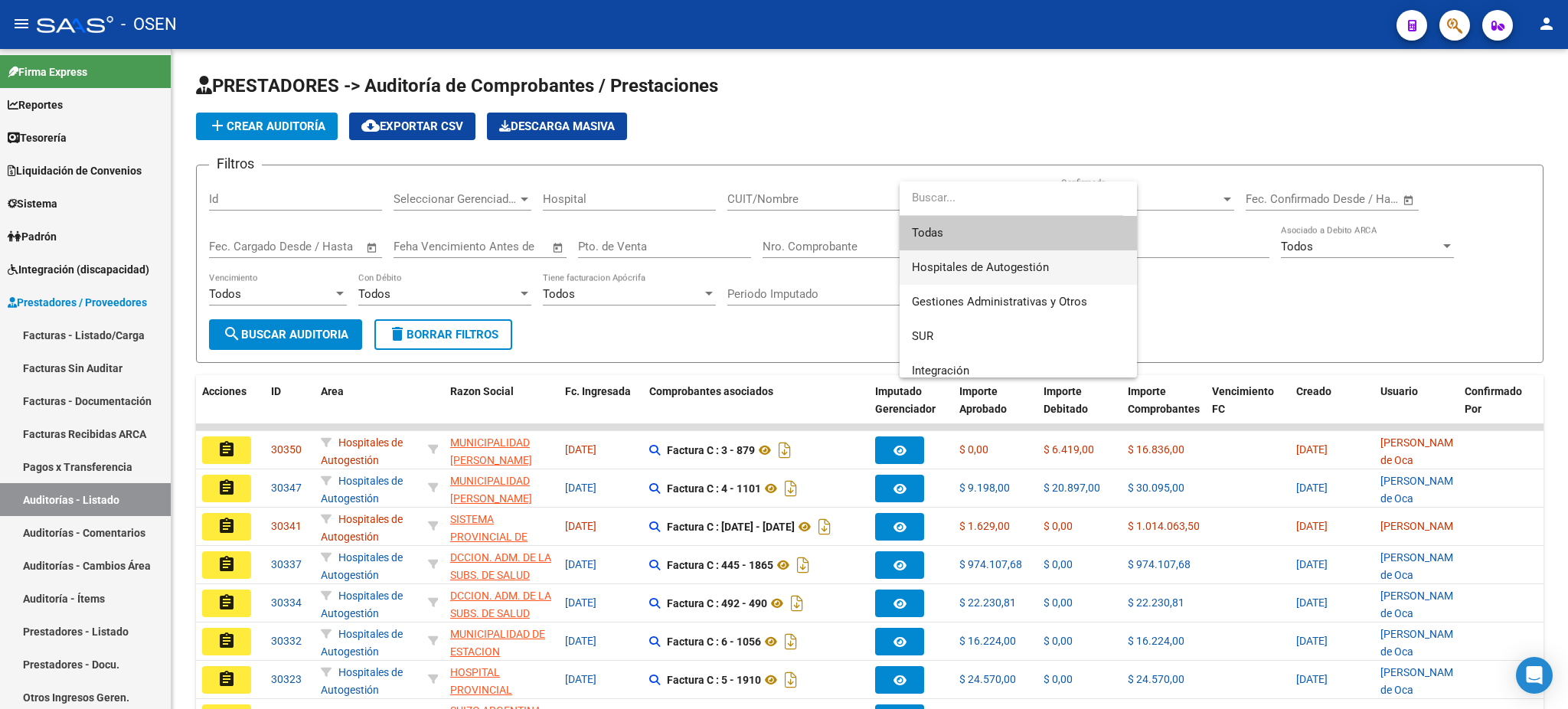
drag, startPoint x: 1016, startPoint y: 260, endPoint x: 861, endPoint y: 286, distance: 157.2
click at [1015, 260] on span "Hospitales de Autogestión" at bounding box center [980, 267] width 137 height 14
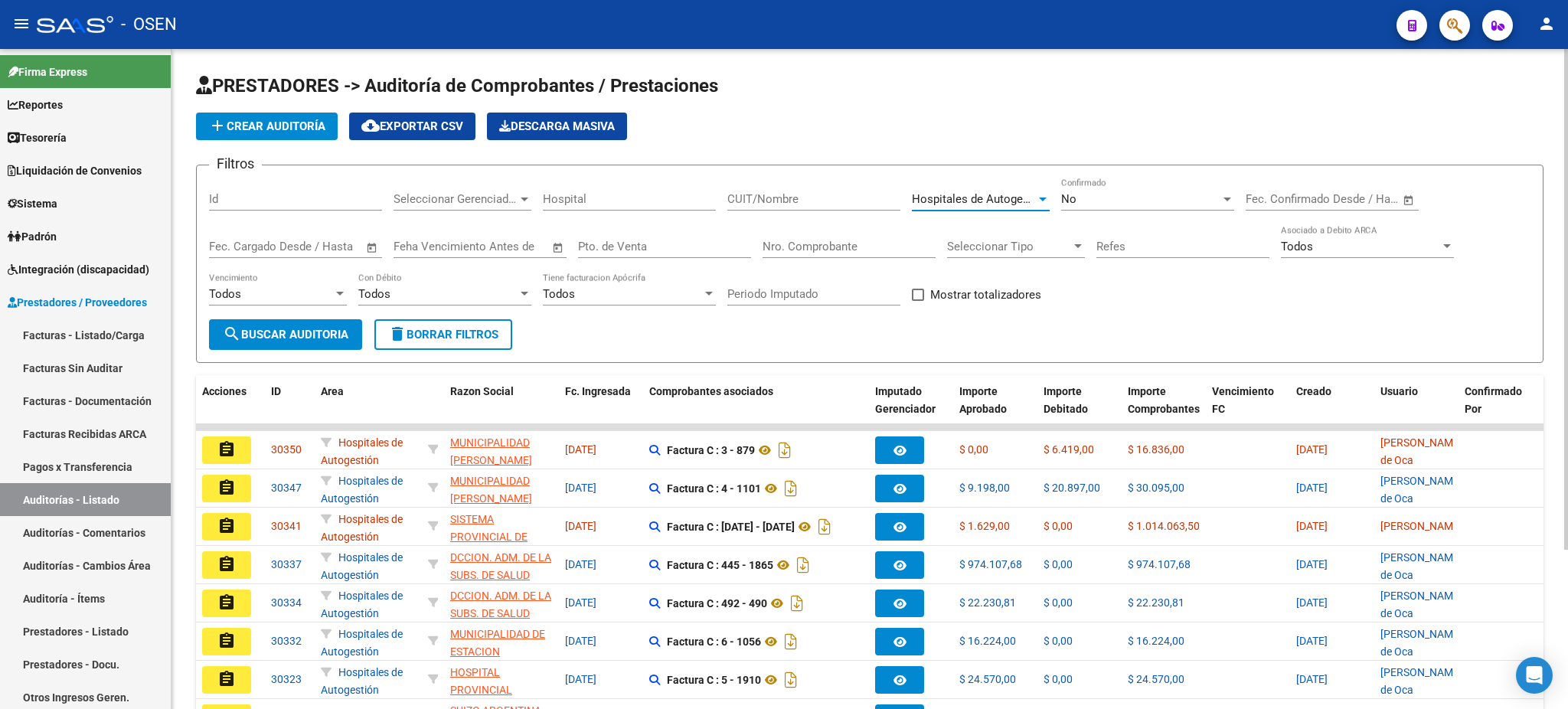
click at [297, 283] on div "Todos Vencimiento" at bounding box center [278, 289] width 138 height 33
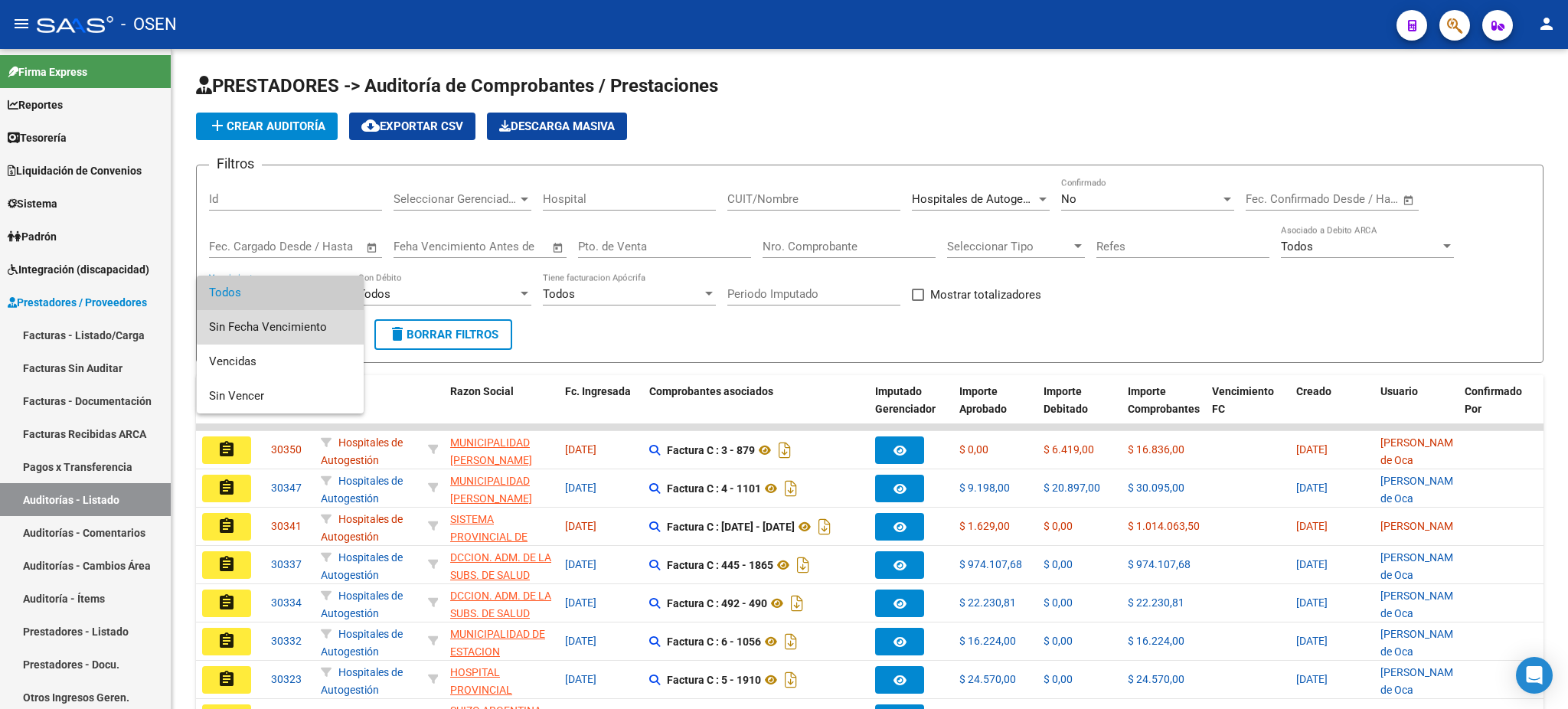
click at [307, 321] on span "Sin Fecha Vencimiento" at bounding box center [280, 327] width 142 height 35
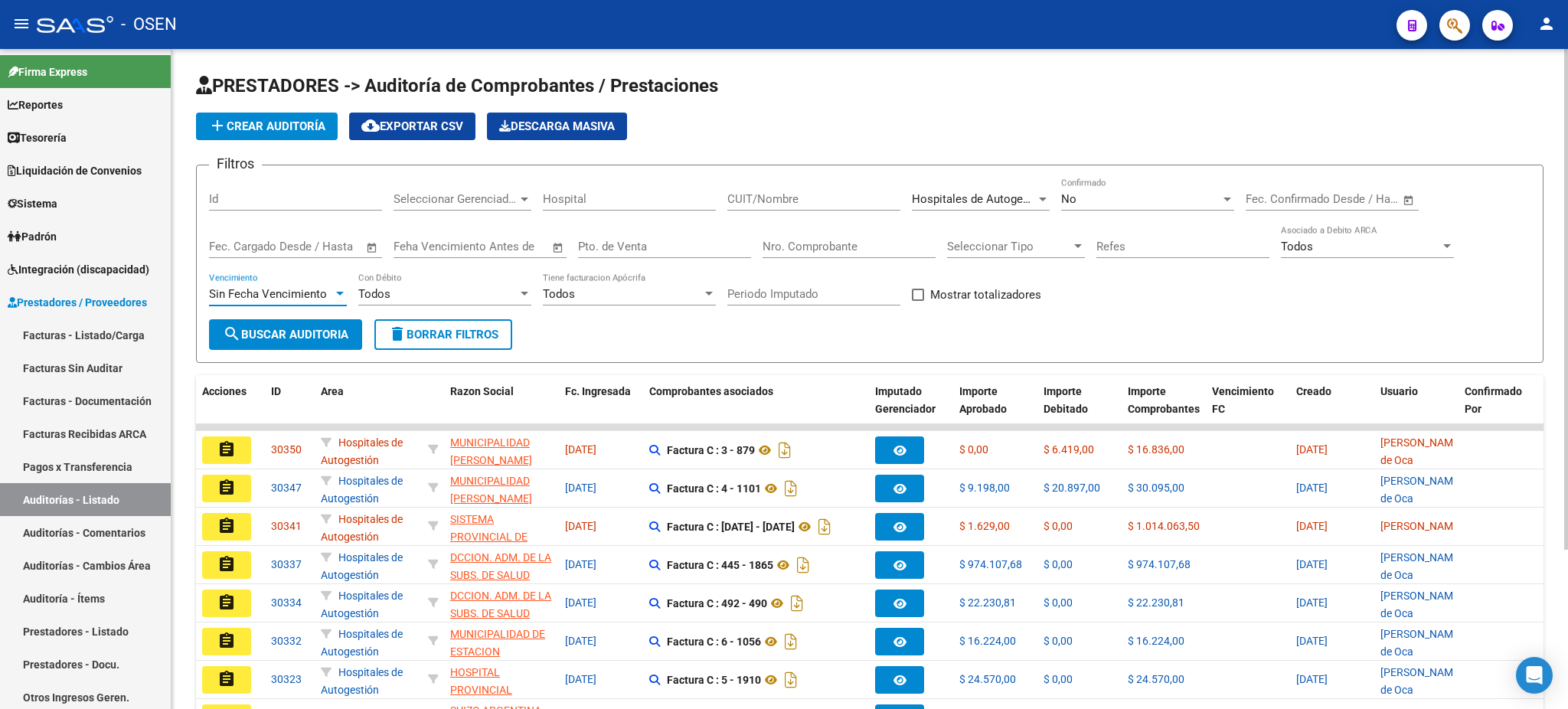
click at [273, 334] on span "search Buscar Auditoria" at bounding box center [285, 334] width 125 height 14
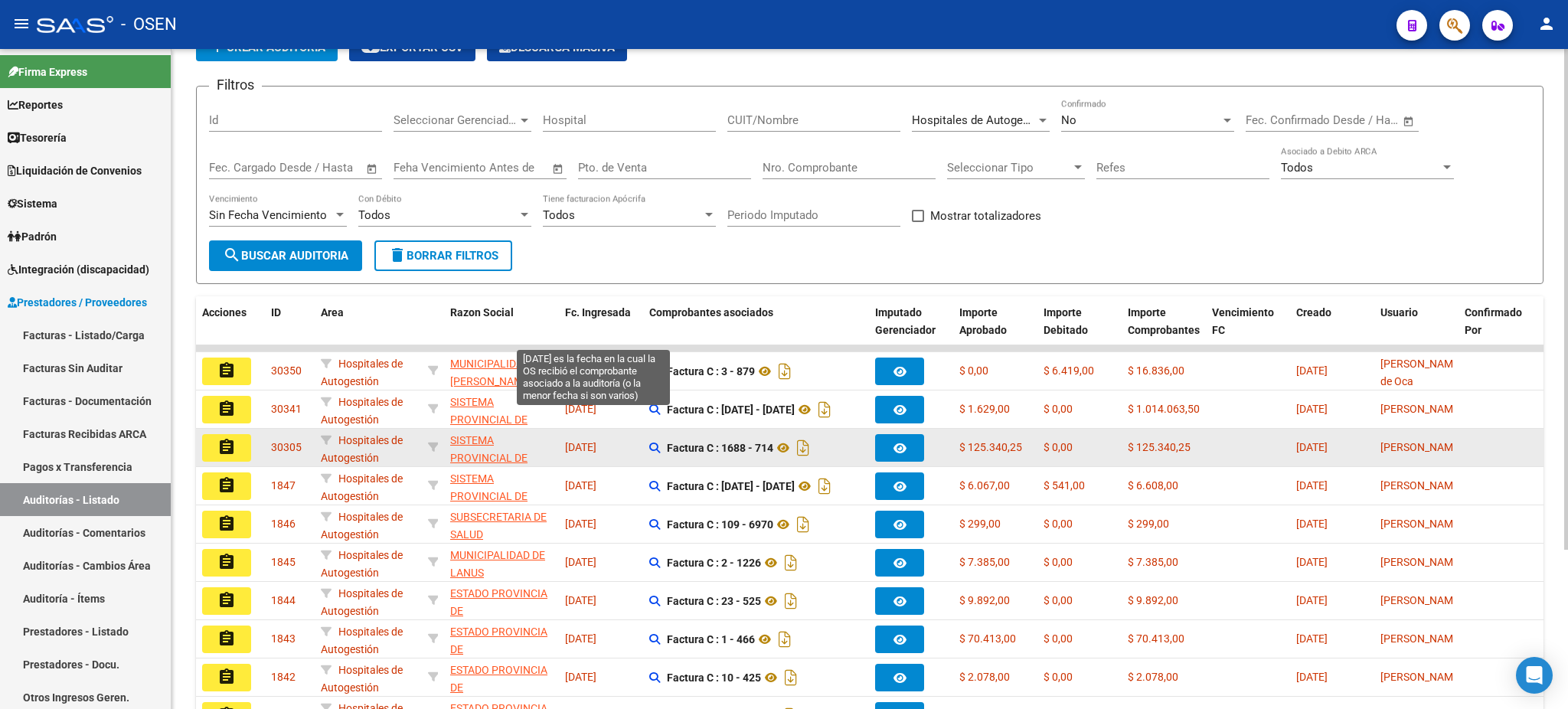
scroll to position [204, 0]
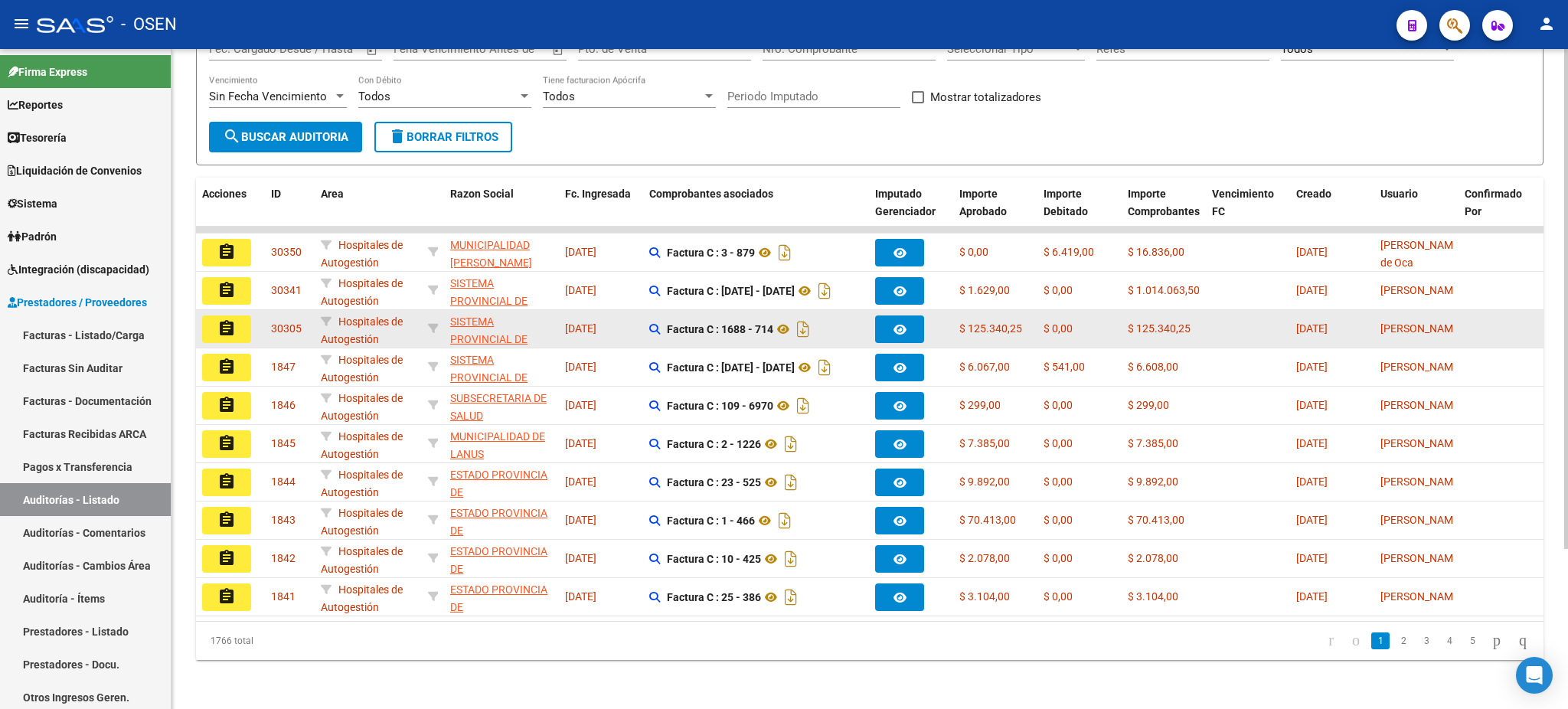
click at [234, 319] on mat-icon "assignment" at bounding box center [227, 328] width 19 height 19
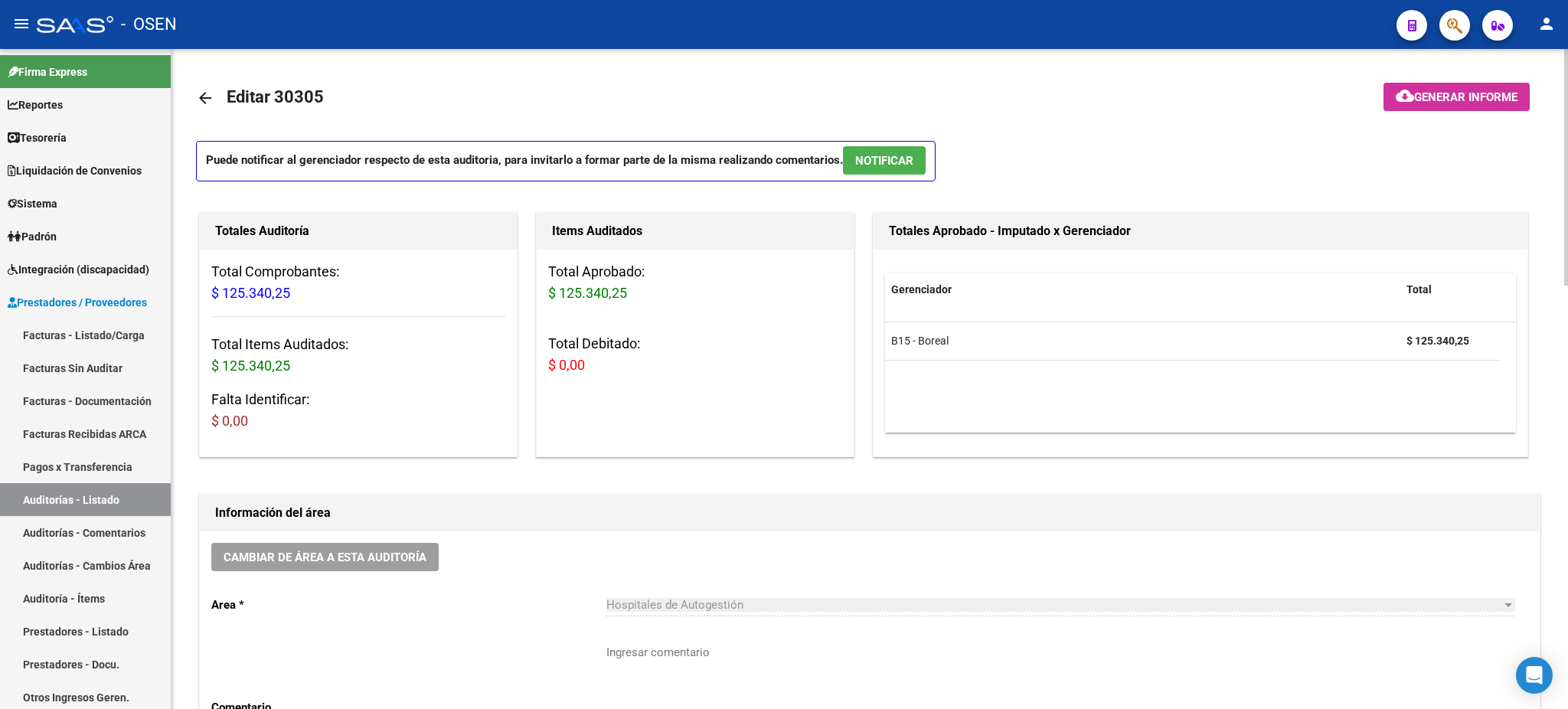
click at [900, 146] on button "NOTIFICAR" at bounding box center [884, 160] width 83 height 29
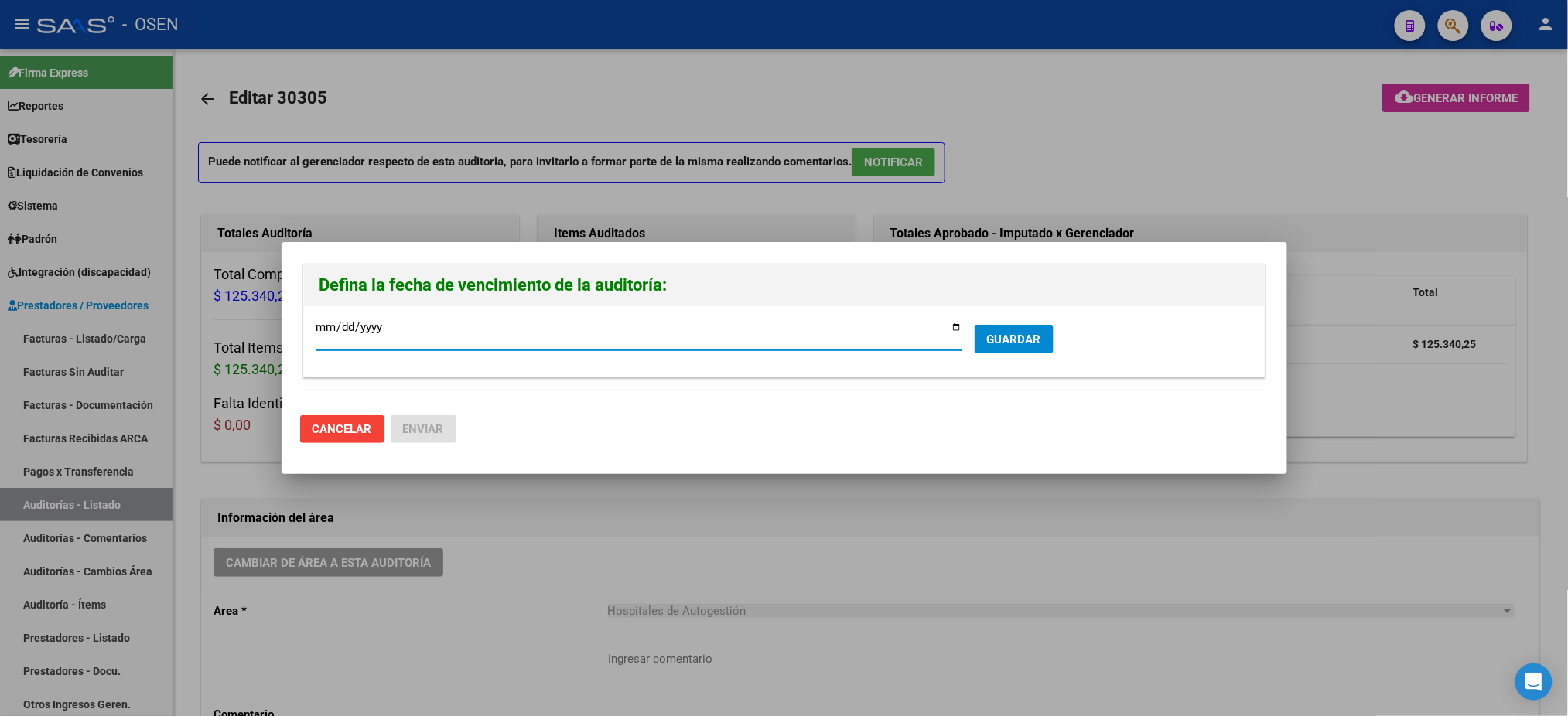
click at [1003, 355] on form "2025-08-23 Ingresar la fecha * GUARDAR" at bounding box center [784, 341] width 937 height 47
click at [998, 342] on span "GUARDAR" at bounding box center [1014, 340] width 54 height 14
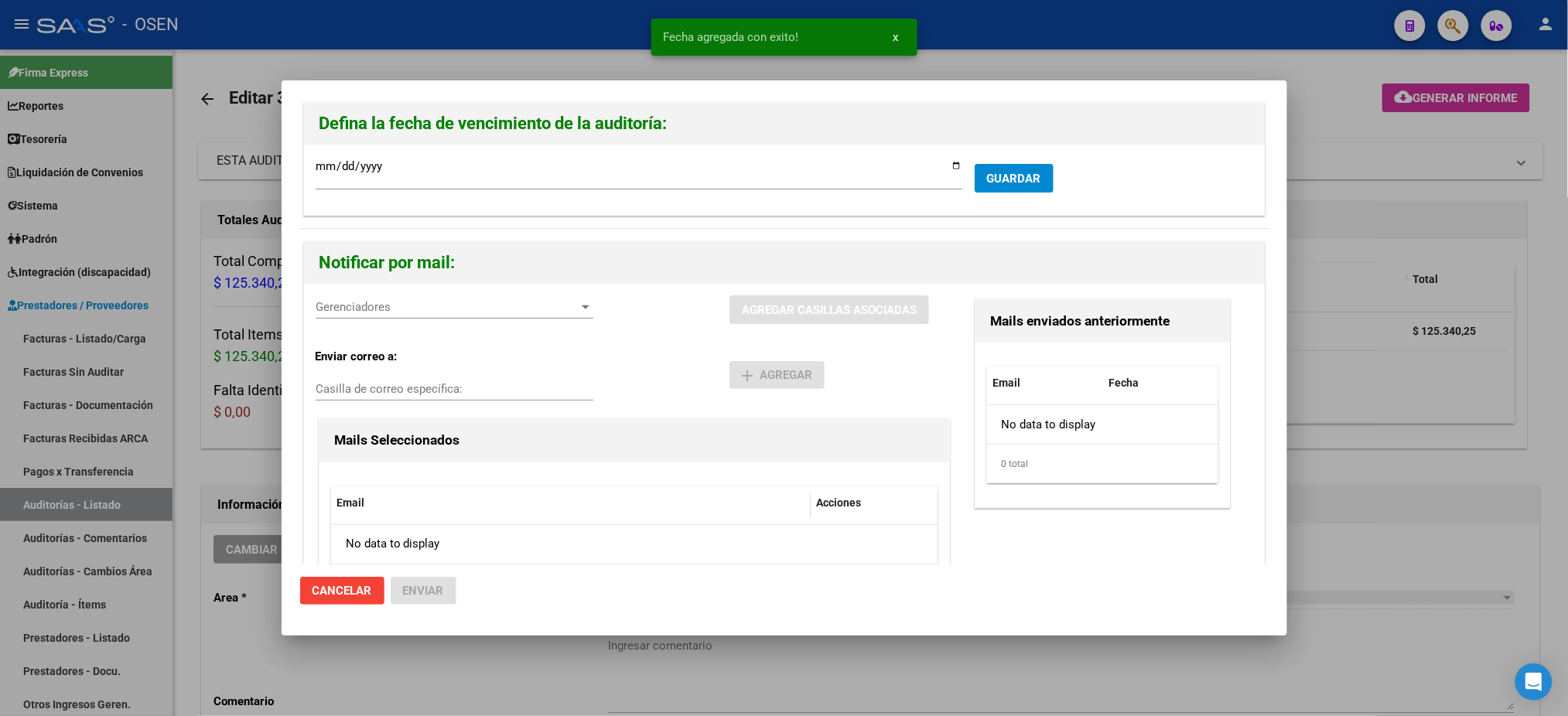
click at [356, 314] on span "Gerenciadores" at bounding box center [447, 307] width 264 height 14
click at [377, 322] on input "dropdown search" at bounding box center [445, 306] width 322 height 35
drag, startPoint x: 387, startPoint y: 333, endPoint x: 444, endPoint y: 335, distance: 57.0
click at [390, 335] on span "B15 - Boreal - $ 125.340,25" at bounding box center [455, 343] width 277 height 35
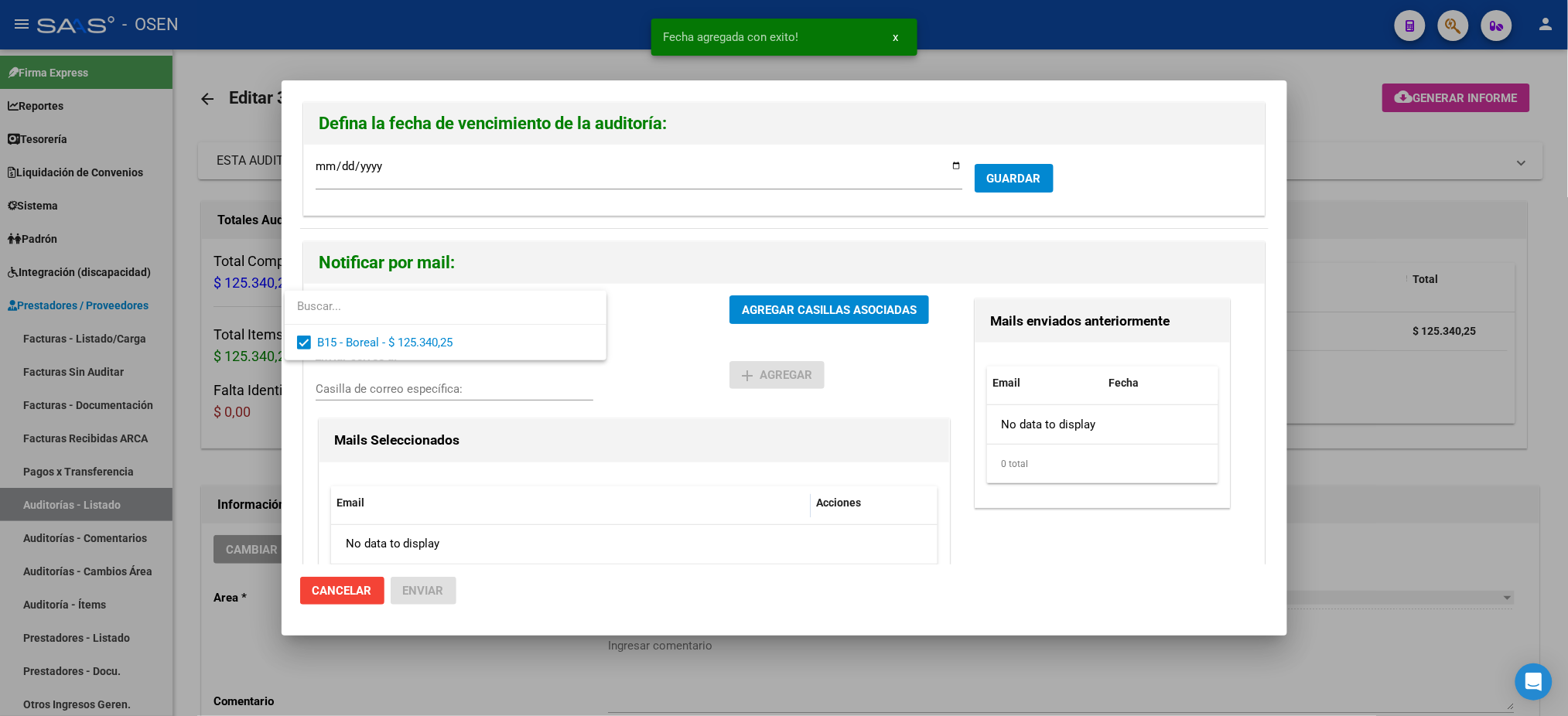
click at [665, 338] on div at bounding box center [784, 358] width 1568 height 716
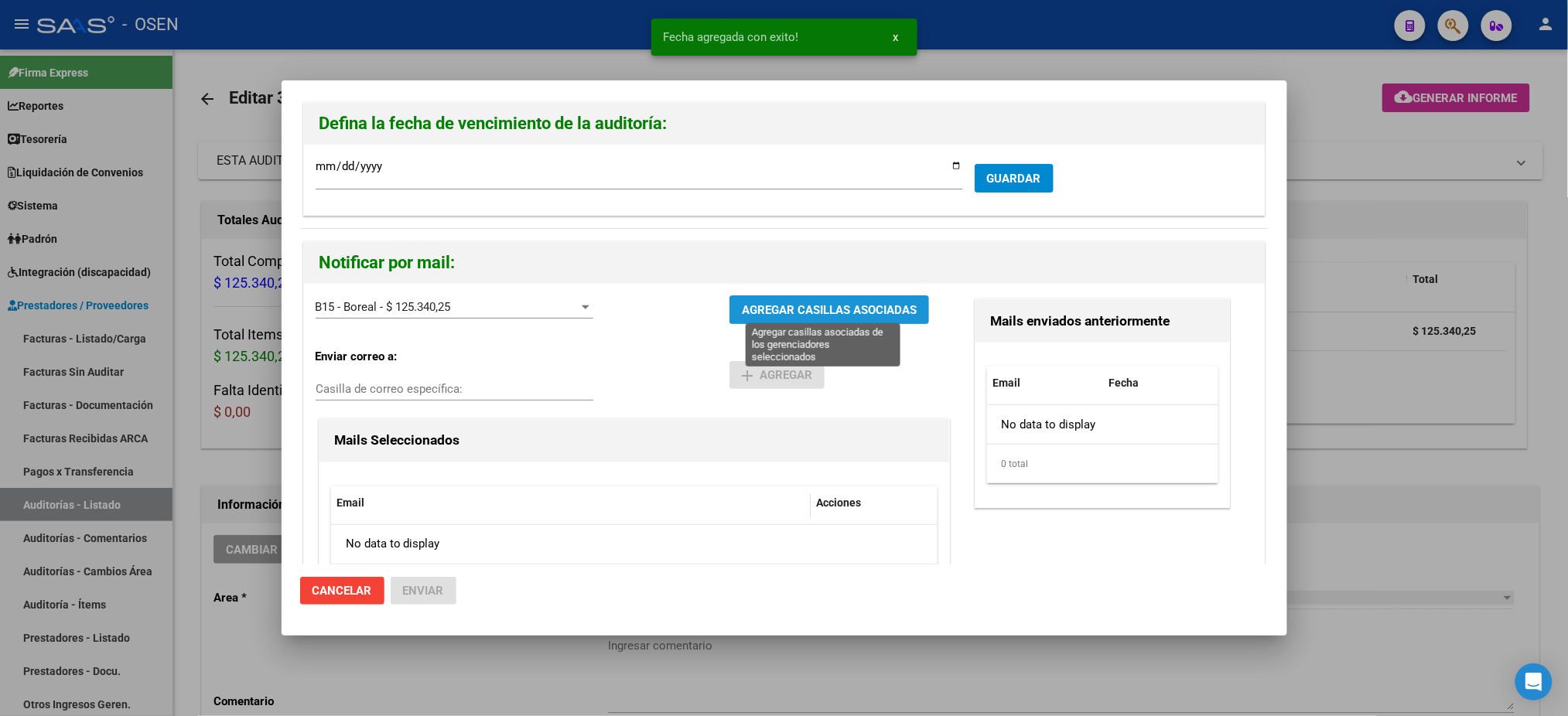
click at [768, 314] on span "AGREGAR CASILLAS ASOCIADAS" at bounding box center [830, 310] width 175 height 14
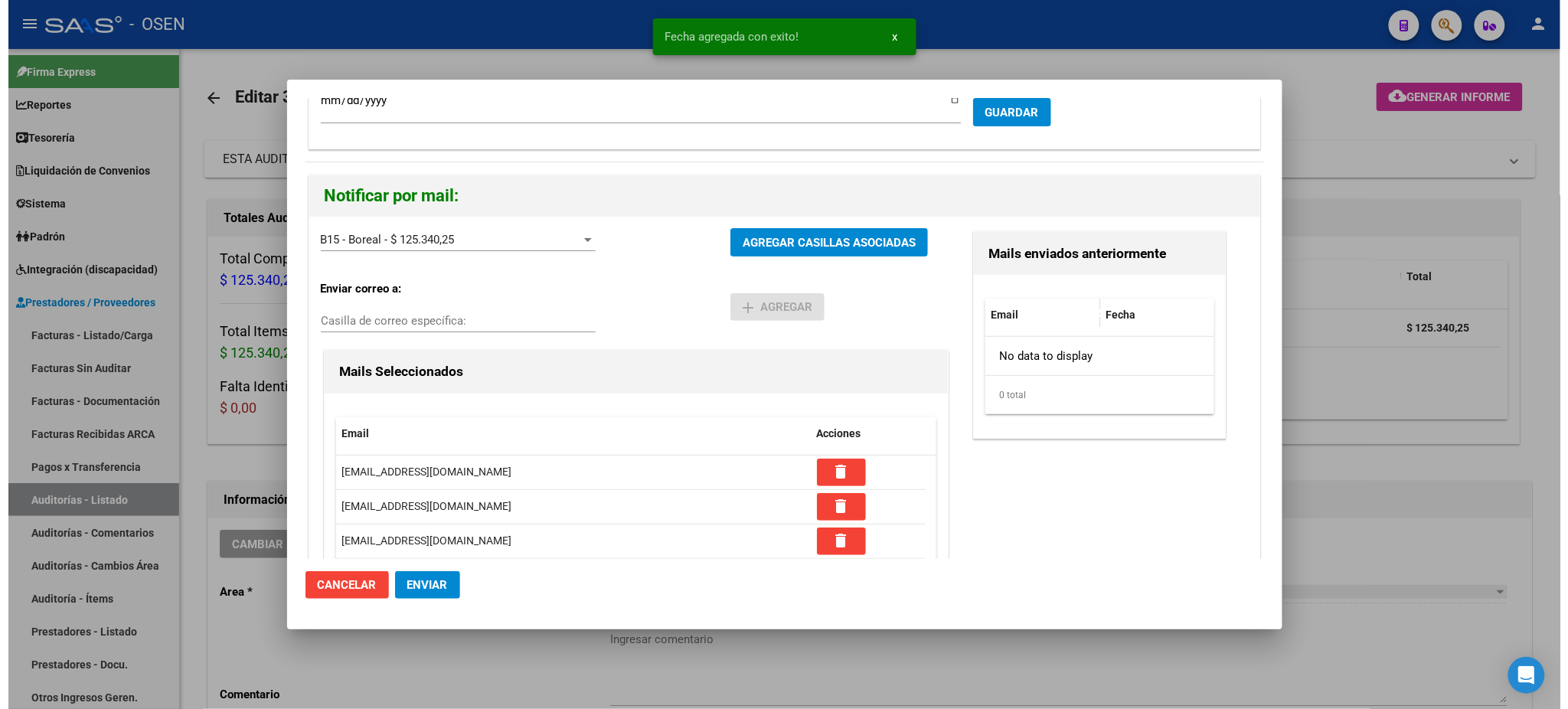
scroll to position [150, 0]
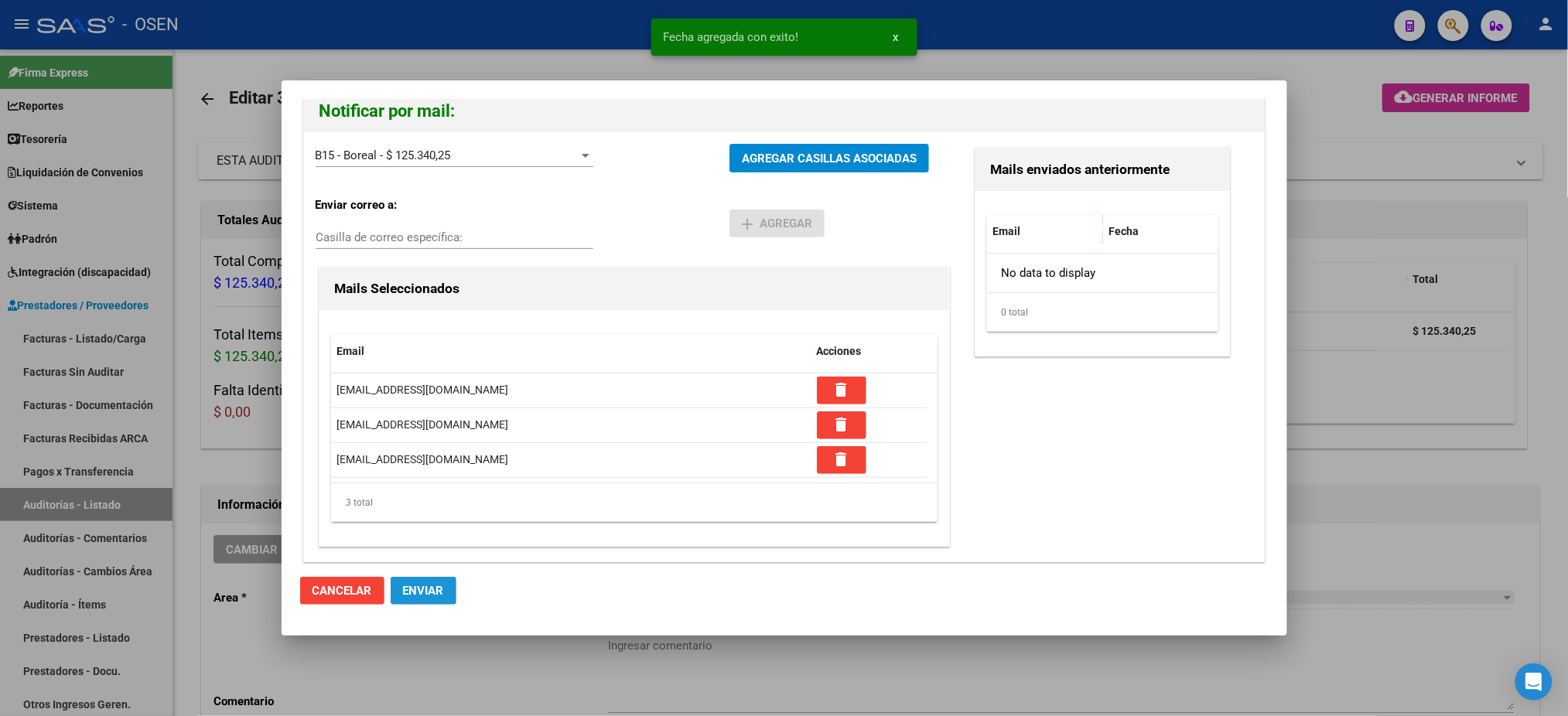
click at [444, 582] on button "Enviar" at bounding box center [423, 591] width 66 height 28
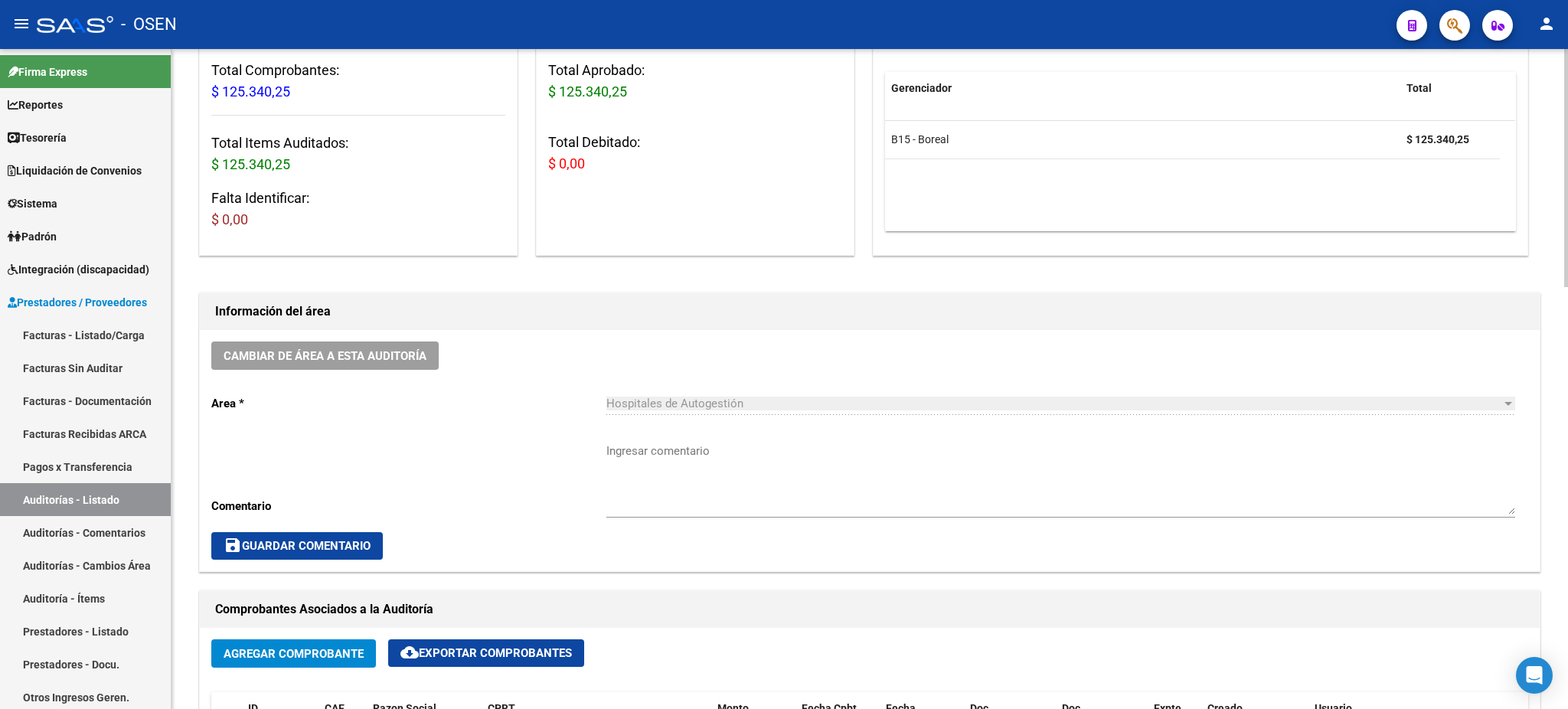
scroll to position [0, 0]
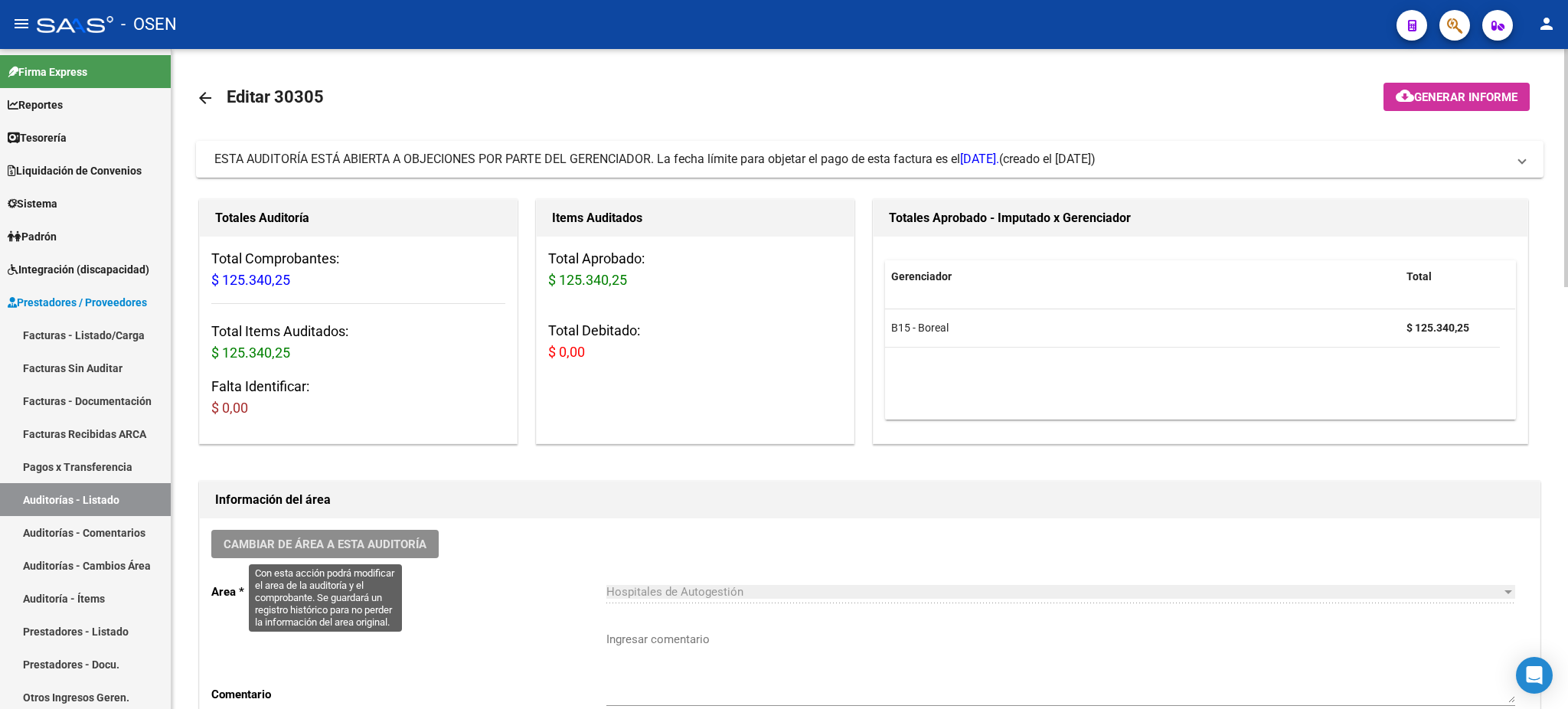
click at [377, 547] on span "Cambiar de área a esta auditoría" at bounding box center [325, 544] width 203 height 14
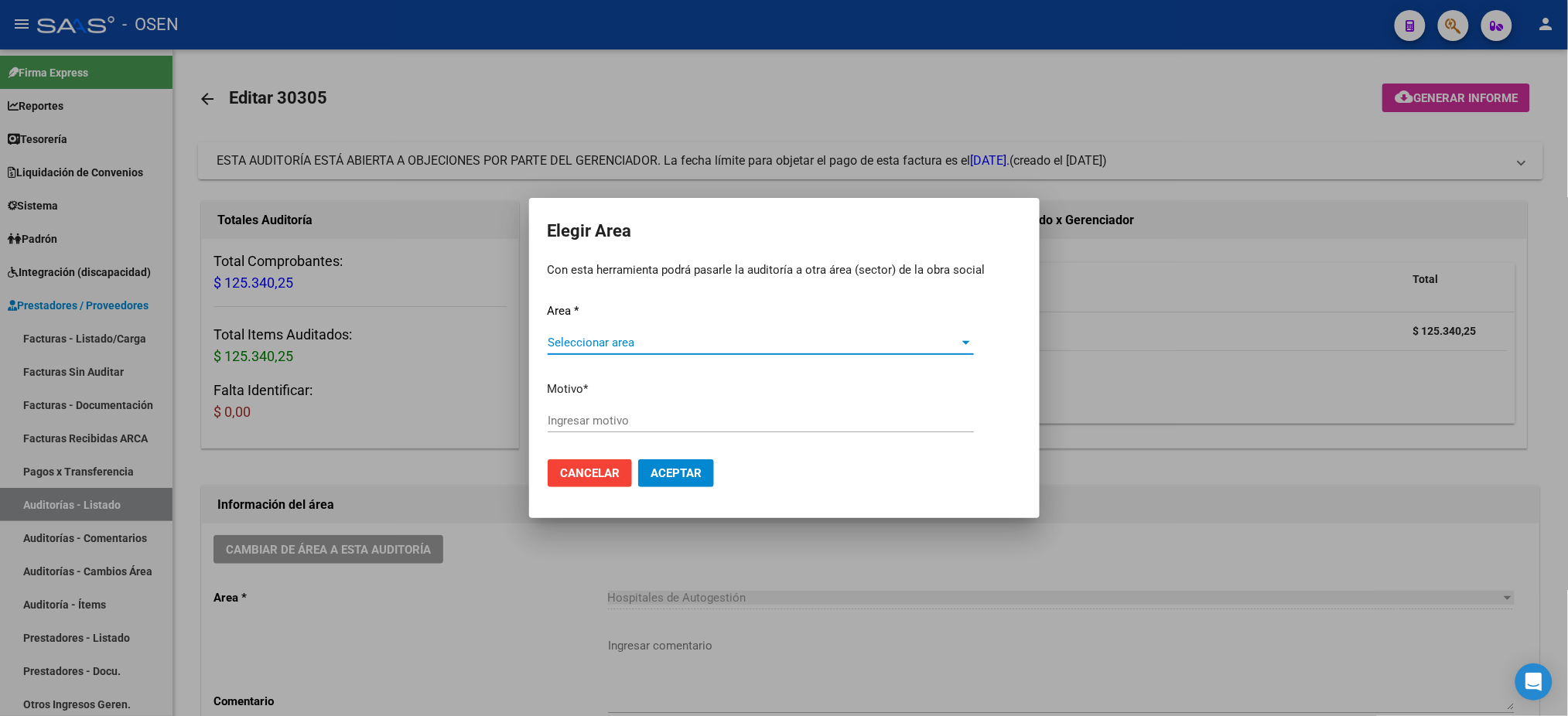
click at [659, 343] on span "Seleccionar area" at bounding box center [754, 343] width 412 height 14
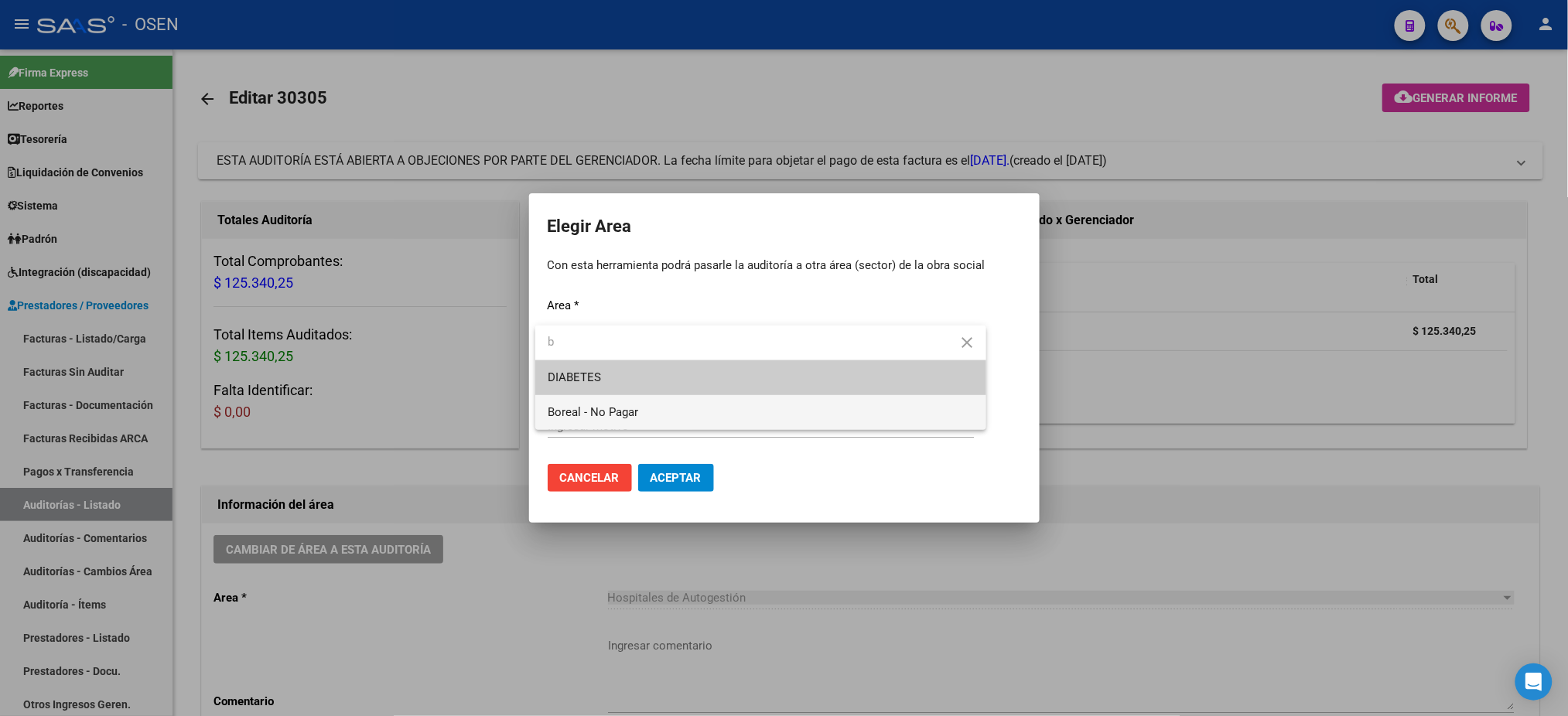
type input "b"
click at [656, 400] on span "Boreal - No Pagar" at bounding box center [761, 412] width 426 height 35
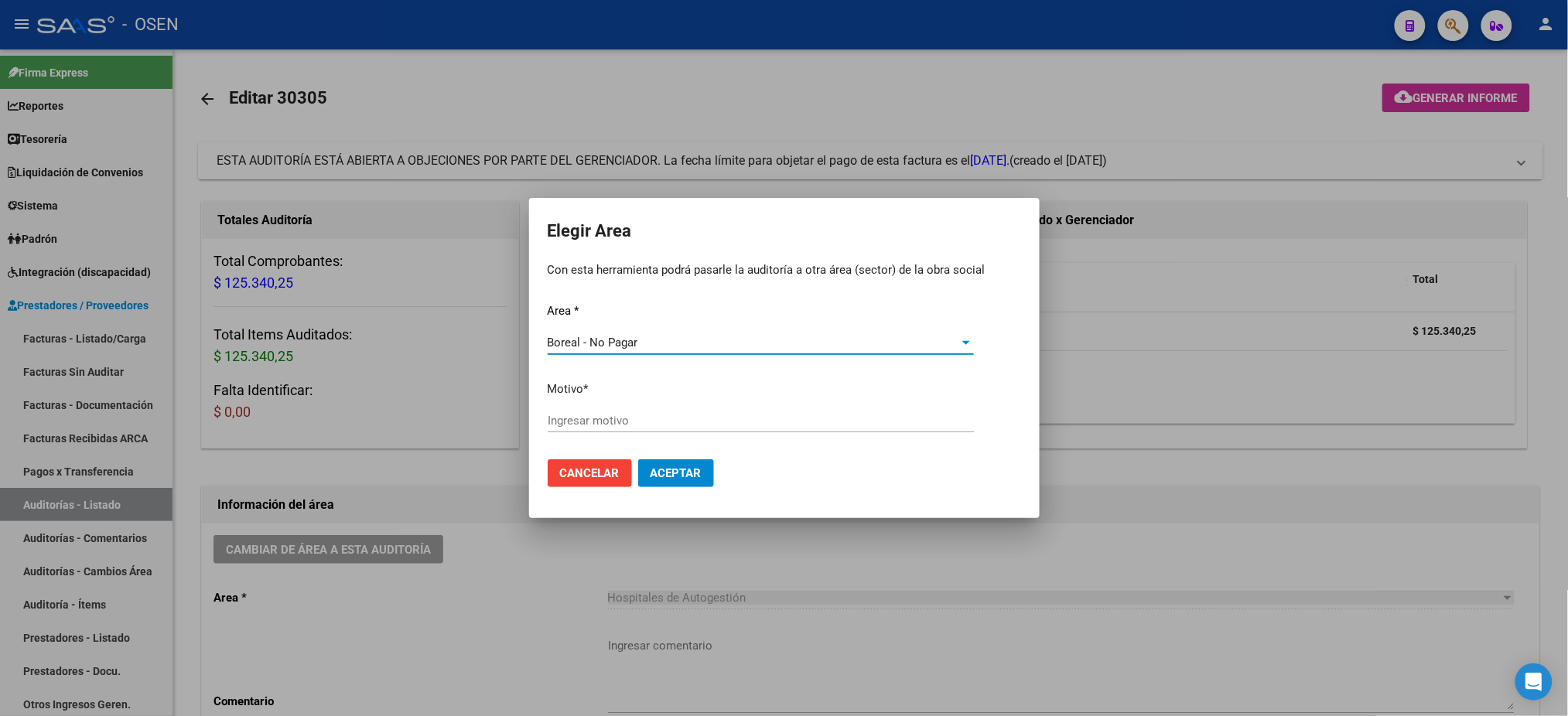
click at [649, 424] on input "Ingresar motivo" at bounding box center [761, 421] width 426 height 14
type input "af. boreal"
click at [669, 464] on button "Aceptar" at bounding box center [676, 473] width 76 height 28
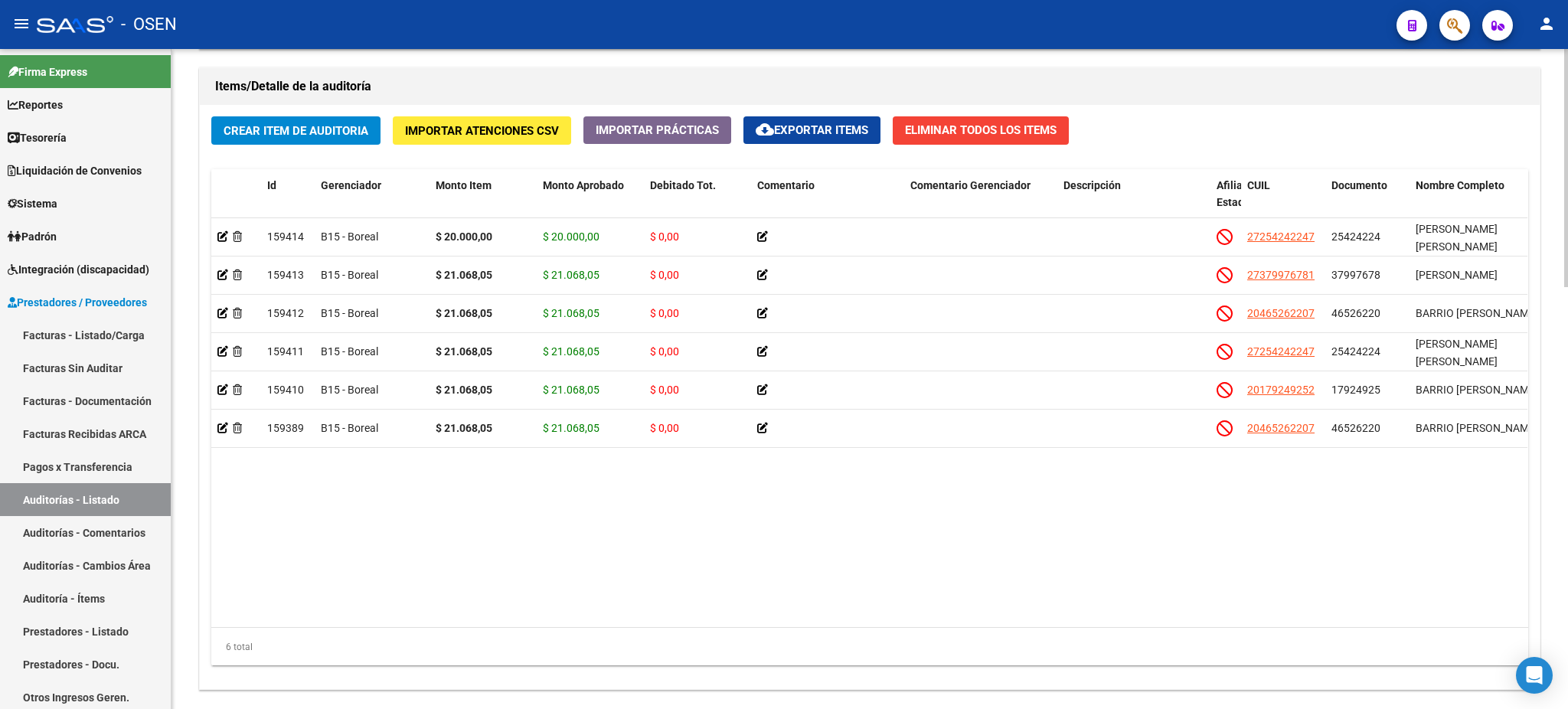
scroll to position [1173, 0]
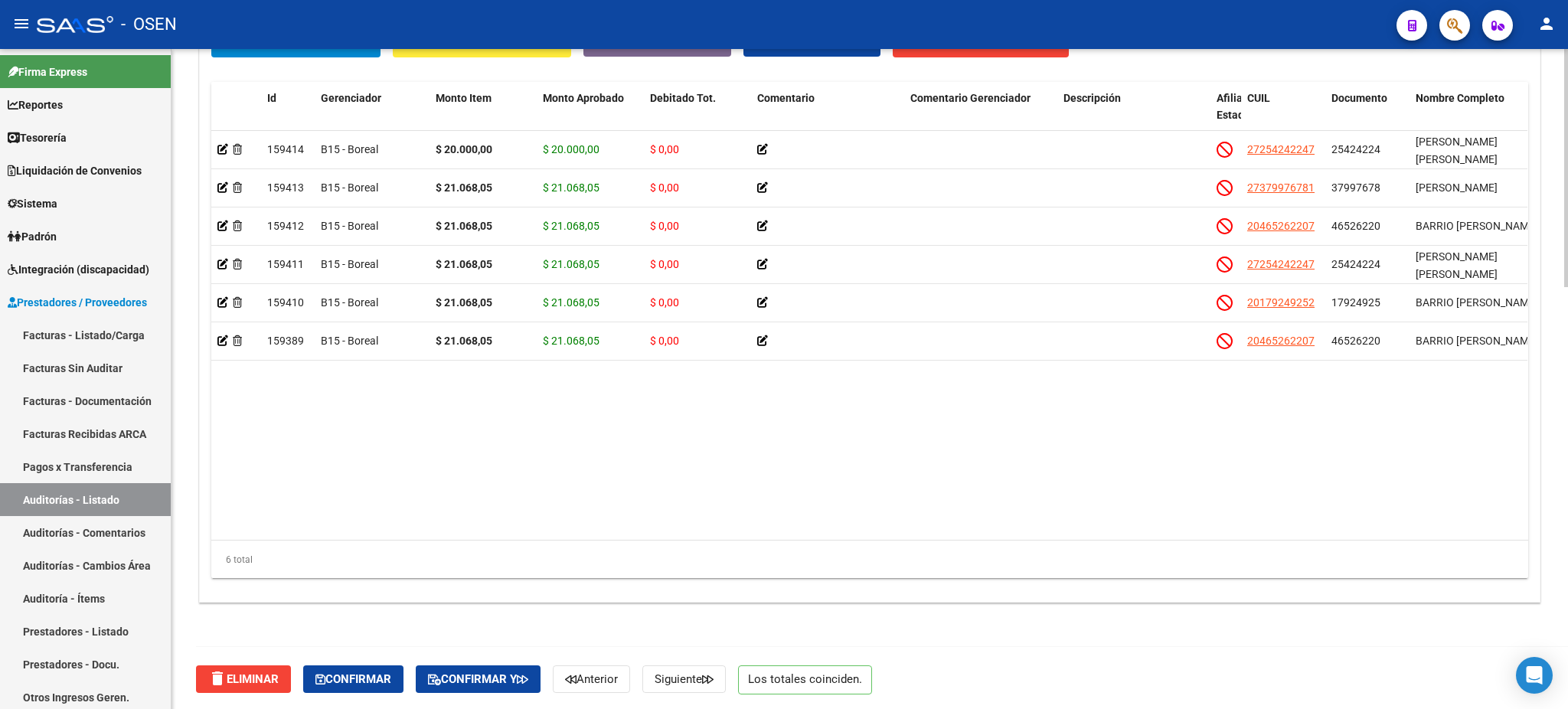
click at [347, 655] on div "delete Eliminar Confirmar Confirmar y Anterior Siguiente Los totales coinciden." at bounding box center [876, 678] width 1360 height 64
drag, startPoint x: 363, startPoint y: 680, endPoint x: 382, endPoint y: 703, distance: 29.8
click at [363, 682] on span "Confirmar" at bounding box center [353, 679] width 76 height 14
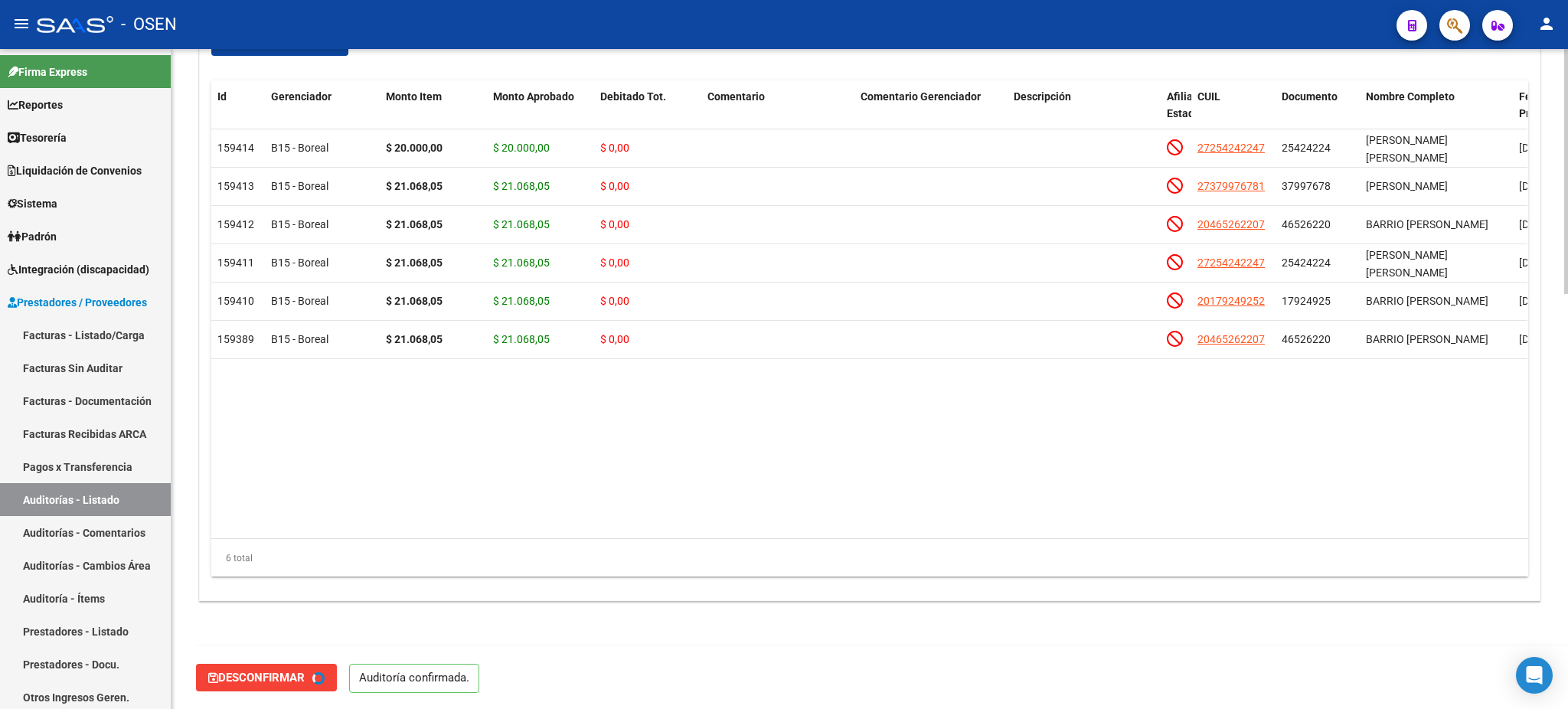
type input "202508"
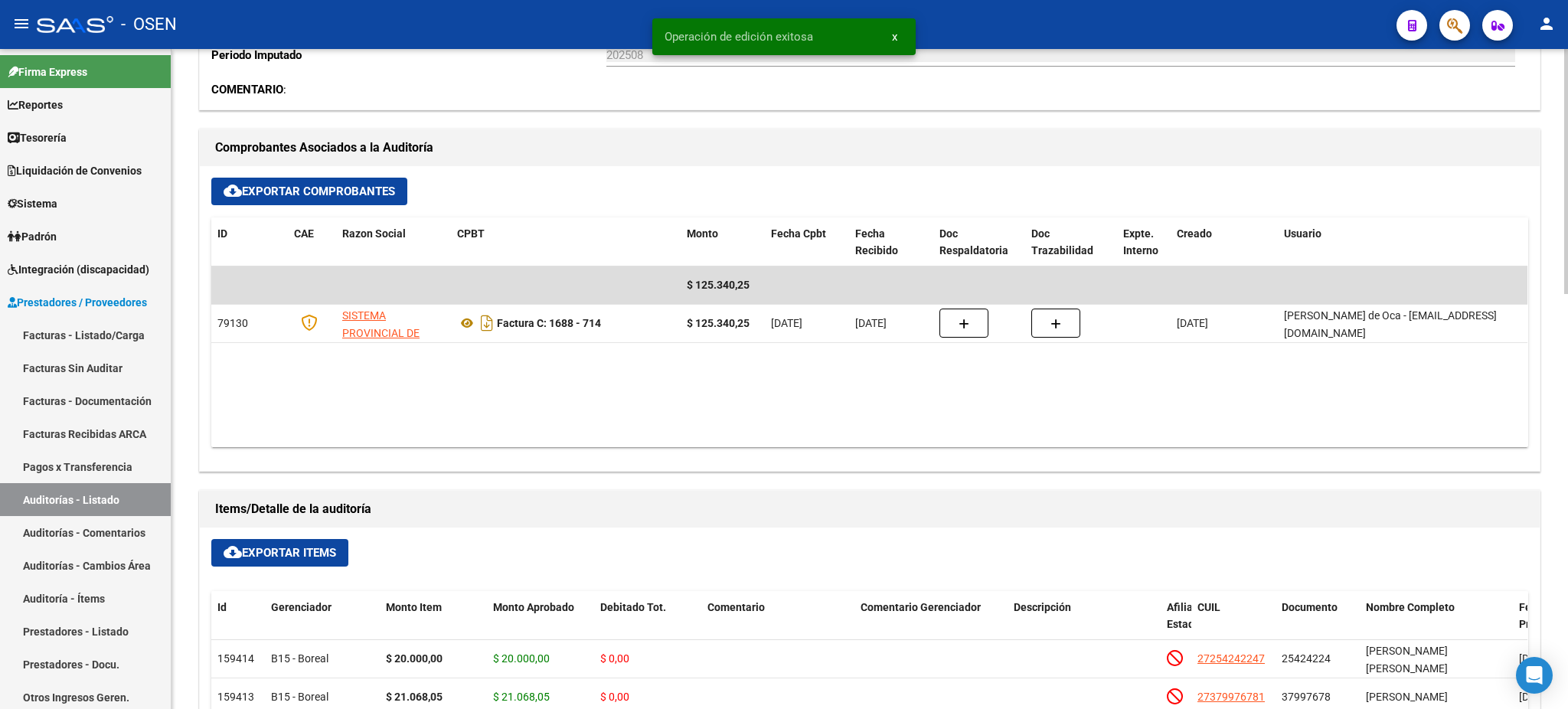
scroll to position [0, 0]
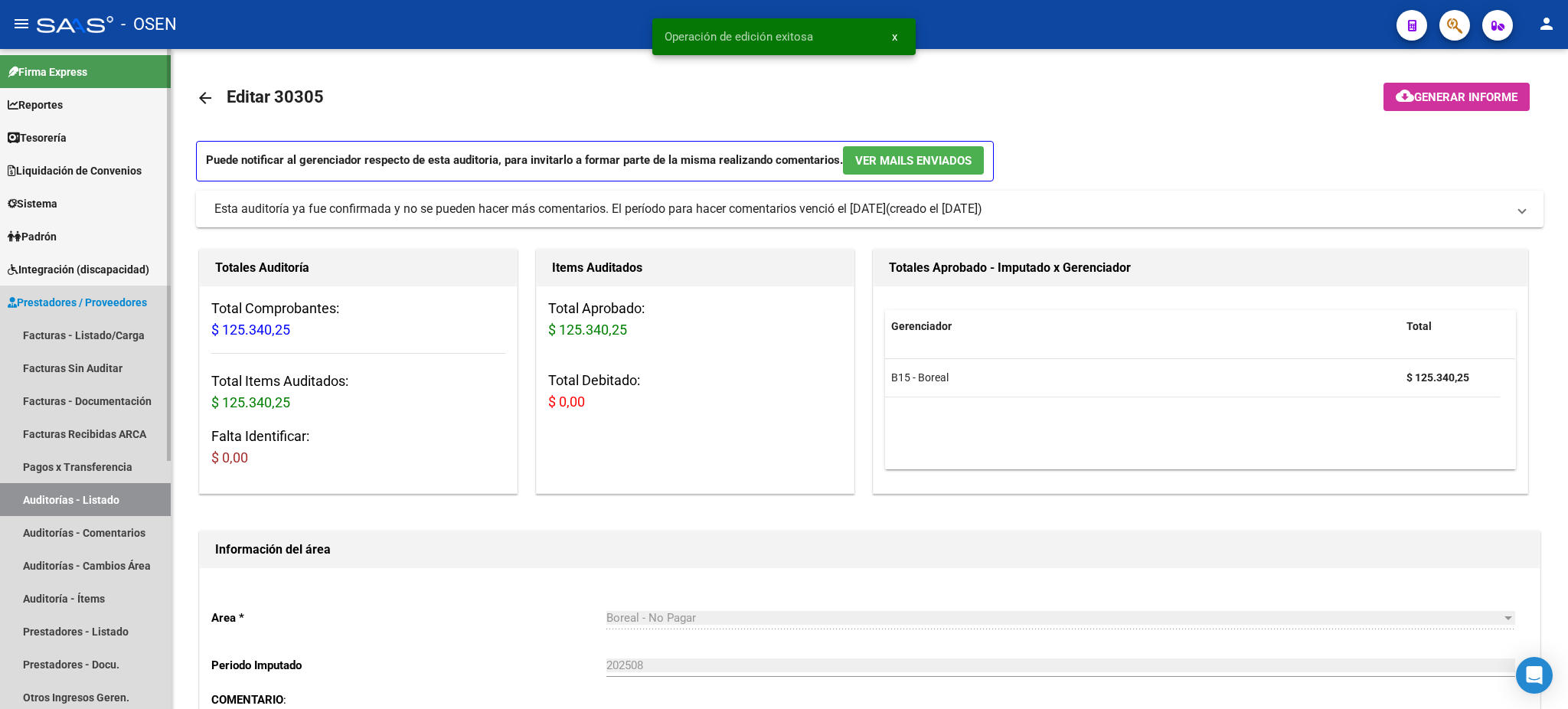
click at [96, 485] on link "Auditorías - Listado" at bounding box center [85, 499] width 170 height 33
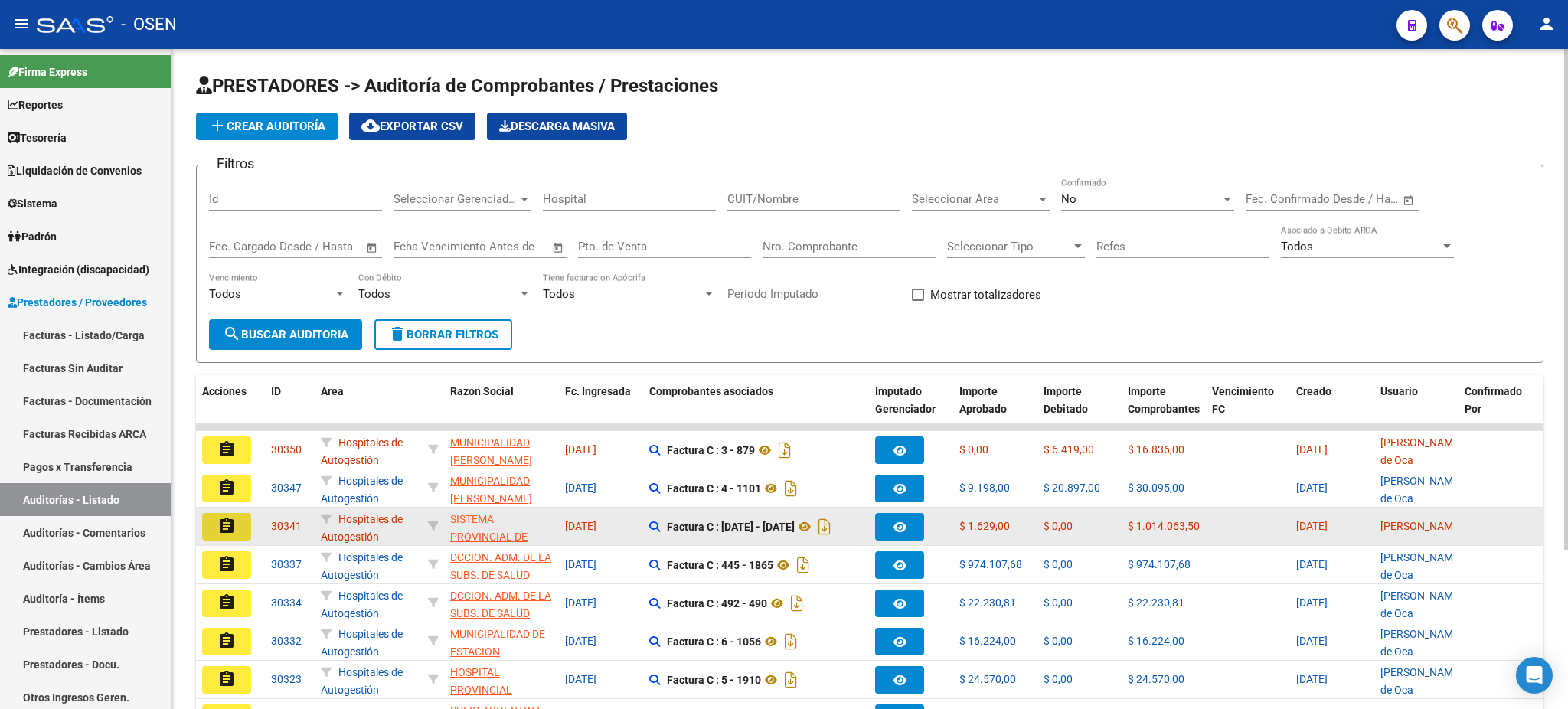
click at [223, 533] on button "assignment" at bounding box center [227, 527] width 49 height 28
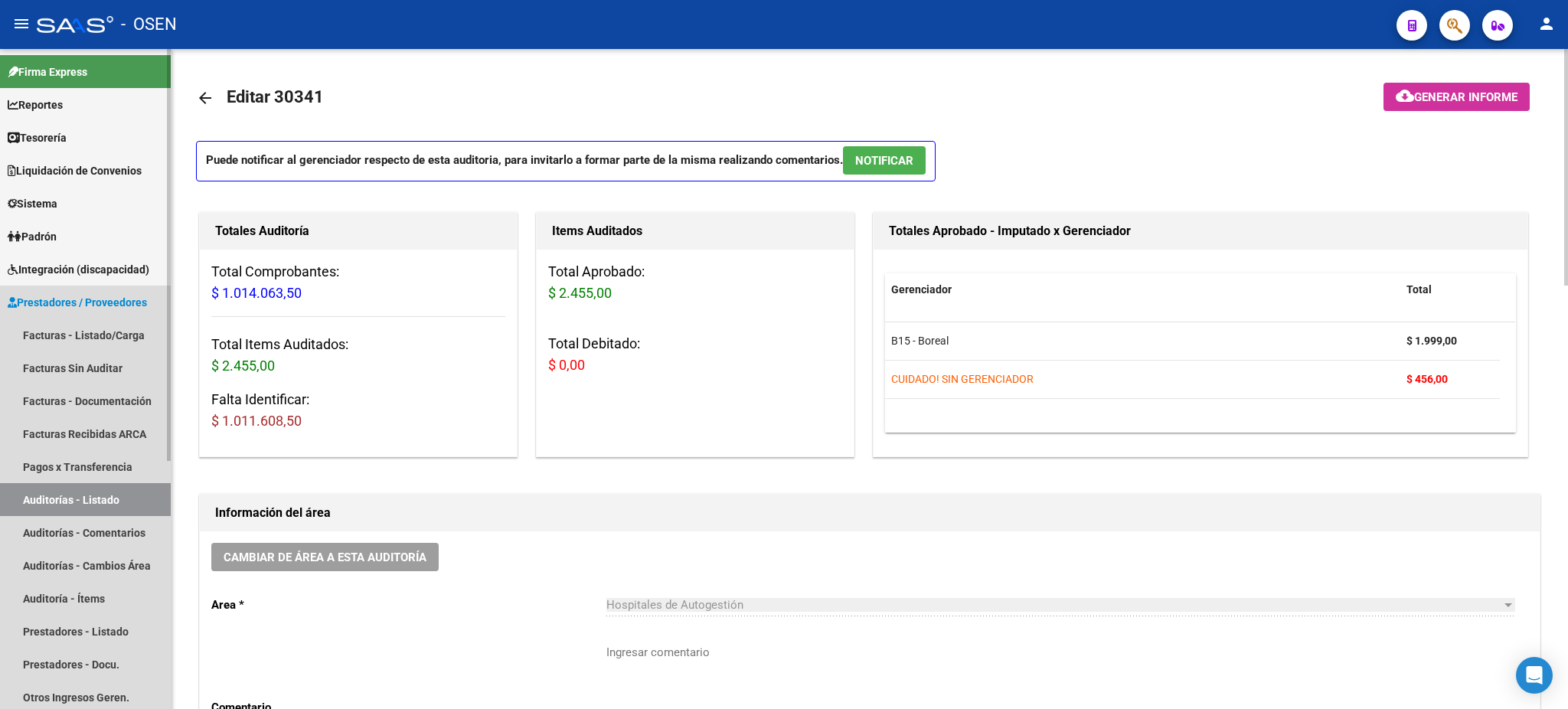
click at [91, 492] on link "Auditorías - Listado" at bounding box center [85, 499] width 170 height 33
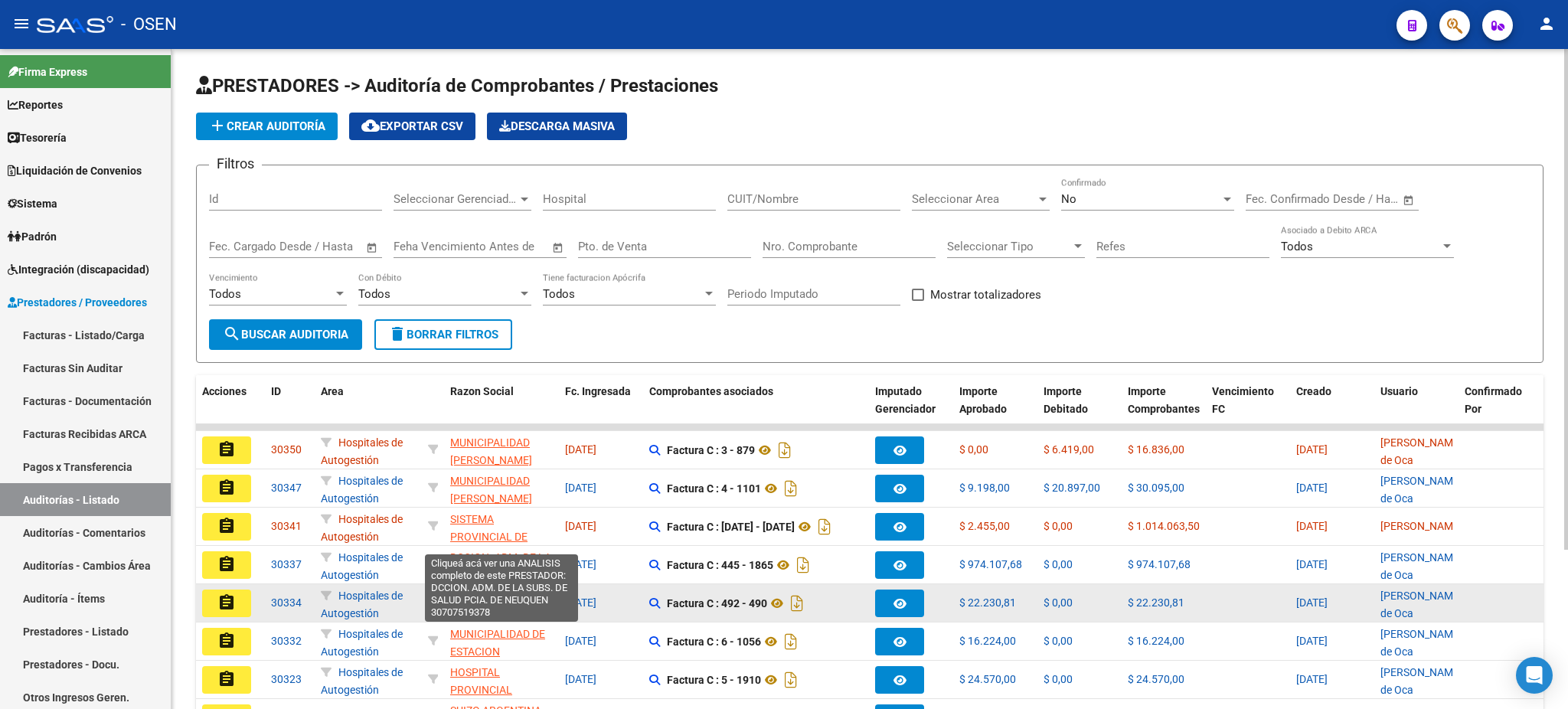
scroll to position [211, 0]
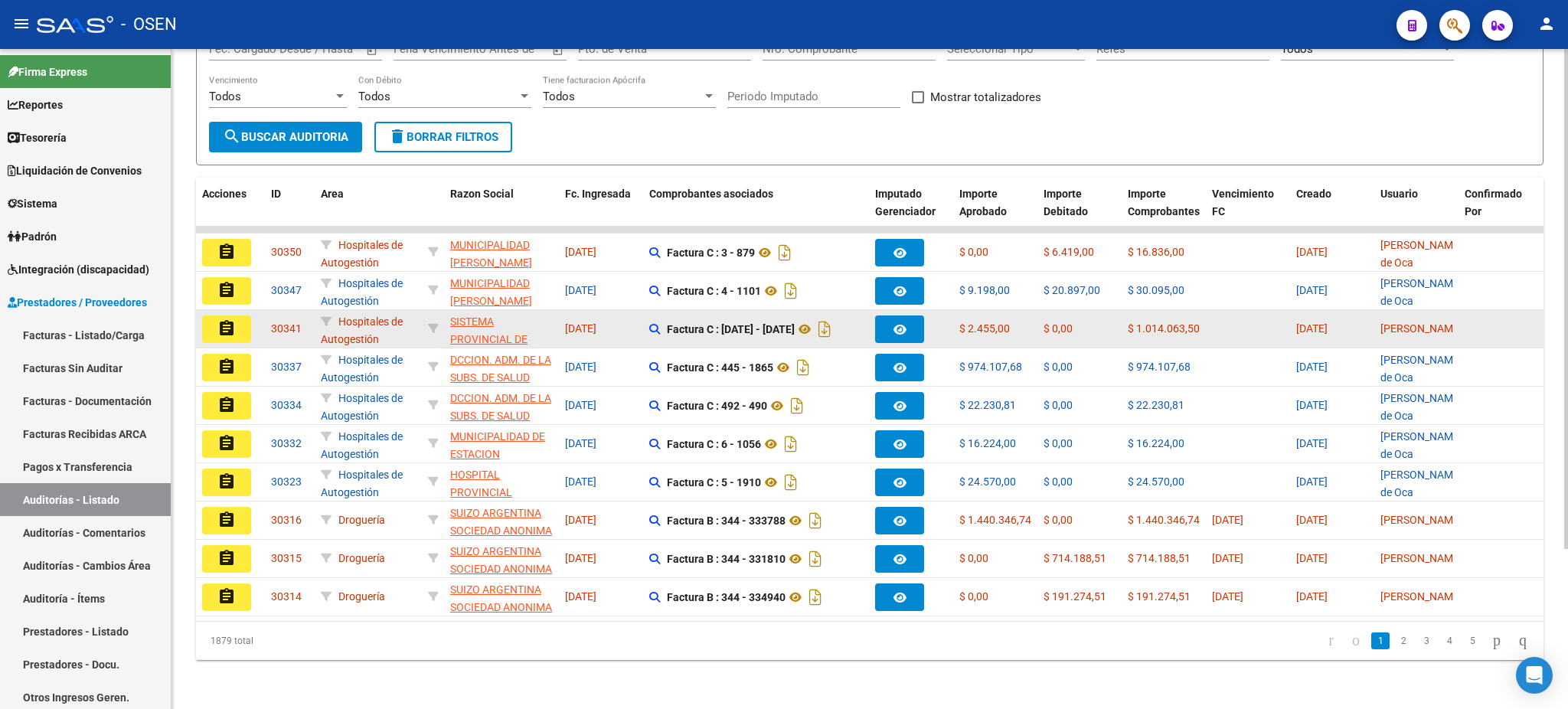
click at [213, 316] on button "assignment" at bounding box center [227, 329] width 49 height 28
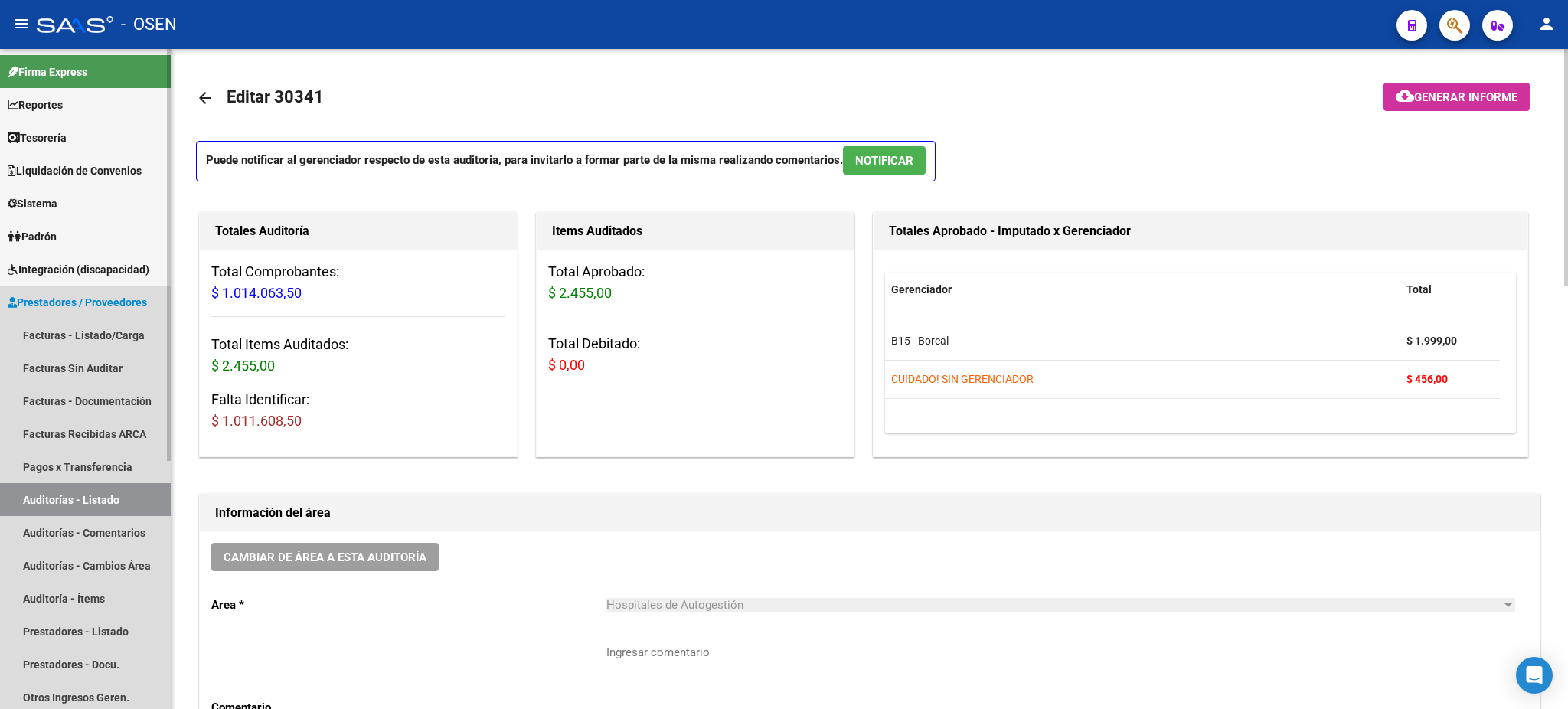
click at [124, 489] on link "Auditorías - Listado" at bounding box center [85, 499] width 170 height 33
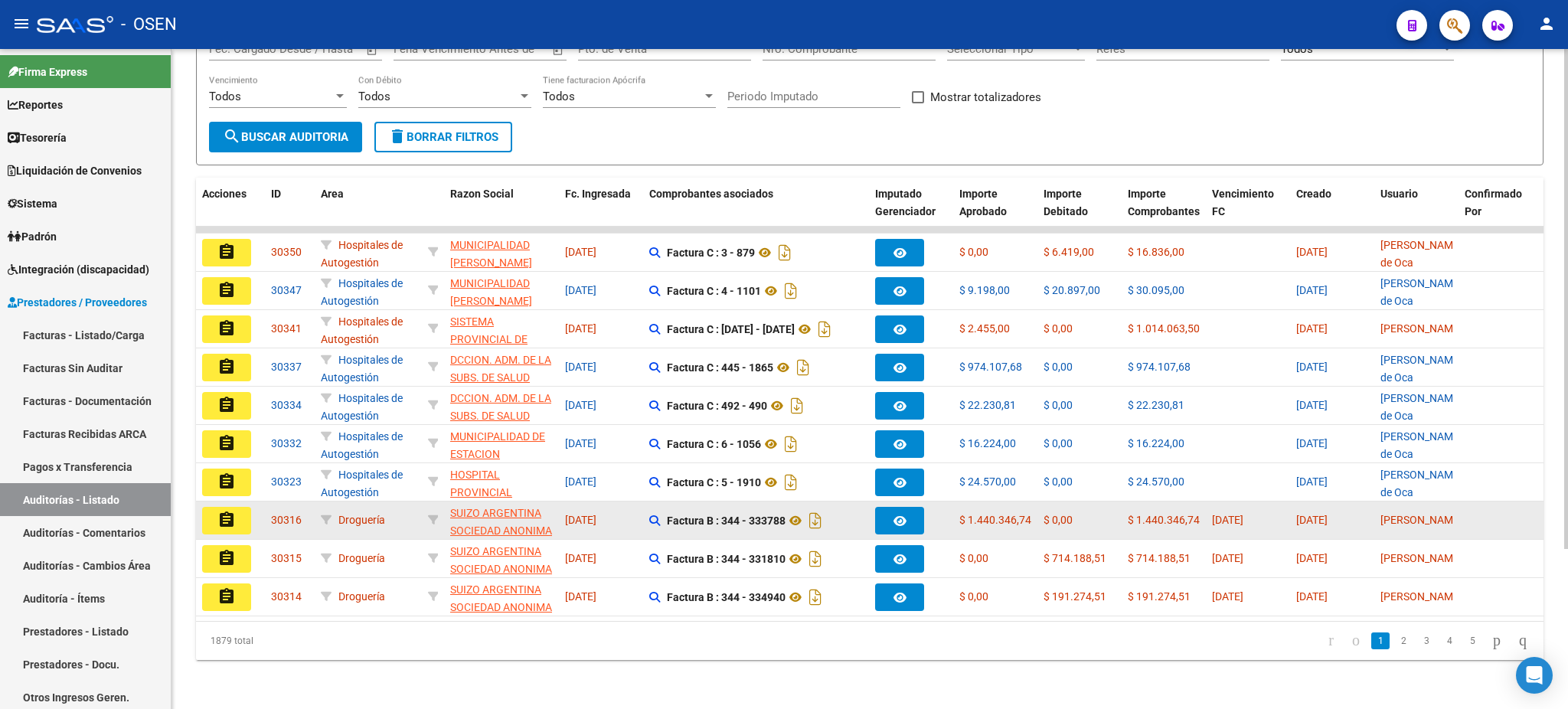
click at [221, 511] on mat-icon "assignment" at bounding box center [227, 520] width 19 height 19
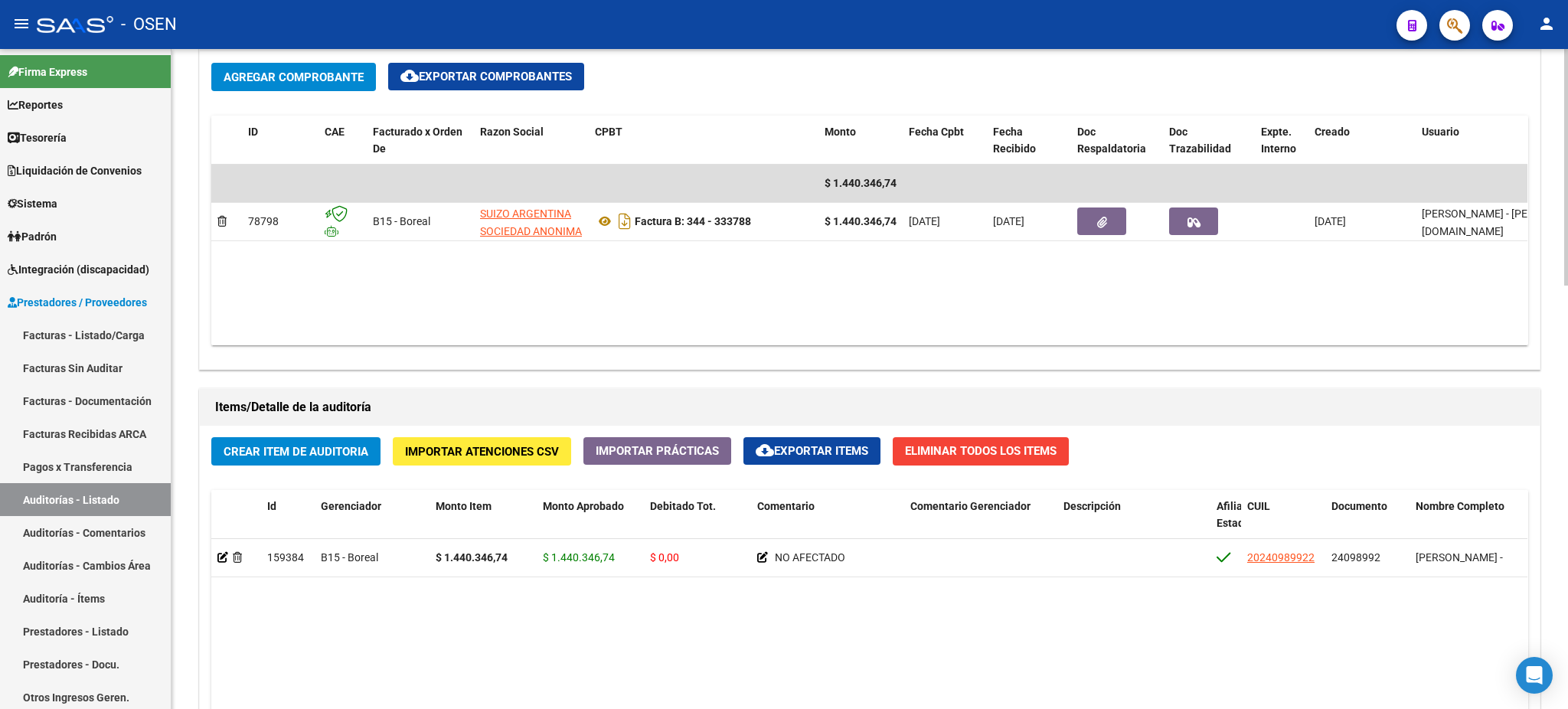
scroll to position [370, 0]
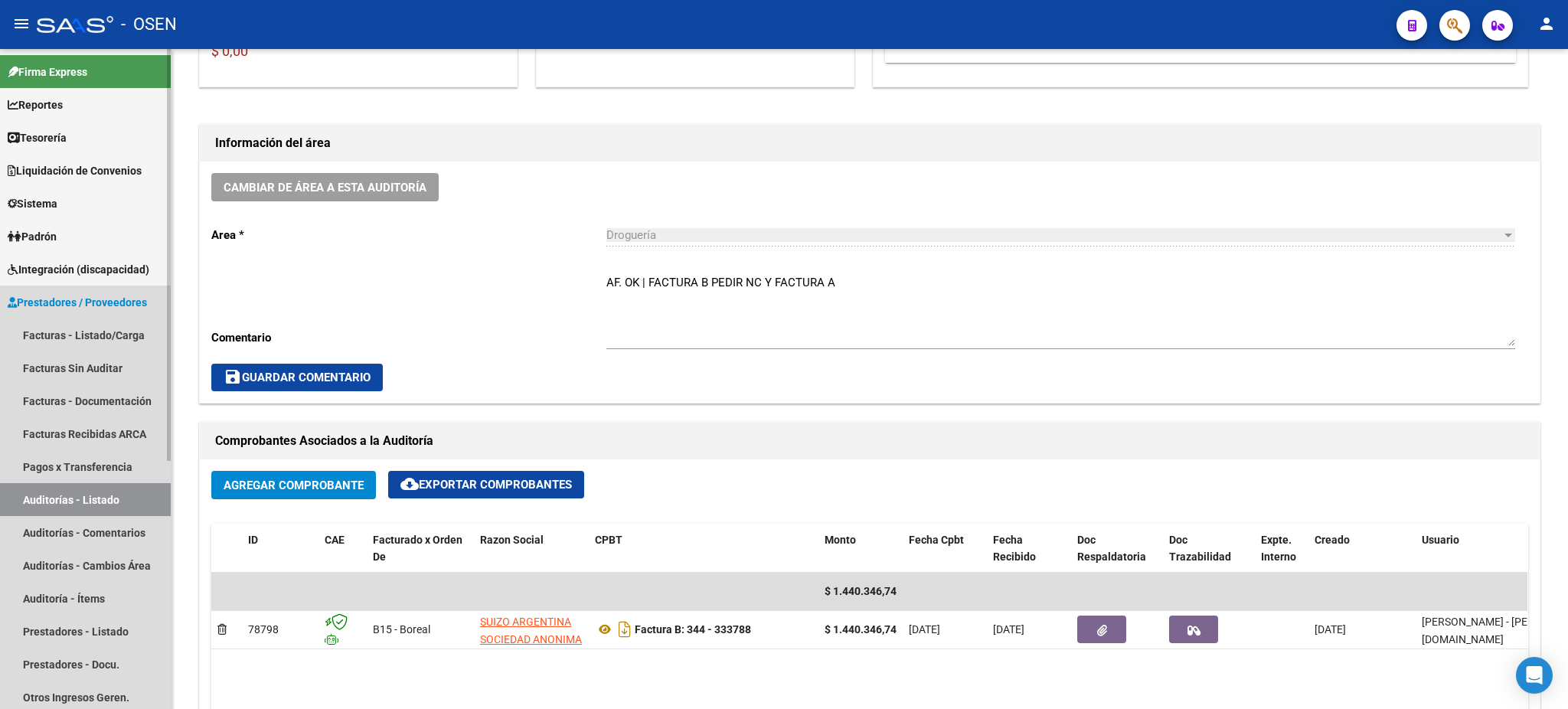
click at [22, 504] on link "Auditorías - Listado" at bounding box center [85, 499] width 170 height 33
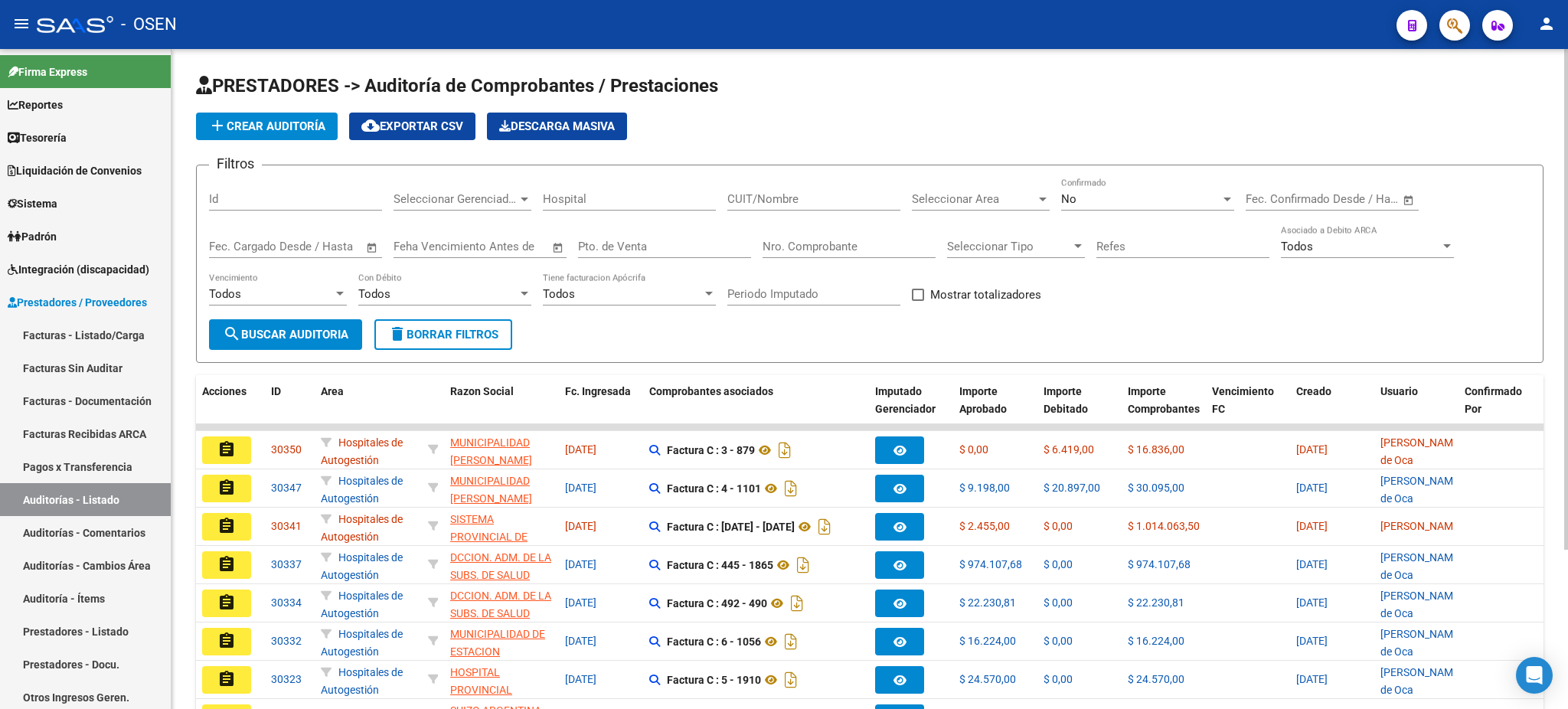
click at [969, 194] on span "Seleccionar Area" at bounding box center [974, 199] width 124 height 14
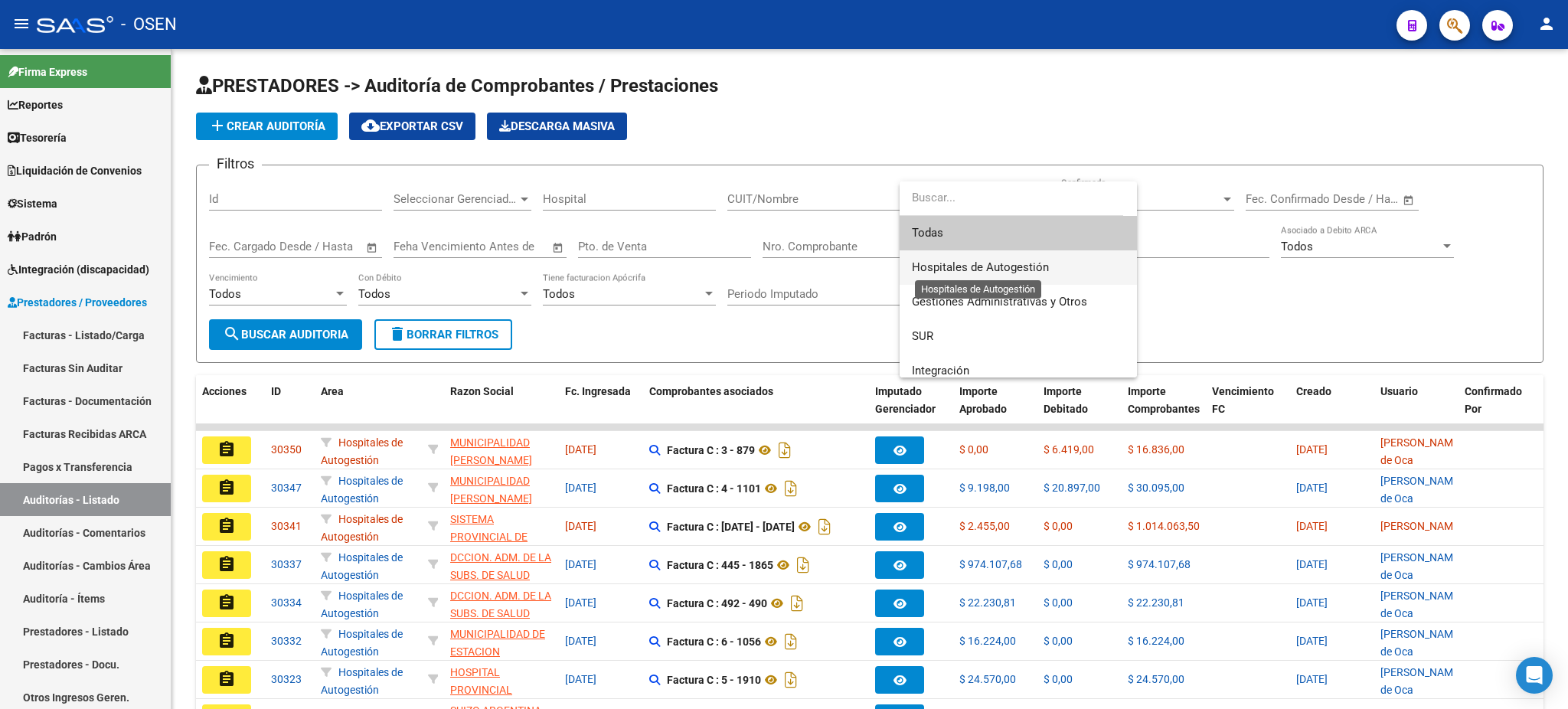
type input "r"
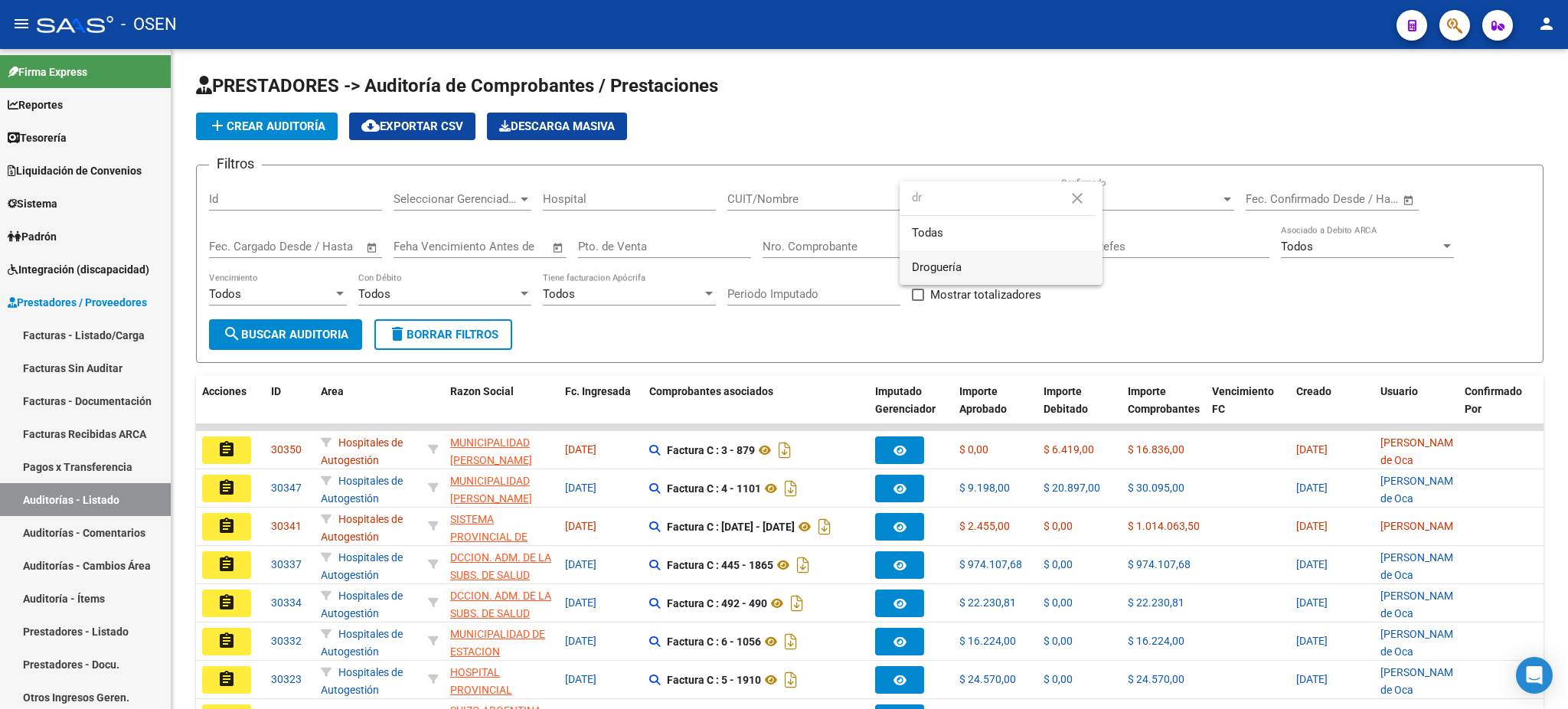
type input "dr"
click at [978, 278] on span "Droguería" at bounding box center [1000, 267] width 178 height 35
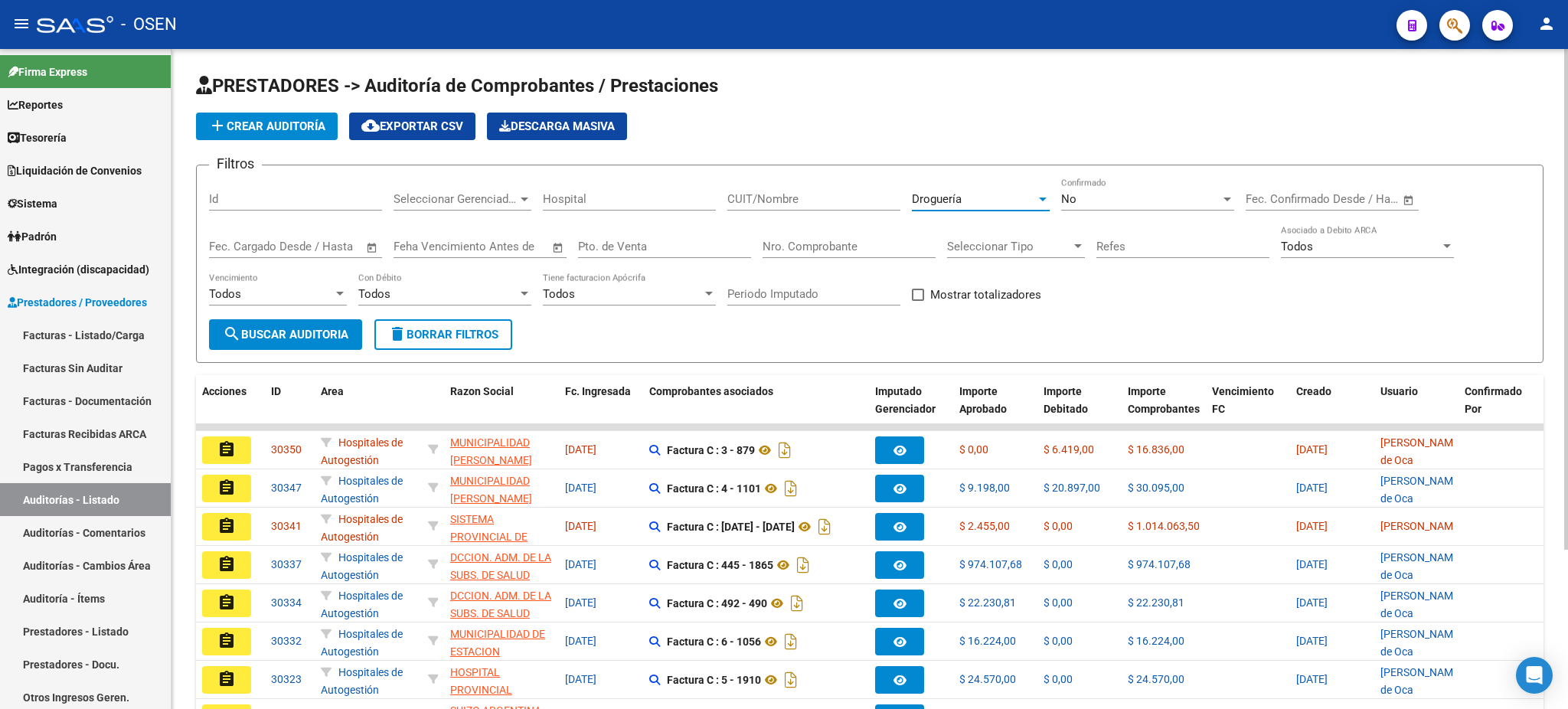
click at [286, 334] on span "search Buscar Auditoria" at bounding box center [285, 334] width 125 height 14
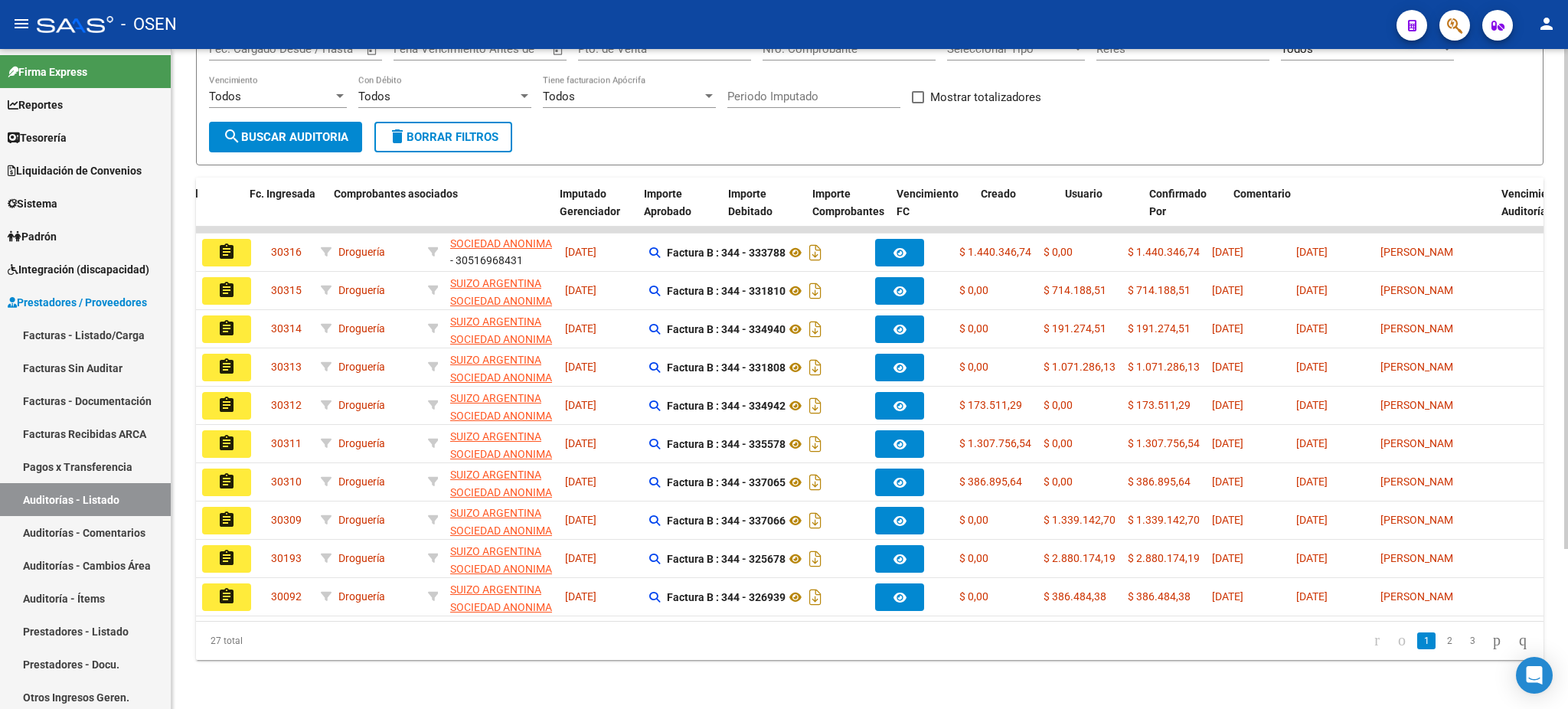
scroll to position [0, 437]
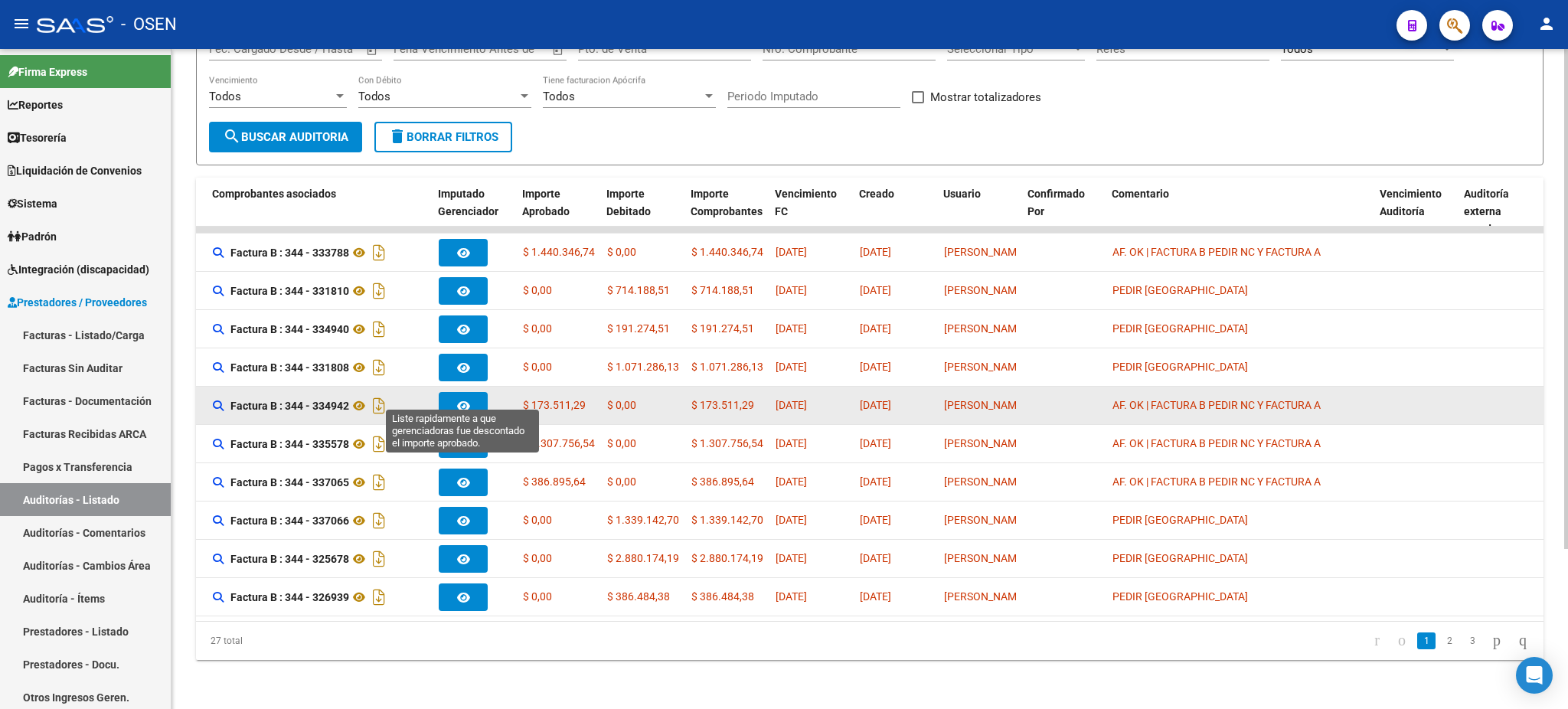
click at [454, 392] on button "button" at bounding box center [463, 406] width 49 height 28
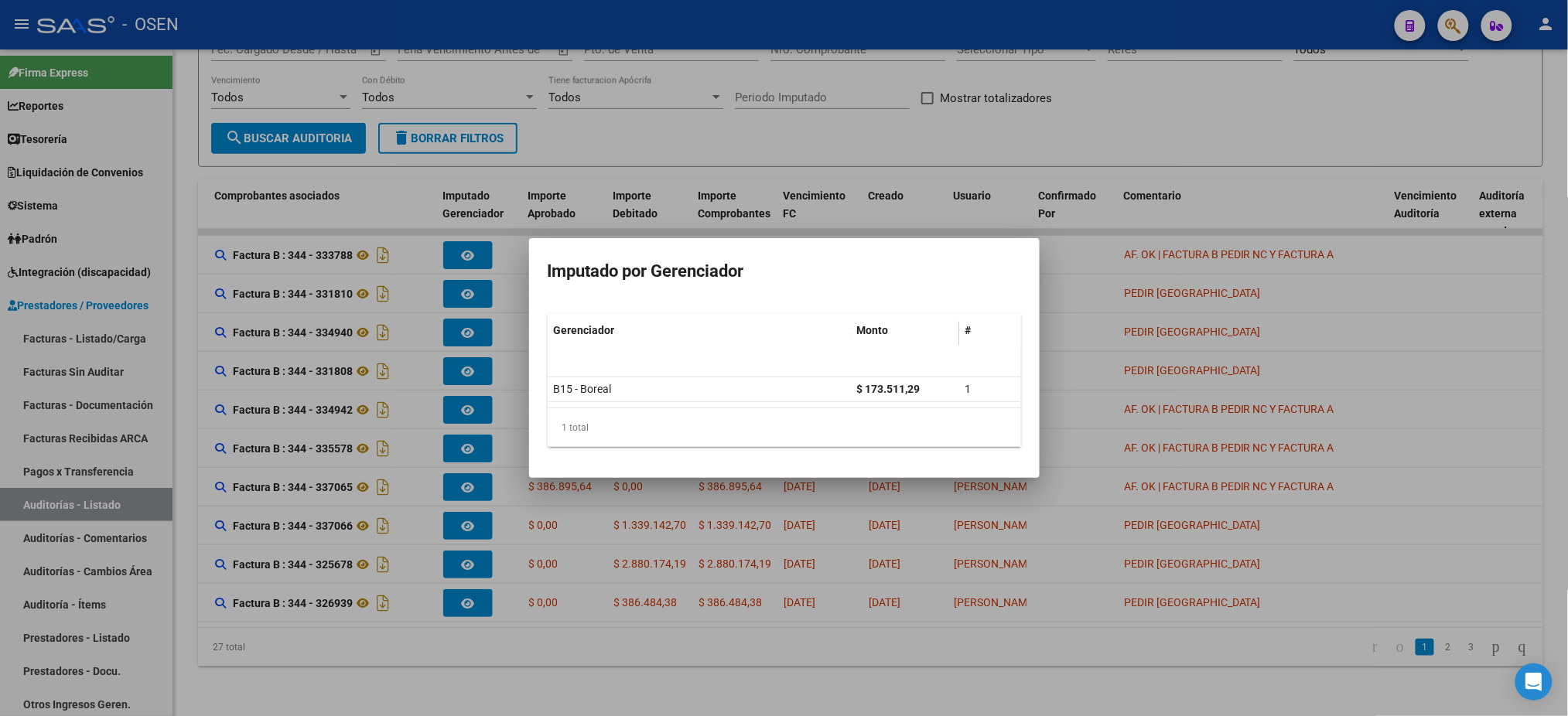
click at [1166, 303] on div at bounding box center [784, 358] width 1568 height 716
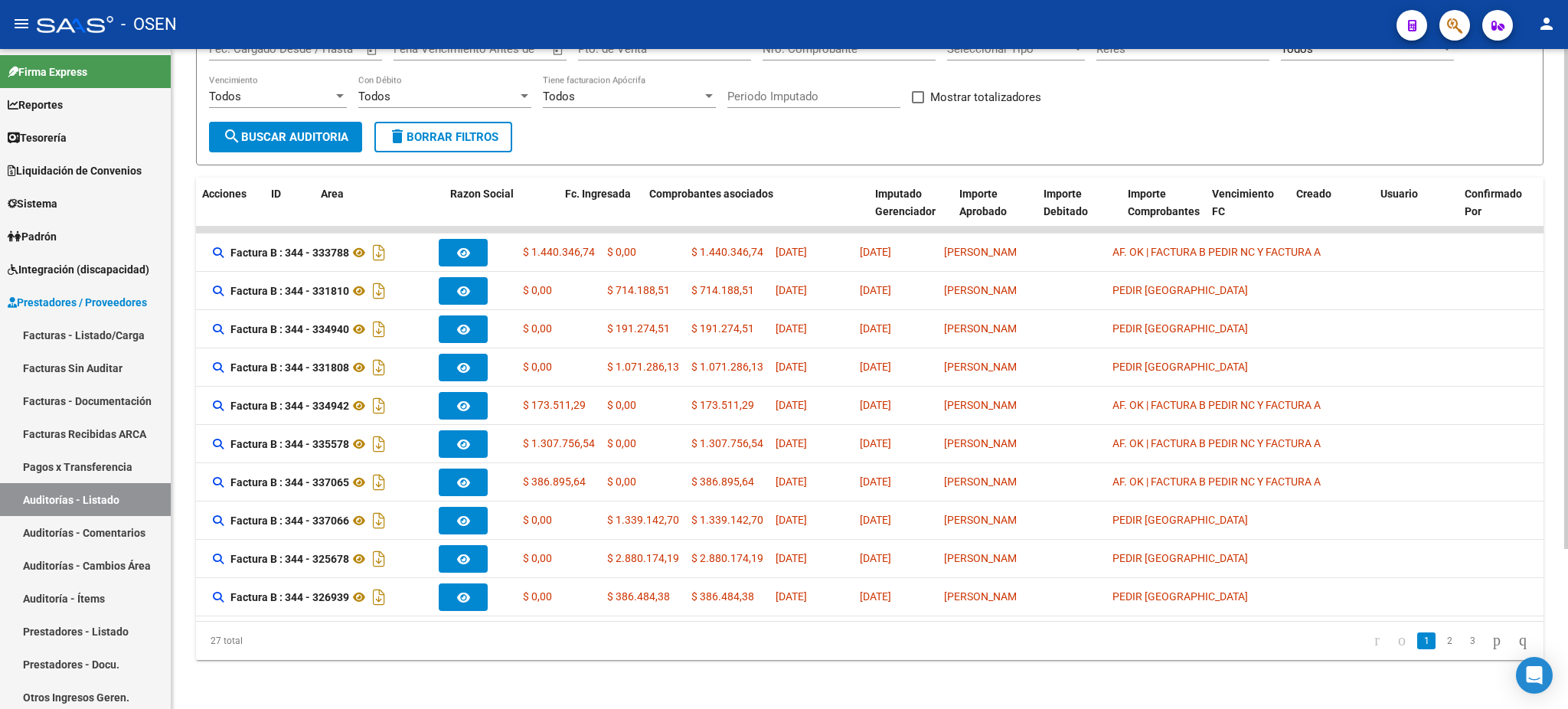
scroll to position [0, 0]
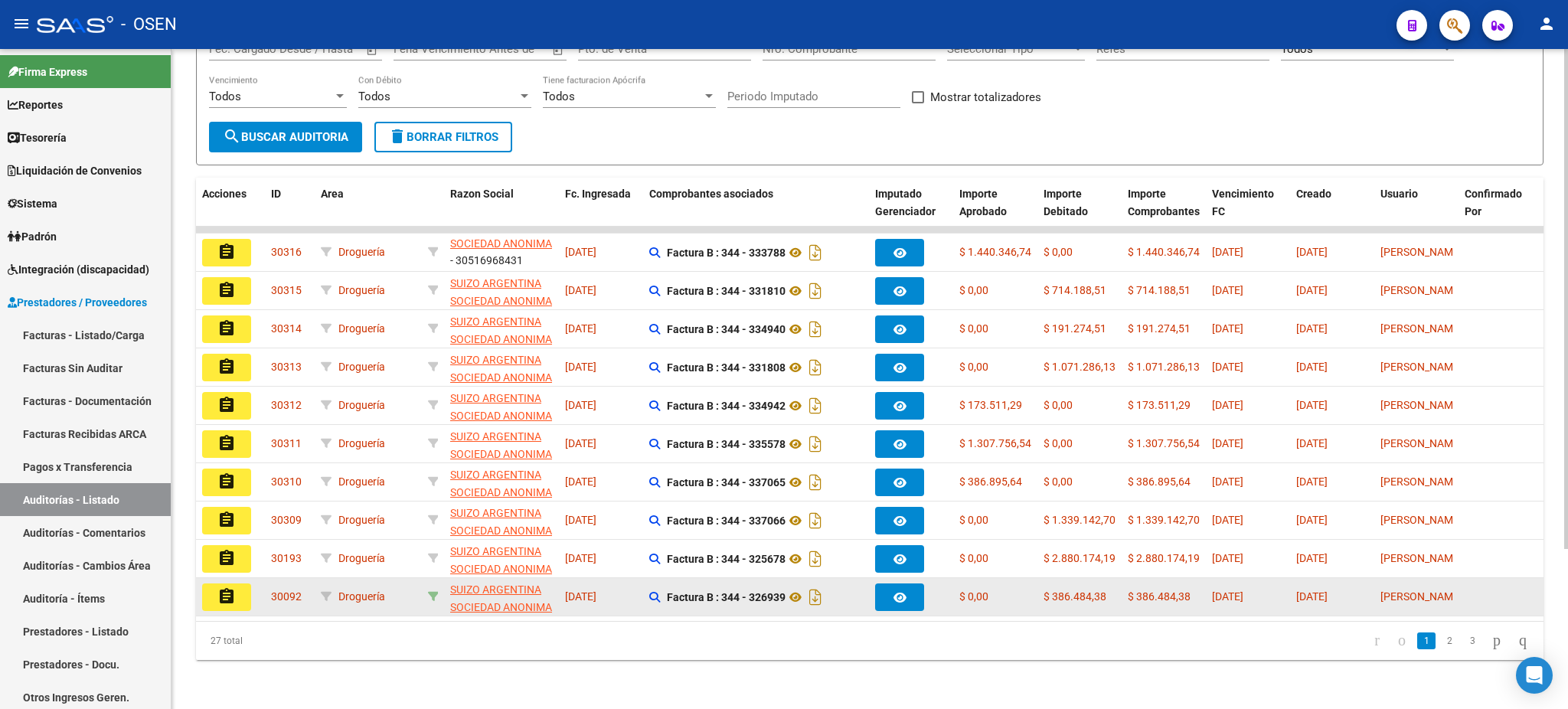
click at [430, 592] on icon at bounding box center [433, 597] width 11 height 11
type input "30516968431"
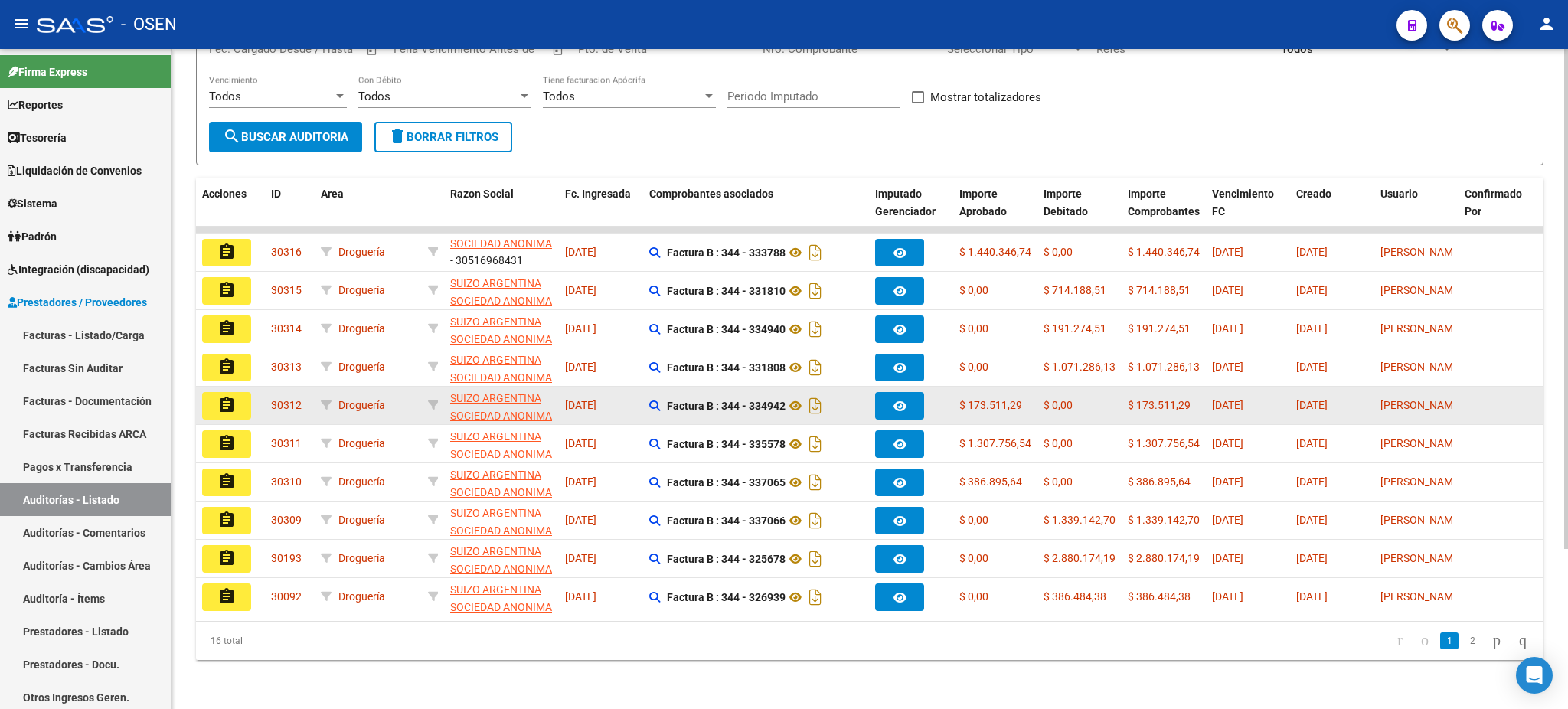
click at [234, 396] on mat-icon "assignment" at bounding box center [227, 405] width 19 height 19
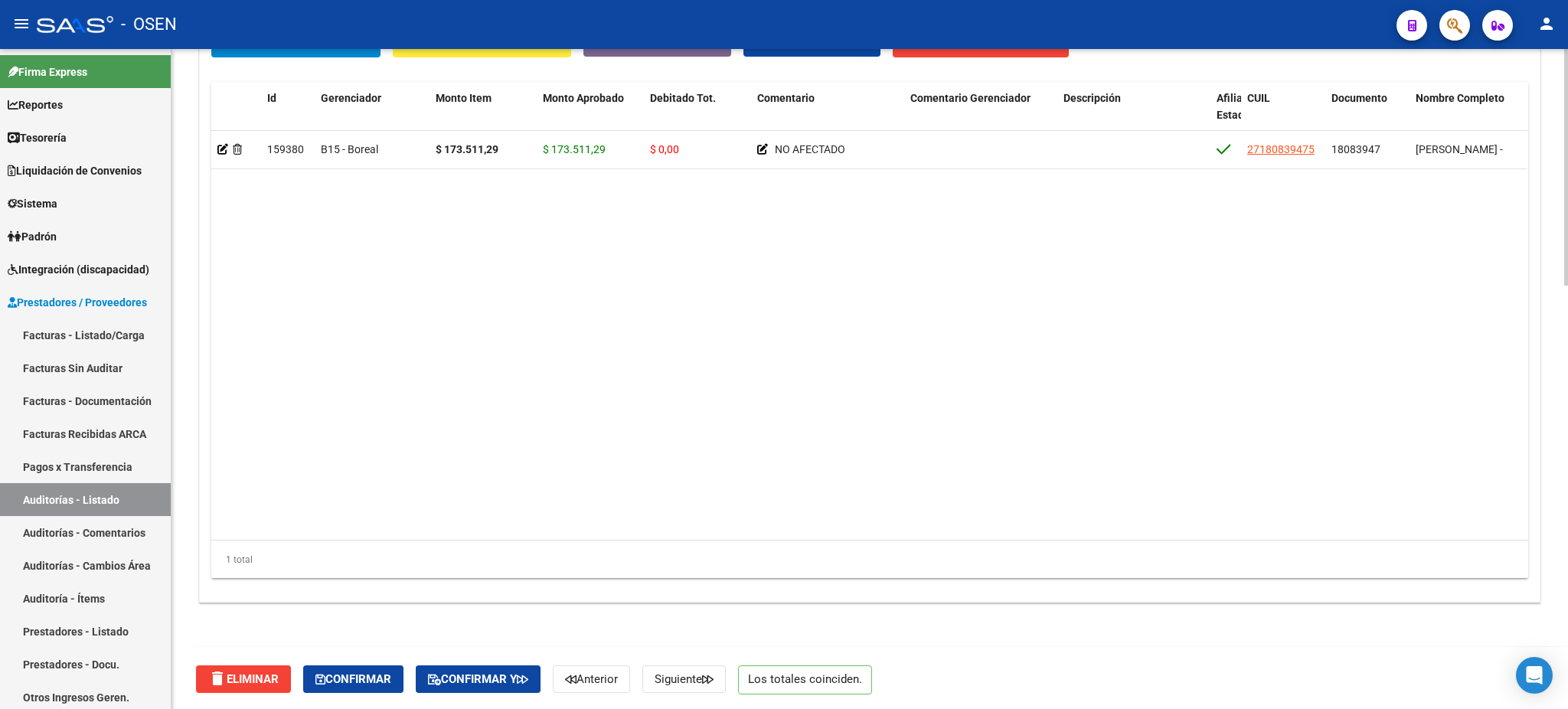
click at [618, 673] on span "Anterior" at bounding box center [591, 679] width 53 height 14
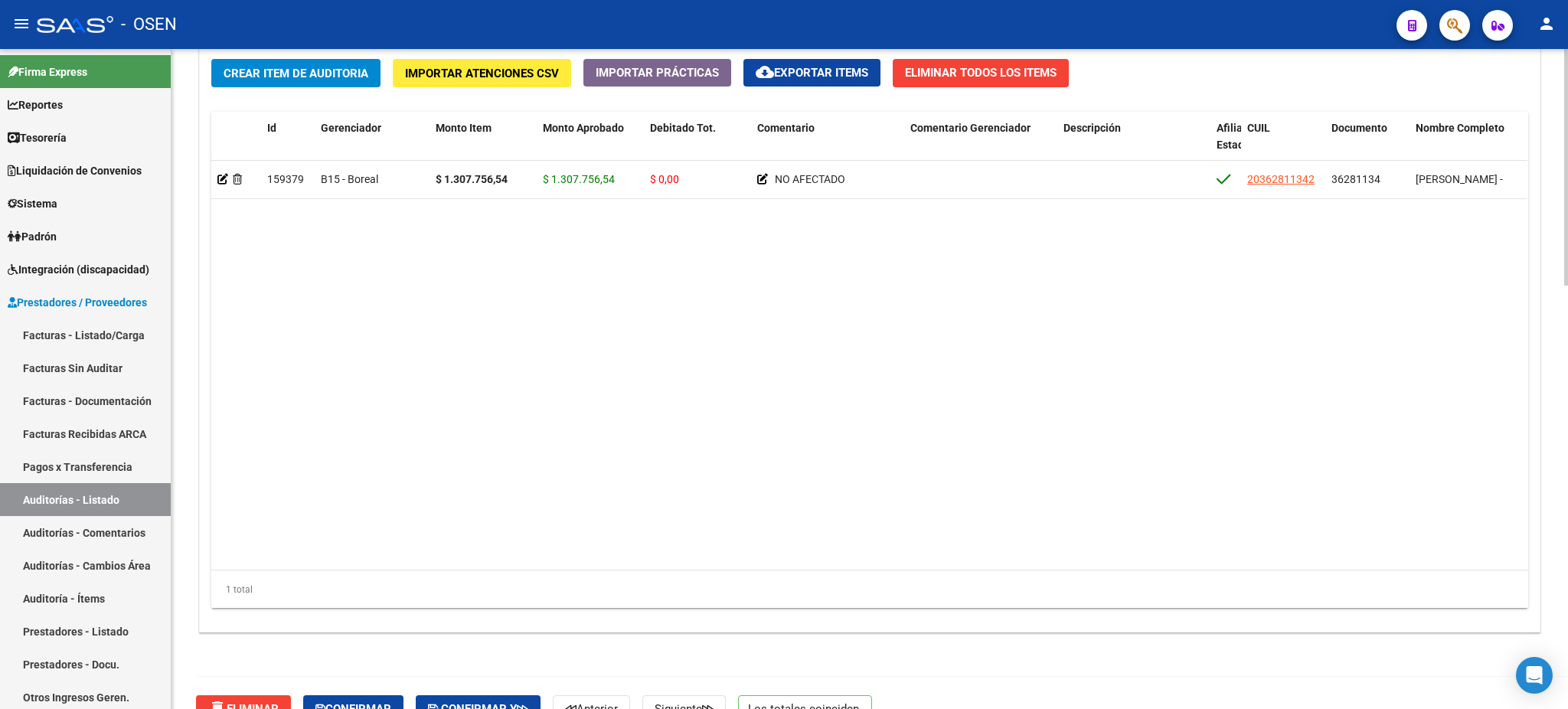
scroll to position [1186, 0]
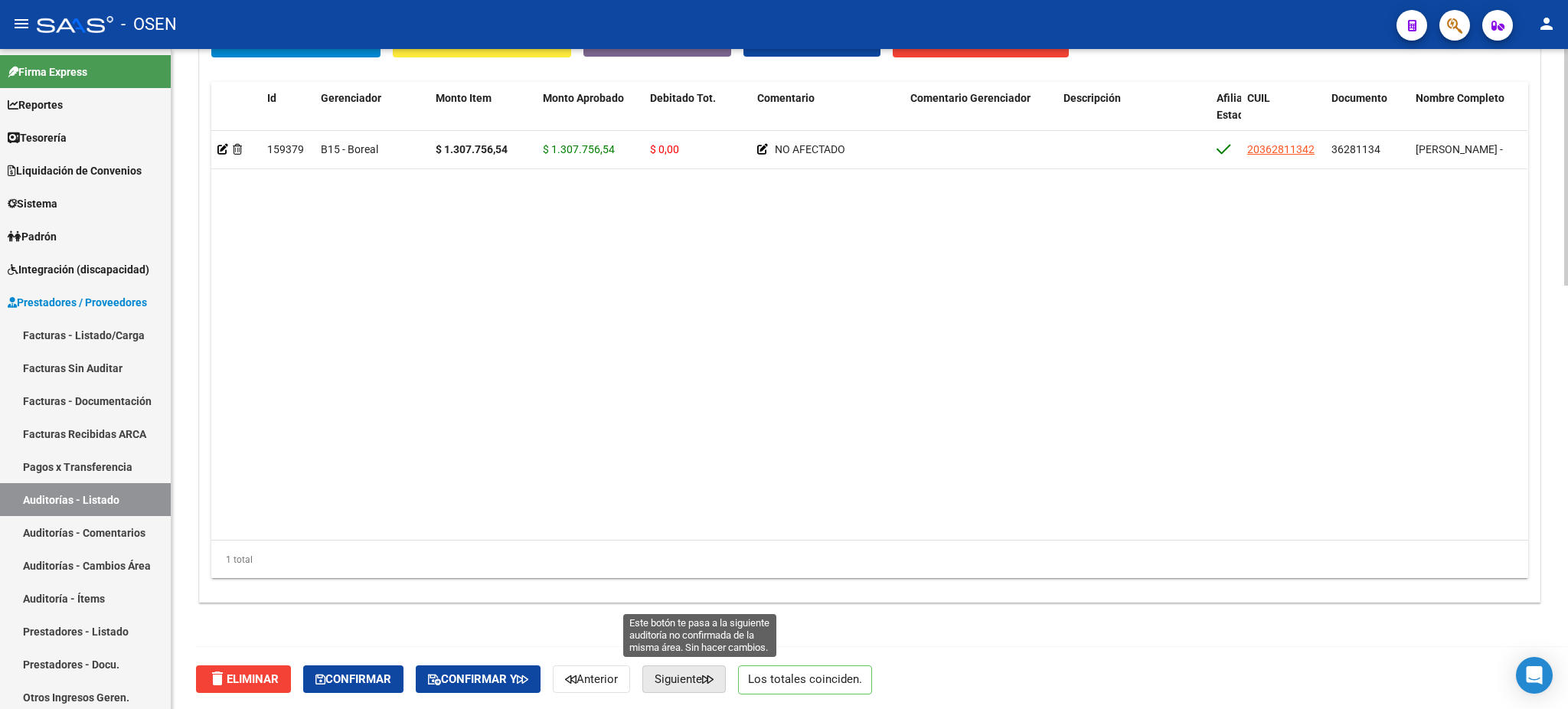
click at [708, 684] on button "Siguiente" at bounding box center [684, 679] width 84 height 28
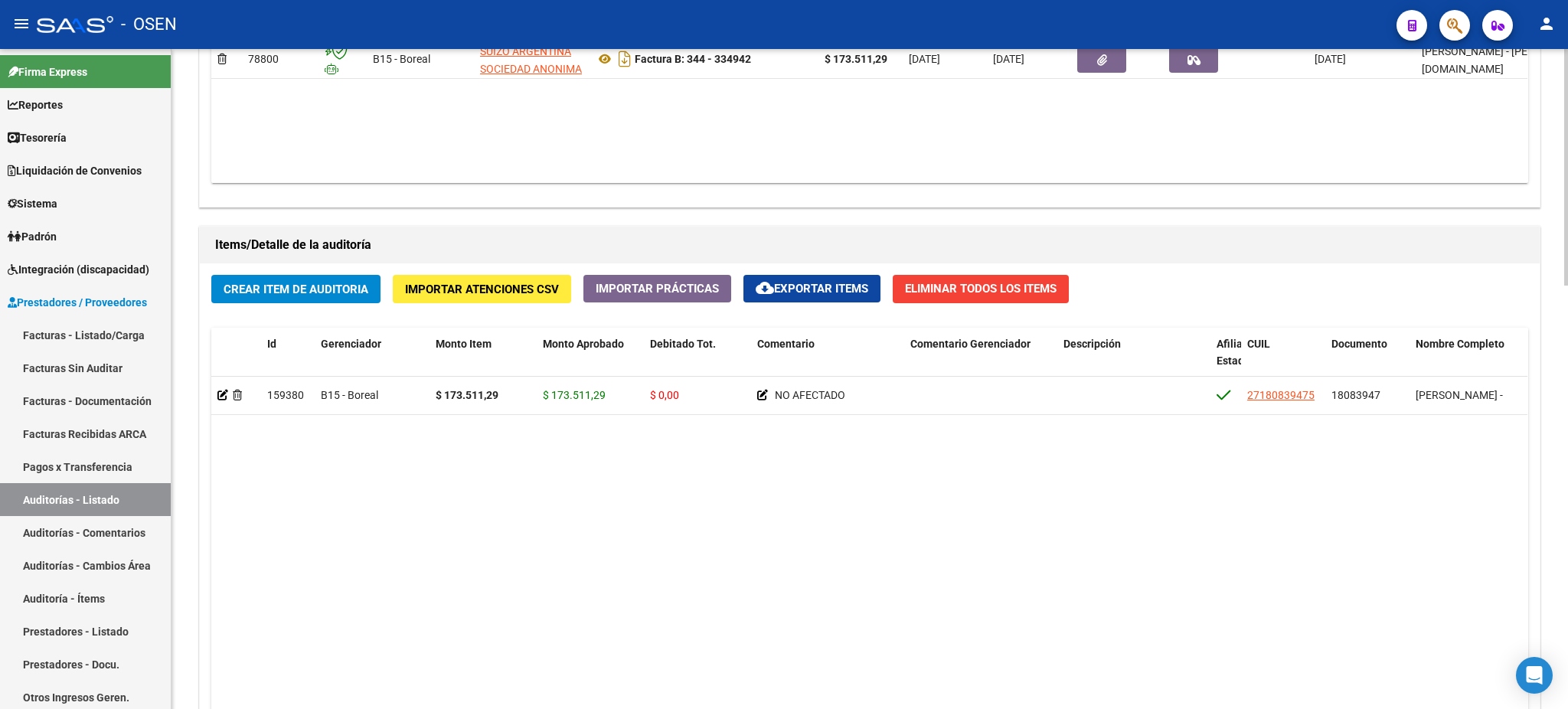
scroll to position [1021, 0]
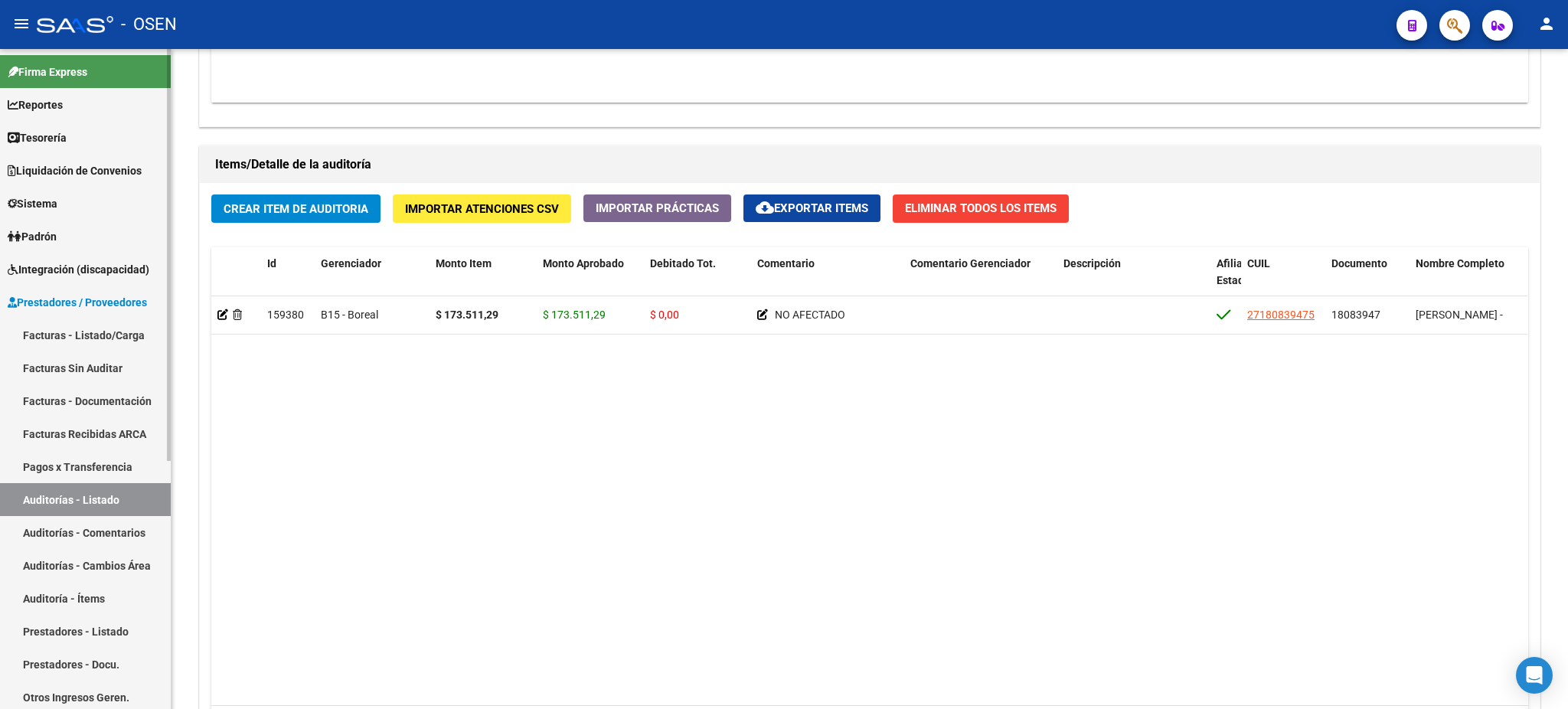
click at [104, 504] on link "Auditorías - Listado" at bounding box center [85, 499] width 170 height 33
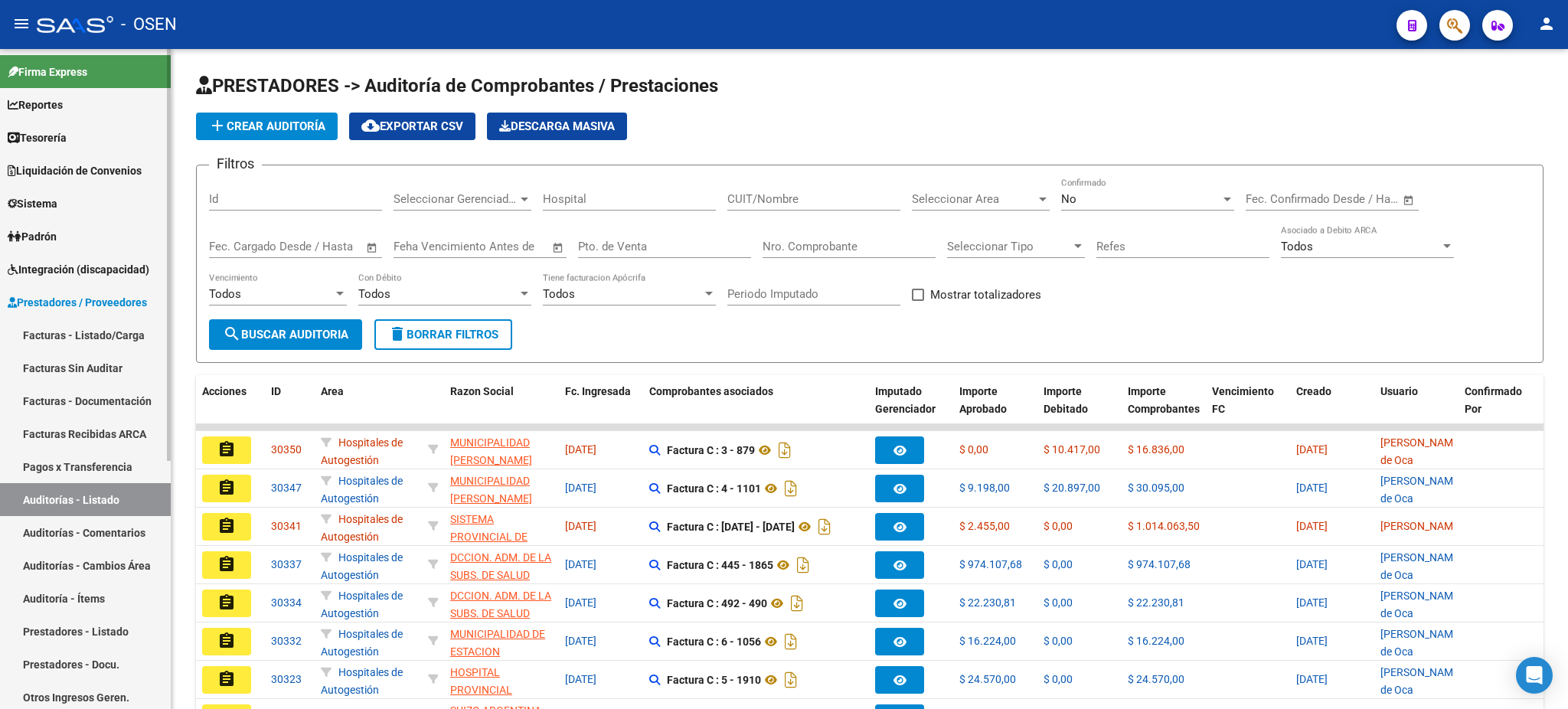
click at [25, 338] on link "Facturas - Listado/Carga" at bounding box center [85, 334] width 170 height 33
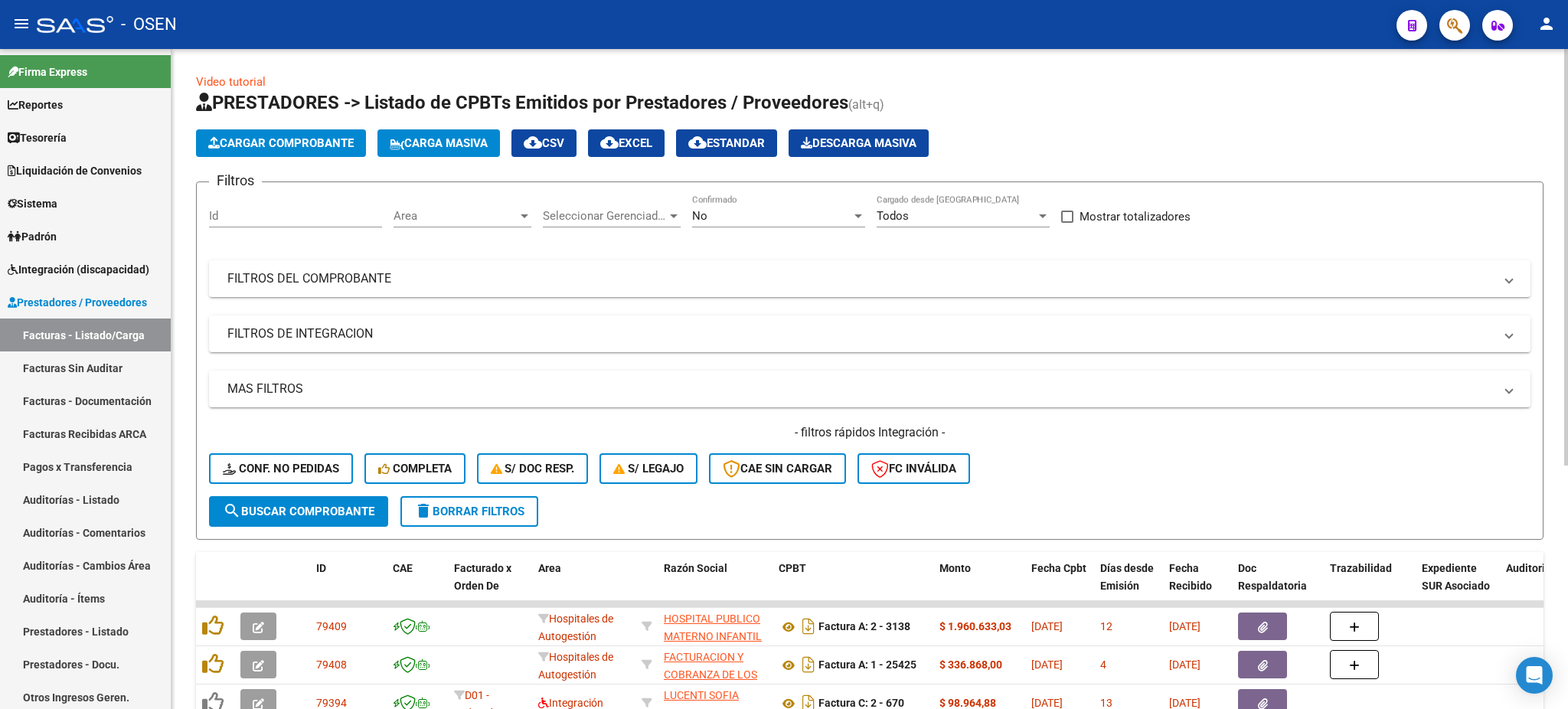
click at [450, 225] on div "Area Area" at bounding box center [462, 210] width 138 height 33
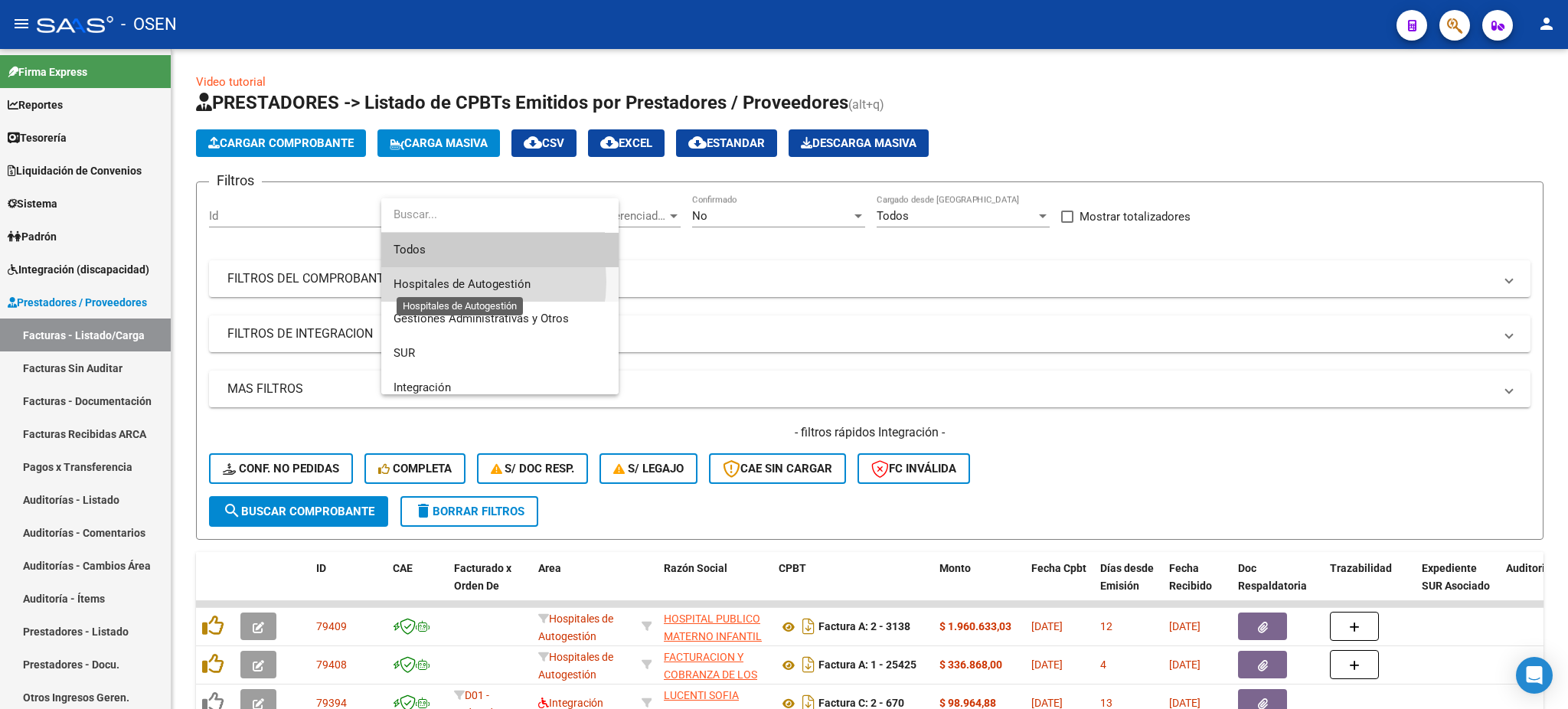
click at [464, 282] on span "Hospitales de Autogestión" at bounding box center [461, 284] width 137 height 14
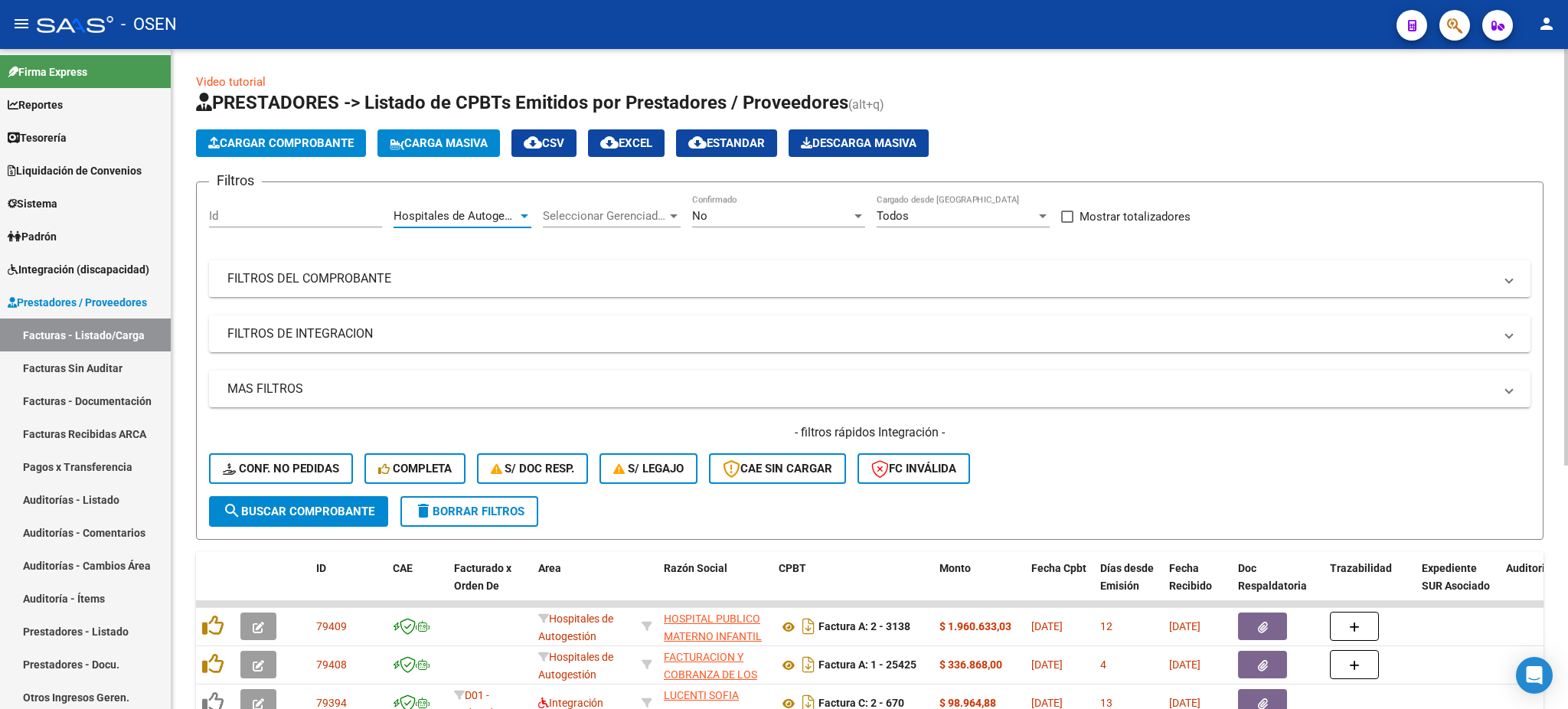
click at [355, 507] on span "search Buscar Comprobante" at bounding box center [299, 512] width 152 height 14
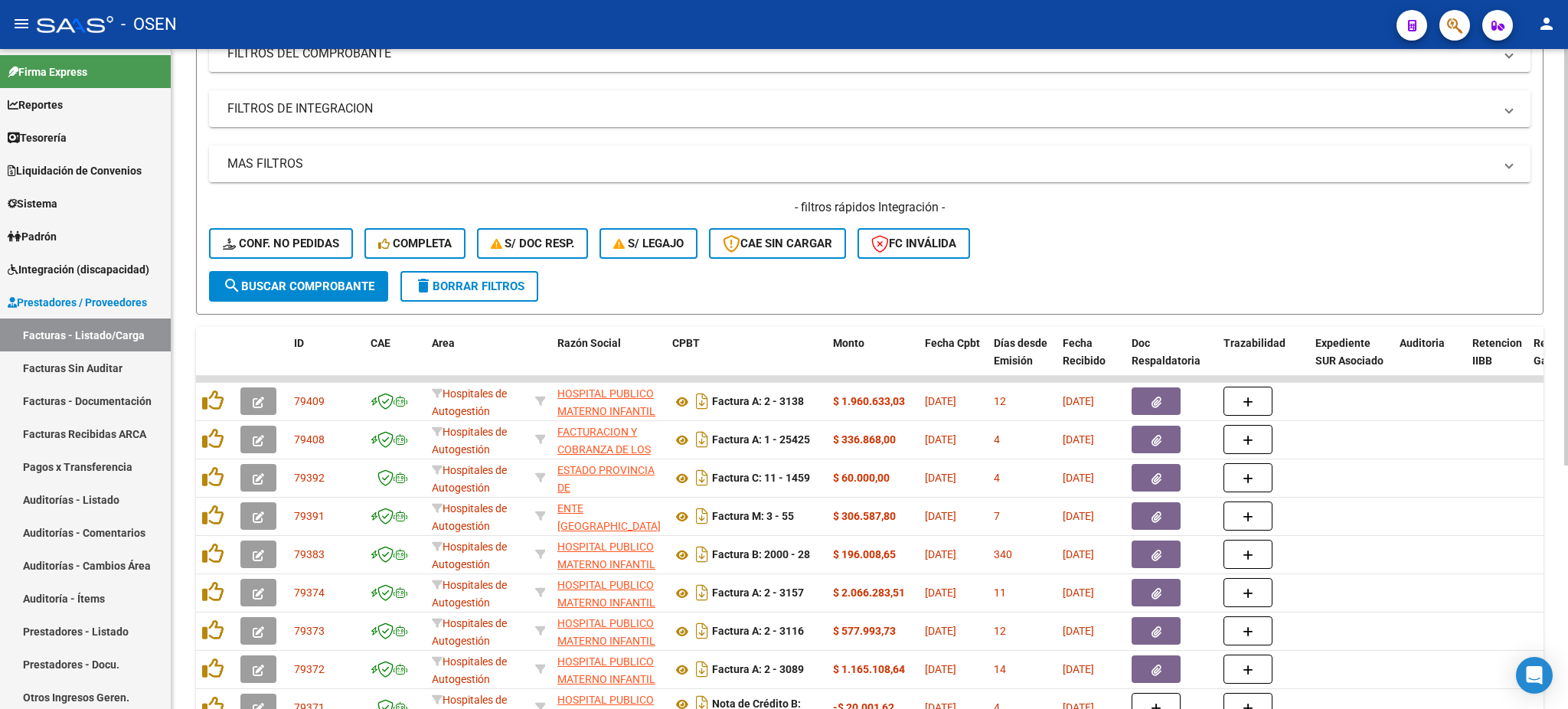
scroll to position [386, 0]
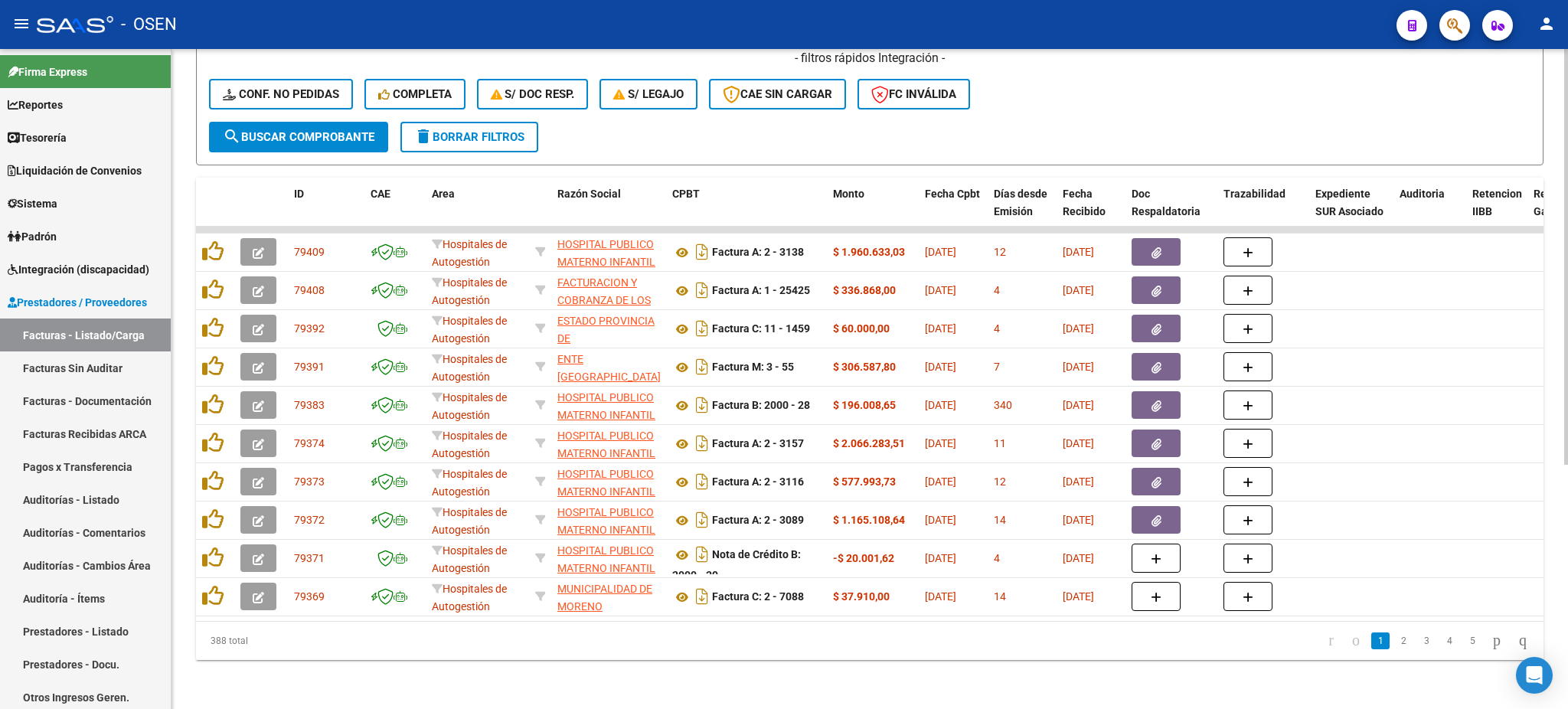
click at [1392, 640] on li "2" at bounding box center [1402, 641] width 23 height 26
click at [1394, 644] on link "2" at bounding box center [1402, 641] width 19 height 17
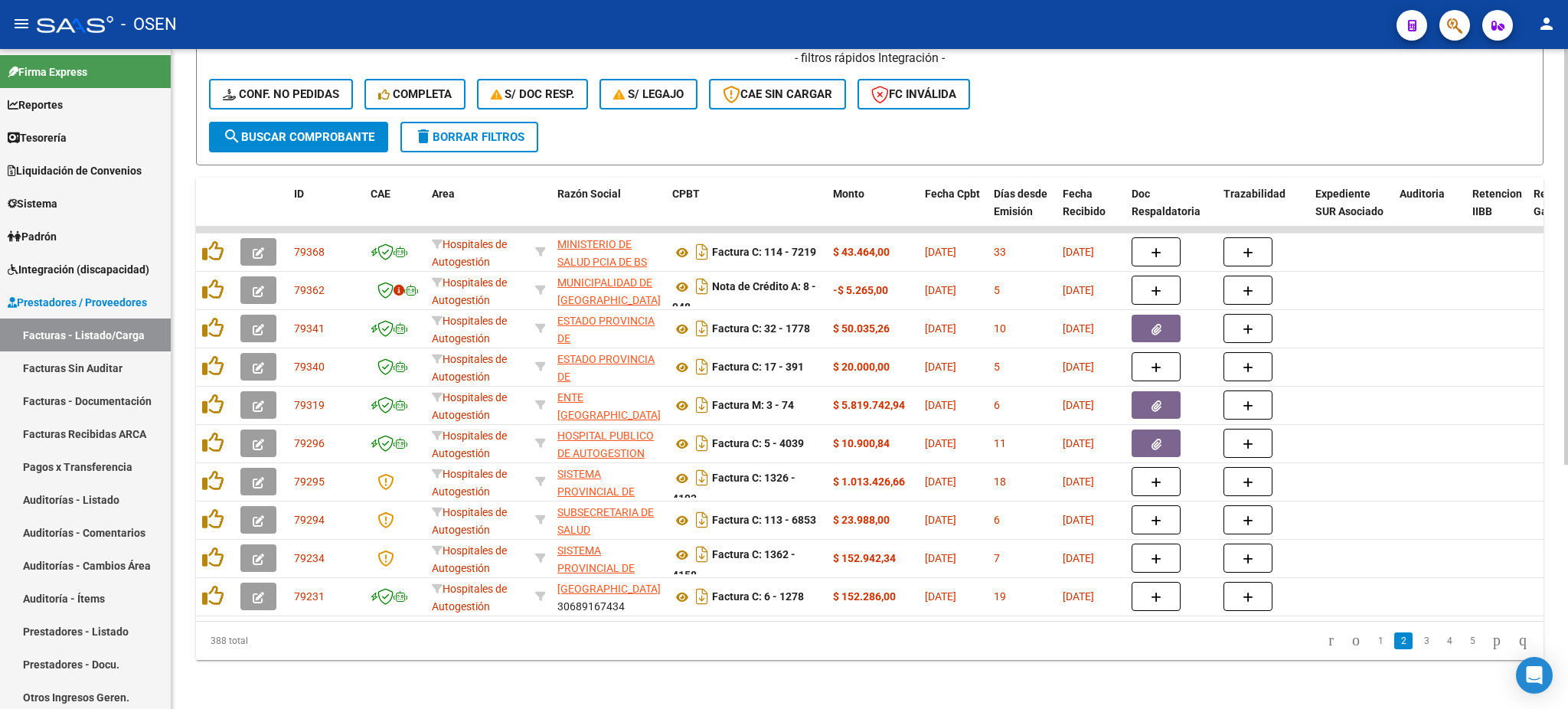
click at [1419, 634] on li "3" at bounding box center [1425, 641] width 23 height 26
click at [1417, 636] on link "3" at bounding box center [1426, 641] width 19 height 17
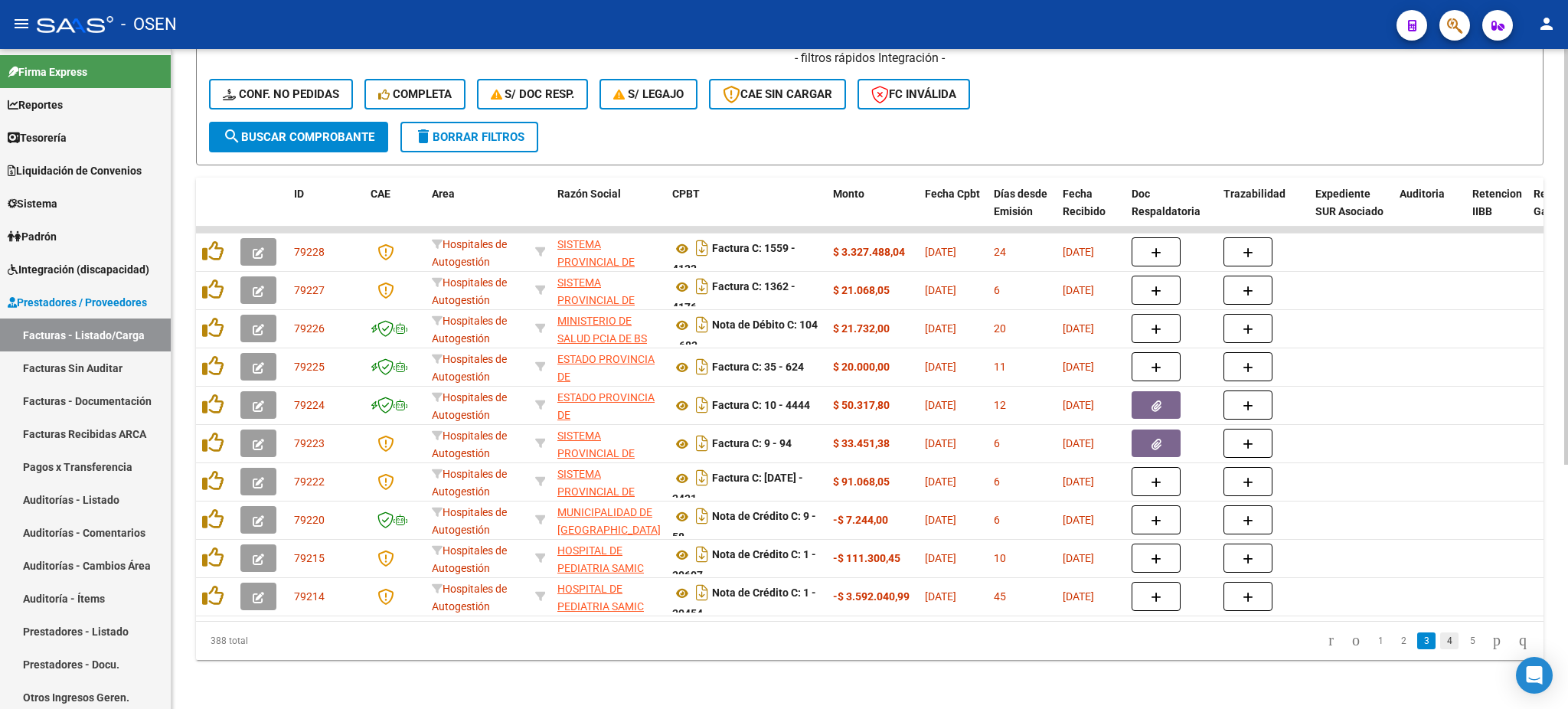
click at [1440, 648] on link "4" at bounding box center [1449, 641] width 19 height 17
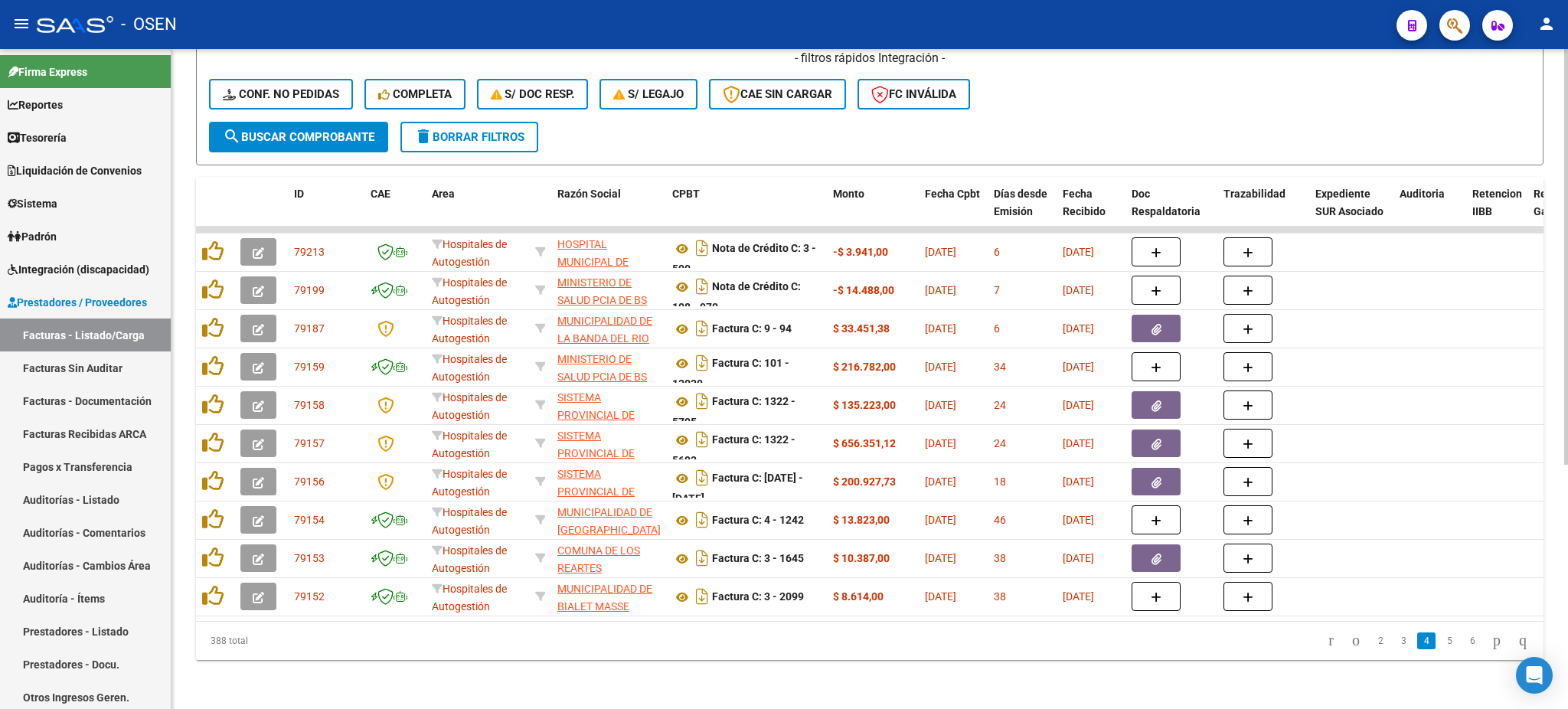
click at [1440, 648] on link "5" at bounding box center [1449, 641] width 19 height 17
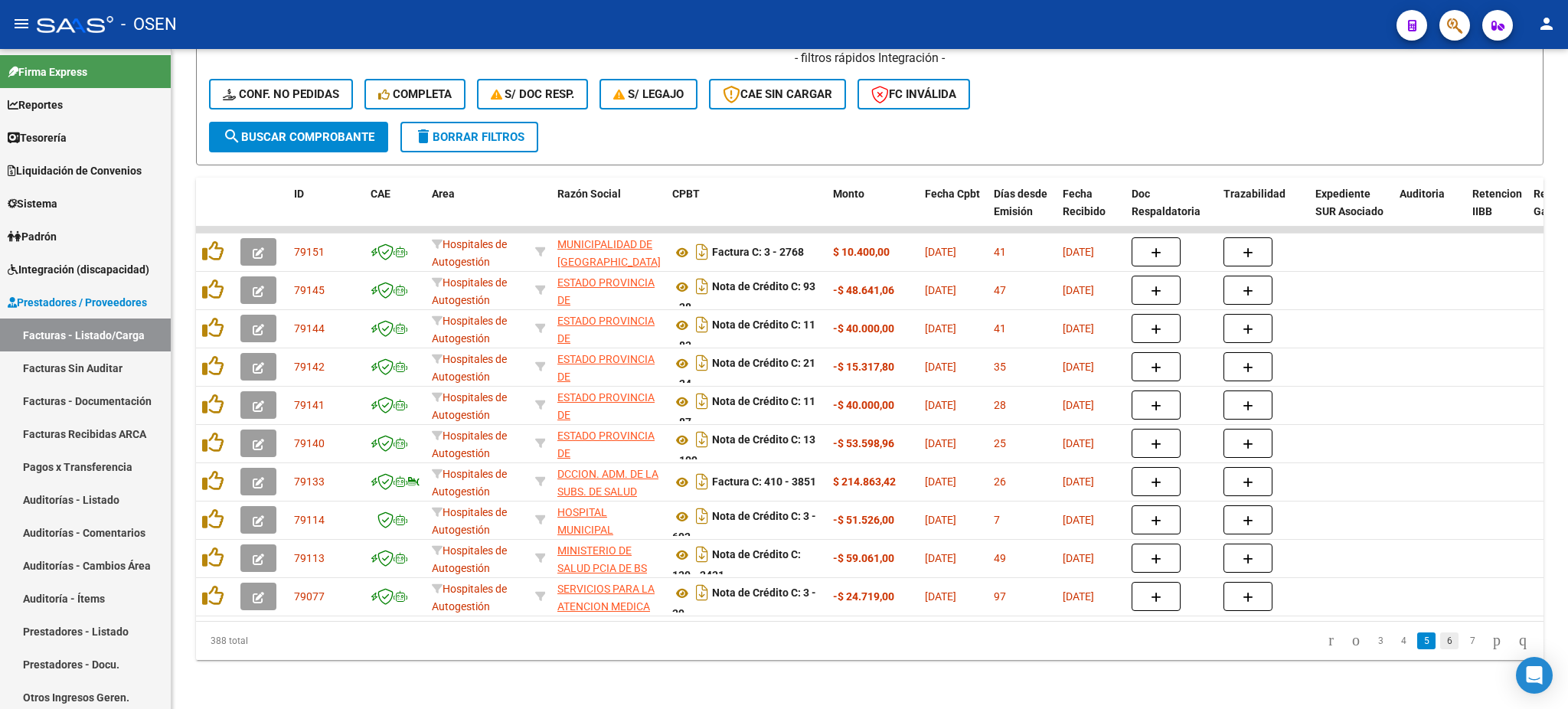
click at [1440, 648] on link "6" at bounding box center [1449, 641] width 19 height 17
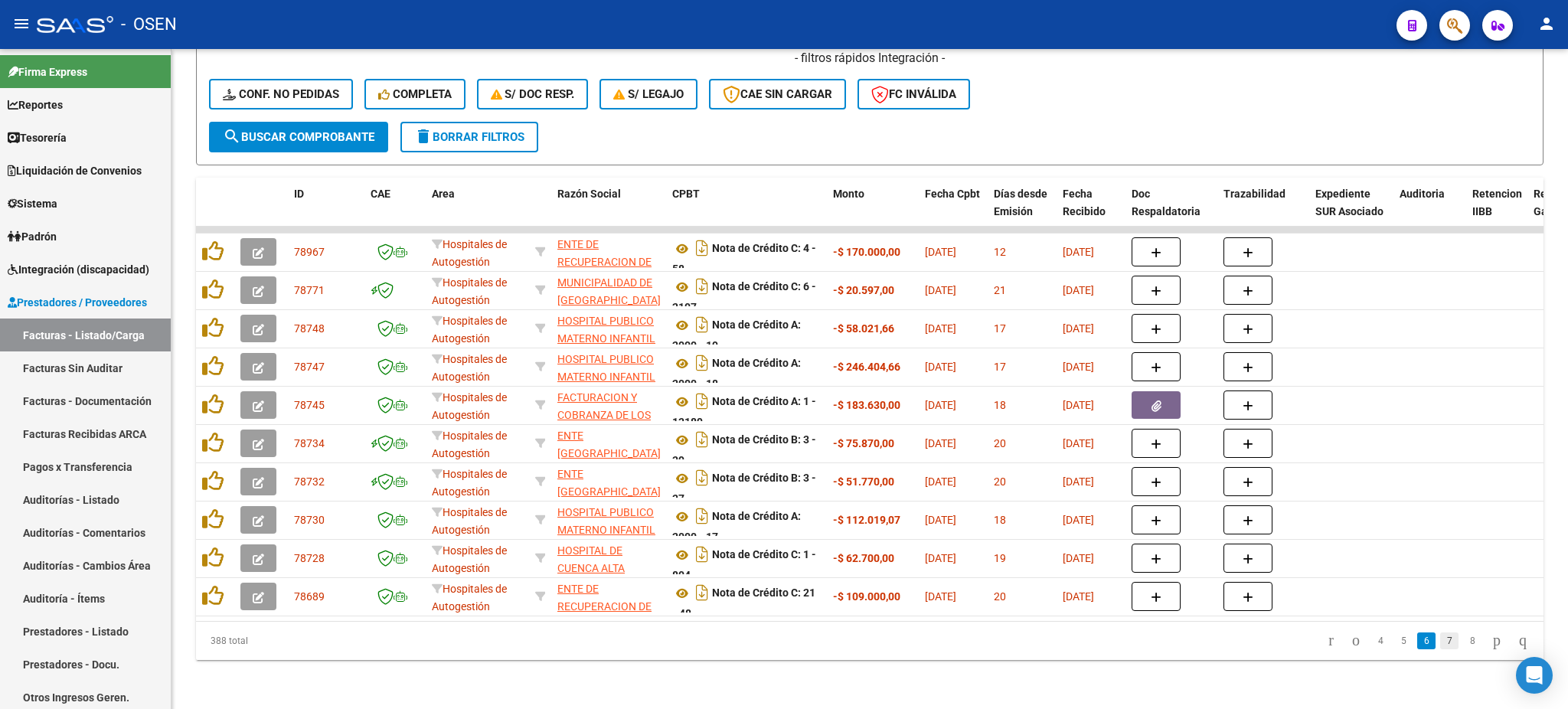
click at [1440, 644] on link "7" at bounding box center [1449, 641] width 19 height 17
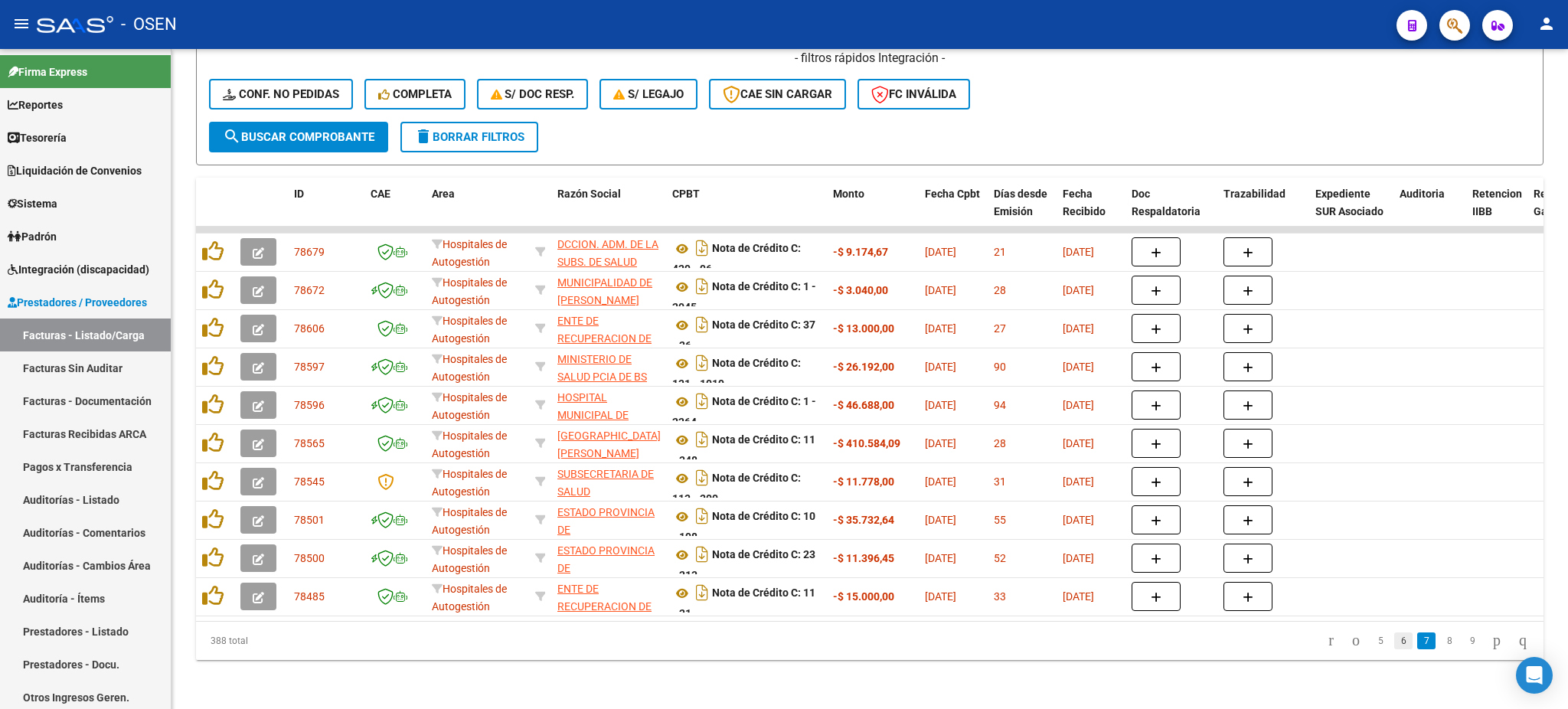
click at [1394, 644] on link "6" at bounding box center [1402, 641] width 19 height 17
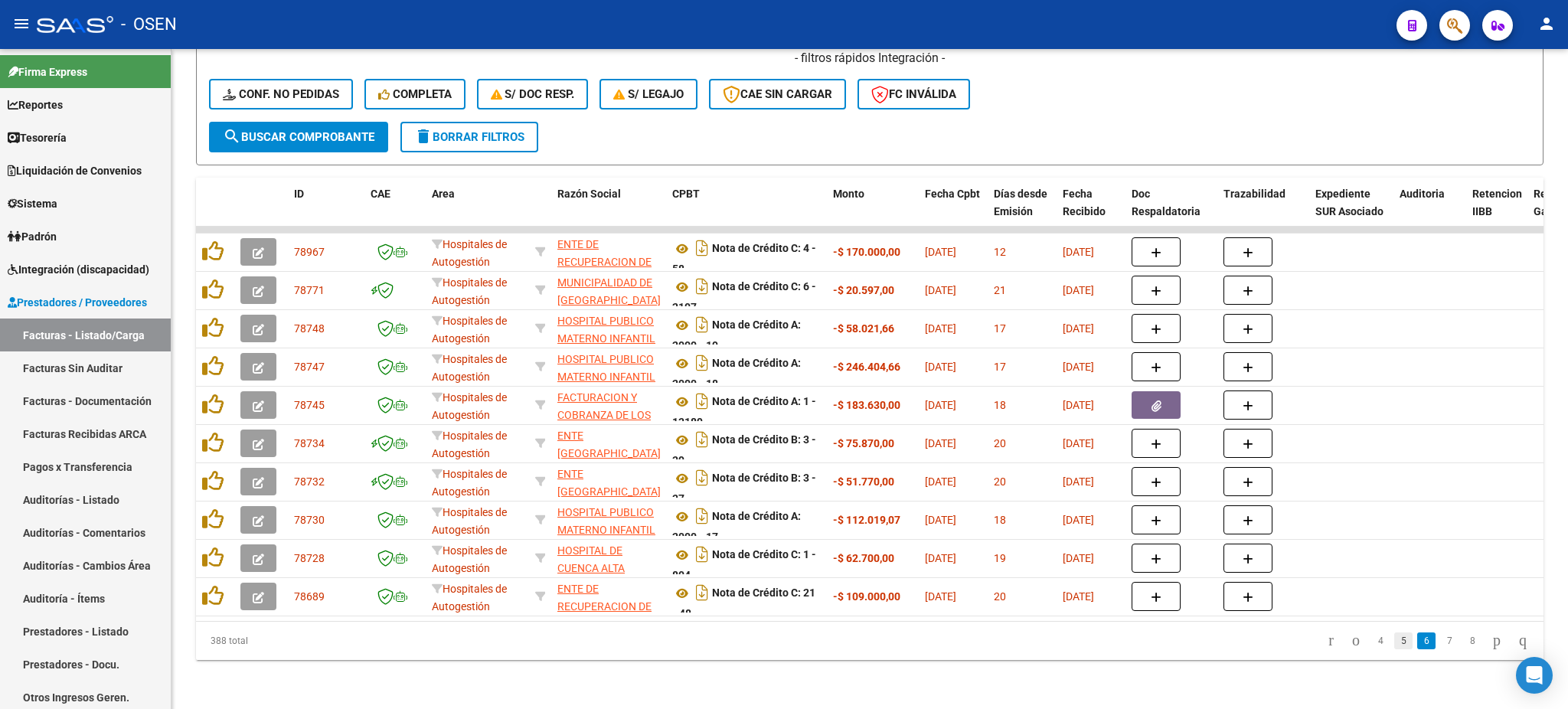
click at [1394, 643] on link "5" at bounding box center [1402, 641] width 19 height 17
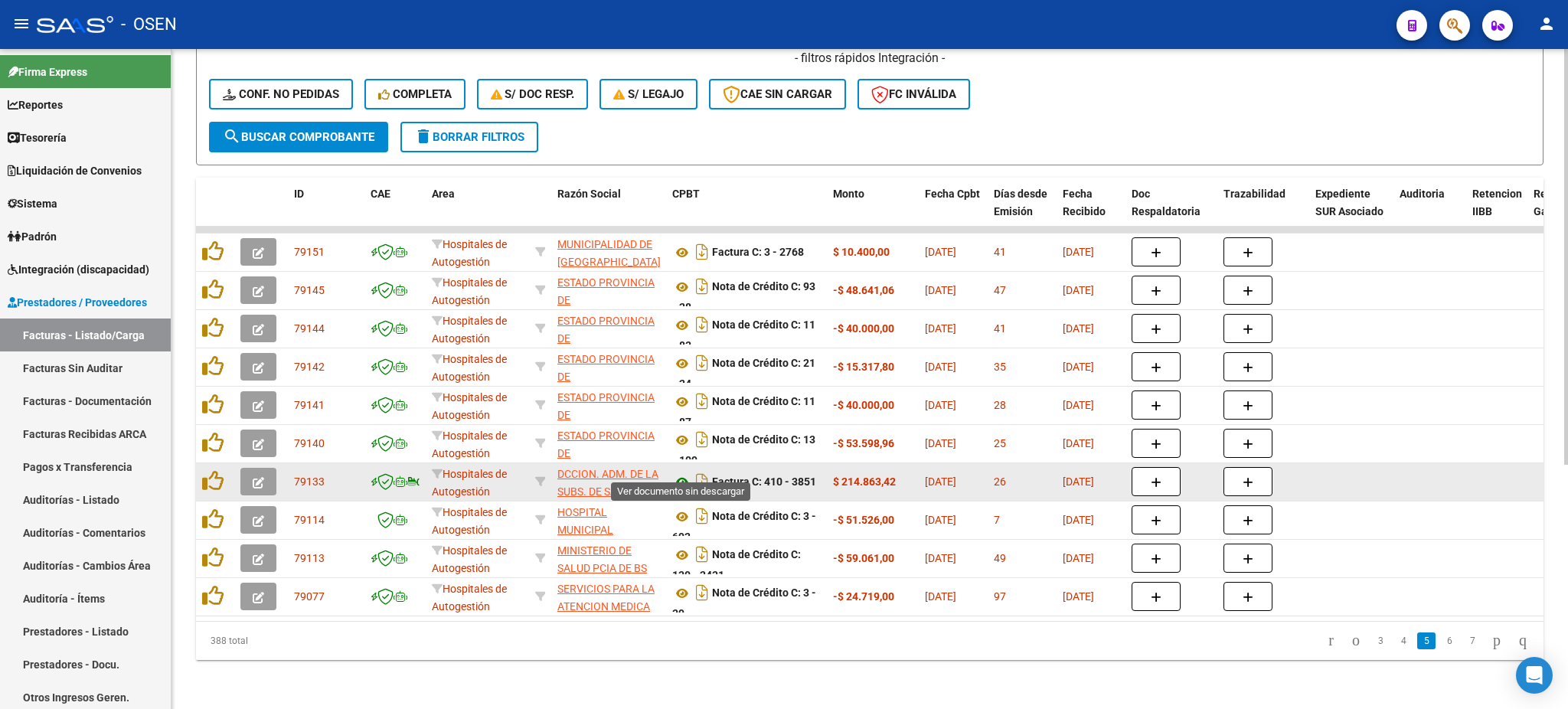
click at [684, 473] on icon at bounding box center [682, 482] width 20 height 19
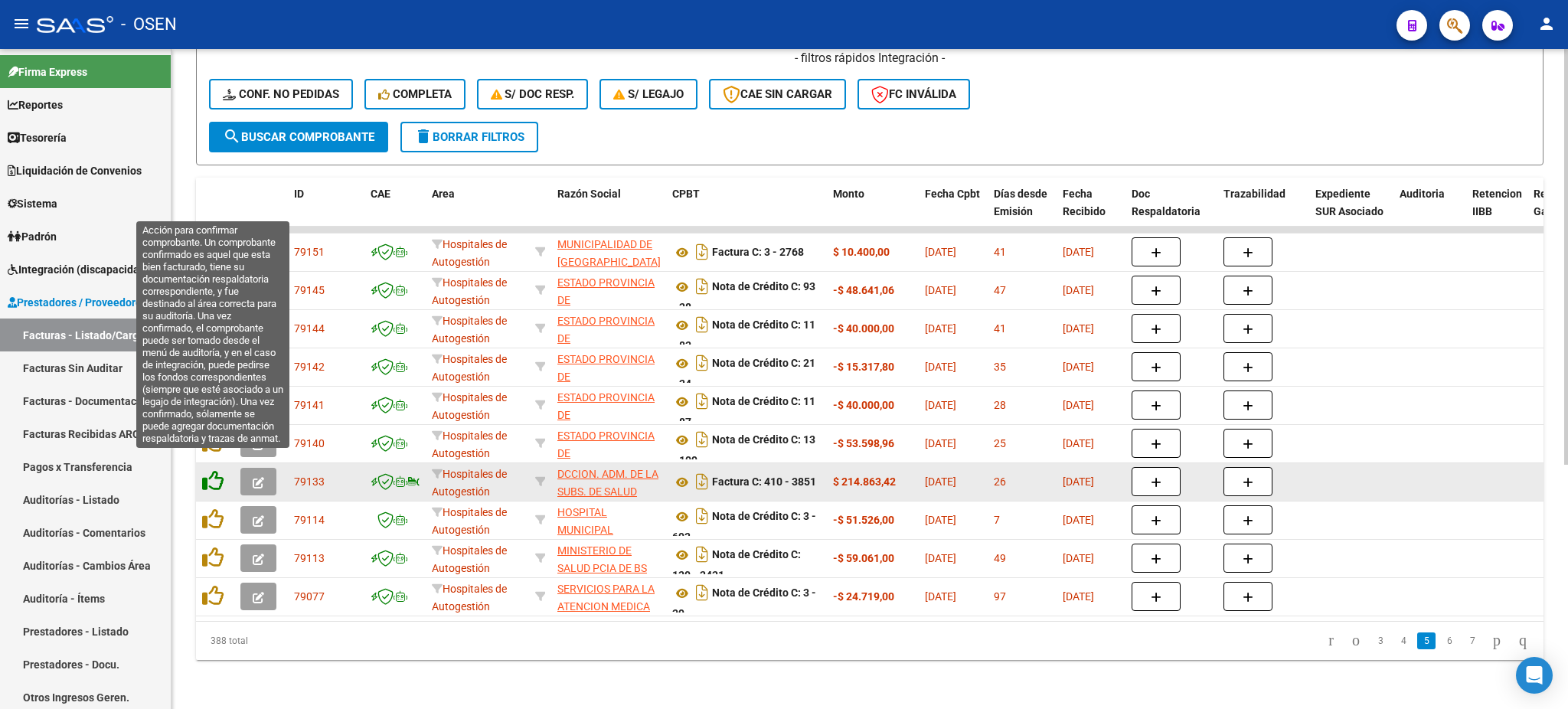
click at [212, 470] on icon at bounding box center [213, 481] width 22 height 22
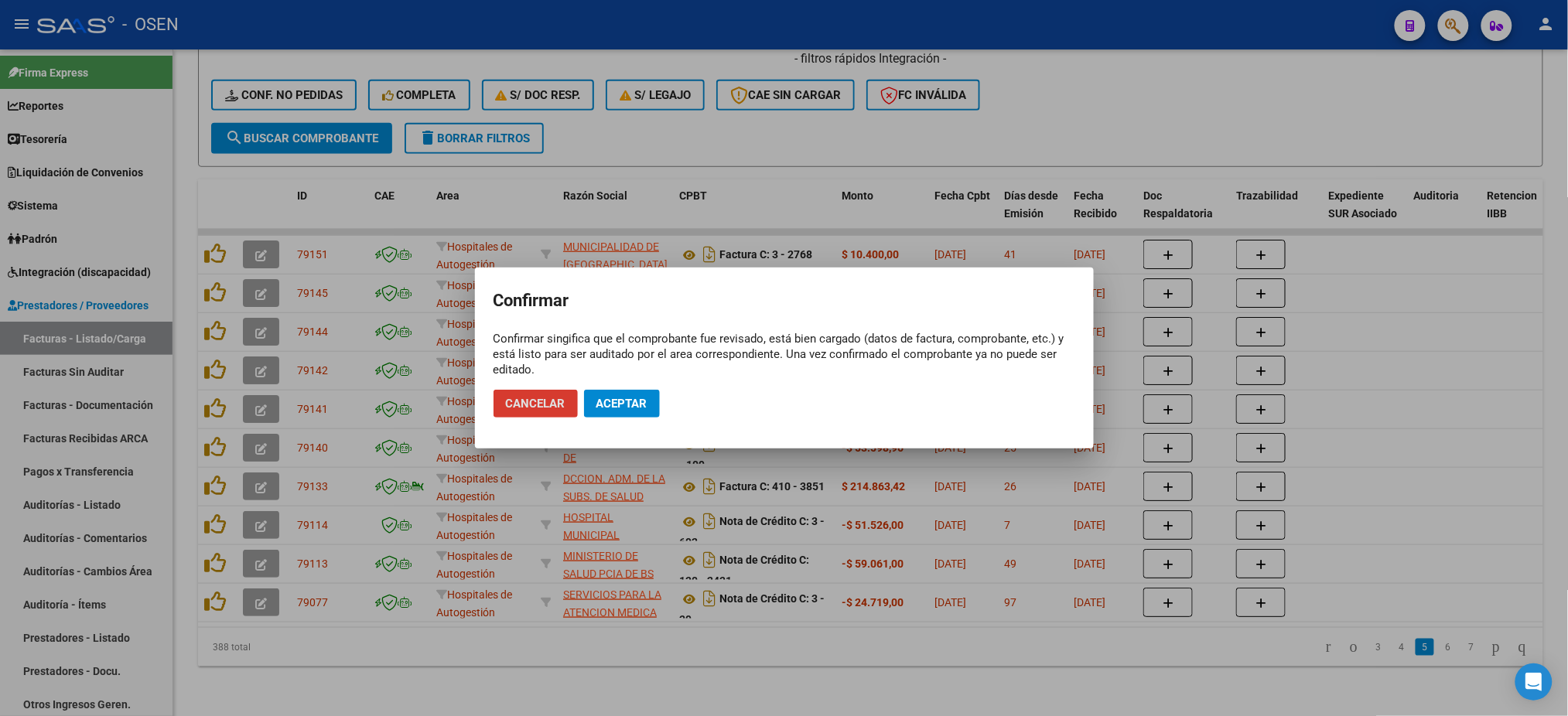
click at [622, 415] on button "Aceptar" at bounding box center [622, 403] width 76 height 28
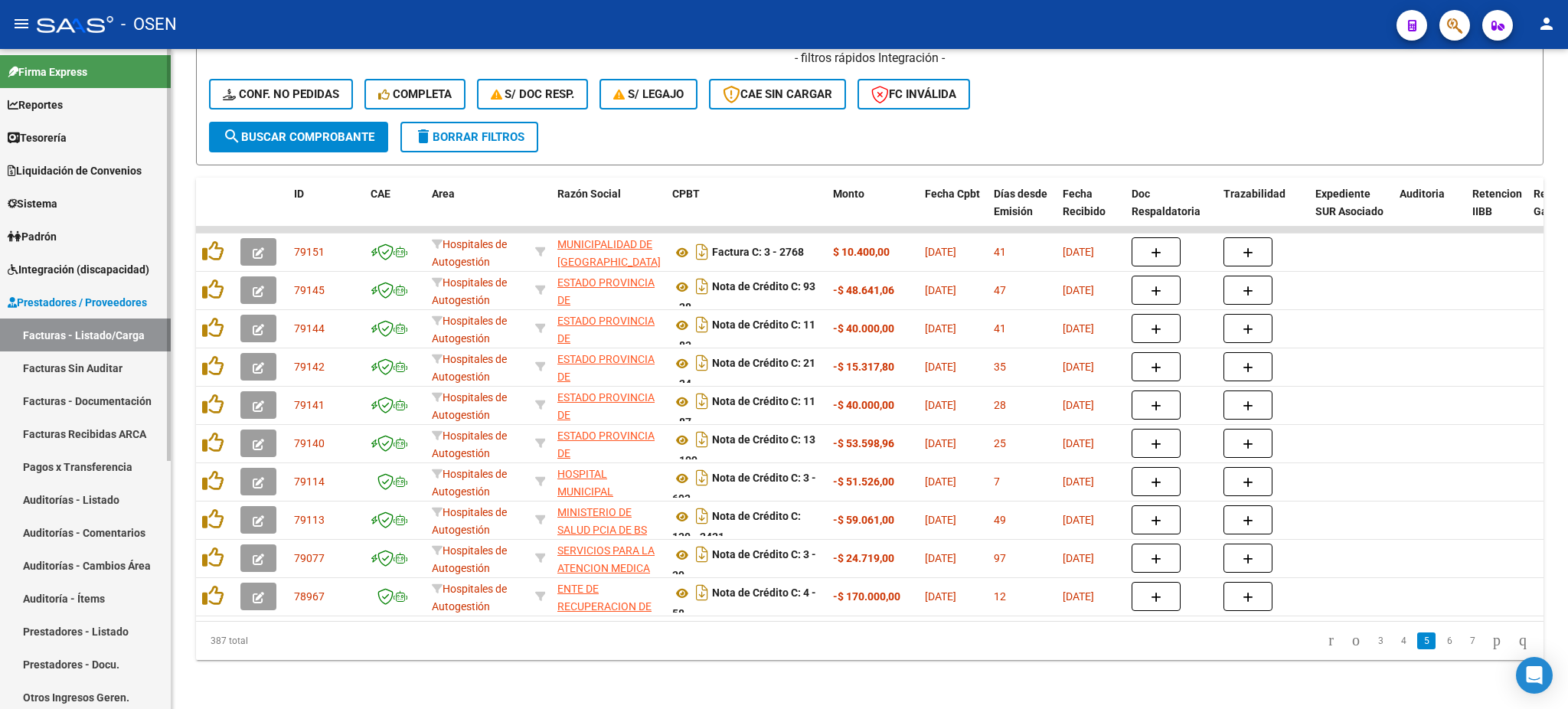
click at [102, 501] on link "Auditorías - Listado" at bounding box center [85, 499] width 170 height 33
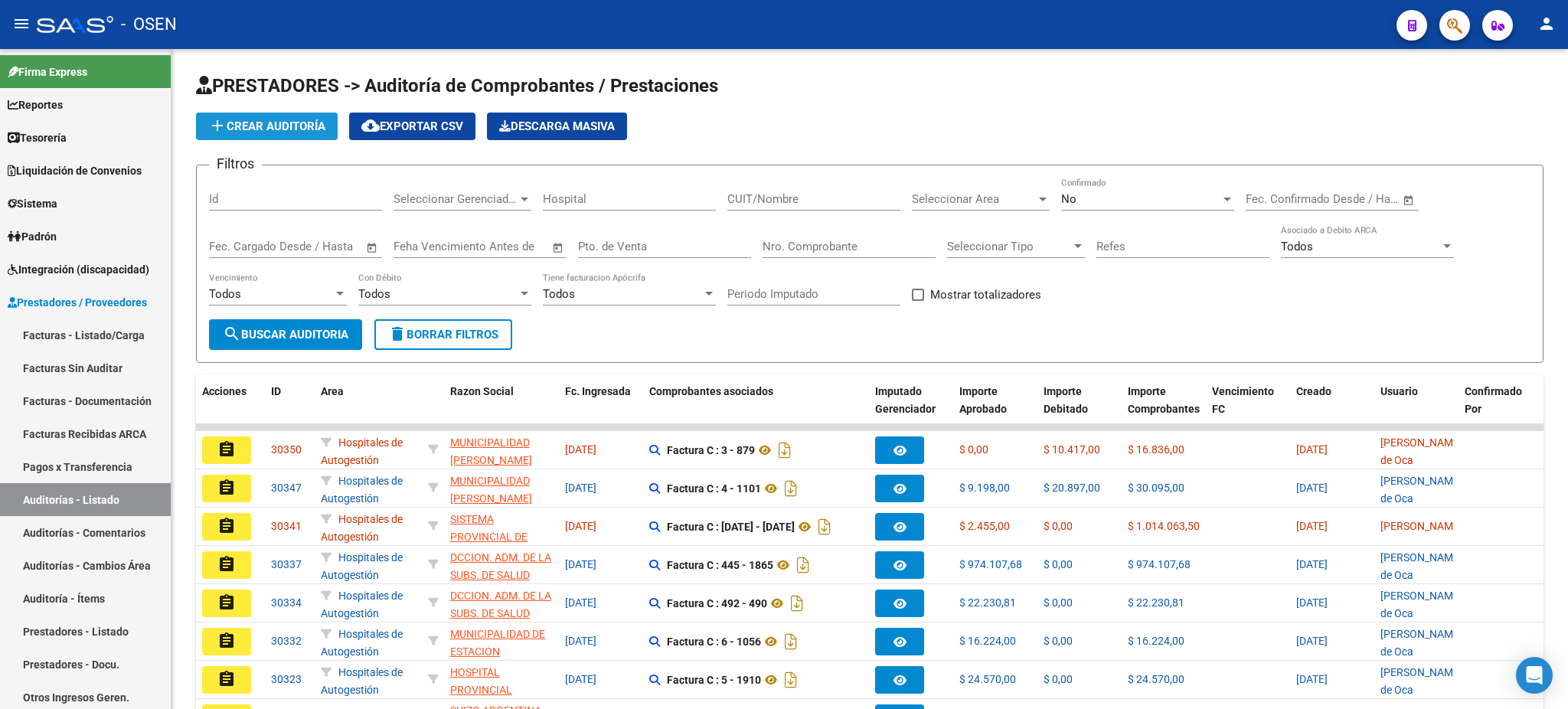
click at [282, 138] on button "add Crear Auditoría" at bounding box center [267, 126] width 142 height 28
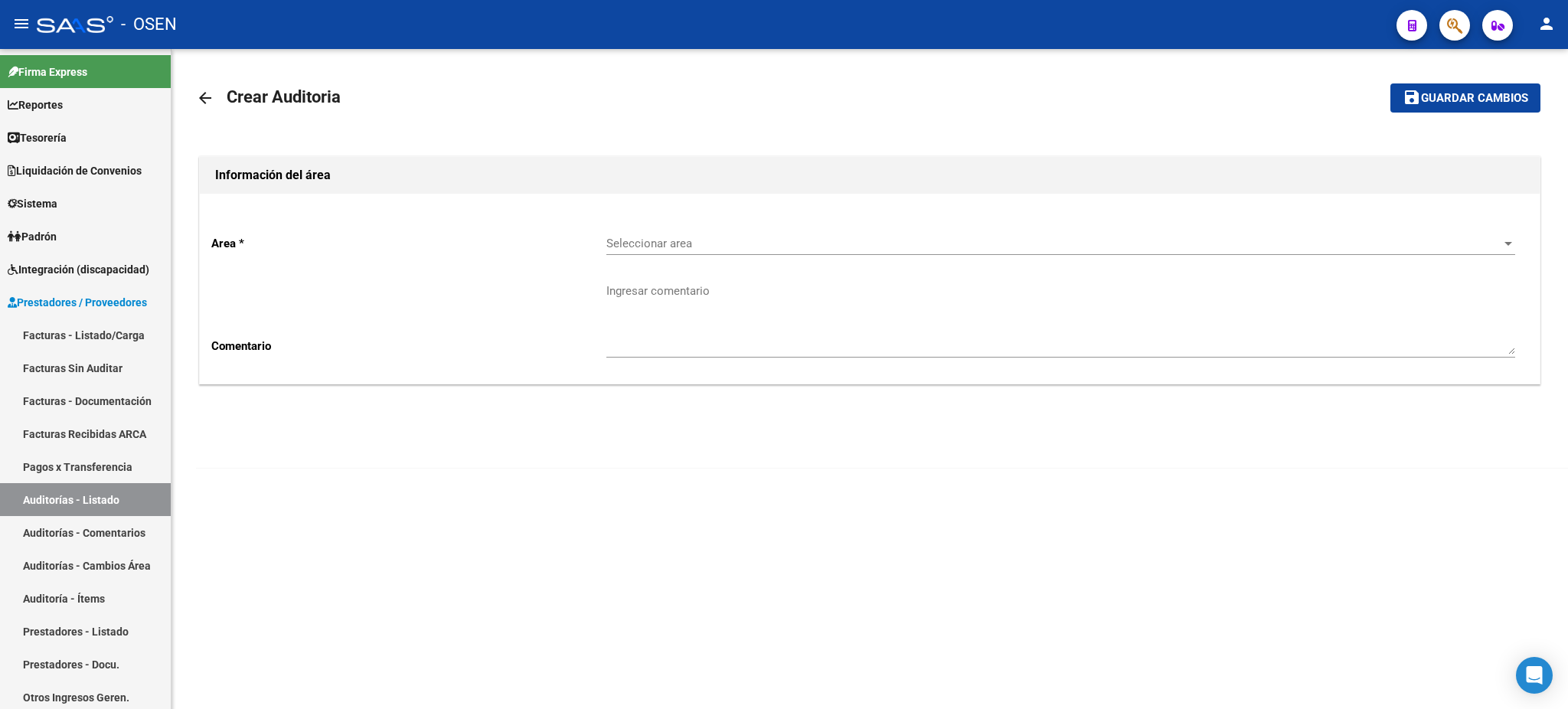
click at [643, 240] on span "Seleccionar area" at bounding box center [1054, 244] width 895 height 14
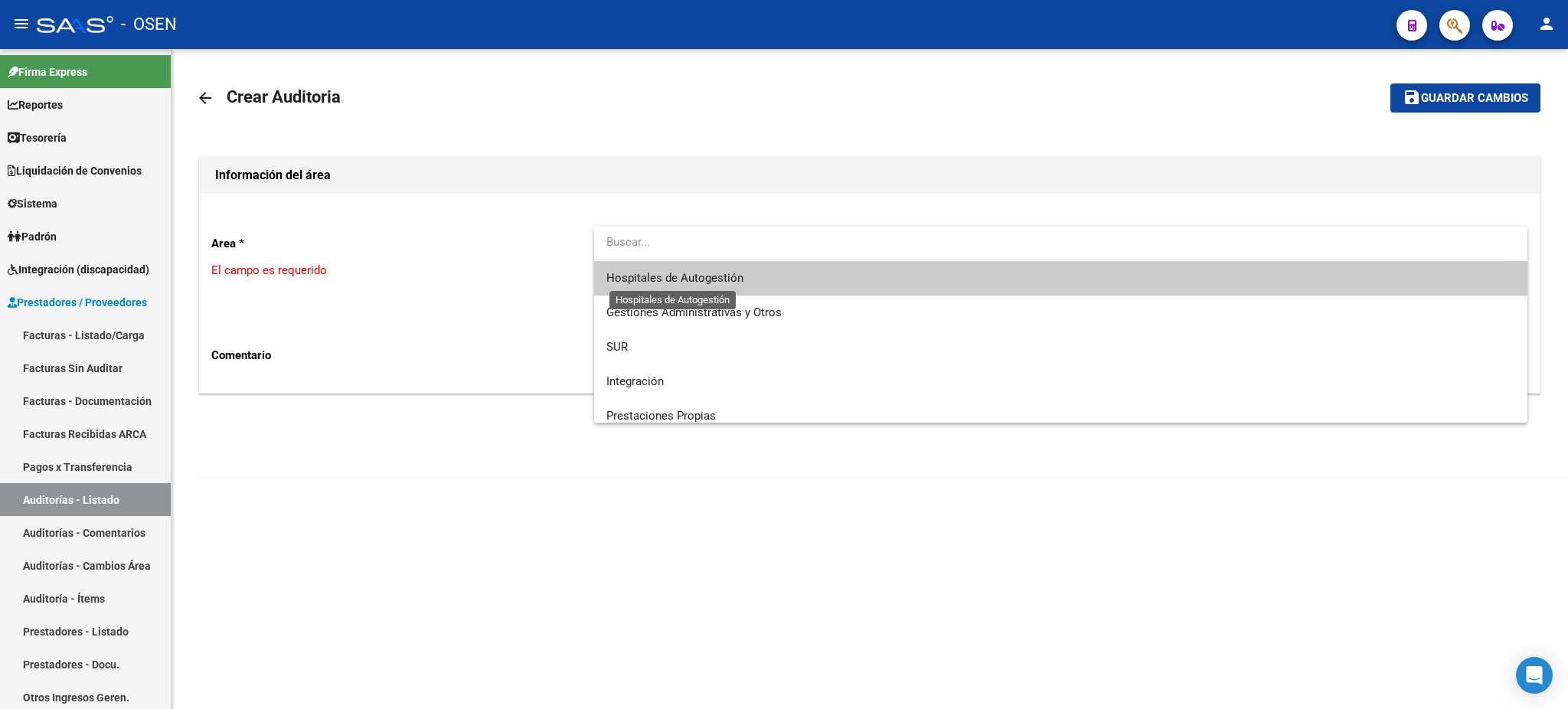
click at [681, 273] on span "Hospitales de Autogestión" at bounding box center [674, 278] width 137 height 14
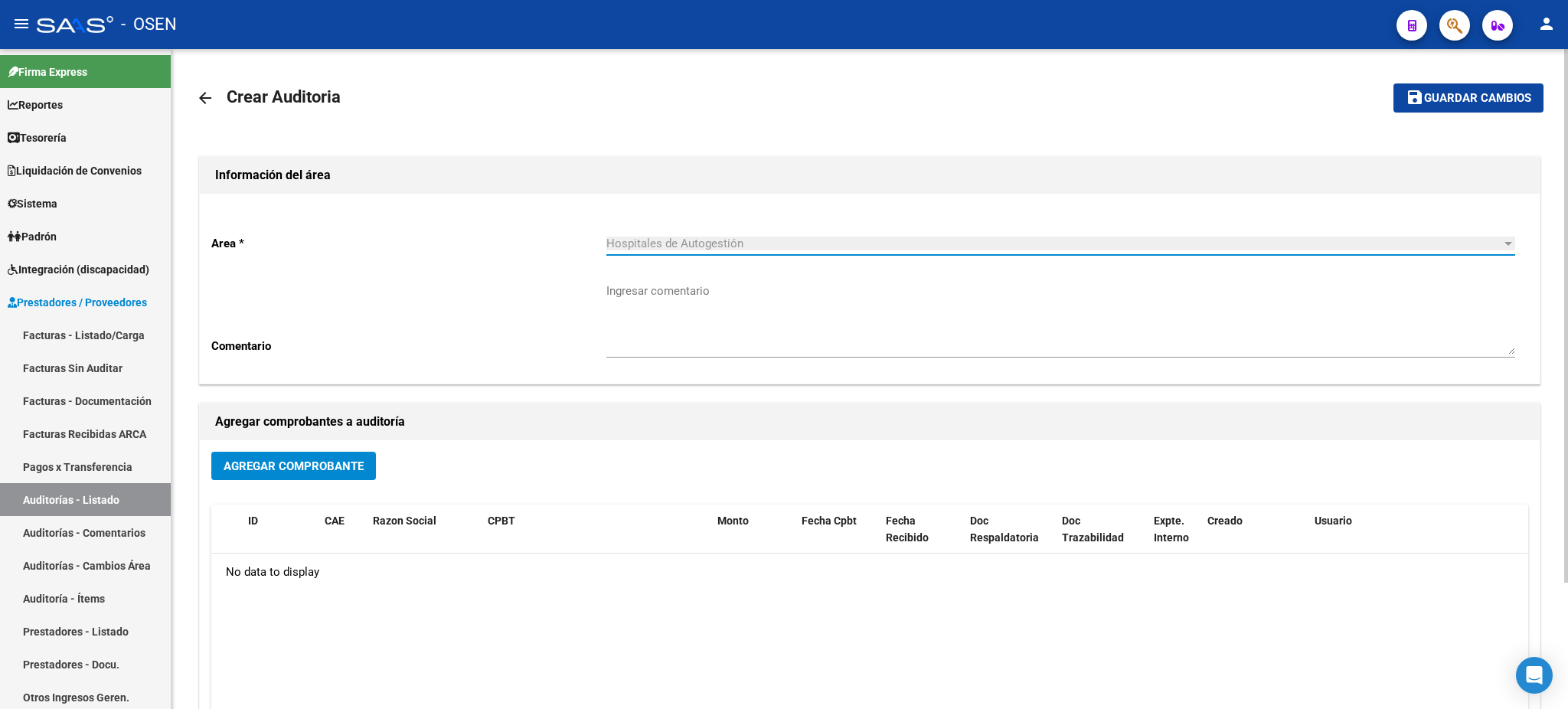
click at [332, 460] on span "Agregar Comprobante" at bounding box center [294, 466] width 140 height 14
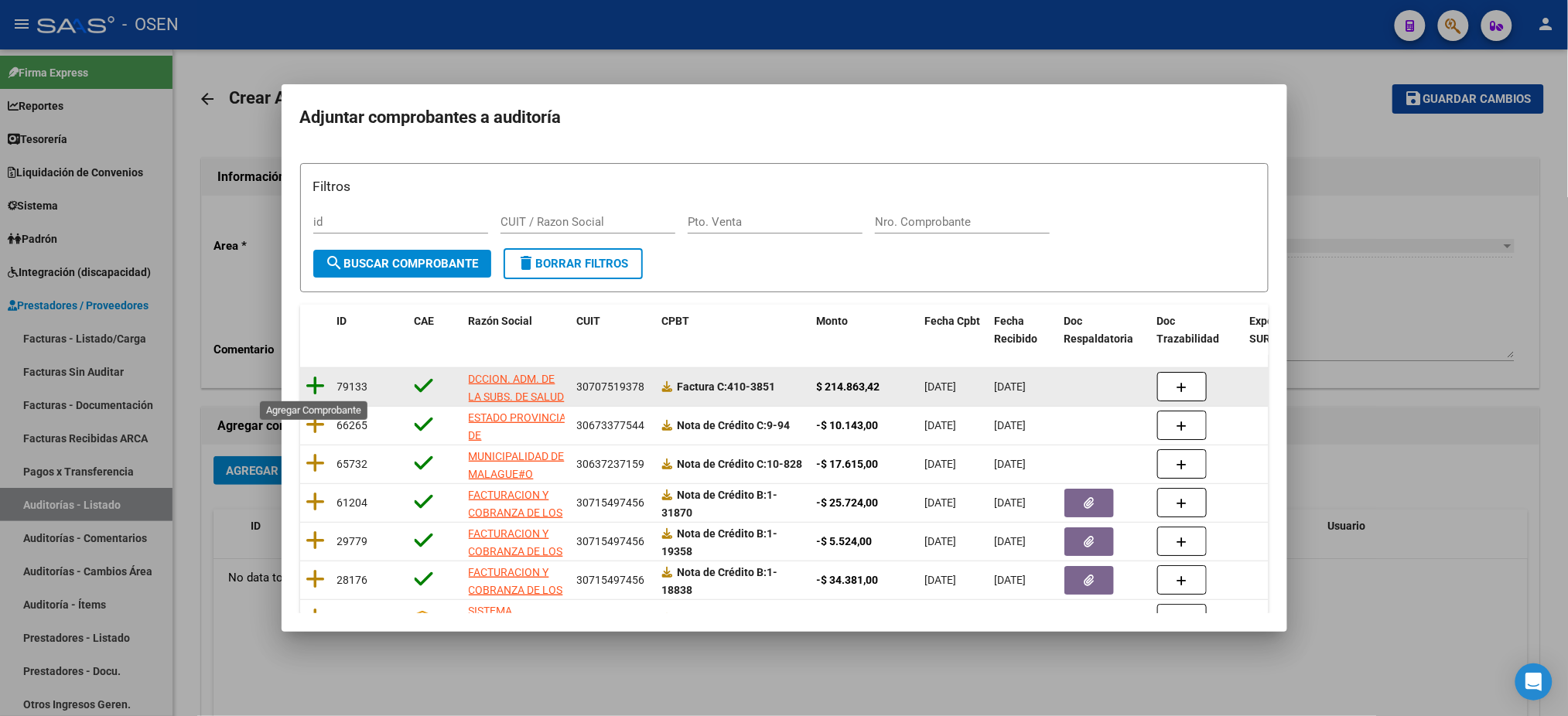
click at [310, 385] on icon at bounding box center [316, 386] width 19 height 22
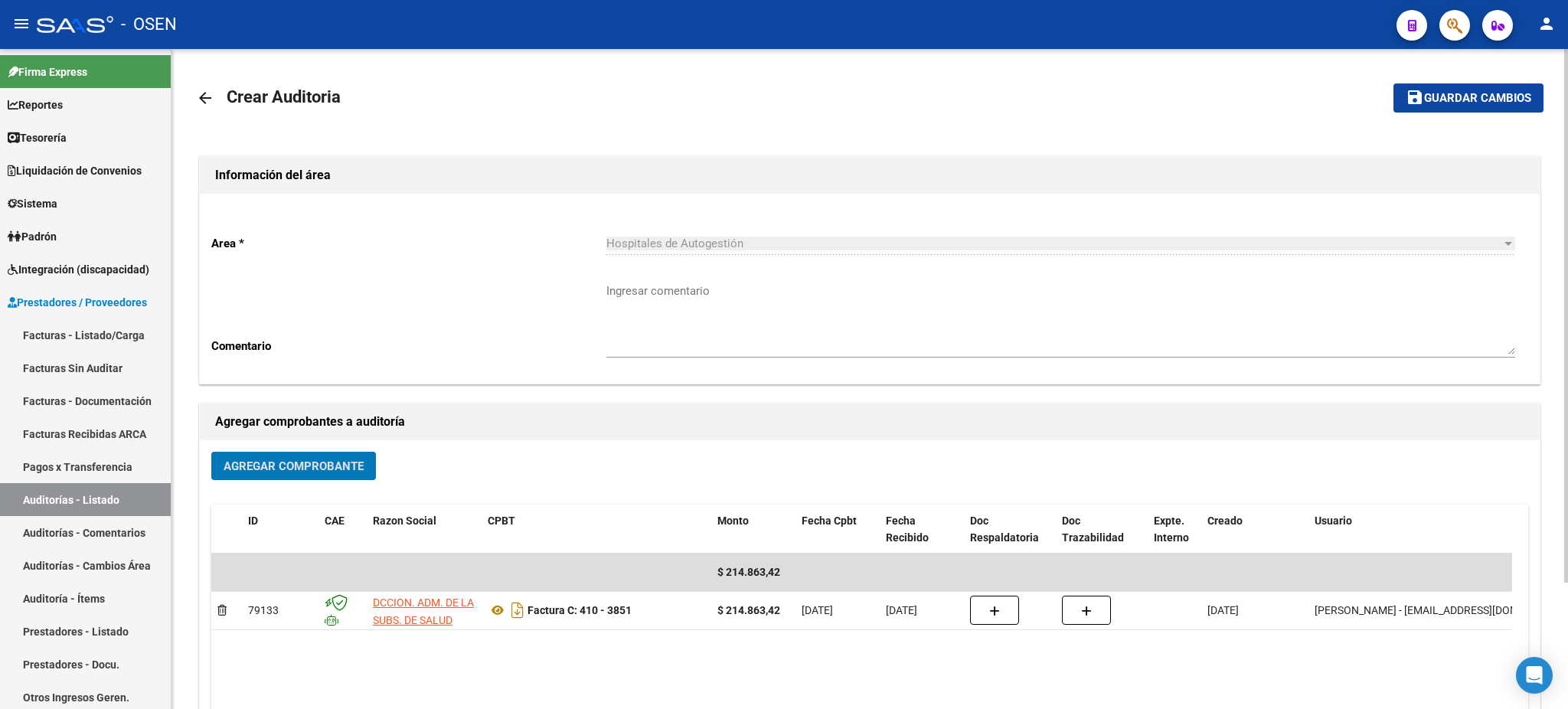
click at [1471, 93] on span "Guardar cambios" at bounding box center [1477, 99] width 107 height 14
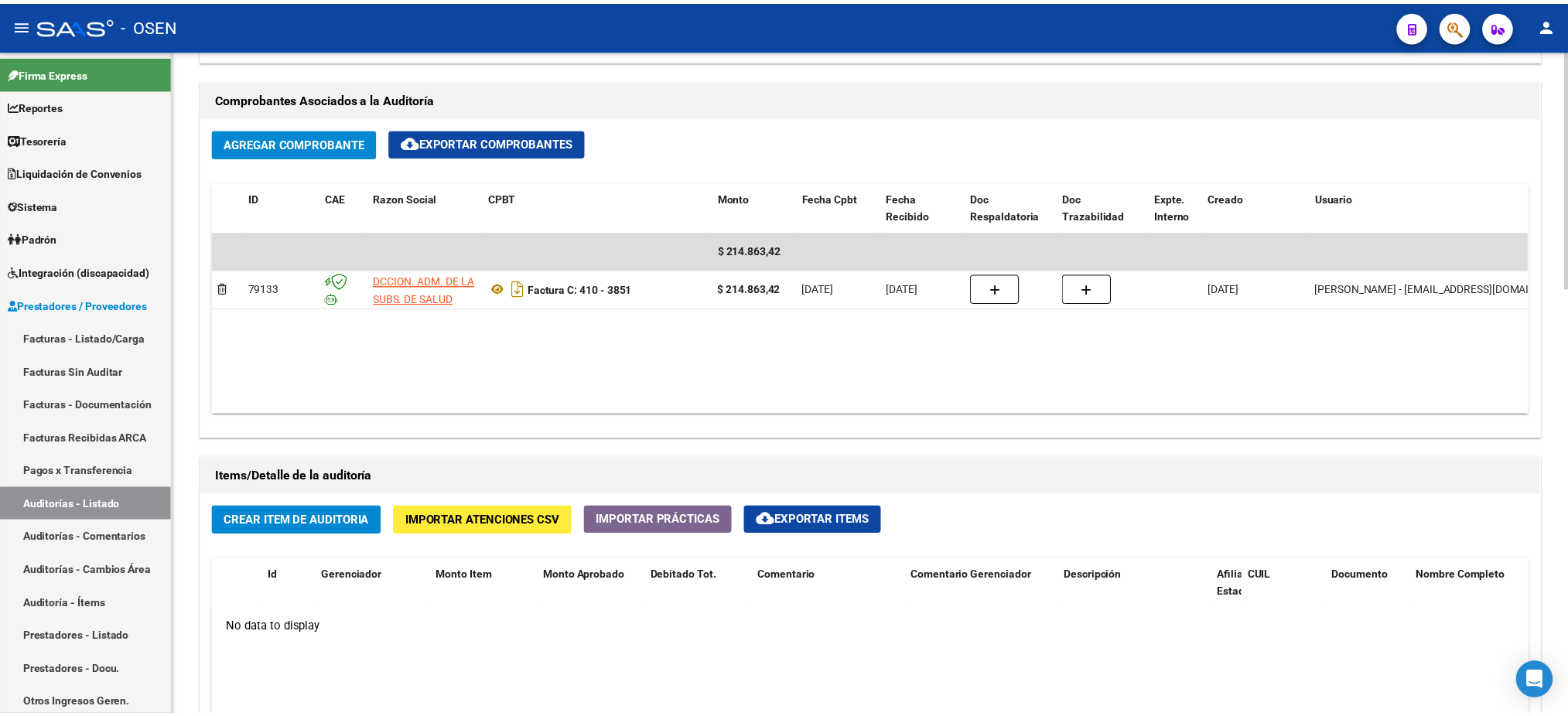
scroll to position [928, 0]
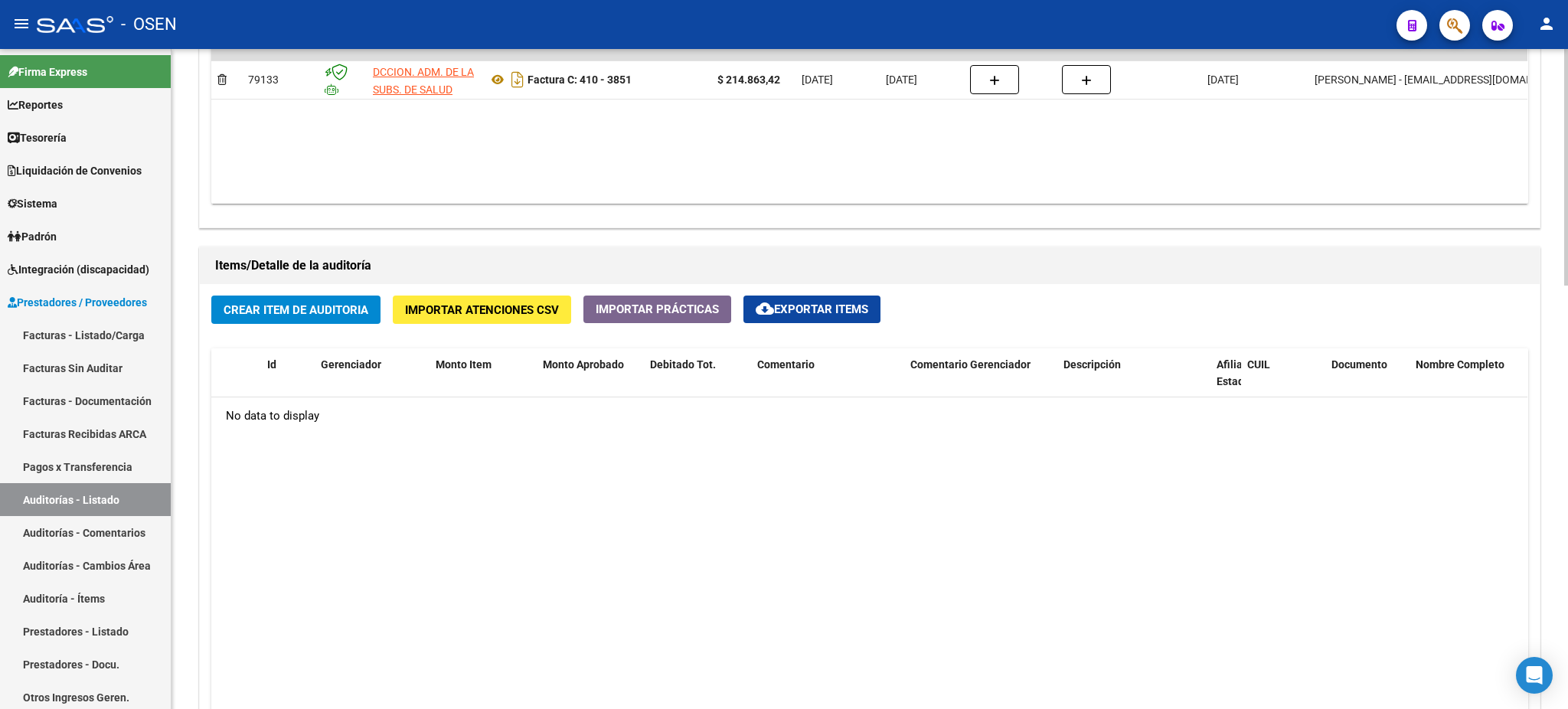
click at [266, 310] on span "Crear Item de Auditoria" at bounding box center [296, 311] width 145 height 14
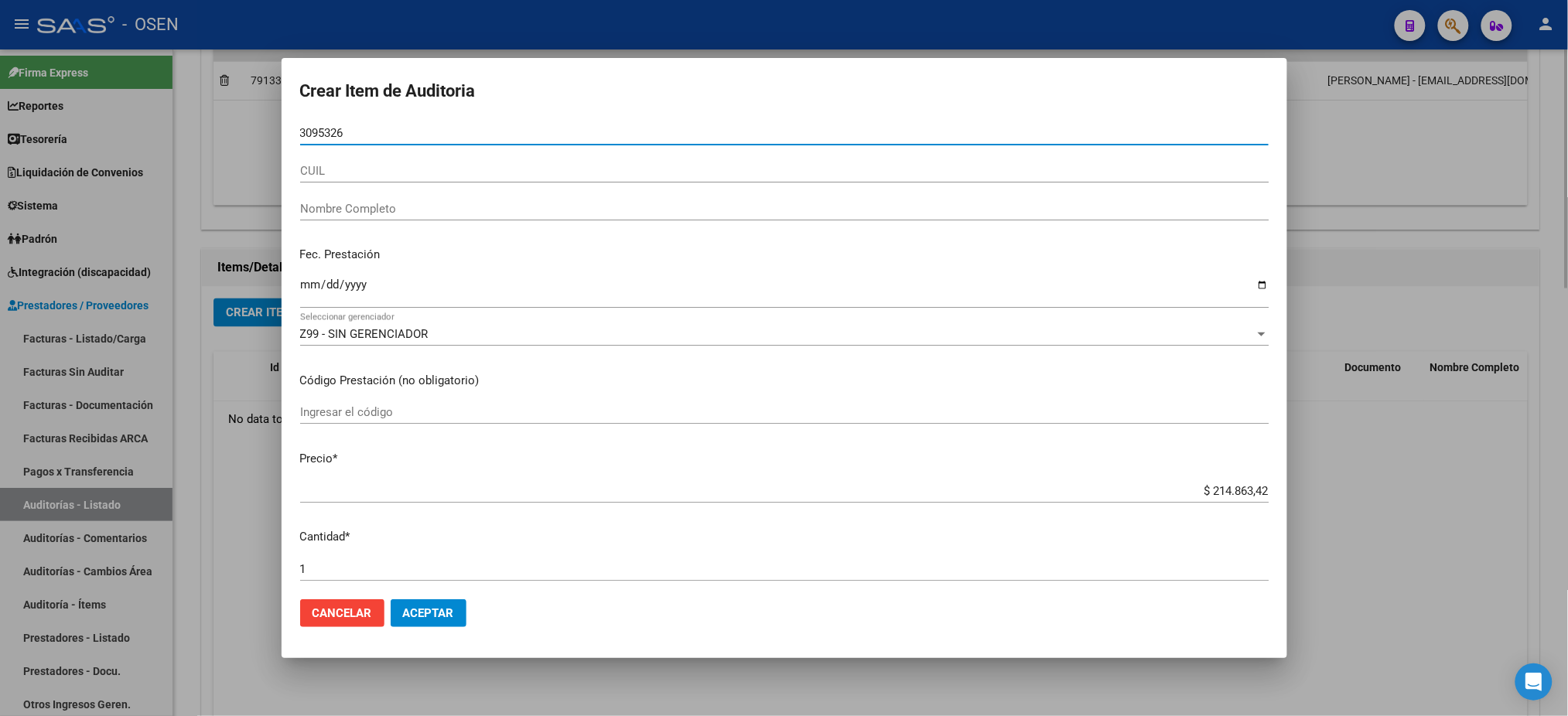
type input "30953265"
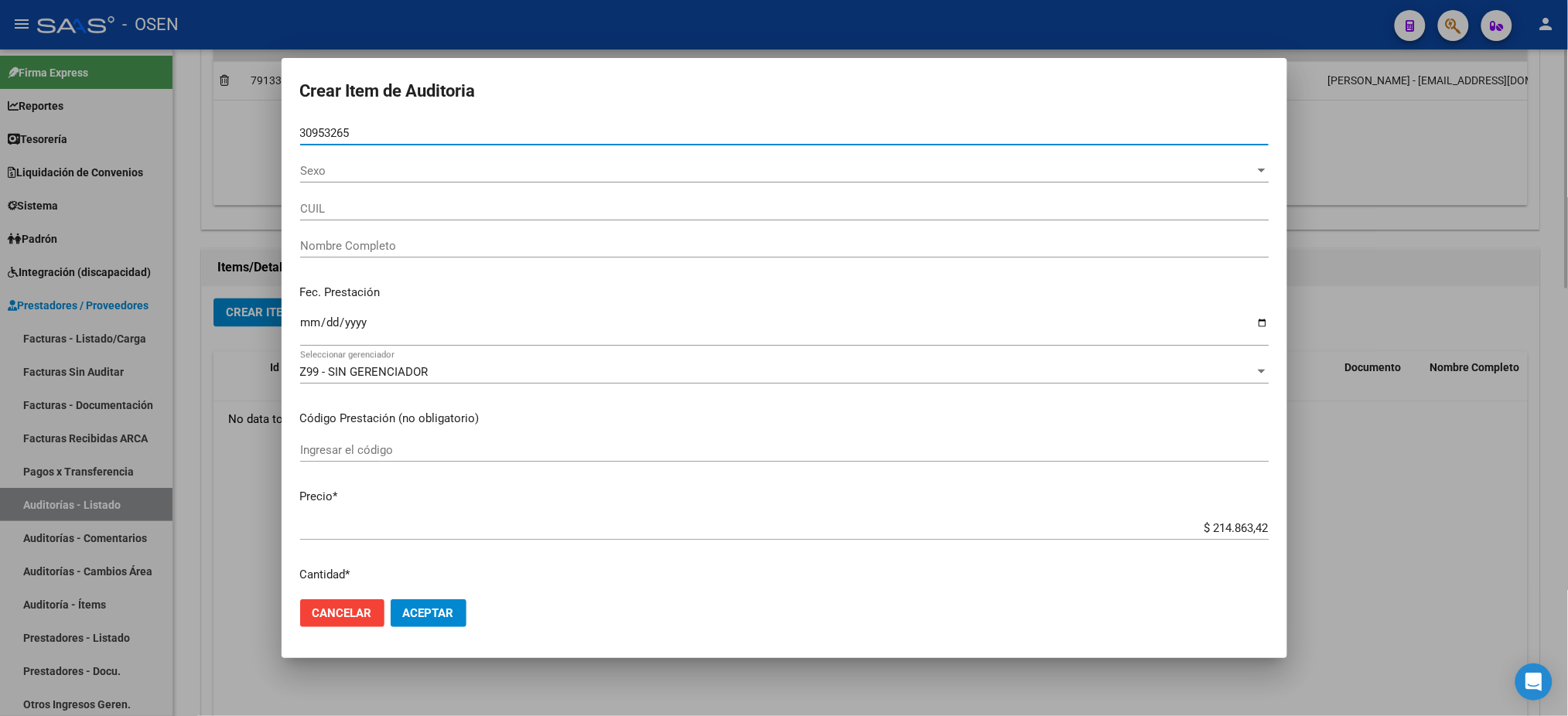
type input "20309532652"
type input "ALVAREZ ELGANI MAURO LEANDRO"
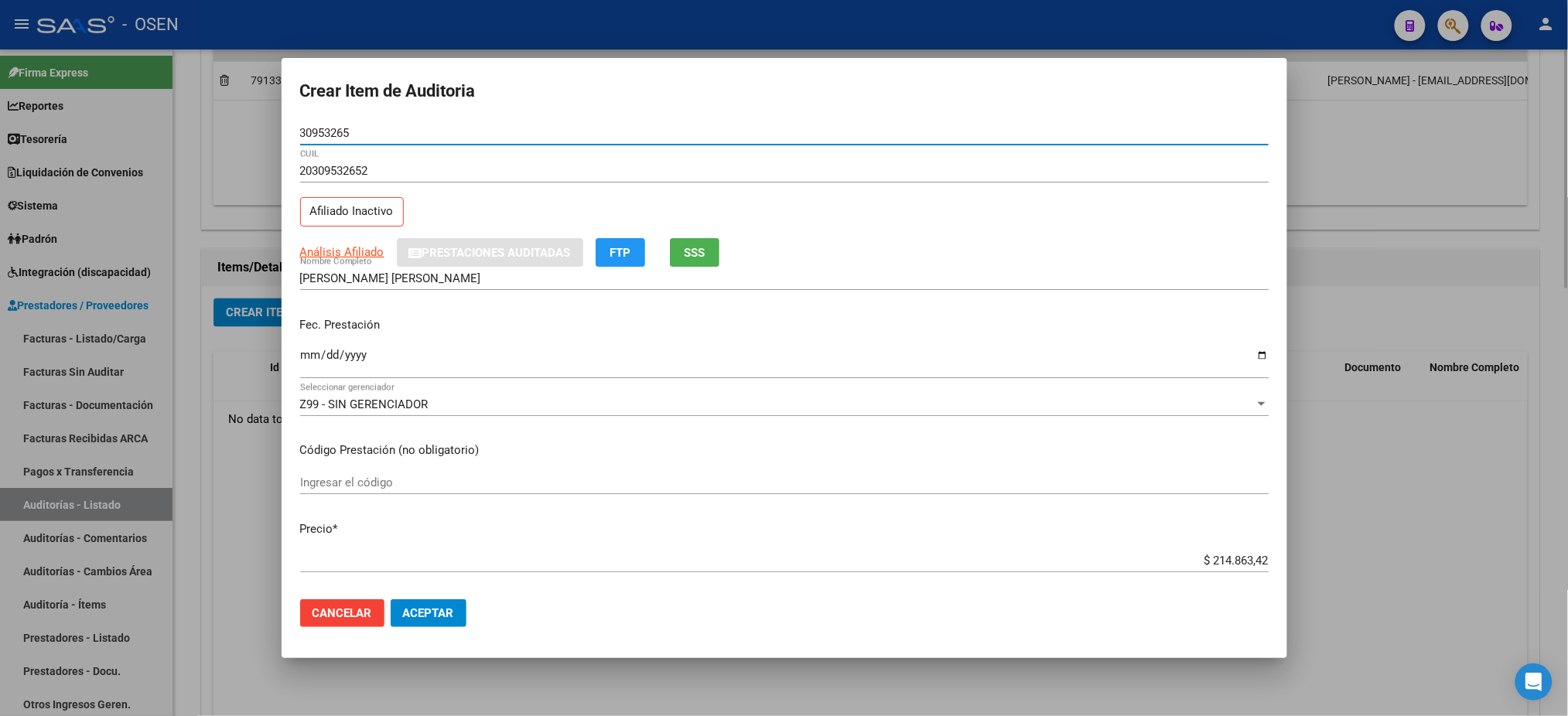
type input "30953265"
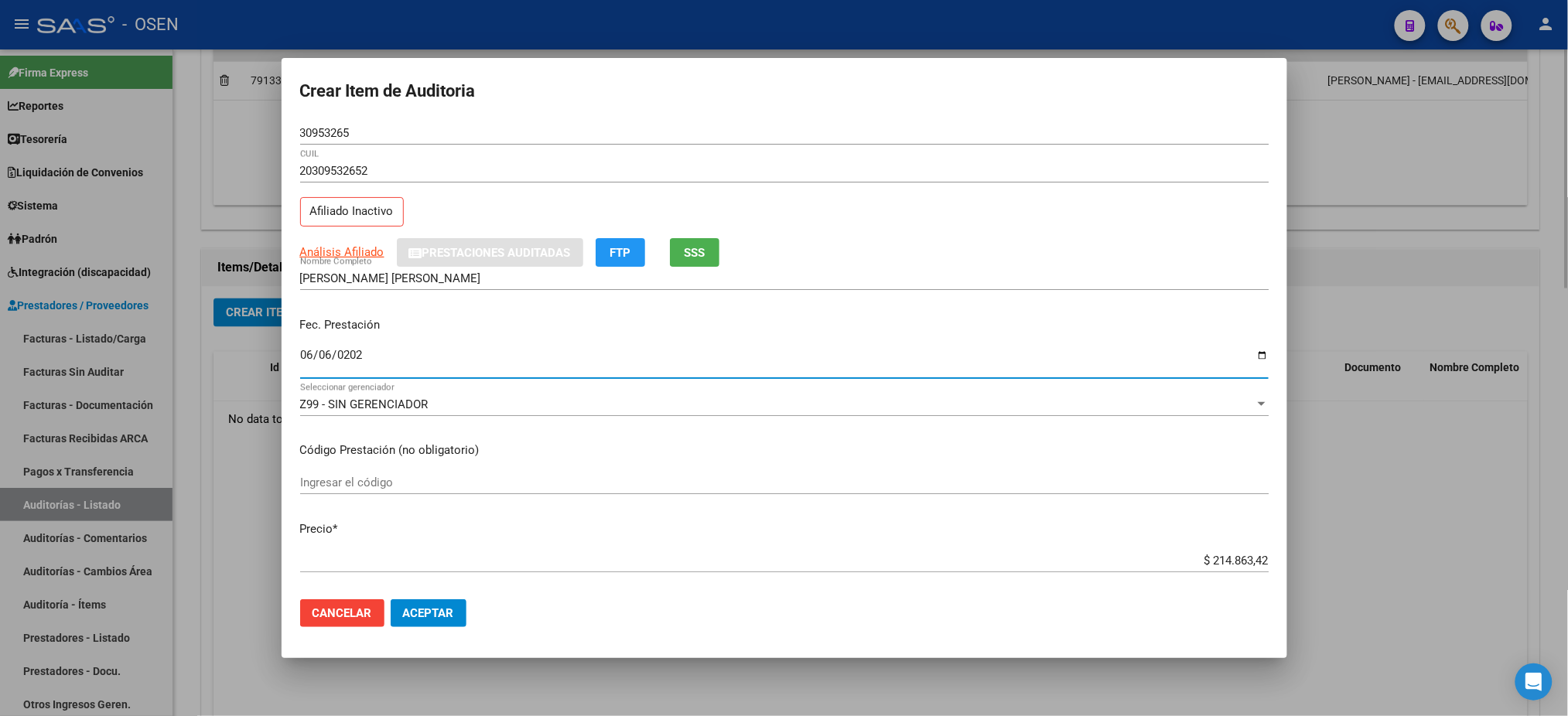
type input "2025-06-06"
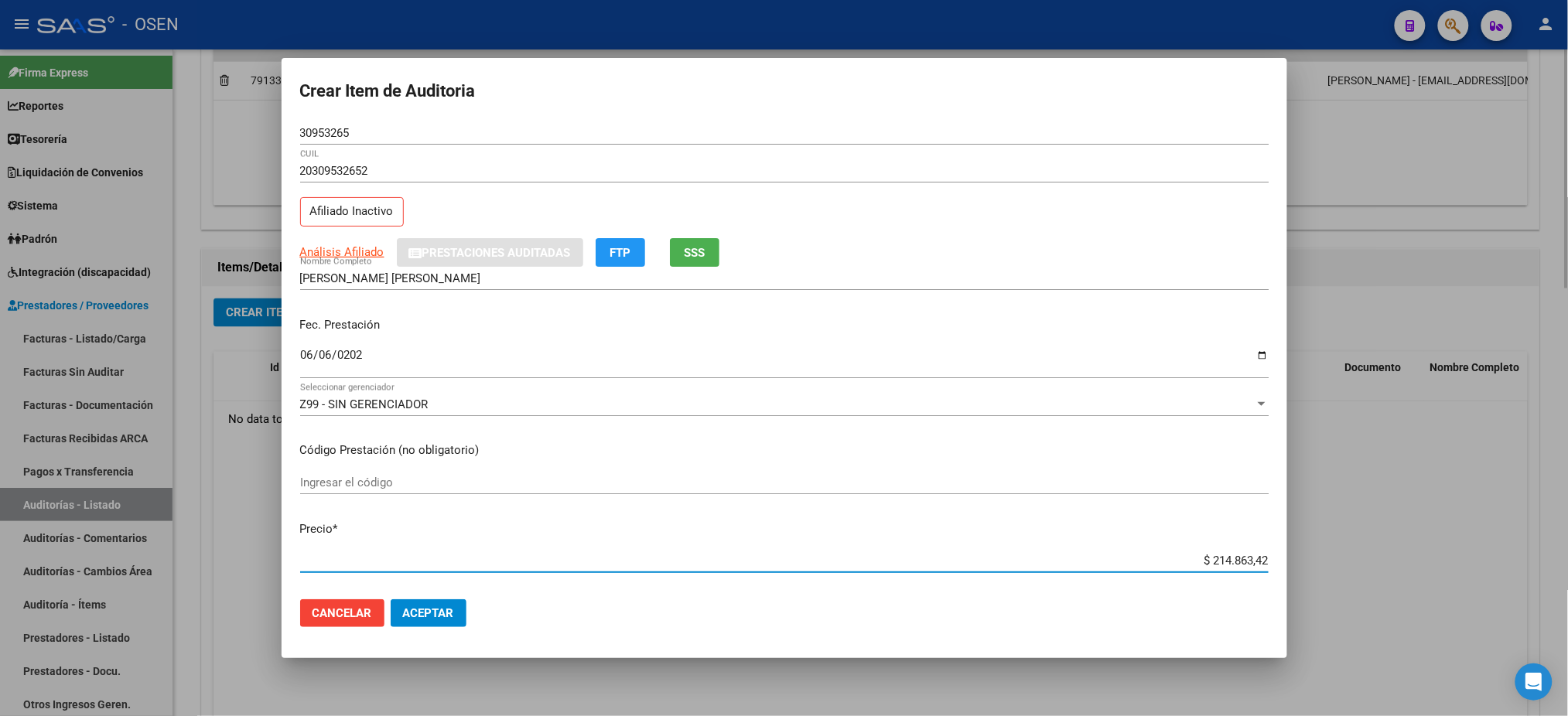
type input "$ 0,01"
type input "$ 0,14"
type input "$ 1,41"
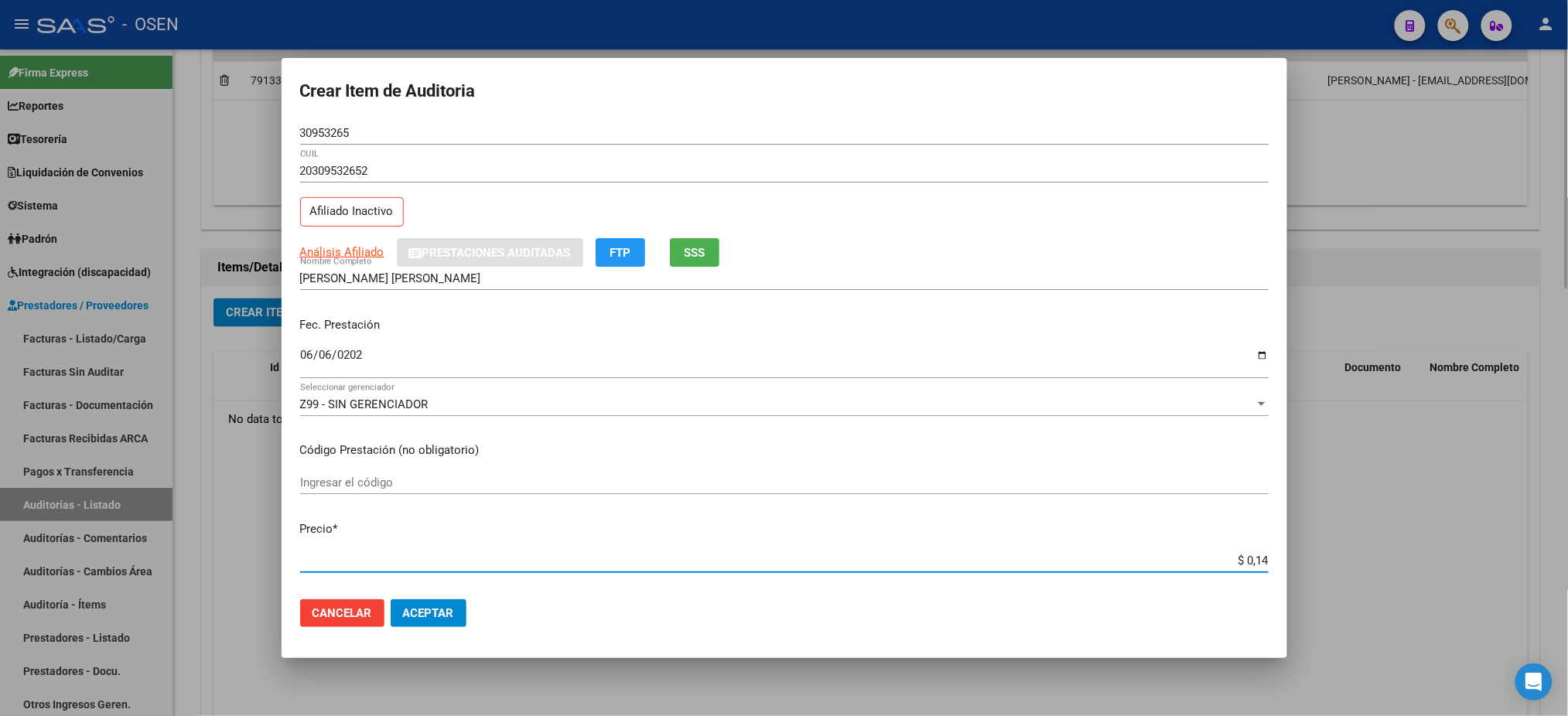
type input "$ 1,41"
type input "$ 14,11"
type input "$ 141,14"
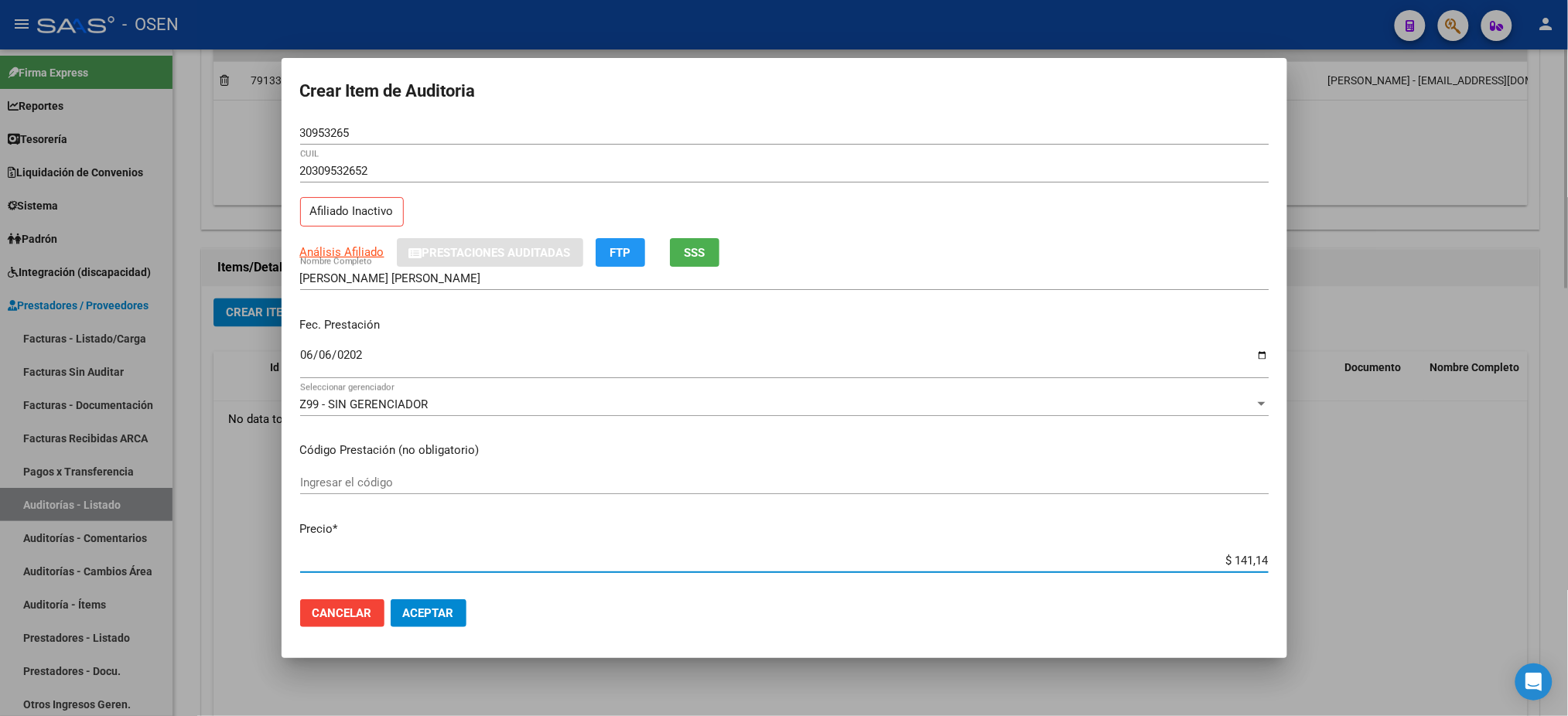
type input "$ 1.411,48"
type input "$ 14.114,80"
click at [354, 251] on span "Análisis Afiliado" at bounding box center [342, 252] width 85 height 14
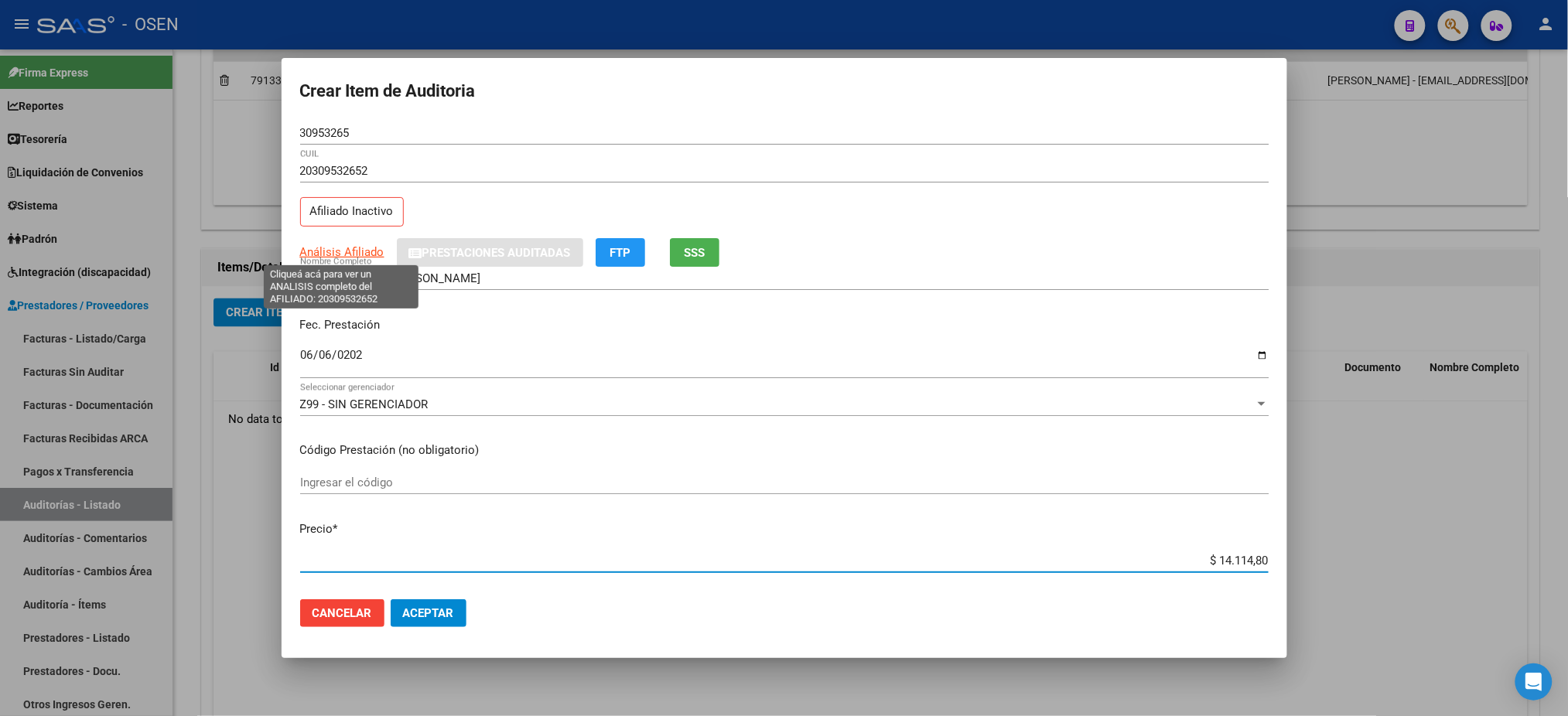
type textarea "20309532652"
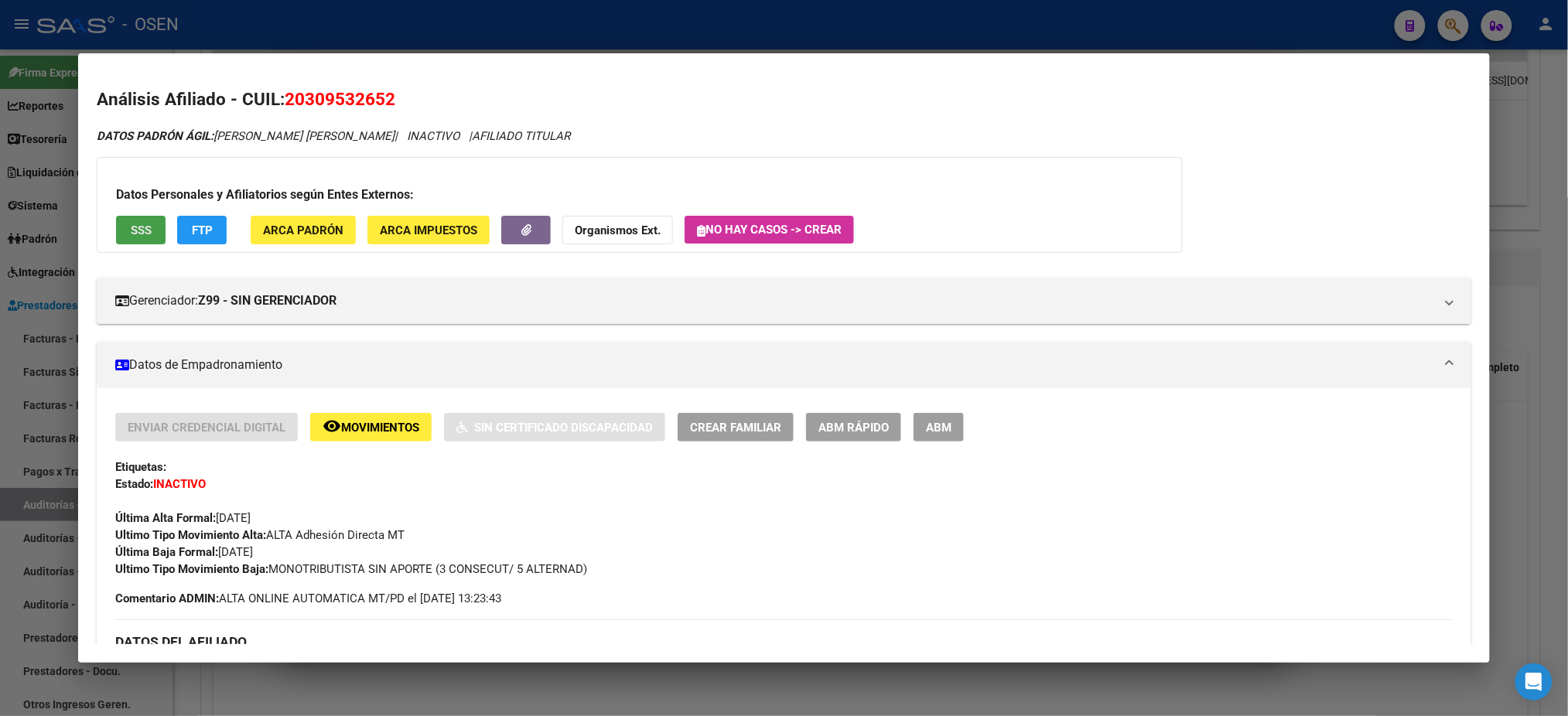
click at [133, 220] on button "SSS" at bounding box center [141, 230] width 50 height 29
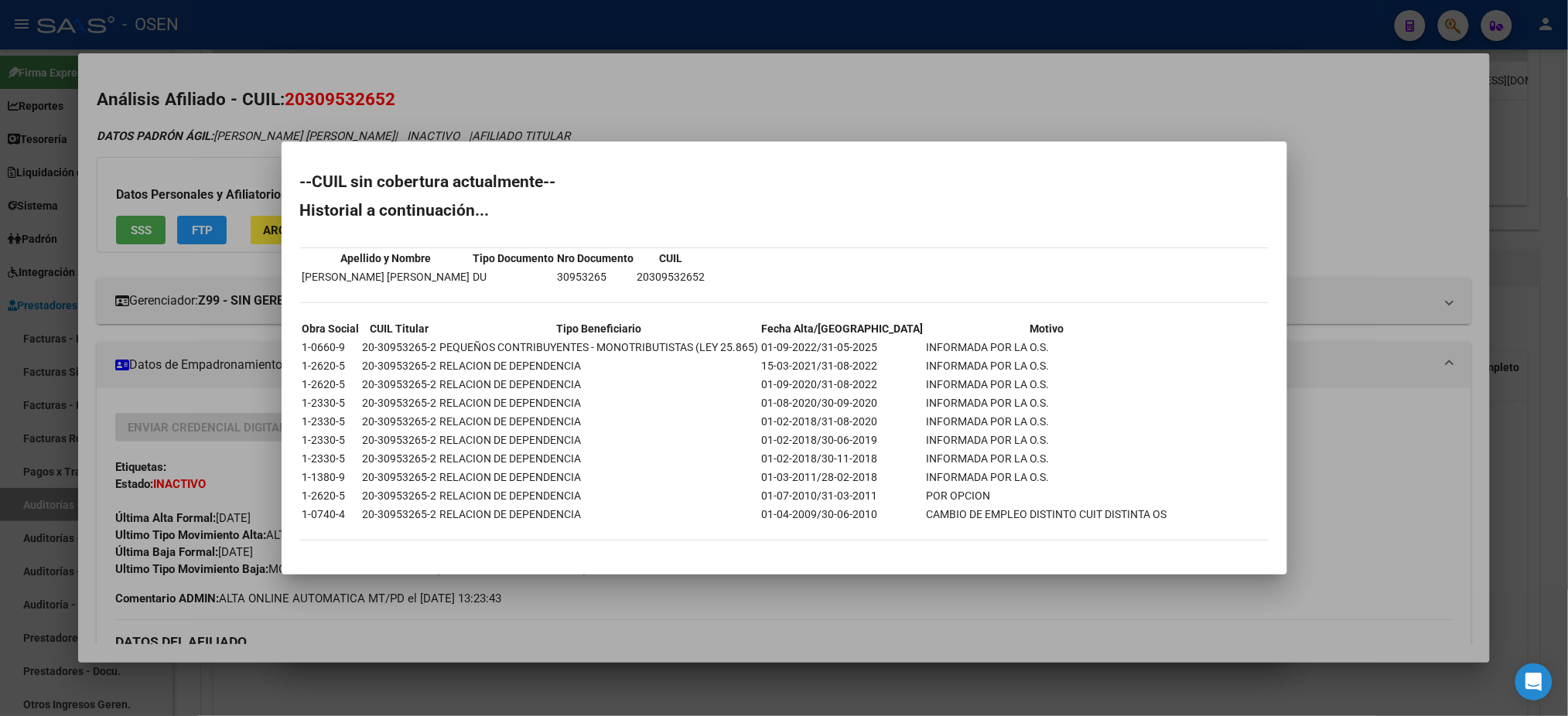
click at [1231, 576] on div at bounding box center [784, 358] width 1568 height 716
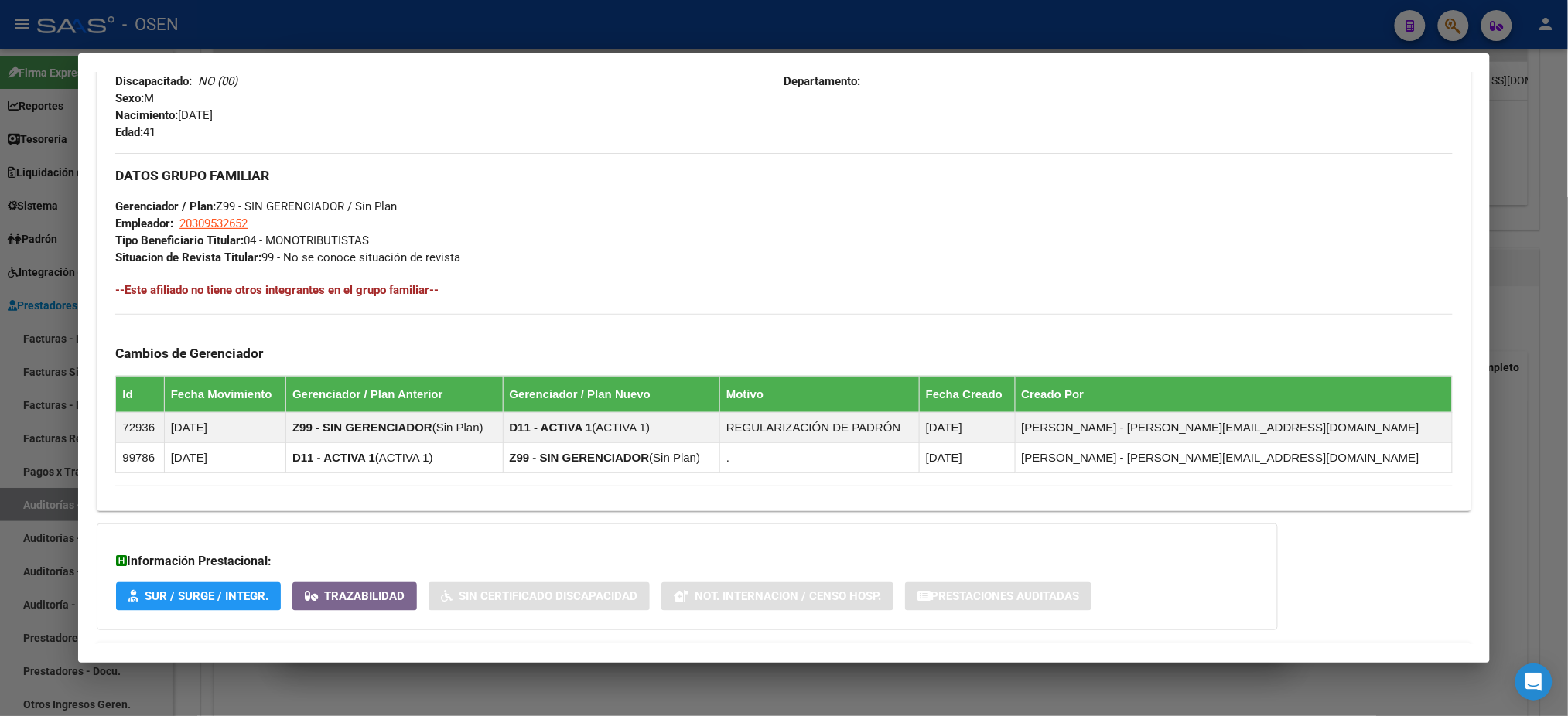
scroll to position [763, 0]
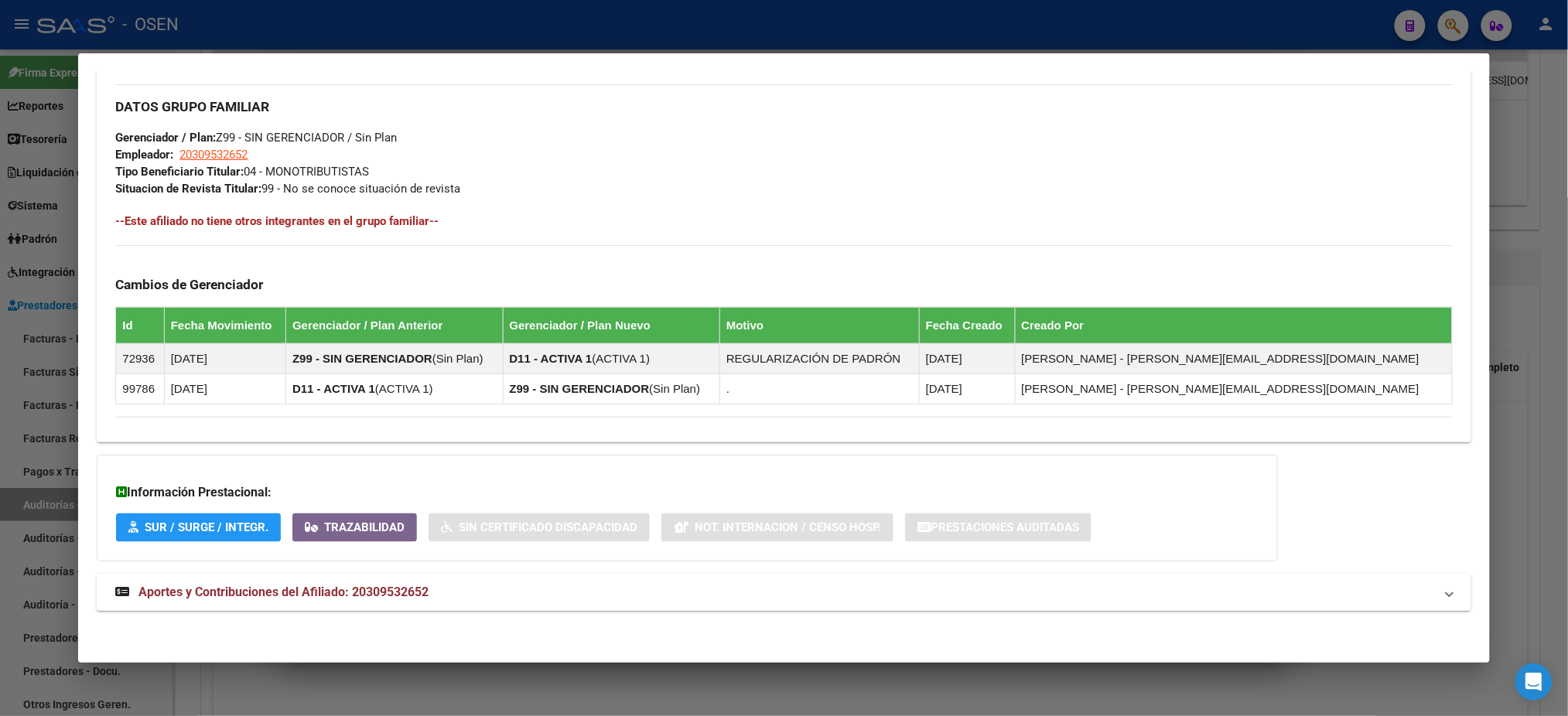
click at [847, 586] on mat-panel-title "Aportes y Contribuciones del Afiliado: 20309532652" at bounding box center [775, 593] width 1319 height 19
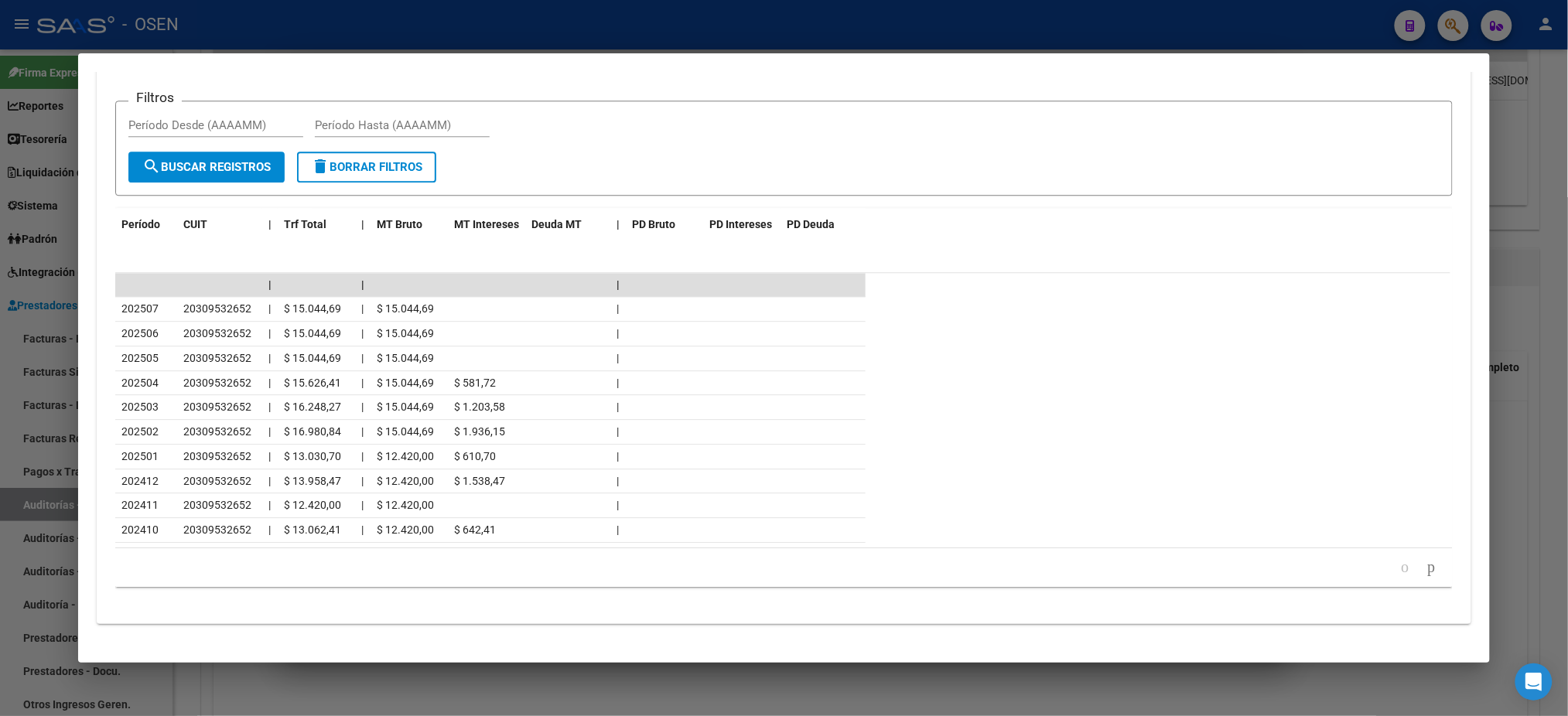
scroll to position [1457, 0]
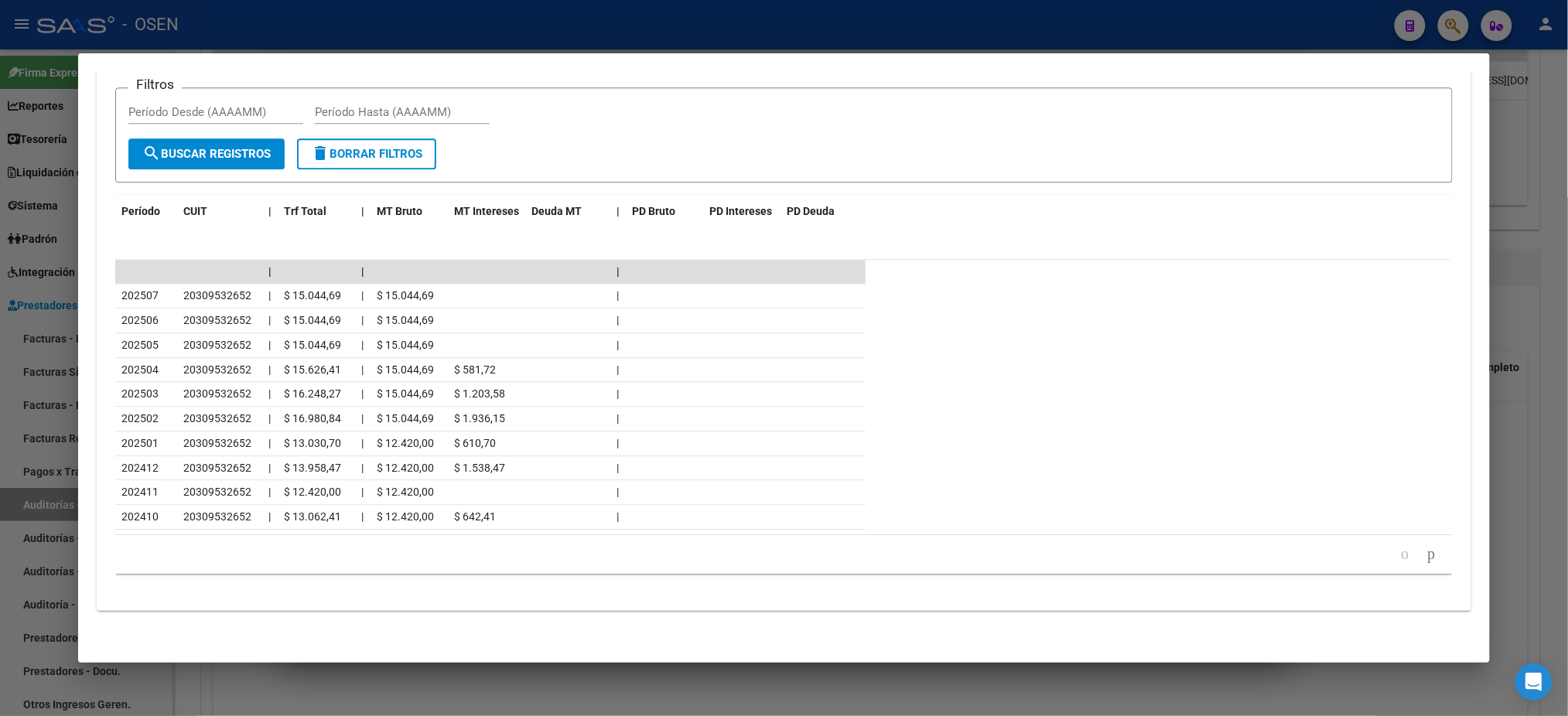
click at [632, 26] on div at bounding box center [784, 358] width 1568 height 716
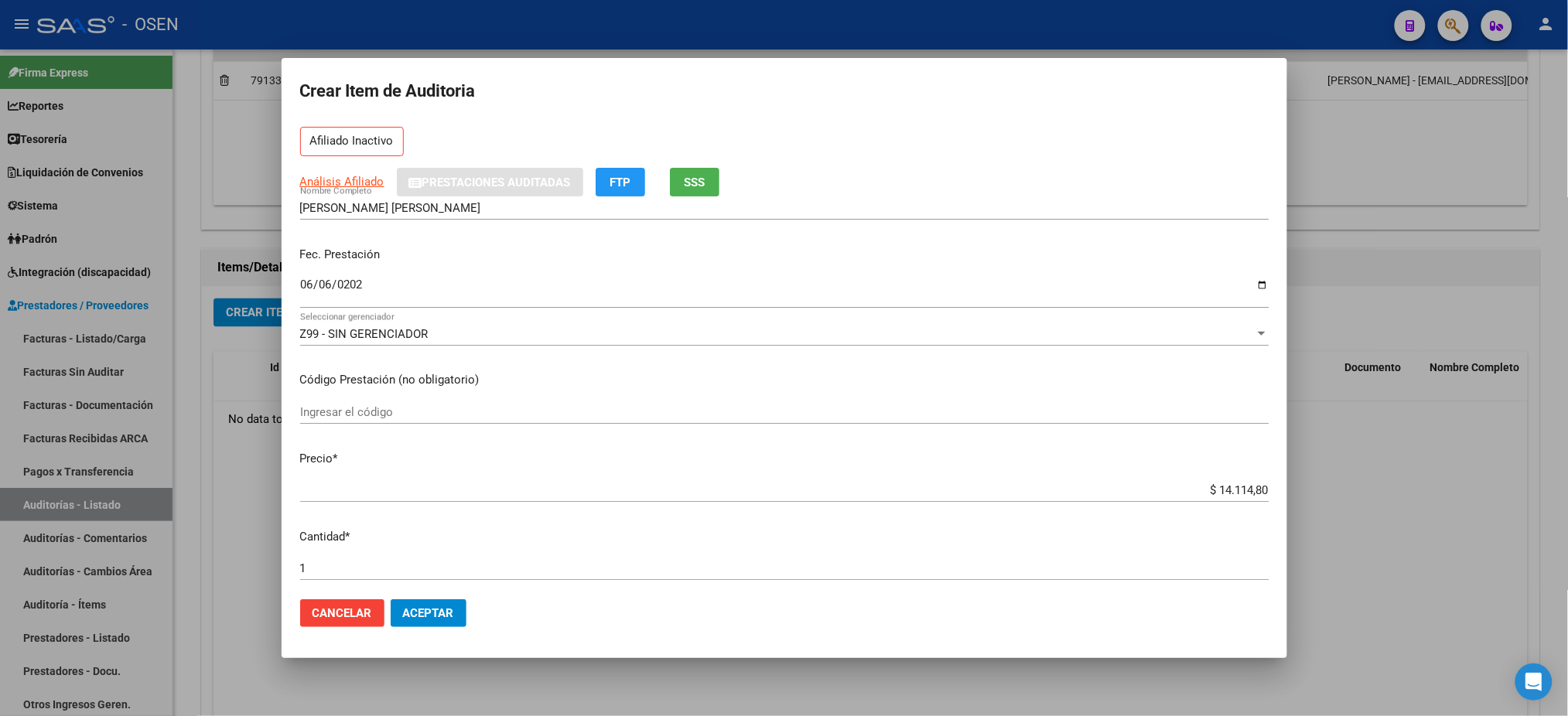
scroll to position [0, 0]
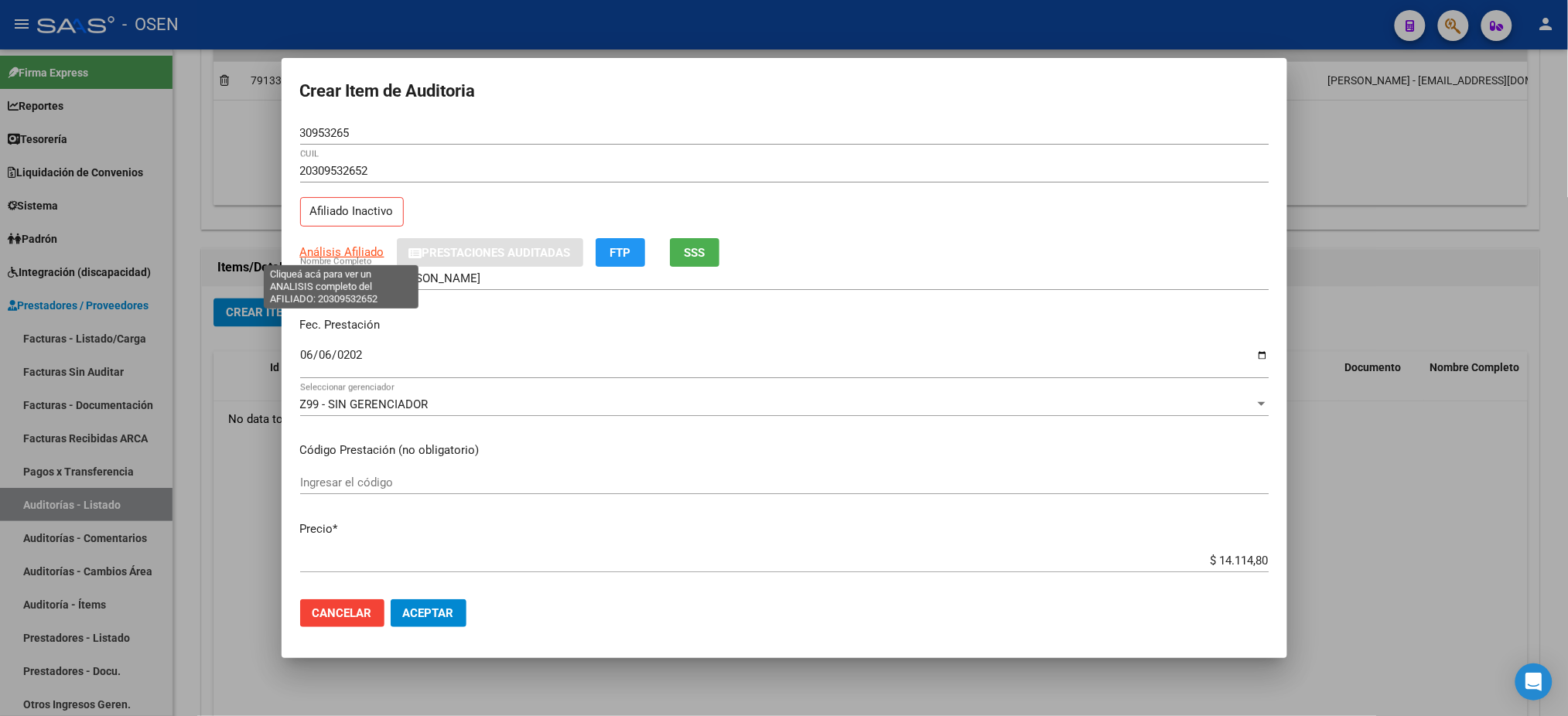
click at [339, 255] on span "Análisis Afiliado" at bounding box center [342, 252] width 85 height 14
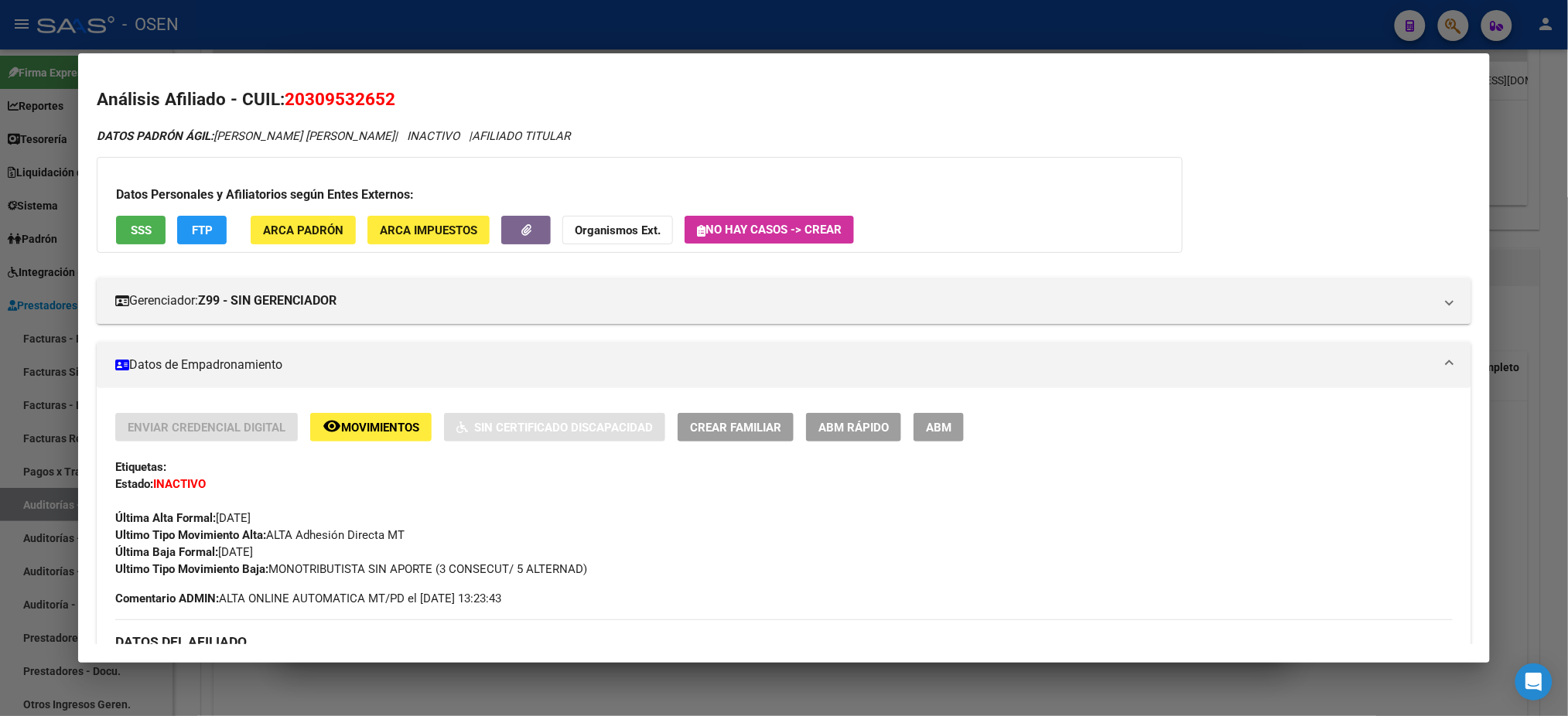
click at [158, 236] on div "Datos Personales y Afiliatorios según Entes Externos: SSS FTP ARCA Padrón ARCA …" at bounding box center [640, 205] width 1086 height 96
click at [154, 236] on button "SSS" at bounding box center [141, 230] width 50 height 29
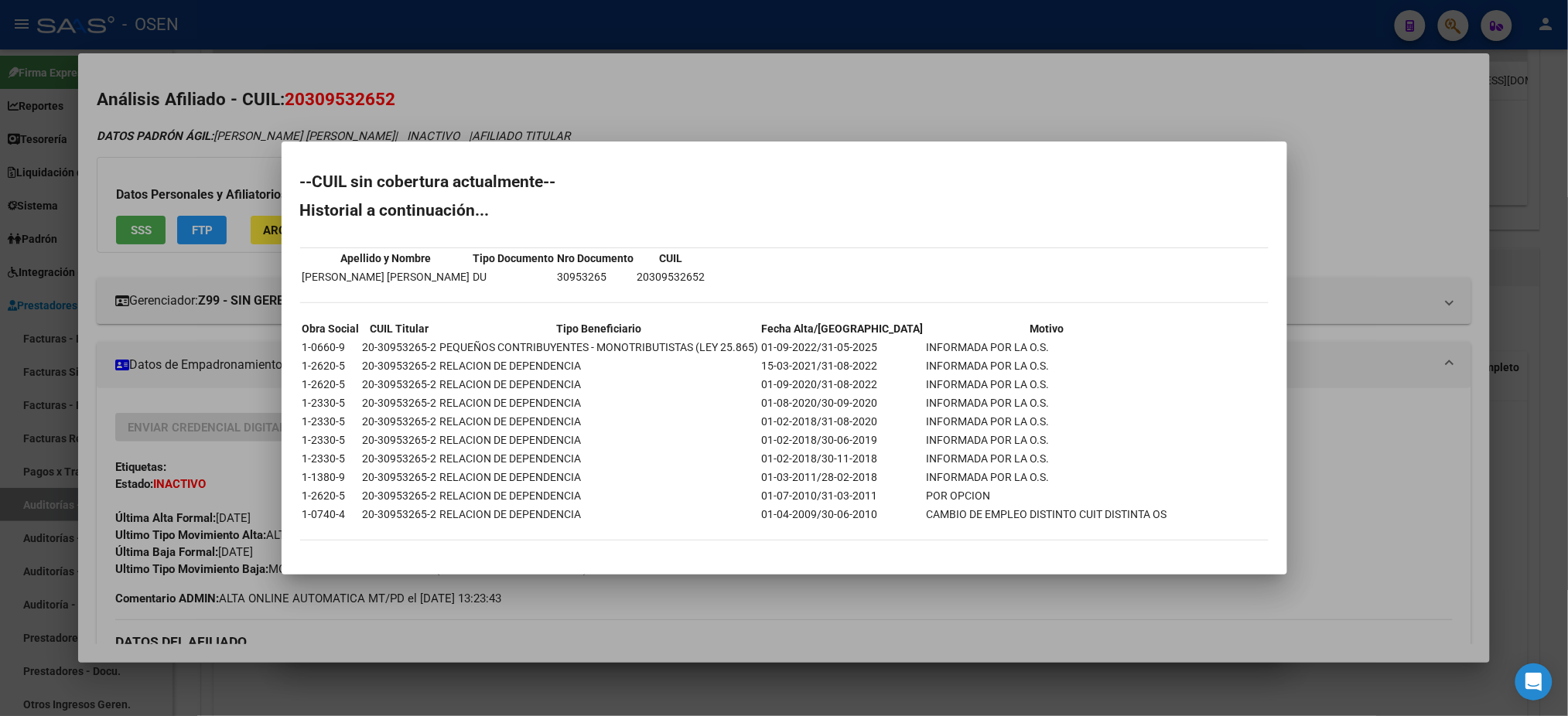
click at [839, 99] on div at bounding box center [784, 358] width 1568 height 716
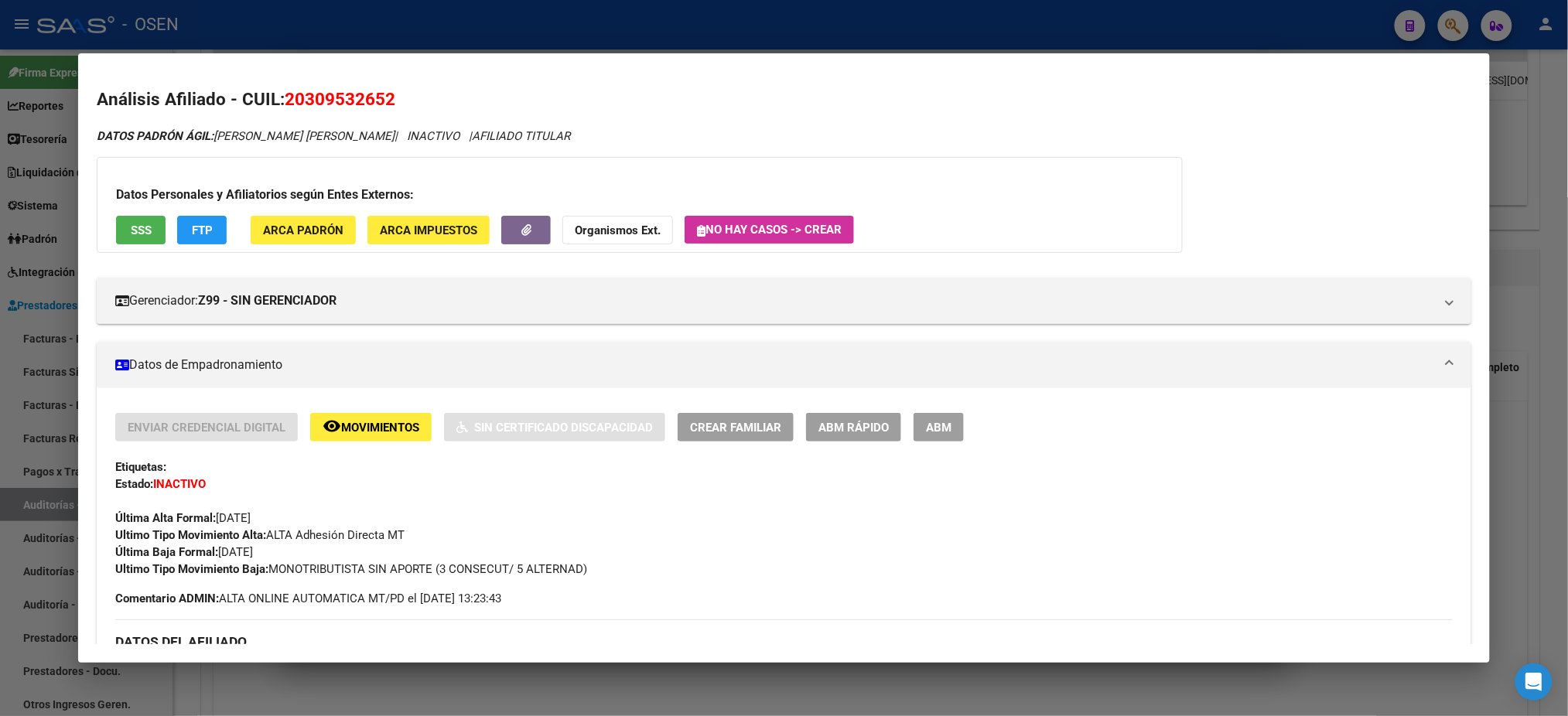
scroll to position [763, 0]
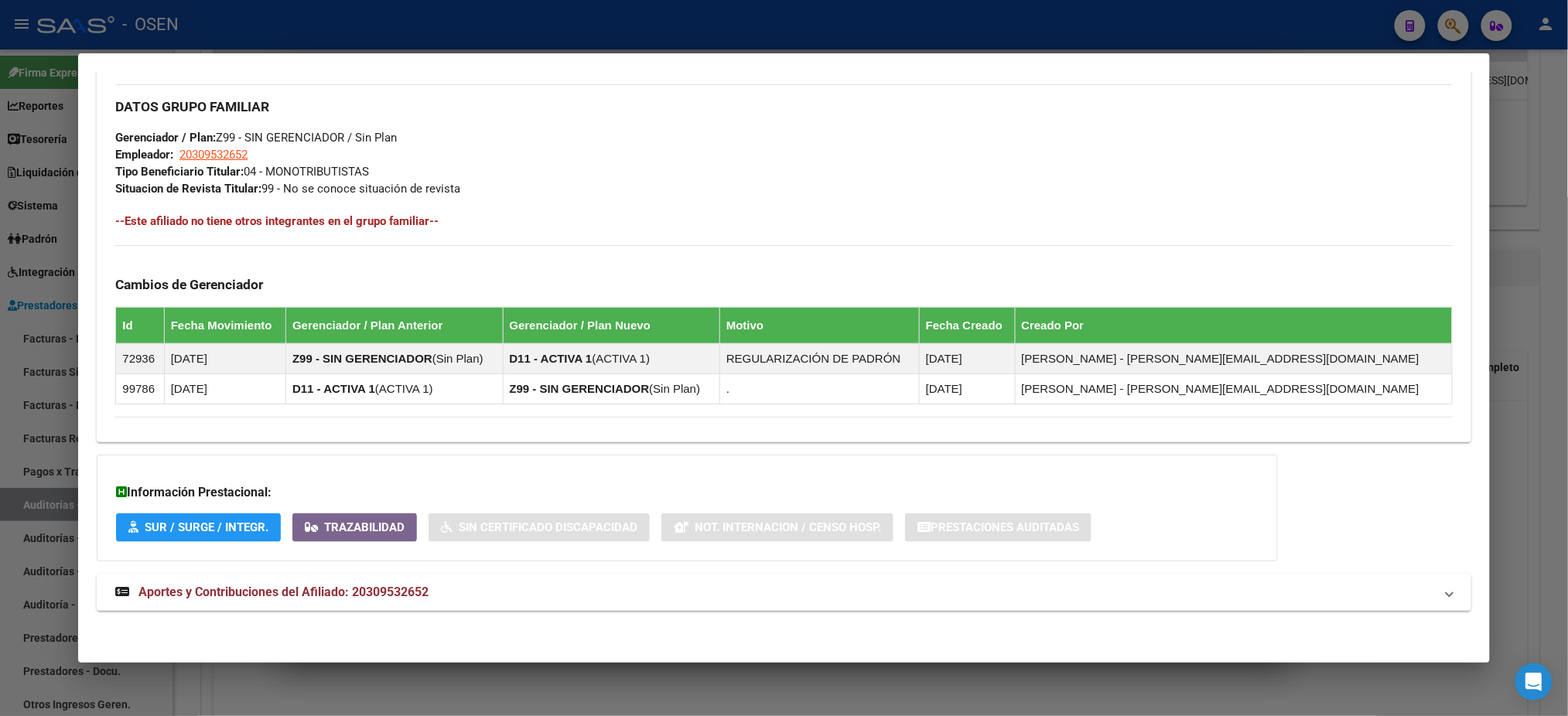
click at [642, 37] on div at bounding box center [784, 358] width 1568 height 716
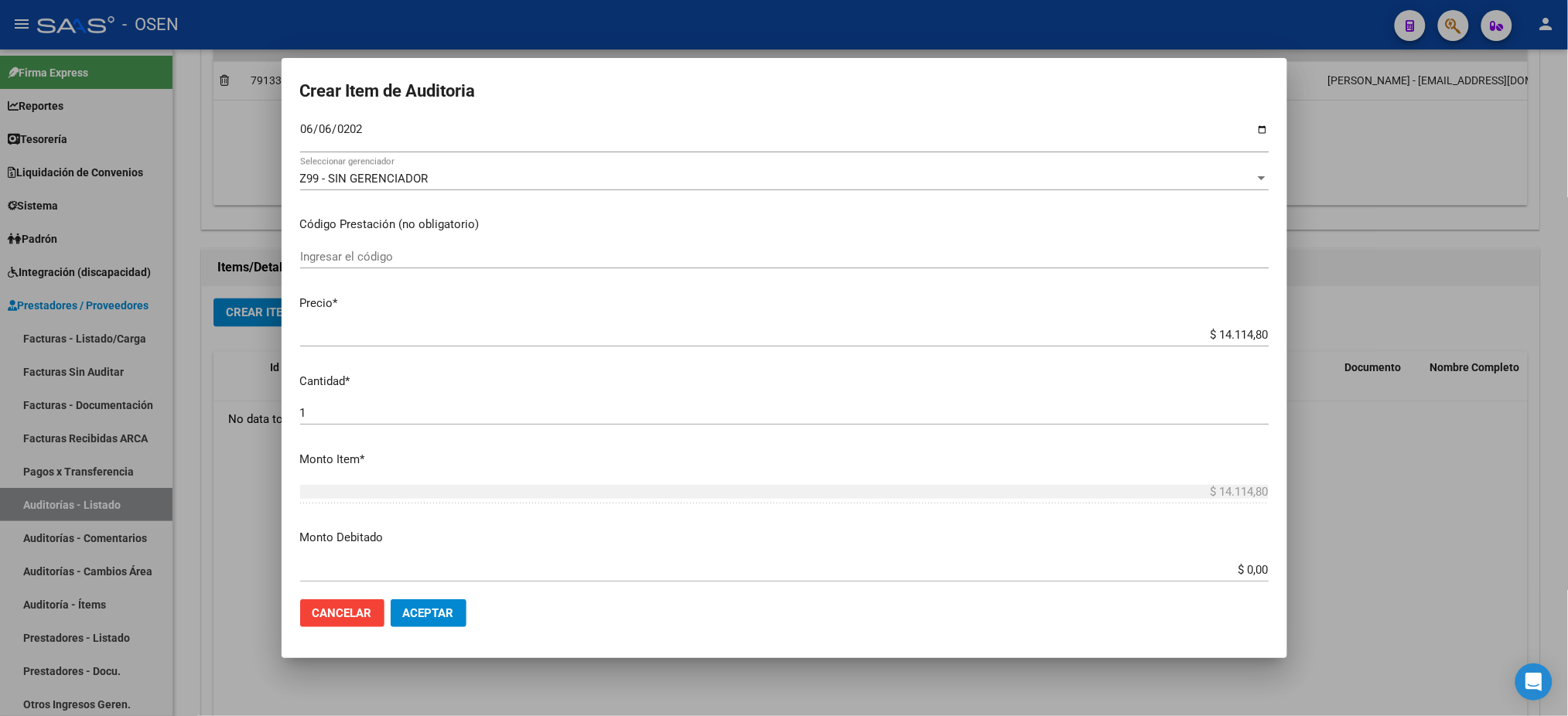
scroll to position [310, 0]
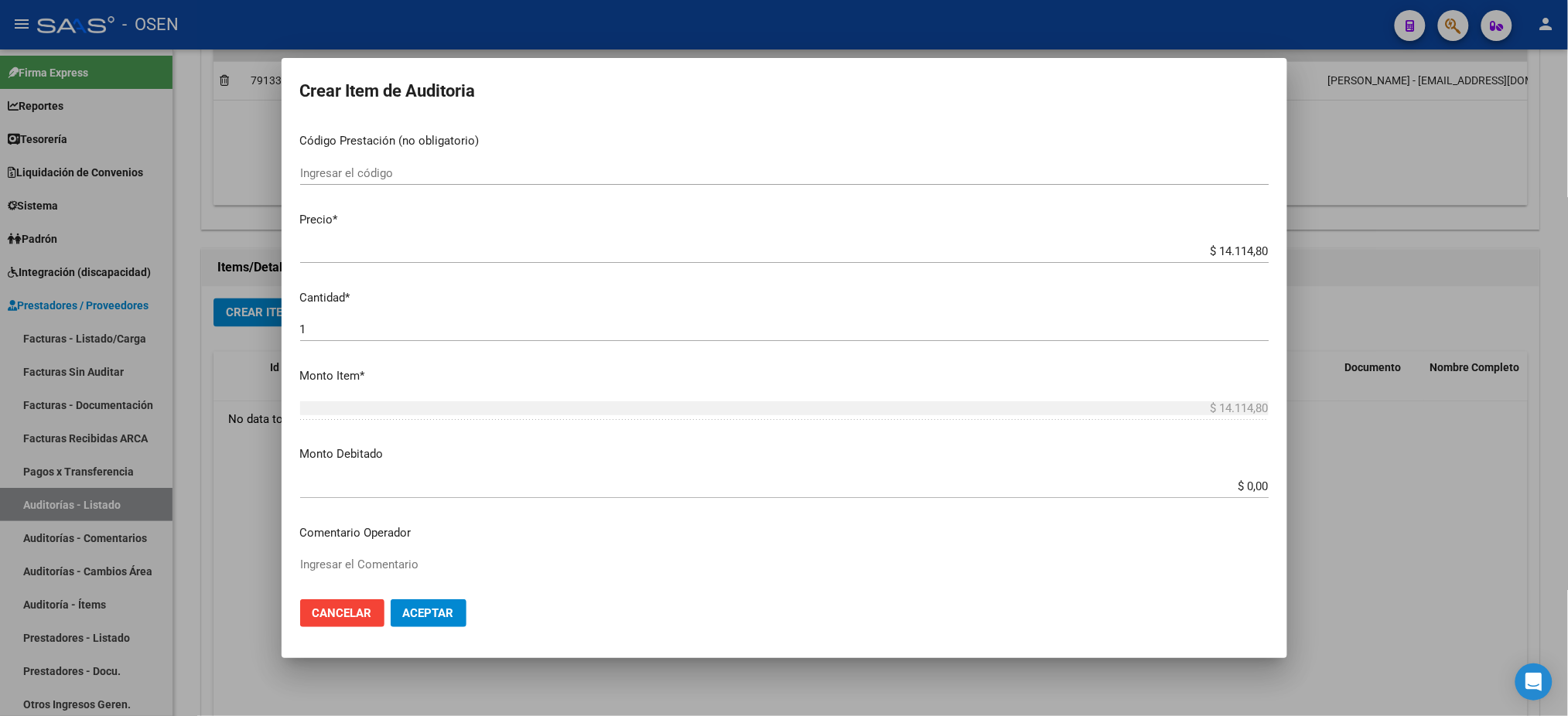
drag, startPoint x: 1234, startPoint y: 473, endPoint x: 1303, endPoint y: 516, distance: 81.3
click at [1303, 516] on div "Crear Item de Auditoria 30953265 Nro Documento 20309532652 CUIL Afiliado Inacti…" at bounding box center [784, 358] width 1568 height 716
click at [1249, 493] on div "$ 0,00 Ingresar el monto" at bounding box center [784, 486] width 968 height 23
drag, startPoint x: 1231, startPoint y: 480, endPoint x: 1346, endPoint y: 508, distance: 118.4
click at [1344, 511] on div "Crear Item de Auditoria 30953265 Nro Documento 20309532652 CUIL Afiliado Inacti…" at bounding box center [784, 358] width 1568 height 716
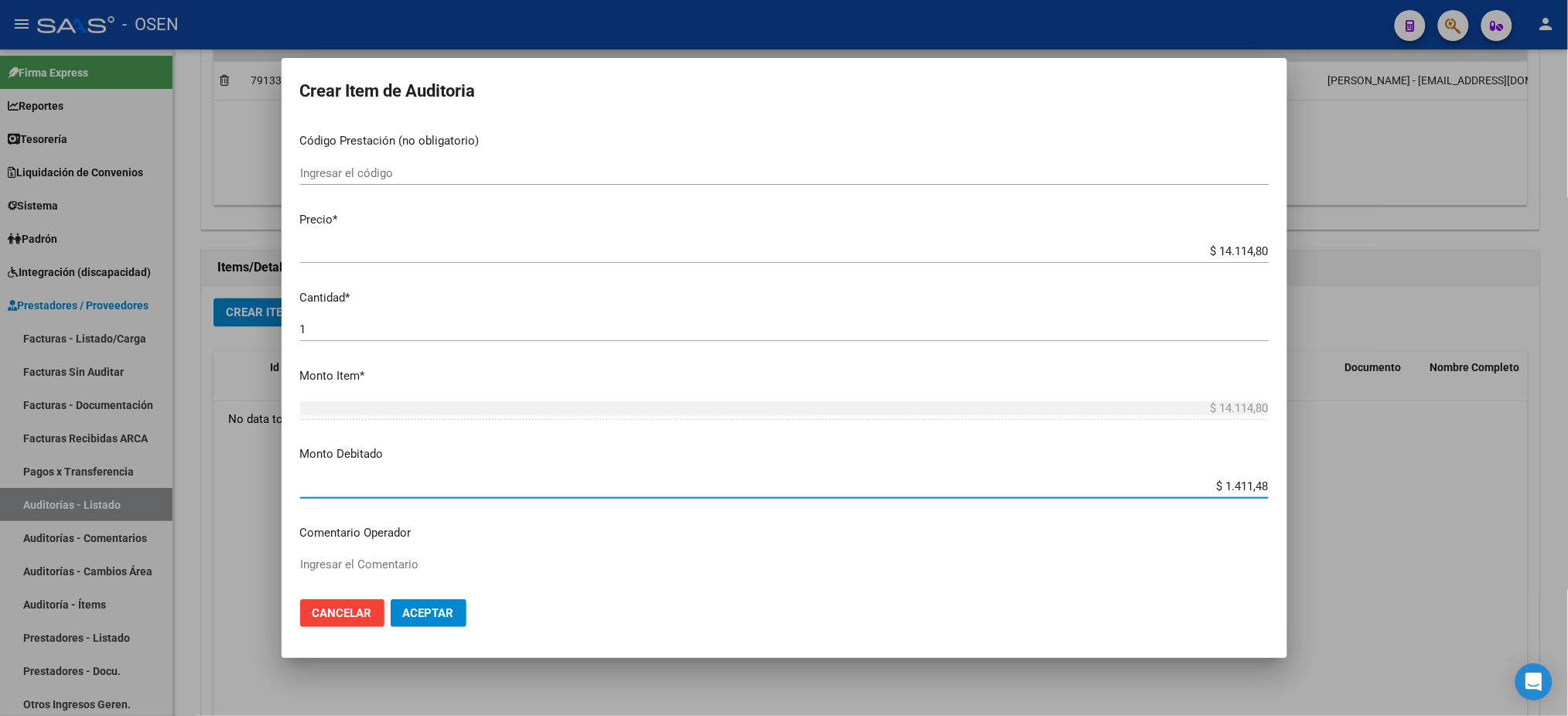
type input "$ 14.114,80"
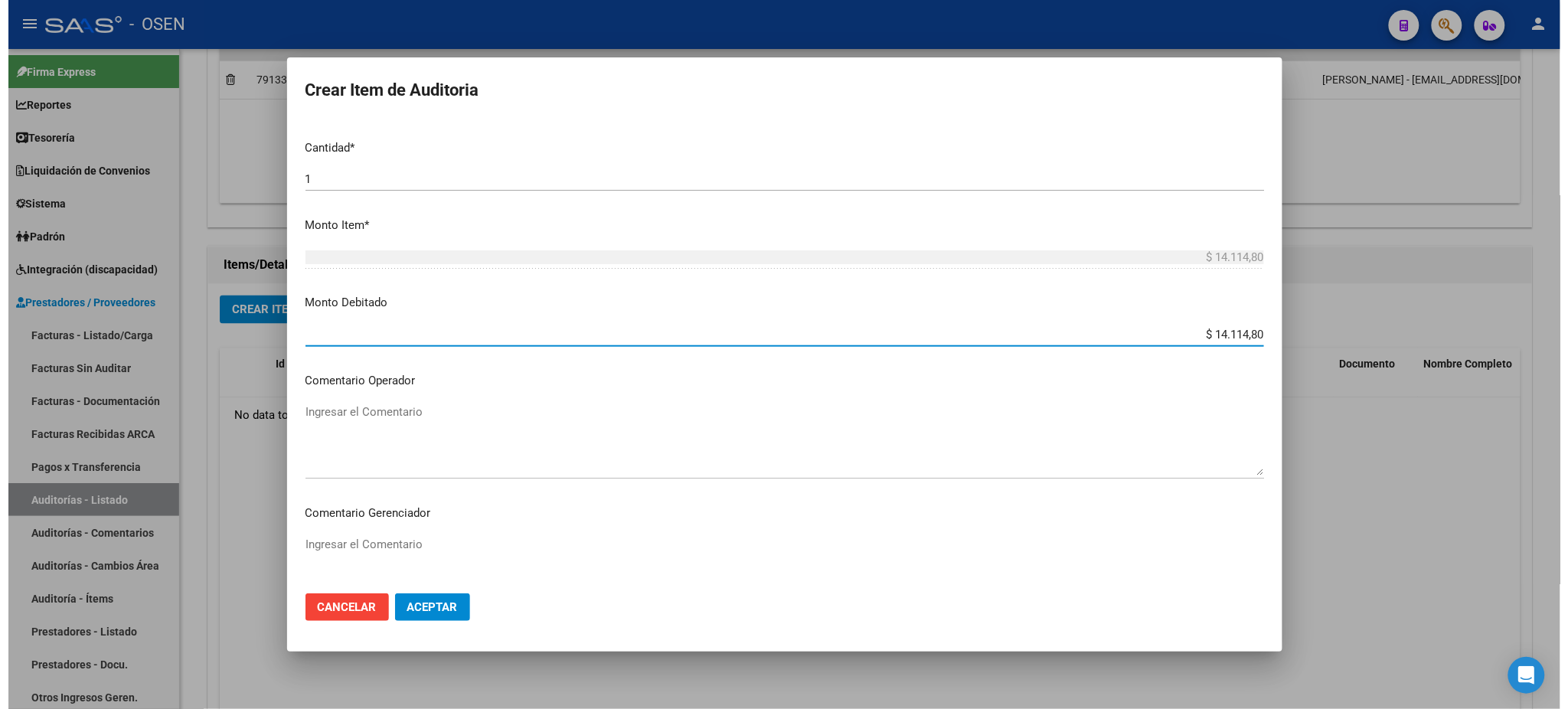
scroll to position [510, 0]
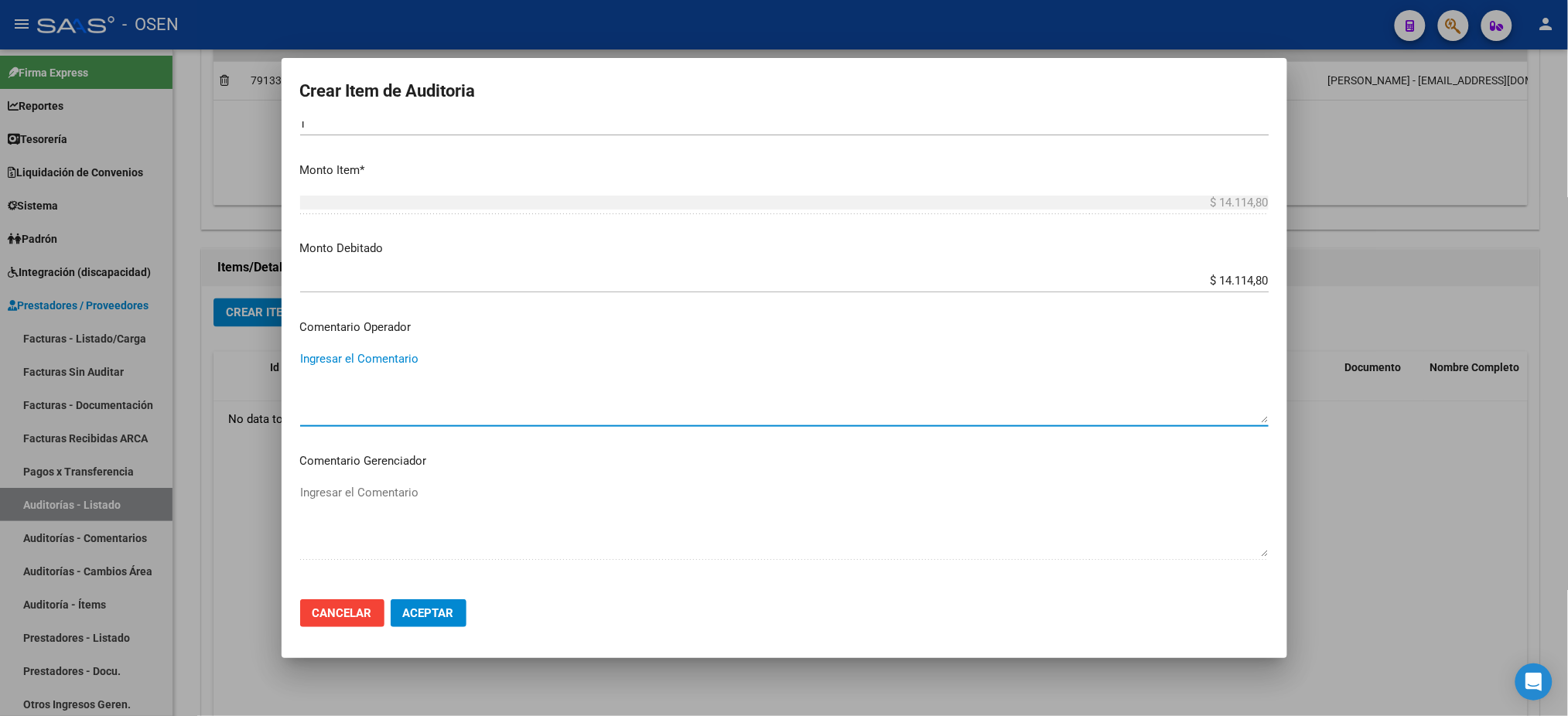
click at [435, 363] on textarea "Ingresar el Comentario" at bounding box center [784, 386] width 968 height 73
type textarea "s"
type textarea "b"
type textarea "MONOTRIBUTISTA SIN APORTES"
click at [436, 613] on span "Aceptar" at bounding box center [428, 613] width 51 height 14
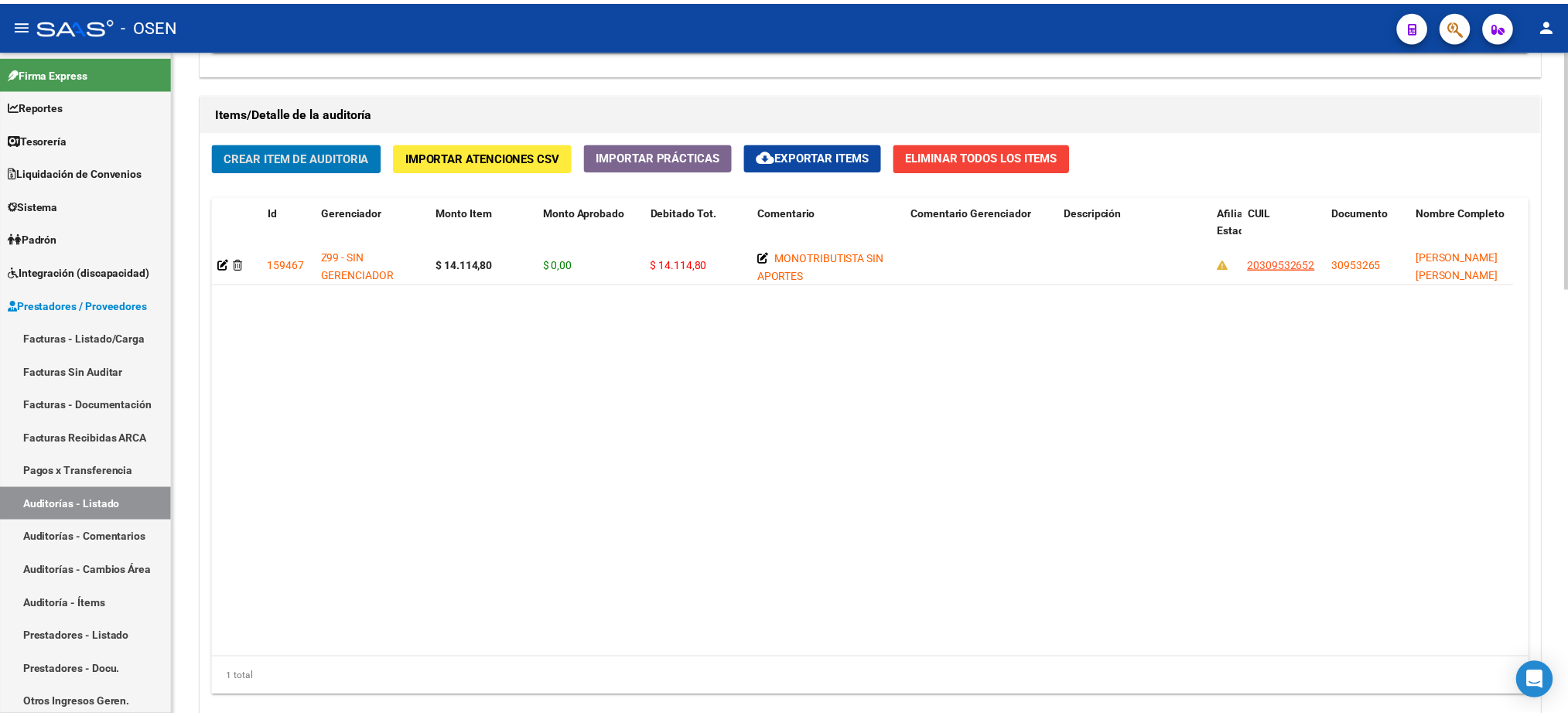
scroll to position [993, 0]
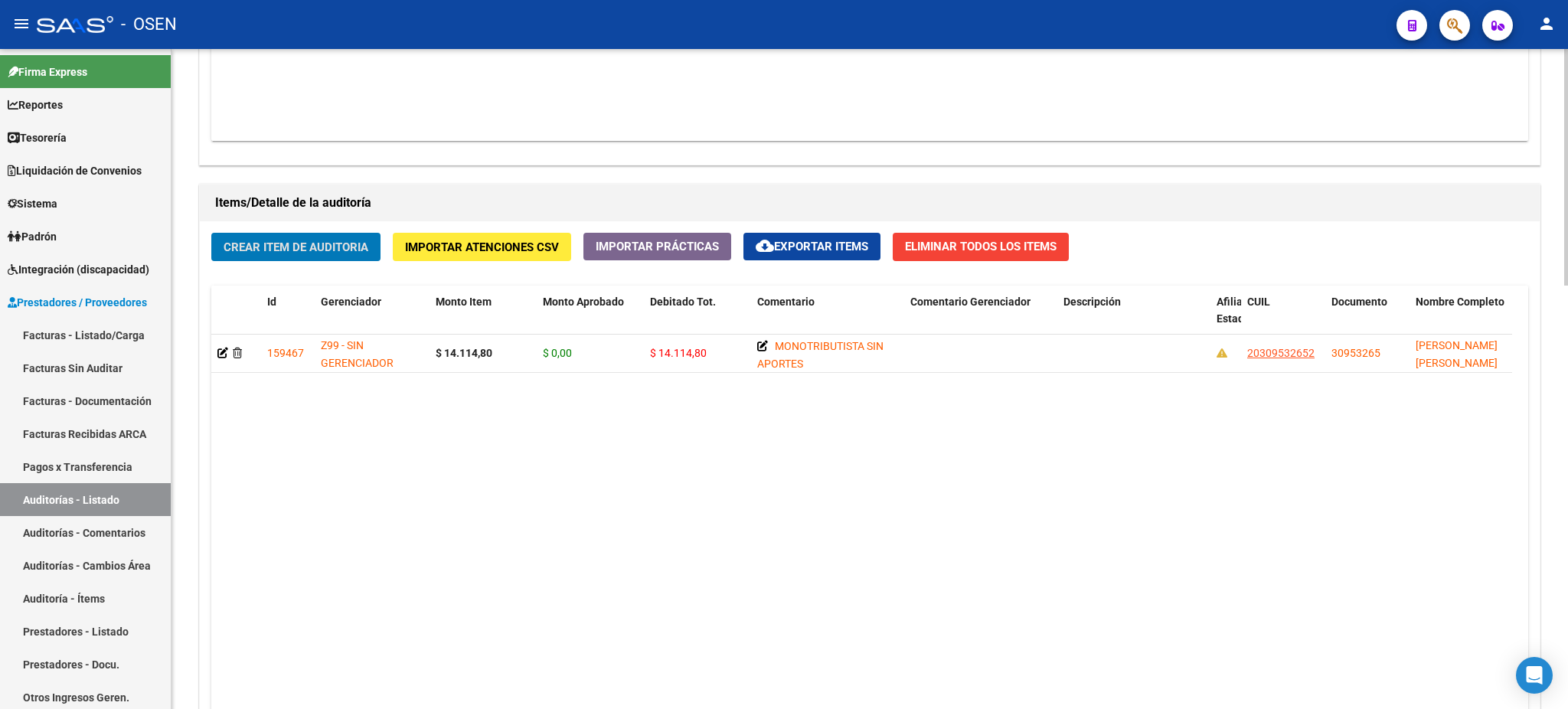
click at [334, 247] on span "Crear Item de Auditoria" at bounding box center [296, 248] width 145 height 14
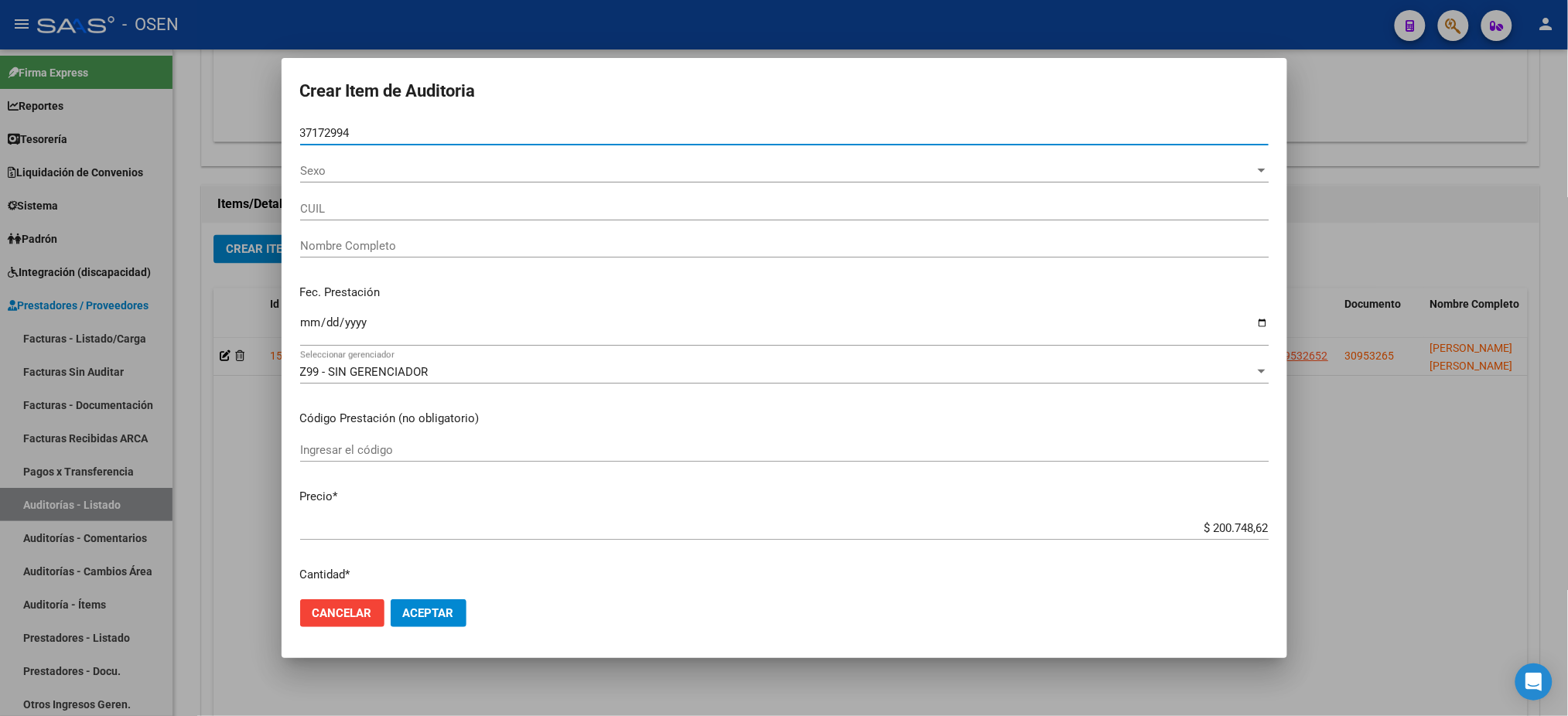
type input "37172994"
type input "27371729947"
type input "ARROYO ANDREA FERNANDA"
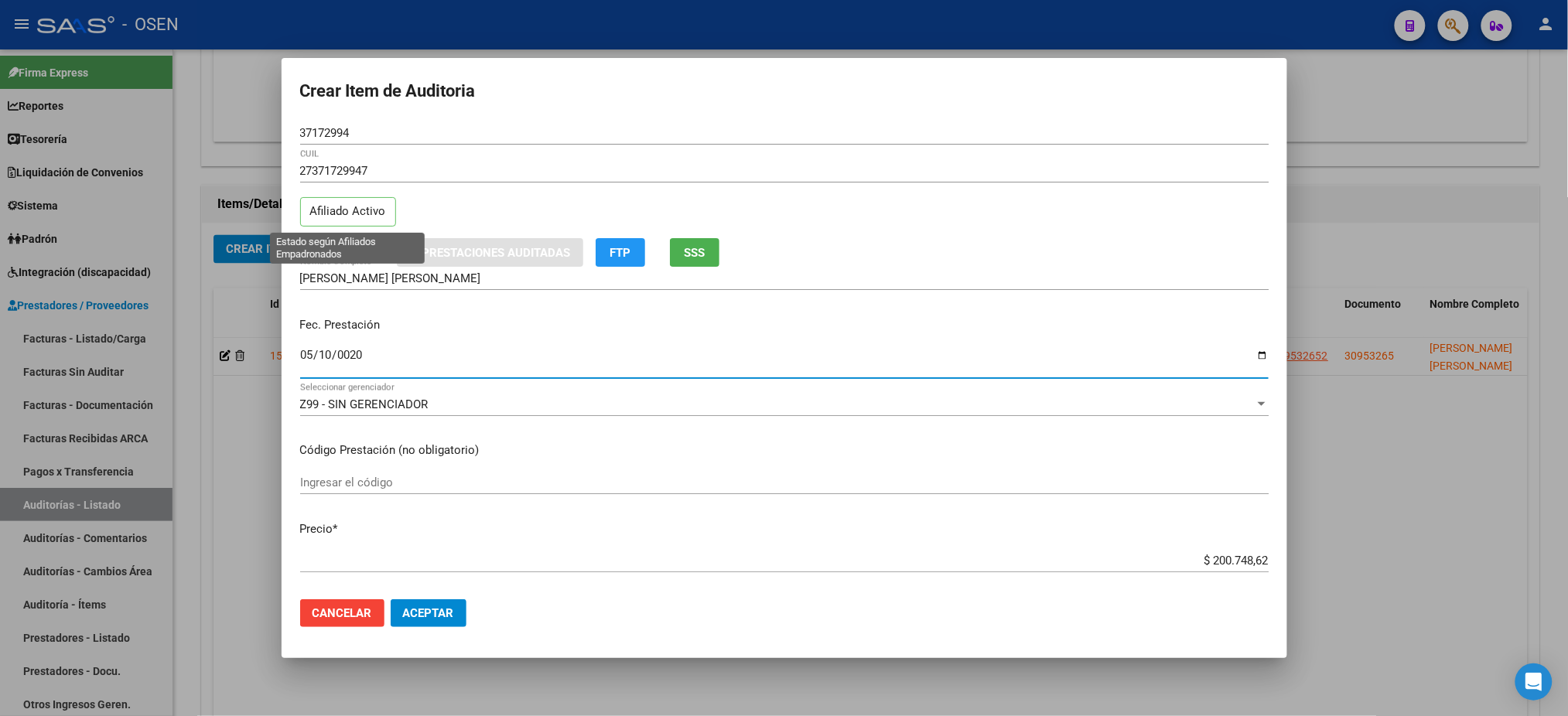
type input "0205-05-10"
type input "2025-05-10"
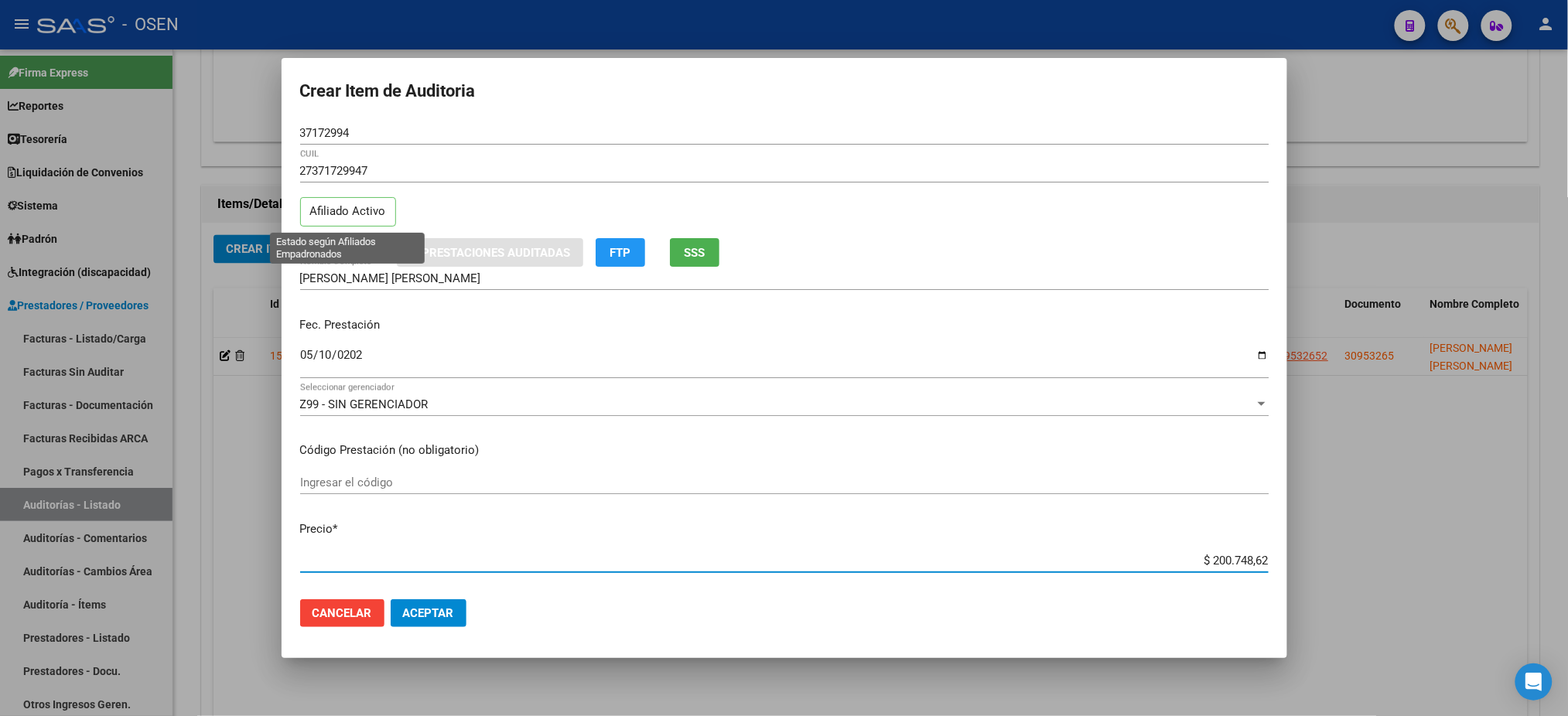
type input "$ 0,08"
type input "$ 0,88"
type input "$ 8,82"
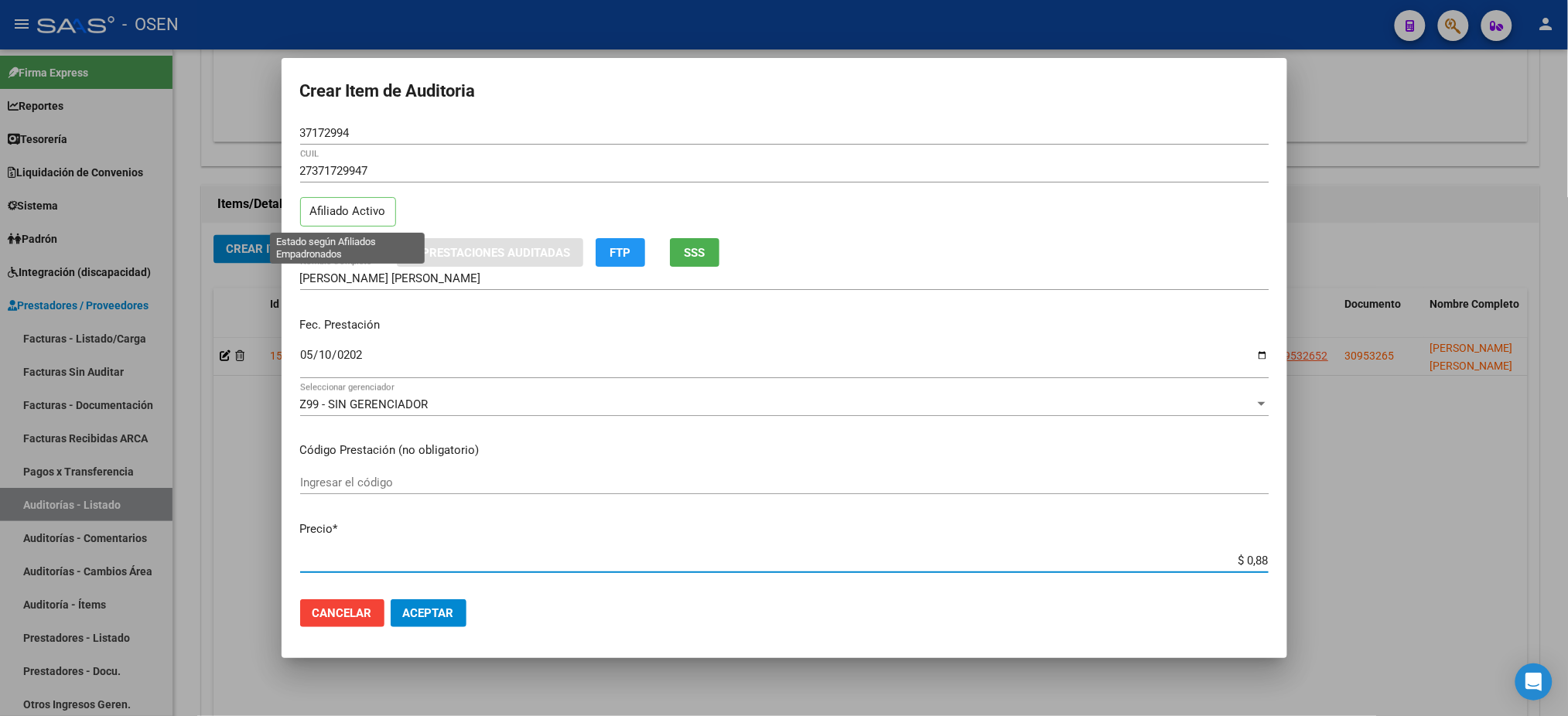
type input "$ 8,82"
type input "$ 88,21"
type input "$ 882,17"
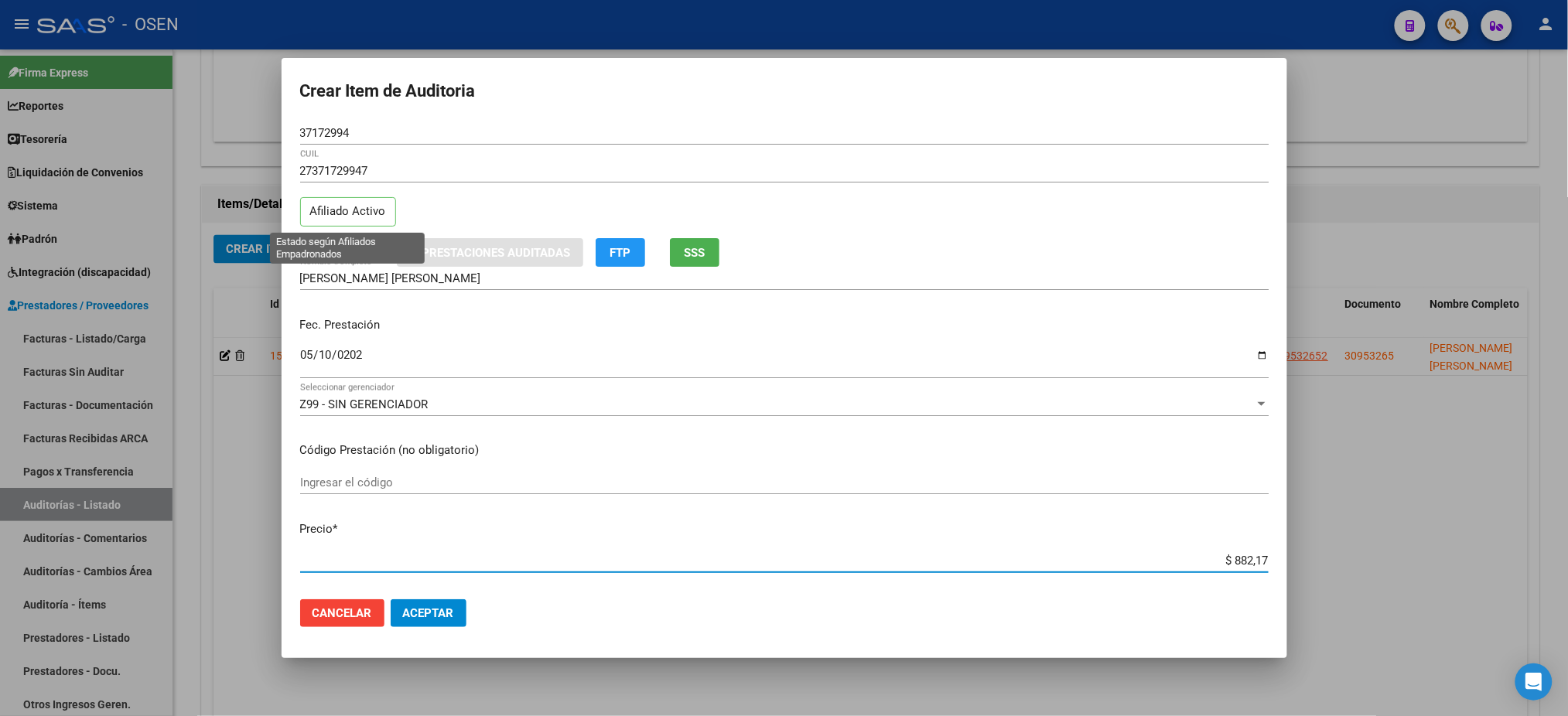
type input "$ 8.821,75"
click at [351, 245] on span "Análisis Afiliado" at bounding box center [342, 252] width 85 height 14
type textarea "27371729947"
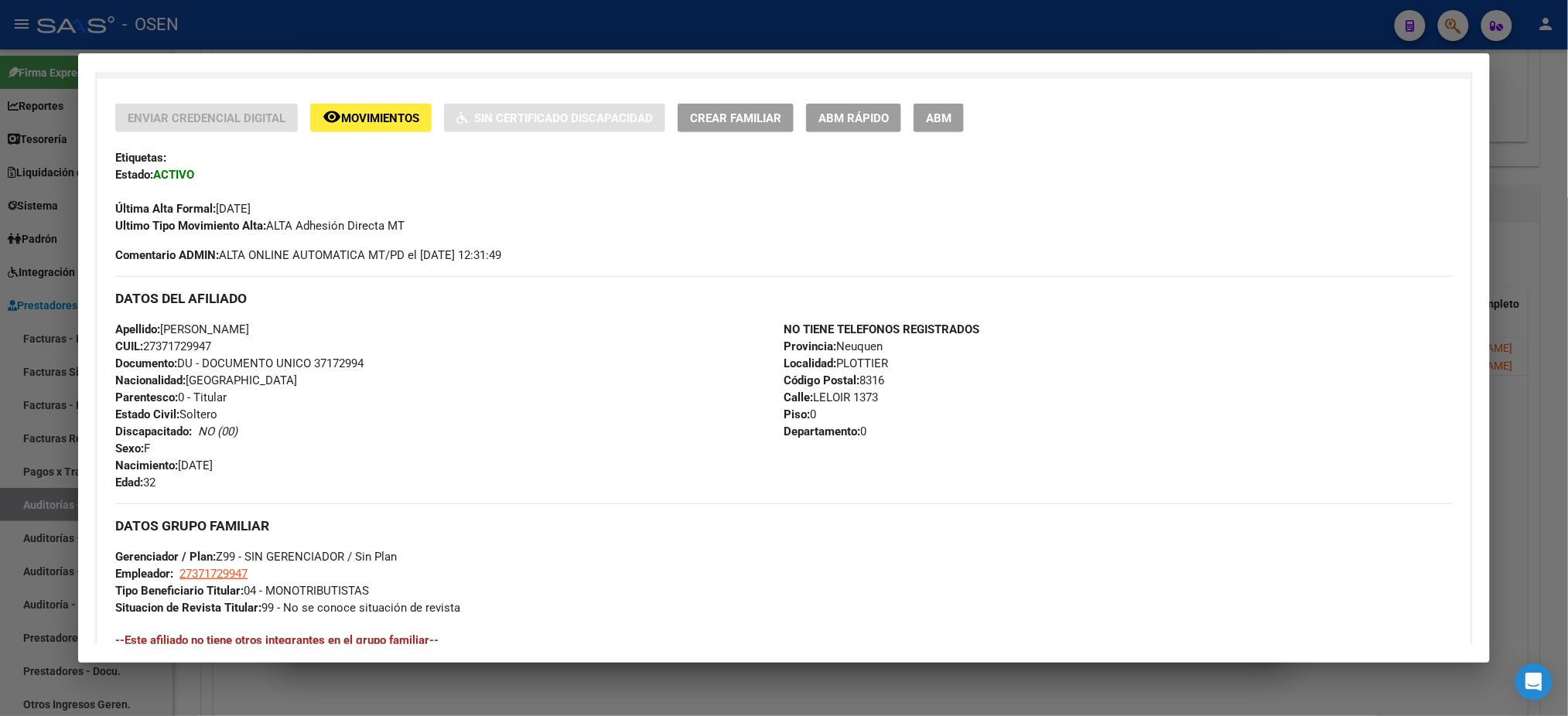
scroll to position [728, 0]
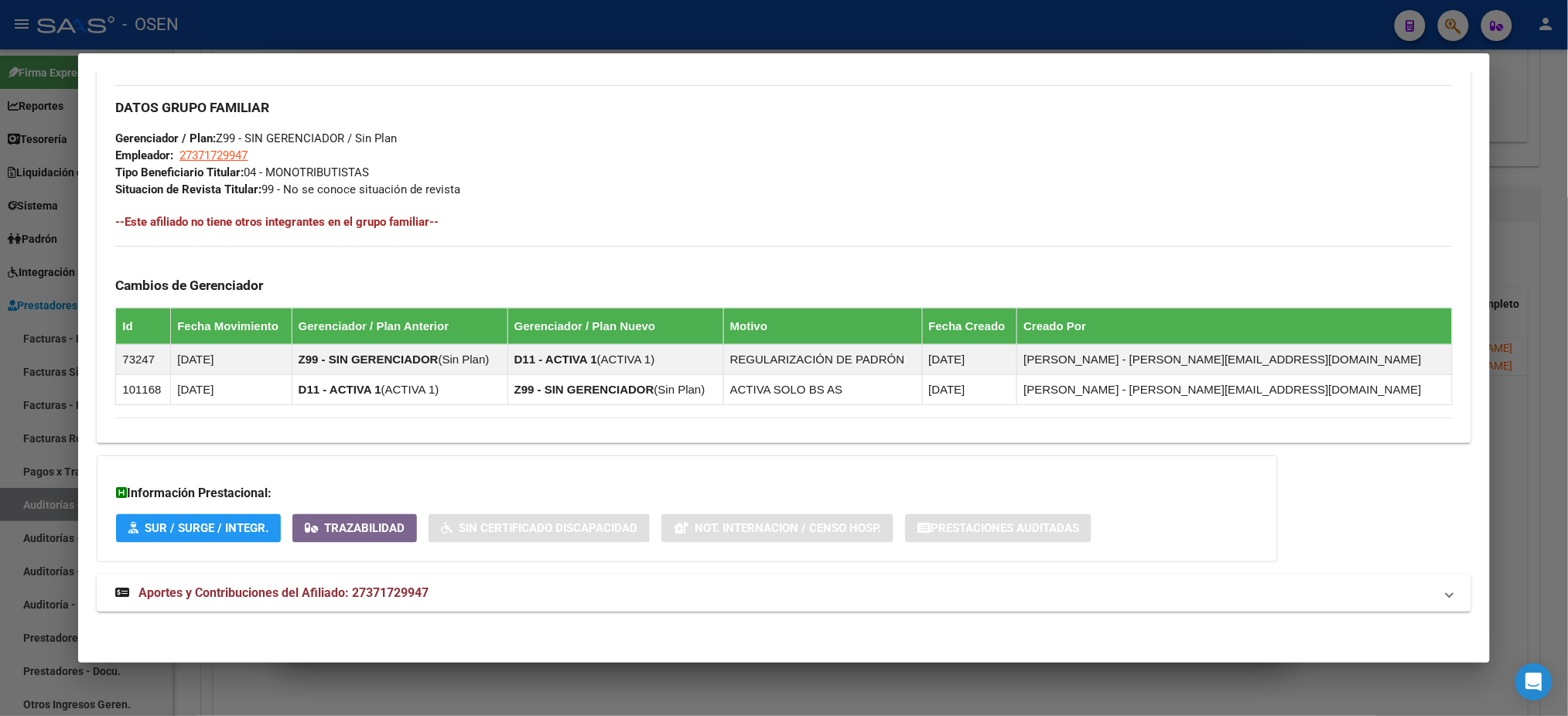
click at [675, 590] on mat-panel-title "Aportes y Contribuciones del Afiliado: 27371729947" at bounding box center [775, 593] width 1319 height 19
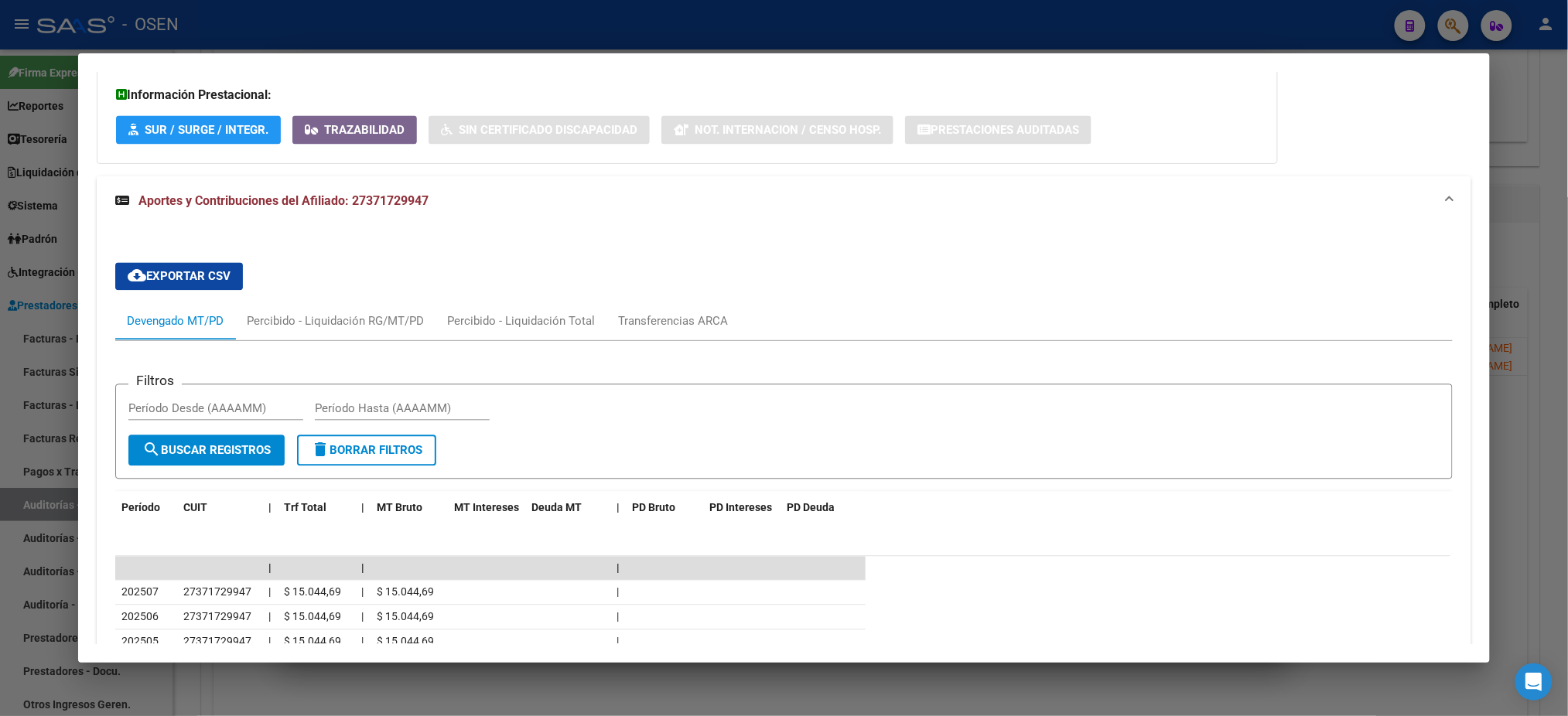
scroll to position [1423, 0]
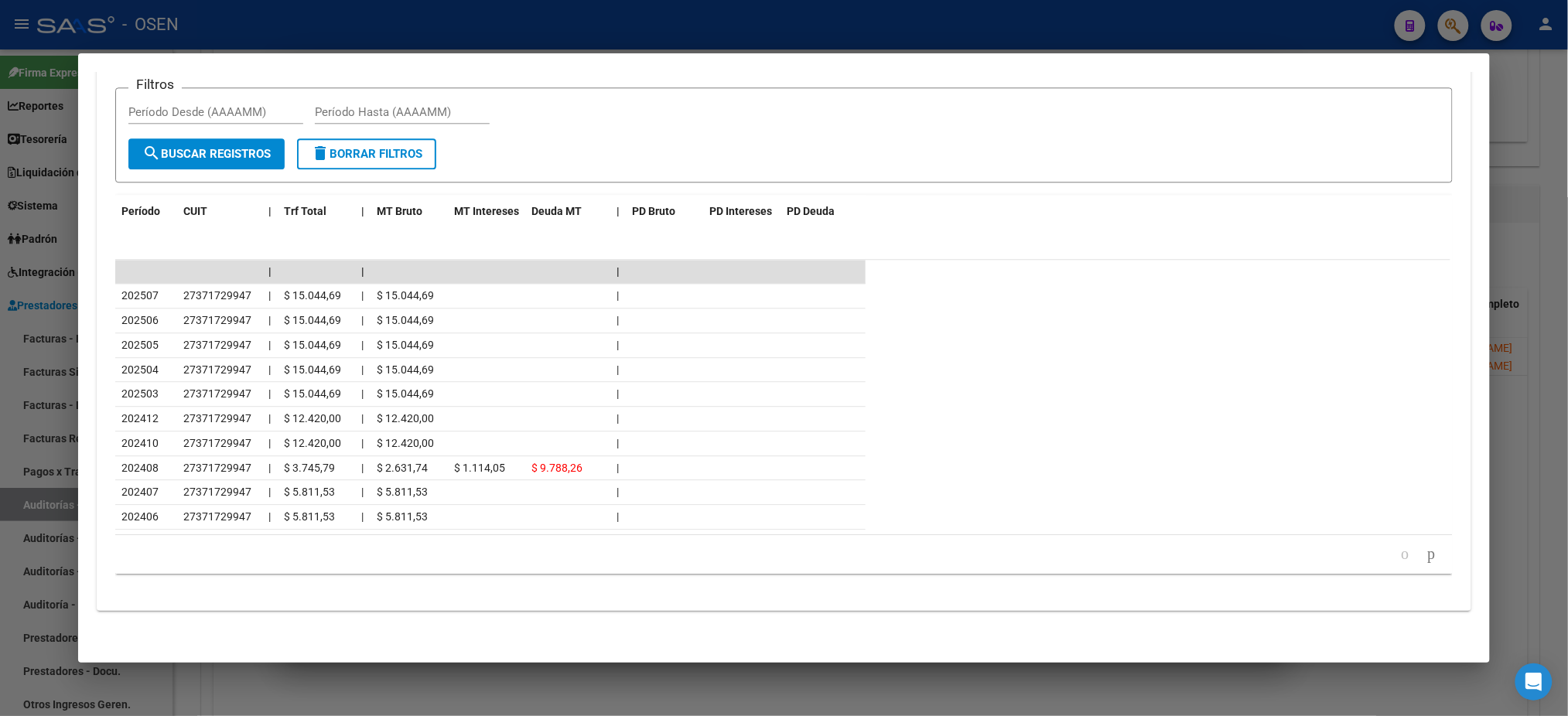
click at [377, 33] on div at bounding box center [784, 358] width 1568 height 716
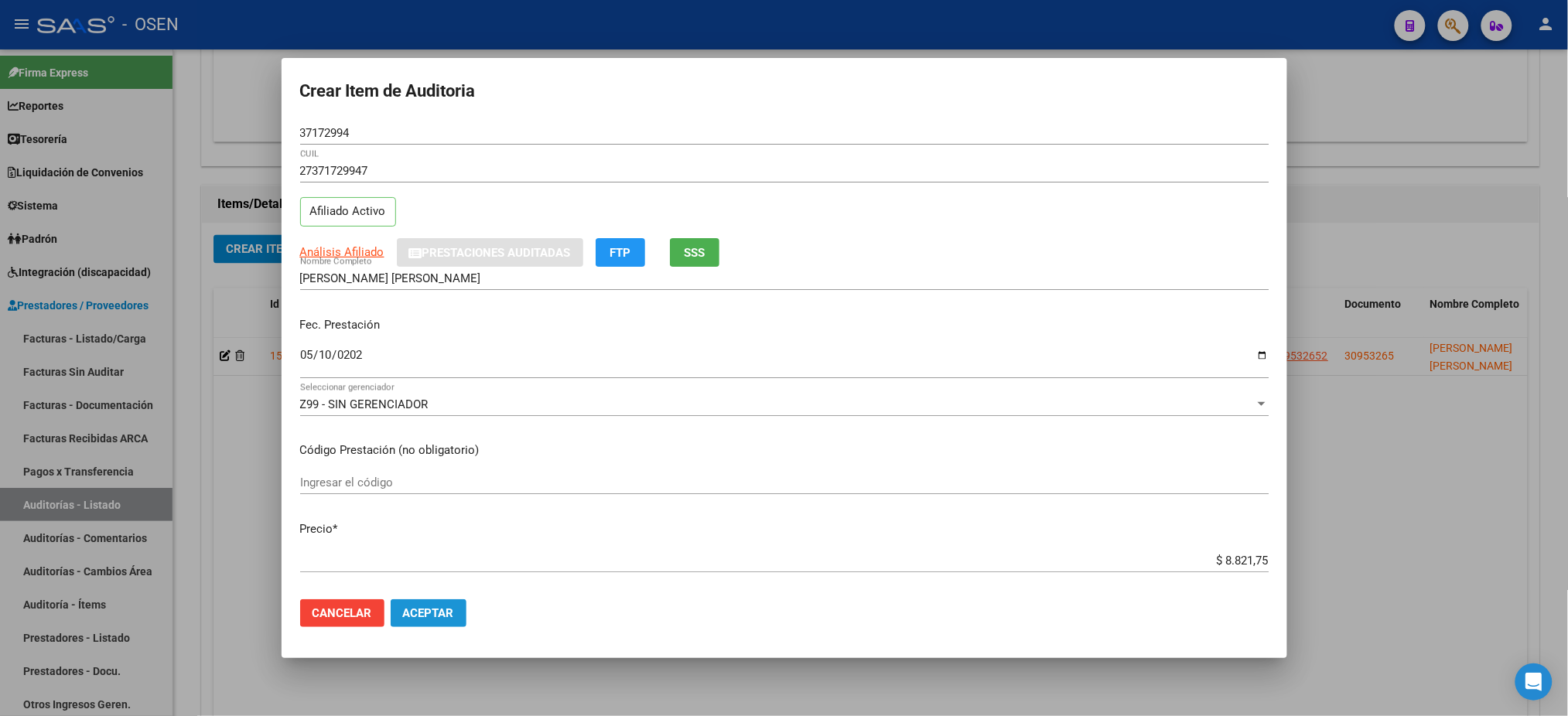
click at [455, 611] on button "Aceptar" at bounding box center [428, 613] width 76 height 28
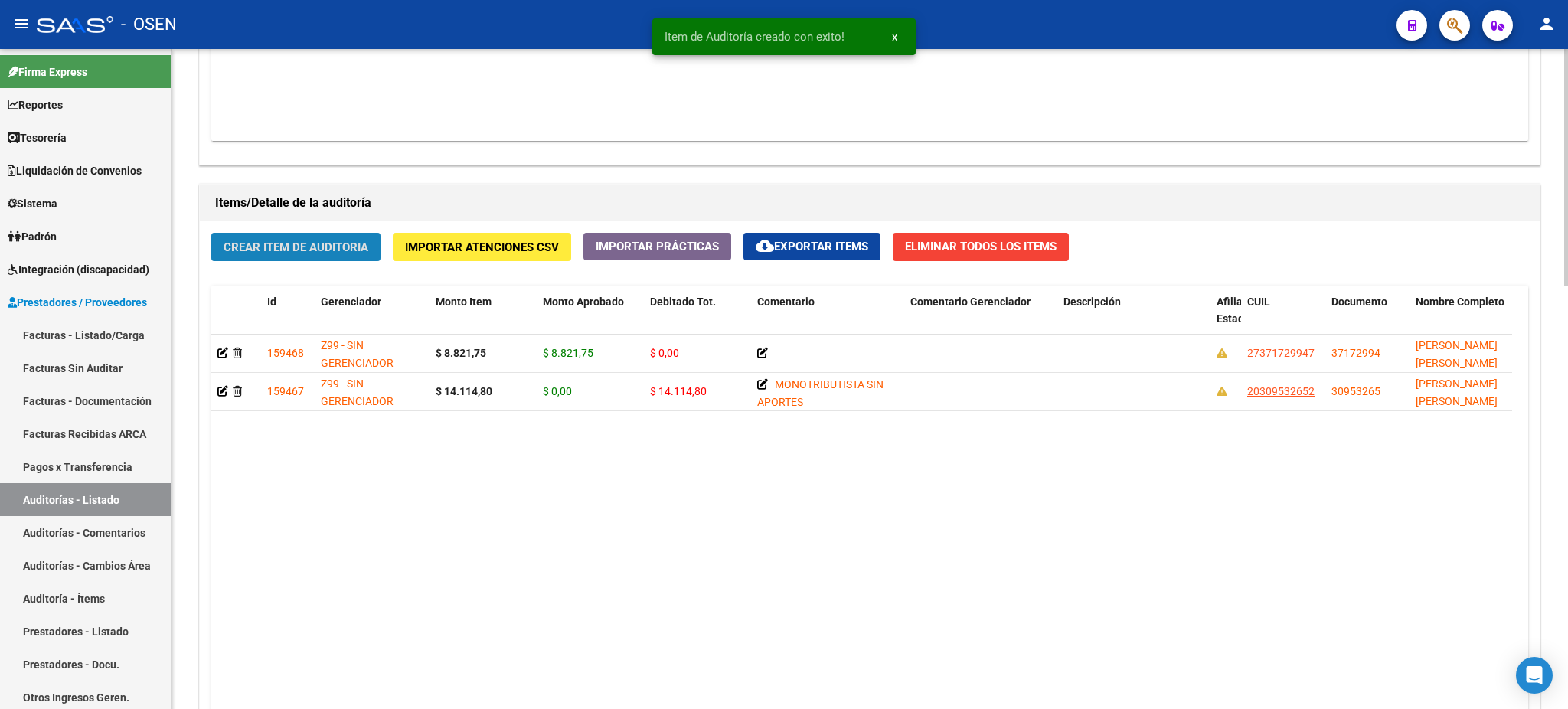
click at [300, 241] on span "Crear Item de Auditoria" at bounding box center [296, 248] width 145 height 14
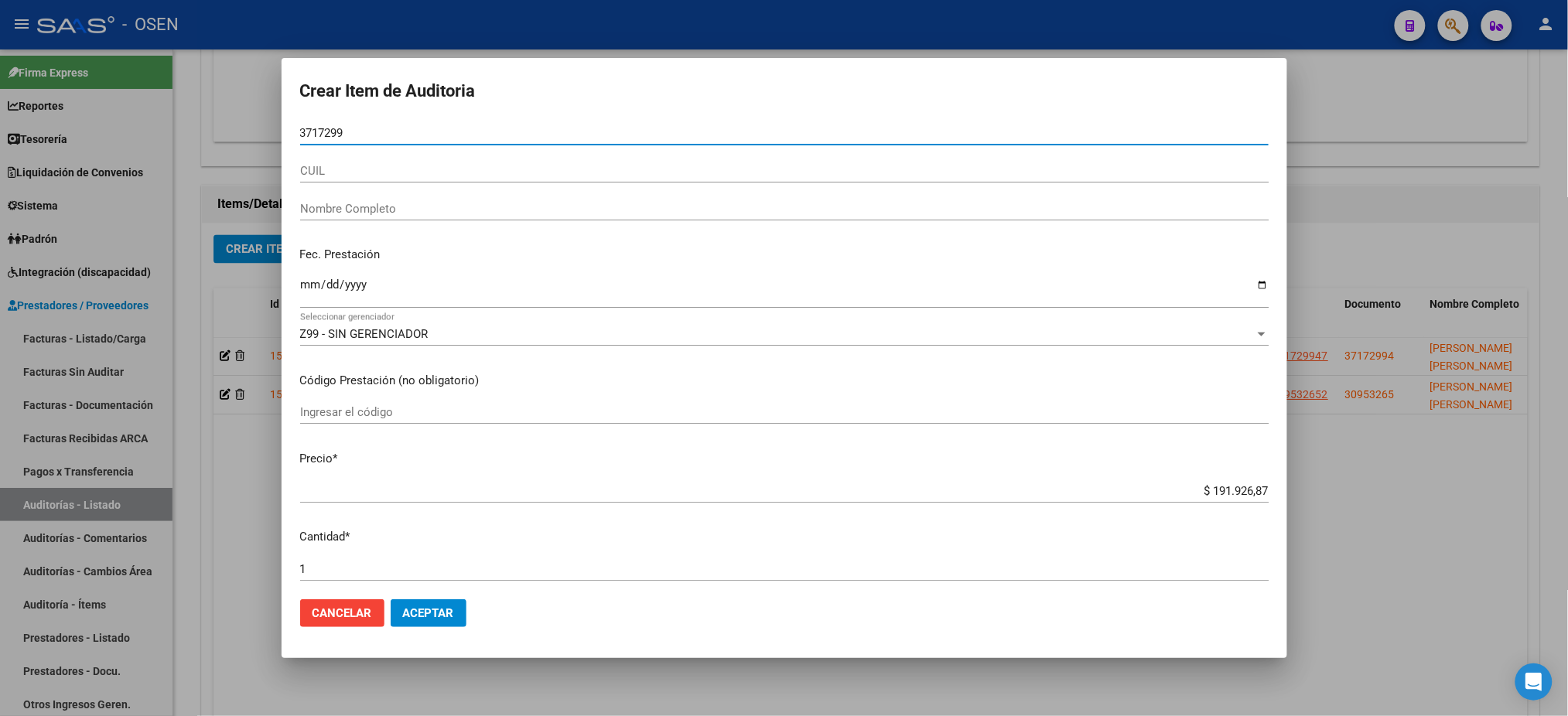
type input "37172994"
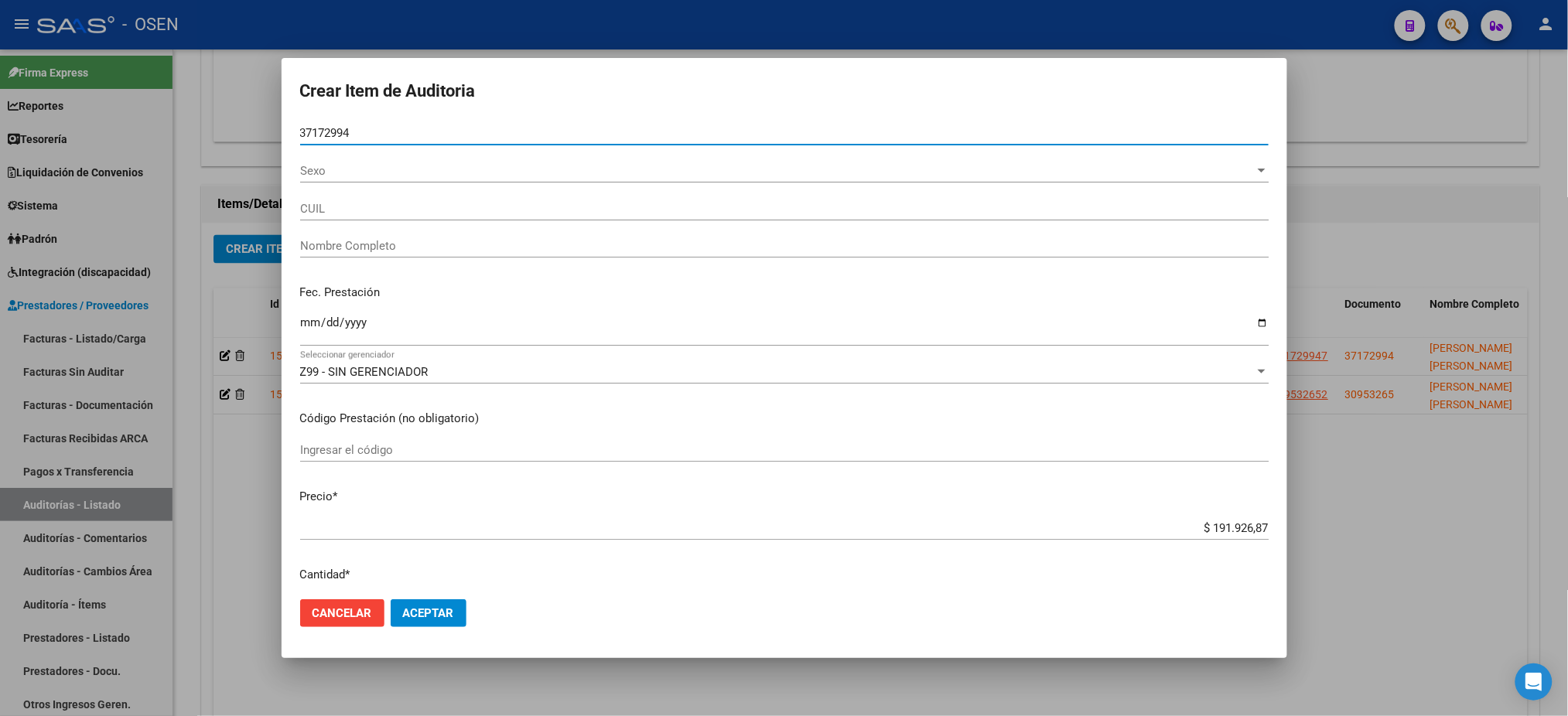
type input "27371729947"
type input "ARROYO ANDREA FERNANDA"
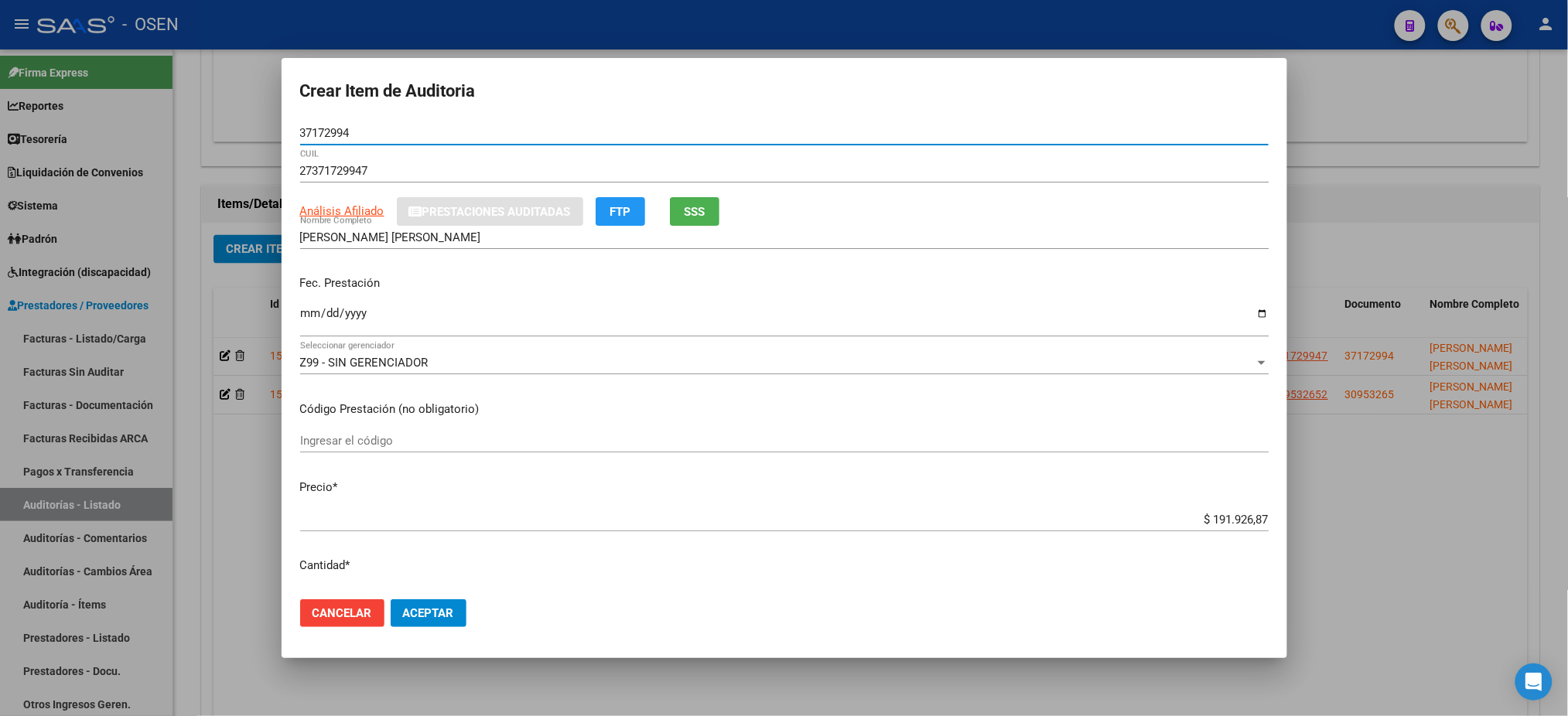
type input "37172994"
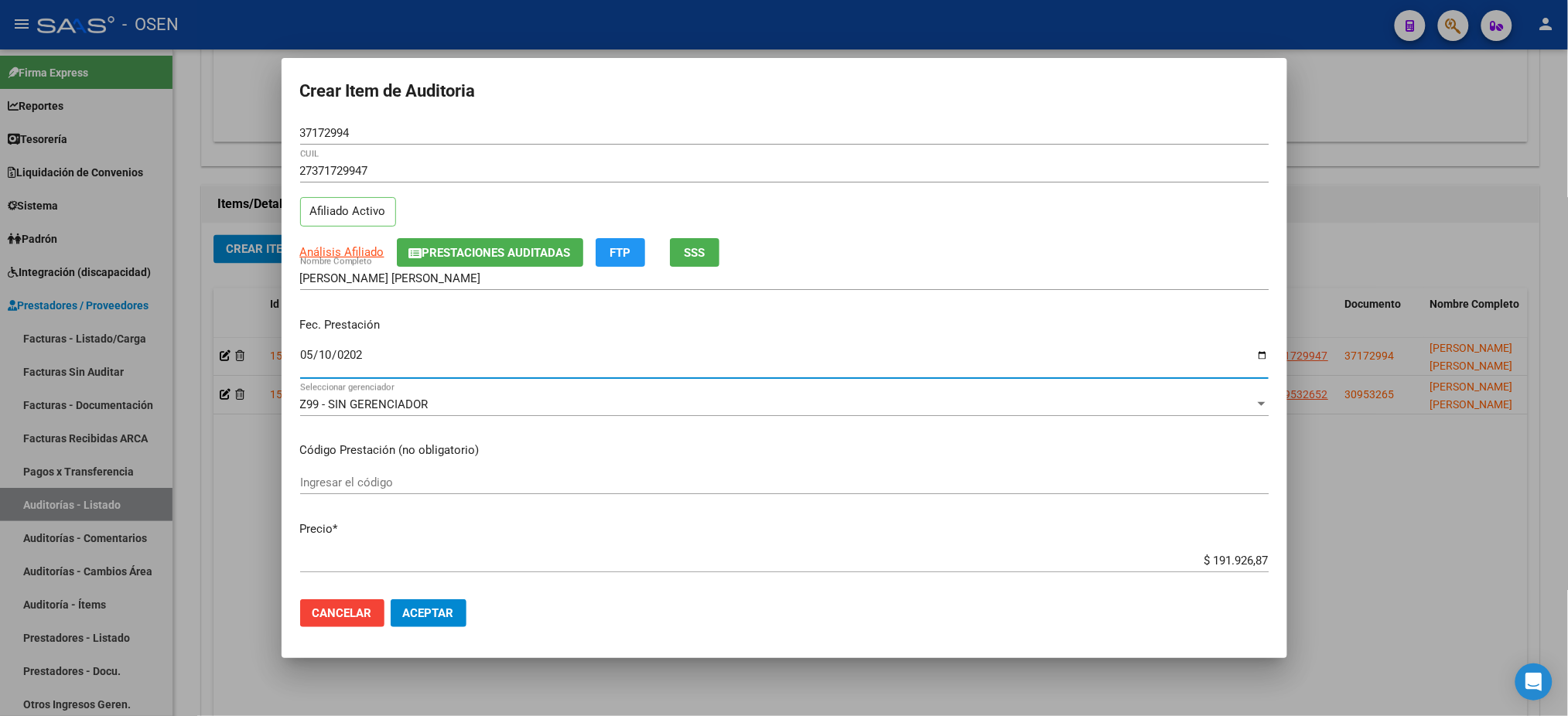
type input "2025-05-10"
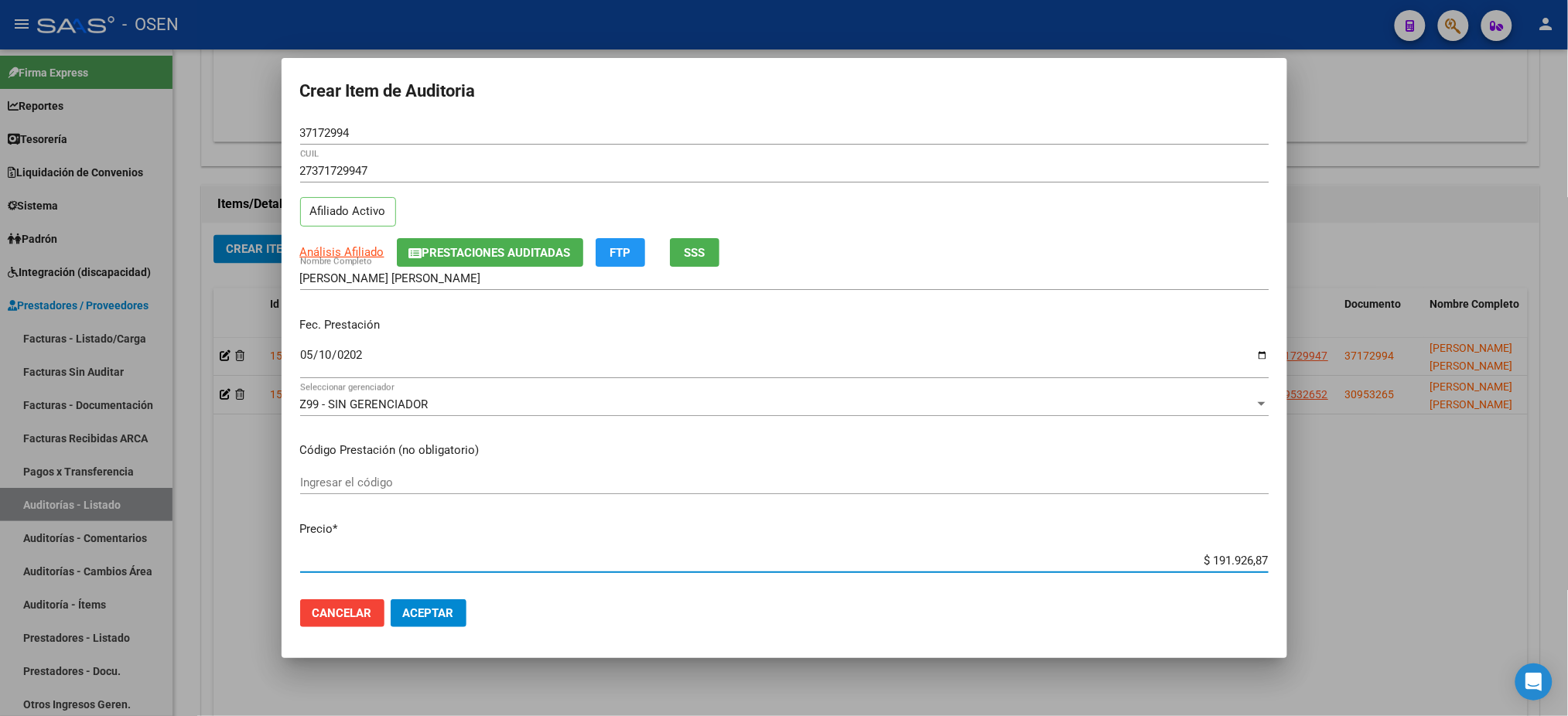
type input "$ 0,06"
type input "$ 0,67"
type input "$ 6,70"
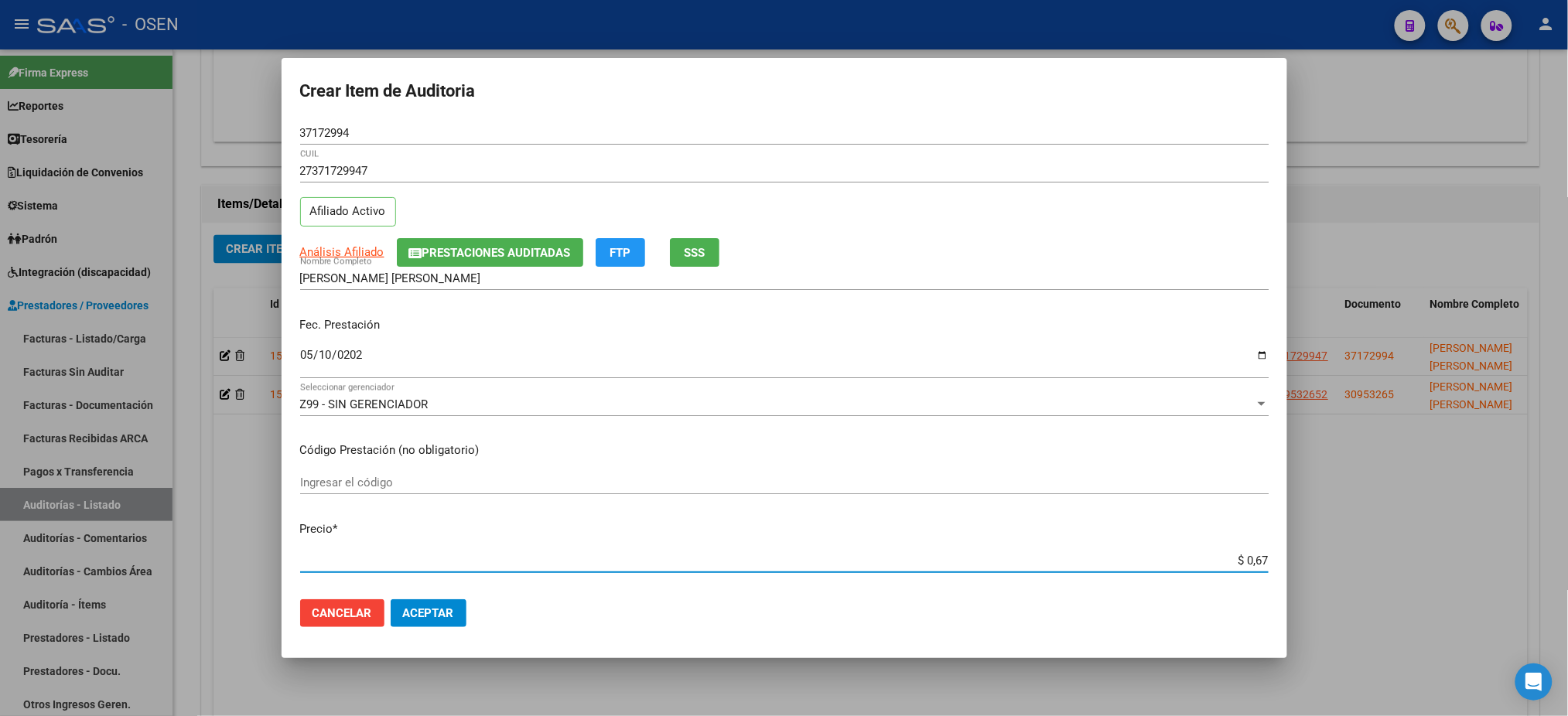
type input "$ 6,70"
type input "$ 67,04"
type input "$ 670,45"
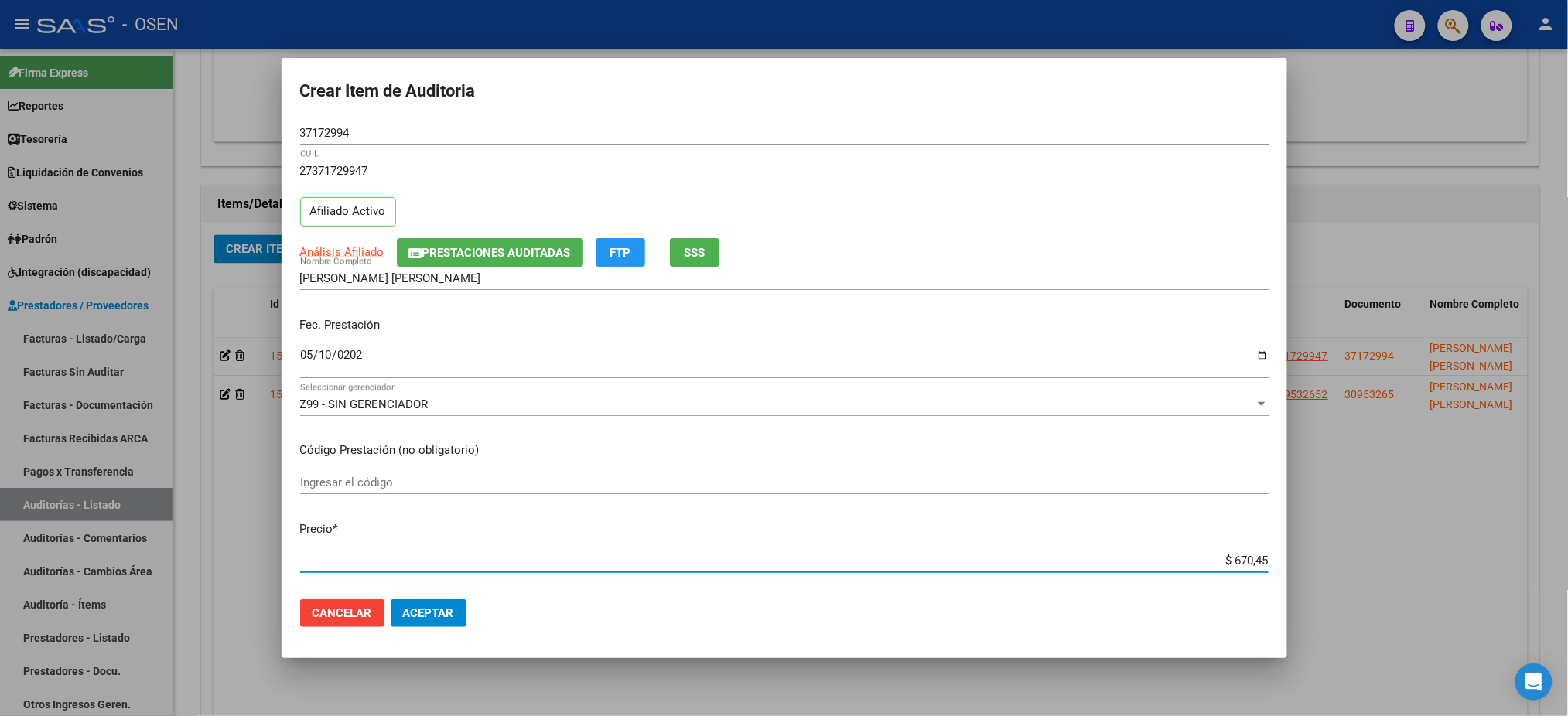
type input "$ 6.704,53"
click at [451, 614] on mat-dialog-actions "Cancelar Aceptar" at bounding box center [784, 613] width 968 height 53
click at [452, 620] on button "Aceptar" at bounding box center [428, 613] width 76 height 28
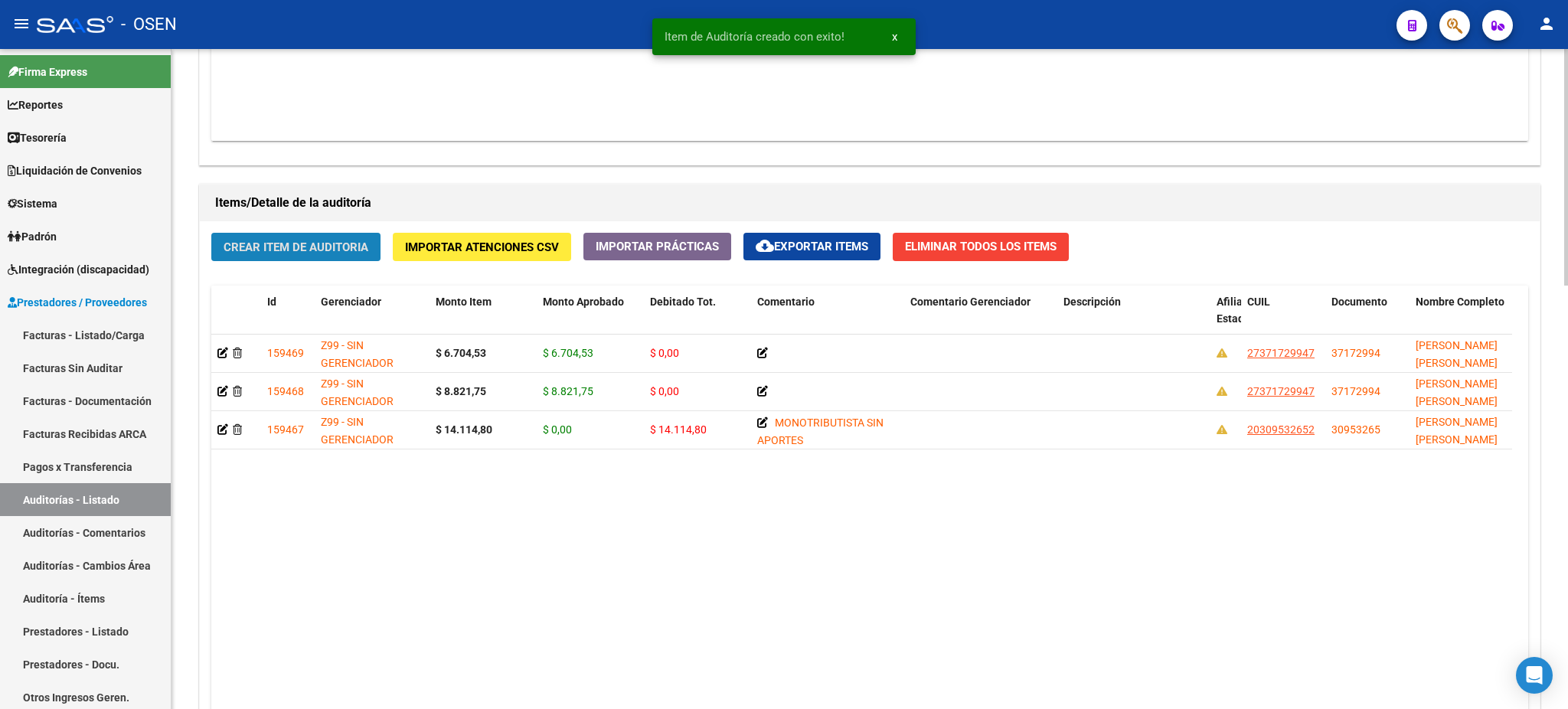
click at [288, 246] on span "Crear Item de Auditoria" at bounding box center [296, 248] width 145 height 14
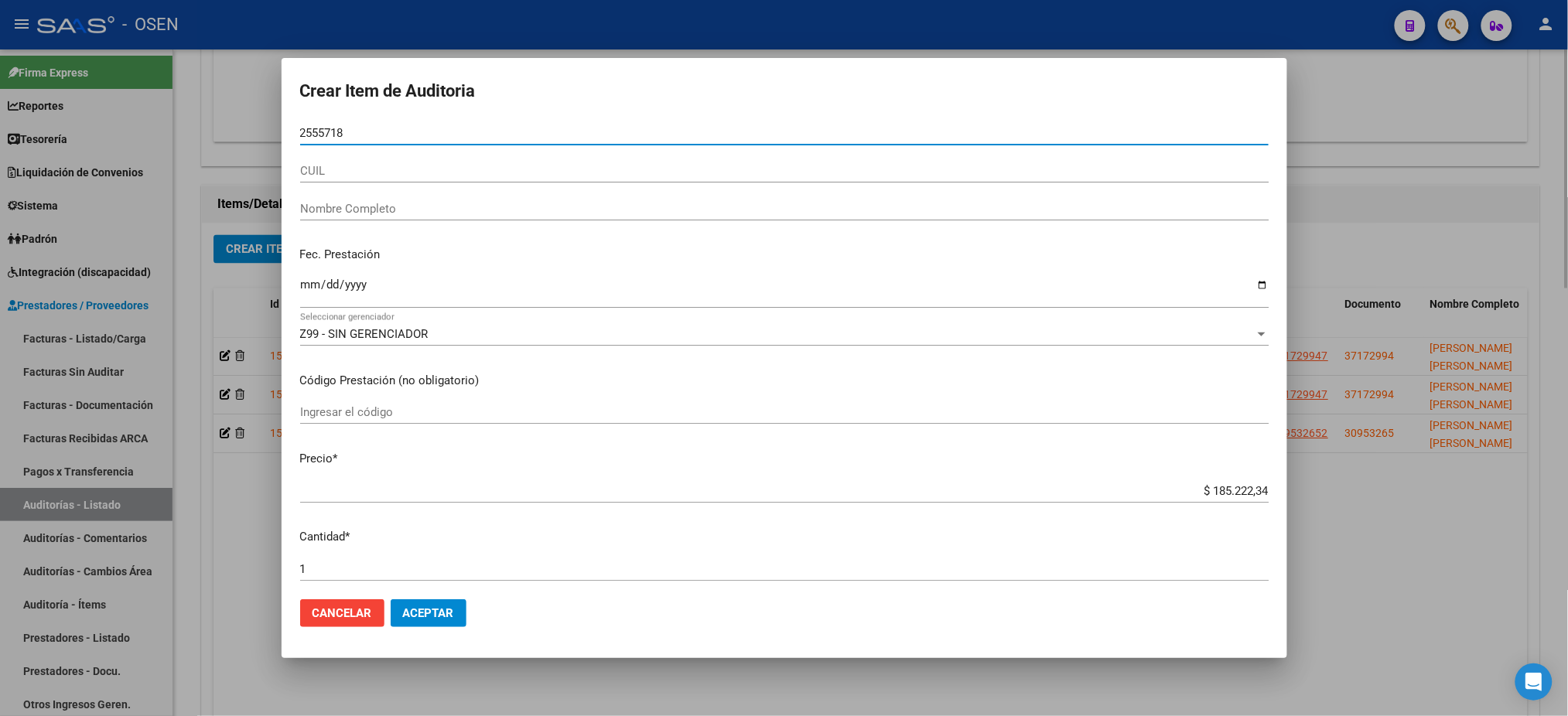
type input "25557184"
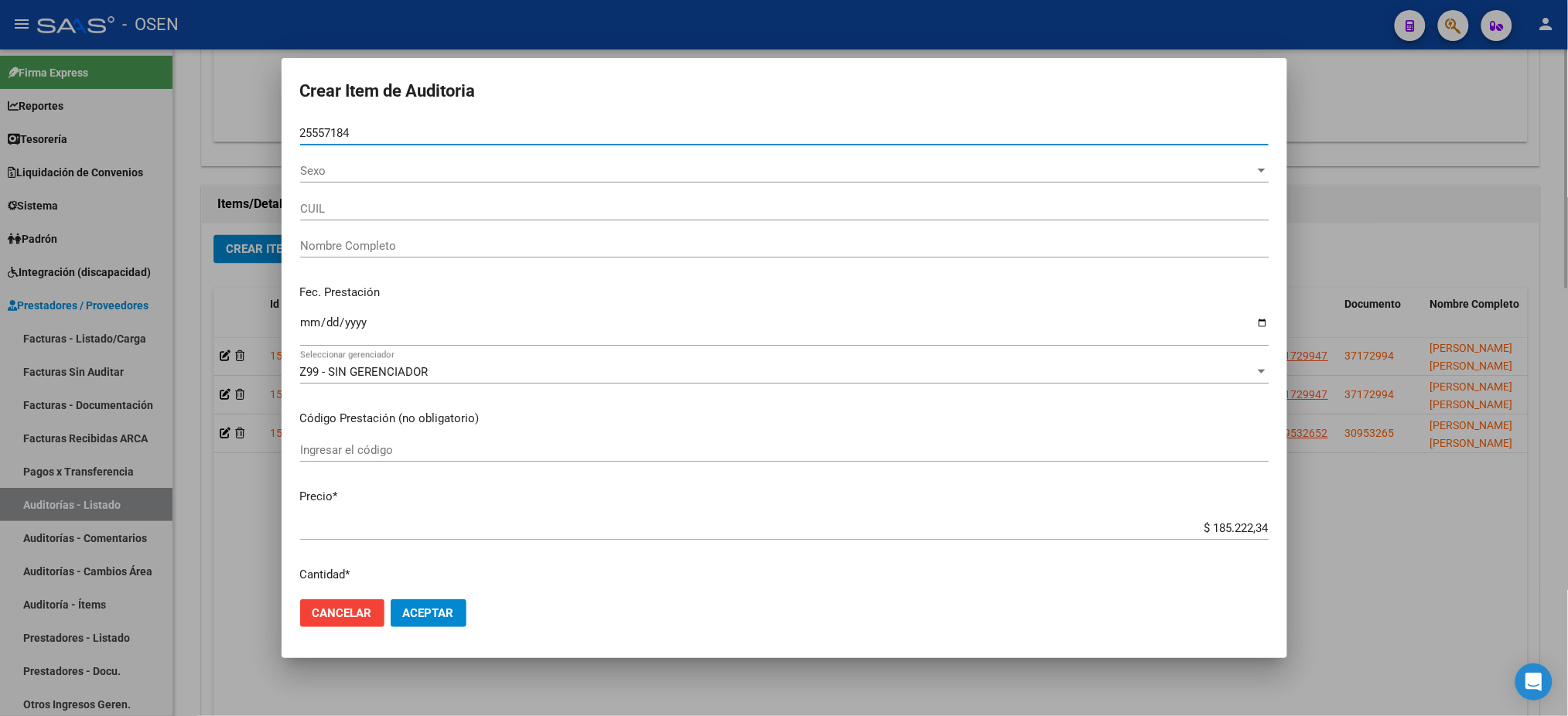
type input "20255571843"
type input "AVILA DIEGO FERNANDO"
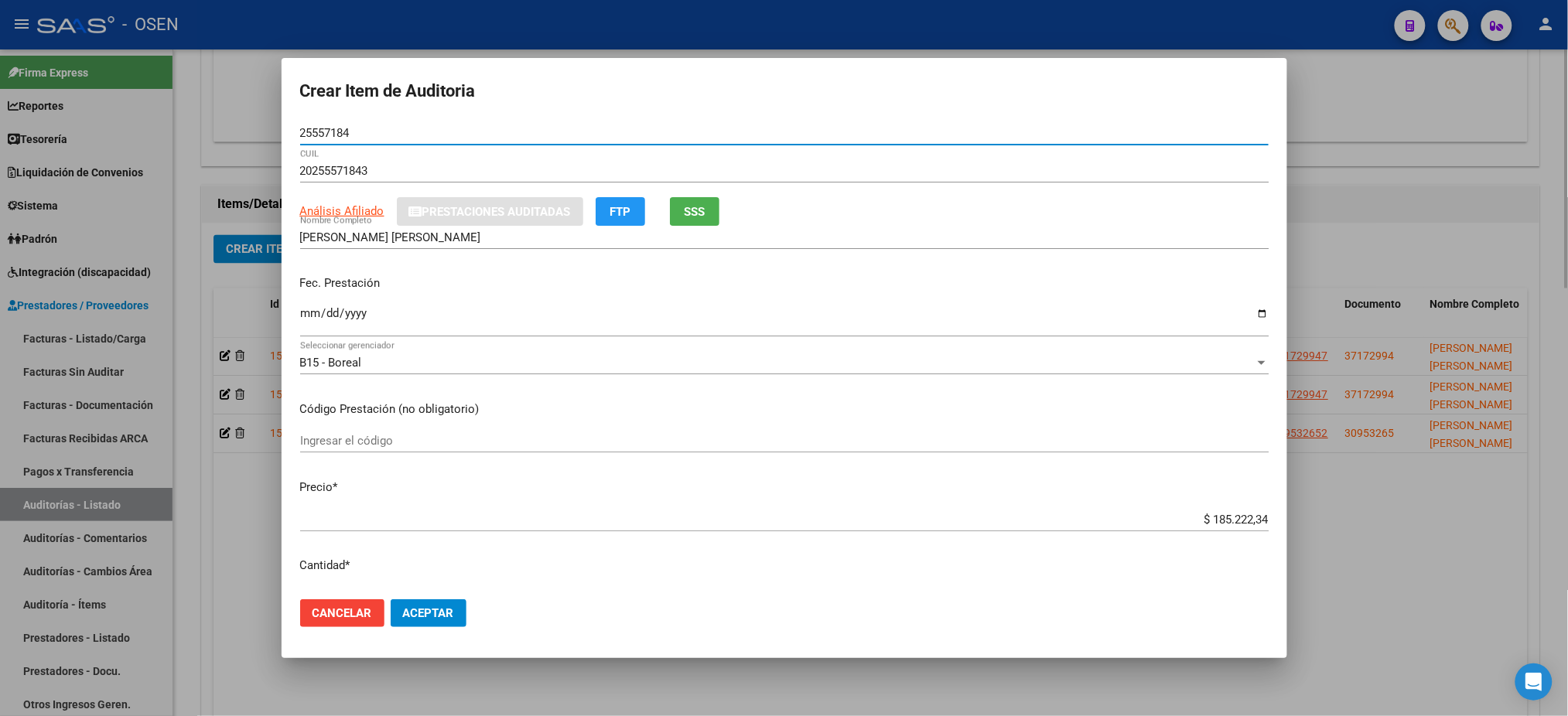
type input "25557184"
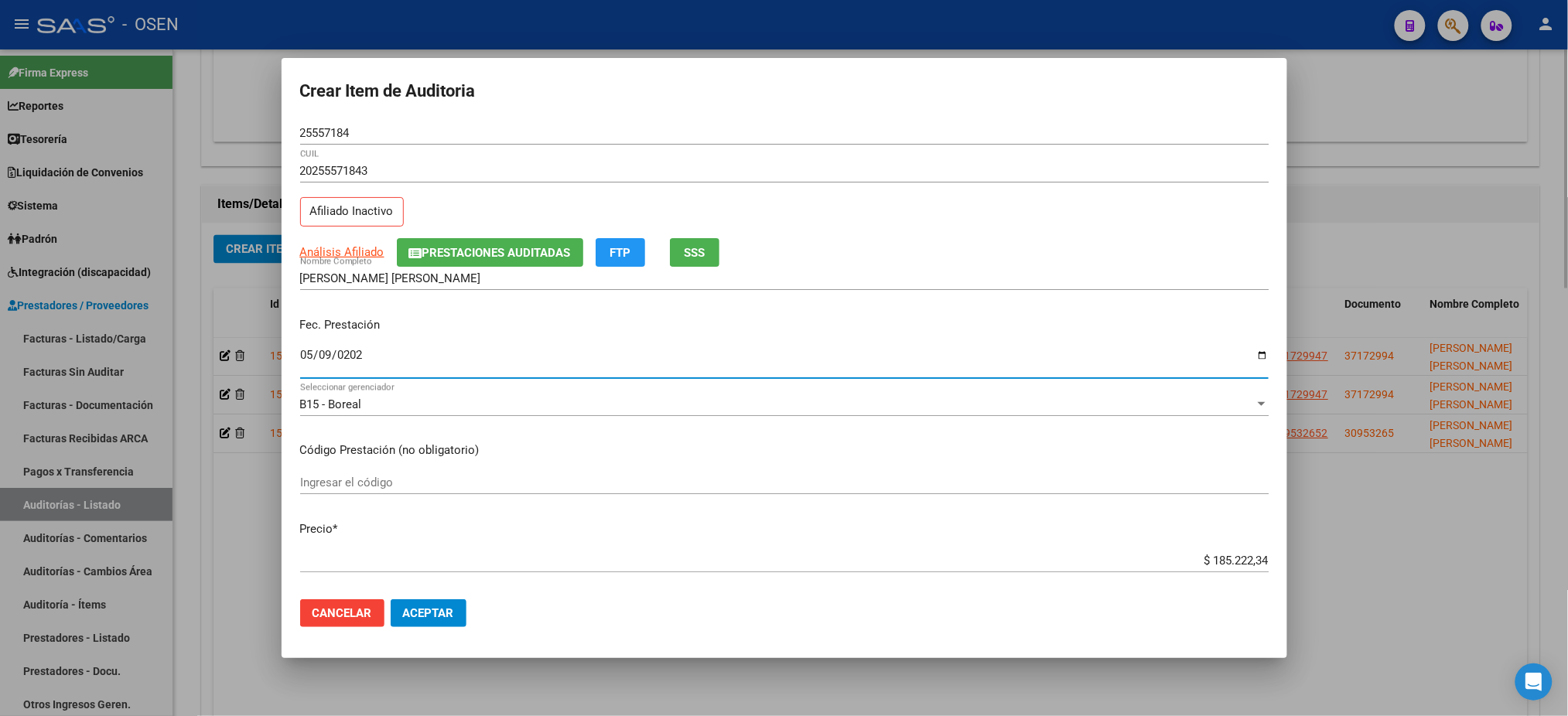
type input "2025-05-09"
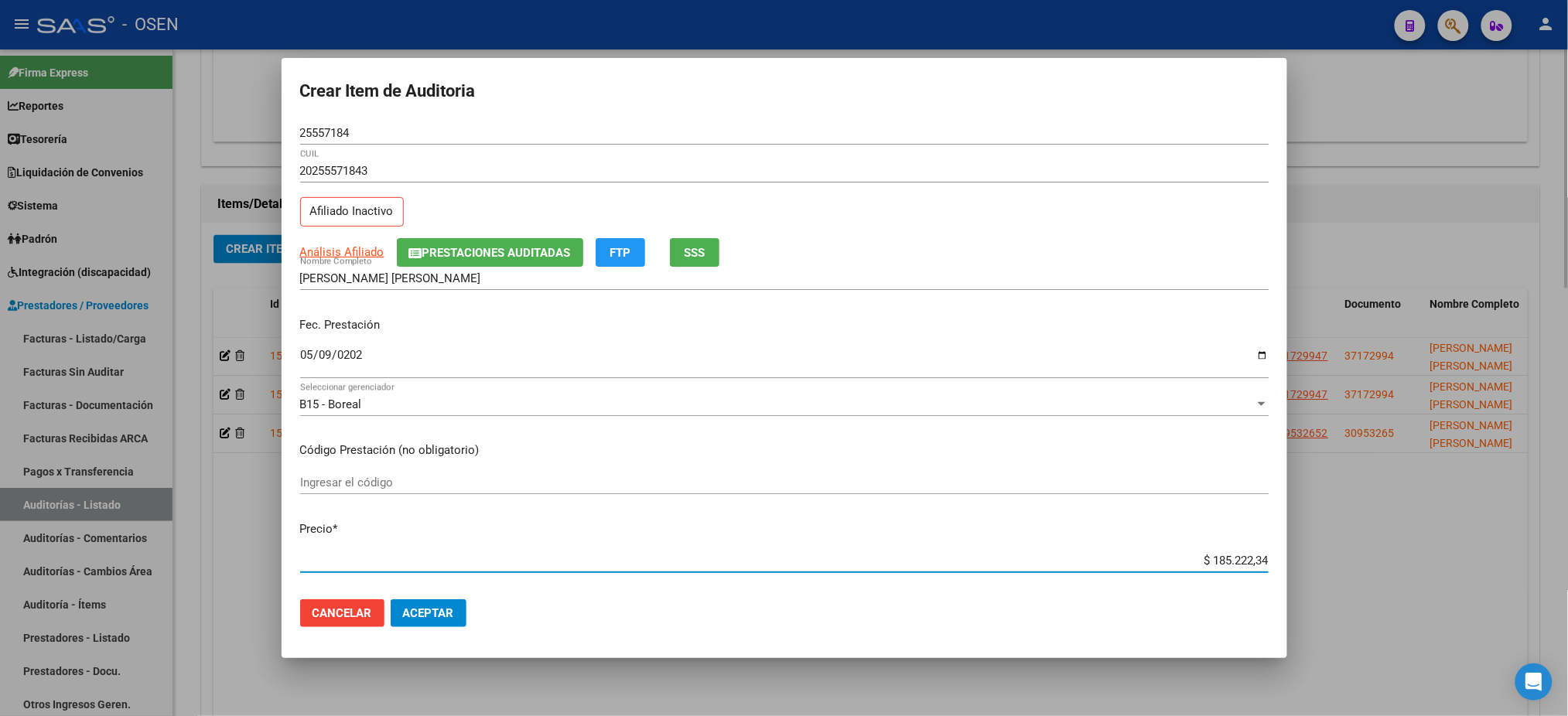
type input "$ 0,09"
type input "$ 0,91"
type input "$ 9,17"
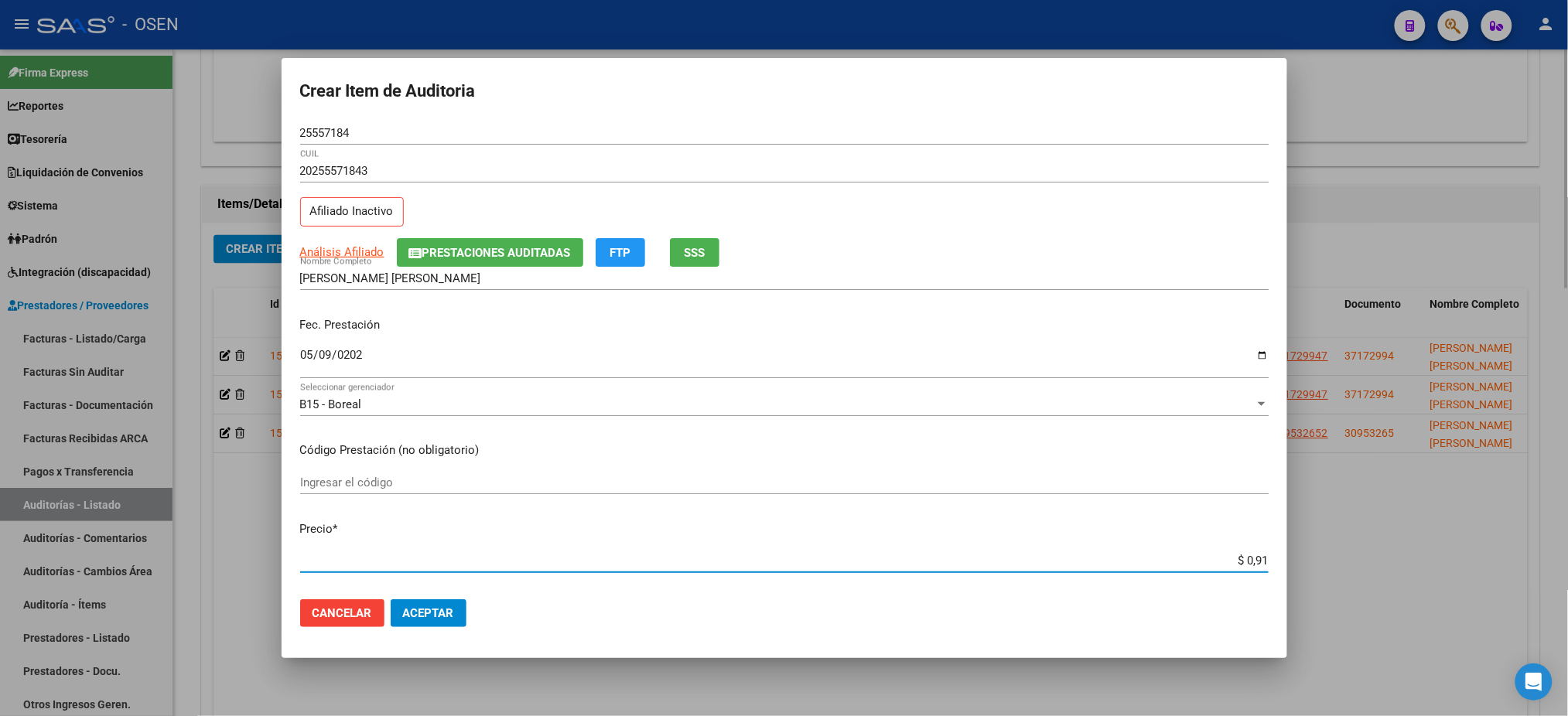
type input "$ 9,17"
type input "$ 91,74"
type input "$ 917,46"
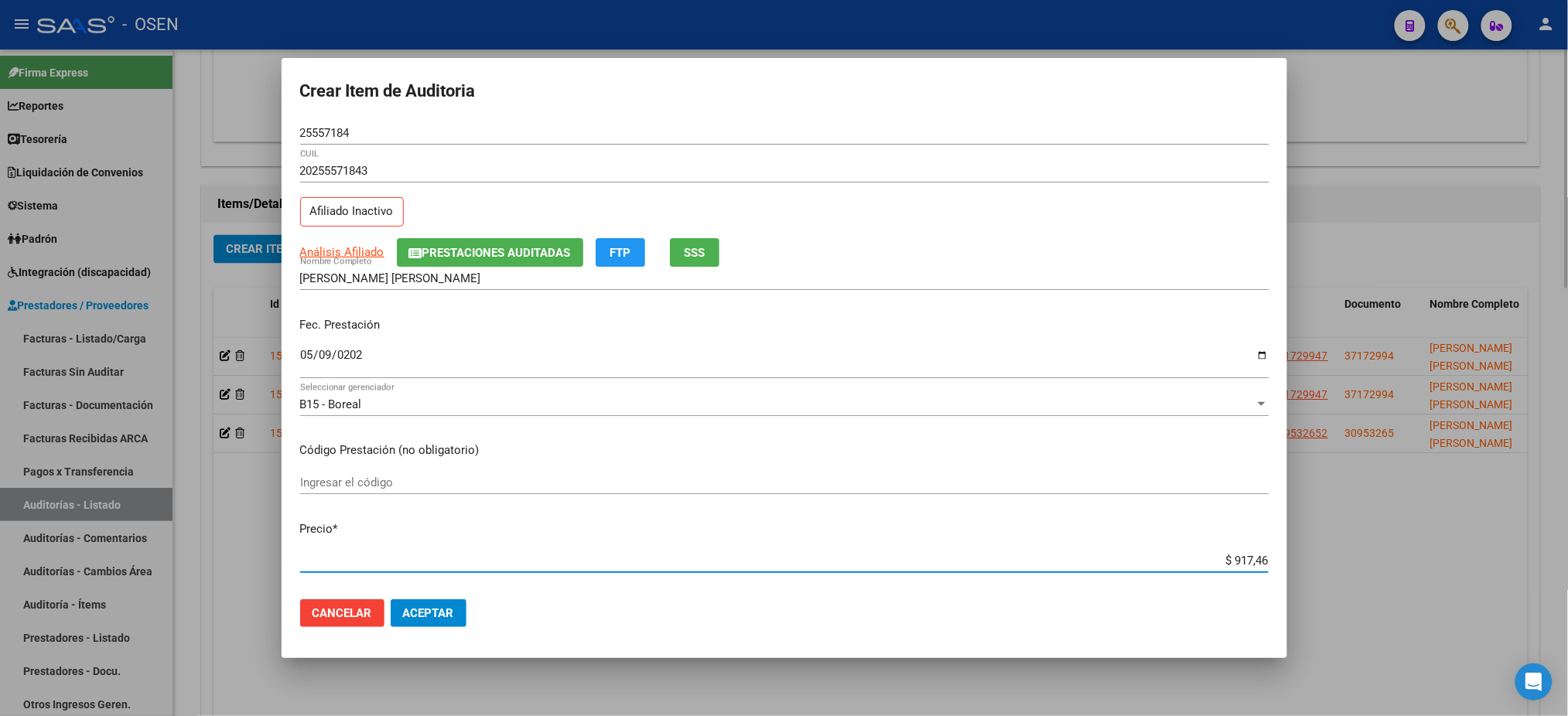
type input "$ 9.174,67"
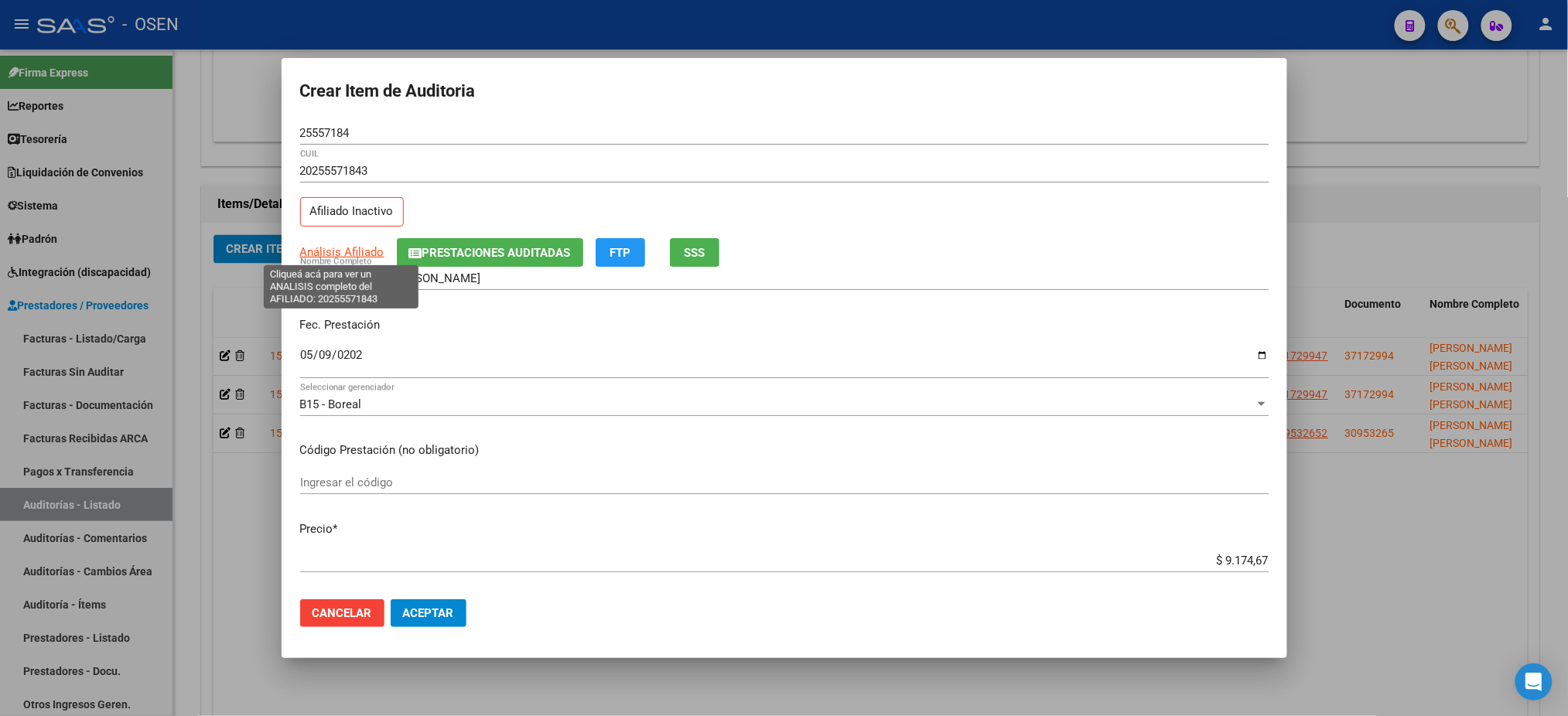
click at [348, 245] on span "Análisis Afiliado" at bounding box center [342, 252] width 85 height 14
type textarea "20255571843"
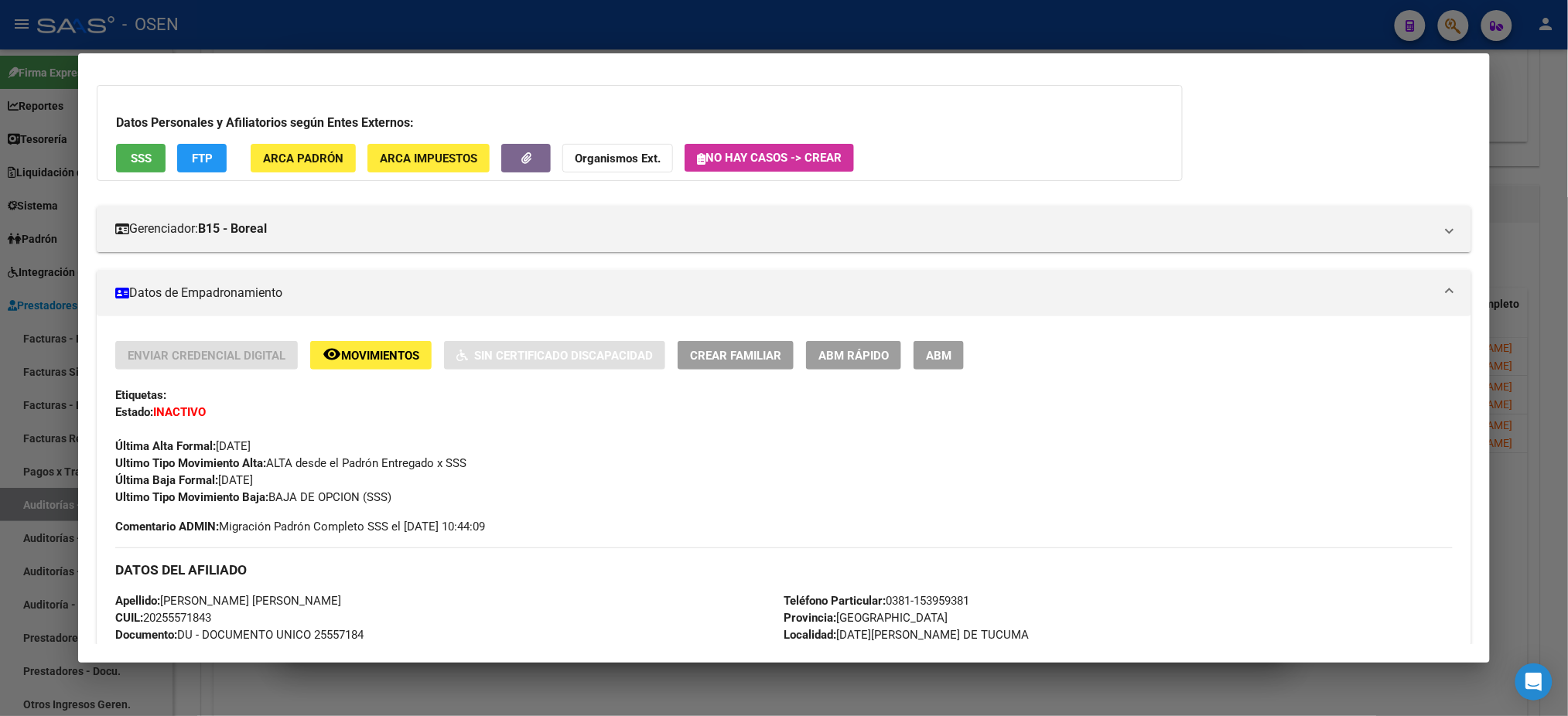
scroll to position [0, 0]
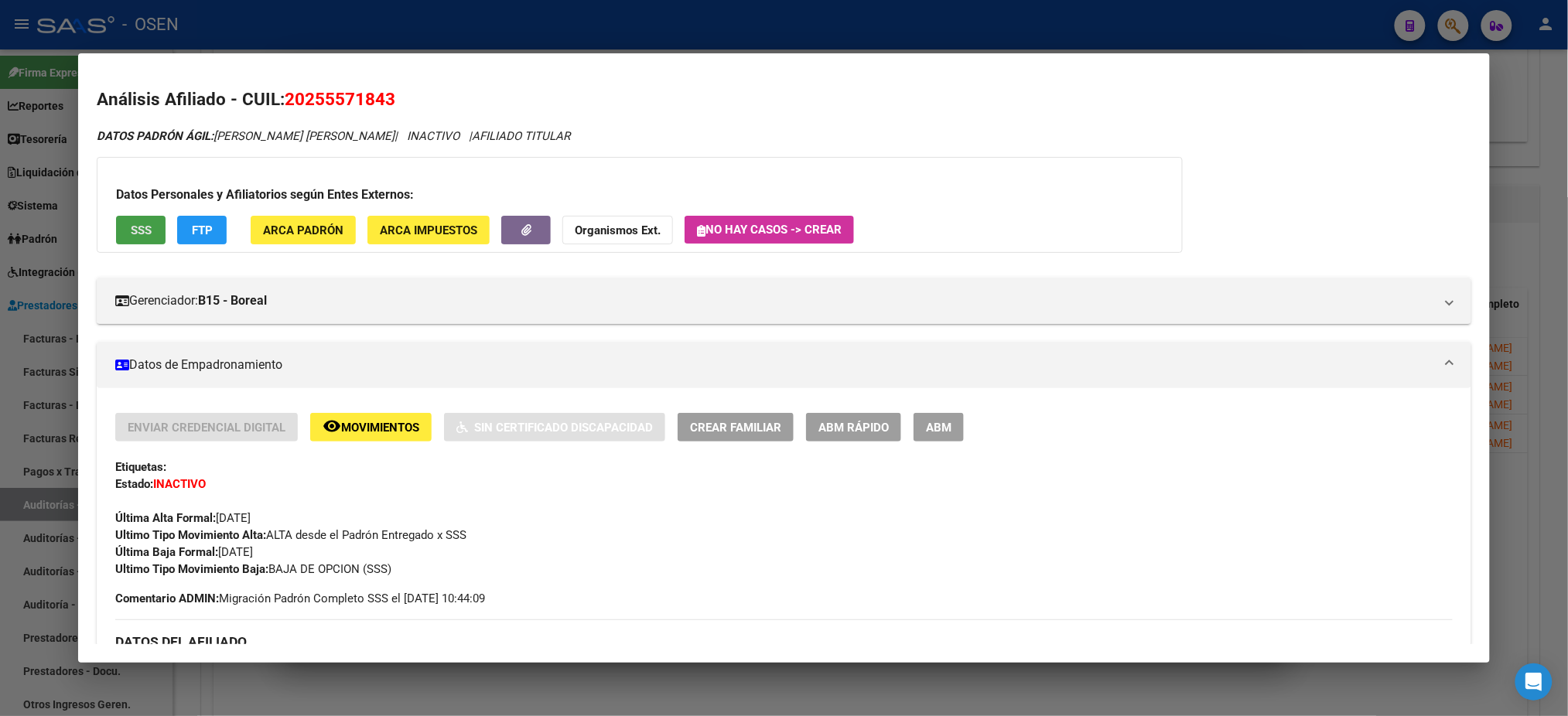
click at [131, 230] on span "SSS" at bounding box center [140, 230] width 21 height 14
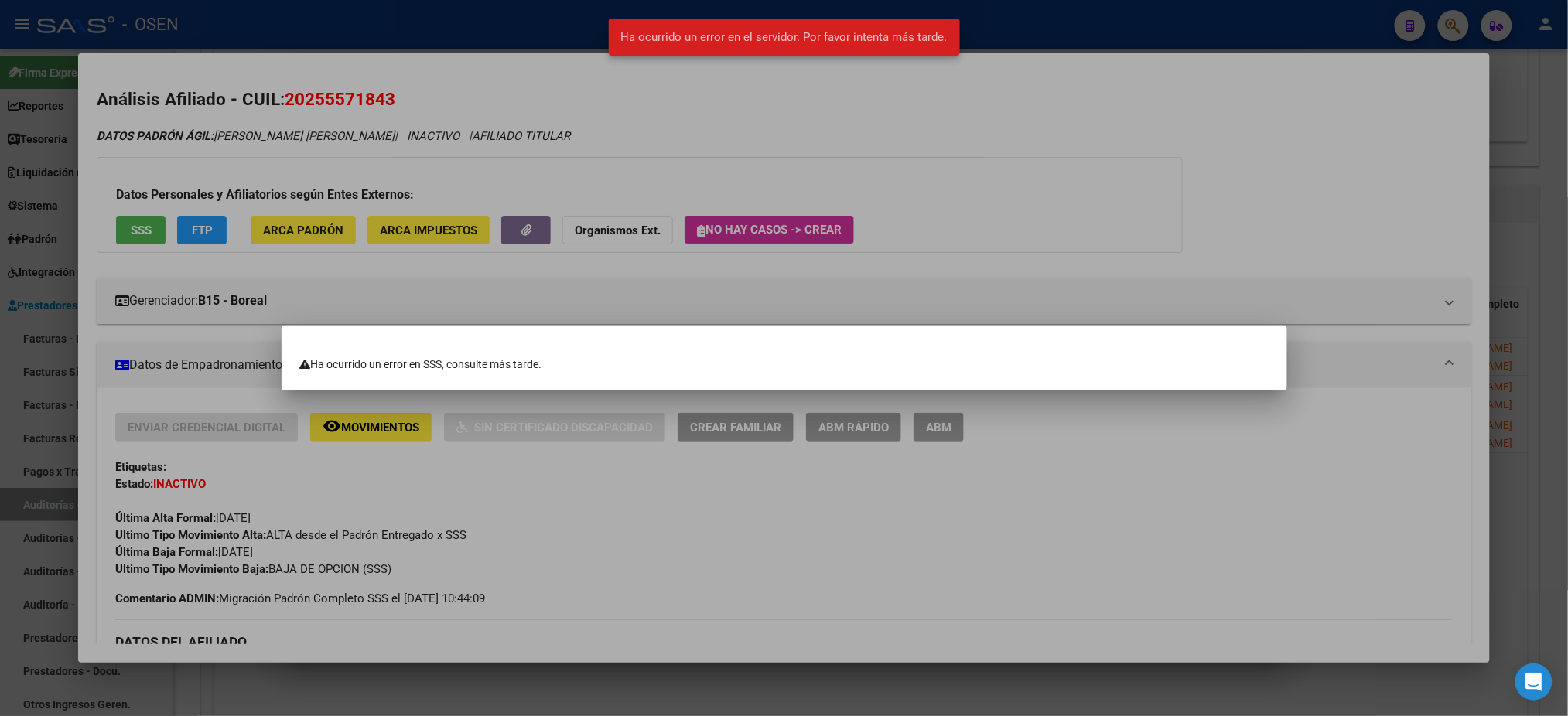
drag, startPoint x: 837, startPoint y: 178, endPoint x: 551, endPoint y: 100, distance: 296.4
click at [837, 177] on div at bounding box center [784, 358] width 1568 height 716
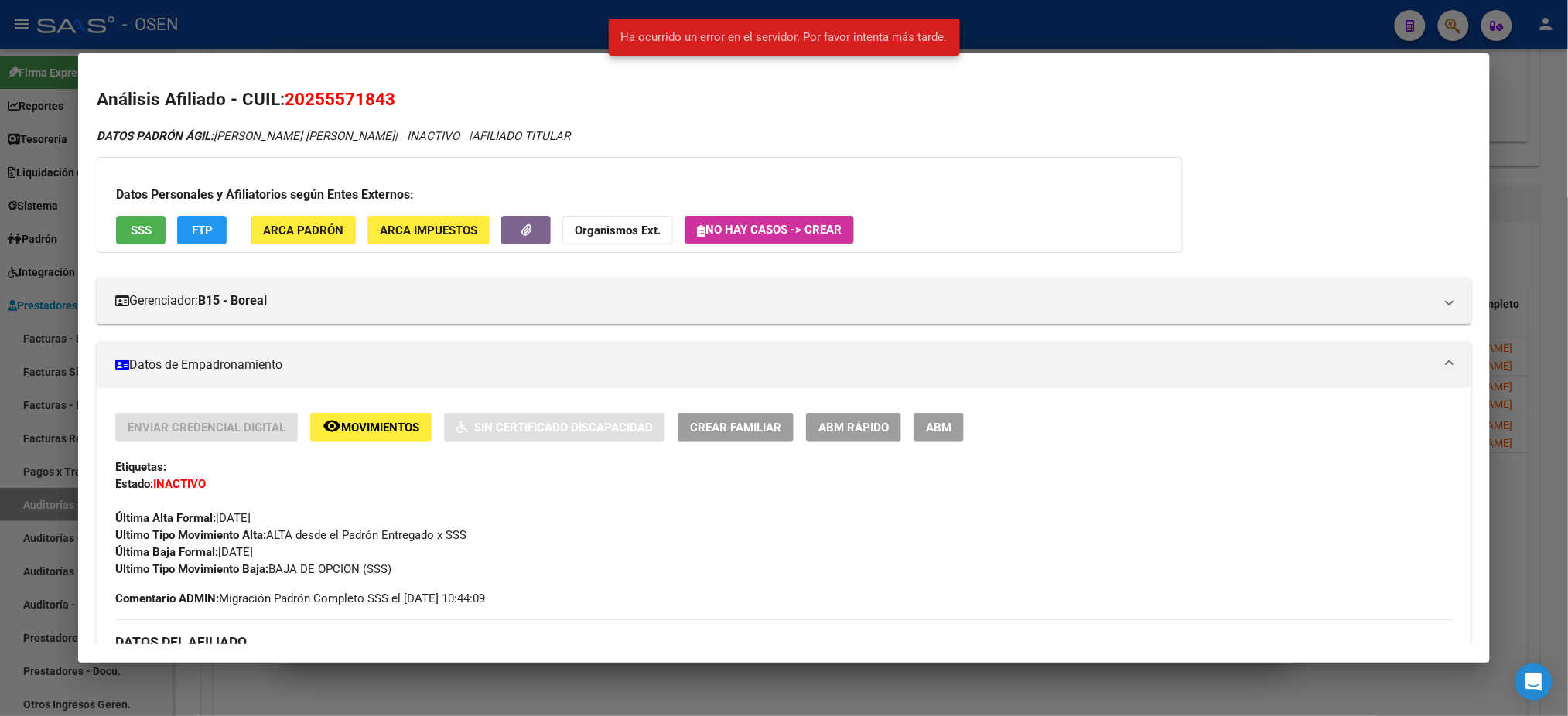
drag, startPoint x: 396, startPoint y: 98, endPoint x: 281, endPoint y: 100, distance: 115.0
click at [281, 100] on h2 "Análisis Afiliado - CUIL: 20255571843" at bounding box center [783, 100] width 1374 height 26
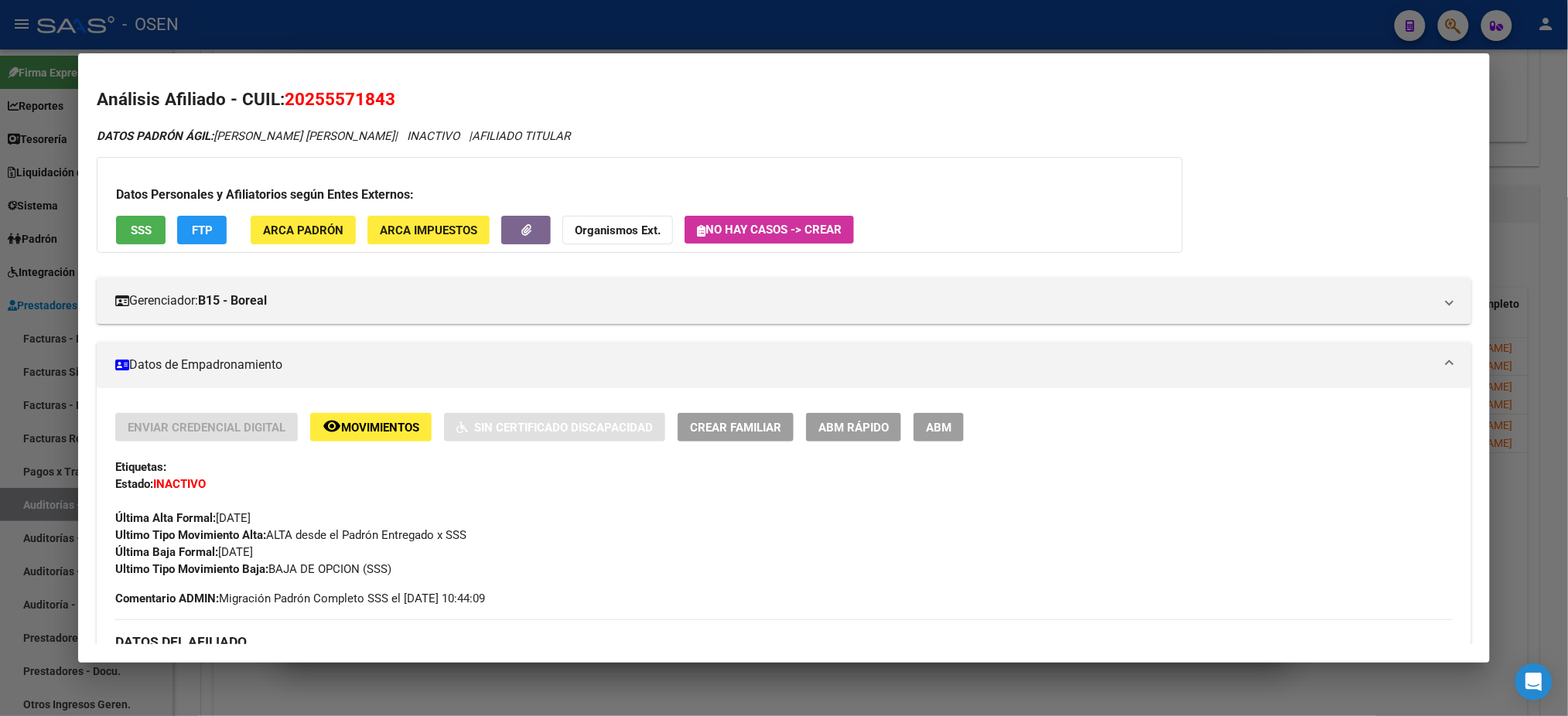
click at [415, 28] on div at bounding box center [784, 358] width 1568 height 716
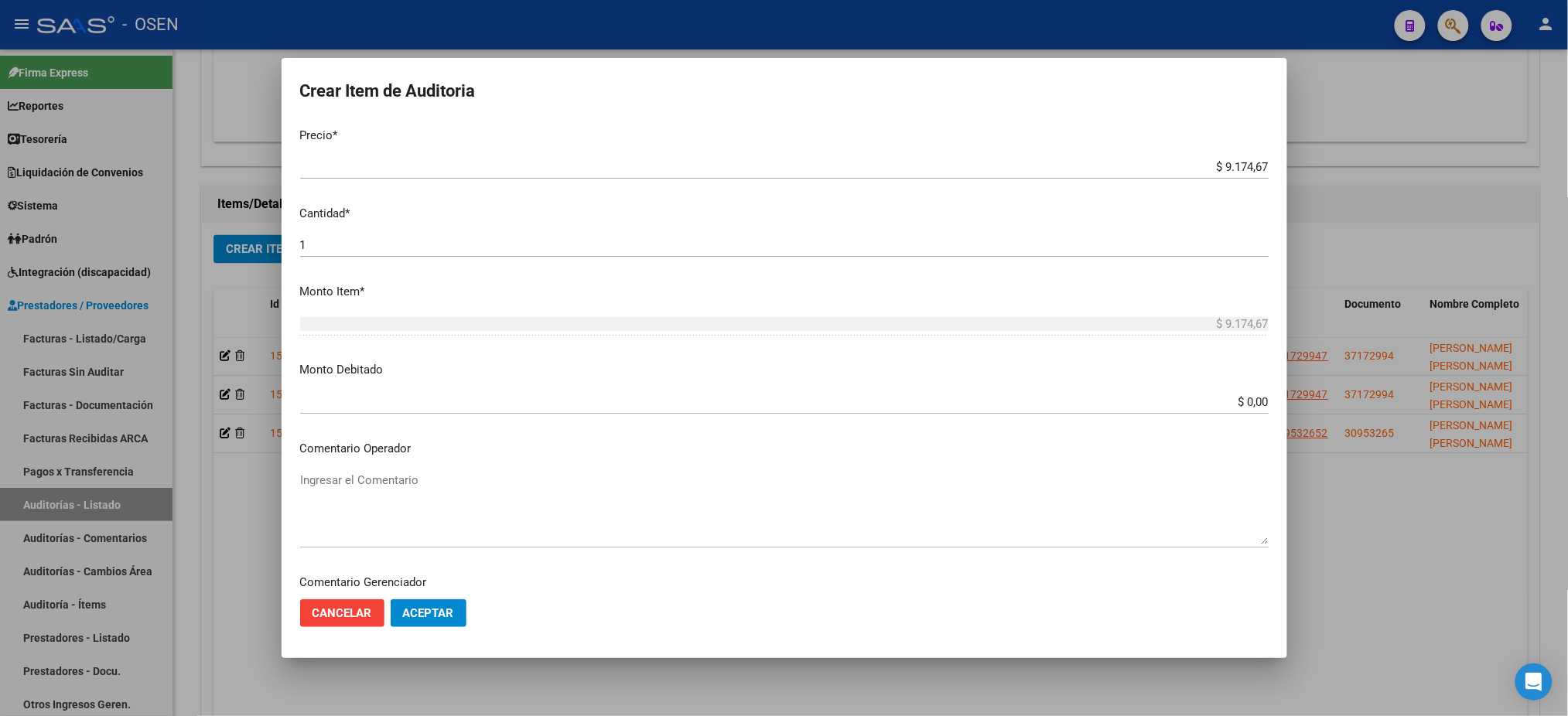
scroll to position [412, 0]
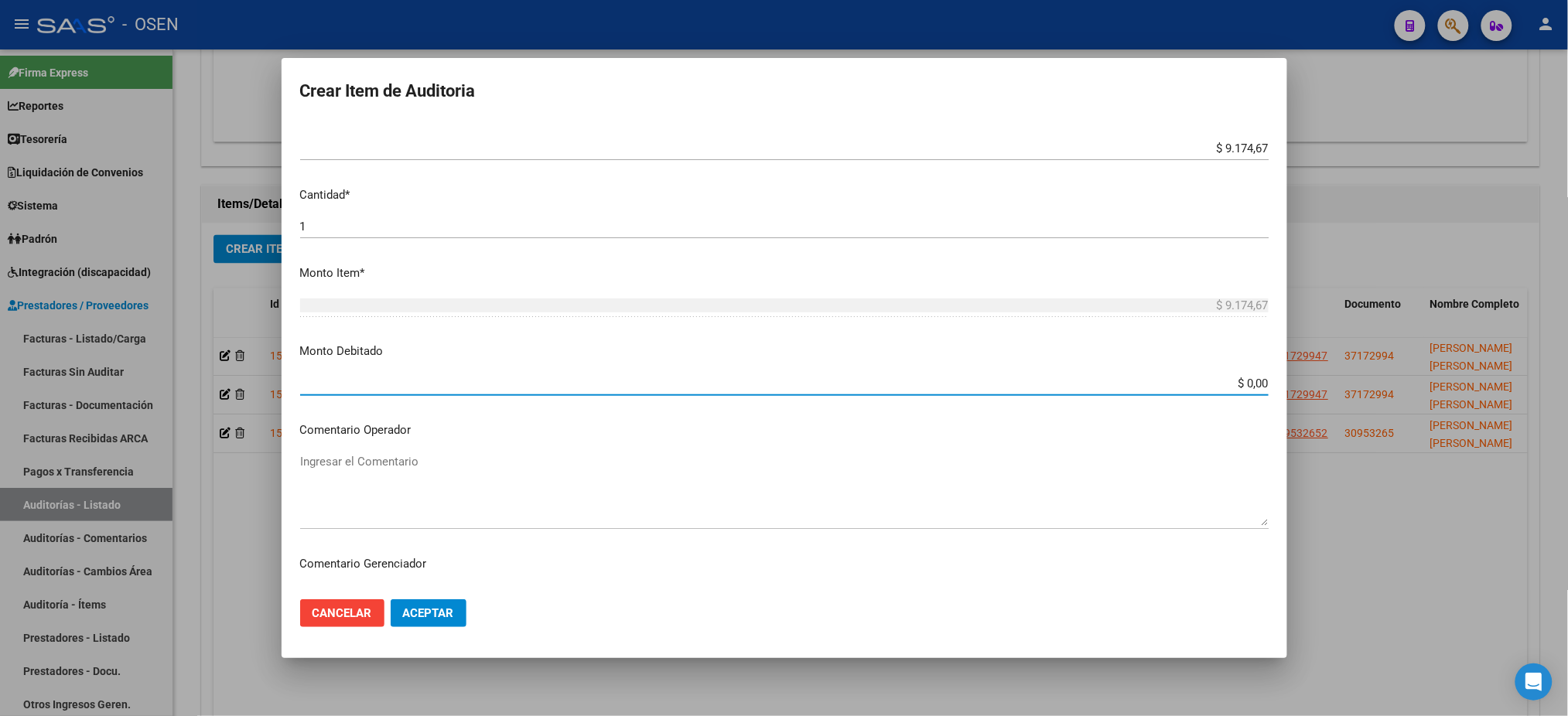
drag, startPoint x: 1235, startPoint y: 381, endPoint x: 1531, endPoint y: 384, distance: 296.0
click at [1568, 403] on html "menu - OSEN person Firma Express Reportes Tablero de Control Ingresos Percibido…" at bounding box center [784, 358] width 1568 height 716
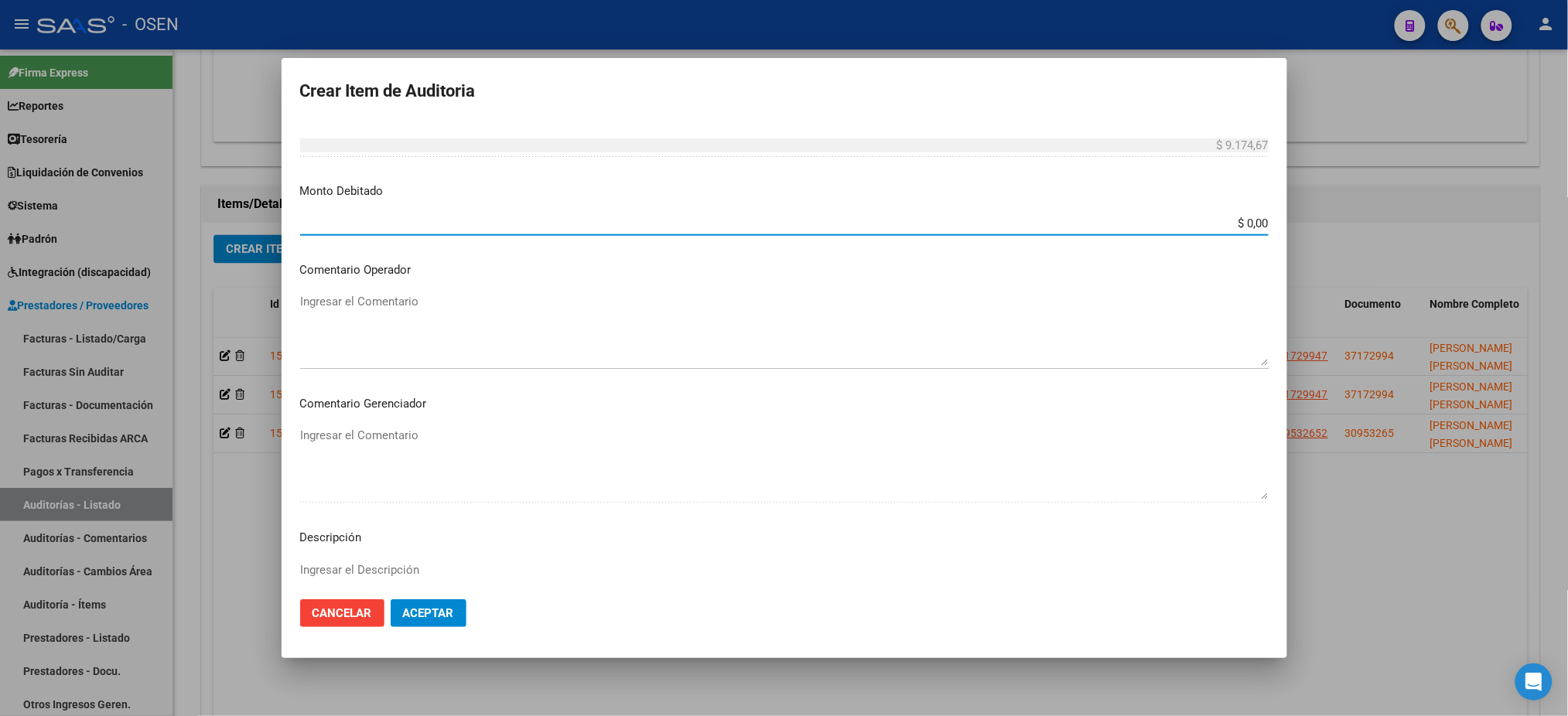
scroll to position [722, 0]
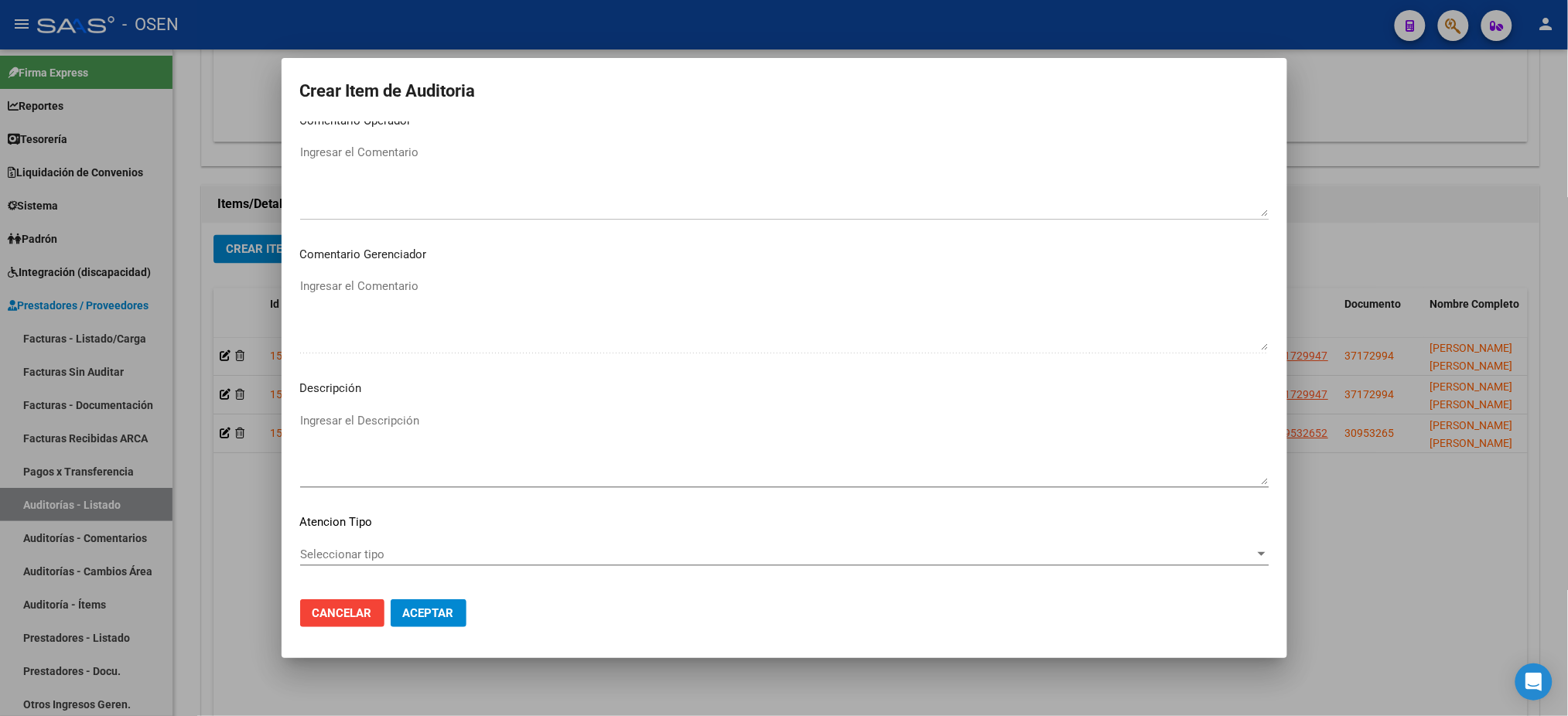
click at [437, 618] on span "Aceptar" at bounding box center [428, 613] width 51 height 14
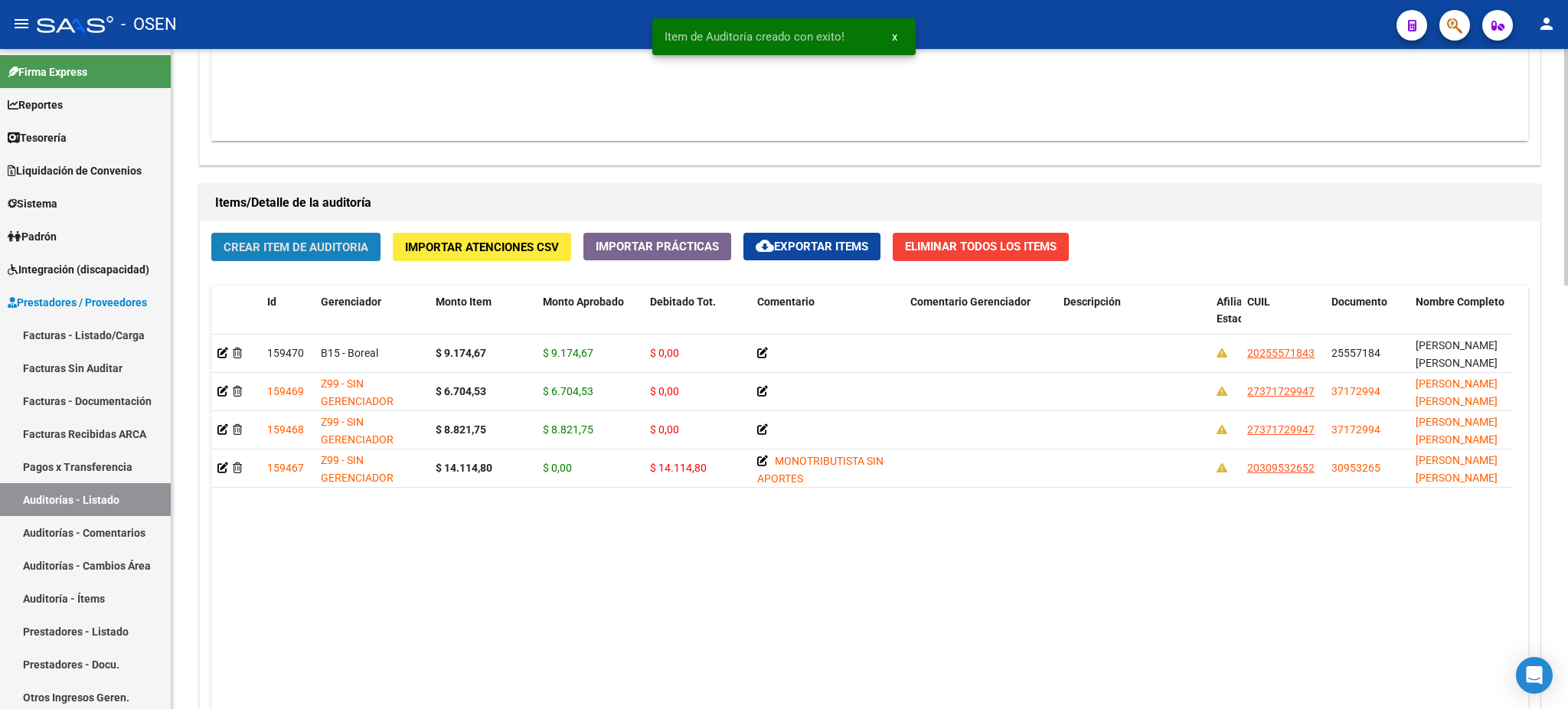
click at [362, 246] on span "Crear Item de Auditoria" at bounding box center [296, 248] width 145 height 14
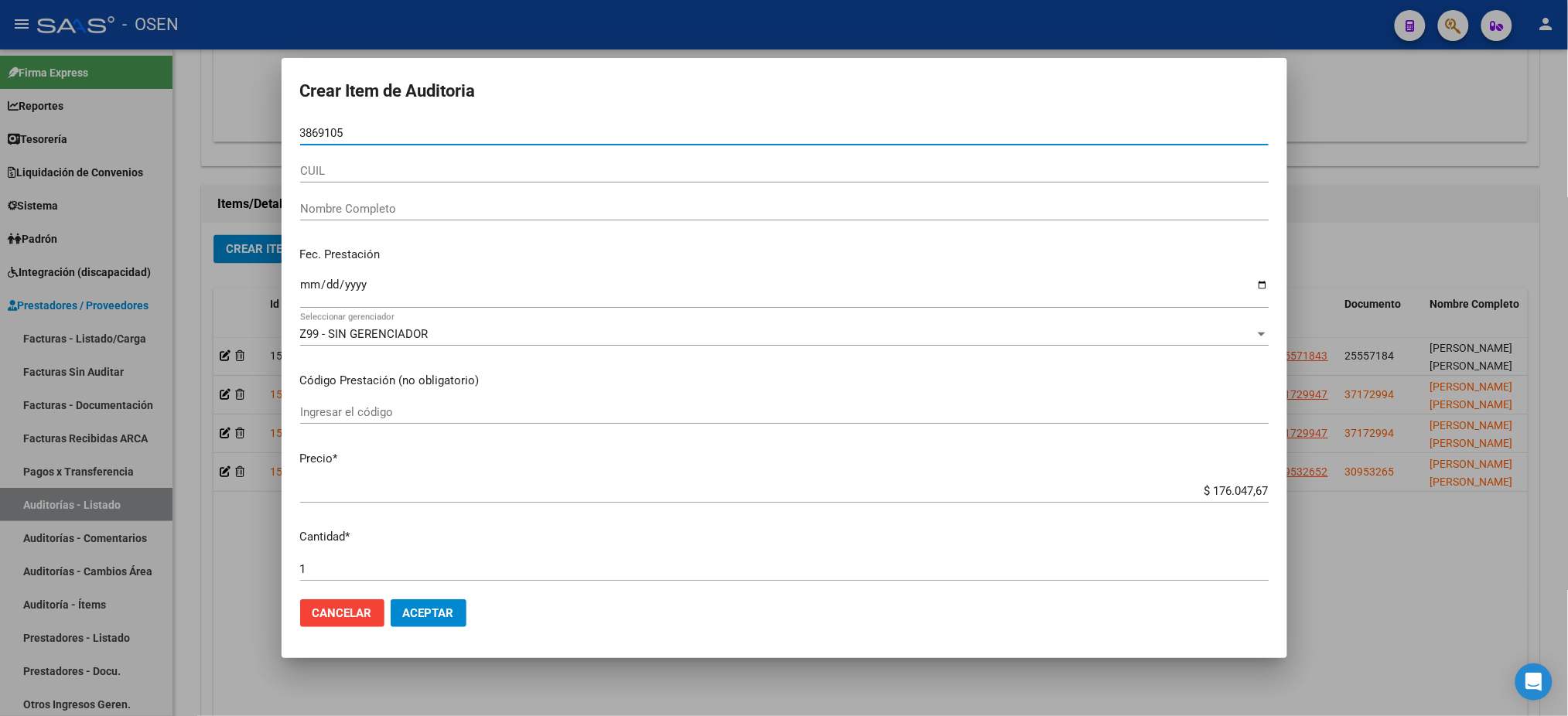
type input "38691056"
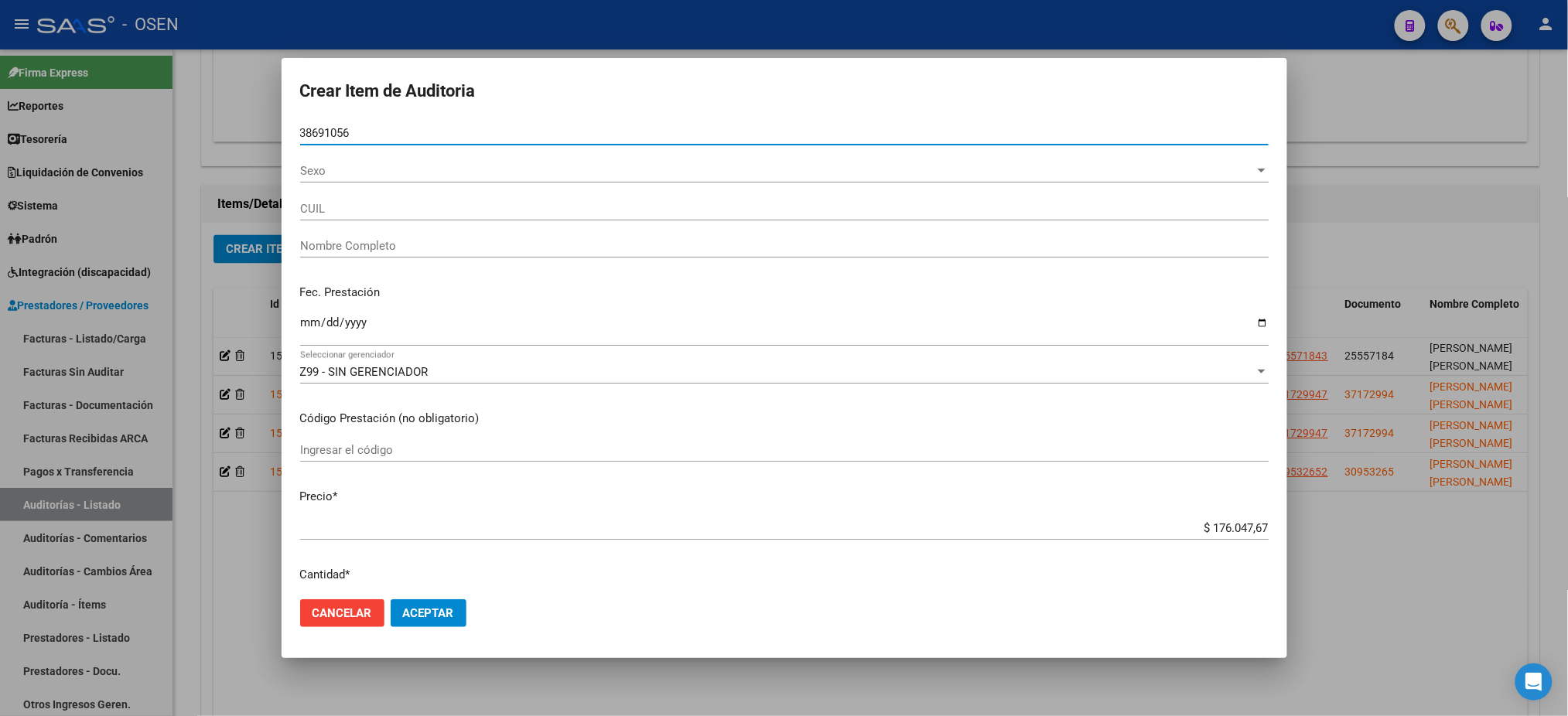
type input "27386910567"
type input "FERNANDEZ MICAELA SOLEDAD"
type input "38691056"
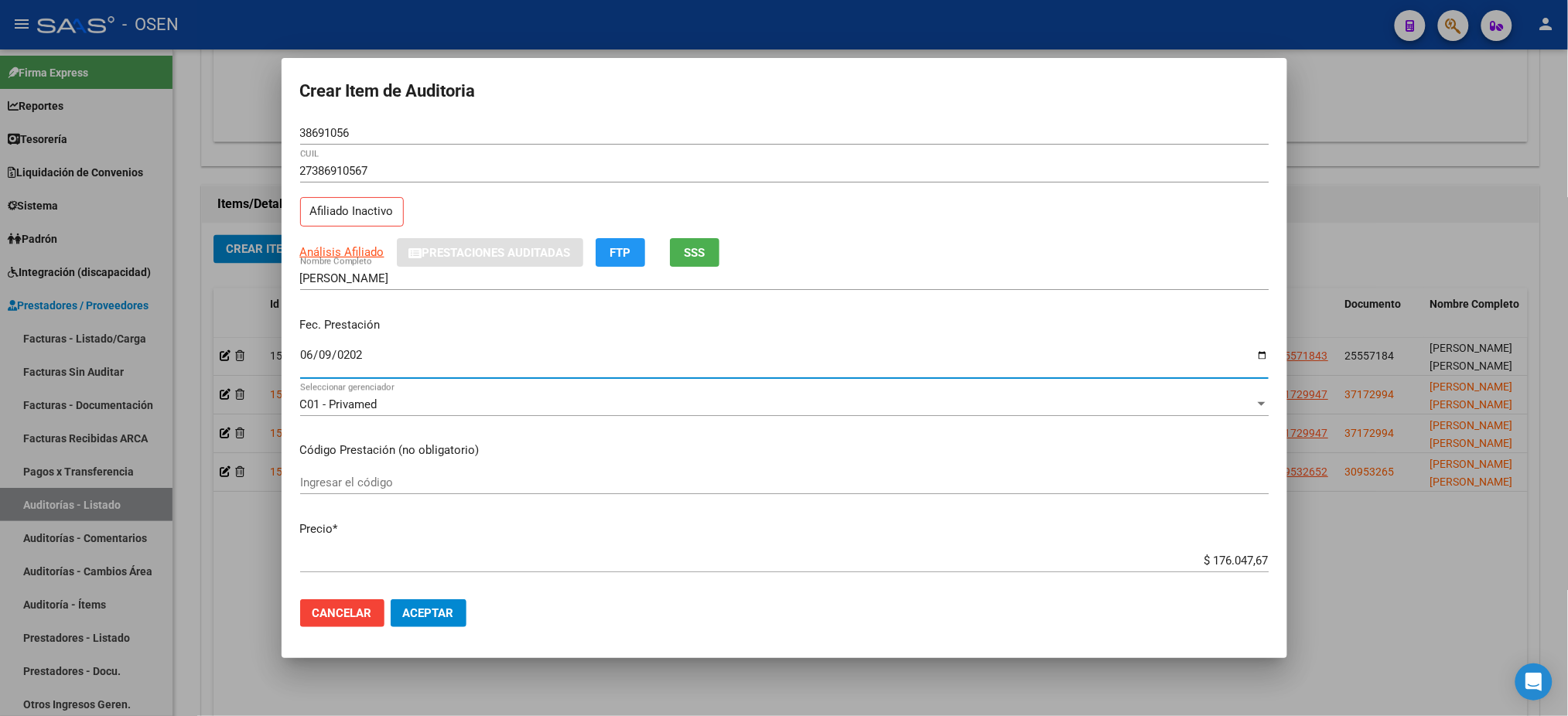
type input "2025-06-09"
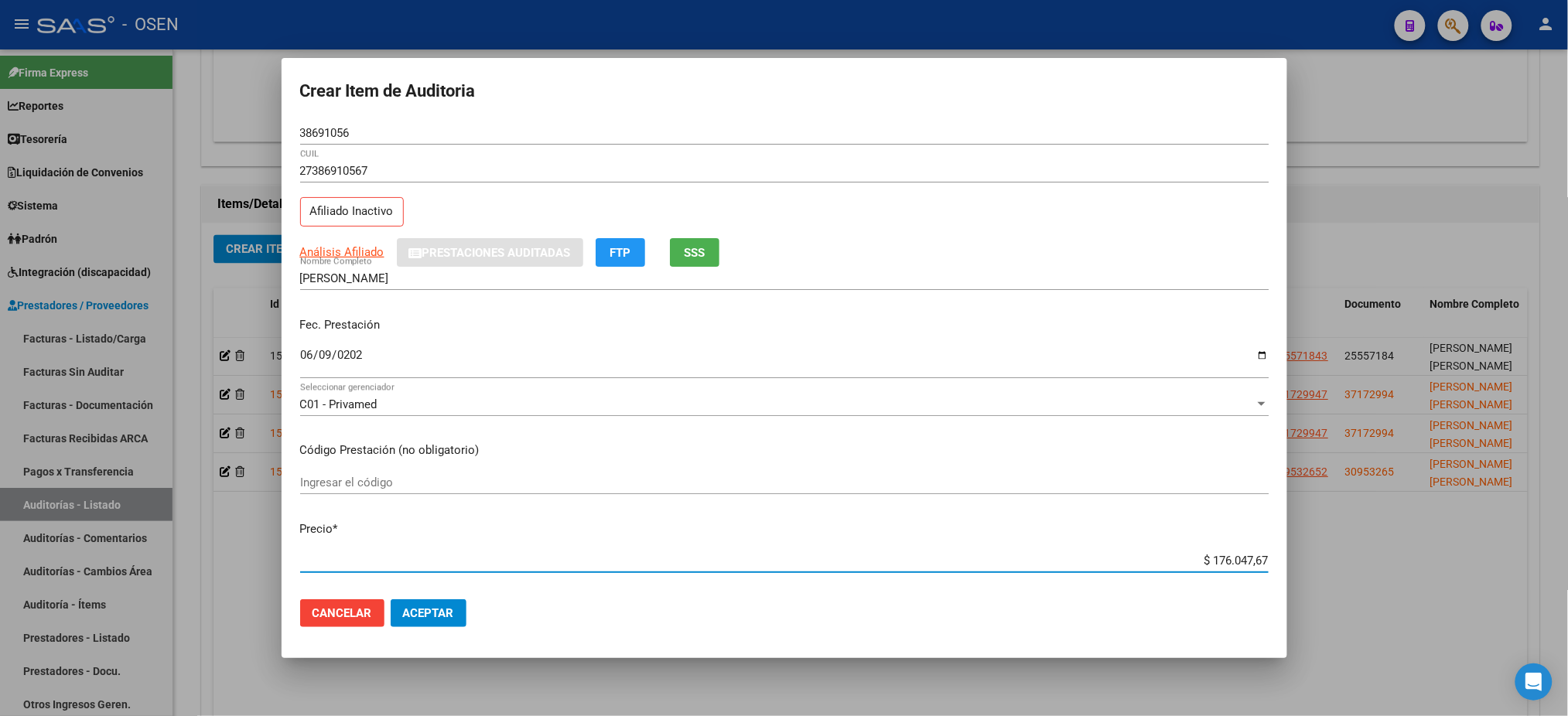
type input "$ 0,01"
type input "$ 0,14"
type input "$ 1,41"
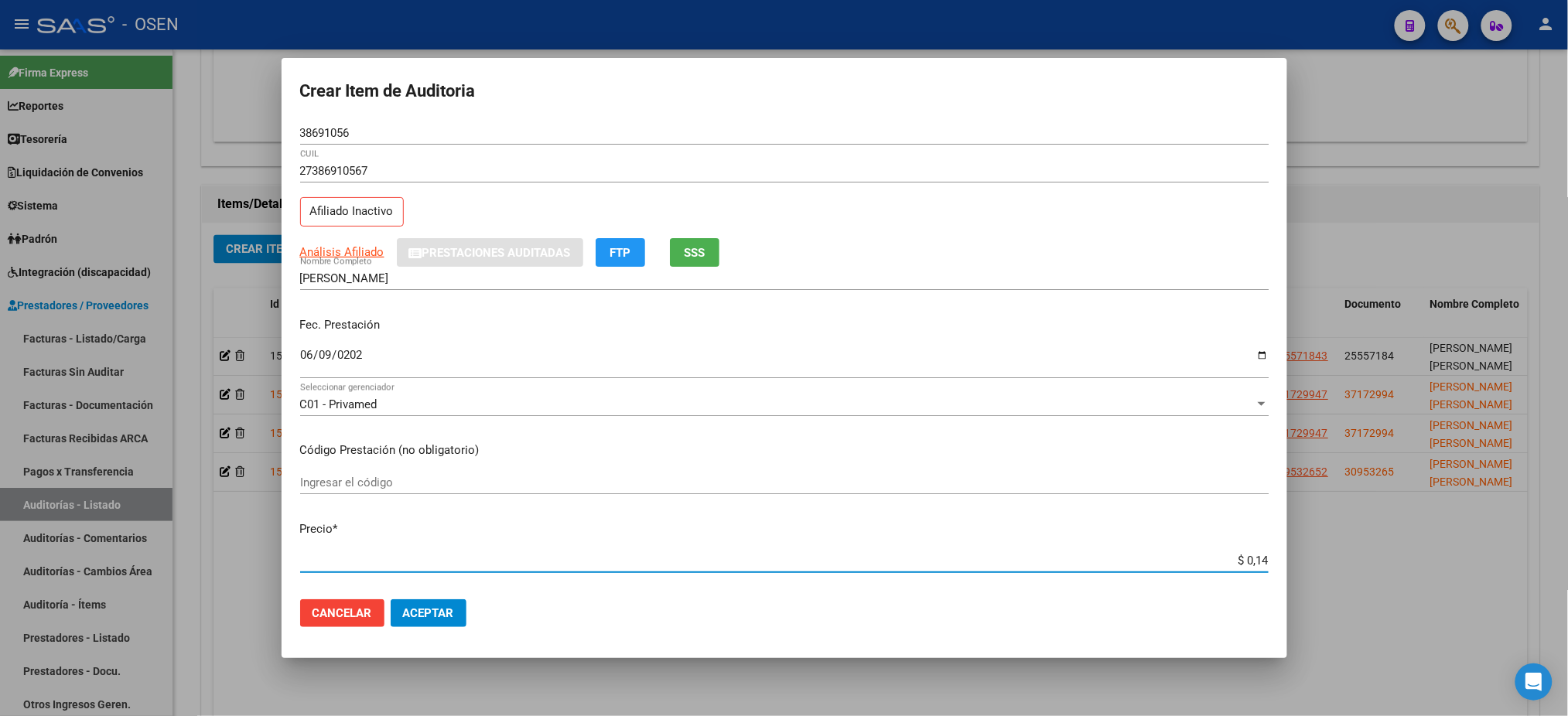
type input "$ 1,41"
type input "$ 14,11"
type input "$ 141,14"
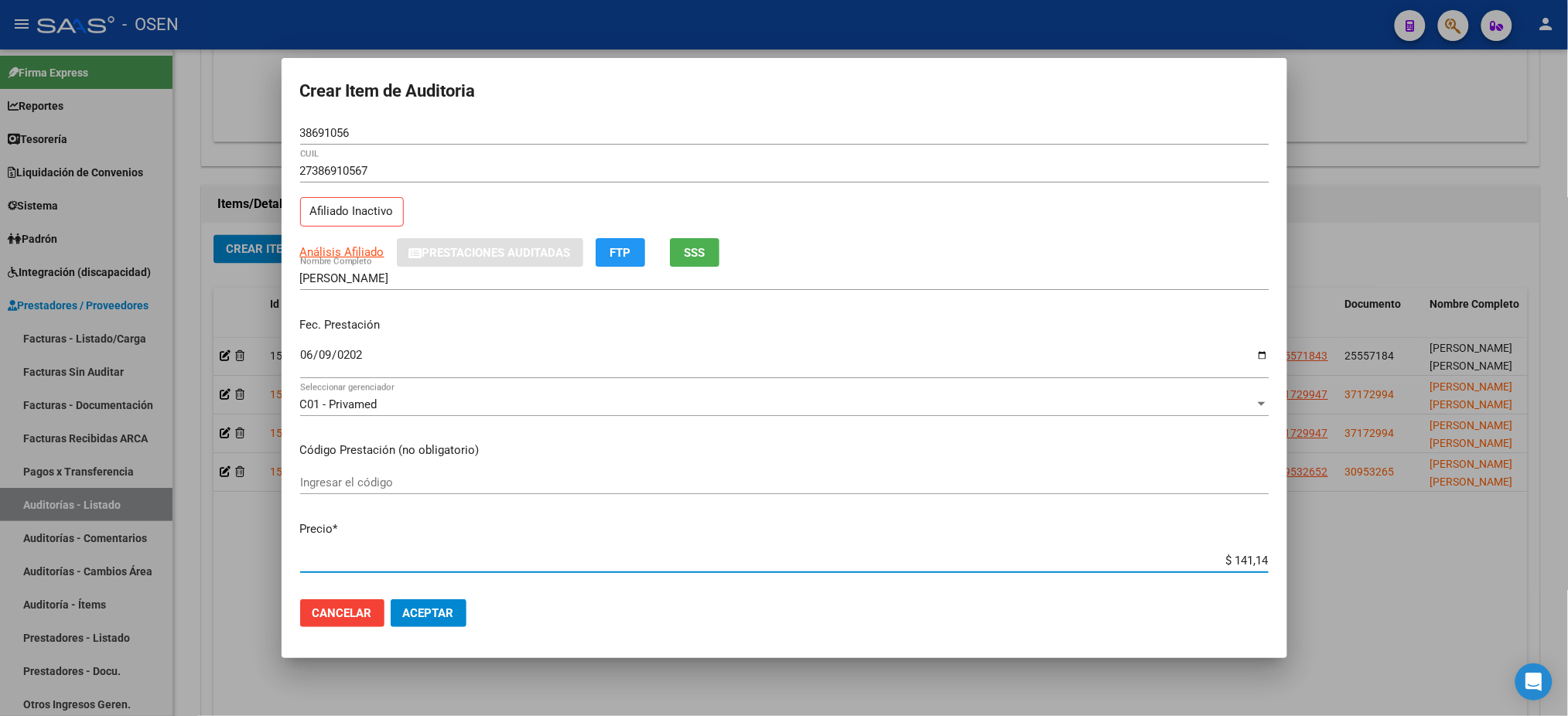
type input "$ 1.411,48"
type input "$ 14.114,80"
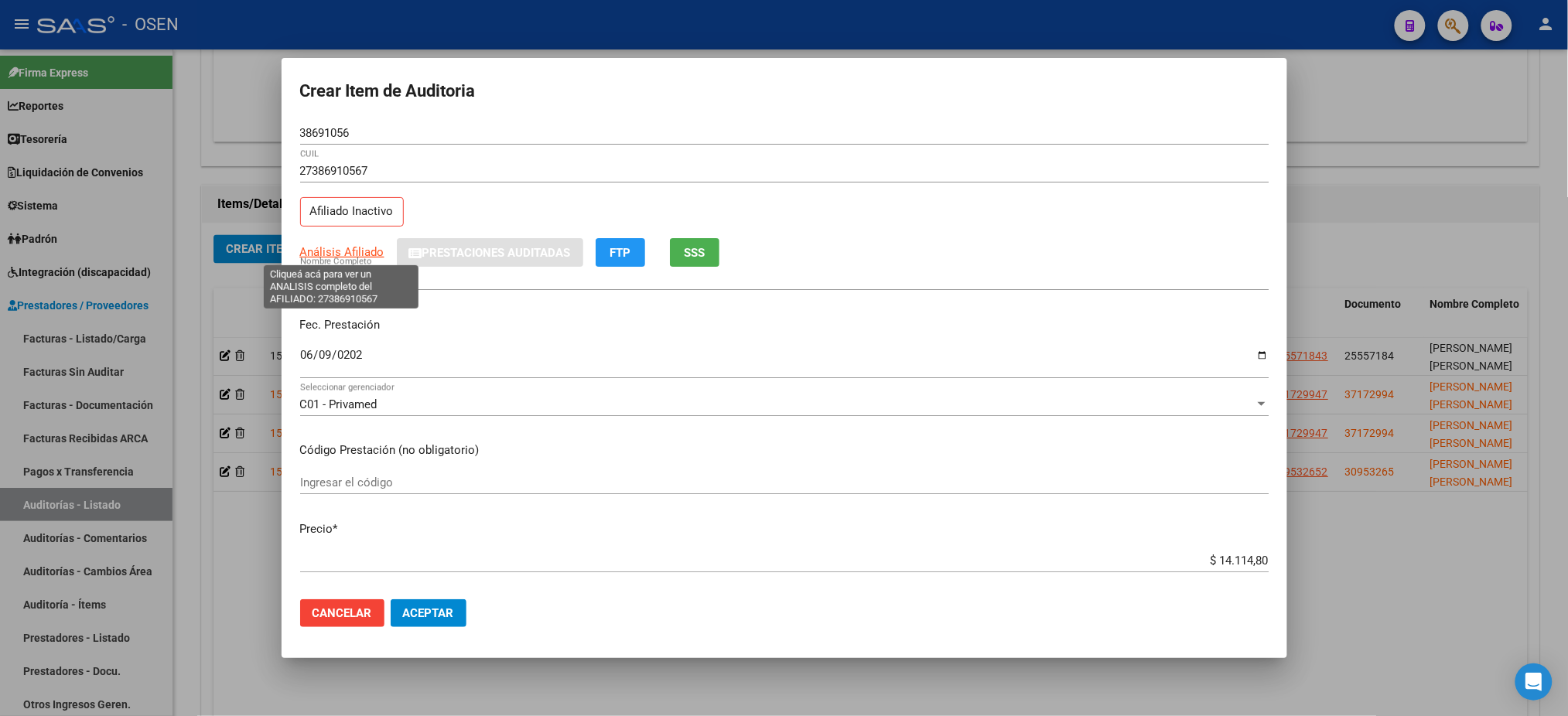
click at [351, 249] on span "Análisis Afiliado" at bounding box center [342, 252] width 85 height 14
type textarea "27386910567"
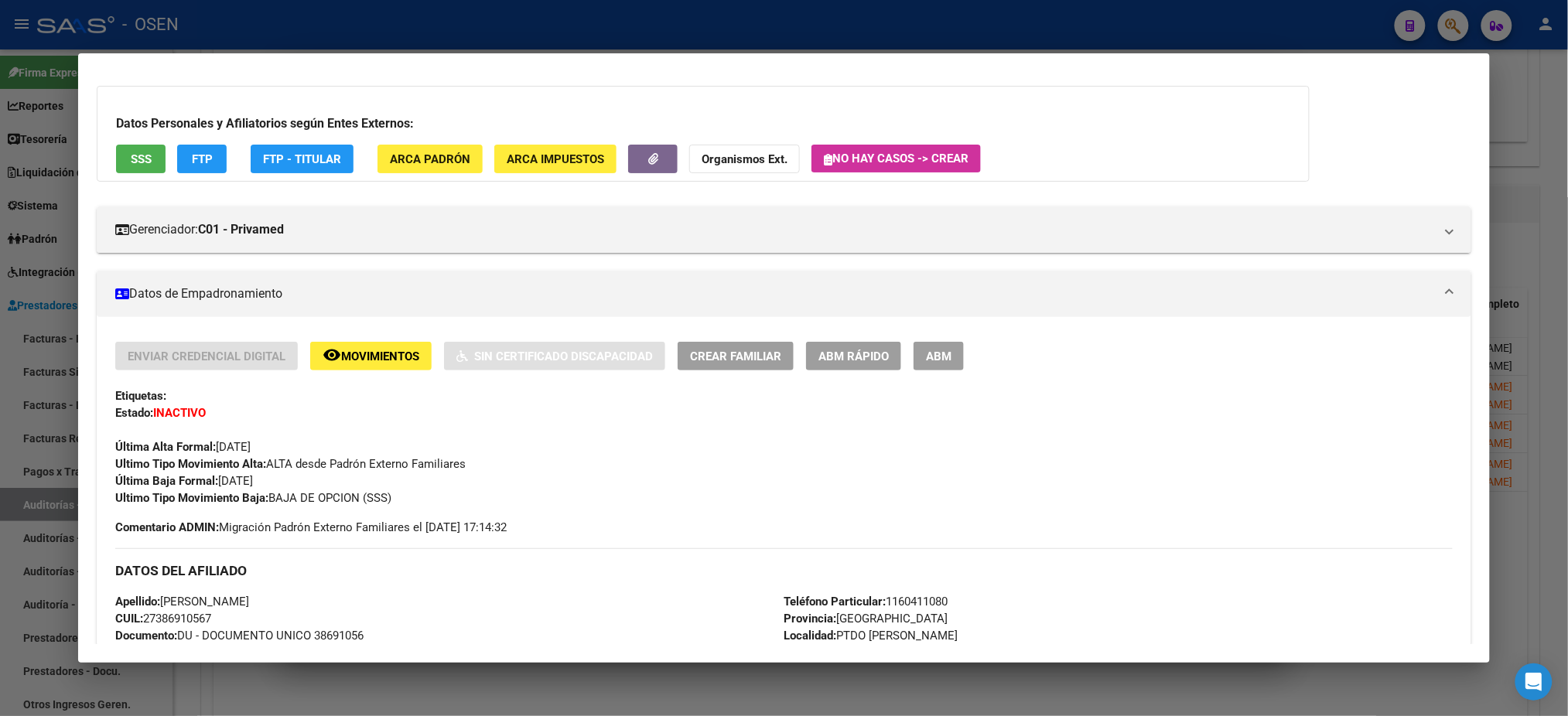
scroll to position [103, 0]
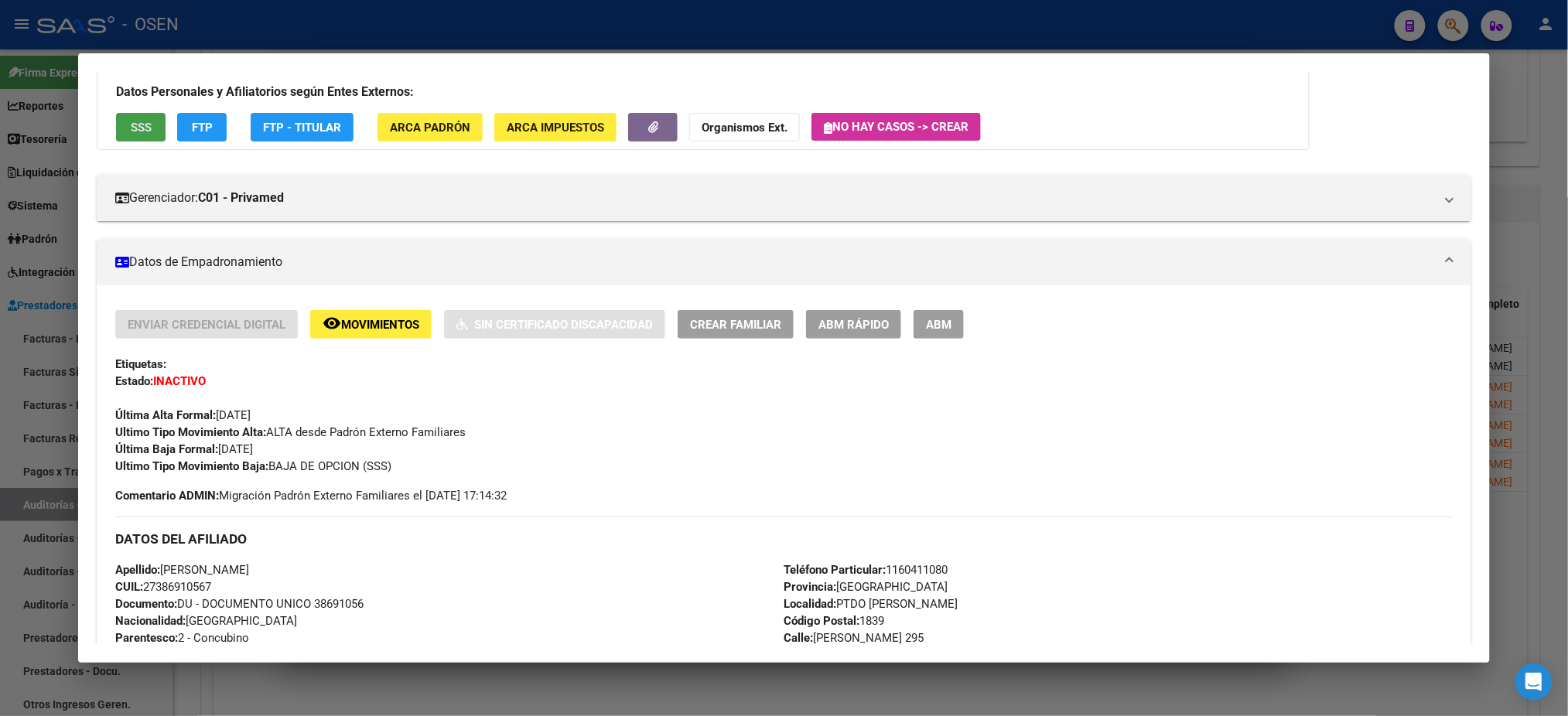
click at [133, 129] on span "SSS" at bounding box center [140, 127] width 21 height 14
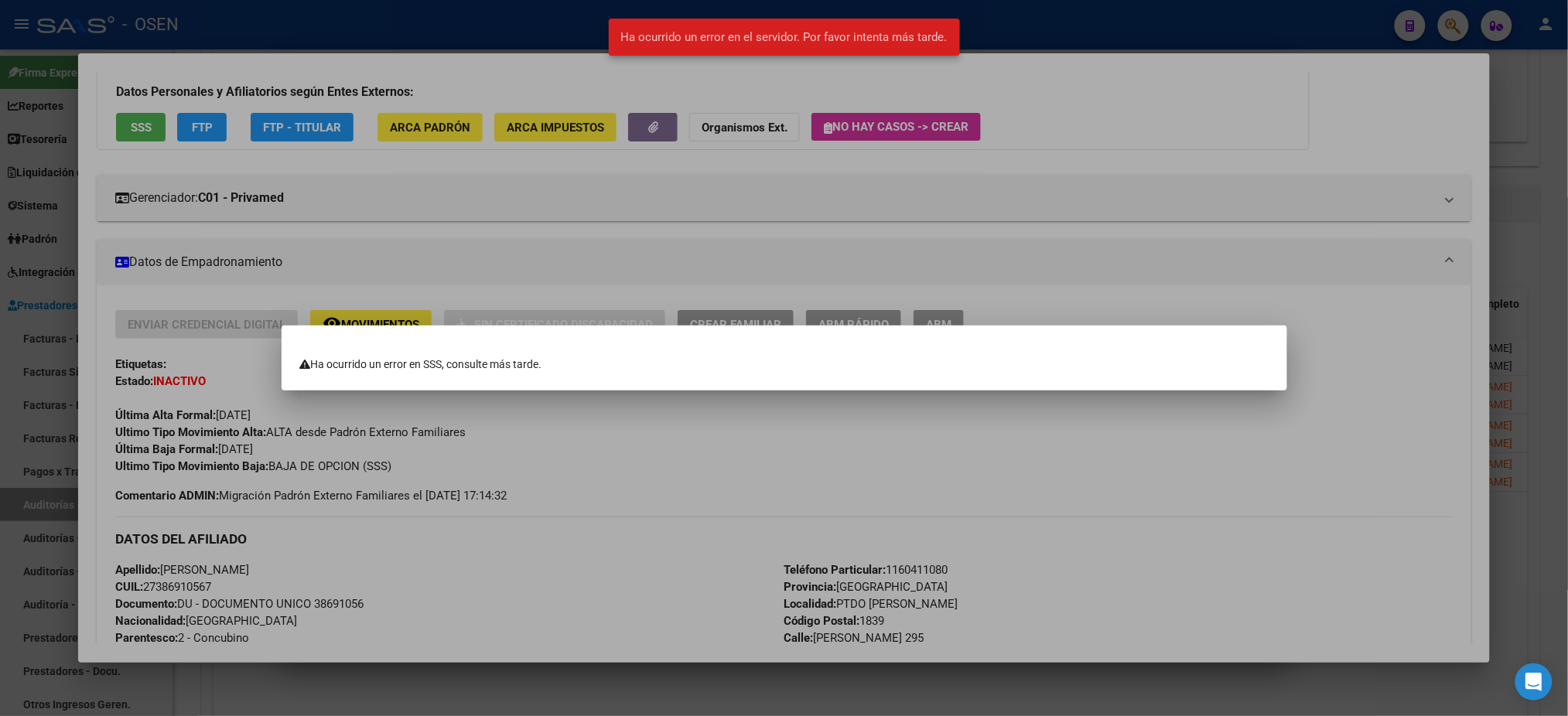
click at [817, 528] on div at bounding box center [784, 358] width 1568 height 716
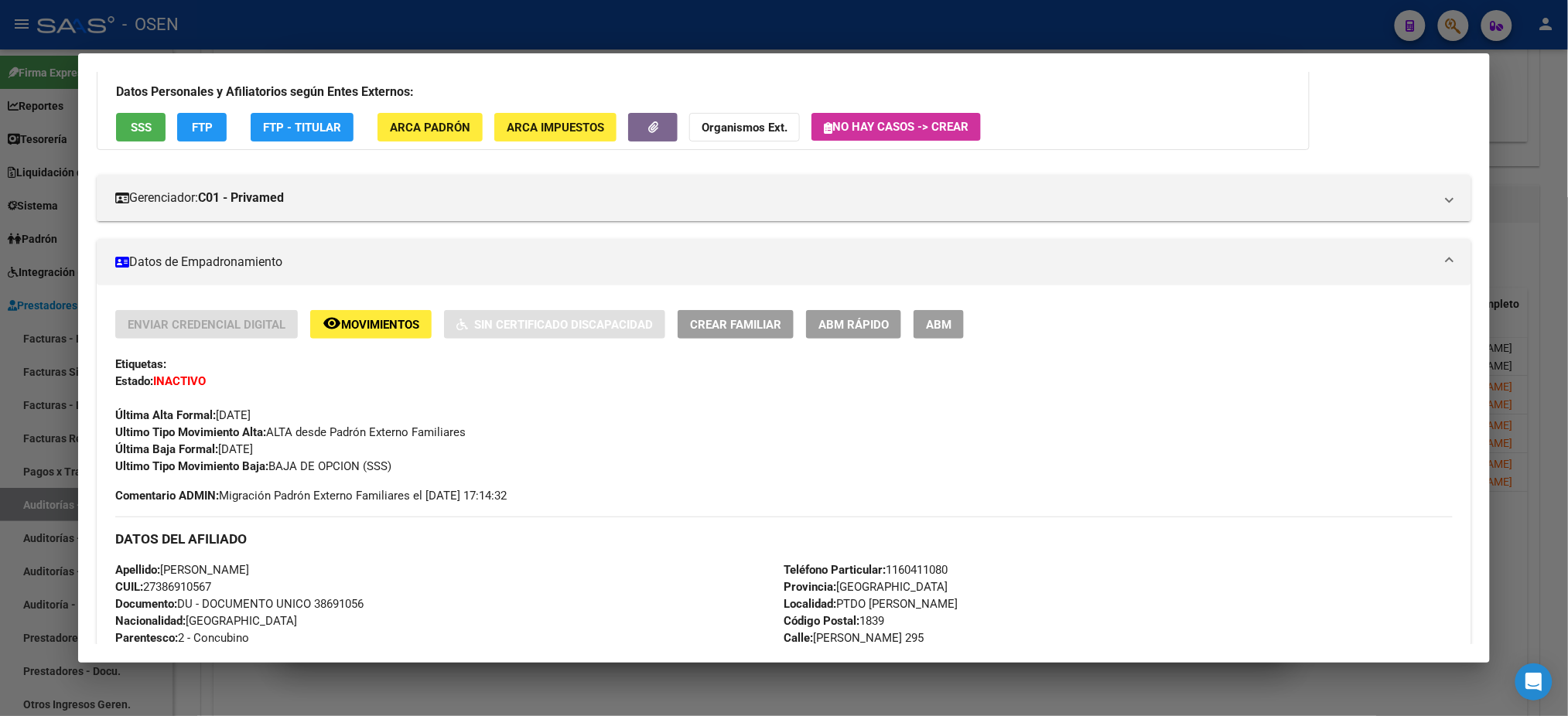
drag, startPoint x: 217, startPoint y: 582, endPoint x: 139, endPoint y: 581, distance: 78.0
click at [139, 581] on div "Apellido: MICAELA SOLEDAD FERNANDEZ CUIL: 27386910567 Documento: DU - DOCUMENTO…" at bounding box center [449, 646] width 668 height 170
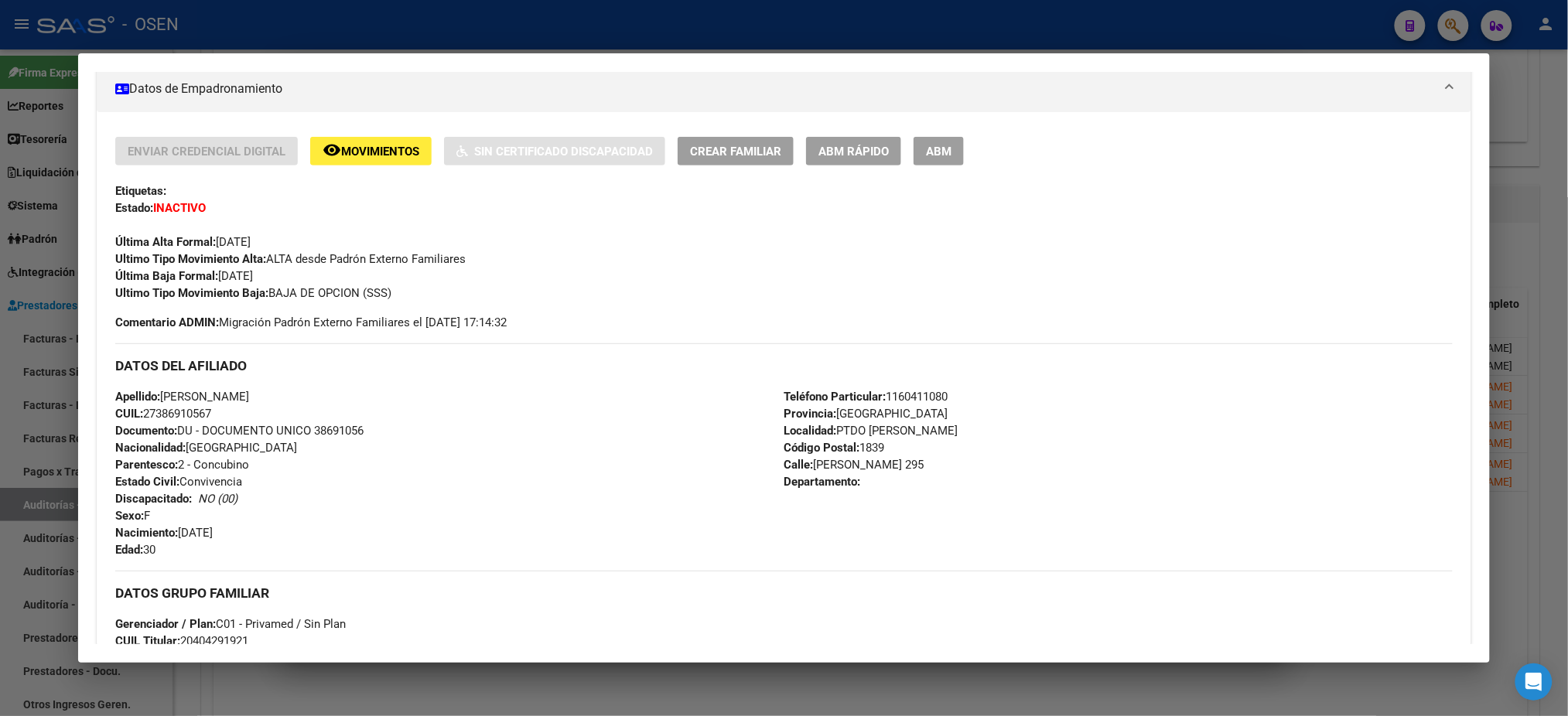
scroll to position [515, 0]
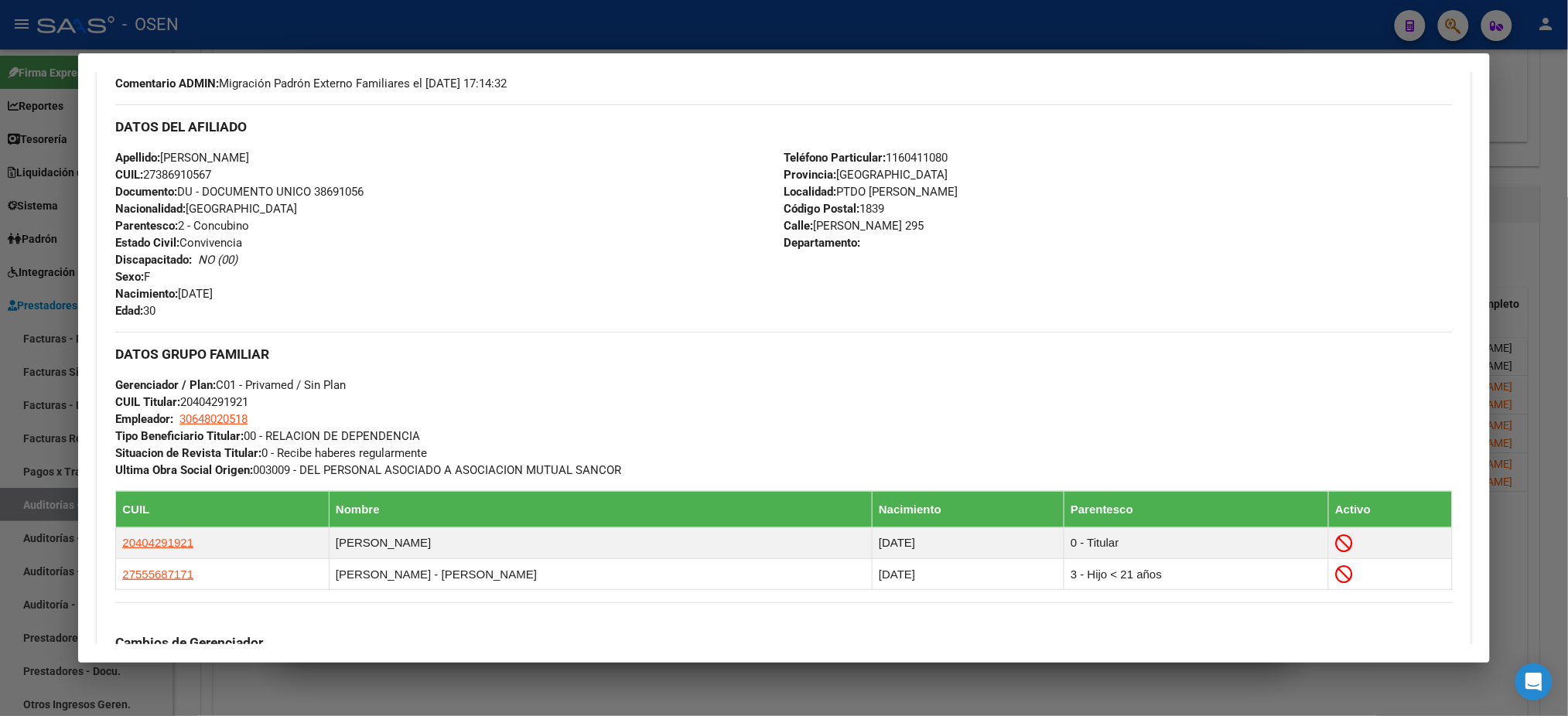
click at [260, 47] on div at bounding box center [784, 358] width 1568 height 716
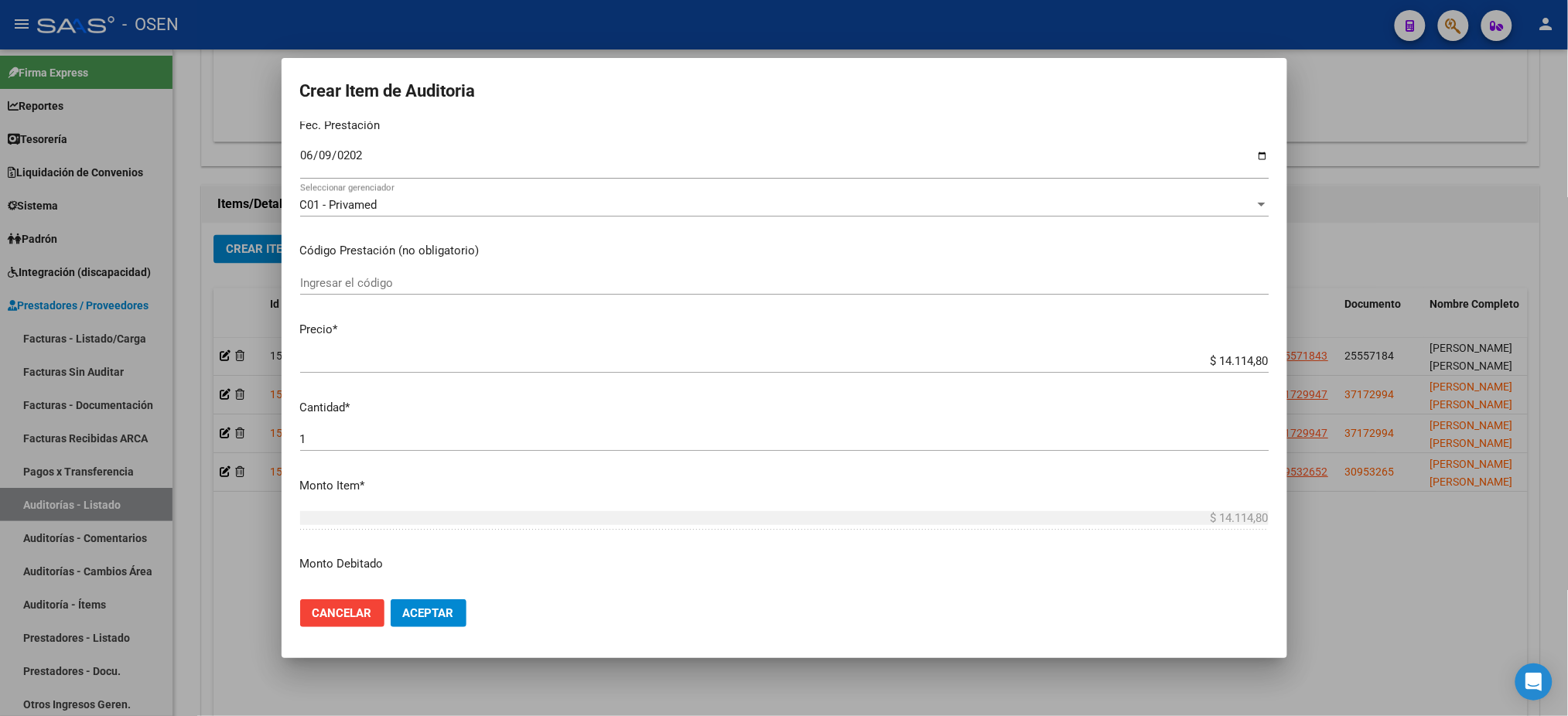
scroll to position [310, 0]
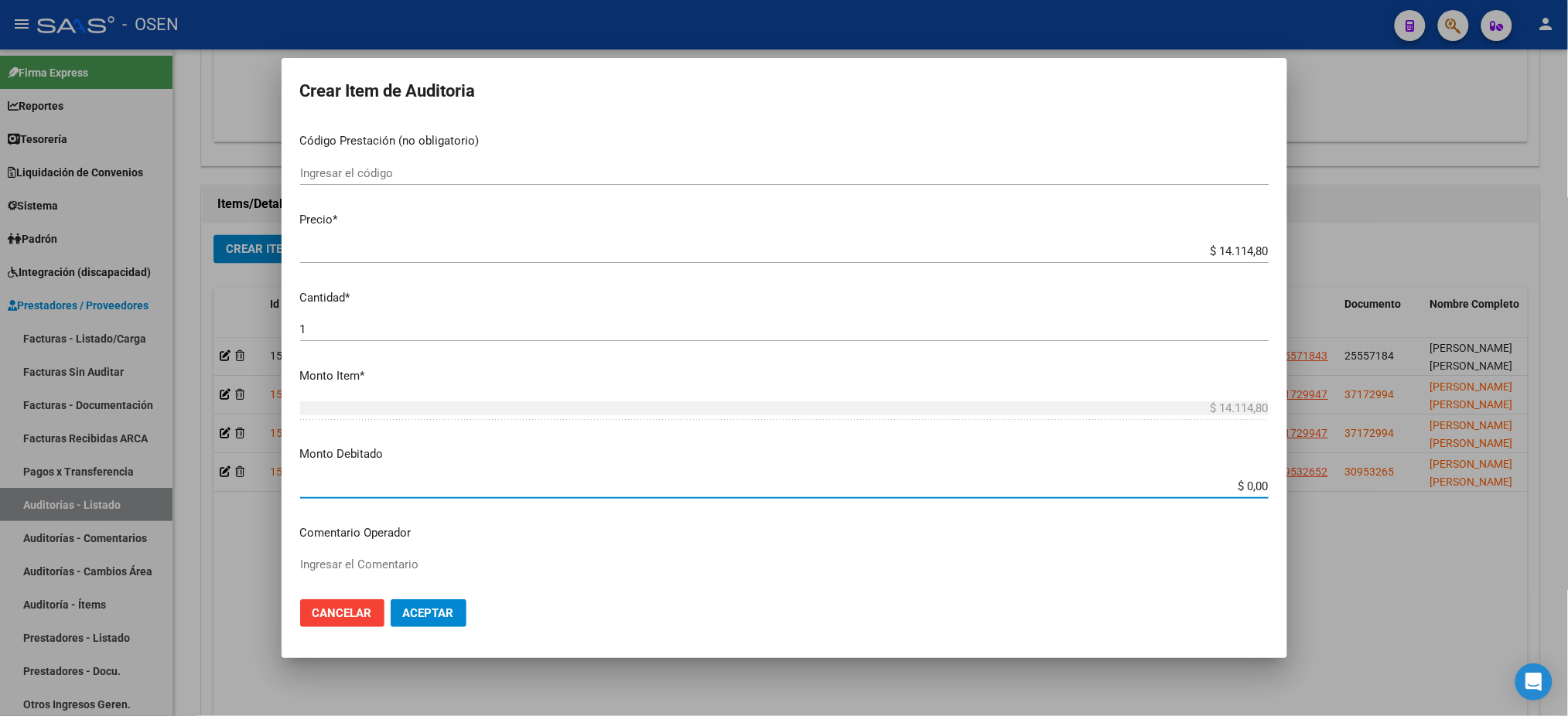
drag, startPoint x: 1231, startPoint y: 479, endPoint x: 1582, endPoint y: 588, distance: 367.5
click at [1568, 588] on html "menu - OSEN person Firma Express Reportes Tablero de Control Ingresos Percibido…" at bounding box center [784, 358] width 1568 height 716
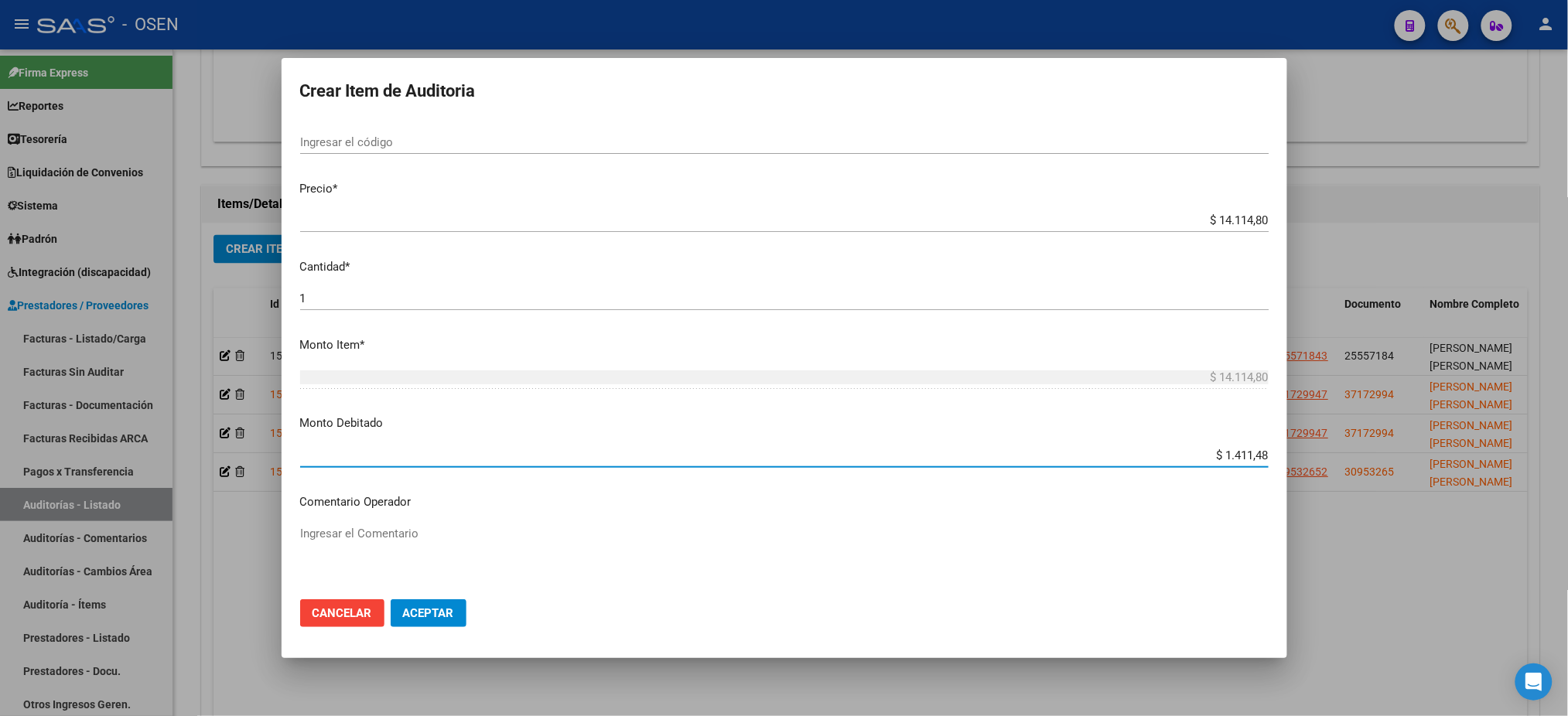
type input "$ 14.114,80"
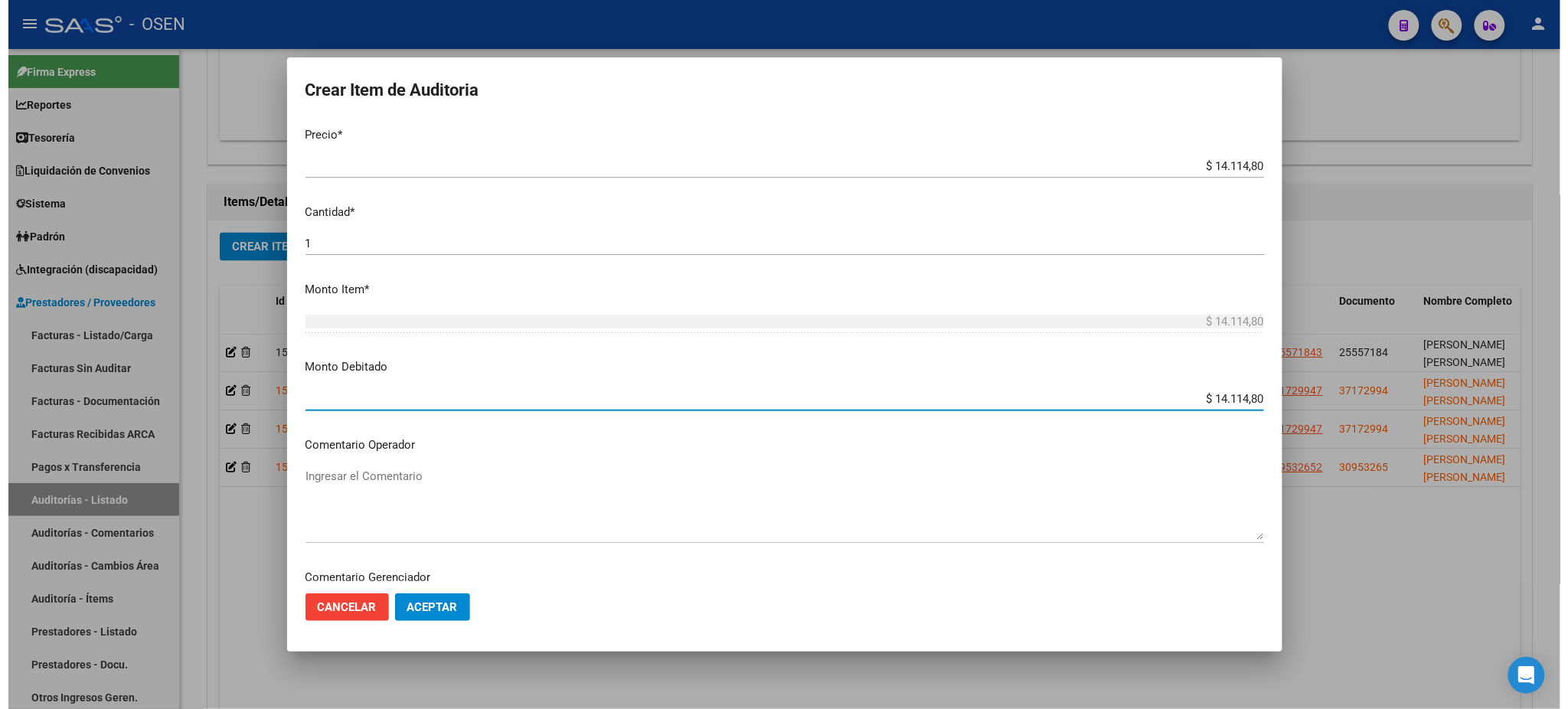
scroll to position [439, 0]
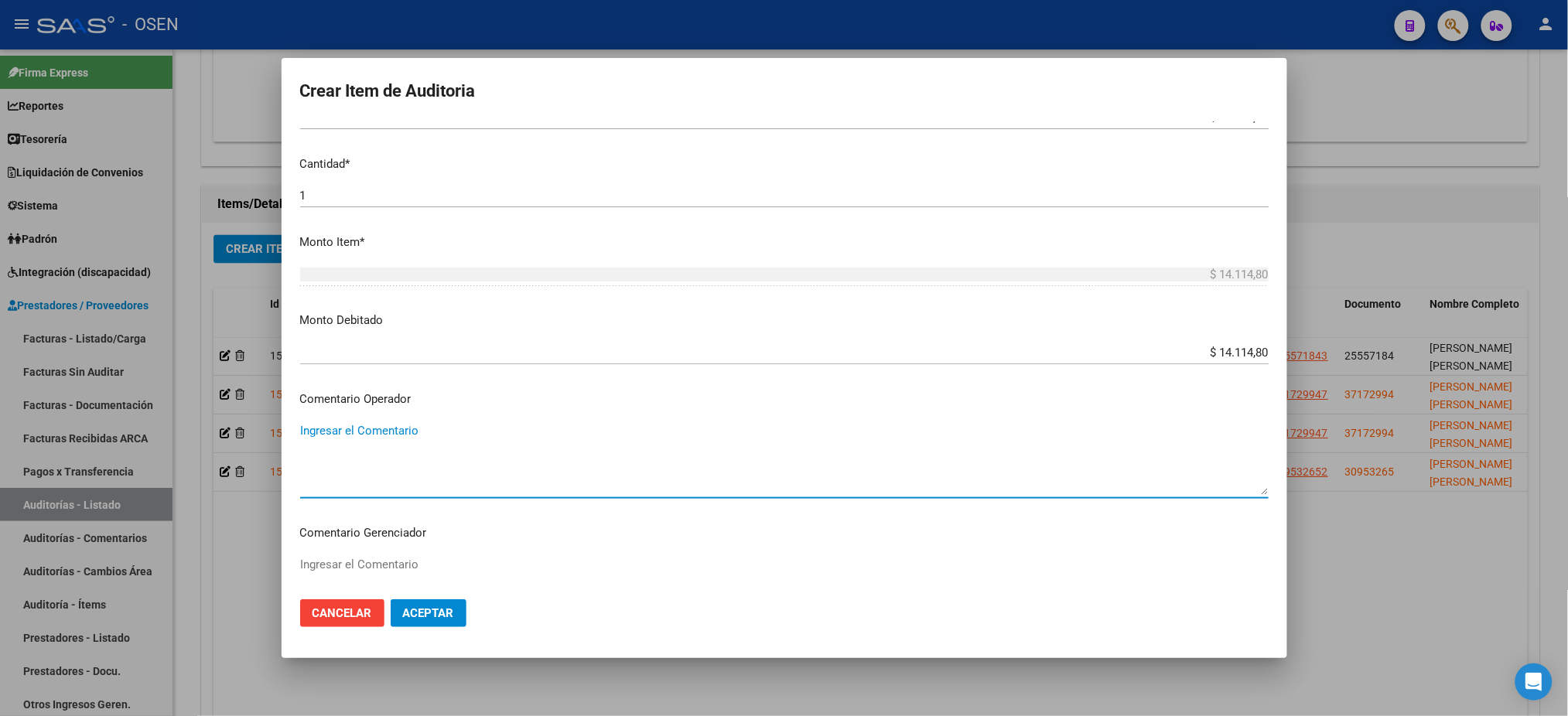
click at [521, 451] on textarea "Ingresar el Comentario" at bounding box center [784, 458] width 968 height 73
type textarea "AFECTADO RES. 1/2025"
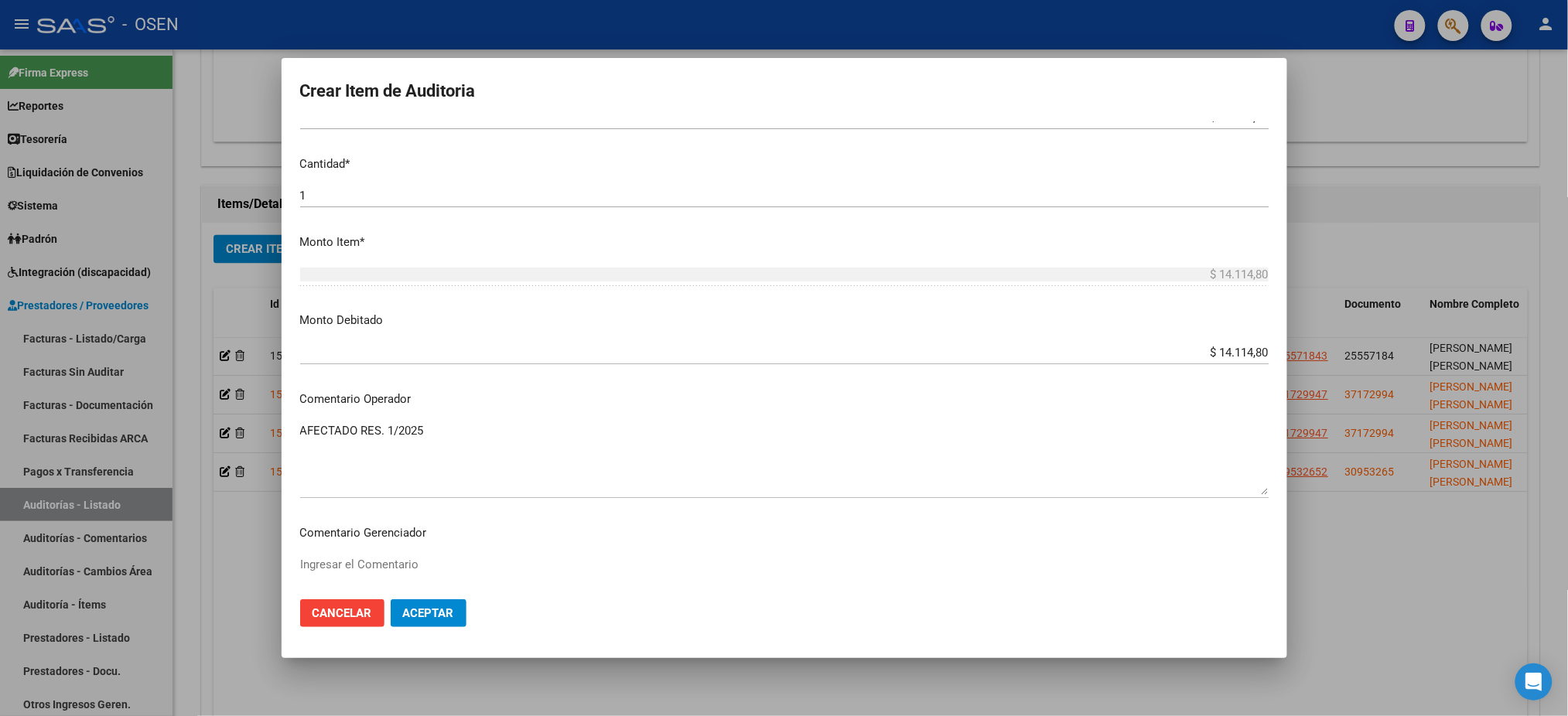
drag, startPoint x: 456, startPoint y: 595, endPoint x: 442, endPoint y: 605, distance: 17.2
click at [455, 595] on mat-dialog-actions "Cancelar Aceptar" at bounding box center [784, 613] width 968 height 53
click at [442, 606] on span "Aceptar" at bounding box center [428, 613] width 51 height 14
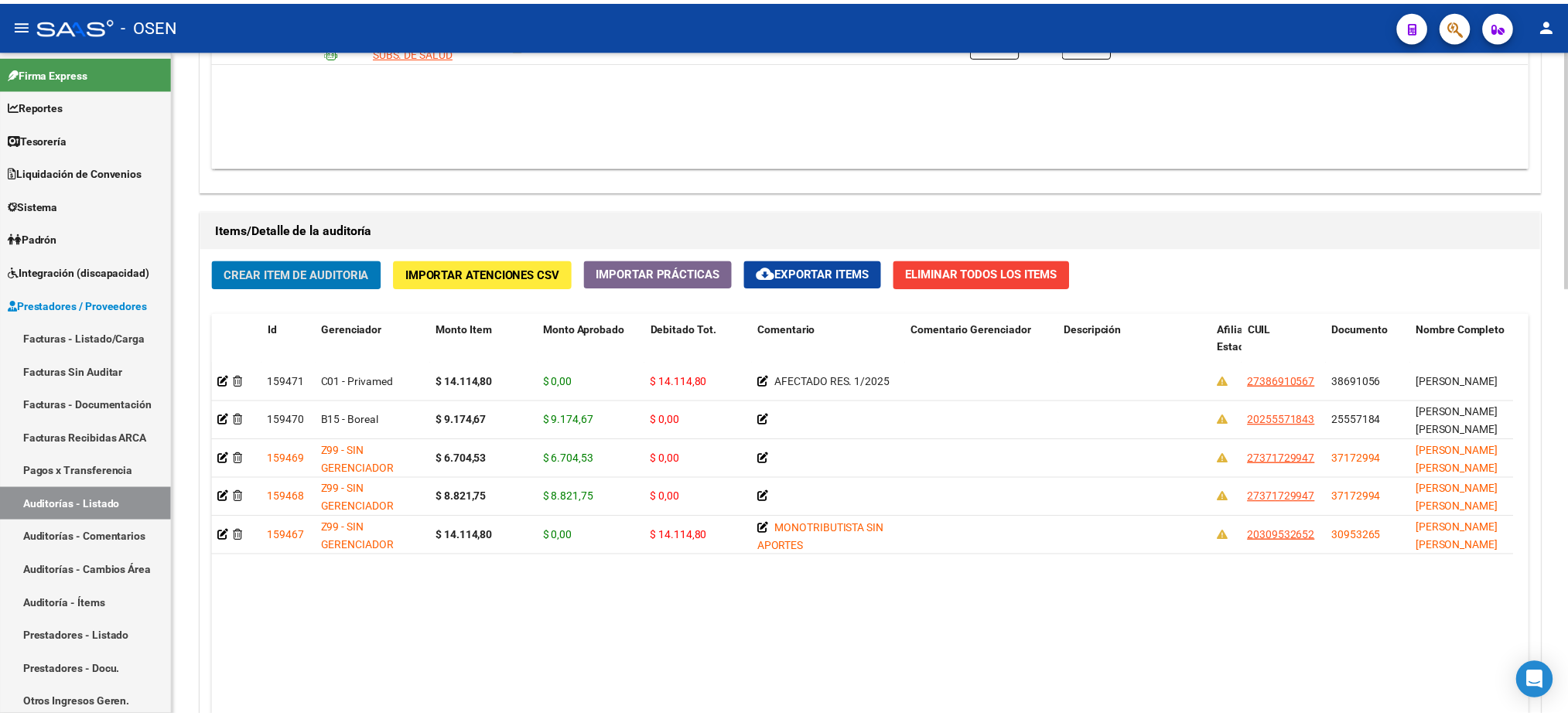
scroll to position [1031, 0]
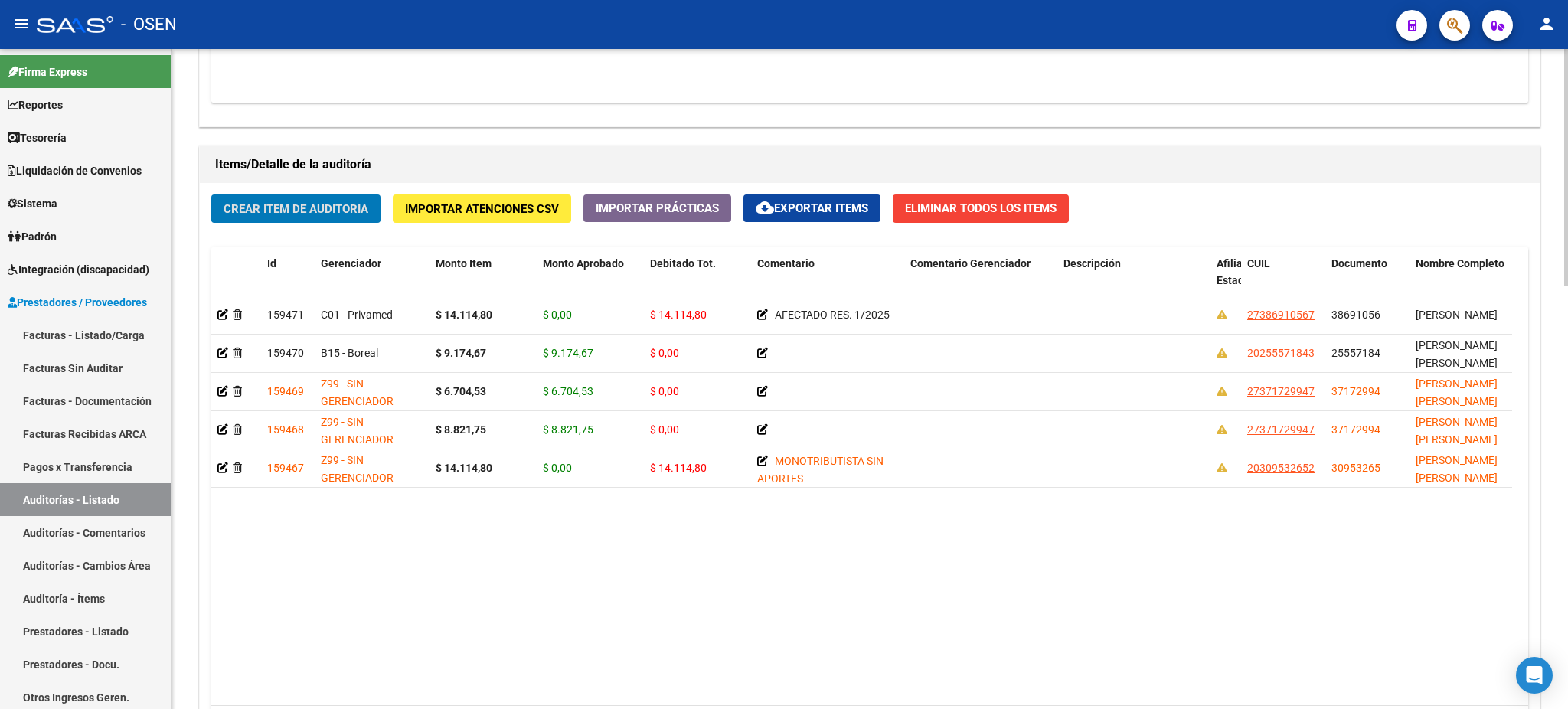
click at [262, 197] on button "Crear Item de Auditoria" at bounding box center [296, 208] width 170 height 29
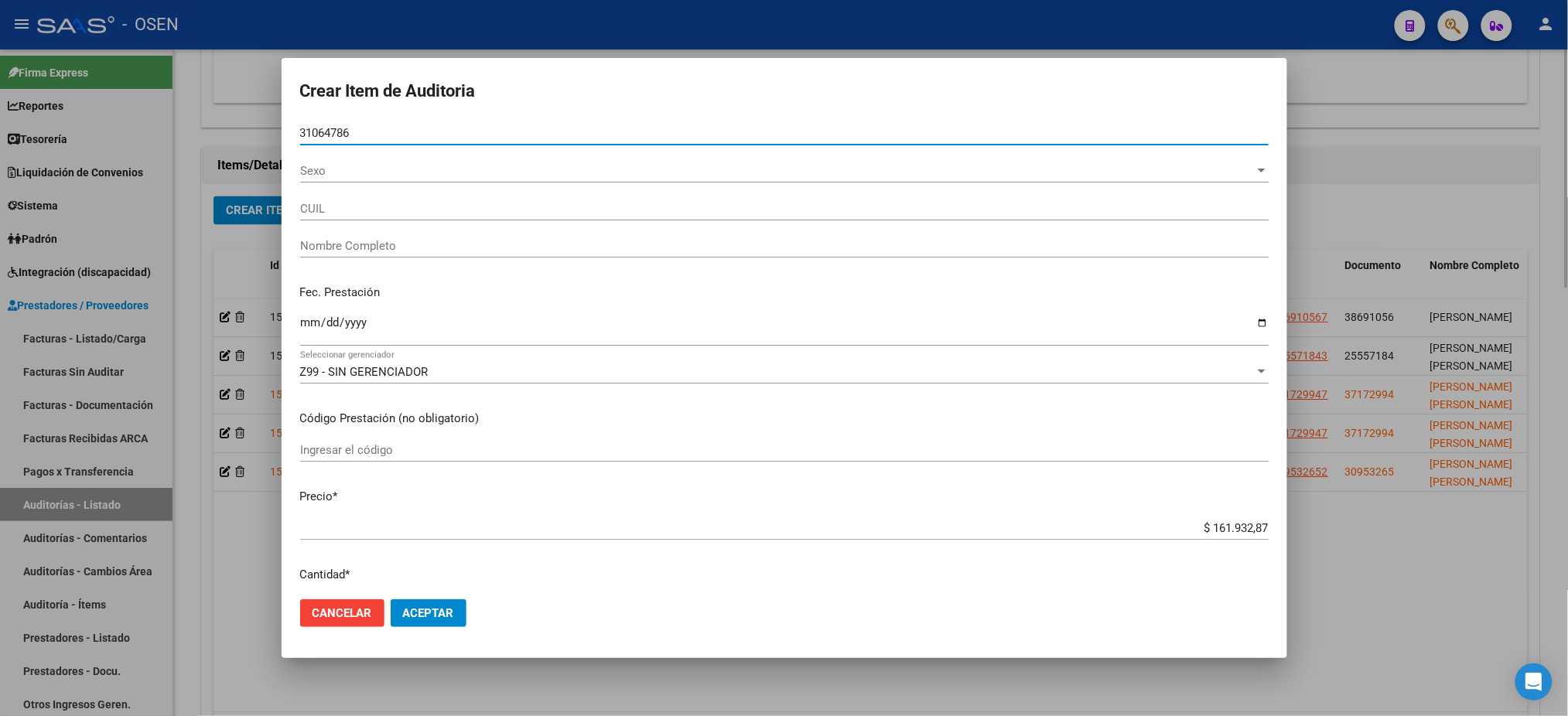
type input "31064786"
click at [391, 599] on button "Aceptar" at bounding box center [428, 613] width 76 height 28
type input "20310647862"
type input "LEGUIZAMON PABLO GONZALO"
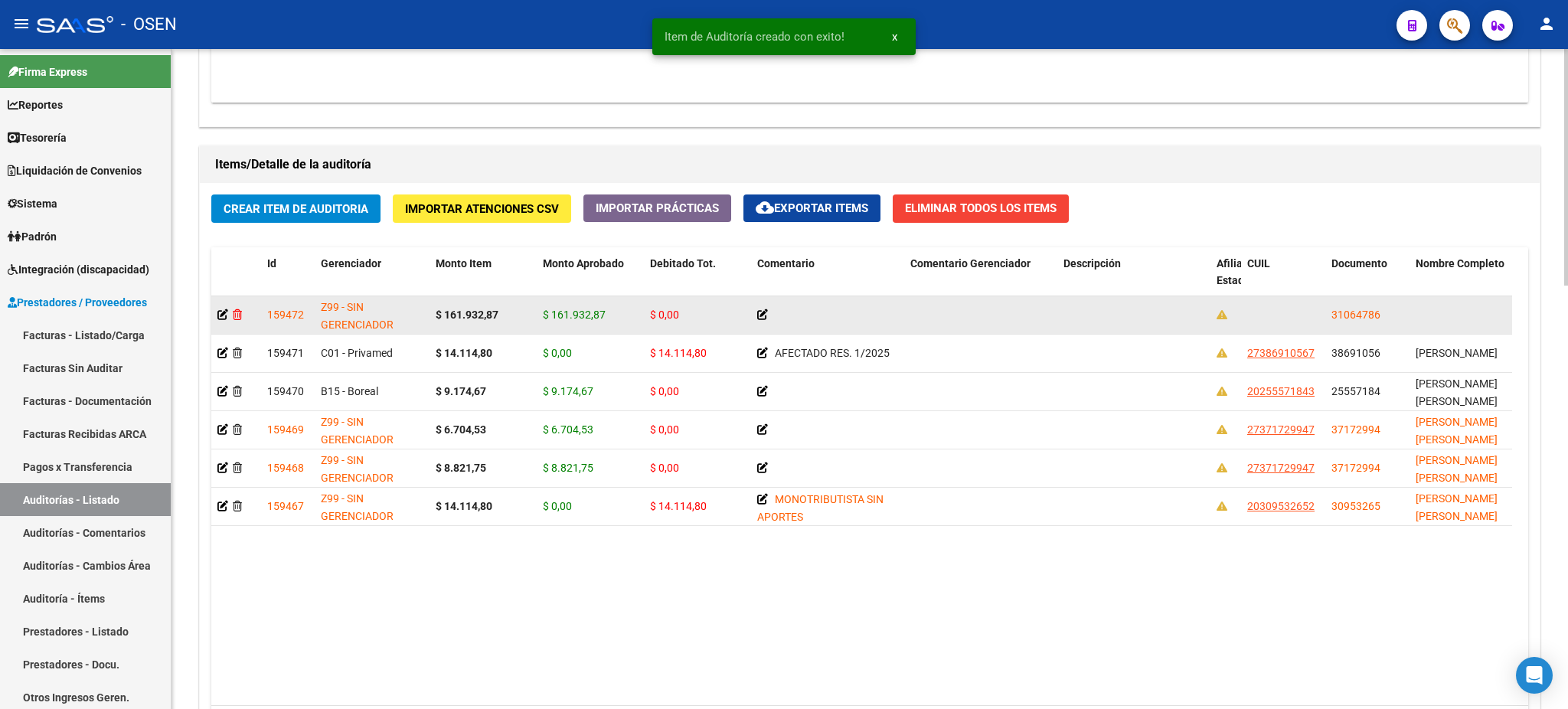
click at [241, 311] on icon at bounding box center [237, 315] width 9 height 11
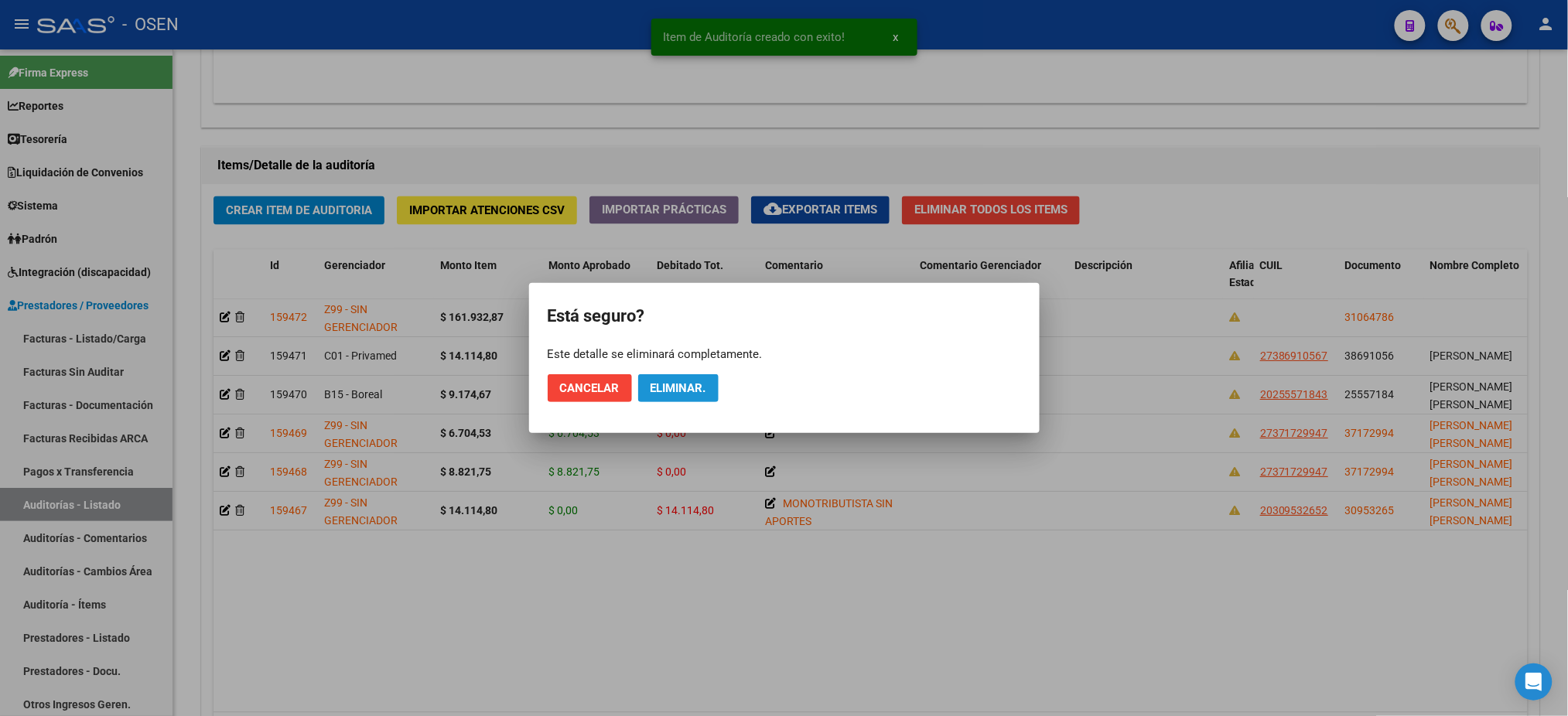
click at [665, 382] on span "Eliminar." at bounding box center [678, 388] width 56 height 14
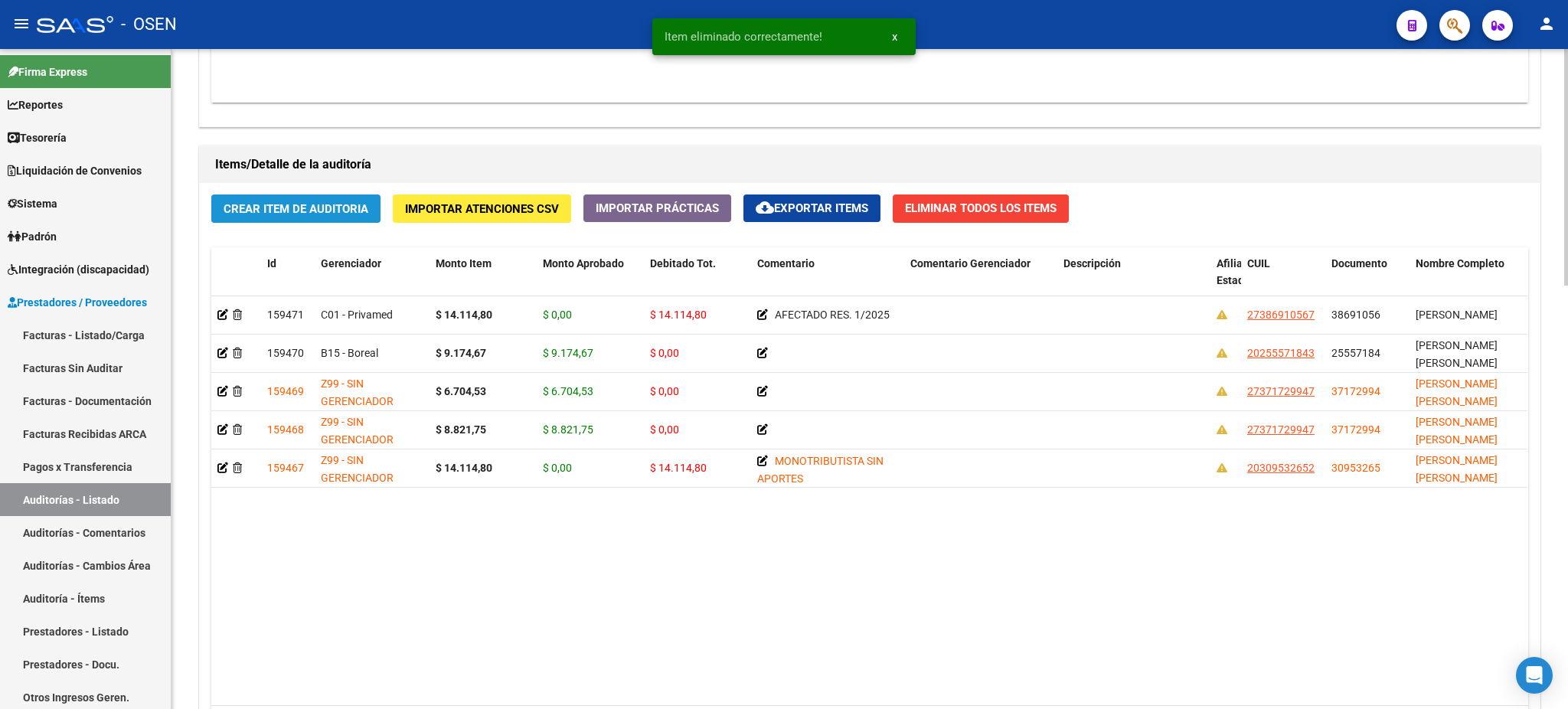
click at [293, 211] on span "Crear Item de Auditoria" at bounding box center [296, 209] width 145 height 14
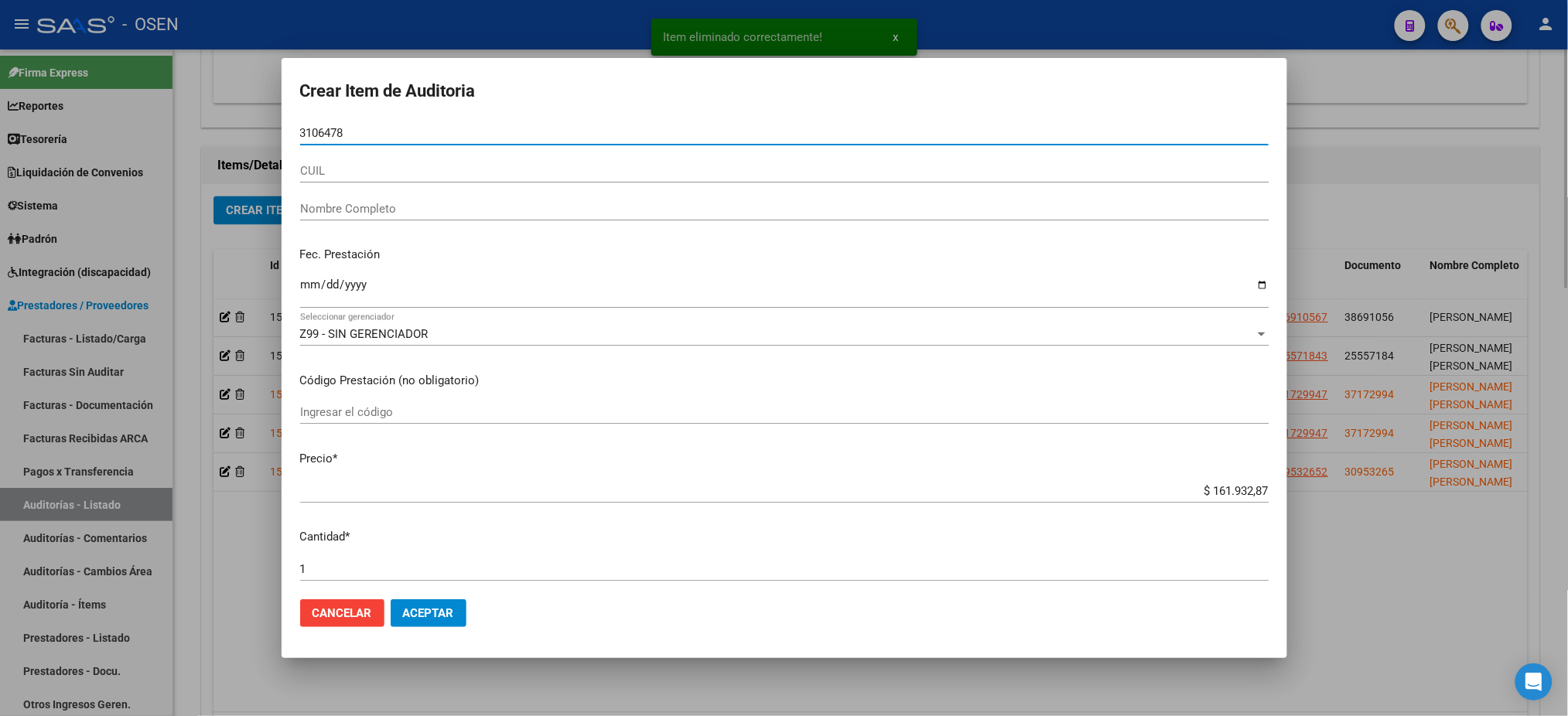
type input "31064786"
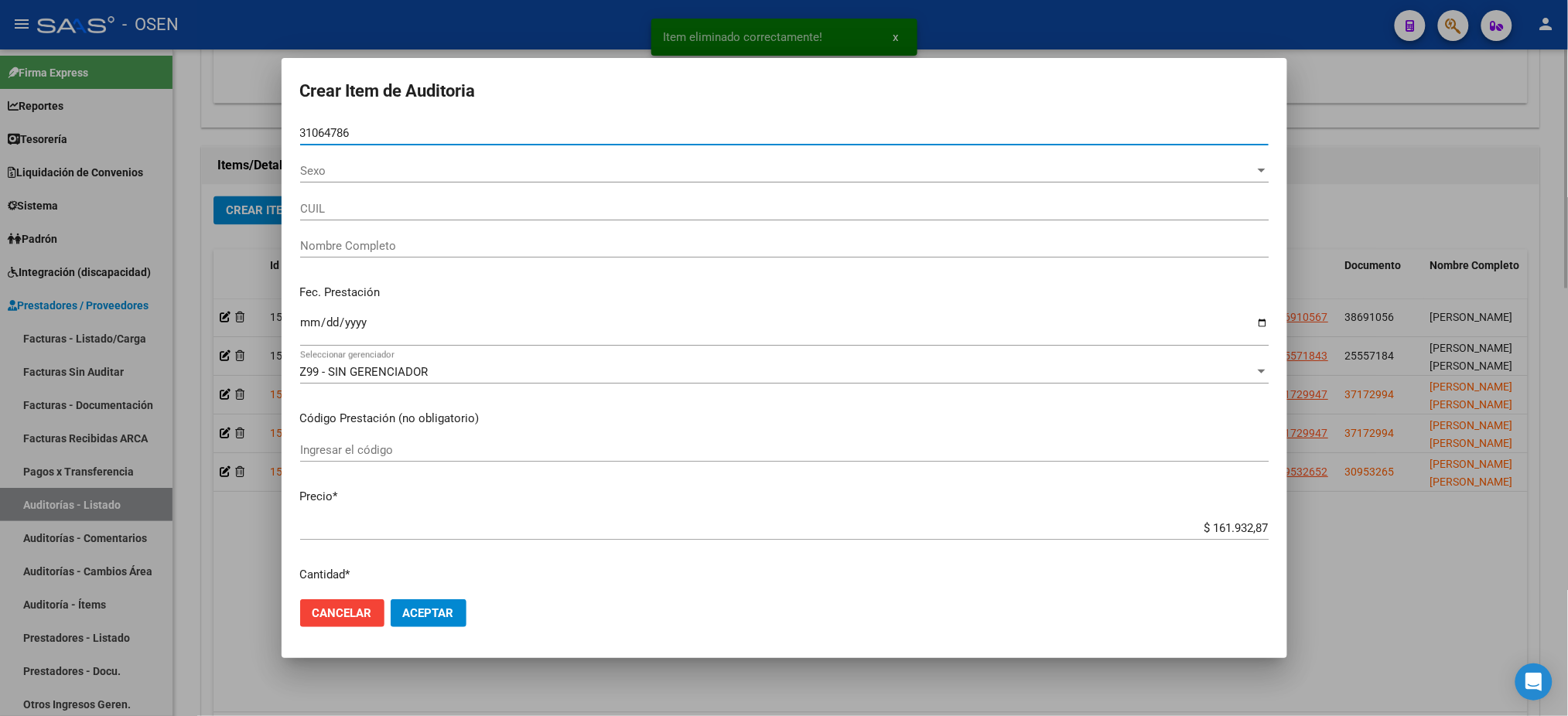
type input "20310647862"
type input "LEGUIZAMON PABLO GONZALO"
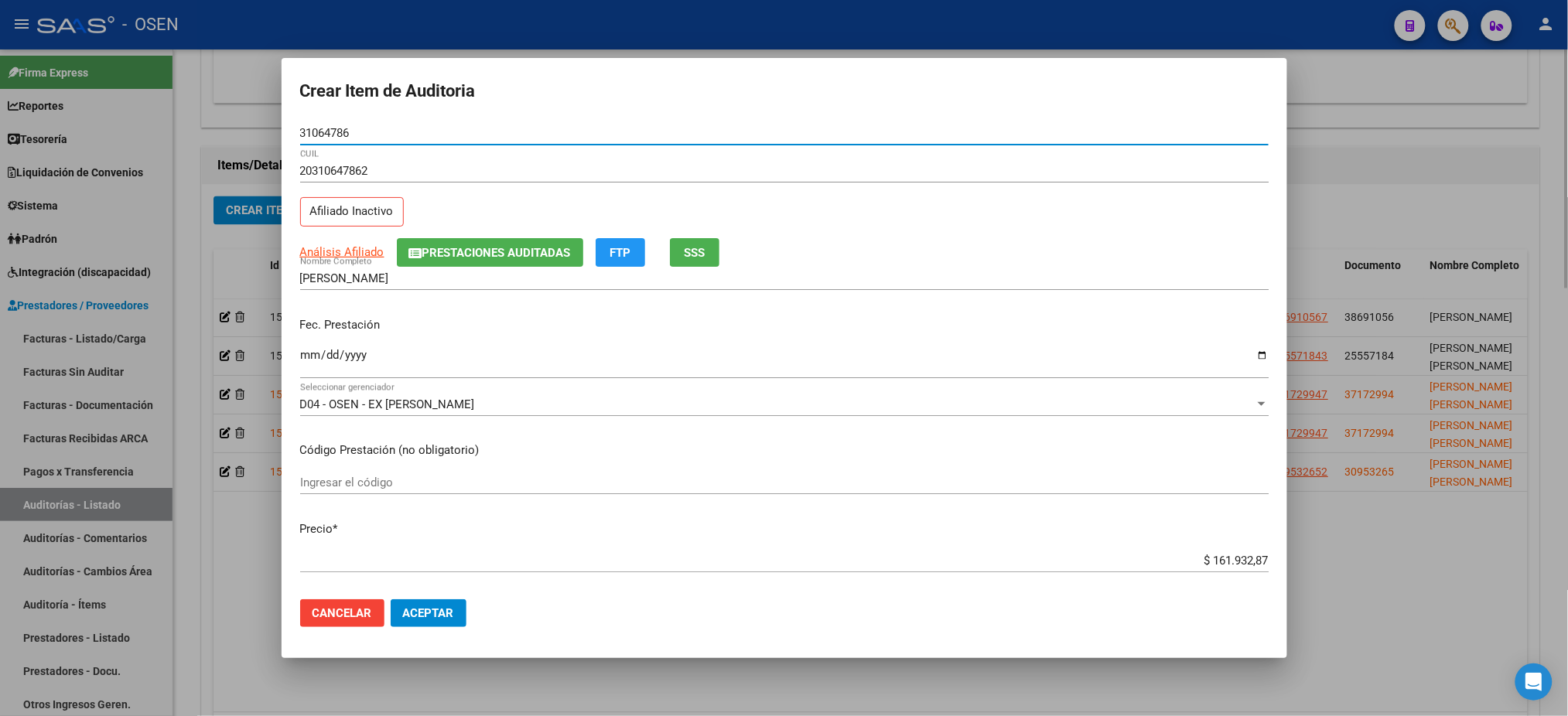
type input "31064786"
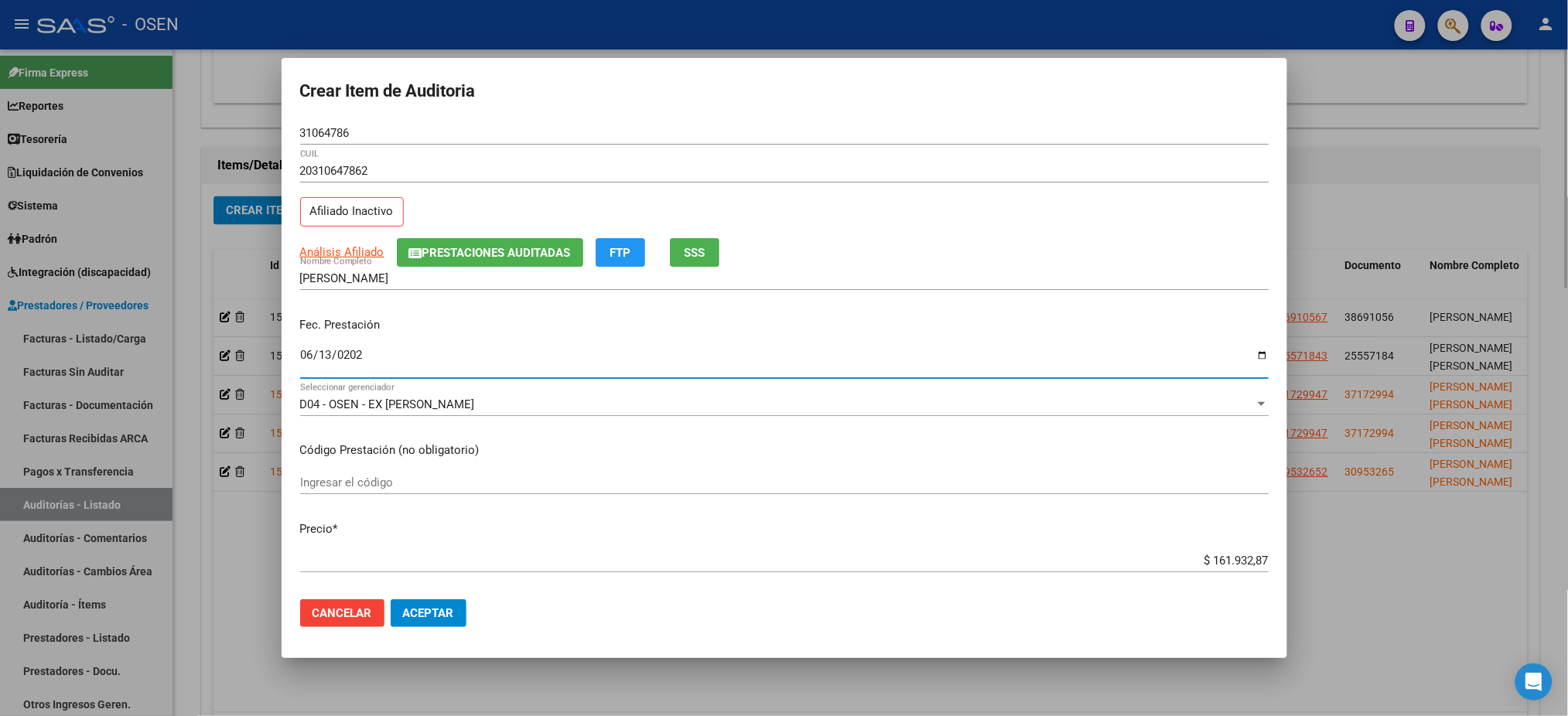
type input "2025-06-13"
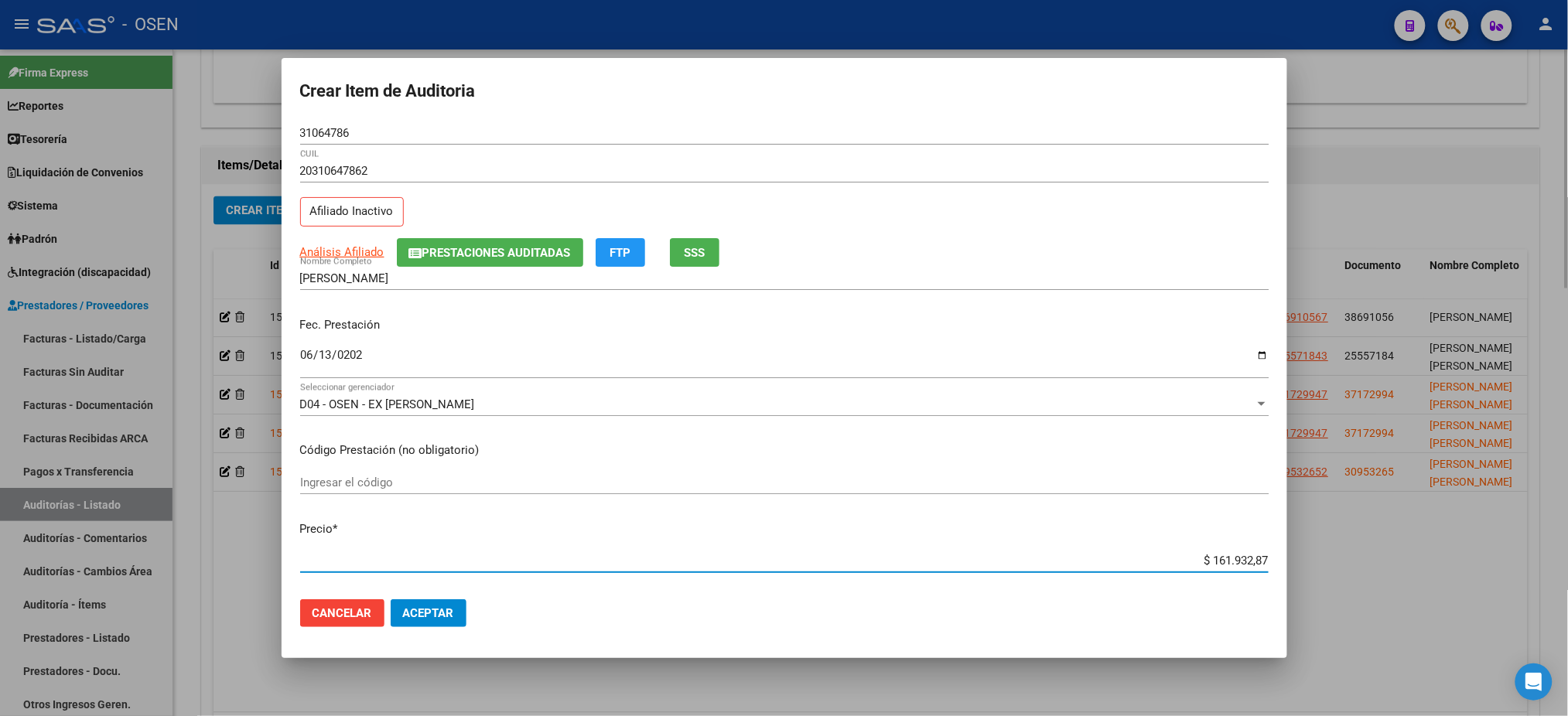
type input "$ 0,09"
type input "$ 0,91"
type input "$ 9,17"
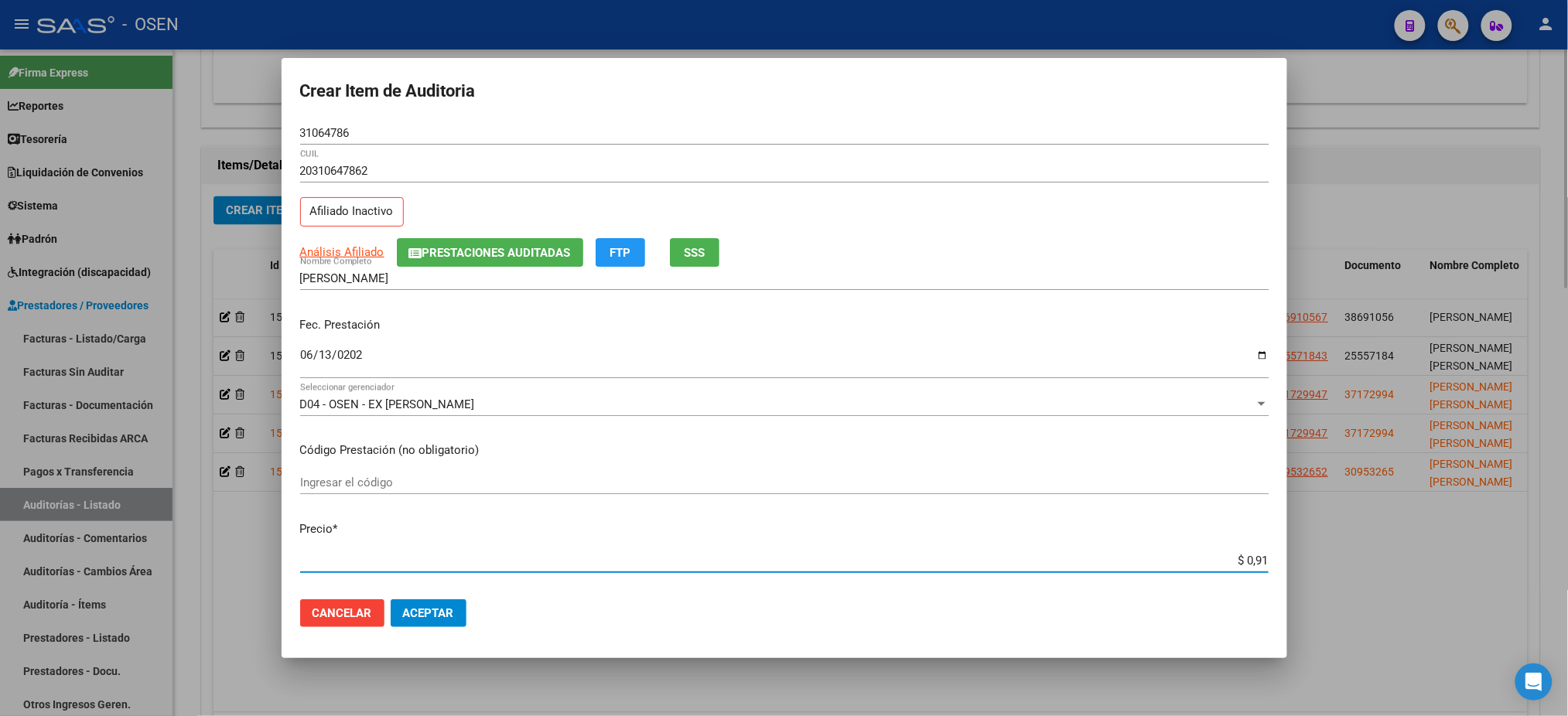
type input "$ 9,17"
type input "$ 91,74"
type input "$ 917,46"
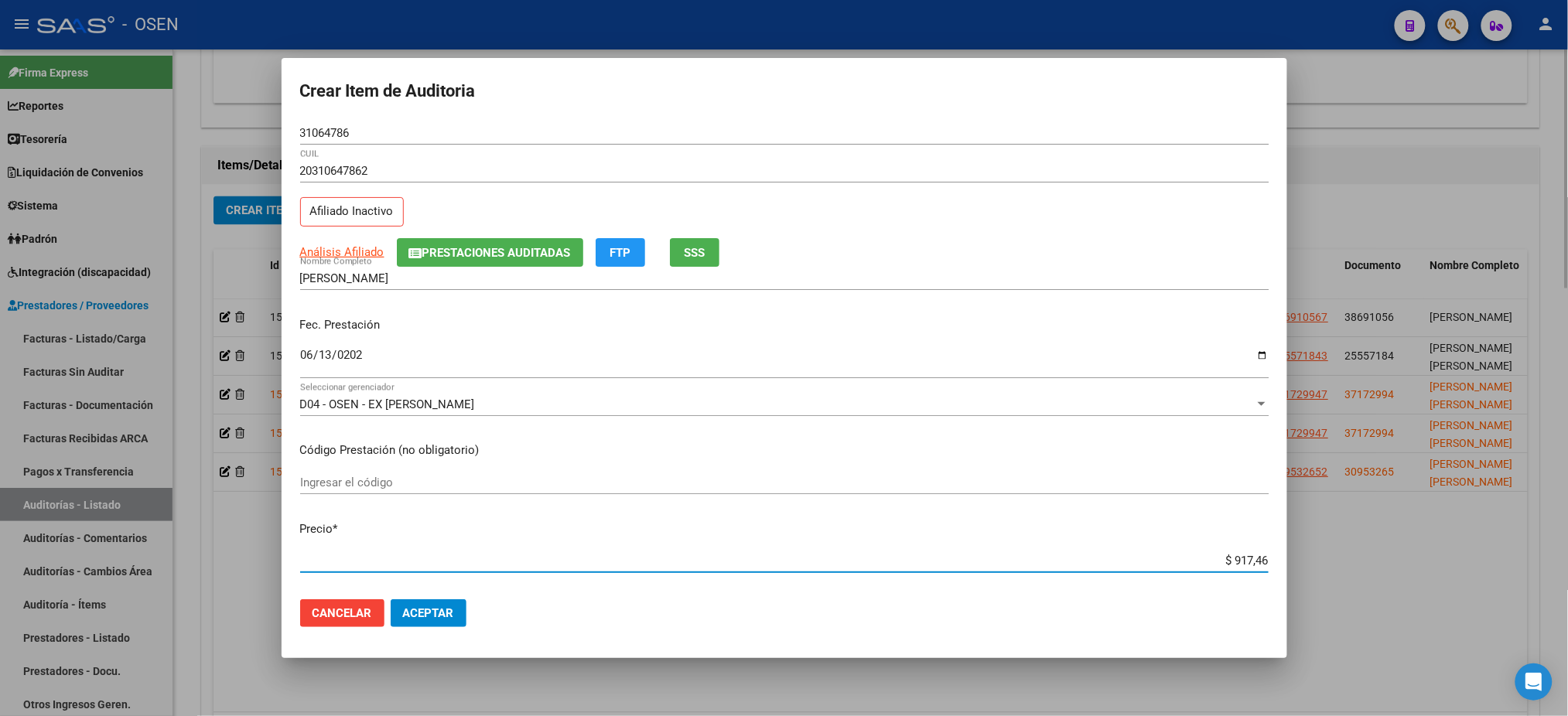
type input "$ 9.174,67"
click at [349, 235] on div "20310647862 CUIL Afiliado Inactivo" at bounding box center [784, 198] width 968 height 79
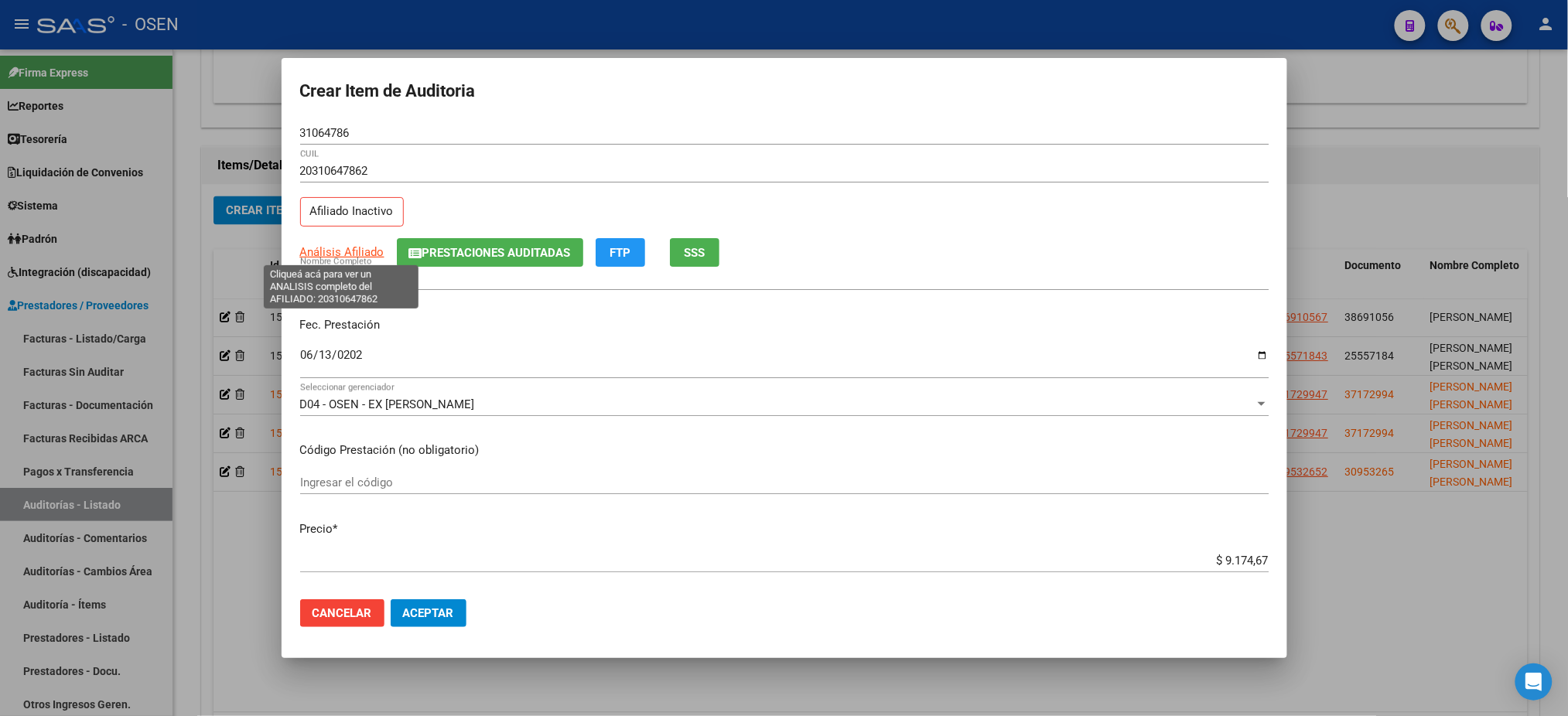
click at [349, 247] on span "Análisis Afiliado" at bounding box center [342, 252] width 85 height 14
type textarea "20310647862"
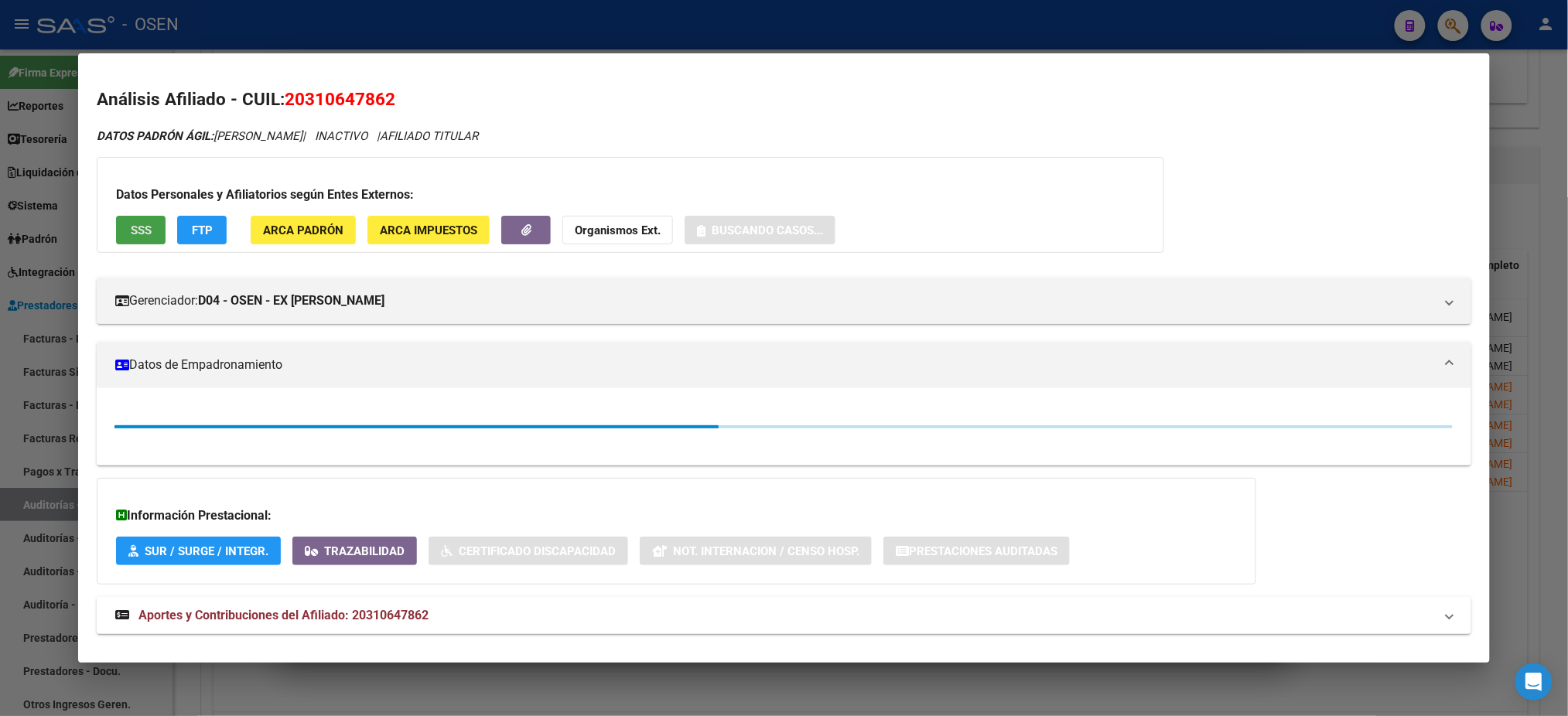
click at [120, 233] on button "SSS" at bounding box center [141, 230] width 50 height 29
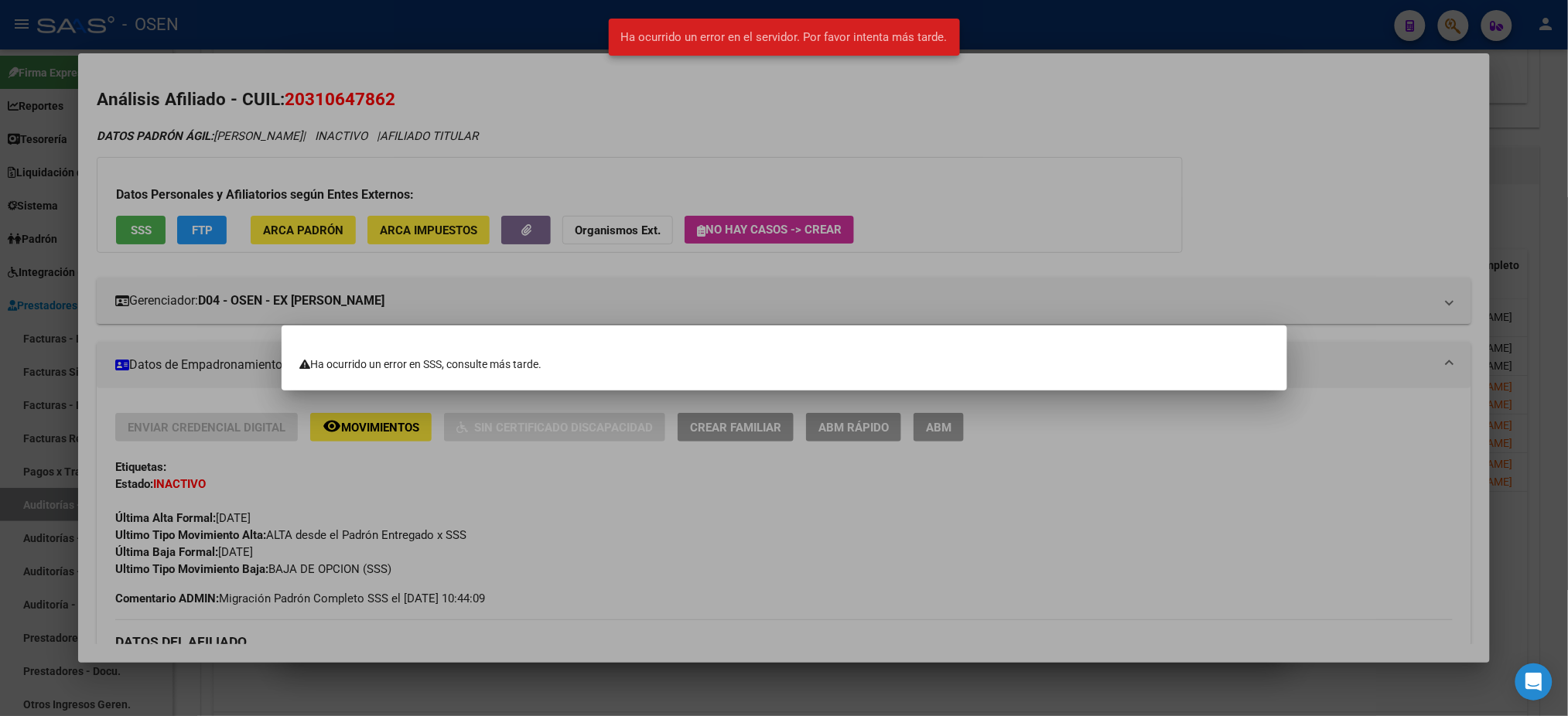
click at [916, 259] on div at bounding box center [784, 358] width 1568 height 716
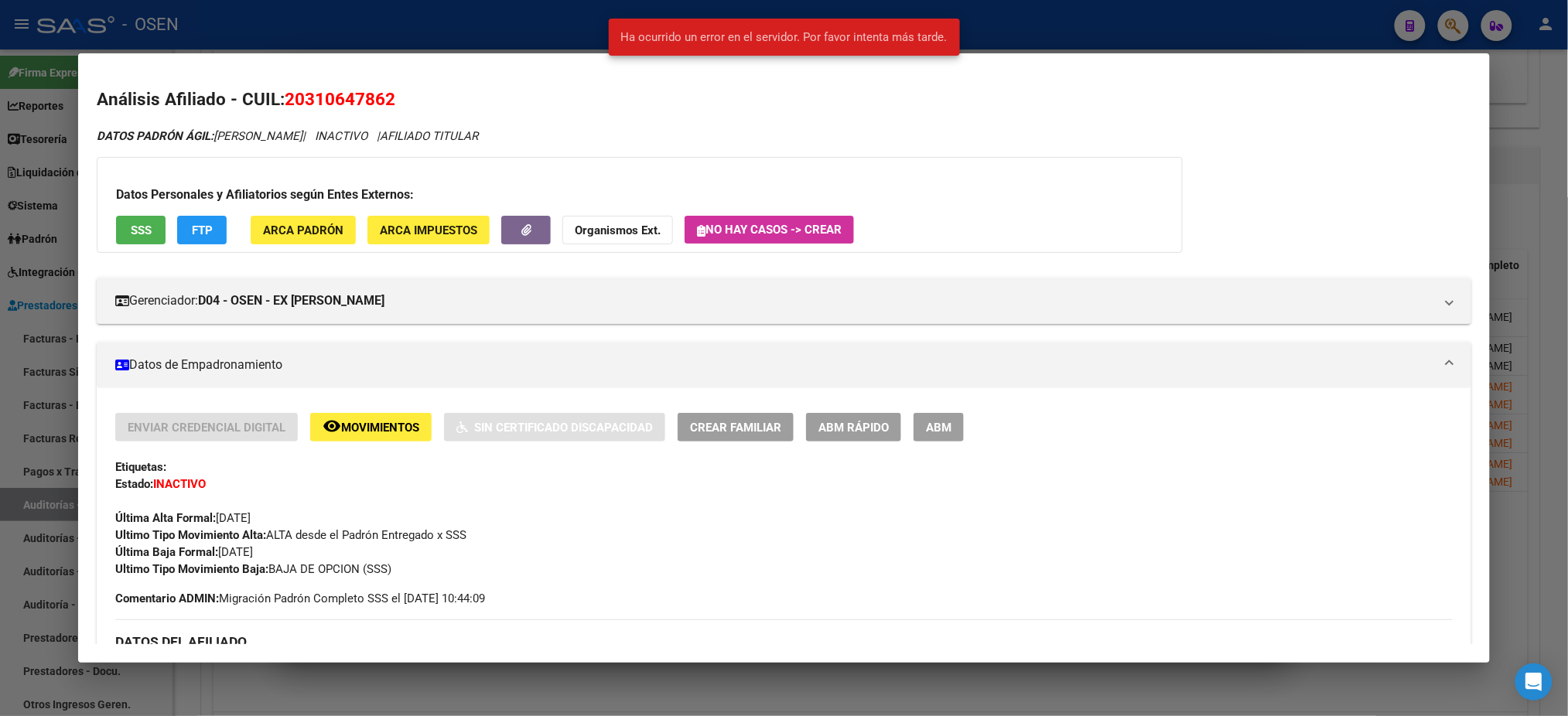
click at [1078, 44] on div at bounding box center [784, 358] width 1568 height 716
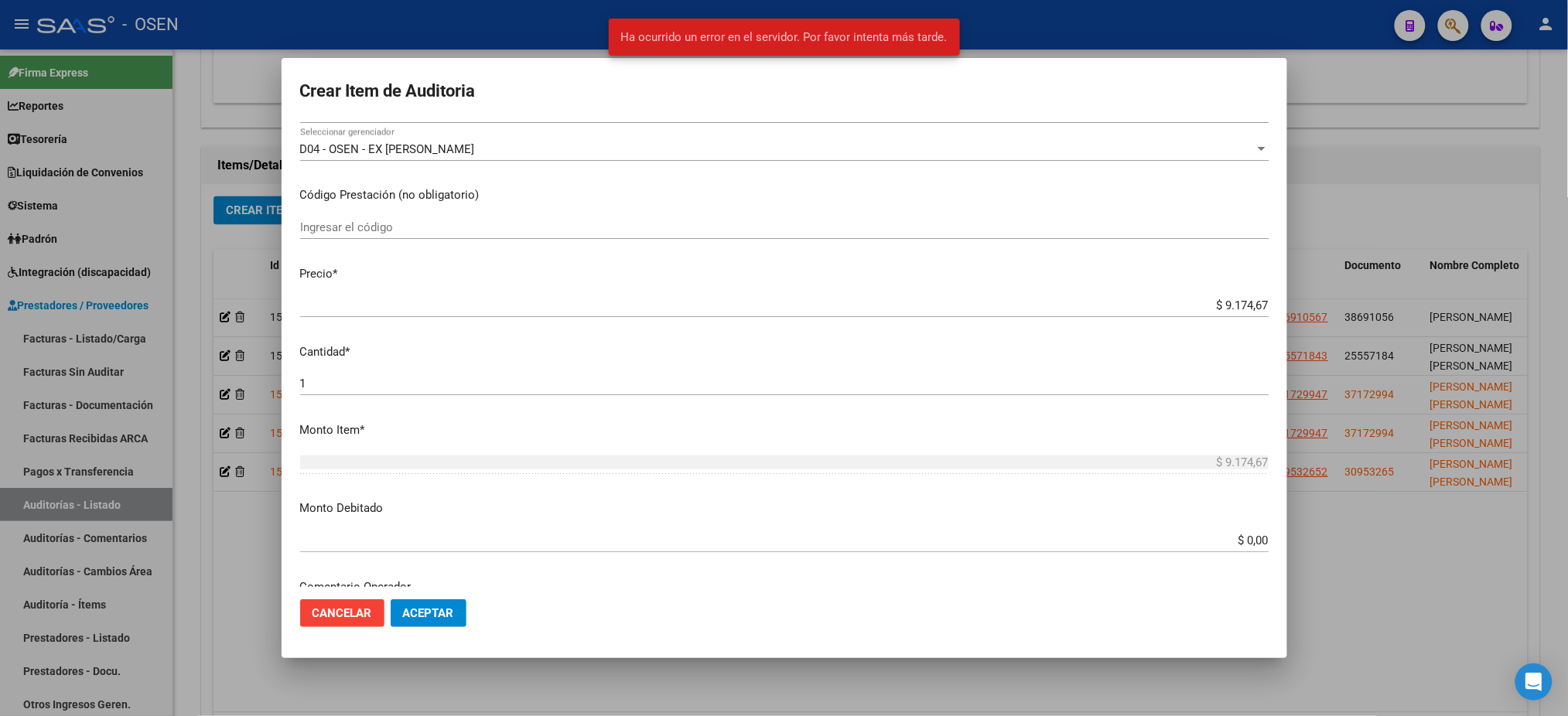
scroll to position [310, 0]
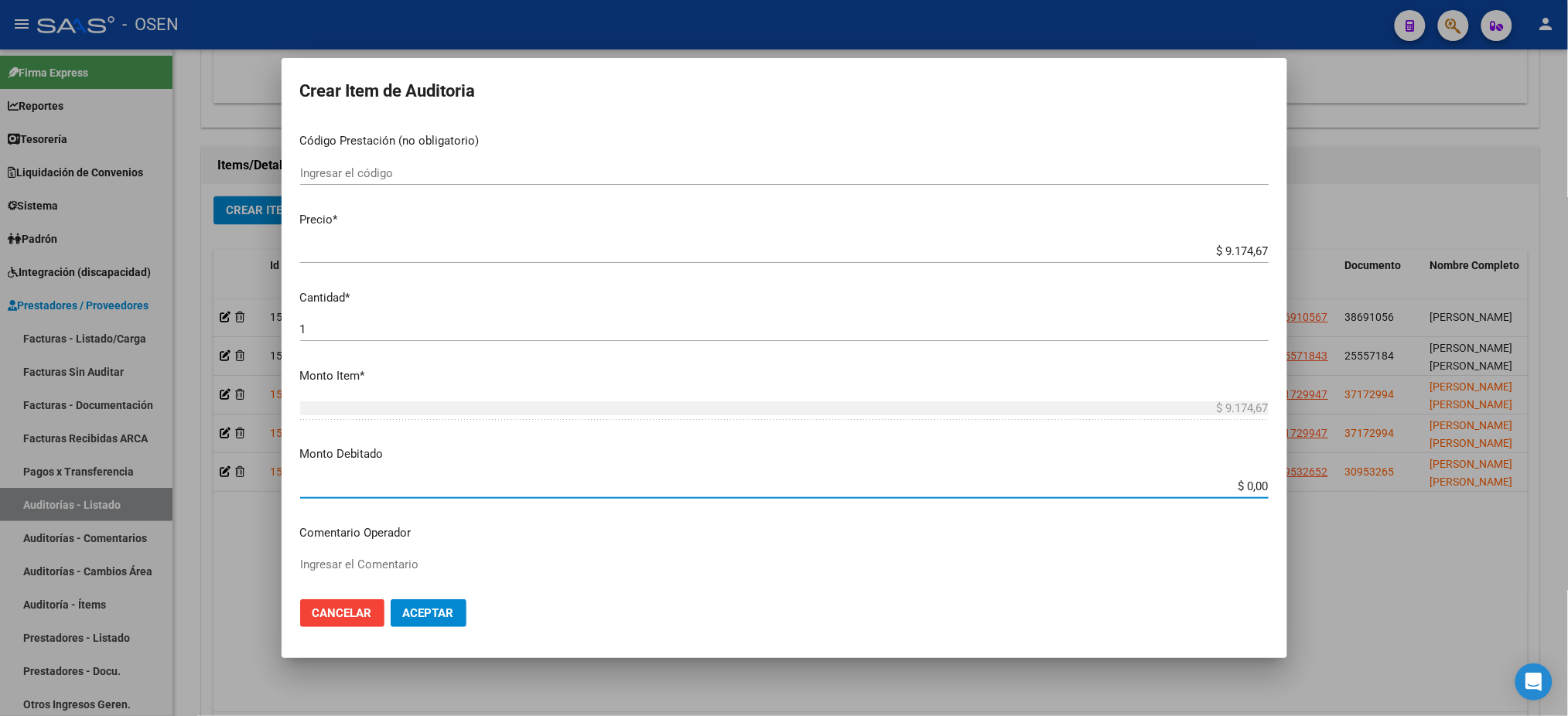
drag, startPoint x: 1233, startPoint y: 483, endPoint x: 1583, endPoint y: 595, distance: 367.5
click at [1568, 579] on html "menu - OSEN person Firma Express Reportes Tablero de Control Ingresos Percibido…" at bounding box center [784, 358] width 1568 height 716
type input "$ 9.174,67"
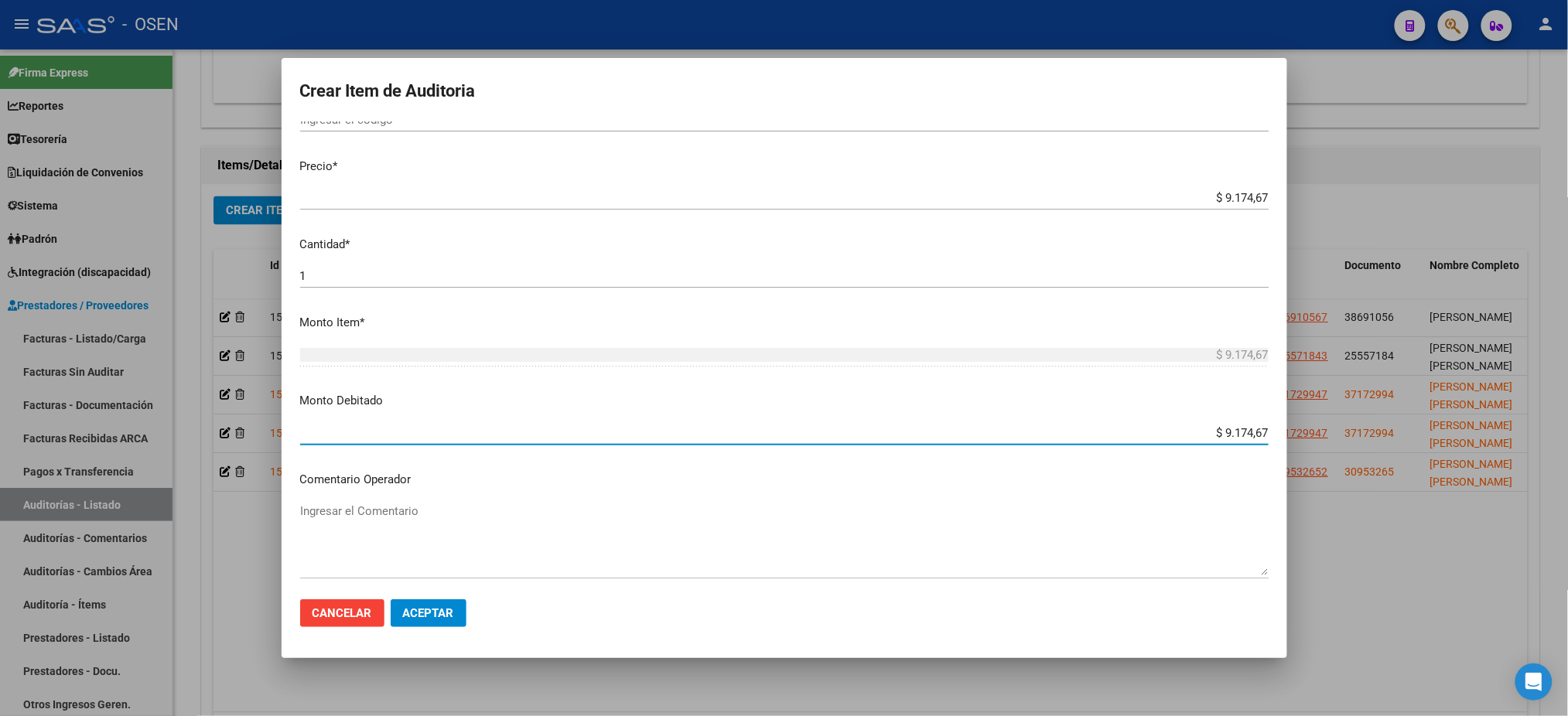
scroll to position [412, 0]
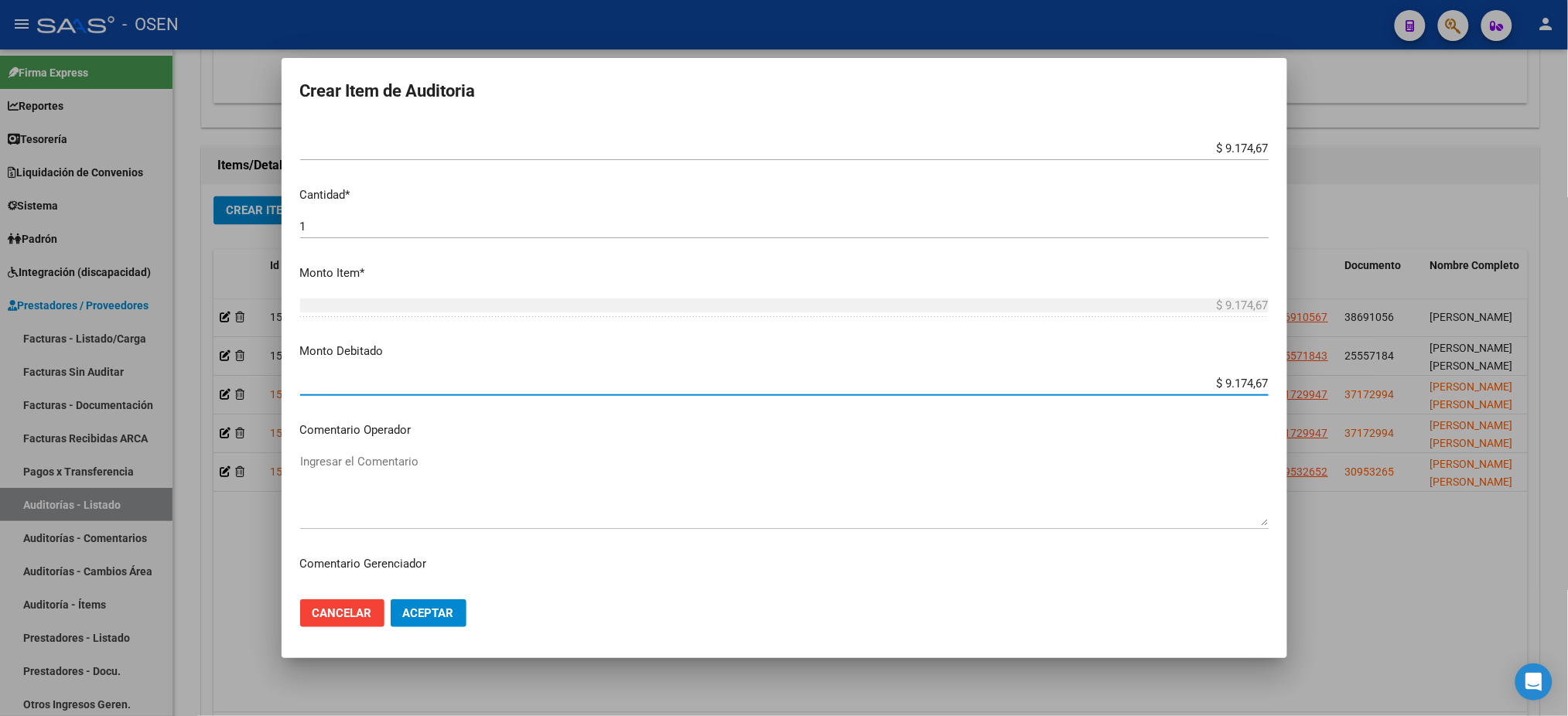
click at [377, 488] on textarea "Ingresar el Comentario" at bounding box center [784, 489] width 968 height 73
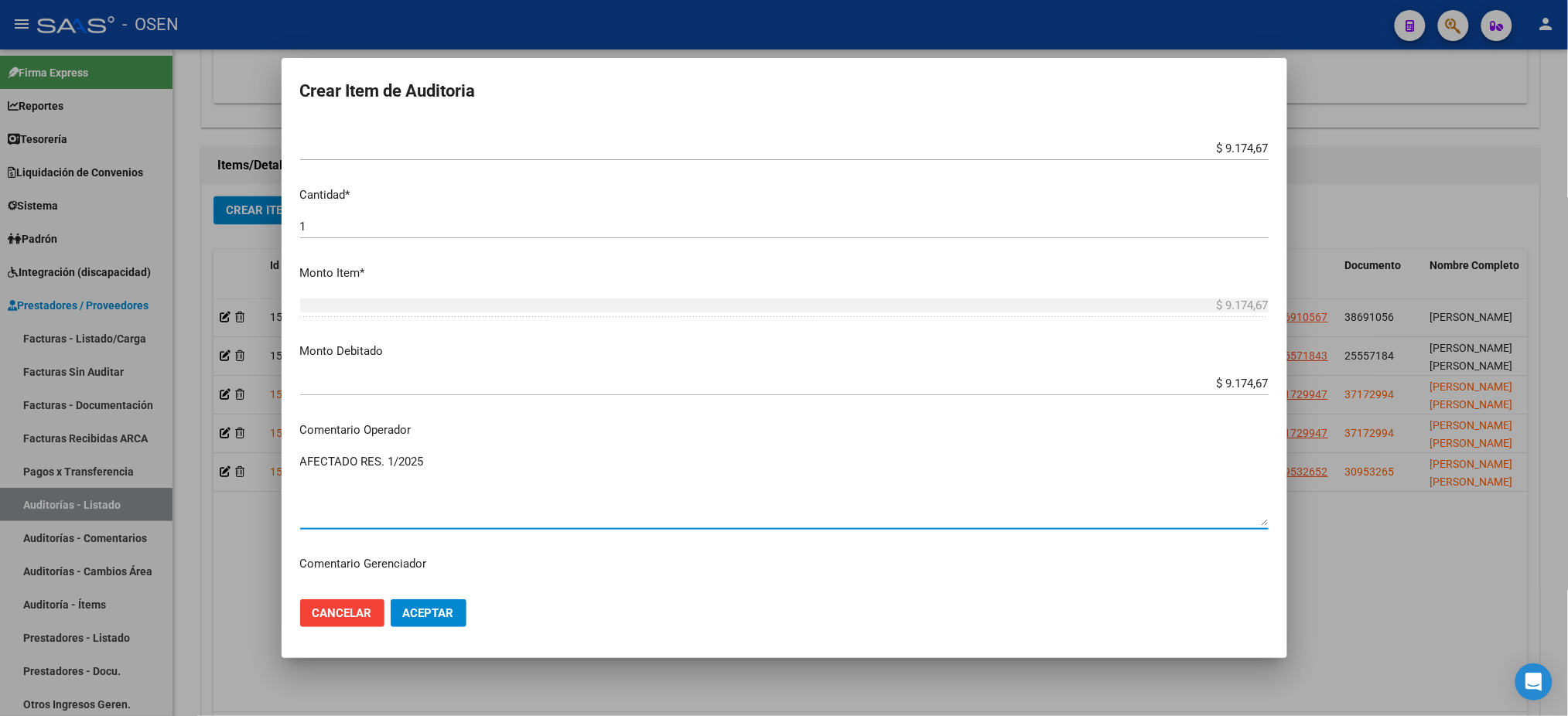
type textarea "AFECTADO RES. 1/2025"
click at [419, 611] on span "Aceptar" at bounding box center [428, 613] width 51 height 14
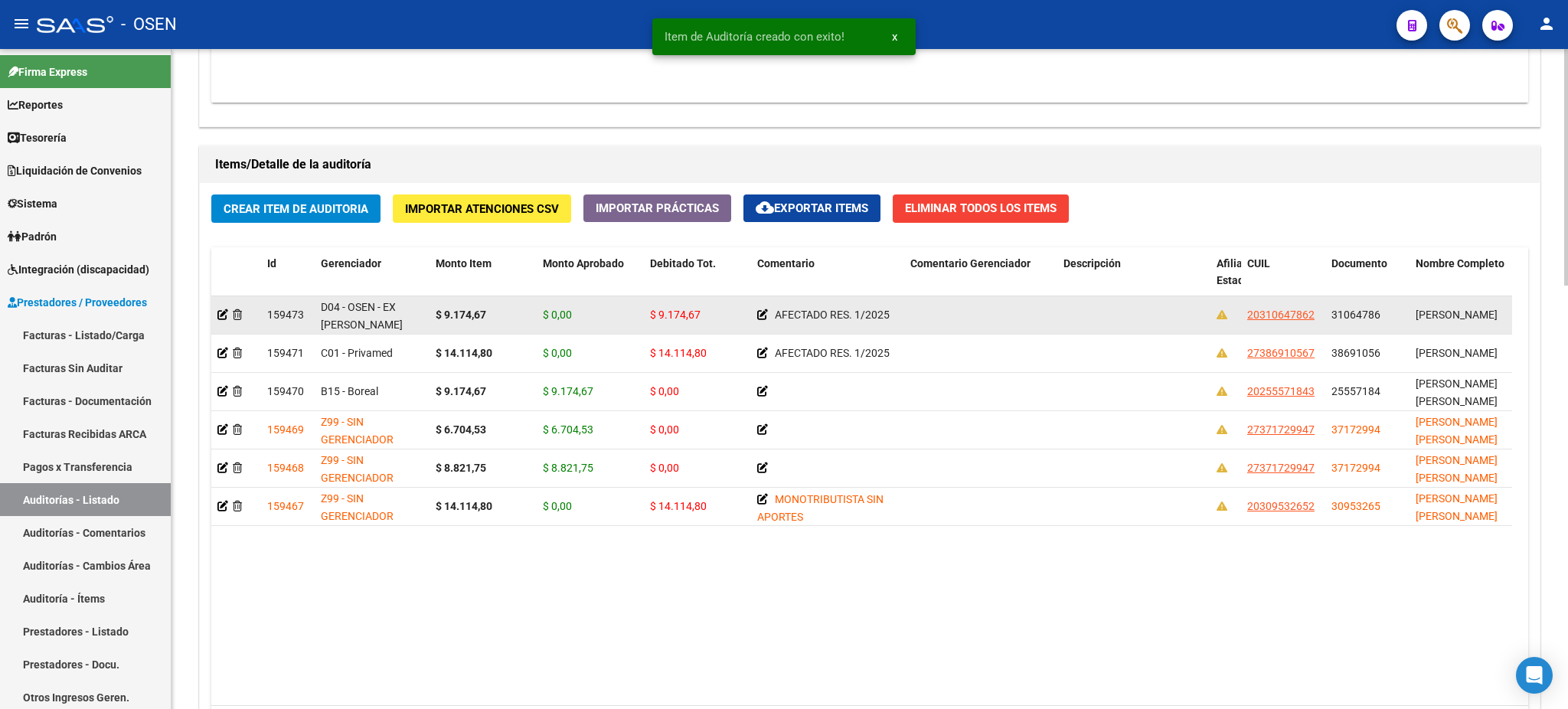
drag, startPoint x: 1318, startPoint y: 311, endPoint x: 1248, endPoint y: 305, distance: 70.3
click at [1248, 307] on div "20310647862" at bounding box center [1282, 316] width 72 height 18
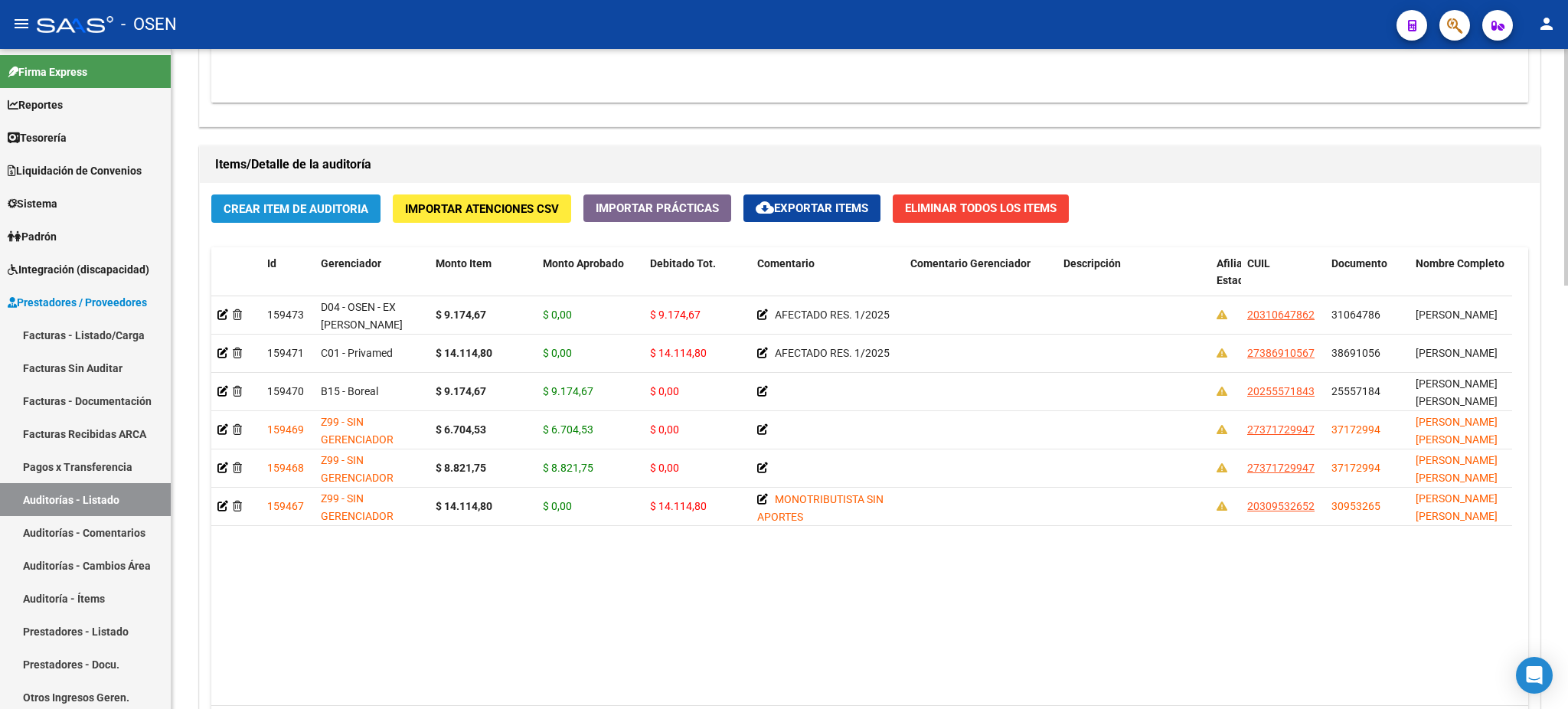
click at [297, 216] on button "Crear Item de Auditoria" at bounding box center [296, 208] width 170 height 29
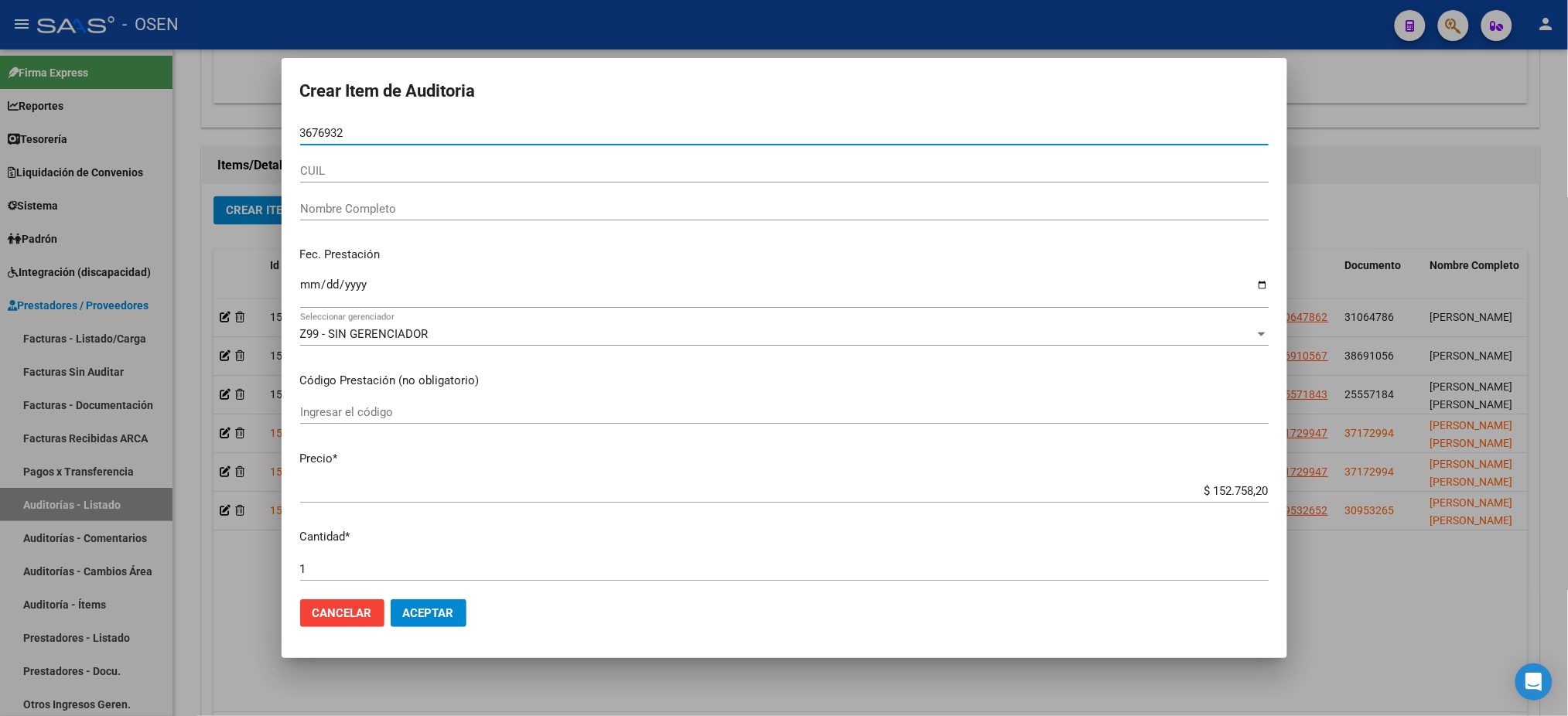
type input "36769323"
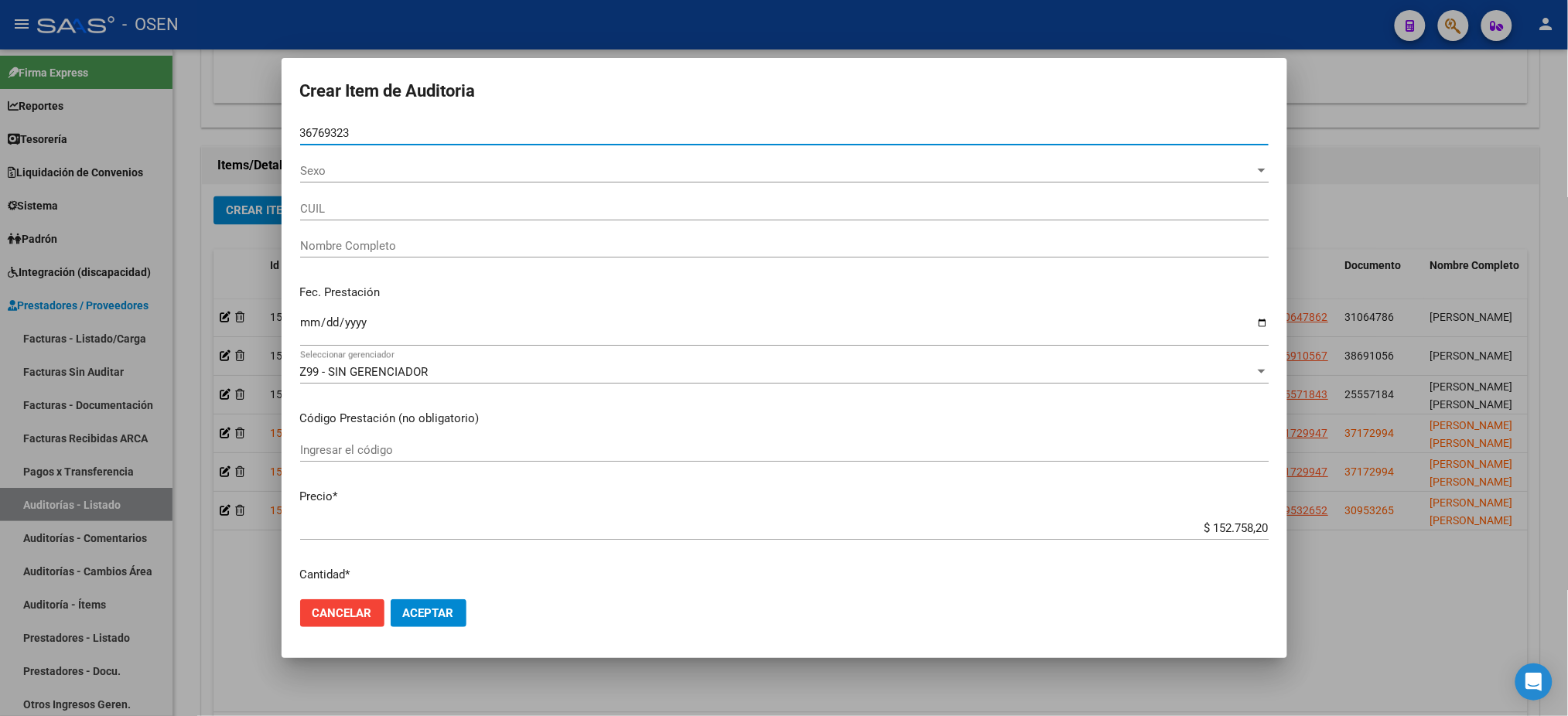
type input "27367693237"
type input "NAHUEL CARLA AGUSTINA -"
type input "36769323"
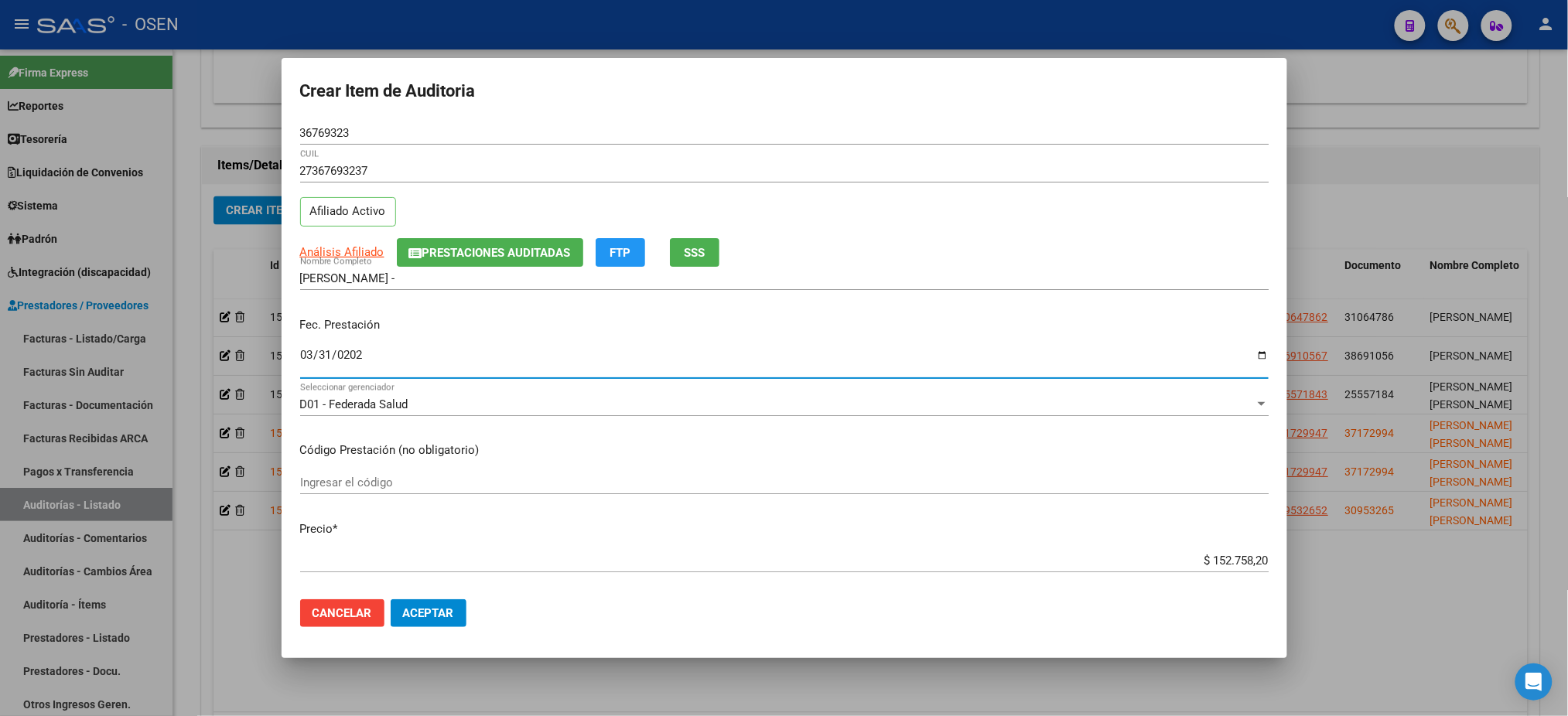
type input "2025-03-31"
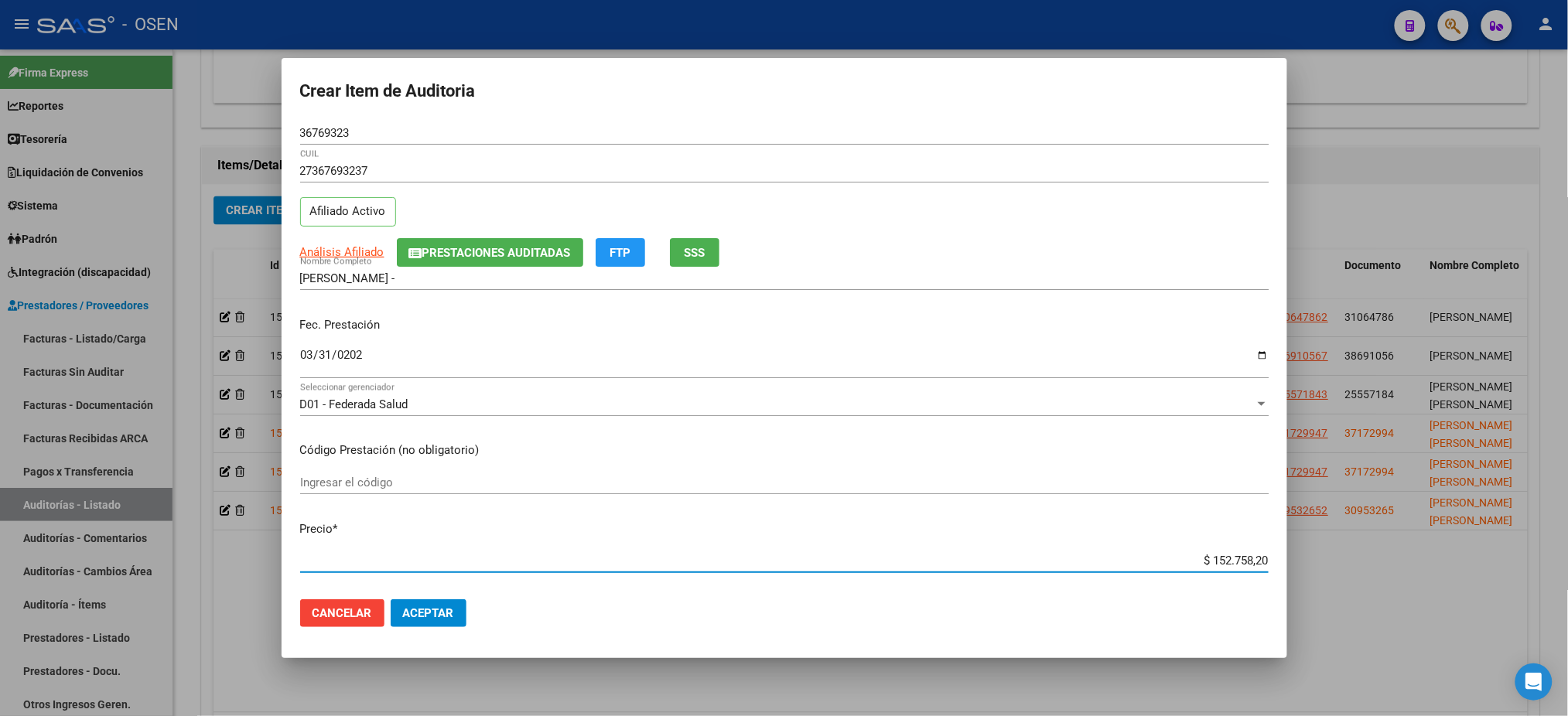
type input "$ 0,02"
type input "$ 0,21"
type input "$ 2,11"
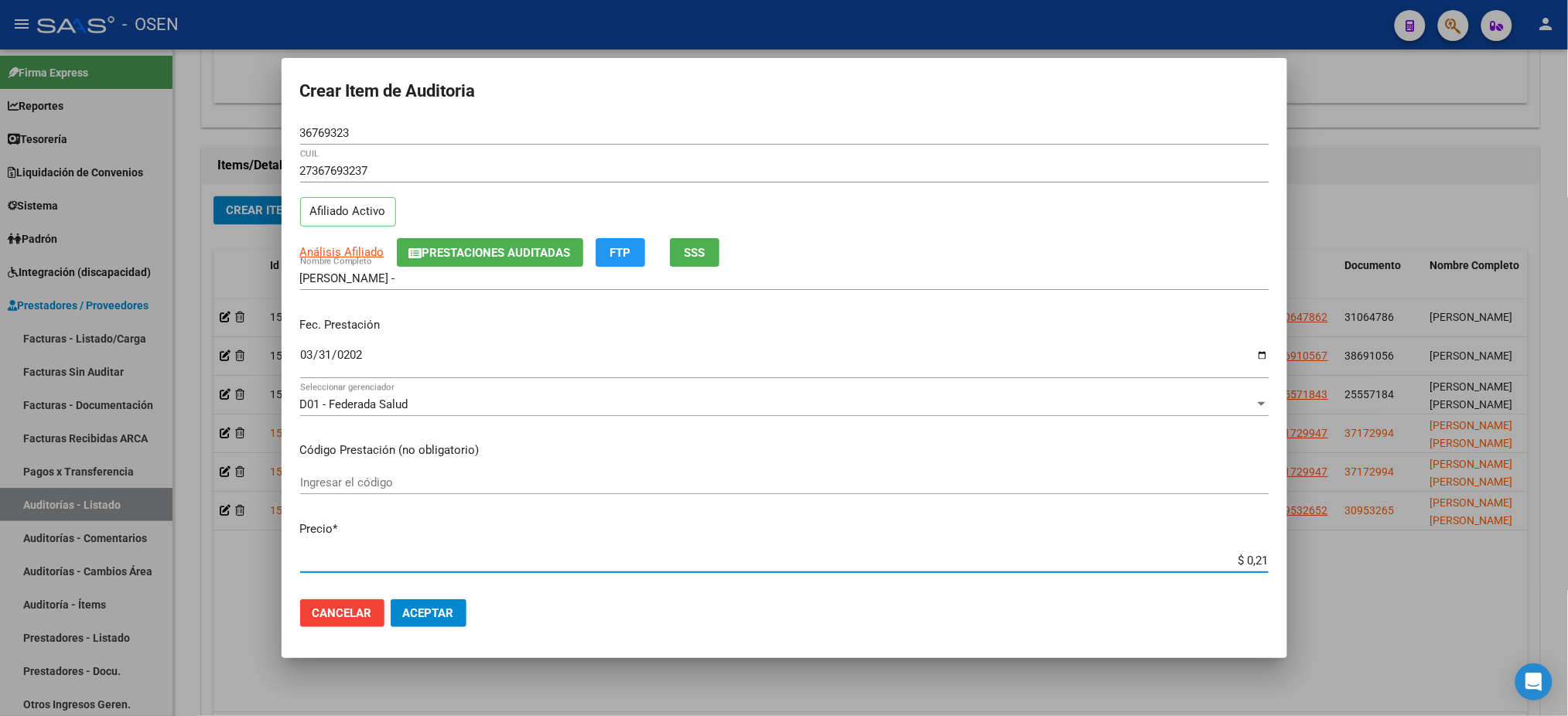
type input "$ 2,11"
type input "$ 21,17"
type input "$ 211,72"
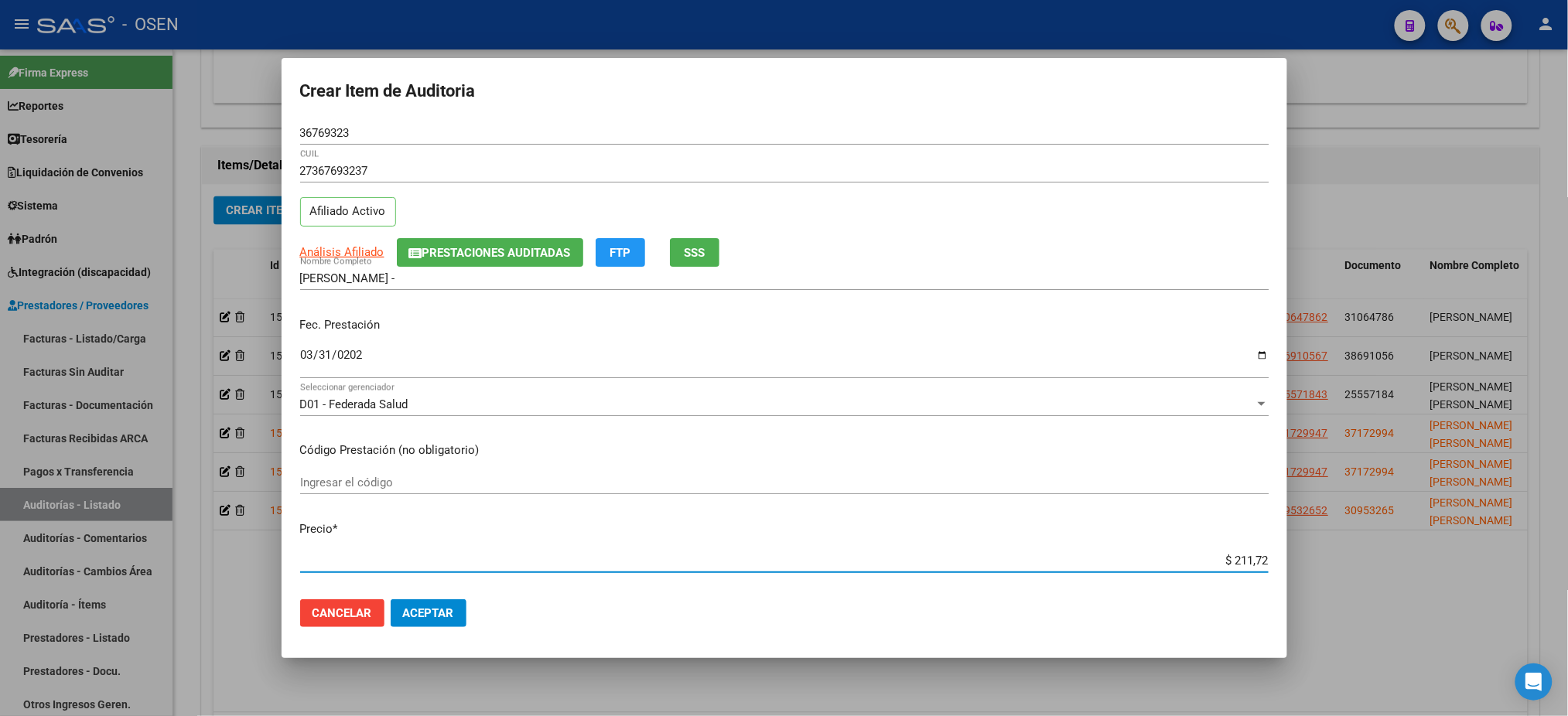
type input "$ 2.117,22"
type input "$ 21.172,20"
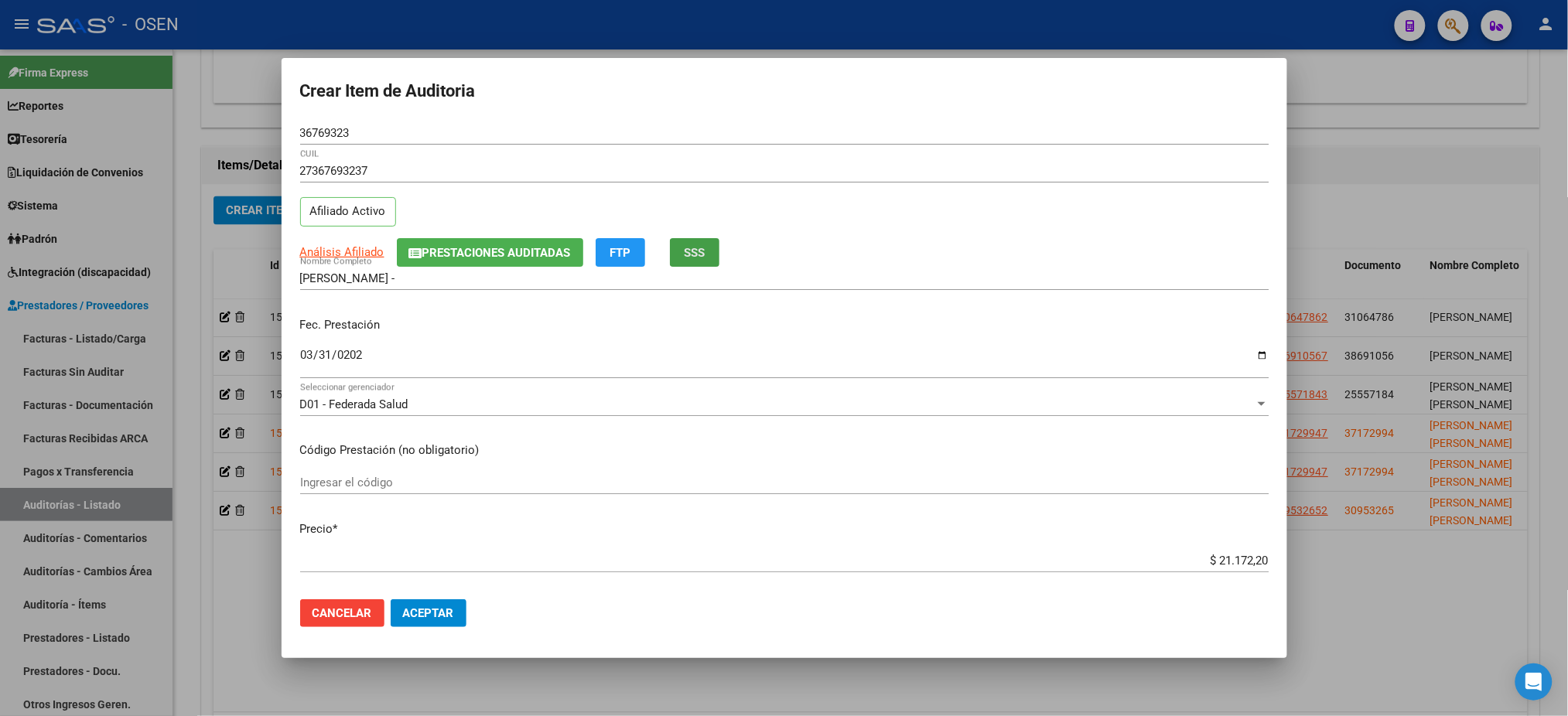
click at [694, 256] on span "SSS" at bounding box center [694, 253] width 21 height 14
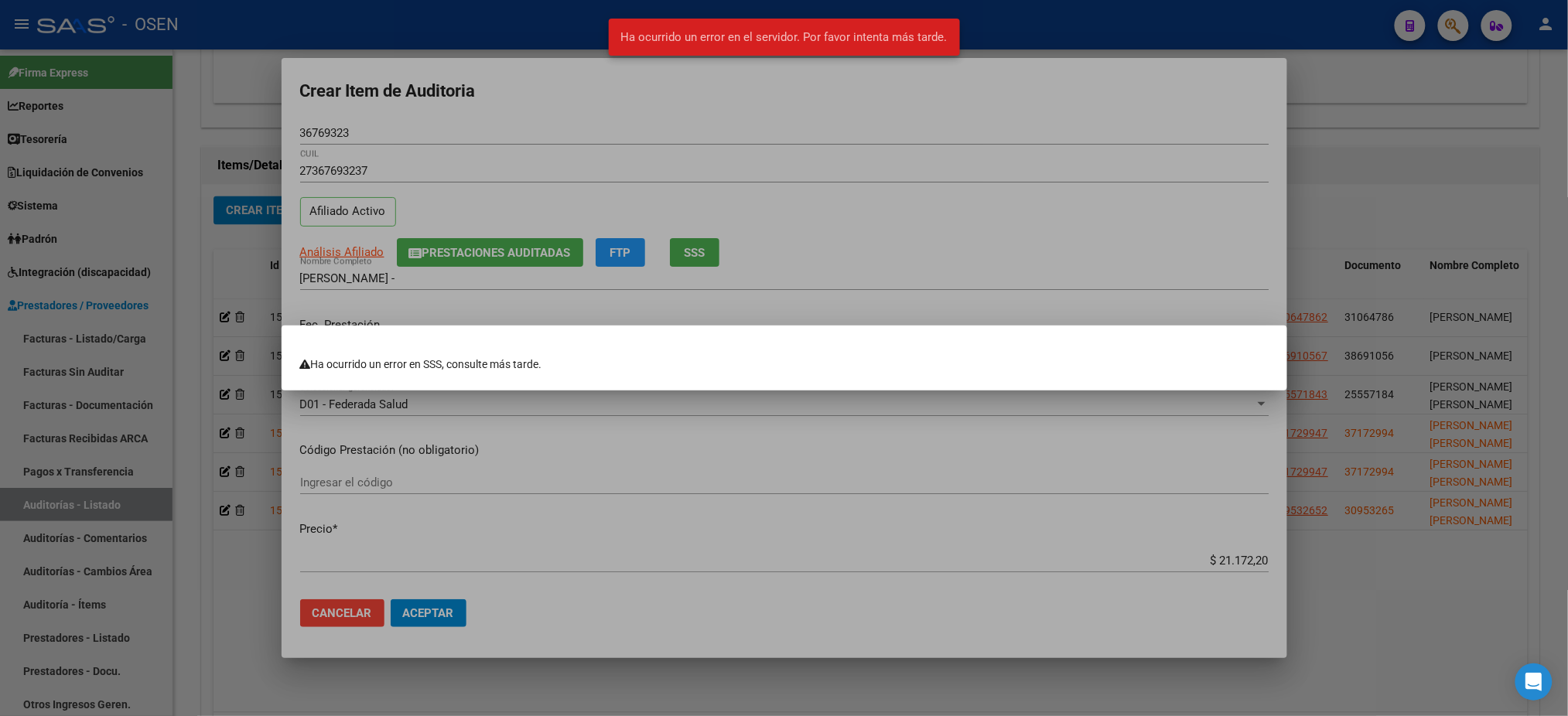
click at [831, 239] on div at bounding box center [784, 358] width 1568 height 716
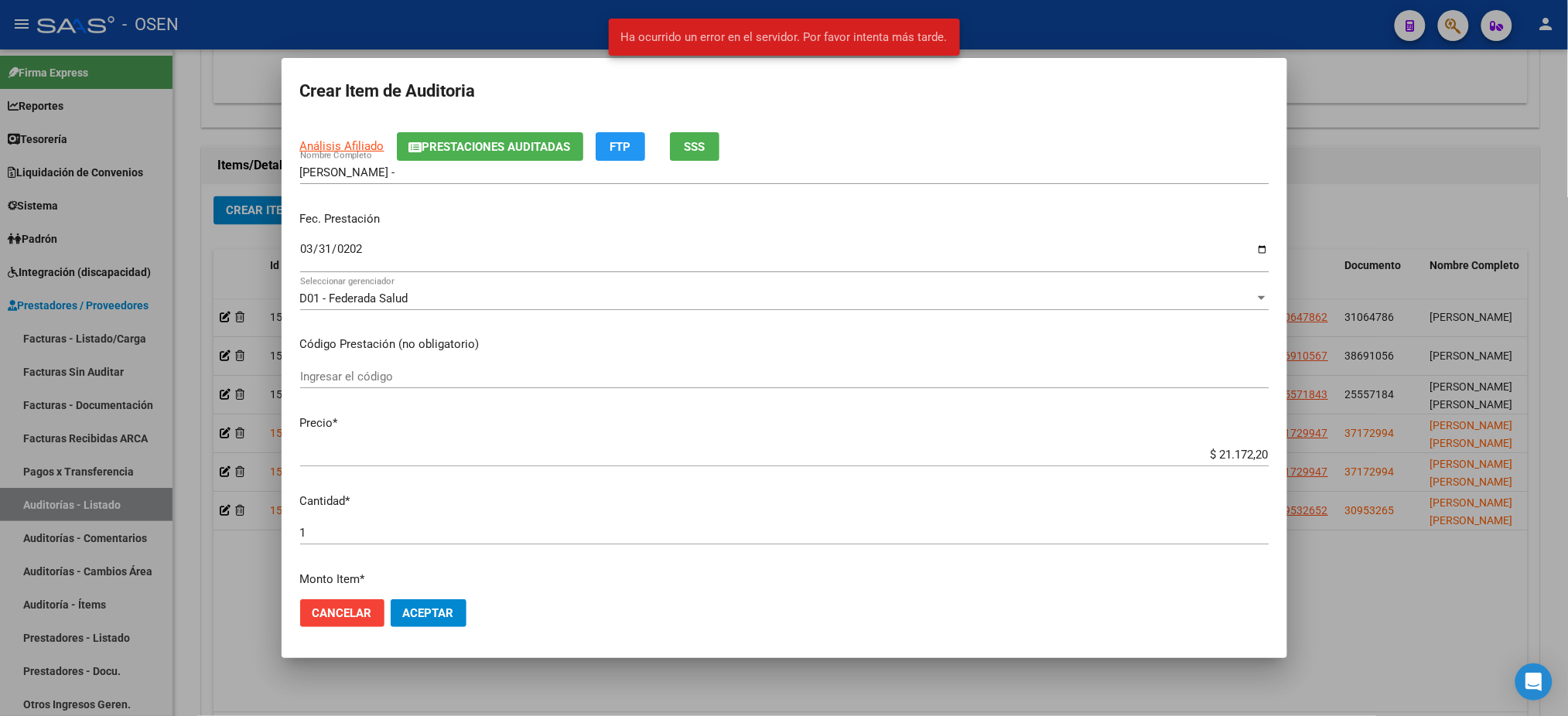
scroll to position [0, 0]
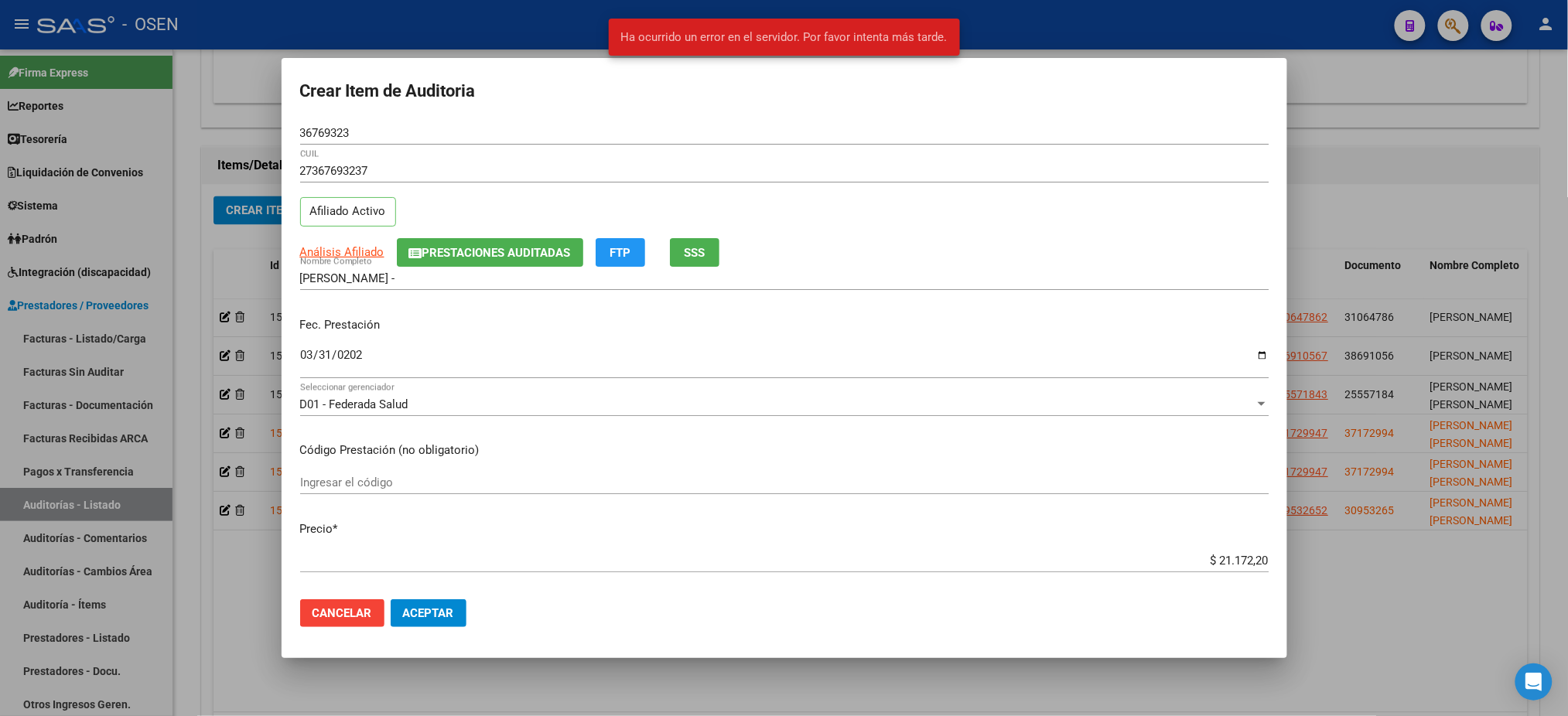
click at [331, 259] on app-link-go-to "Análisis Afiliado" at bounding box center [342, 253] width 85 height 18
click at [338, 255] on span "Análisis Afiliado" at bounding box center [342, 252] width 85 height 14
type textarea "27367693237"
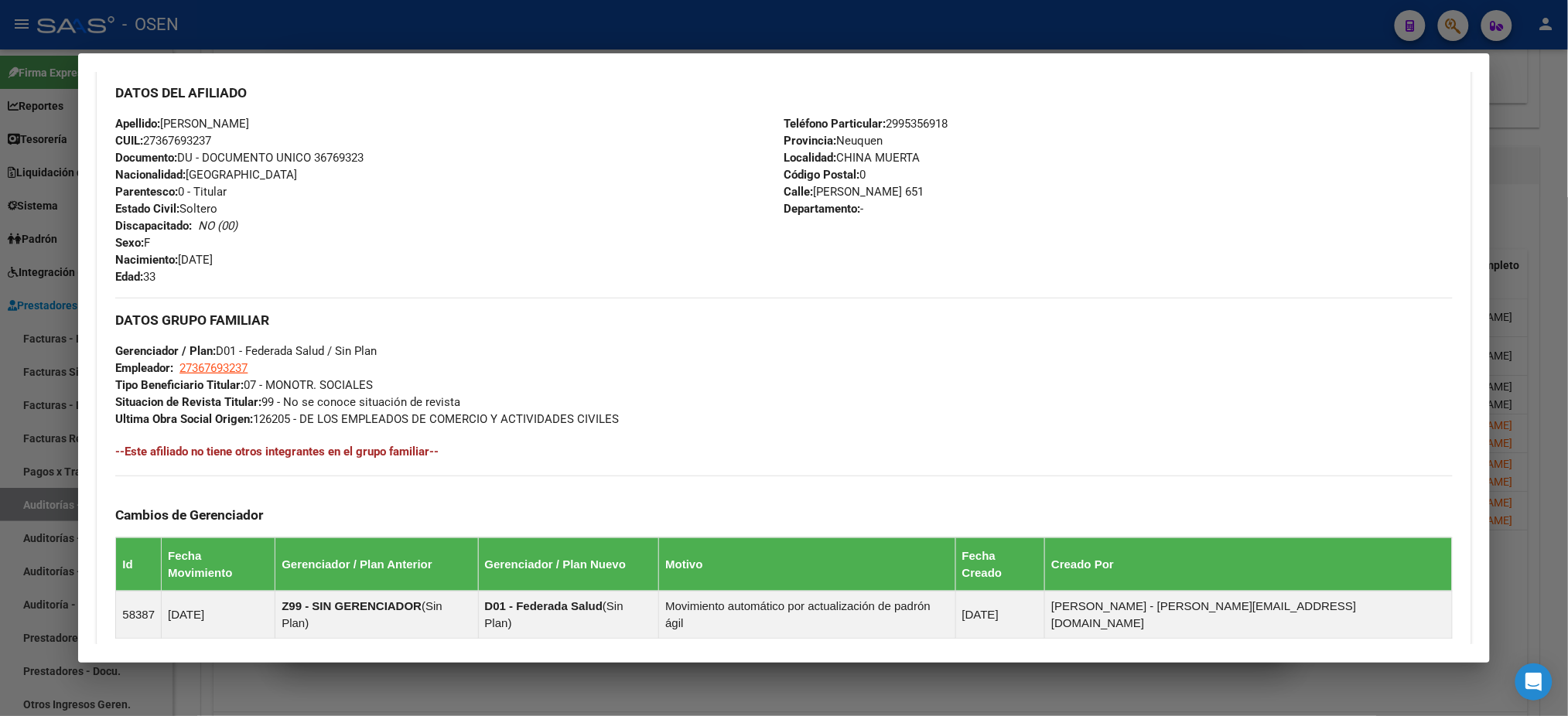
scroll to position [715, 0]
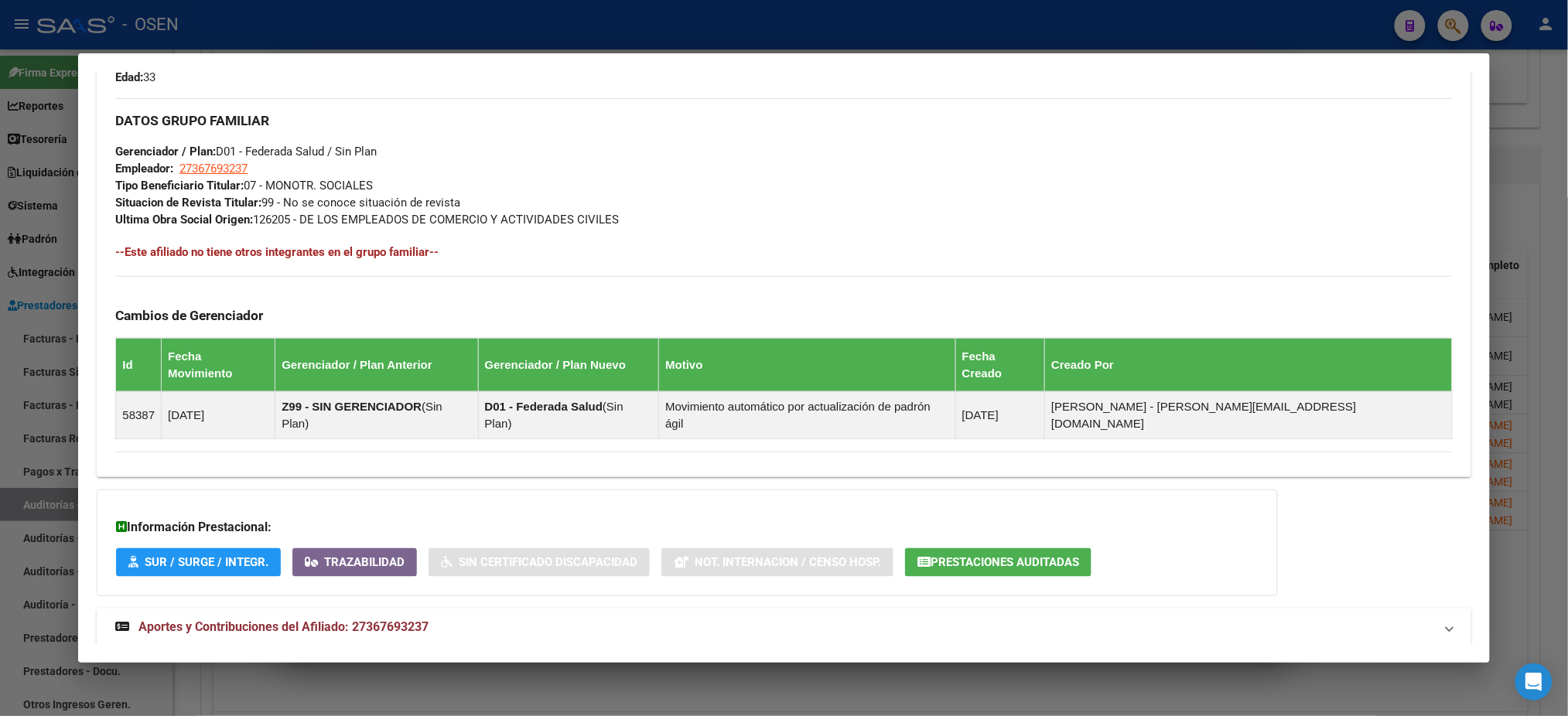
click at [689, 608] on mat-expansion-panel-header "Aportes y Contribuciones del Afiliado: 27367693237" at bounding box center [783, 626] width 1374 height 37
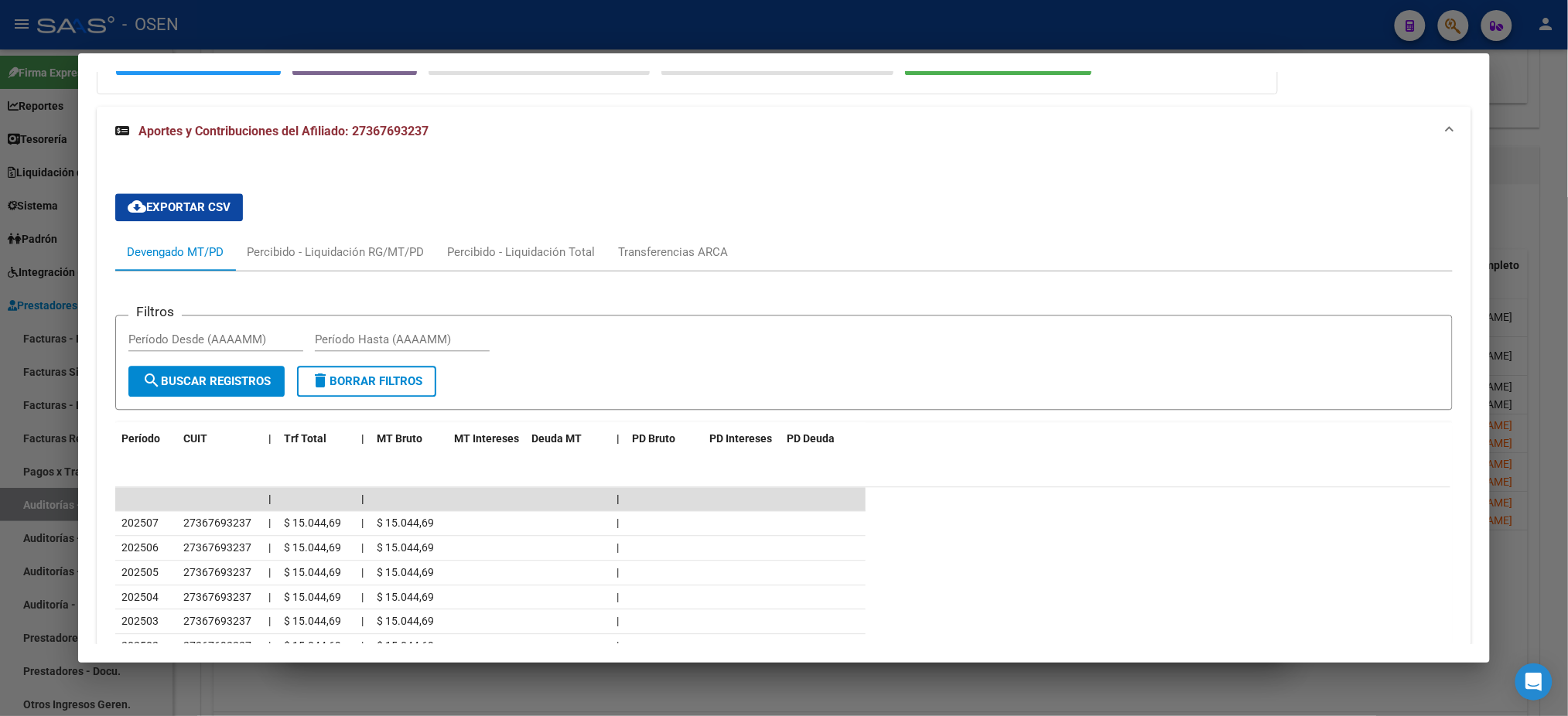
click at [380, 45] on div at bounding box center [784, 358] width 1568 height 716
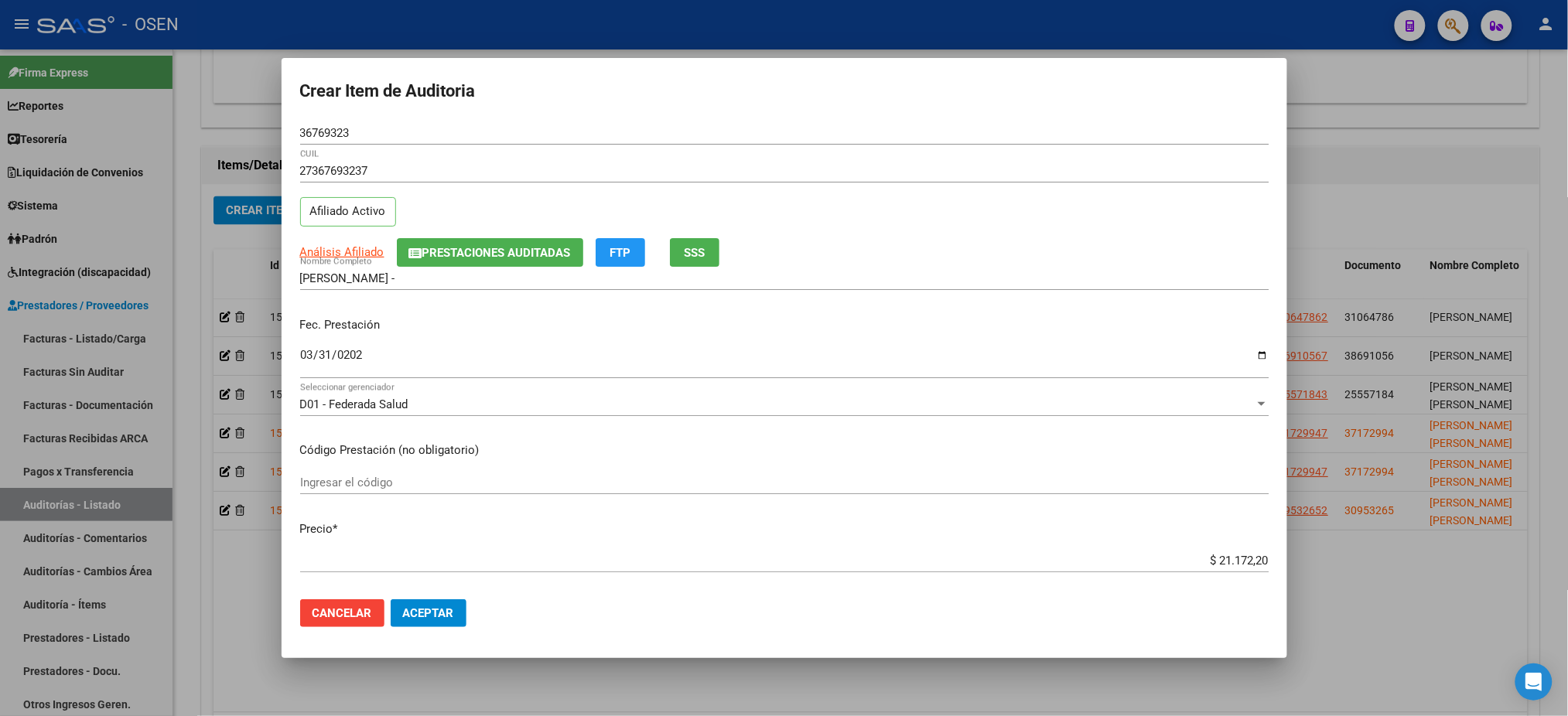
click at [722, 247] on div "Análisis Afiliado Prestaciones Auditadas FTP SSS" at bounding box center [784, 252] width 968 height 29
click at [698, 255] on span "SSS" at bounding box center [694, 253] width 21 height 14
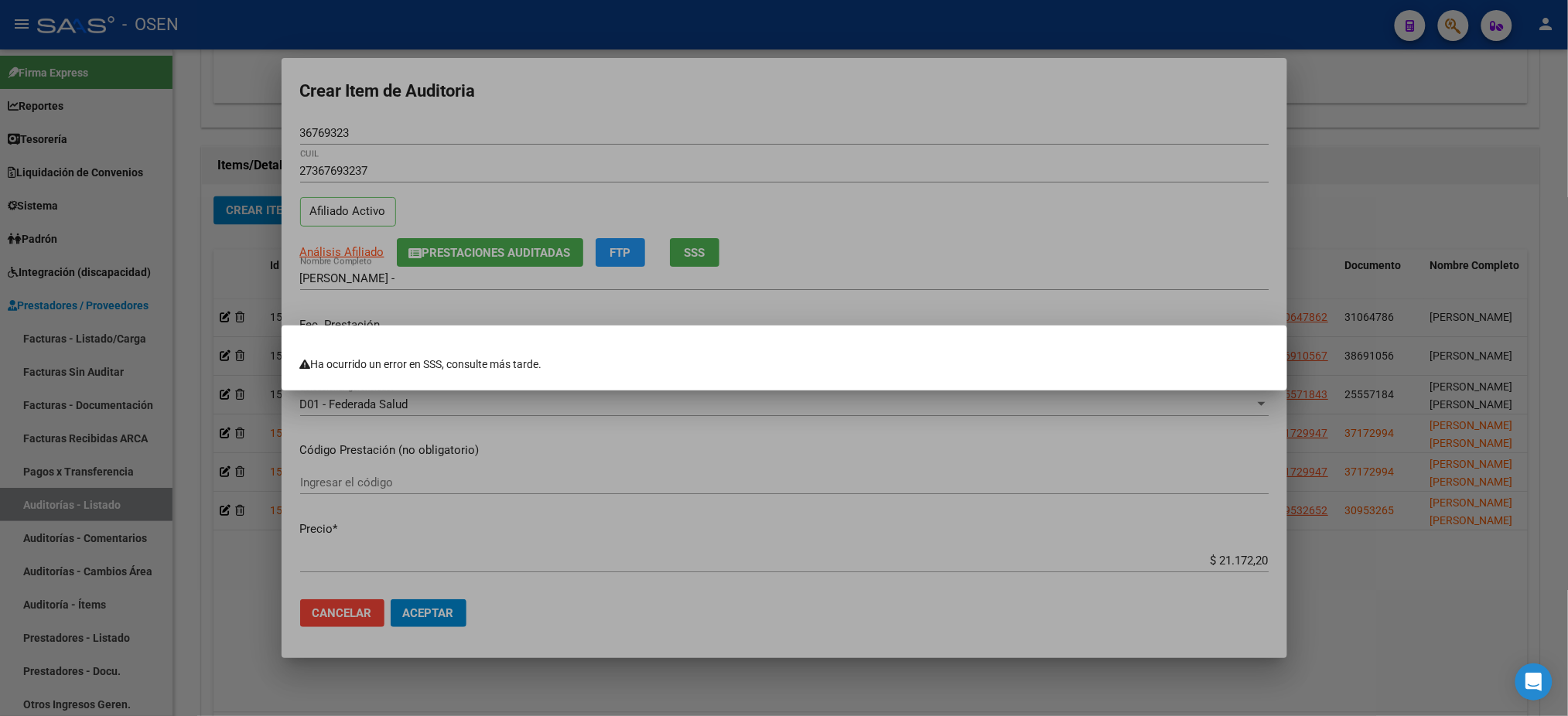
click at [771, 553] on div at bounding box center [784, 358] width 1568 height 716
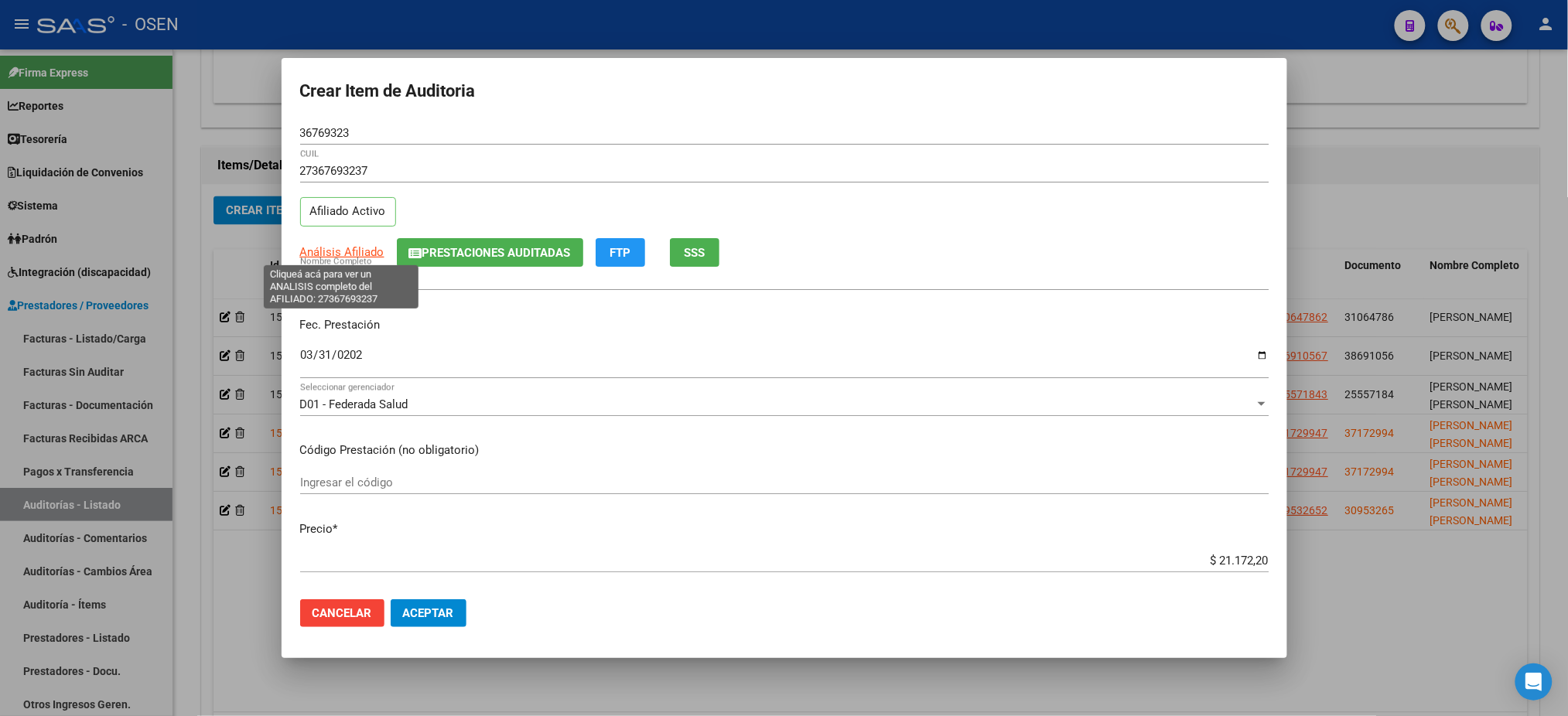
click at [338, 246] on span "Análisis Afiliado" at bounding box center [342, 252] width 85 height 14
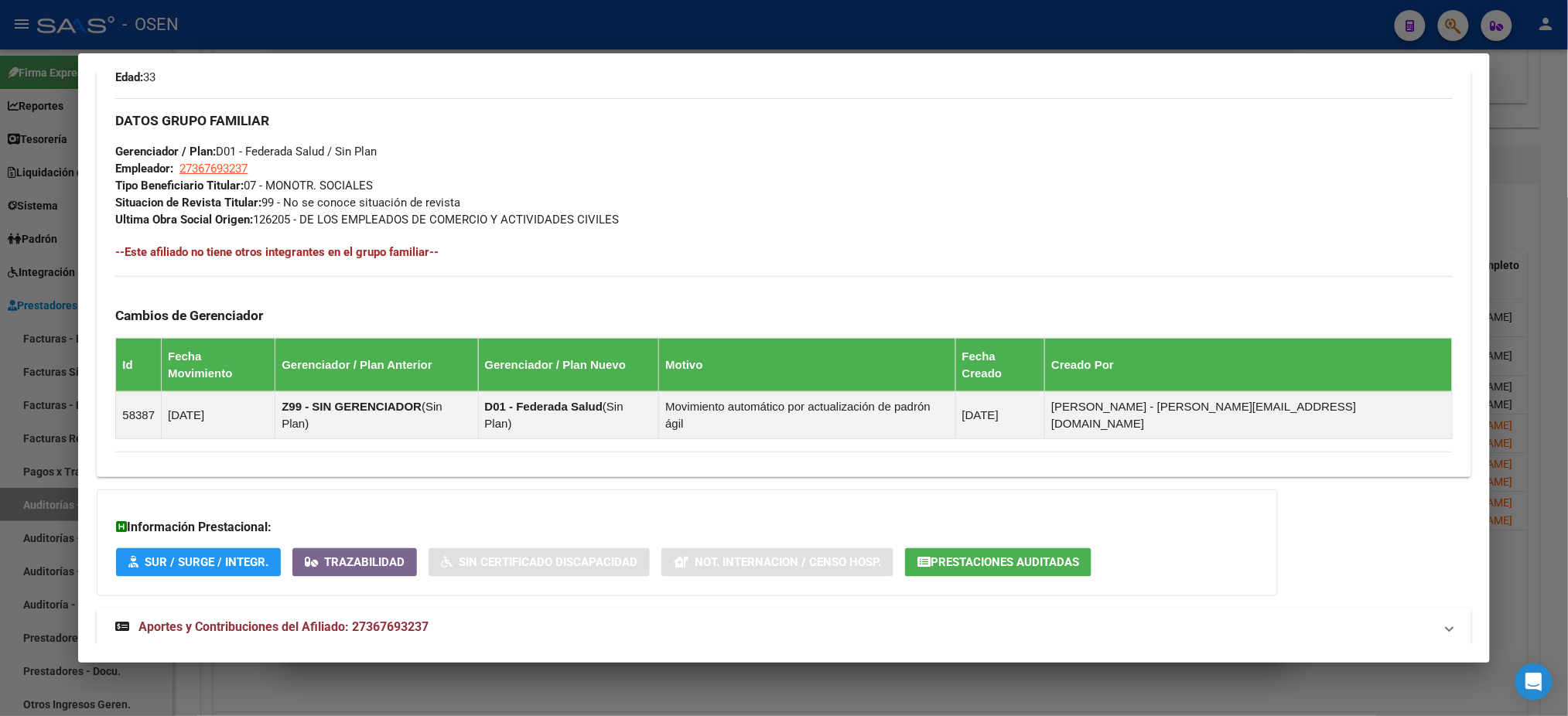
drag, startPoint x: 752, startPoint y: 607, endPoint x: 750, endPoint y: 595, distance: 12.2
click at [751, 608] on mat-expansion-panel-header "Aportes y Contribuciones del Afiliado: 27367693237" at bounding box center [783, 626] width 1374 height 37
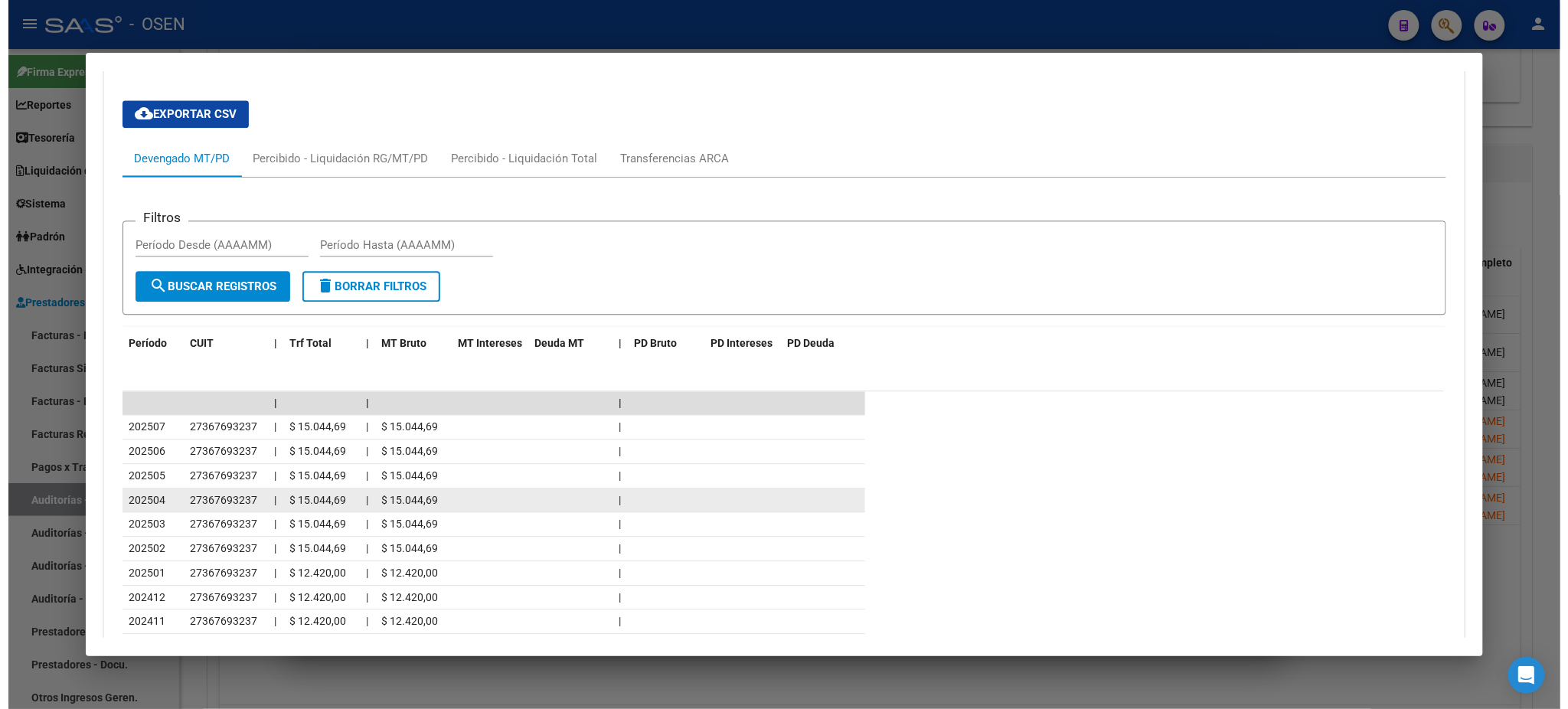
scroll to position [1306, 0]
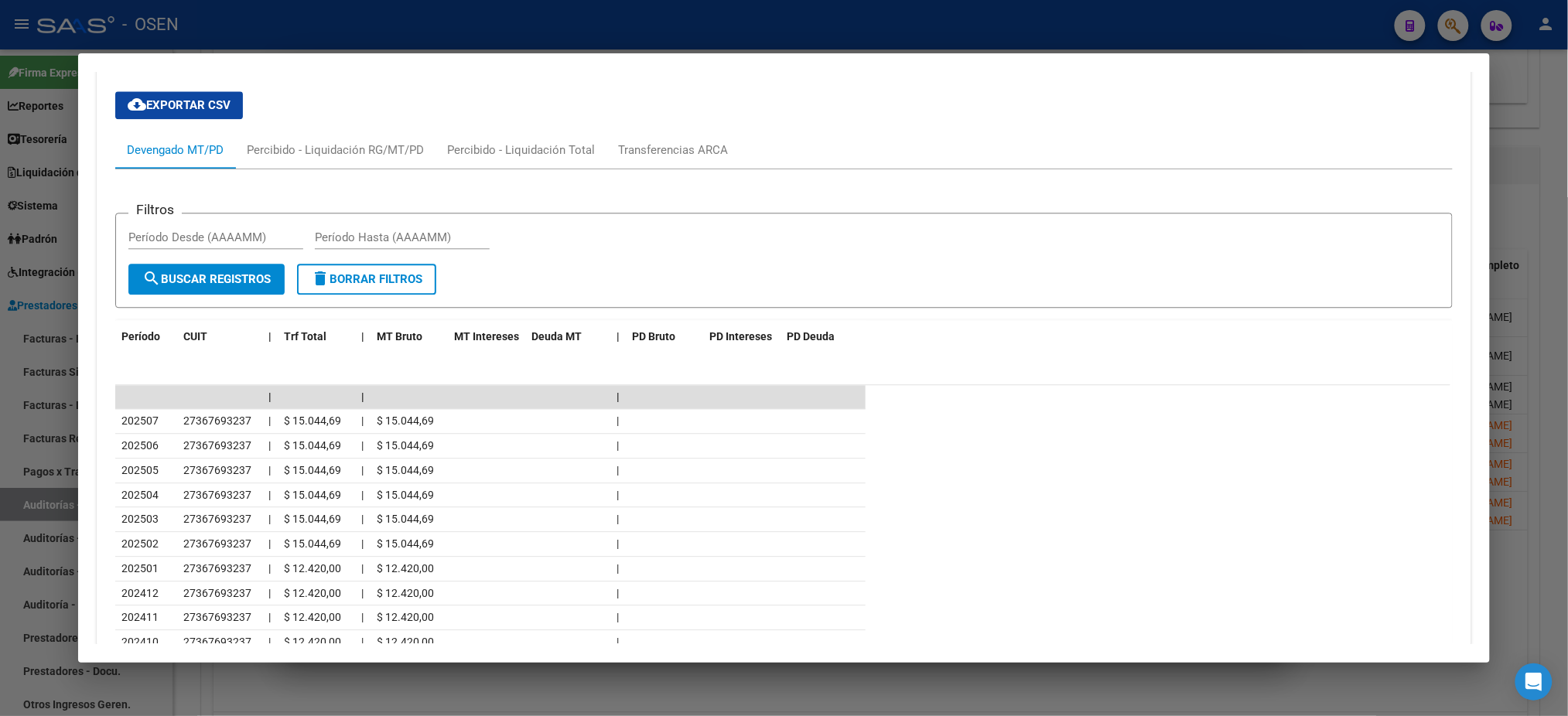
click at [439, 19] on div at bounding box center [784, 358] width 1568 height 716
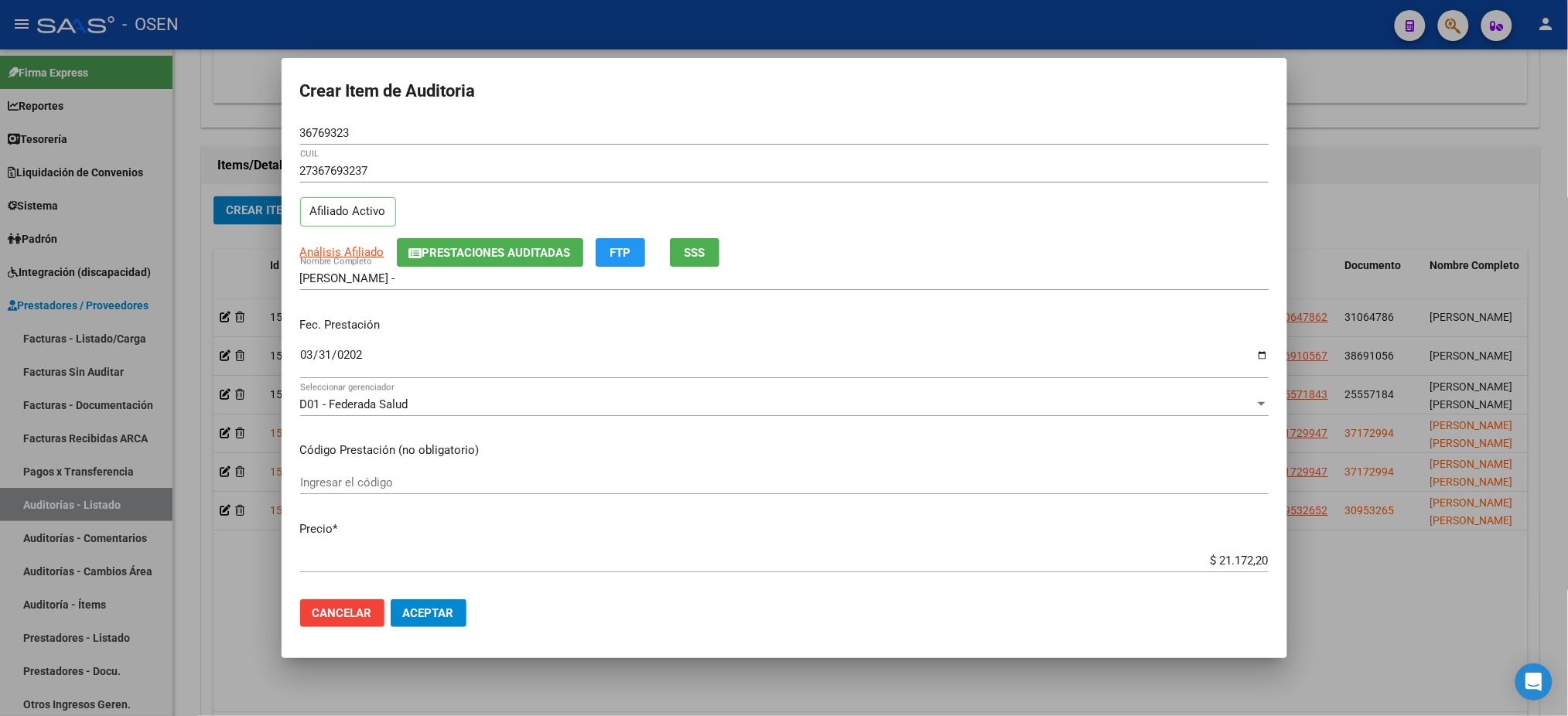
click at [444, 618] on span "Aceptar" at bounding box center [428, 613] width 51 height 14
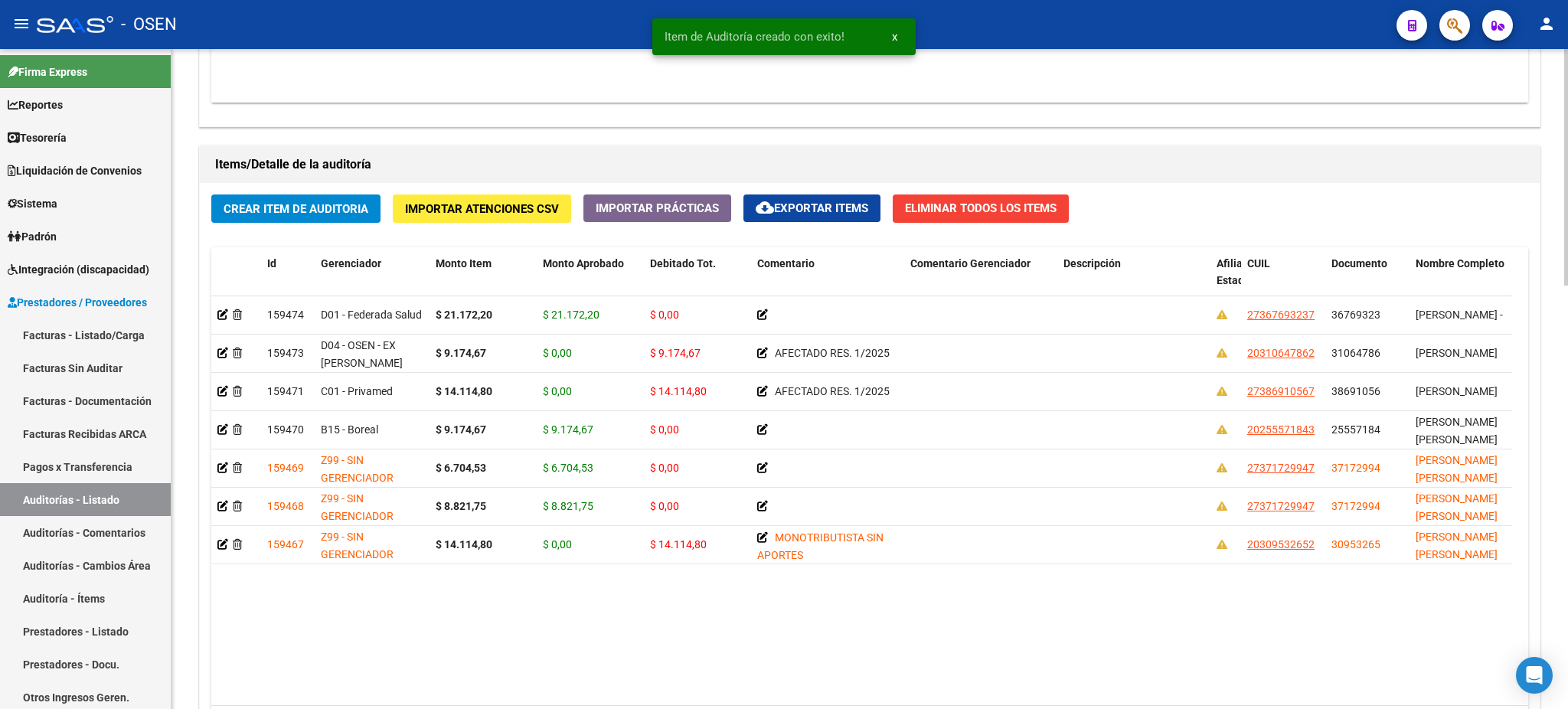
click at [1538, 674] on icon "Open Intercom Messenger" at bounding box center [1534, 675] width 18 height 20
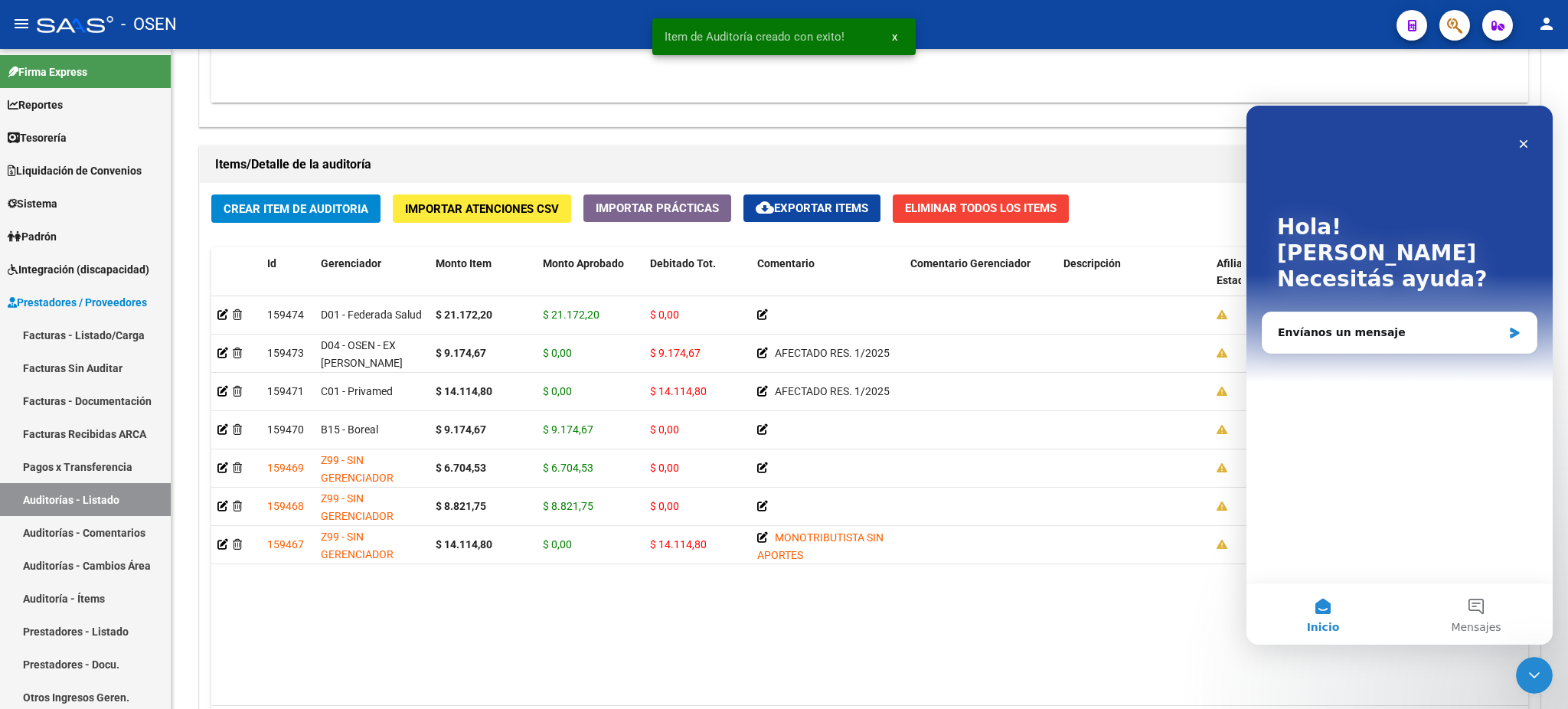
scroll to position [0, 0]
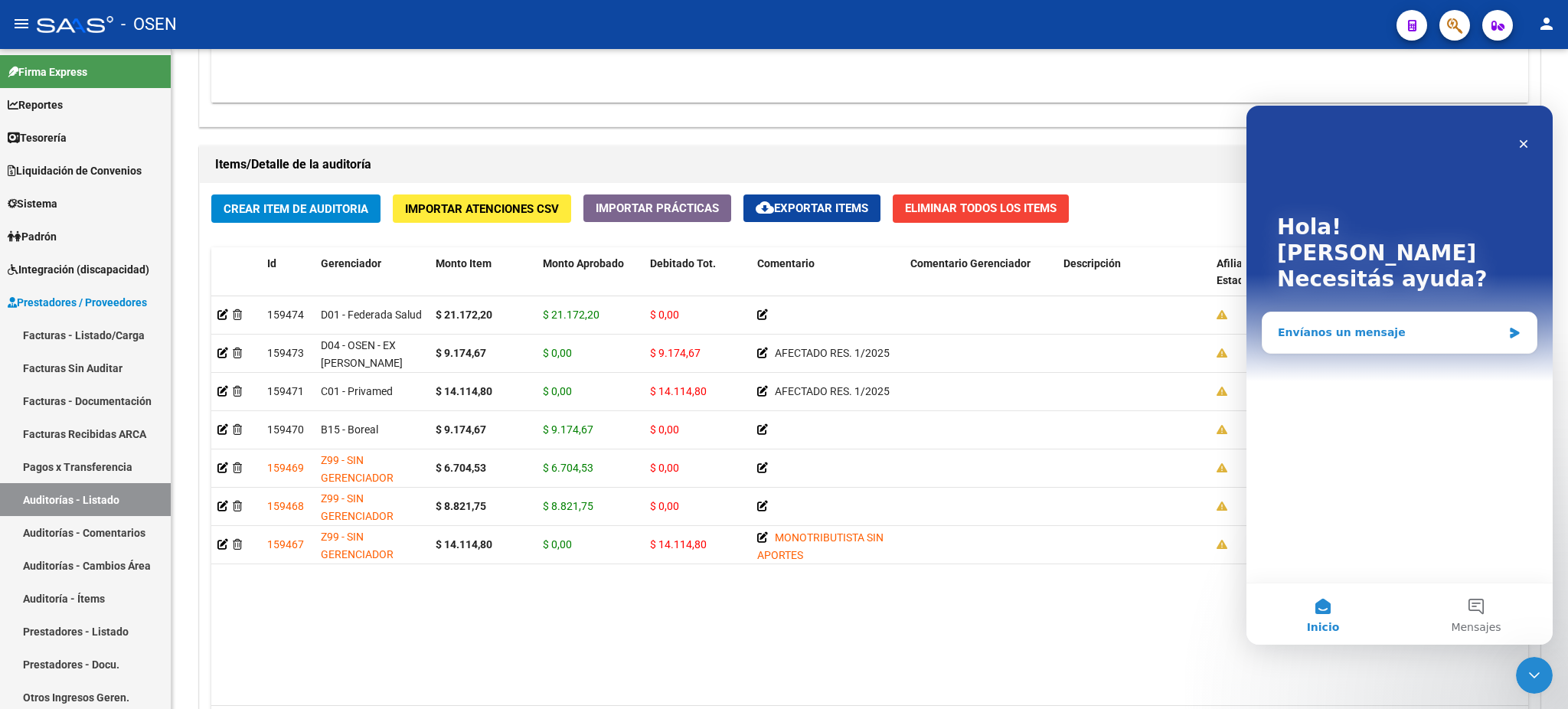
click at [1527, 313] on div "Envíanos un mensaje" at bounding box center [1399, 332] width 274 height 40
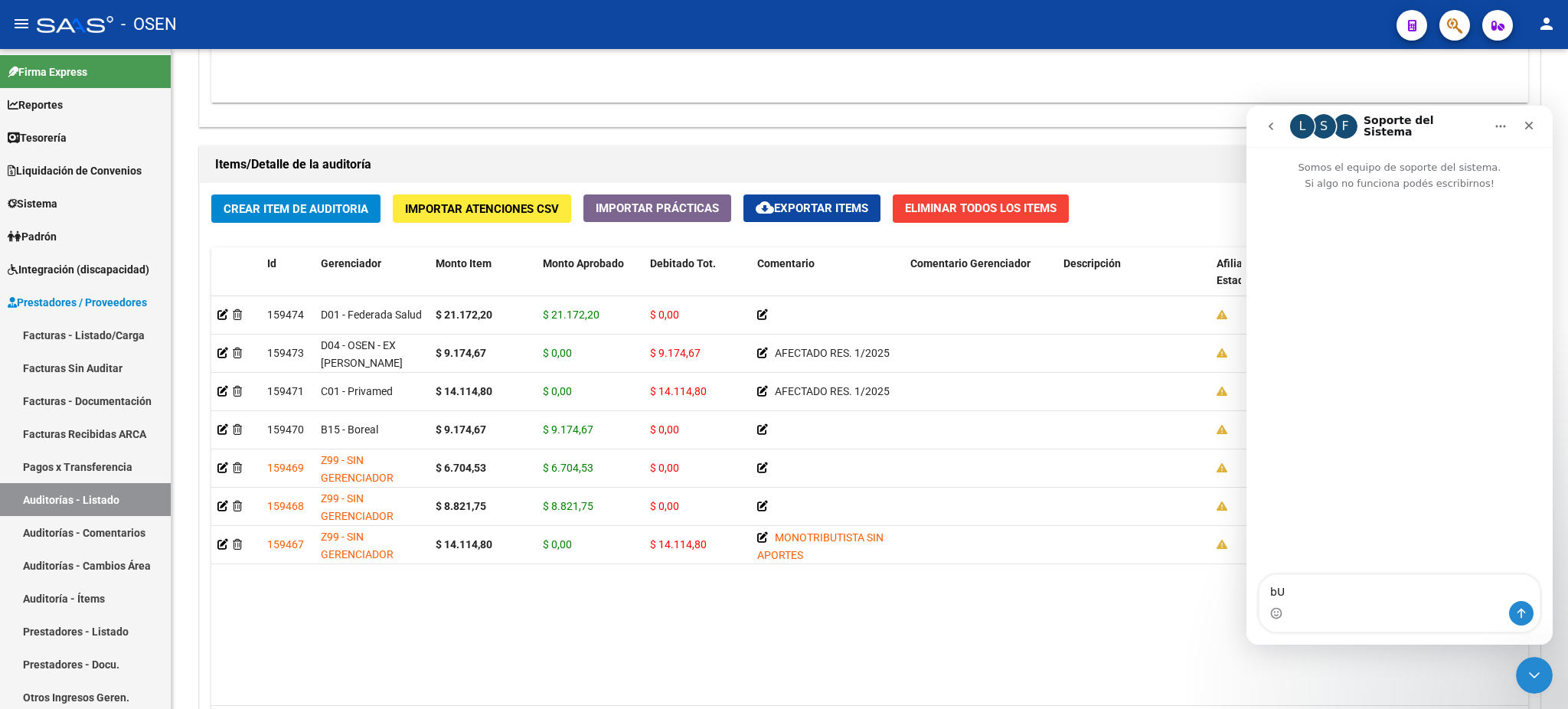
type textarea "b"
type textarea "h"
type textarea "Hola, buenos días, como estan?"
type textarea "Les queria"
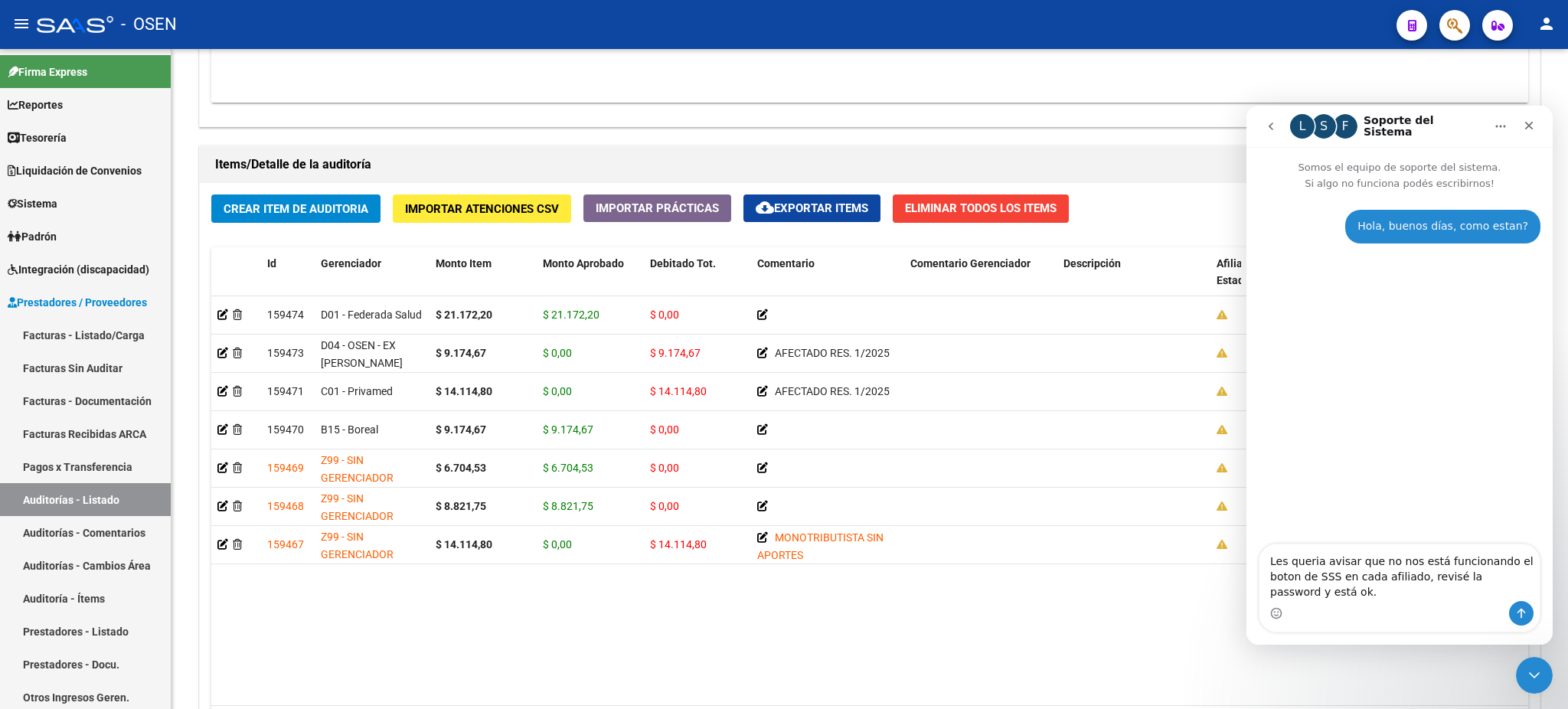
type textarea "Les queria avisar que no nos está funcionando el boton de SSS en cada afiliado,…"
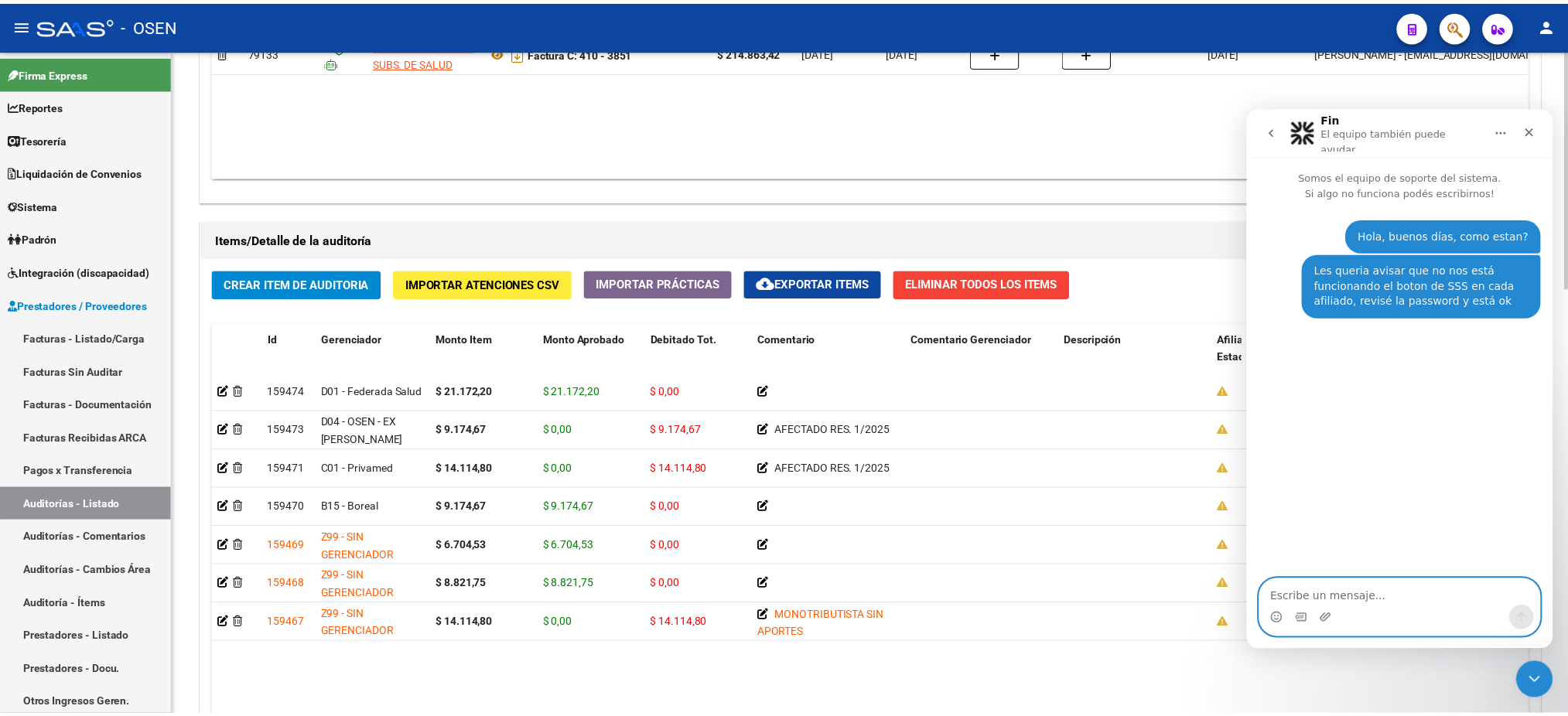
scroll to position [928, 0]
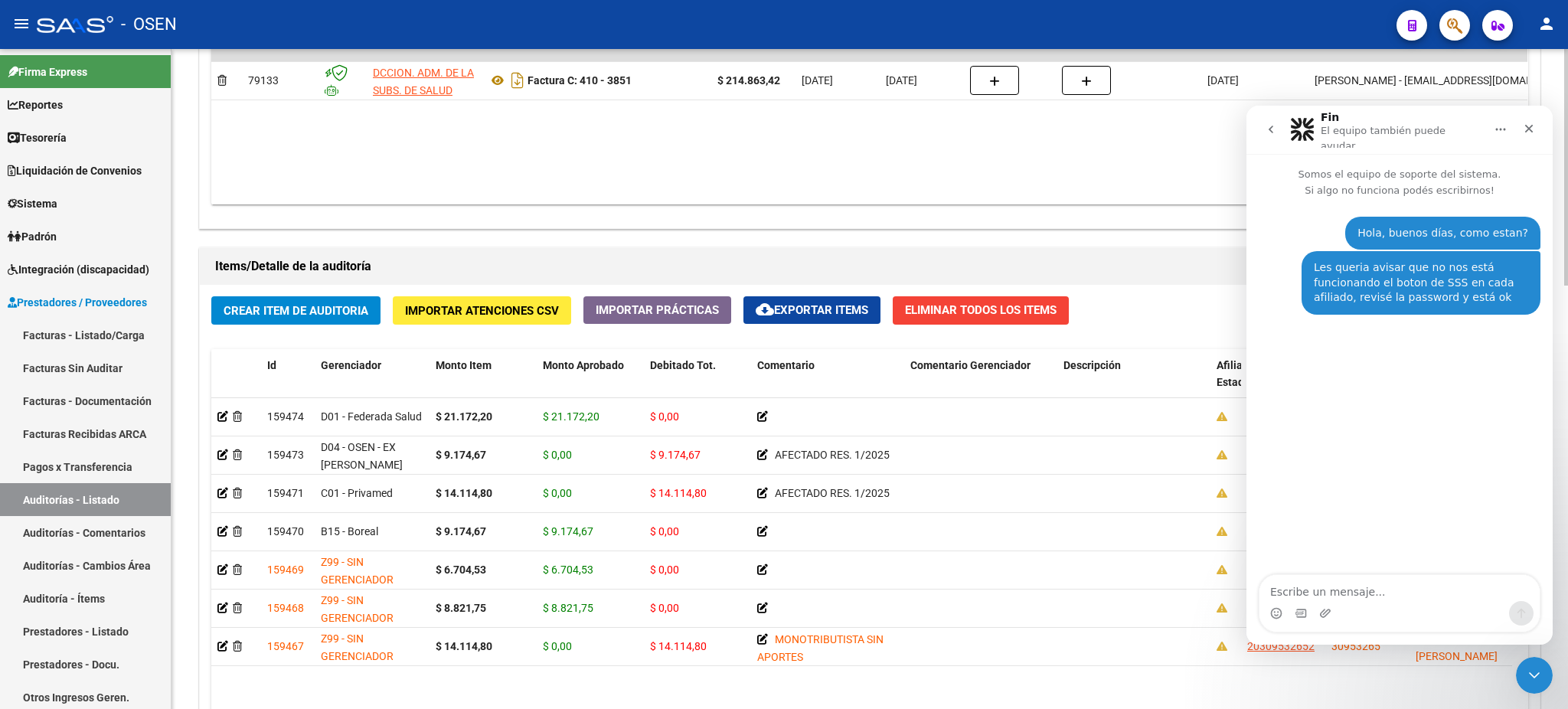
click at [301, 306] on span "Crear Item de Auditoria" at bounding box center [296, 311] width 145 height 14
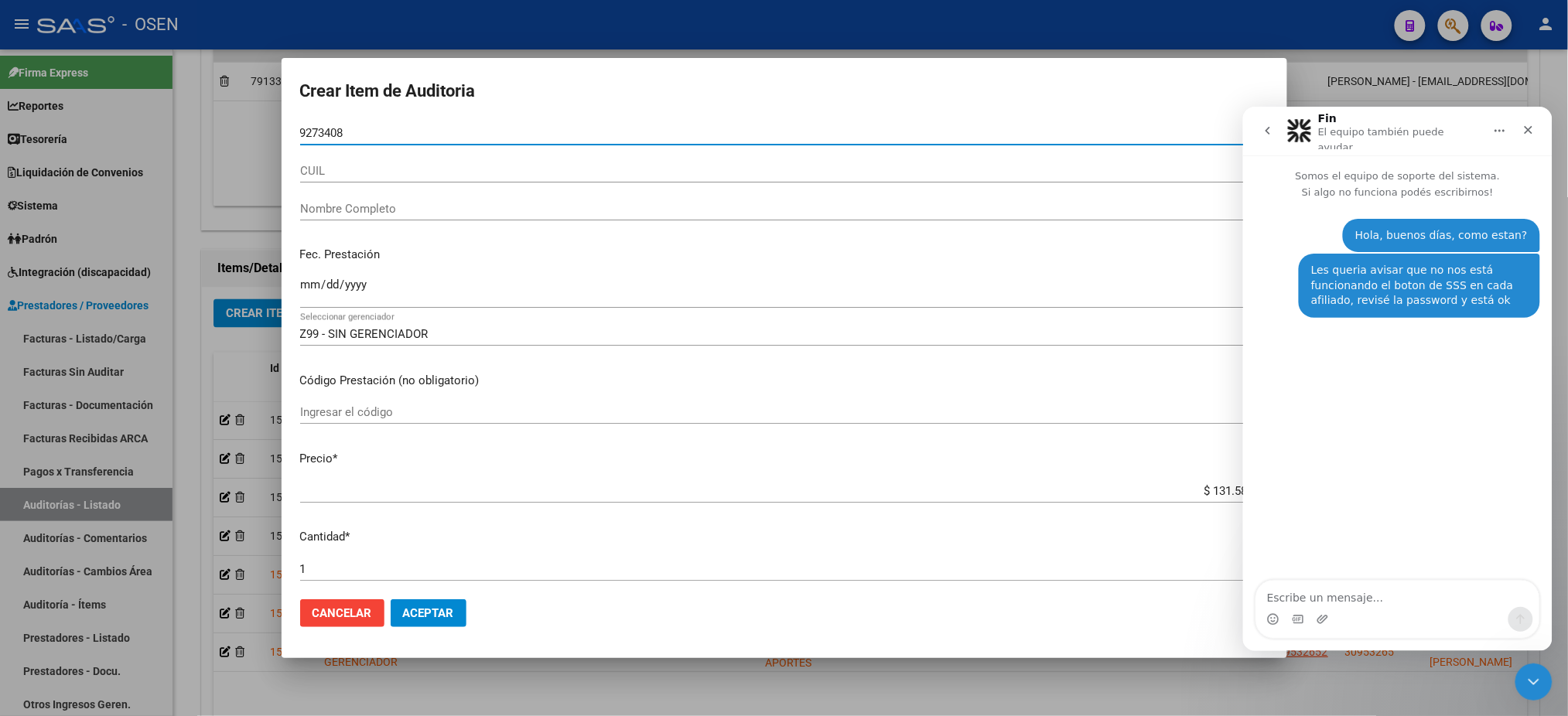
type input "92734085"
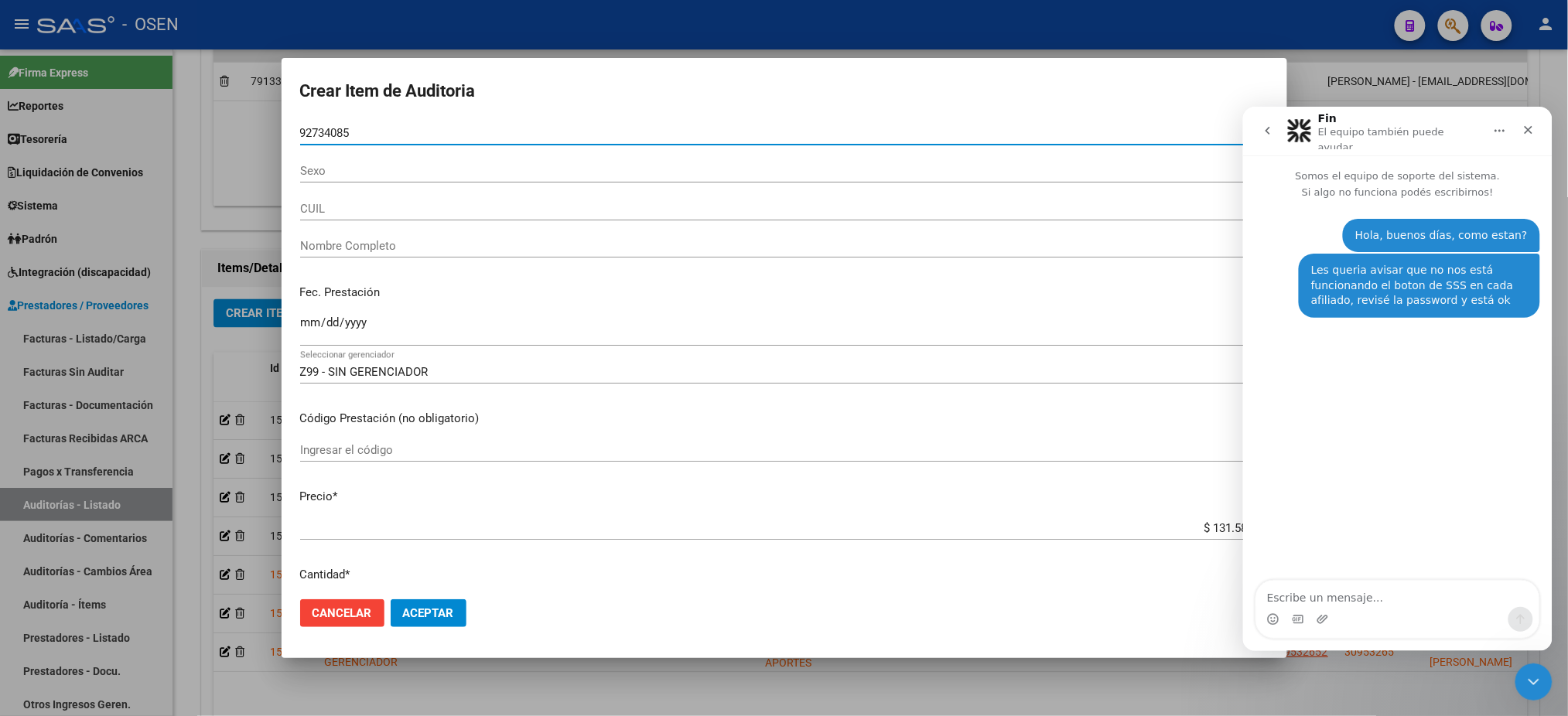
type input "20927340853"
type input "OBREGON RAPIMAN DOMINGO ELEAZAR"
type input "92734085"
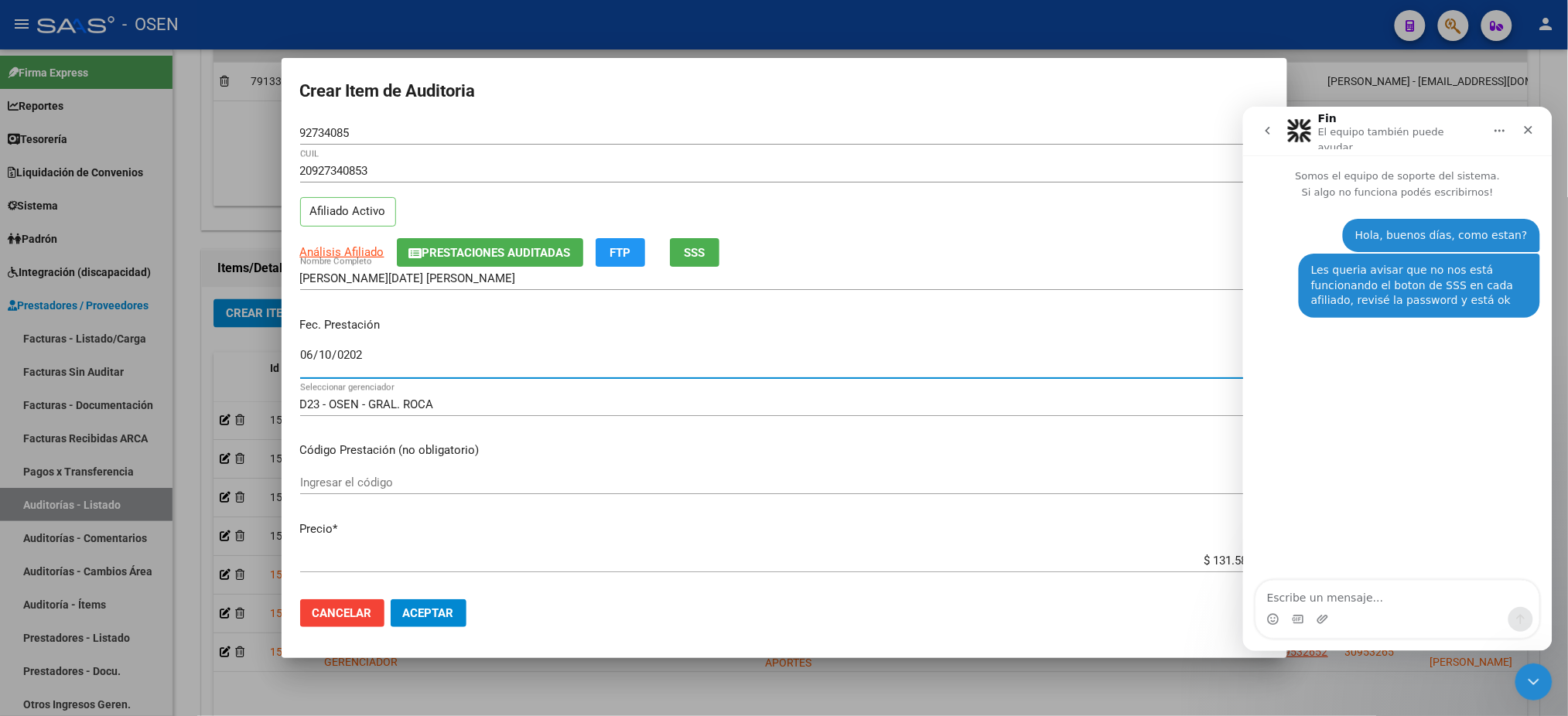
type input "2025-06-10"
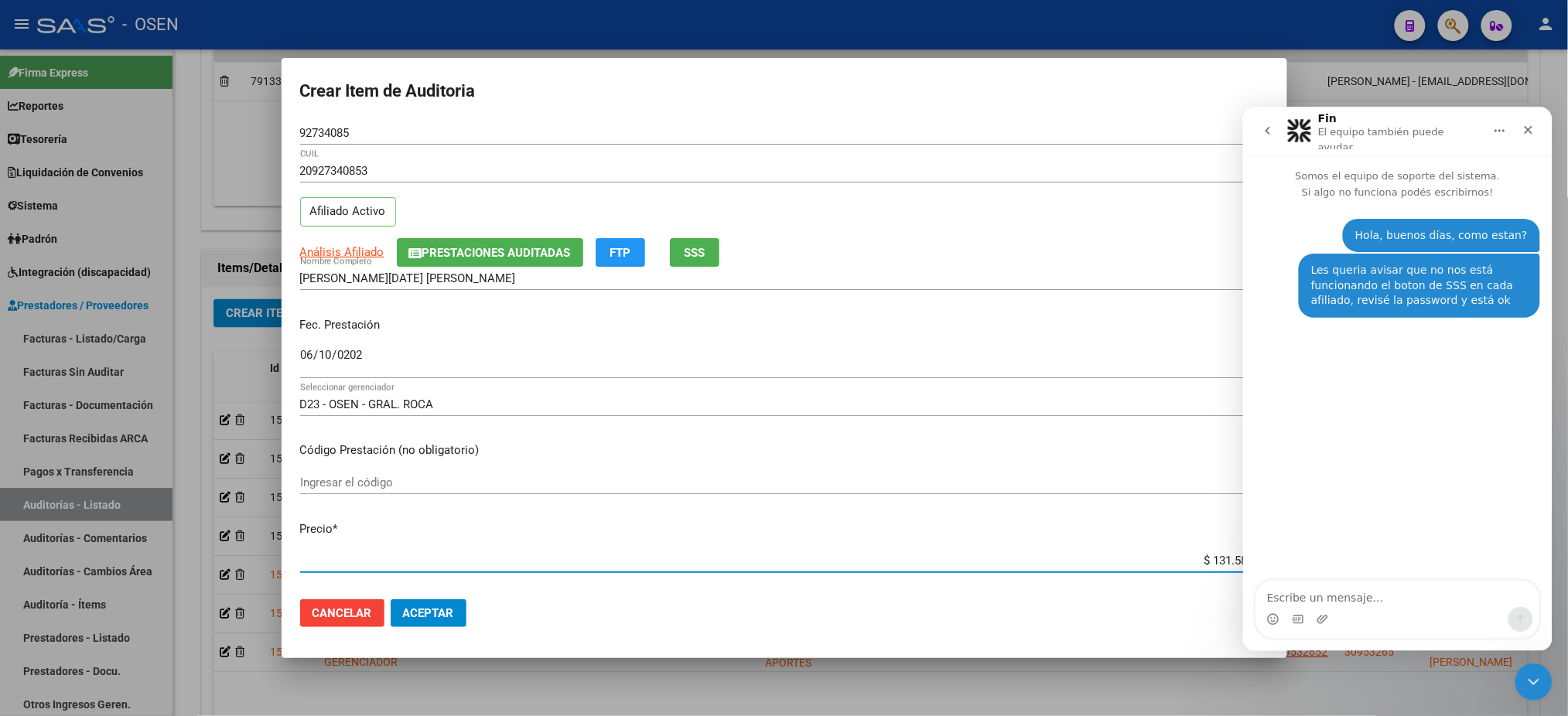
type input "$ 0,08"
type input "$ 0,88"
type input "$ 8,82"
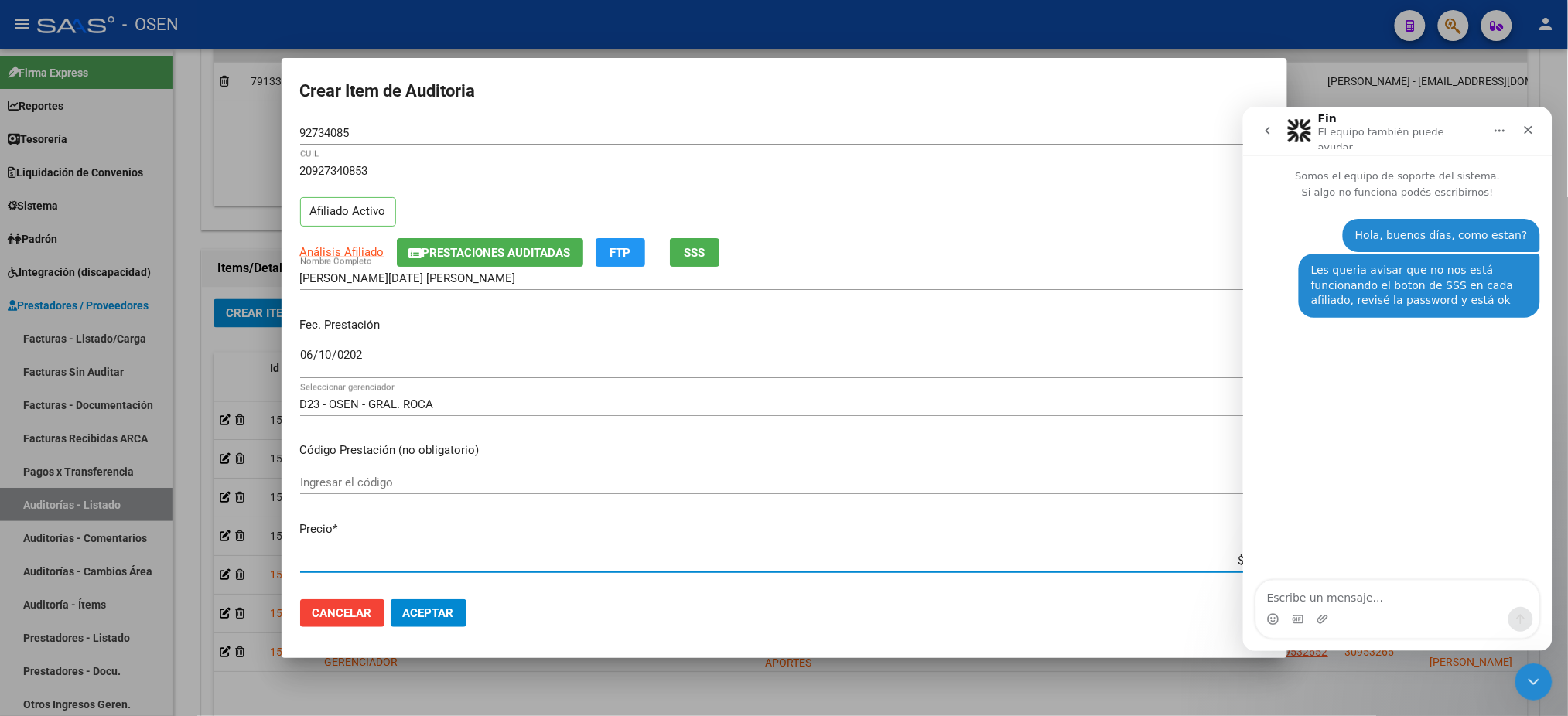
type input "$ 8,82"
type input "$ 88,24"
type input "$ 882,47"
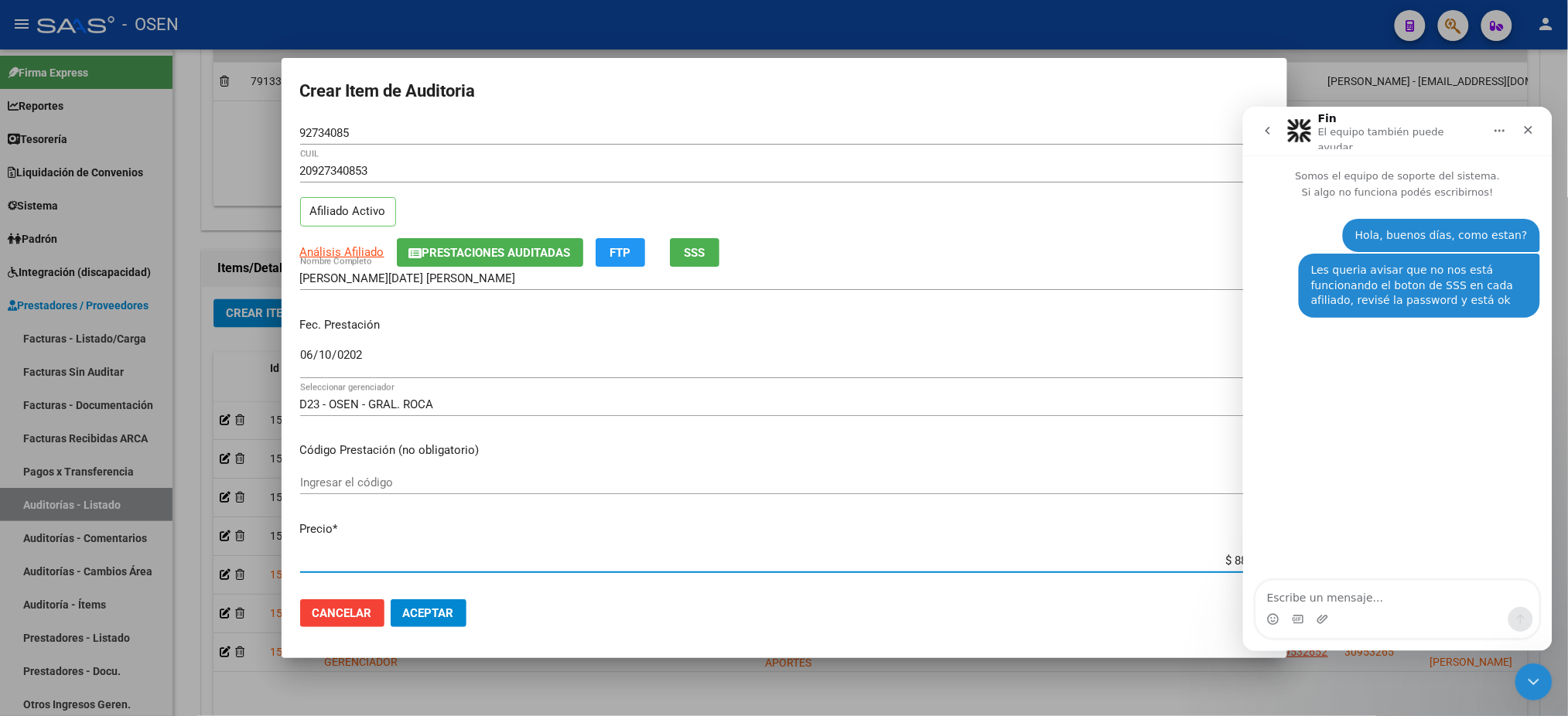
type input "$ 8.824,75"
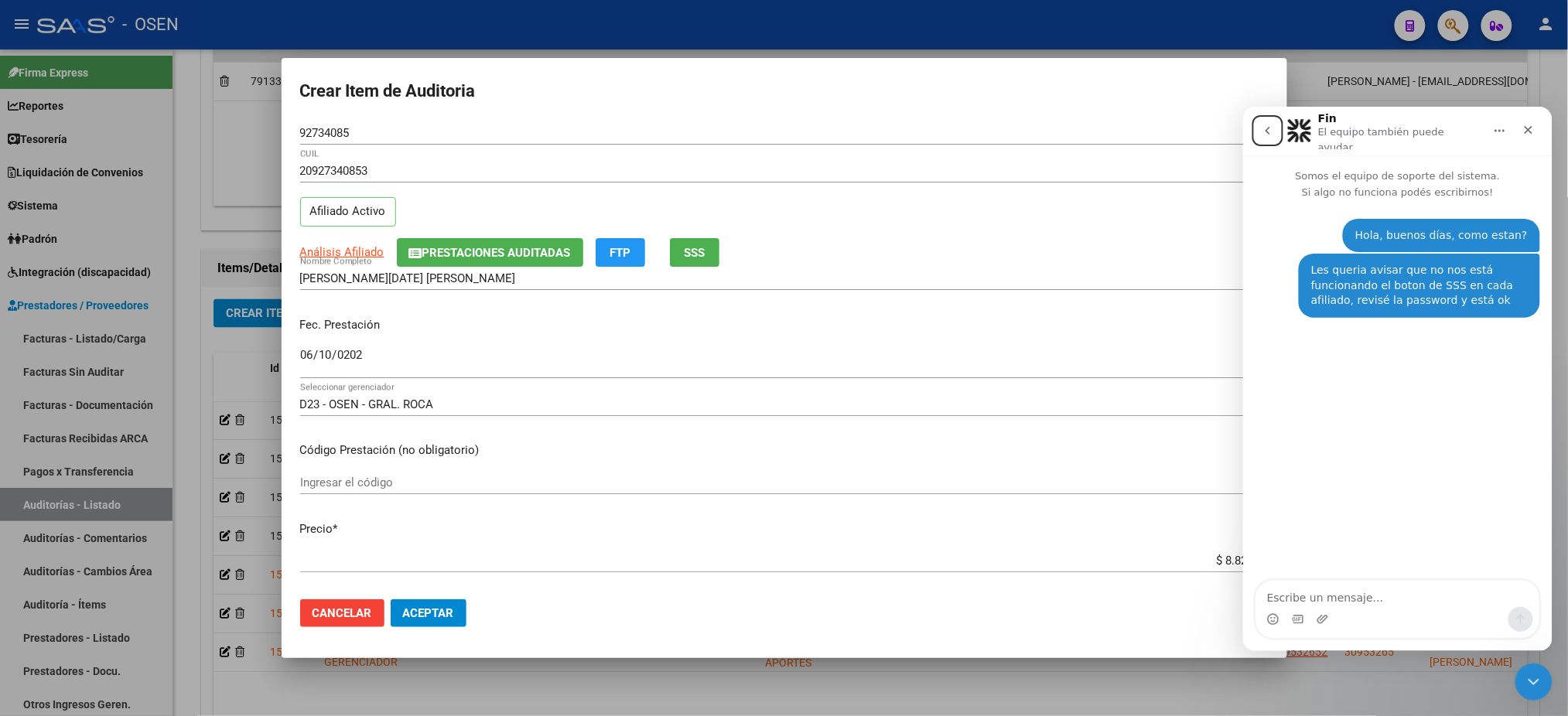
click at [1274, 136] on button "go back" at bounding box center [1267, 130] width 30 height 30
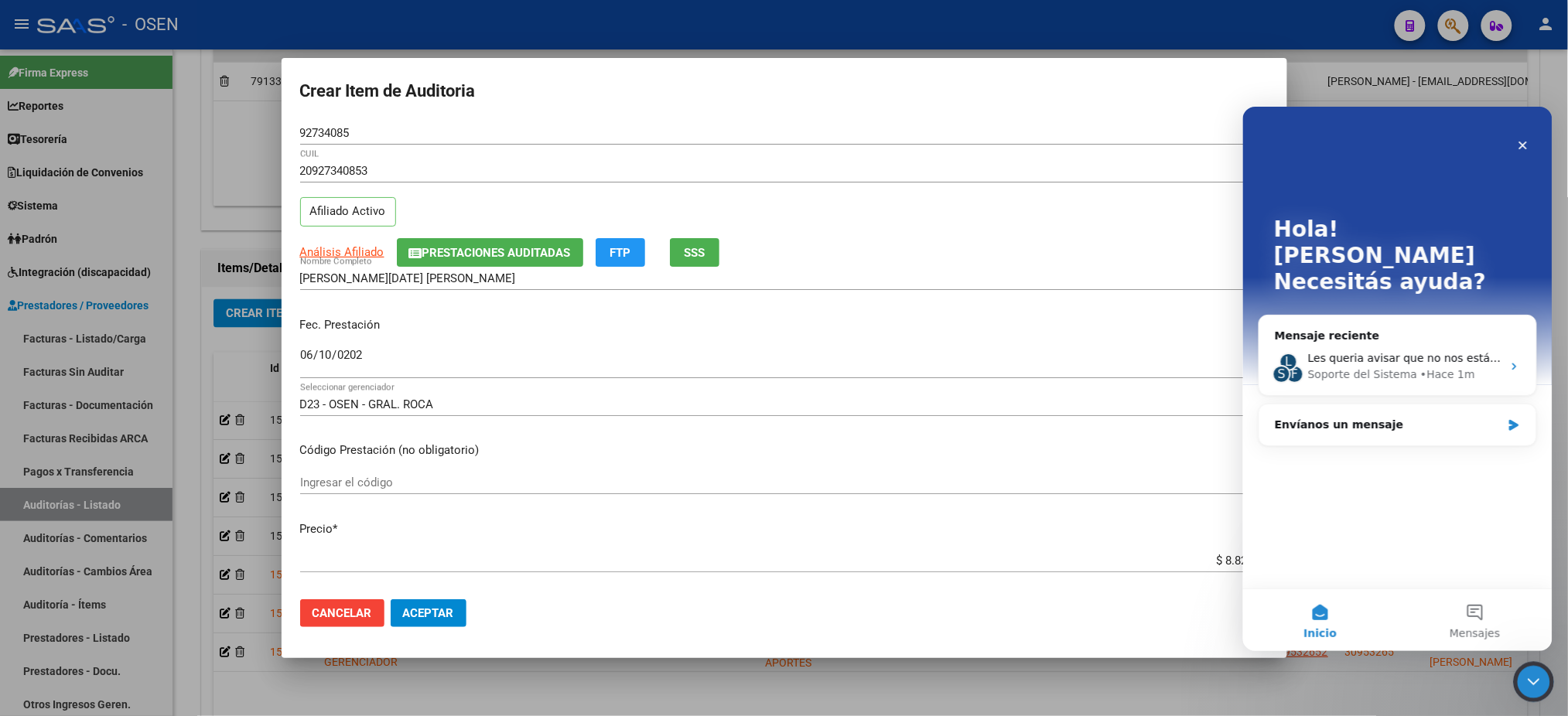
click at [1523, 684] on icon "Cerrar Intercom Messenger" at bounding box center [1531, 679] width 19 height 19
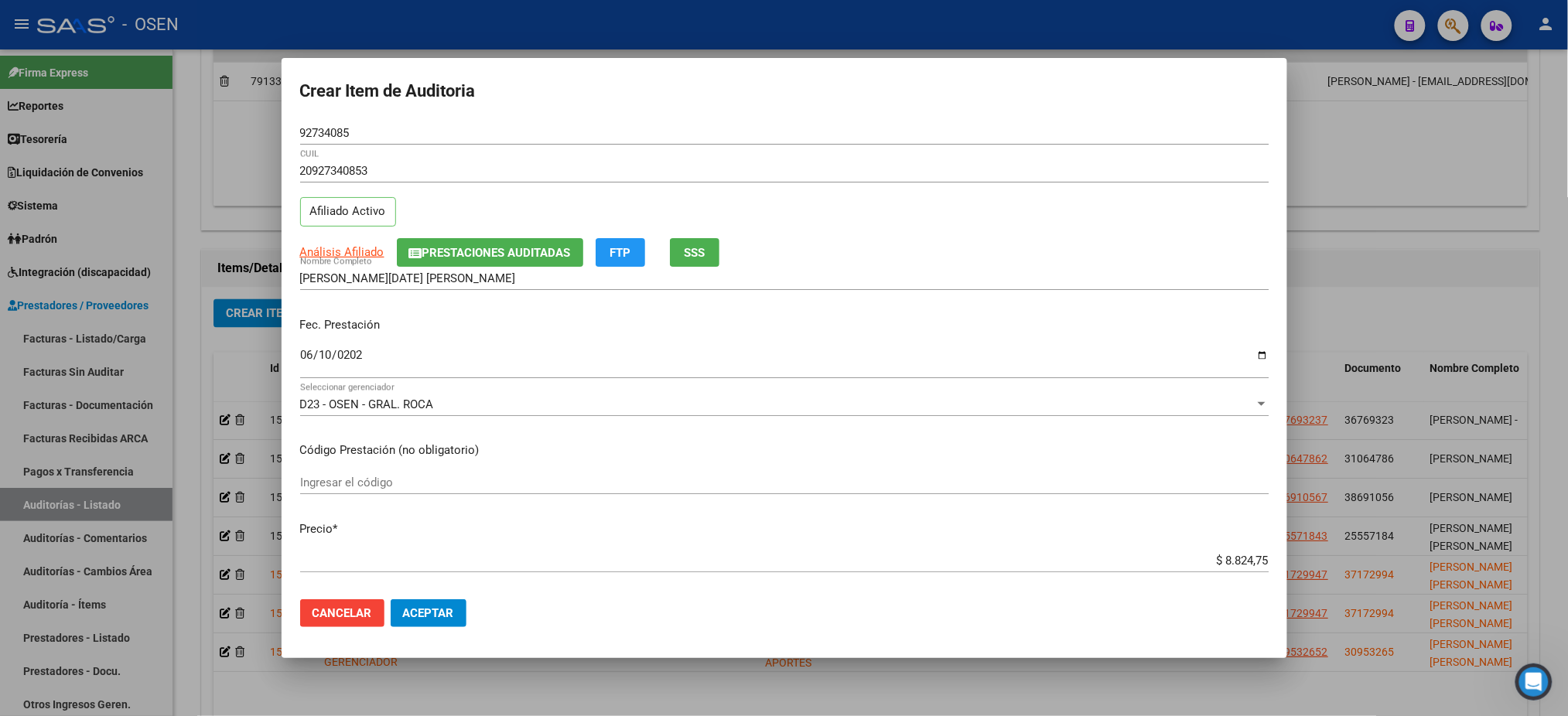
scroll to position [0, 0]
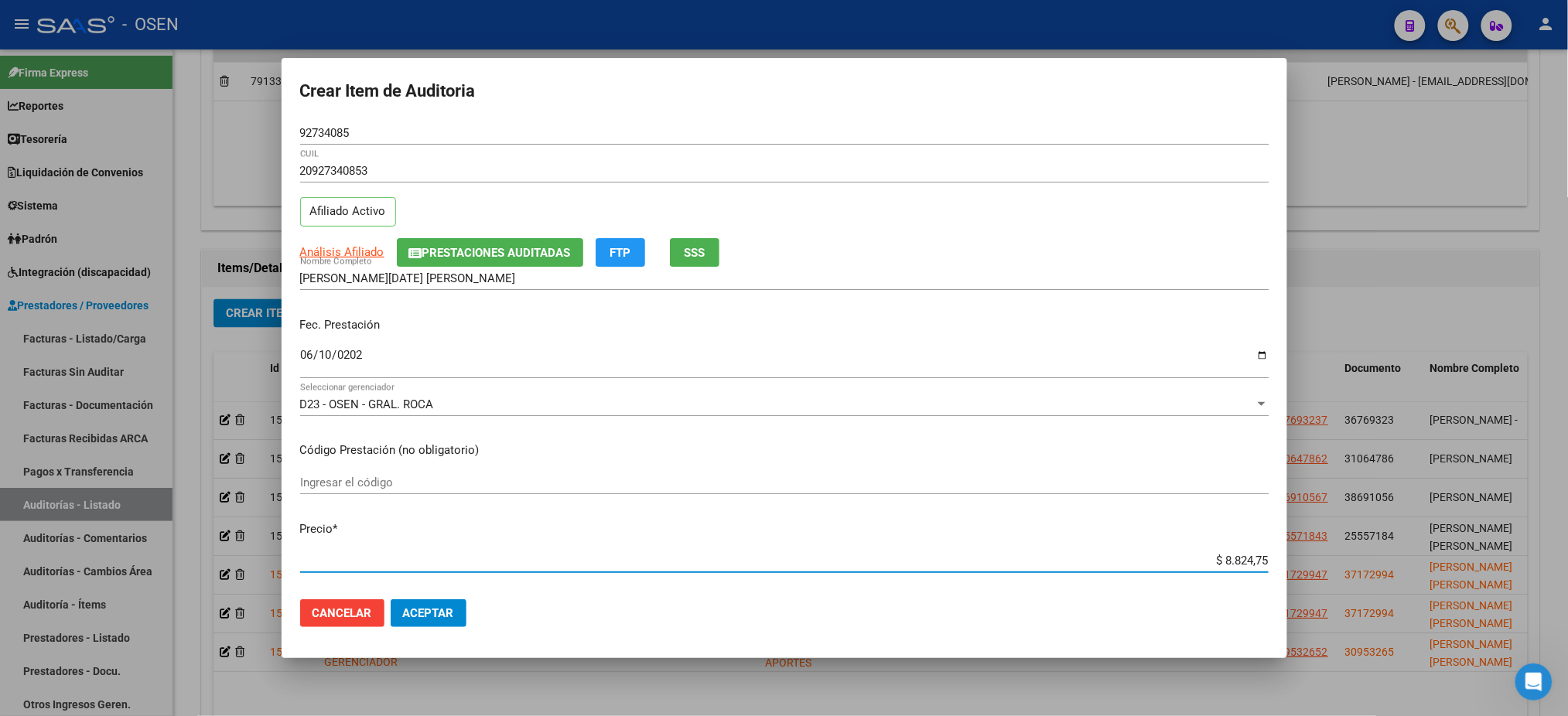
click at [1242, 559] on input "$ 8.824,75" at bounding box center [784, 561] width 968 height 14
type input "$ 882,75"
type input "$ 8.821,75"
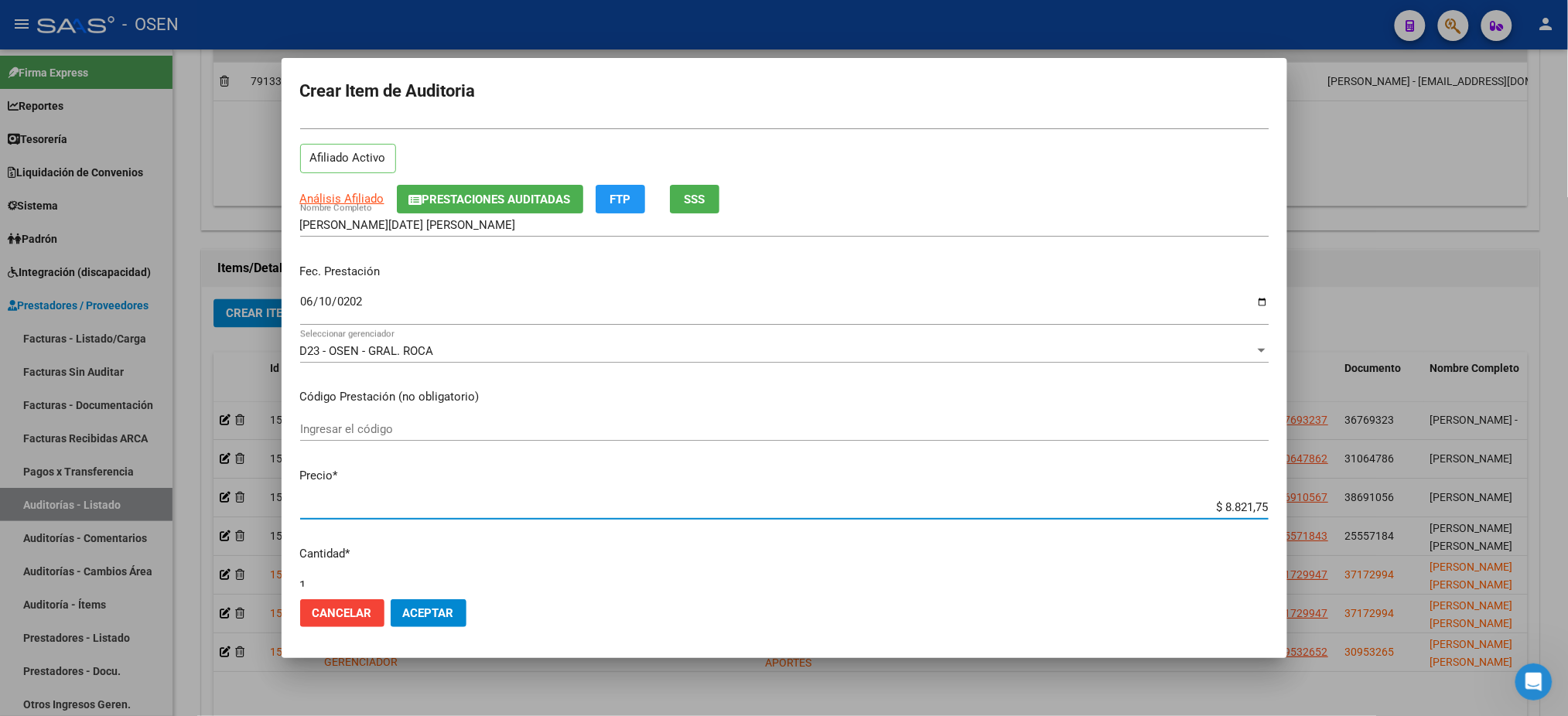
scroll to position [103, 0]
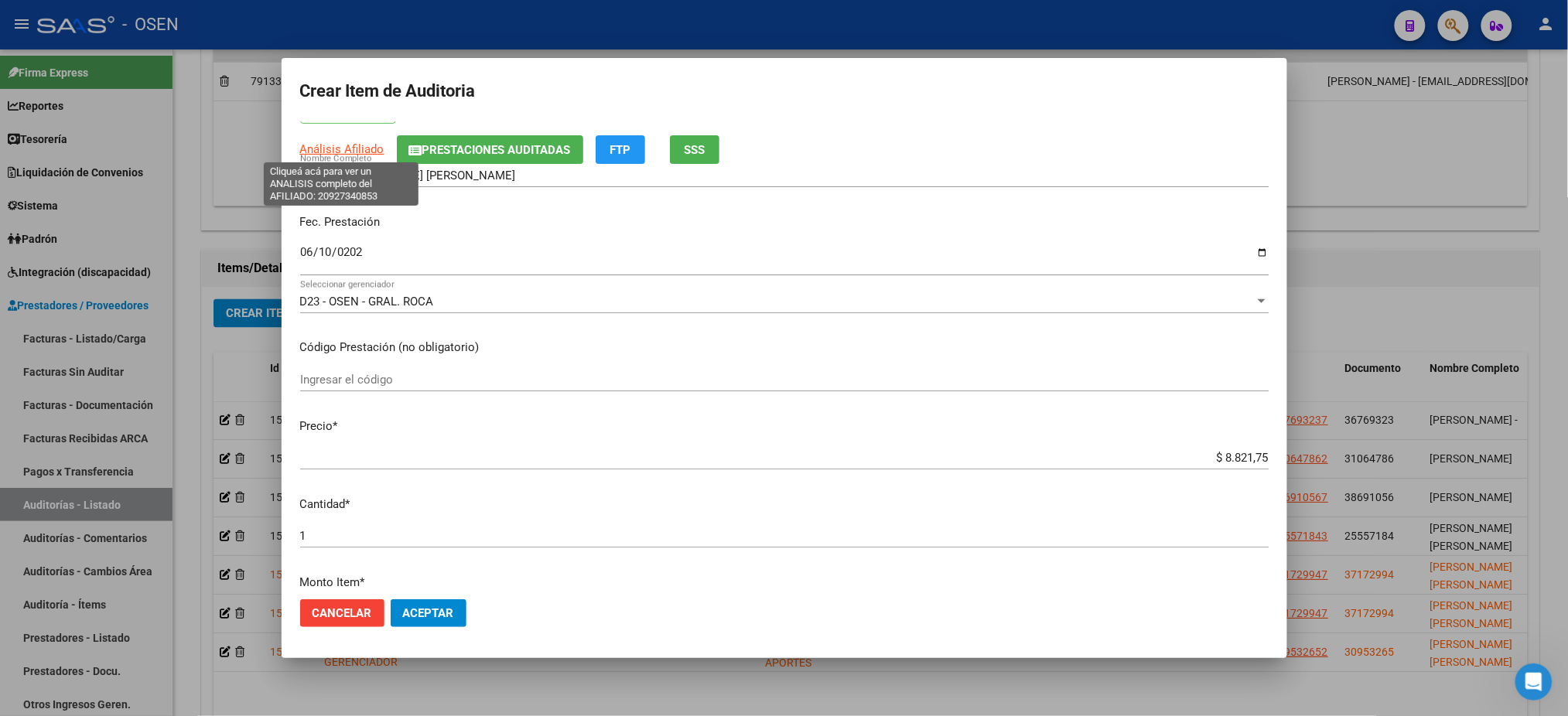
click at [339, 150] on span "Análisis Afiliado" at bounding box center [342, 149] width 85 height 14
type textarea "20927340853"
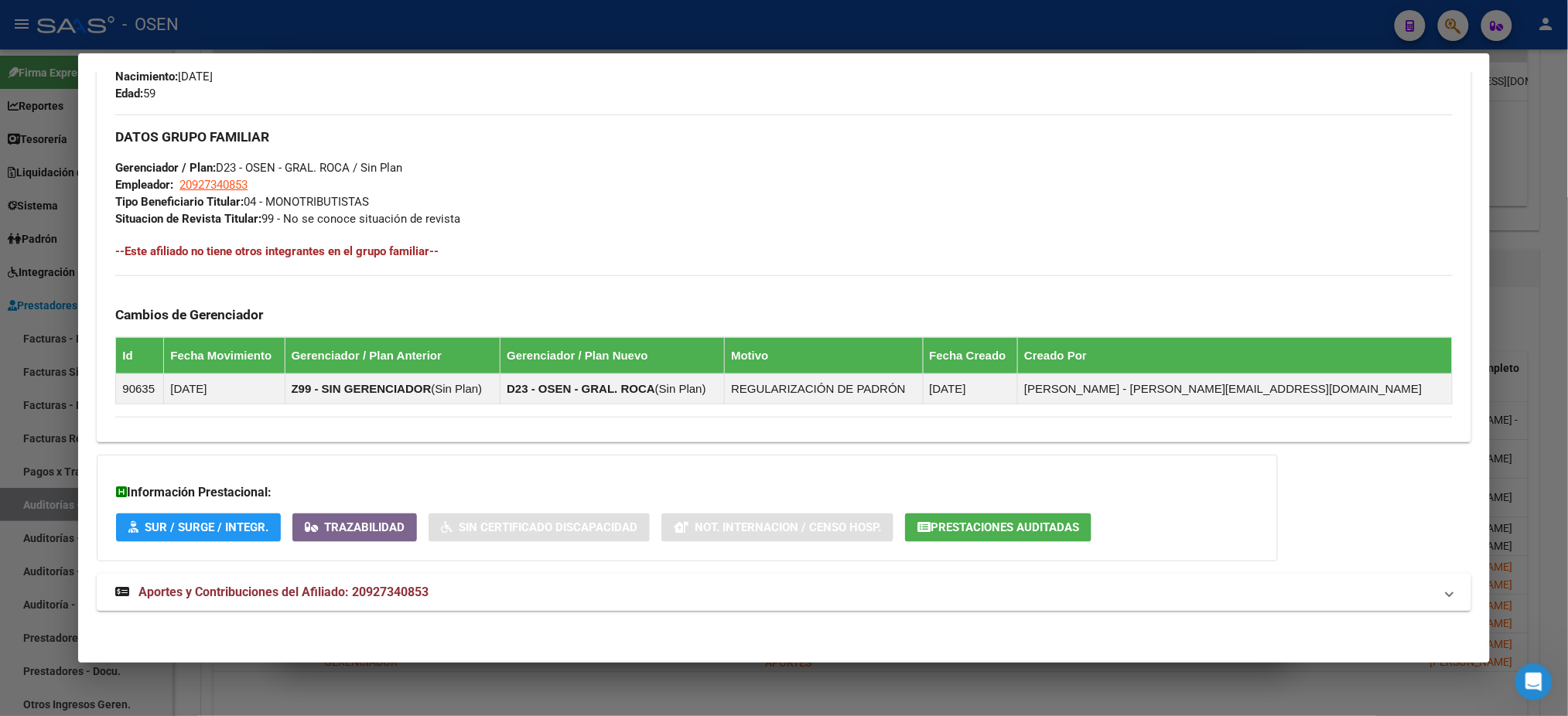
click at [694, 595] on mat-panel-title "Aportes y Contribuciones del Afiliado: 20927340853" at bounding box center [775, 593] width 1319 height 19
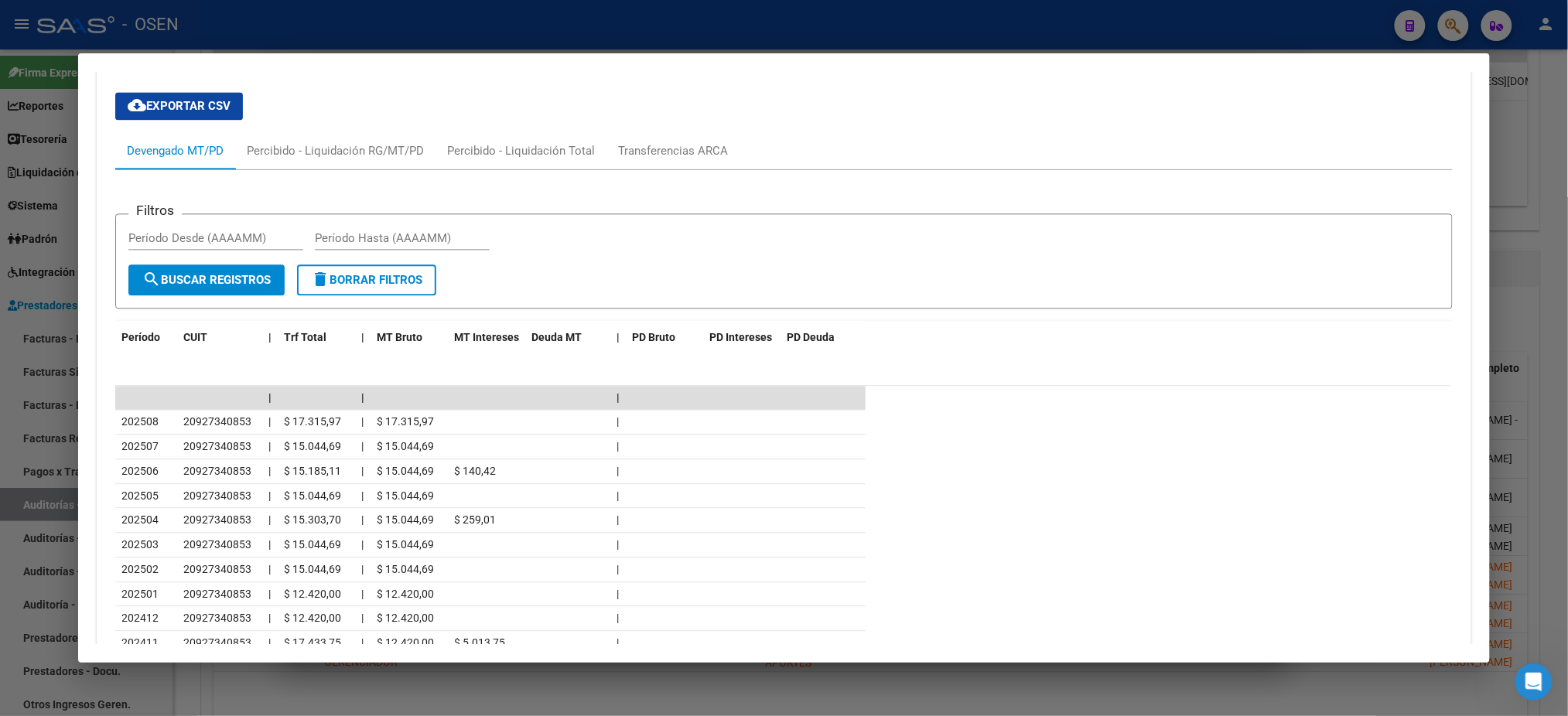
scroll to position [1303, 0]
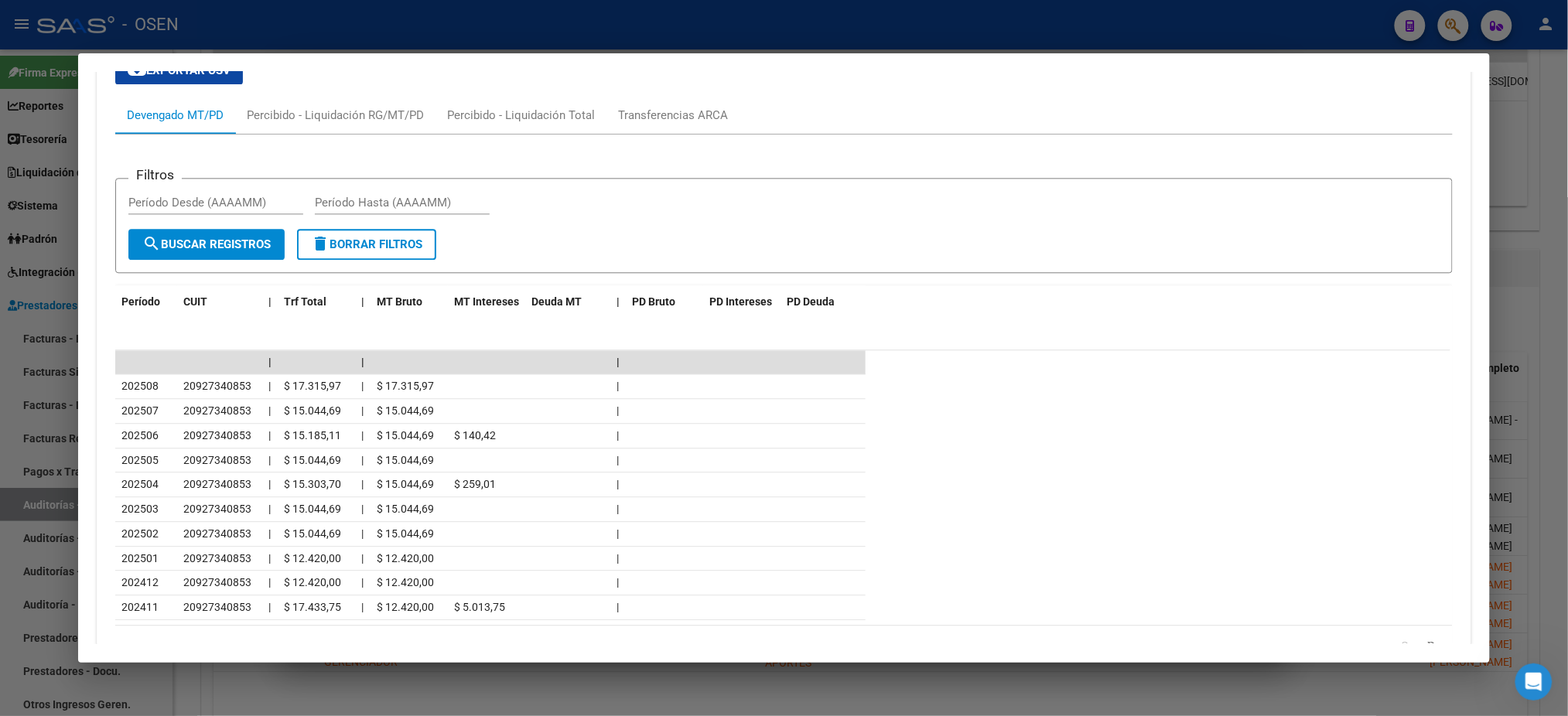
click at [545, 37] on div at bounding box center [784, 358] width 1568 height 716
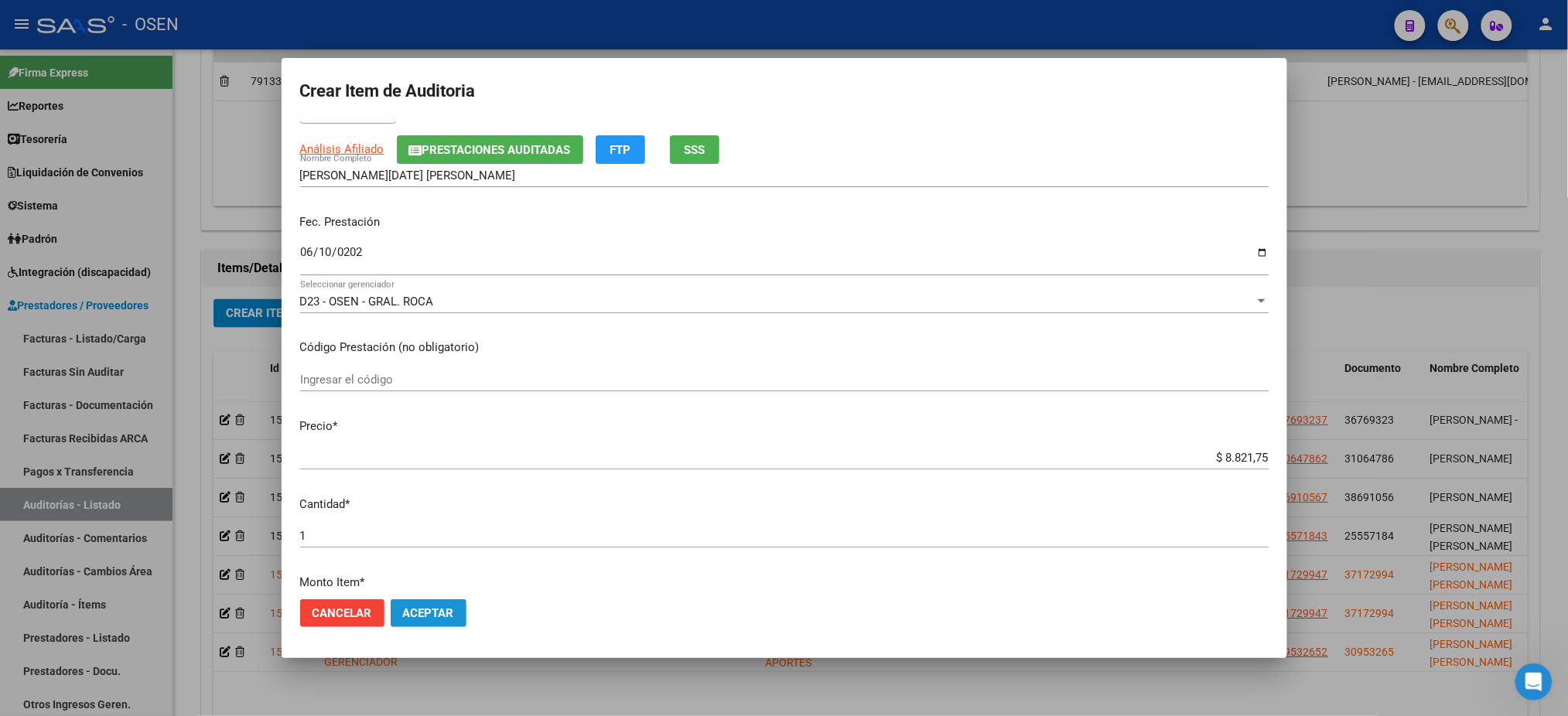
click at [442, 617] on span "Aceptar" at bounding box center [428, 613] width 51 height 14
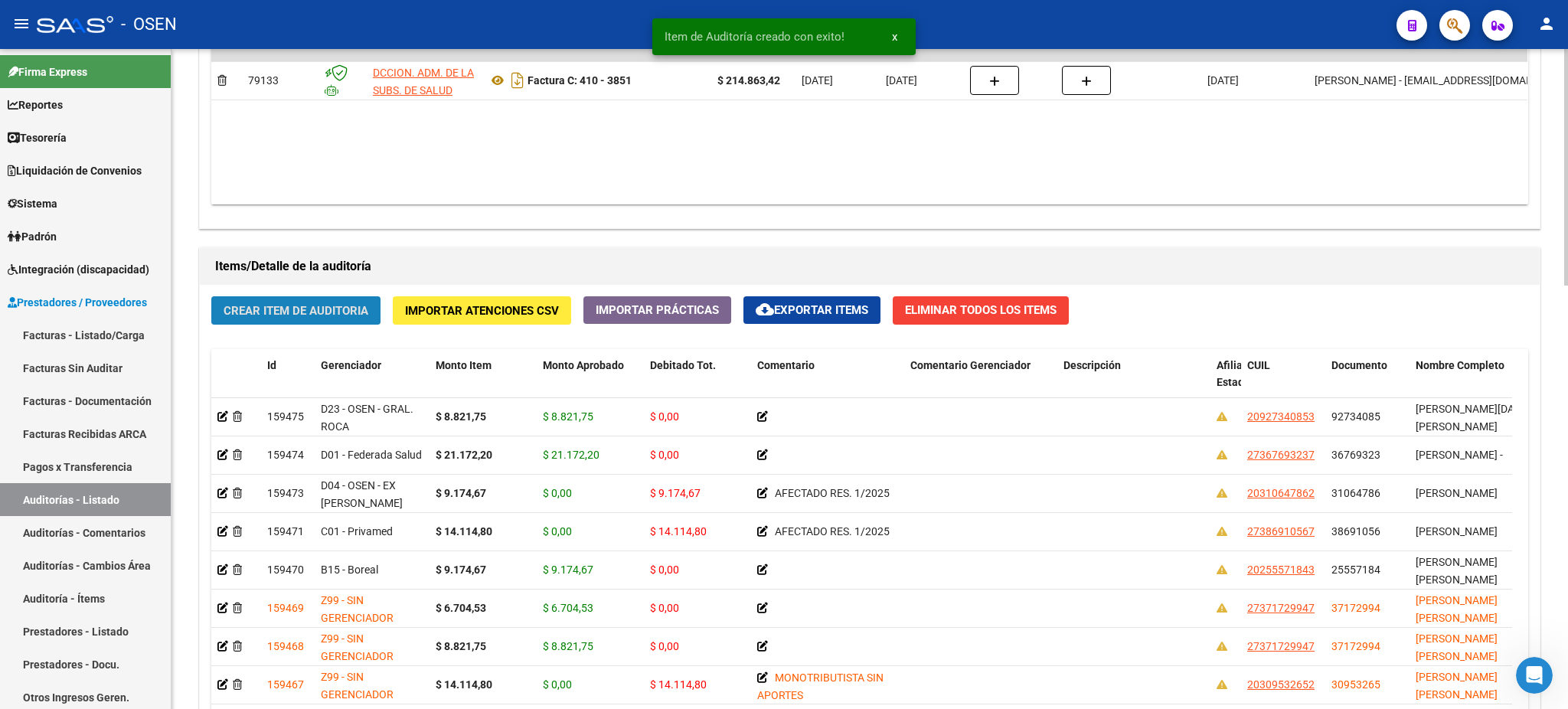
click at [309, 304] on span "Crear Item de Auditoria" at bounding box center [296, 311] width 145 height 14
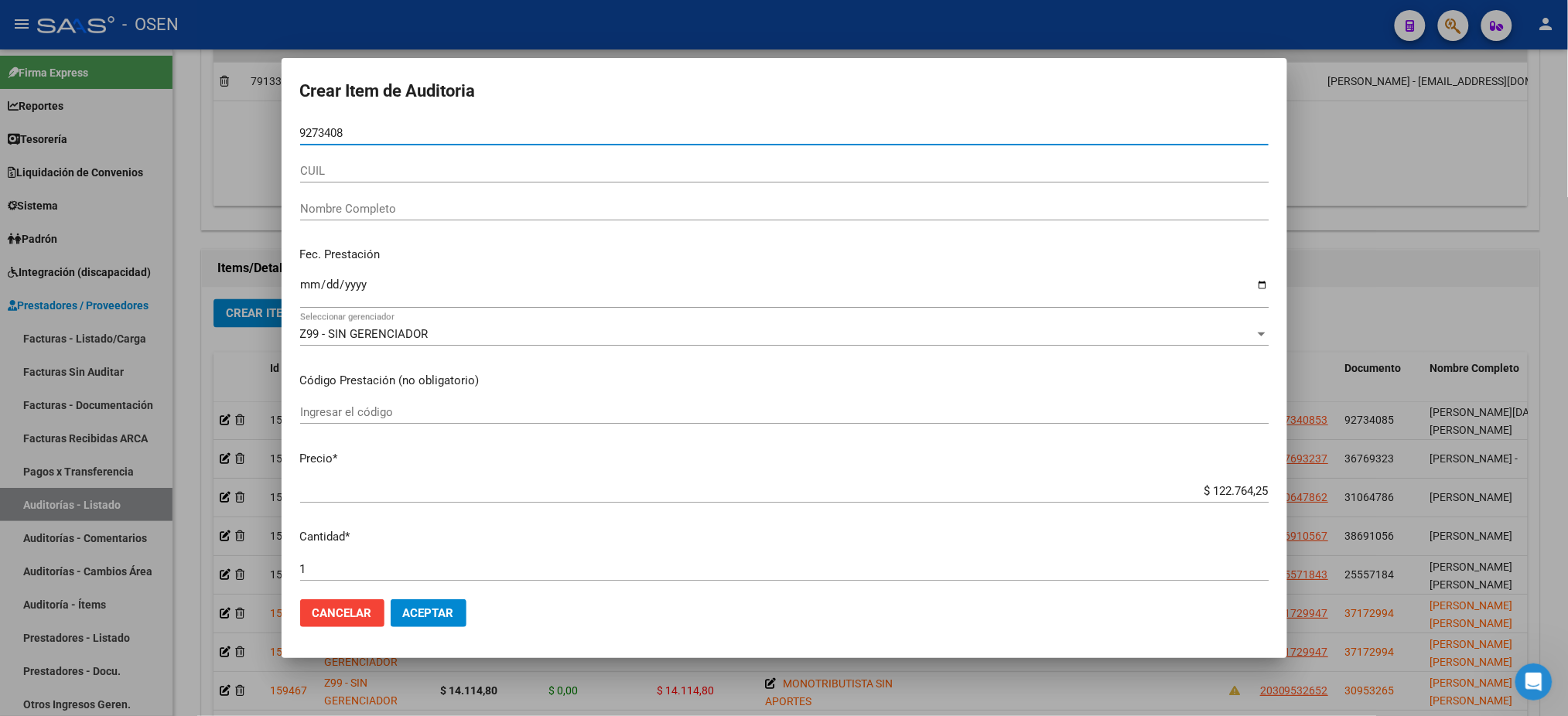
type input "92734085"
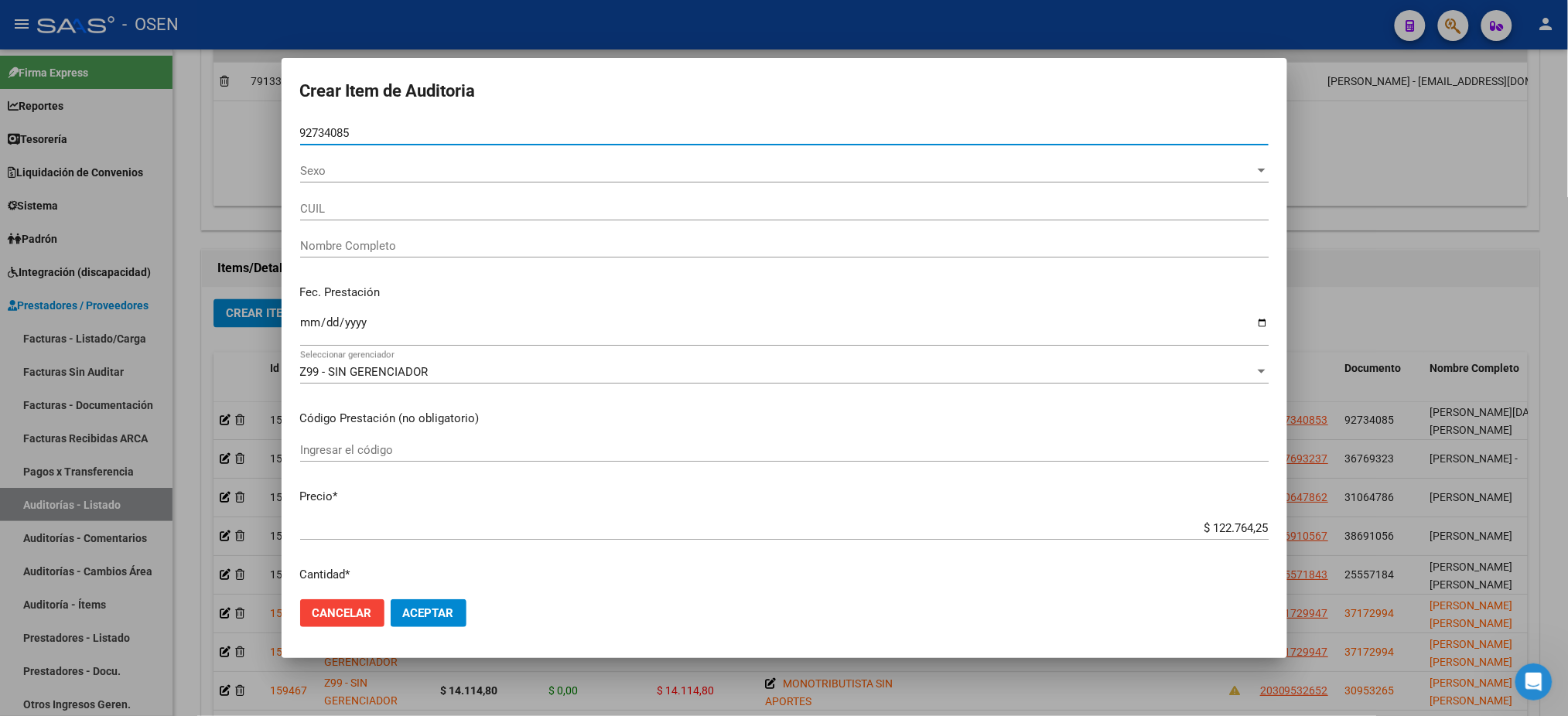
type input "20927340853"
type input "OBREGON RAPIMAN DOMINGO ELEAZAR"
type input "92734085"
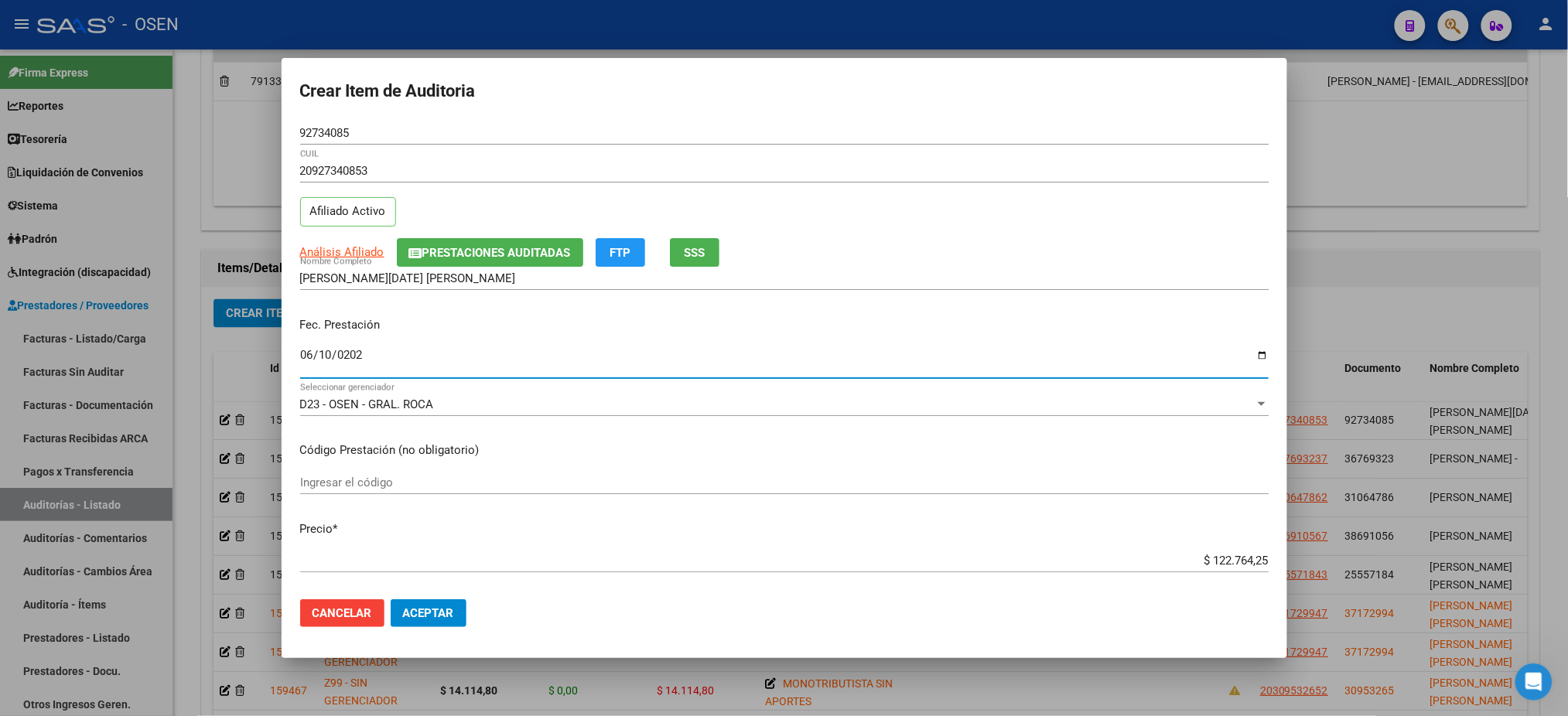
type input "2025-06-10"
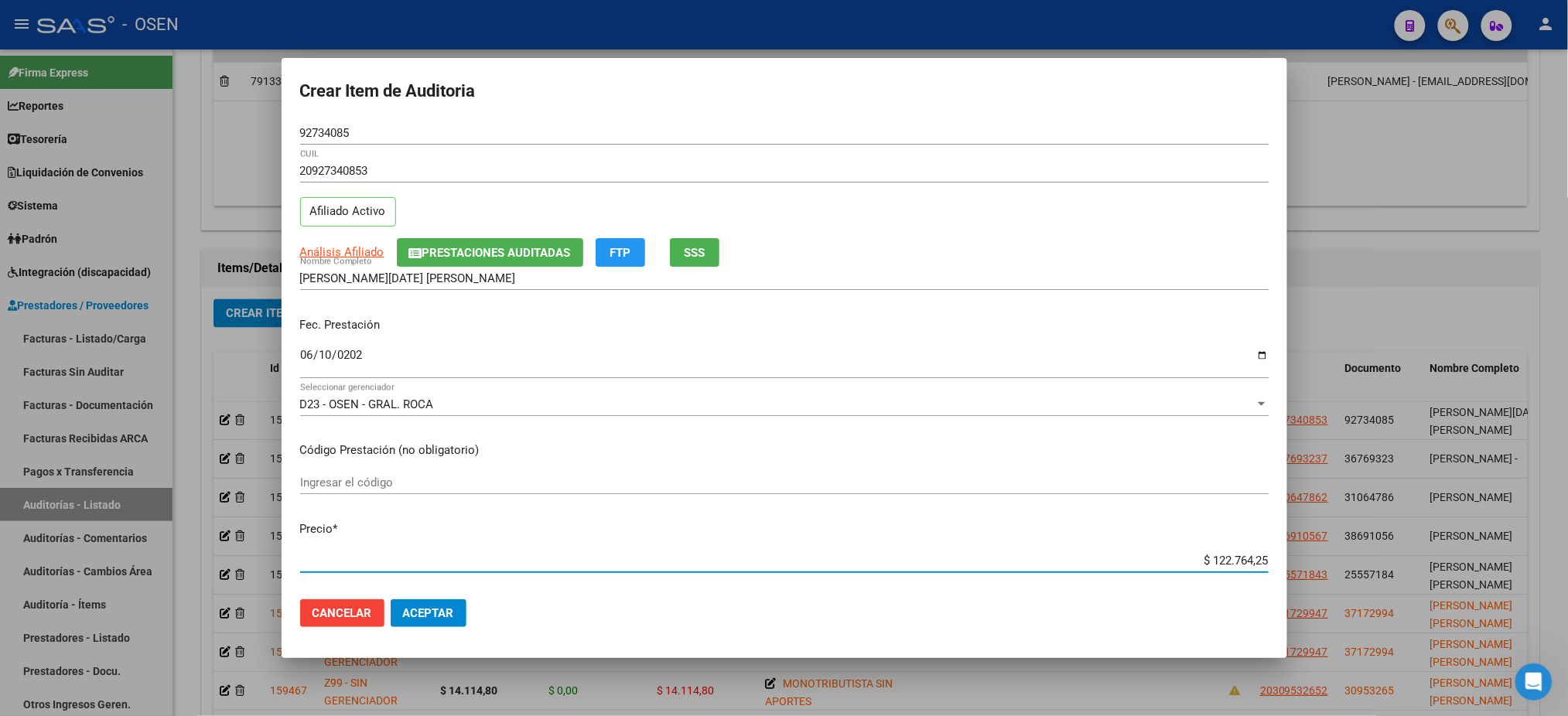
type input "$ 0,06"
type input "$ 0,67"
click at [362, 248] on span "Análisis Afiliado" at bounding box center [342, 252] width 85 height 14
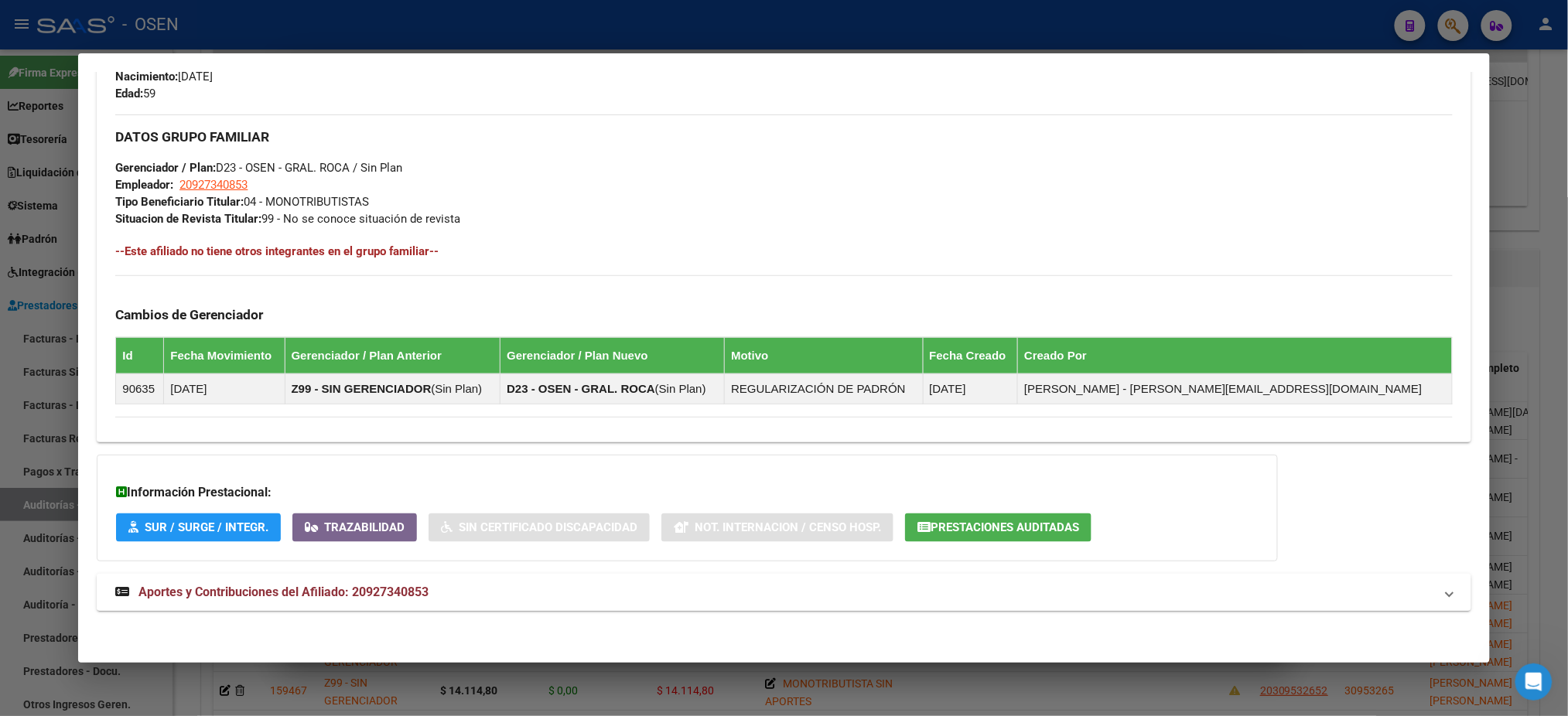
click at [508, 594] on mat-panel-title "Aportes y Contribuciones del Afiliado: 20927340853" at bounding box center [775, 593] width 1319 height 19
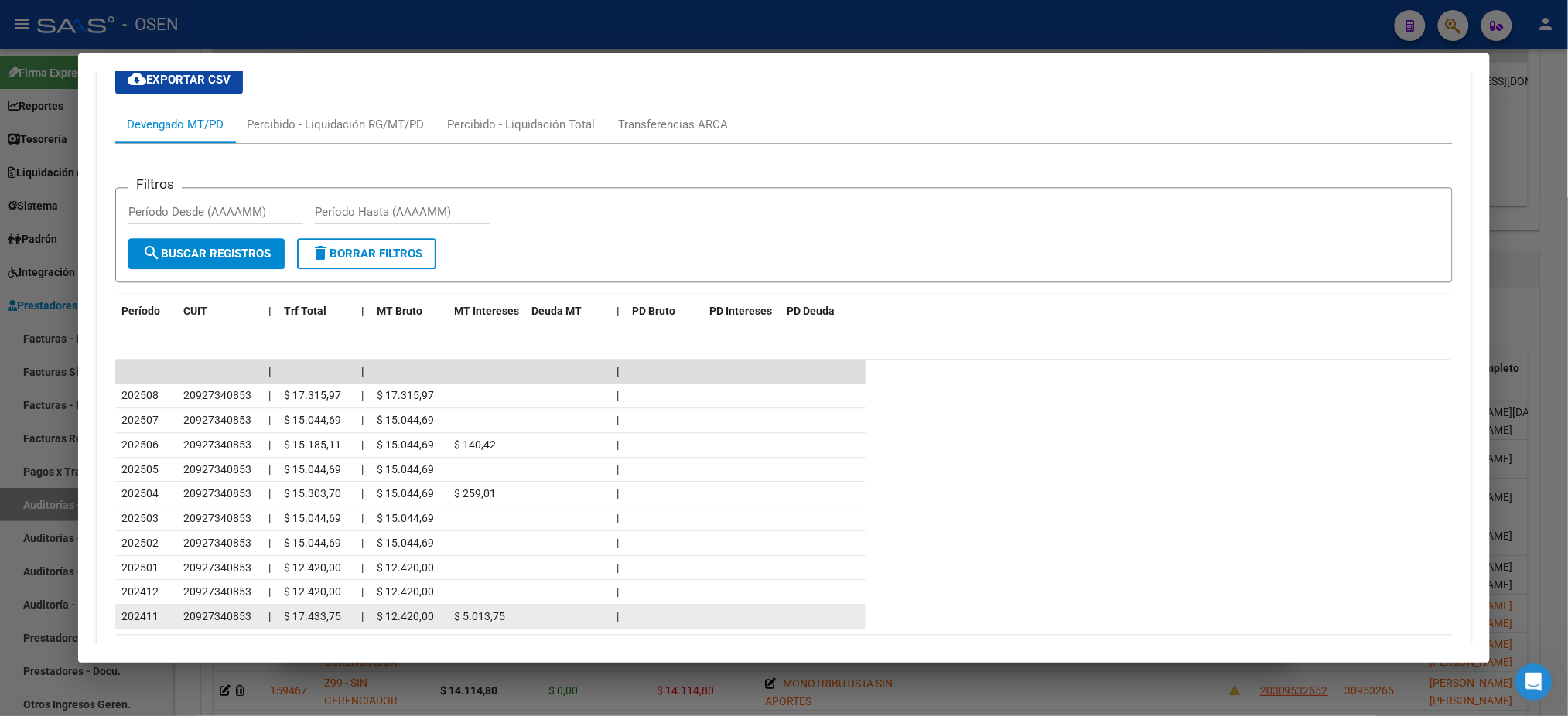
scroll to position [1393, 0]
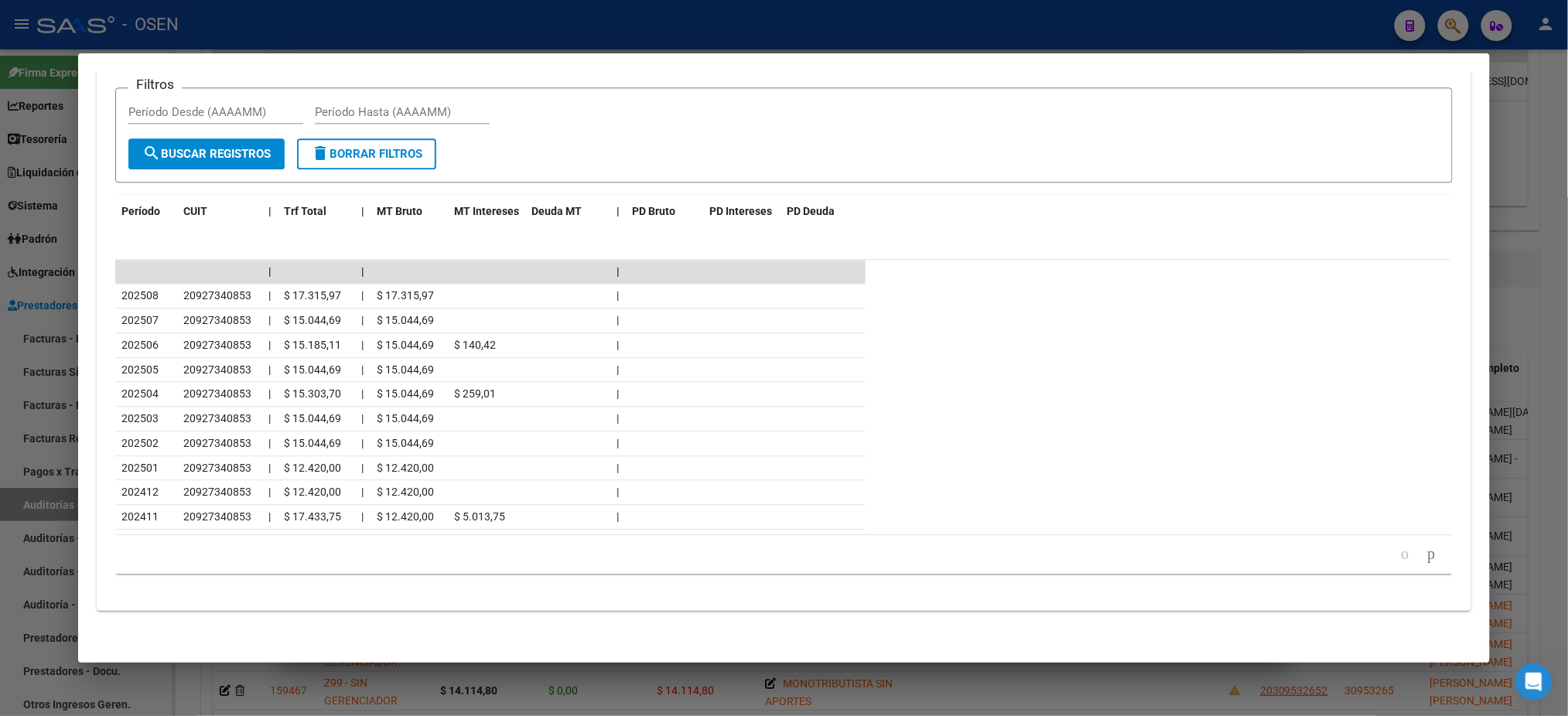
click at [301, 17] on div at bounding box center [784, 358] width 1568 height 716
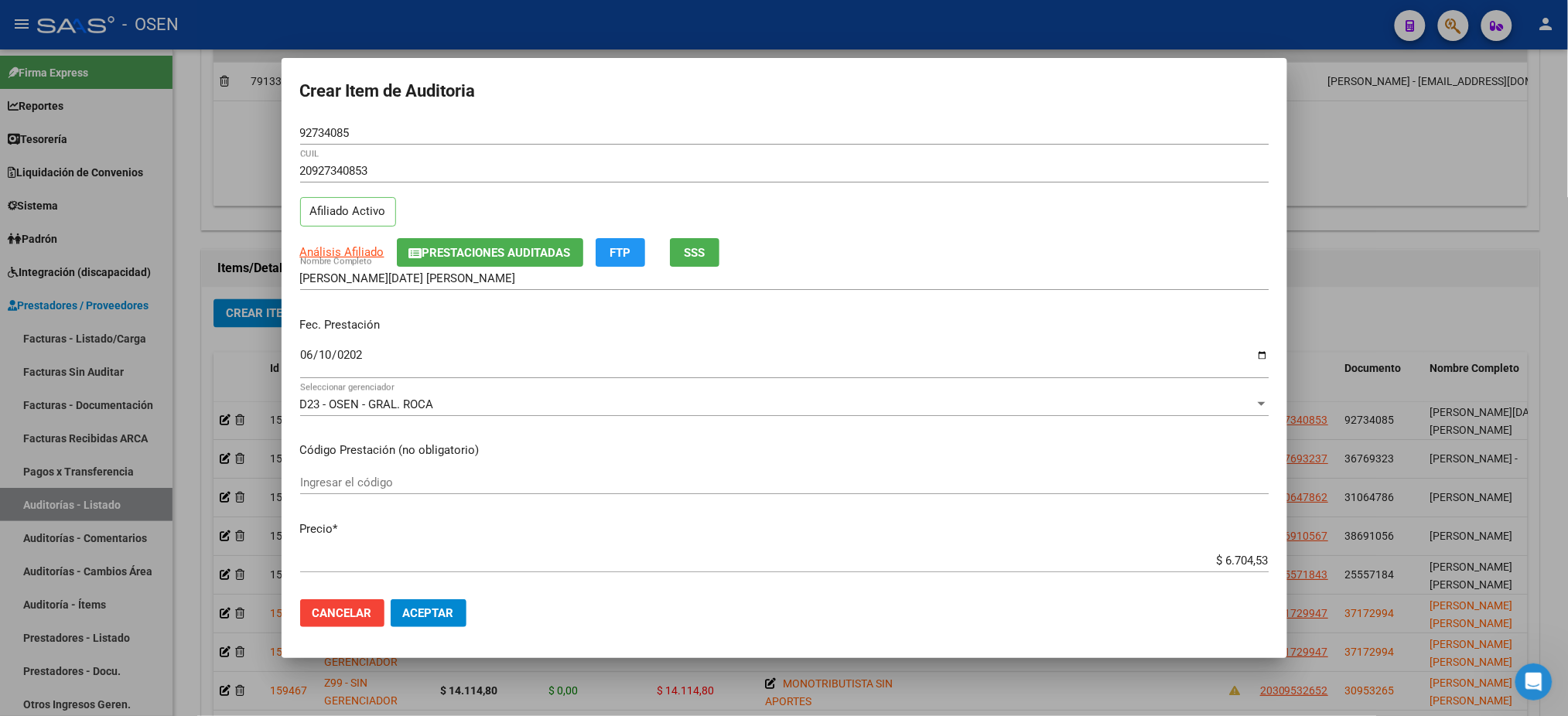
click at [463, 618] on button "Aceptar" at bounding box center [428, 613] width 76 height 28
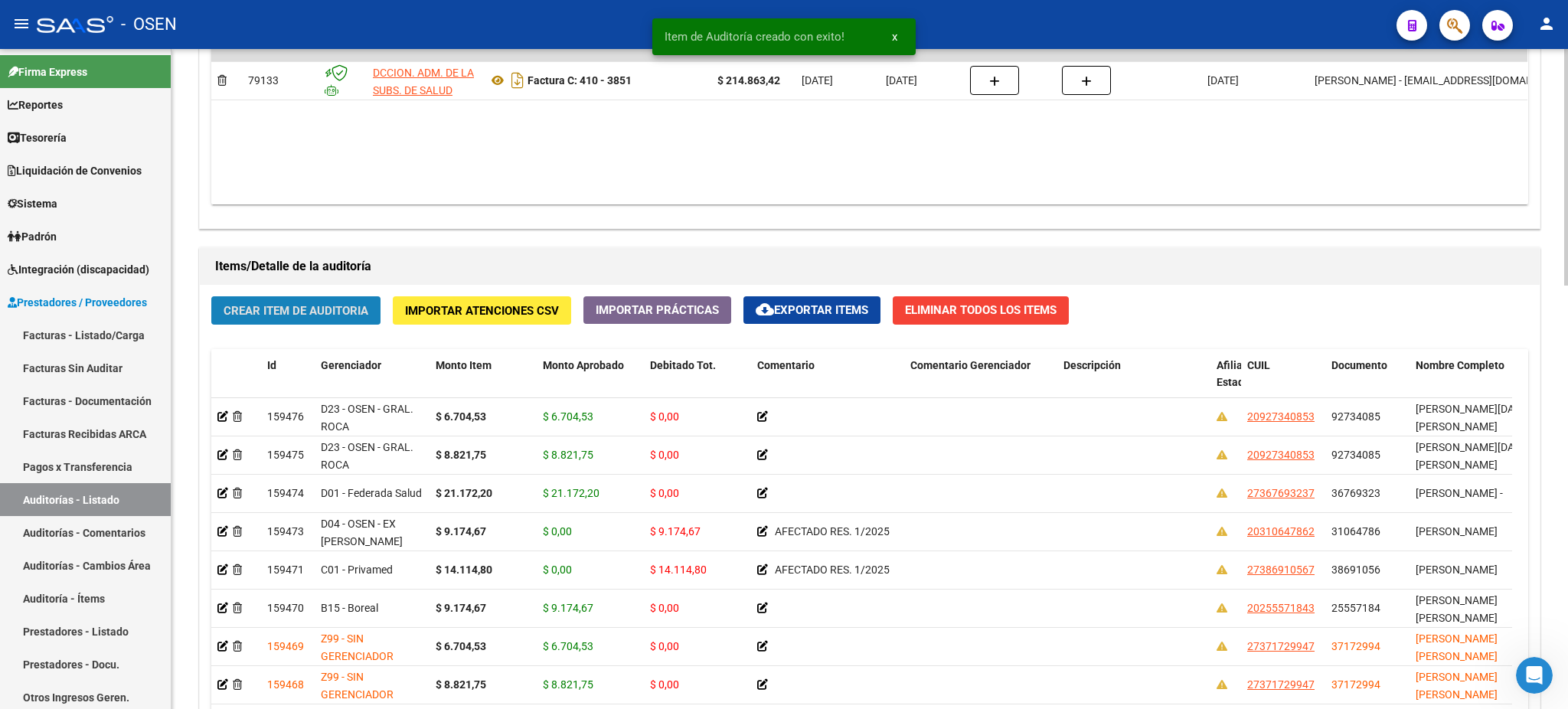
click at [300, 310] on span "Crear Item de Auditoria" at bounding box center [296, 311] width 145 height 14
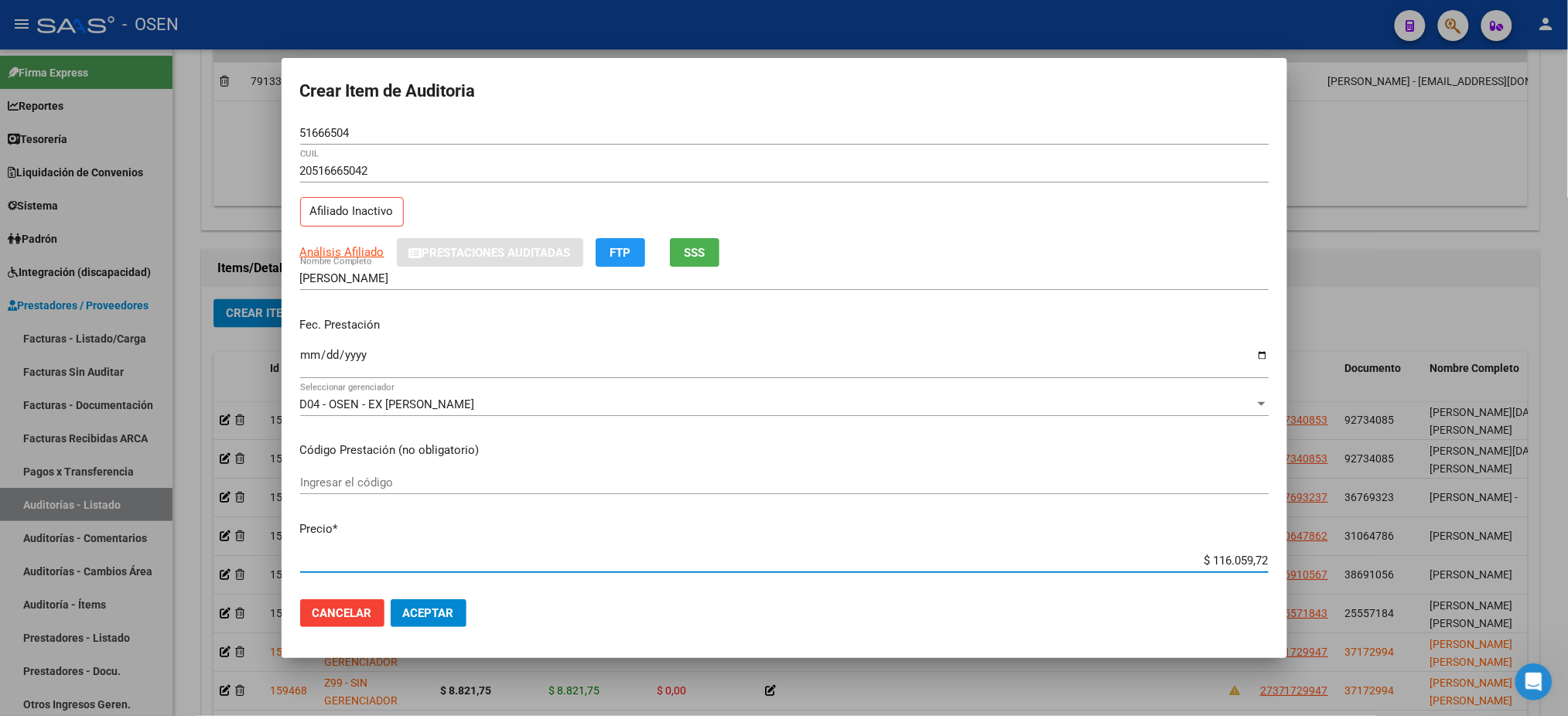
drag, startPoint x: 1198, startPoint y: 556, endPoint x: 1583, endPoint y: 640, distance: 394.1
click at [1568, 624] on html "menu - OSEN person Firma Express Reportes Tablero de Control Ingresos Percibido…" at bounding box center [784, 358] width 1568 height 716
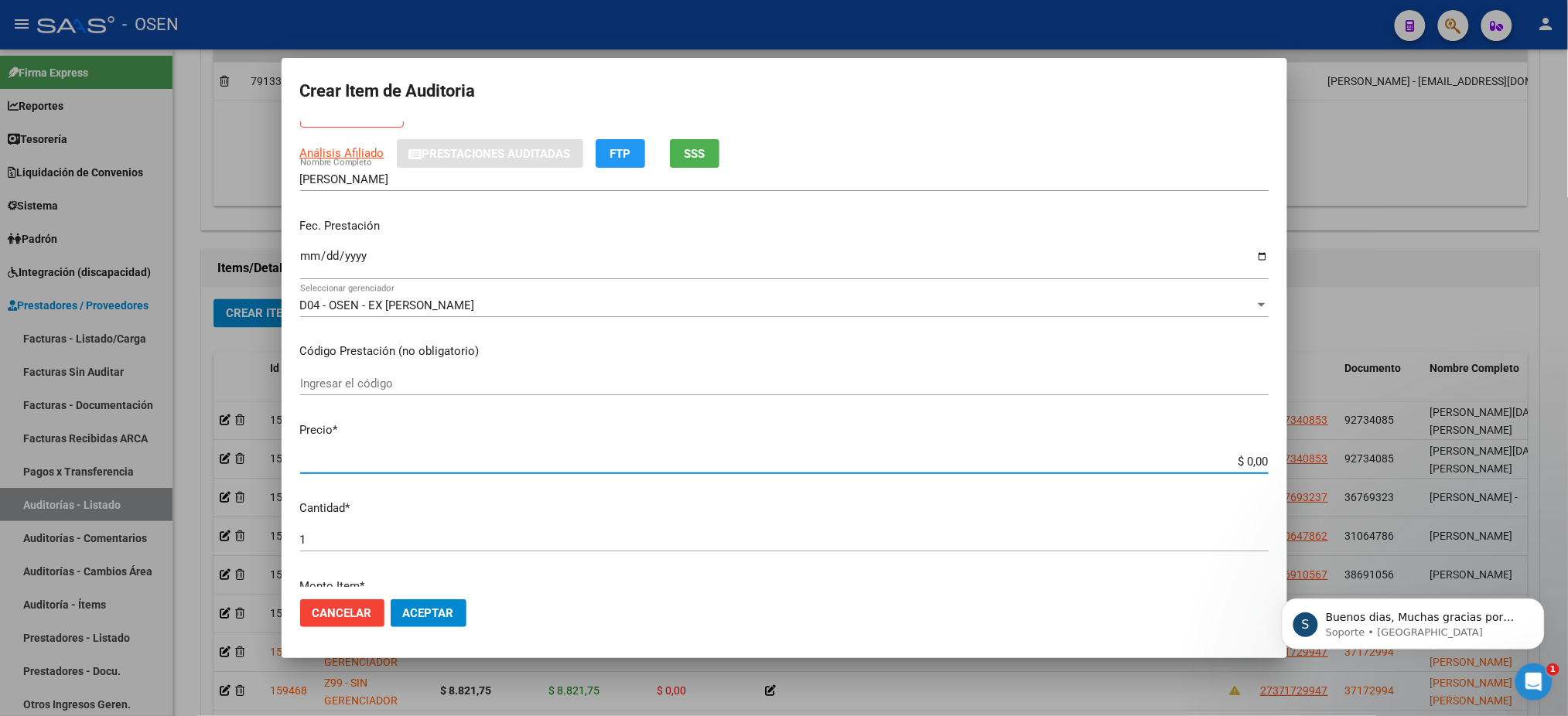
scroll to position [0, 0]
drag, startPoint x: 1228, startPoint y: 457, endPoint x: 1362, endPoint y: 477, distance: 135.5
click at [1360, 477] on div "Crear Item de Auditoria 51666504 Nro Documento 20516665042 CUIL Afiliado Inacti…" at bounding box center [784, 358] width 1568 height 716
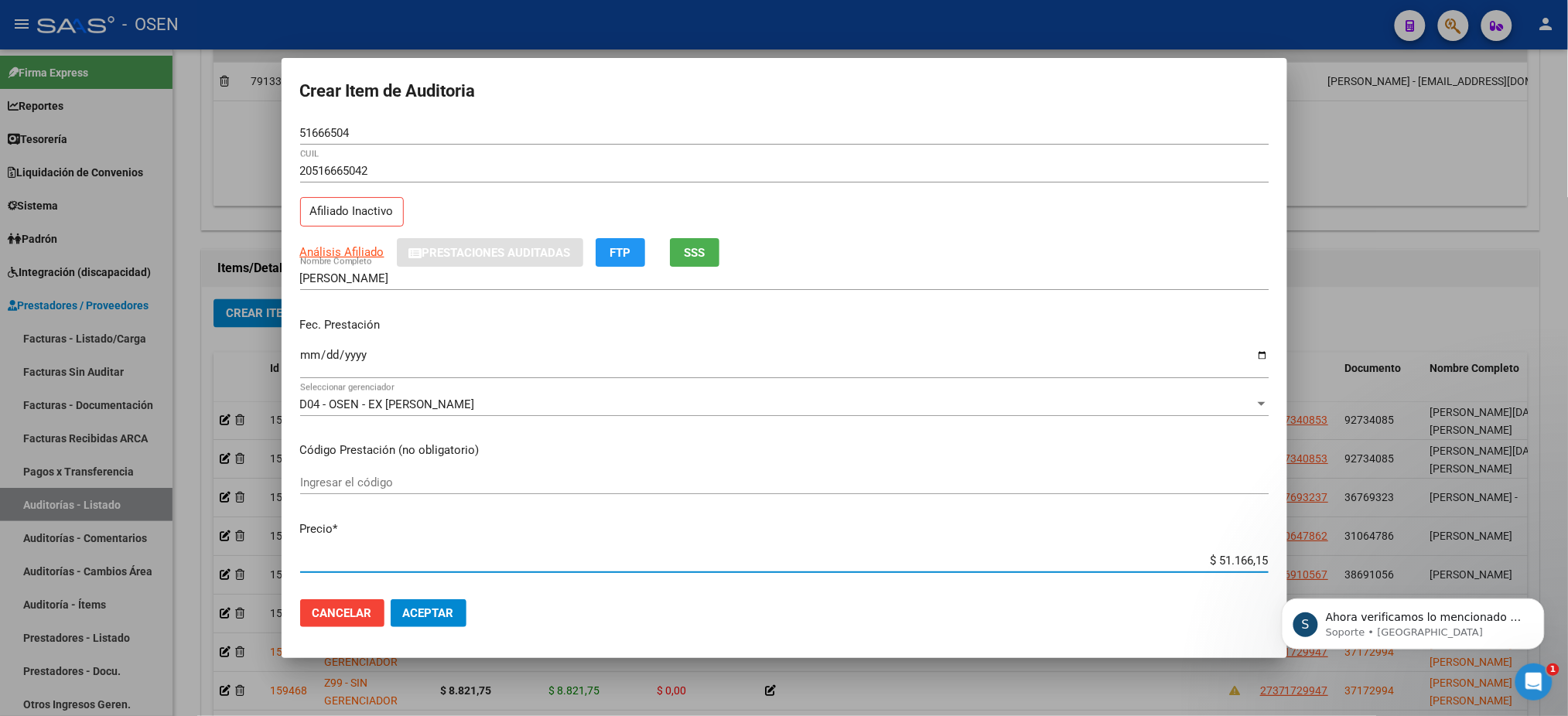
click at [678, 247] on button "SSS" at bounding box center [695, 252] width 50 height 29
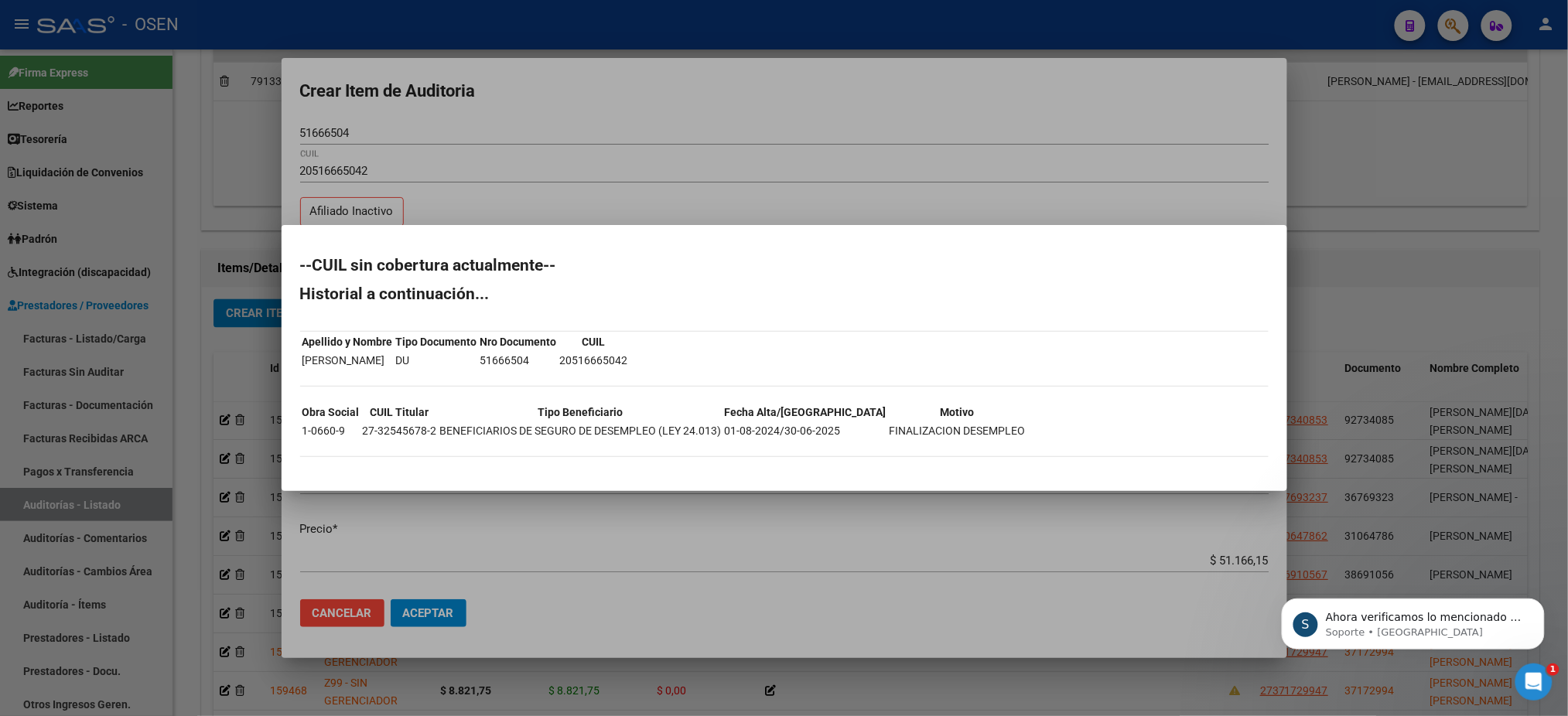
click at [941, 192] on div at bounding box center [784, 358] width 1568 height 716
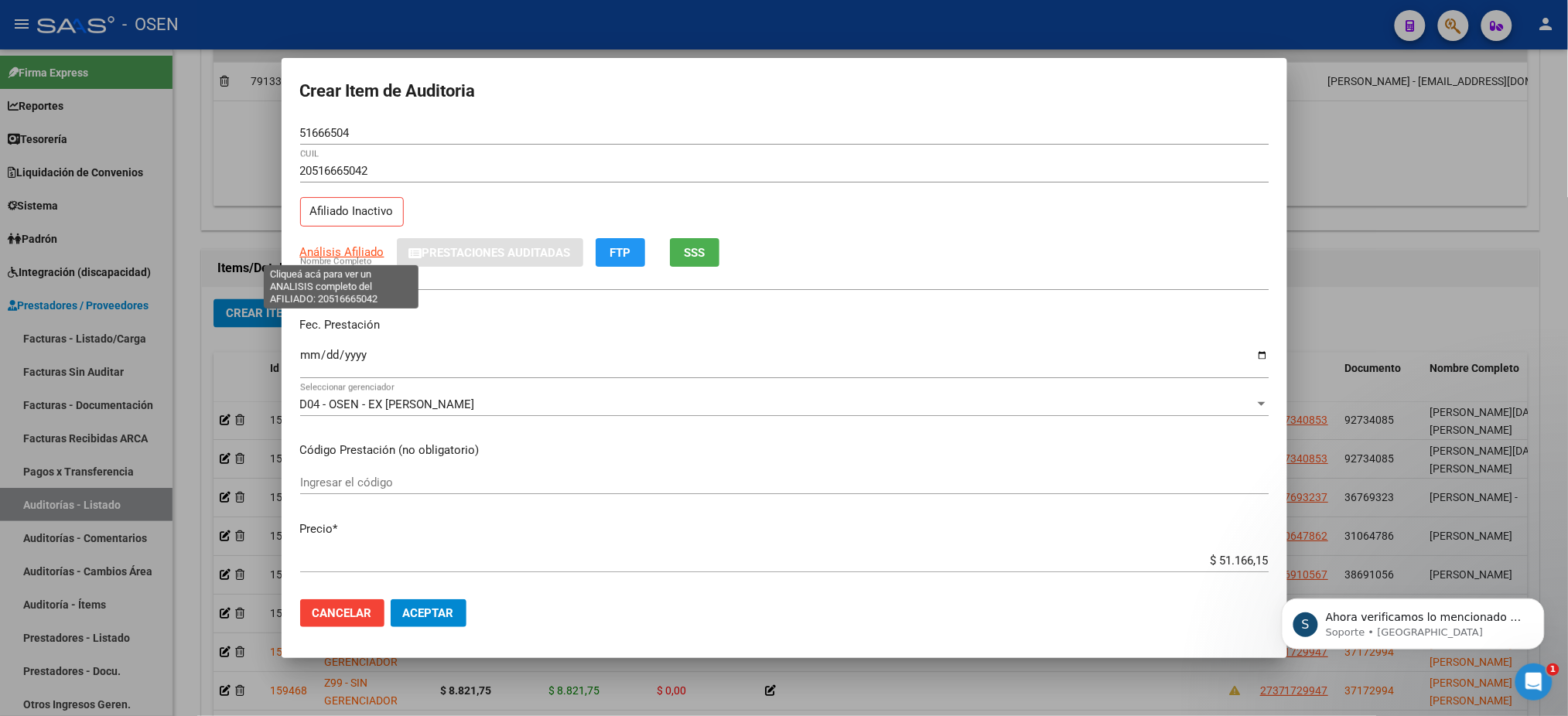
click at [359, 248] on span "Análisis Afiliado" at bounding box center [342, 252] width 85 height 14
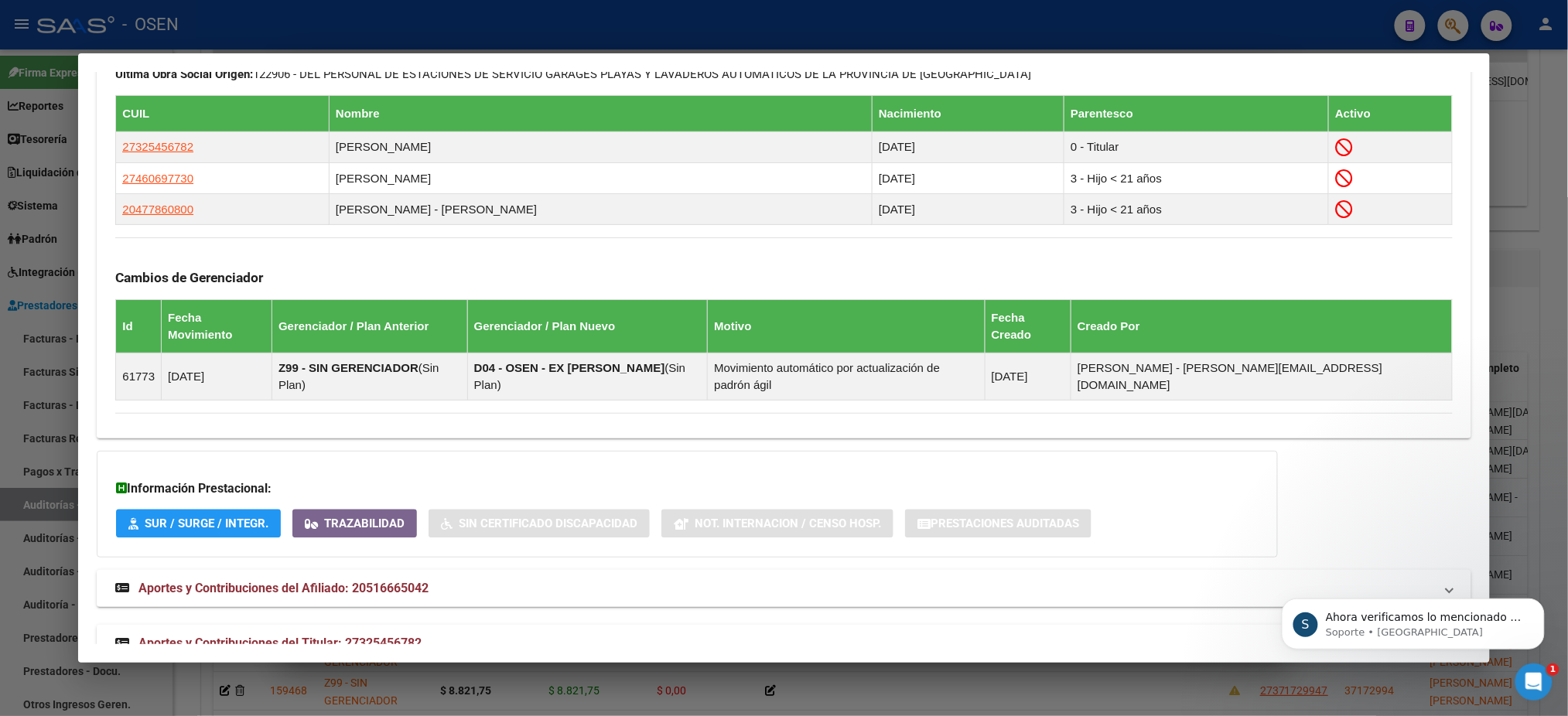
click at [533, 625] on mat-expansion-panel-header "Aportes y Contribuciones del Titular: 27325456782" at bounding box center [783, 643] width 1374 height 37
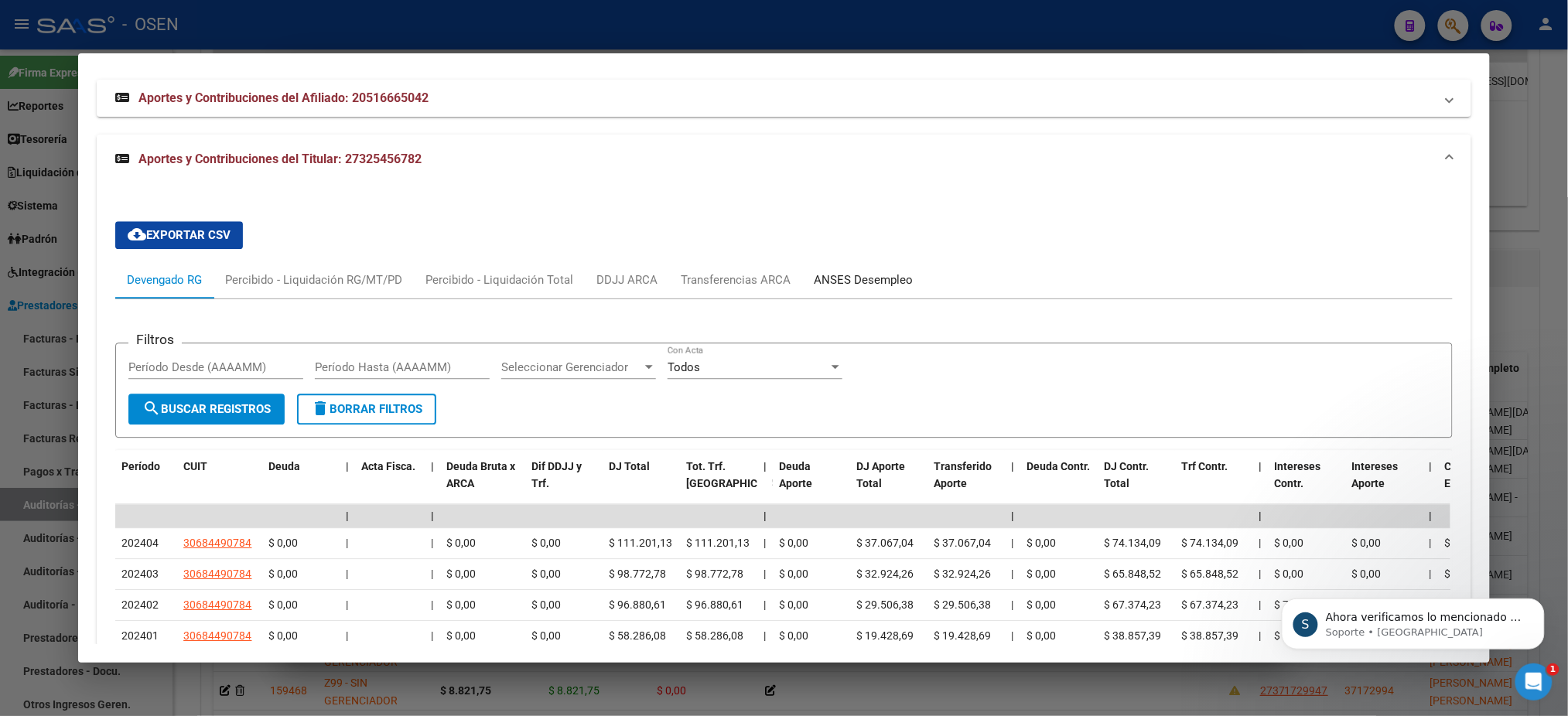
click at [844, 272] on div "ANSES Desempleo" at bounding box center [863, 280] width 99 height 17
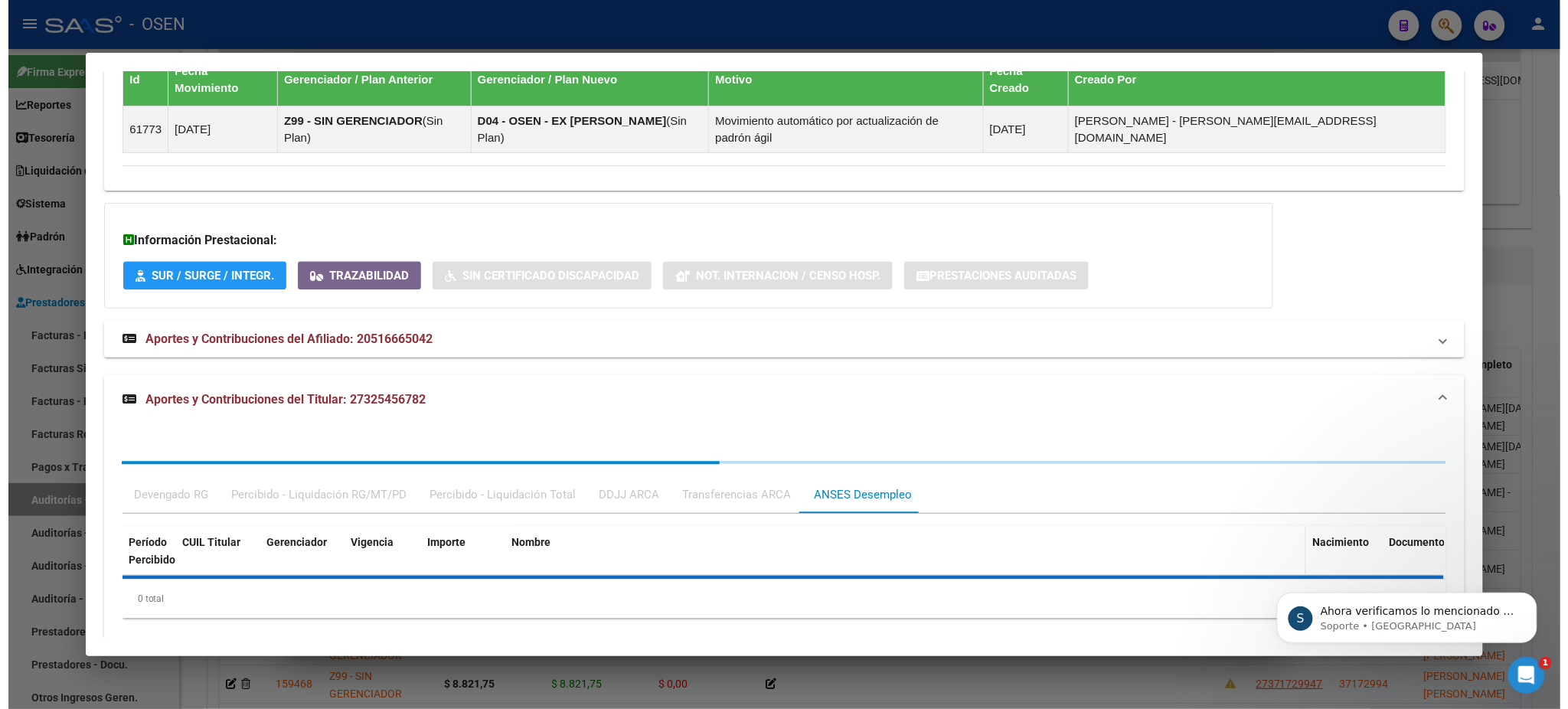
scroll to position [1387, 0]
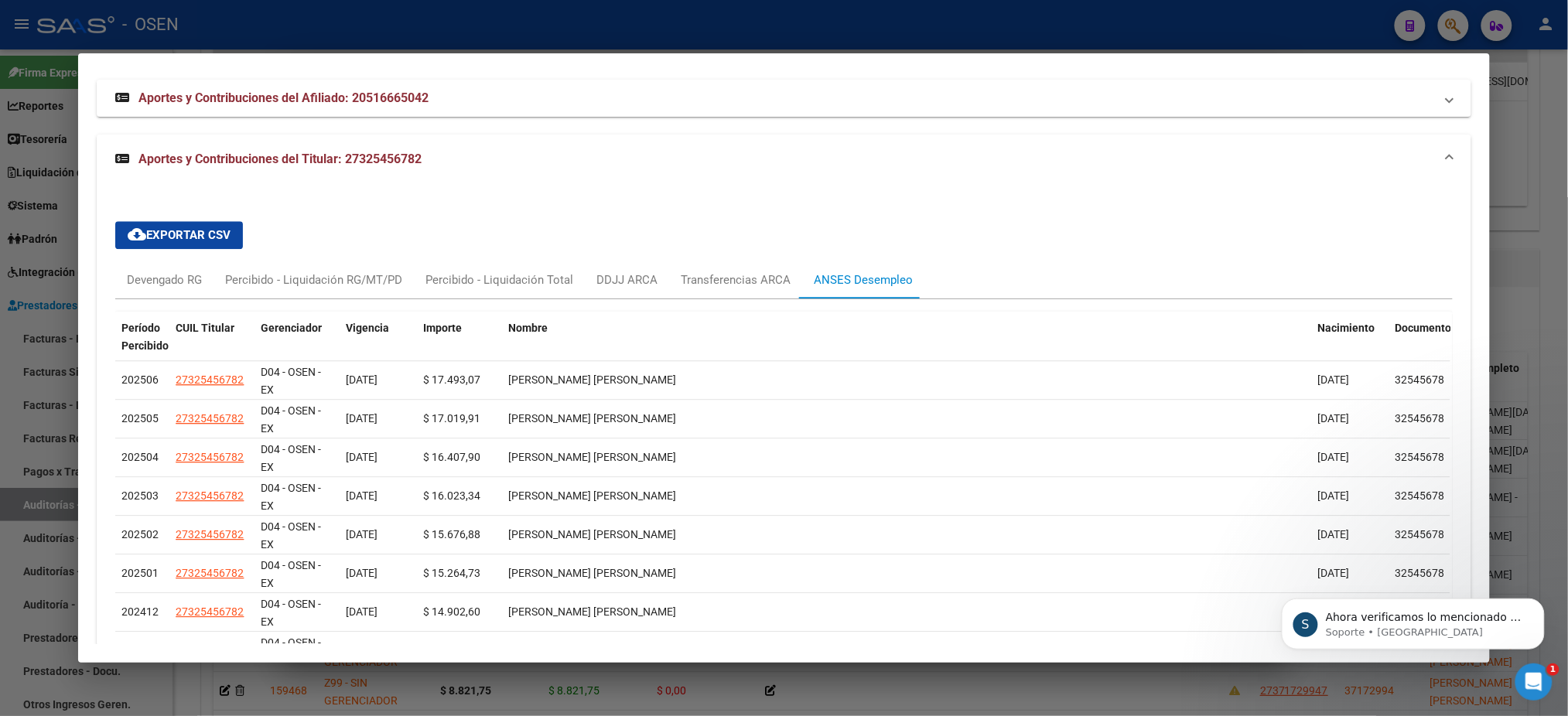
click at [310, 39] on div at bounding box center [784, 358] width 1568 height 716
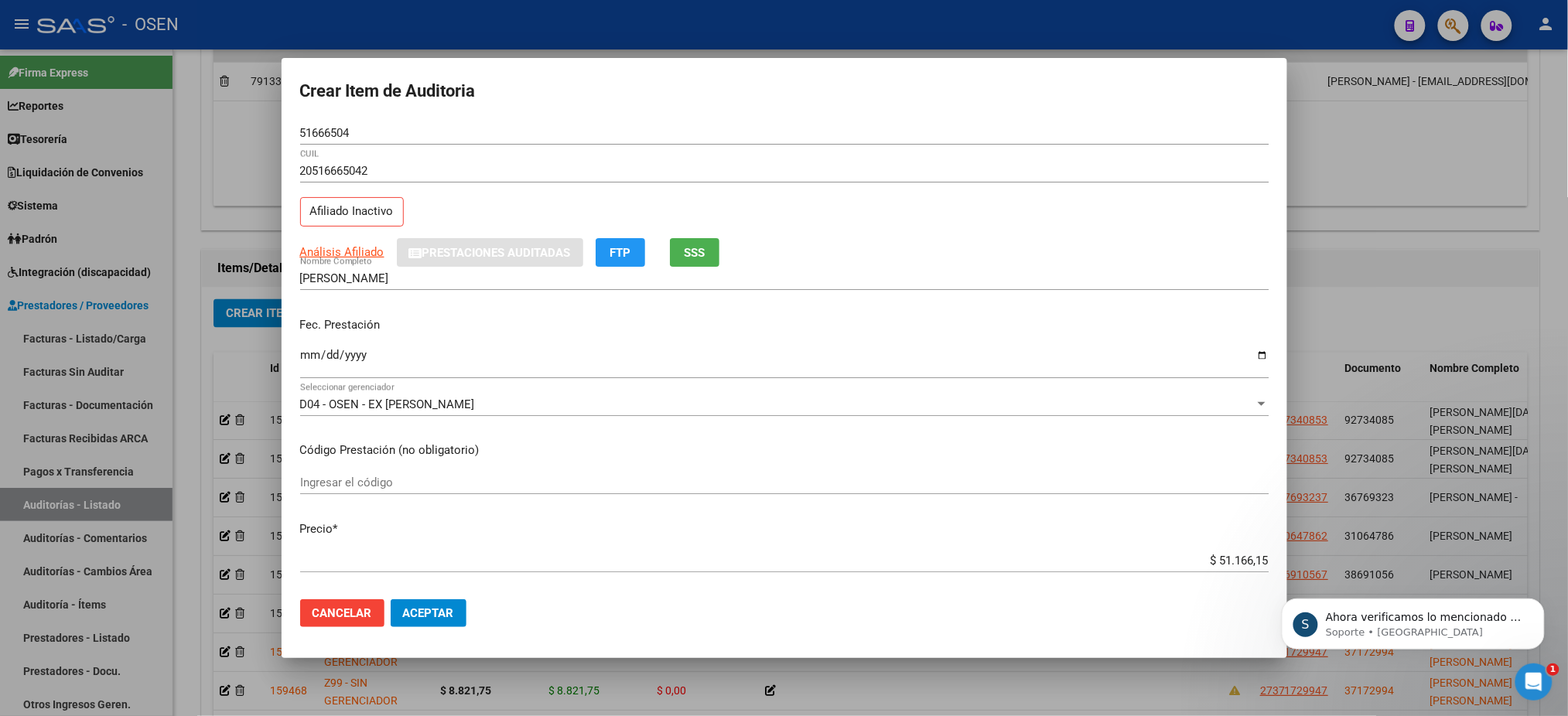
click at [448, 630] on mat-dialog-actions "Cancelar Aceptar" at bounding box center [784, 613] width 968 height 53
click at [449, 616] on span "Aceptar" at bounding box center [428, 613] width 51 height 14
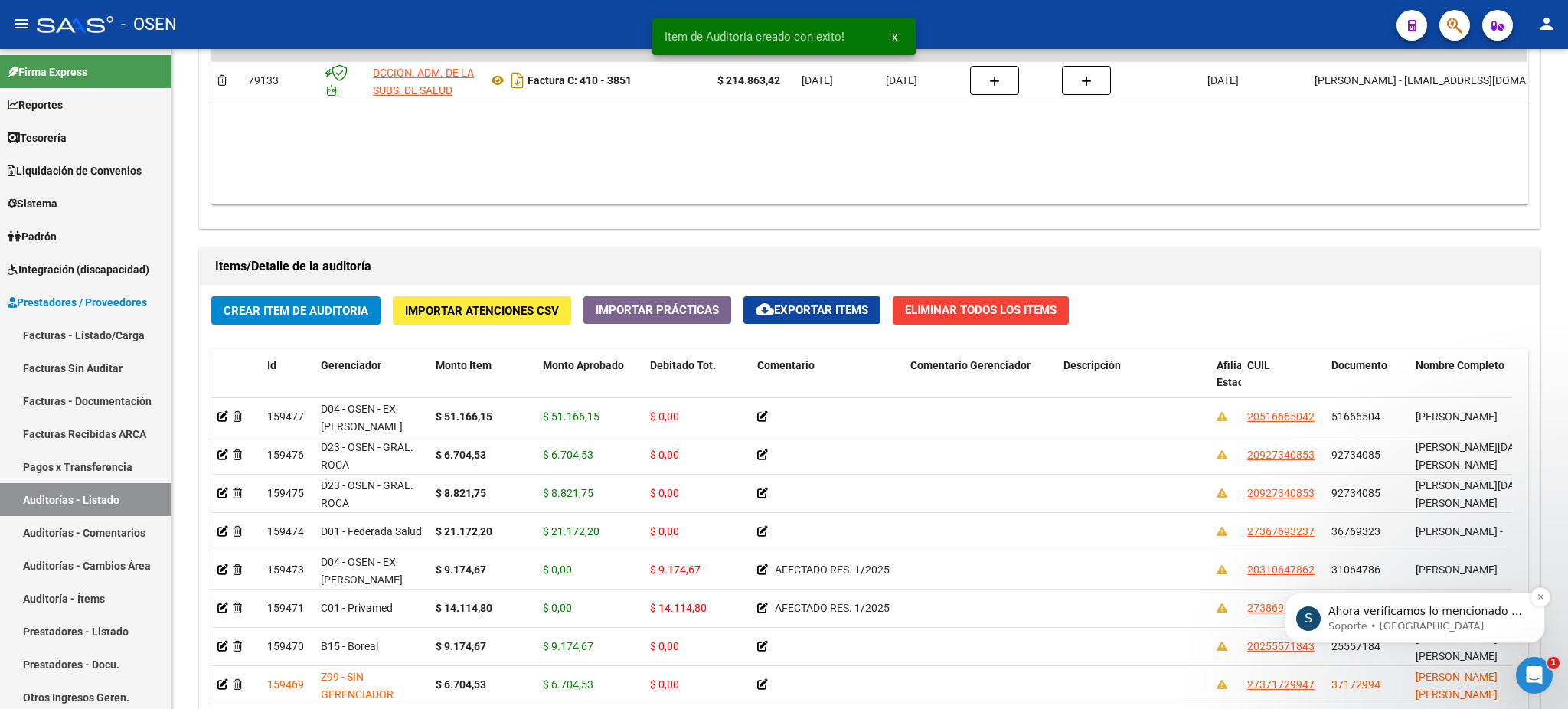
click at [1346, 619] on p "Soporte • [GEOGRAPHIC_DATA]" at bounding box center [1427, 626] width 197 height 14
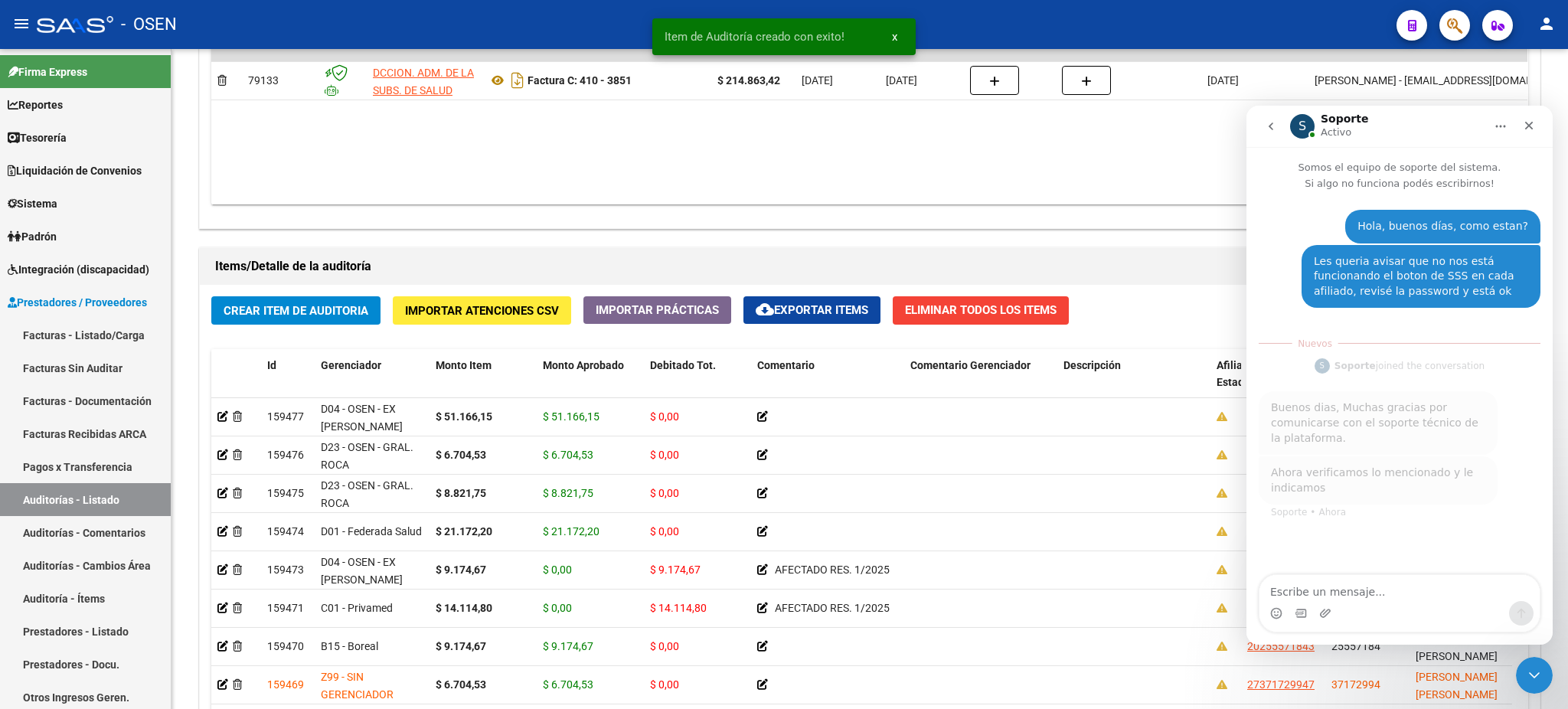
scroll to position [2, 0]
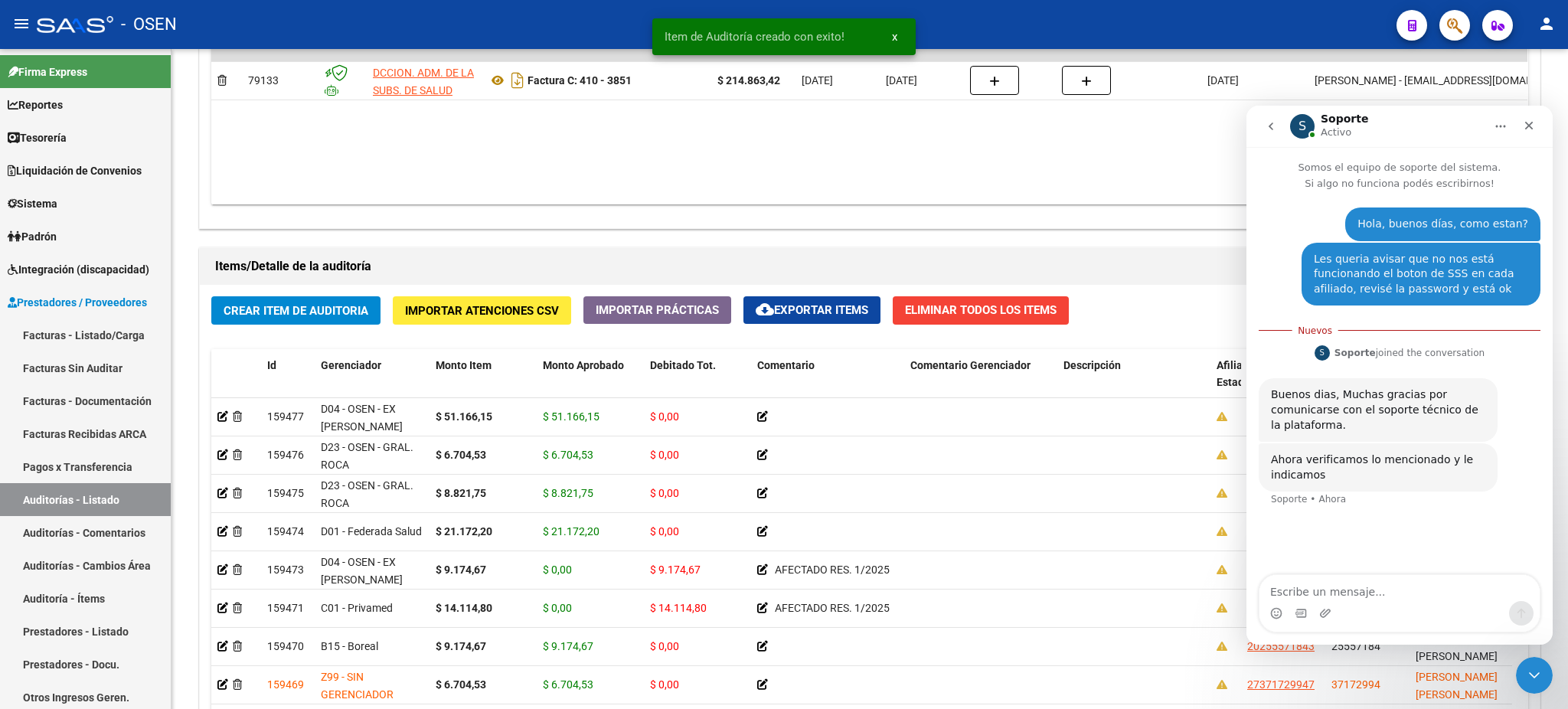
click at [1345, 615] on div "Intercom Messenger" at bounding box center [1399, 613] width 280 height 25
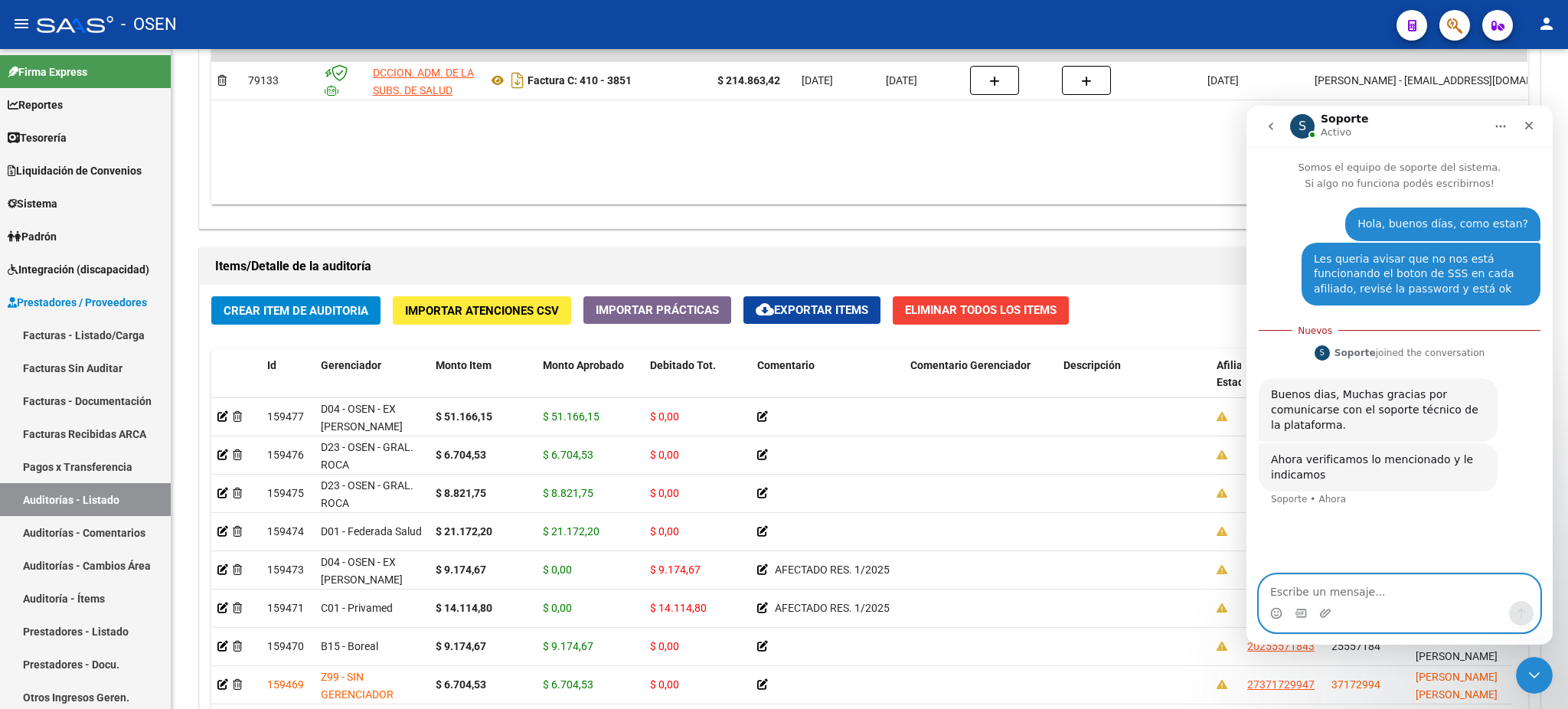
click at [1428, 589] on textarea "Escribe un mensaje..." at bounding box center [1399, 588] width 280 height 26
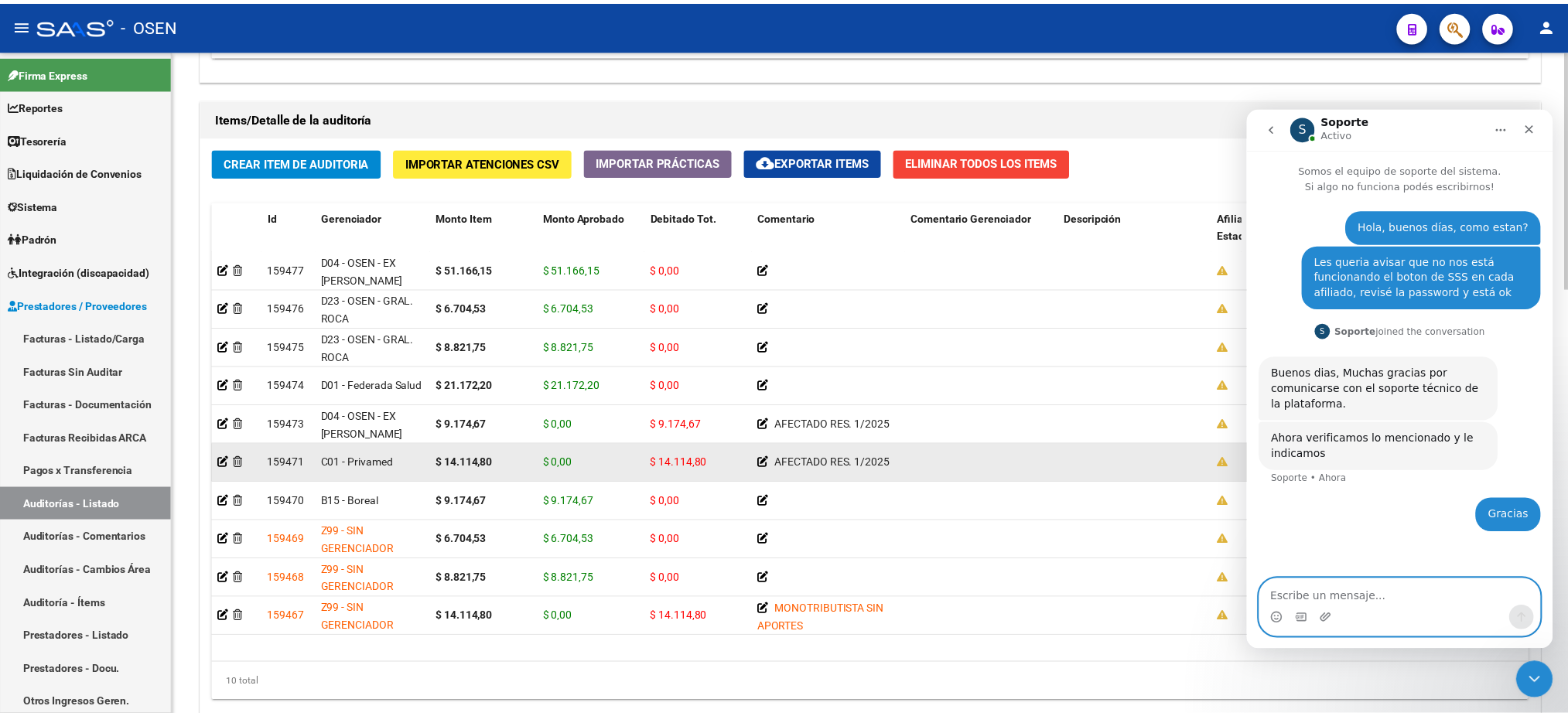
scroll to position [1031, 0]
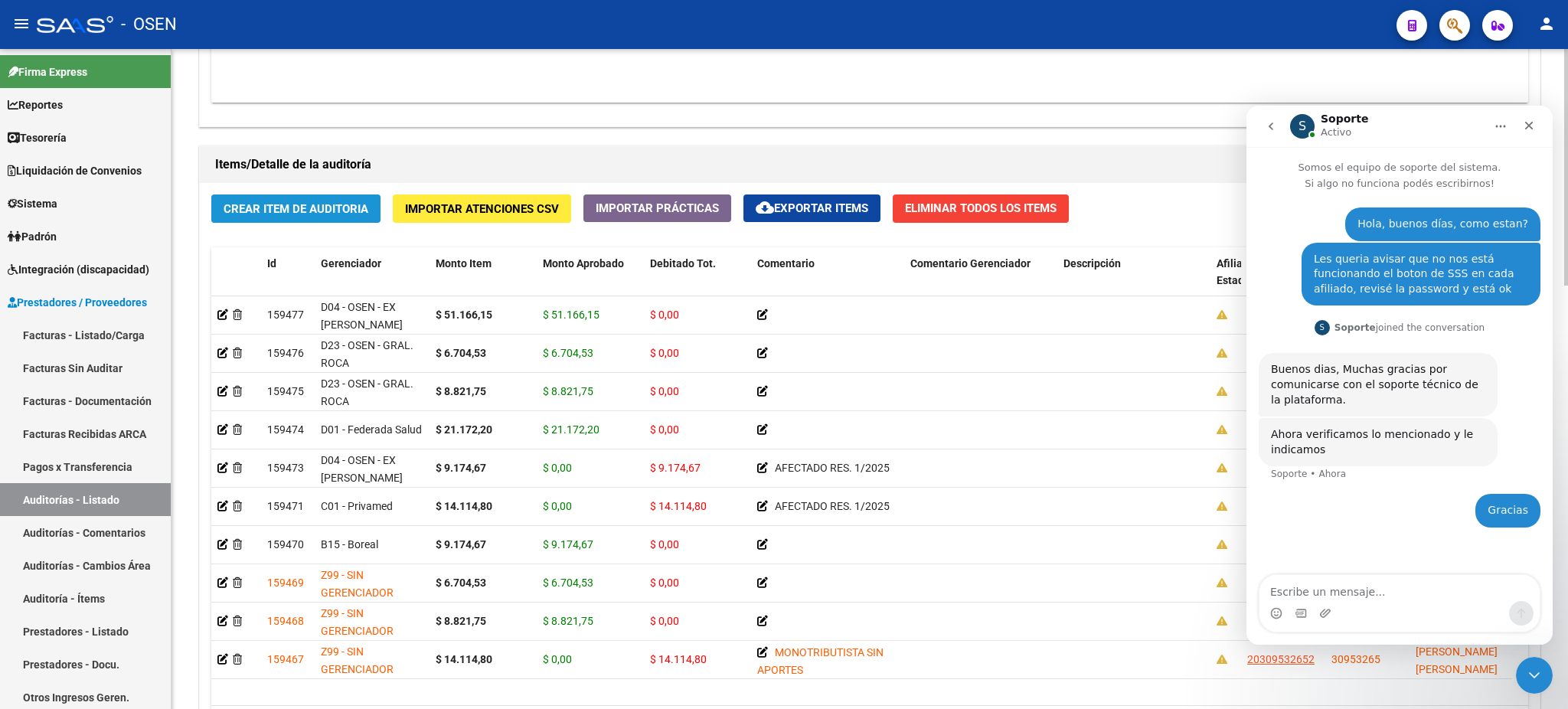
click at [346, 219] on button "Crear Item de Auditoria" at bounding box center [296, 208] width 170 height 29
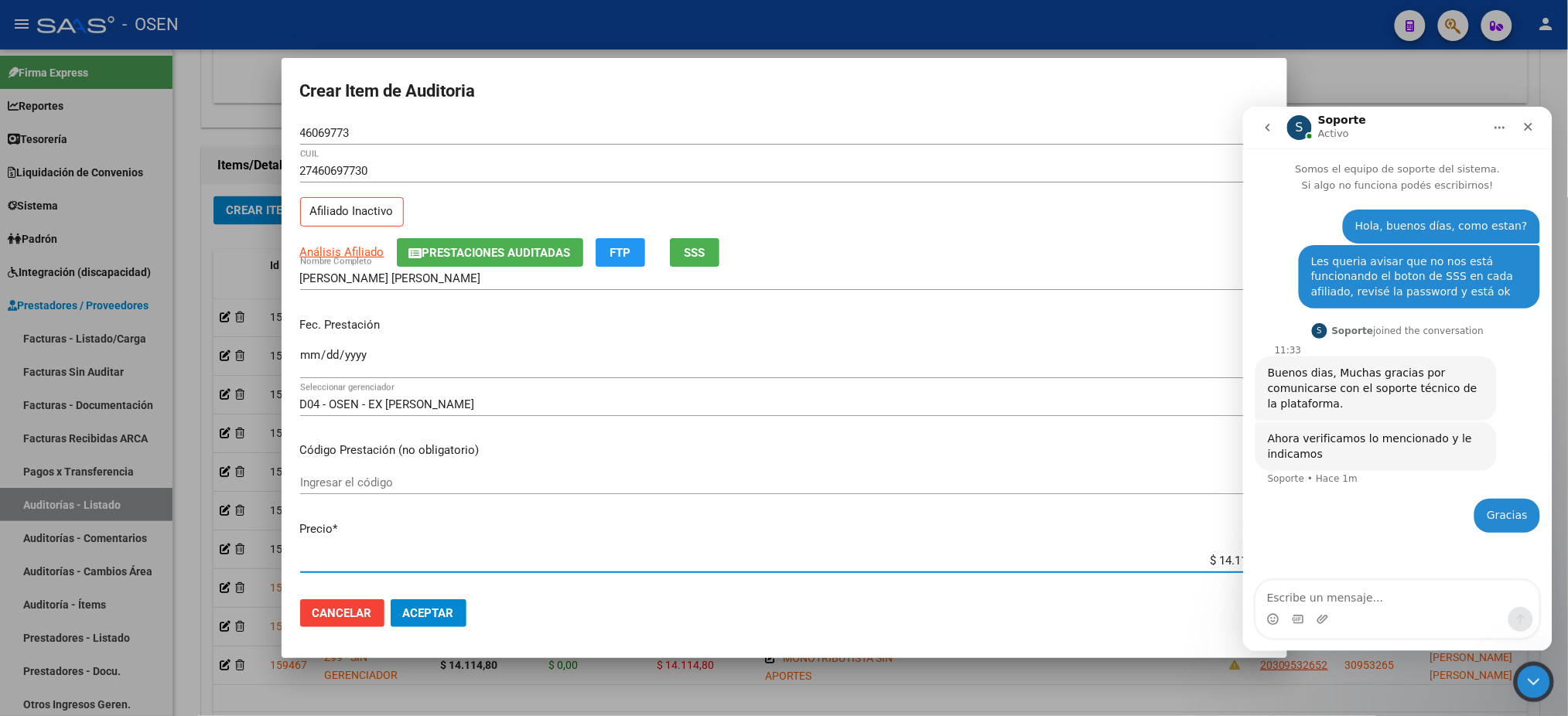
click at [1545, 677] on div "Cerrar Intercom Messenger" at bounding box center [1530, 679] width 37 height 37
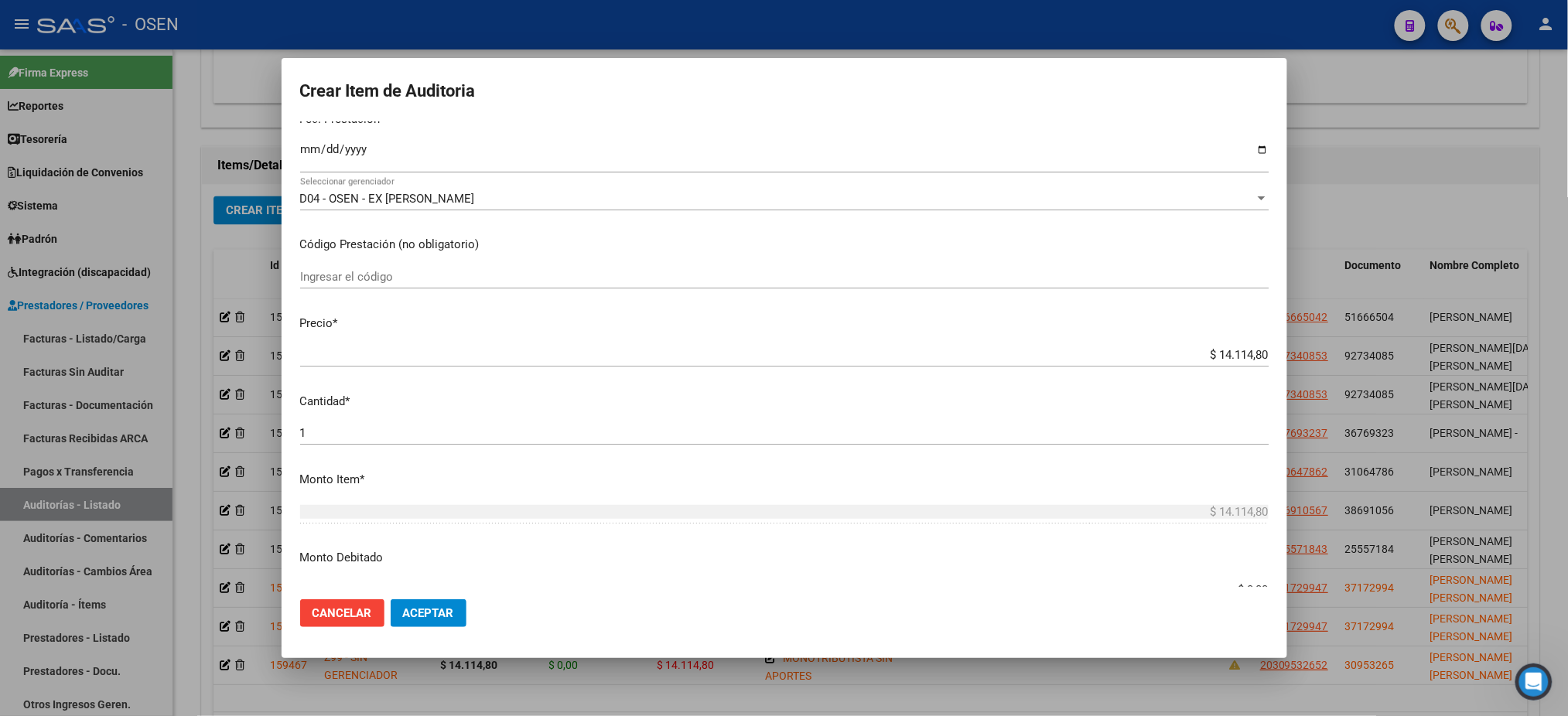
scroll to position [0, 0]
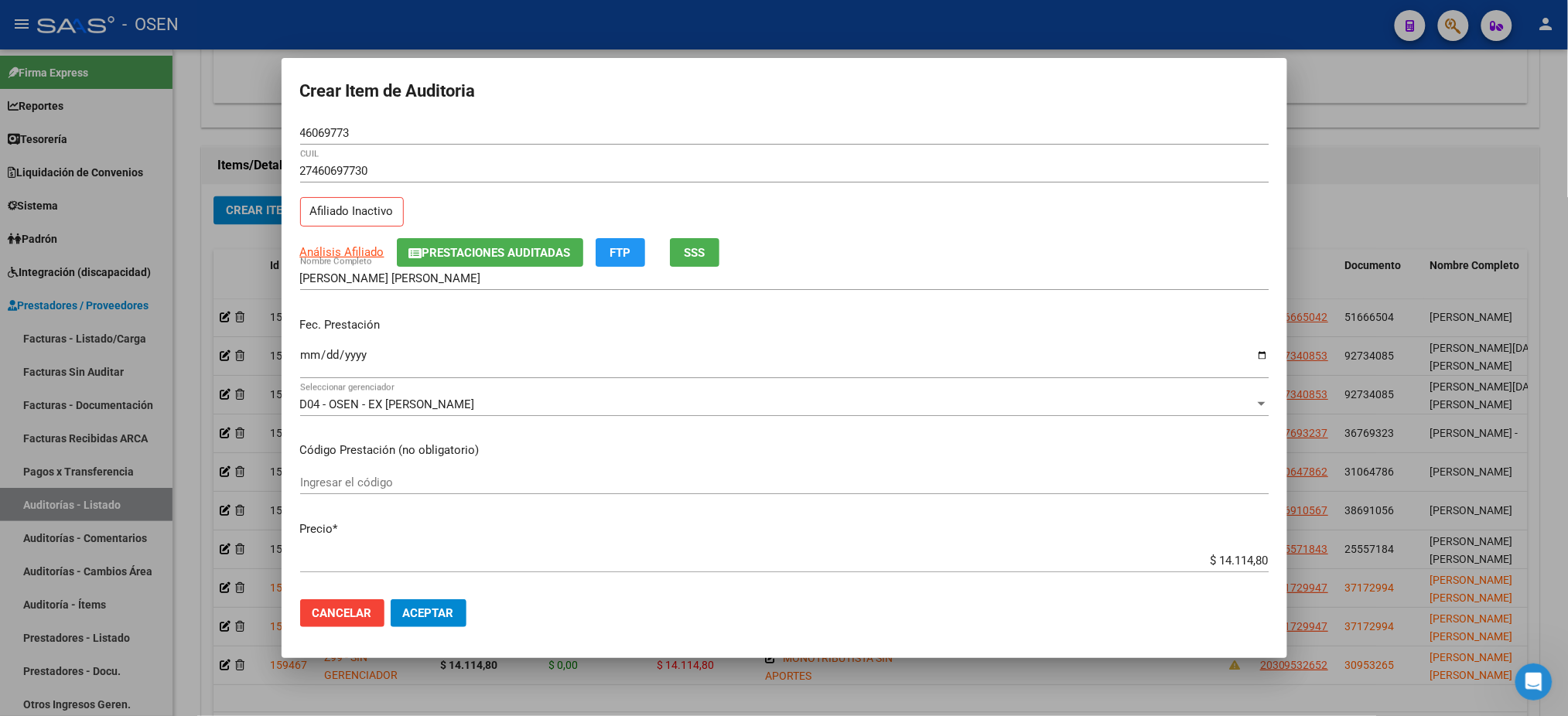
click at [433, 278] on input "SOTO PRISCILLA NEREA" at bounding box center [784, 279] width 968 height 14
click at [707, 263] on button "SSS" at bounding box center [695, 252] width 50 height 29
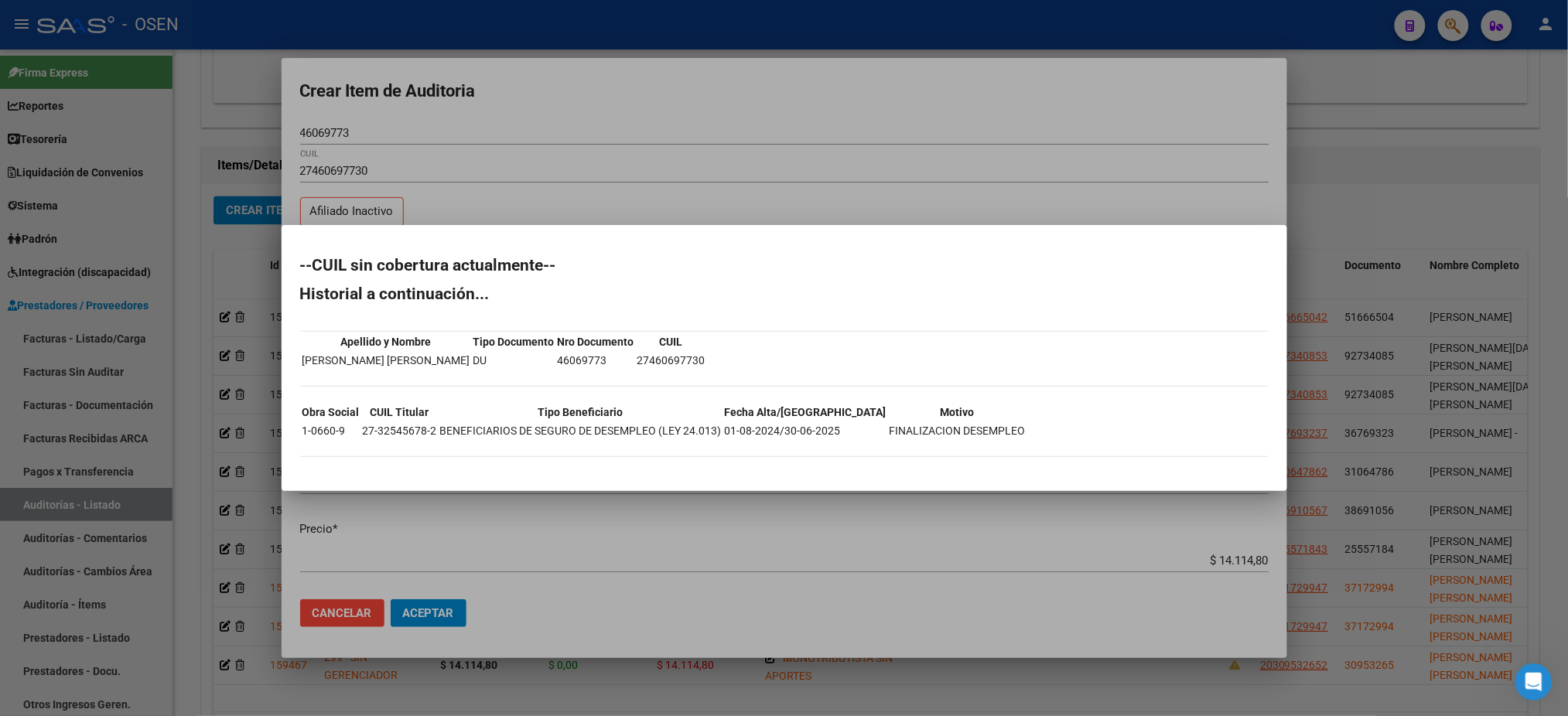
click at [772, 166] on div at bounding box center [784, 358] width 1568 height 716
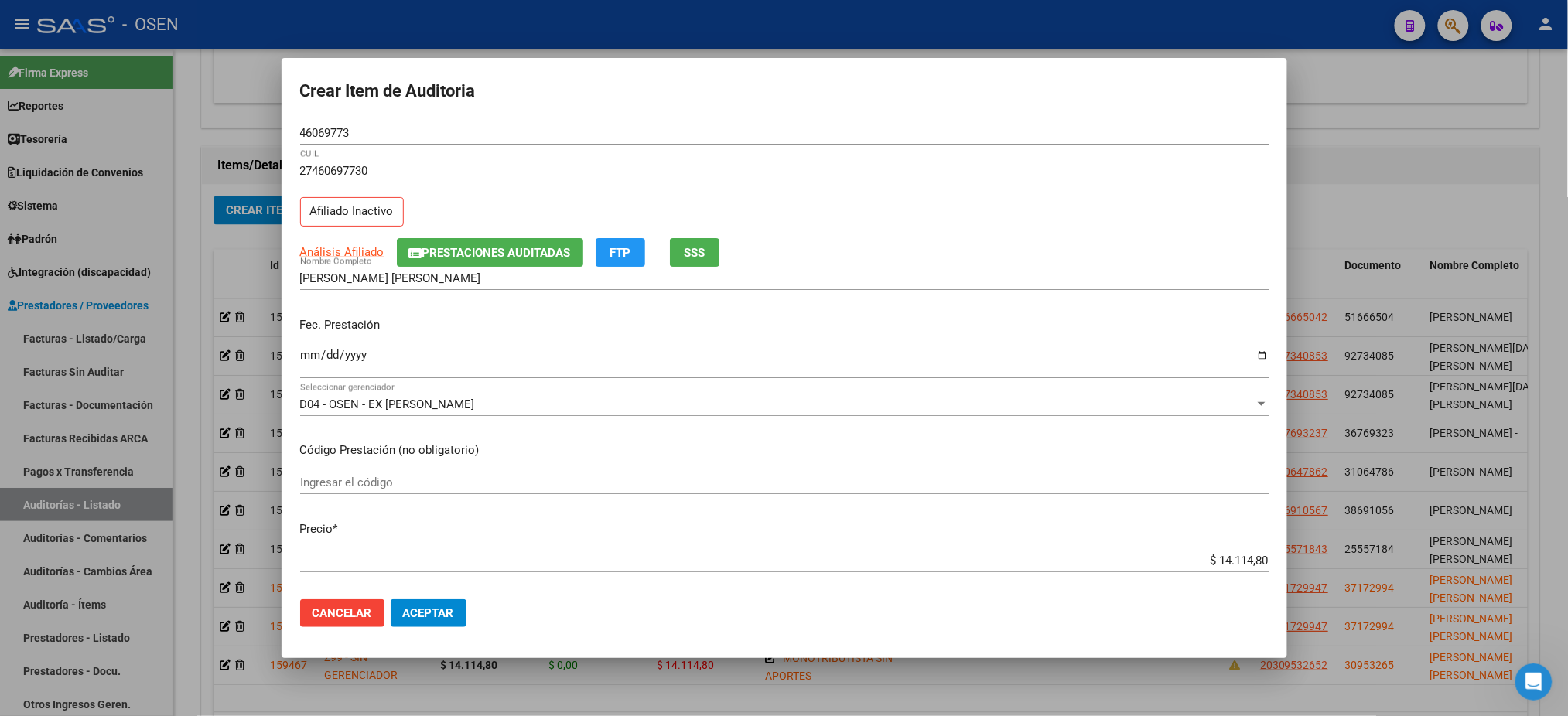
click at [436, 602] on button "Aceptar" at bounding box center [428, 613] width 76 height 28
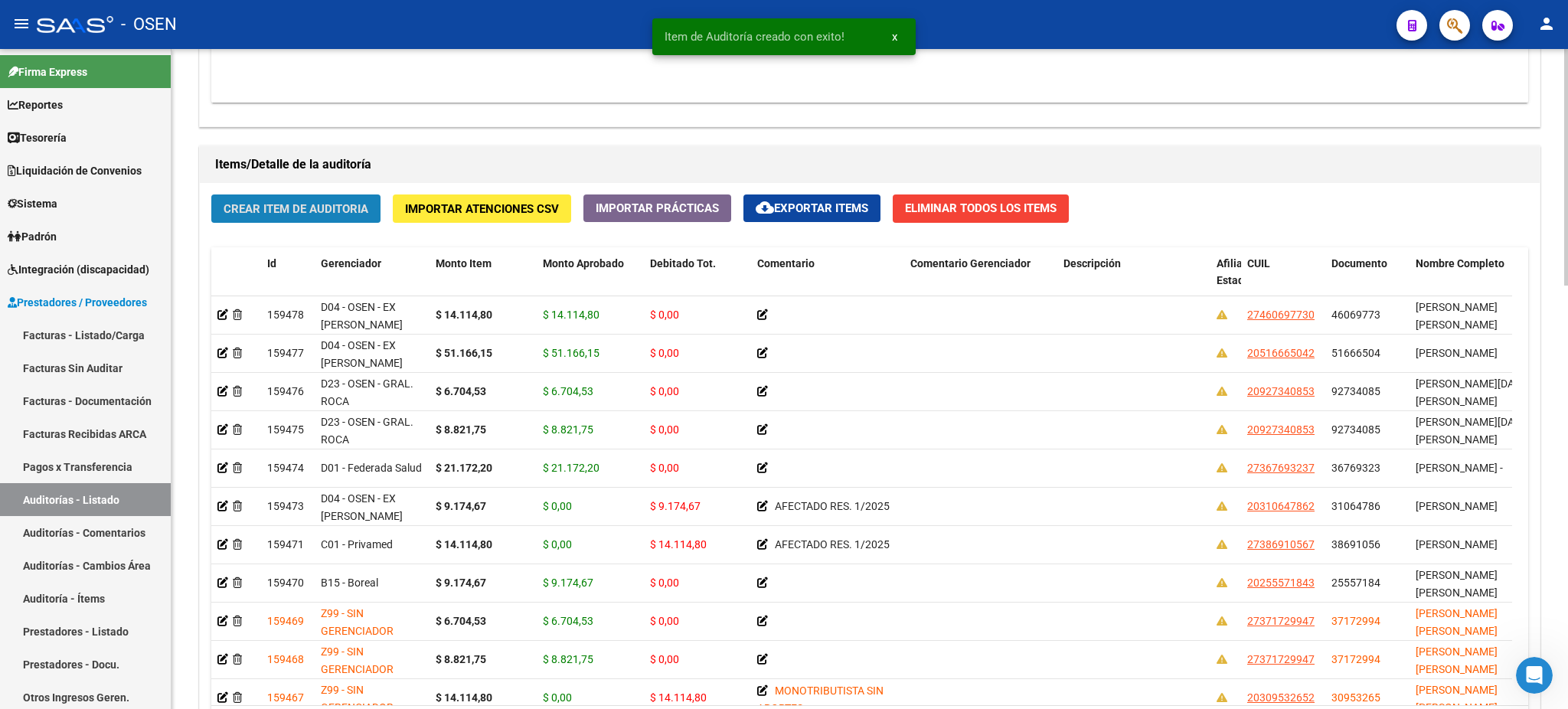
click at [347, 208] on span "Crear Item de Auditoria" at bounding box center [296, 209] width 145 height 14
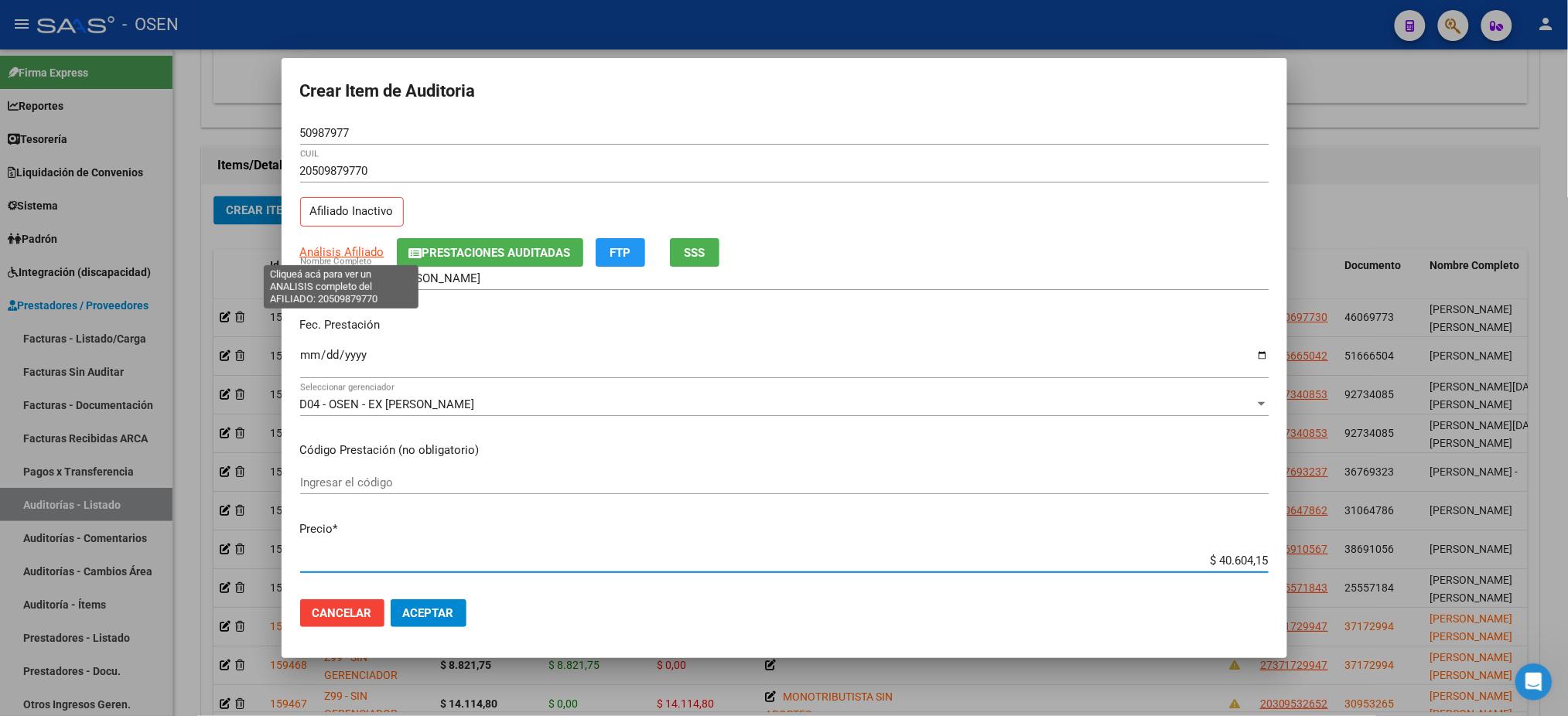
click at [310, 245] on span "Análisis Afiliado" at bounding box center [342, 252] width 85 height 14
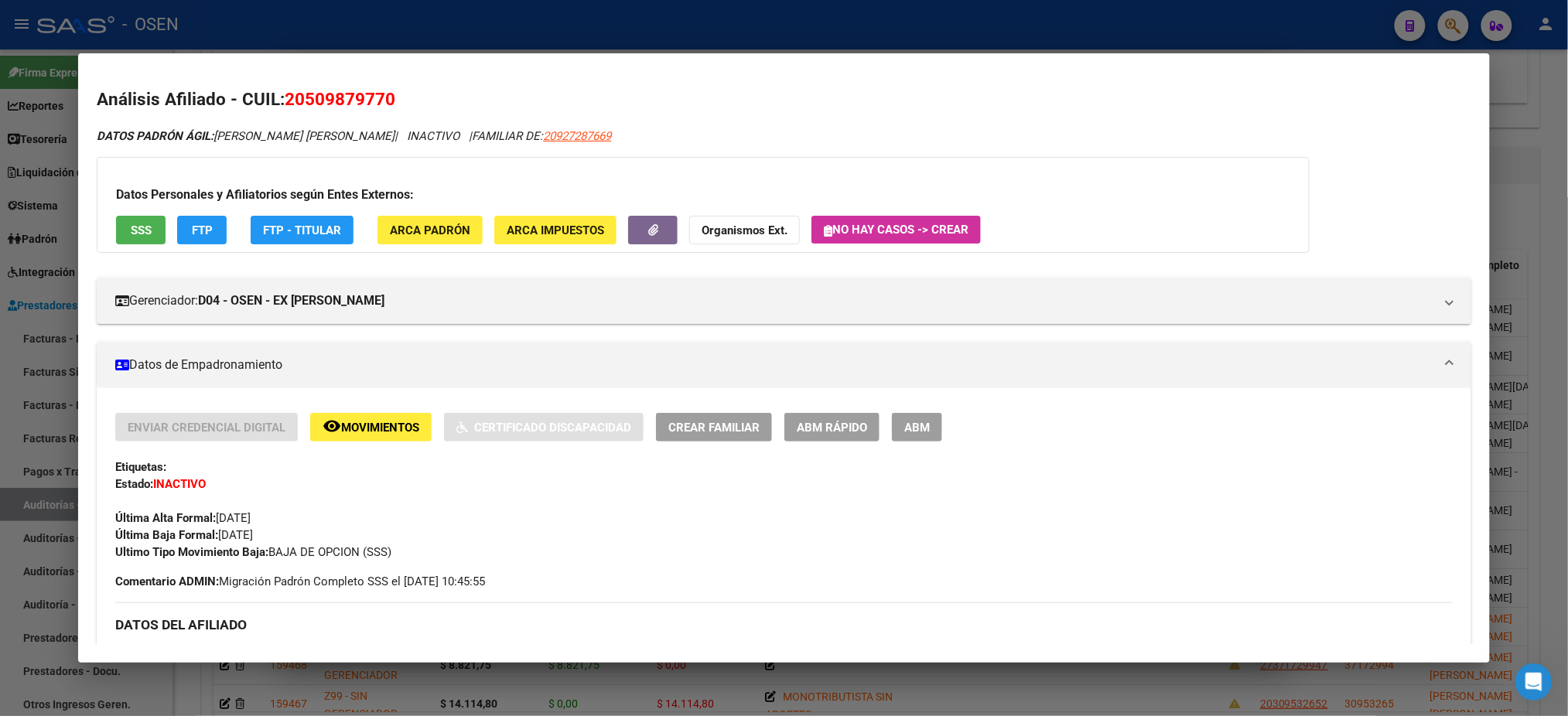
click at [147, 227] on button "SSS" at bounding box center [141, 230] width 50 height 29
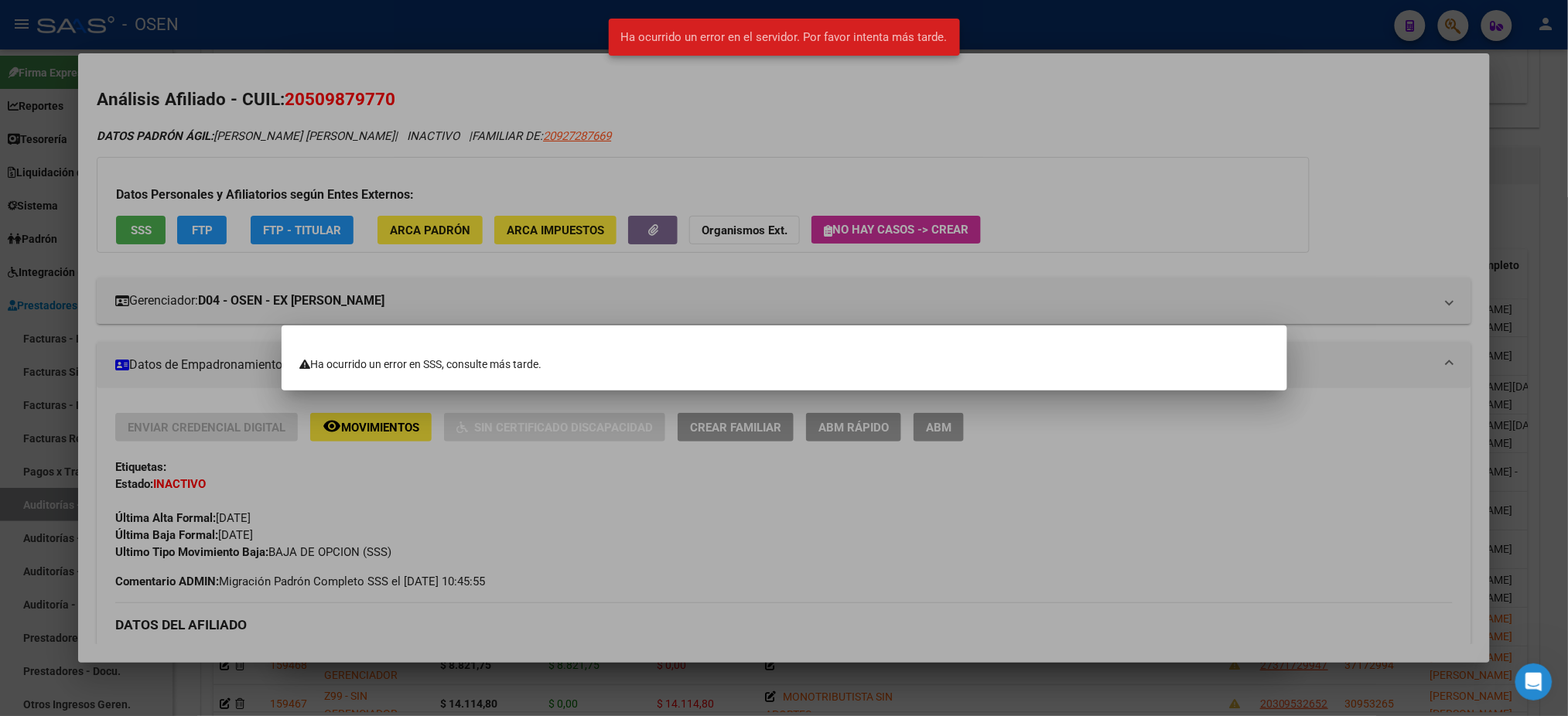
click at [1006, 247] on div at bounding box center [784, 358] width 1568 height 716
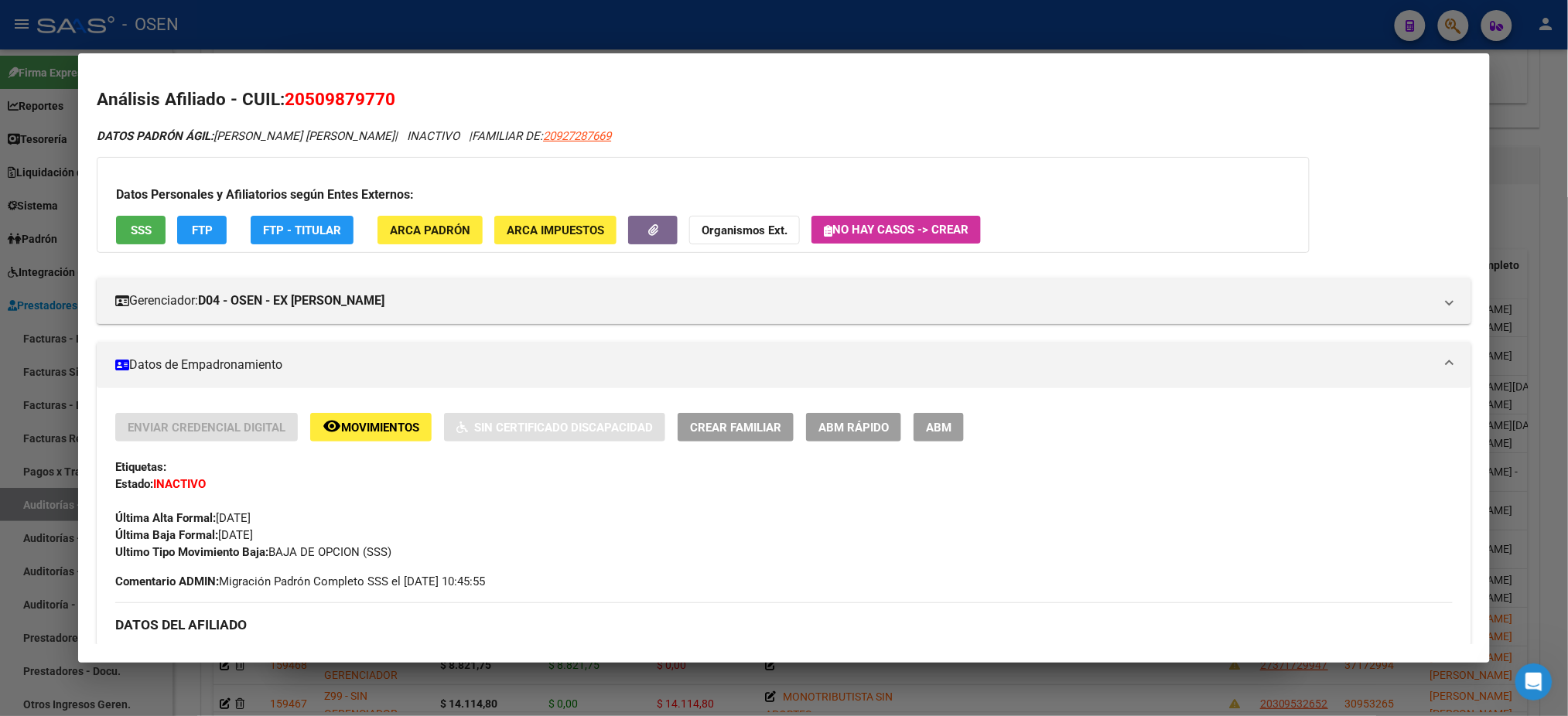
drag, startPoint x: 424, startPoint y: 105, endPoint x: 282, endPoint y: 101, distance: 142.1
click at [282, 101] on h2 "Análisis Afiliado - CUIL: 20509879770" at bounding box center [783, 100] width 1374 height 26
click at [522, 39] on div at bounding box center [784, 358] width 1568 height 716
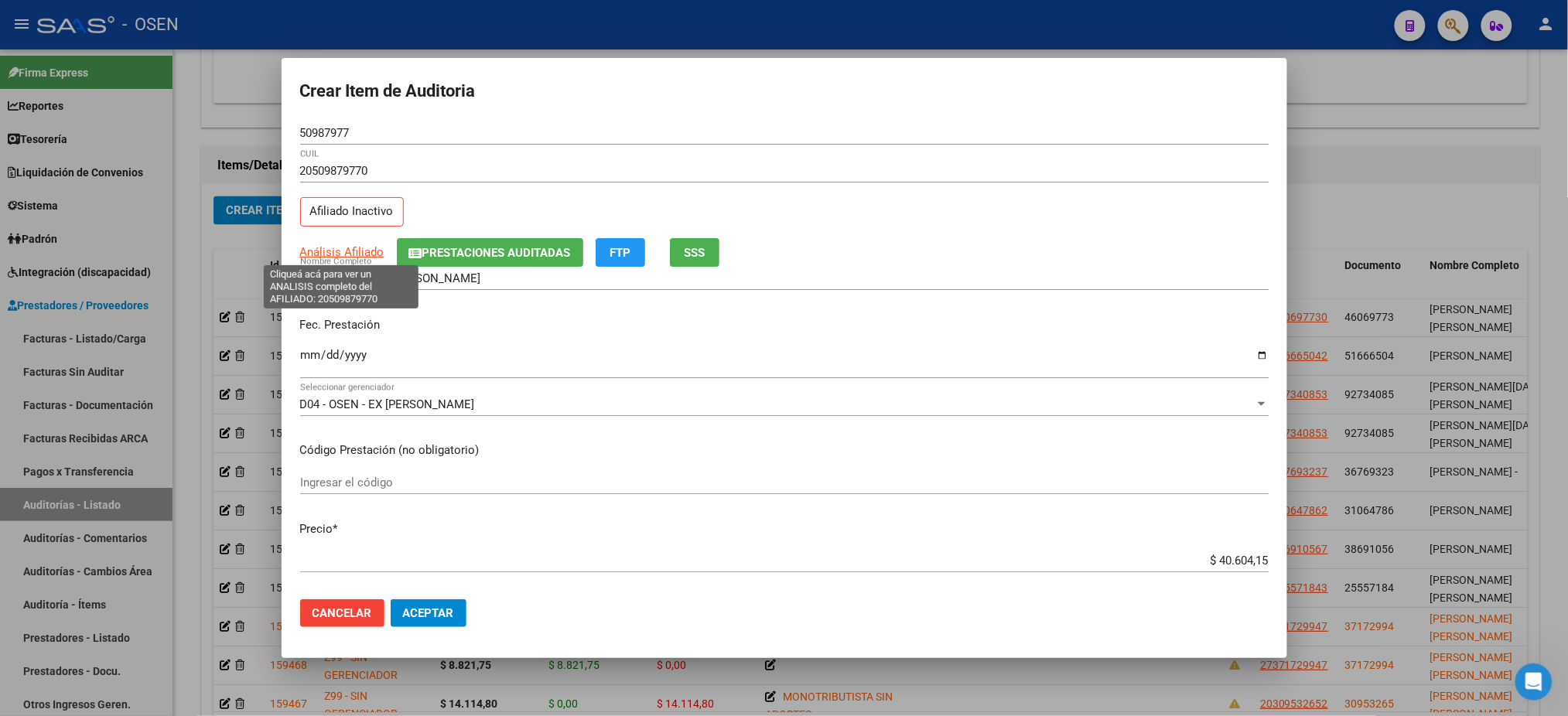
click at [341, 252] on span "Análisis Afiliado" at bounding box center [342, 252] width 85 height 14
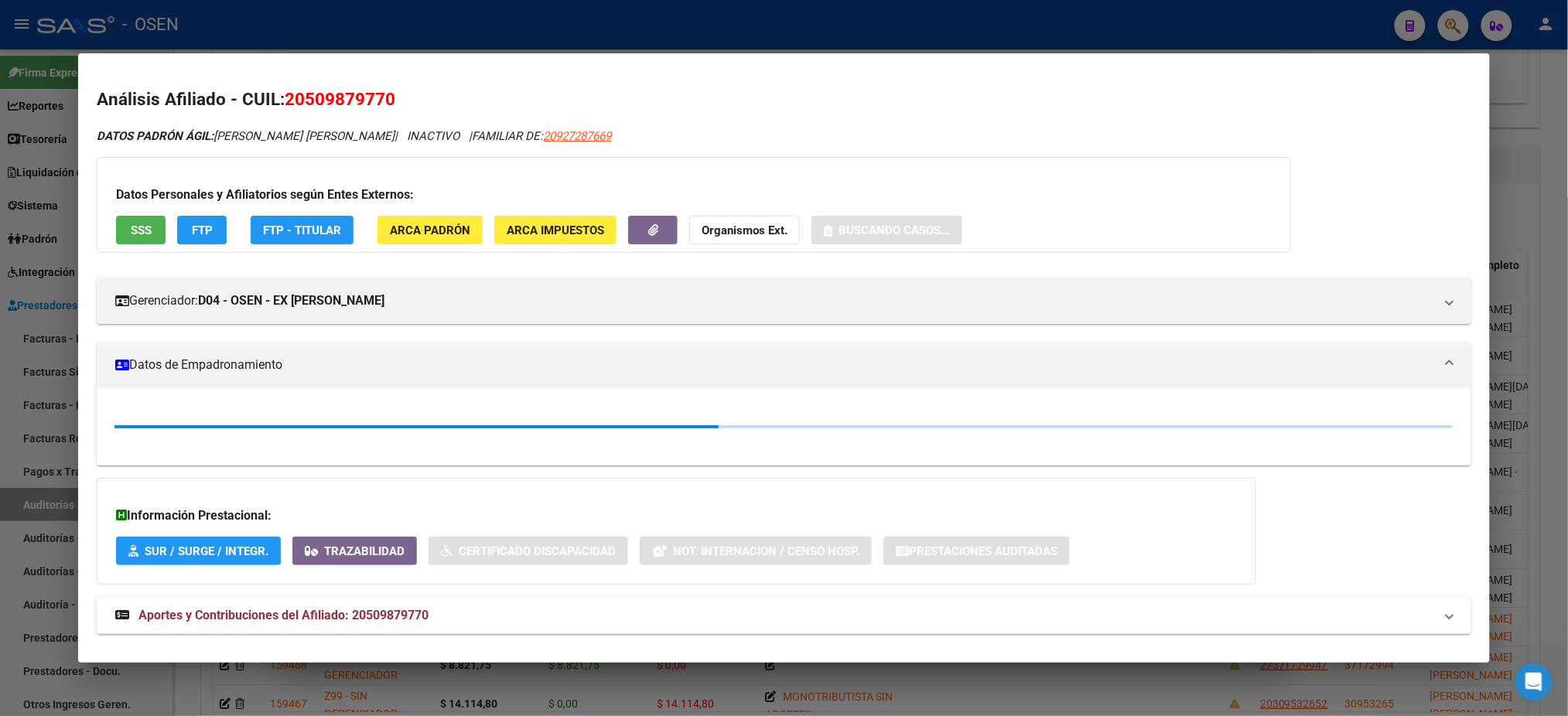
click at [380, 34] on div at bounding box center [784, 358] width 1568 height 716
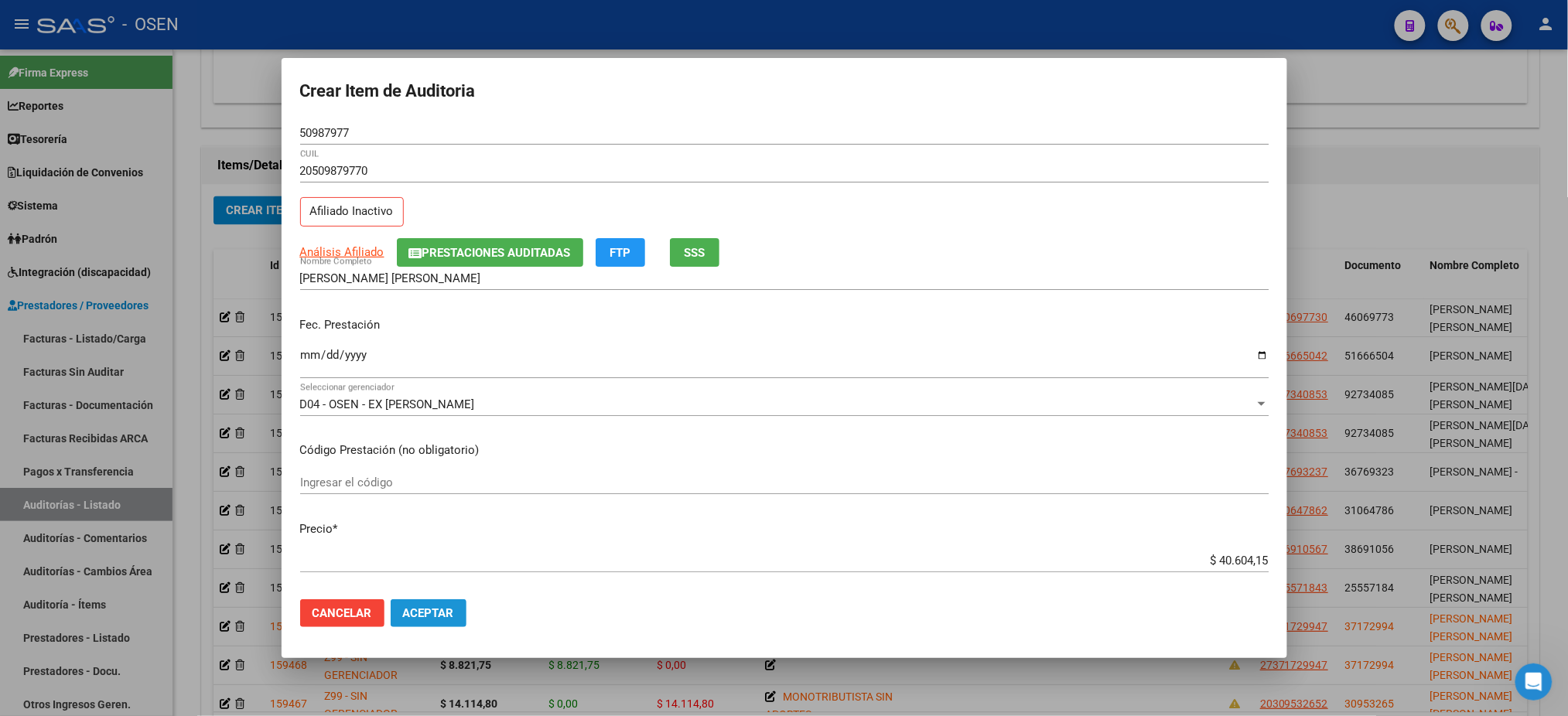
click at [429, 604] on button "Aceptar" at bounding box center [428, 613] width 76 height 28
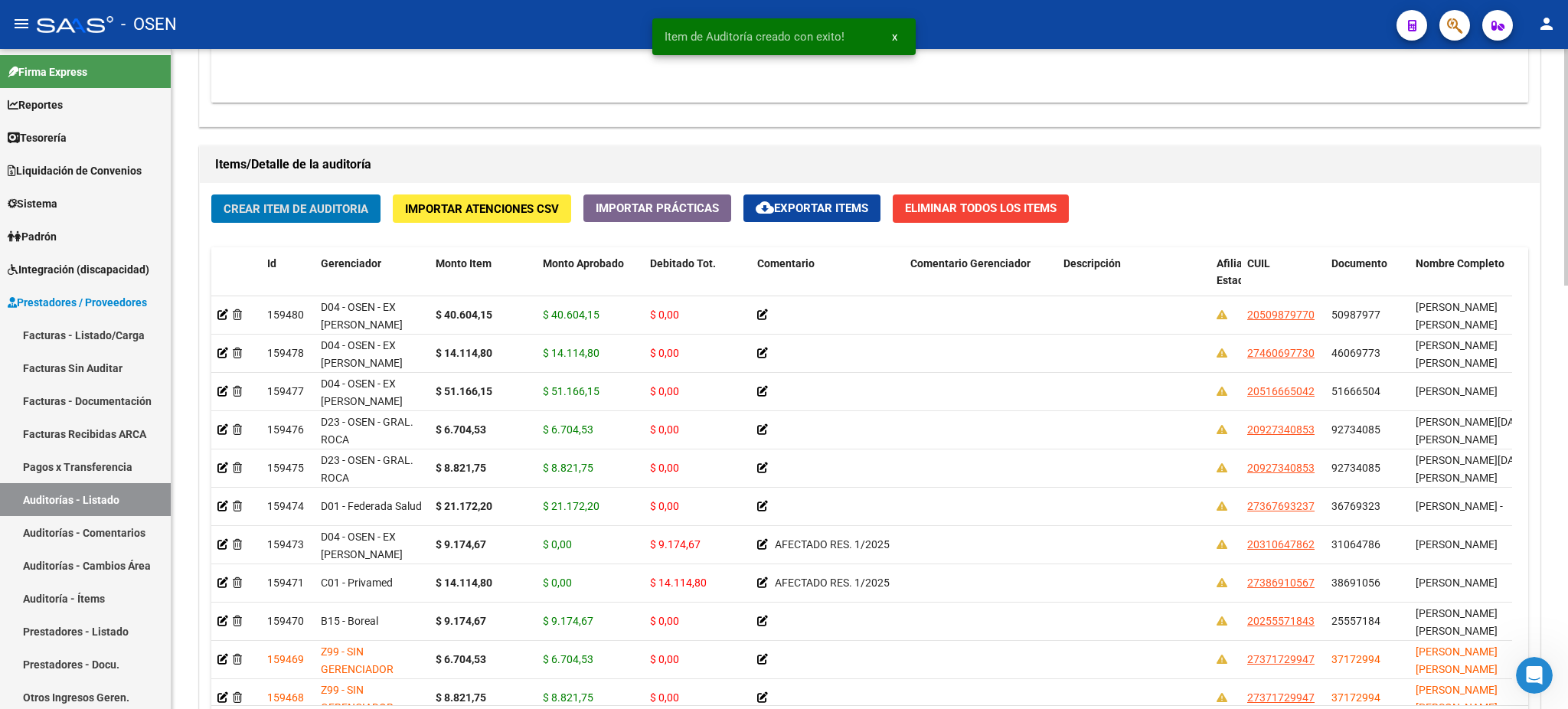
click at [319, 212] on span "Crear Item de Auditoria" at bounding box center [296, 209] width 145 height 14
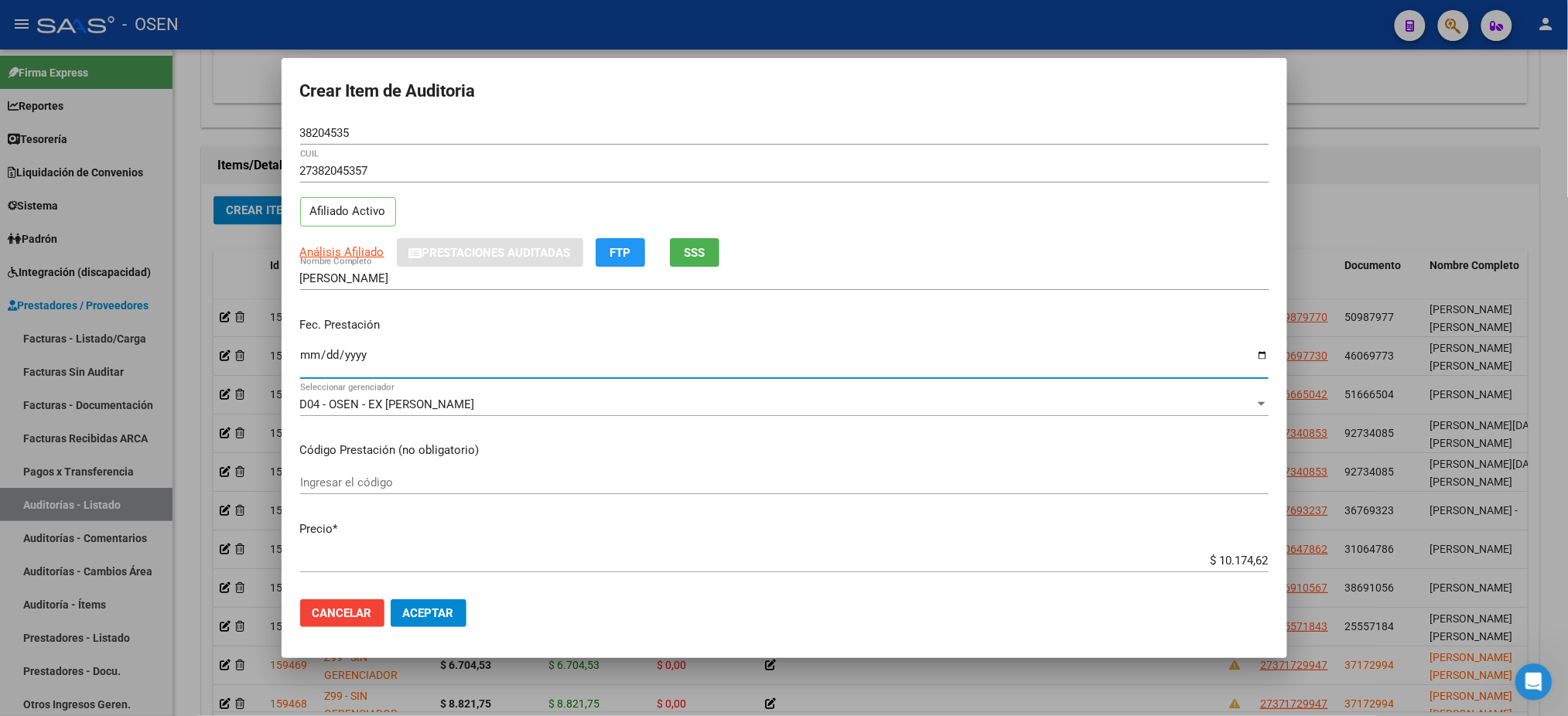
click at [446, 273] on input "RAMIREZ TAMARA ESTEFANIA" at bounding box center [784, 279] width 968 height 14
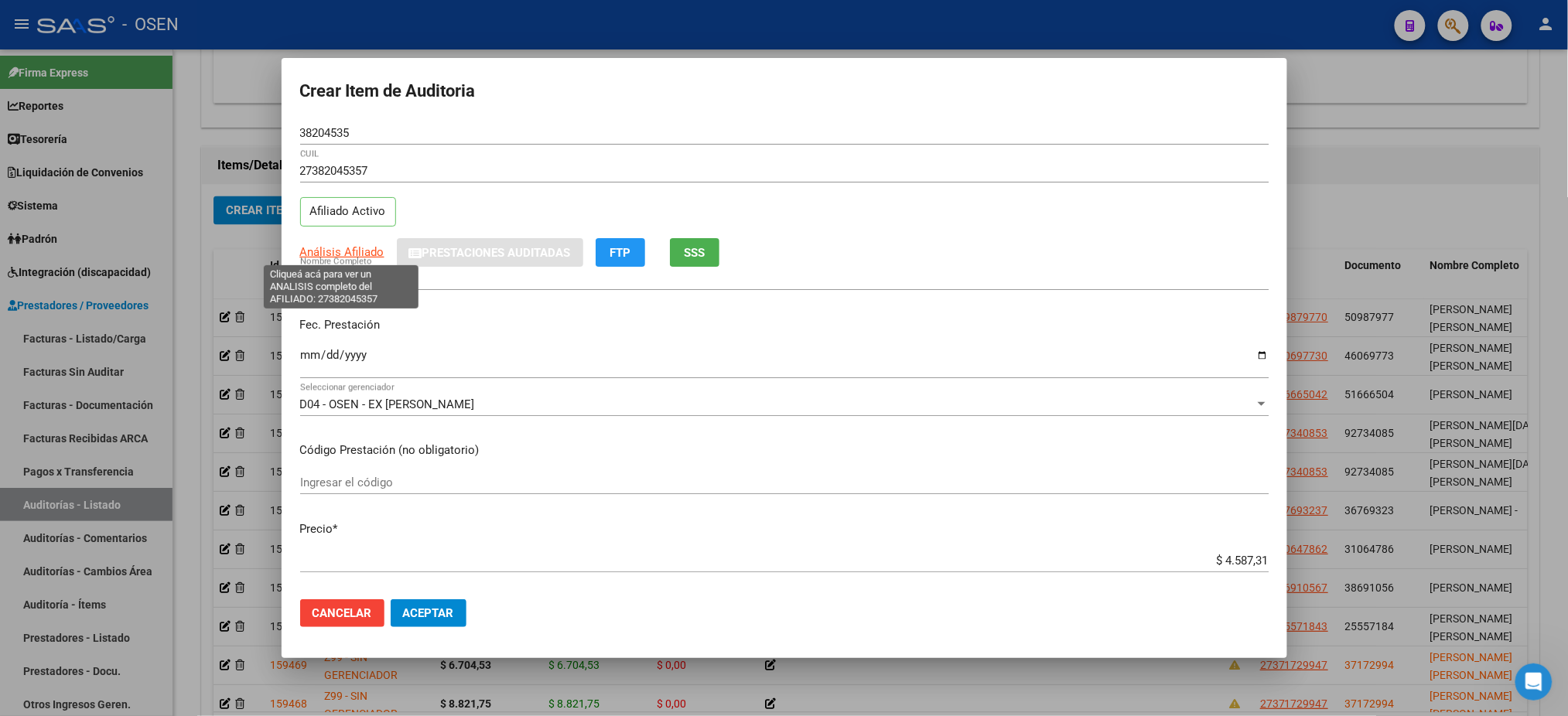
click at [362, 245] on span "Análisis Afiliado" at bounding box center [342, 252] width 85 height 14
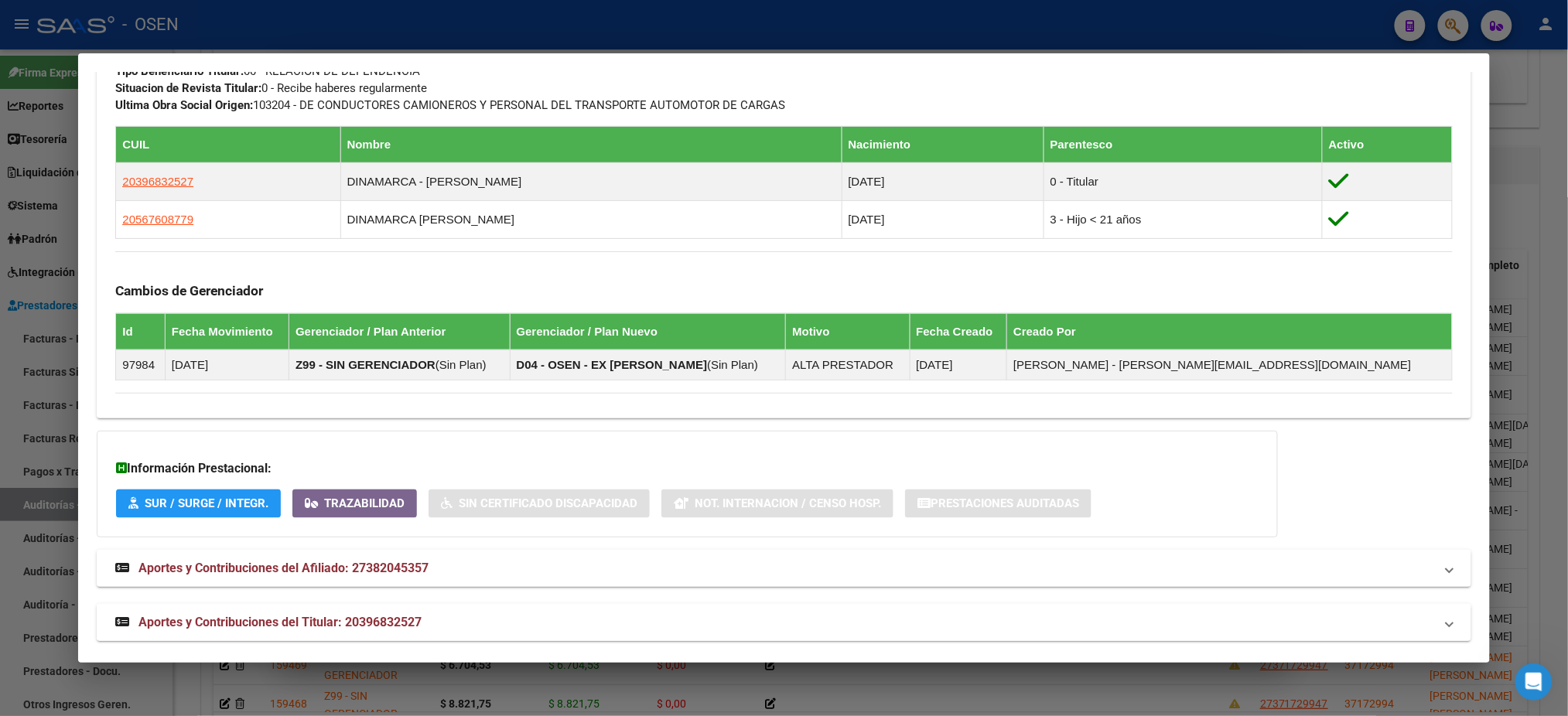
scroll to position [858, 0]
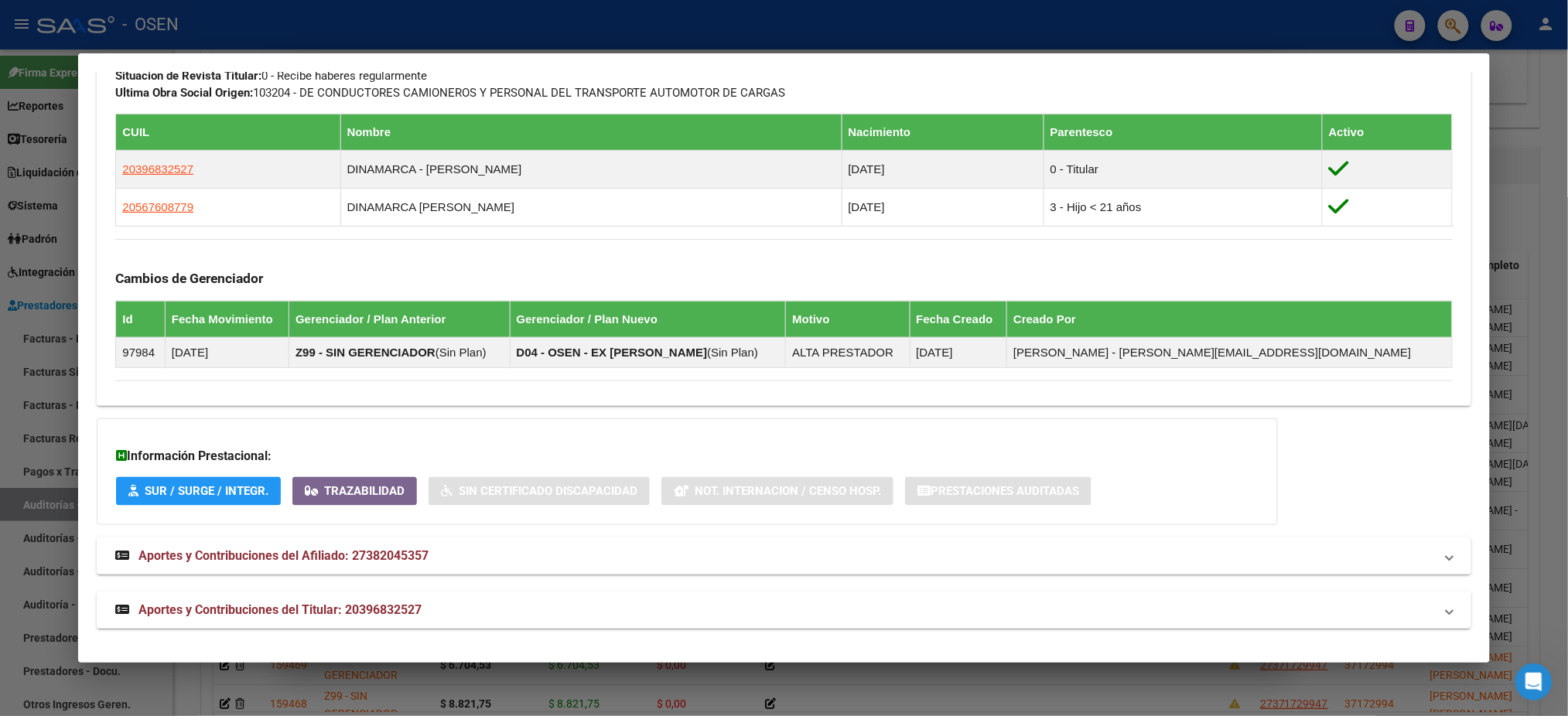
click at [446, 611] on mat-panel-title "Aportes y Contribuciones del Titular: 20396832527" at bounding box center [775, 609] width 1319 height 19
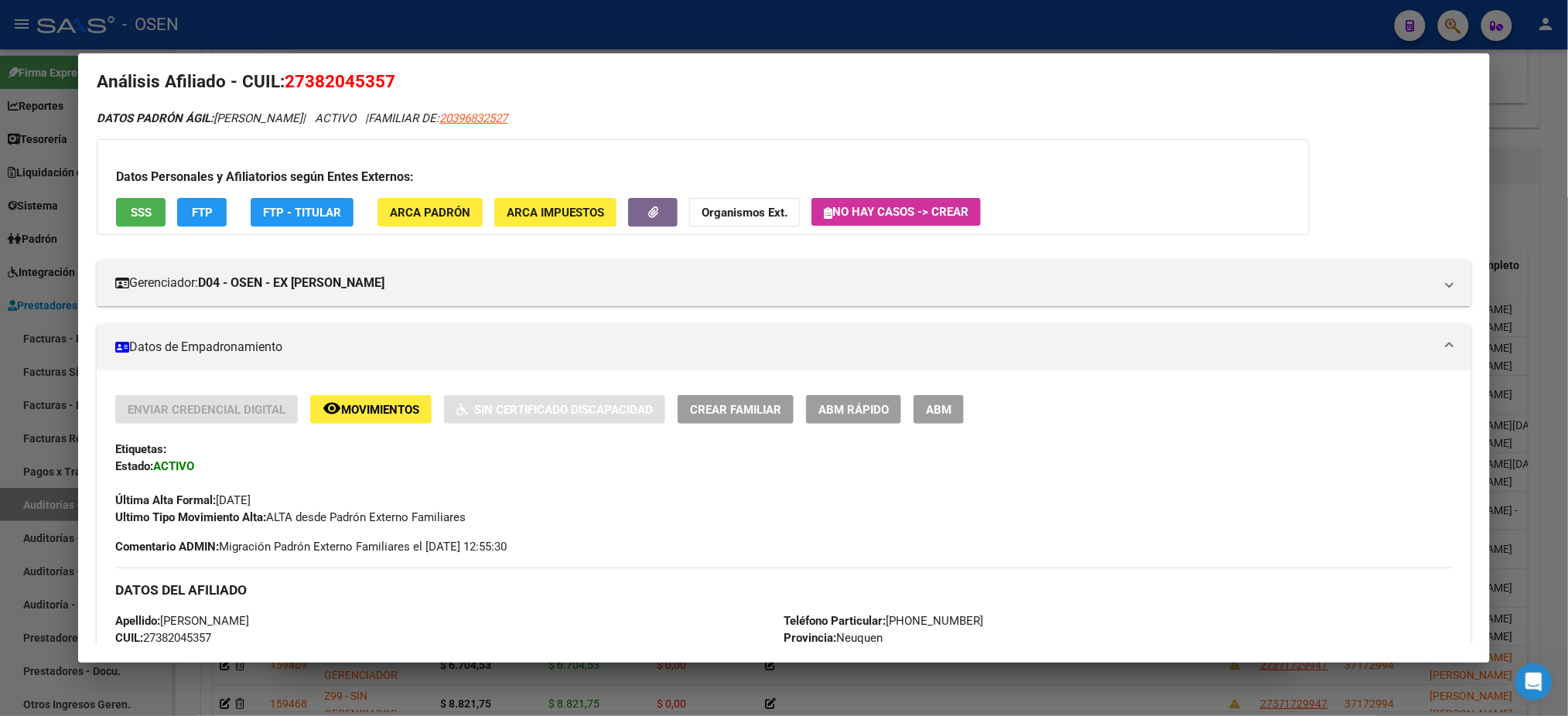
scroll to position [0, 0]
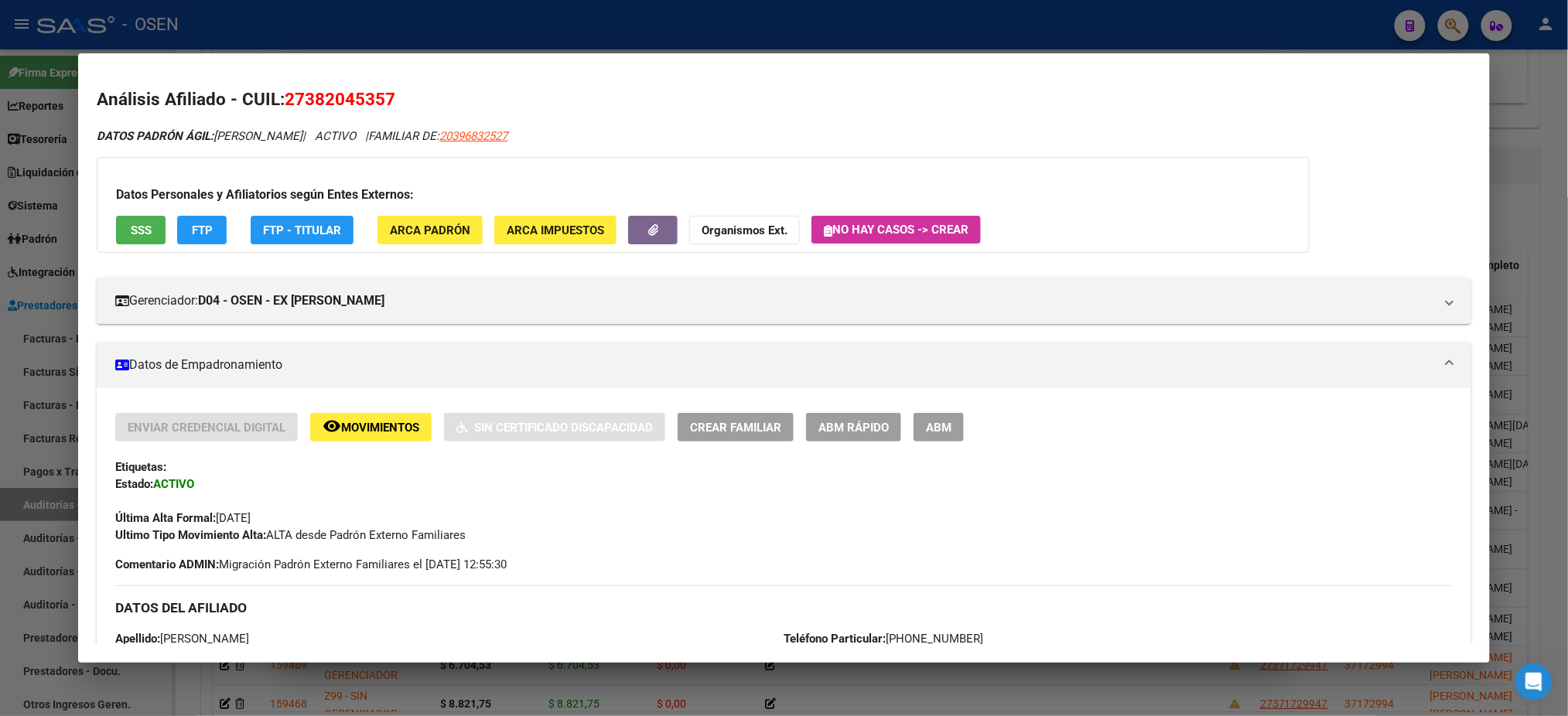
click at [276, 23] on div at bounding box center [784, 358] width 1568 height 716
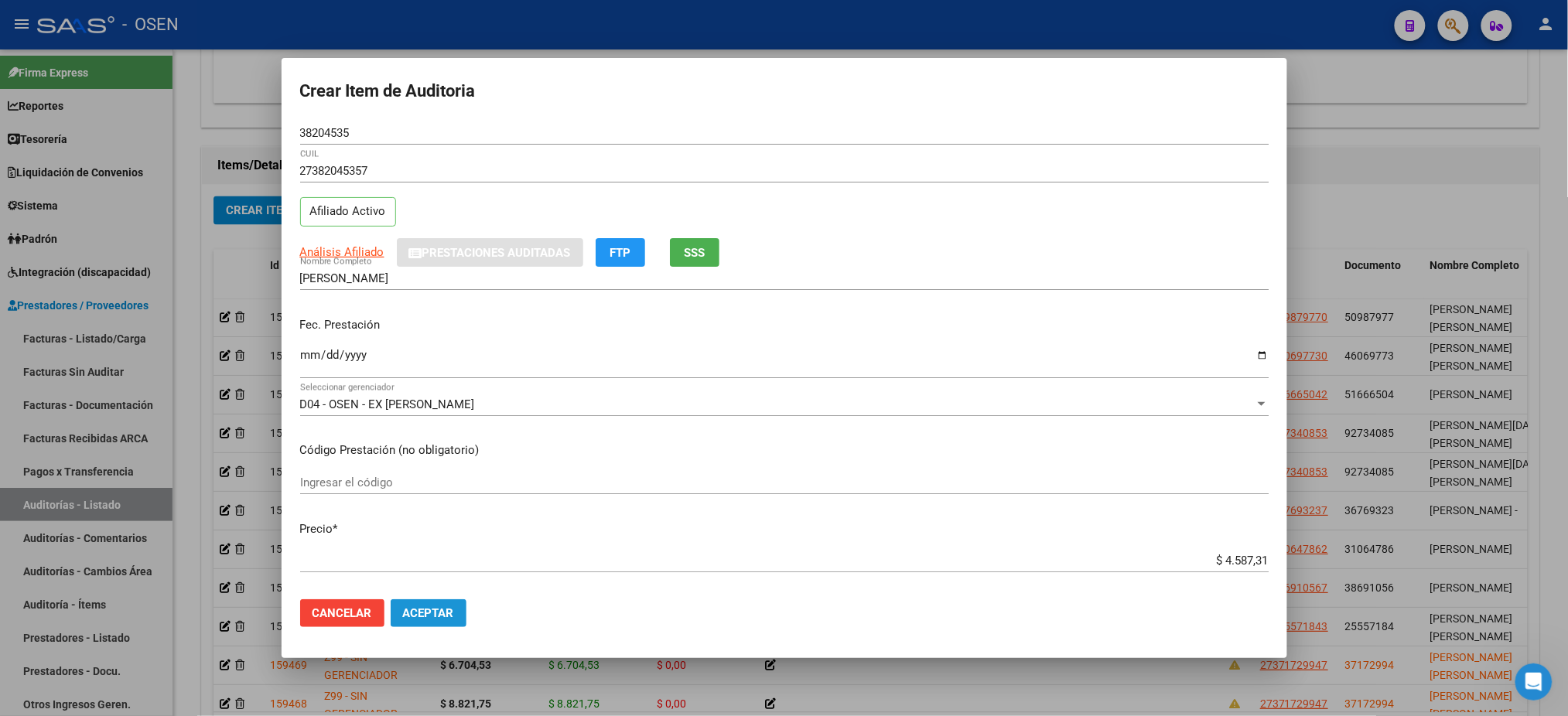
click at [445, 624] on button "Aceptar" at bounding box center [428, 613] width 76 height 28
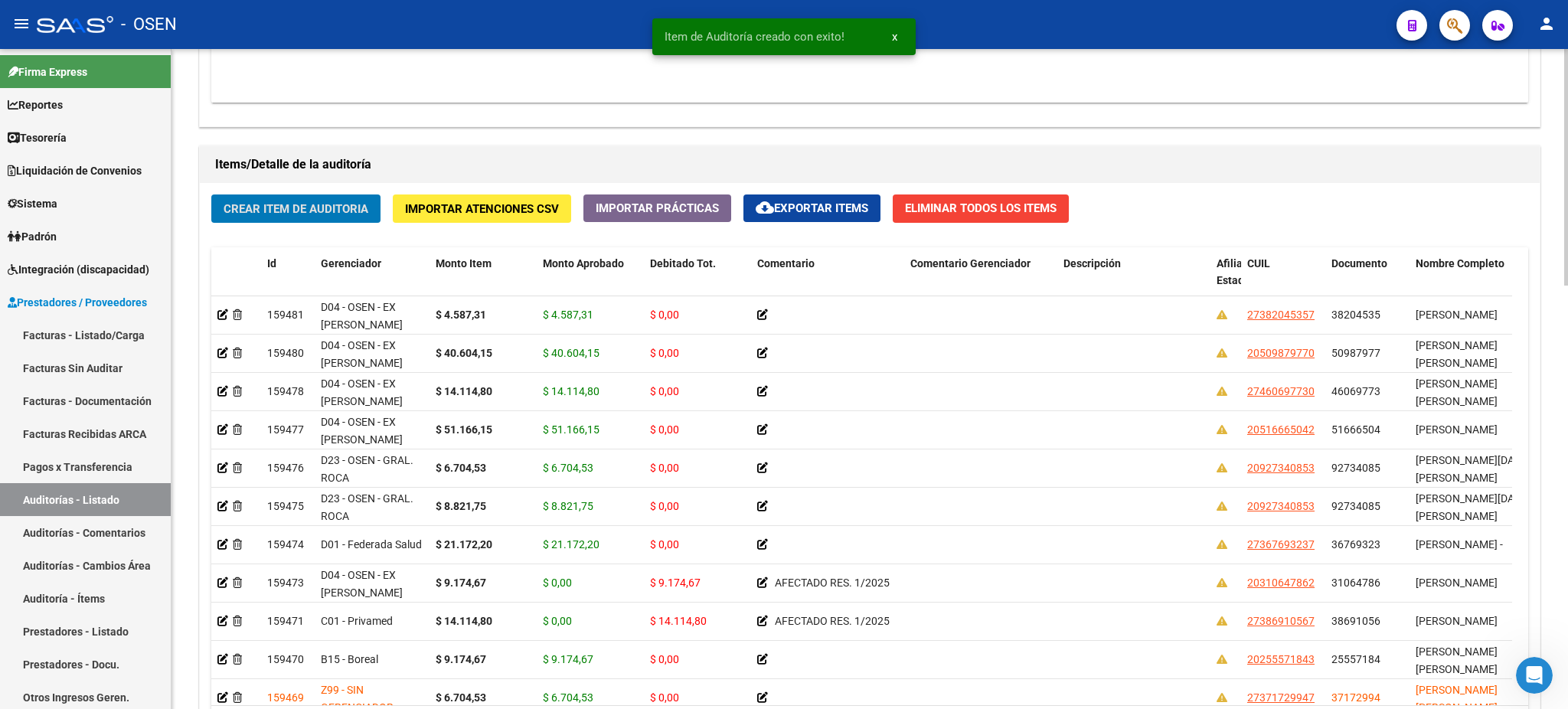
click at [290, 213] on span "Crear Item de Auditoria" at bounding box center [296, 209] width 145 height 14
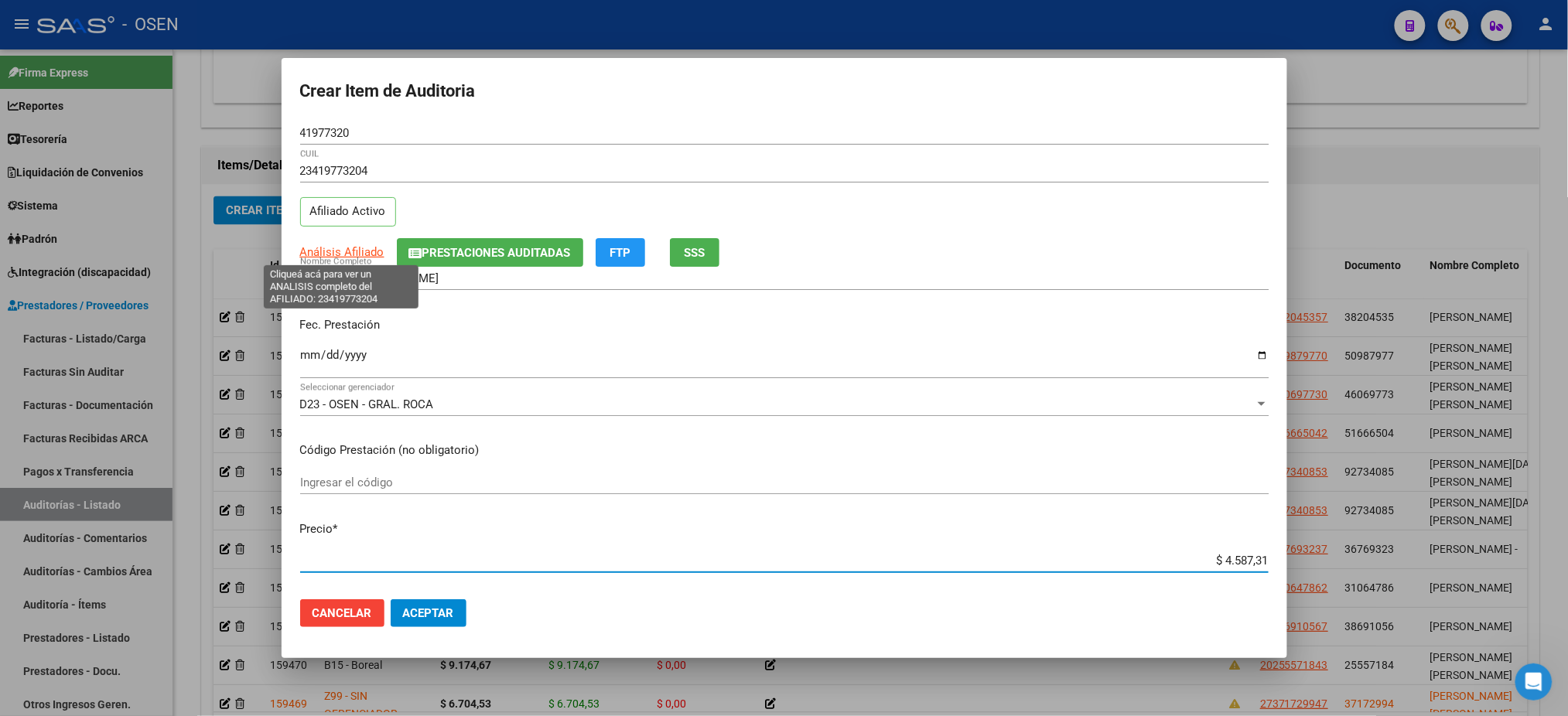
click at [364, 253] on span "Análisis Afiliado" at bounding box center [342, 252] width 85 height 14
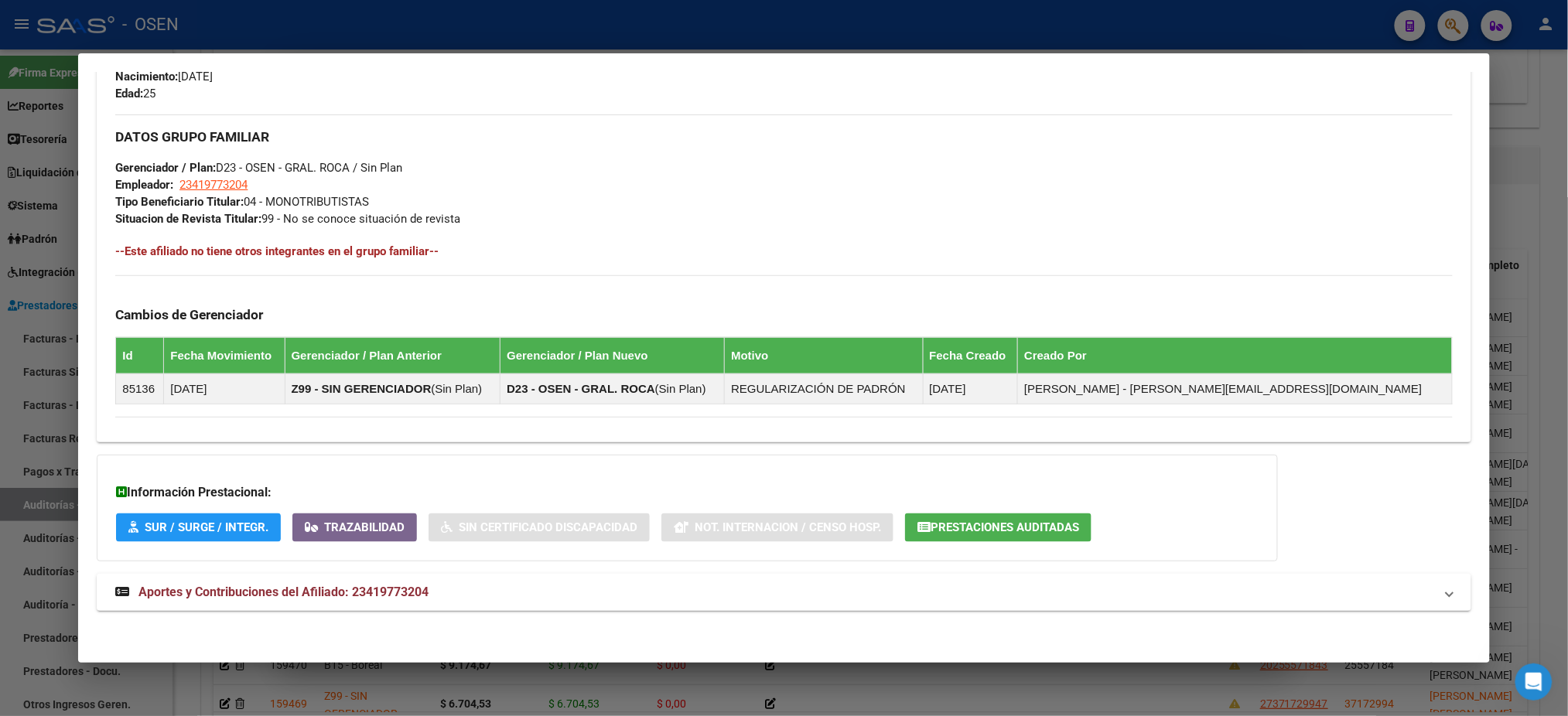
click at [600, 618] on div "DATOS PADRÓN ÁGIL: BARRIGA CAMILA AGUSTINA | ACTIVO | AFILIADO TITULAR Datos Pe…" at bounding box center [783, 29] width 1374 height 1200
click at [595, 588] on mat-panel-title "Aportes y Contribuciones del Afiliado: 23419773204" at bounding box center [775, 593] width 1319 height 19
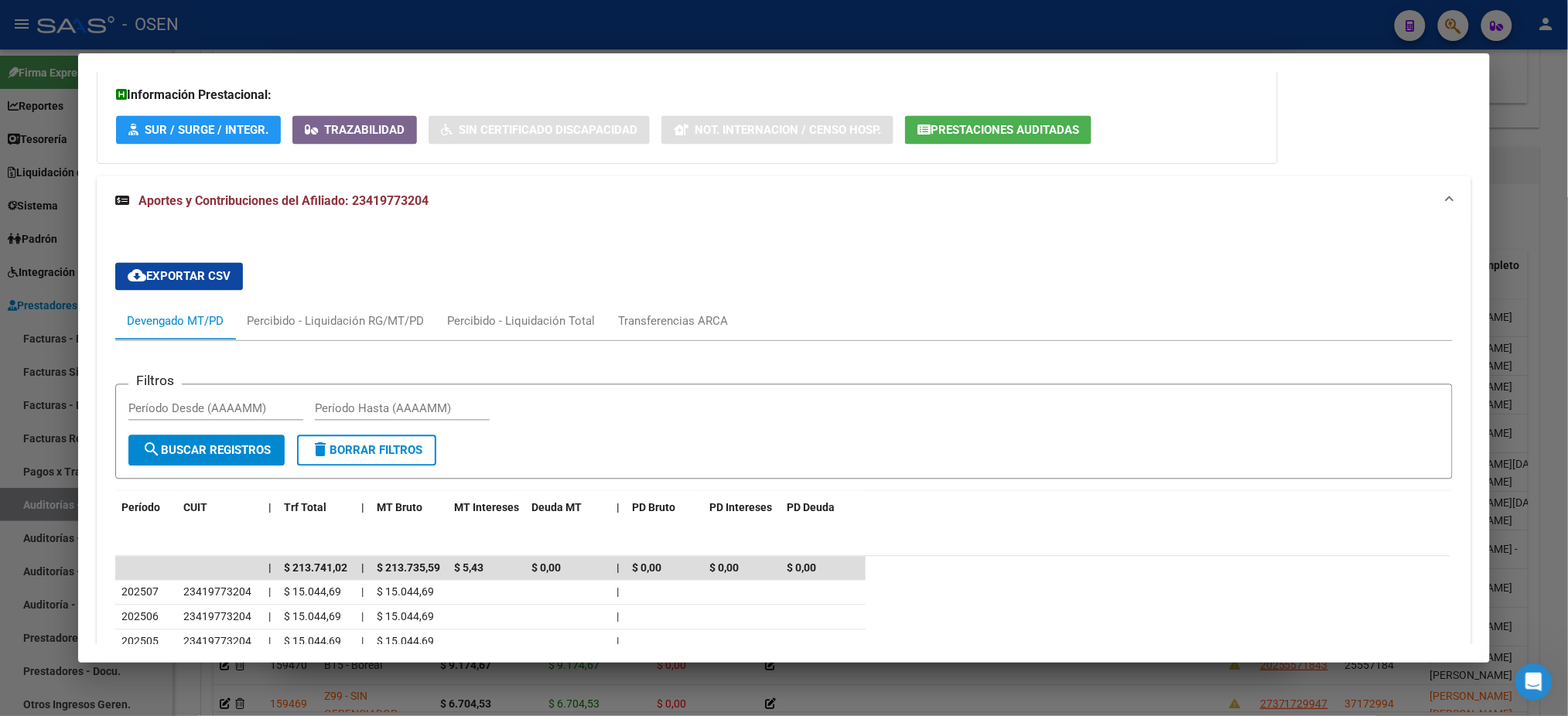
scroll to position [1393, 0]
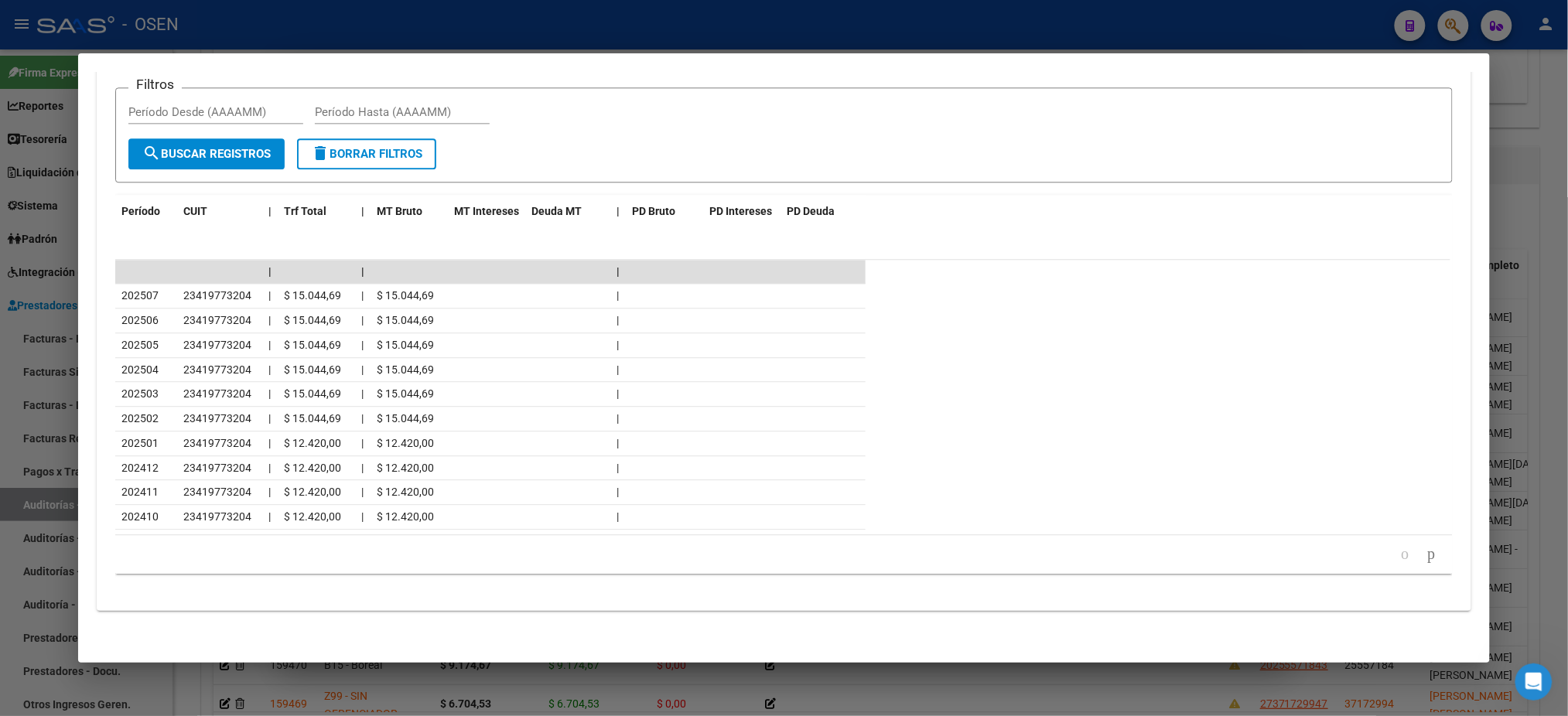
click at [491, 31] on div at bounding box center [784, 358] width 1568 height 716
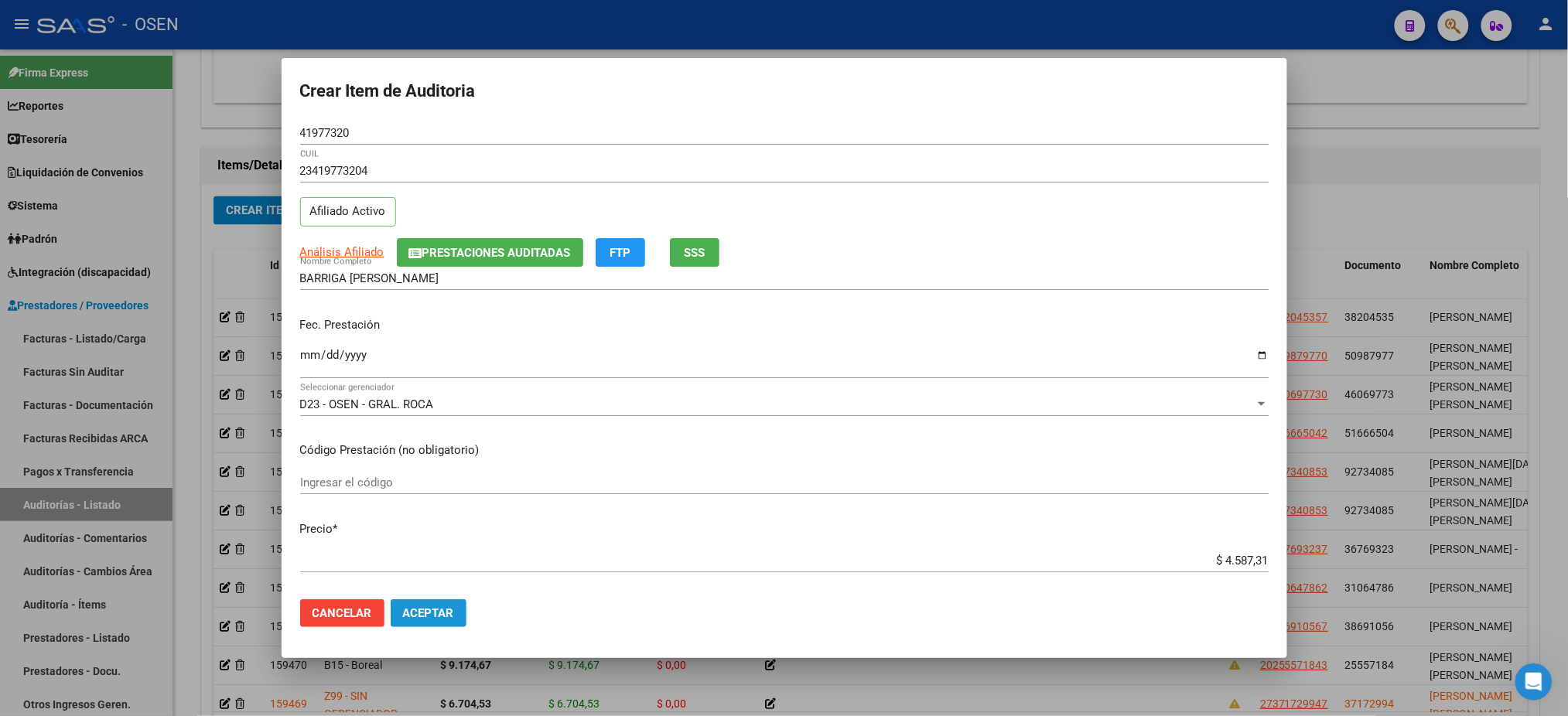
click at [428, 607] on span "Aceptar" at bounding box center [428, 613] width 51 height 14
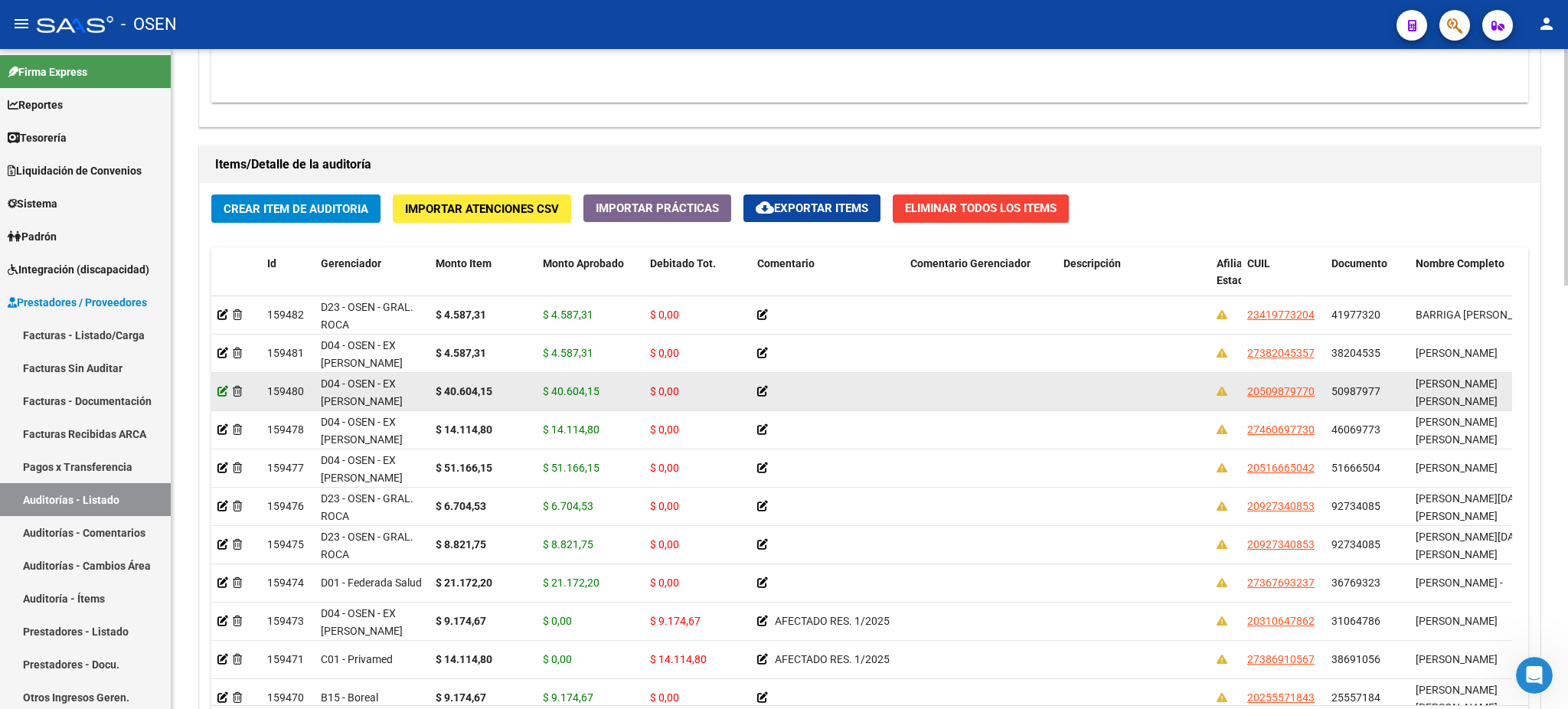
click at [221, 390] on icon at bounding box center [223, 390] width 11 height 11
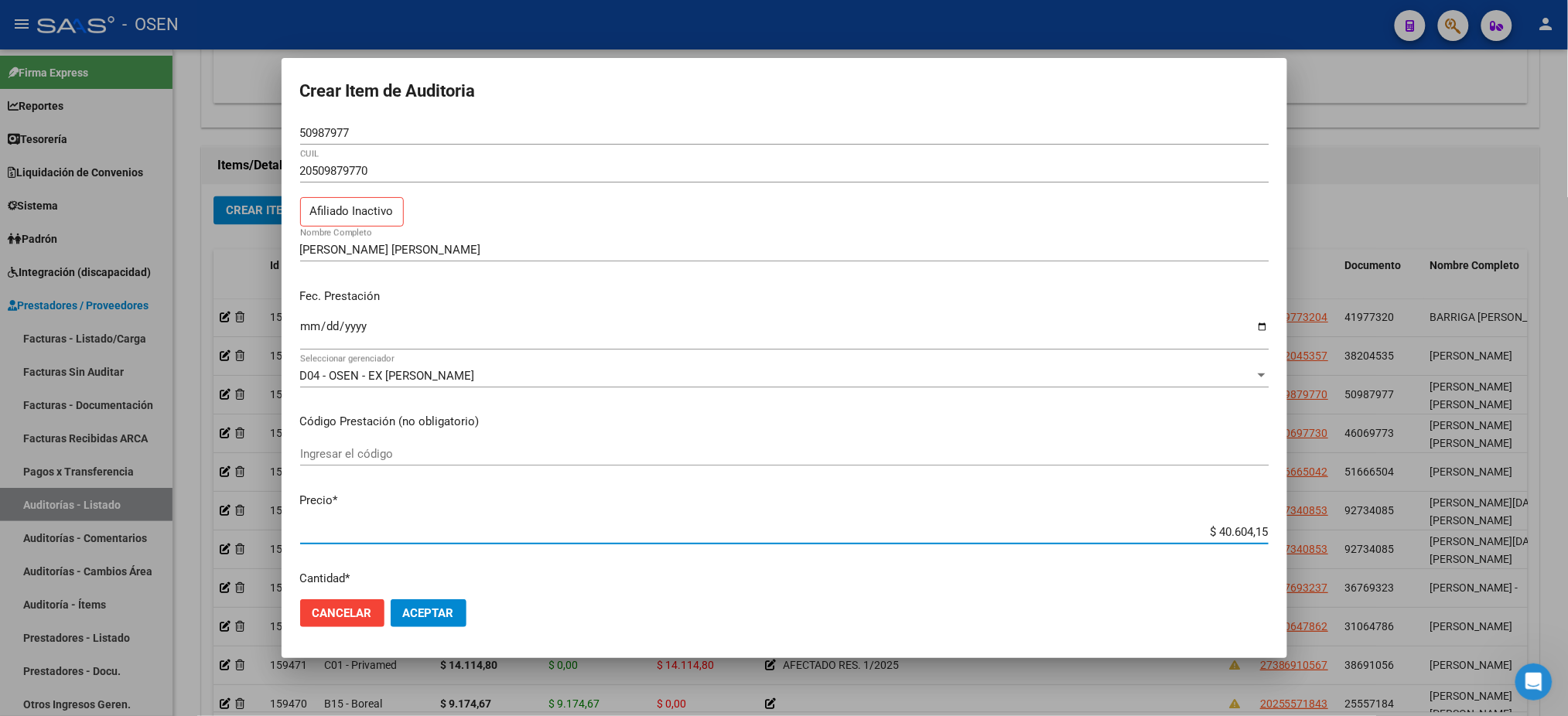
click at [1215, 529] on input "$ 40.604,15" at bounding box center [784, 532] width 968 height 14
click at [422, 613] on span "Aceptar" at bounding box center [428, 613] width 51 height 14
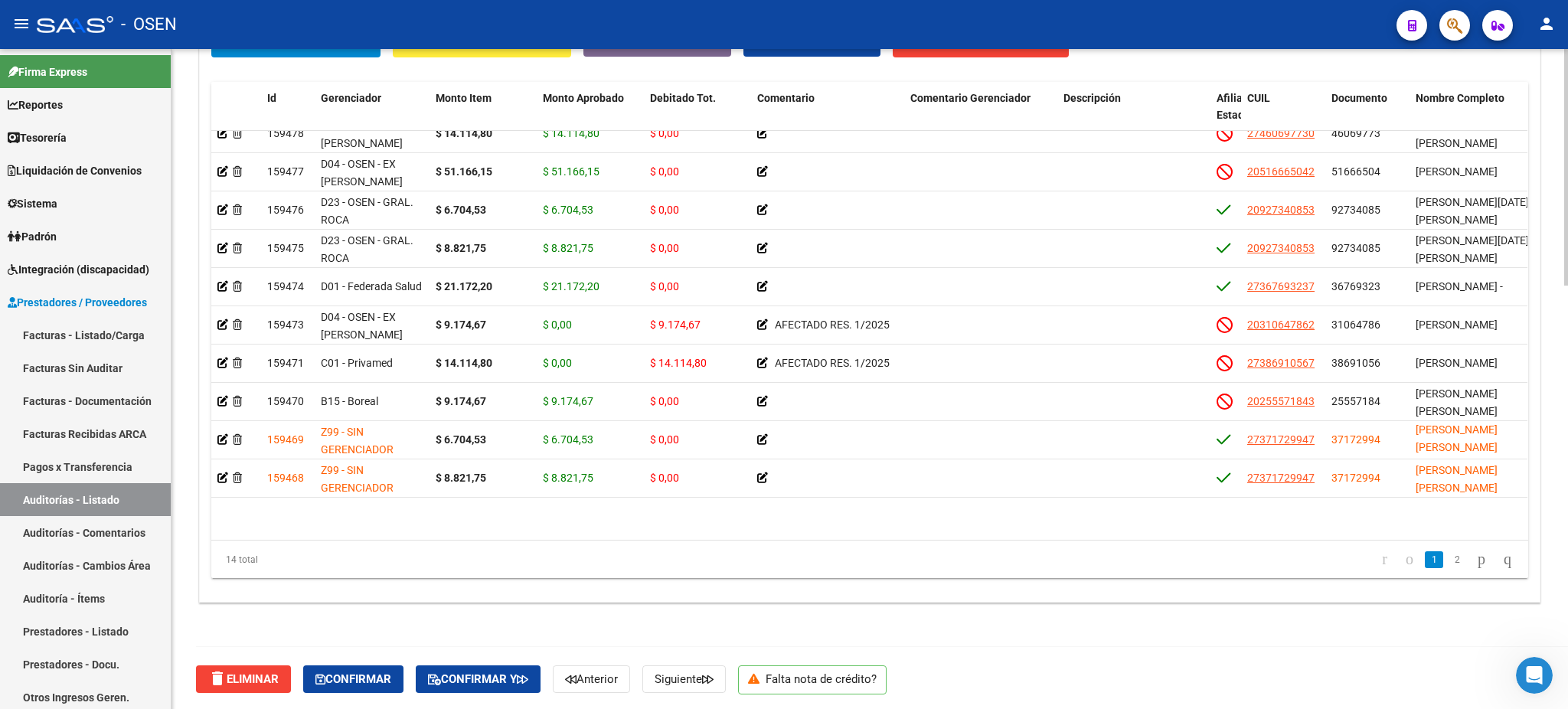
scroll to position [44, 0]
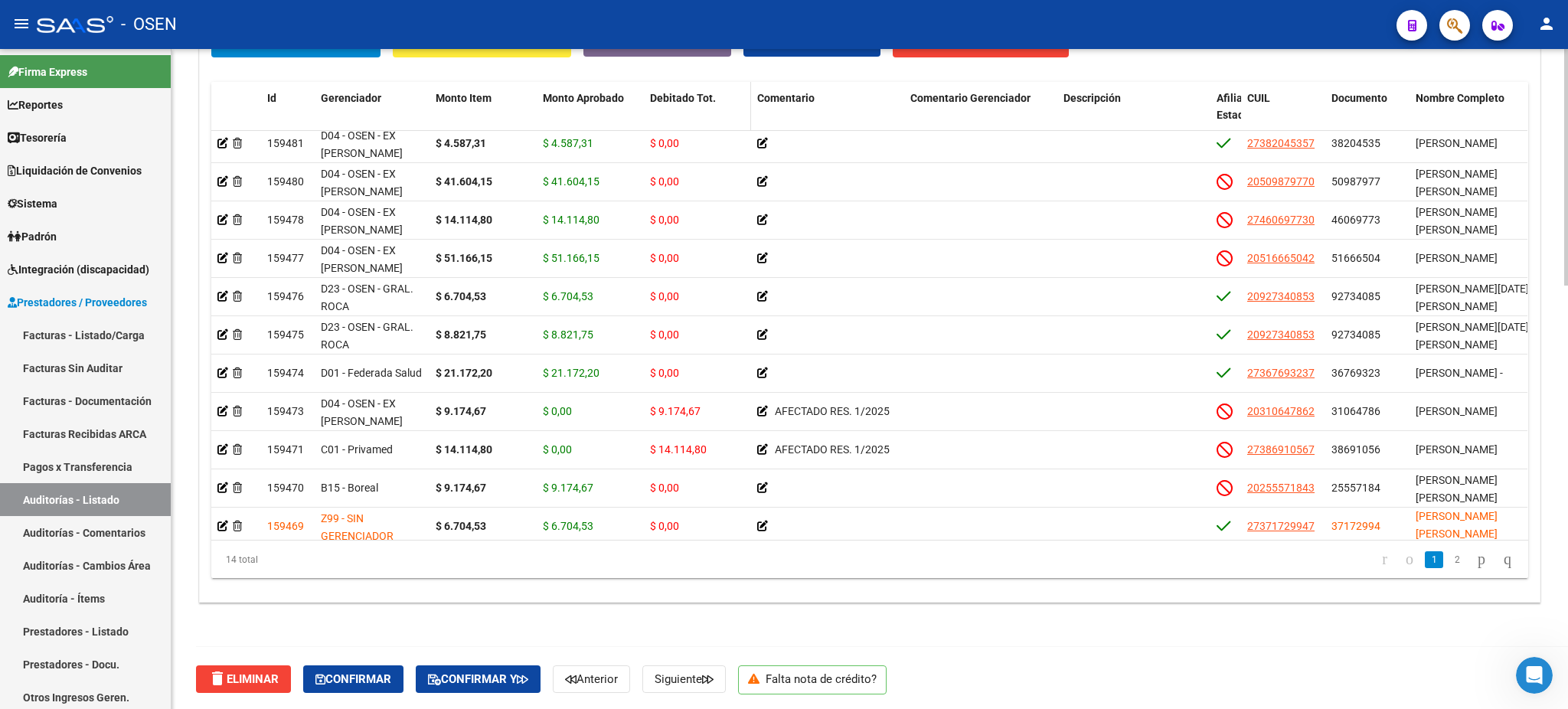
click at [693, 90] on div "Debitado Tot." at bounding box center [697, 99] width 95 height 18
click at [693, 98] on span "Debitado Tot." at bounding box center [682, 98] width 66 height 12
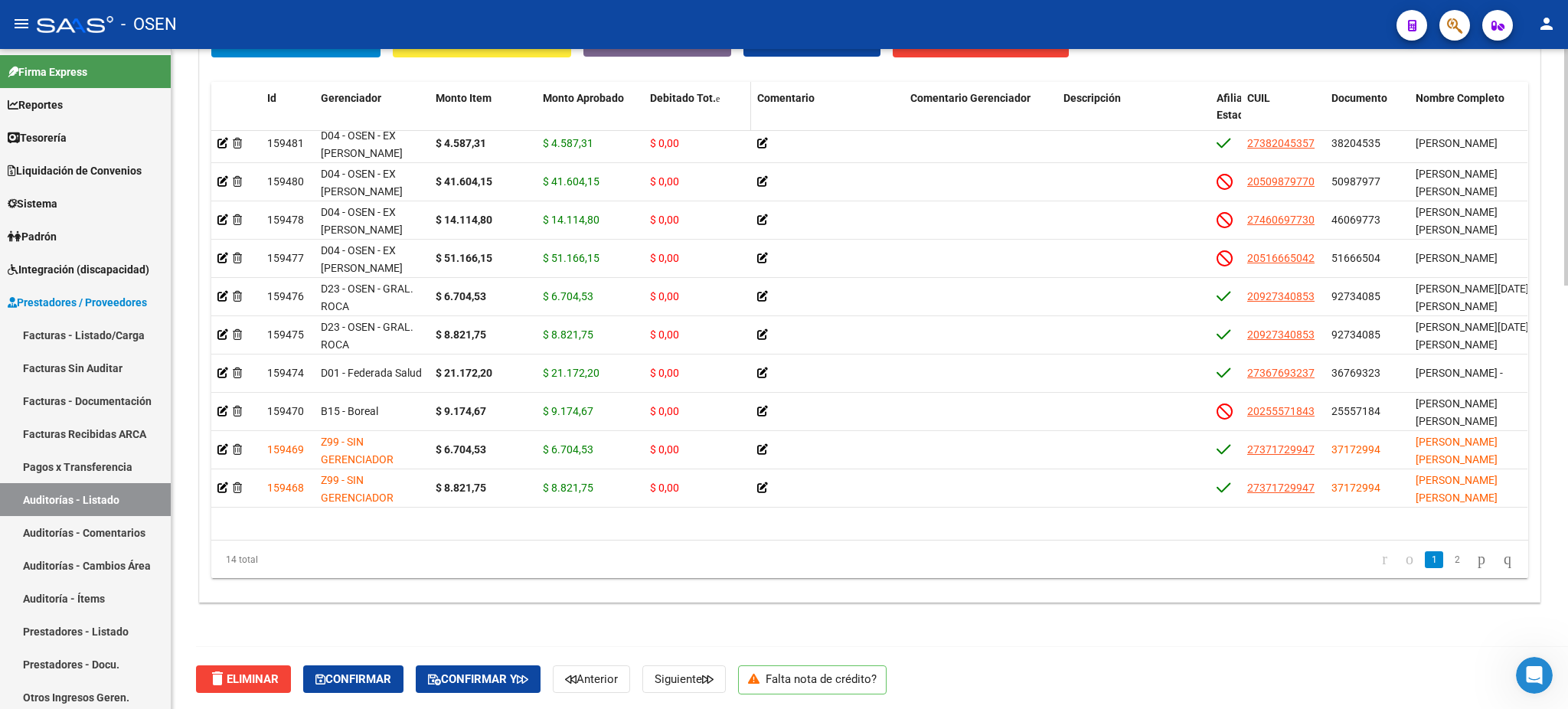
scroll to position [0, 0]
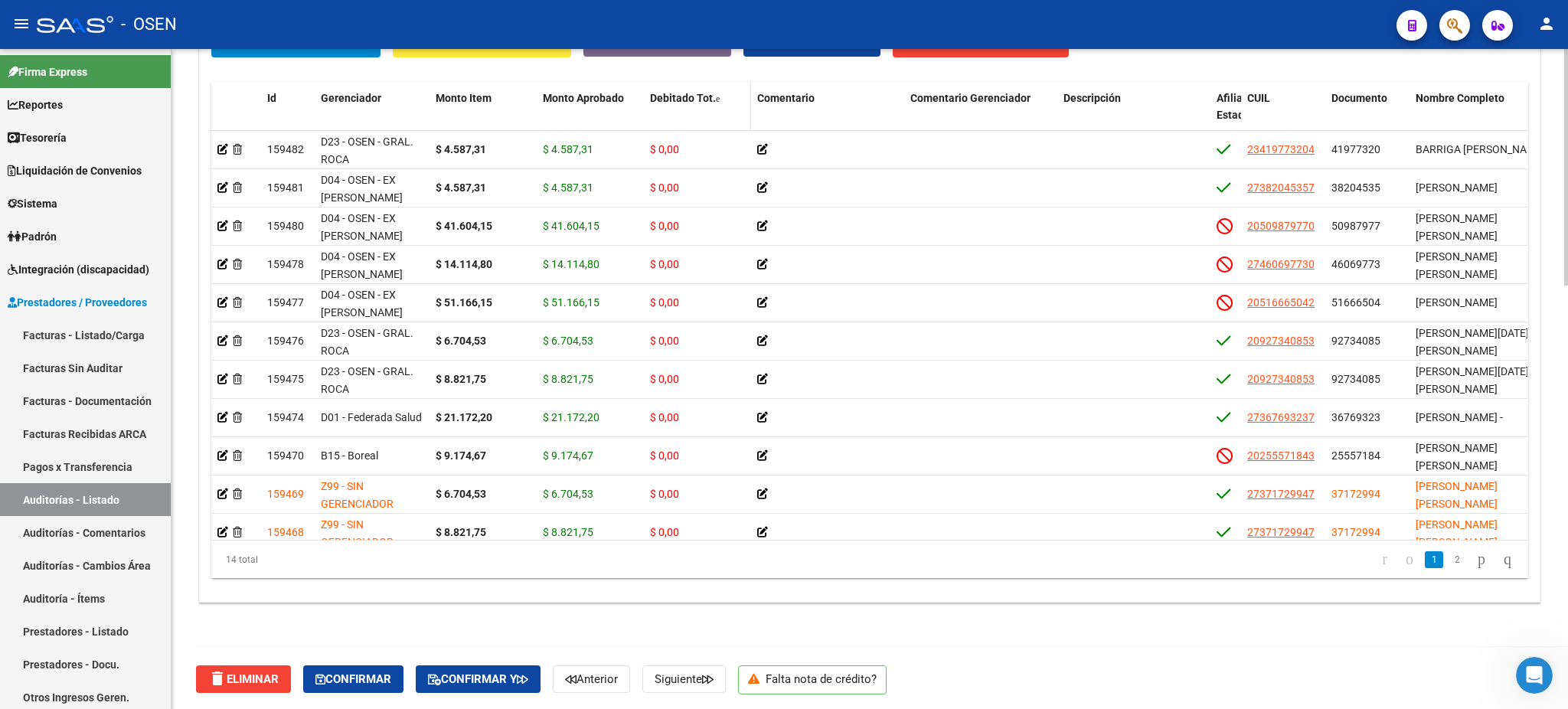
click at [701, 92] on span "Debitado Tot." at bounding box center [682, 98] width 66 height 12
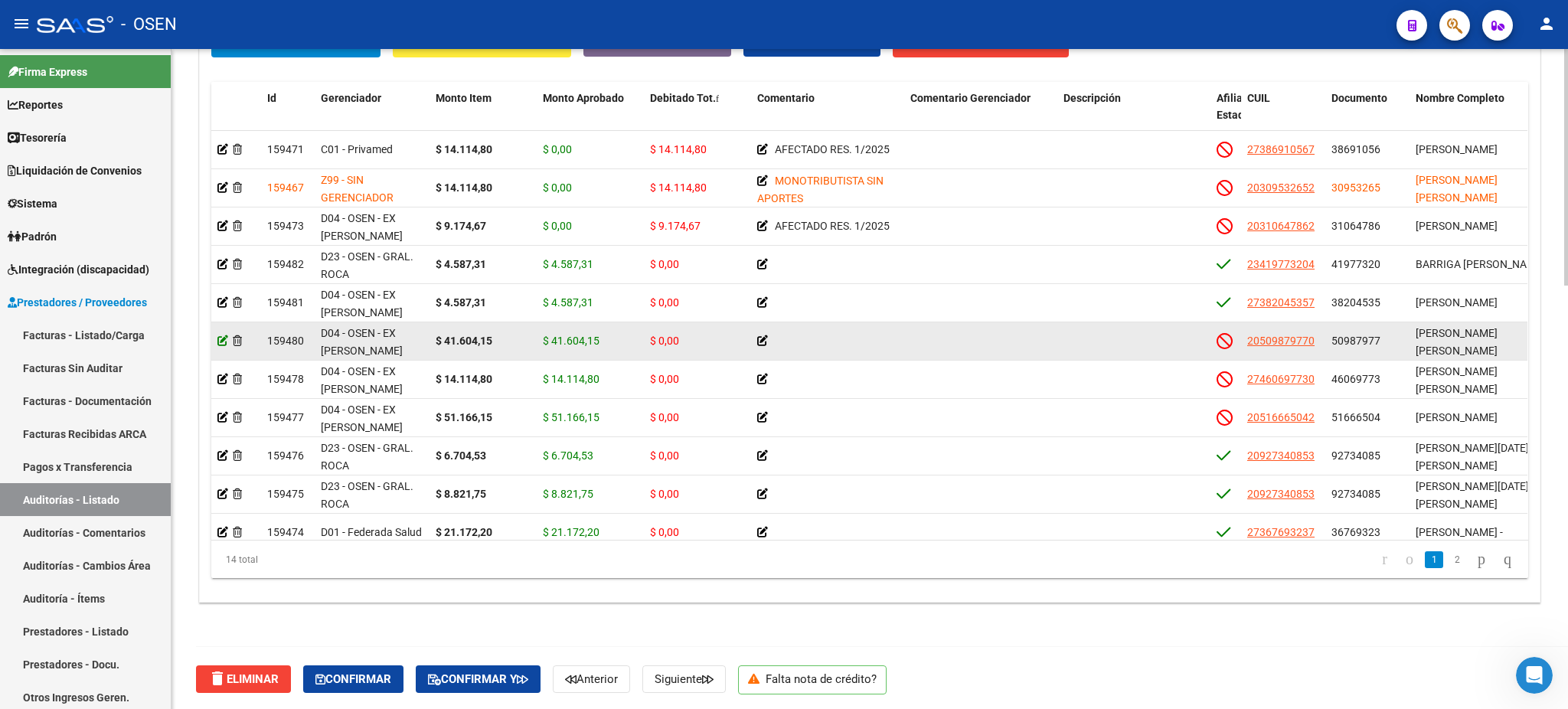
click at [224, 337] on icon at bounding box center [223, 340] width 11 height 11
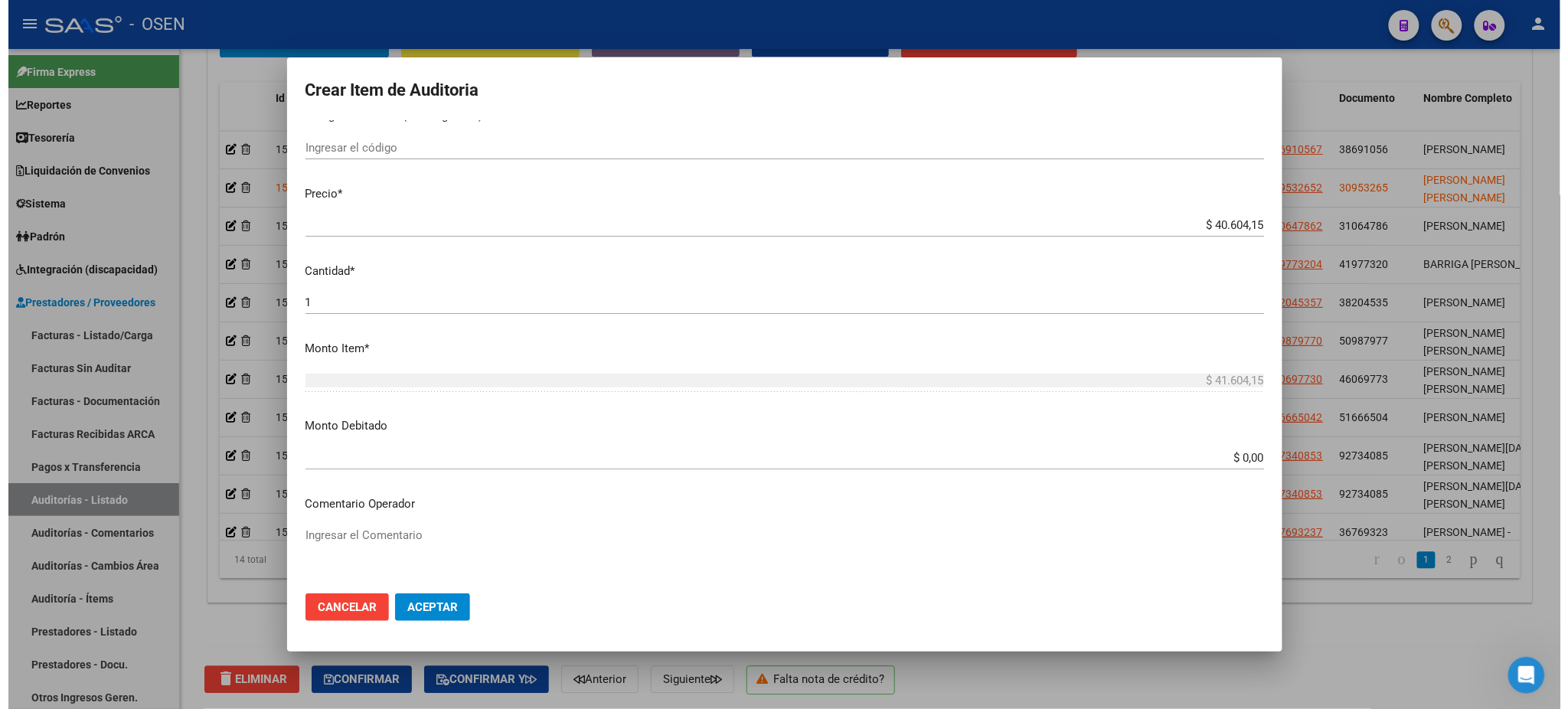
scroll to position [551, 0]
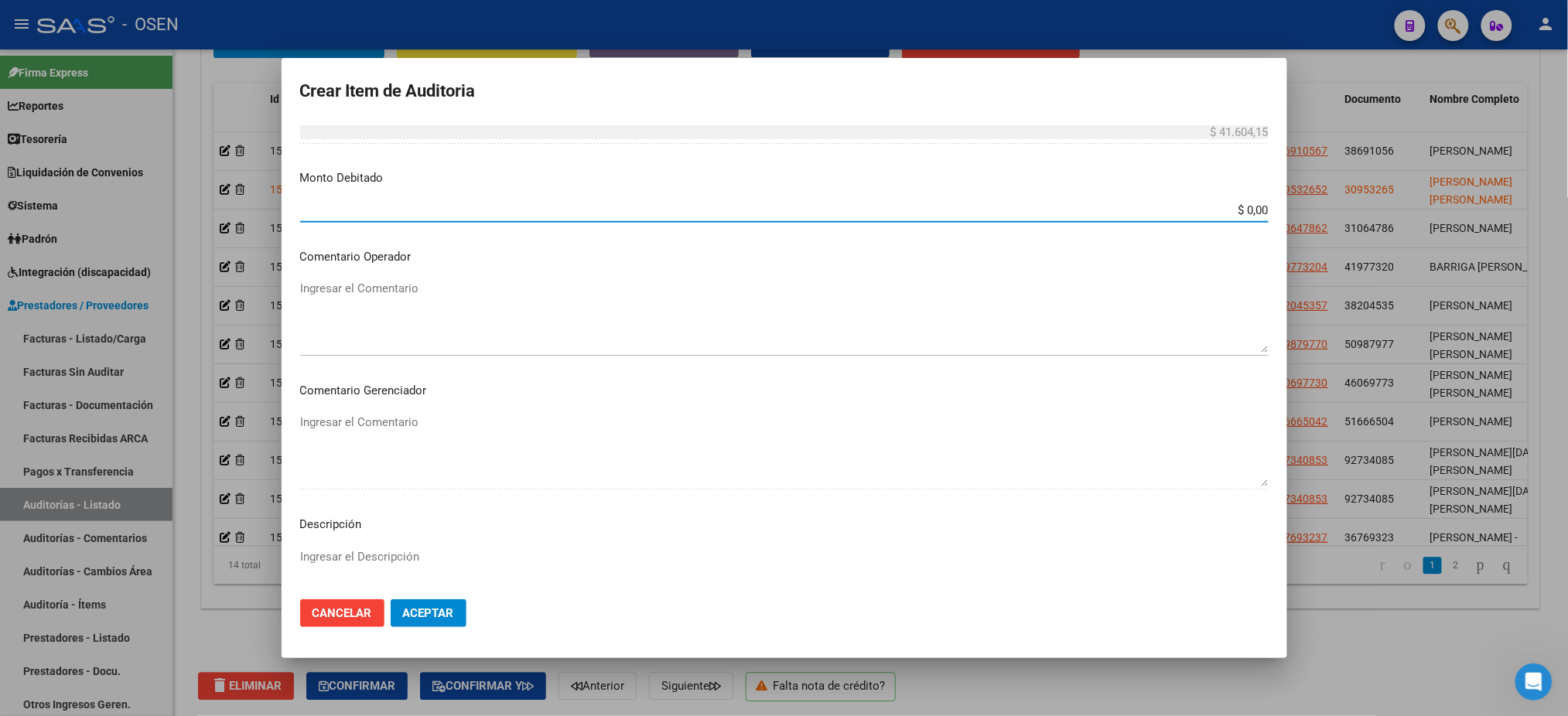
drag, startPoint x: 1230, startPoint y: 204, endPoint x: 1481, endPoint y: 244, distance: 254.2
click at [1437, 237] on div "Crear Item de Auditoria 50987977 Nro Documento 20509879770 CUIL Afiliado Inacti…" at bounding box center [784, 358] width 1568 height 716
click at [765, 329] on textarea "Ingresar el Comentario" at bounding box center [784, 316] width 968 height 73
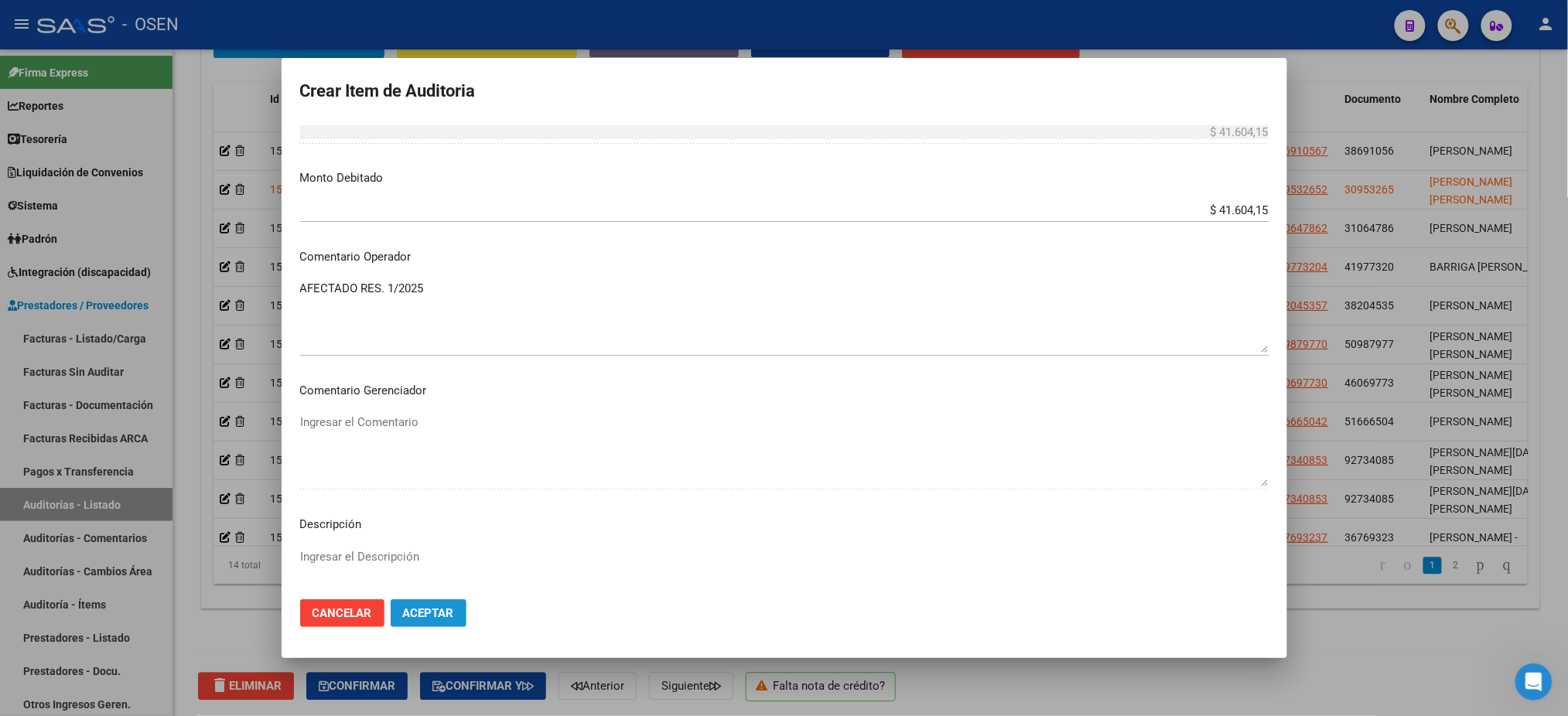
click at [431, 600] on button "Aceptar" at bounding box center [428, 613] width 76 height 28
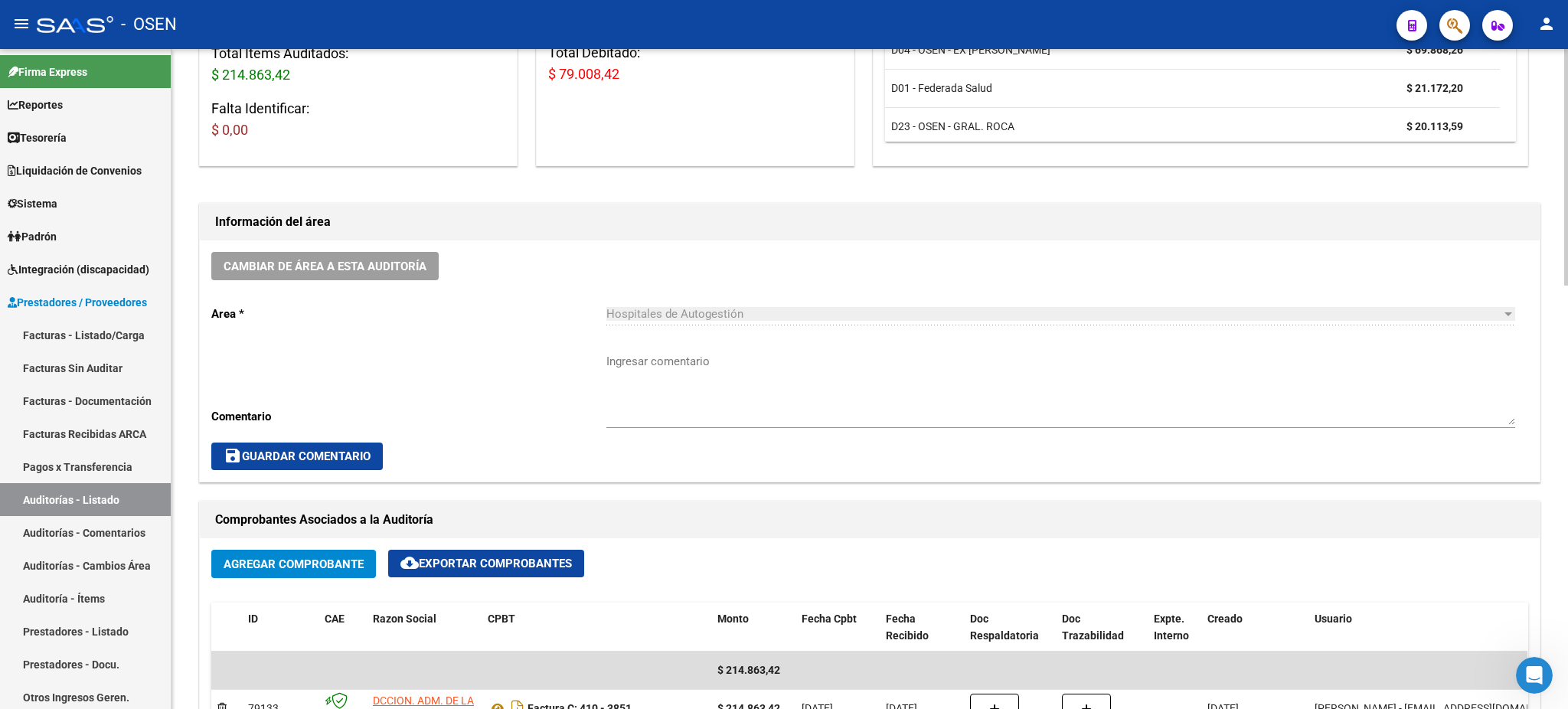
scroll to position [510, 0]
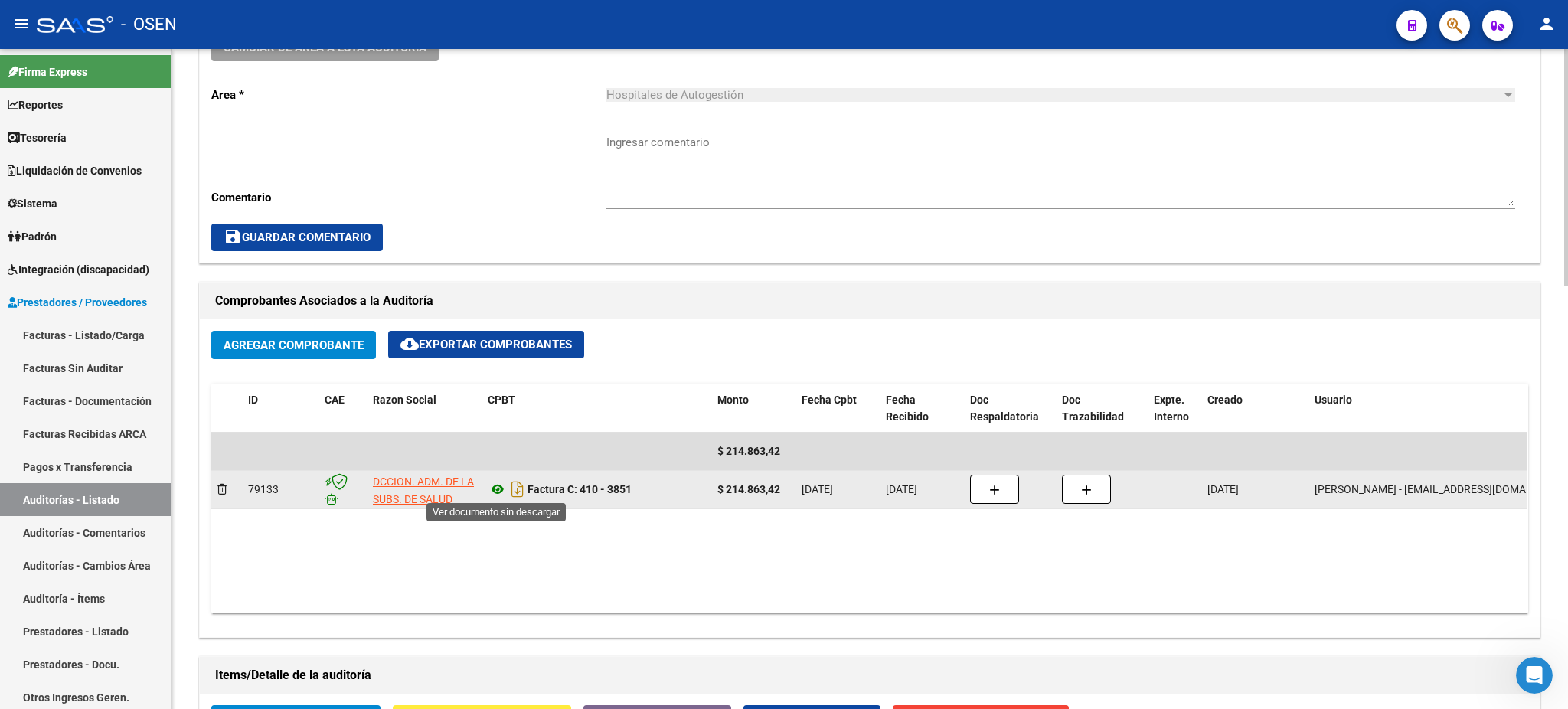
click at [503, 489] on icon at bounding box center [498, 489] width 20 height 19
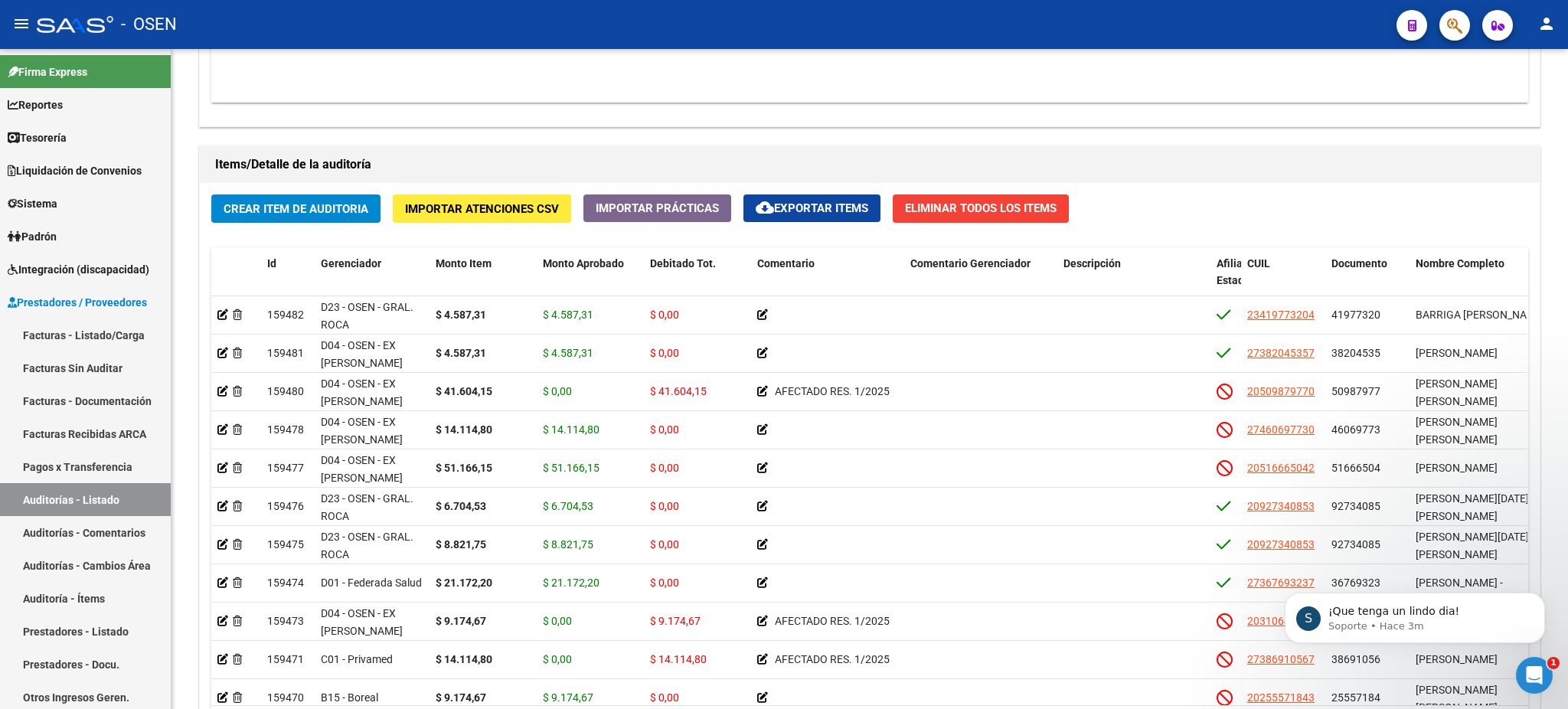
scroll to position [352, 0]
click at [1377, 620] on p "Soporte • Hace 3m" at bounding box center [1427, 626] width 197 height 14
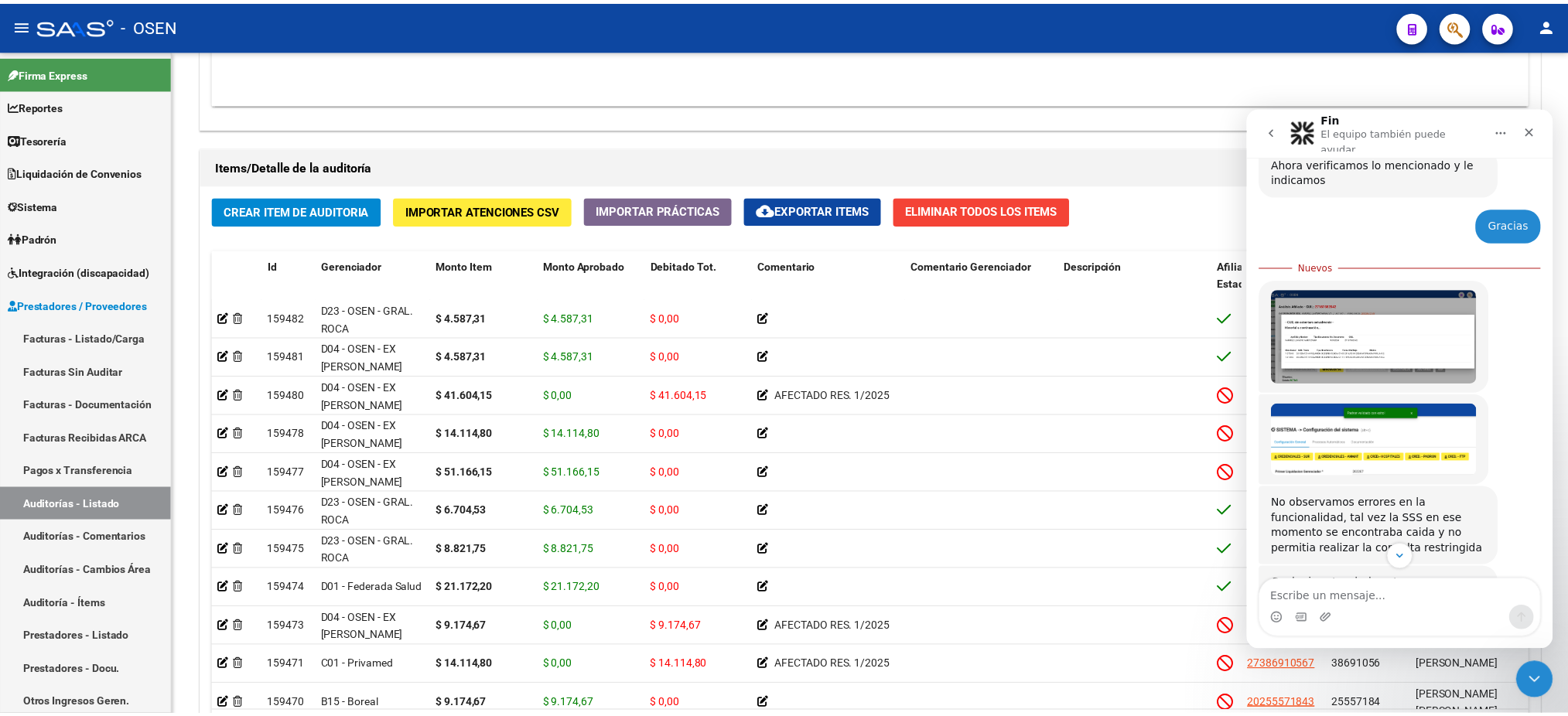
scroll to position [381, 0]
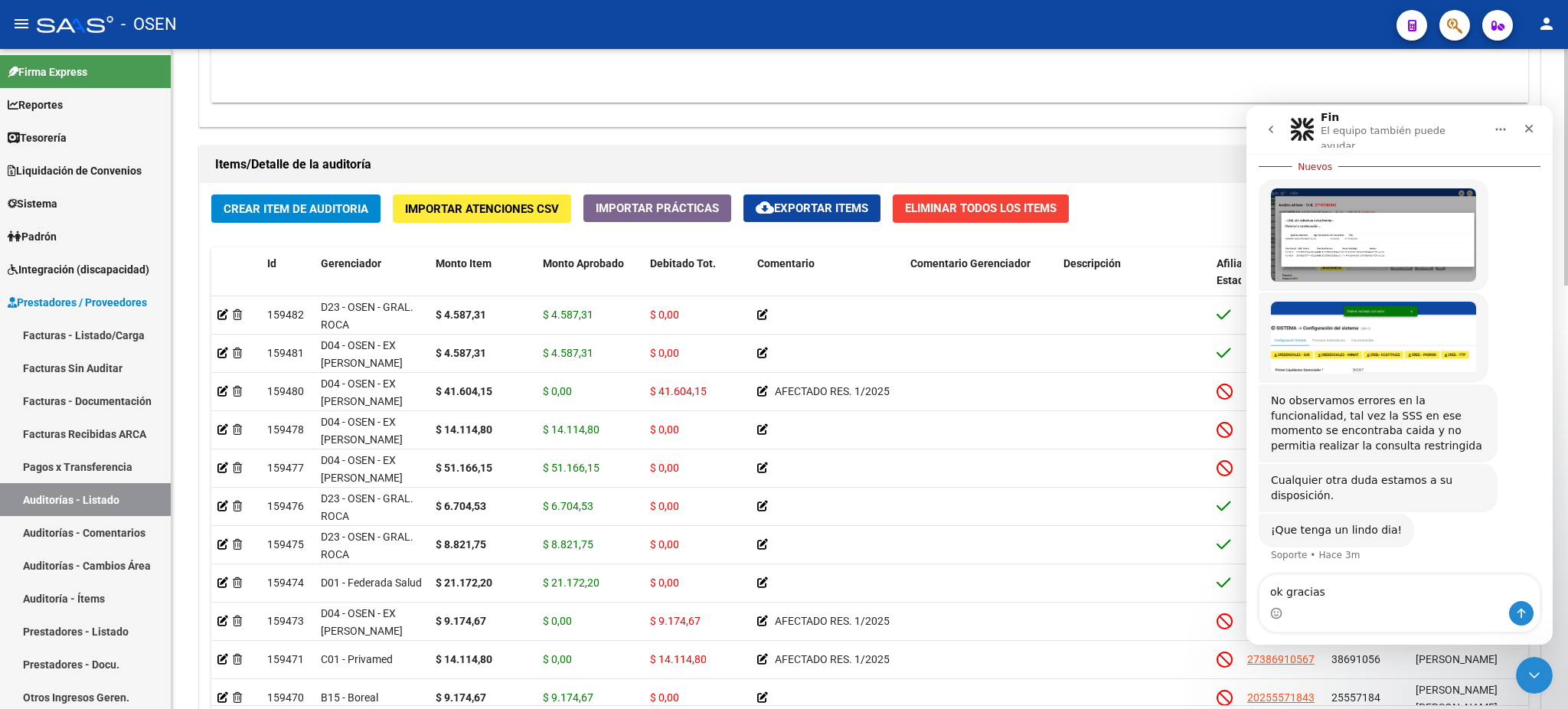
click at [1123, 146] on div "Items/Detalle de la auditoría" at bounding box center [869, 164] width 1339 height 36
click at [1534, 672] on icon "Cerrar Intercom Messenger" at bounding box center [1532, 674] width 11 height 6
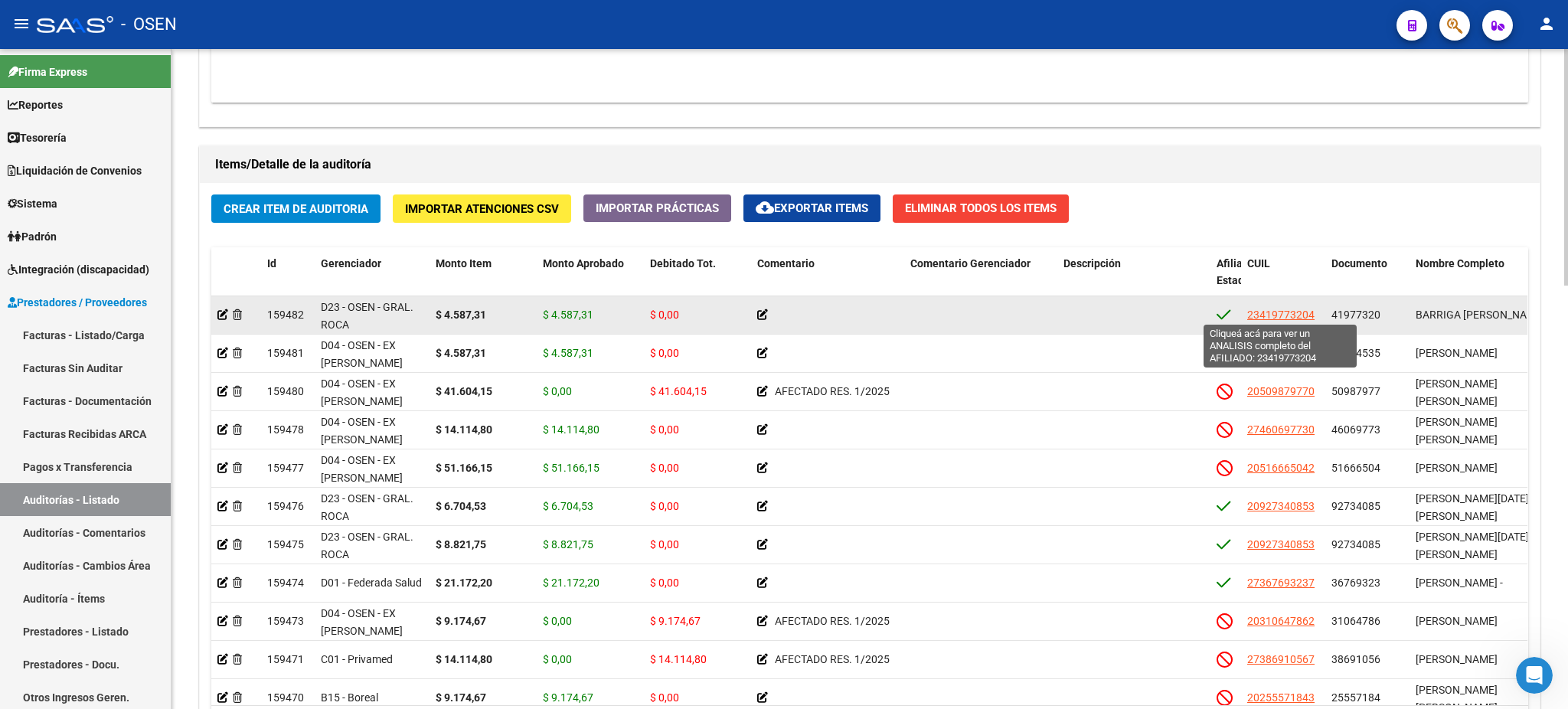
click at [1278, 312] on span "23419773204" at bounding box center [1280, 315] width 67 height 12
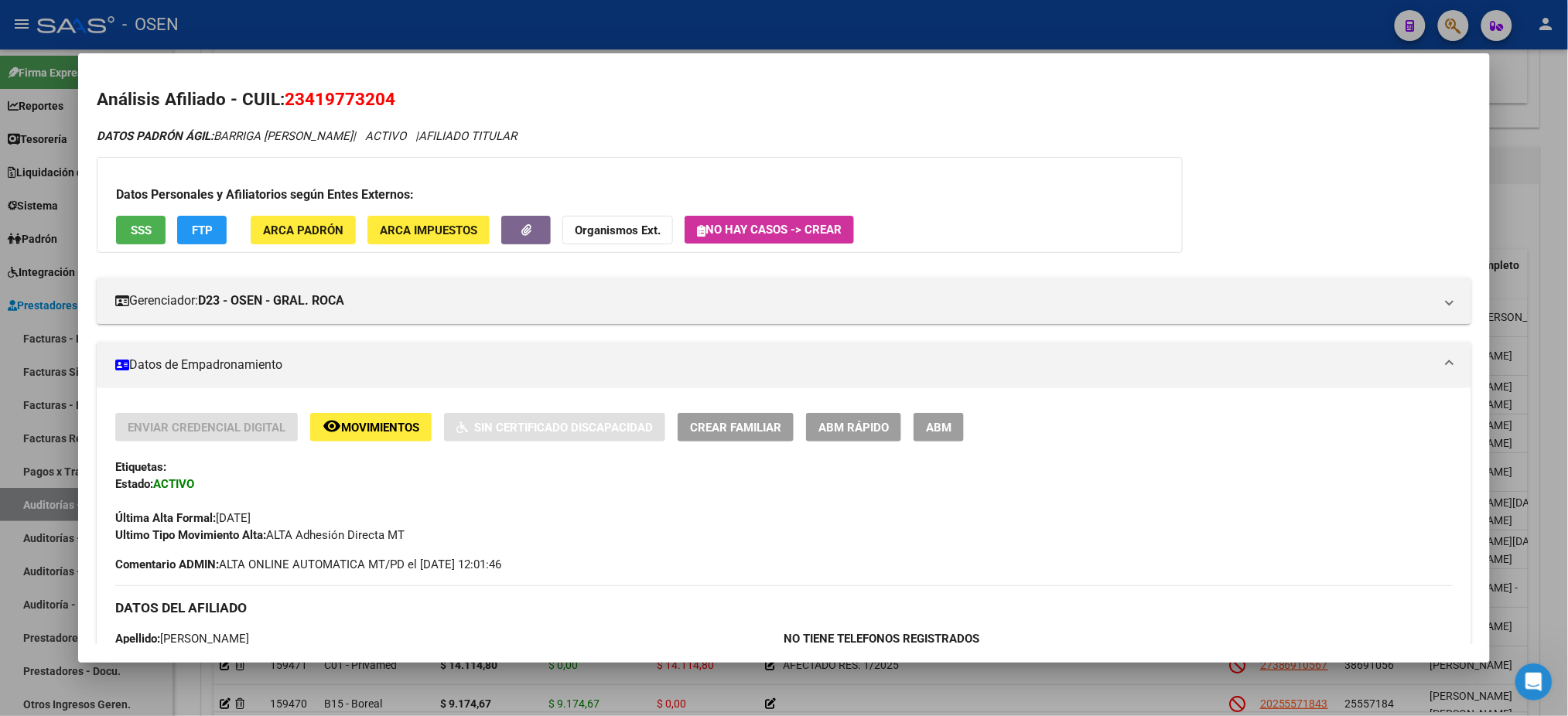
click at [147, 240] on button "SSS" at bounding box center [141, 230] width 50 height 29
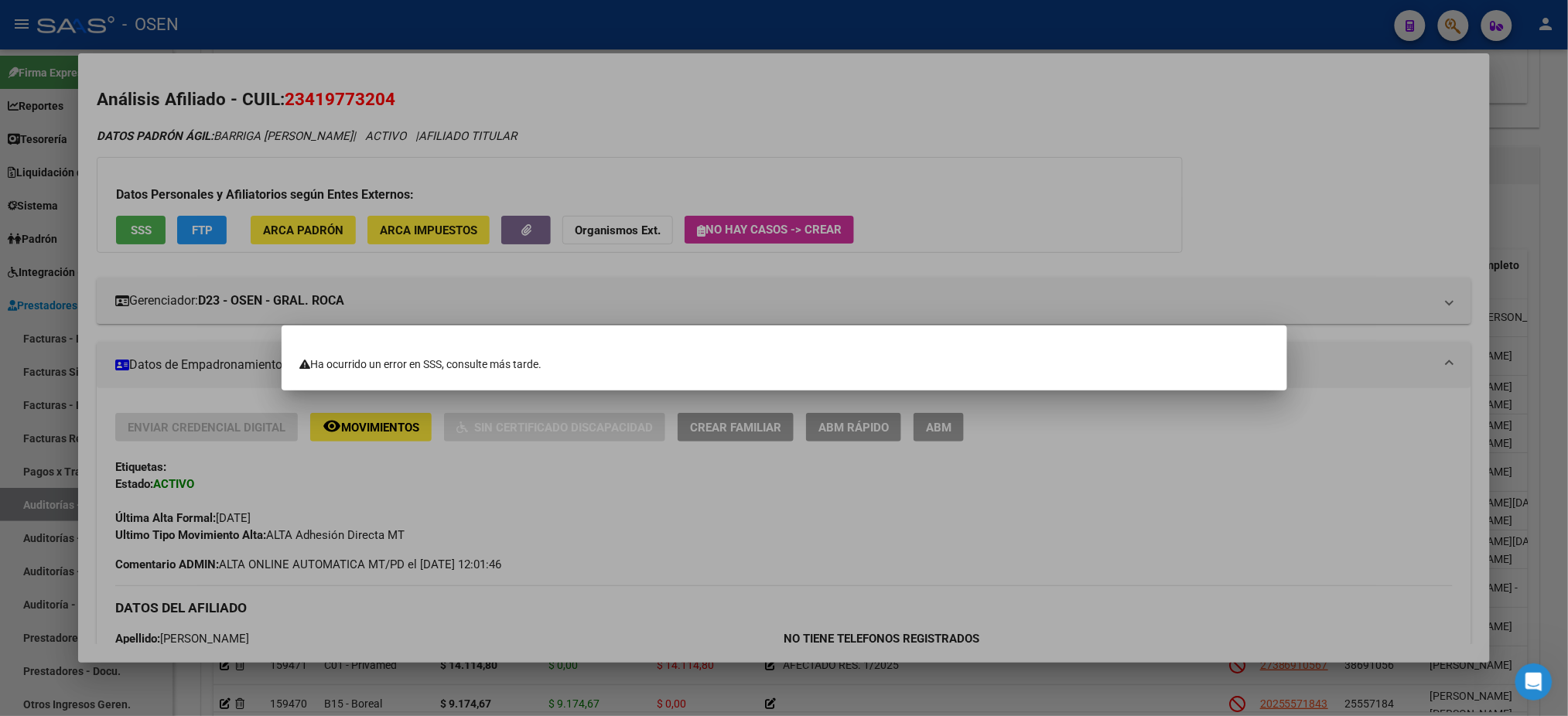
click at [1494, 185] on div at bounding box center [784, 358] width 1568 height 716
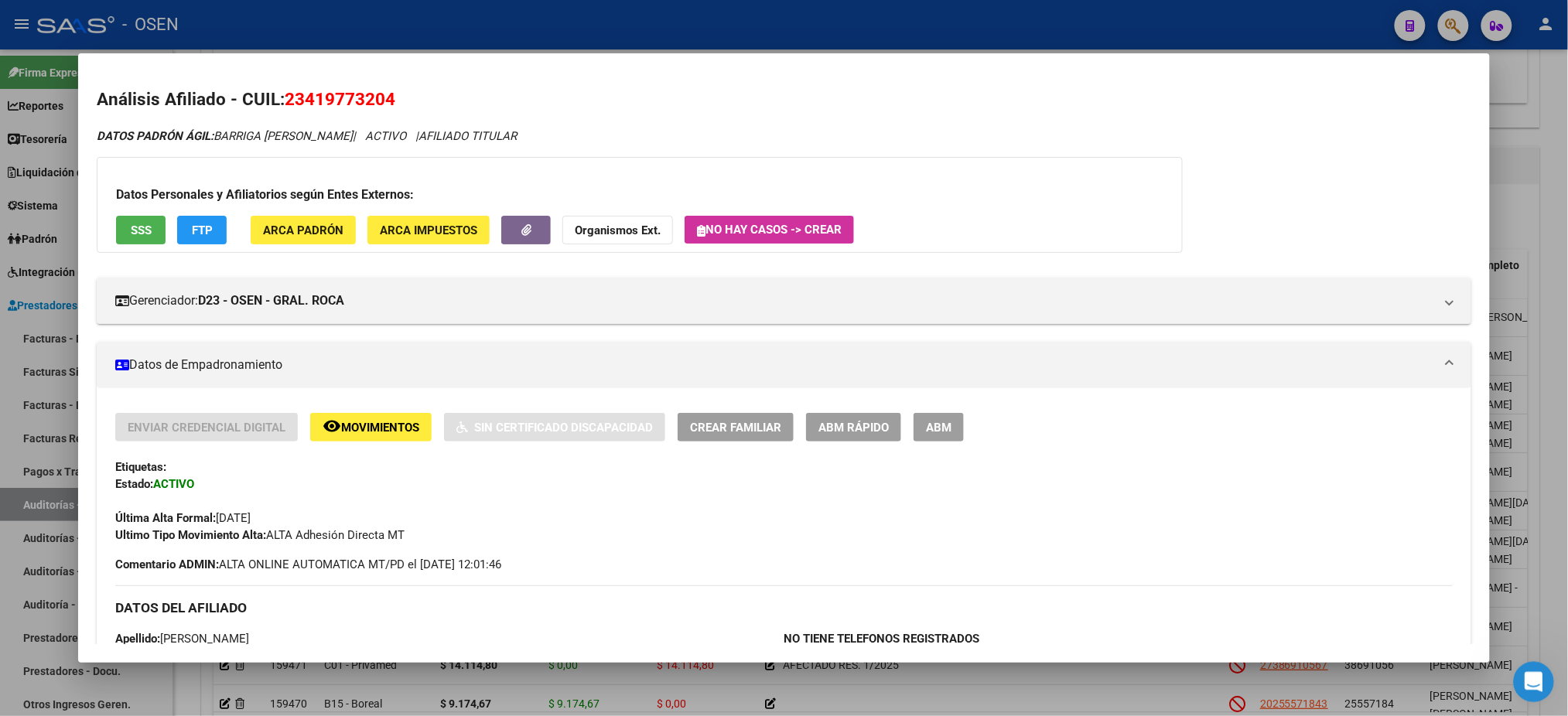
click at [1523, 677] on icon "Abrir Intercom Messenger" at bounding box center [1532, 680] width 26 height 26
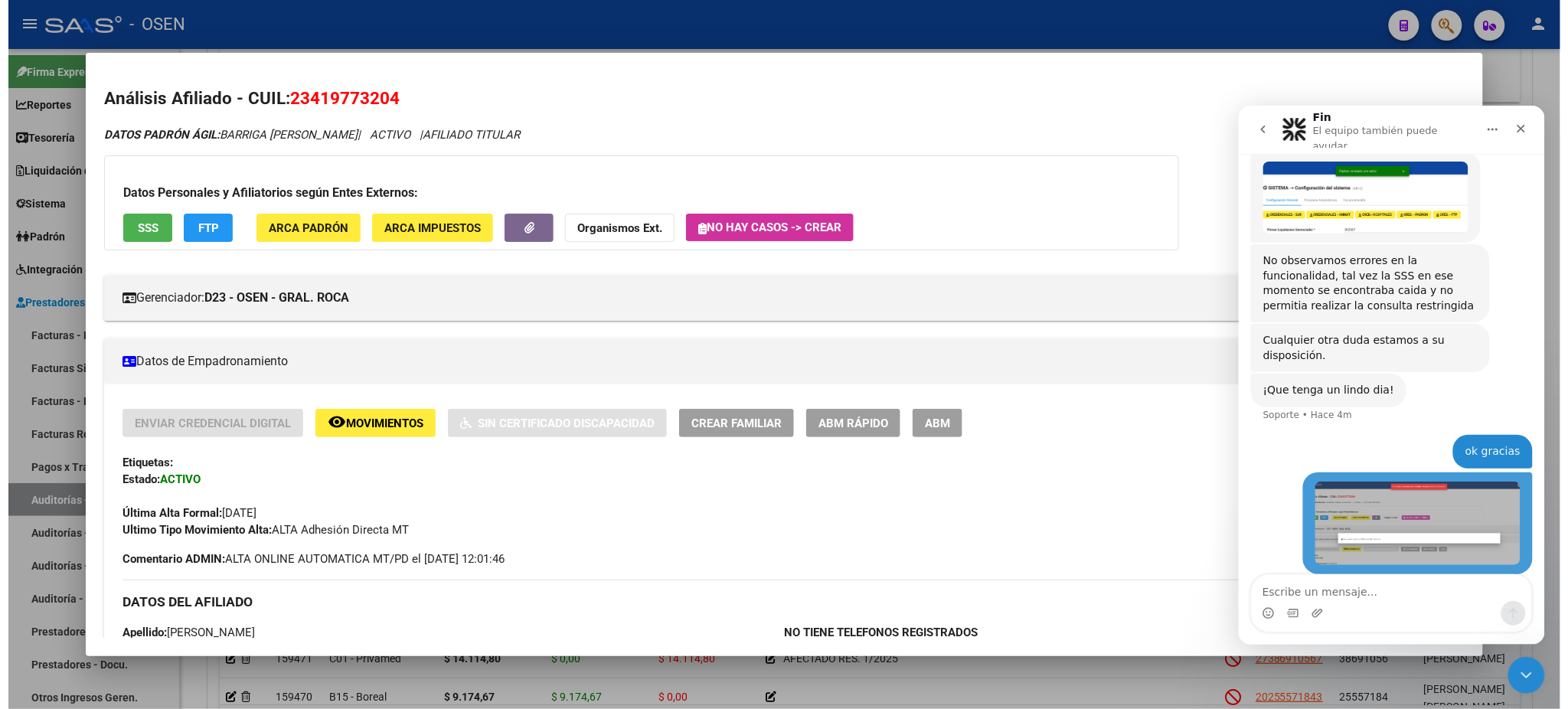
scroll to position [503, 0]
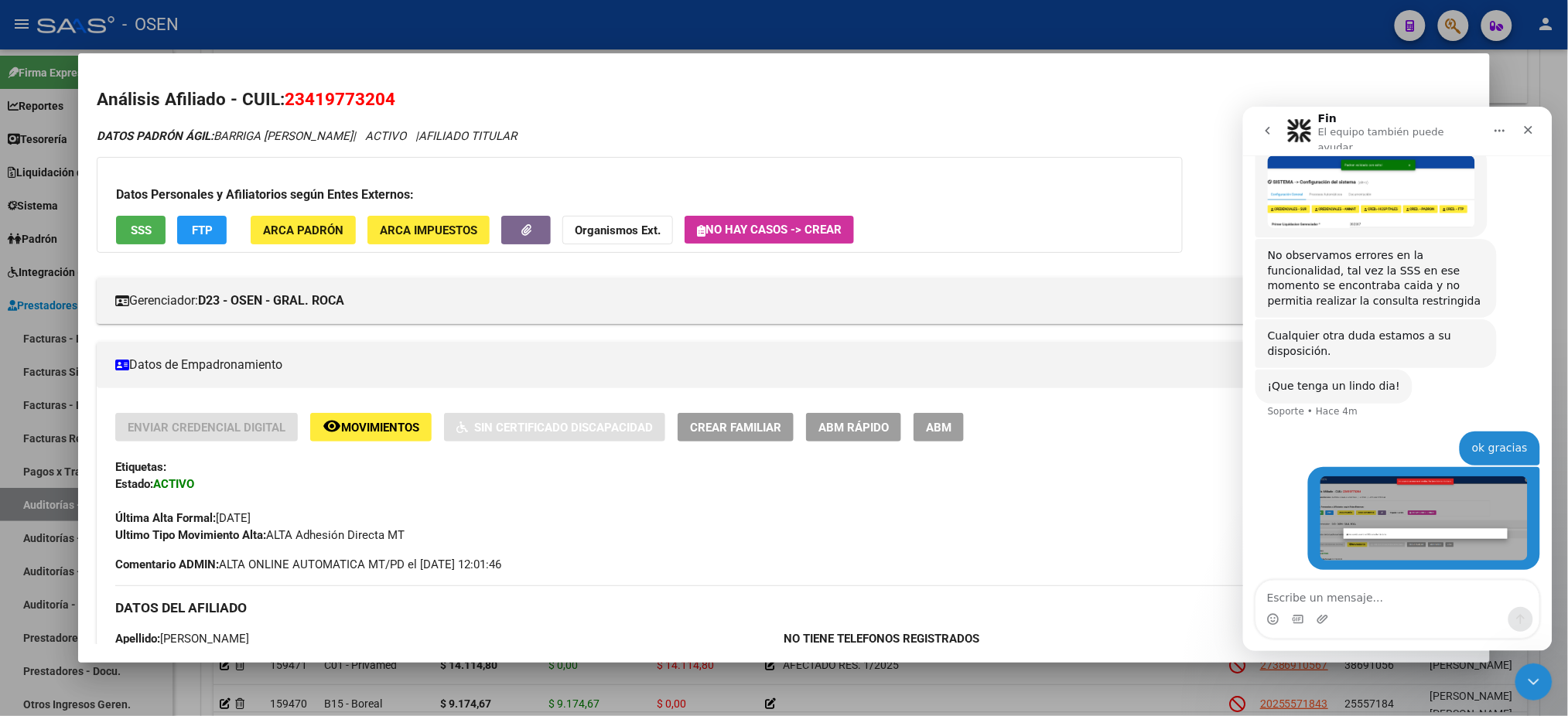
click at [375, 30] on div at bounding box center [784, 358] width 1568 height 716
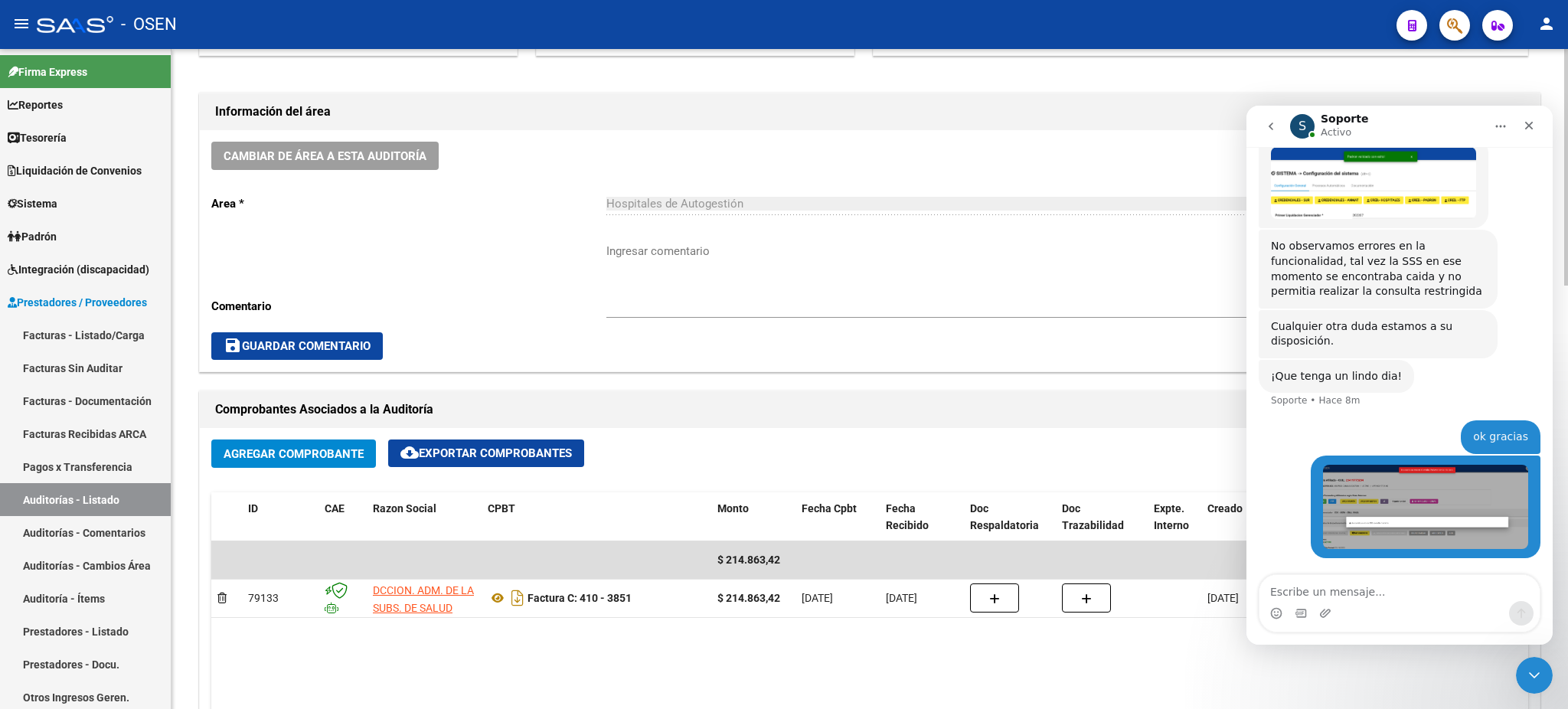
scroll to position [510, 0]
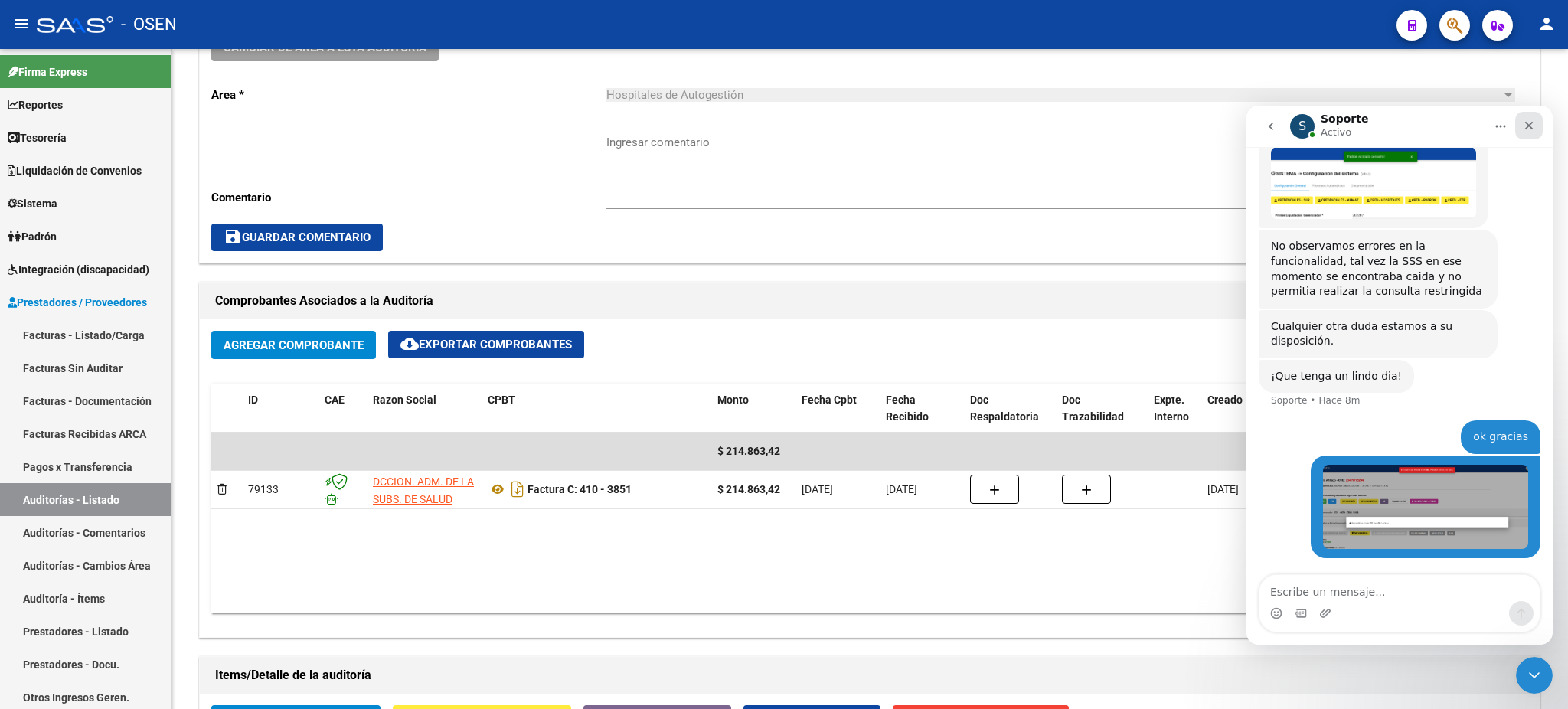
click at [1528, 131] on icon "Cerrar" at bounding box center [1529, 125] width 12 height 12
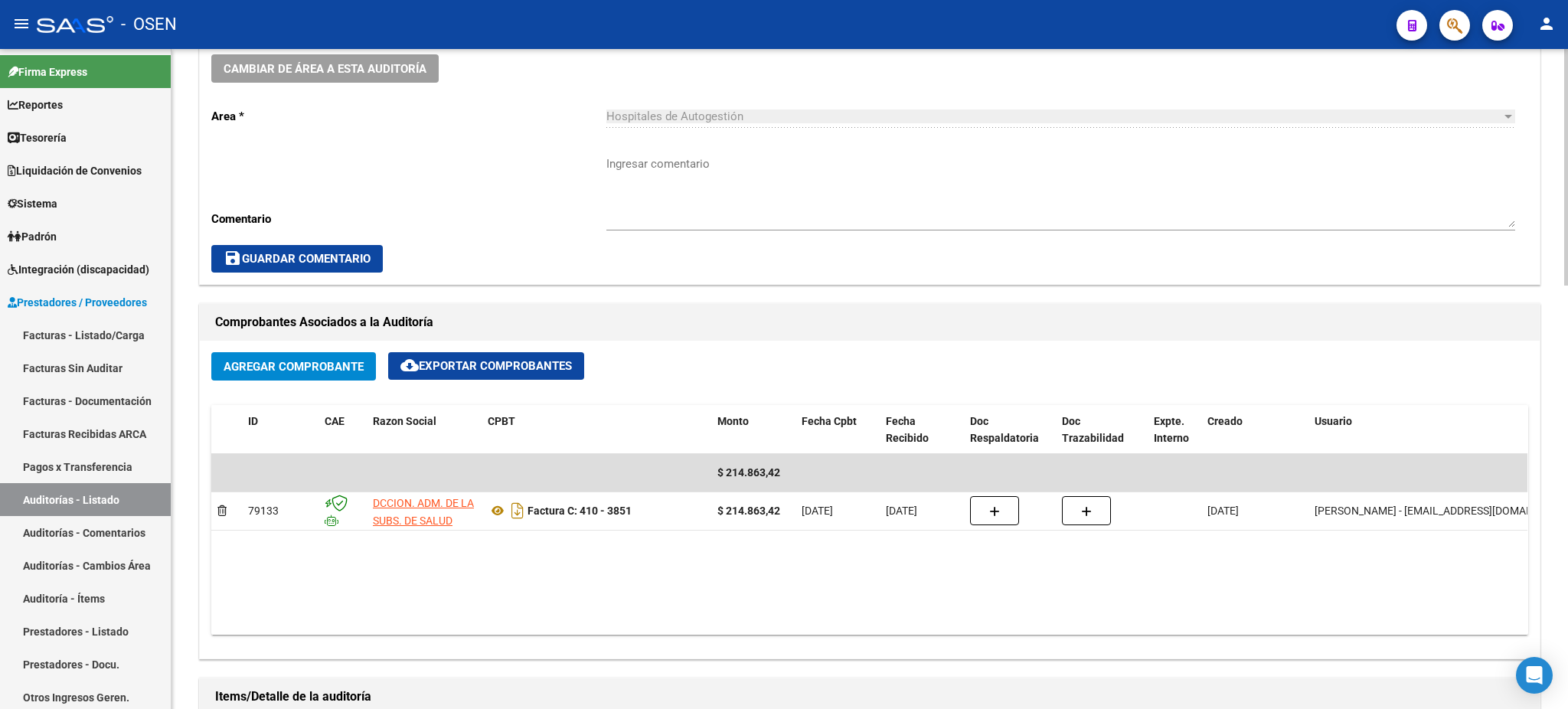
scroll to position [715, 0]
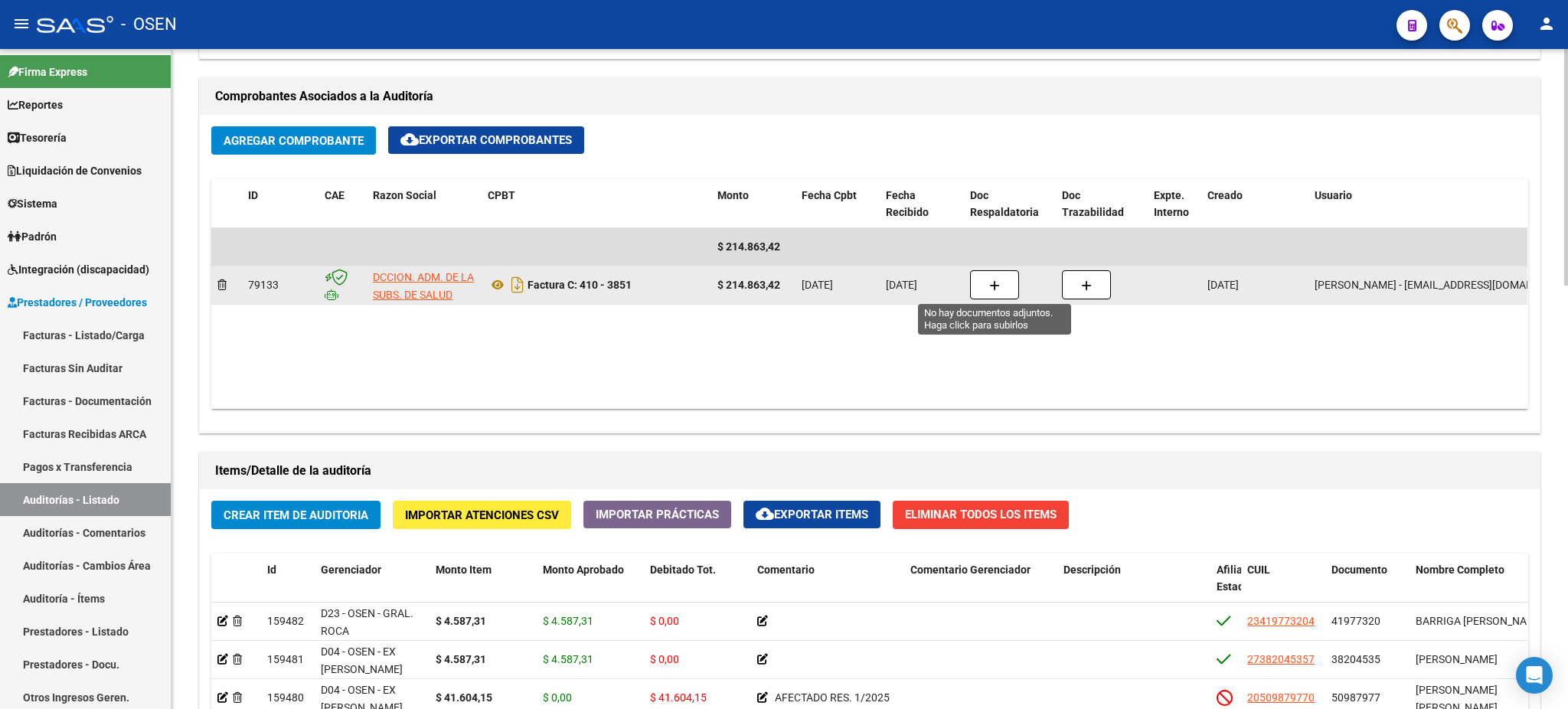
click at [999, 282] on icon "button" at bounding box center [994, 286] width 11 height 12
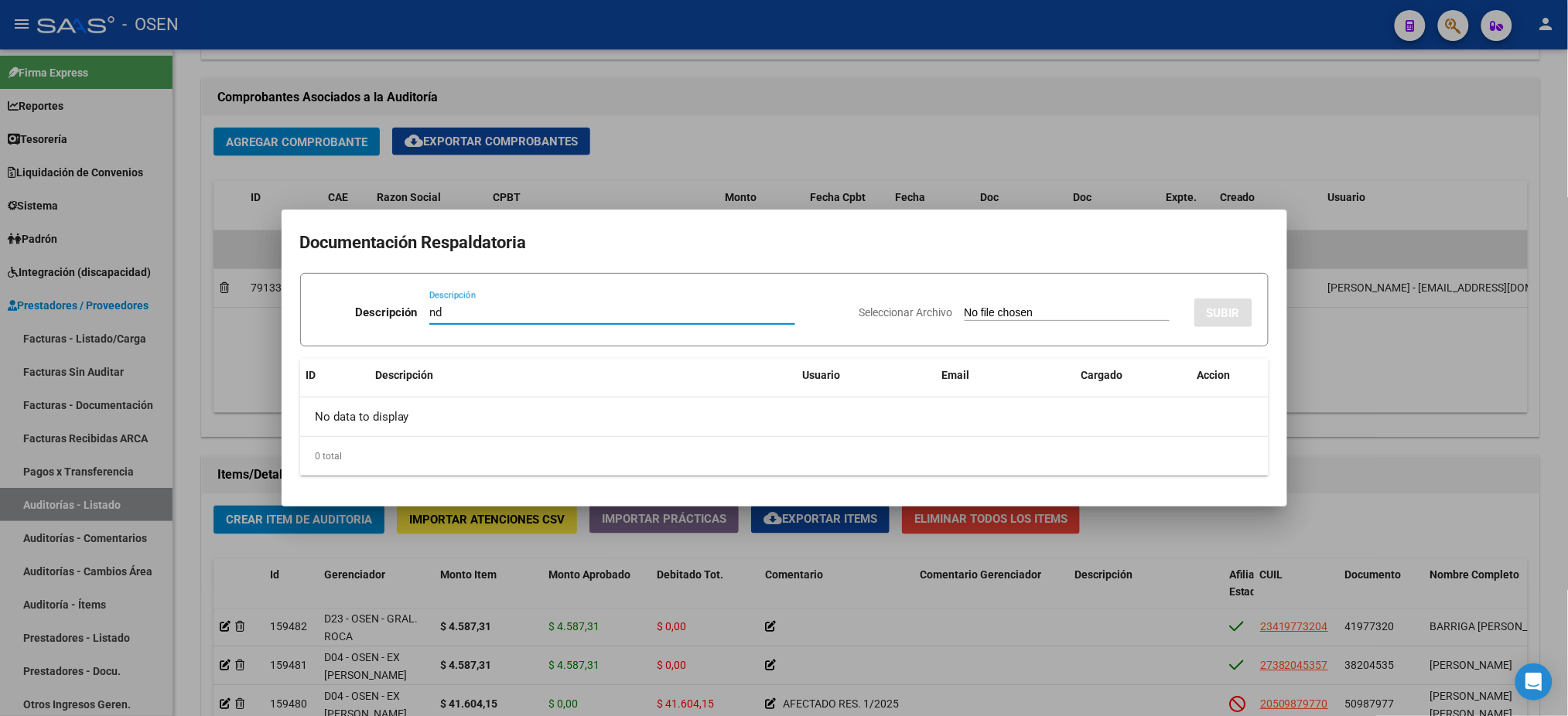
type input "n"
type input "ND"
click at [996, 316] on input "Seleccionar Archivo" at bounding box center [1068, 314] width 205 height 15
type input "C:\fakepath\ND 3581.pdf"
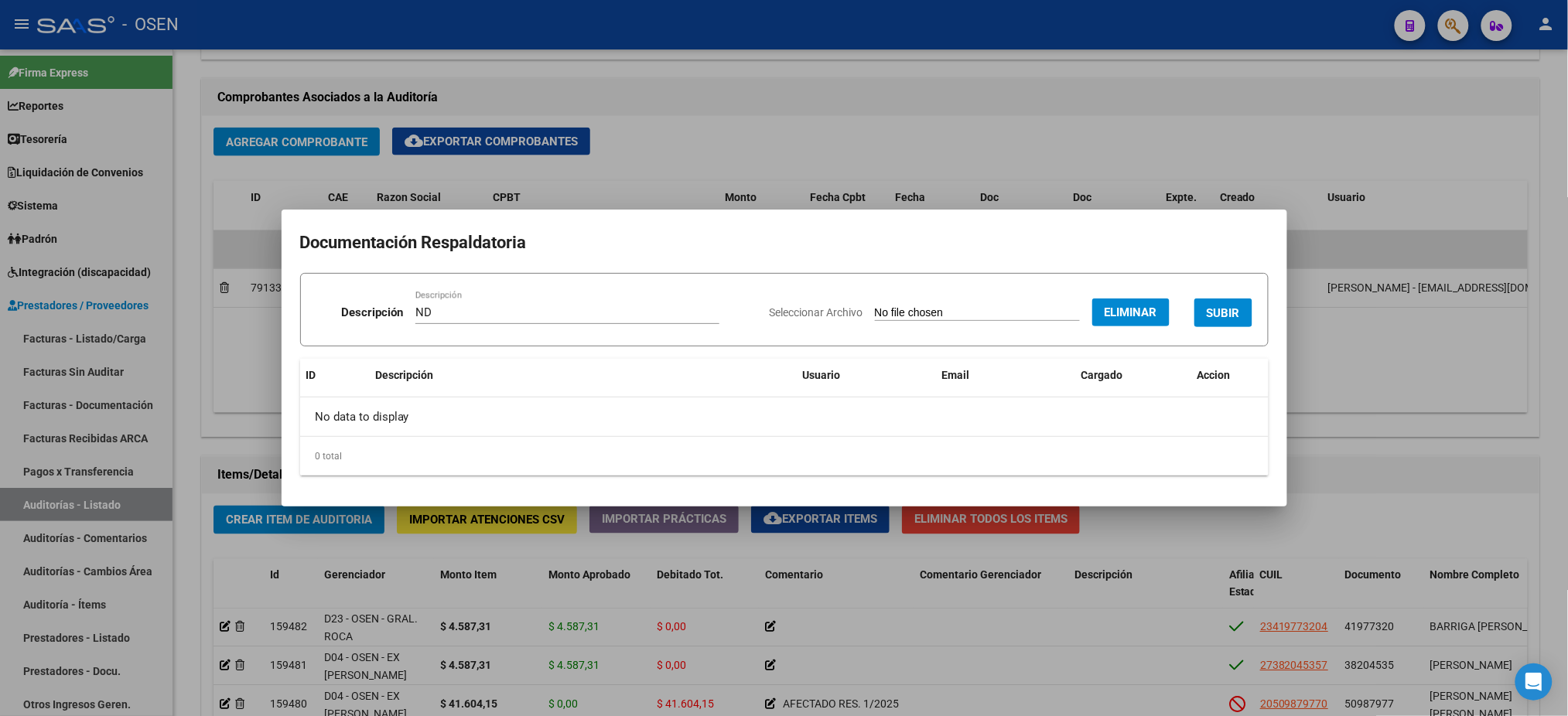
click at [1223, 316] on span "SUBIR" at bounding box center [1223, 314] width 33 height 14
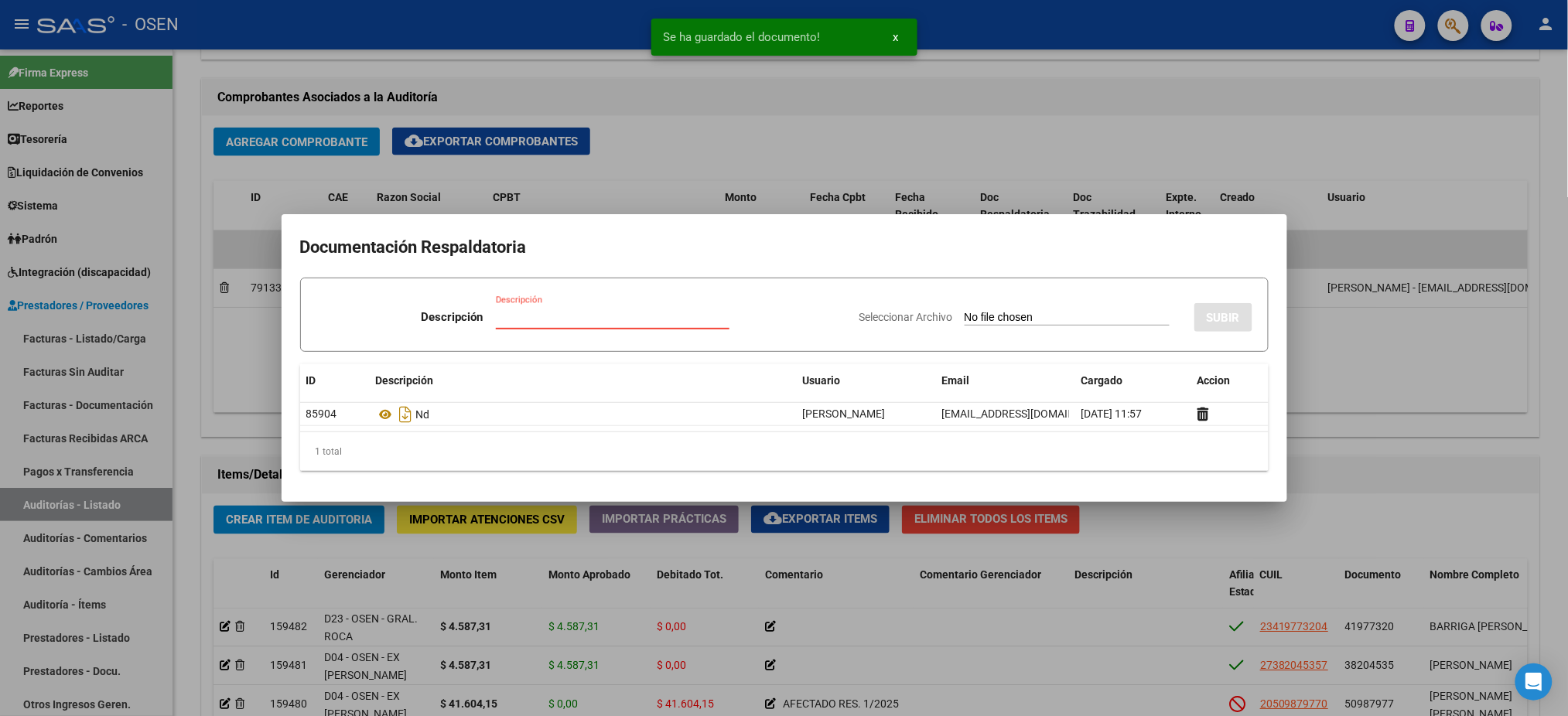
click at [671, 319] on input "Descripción" at bounding box center [613, 317] width 234 height 14
type input "DÉBITO [PERSON_NAME]"
click at [1050, 319] on input "Seleccionar Archivo" at bounding box center [1068, 318] width 205 height 15
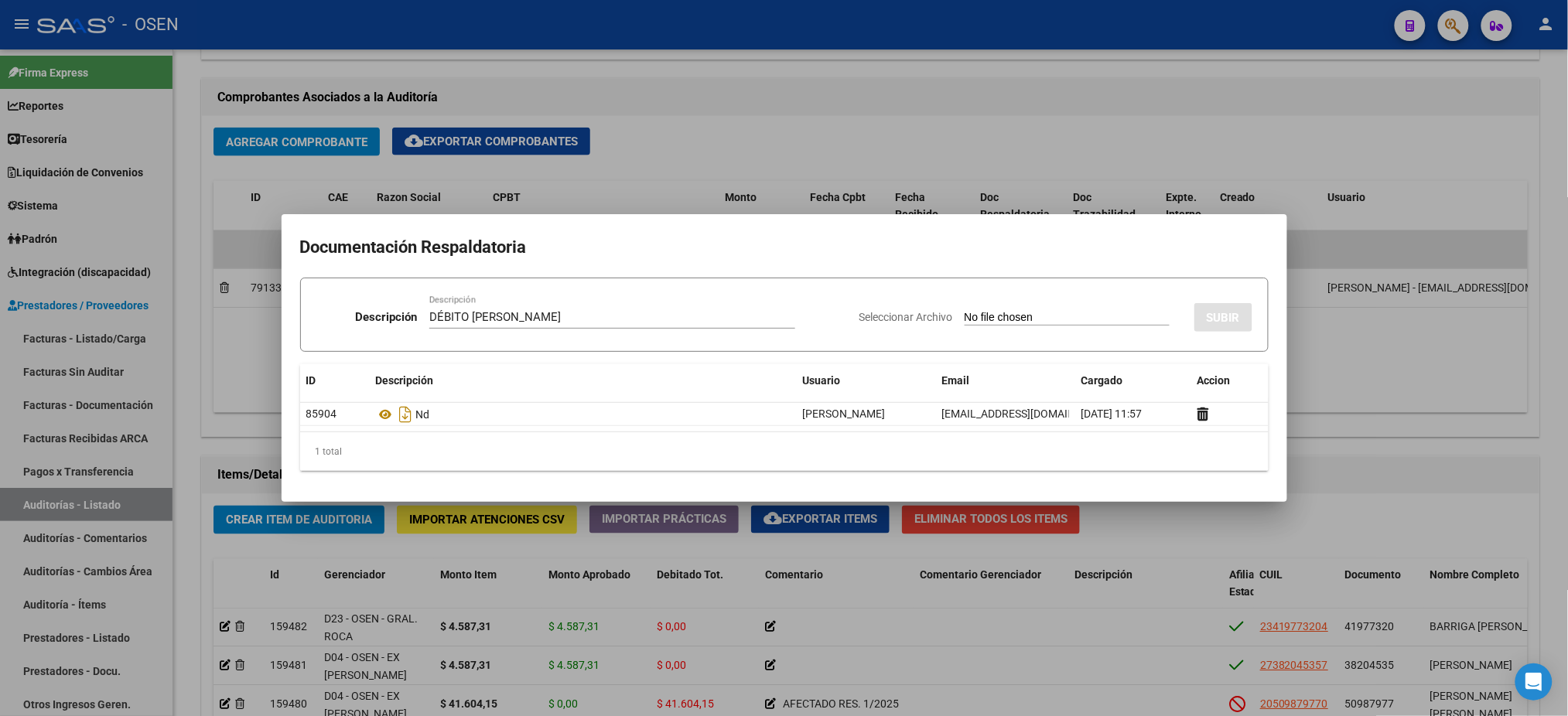
type input "C:\fakepath\[PERSON_NAME].pdf"
click at [1252, 304] on form "Descripción DÉBITO AVILA Descripción Seleccionar Archivo Eliminar SUBIR" at bounding box center [784, 315] width 968 height 75
click at [1234, 315] on span "SUBIR" at bounding box center [1223, 318] width 33 height 14
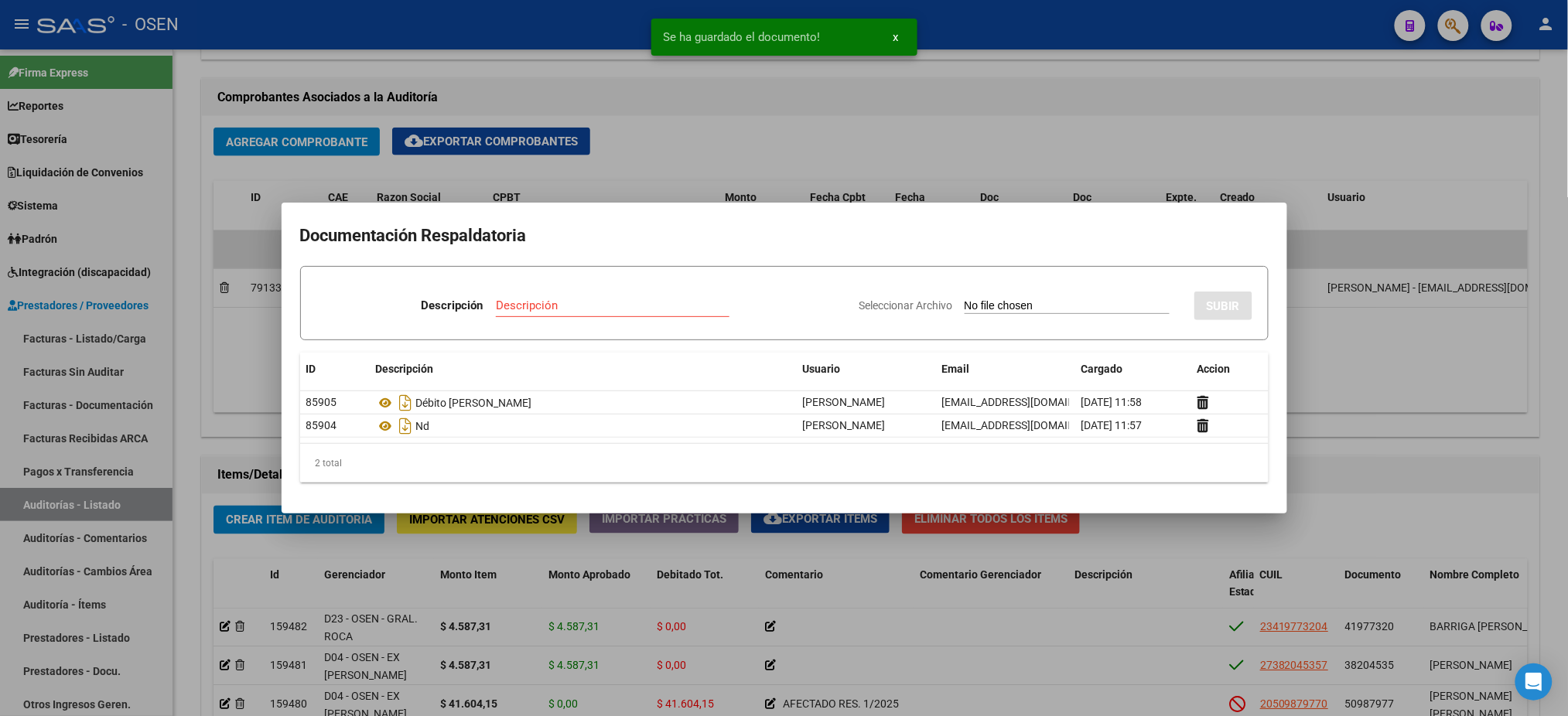
click at [546, 303] on input "Descripción" at bounding box center [613, 306] width 234 height 14
type input "DÉBITO"
click at [987, 303] on input "Seleccionar Archivo" at bounding box center [1068, 307] width 205 height 15
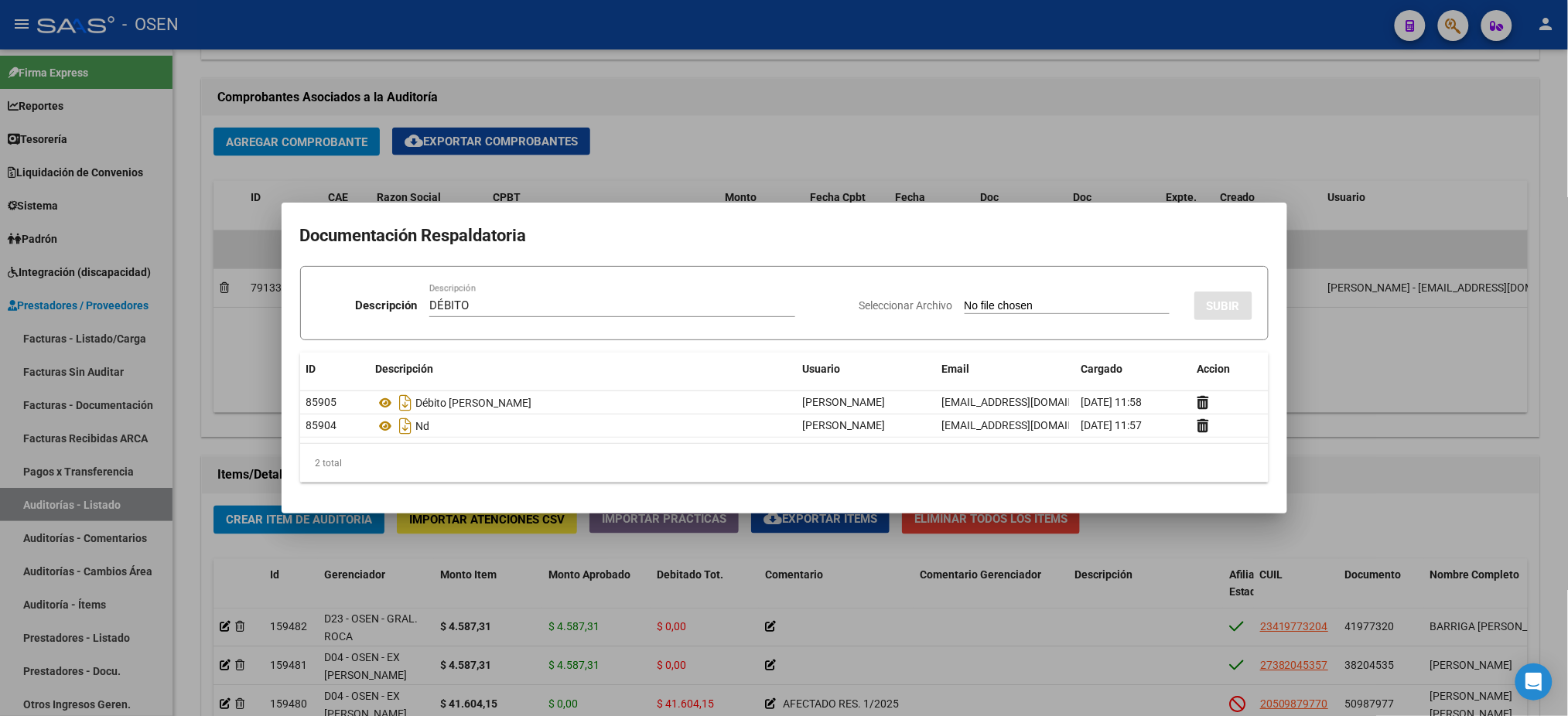
type input "C:\fakepath\ALVAREZ ELGANI .jpg"
click at [538, 310] on input "DÉBITO" at bounding box center [567, 306] width 304 height 14
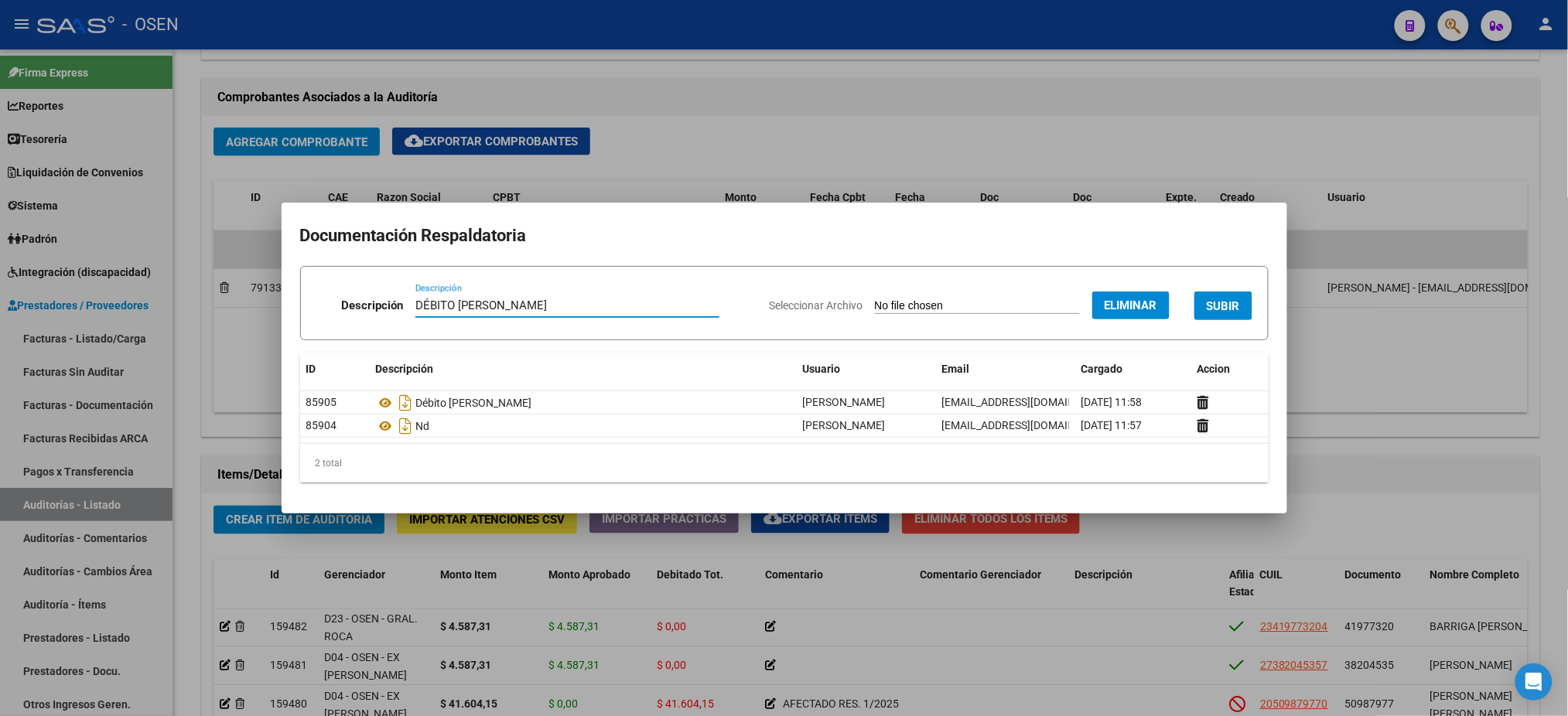
type input "DÉBITO ALVAREZ ELGANI"
click at [1235, 289] on div "Seleccionar Archivo Eliminar SUBIR" at bounding box center [1011, 302] width 483 height 47
click at [1235, 306] on span "SUBIR" at bounding box center [1223, 307] width 33 height 14
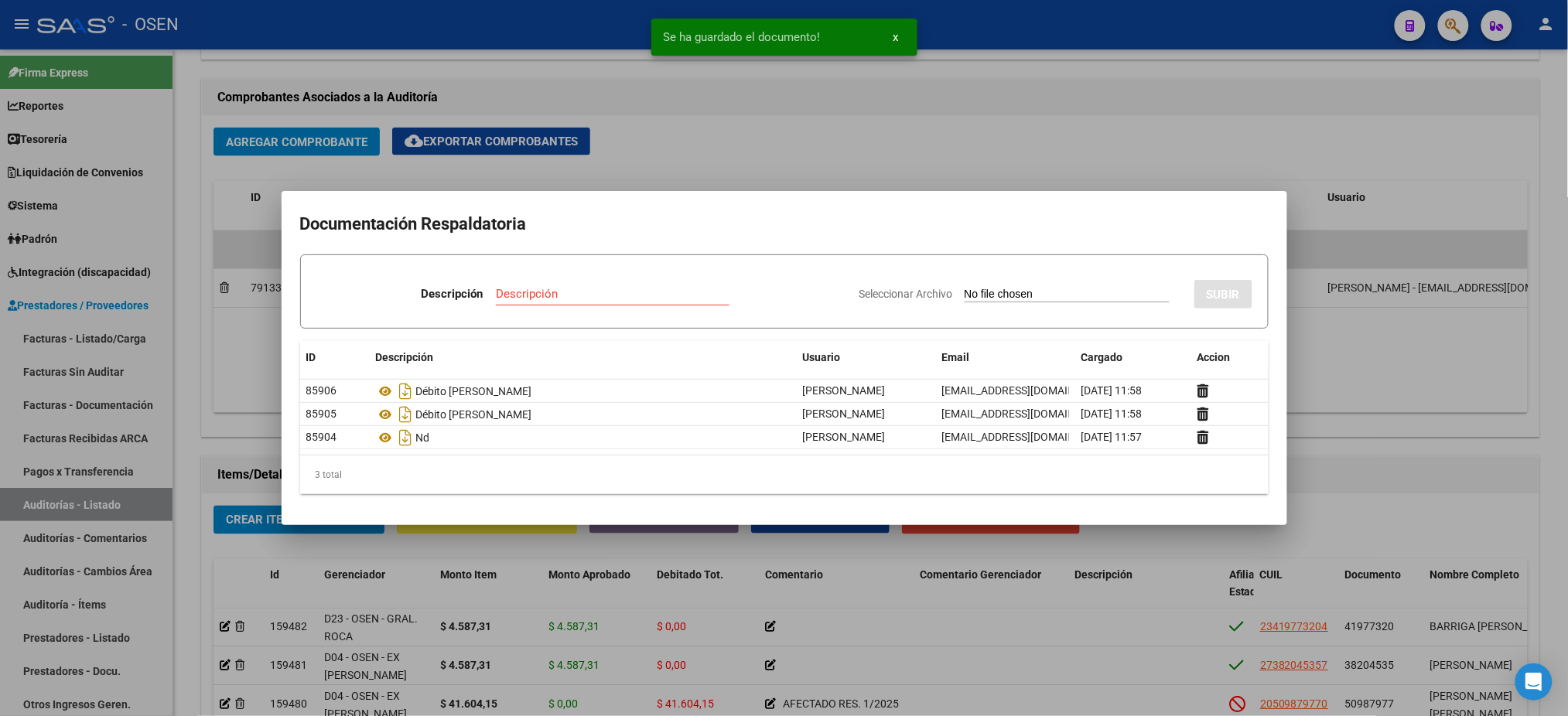
click at [1009, 298] on input "Seleccionar Archivo" at bounding box center [1068, 295] width 205 height 15
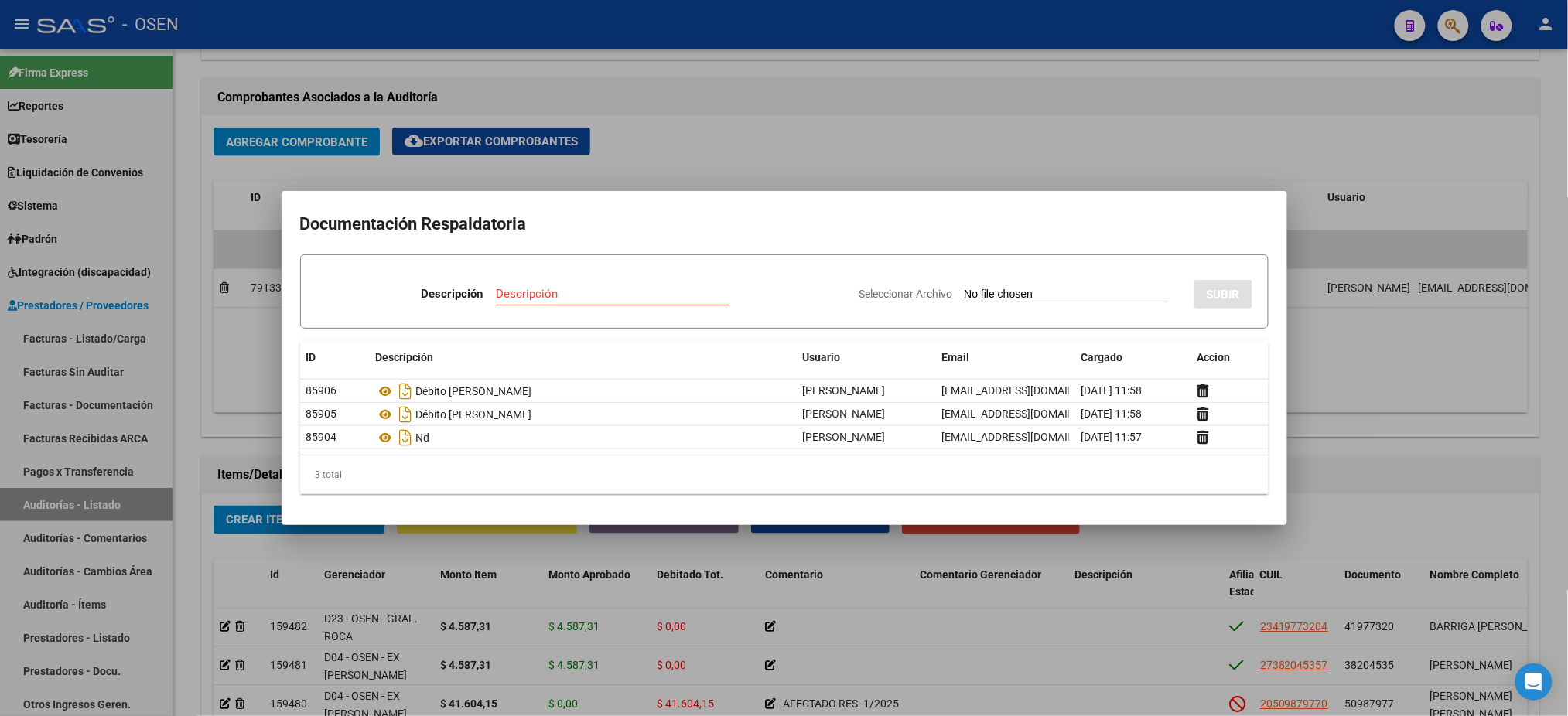
type input "C:\fakepath\FERNANDEZ MICAELA.pdf"
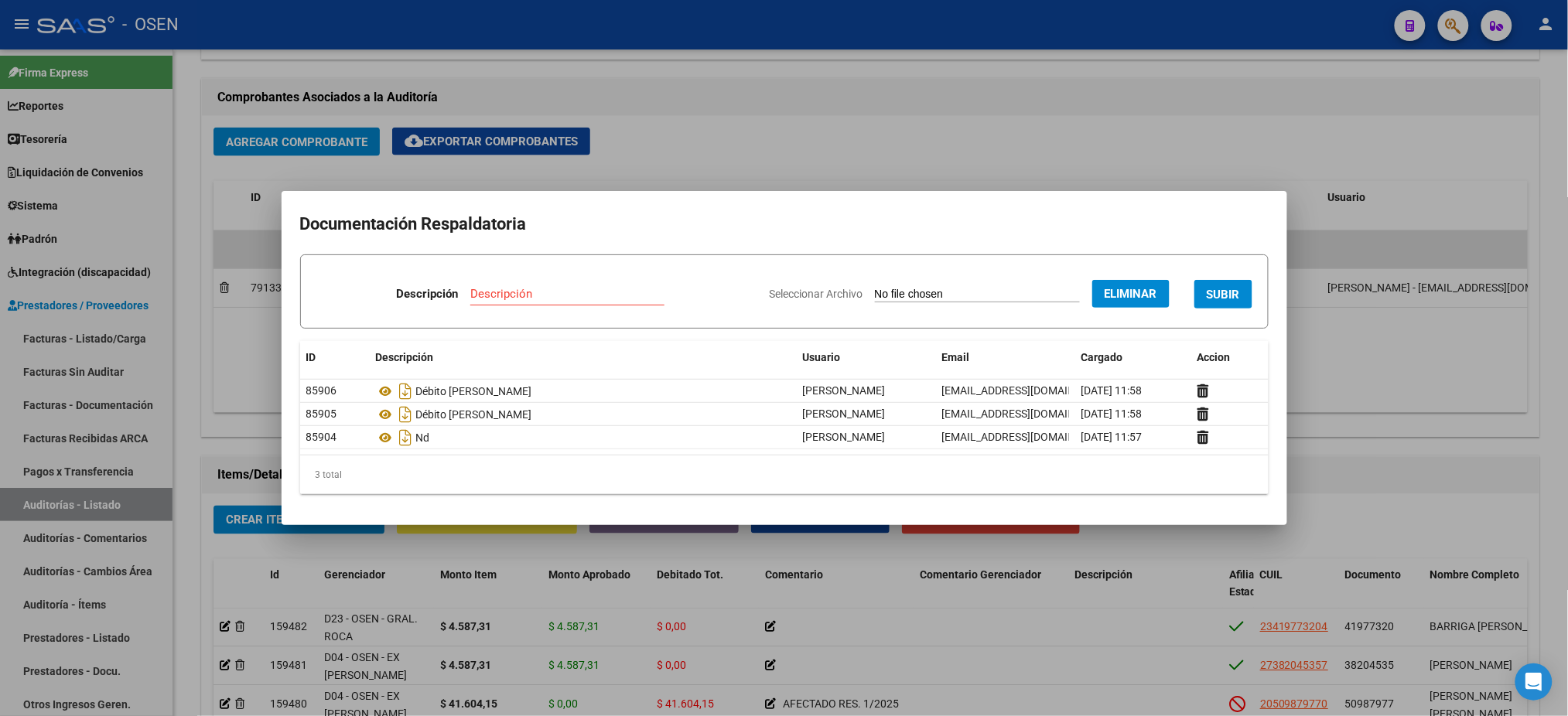
click at [531, 294] on input "Descripción" at bounding box center [567, 294] width 194 height 14
type input "dÉBITO FERNANDEZ"
click at [1228, 291] on span "SUBIR" at bounding box center [1223, 295] width 33 height 14
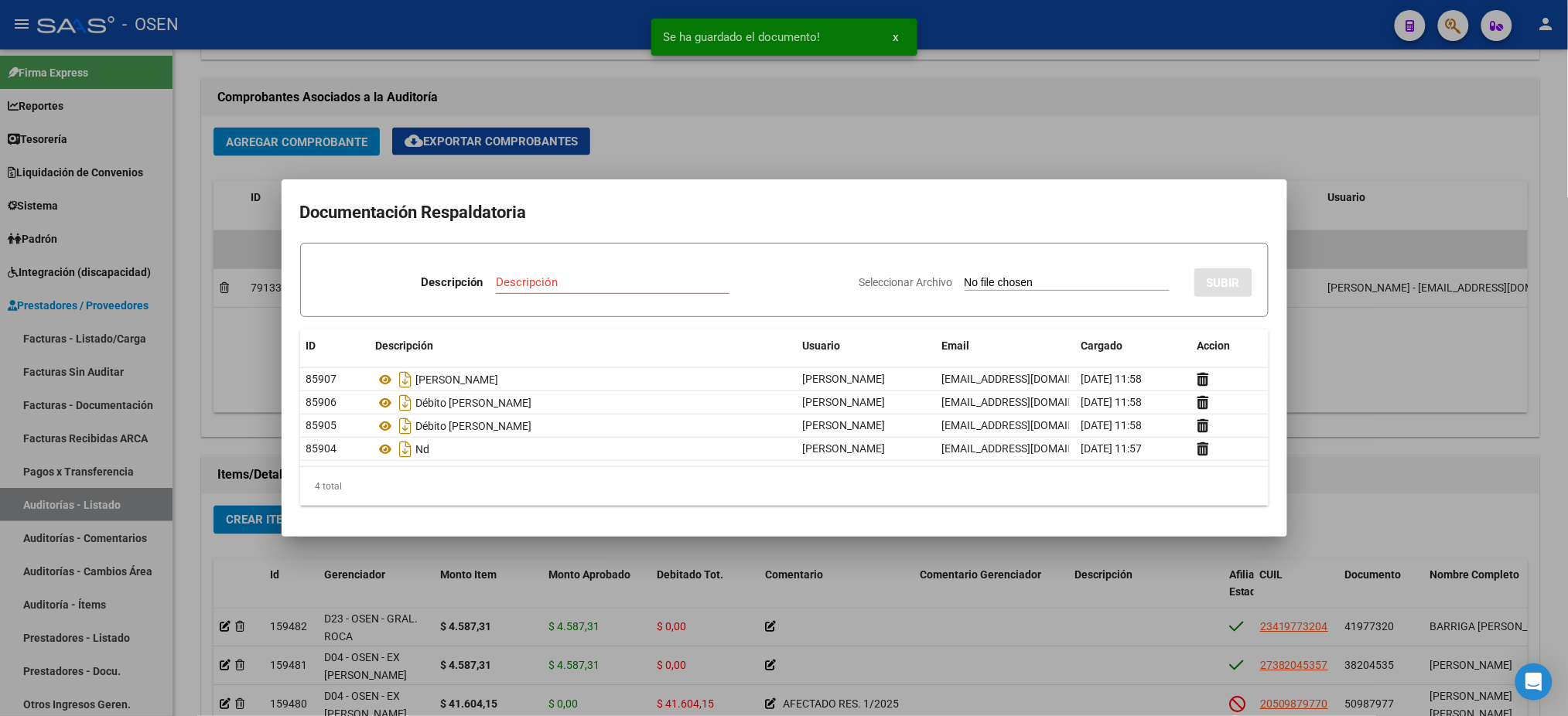
click at [957, 276] on app-file-uploader "Seleccionar Archivo" at bounding box center [1021, 283] width 323 height 14
click at [965, 285] on input "Seleccionar Archivo" at bounding box center [1068, 283] width 205 height 15
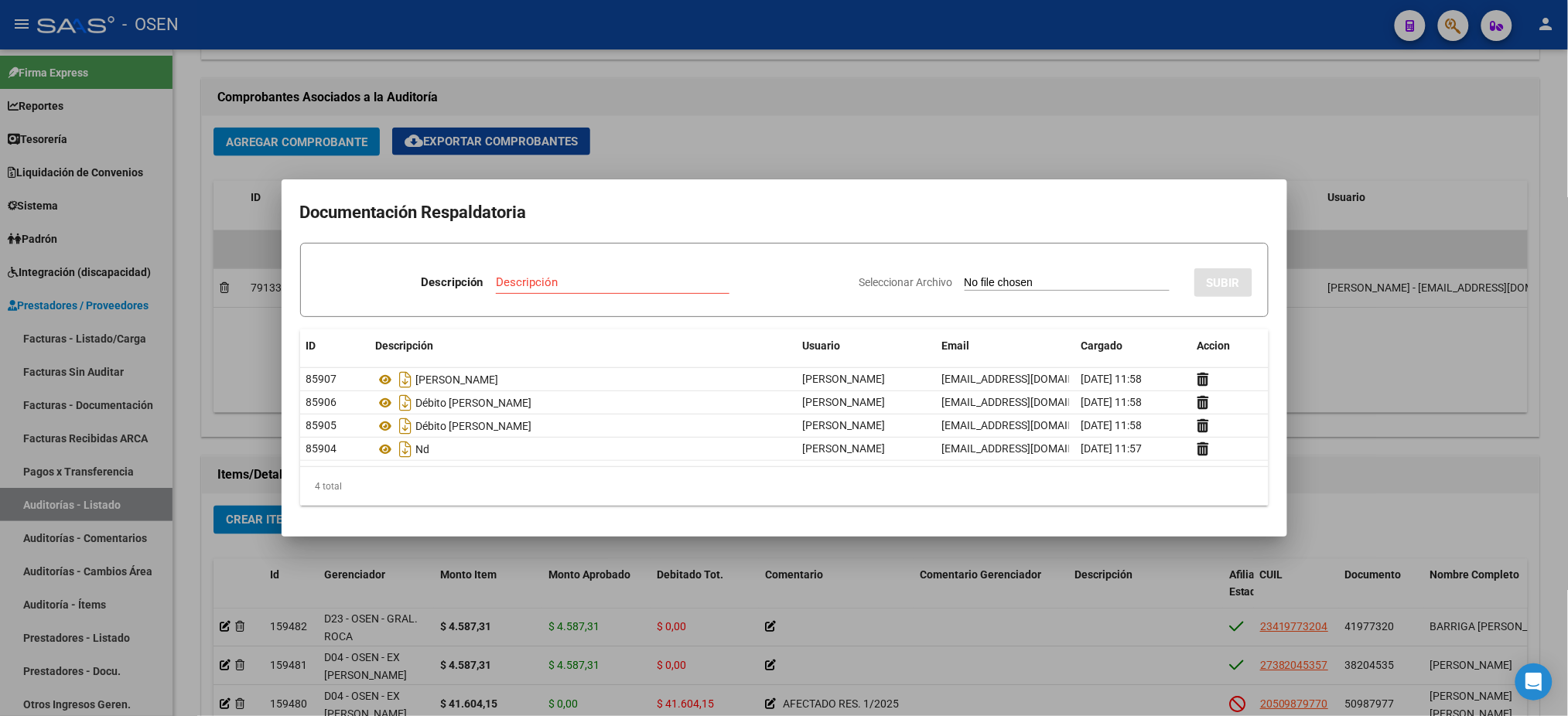
type input "C:\fakepath\TELLADO.pdf"
click at [571, 286] on input "Descripción" at bounding box center [567, 283] width 194 height 14
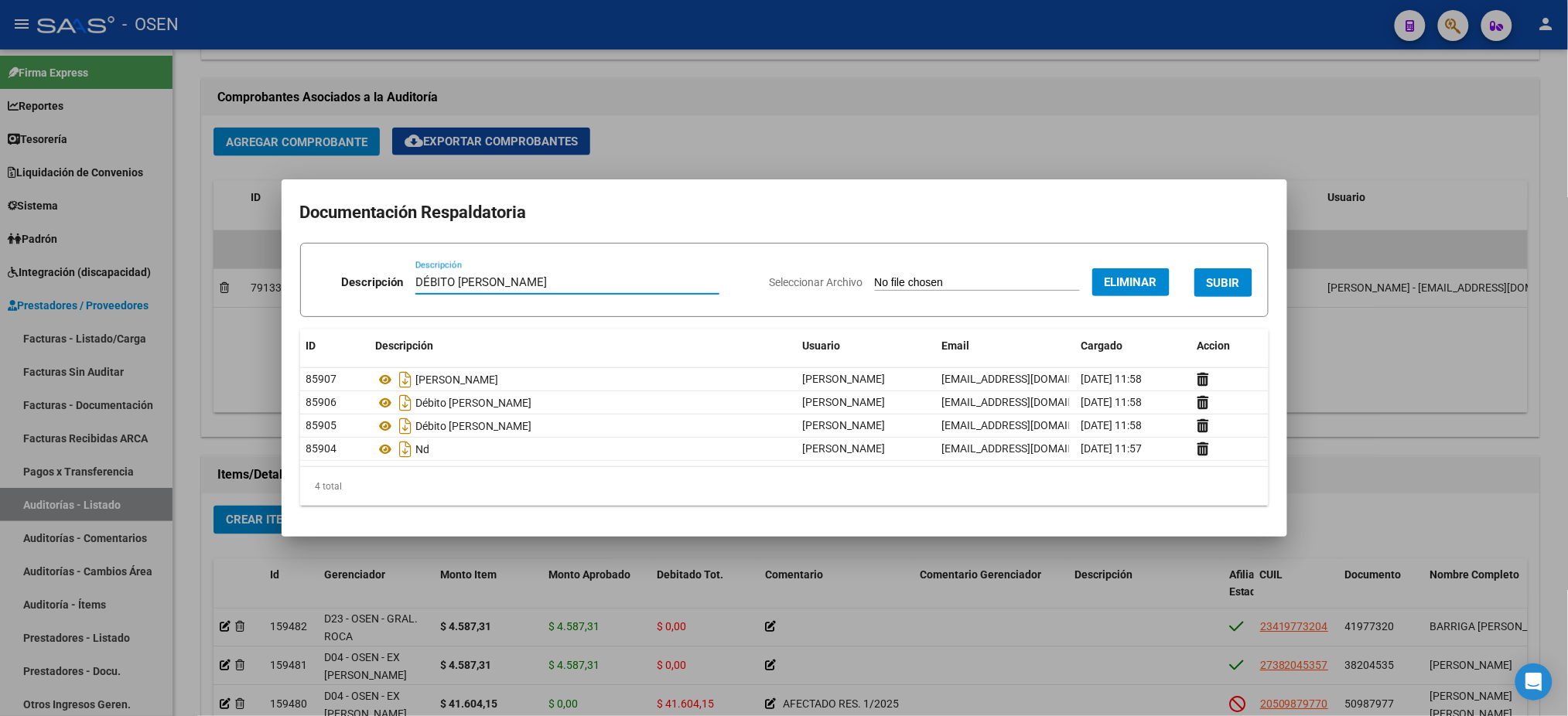
type input "DÉBITO TELLADO"
click at [1222, 281] on span "SUBIR" at bounding box center [1223, 283] width 33 height 14
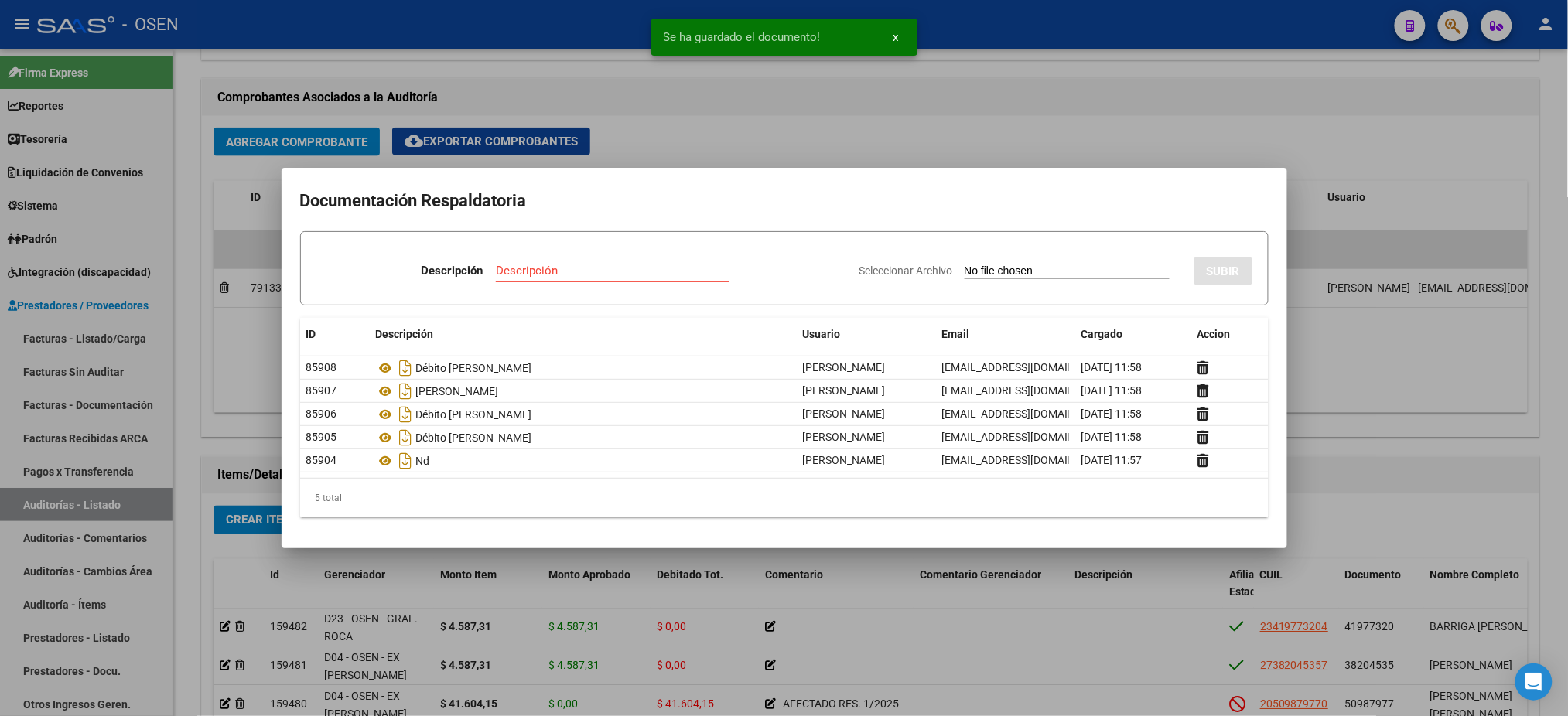
click at [1038, 266] on input "Seleccionar Archivo" at bounding box center [1068, 272] width 205 height 15
type input "C:\fakepath\LEGUIZAMON.pdf"
click at [485, 272] on input "Descripción" at bounding box center [567, 271] width 194 height 14
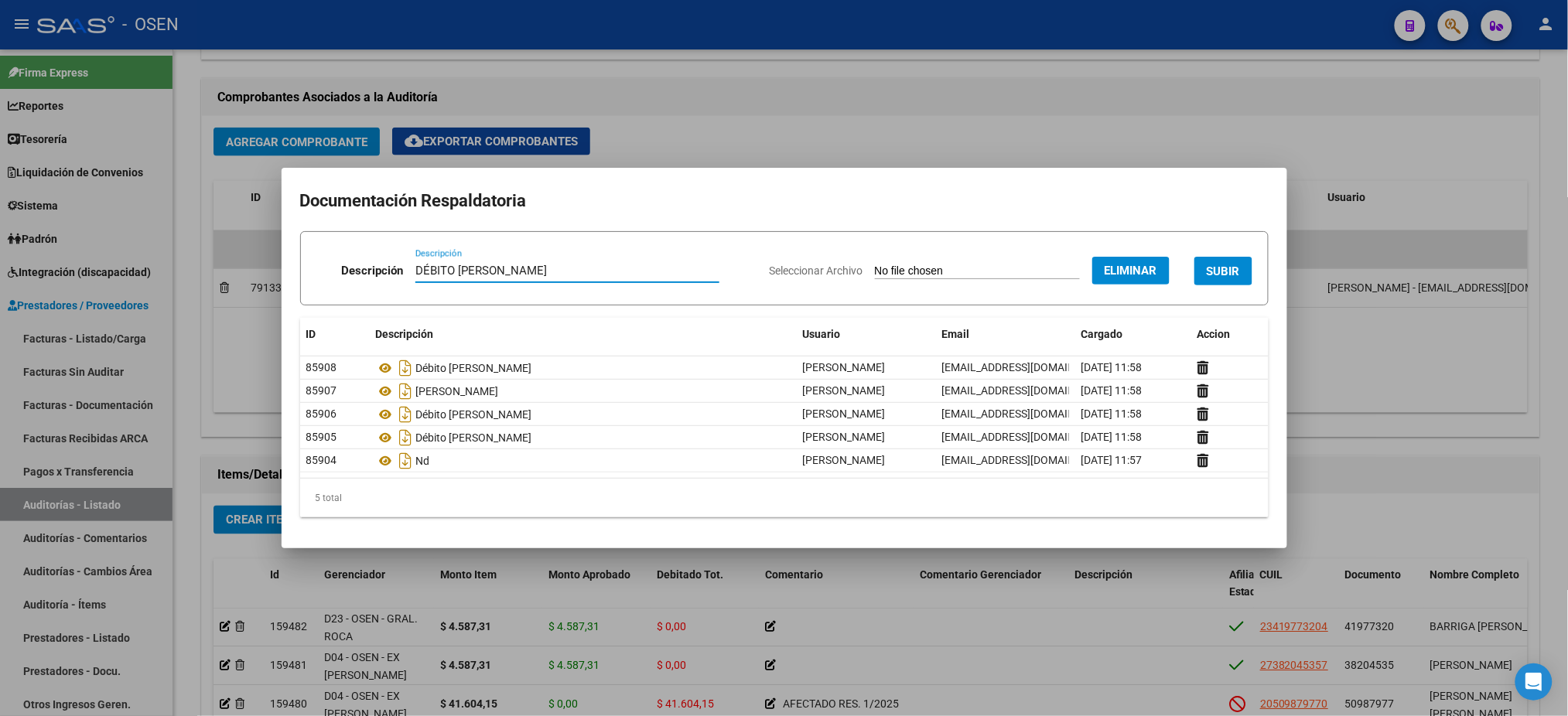
type input "DÉBITO LEGUIZAMON"
click at [1203, 291] on div "Seleccionar Archivo Eliminar SUBIR" at bounding box center [1011, 267] width 483 height 47
click at [1207, 286] on div "Seleccionar Archivo Eliminar SUBIR" at bounding box center [1011, 267] width 483 height 47
click at [1215, 281] on button "SUBIR" at bounding box center [1223, 271] width 58 height 29
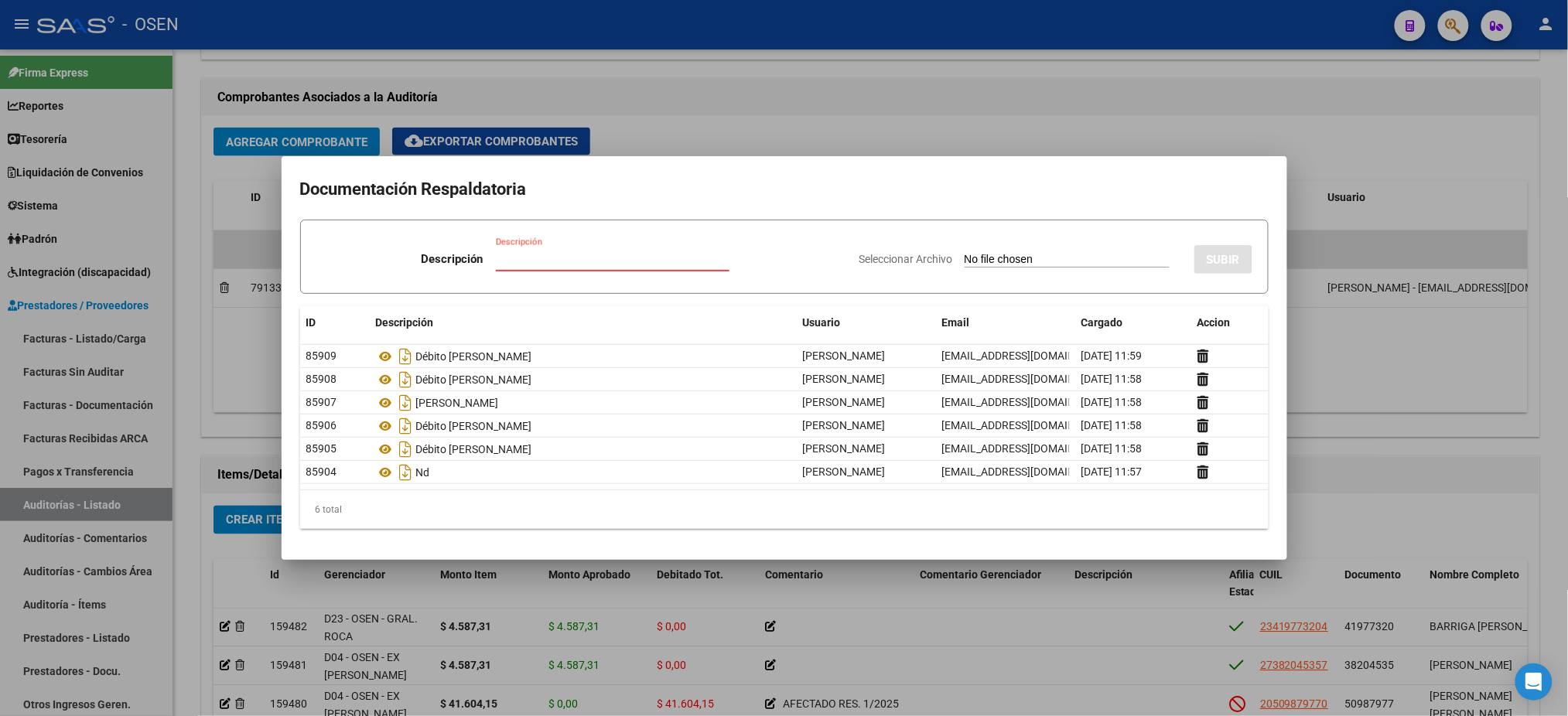
click at [515, 263] on input "Descripción" at bounding box center [613, 259] width 234 height 14
type input "dÉBITO ENVIADO"
click at [988, 255] on input "Seleccionar Archivo" at bounding box center [1068, 260] width 205 height 15
type input "C:\fakepath\3851.jpg"
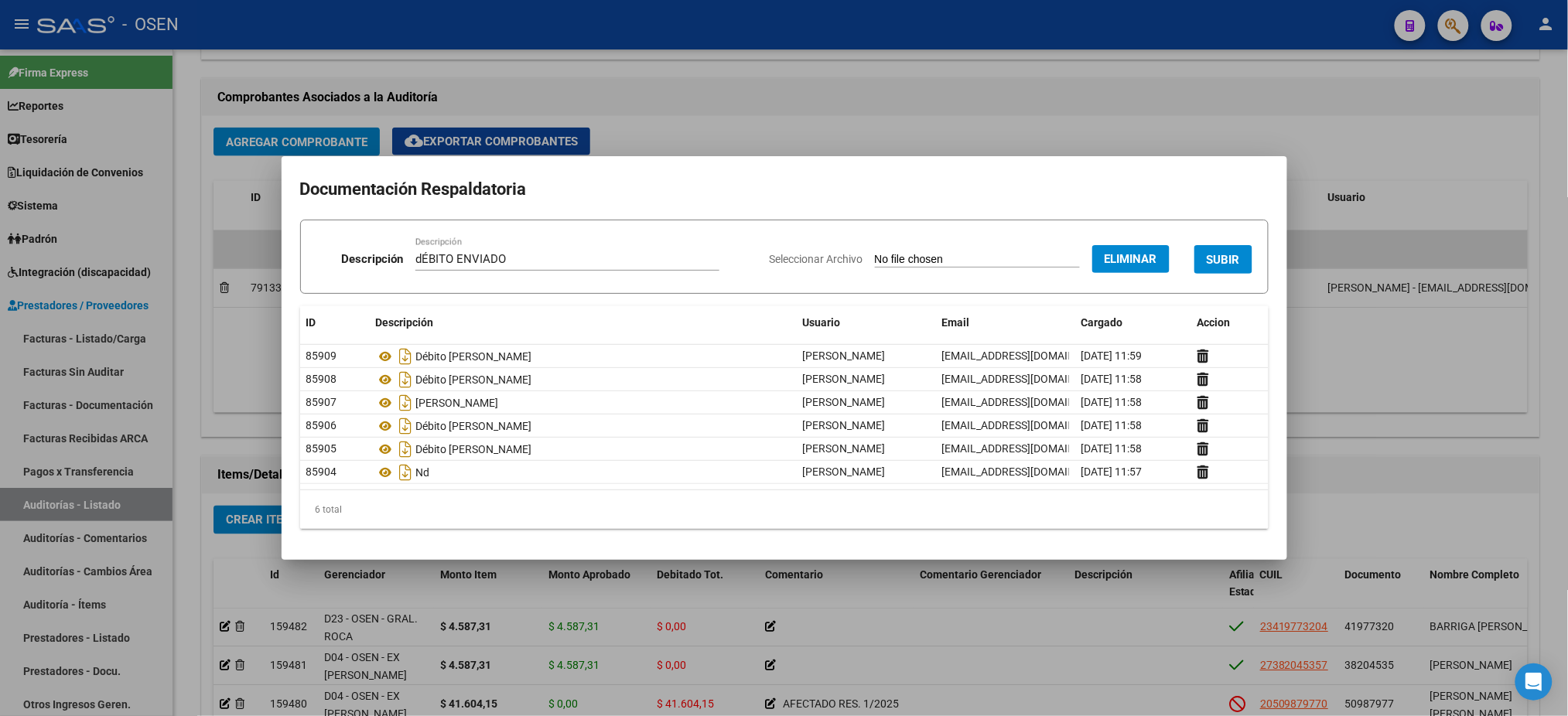
drag, startPoint x: 1199, startPoint y: 246, endPoint x: 1205, endPoint y: 253, distance: 9.2
click at [1205, 253] on button "SUBIR" at bounding box center [1223, 259] width 58 height 29
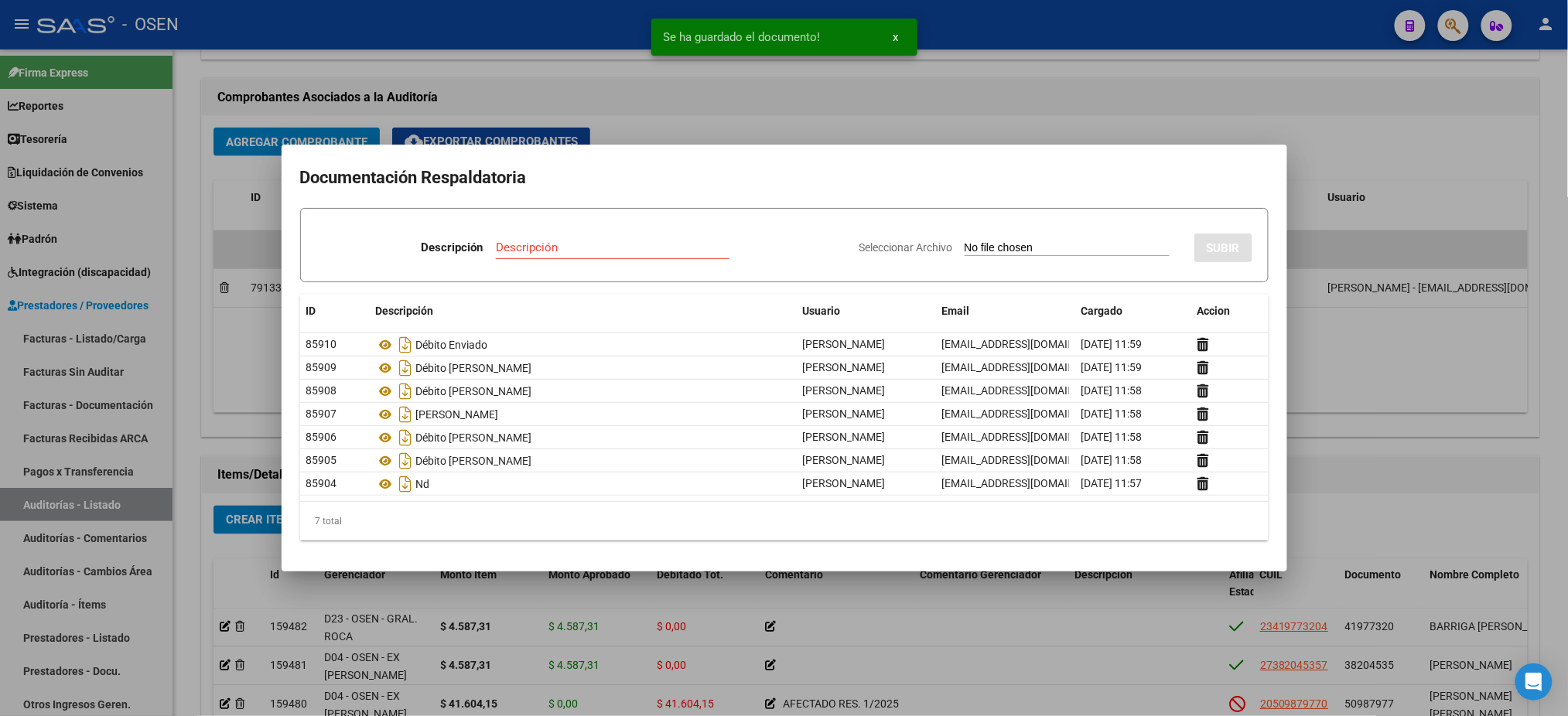
click at [719, 84] on div at bounding box center [784, 358] width 1568 height 716
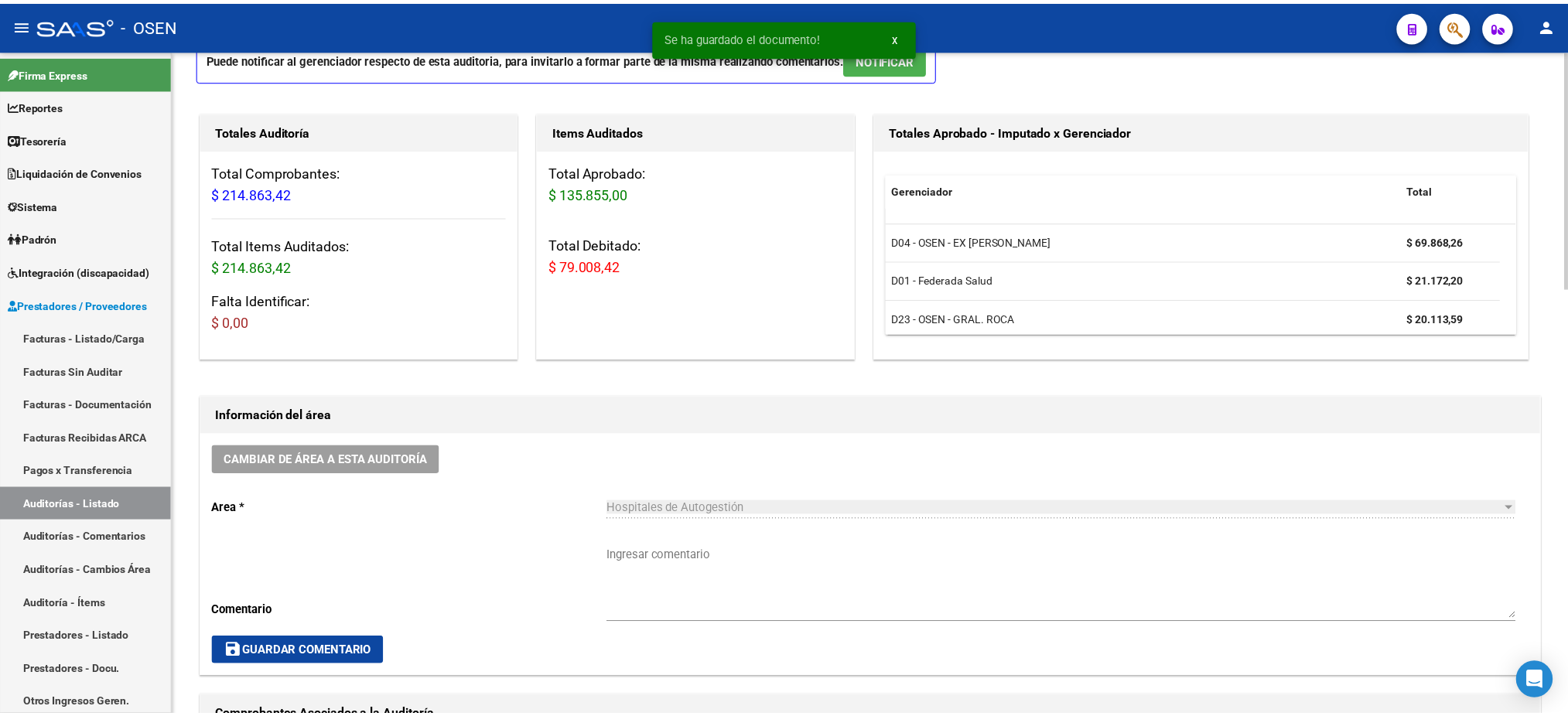
scroll to position [0, 0]
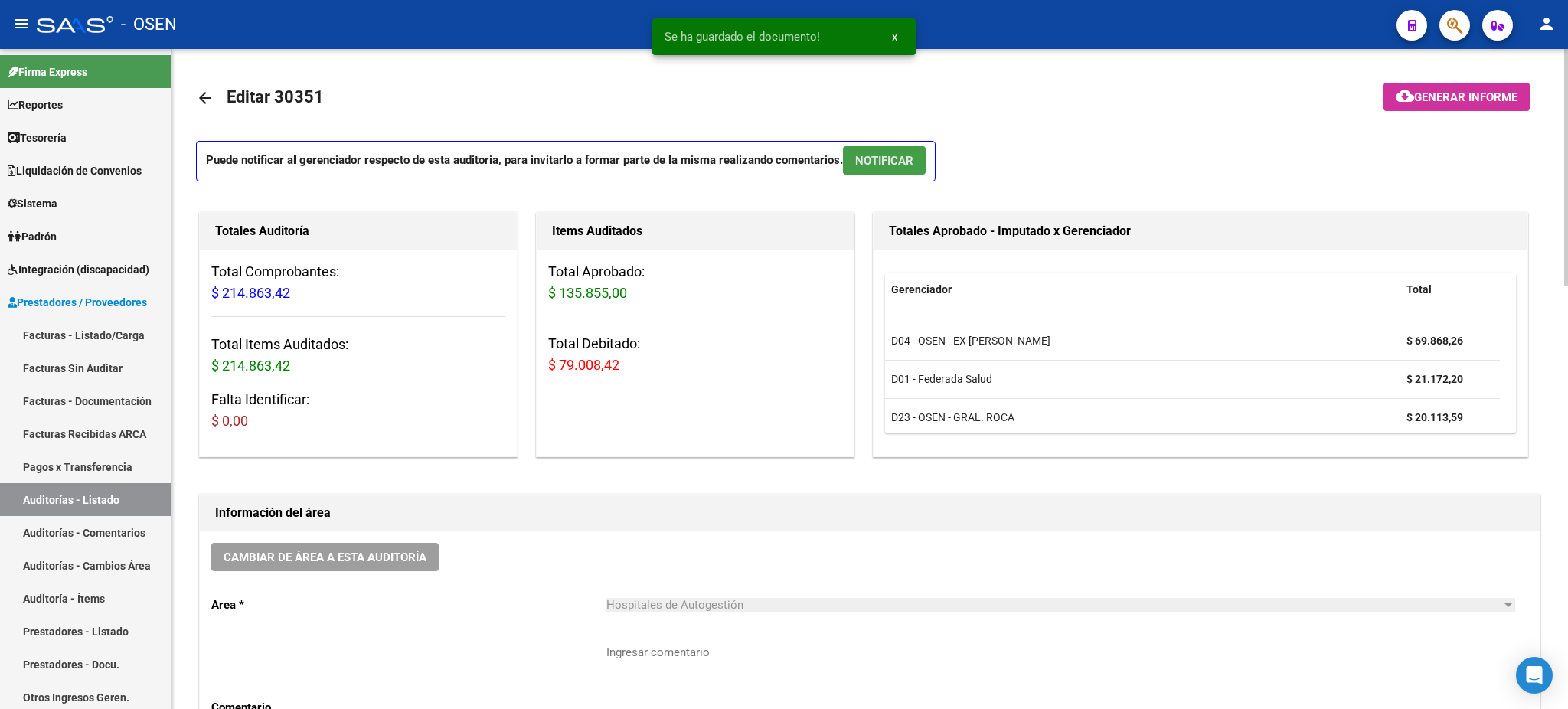
click at [912, 155] on span "NOTIFICAR" at bounding box center [884, 161] width 58 height 14
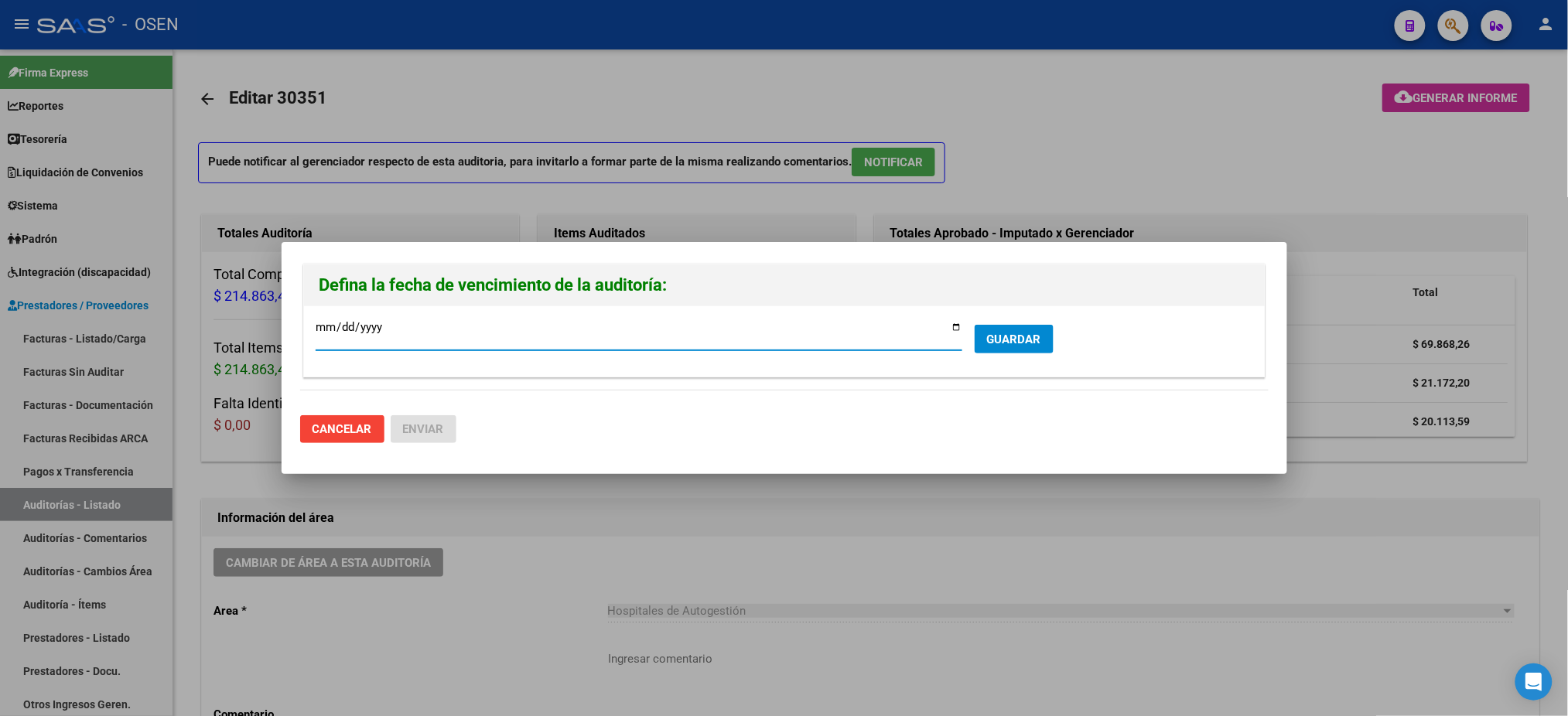
click at [1012, 339] on span "GUARDAR" at bounding box center [1014, 340] width 54 height 14
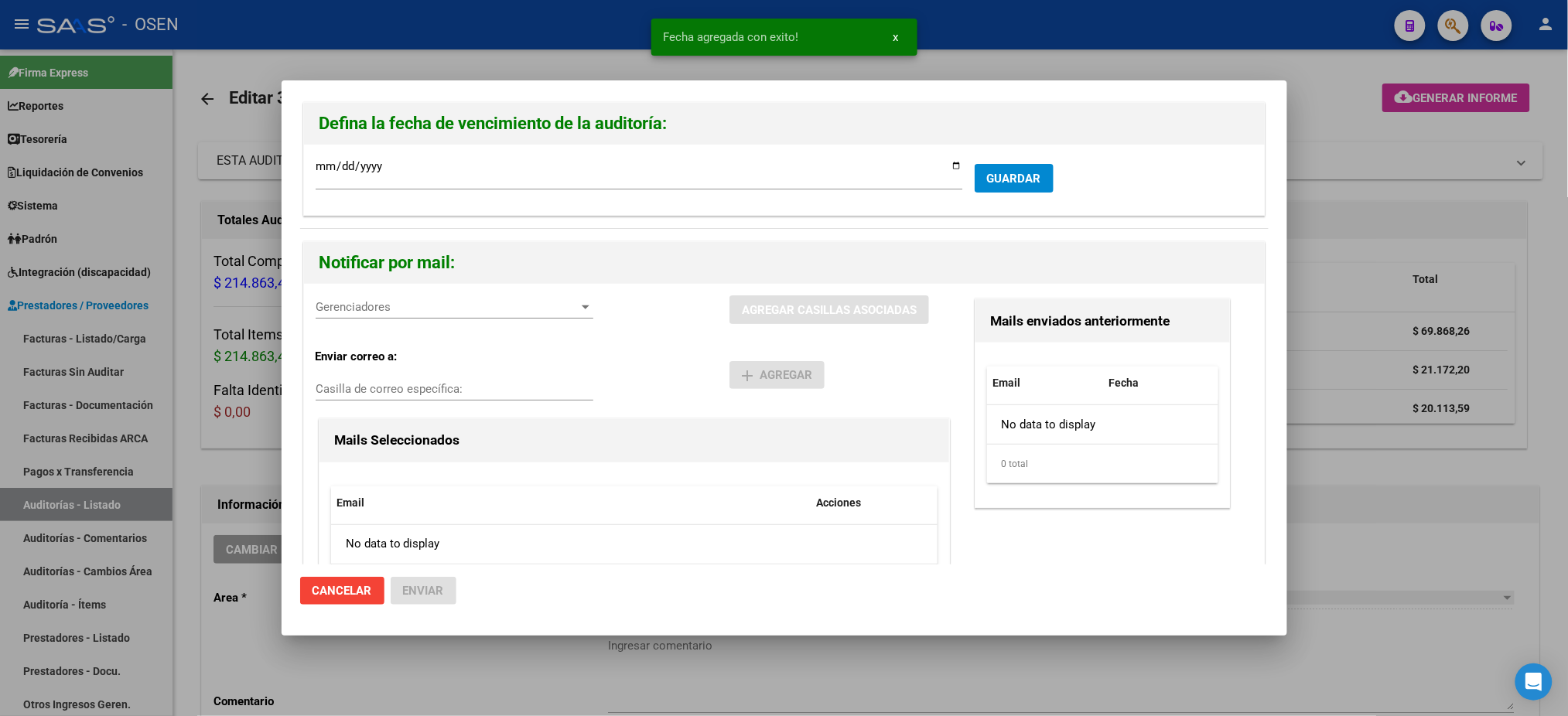
click at [409, 299] on div "Gerenciadores Gerenciadores" at bounding box center [454, 307] width 278 height 23
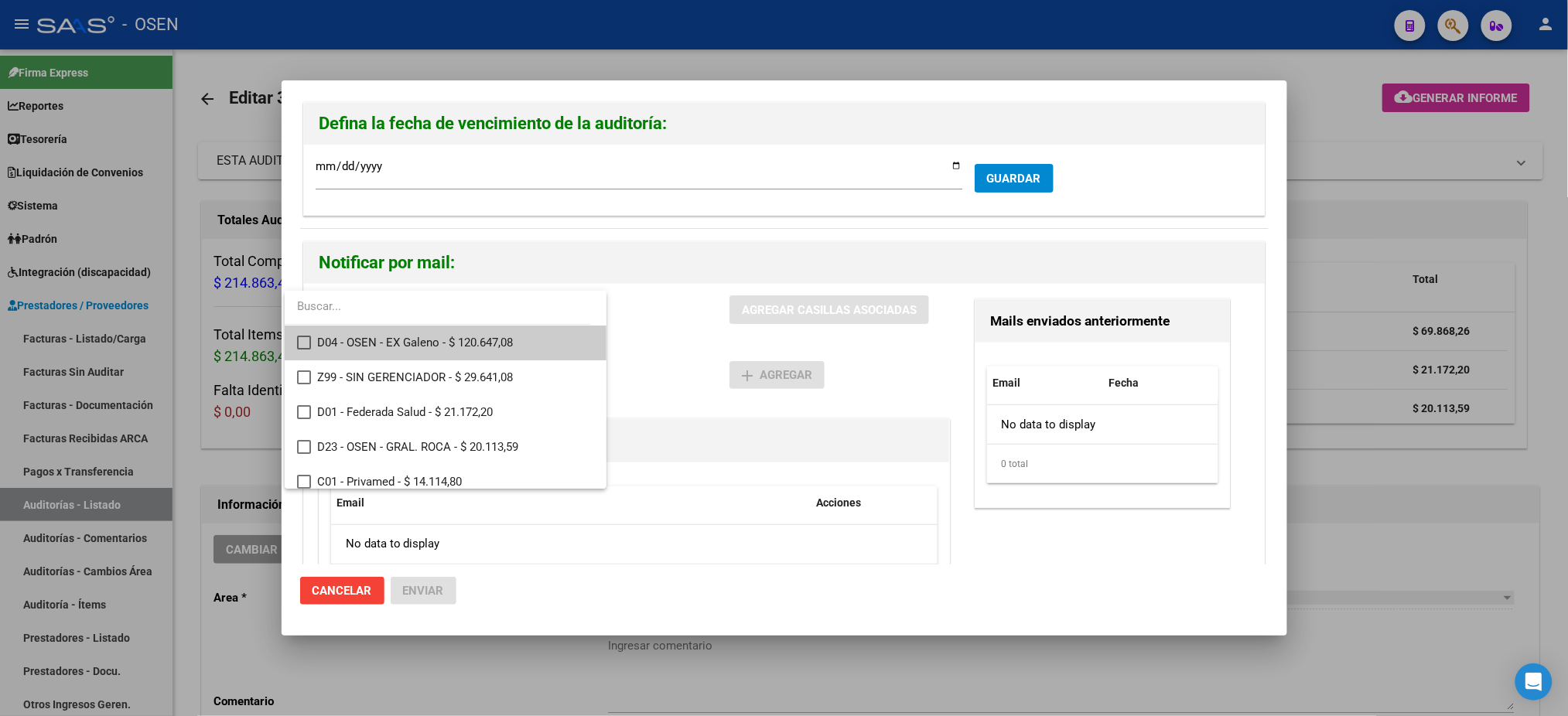
click at [352, 586] on div at bounding box center [784, 358] width 1568 height 716
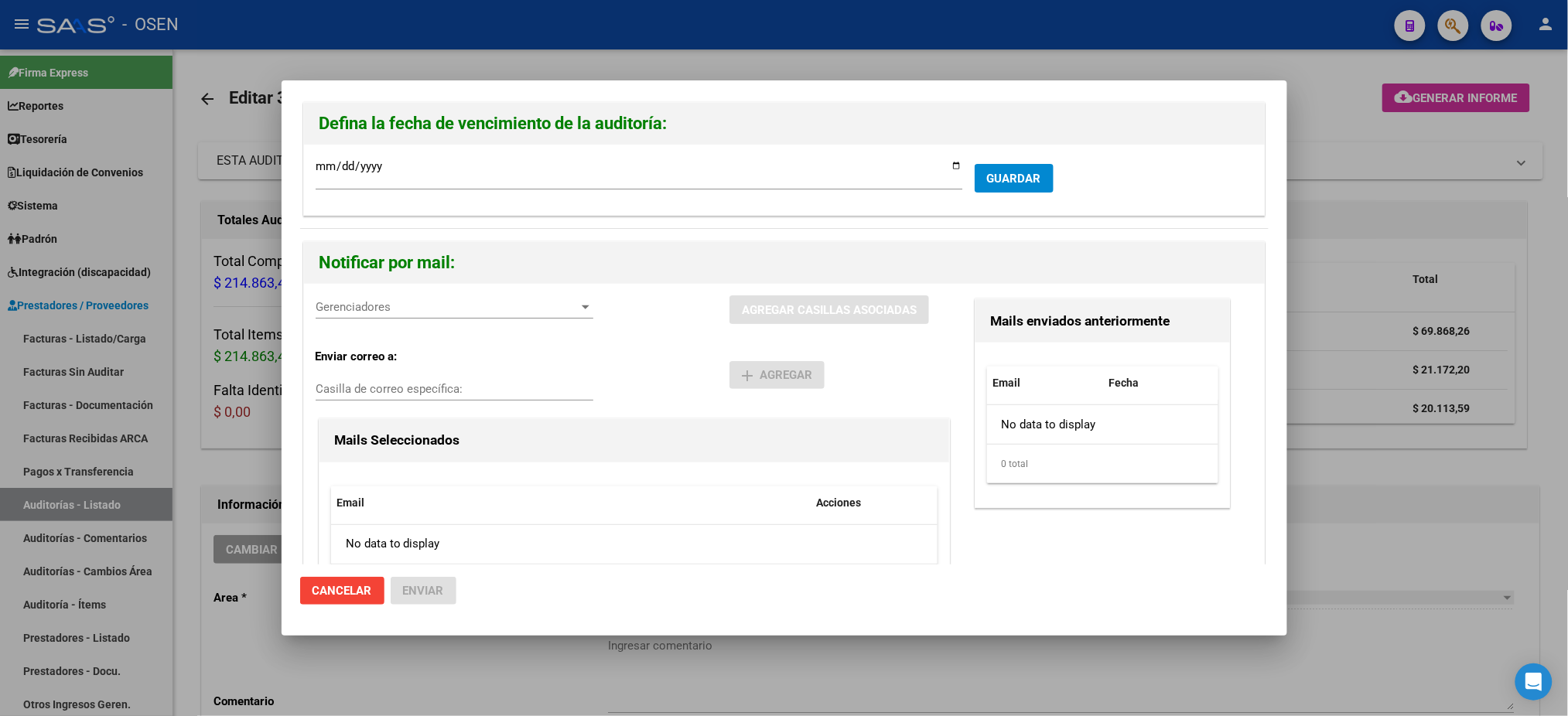
click at [1446, 441] on div at bounding box center [784, 358] width 1568 height 716
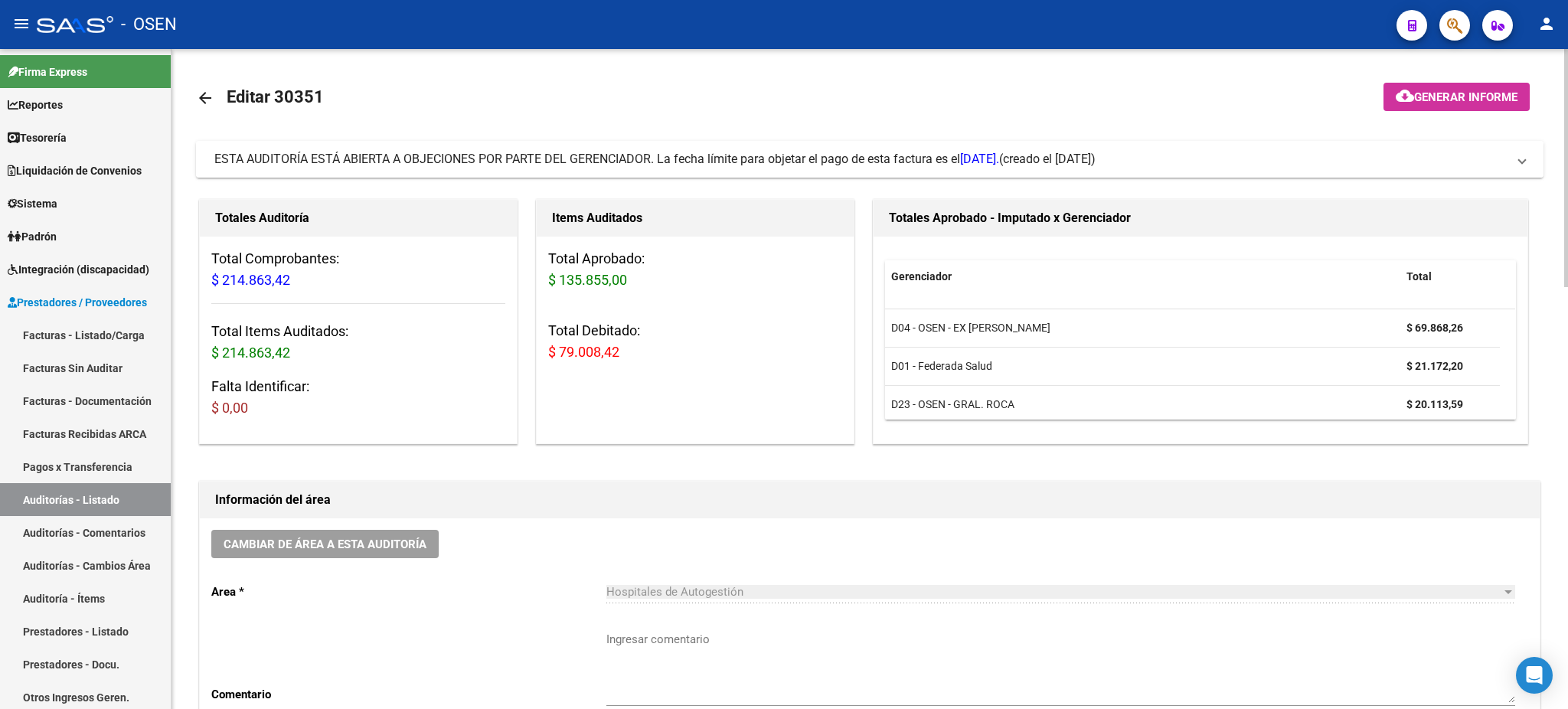
click at [1064, 151] on span "(creado el 18/08/2025)" at bounding box center [1048, 159] width 97 height 17
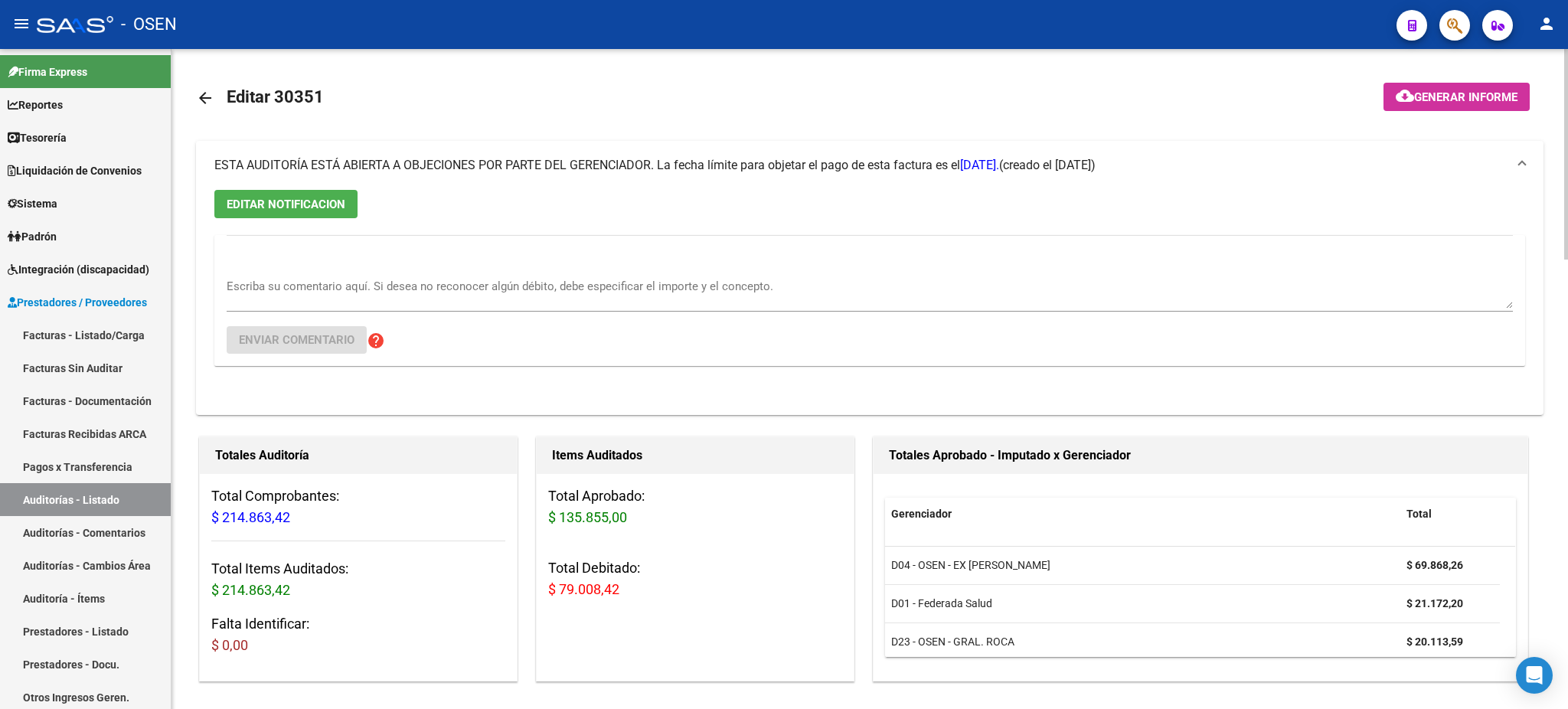
click at [290, 204] on span "EDITAR NOTIFICACION" at bounding box center [286, 204] width 118 height 14
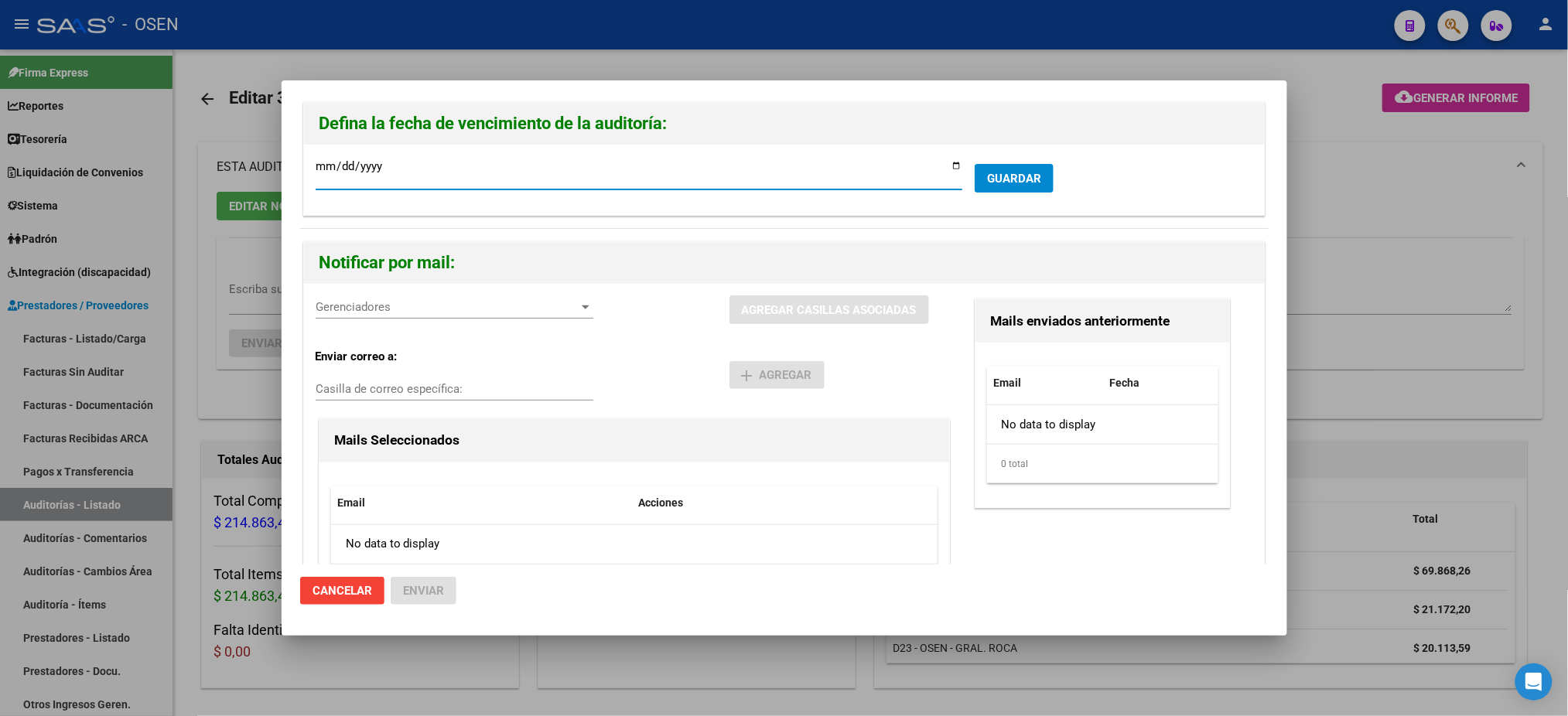
click at [461, 299] on div "Gerenciadores Gerenciadores" at bounding box center [454, 307] width 278 height 23
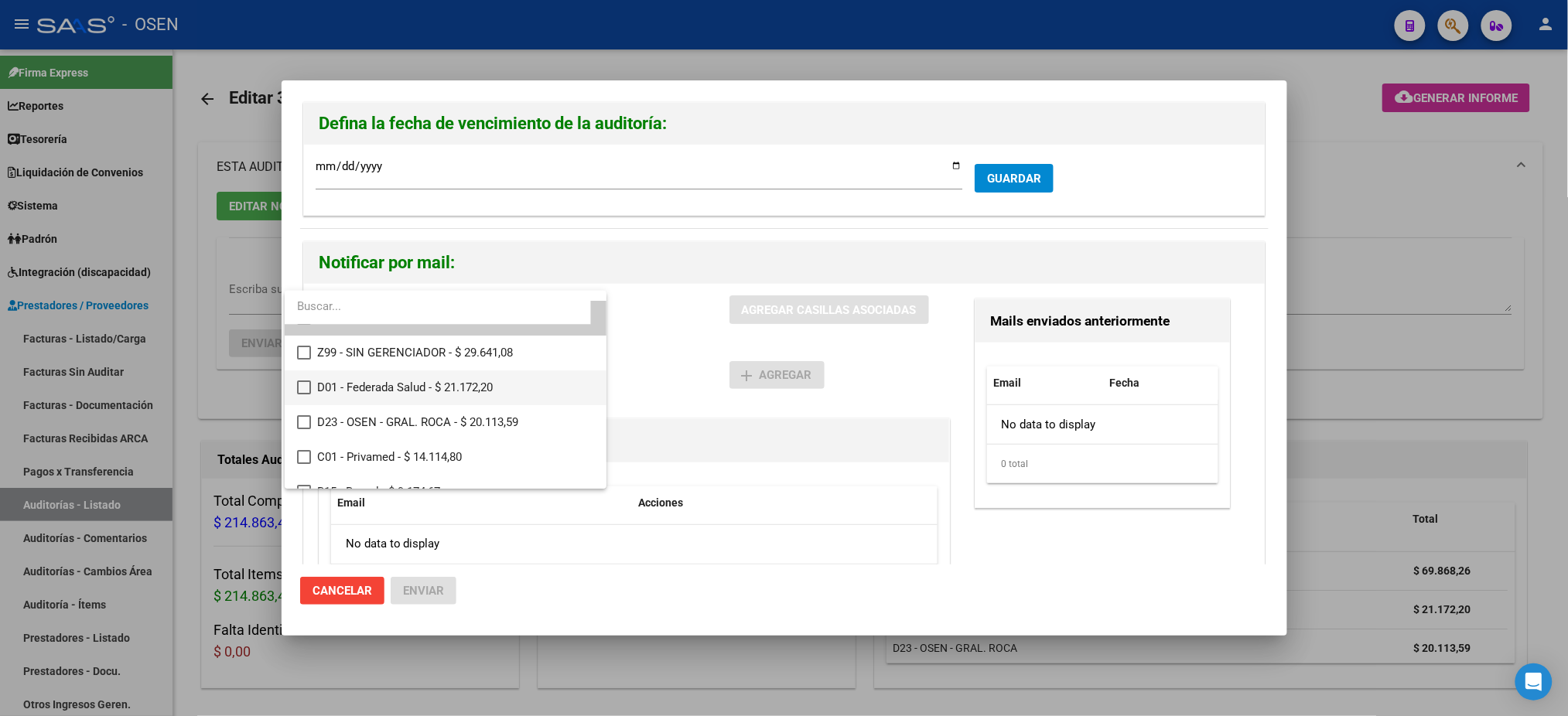
scroll to position [45, 0]
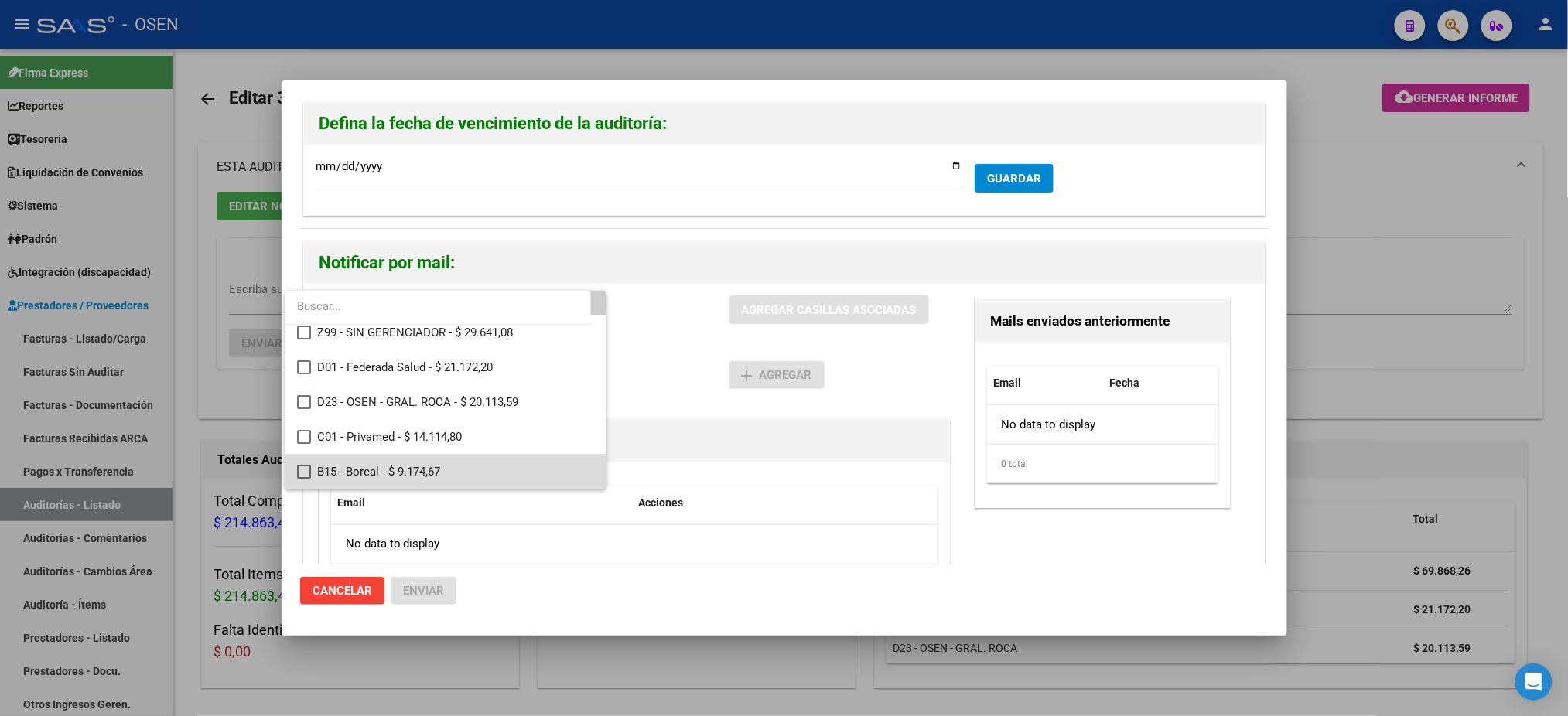
click at [456, 465] on span "B15 - Boreal - $ 9.174,67" at bounding box center [455, 472] width 277 height 35
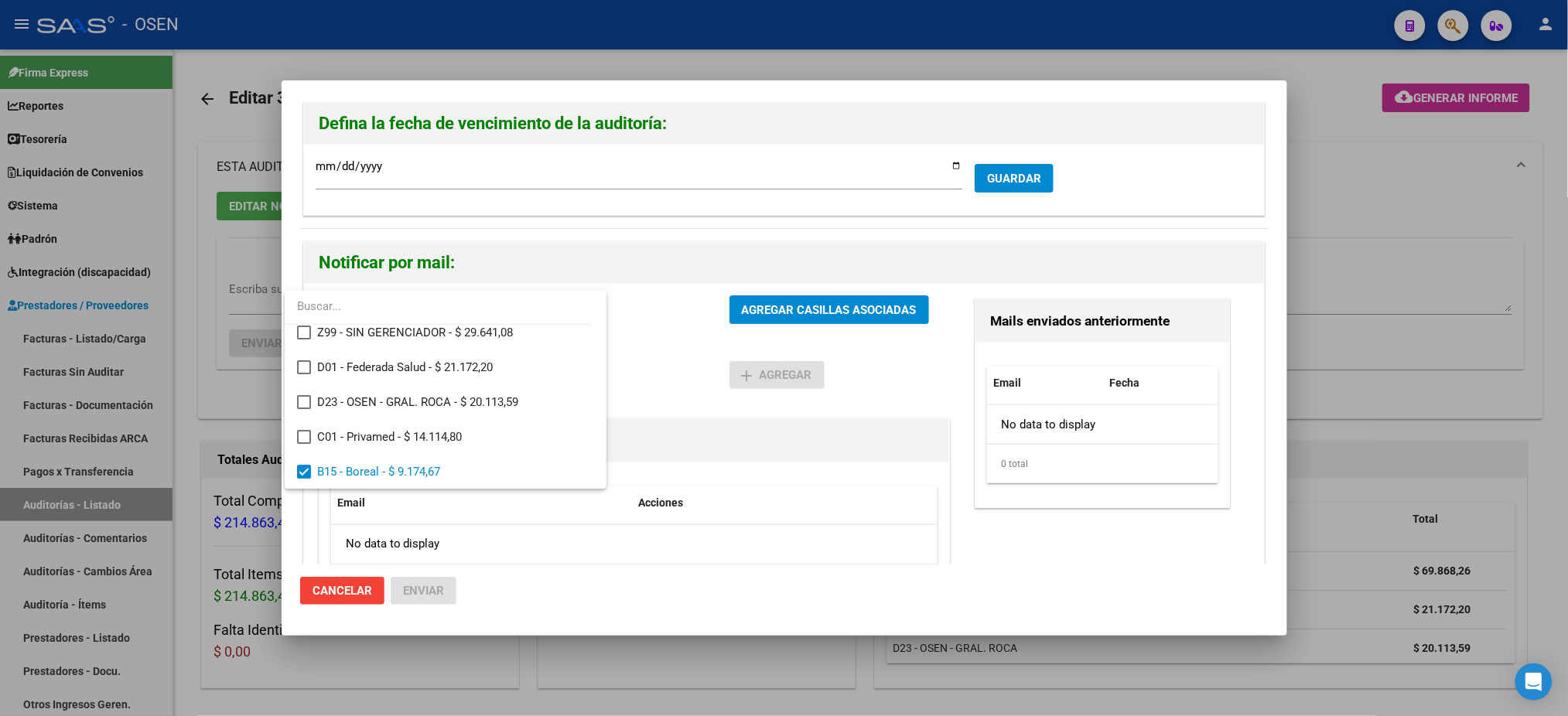
drag, startPoint x: 738, startPoint y: 462, endPoint x: 788, endPoint y: 351, distance: 121.7
click at [740, 459] on div at bounding box center [784, 358] width 1568 height 716
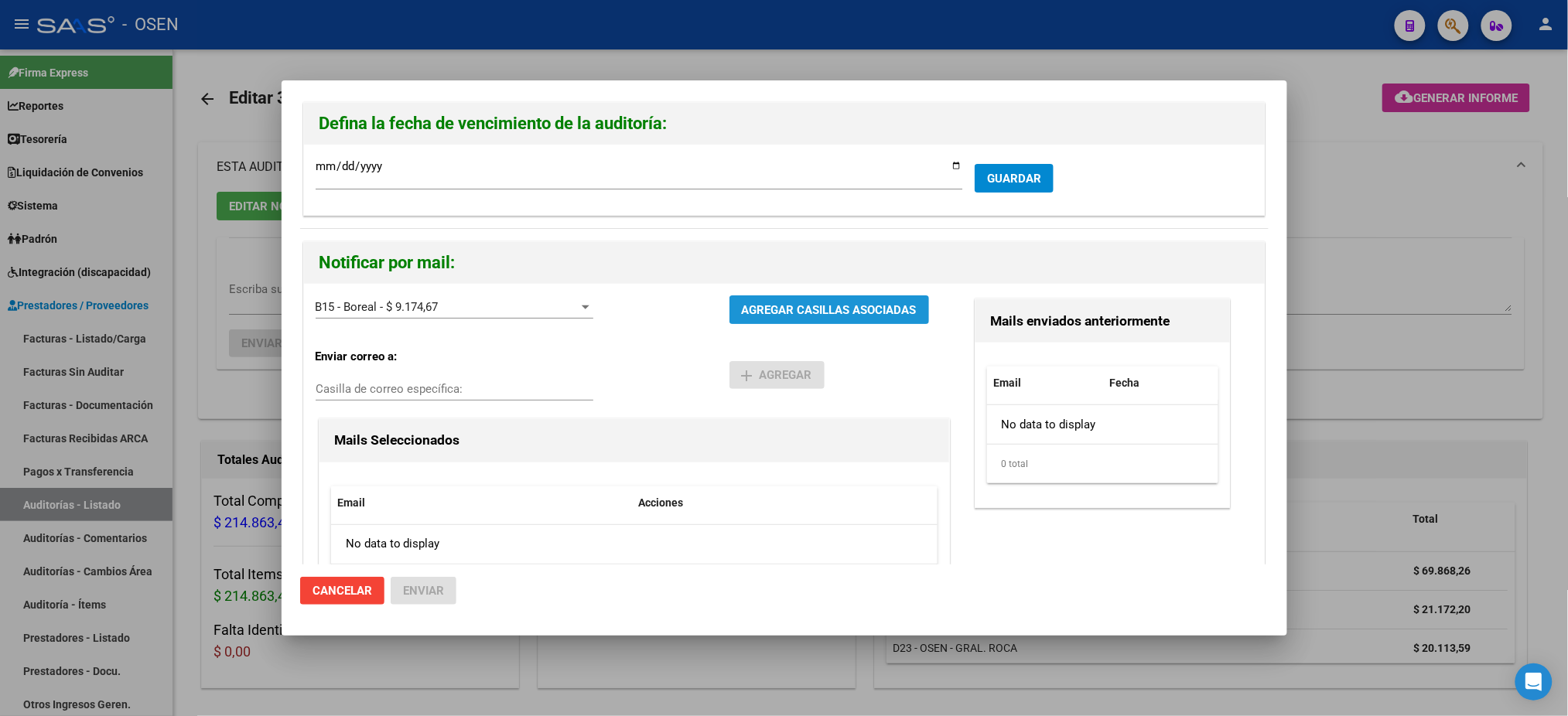
click at [805, 299] on button "AGREGAR CASILLAS ASOCIADAS" at bounding box center [829, 310] width 199 height 29
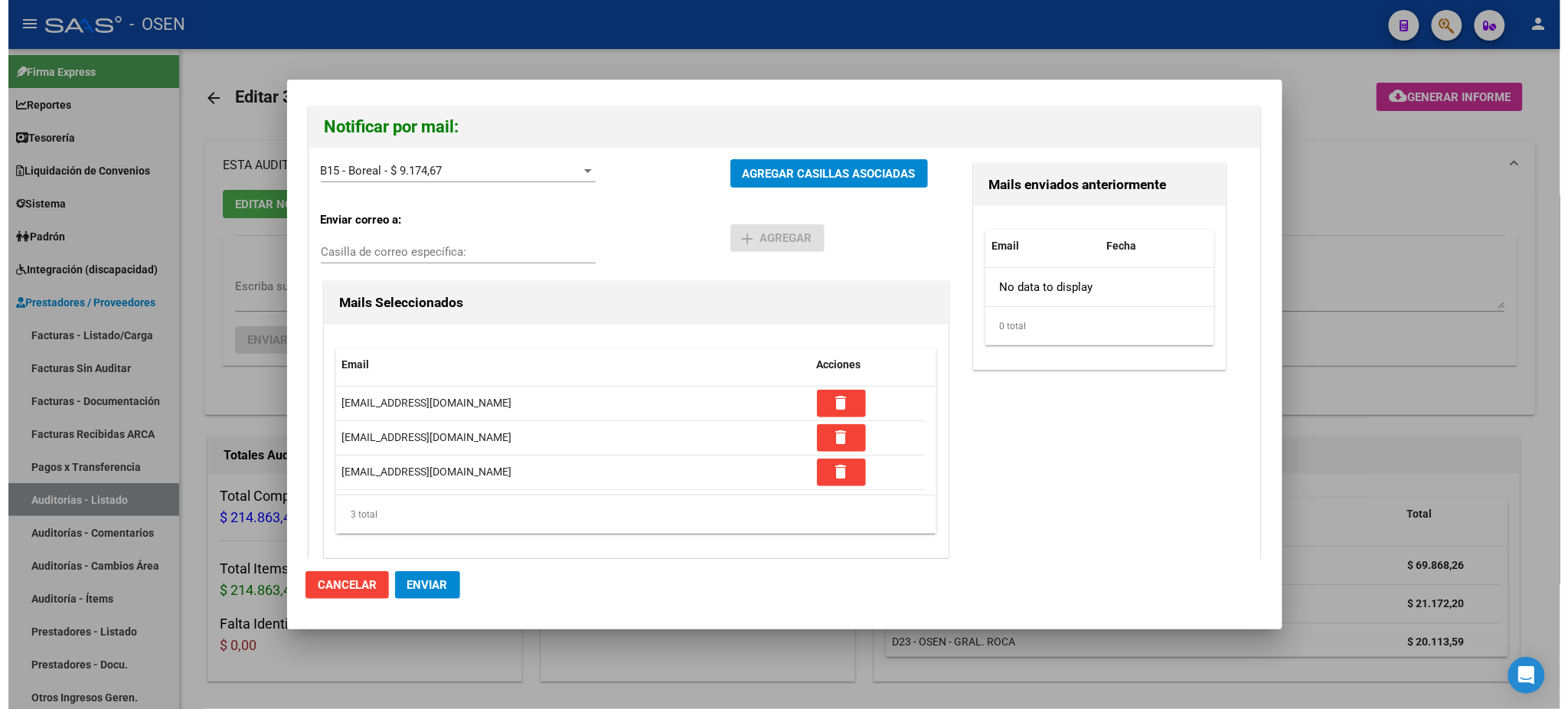
scroll to position [150, 0]
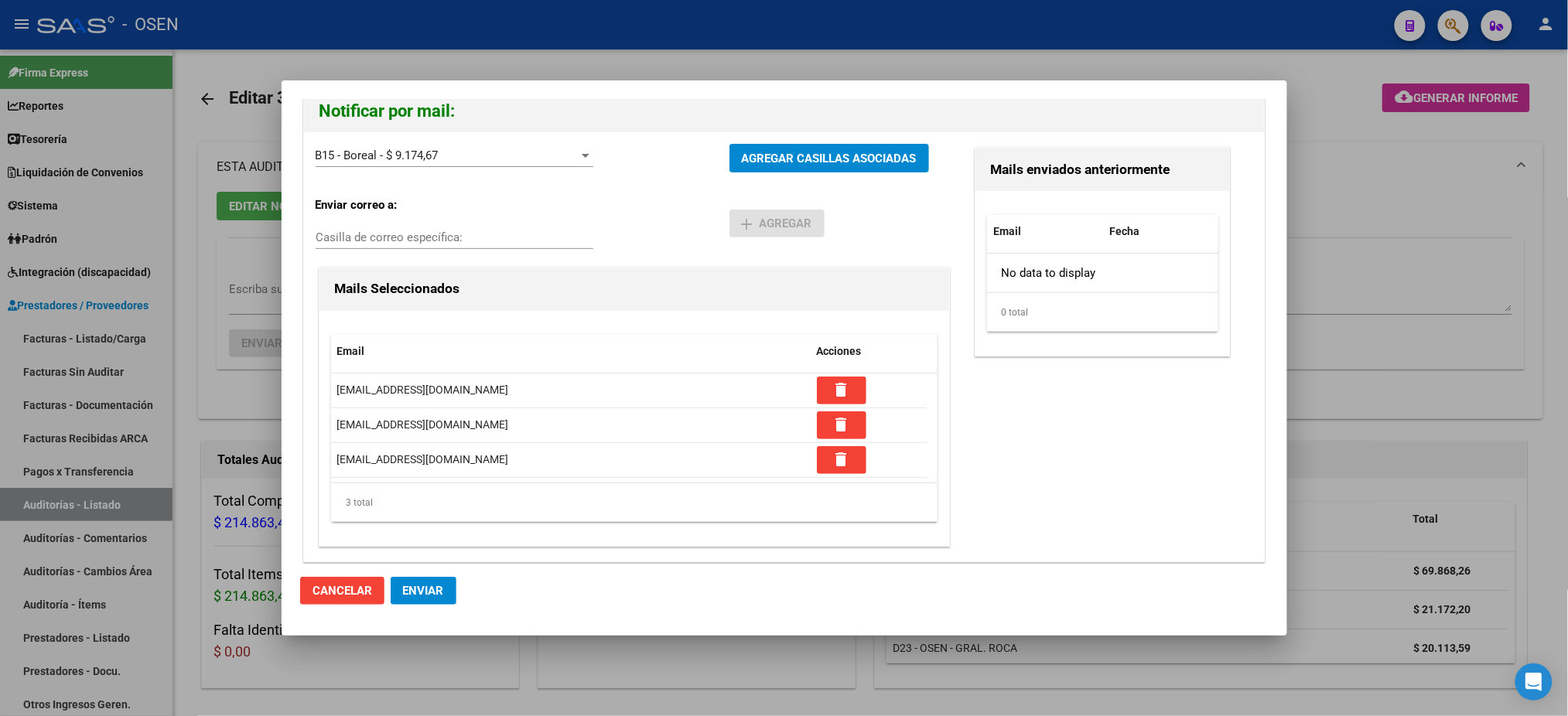
click at [444, 589] on button "Enviar" at bounding box center [423, 591] width 66 height 28
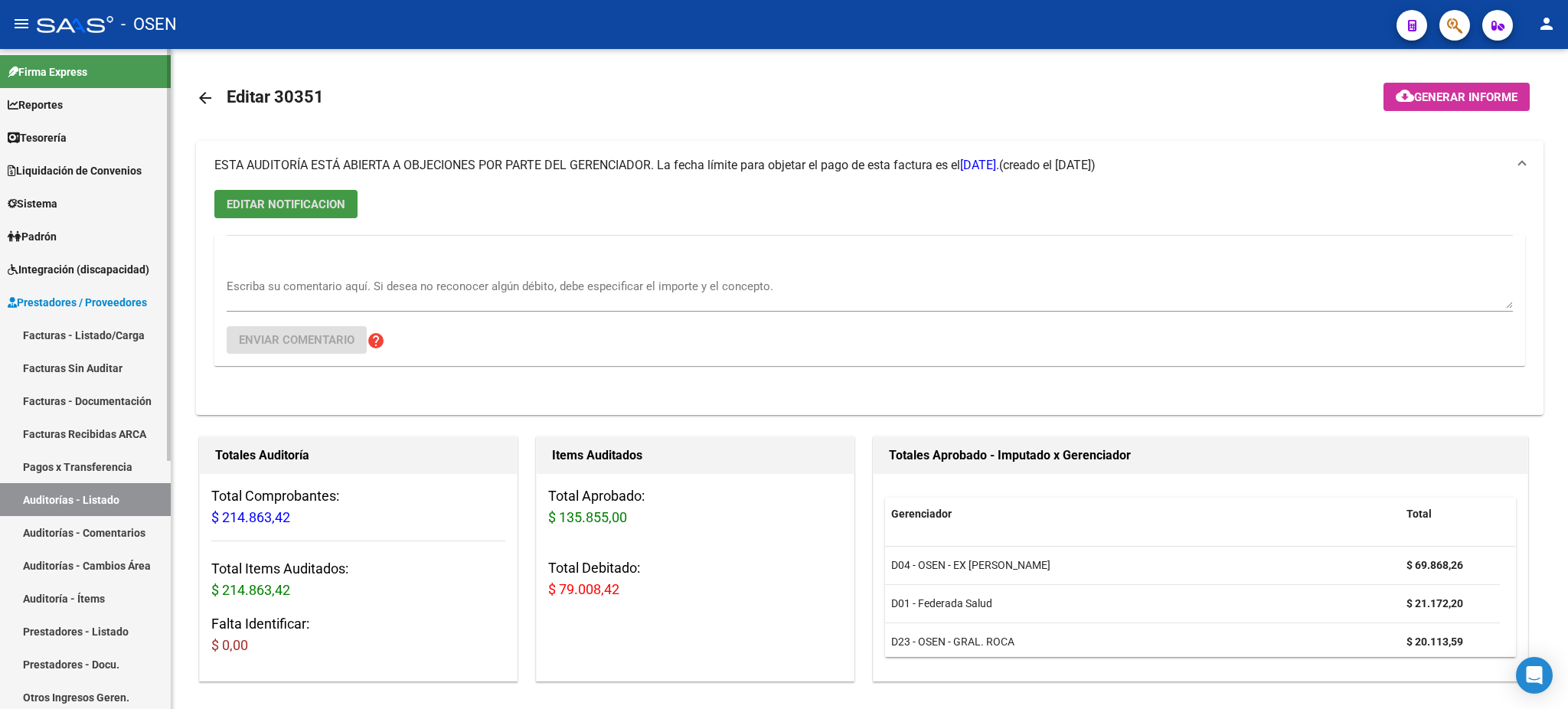
click at [62, 516] on link "Auditorías - Comentarios" at bounding box center [85, 532] width 170 height 33
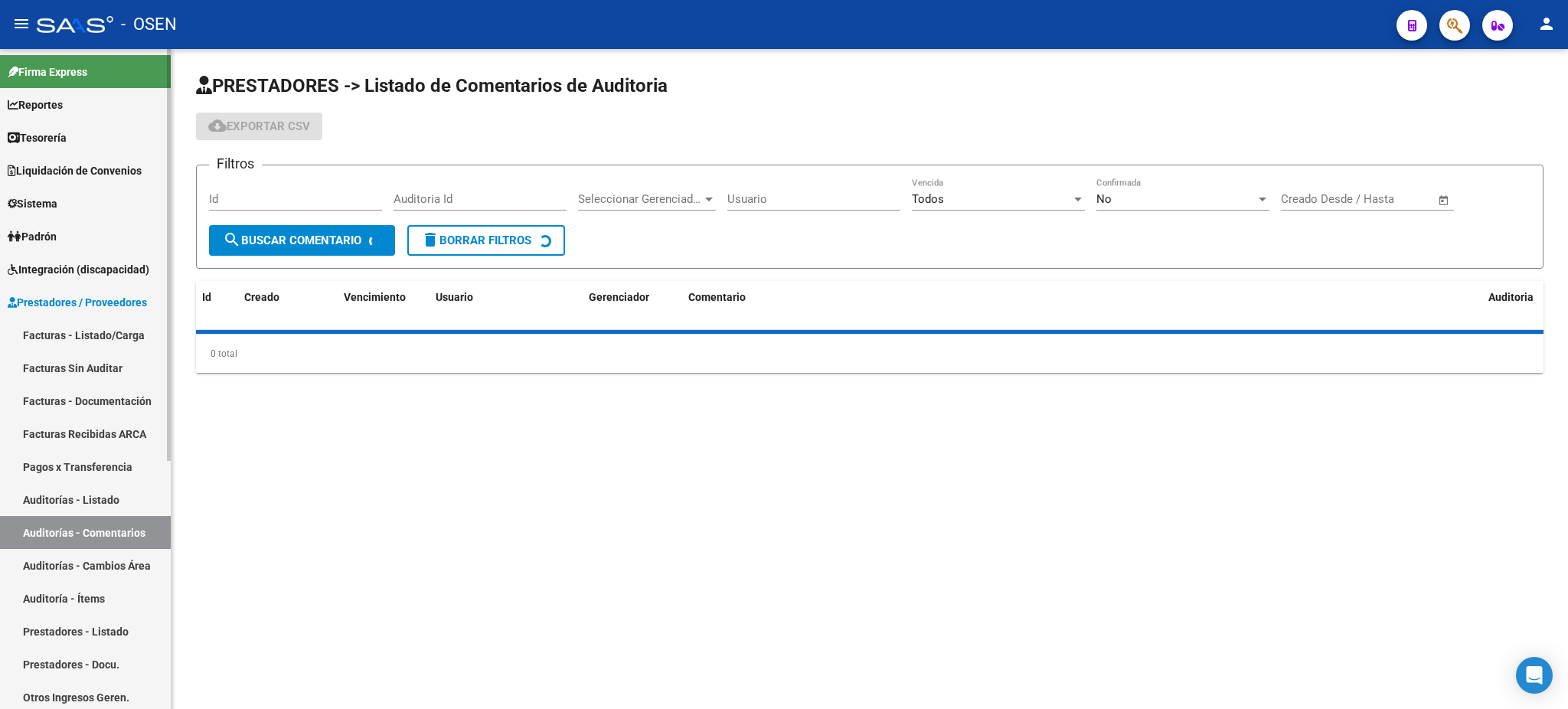
click at [70, 510] on link "Auditorías - Listado" at bounding box center [85, 499] width 170 height 33
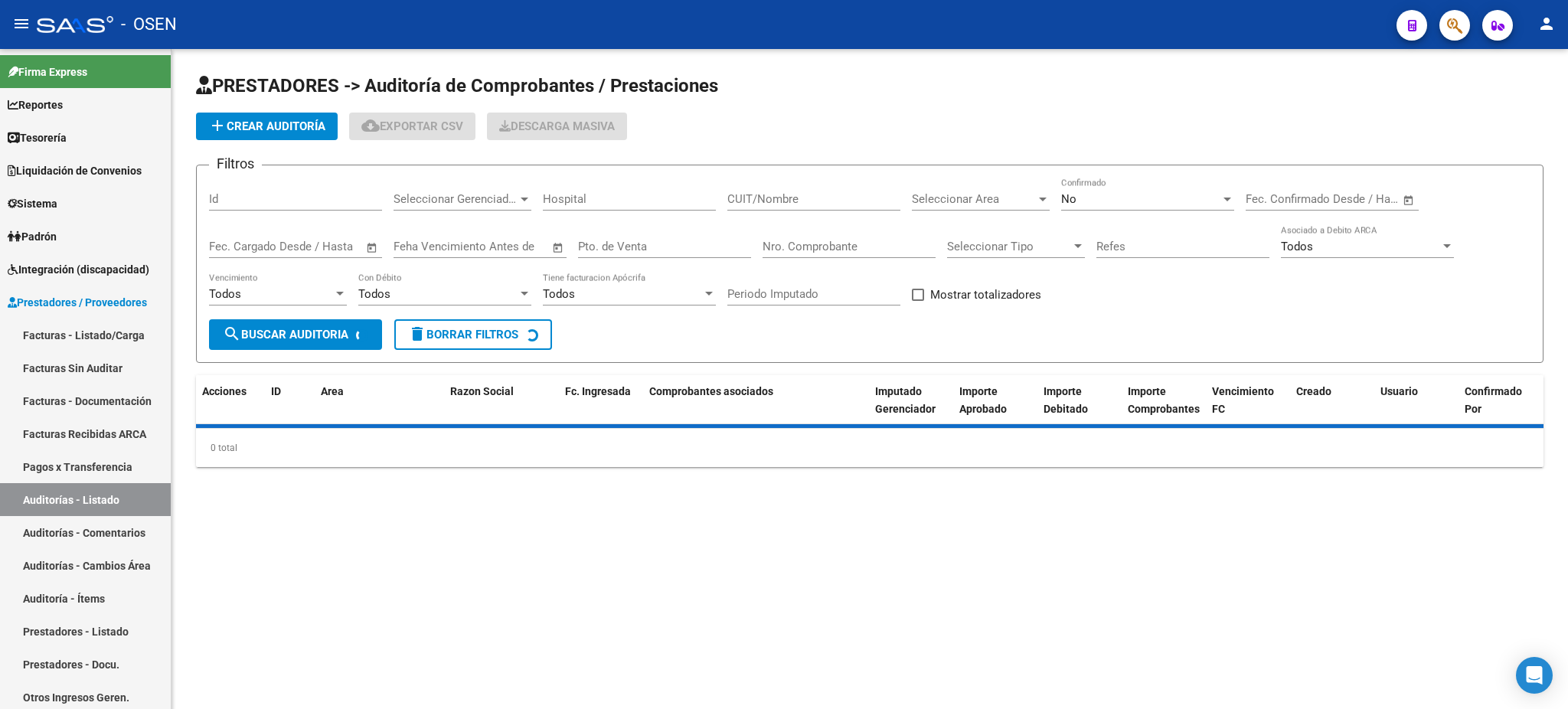
click at [872, 248] on input "Nro. Comprobante" at bounding box center [850, 247] width 173 height 14
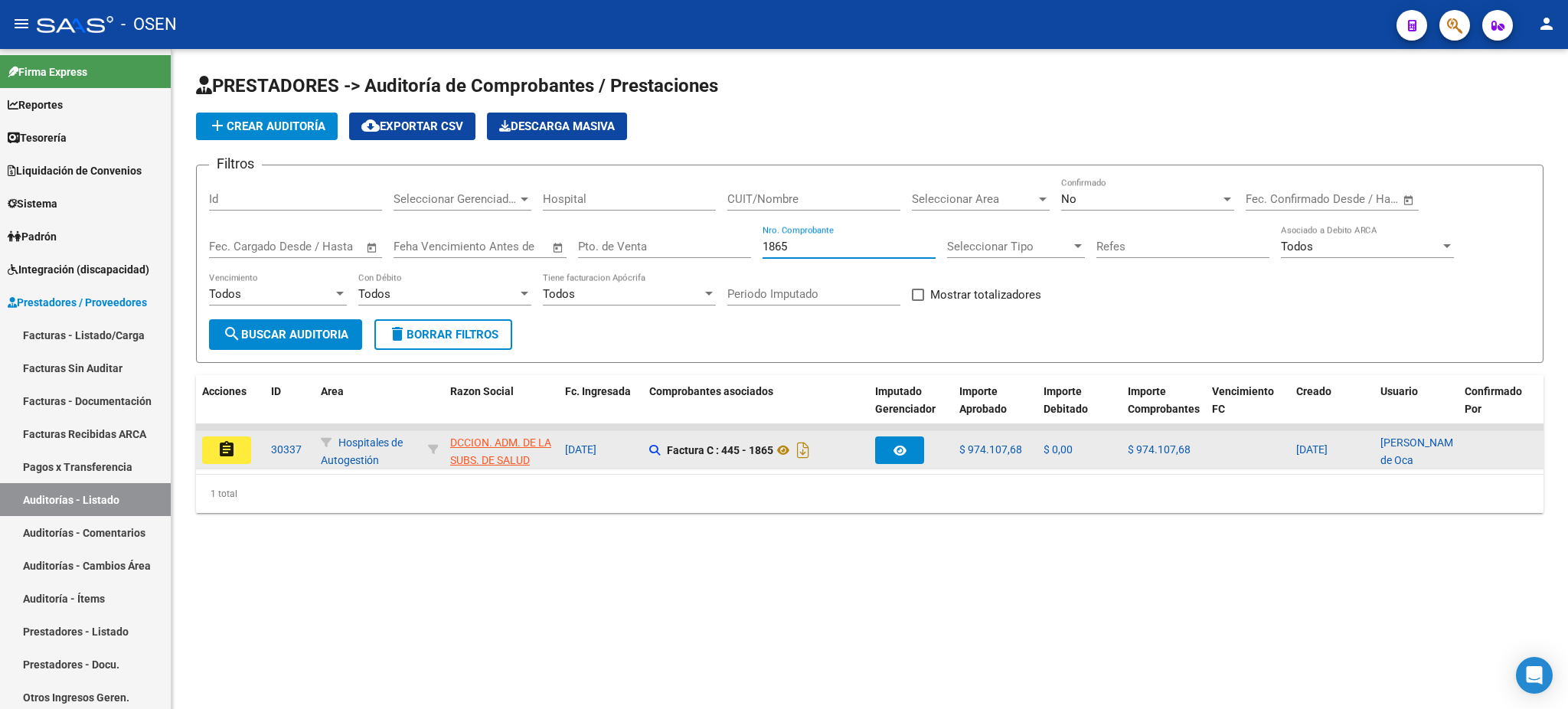
type input "1865"
click at [226, 458] on button "assignment" at bounding box center [227, 451] width 49 height 28
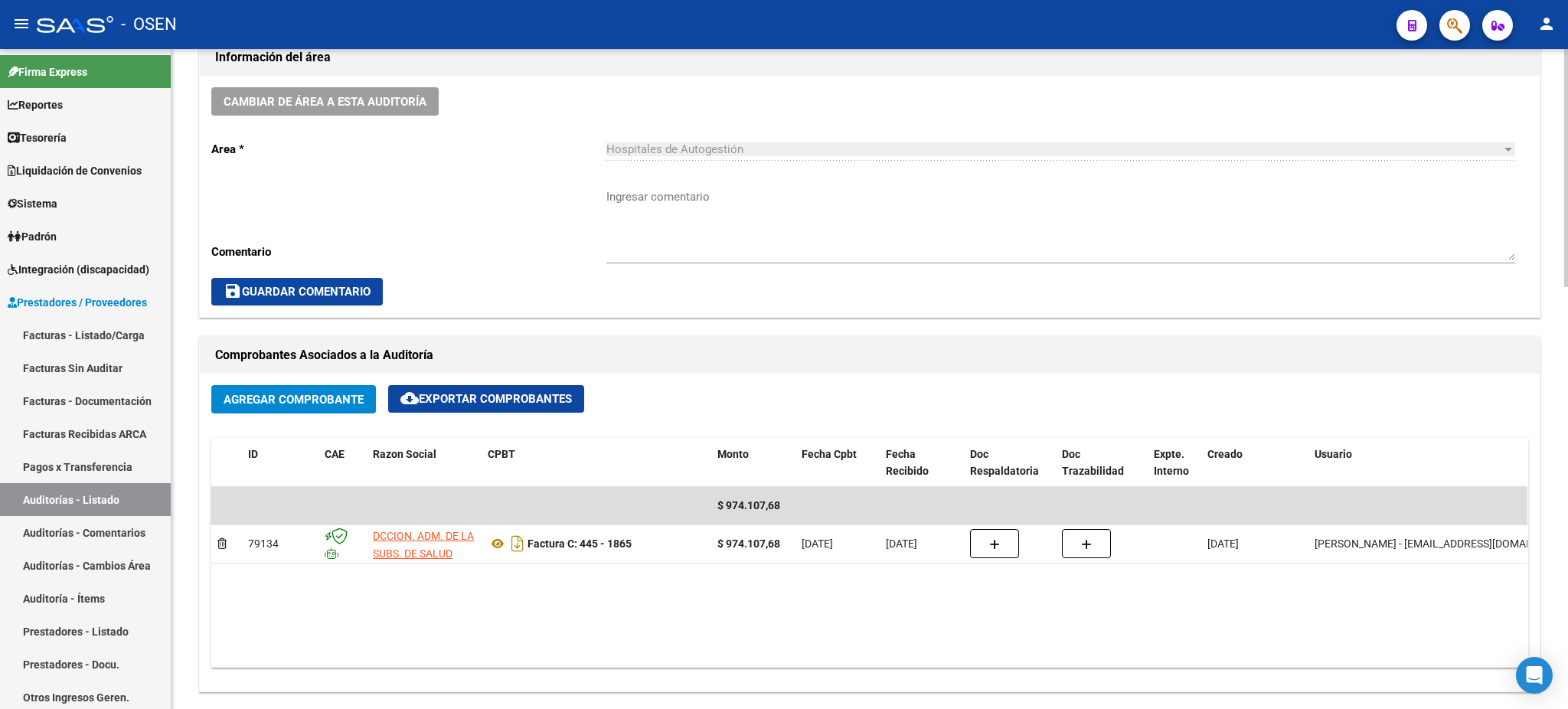
scroll to position [357, 0]
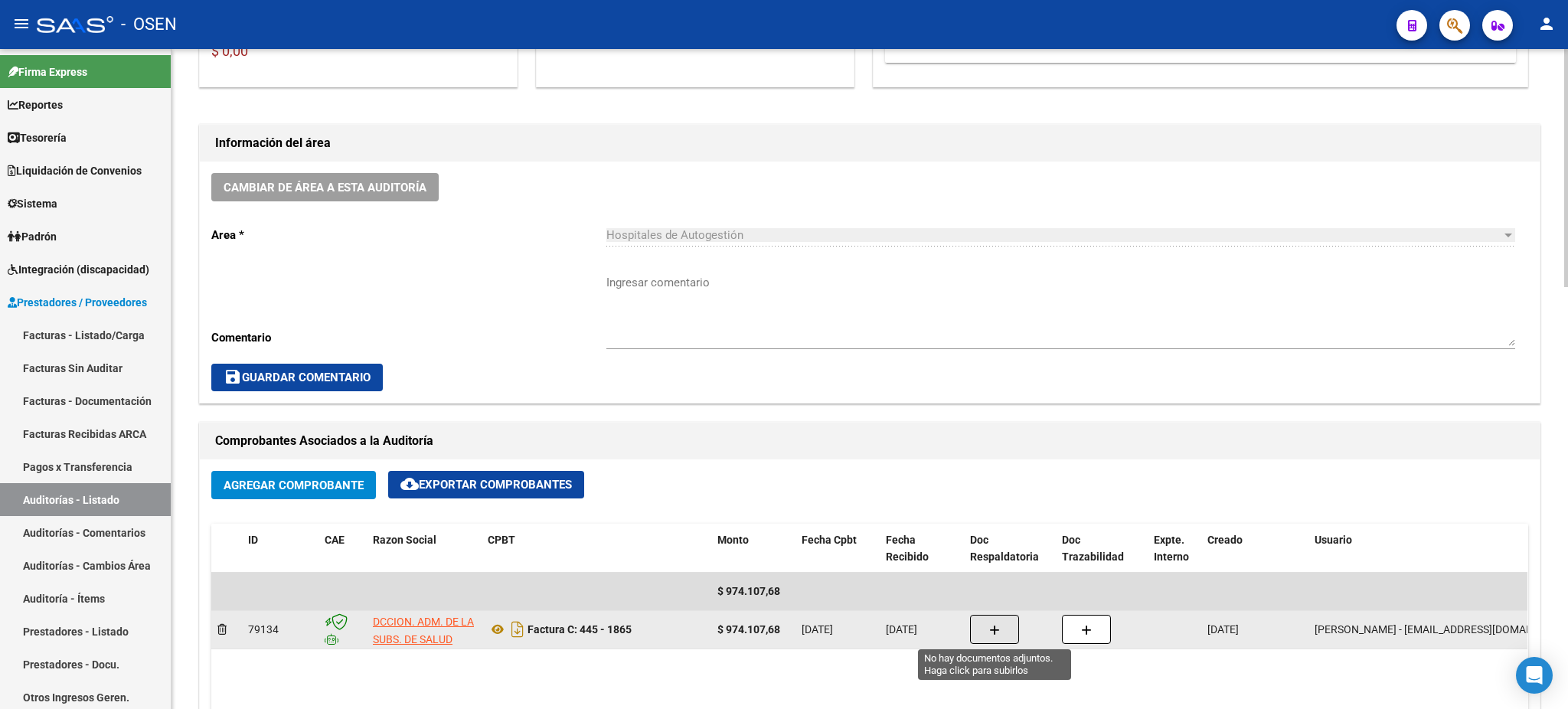
click at [984, 619] on button "button" at bounding box center [994, 630] width 49 height 30
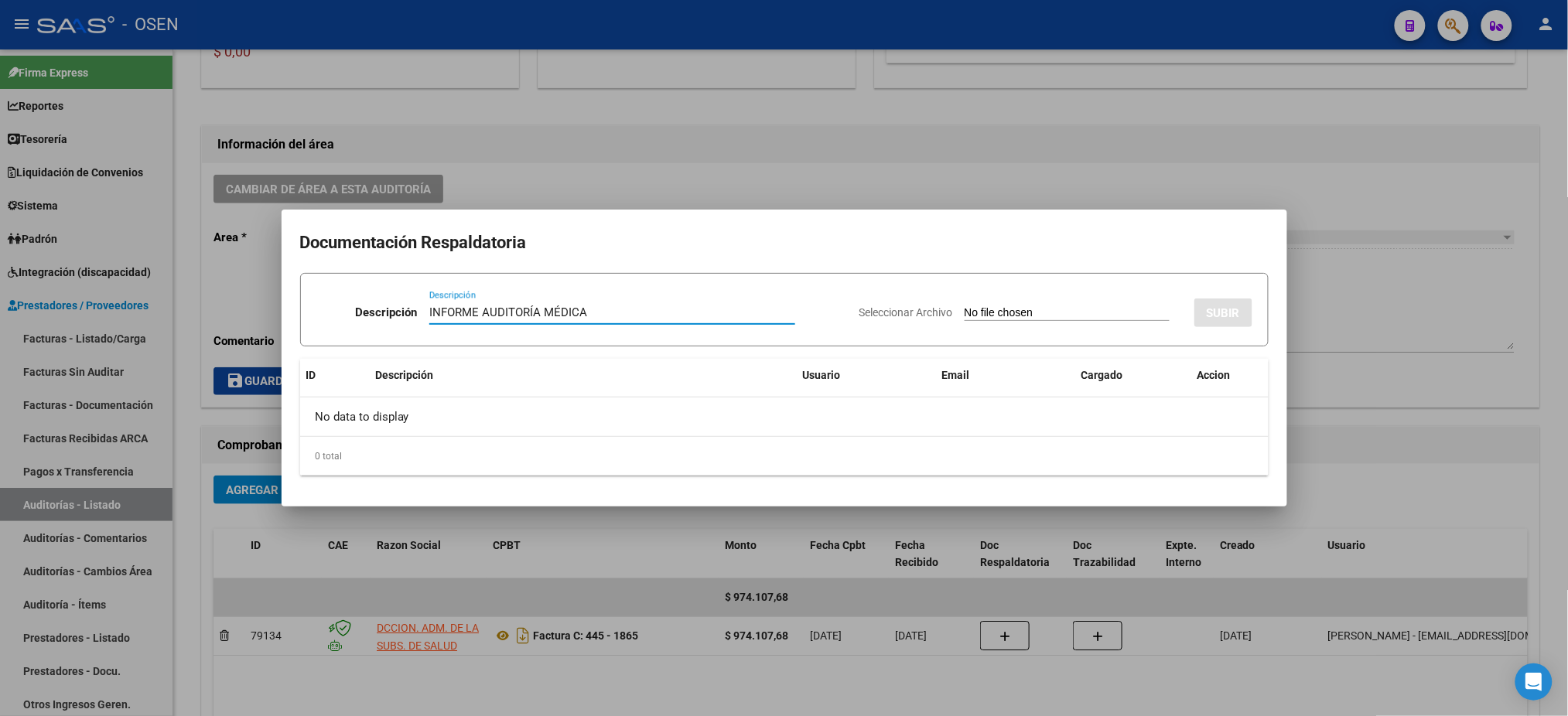
type input "INFORME AUDITORÍA MÉDICA"
click at [1049, 302] on div "Seleccionar Archivo SUBIR" at bounding box center [1056, 309] width 393 height 47
click at [1055, 307] on input "Seleccionar Archivo" at bounding box center [1068, 314] width 205 height 15
type input "C:\fakepath\1865.jpg"
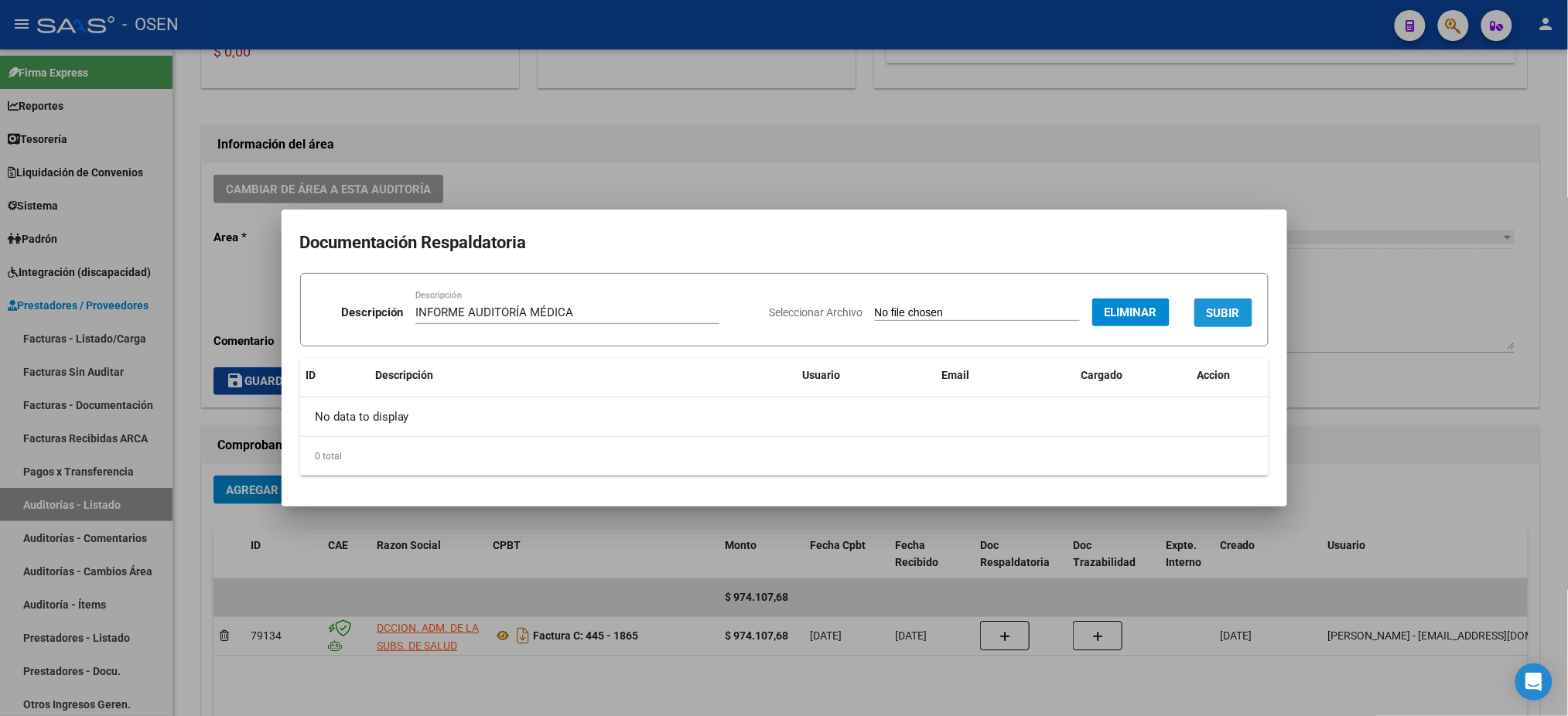
click at [1225, 307] on span "SUBIR" at bounding box center [1223, 314] width 33 height 14
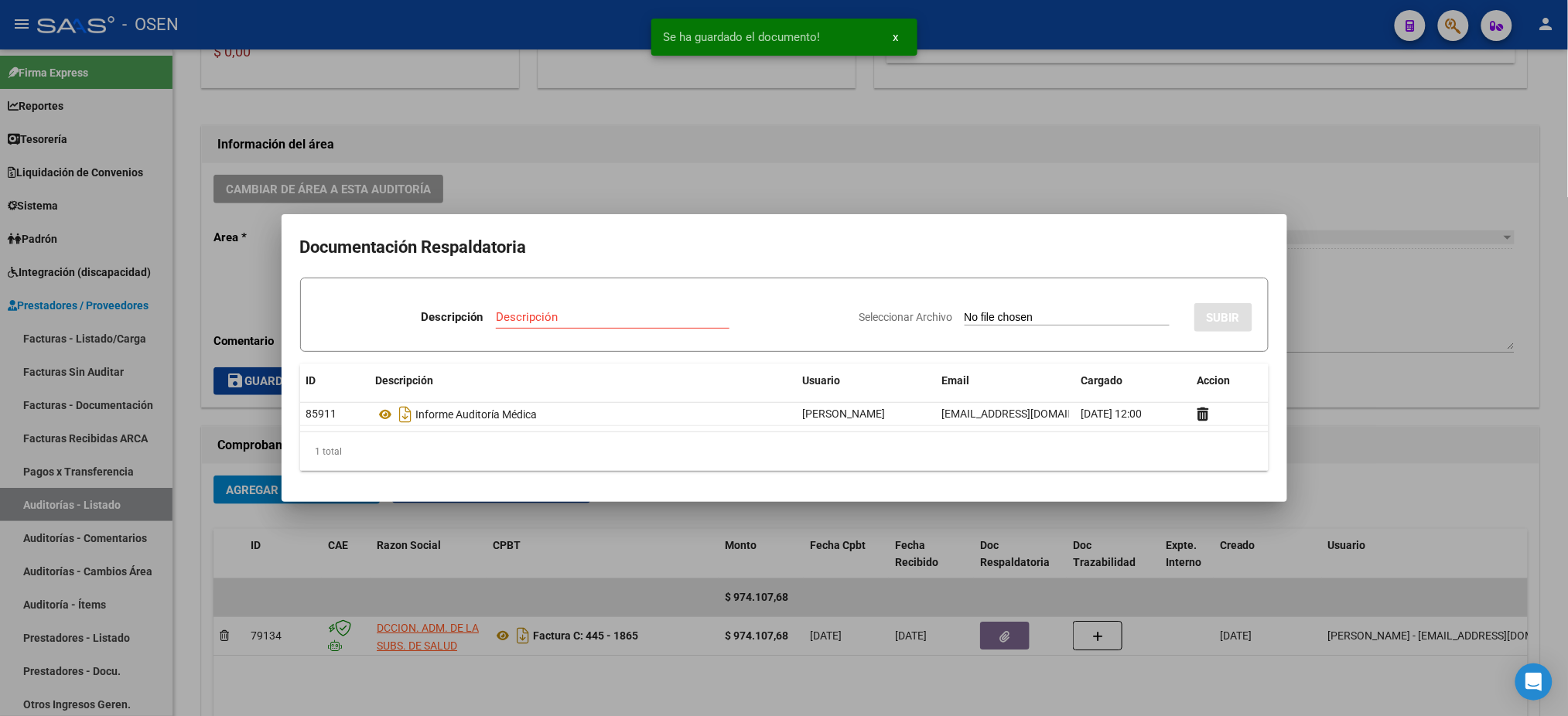
click at [641, 122] on div at bounding box center [784, 358] width 1568 height 716
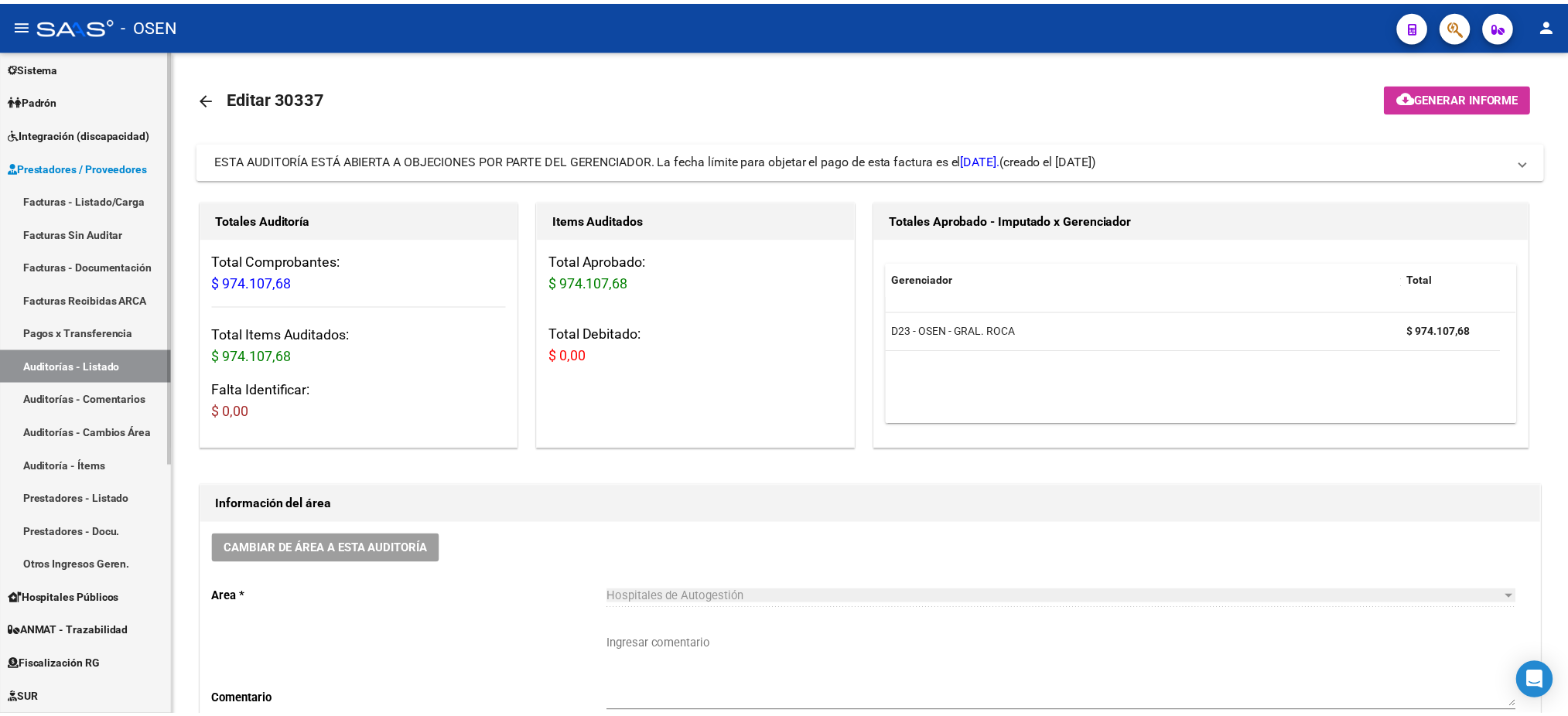
scroll to position [94, 0]
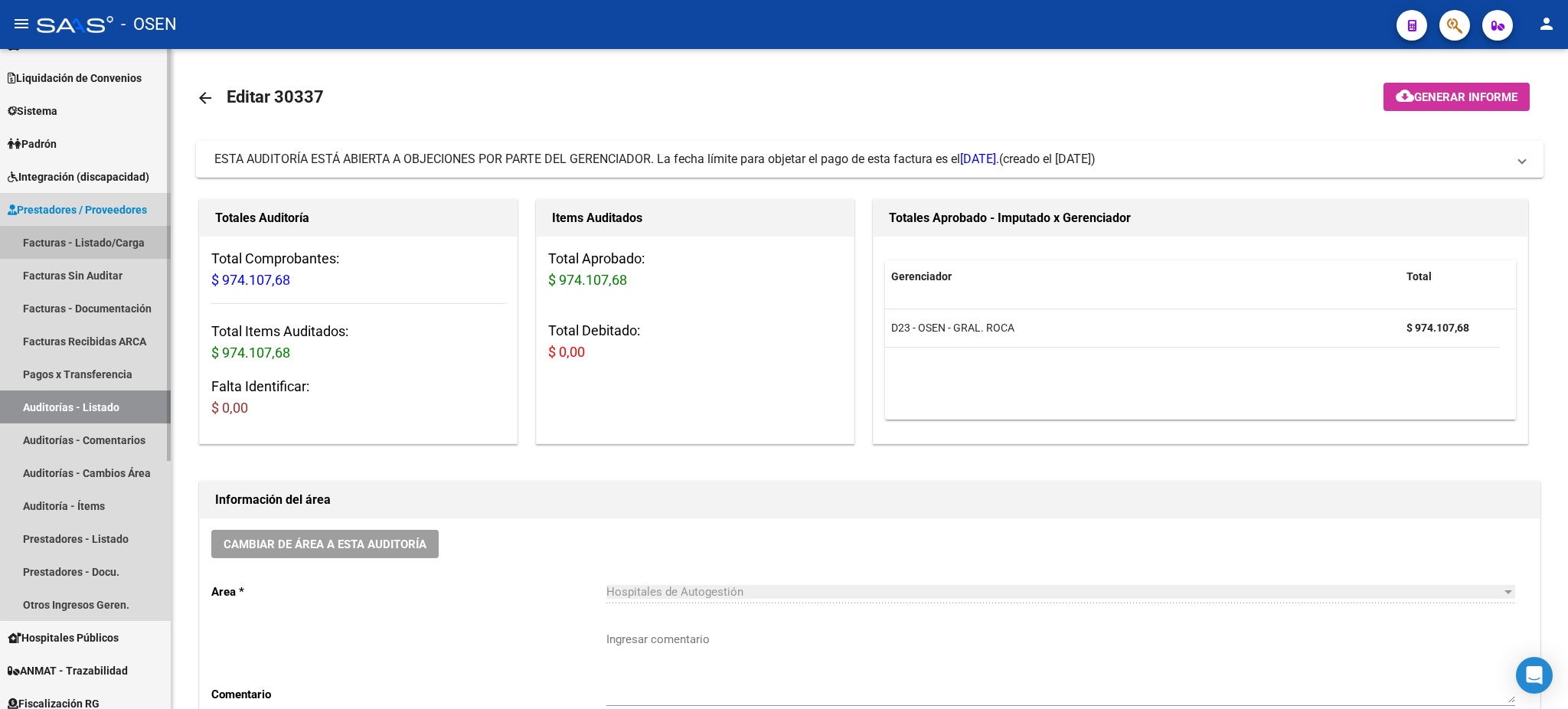
click at [92, 245] on link "Facturas - Listado/Carga" at bounding box center [85, 242] width 170 height 33
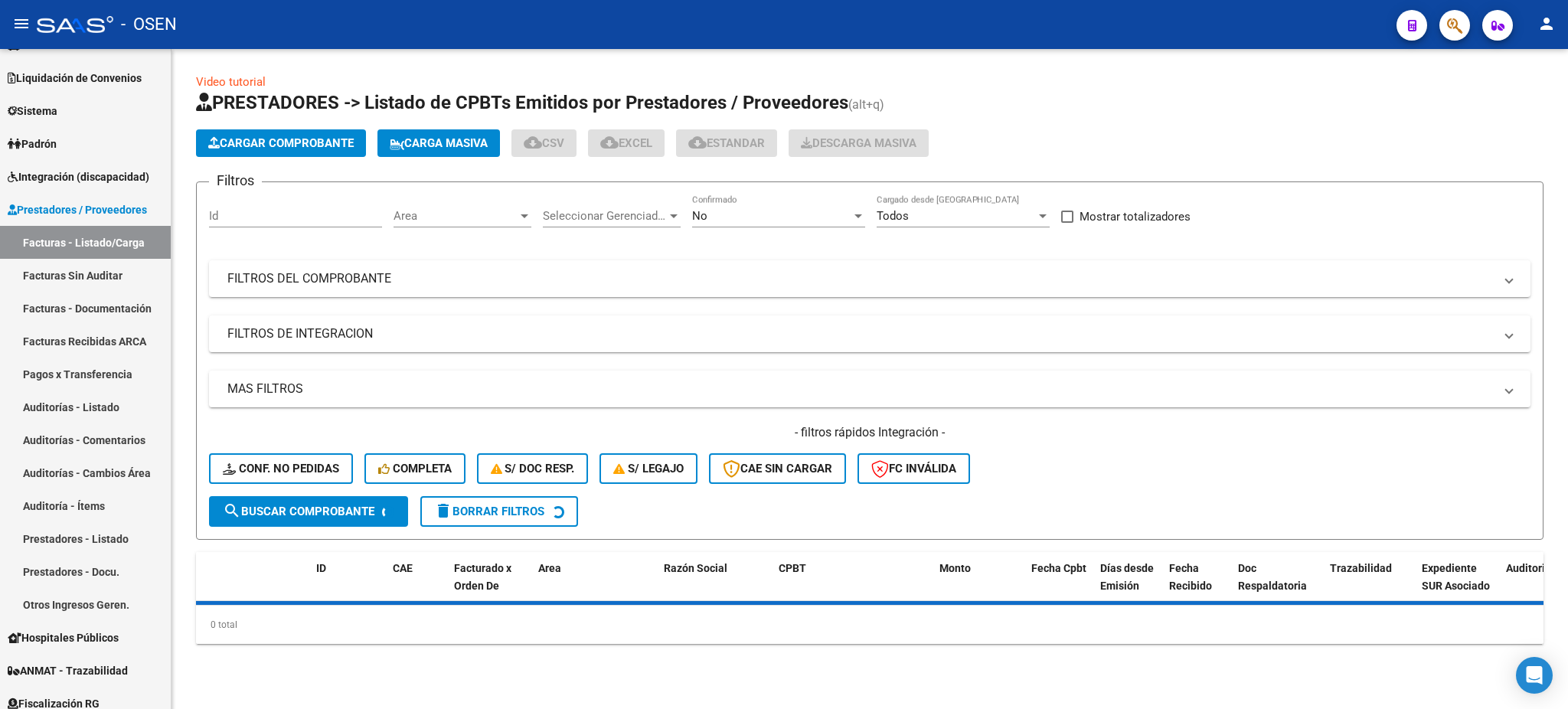
click at [286, 139] on span "Cargar Comprobante" at bounding box center [281, 143] width 146 height 14
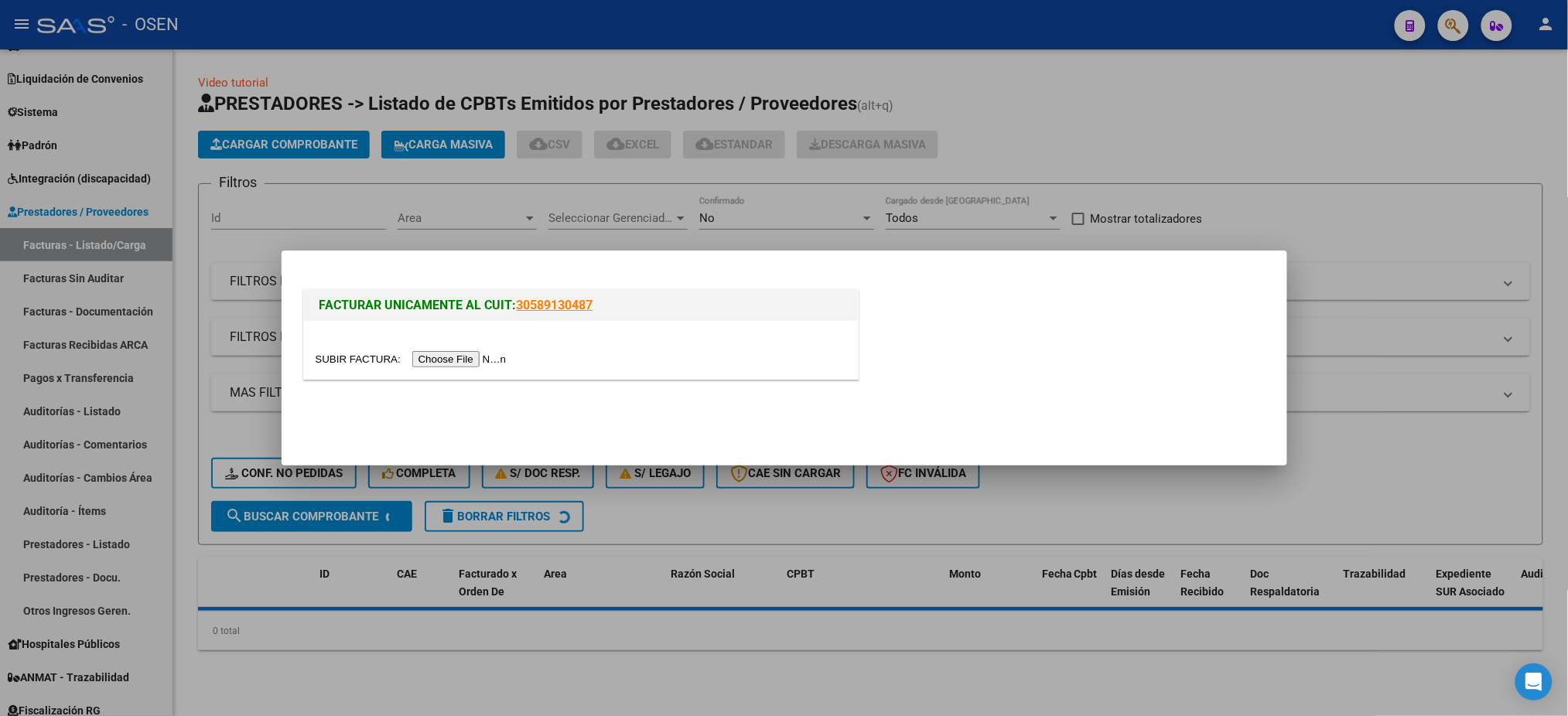
click at [488, 356] on input "file" at bounding box center [413, 359] width 196 height 16
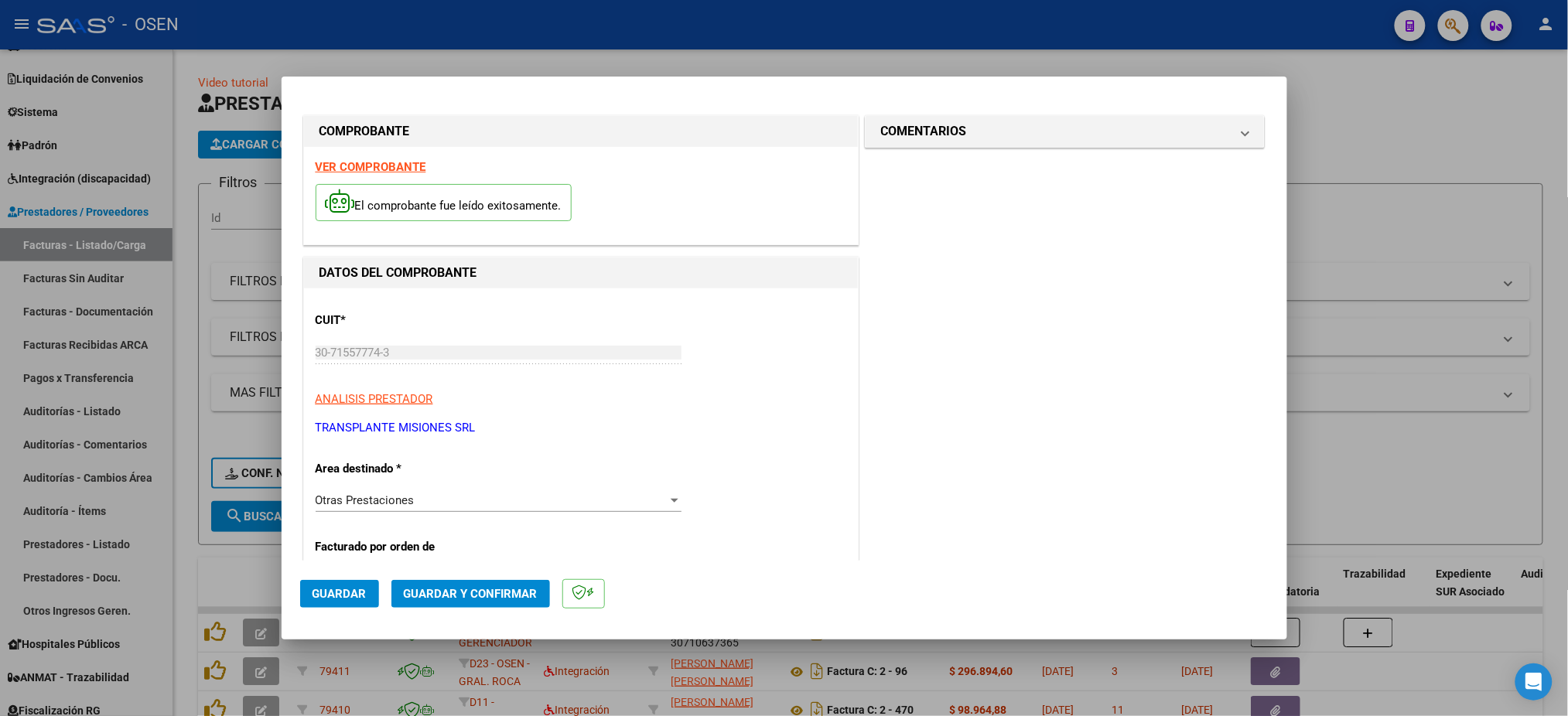
scroll to position [310, 0]
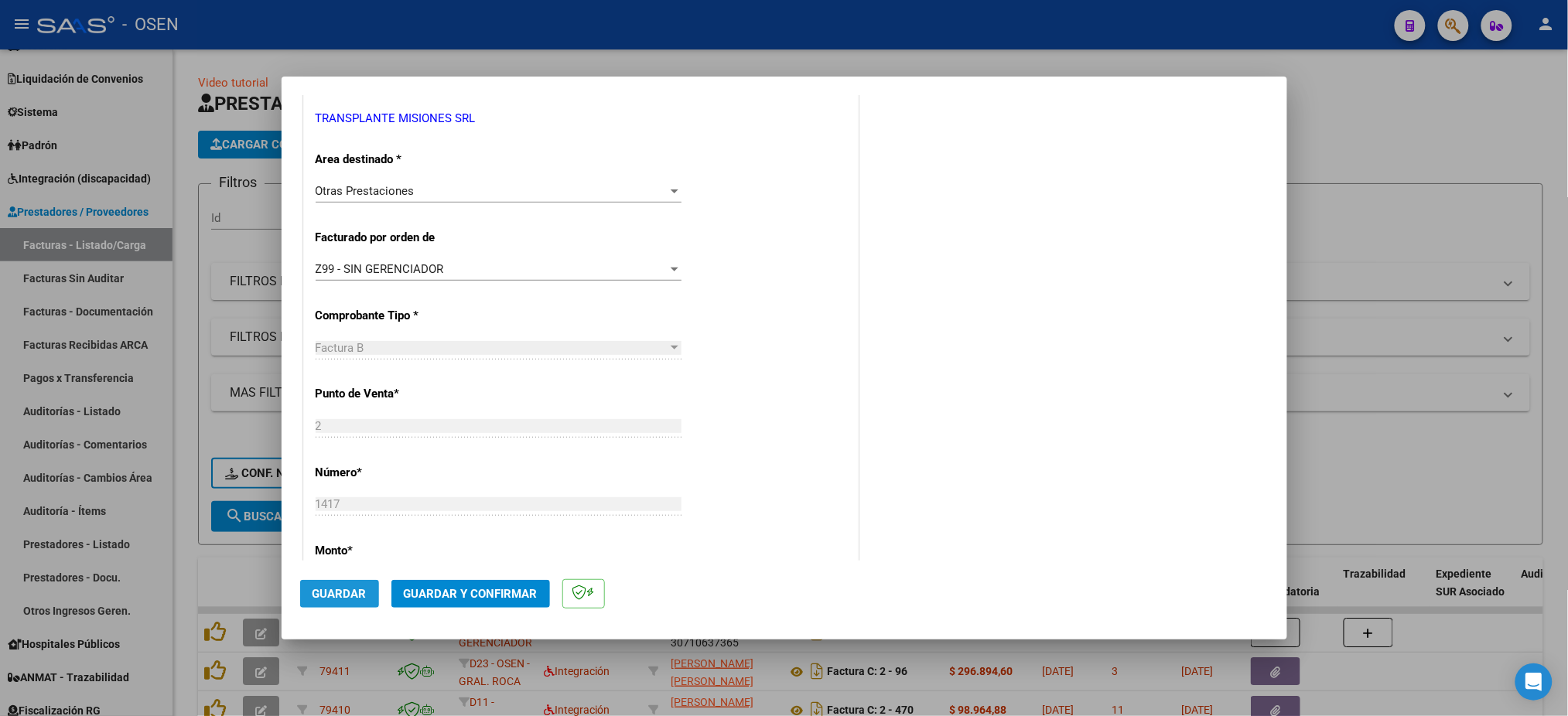
click at [354, 595] on span "Guardar" at bounding box center [340, 595] width 54 height 14
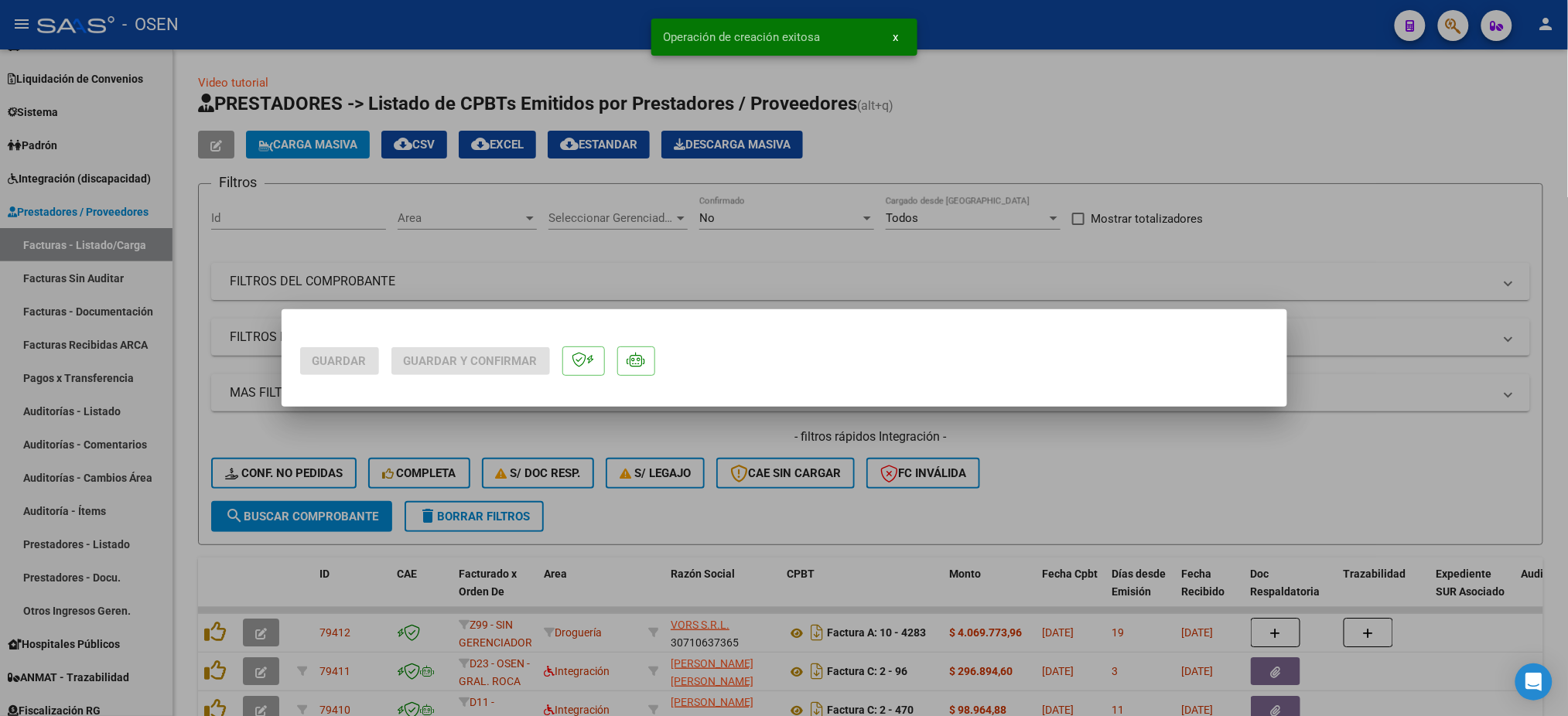
scroll to position [0, 0]
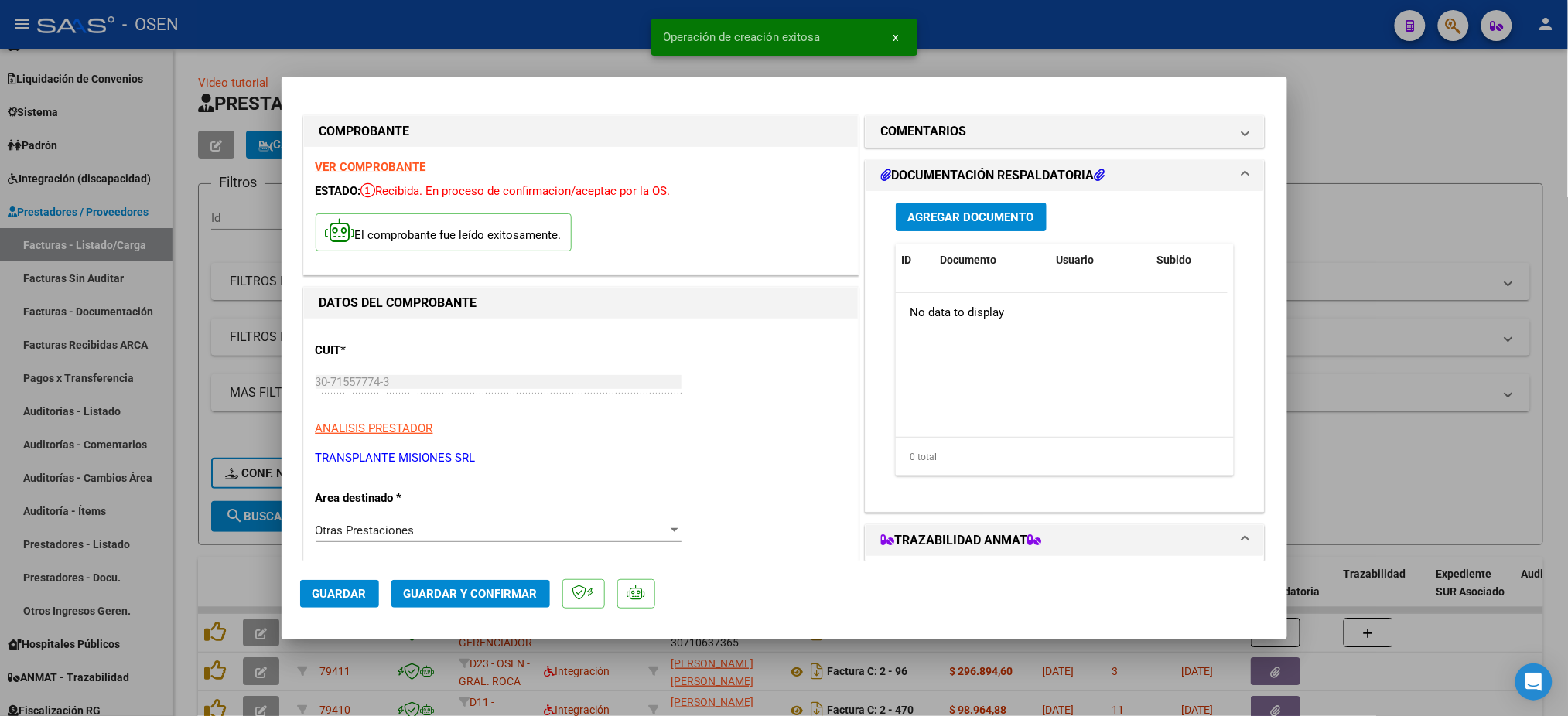
click at [516, 580] on mat-dialog-actions "Guardar Guardar y Confirmar" at bounding box center [784, 591] width 968 height 61
click at [515, 597] on span "Guardar y Confirmar" at bounding box center [470, 595] width 133 height 14
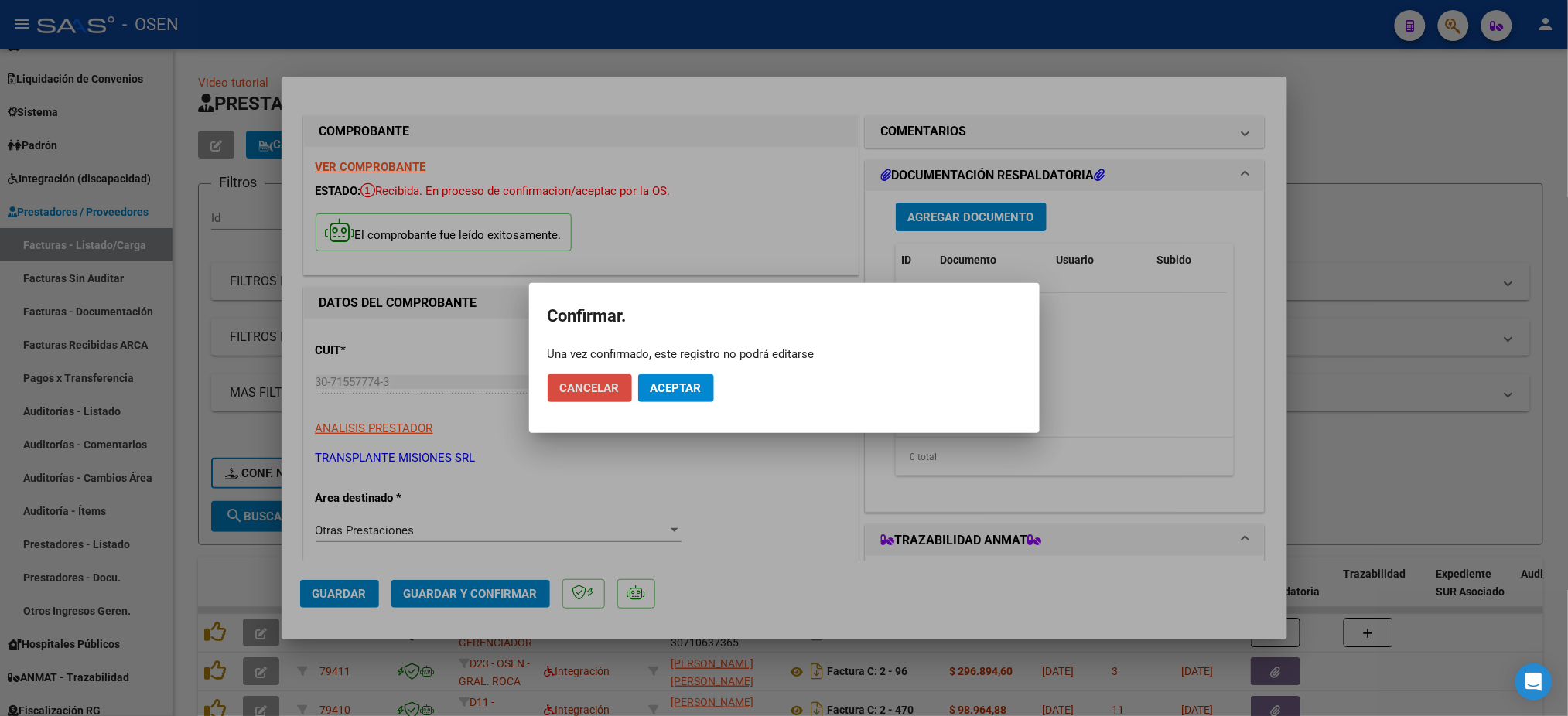
click at [618, 393] on span "Cancelar" at bounding box center [590, 388] width 60 height 14
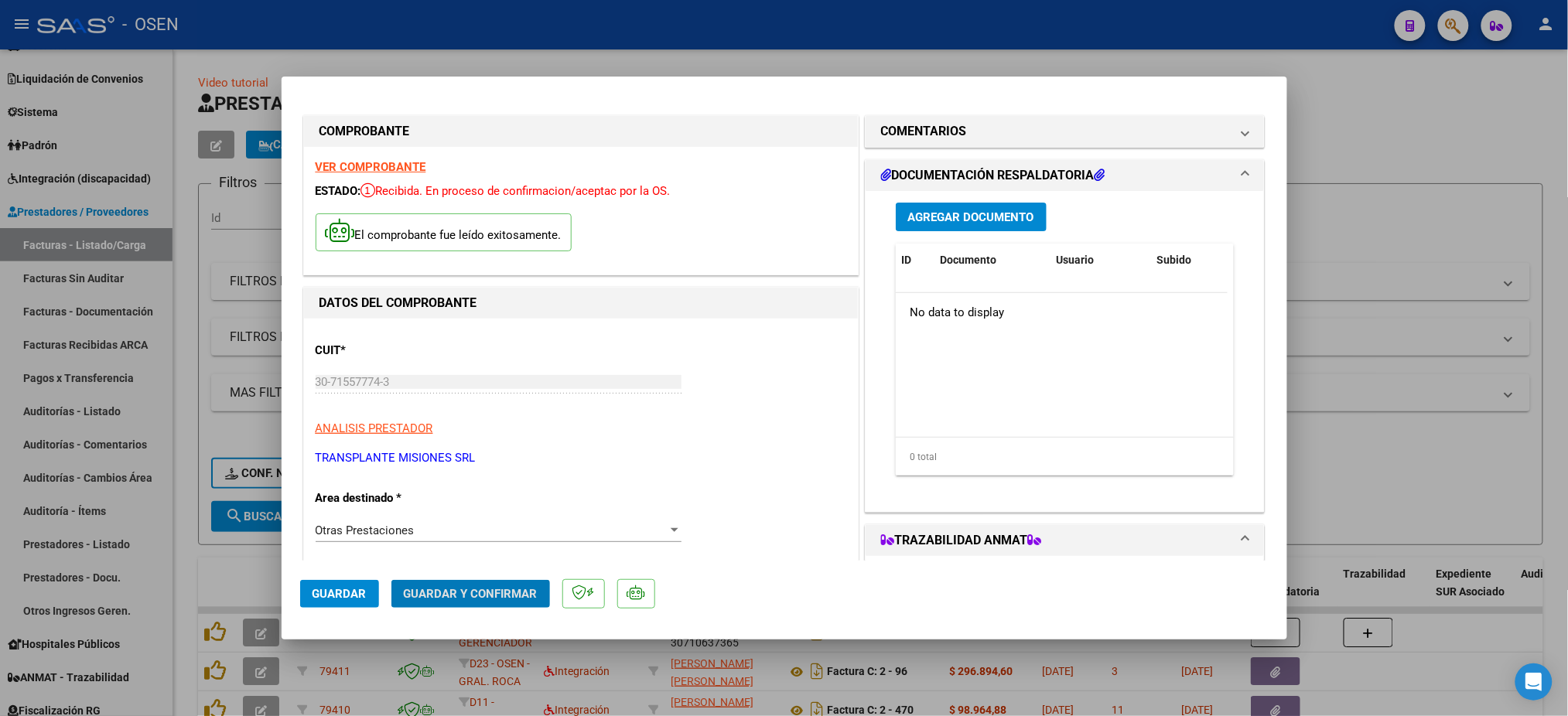
click at [984, 211] on span "Agregar Documento" at bounding box center [971, 217] width 127 height 14
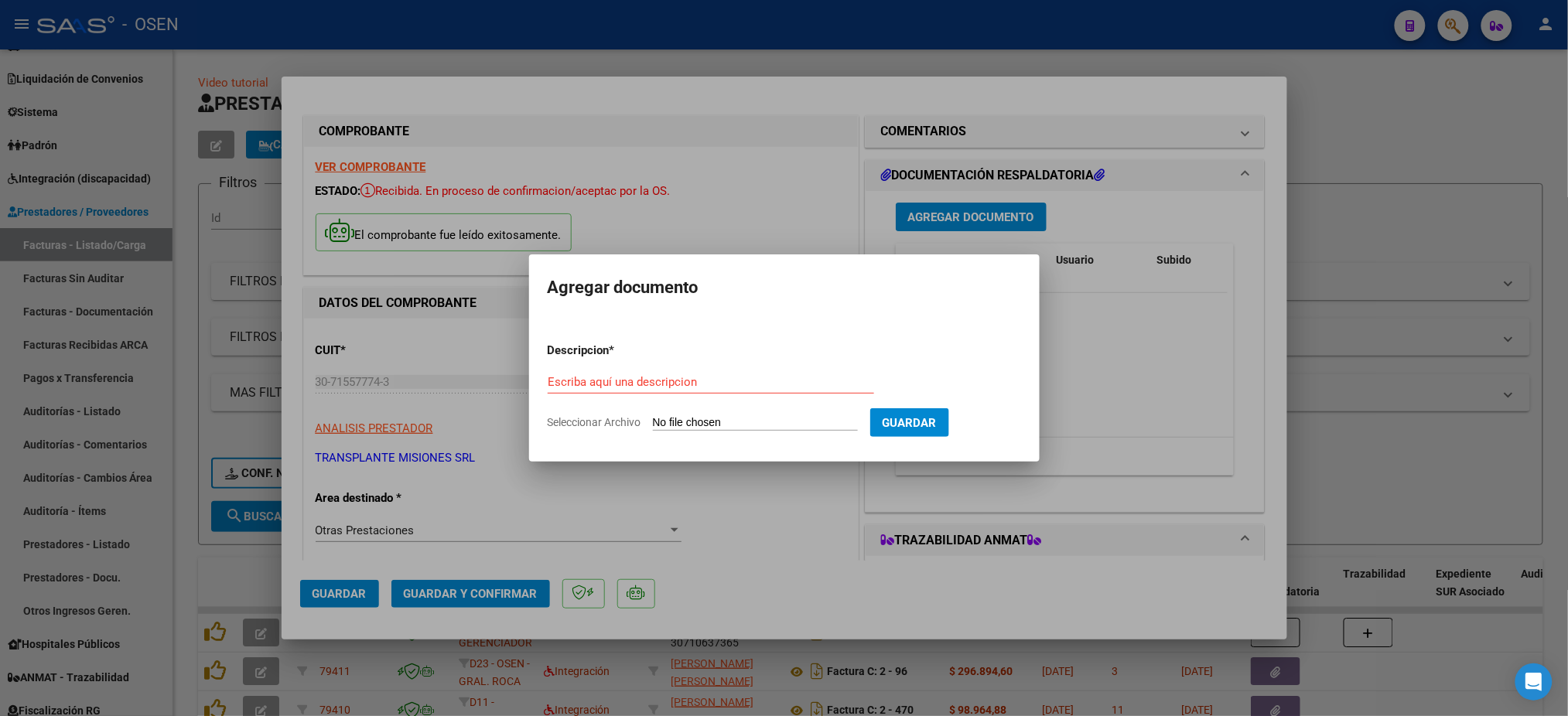
click at [1247, 376] on div at bounding box center [784, 358] width 1568 height 716
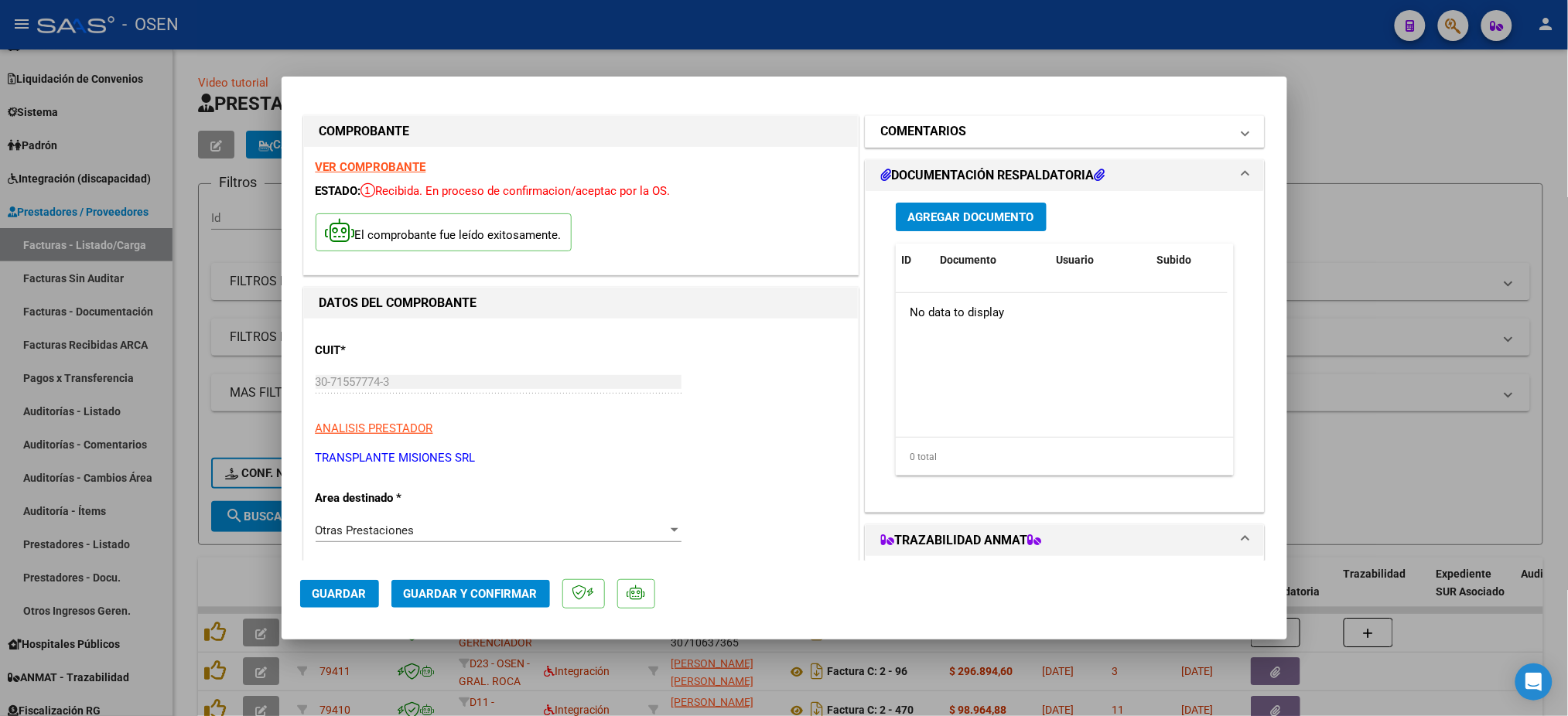
click at [1038, 130] on mat-panel-title "COMENTARIOS" at bounding box center [1056, 131] width 350 height 19
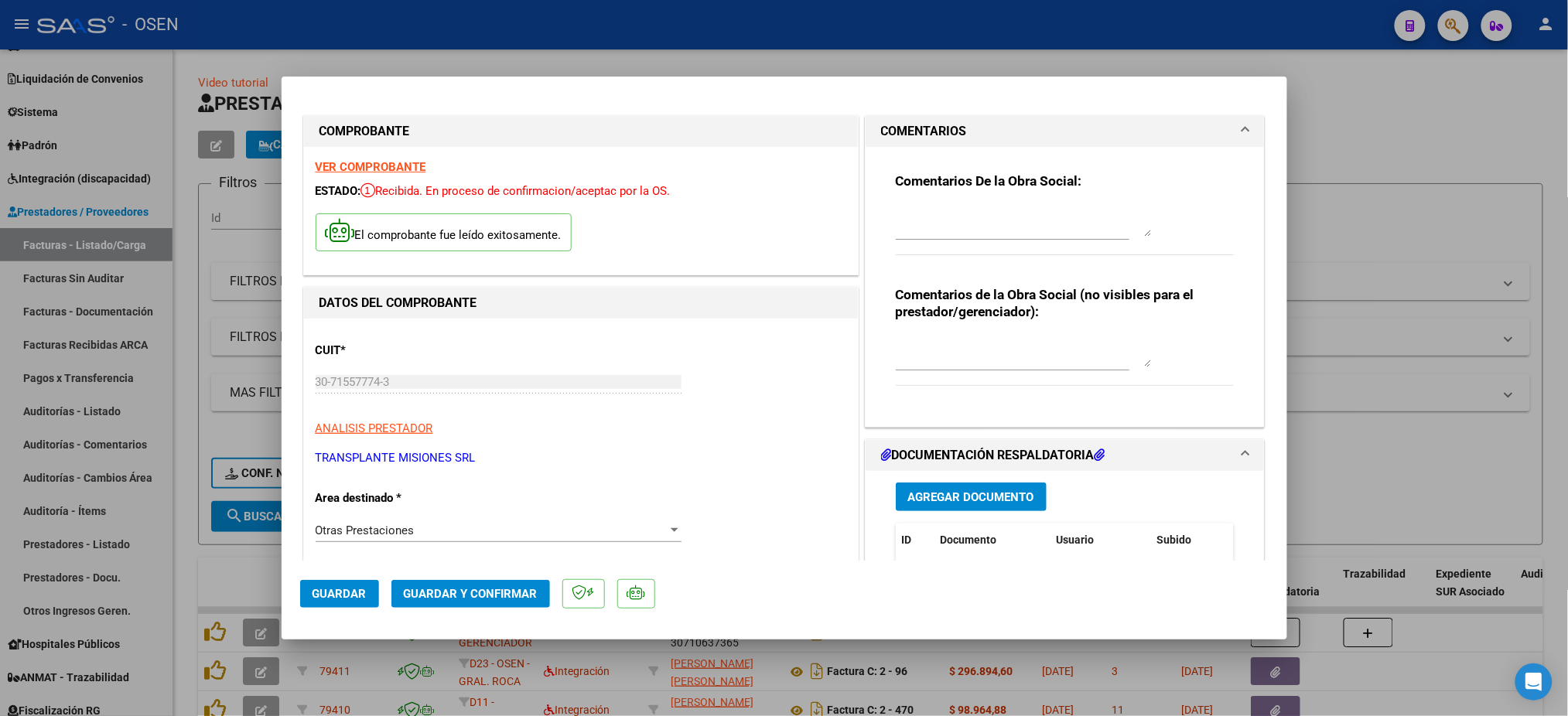
drag, startPoint x: 972, startPoint y: 216, endPoint x: 979, endPoint y: 212, distance: 8.1
click at [976, 212] on textarea at bounding box center [1023, 221] width 255 height 31
type textarea "P"
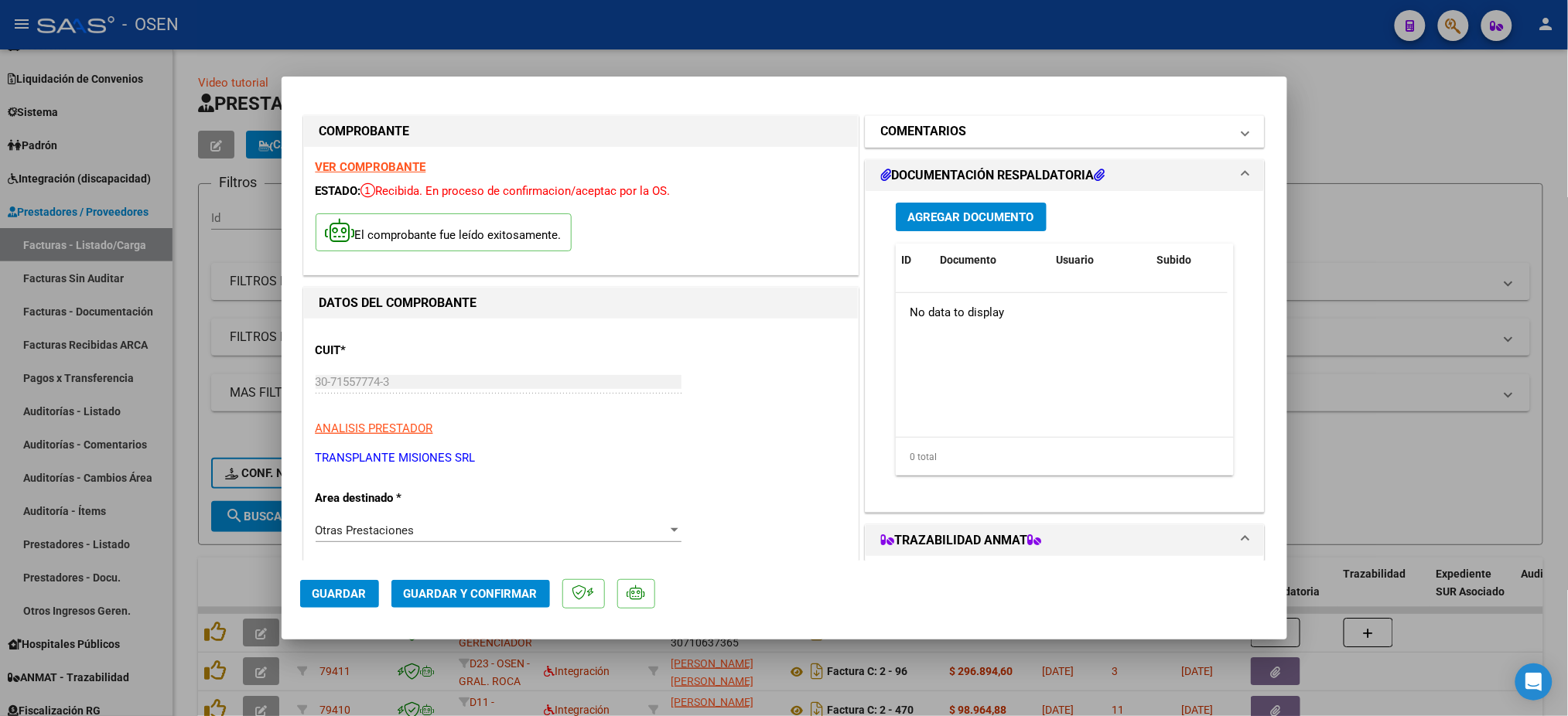
click at [1018, 119] on mat-expansion-panel-header "COMENTARIOS" at bounding box center [1065, 131] width 399 height 31
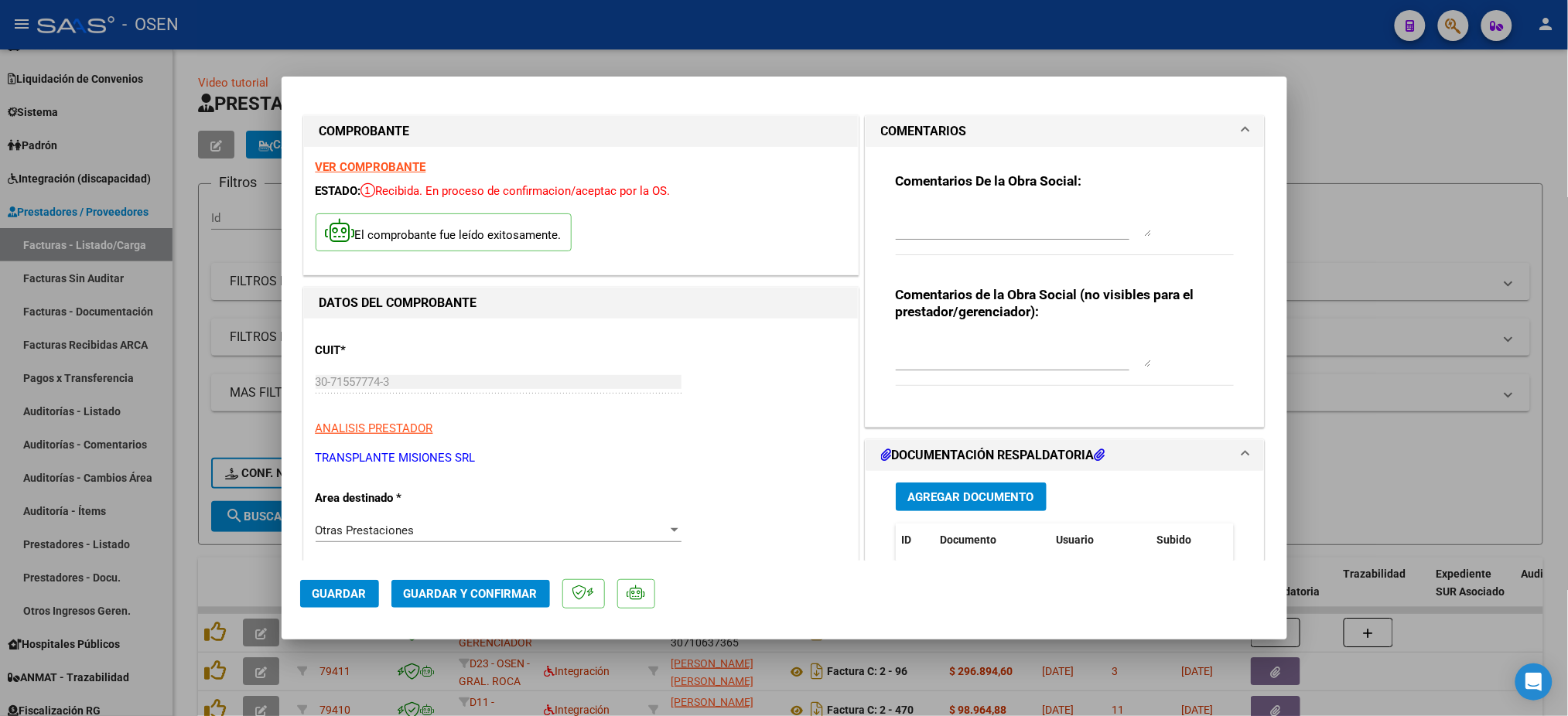
click at [965, 202] on div "Comentarios De la Obra Social:" at bounding box center [1065, 222] width 339 height 100
click at [968, 221] on textarea at bounding box center [1023, 221] width 255 height 31
click at [362, 591] on span "Guardar" at bounding box center [340, 595] width 54 height 14
drag, startPoint x: 1028, startPoint y: 216, endPoint x: 1052, endPoint y: 202, distance: 27.8
click at [1045, 206] on textarea "PEDIR NC" at bounding box center [1023, 221] width 255 height 31
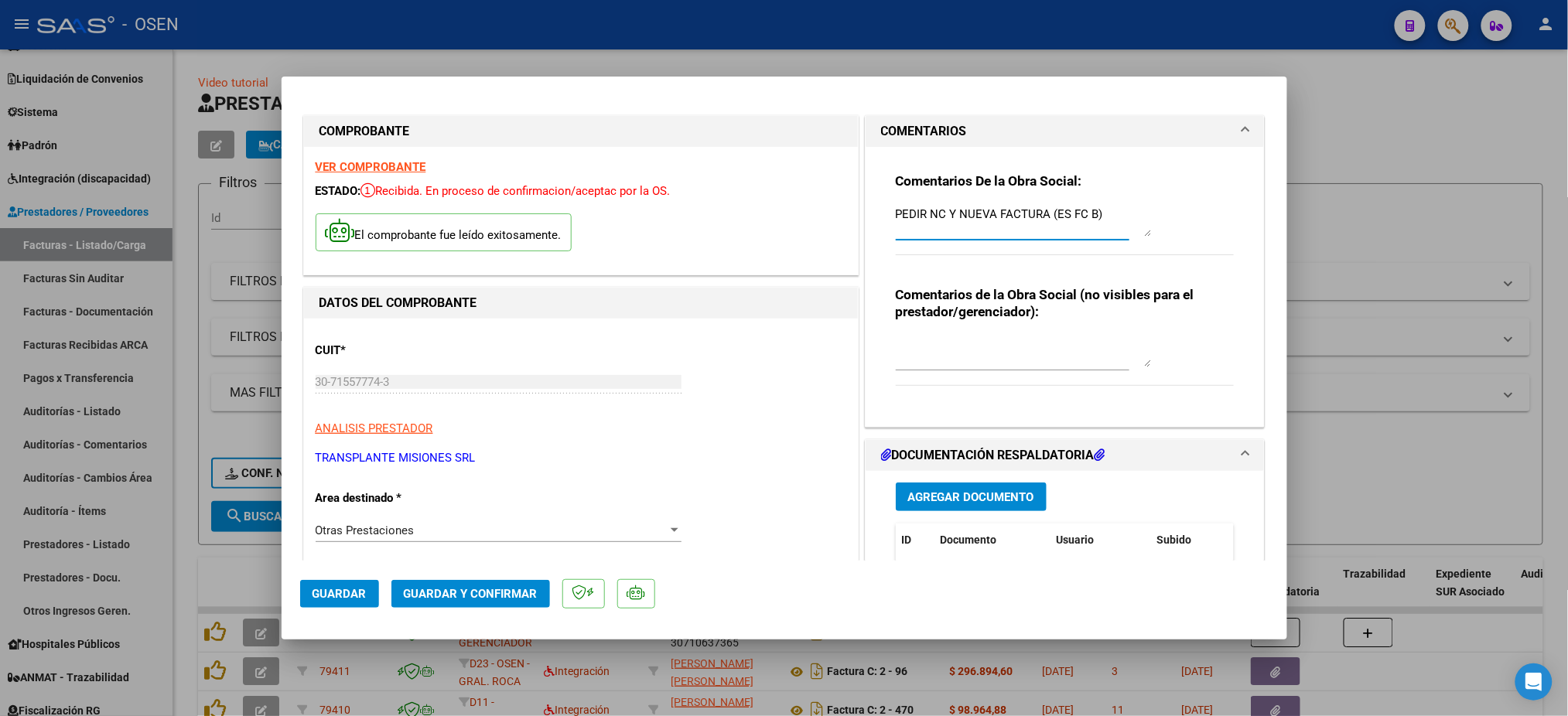
type textarea "PEDIR NC Y NUEVA FACTURA (ES FC B)"
click at [344, 598] on span "Guardar" at bounding box center [340, 595] width 54 height 14
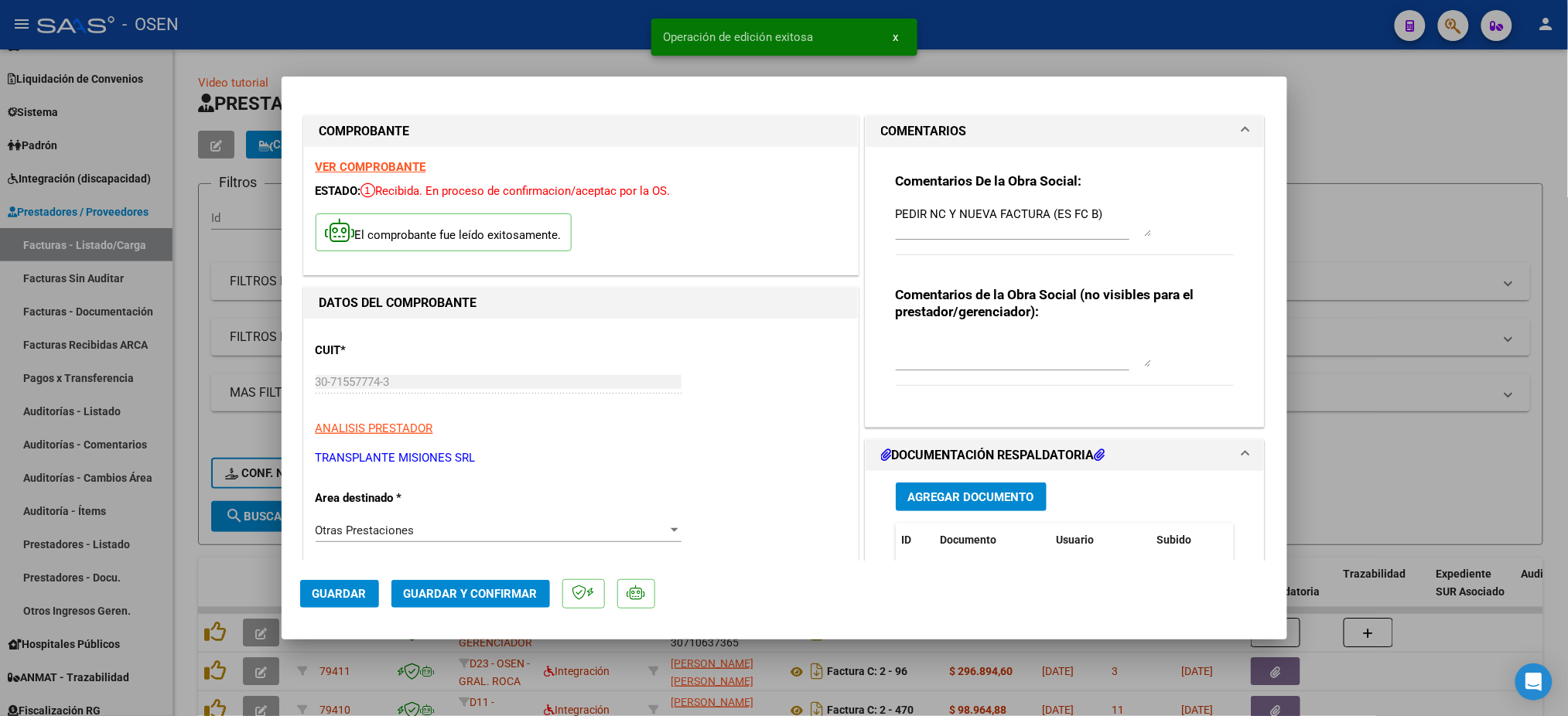
click at [1006, 68] on div at bounding box center [784, 358] width 1568 height 716
type input "$ 0,00"
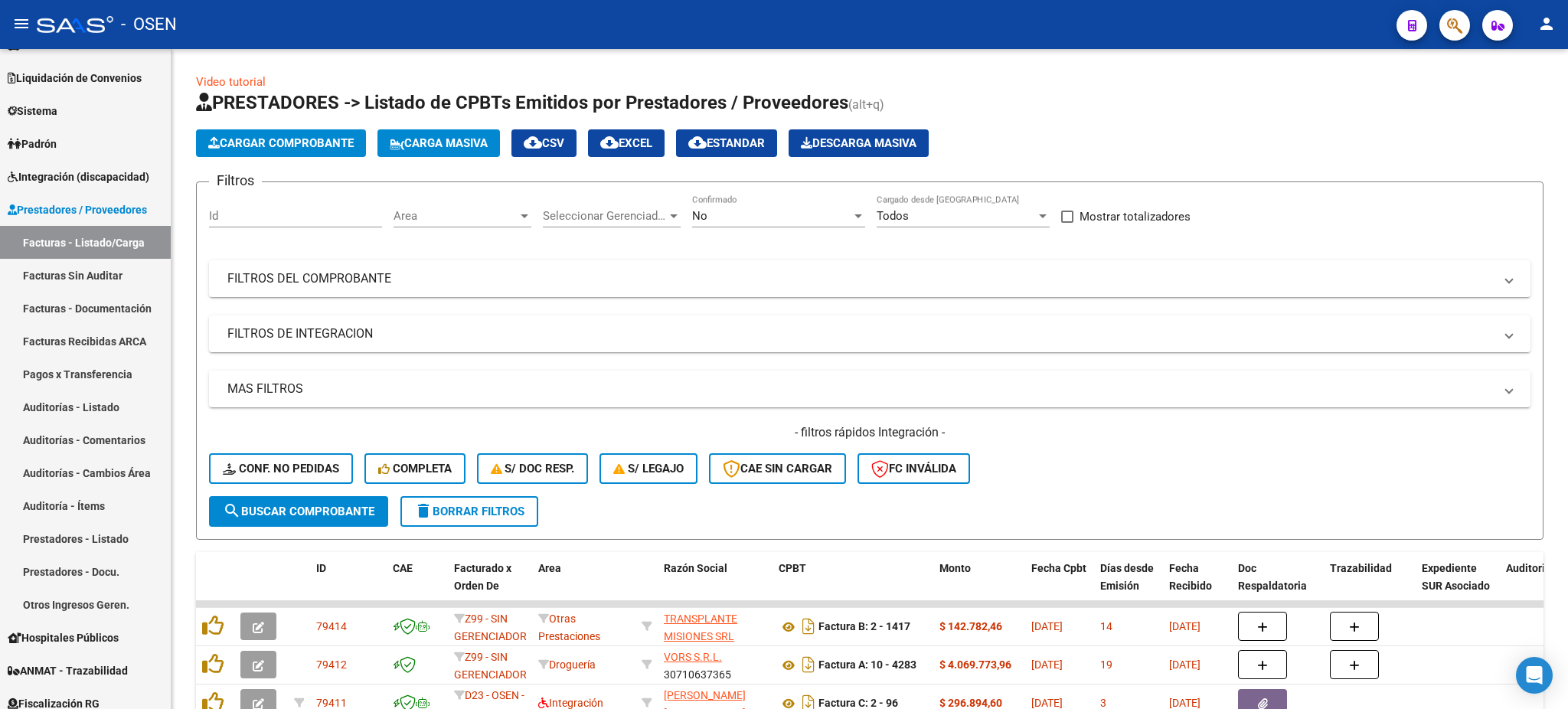
click at [1447, 32] on icon "button" at bounding box center [1455, 26] width 16 height 18
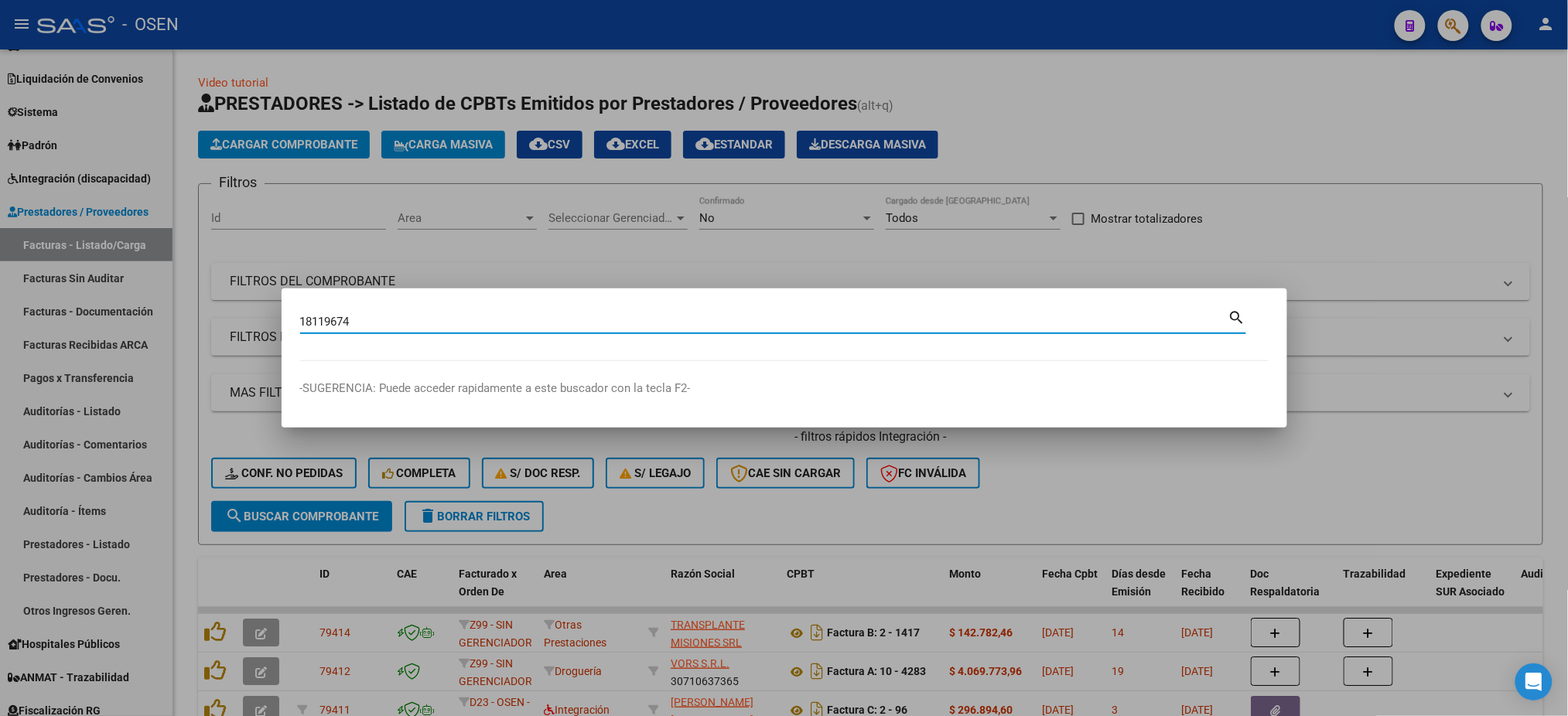
type input "18119674"
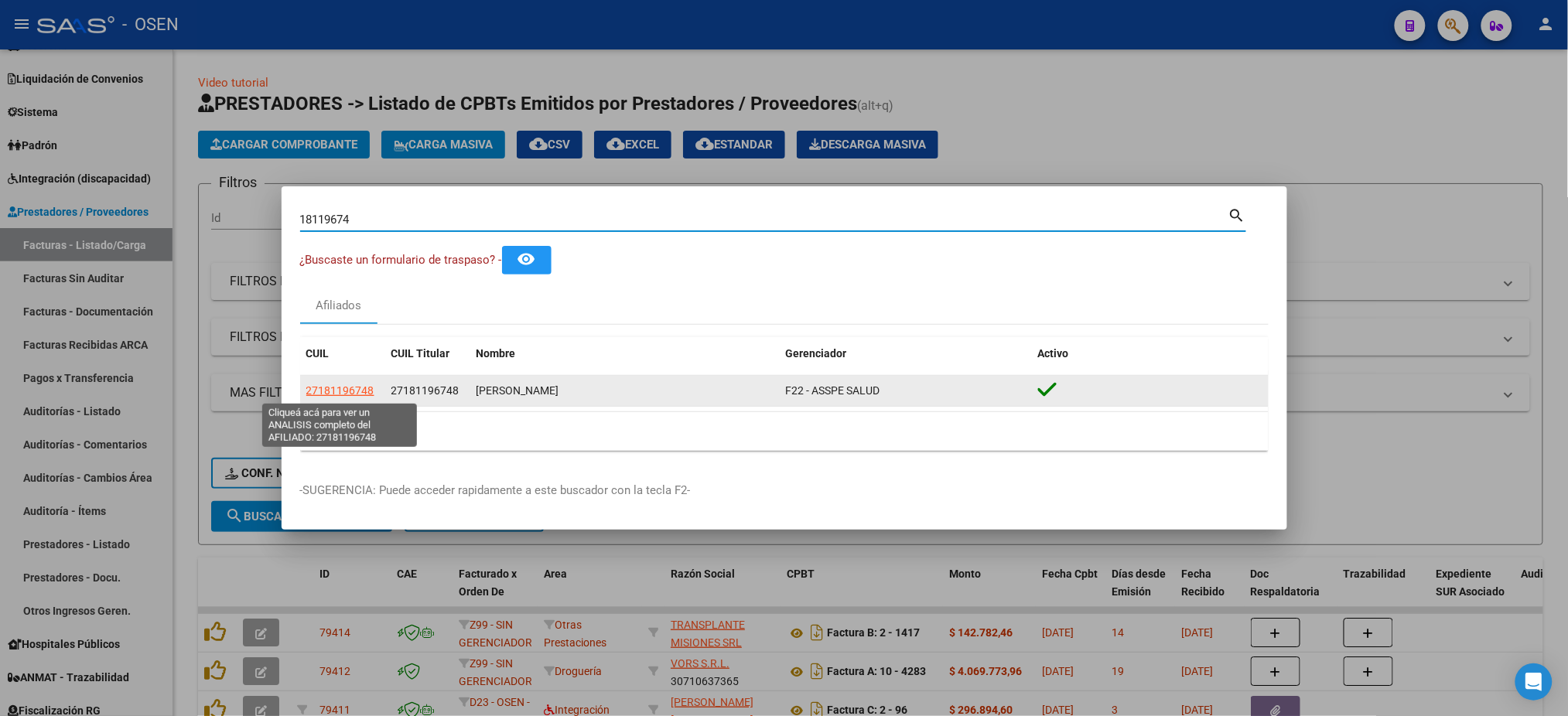
click at [363, 384] on span "27181196748" at bounding box center [341, 390] width 68 height 12
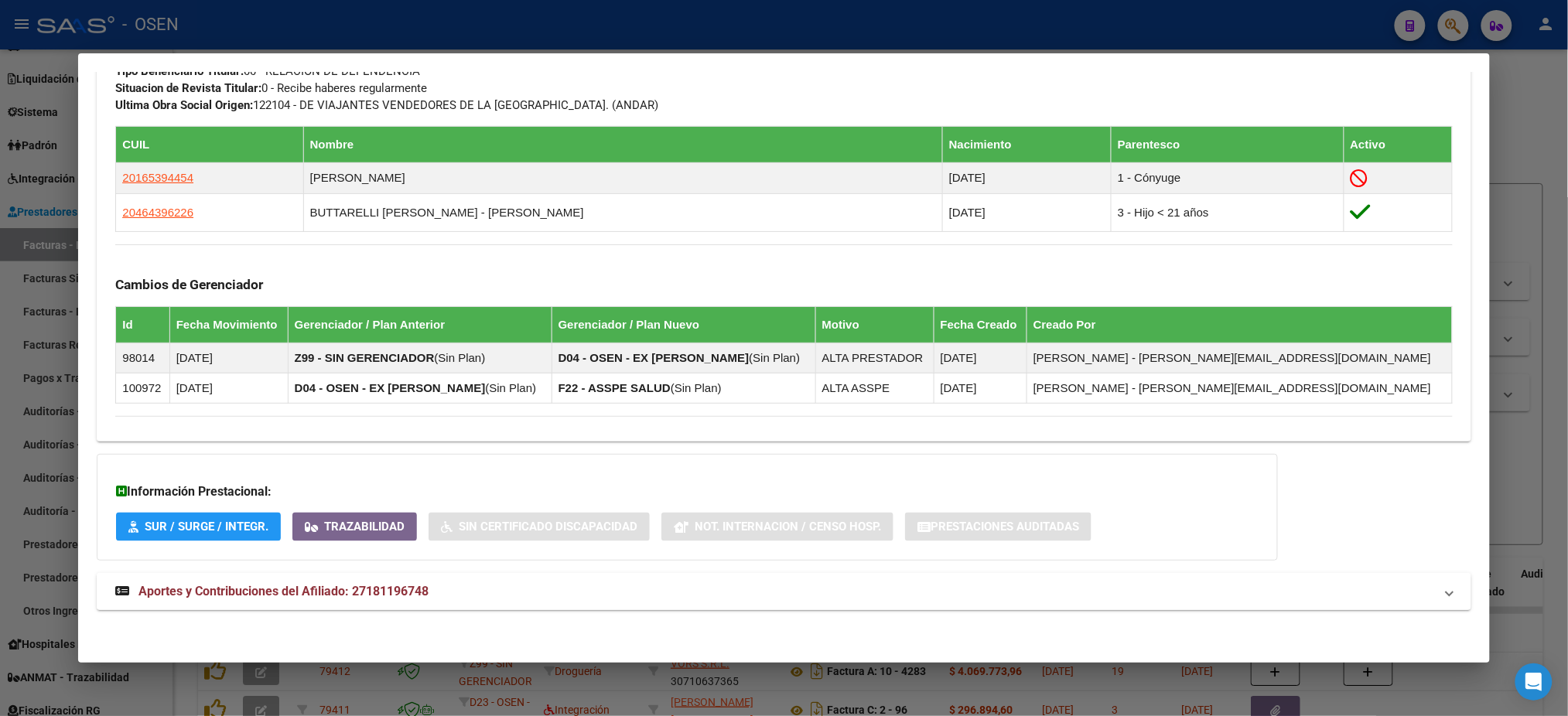
click at [653, 584] on mat-panel-title "Aportes y Contribuciones del Afiliado: 27181196748" at bounding box center [775, 592] width 1319 height 19
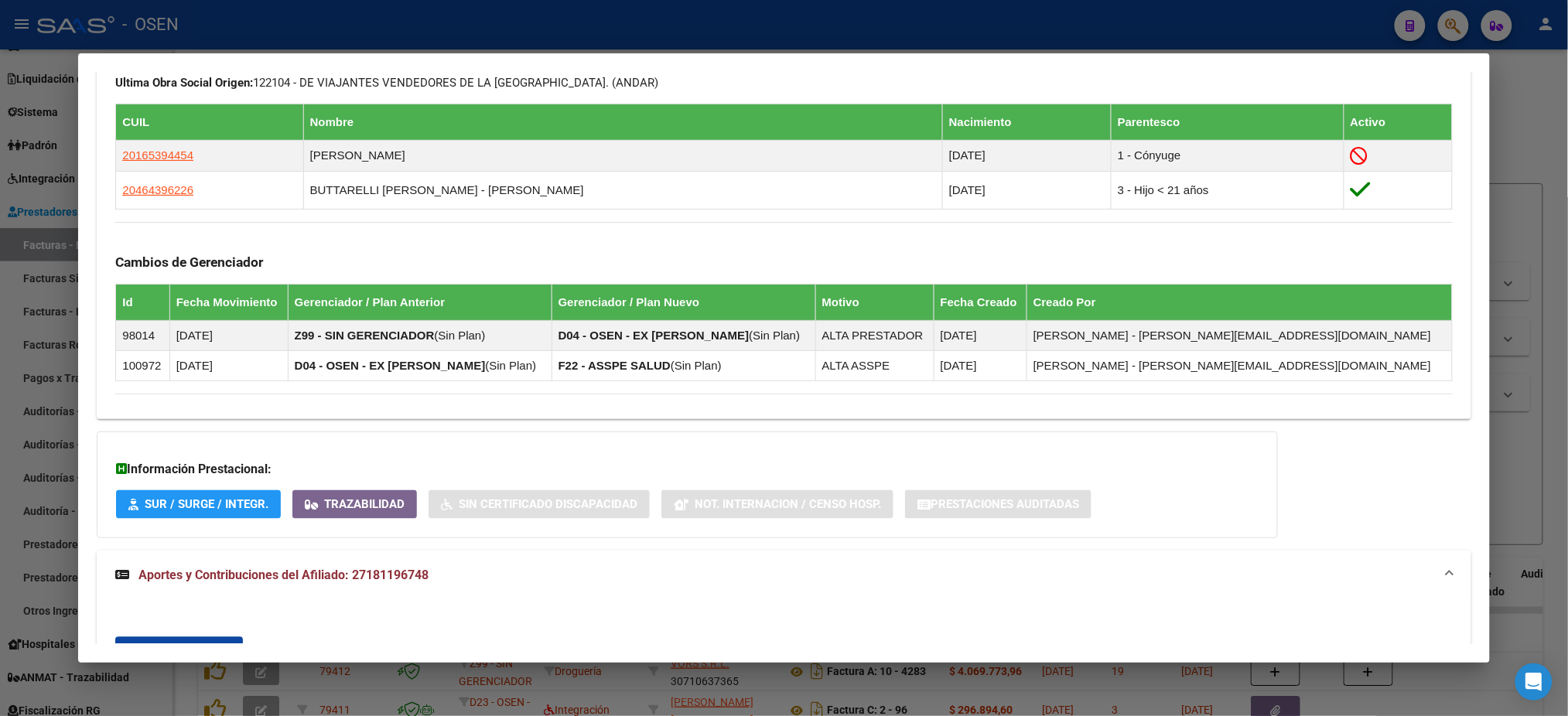
scroll to position [597, 0]
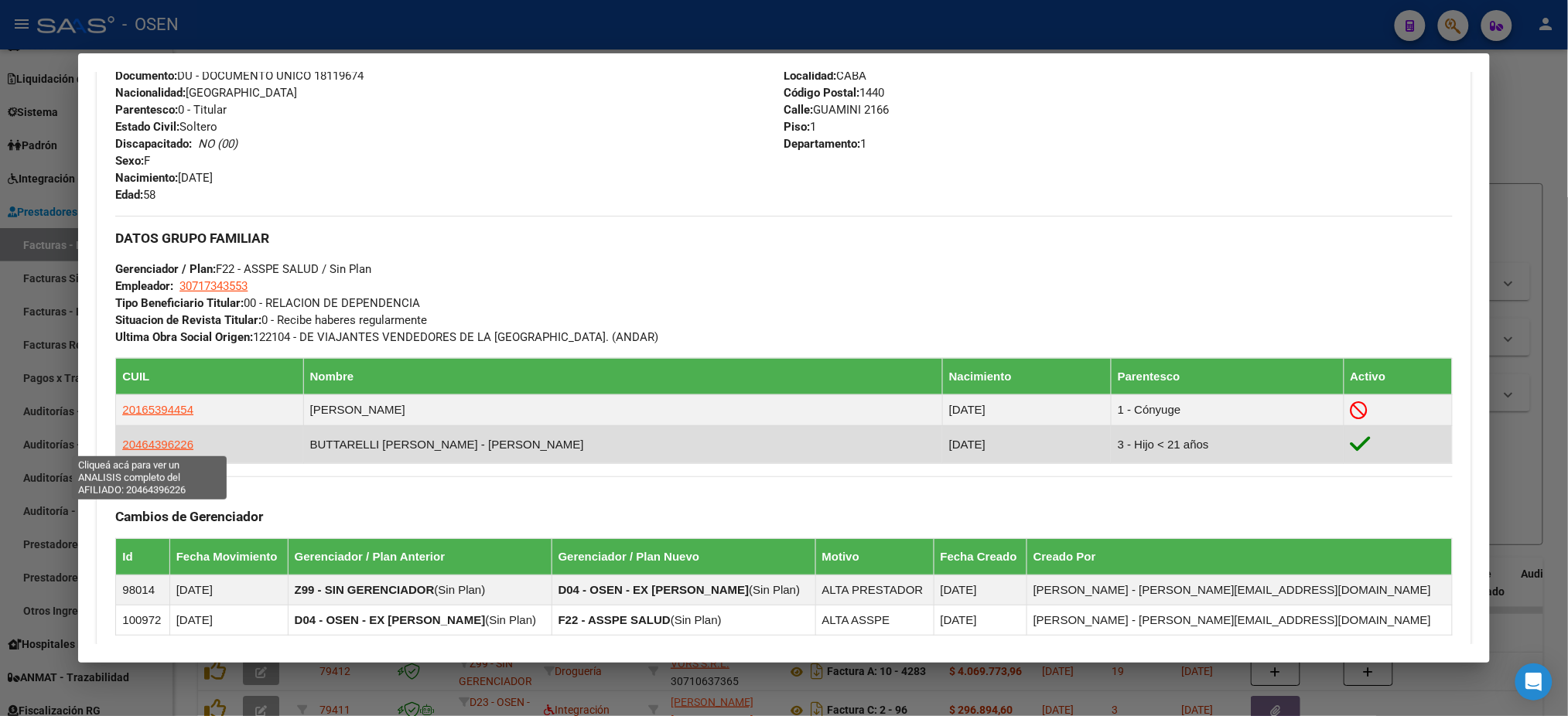
click at [157, 441] on span "20464396226" at bounding box center [157, 444] width 71 height 13
type textarea "20464396226"
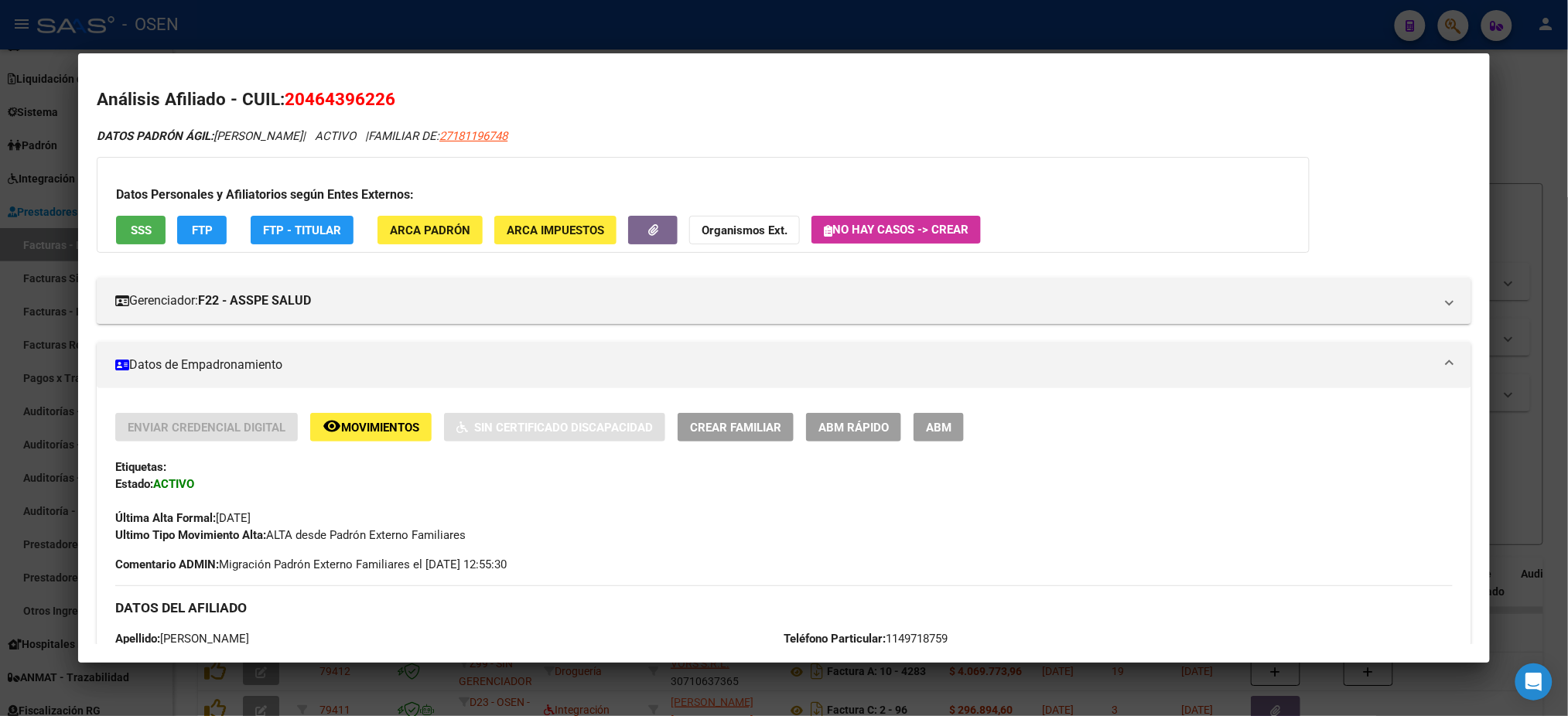
click at [117, 234] on button "SSS" at bounding box center [141, 230] width 50 height 29
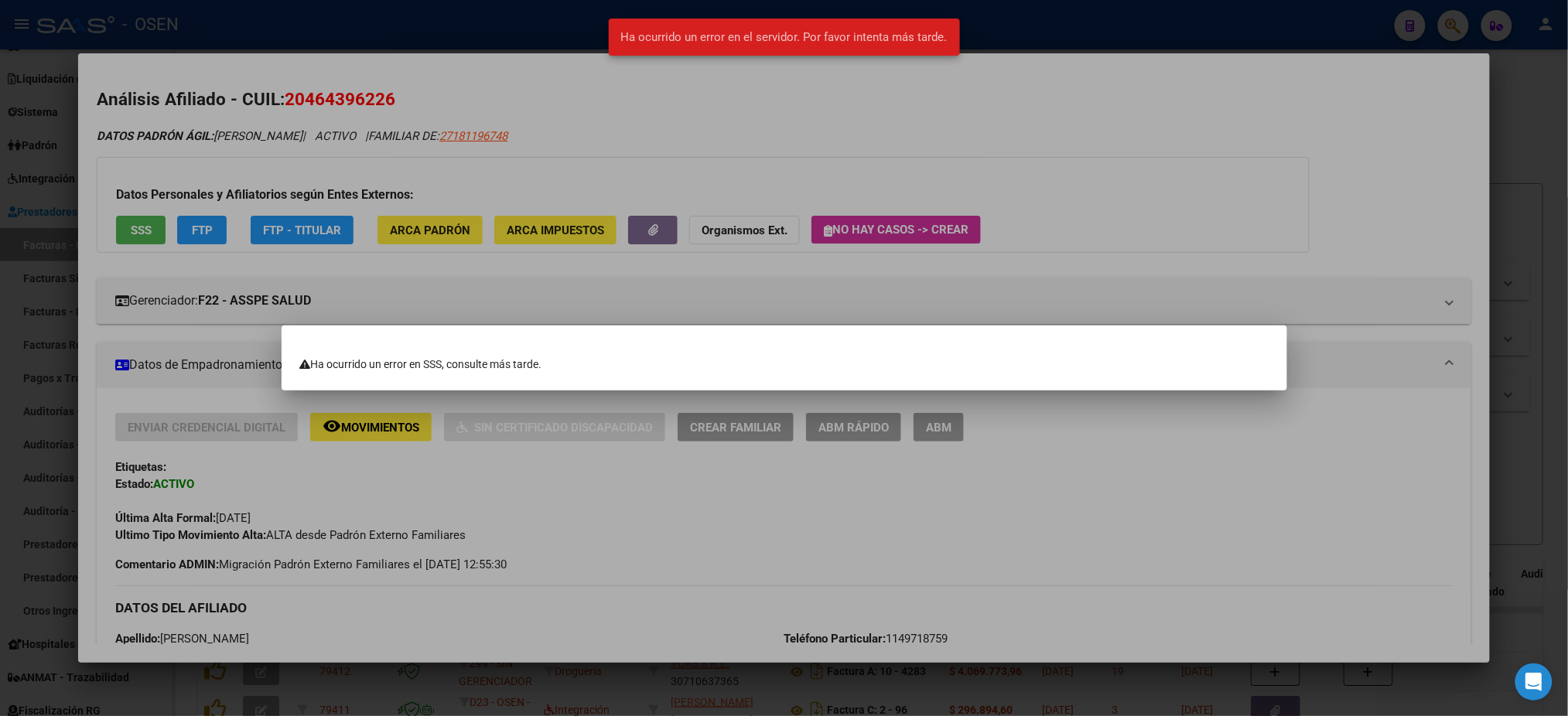
click at [825, 552] on div at bounding box center [784, 358] width 1568 height 716
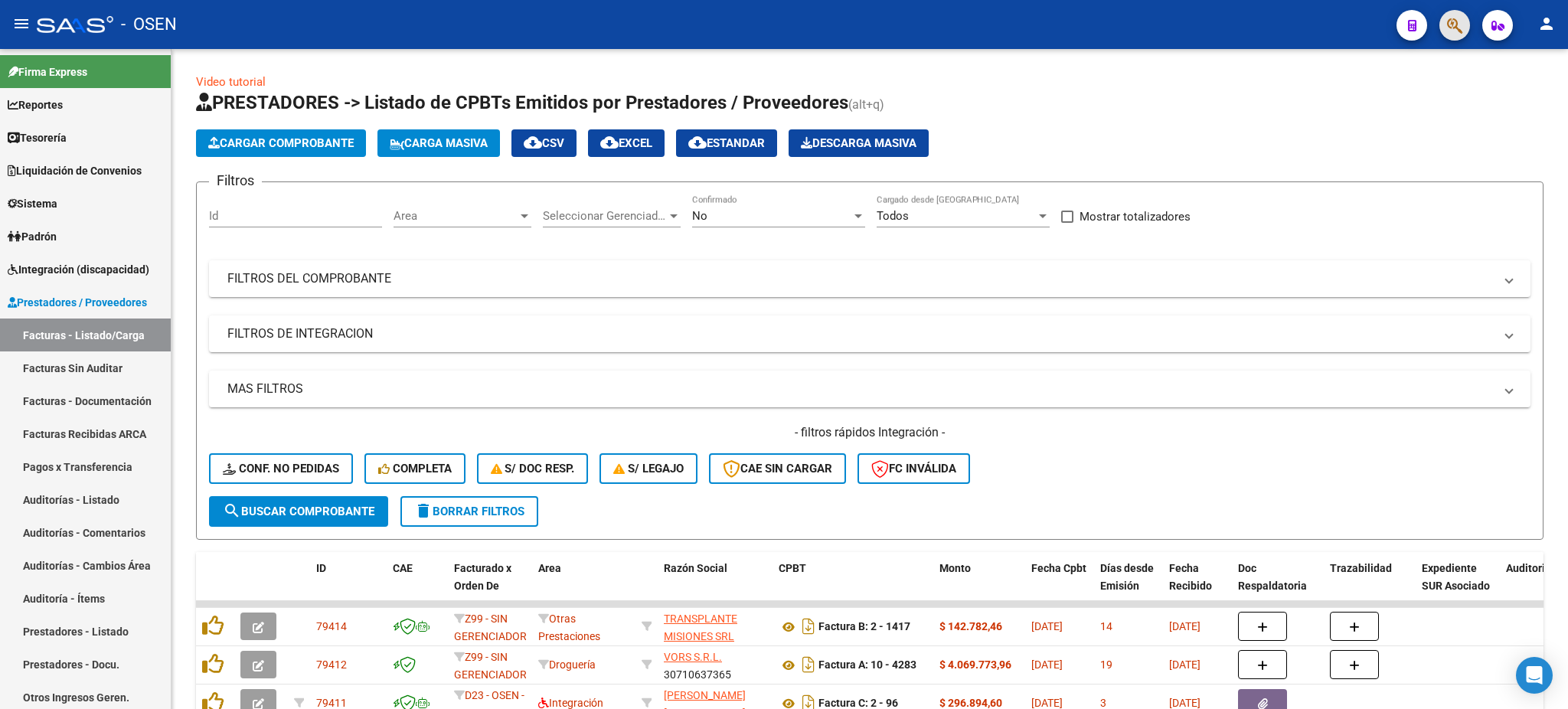
click at [1463, 26] on button "button" at bounding box center [1454, 25] width 31 height 31
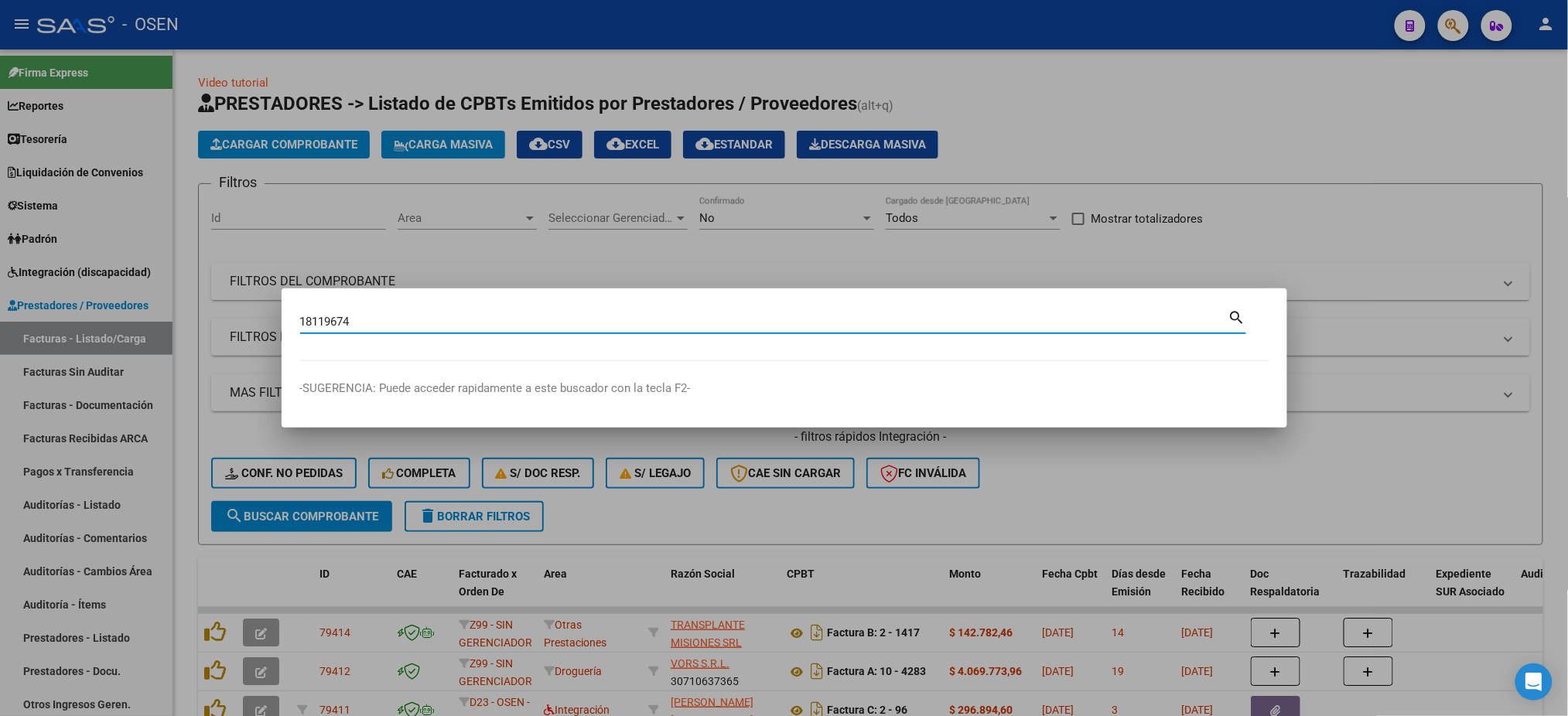
type input "18119674"
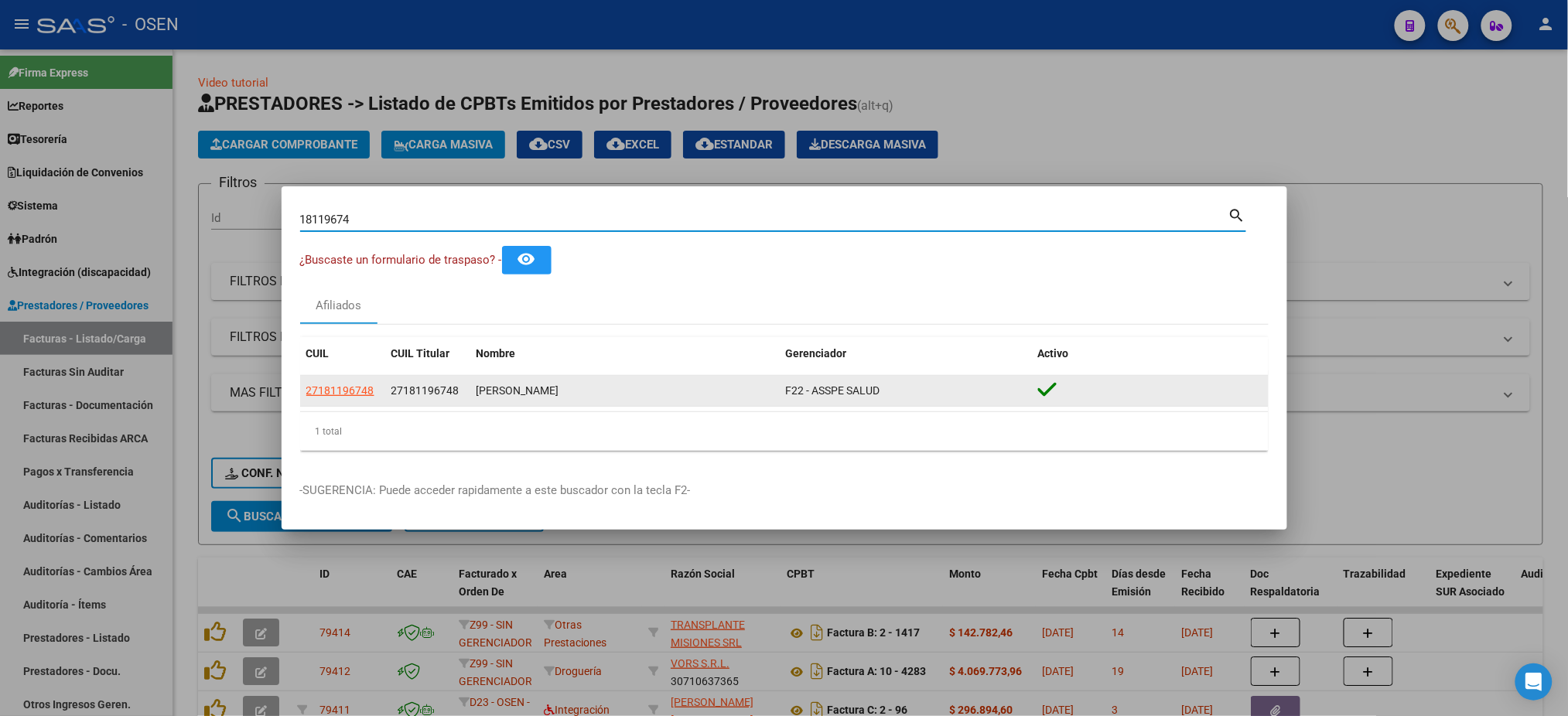
click at [328, 393] on span "27181196748" at bounding box center [341, 390] width 68 height 12
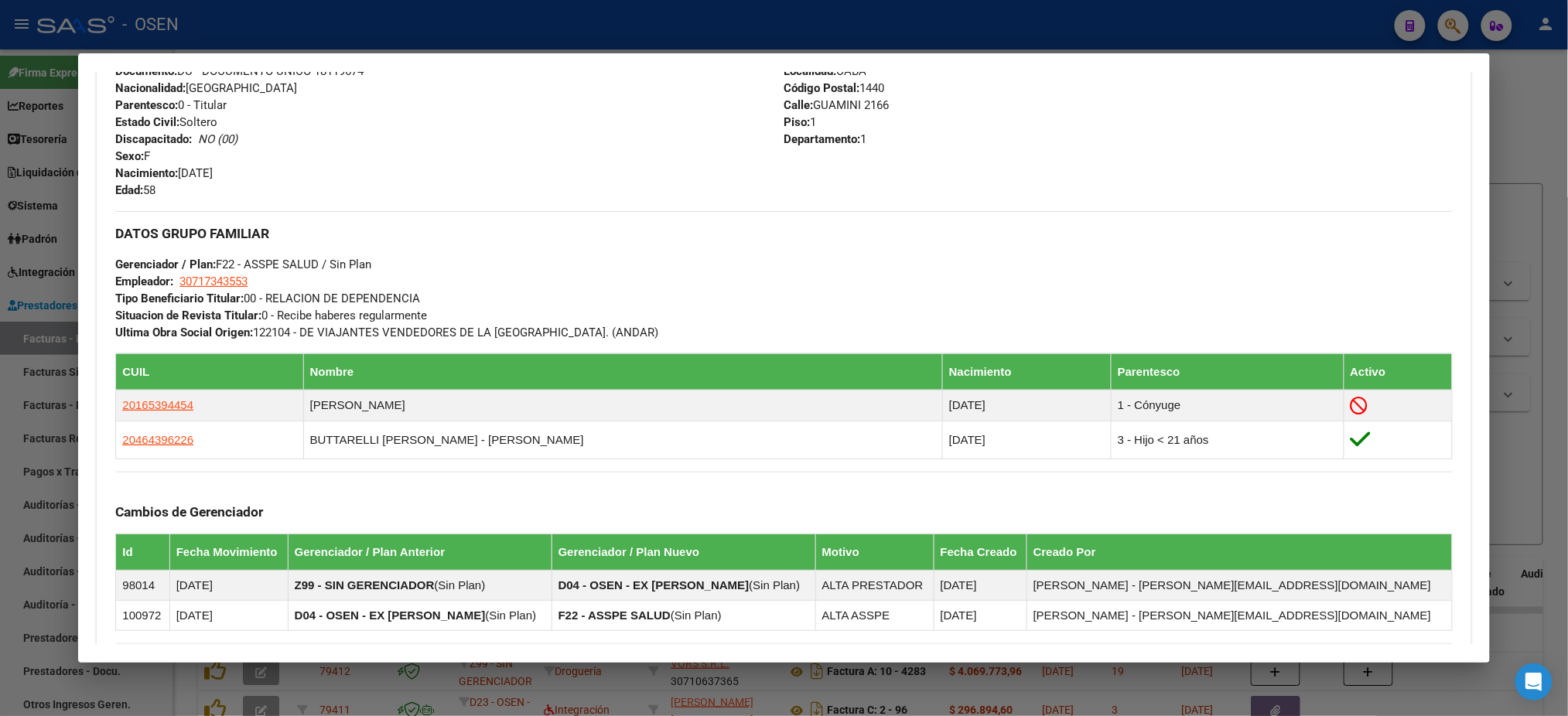
scroll to position [622, 0]
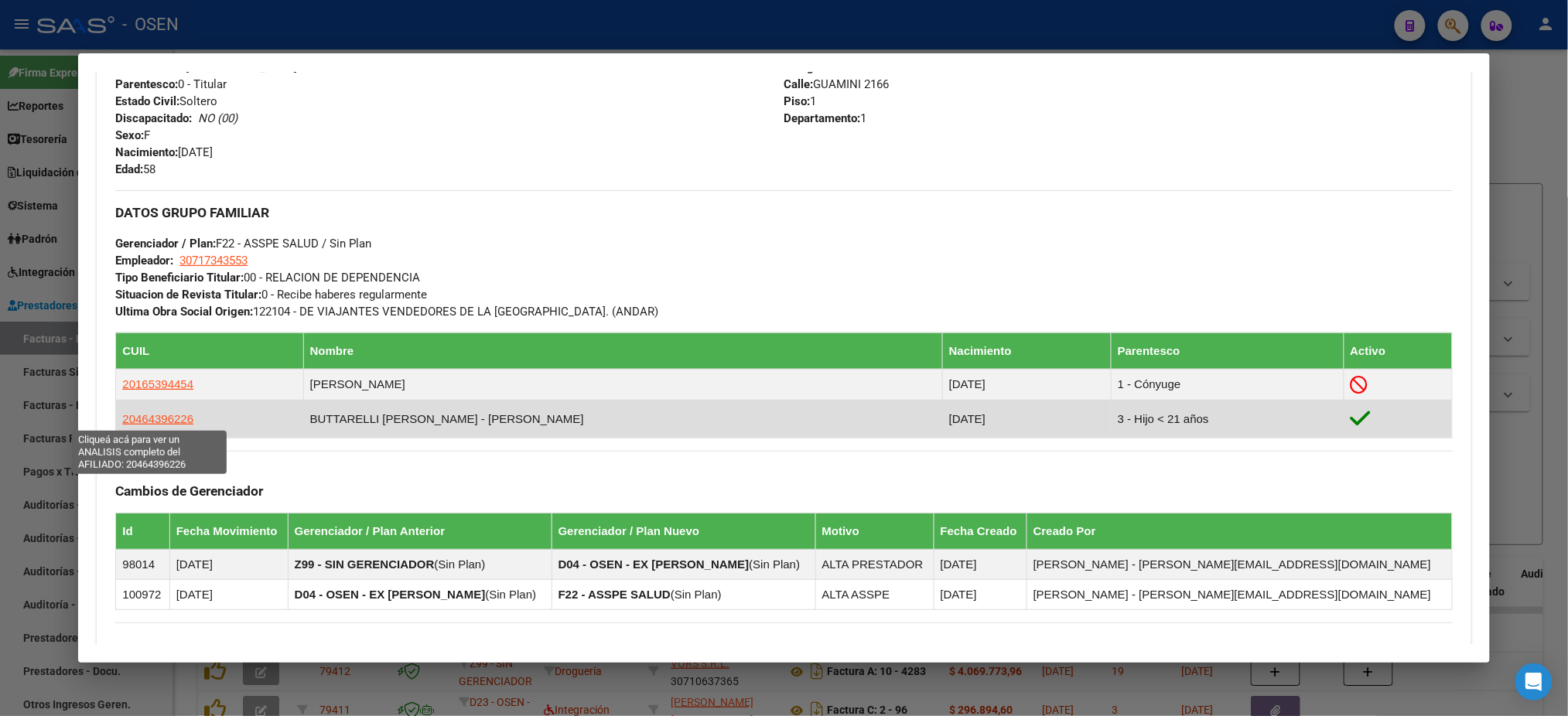
click at [125, 417] on span "20464396226" at bounding box center [157, 418] width 71 height 13
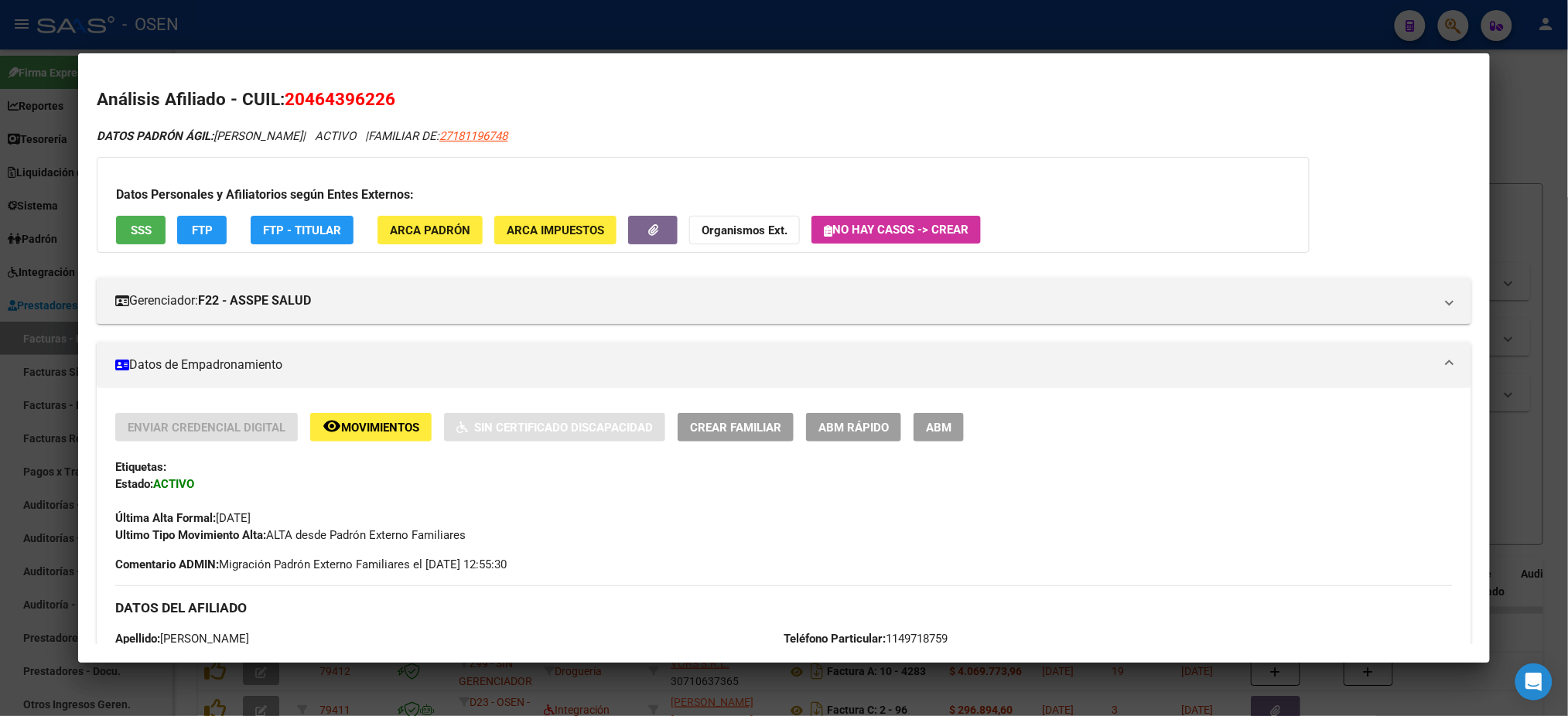
click at [145, 227] on button "SSS" at bounding box center [141, 230] width 50 height 29
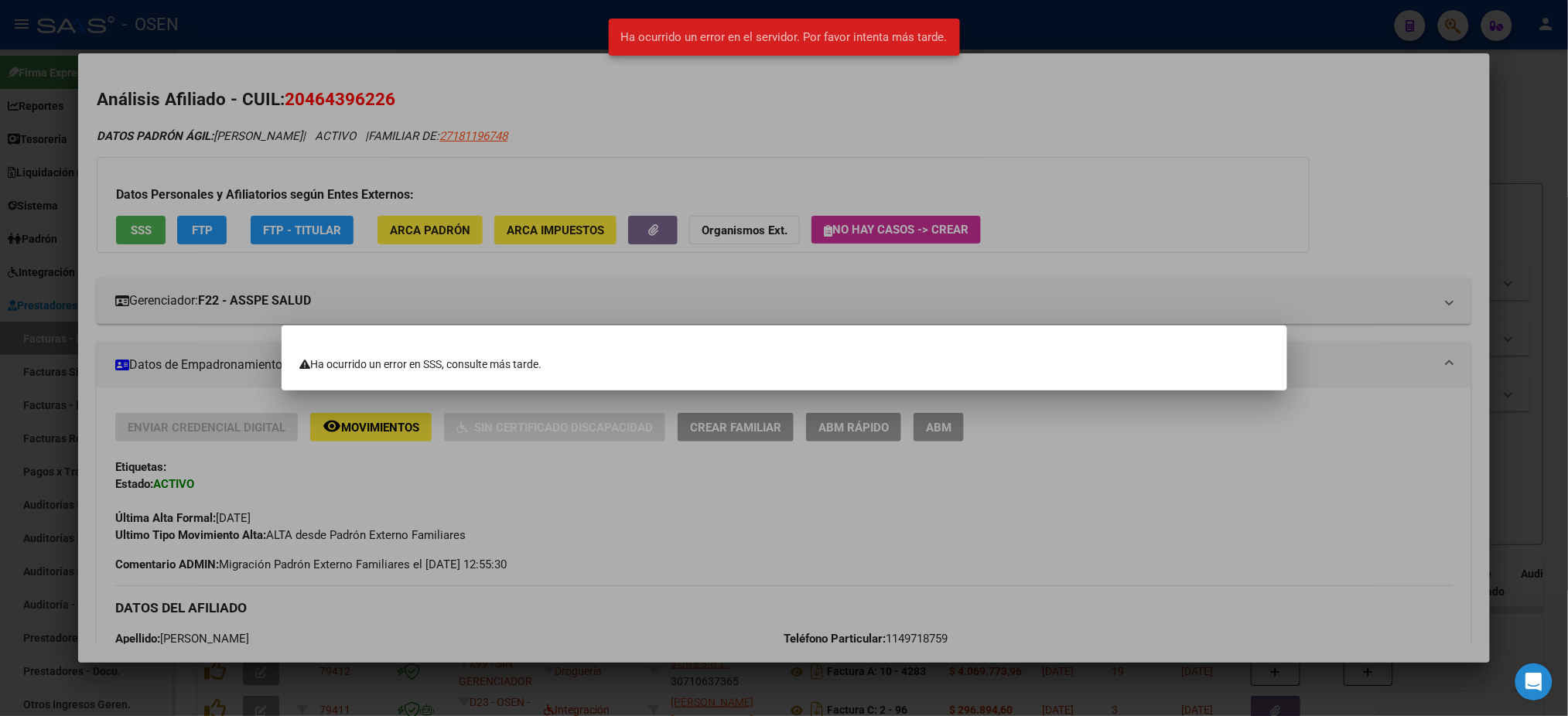
click at [877, 143] on div at bounding box center [784, 358] width 1568 height 716
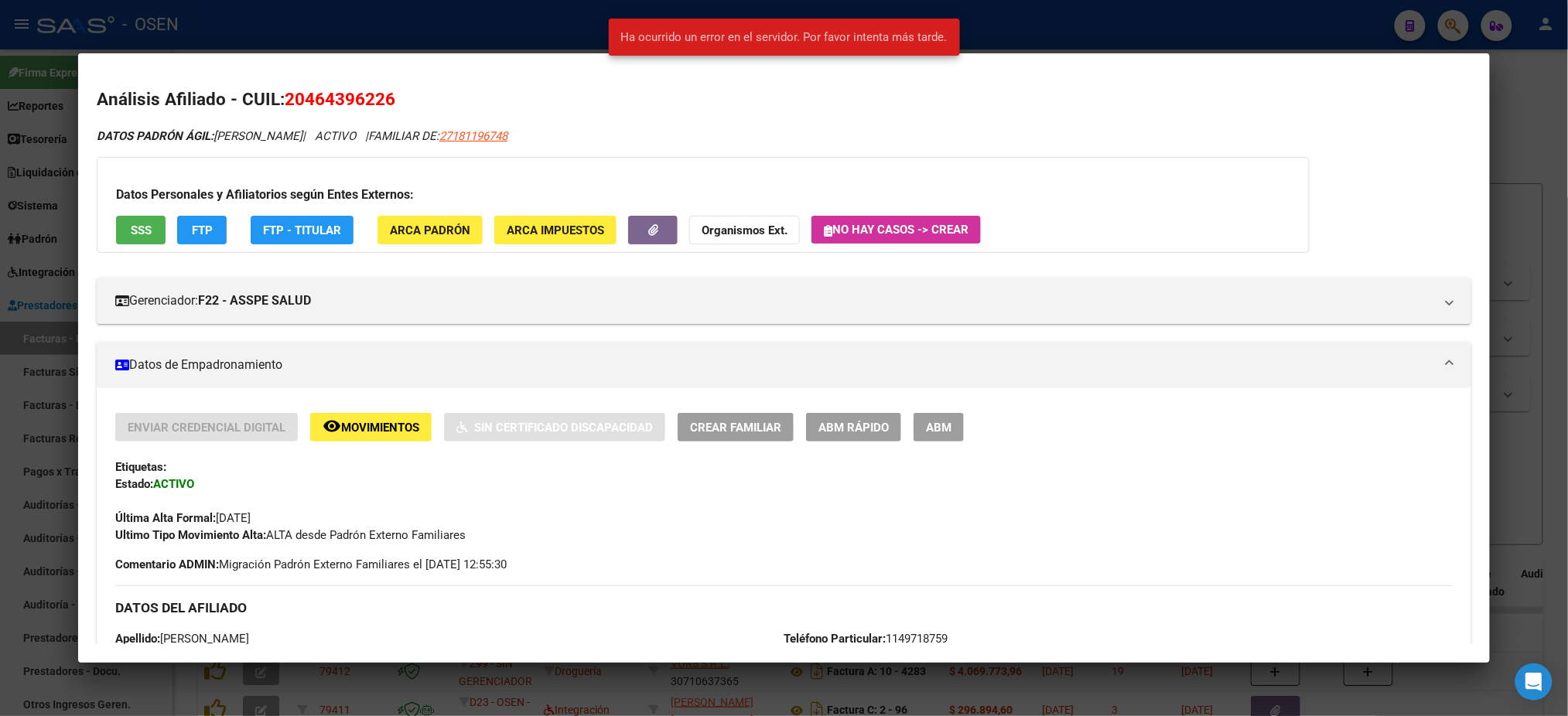
click at [443, 36] on div at bounding box center [784, 358] width 1568 height 716
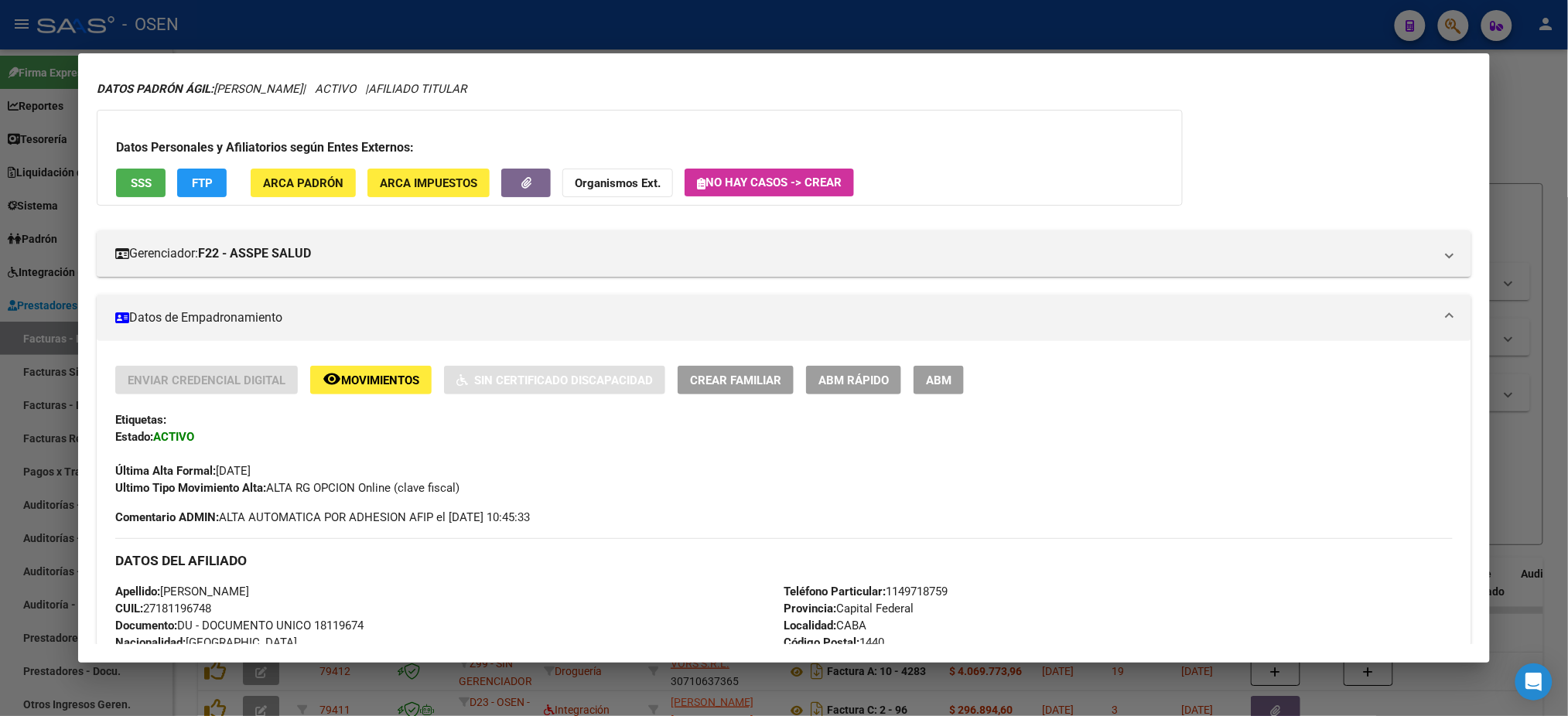
scroll to position [4, 0]
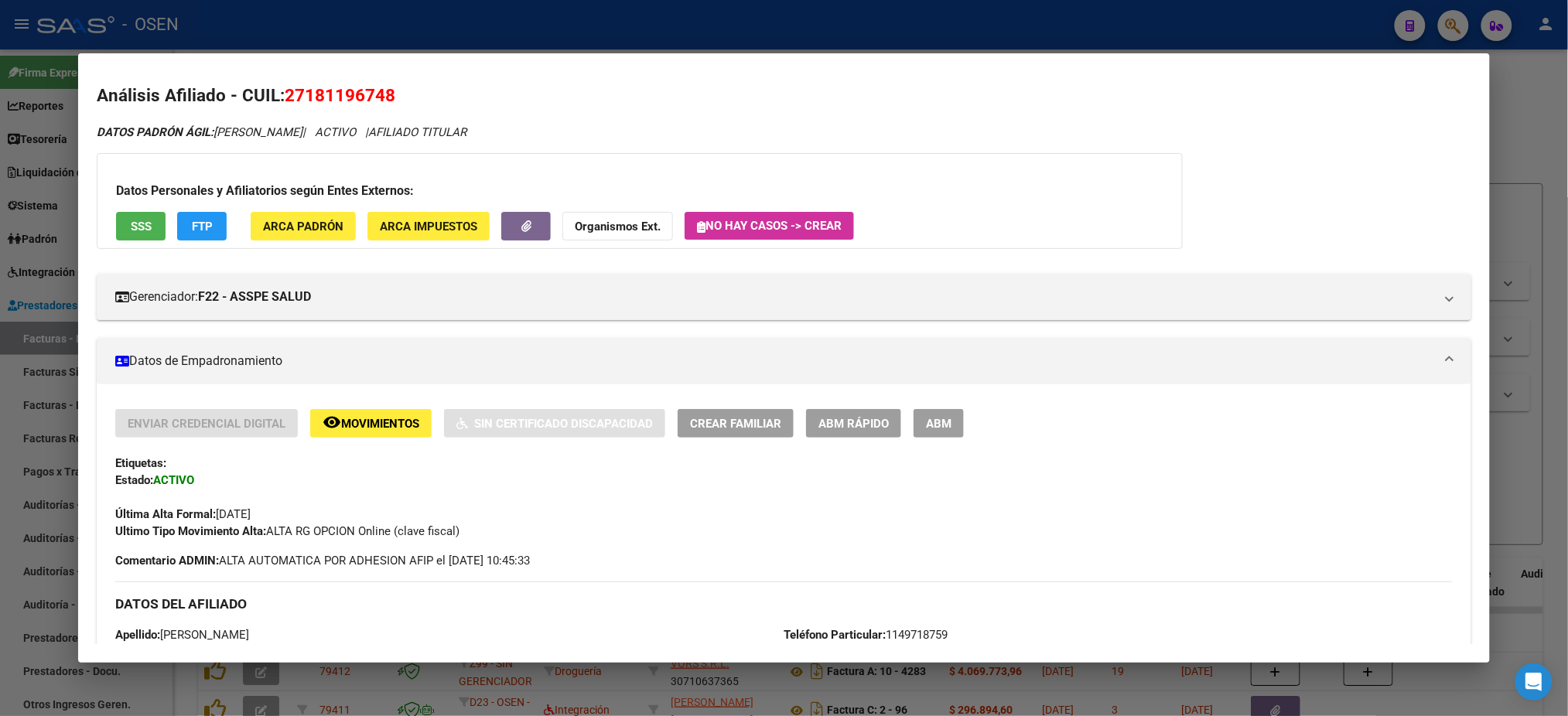
click at [213, 220] on button "FTP" at bounding box center [202, 226] width 50 height 29
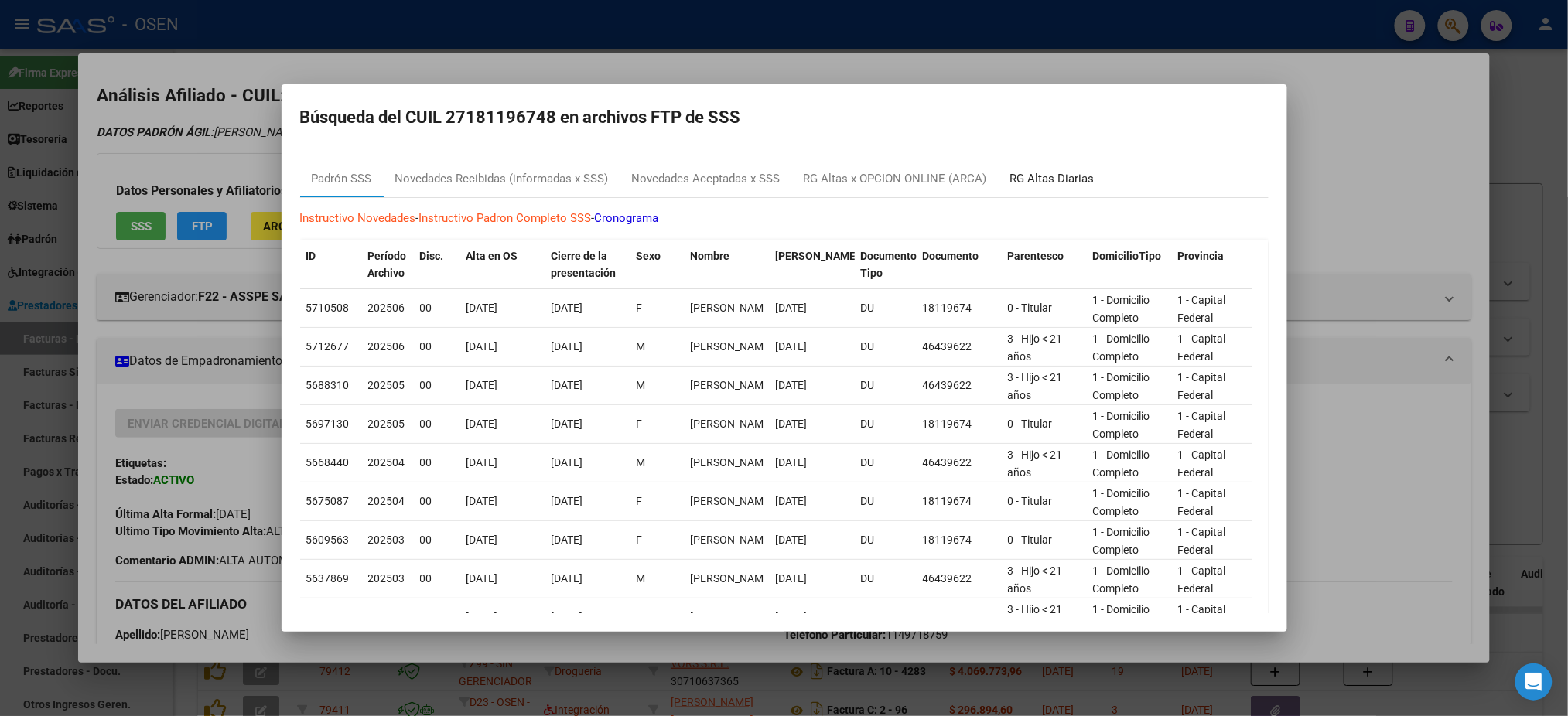
click at [1063, 170] on div "RG Altas Diarias" at bounding box center [1052, 179] width 85 height 18
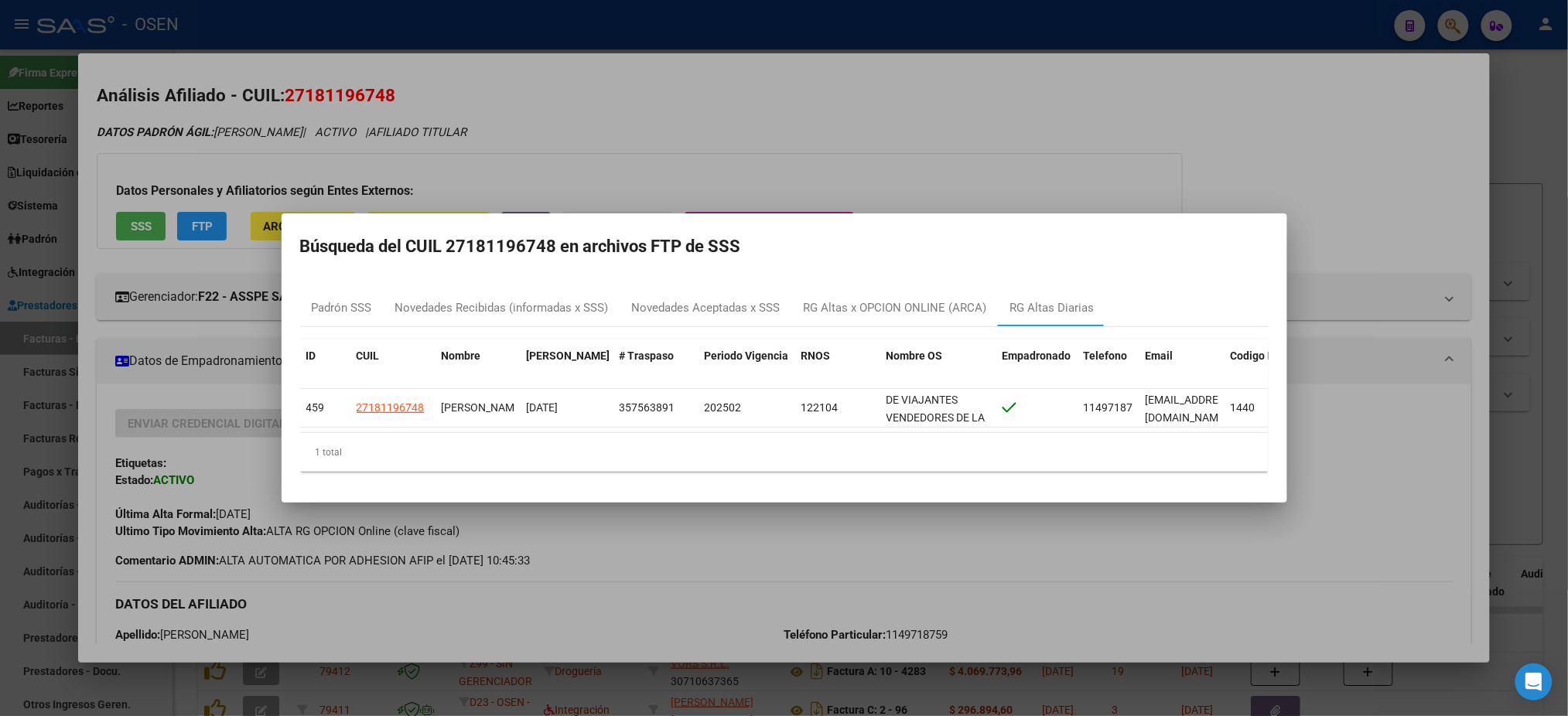
click at [1004, 153] on div at bounding box center [784, 358] width 1568 height 716
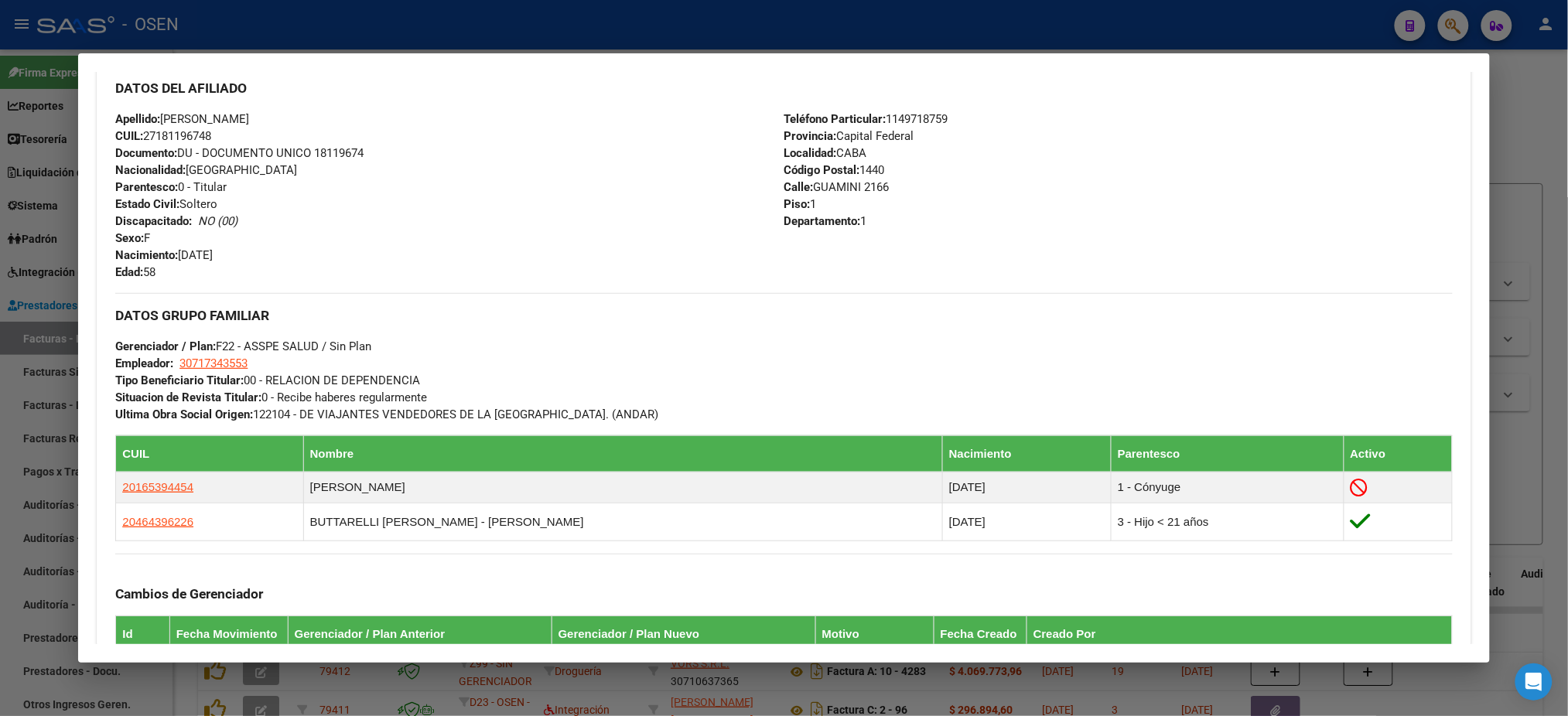
scroll to position [830, 0]
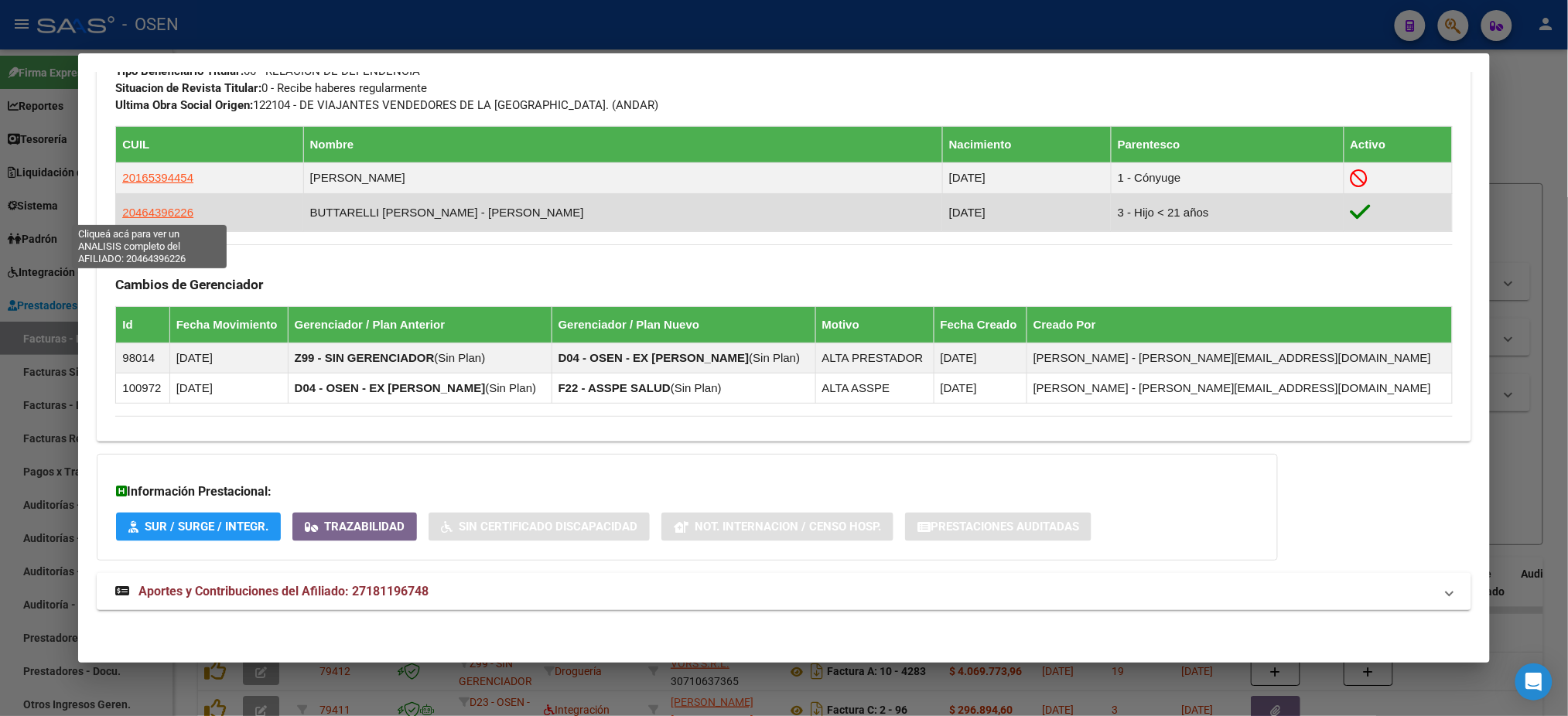
click at [145, 216] on span "20464396226" at bounding box center [157, 212] width 71 height 13
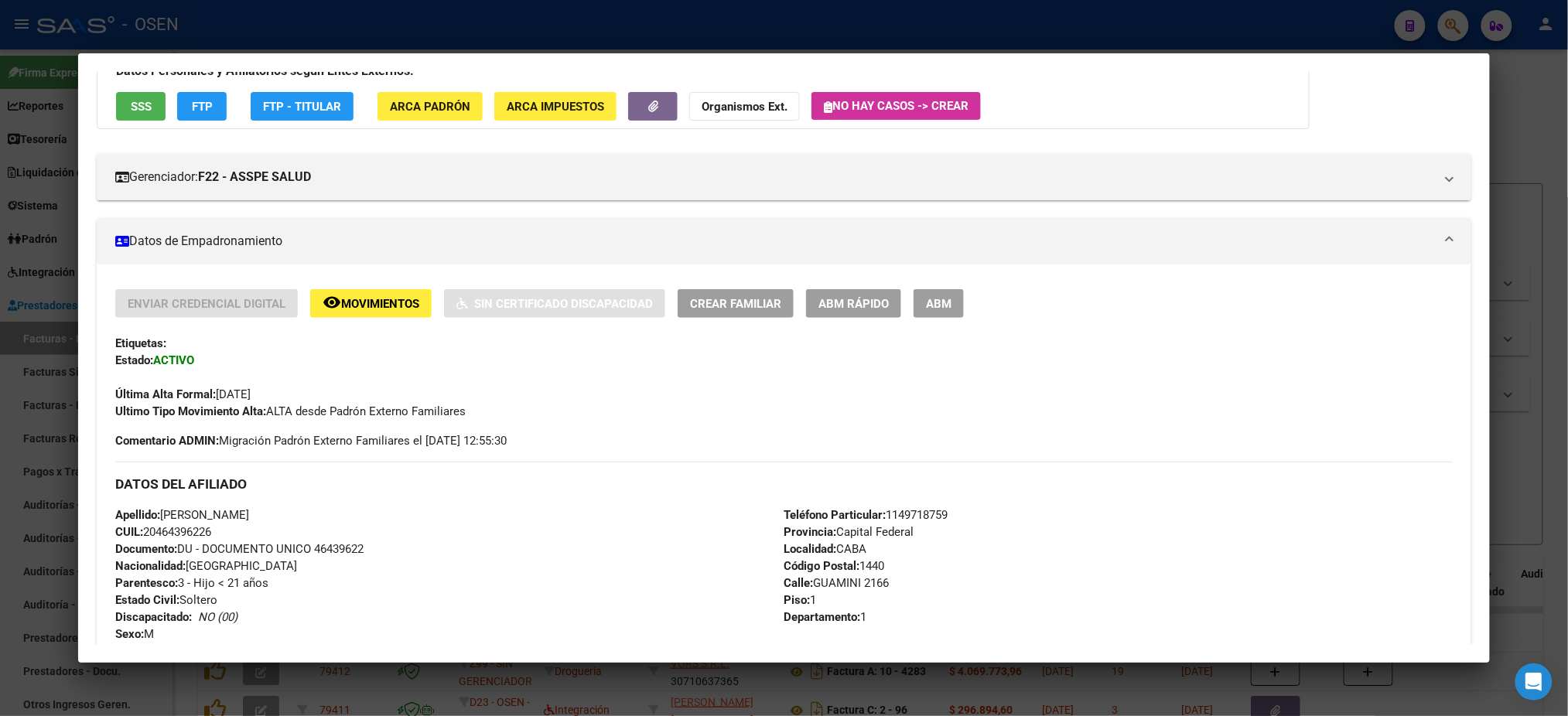
scroll to position [310, 0]
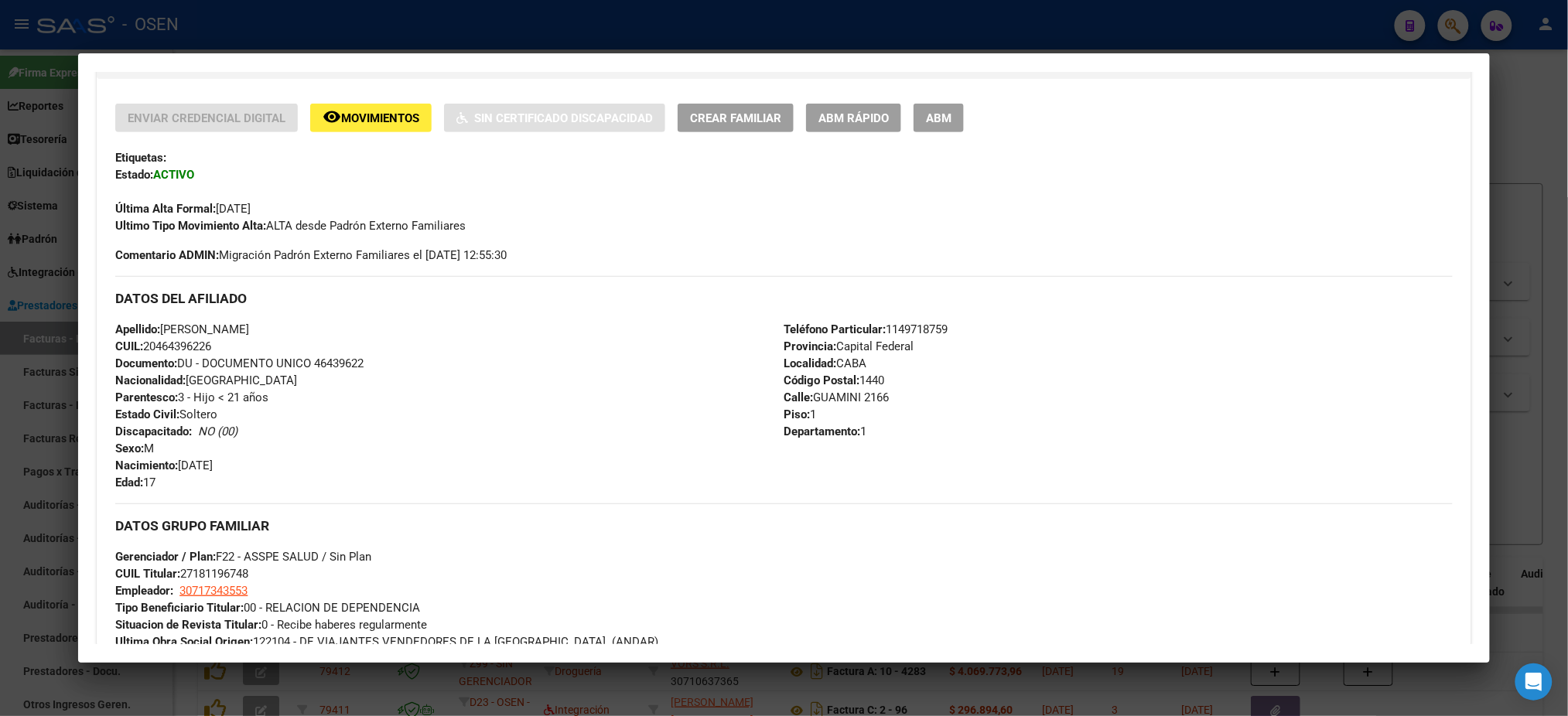
drag, startPoint x: 347, startPoint y: 330, endPoint x: 157, endPoint y: 326, distance: 190.0
click at [157, 326] on div "Apellido: [PERSON_NAME] CUIL: 20464396226 Documento: DU - DOCUMENTO UNICO 46439…" at bounding box center [449, 405] width 668 height 170
copy span "[PERSON_NAME]"
click at [321, 403] on div "Apellido: [PERSON_NAME] CUIL: 20464396226 Documento: DU - DOCUMENTO UNICO 46439…" at bounding box center [449, 405] width 668 height 170
drag, startPoint x: 215, startPoint y: 340, endPoint x: 140, endPoint y: 344, distance: 75.1
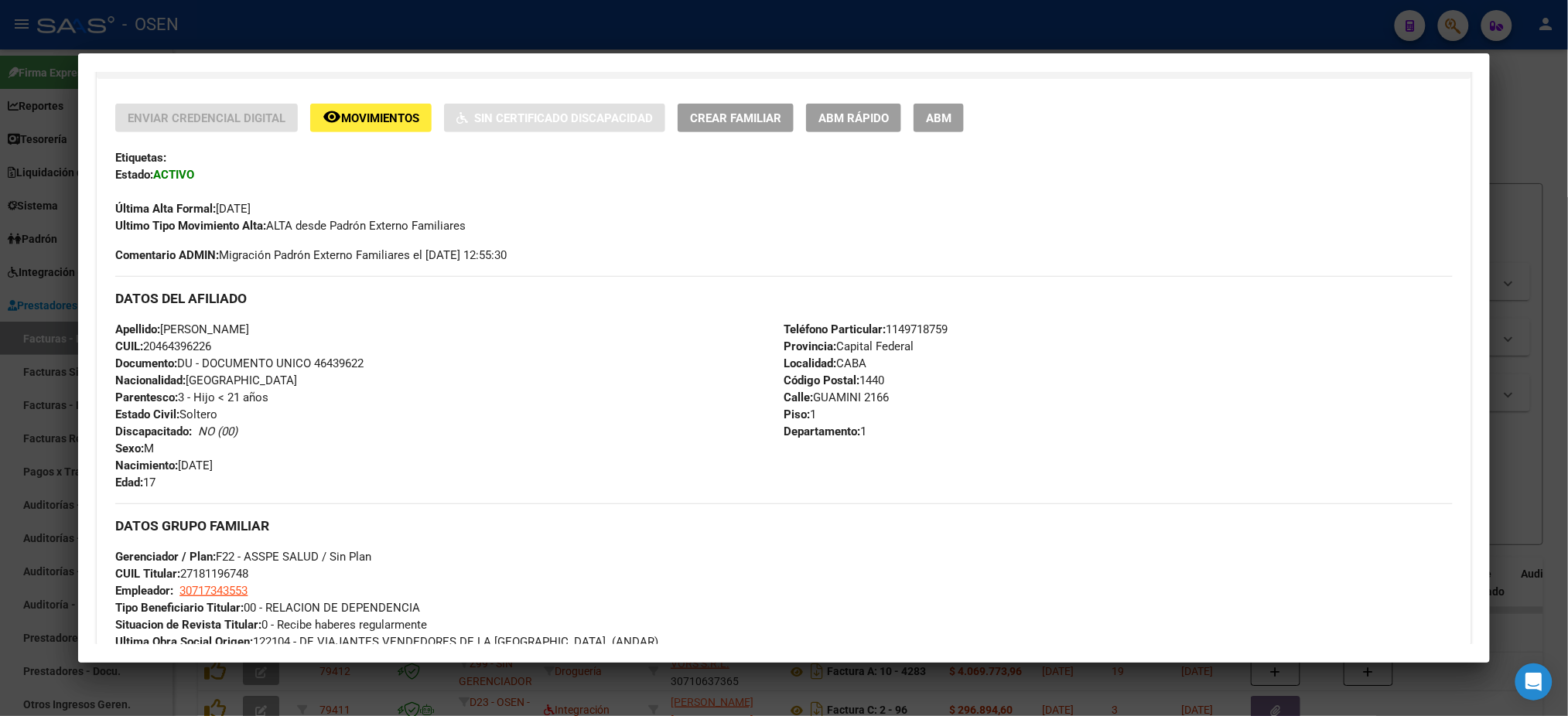
click at [140, 344] on div "Apellido: [PERSON_NAME] CUIL: 20464396226 Documento: DU - DOCUMENTO UNICO 46439…" at bounding box center [449, 405] width 668 height 170
copy span "20464396226"
click at [464, 462] on div "Apellido: [PERSON_NAME] CUIL: 20464396226 Documento: DU - DOCUMENTO UNICO 46439…" at bounding box center [449, 405] width 668 height 170
drag, startPoint x: 151, startPoint y: 345, endPoint x: 262, endPoint y: 390, distance: 119.8
click at [201, 345] on span "CUIL: 20464396226" at bounding box center [163, 347] width 96 height 14
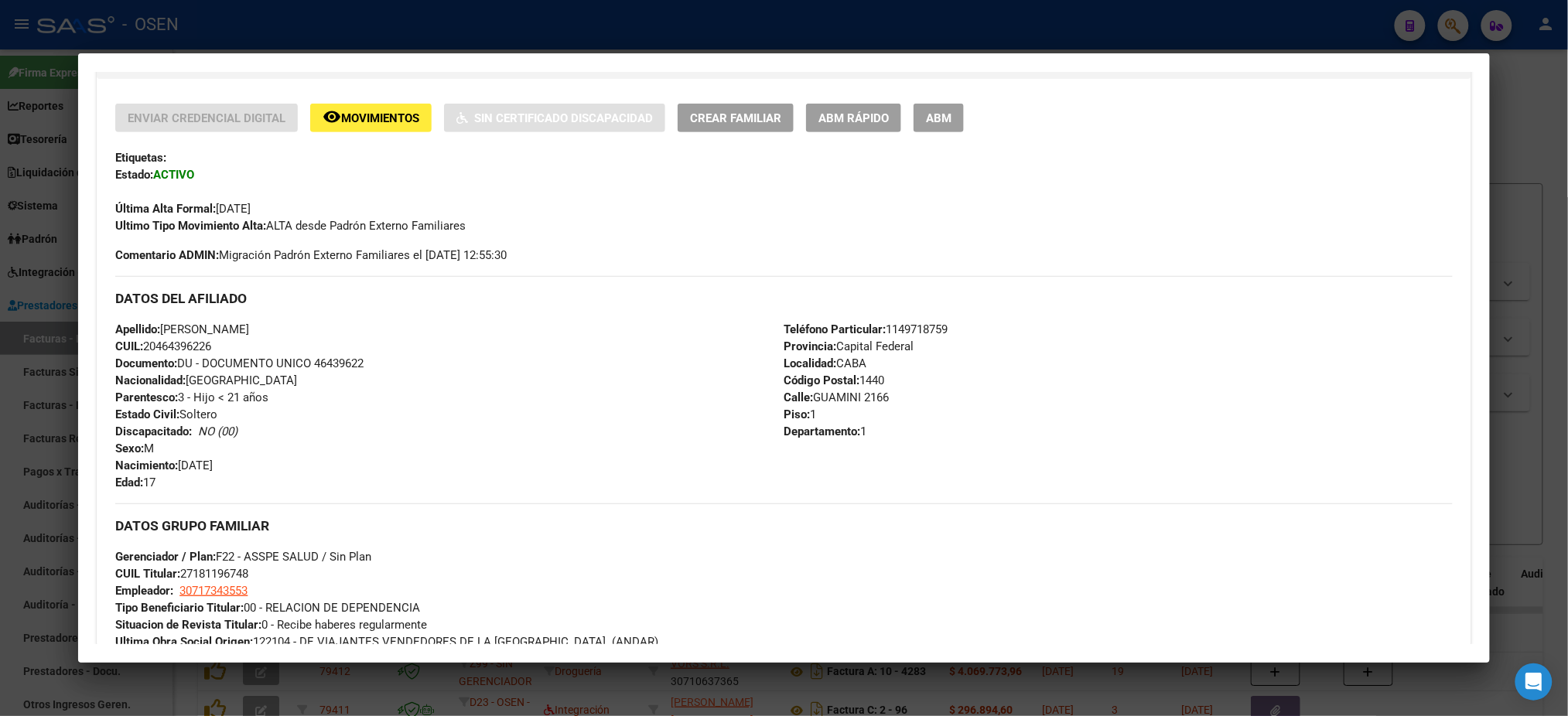
copy span "4643962"
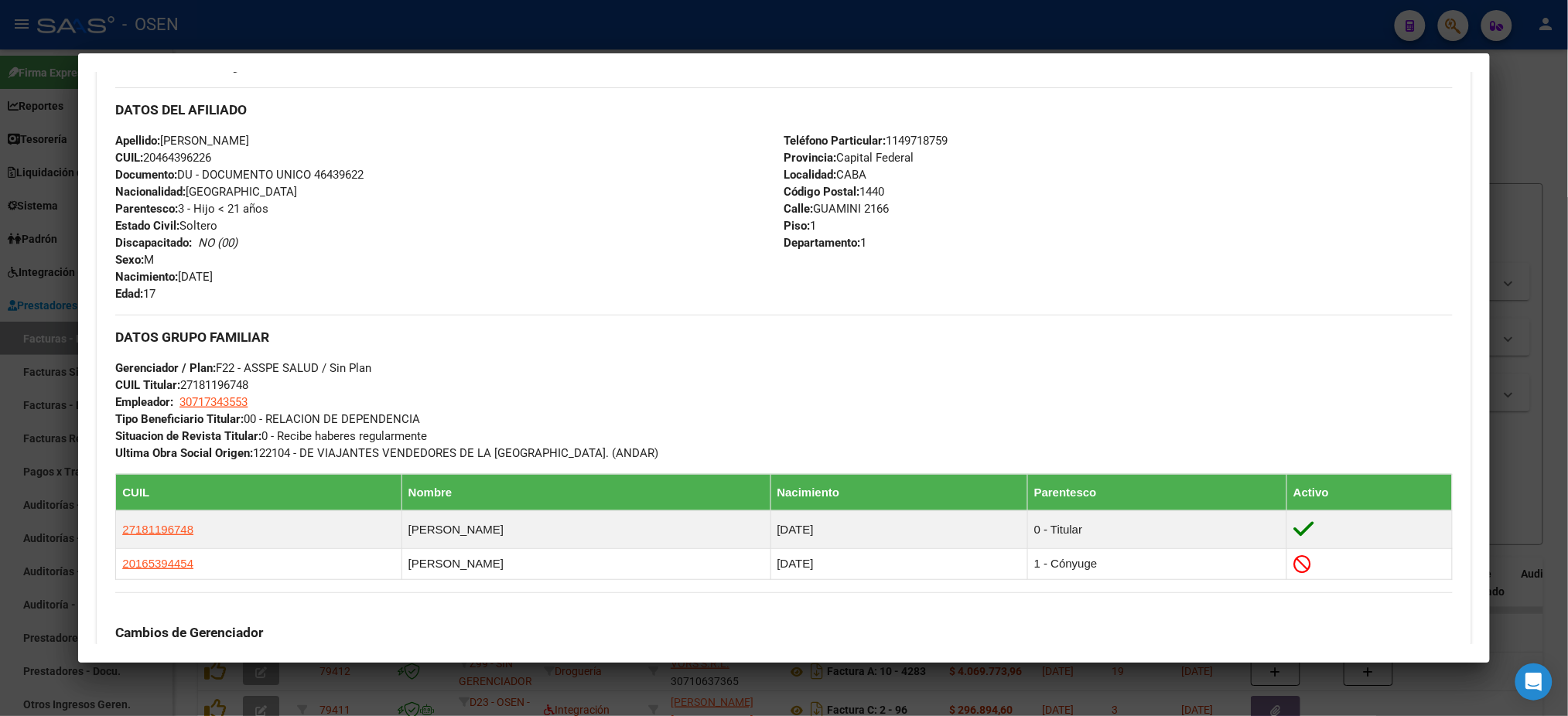
scroll to position [825, 0]
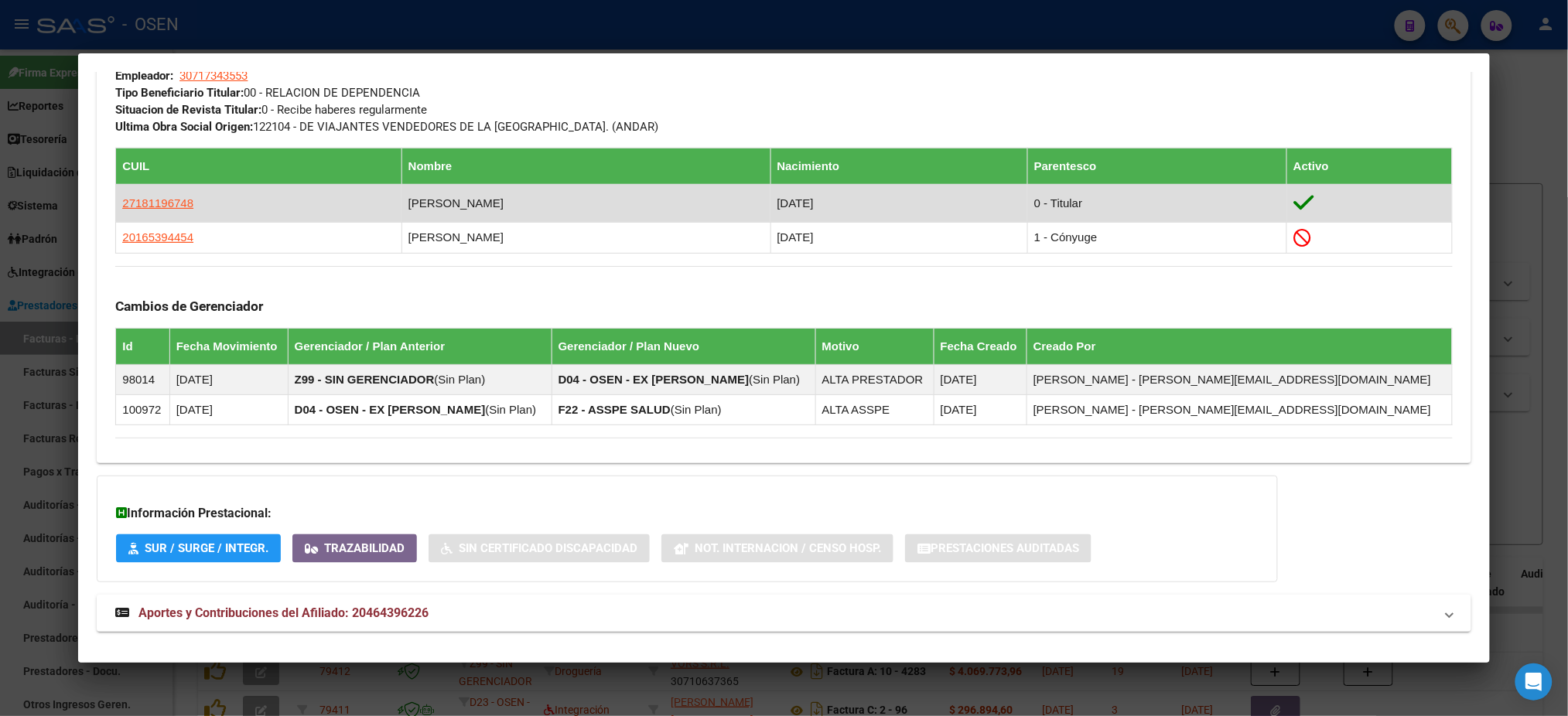
click at [134, 196] on span "27181196748" at bounding box center [157, 202] width 71 height 13
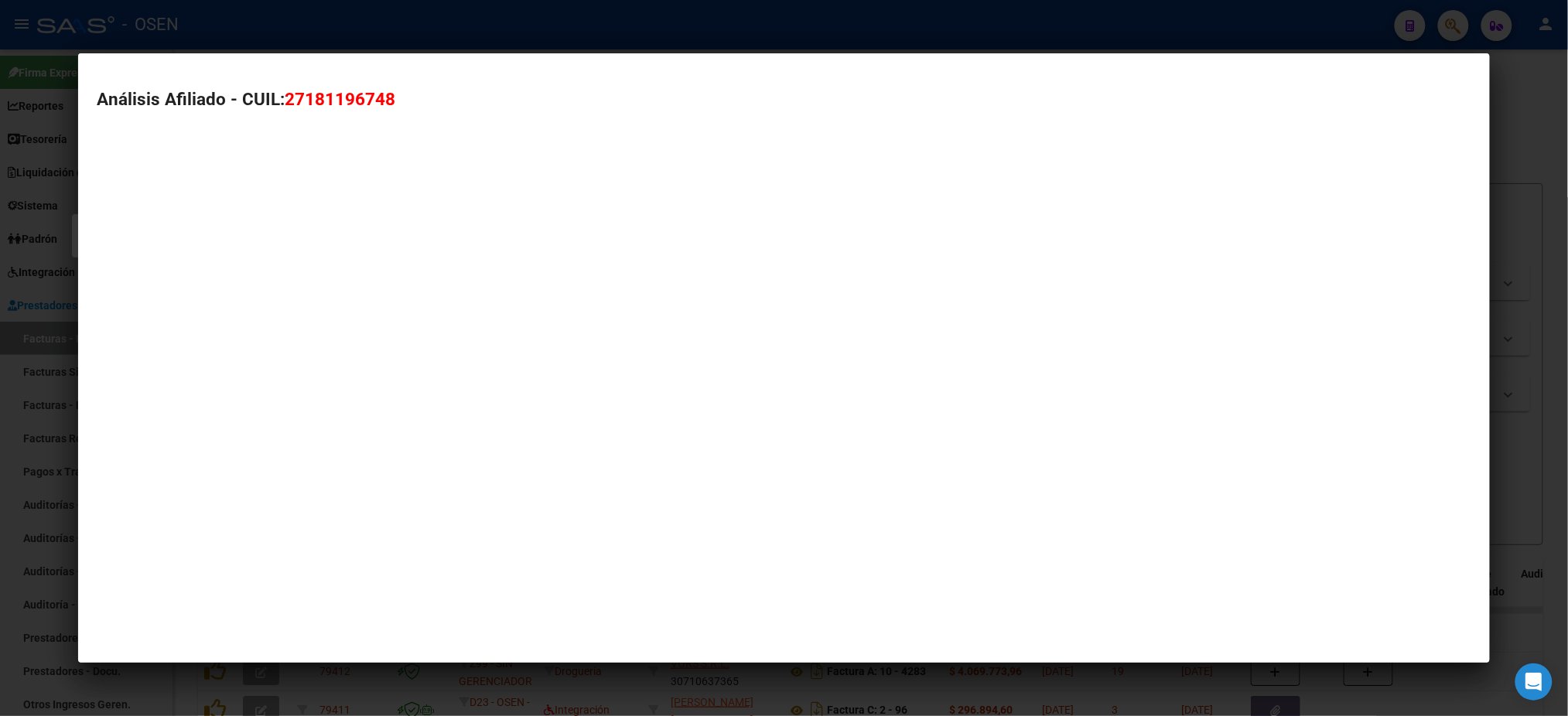
type textarea "27181196748"
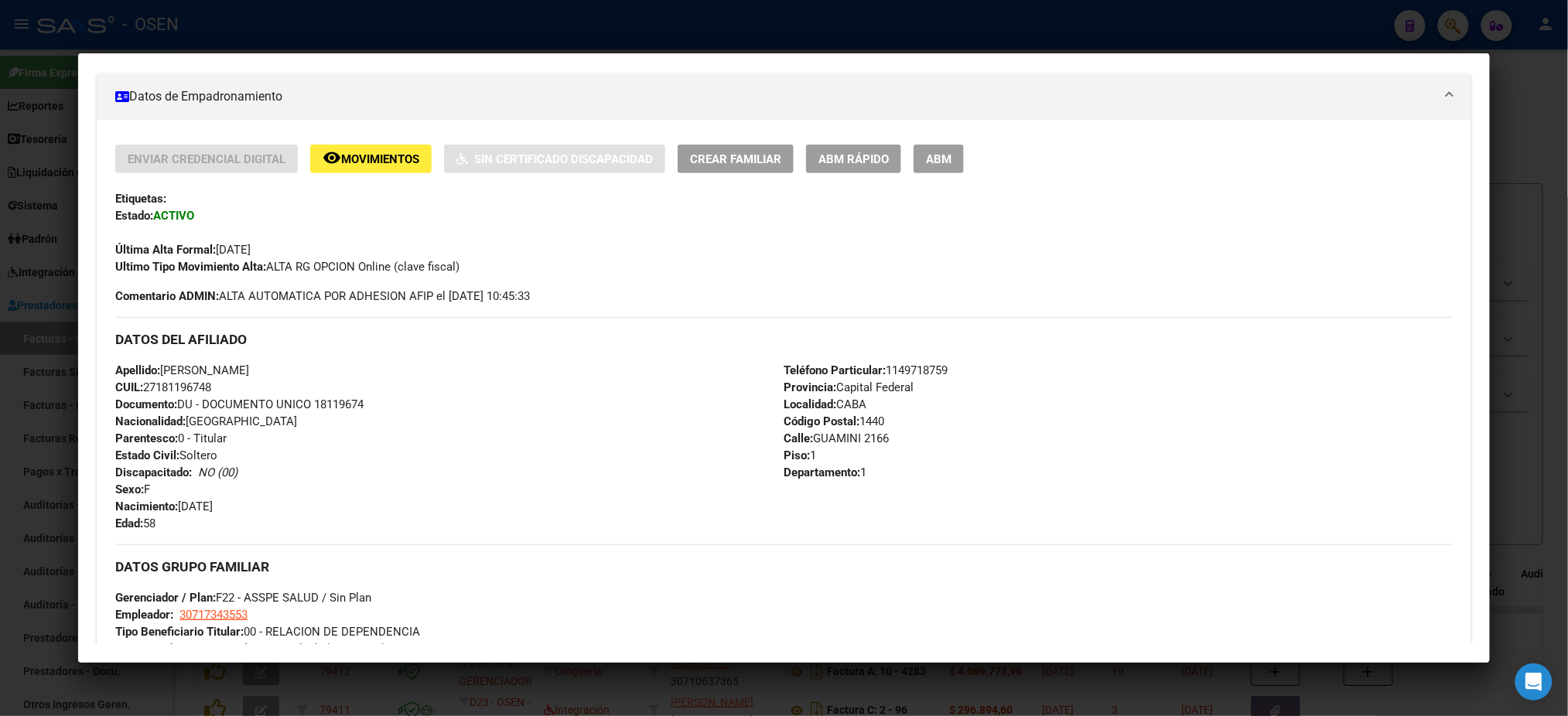
scroll to position [515, 0]
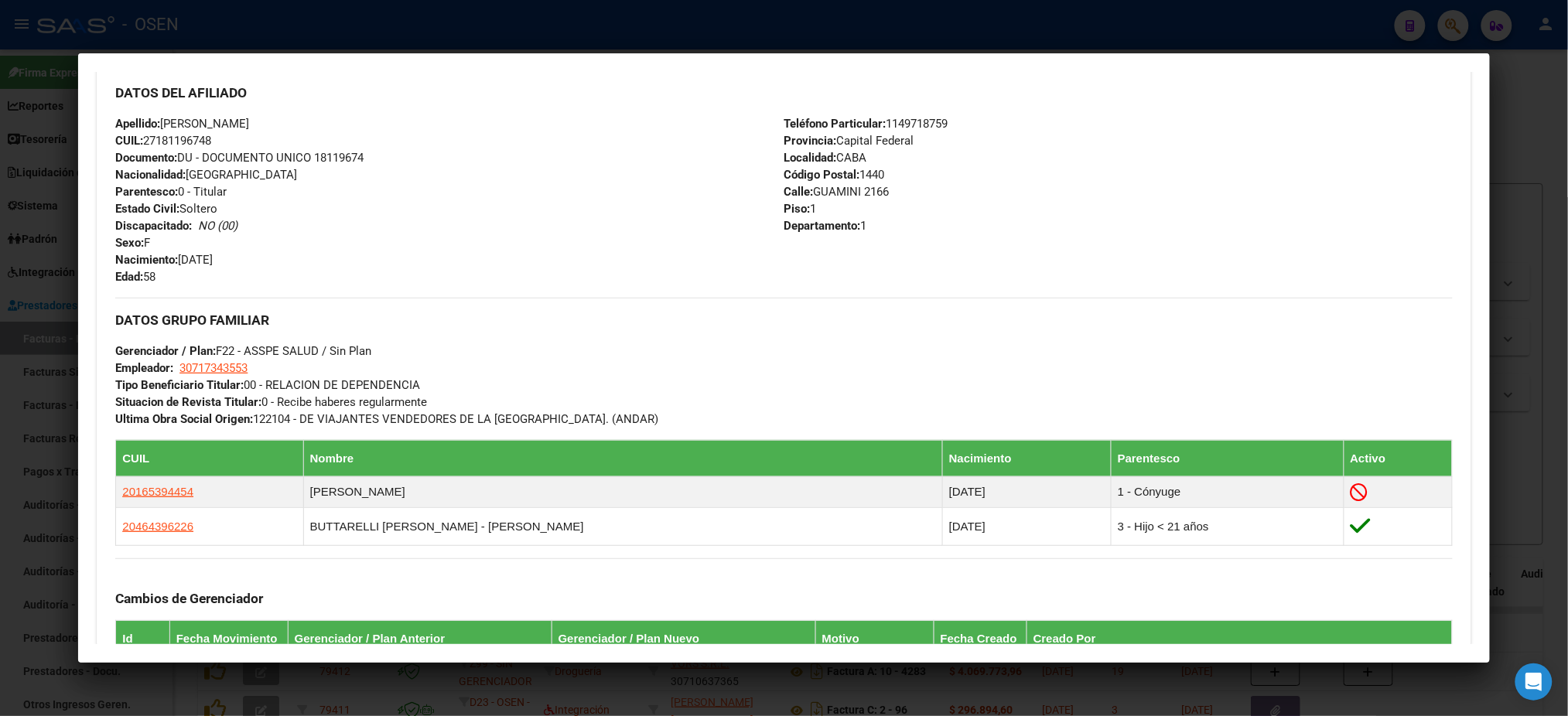
drag, startPoint x: 198, startPoint y: 133, endPoint x: 140, endPoint y: 131, distance: 58.0
click at [140, 131] on div "Apellido: [PERSON_NAME]: 27181196748 Documento: DU - DOCUMENTO UNICO 18119674 N…" at bounding box center [449, 200] width 668 height 170
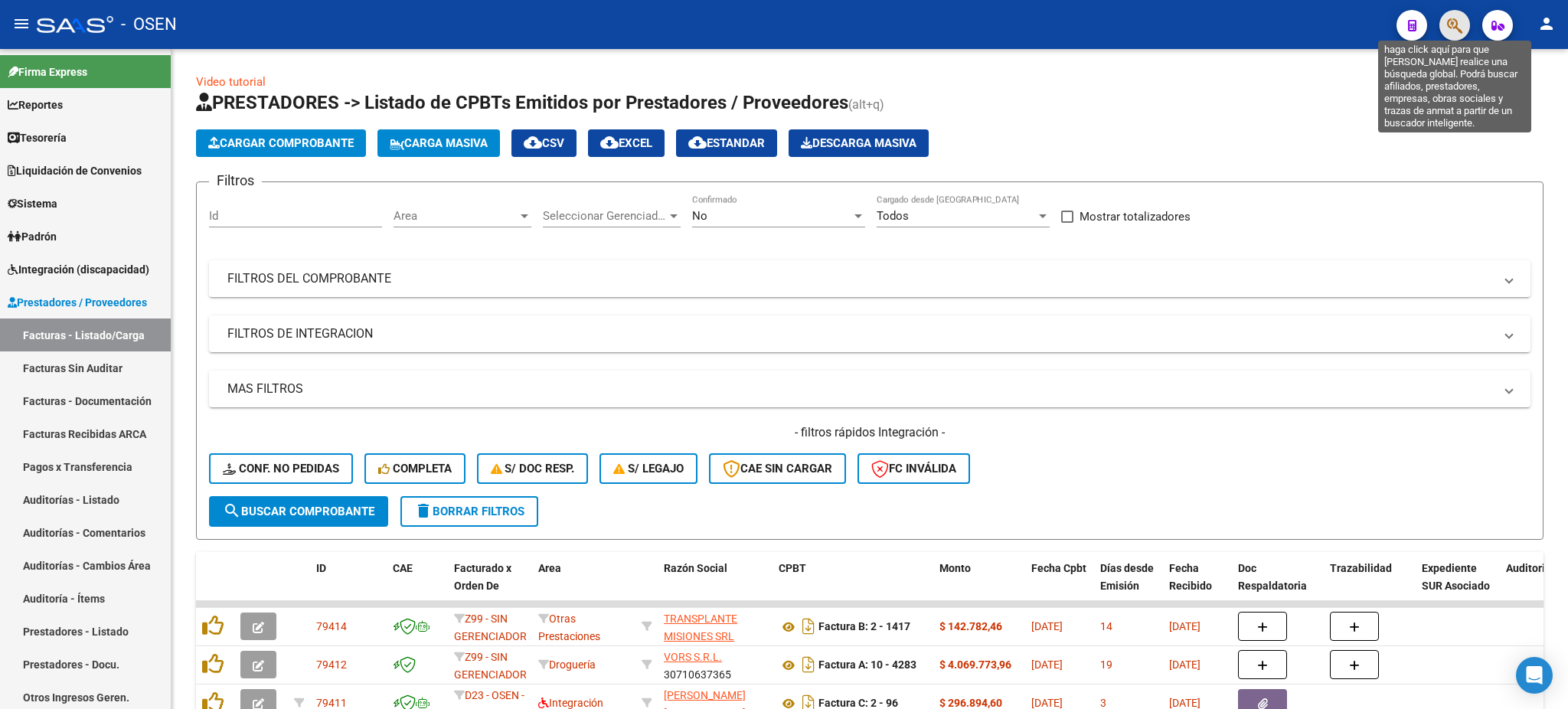
click at [1454, 21] on icon "button" at bounding box center [1455, 26] width 16 height 18
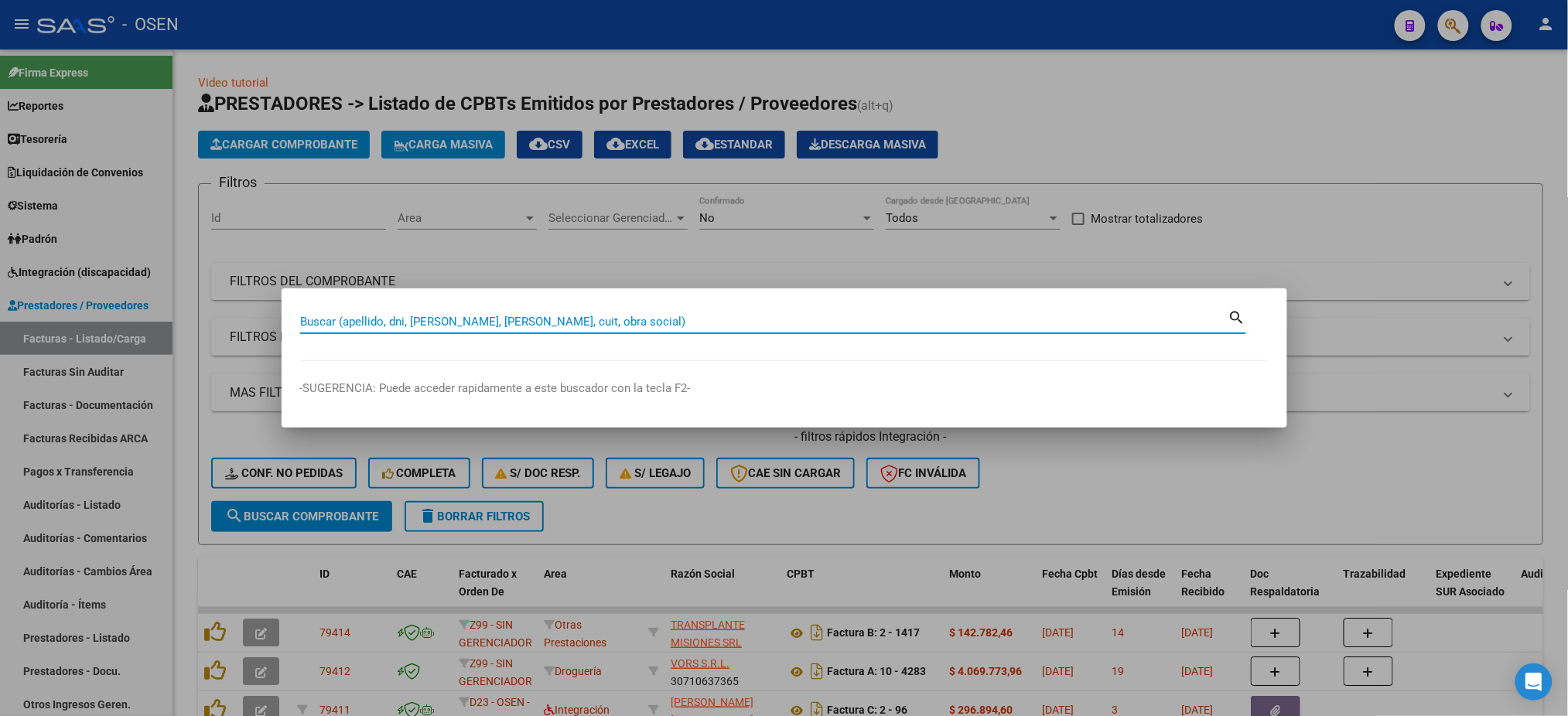
paste input "27-18119674-8"
type input "27181196748"
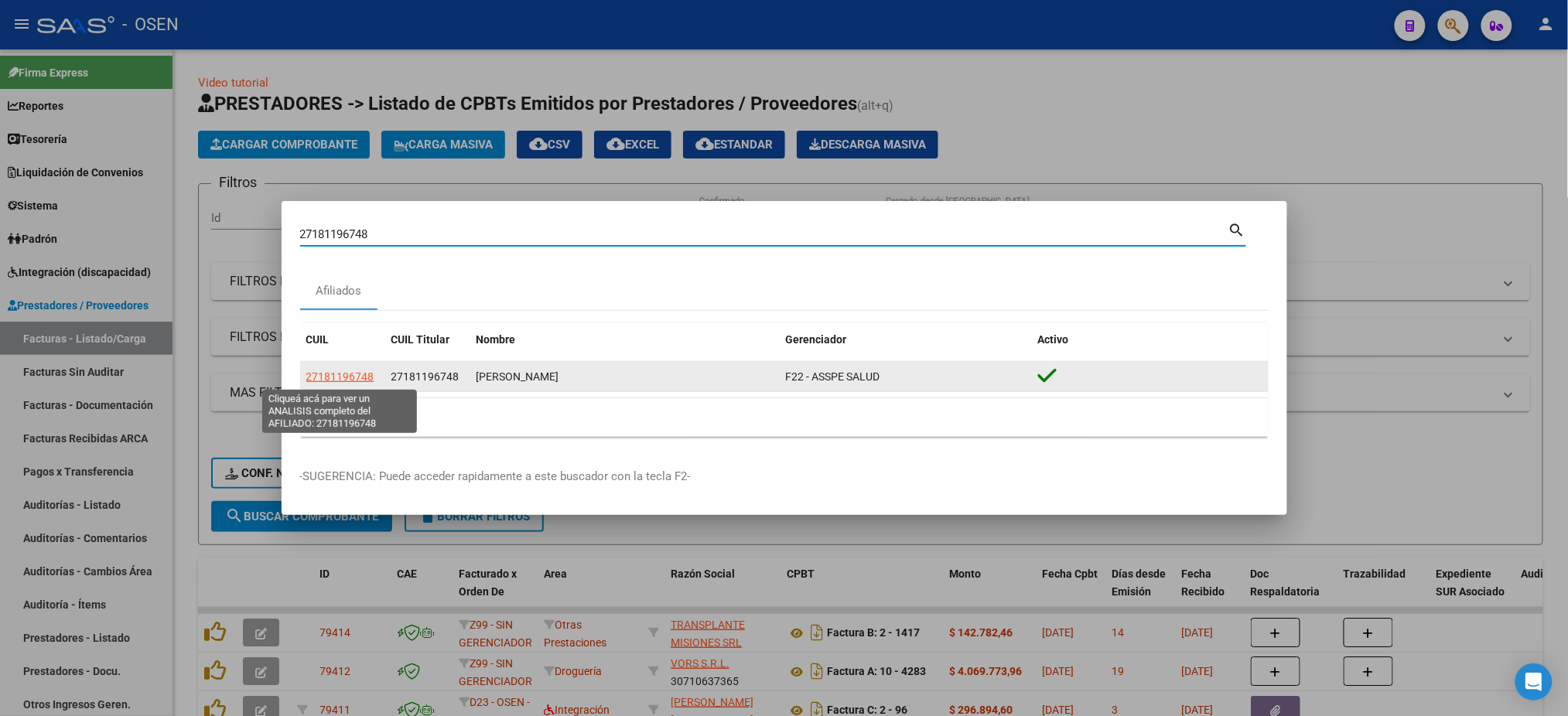
click at [356, 379] on span "27181196748" at bounding box center [341, 376] width 68 height 12
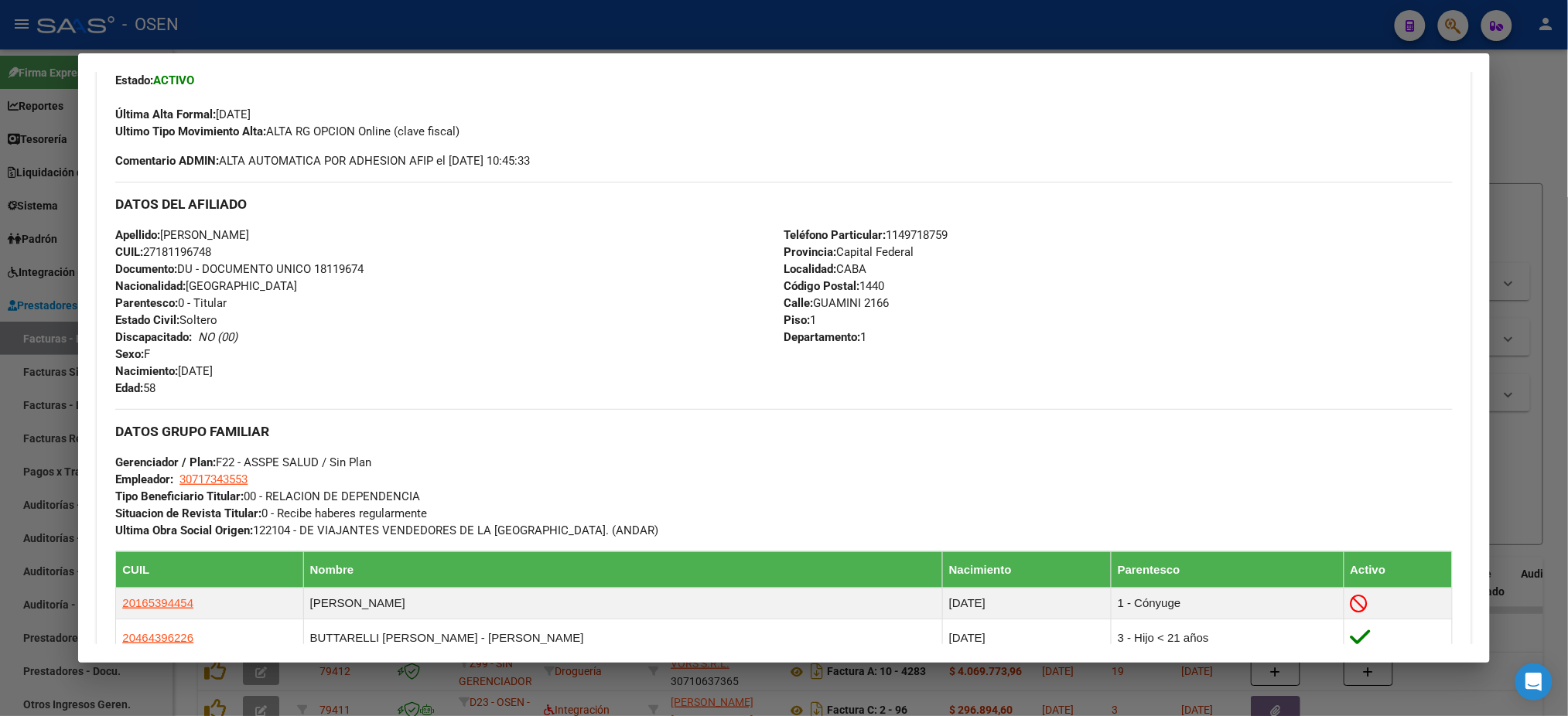
scroll to position [310, 0]
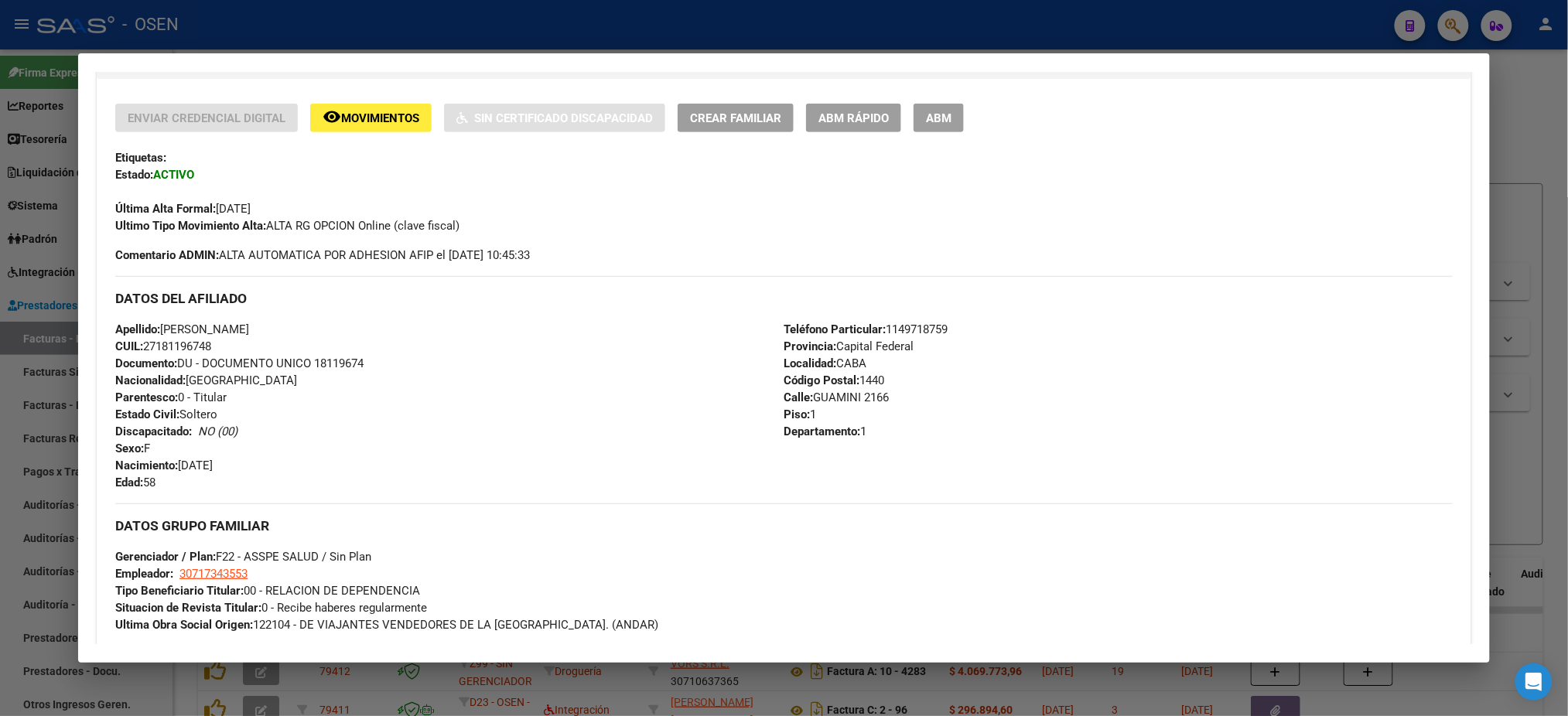
drag, startPoint x: 192, startPoint y: 340, endPoint x: 107, endPoint y: 330, distance: 85.6
click at [107, 330] on div "Enviar Credencial Digital remove_red_eye Movimientos Sin Certificado Discapacid…" at bounding box center [783, 527] width 1374 height 846
copy div "Apellido: [PERSON_NAME]: 27181196748"
click at [300, 374] on div "Apellido: [PERSON_NAME]: 27181196748 Documento: DU - DOCUMENTO UNICO 18119674 N…" at bounding box center [449, 405] width 668 height 170
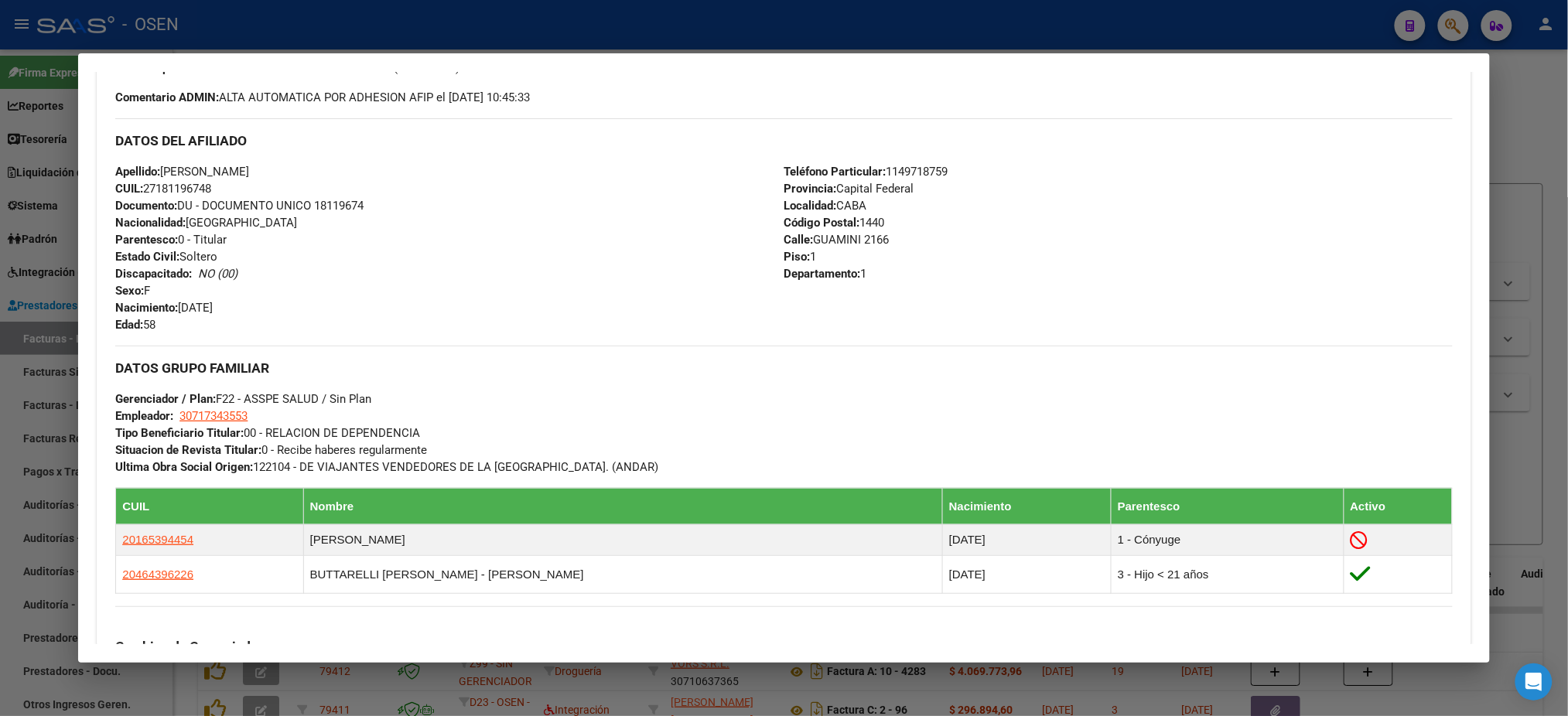
scroll to position [722, 0]
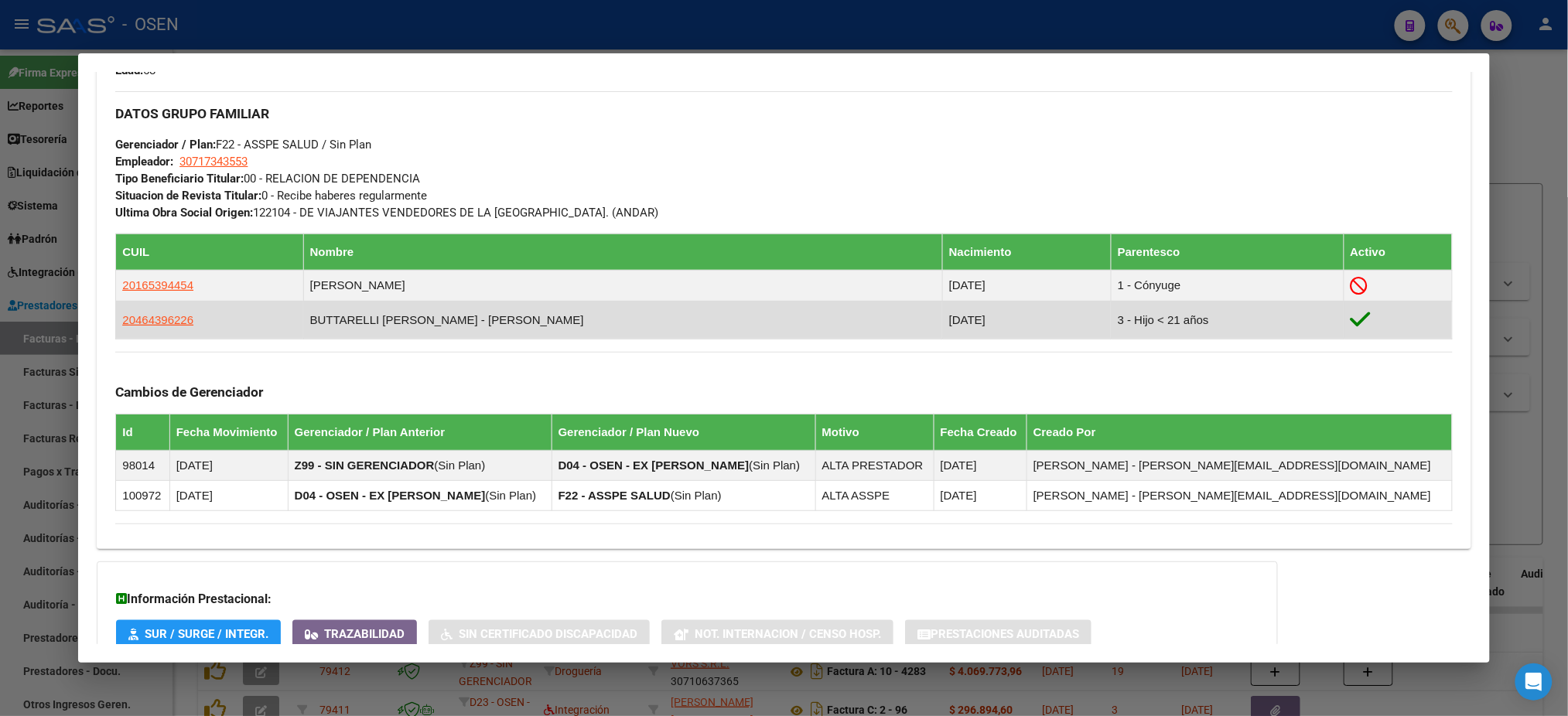
click at [117, 321] on td "20464396226" at bounding box center [210, 320] width 187 height 38
click at [123, 321] on span "20464396226" at bounding box center [157, 320] width 71 height 13
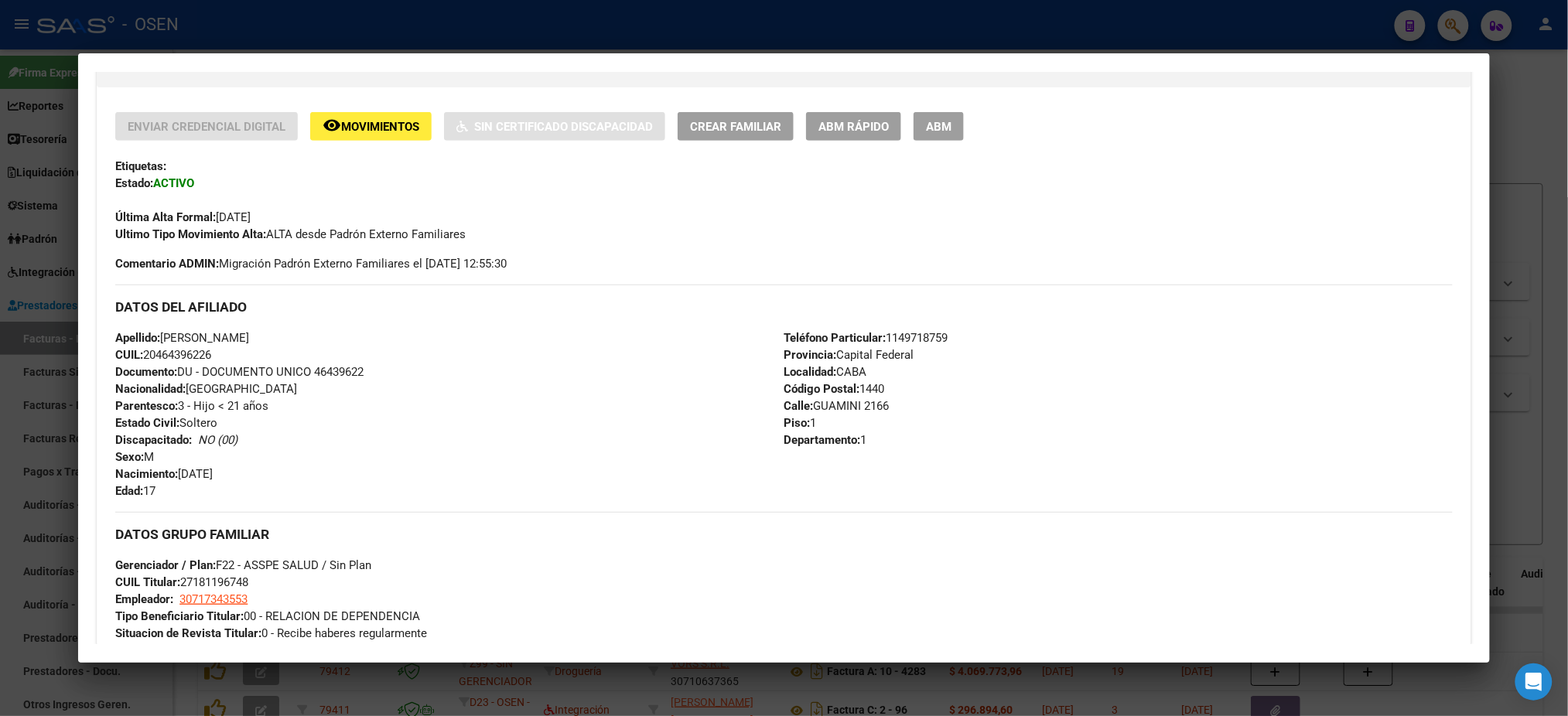
scroll to position [310, 0]
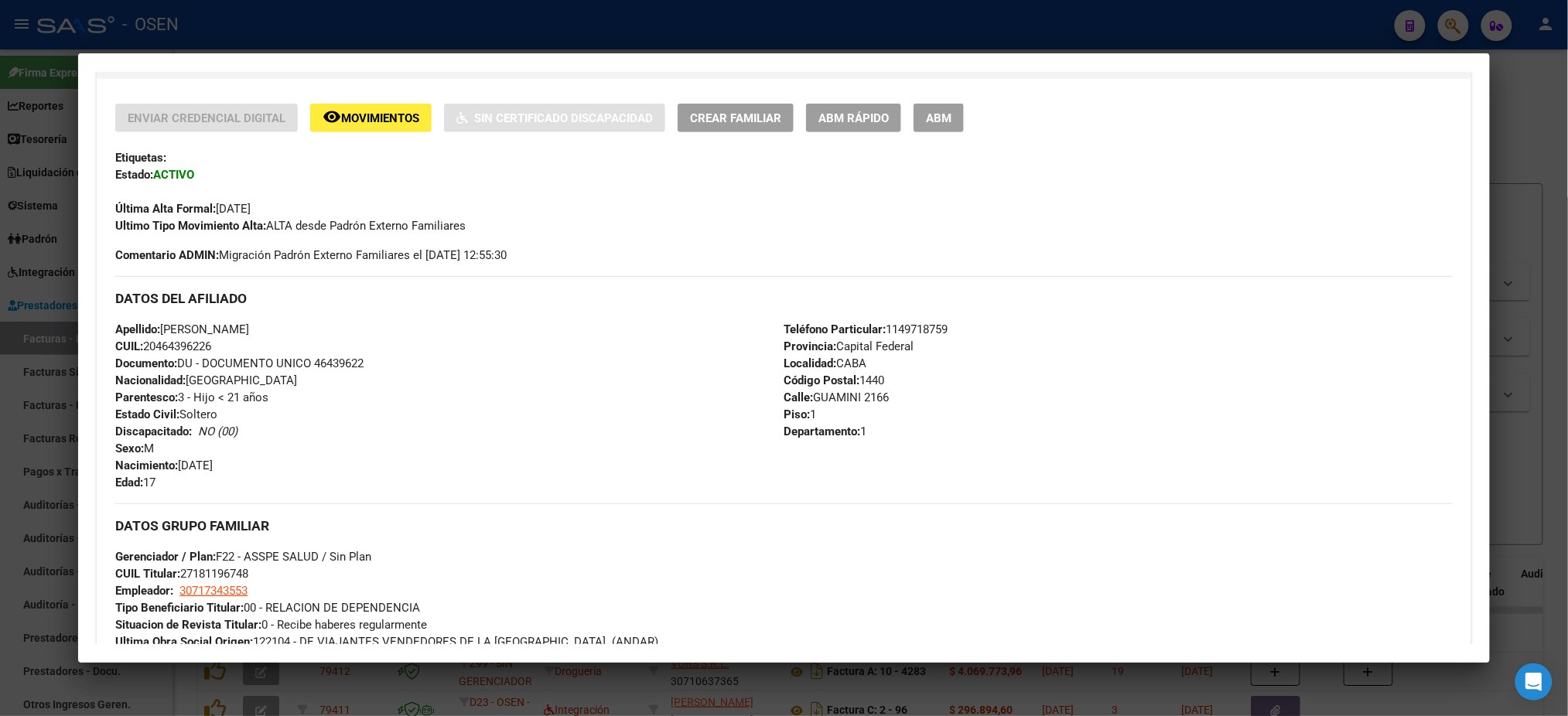
drag, startPoint x: 212, startPoint y: 350, endPoint x: 109, endPoint y: 321, distance: 107.0
click at [116, 321] on div "Apellido: [PERSON_NAME] CUIL: 20464396226 Documento: DU - DOCUMENTO UNICO 46439…" at bounding box center [449, 405] width 668 height 170
copy div "Apellido: [PERSON_NAME] CUIL: 20464396226"
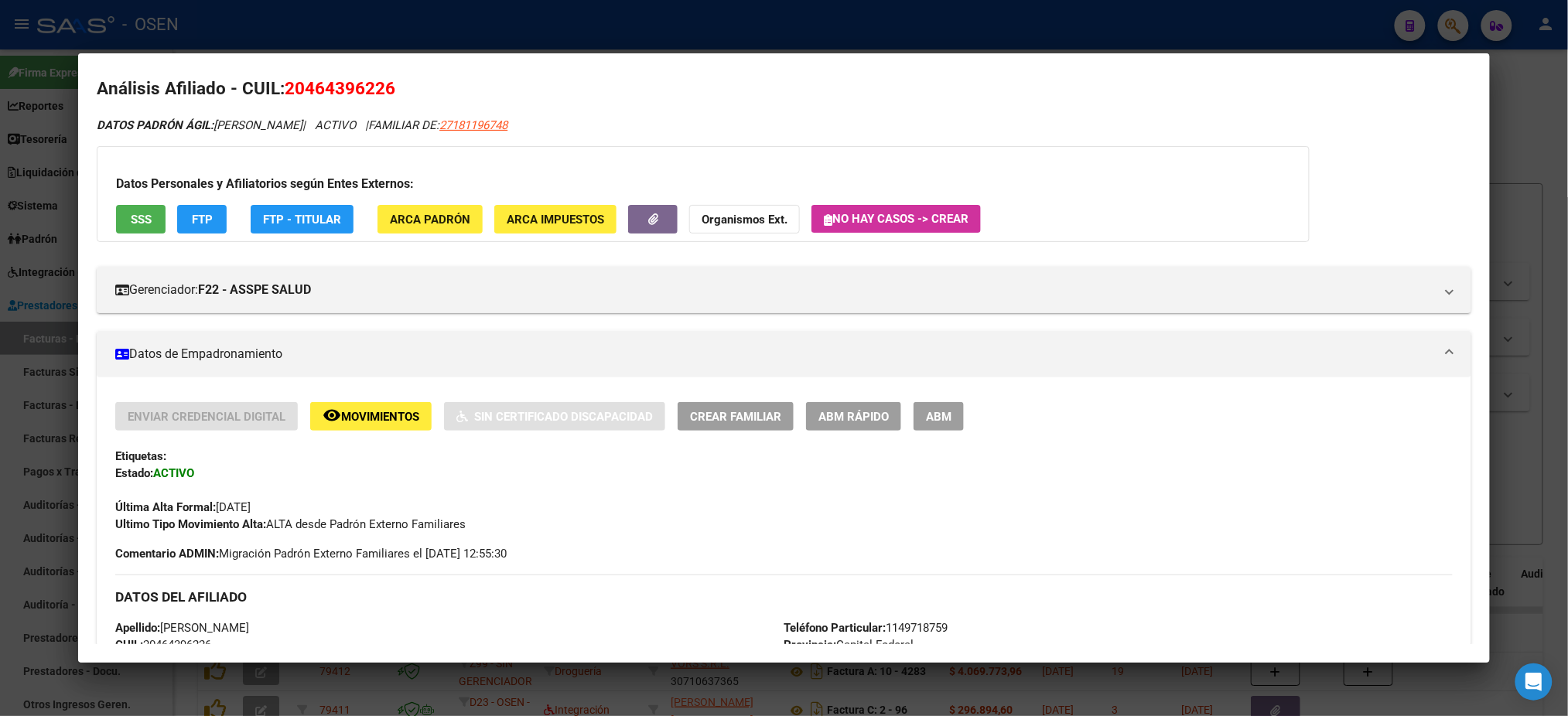
scroll to position [0, 0]
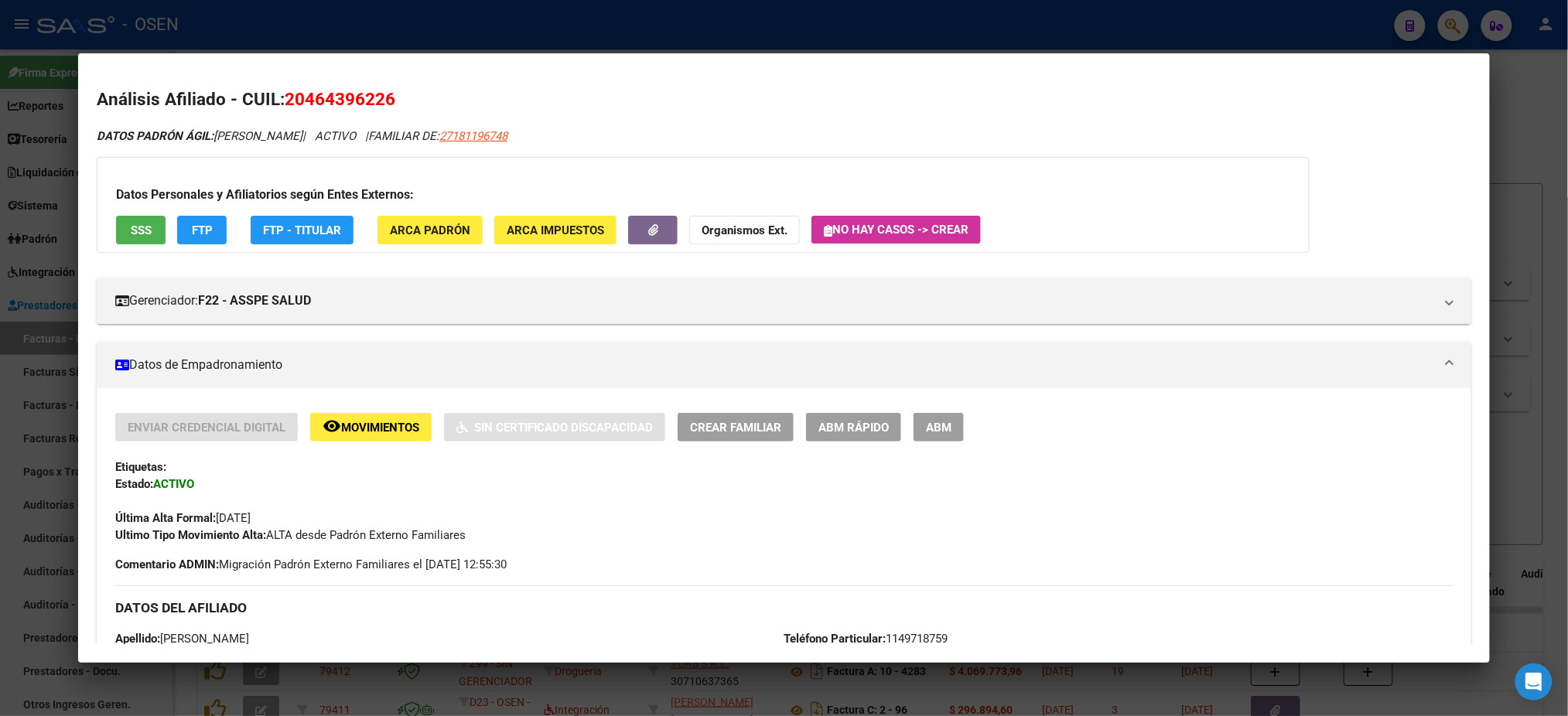
click at [452, 544] on div "Enviar Credencial Digital remove_red_eye Movimientos Sin Certificado Discapacid…" at bounding box center [784, 493] width 1337 height 160
click at [178, 189] on h3 "Datos Personales y Afiliatorios según Entes Externos:" at bounding box center [703, 194] width 1175 height 19
click at [480, 33] on div at bounding box center [784, 358] width 1568 height 716
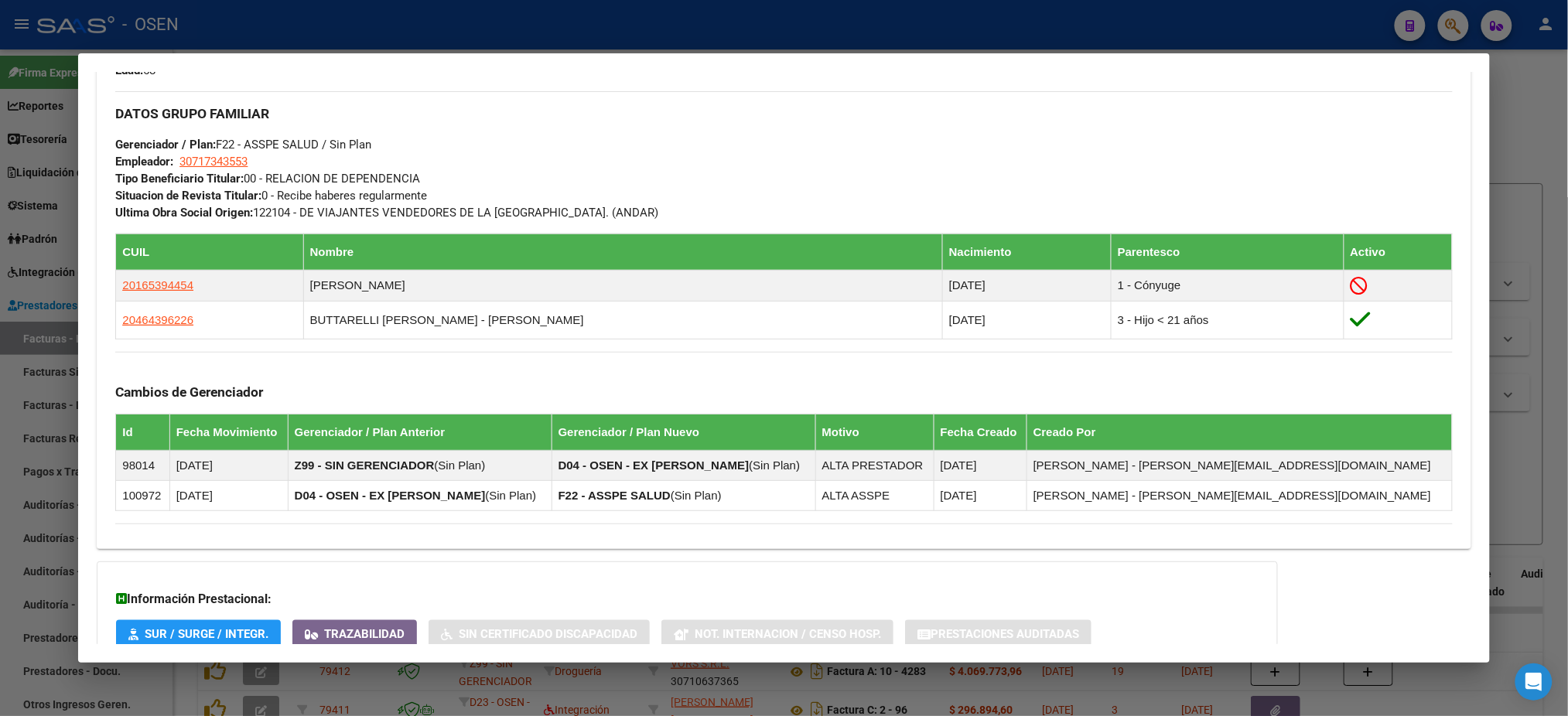
click at [489, 40] on div at bounding box center [784, 358] width 1568 height 716
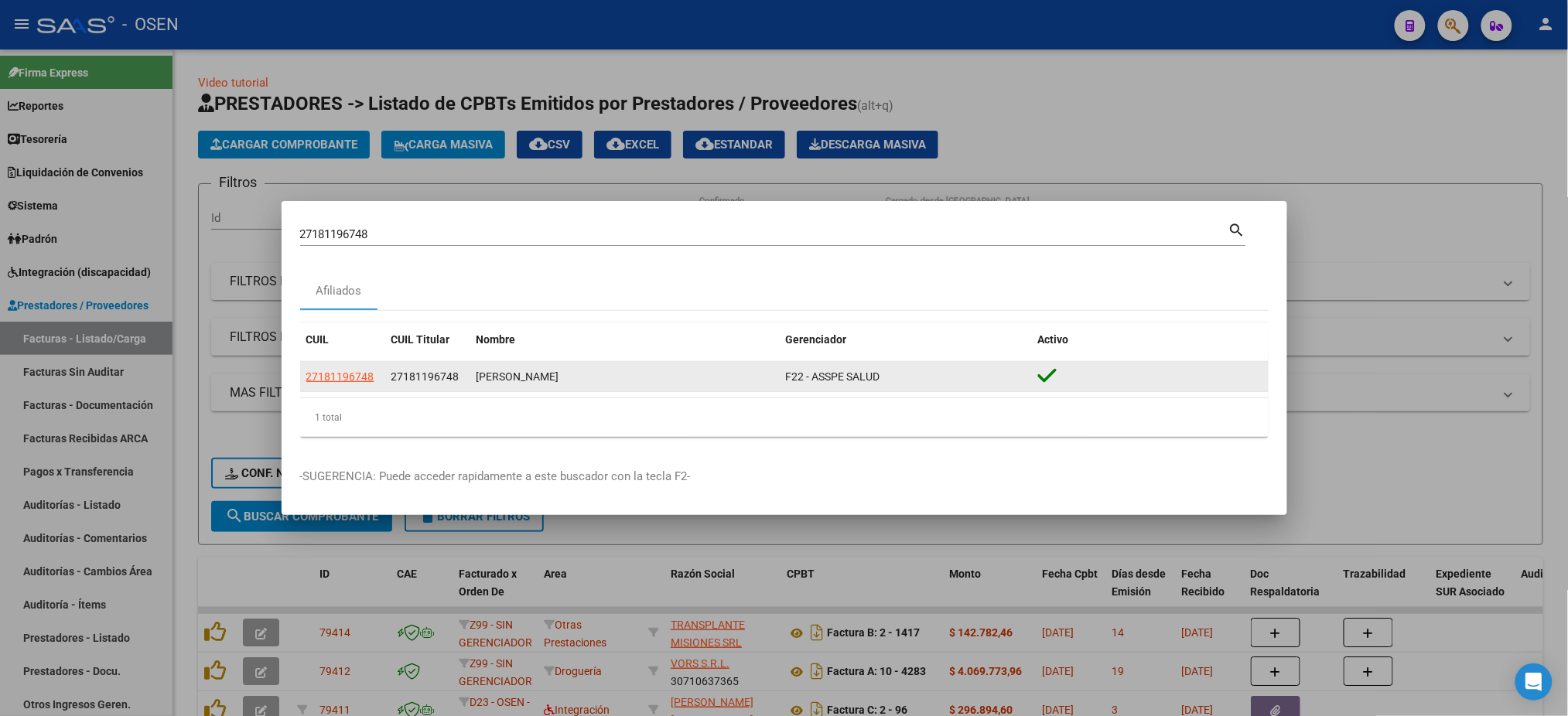
click at [331, 389] on datatable-body-cell "27181196748" at bounding box center [342, 376] width 85 height 30
click at [333, 376] on span "27181196748" at bounding box center [341, 376] width 68 height 12
type textarea "27181196748"
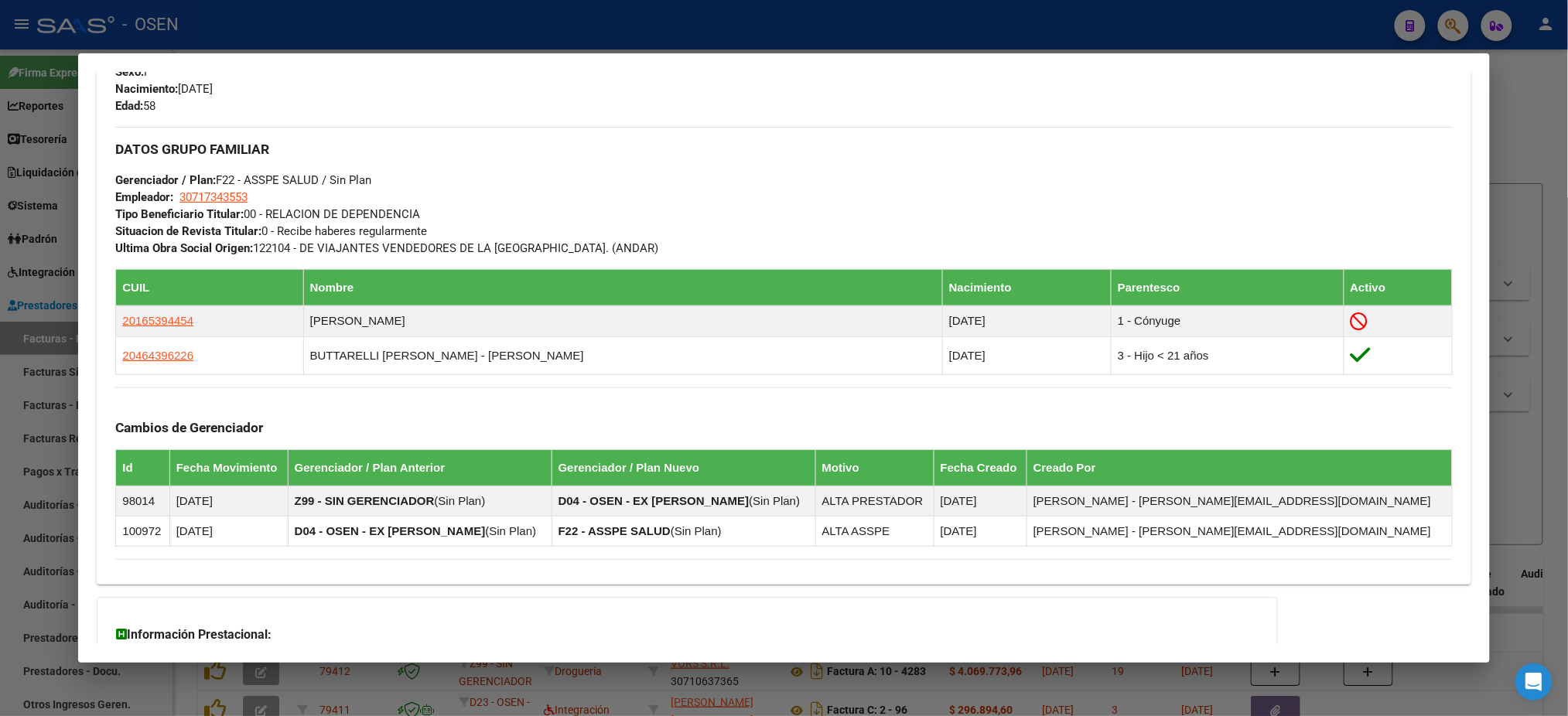
scroll to position [830, 0]
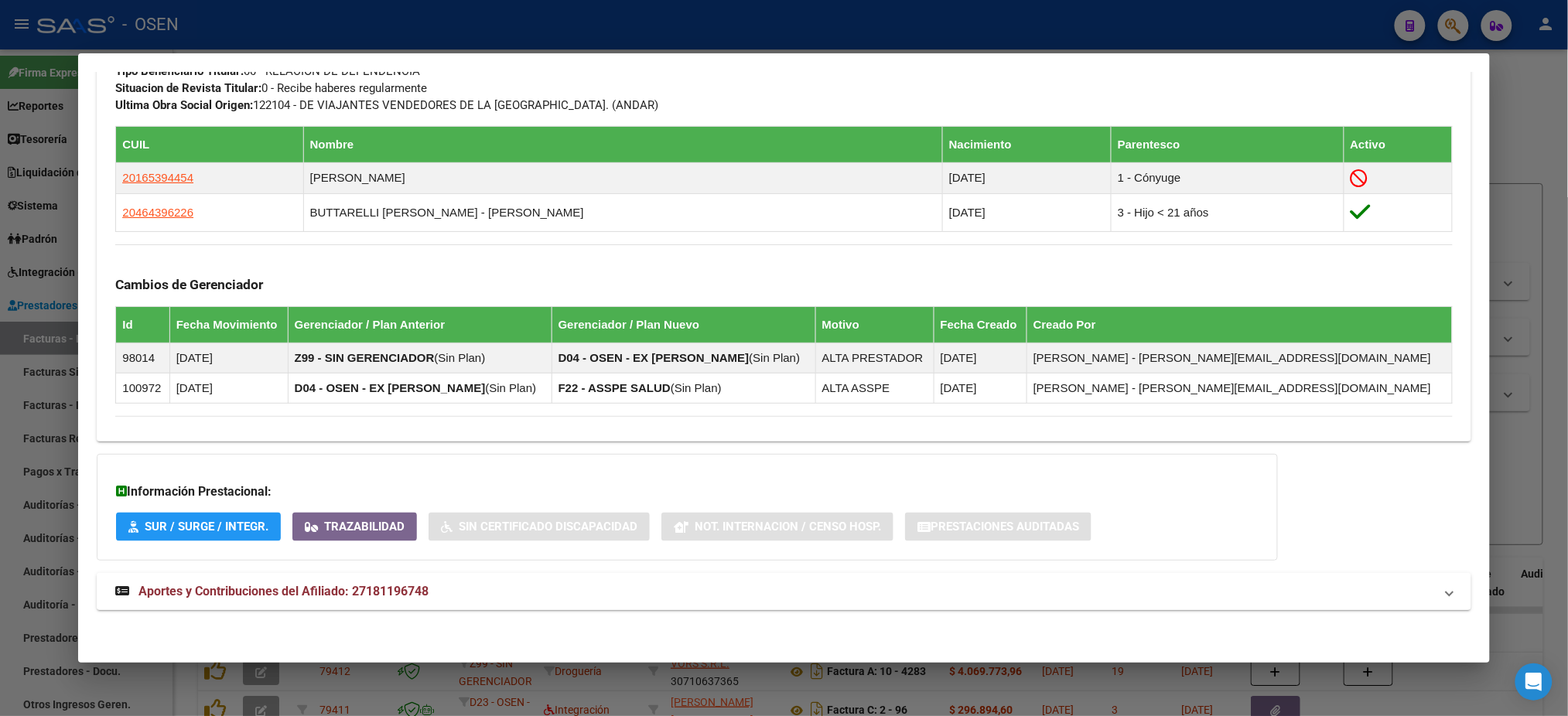
click at [390, 587] on span "Aportes y Contribuciones del Afiliado: 27181196748" at bounding box center [283, 591] width 290 height 15
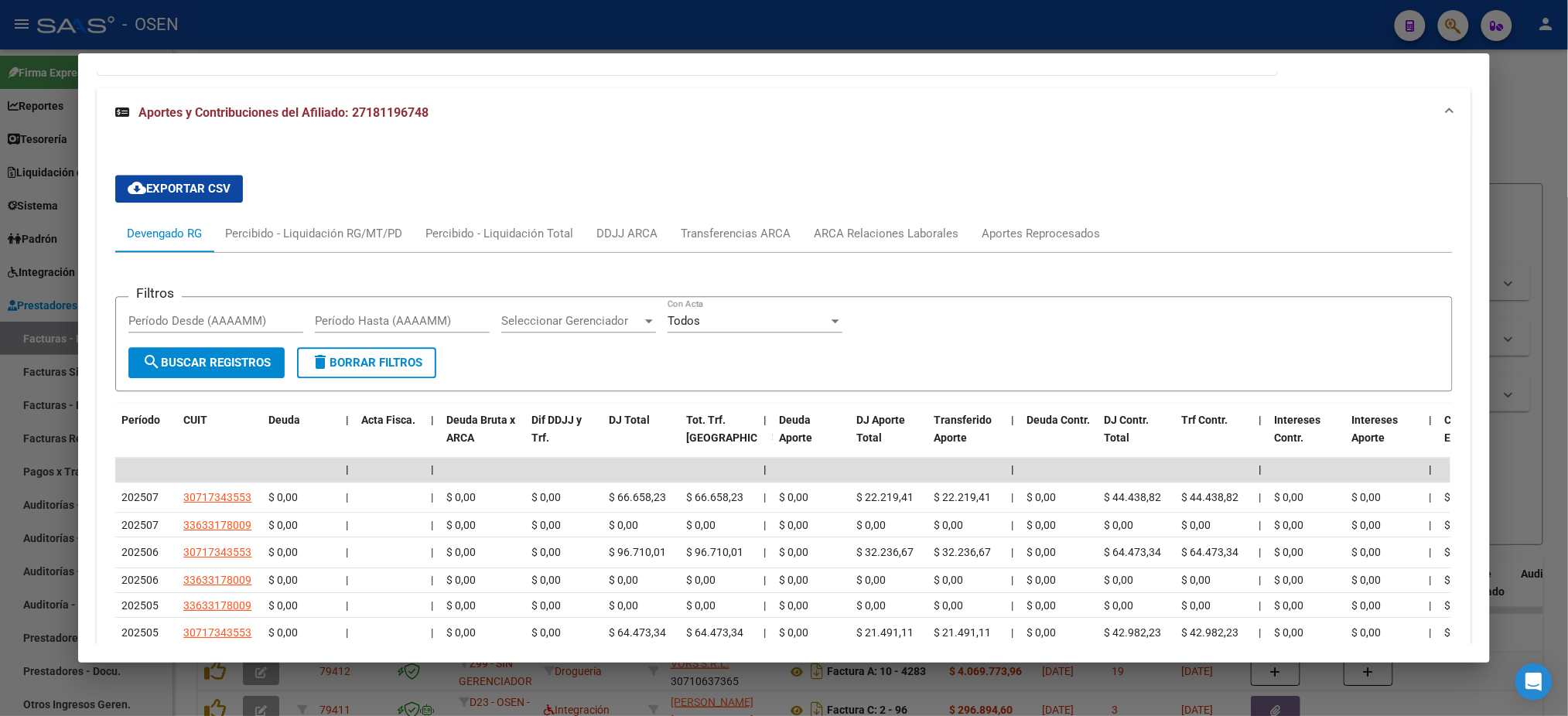
scroll to position [1422, 0]
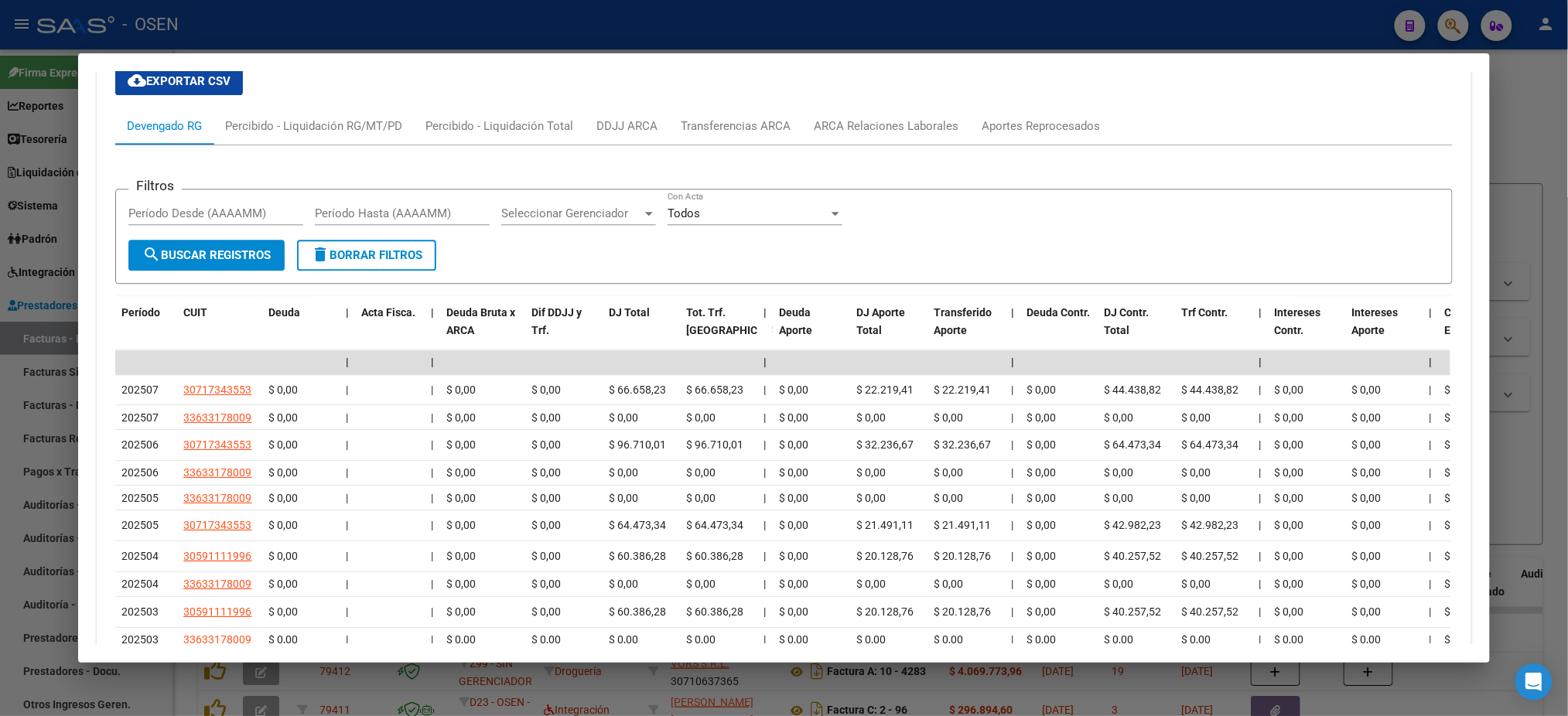
click at [622, 34] on div at bounding box center [784, 358] width 1568 height 716
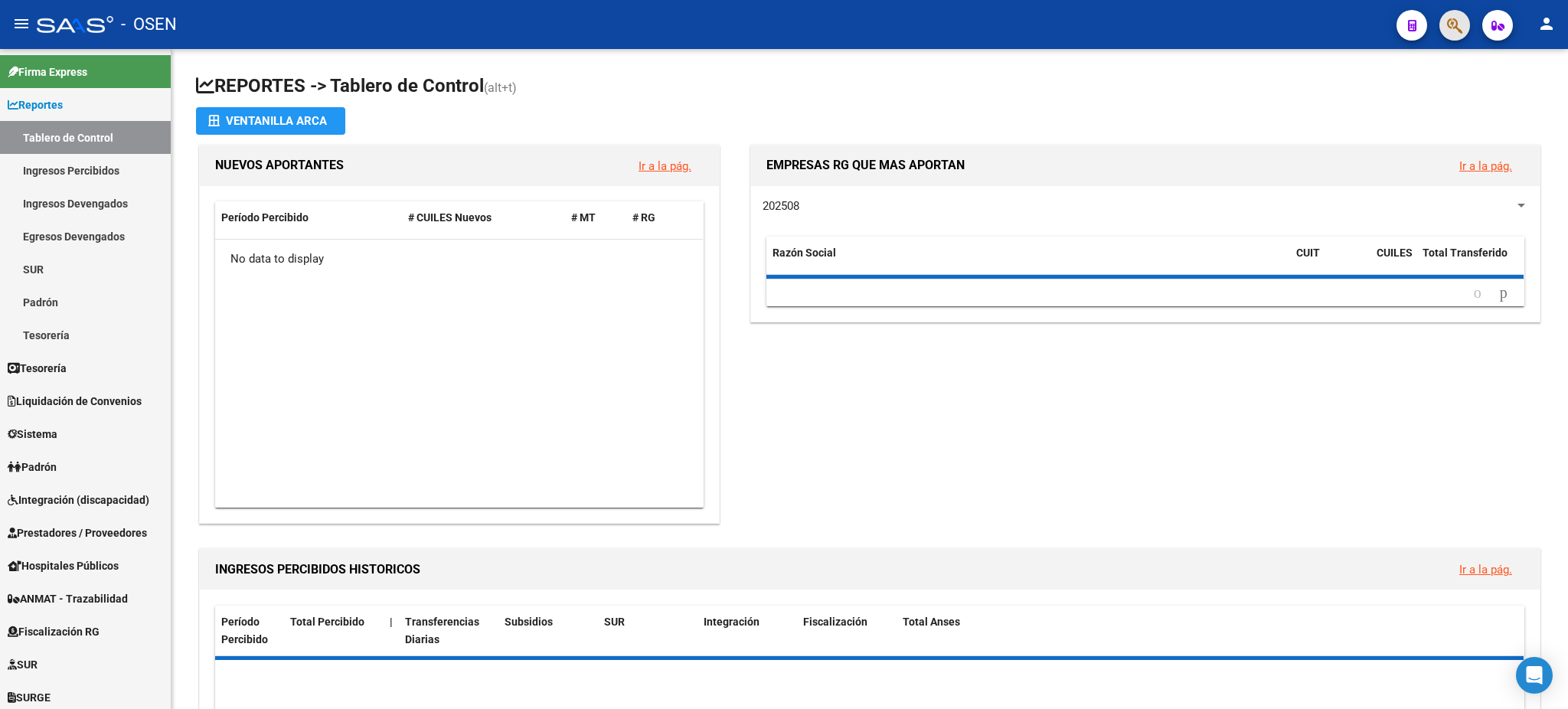
click at [1445, 31] on button "button" at bounding box center [1454, 25] width 31 height 31
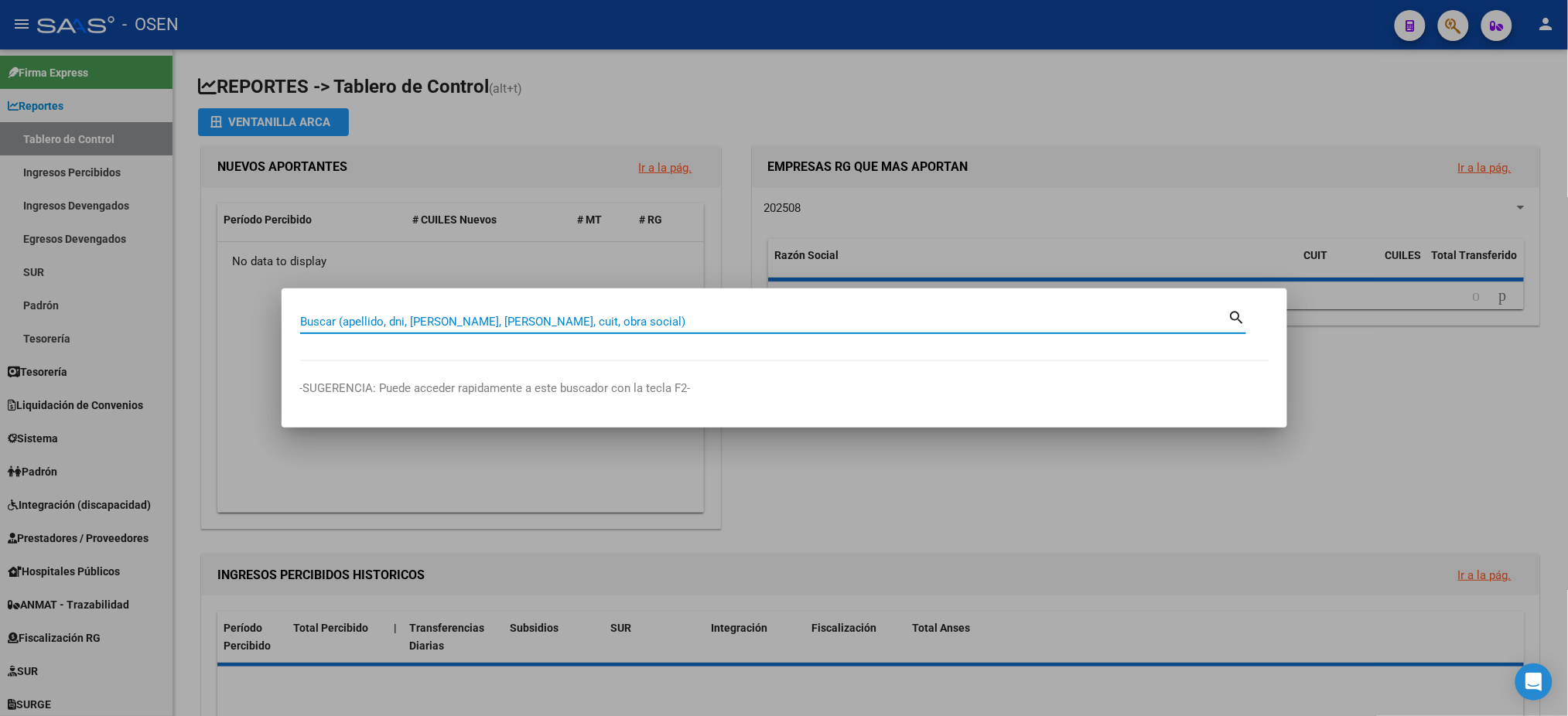
paste input "34.856.541"
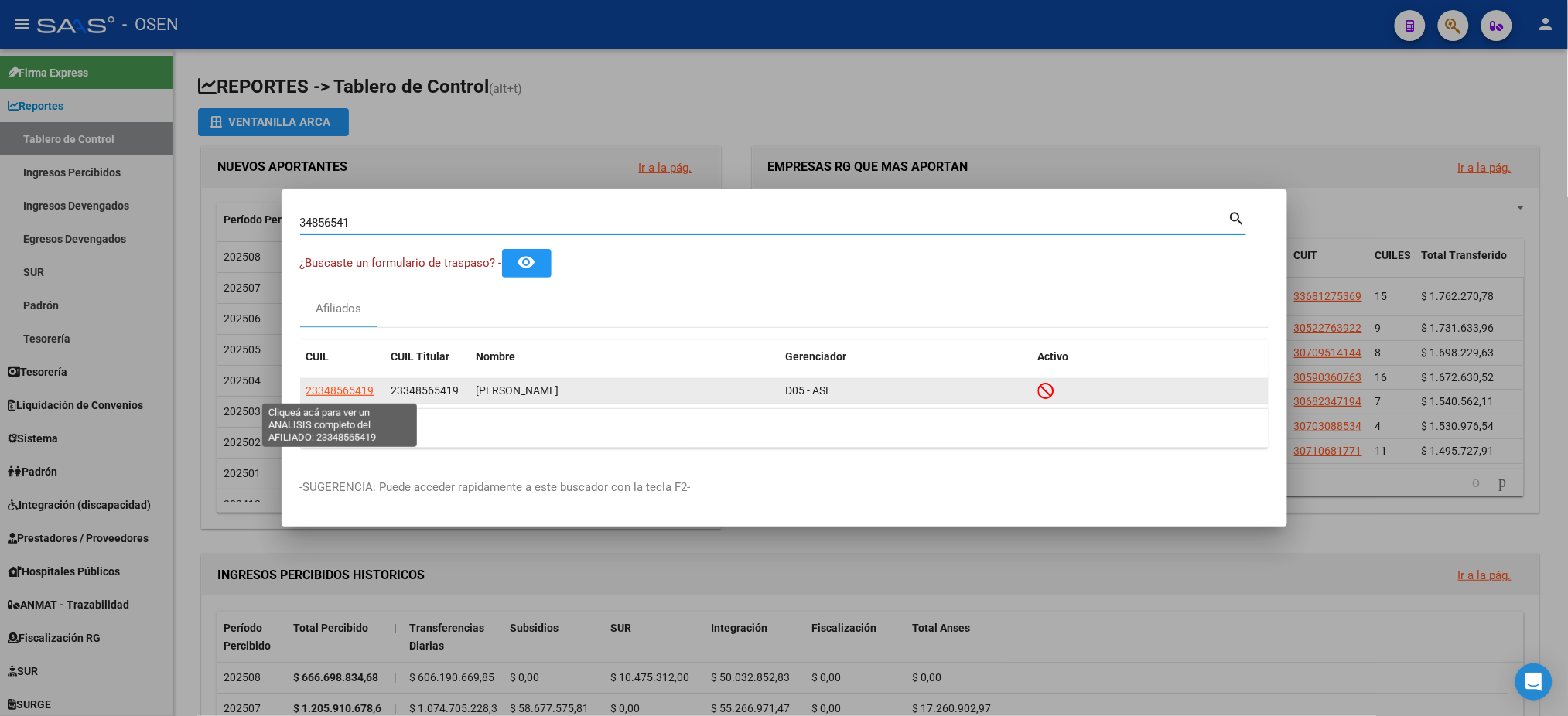
click at [322, 390] on span "23348565419" at bounding box center [341, 390] width 68 height 12
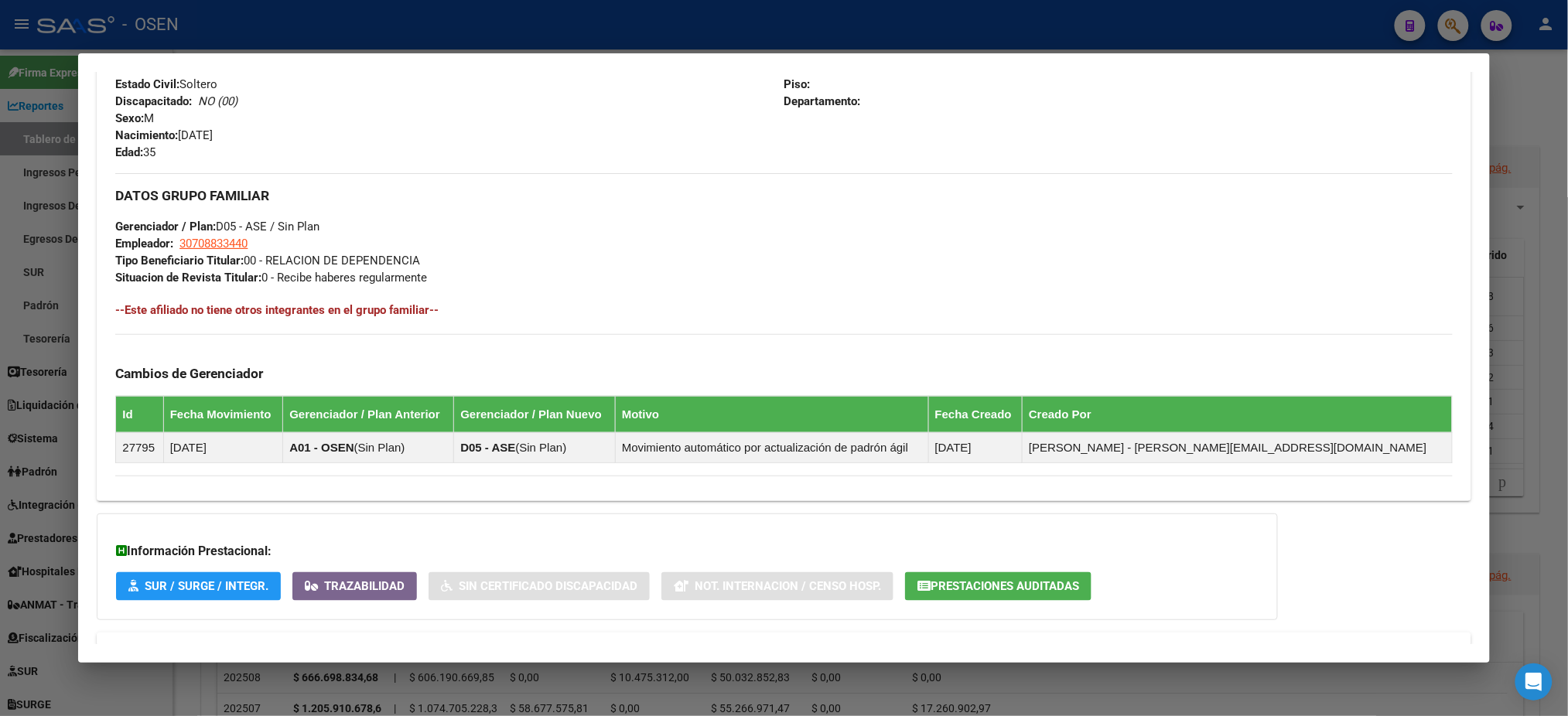
scroll to position [733, 0]
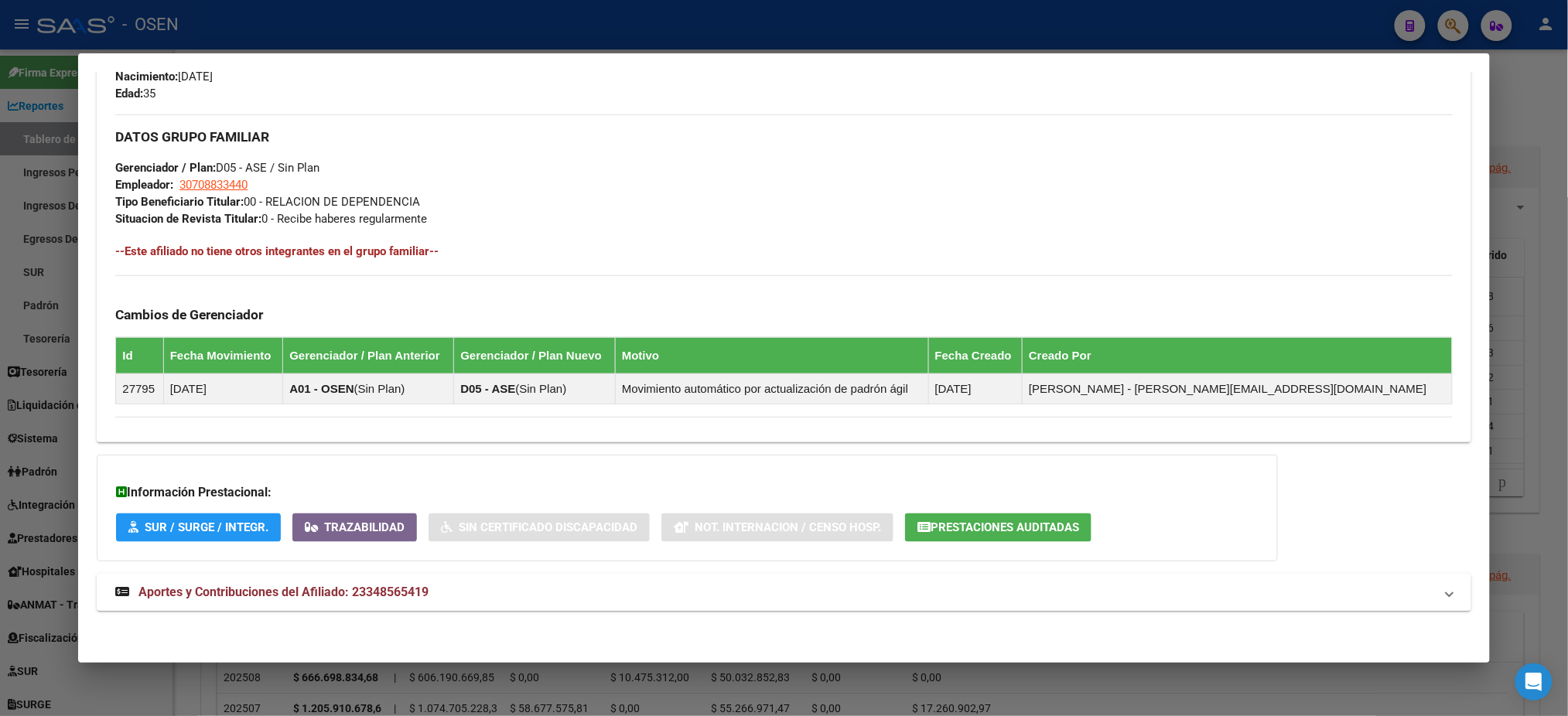
click at [353, 594] on span "Aportes y Contribuciones del Afiliado: 23348565419" at bounding box center [283, 592] width 290 height 15
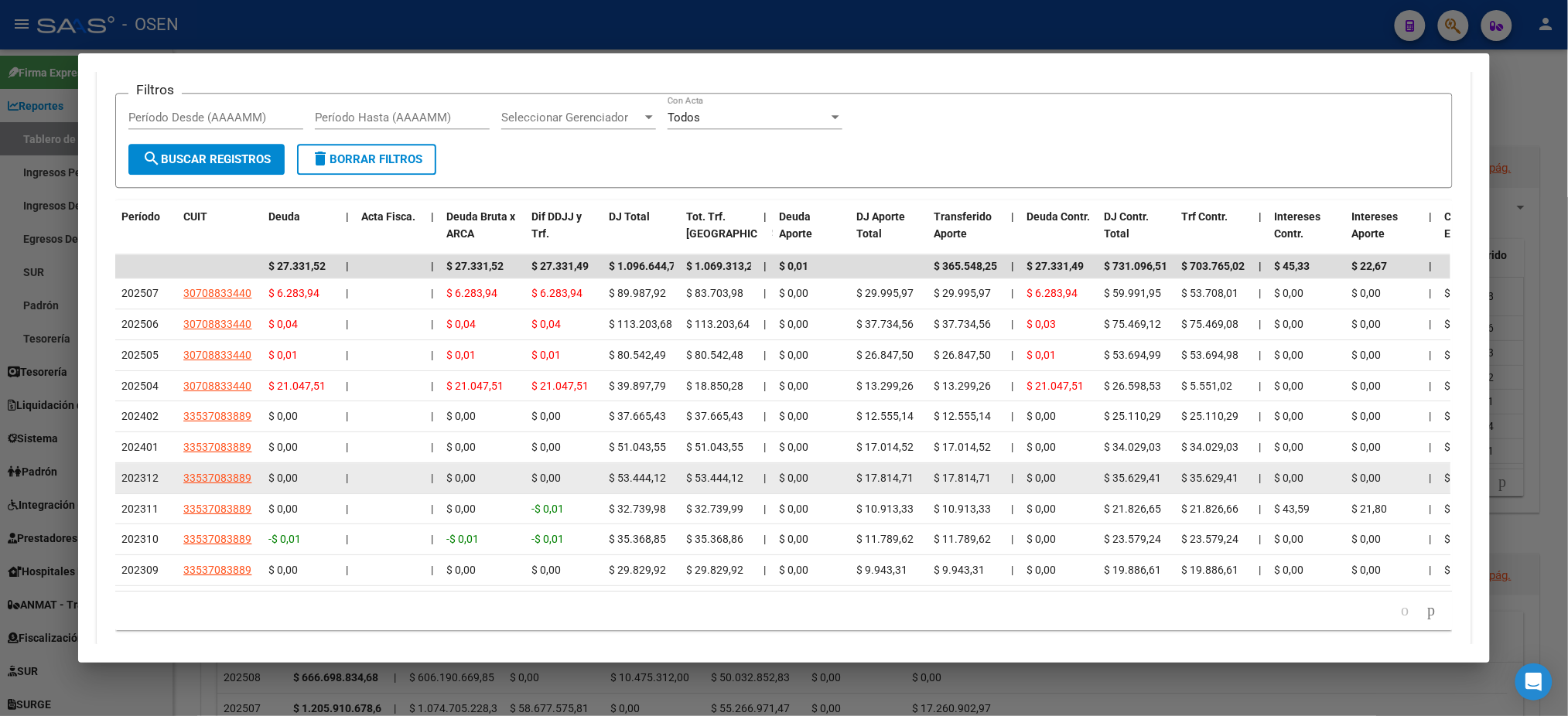
scroll to position [1443, 0]
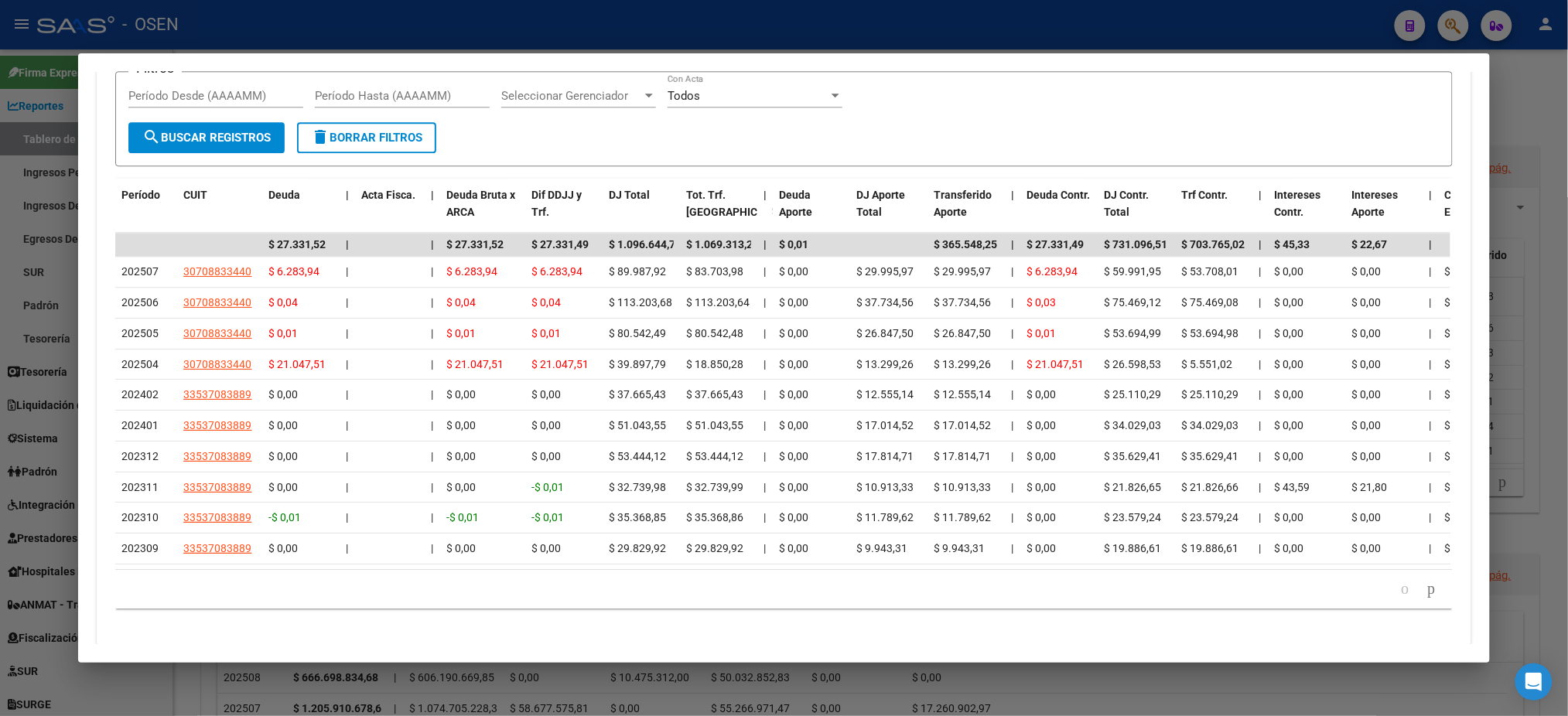
click at [1085, 34] on div at bounding box center [784, 358] width 1568 height 716
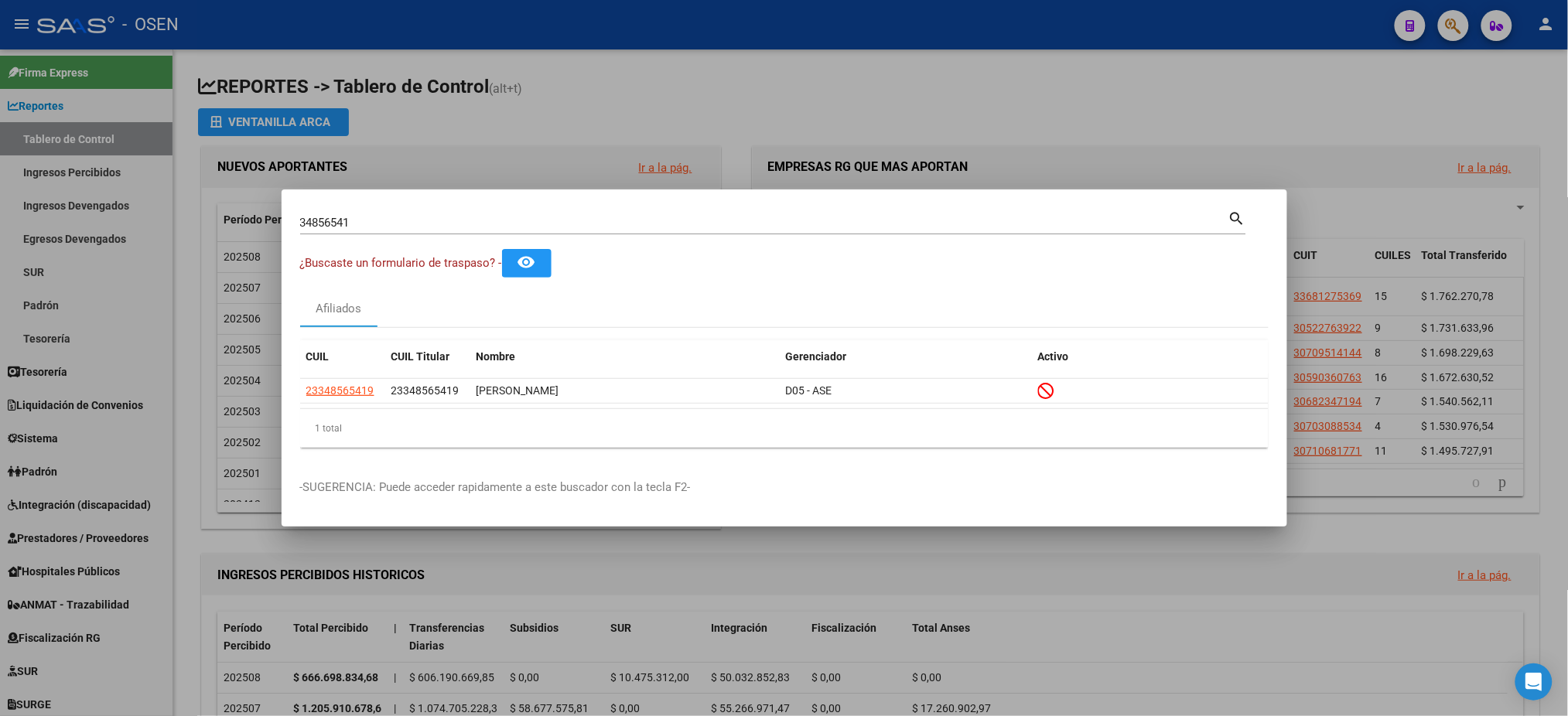
drag, startPoint x: 428, startPoint y: 228, endPoint x: 0, endPoint y: 135, distance: 438.0
click at [0, 231] on div "34856541 Buscar (apellido, dni, cuil, nro traspaso, cuit, obra social) search ¿…" at bounding box center [784, 358] width 1568 height 716
paste input "23348565419"
type input "23348565419"
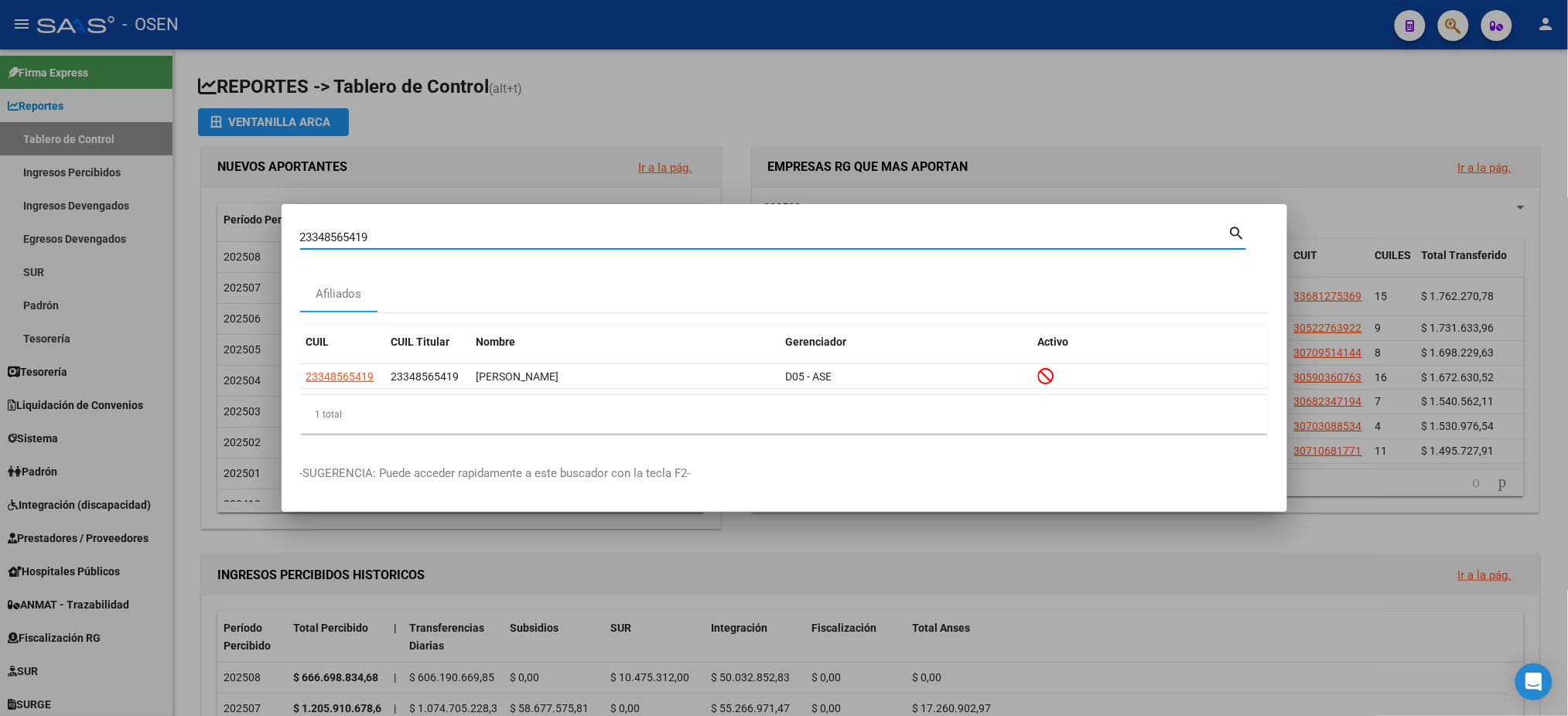
drag, startPoint x: 437, startPoint y: 237, endPoint x: 39, endPoint y: 207, distance: 399.1
click at [0, 213] on div "23348565419 Buscar (apellido, dni, cuil, nro traspaso, cuit, obra social) searc…" at bounding box center [784, 358] width 1568 height 716
paste input "41855367"
type input "41855367"
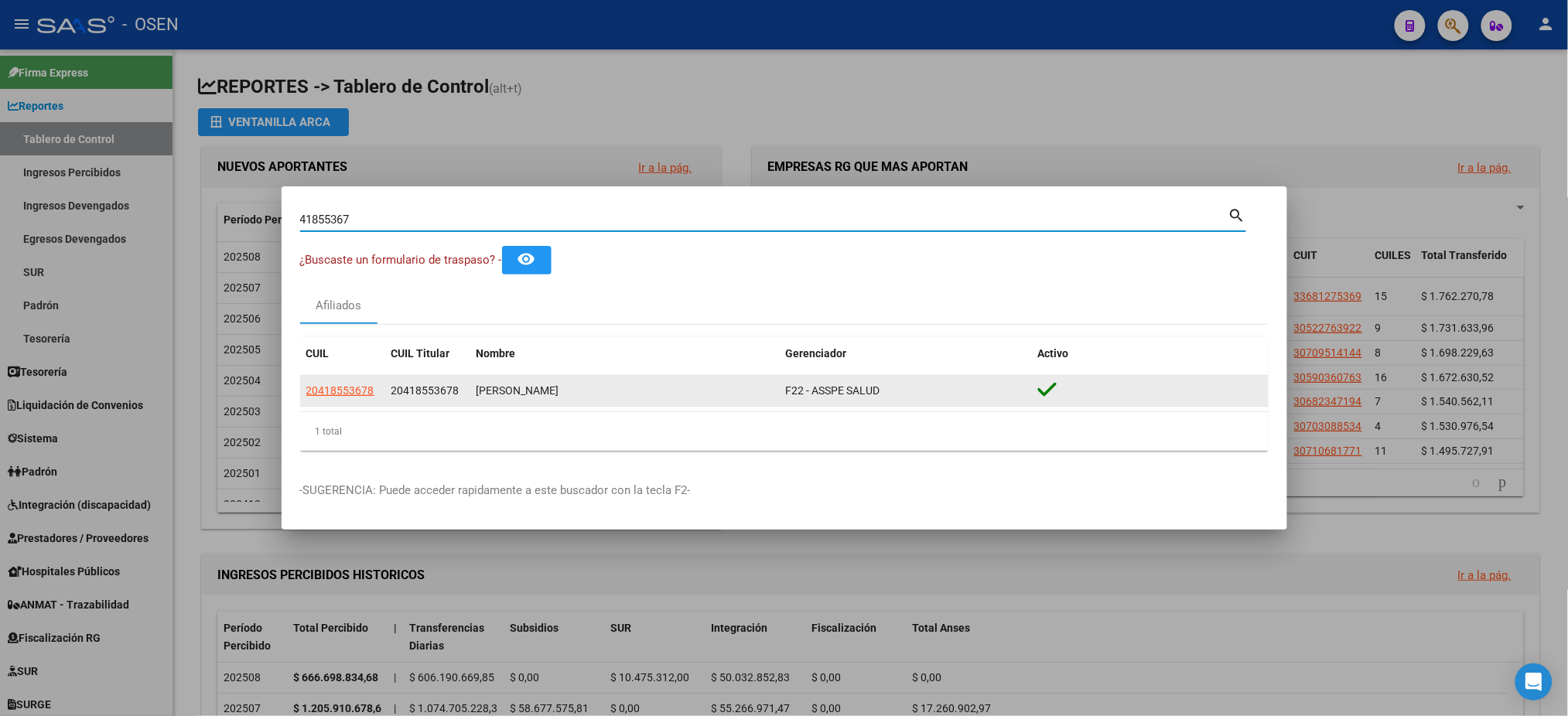
click at [324, 396] on span "20418553678" at bounding box center [341, 390] width 68 height 12
type textarea "20418553678"
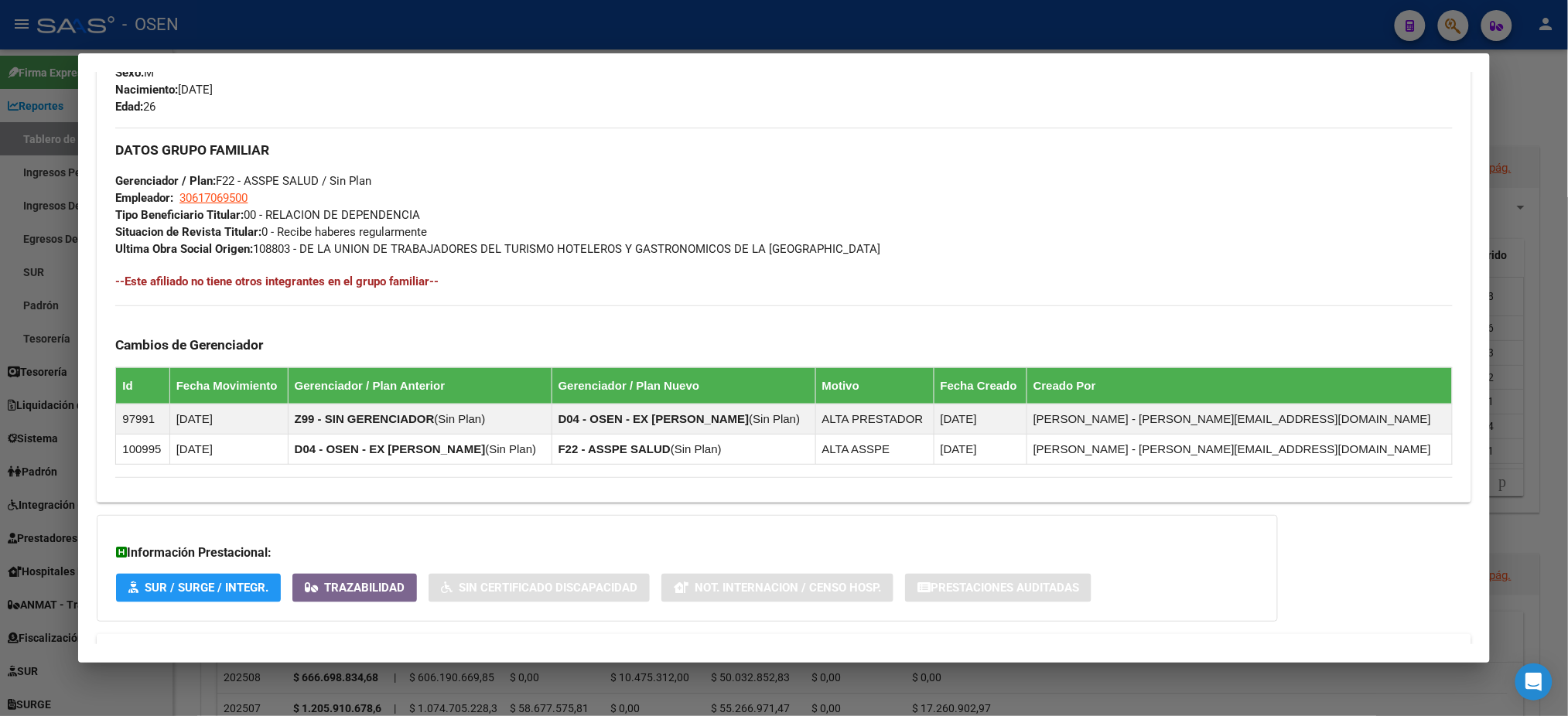
scroll to position [746, 0]
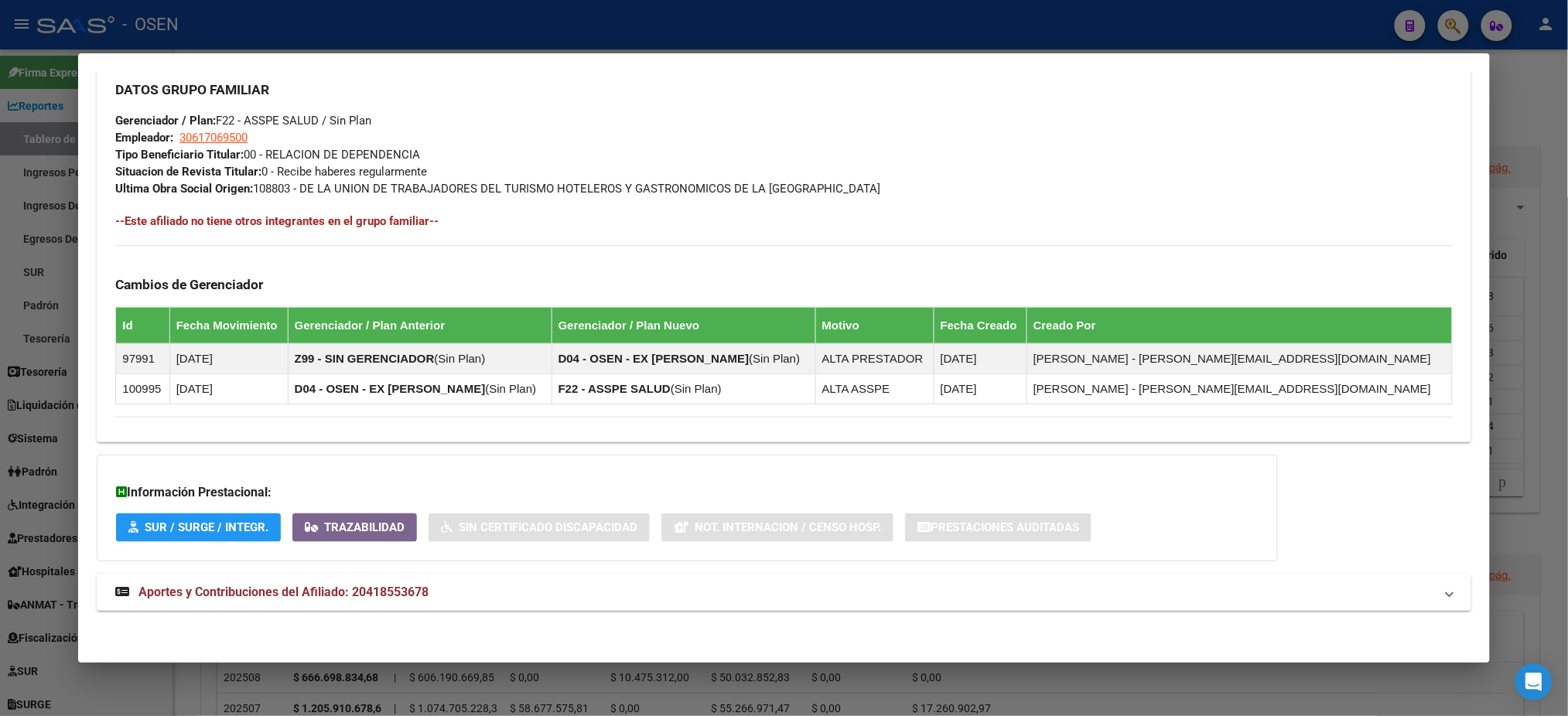
click at [792, 614] on div "DATOS PADRÓN ÁGIL: [PERSON_NAME] | ACTIVO | AFILIADO TITULAR Datos Personales y…" at bounding box center [783, 5] width 1374 height 1247
click at [793, 591] on mat-panel-title "Aportes y Contribuciones del Afiliado: 20418553678" at bounding box center [775, 593] width 1319 height 19
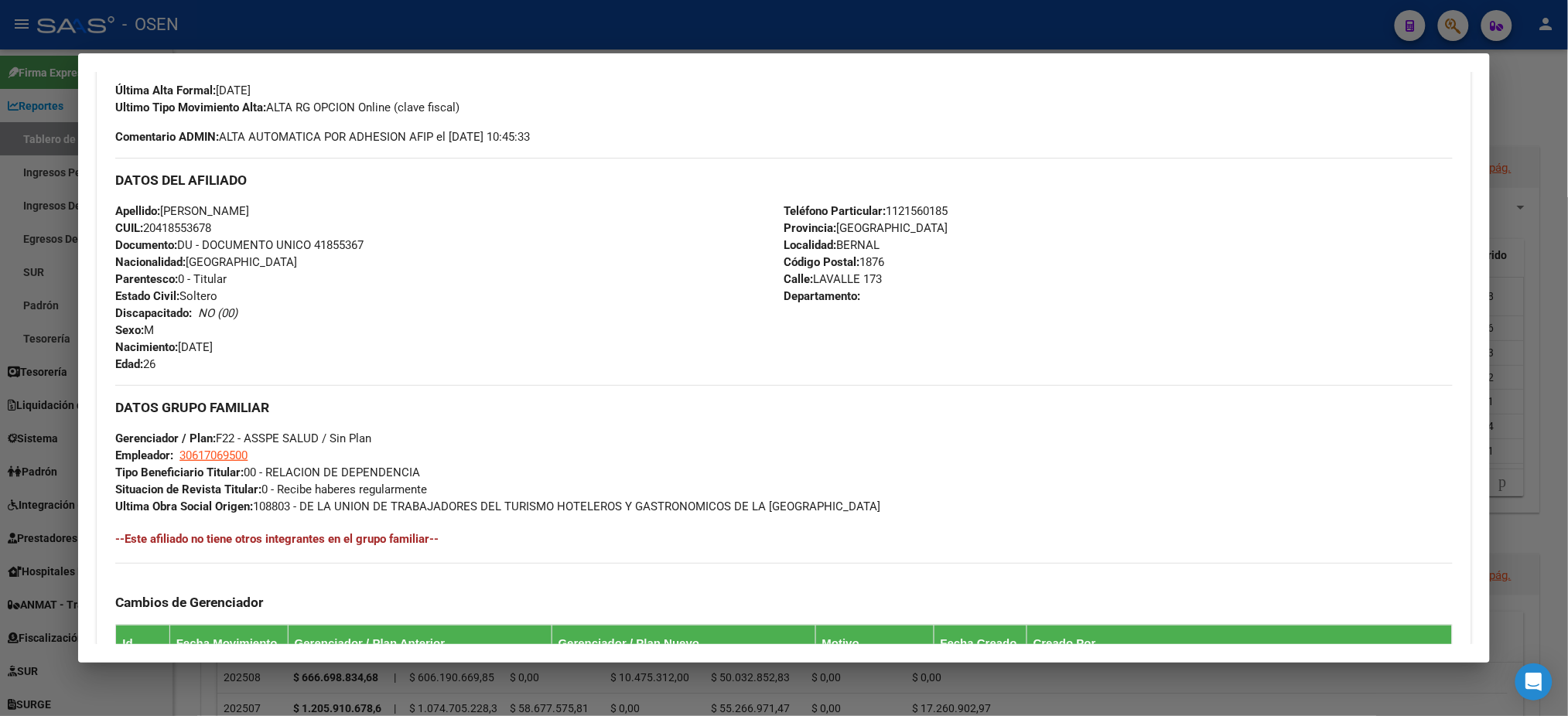
scroll to position [356, 0]
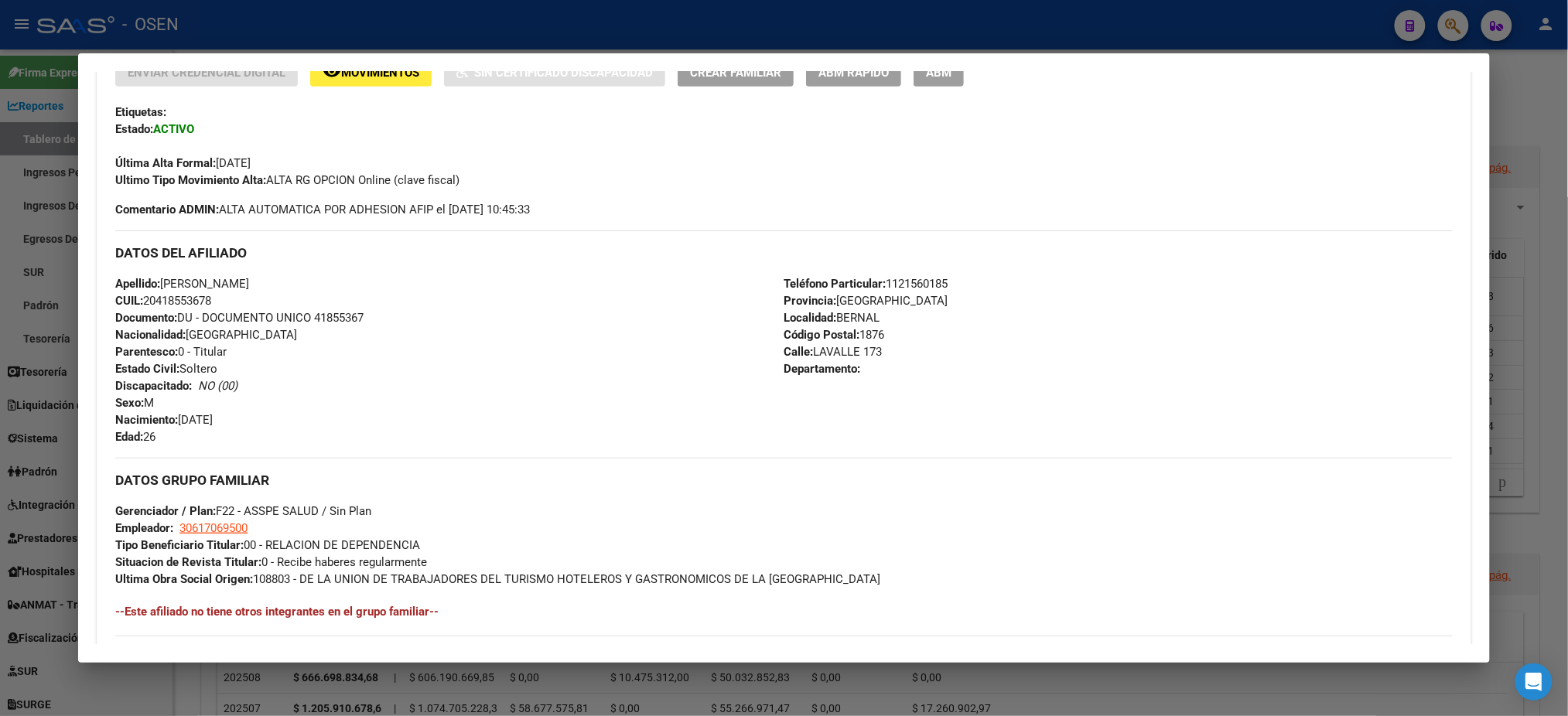
drag, startPoint x: 227, startPoint y: 305, endPoint x: 100, endPoint y: 289, distance: 128.0
click at [100, 289] on div "Enviar Credencial Digital remove_red_eye Movimientos Sin Certificado Discapacid…" at bounding box center [783, 439] width 1374 height 763
click at [412, 19] on div at bounding box center [784, 358] width 1568 height 716
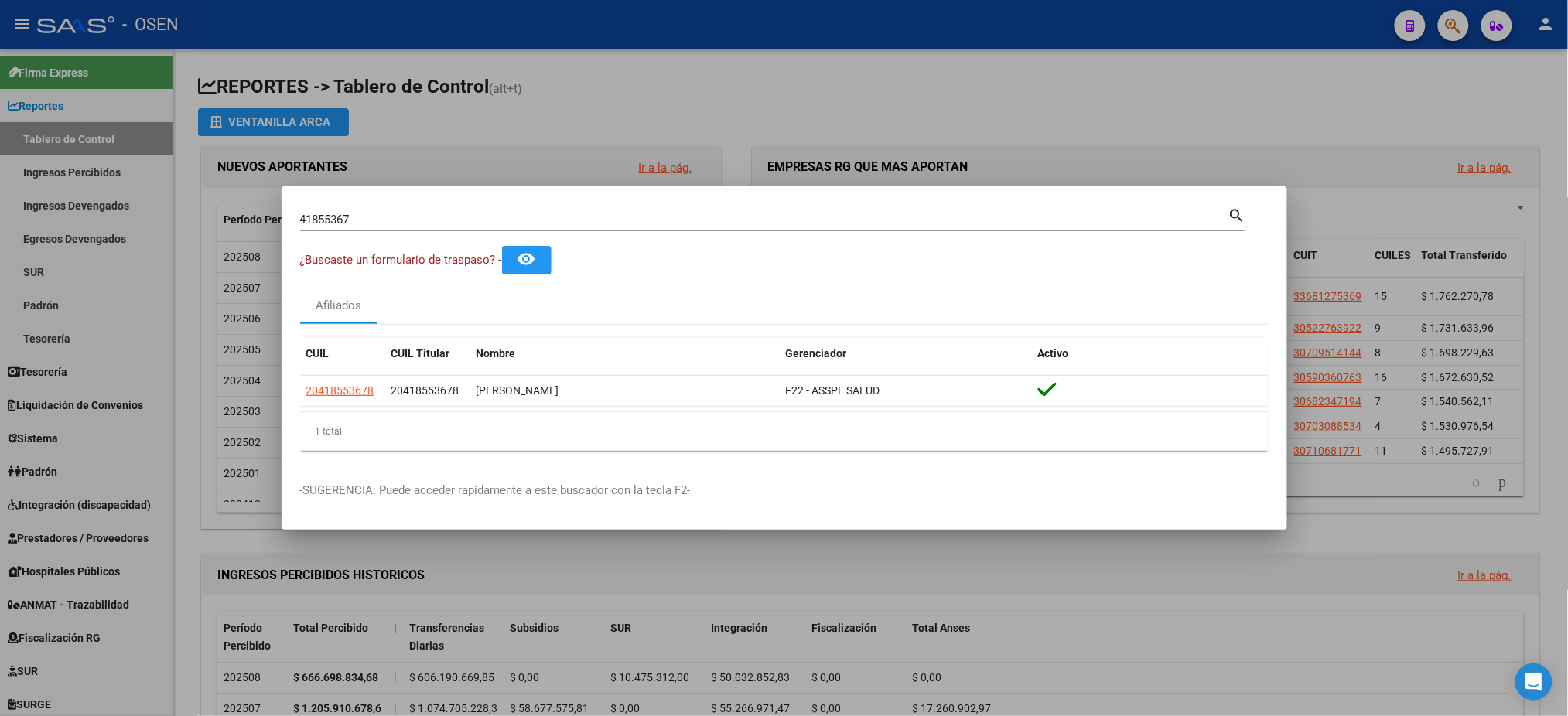
drag, startPoint x: 363, startPoint y: 221, endPoint x: 0, endPoint y: 209, distance: 363.2
click at [0, 242] on div "41855367 Buscar (apellido, dni, cuil, nro traspaso, cuit, obra social) search ¿…" at bounding box center [784, 358] width 1568 height 716
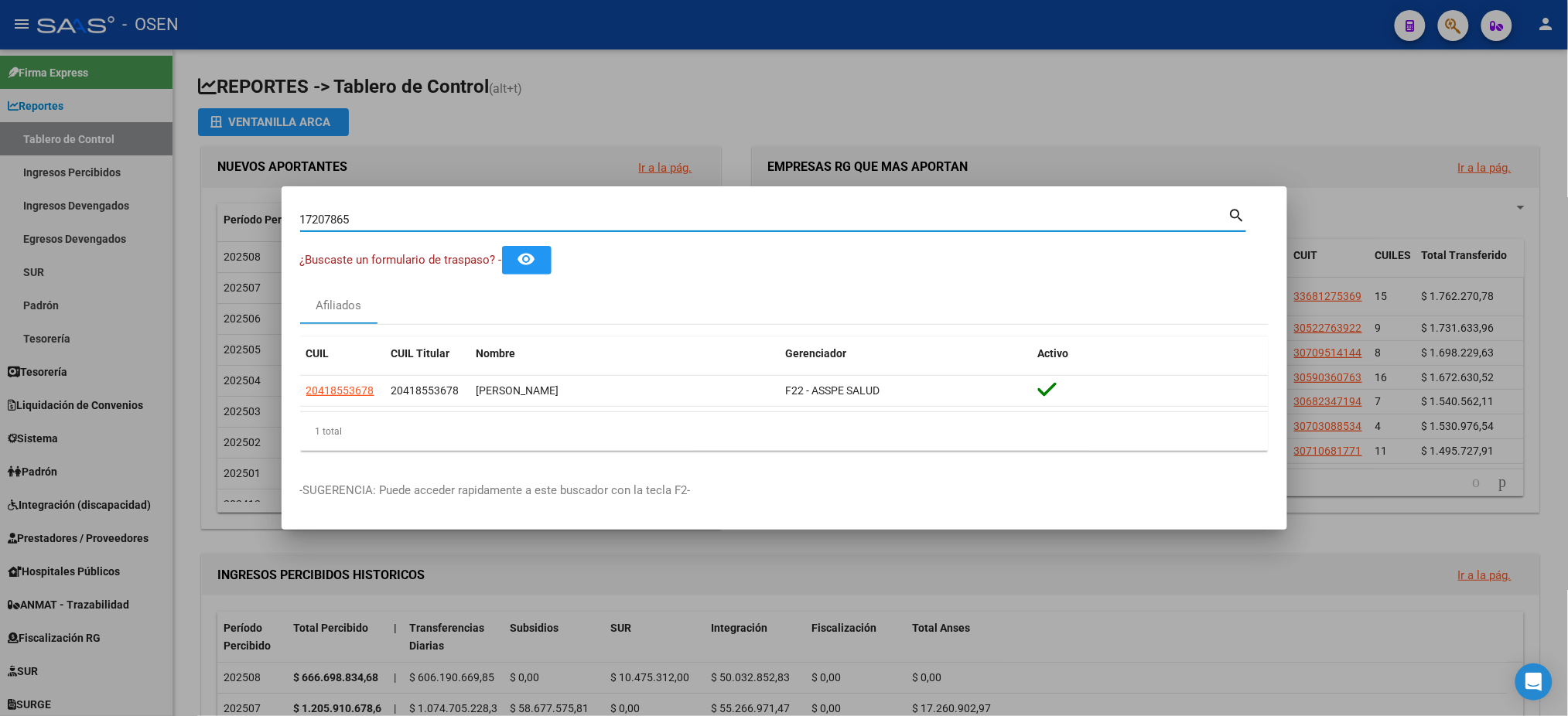
type input "17207865"
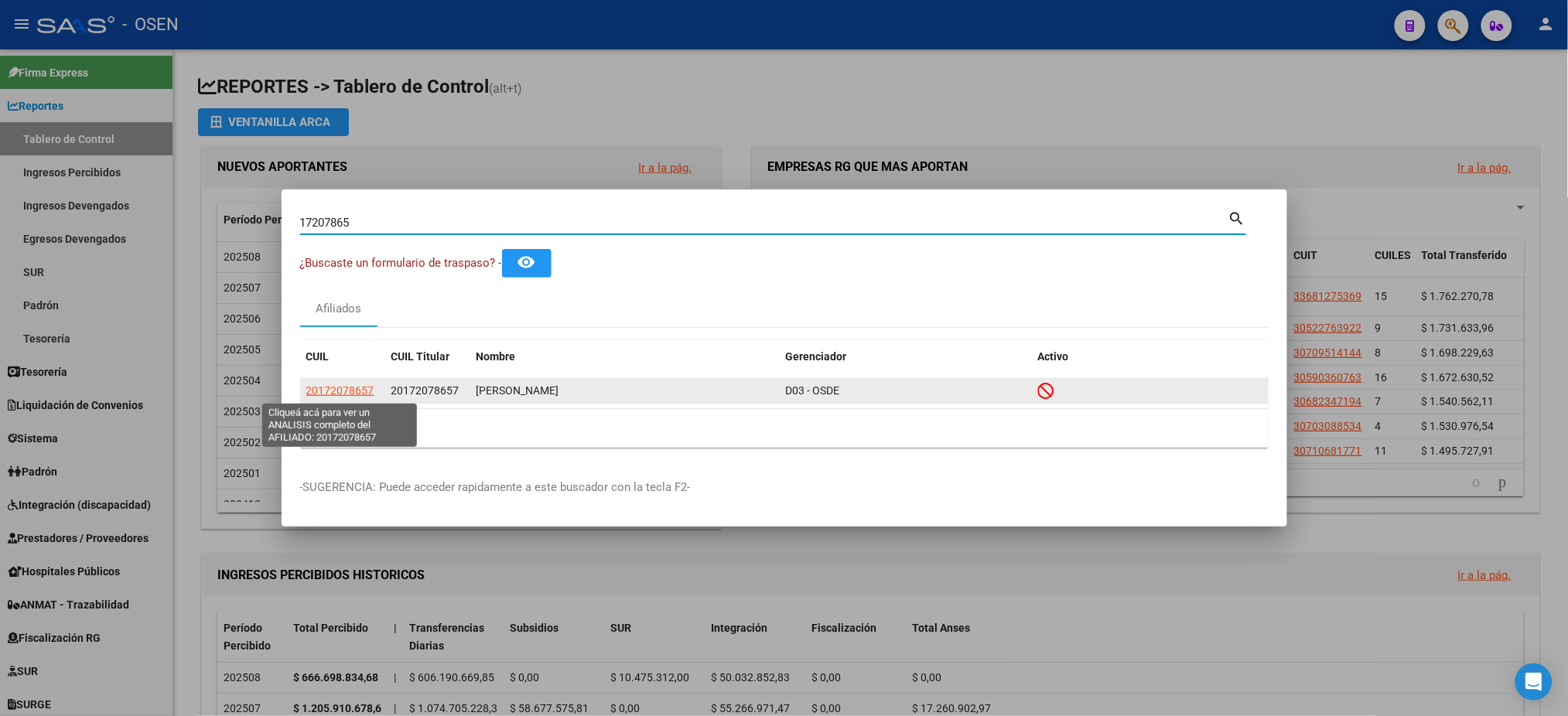
click at [365, 392] on span "20172078657" at bounding box center [341, 390] width 68 height 12
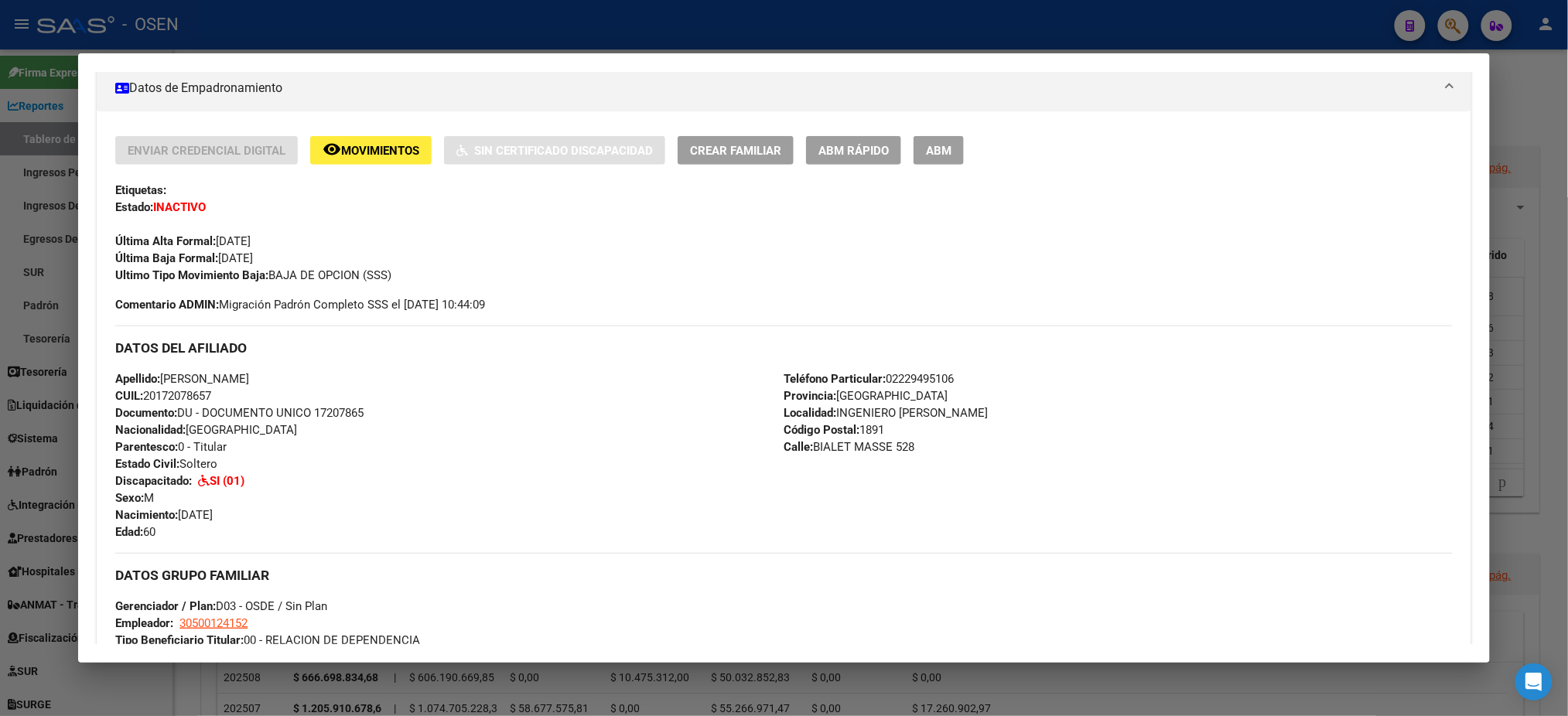
scroll to position [310, 0]
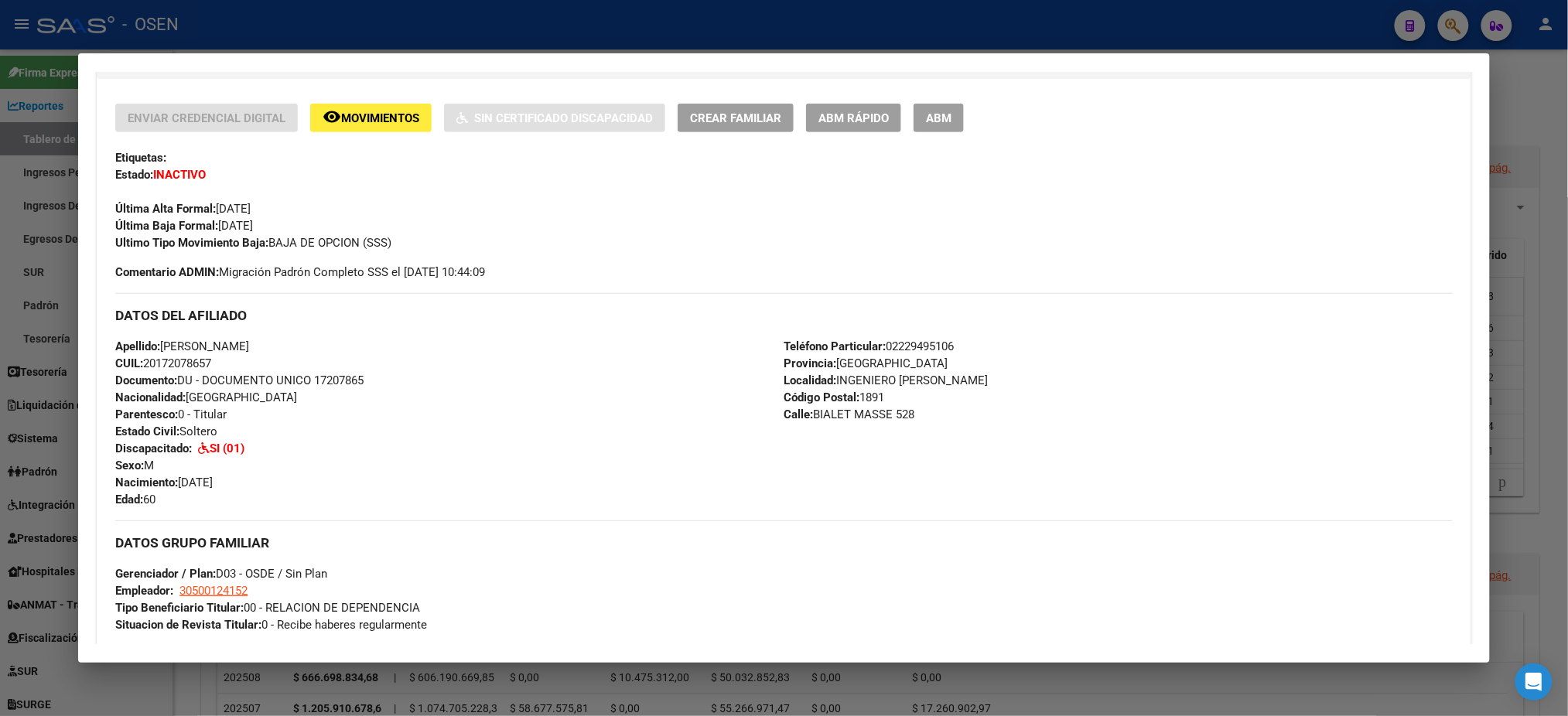
drag, startPoint x: 220, startPoint y: 364, endPoint x: 97, endPoint y: 363, distance: 123.0
click at [97, 363] on div "Enviar Credencial Digital remove_red_eye Movimientos Sin Certificado Discapacid…" at bounding box center [783, 539] width 1374 height 871
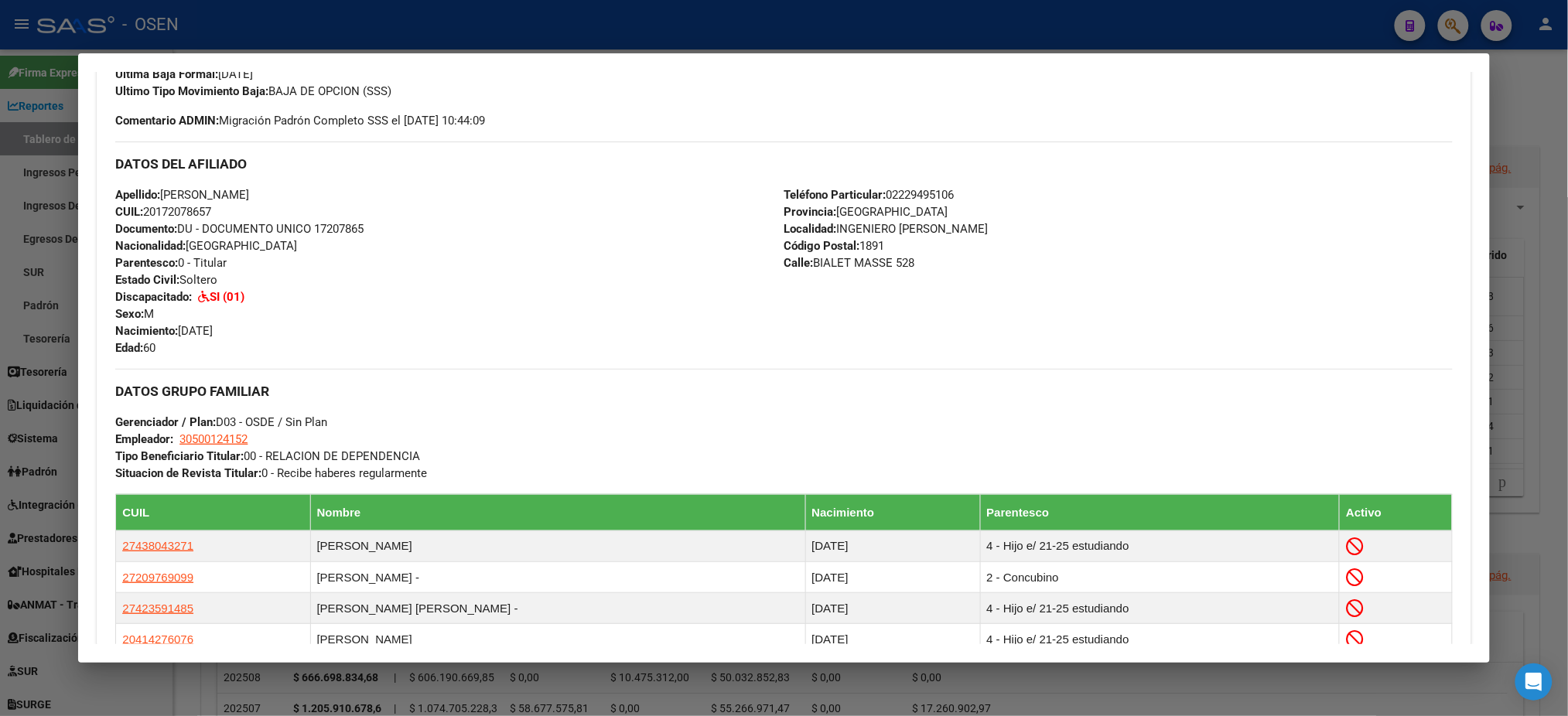
scroll to position [618, 0]
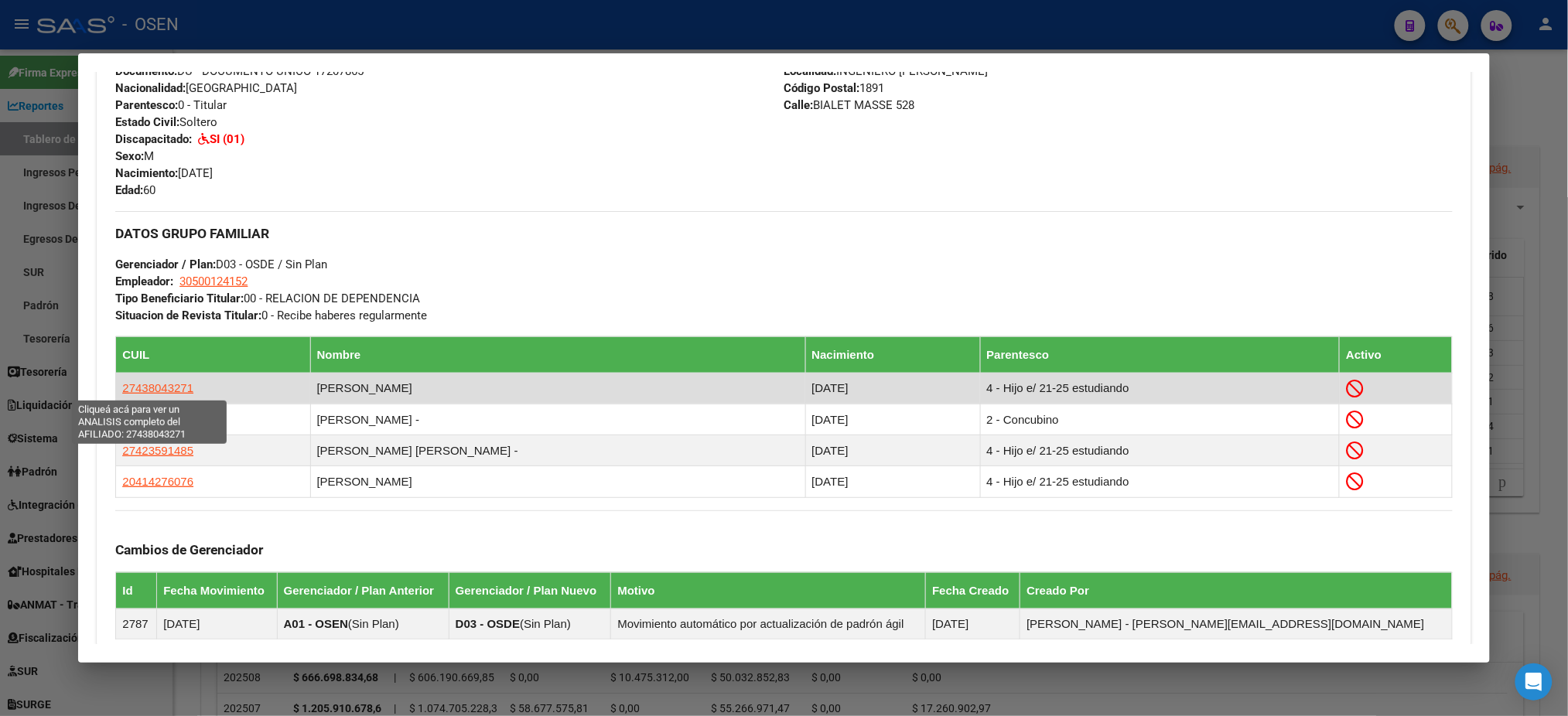
click at [145, 386] on span "27438043271" at bounding box center [157, 387] width 71 height 13
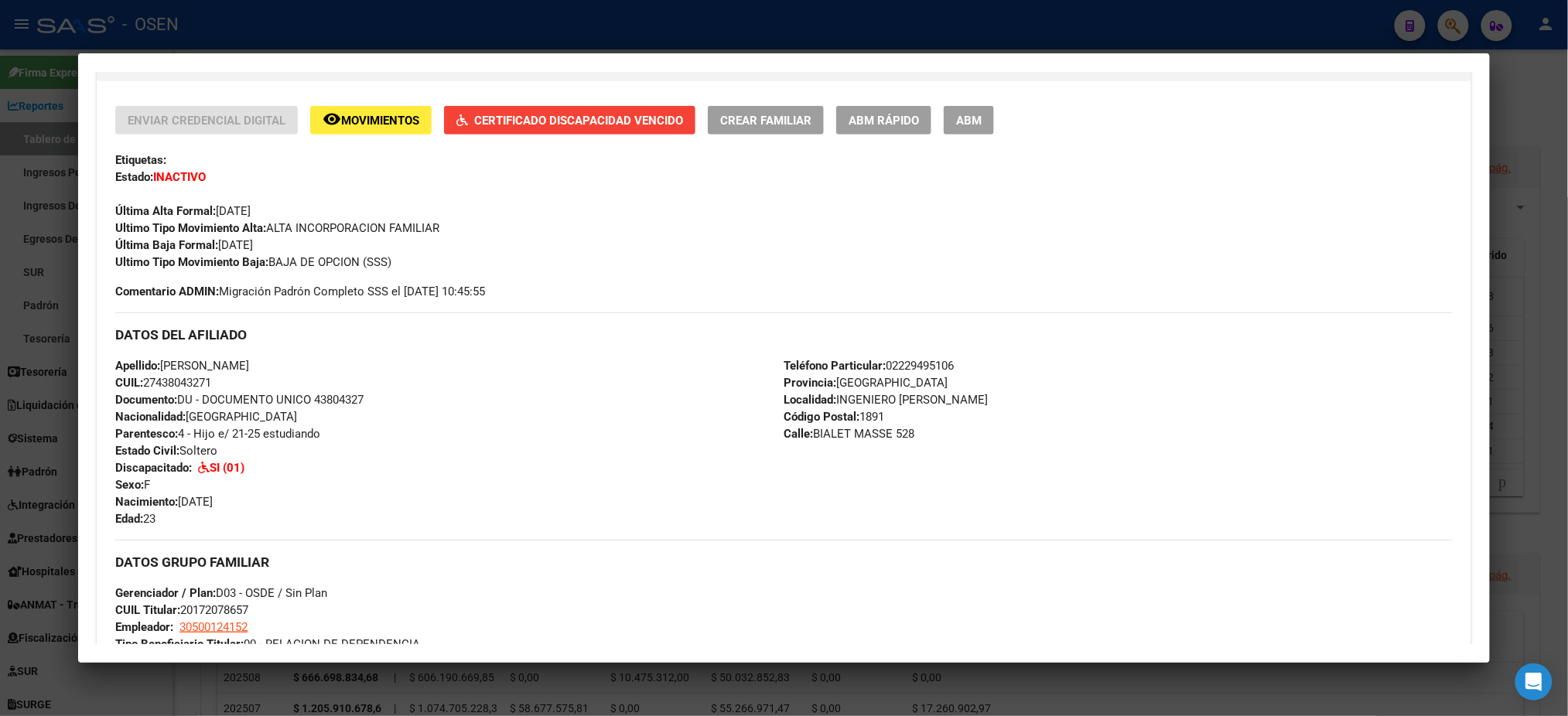
scroll to position [310, 0]
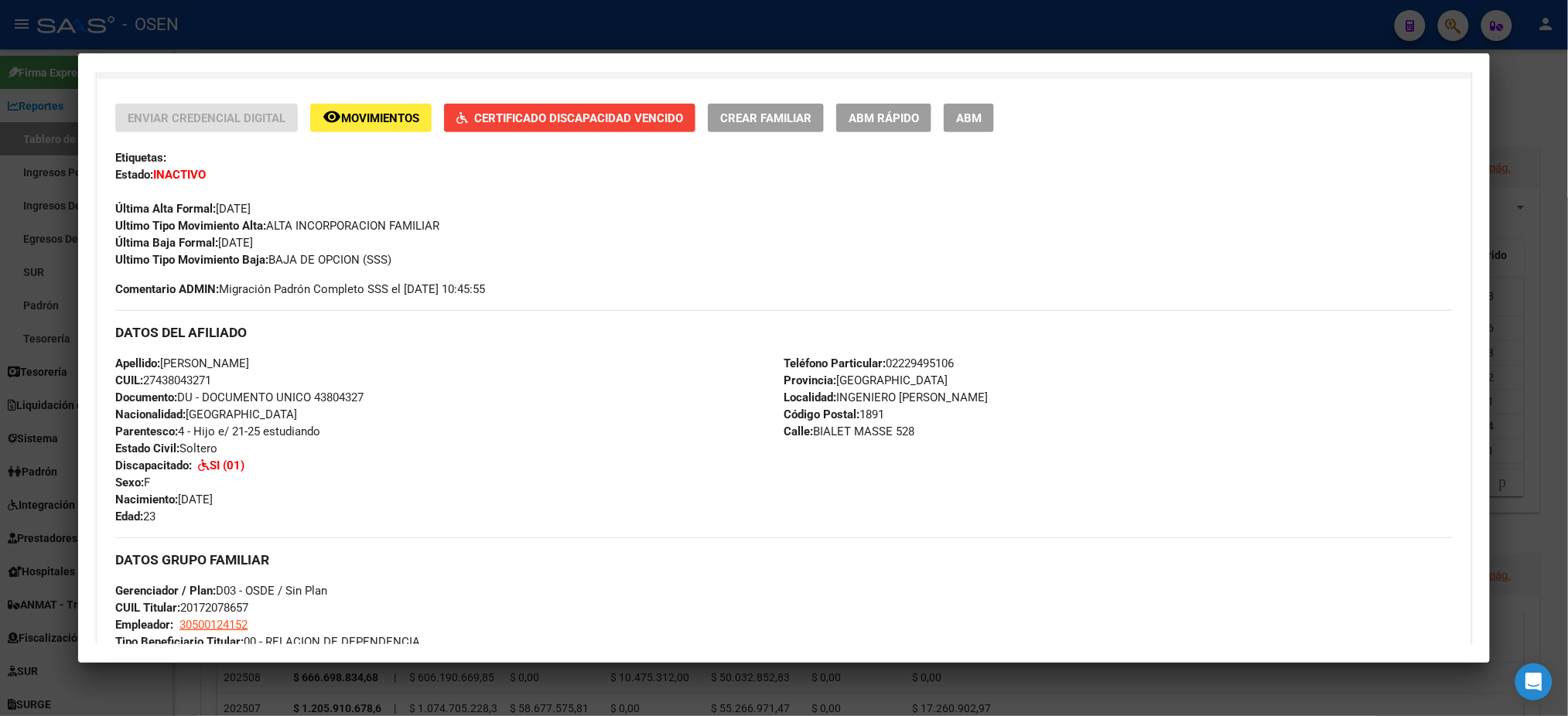
drag, startPoint x: 202, startPoint y: 378, endPoint x: 152, endPoint y: 376, distance: 50.0
click at [152, 376] on span "CUIL: 27438043271" at bounding box center [163, 380] width 96 height 14
copy span "43804327"
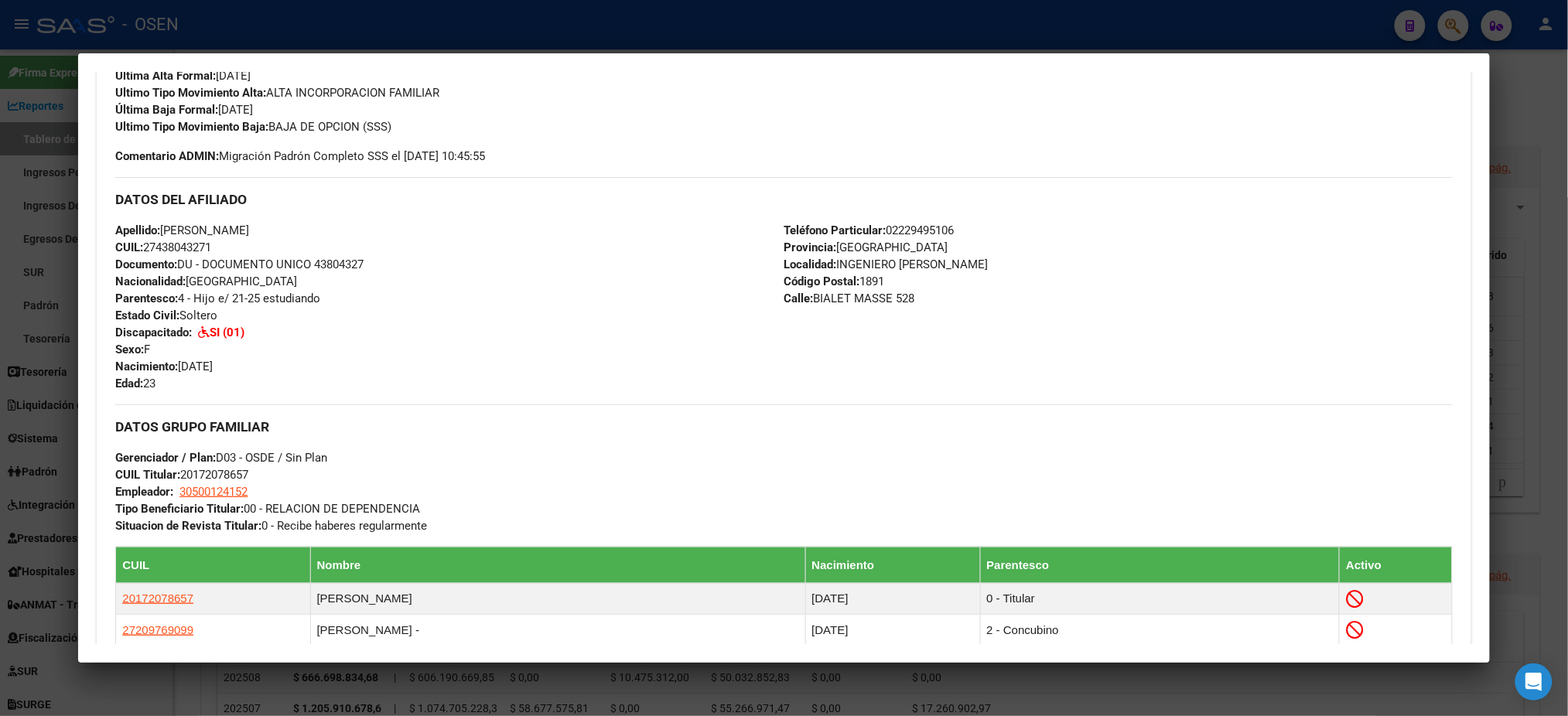
scroll to position [618, 0]
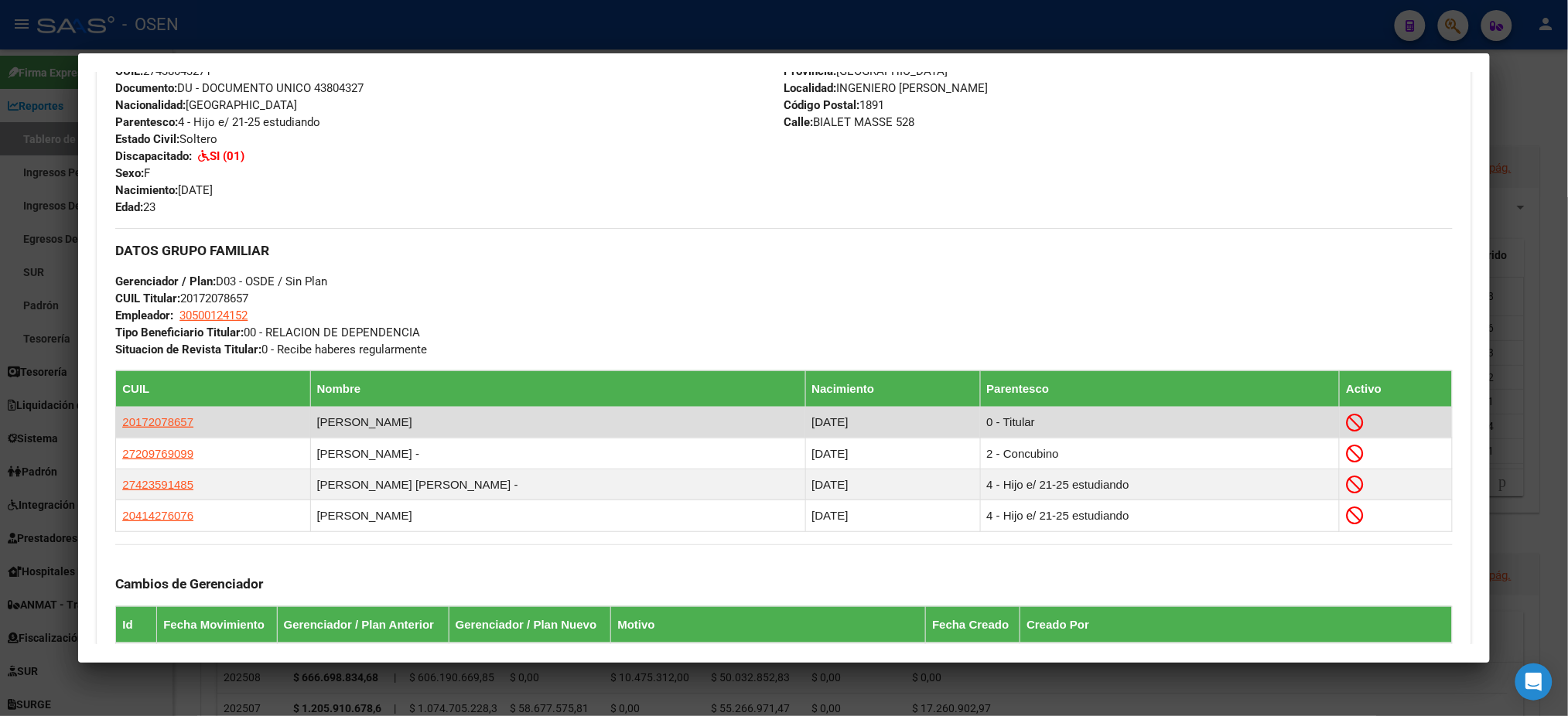
click at [123, 414] on app-link-go-to "20172078657" at bounding box center [157, 422] width 71 height 17
click at [125, 417] on span "20172078657" at bounding box center [157, 421] width 71 height 13
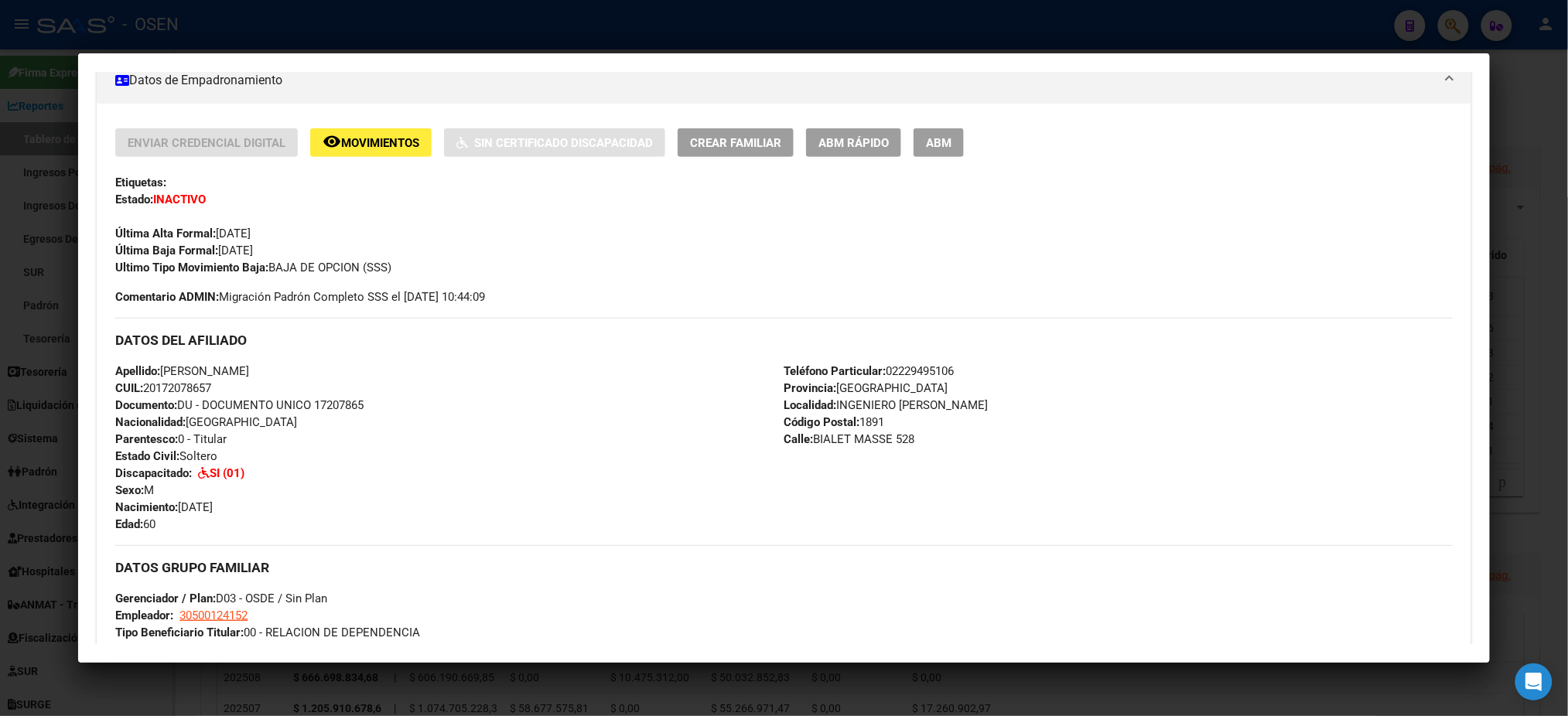
scroll to position [0, 0]
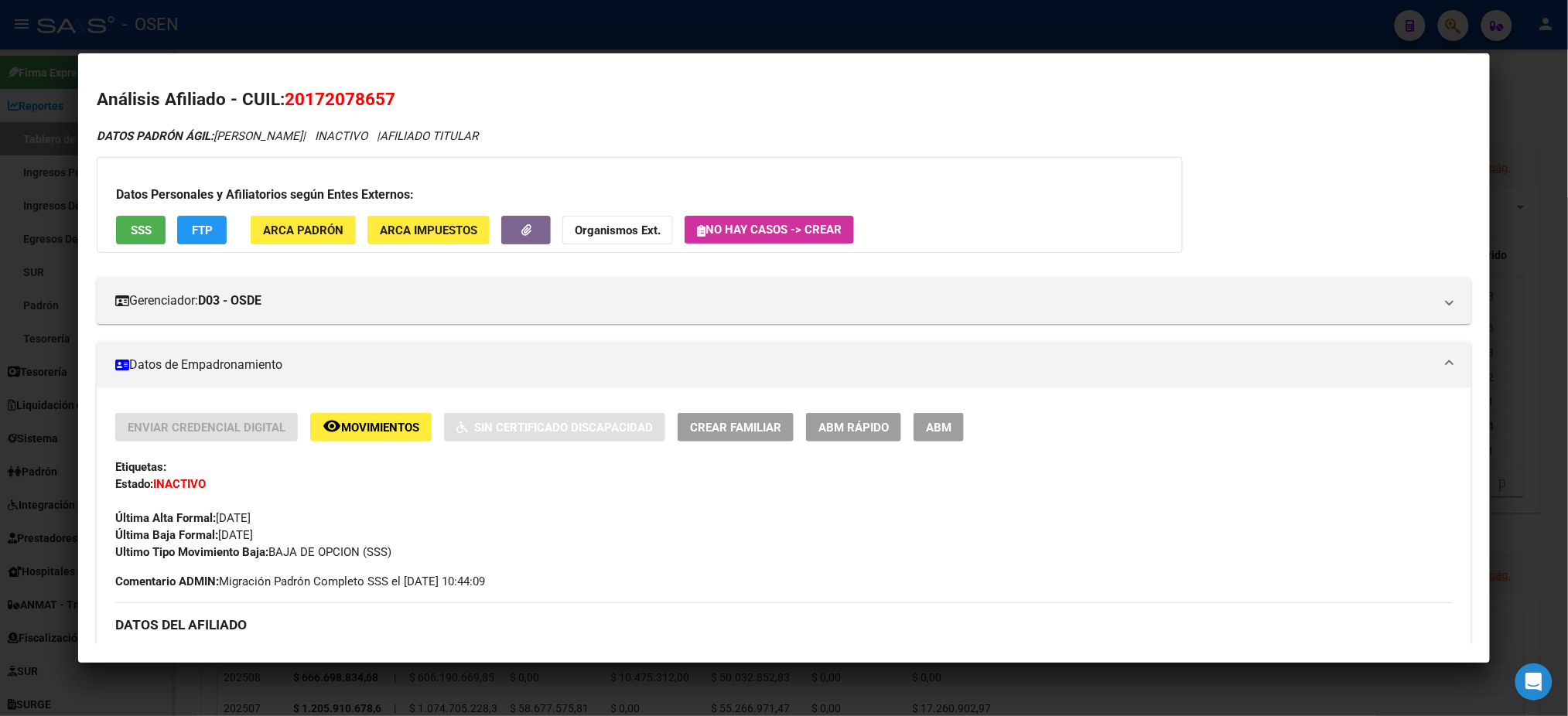
click at [153, 222] on button "SSS" at bounding box center [141, 230] width 50 height 29
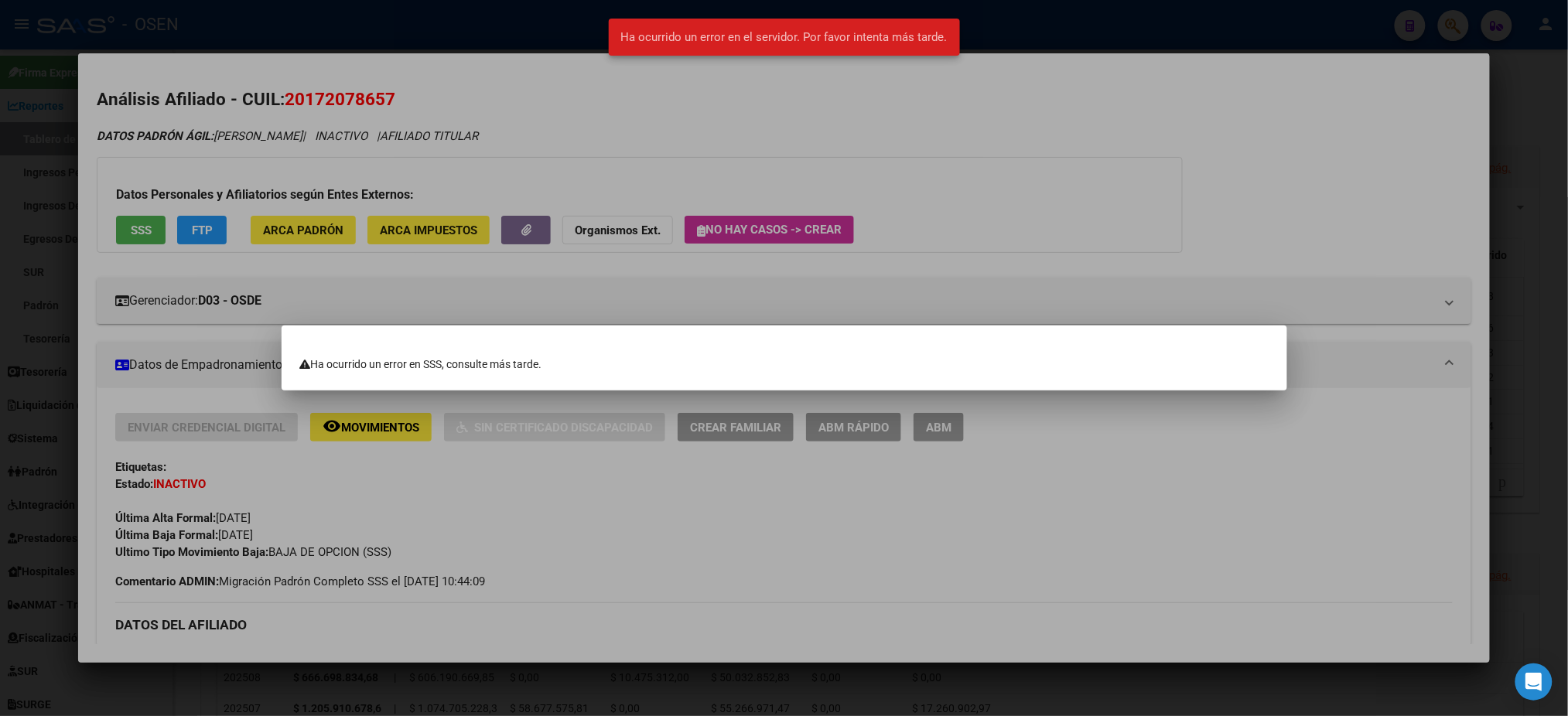
click at [303, 166] on div at bounding box center [784, 358] width 1568 height 716
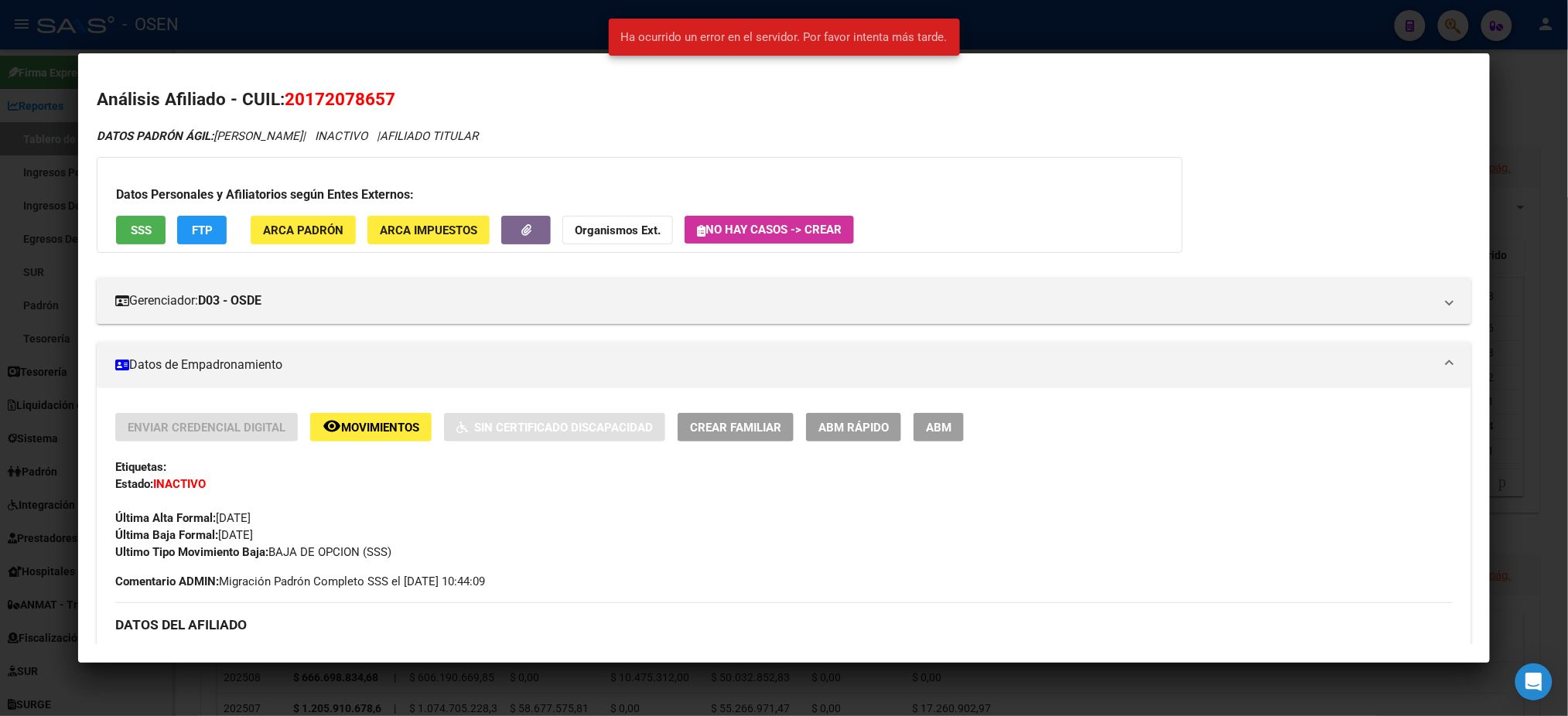
drag, startPoint x: 405, startPoint y: 95, endPoint x: 278, endPoint y: 95, distance: 127.0
click at [278, 95] on h2 "Análisis Afiliado - CUIL: 20172078657" at bounding box center [783, 100] width 1374 height 26
copy span "20172078657"
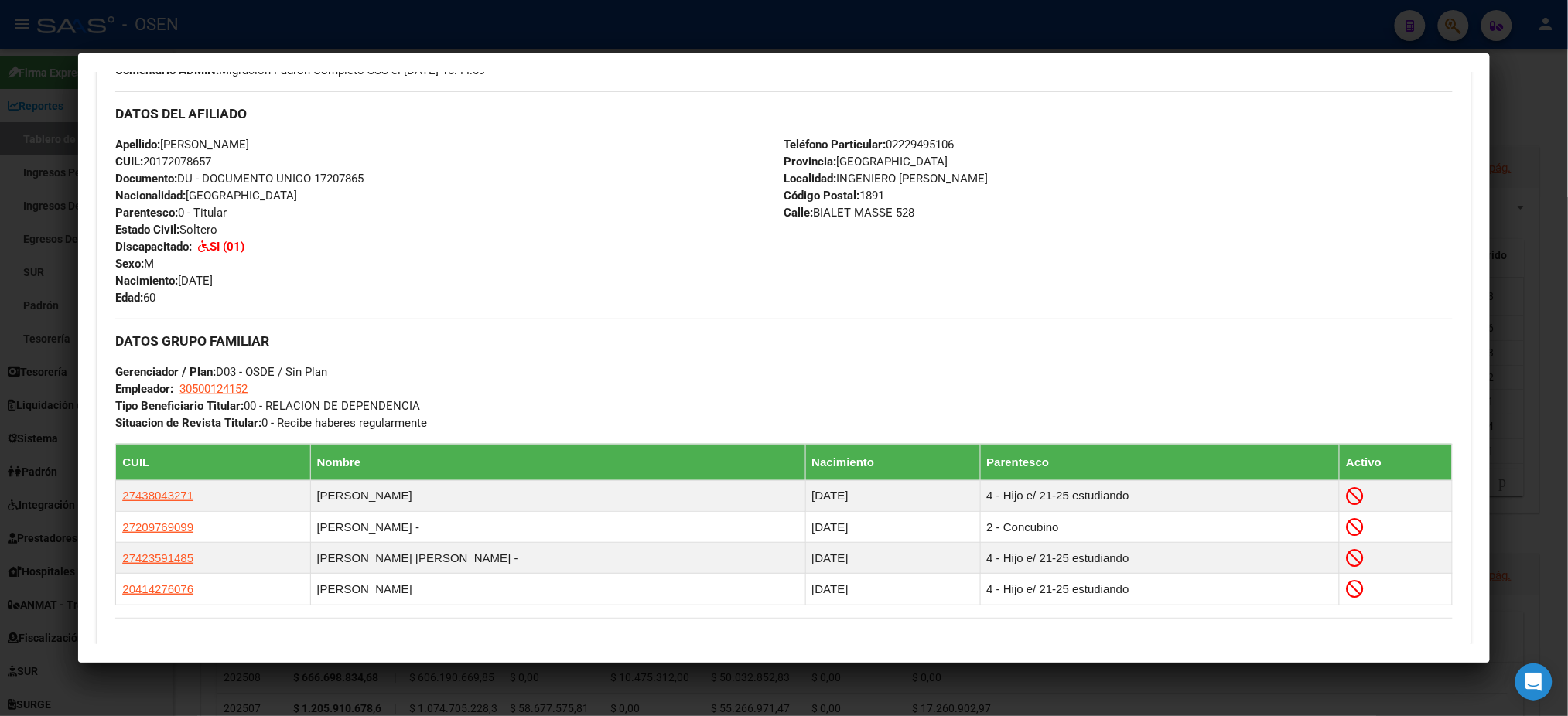
scroll to position [515, 0]
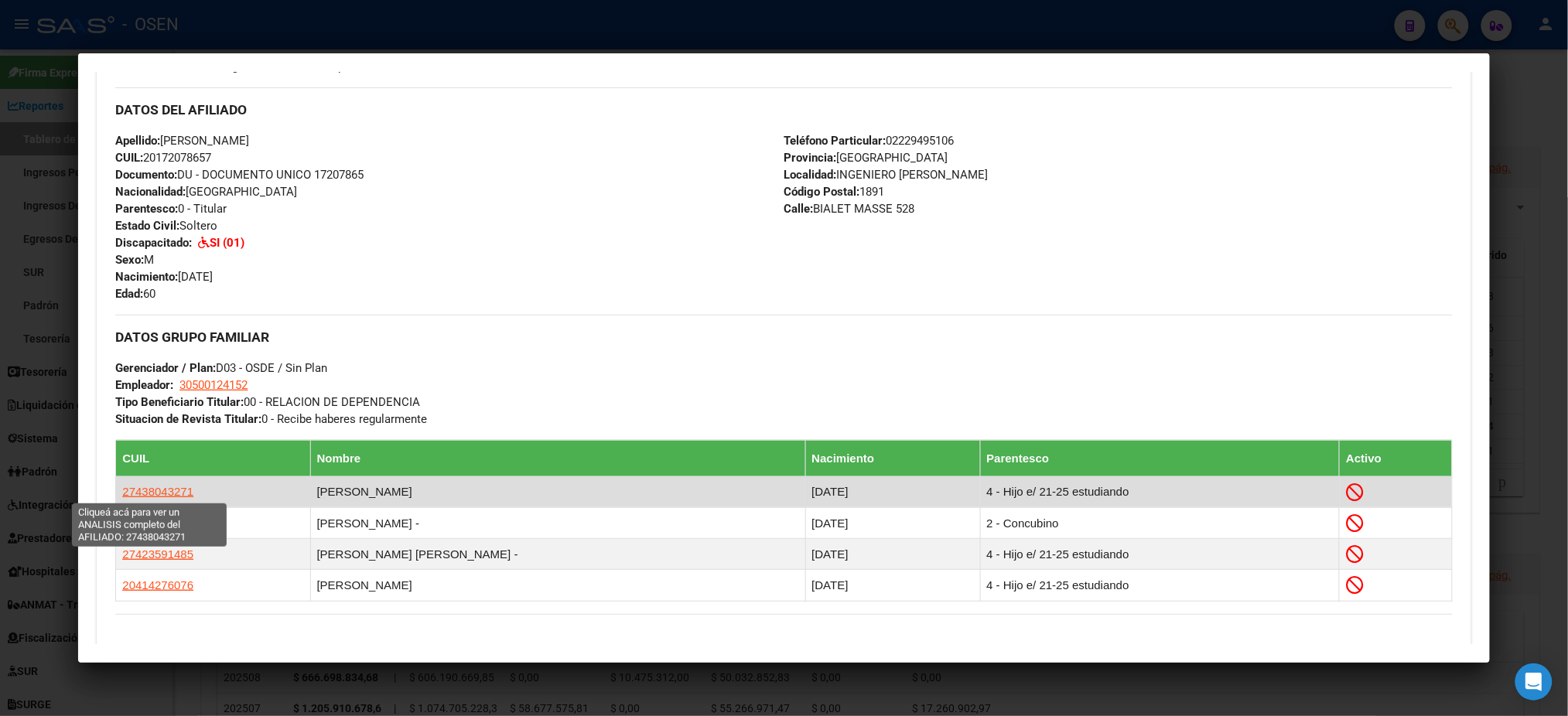
click at [145, 489] on span "27438043271" at bounding box center [157, 491] width 71 height 13
type textarea "27438043271"
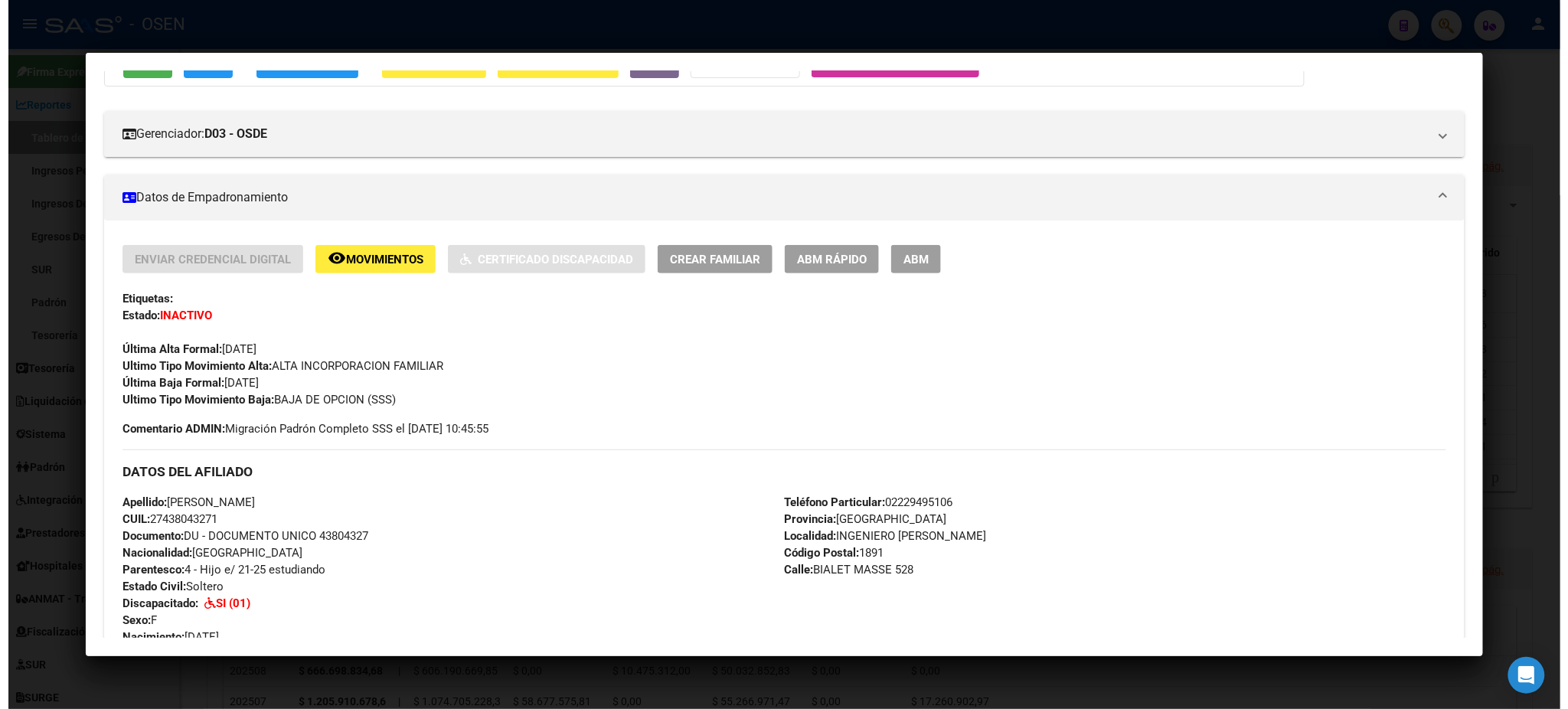
scroll to position [263, 0]
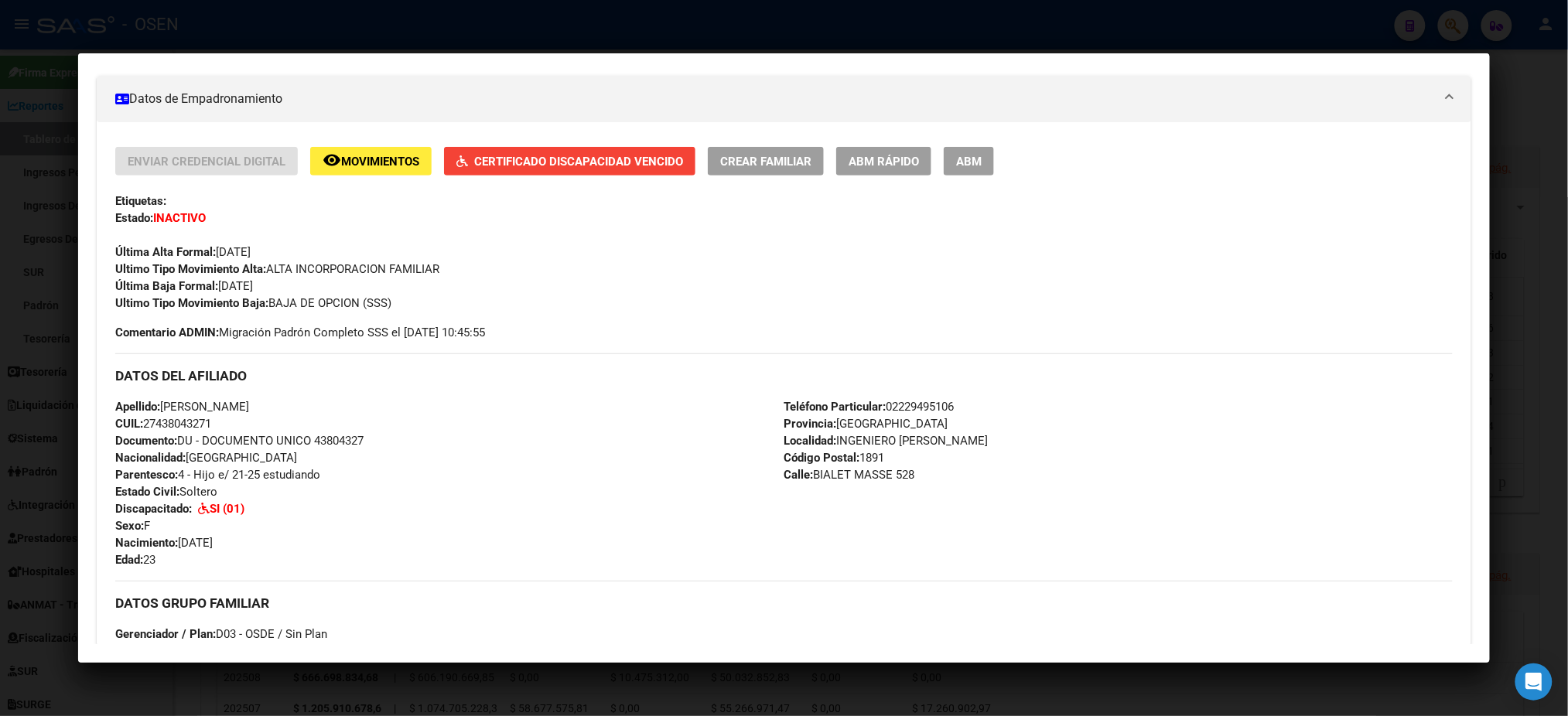
drag, startPoint x: 210, startPoint y: 419, endPoint x: 138, endPoint y: 419, distance: 72.0
click at [138, 419] on span "CUIL: 27438043271" at bounding box center [163, 424] width 96 height 14
copy span "27438043271"
click at [392, 17] on div at bounding box center [784, 358] width 1568 height 716
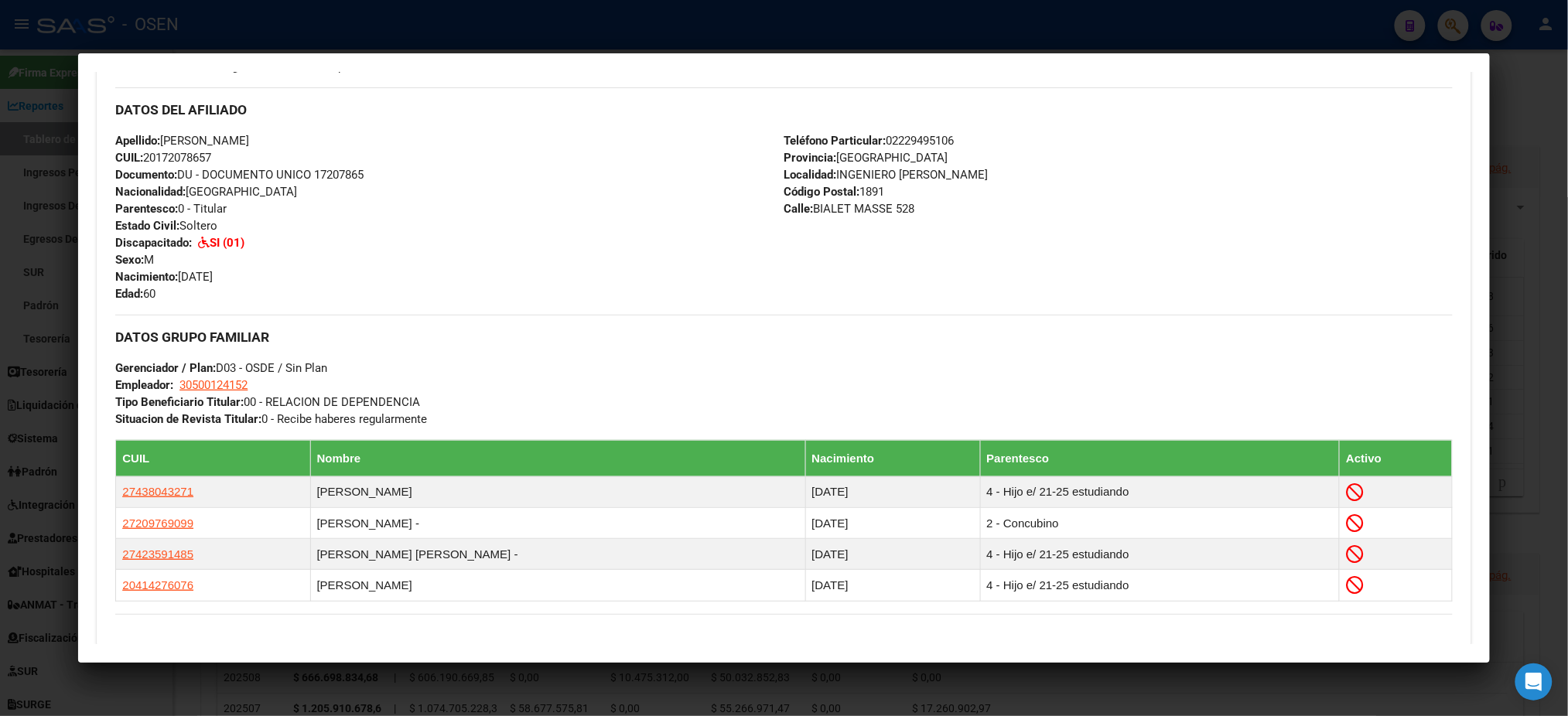
click at [528, 32] on div at bounding box center [784, 358] width 1568 height 716
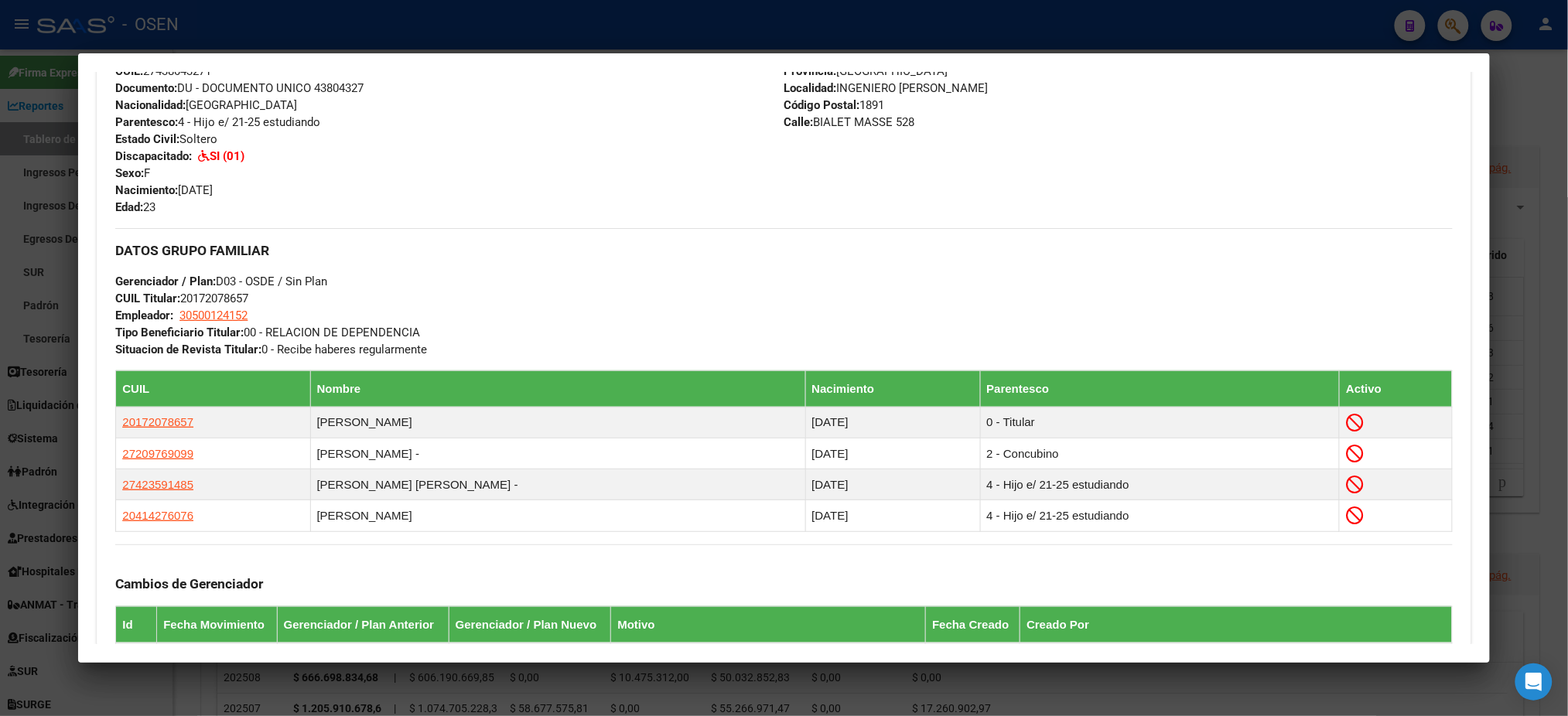
click at [528, 32] on div at bounding box center [784, 358] width 1568 height 716
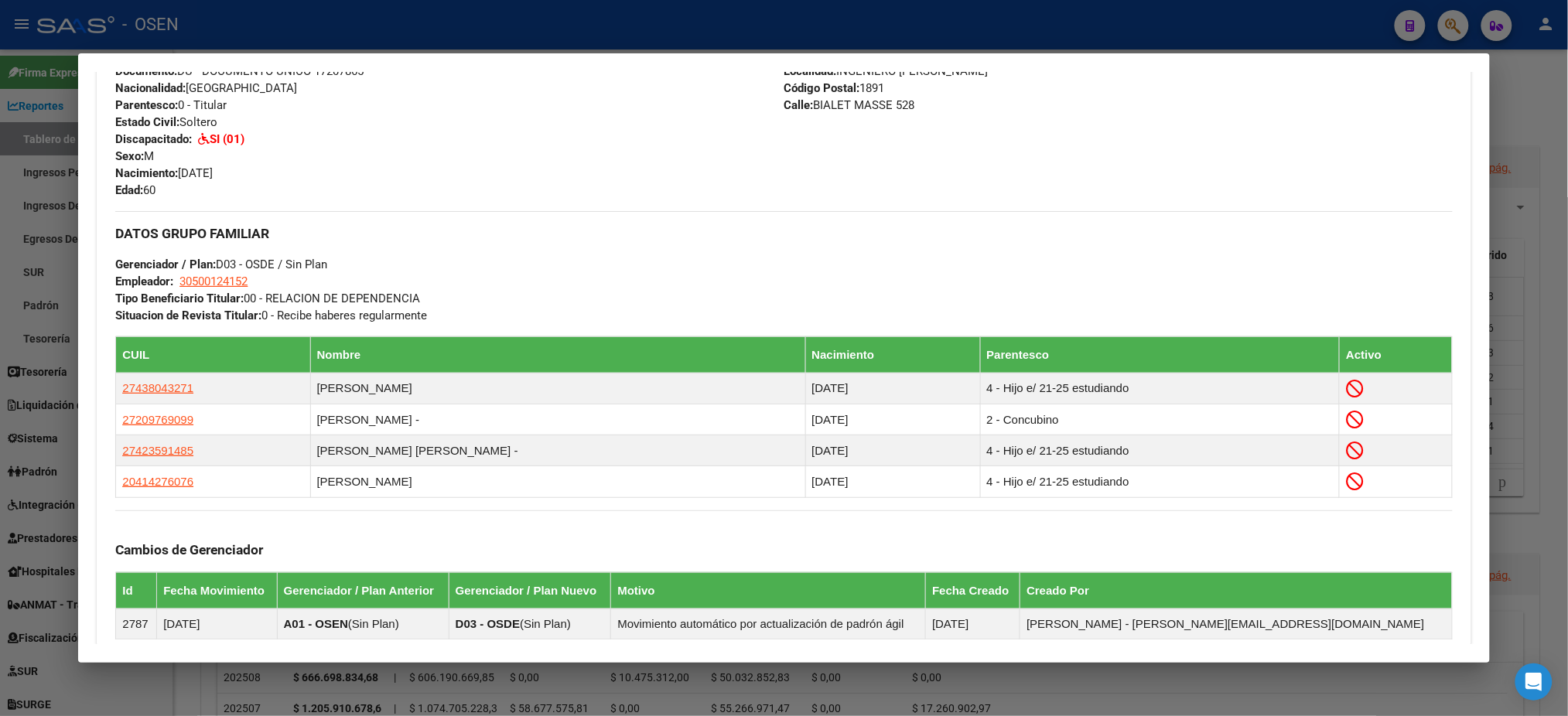
click at [528, 18] on div at bounding box center [784, 358] width 1568 height 716
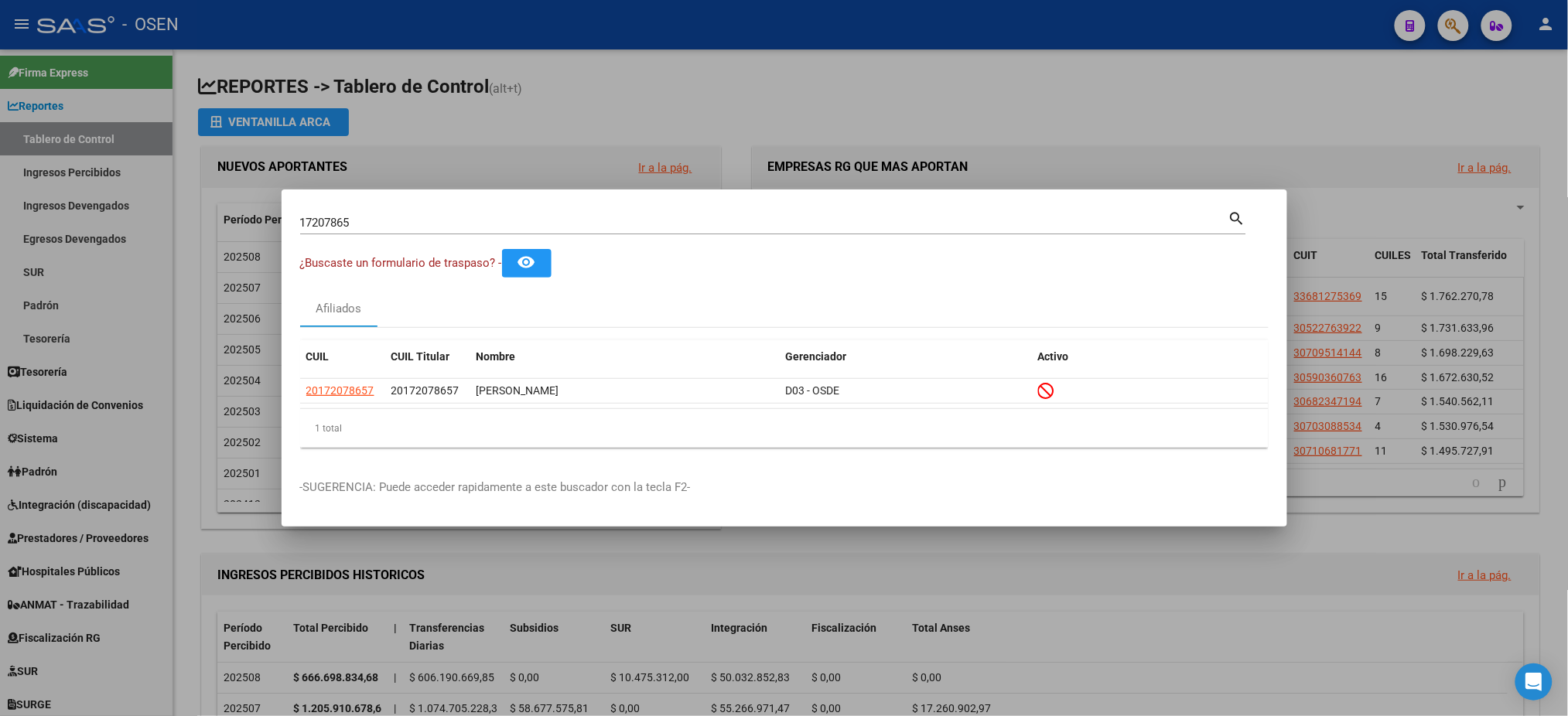
click at [528, 17] on div at bounding box center [784, 358] width 1568 height 716
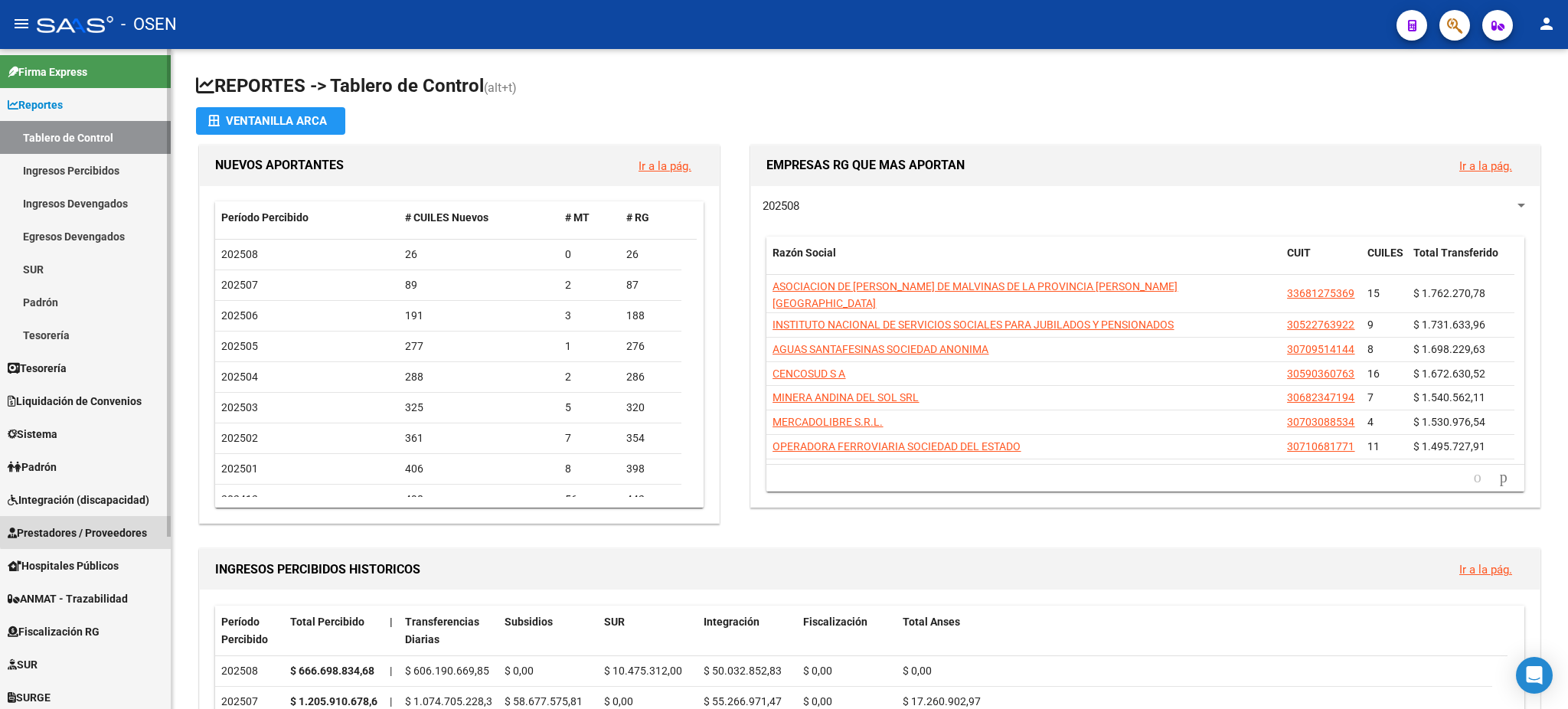
click at [98, 527] on span "Prestadores / Proveedores" at bounding box center [77, 532] width 139 height 17
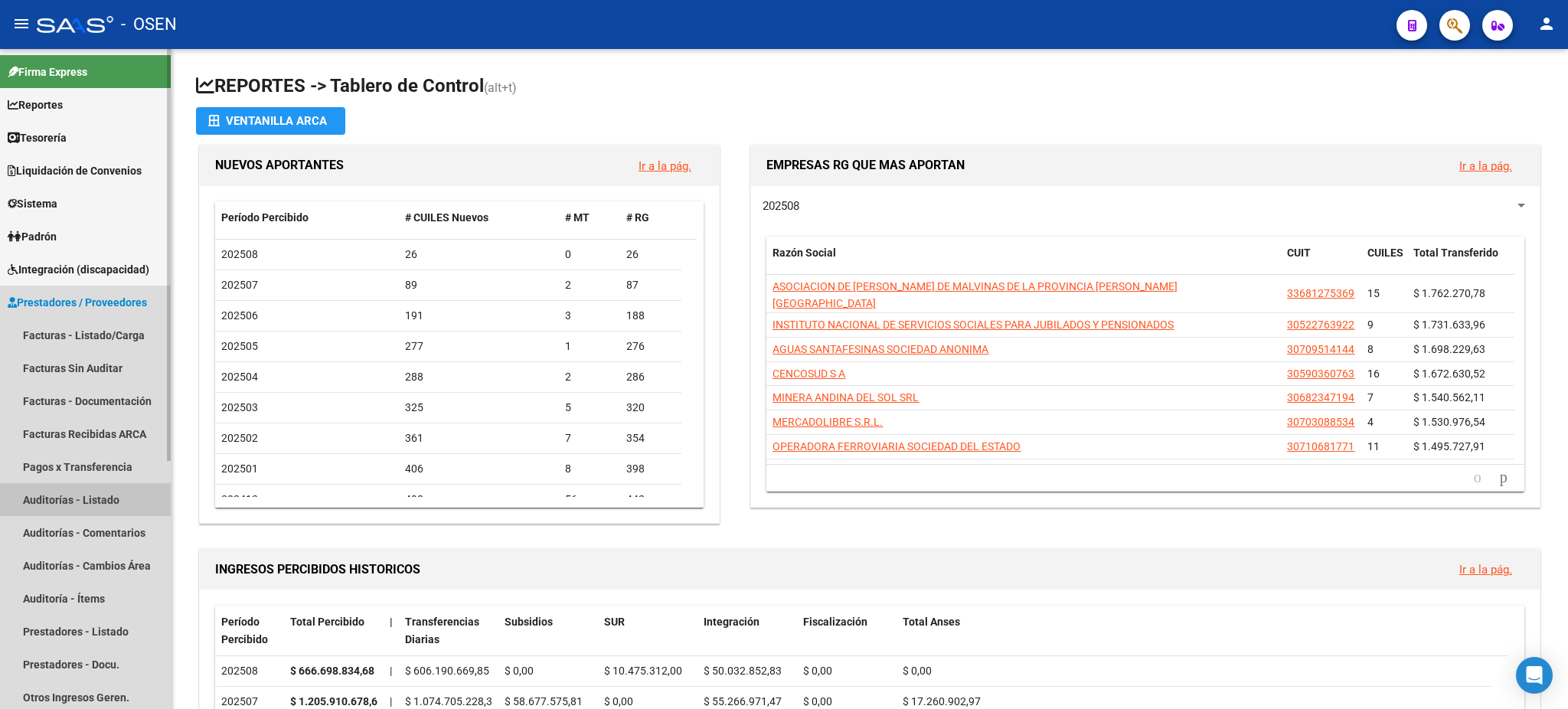
click at [46, 487] on link "Auditorías - Listado" at bounding box center [85, 499] width 170 height 33
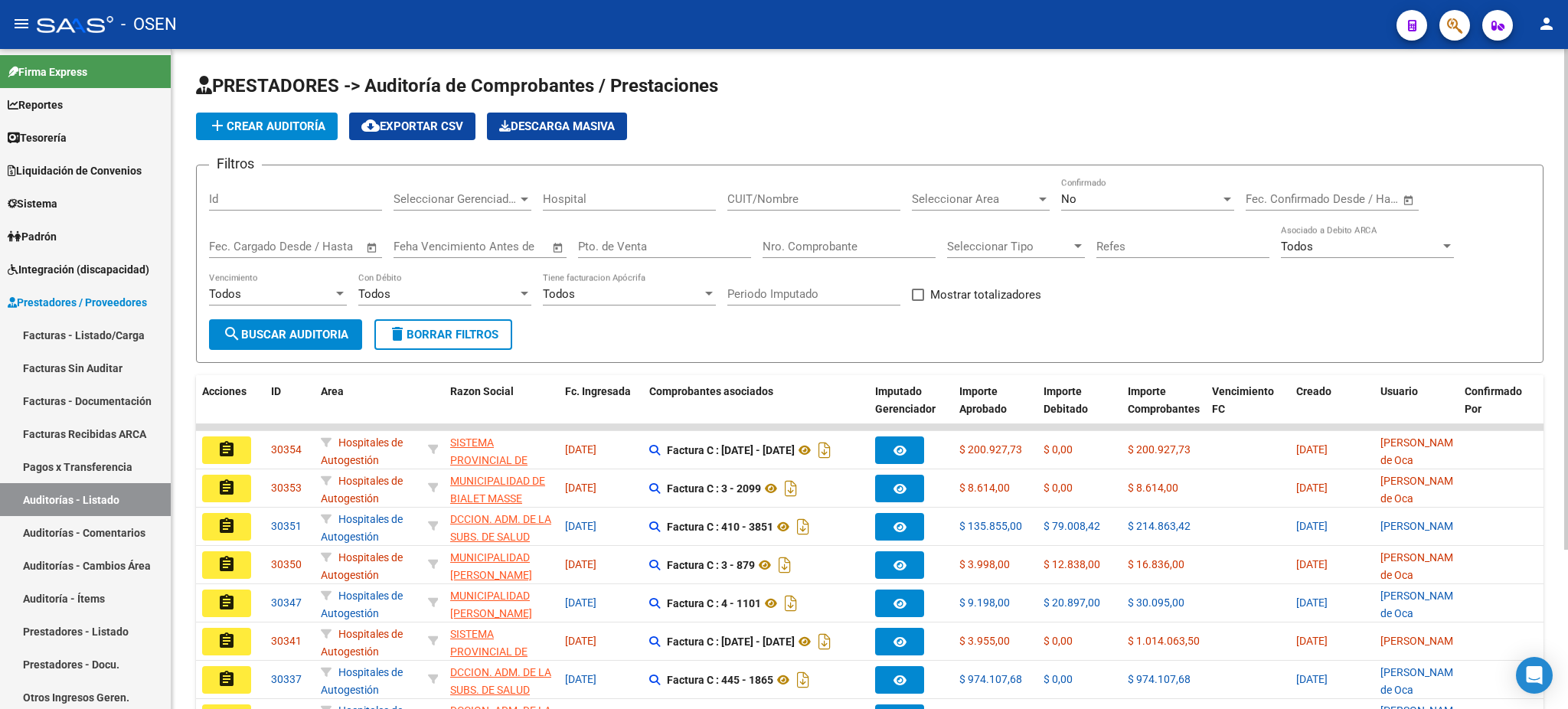
click at [873, 84] on h1 "PRESTADORES -> Auditoría de Comprobantes / Prestaciones" at bounding box center [869, 87] width 1347 height 27
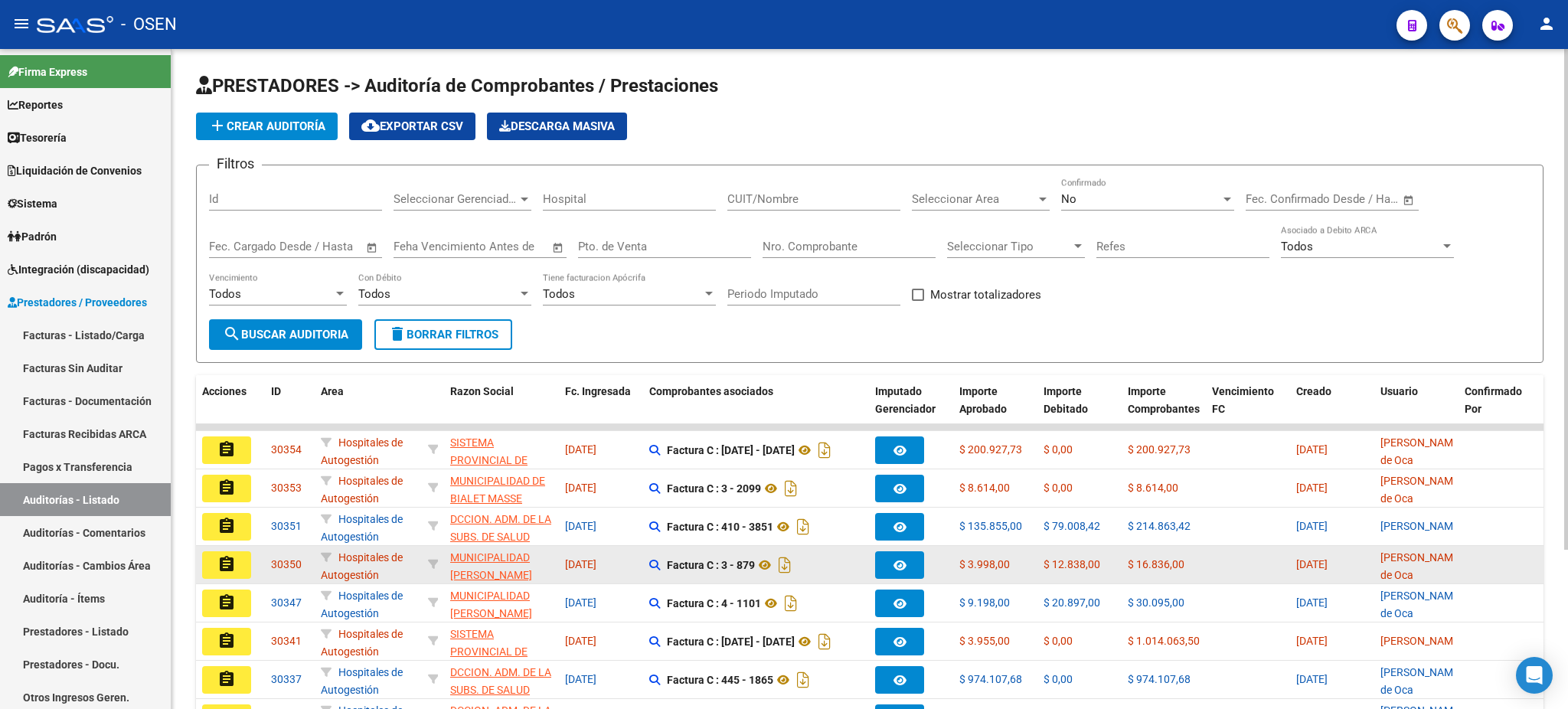
click at [228, 569] on mat-icon "assignment" at bounding box center [227, 564] width 19 height 19
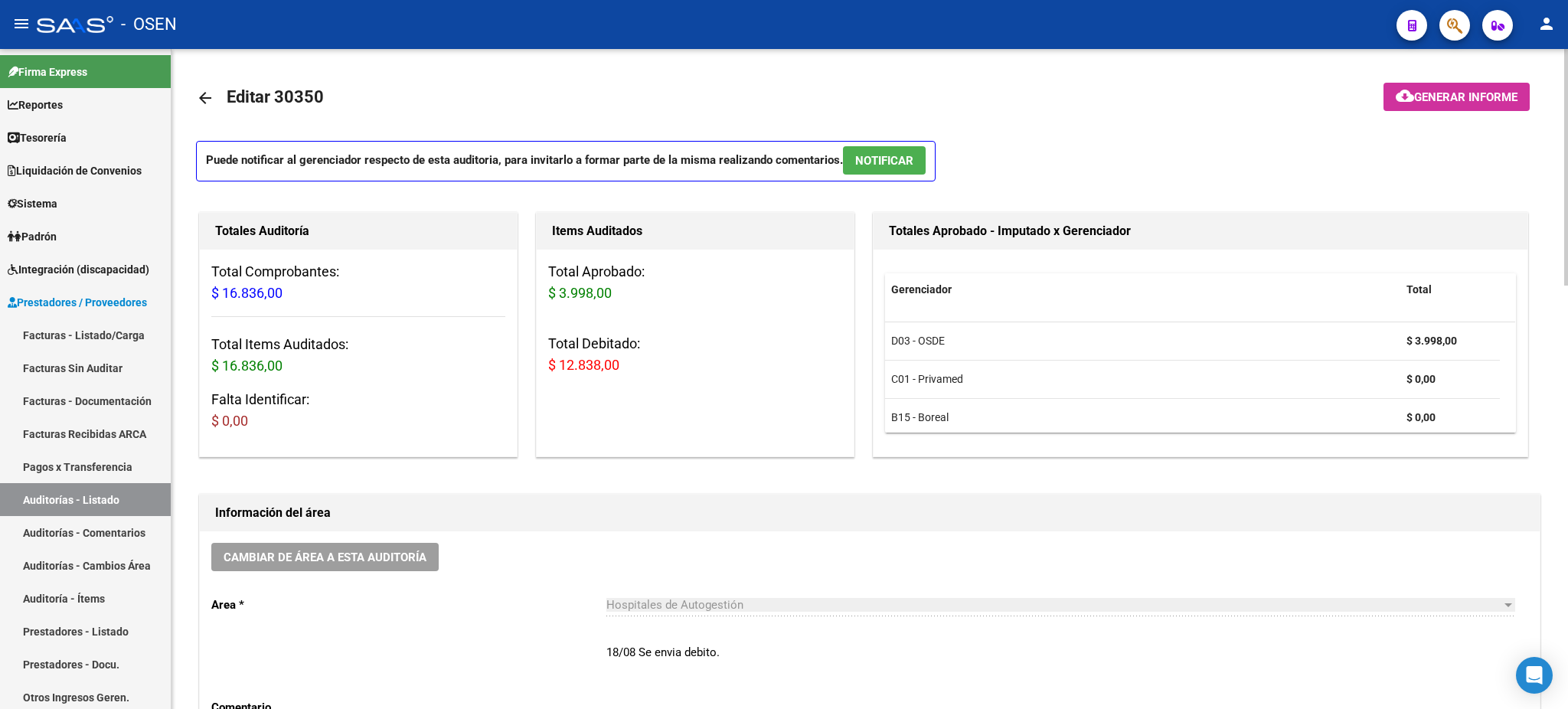
click at [914, 177] on p "Puede notificar al gerenciador respecto de esta auditoria, para invitarlo a for…" at bounding box center [566, 161] width 739 height 40
